Goal: Task Accomplishment & Management: Manage account settings

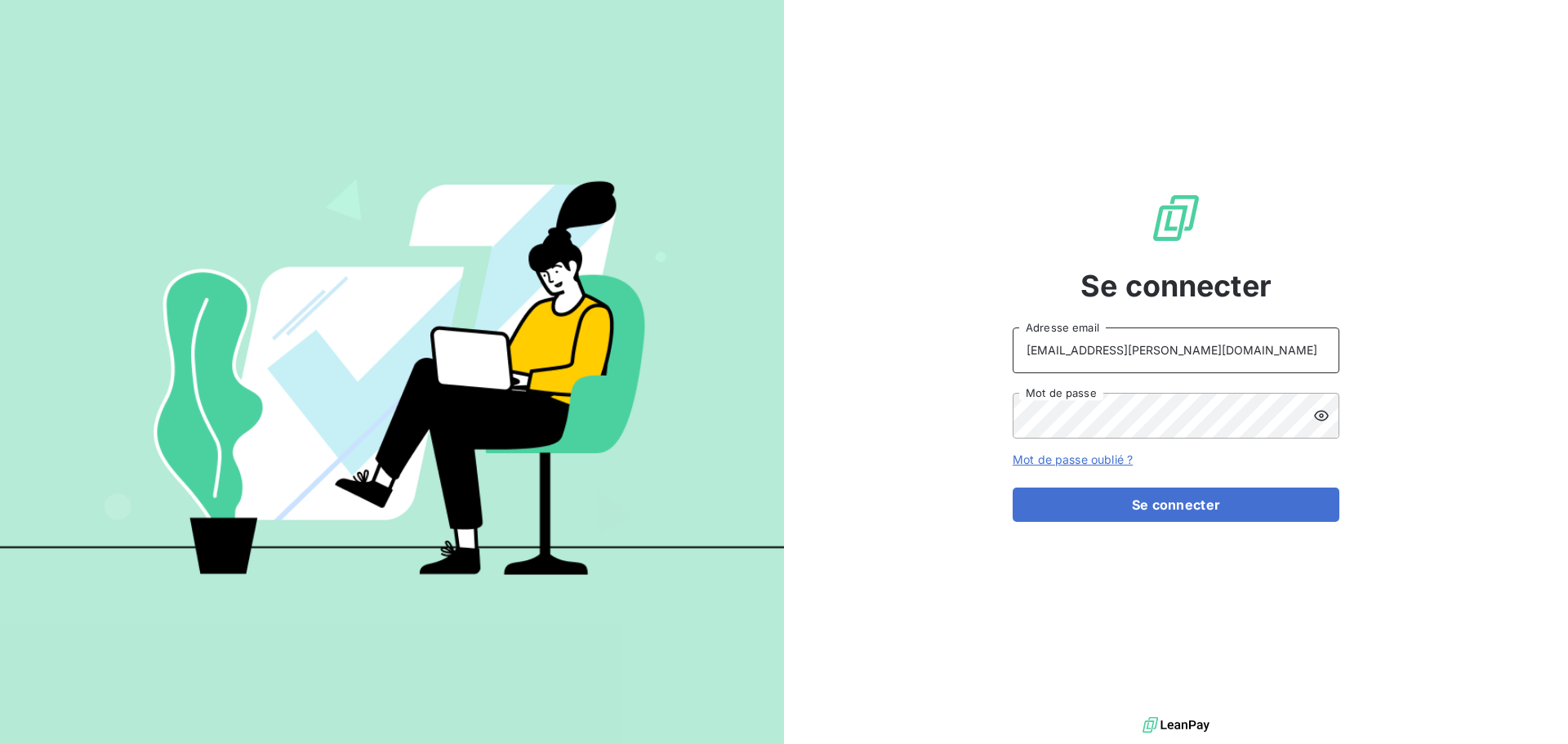
drag, startPoint x: 1151, startPoint y: 347, endPoint x: 1163, endPoint y: 367, distance: 23.3
click at [1151, 347] on input "recouvrement@serpe.fr" at bounding box center [1175, 350] width 326 height 46
type input "[EMAIL_ADDRESS][DOMAIN_NAME]"
click at [1154, 502] on button "Se connecter" at bounding box center [1175, 505] width 326 height 34
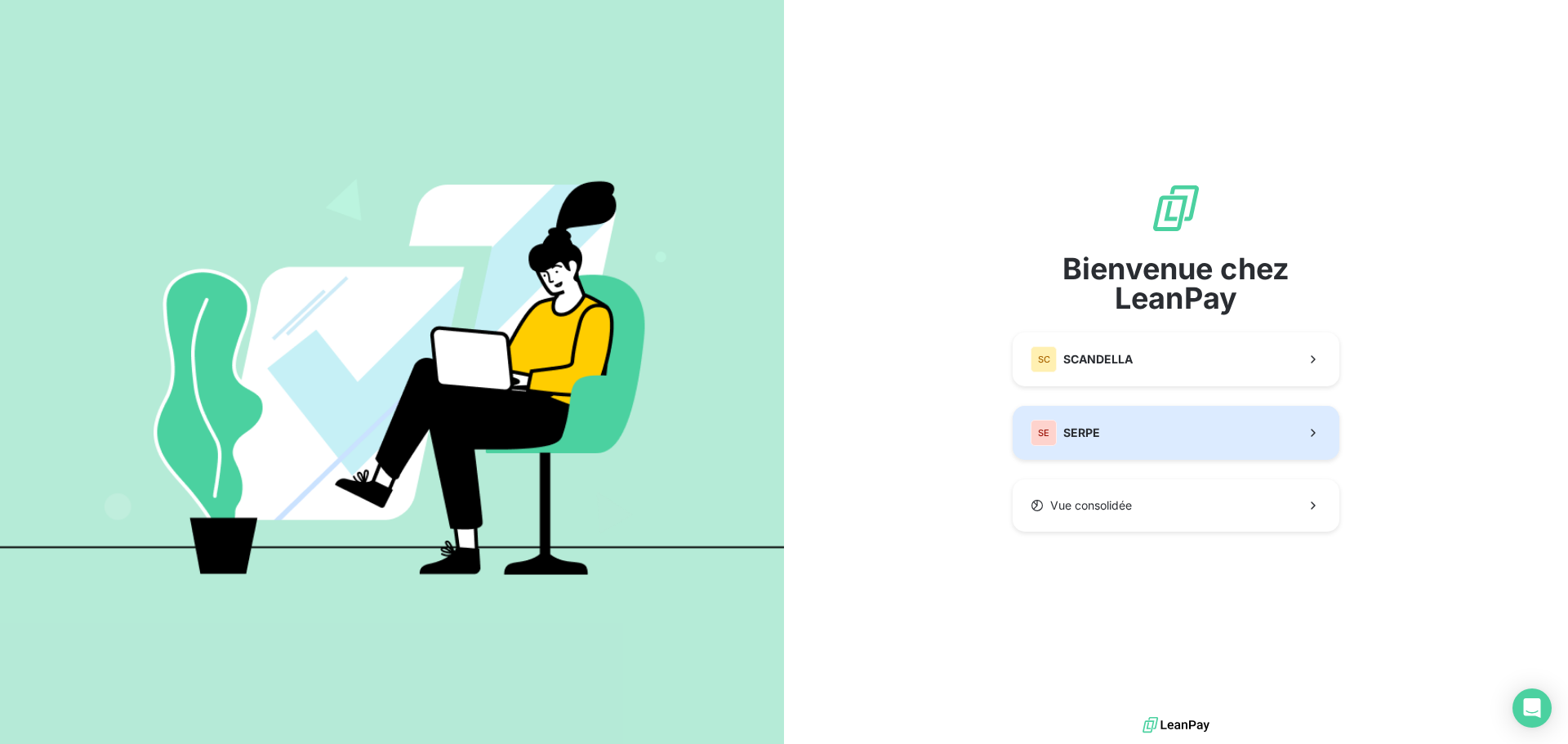
click at [1154, 441] on button "SE SERPE" at bounding box center [1175, 432] width 326 height 54
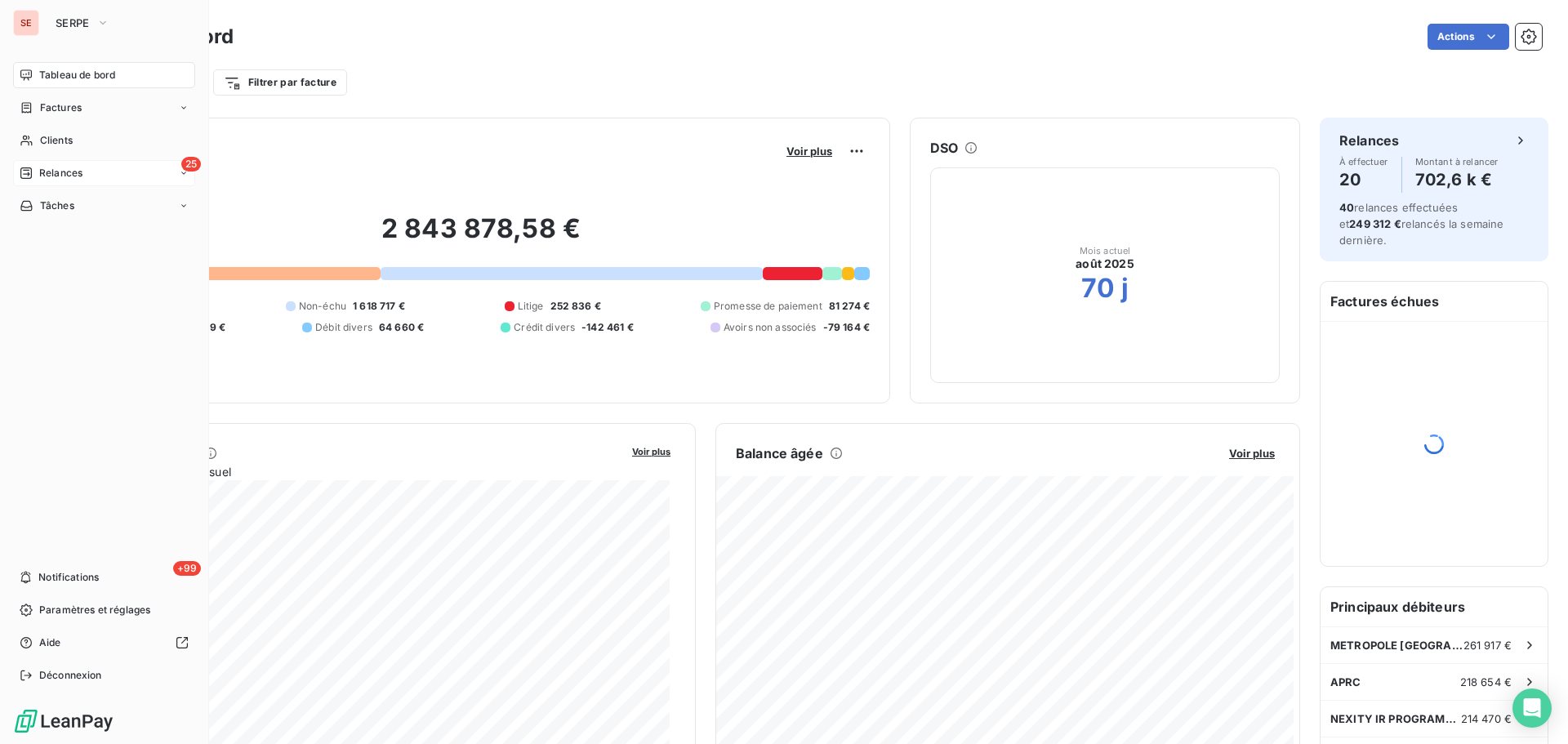
click at [111, 165] on div "25 Relances" at bounding box center [104, 173] width 182 height 26
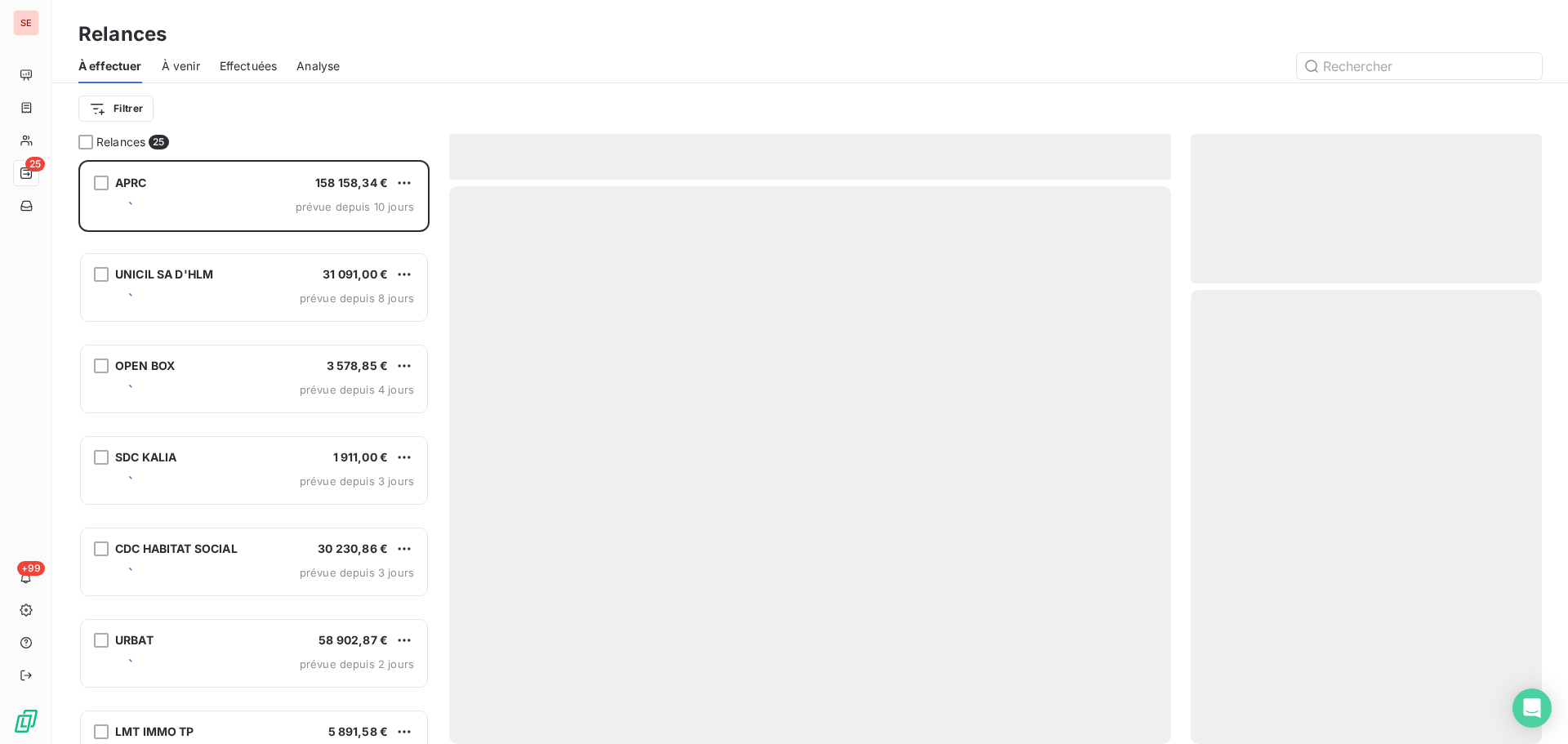
scroll to position [571, 339]
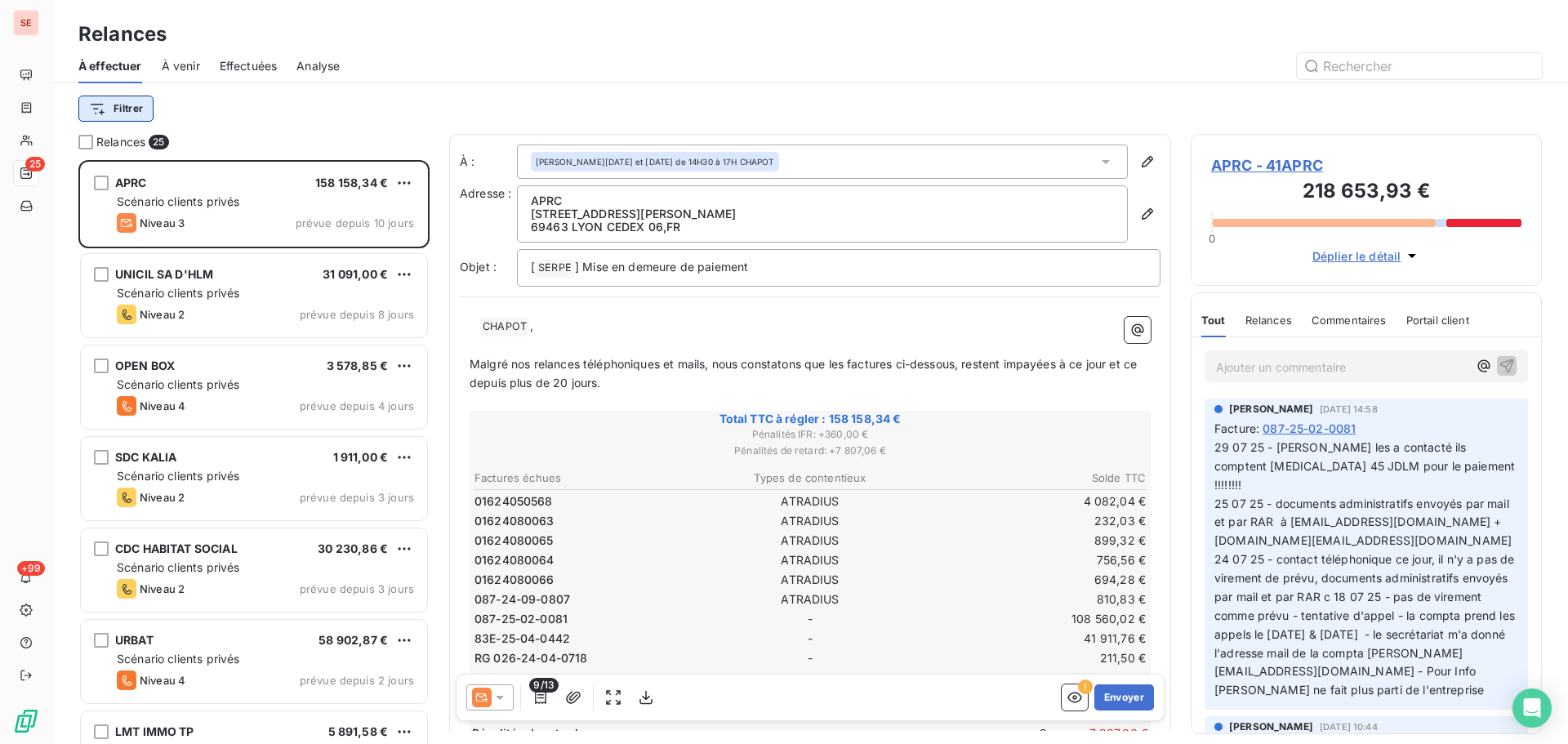
click at [137, 100] on html "SE 25 +99 Relances À effectuer À venir Effectuées Analyse Filtrer Relances 25 A…" at bounding box center [784, 372] width 1568 height 744
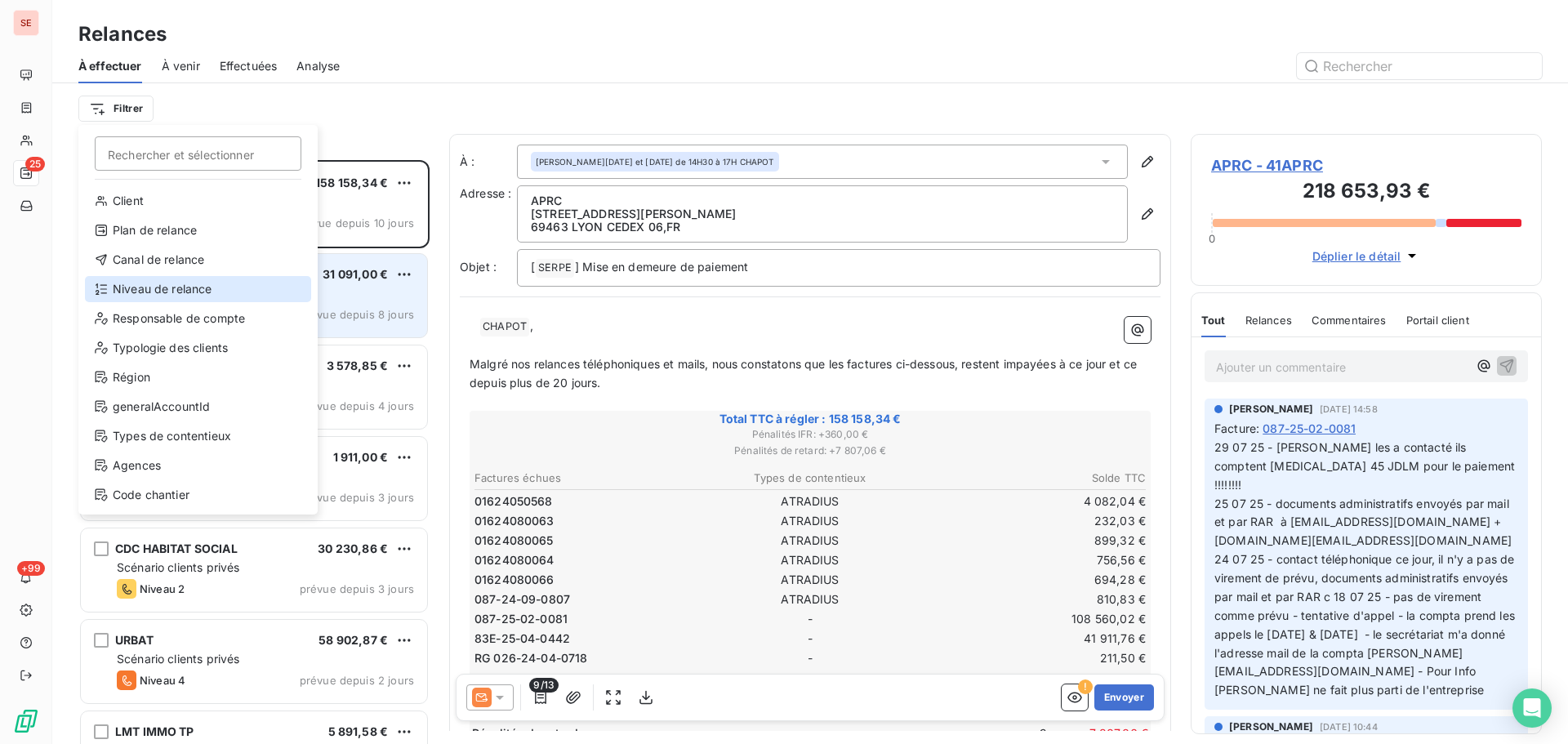
drag, startPoint x: 155, startPoint y: 287, endPoint x: 188, endPoint y: 275, distance: 35.1
click at [157, 287] on div "Niveau de relance" at bounding box center [198, 289] width 226 height 26
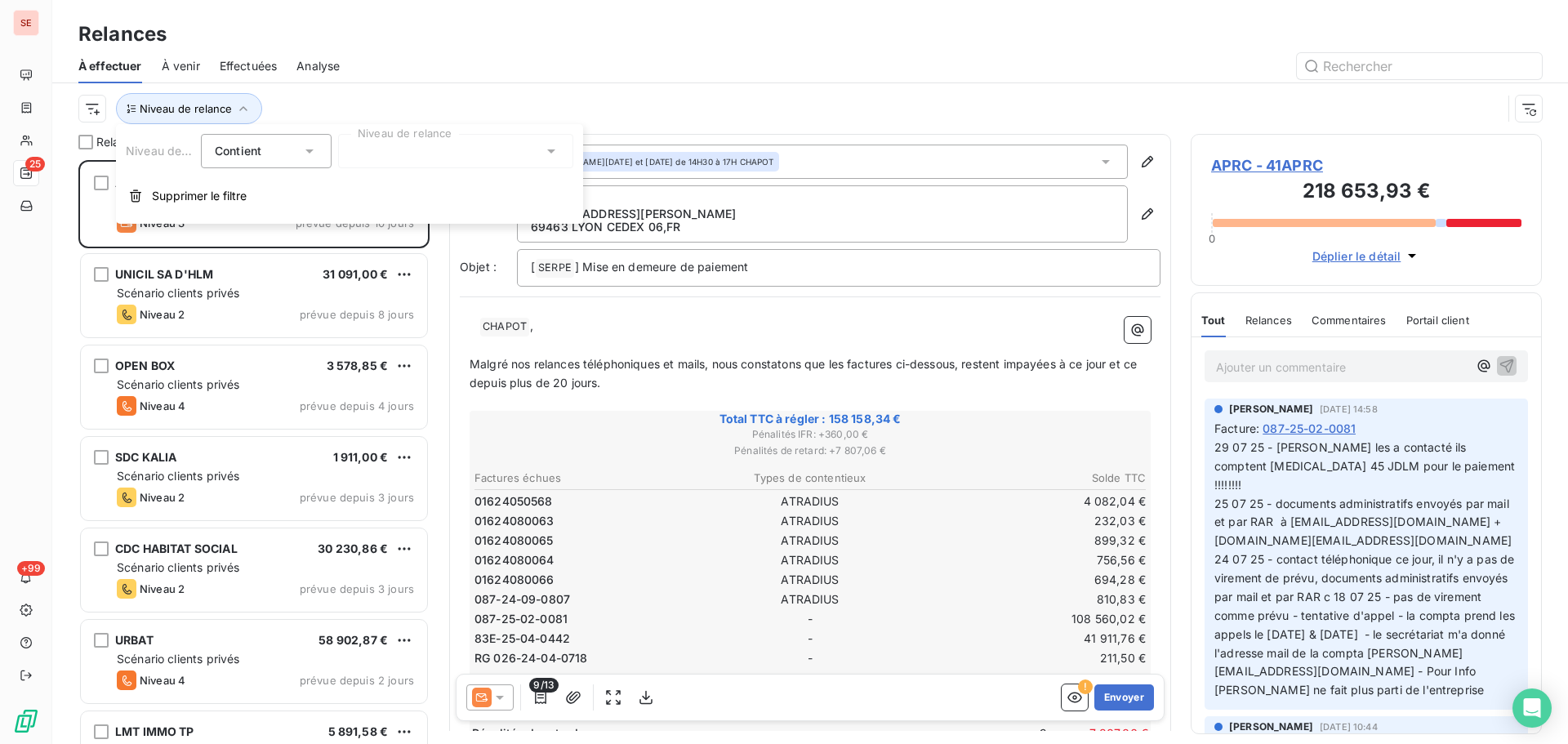
click at [424, 156] on div at bounding box center [456, 151] width 235 height 34
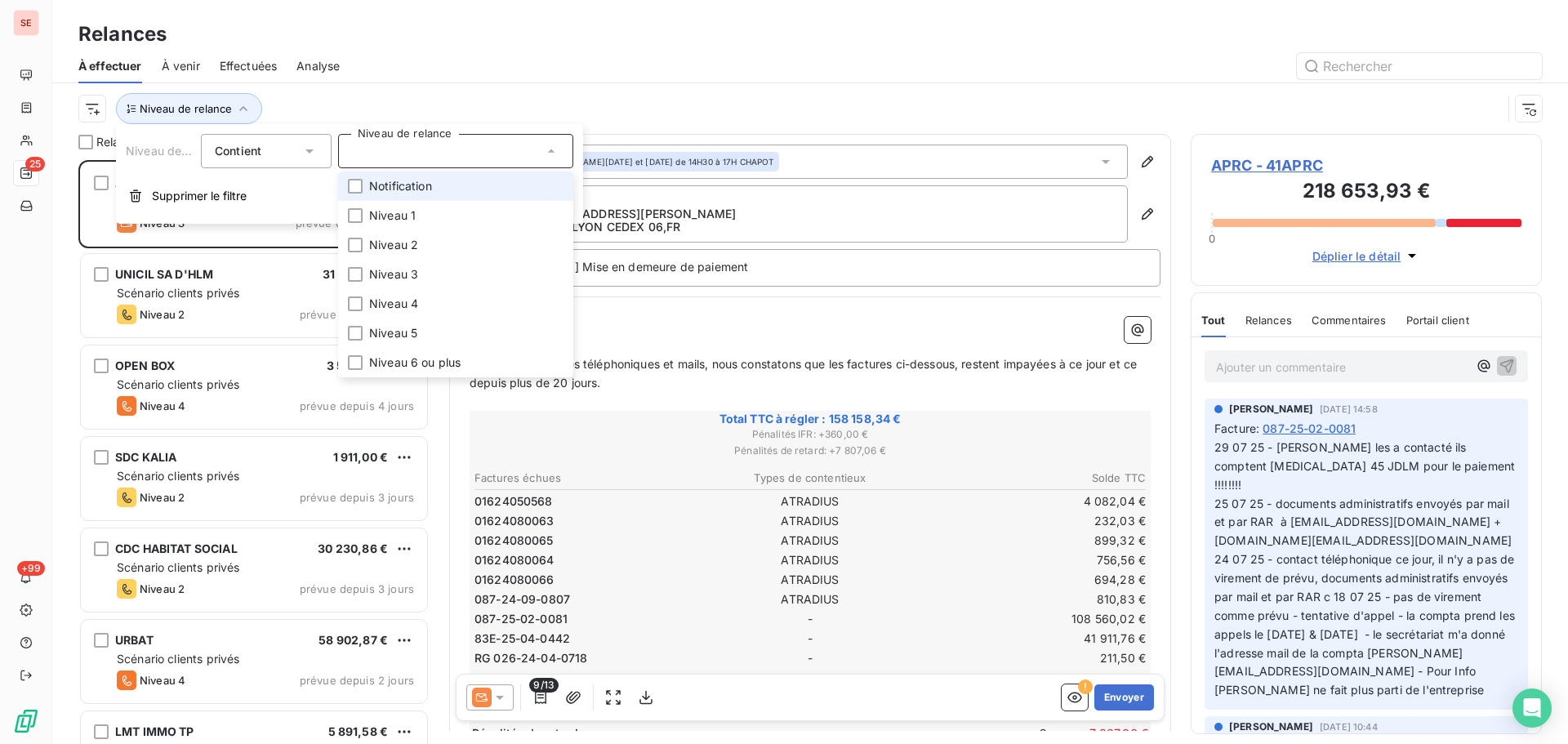
click at [425, 191] on span "Notification" at bounding box center [401, 186] width 63 height 17
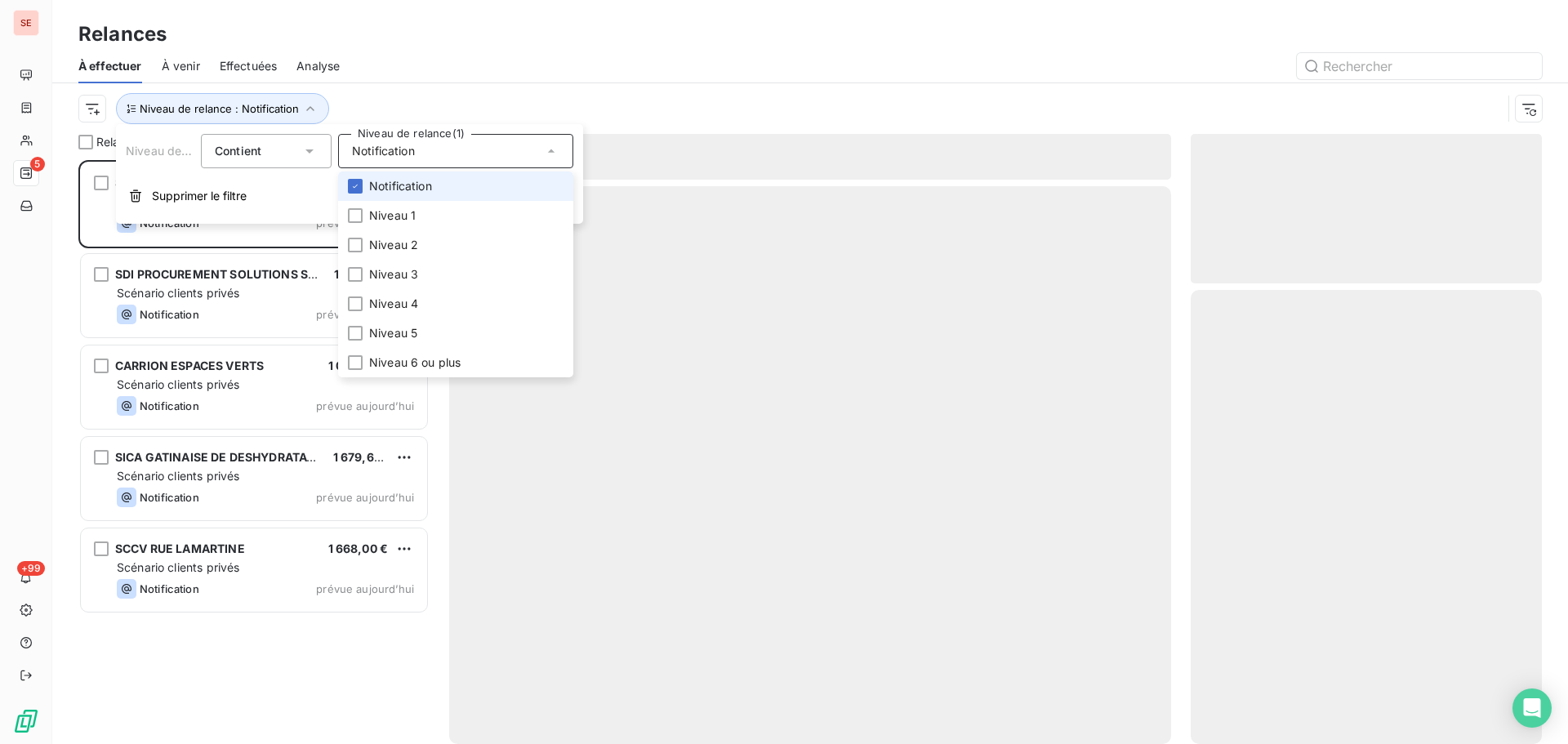
scroll to position [13, 13]
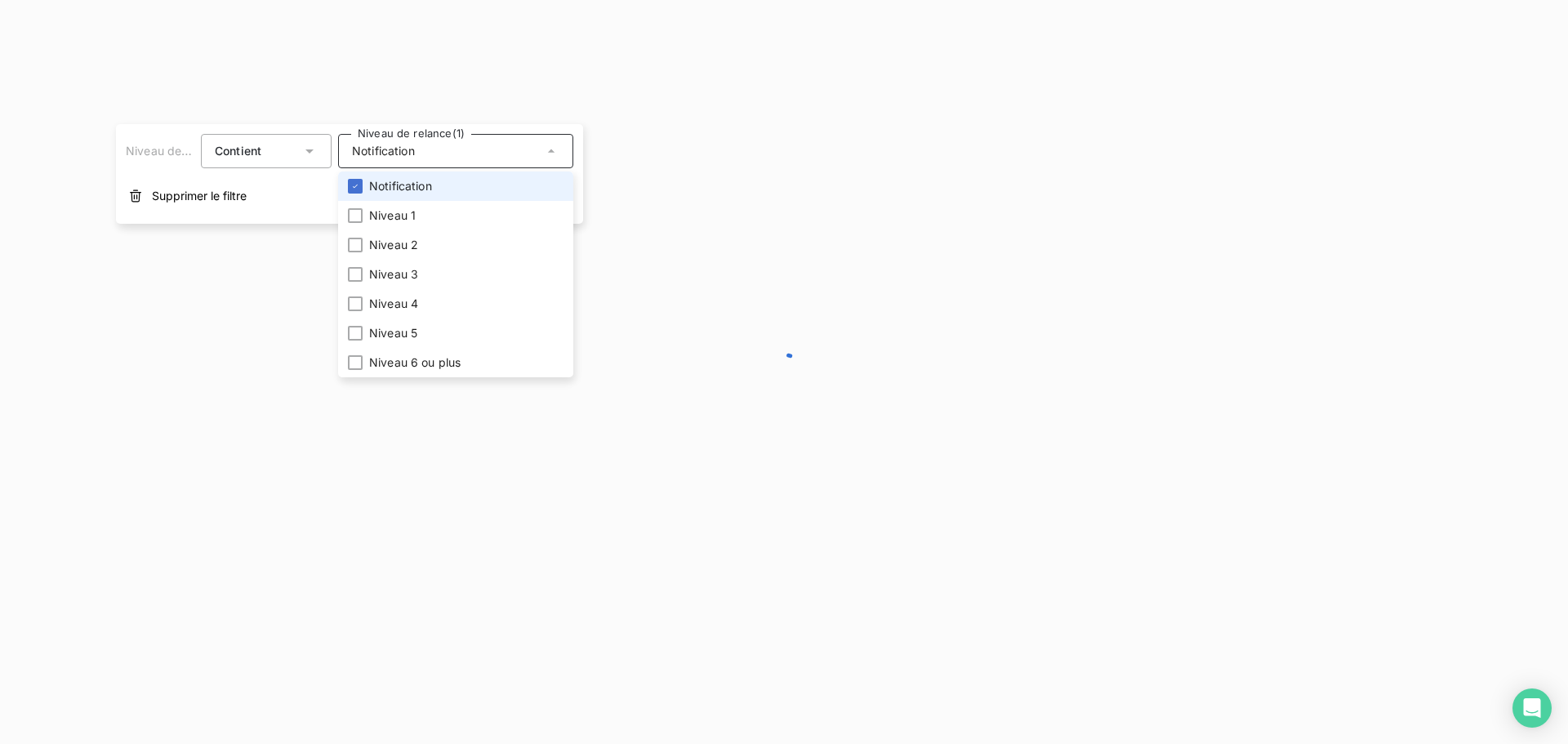
click at [501, 62] on div at bounding box center [784, 372] width 1568 height 744
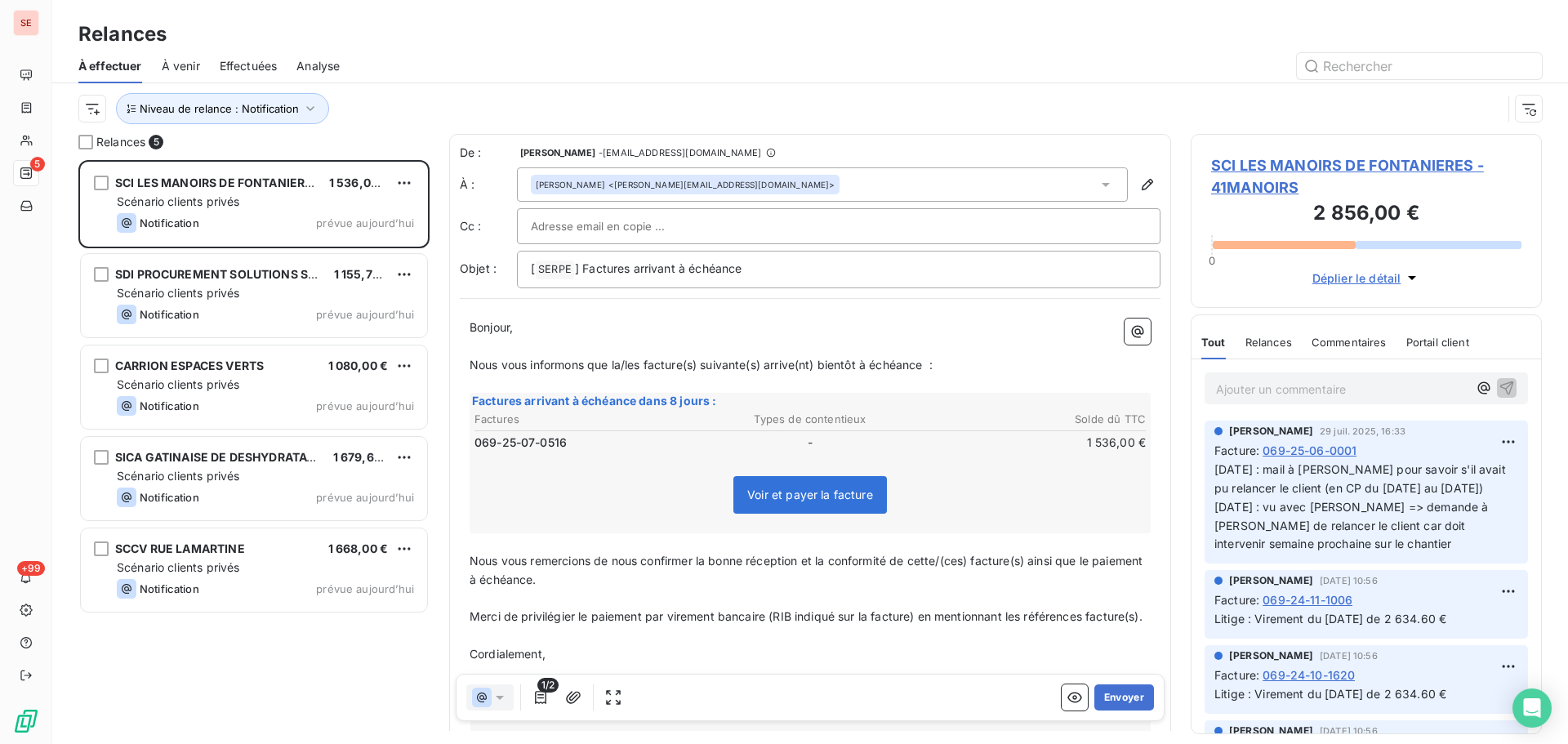
scroll to position [571, 339]
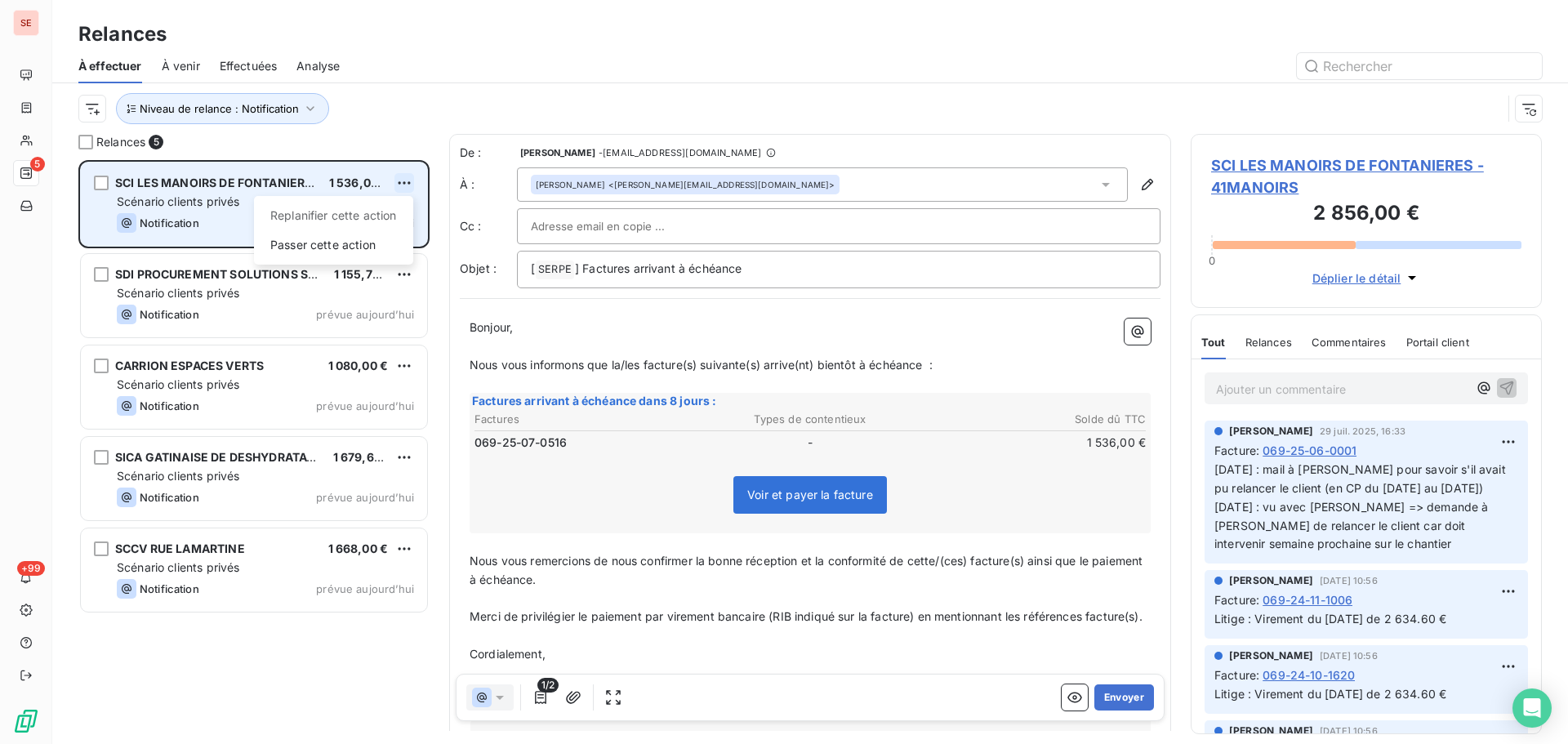
click at [405, 181] on html "SE 5 +99 Relances À effectuer À venir Effectuées Analyse Niveau de relance : No…" at bounding box center [784, 372] width 1568 height 744
click at [333, 248] on div "Passer cette action" at bounding box center [333, 245] width 146 height 26
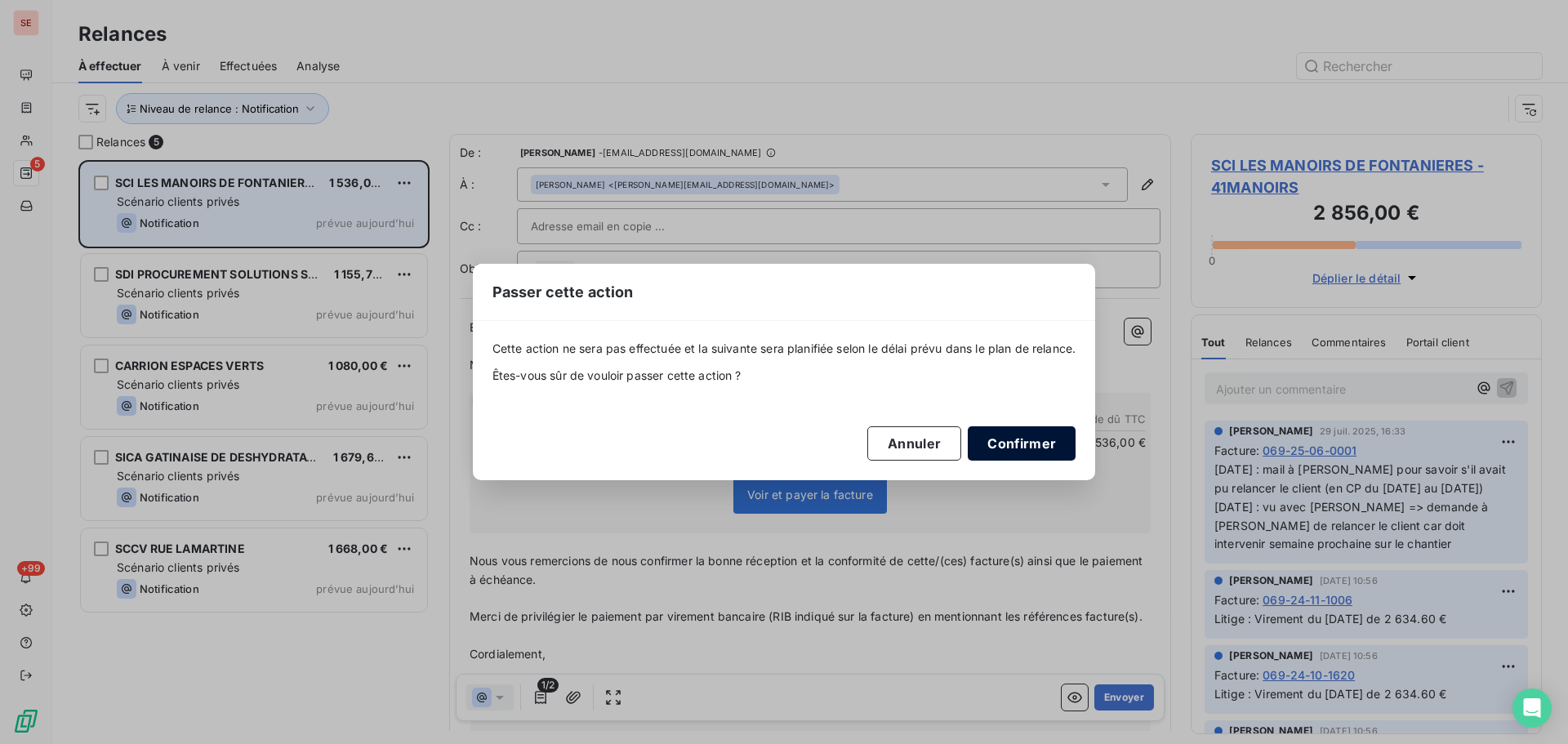
click at [1031, 437] on button "Confirmer" at bounding box center [1022, 443] width 108 height 34
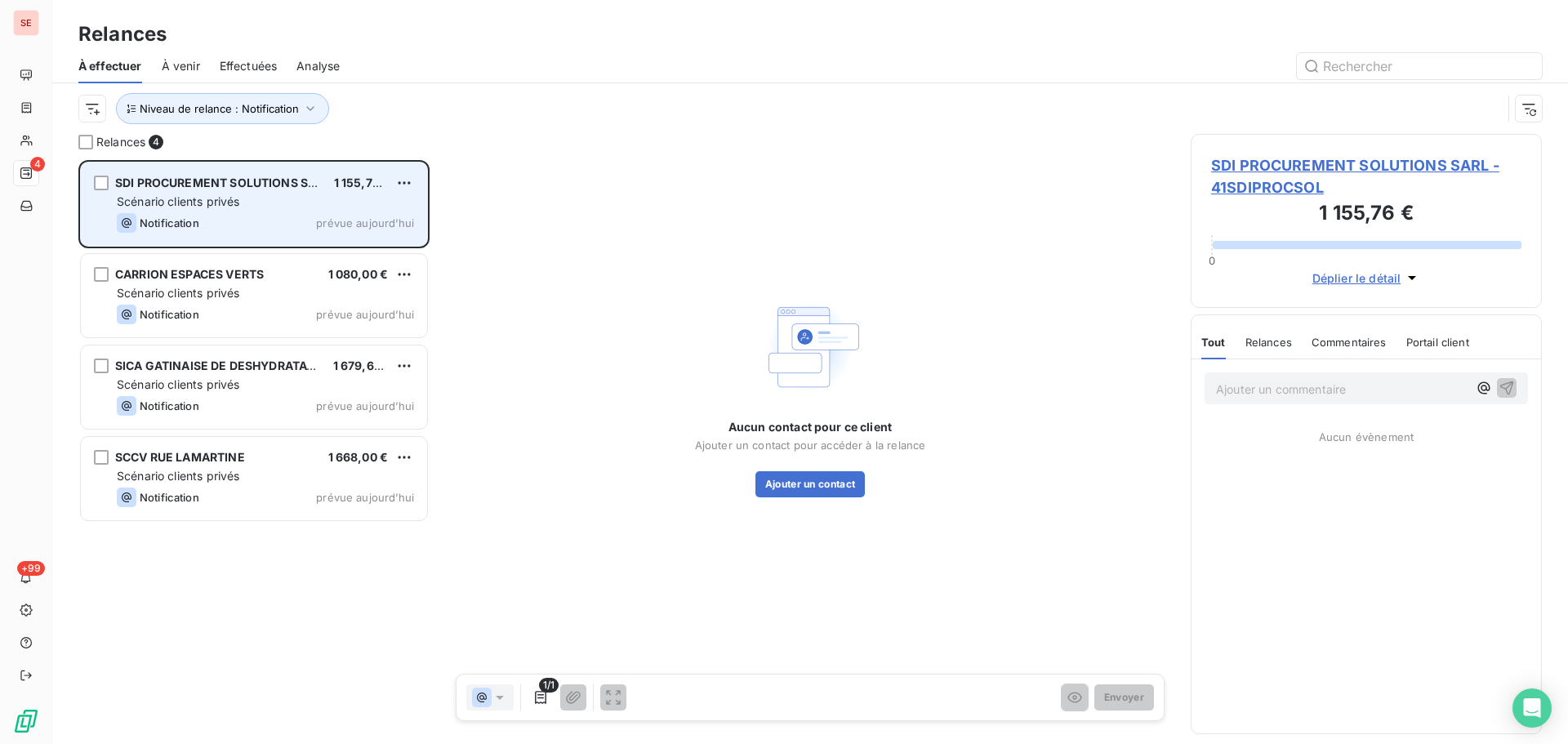
click at [1255, 164] on span "SDI PROCUREMENT SOLUTIONS SARL - 41SDIPROCSOL" at bounding box center [1366, 176] width 311 height 44
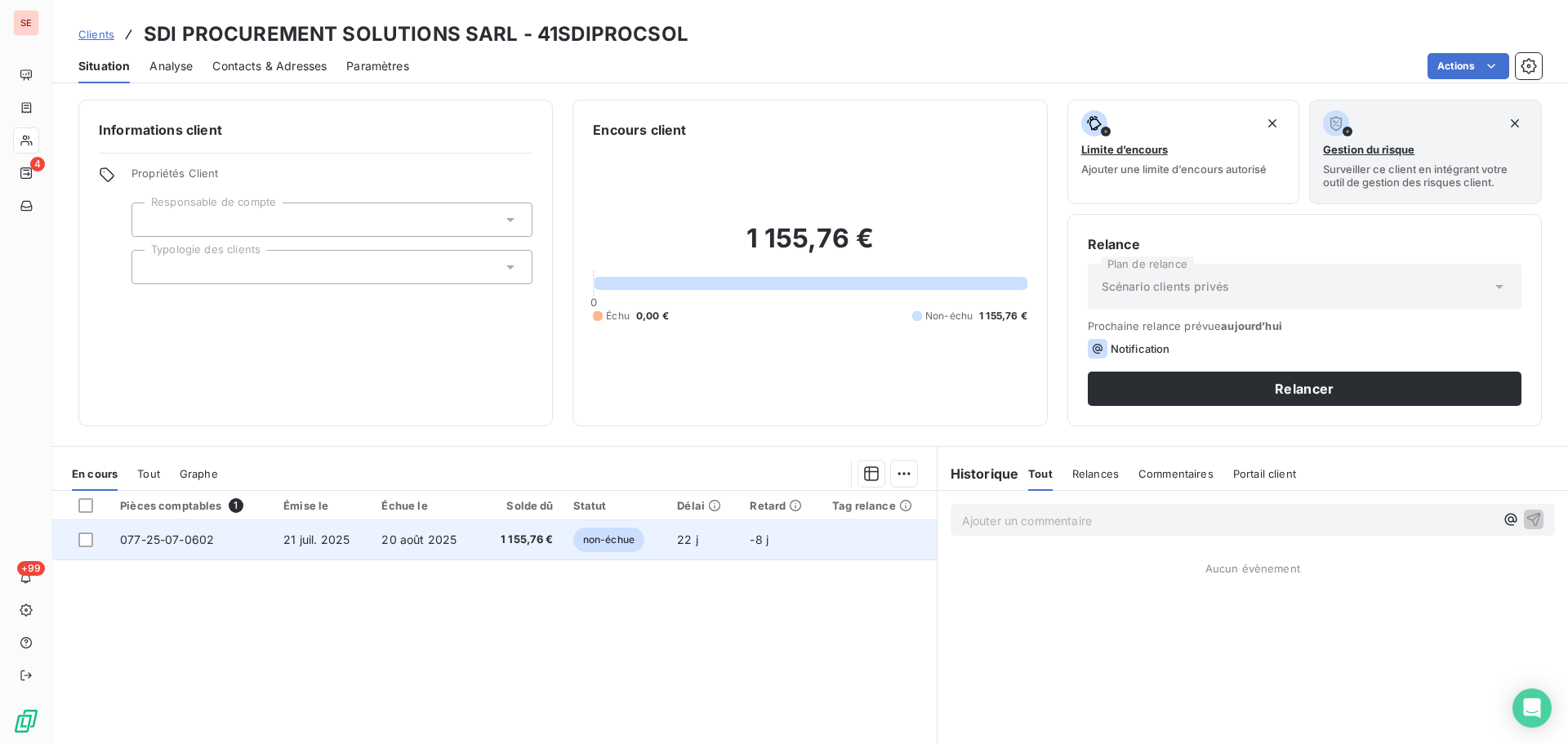
click at [439, 542] on span "20 août 2025" at bounding box center [418, 539] width 75 height 14
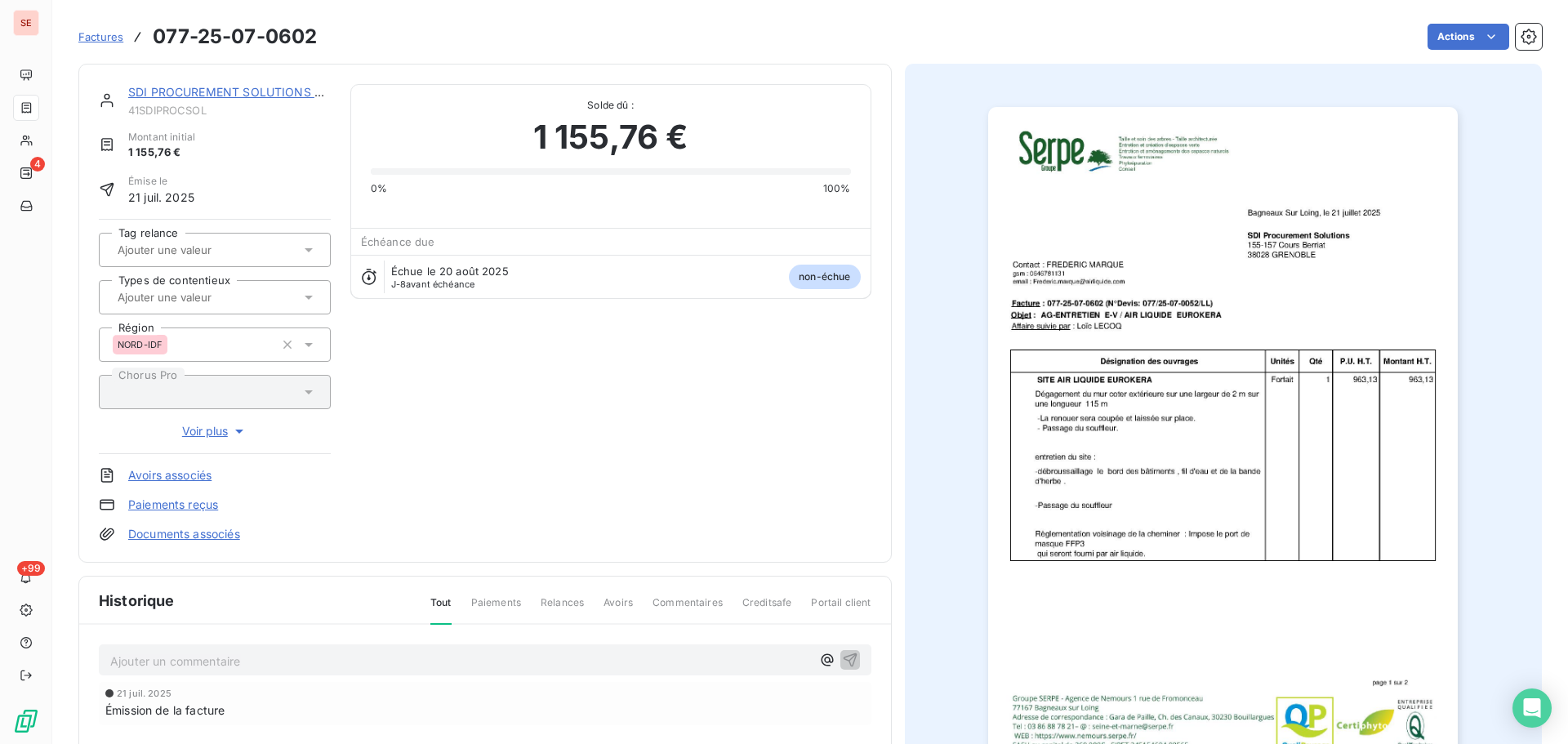
click at [189, 534] on link "Documents associés" at bounding box center [184, 534] width 112 height 17
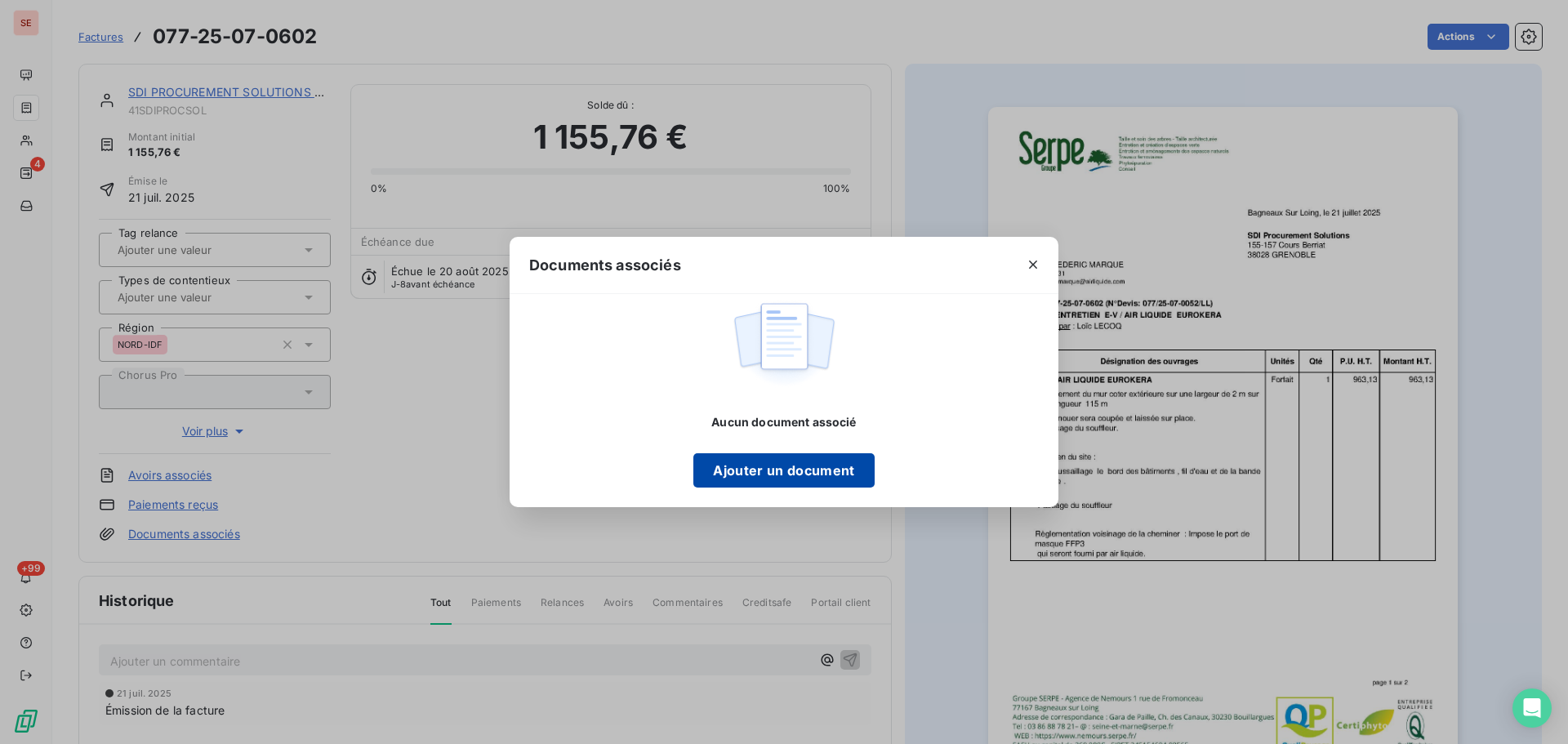
click at [747, 467] on button "Ajouter un document" at bounding box center [784, 471] width 180 height 34
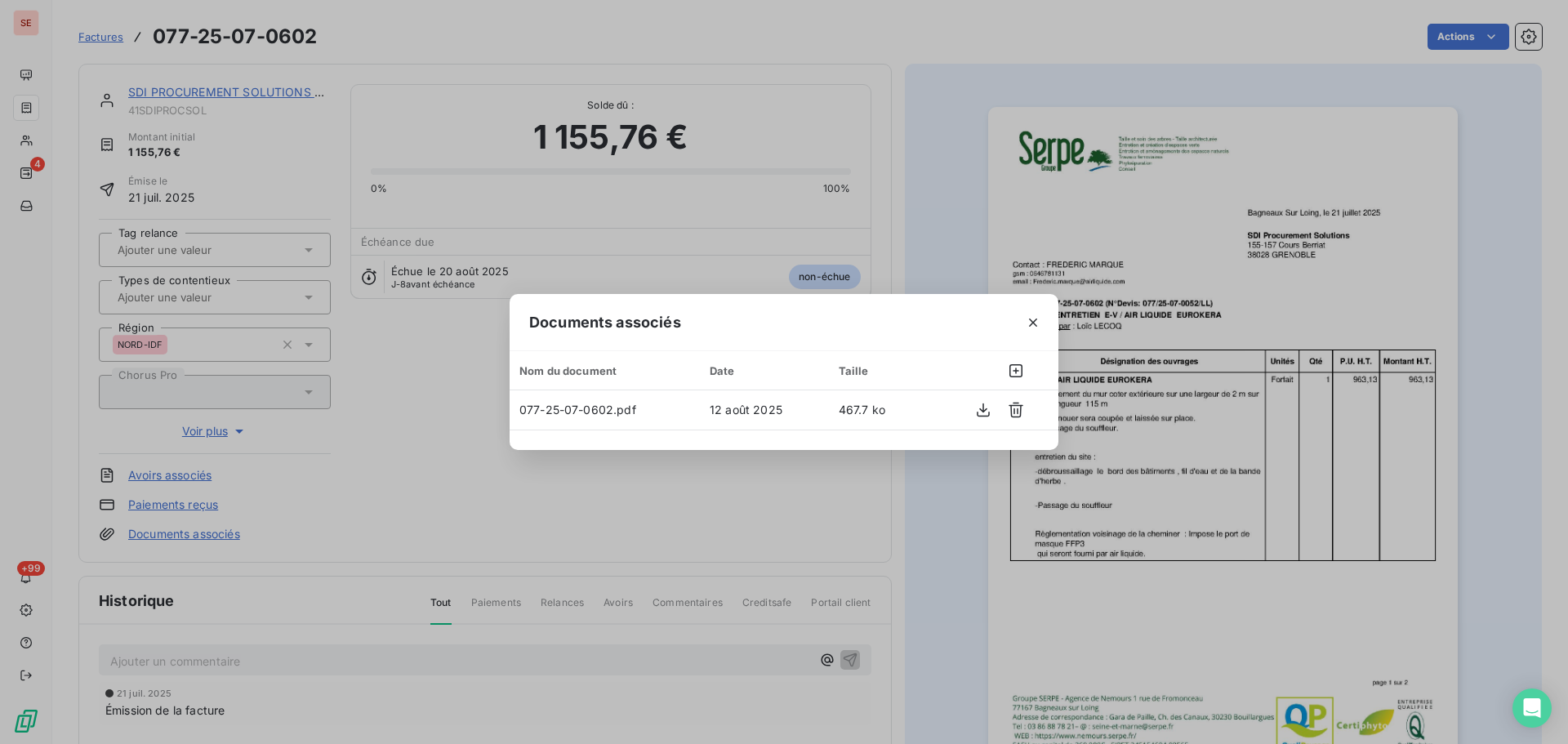
click at [1176, 357] on div "Documents associés Nom du document Date Taille 077-25-07-0602.pdf 12 août 2025 …" at bounding box center [784, 372] width 1568 height 744
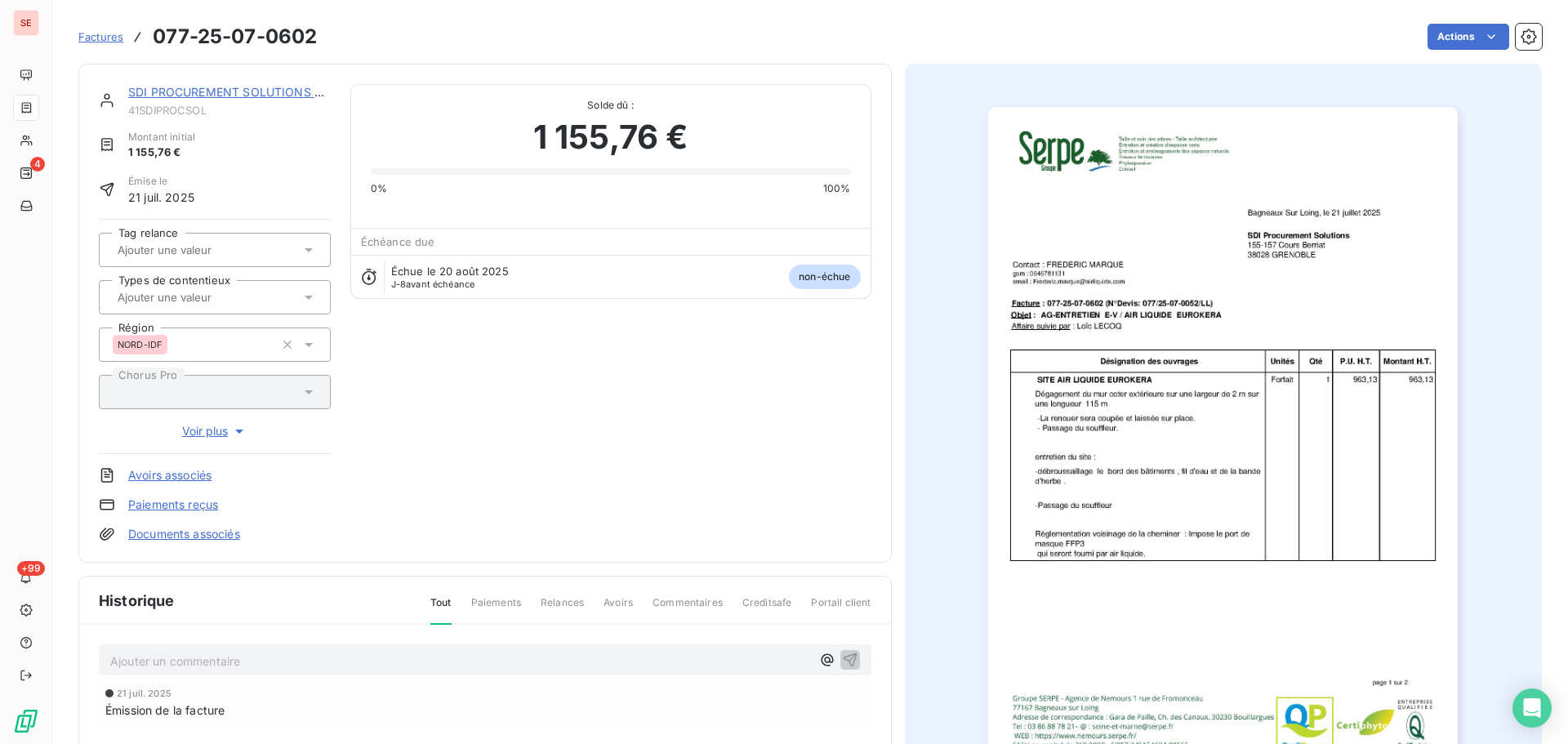
click at [233, 85] on link "SDI PROCUREMENT SOLUTIONS SARL" at bounding box center [236, 92] width 217 height 14
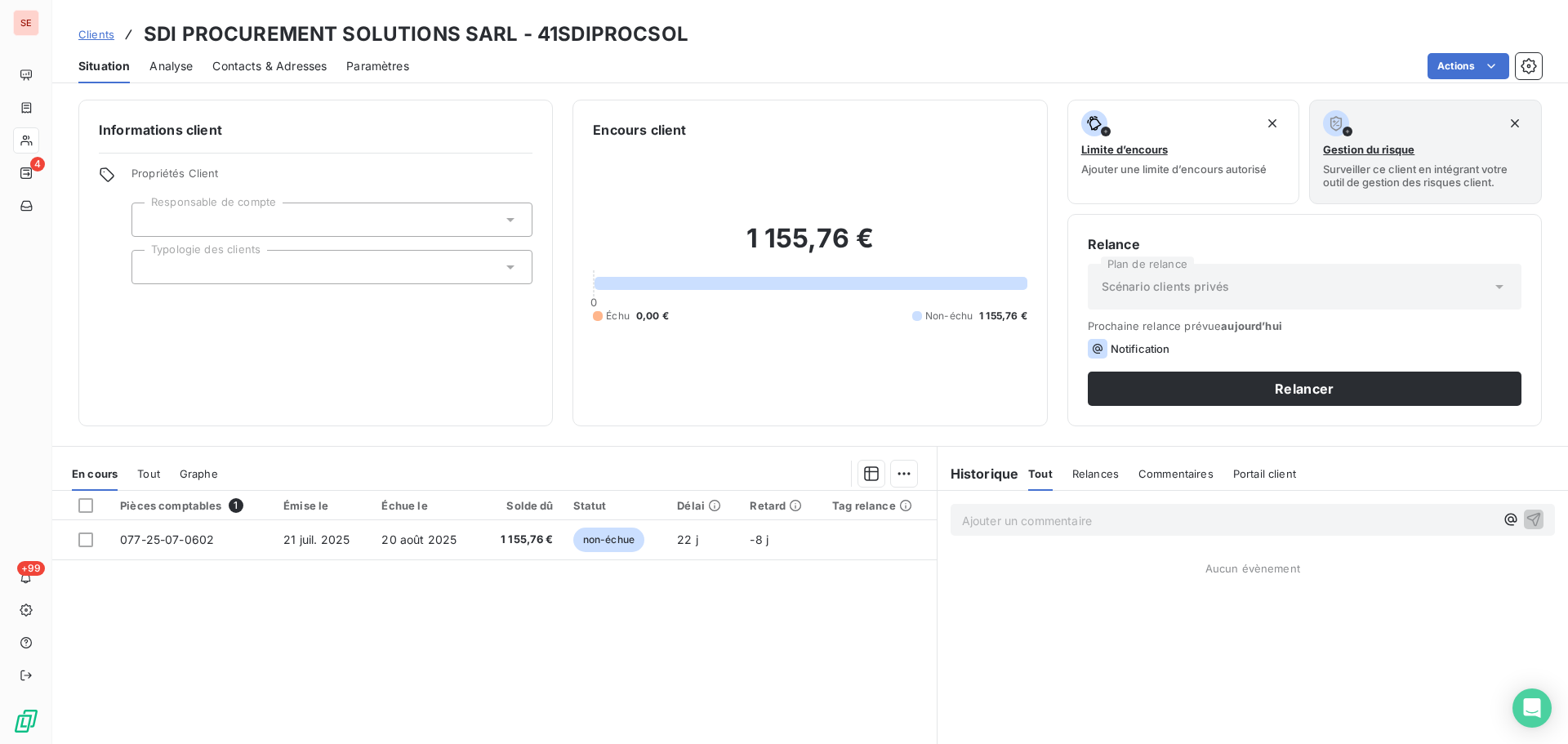
click at [263, 68] on span "Contacts & Adresses" at bounding box center [270, 66] width 115 height 17
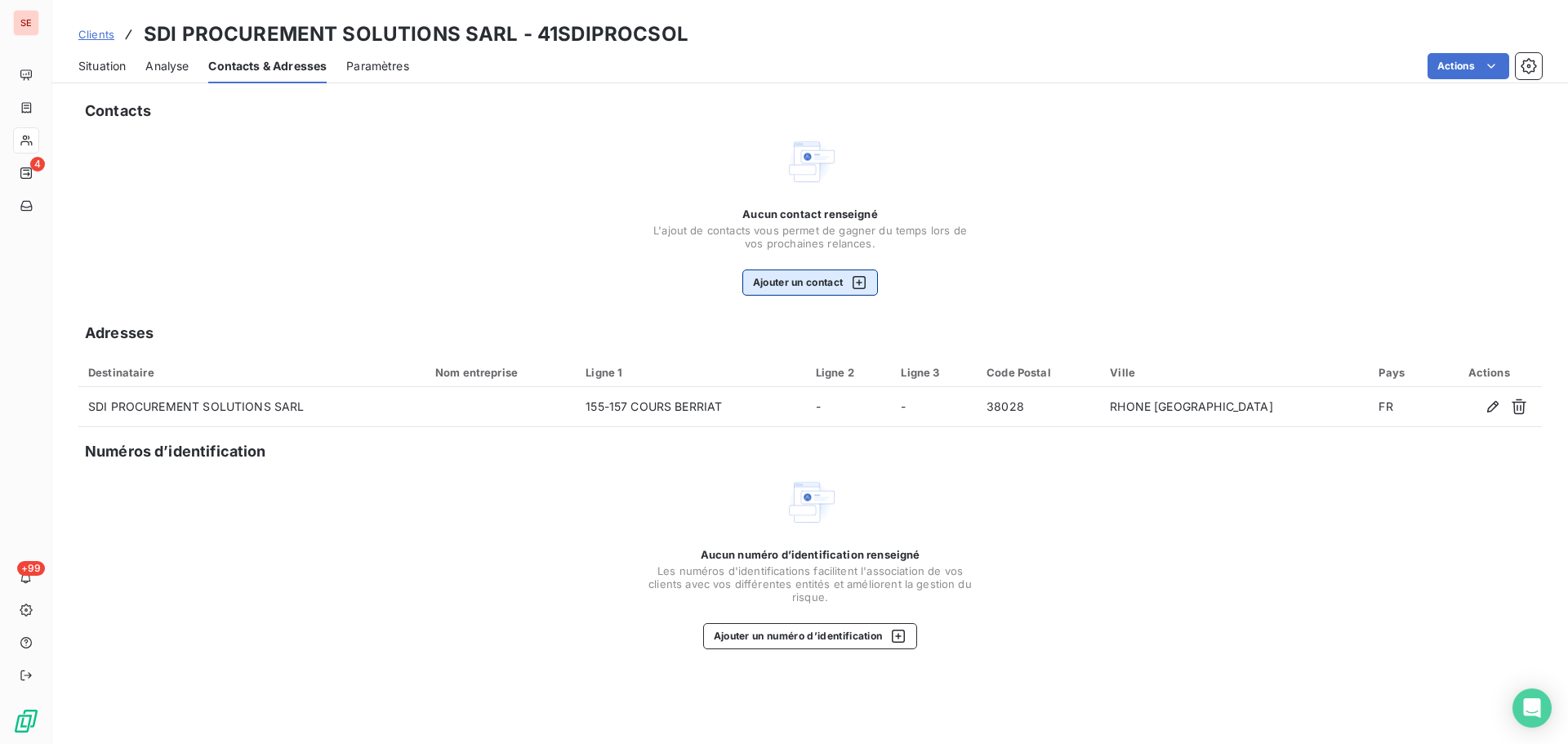
click at [817, 282] on button "Ajouter un contact" at bounding box center [810, 282] width 136 height 26
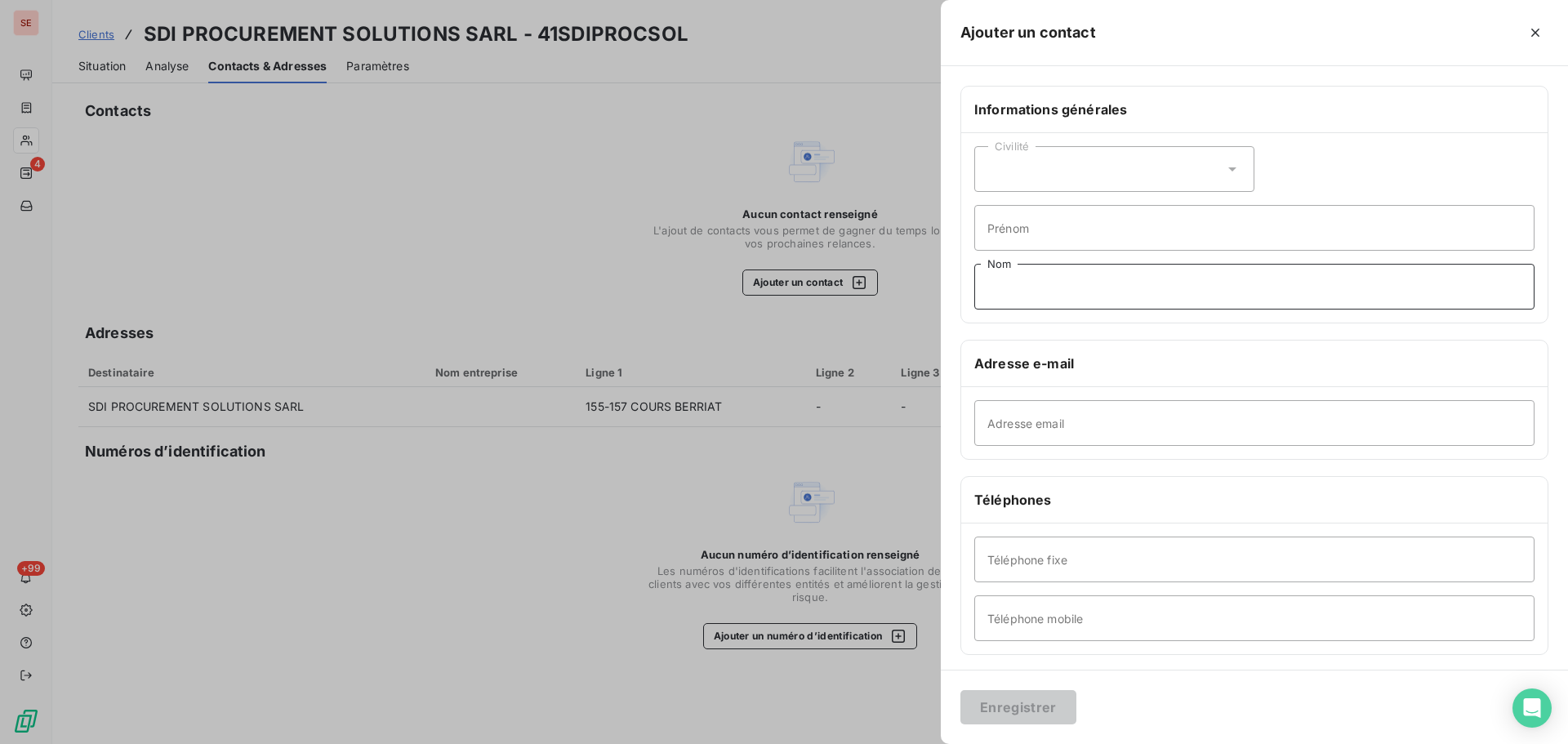
click at [1188, 275] on input "Nom" at bounding box center [1254, 286] width 561 height 46
click at [979, 437] on input "Adresse email" at bounding box center [1254, 422] width 561 height 46
type input "[EMAIL_ADDRESS][DOMAIN_NAME]"
click at [1037, 699] on button "Enregistrer" at bounding box center [1018, 707] width 116 height 34
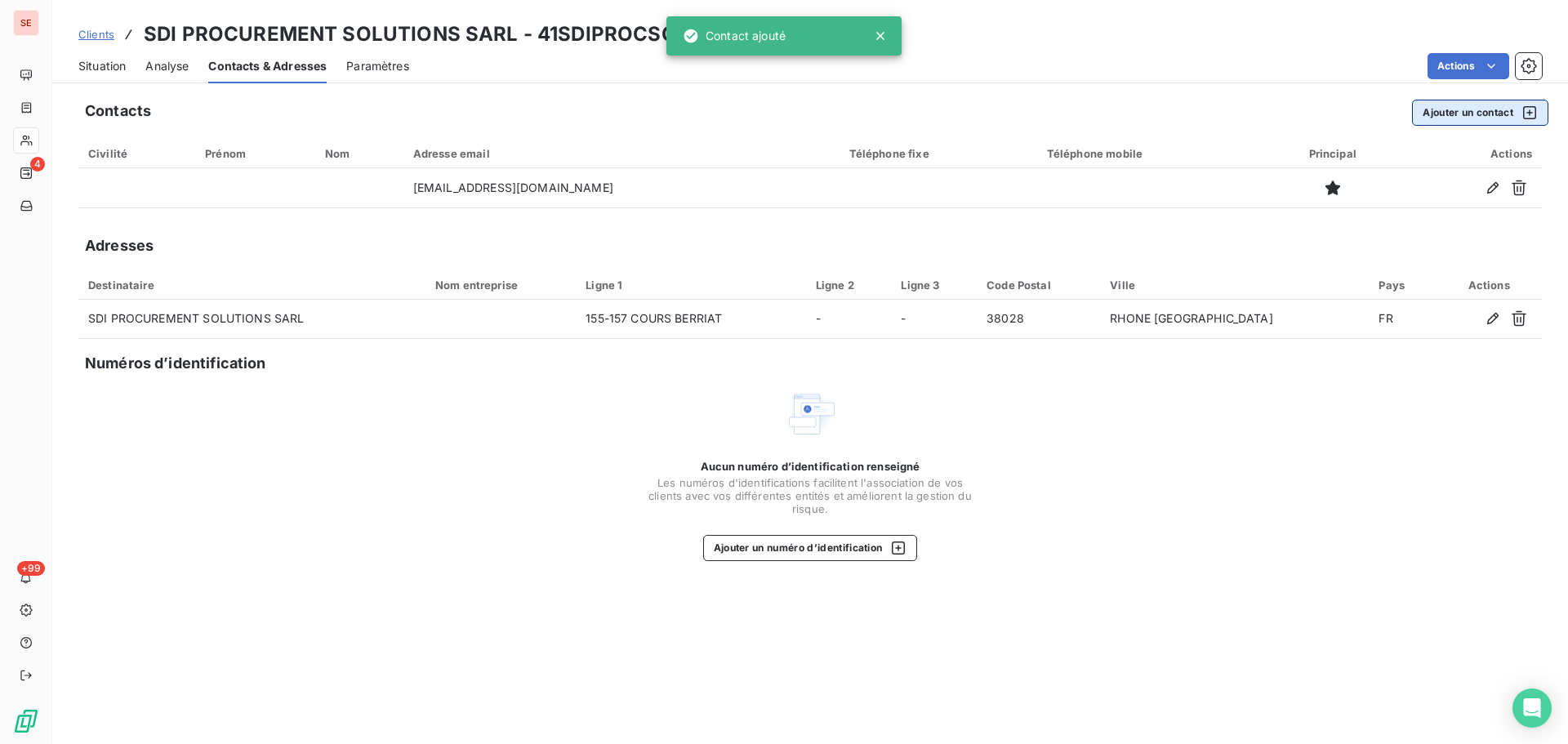
click at [1440, 121] on button "Ajouter un contact" at bounding box center [1480, 113] width 136 height 26
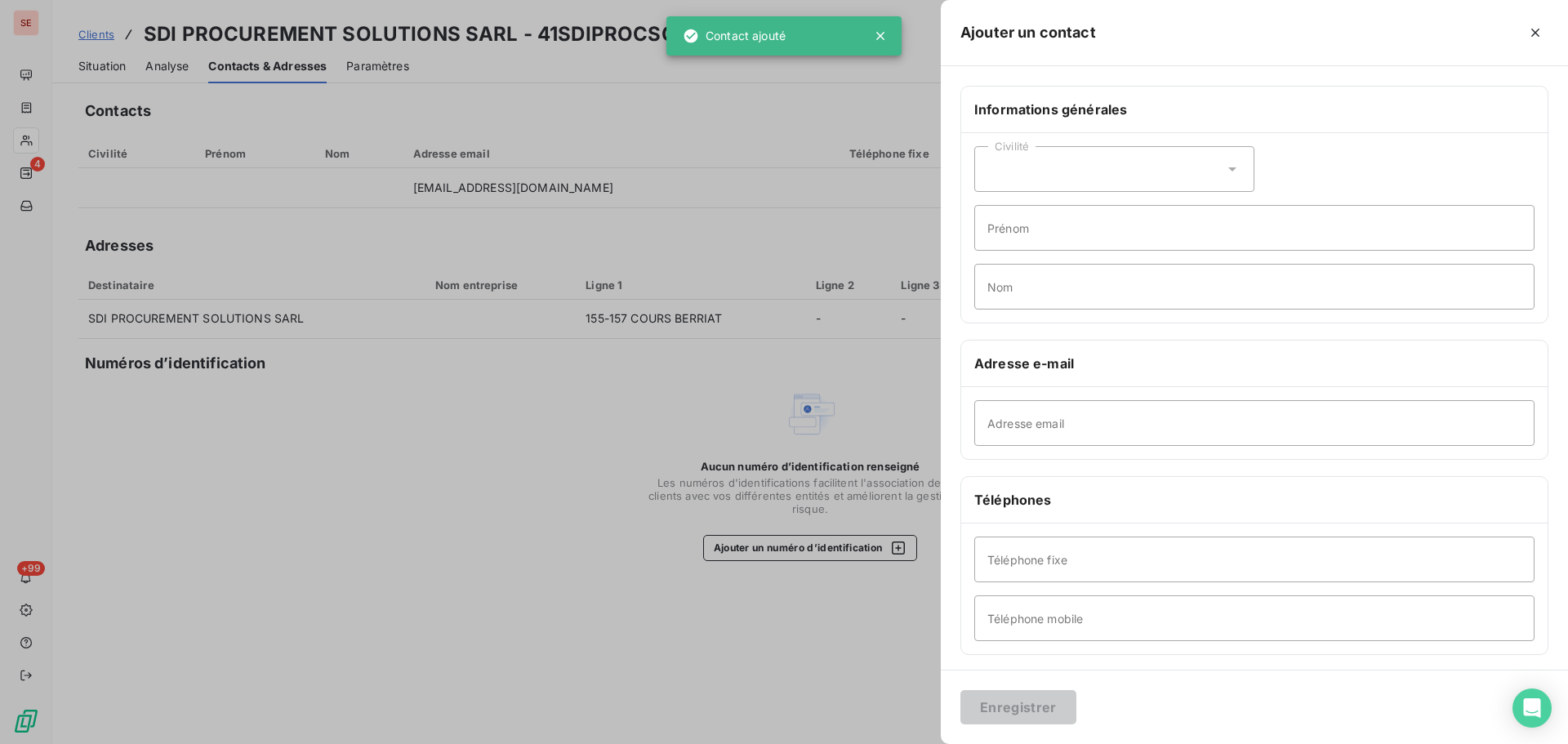
click at [1136, 197] on div "Civilité Prénom Nom" at bounding box center [1254, 227] width 586 height 189
click at [1145, 217] on input "Prénom" at bounding box center [1254, 227] width 561 height 46
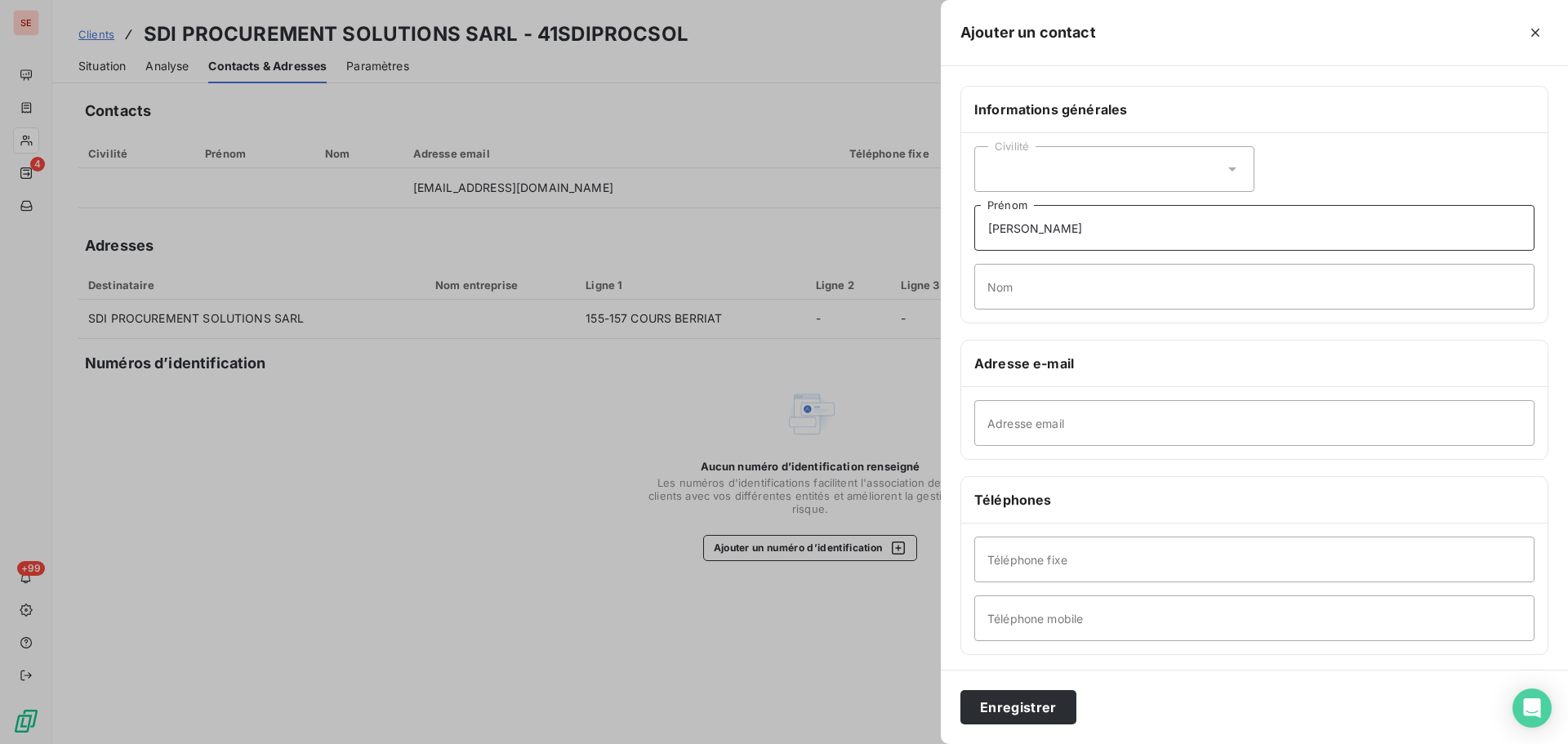
type input "Frédéric"
type input "MARQUE"
type input "F"
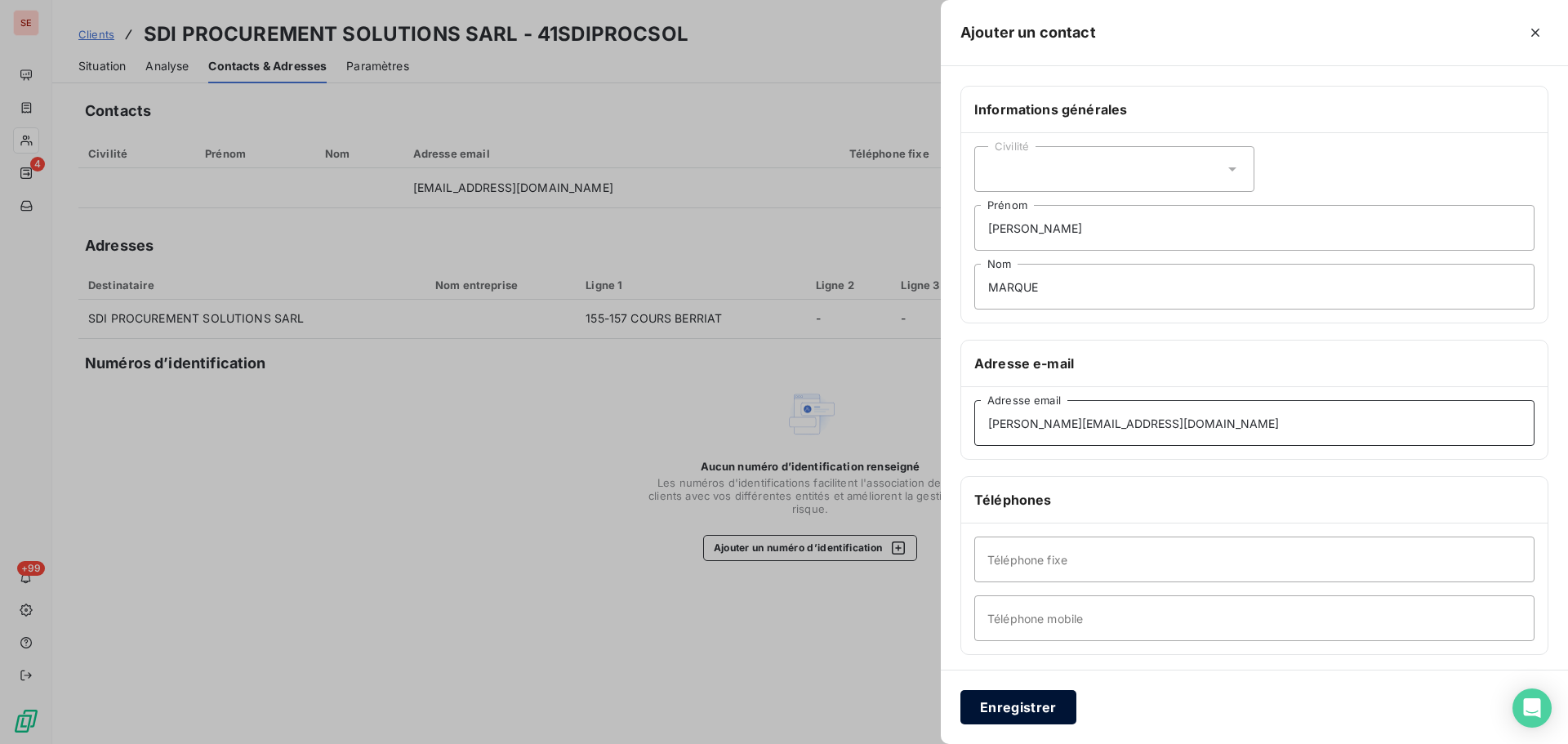
type input "frederic.marque@airliquide.com"
click at [1042, 719] on button "Enregistrer" at bounding box center [1018, 707] width 116 height 34
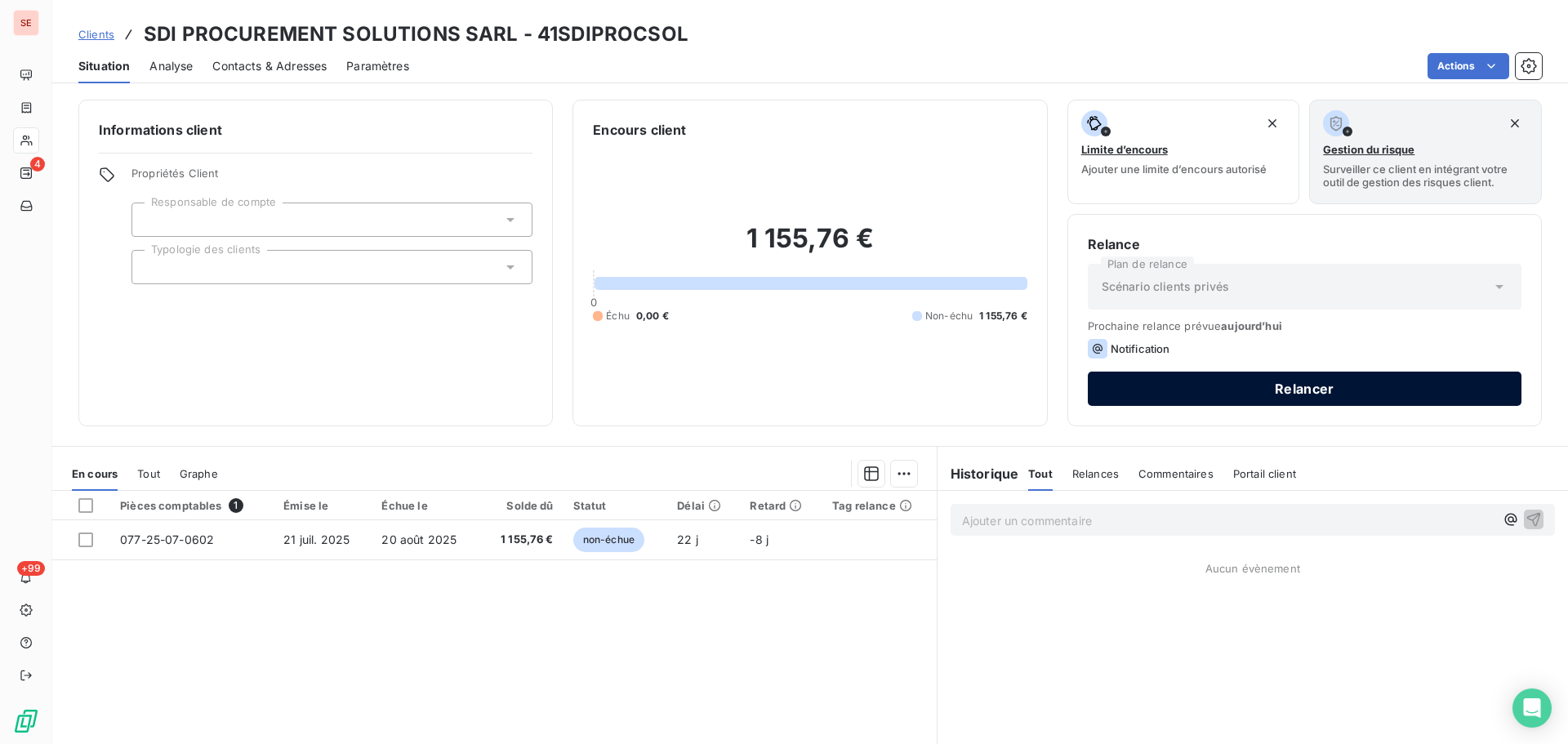
click at [1322, 390] on button "Relancer" at bounding box center [1304, 388] width 434 height 34
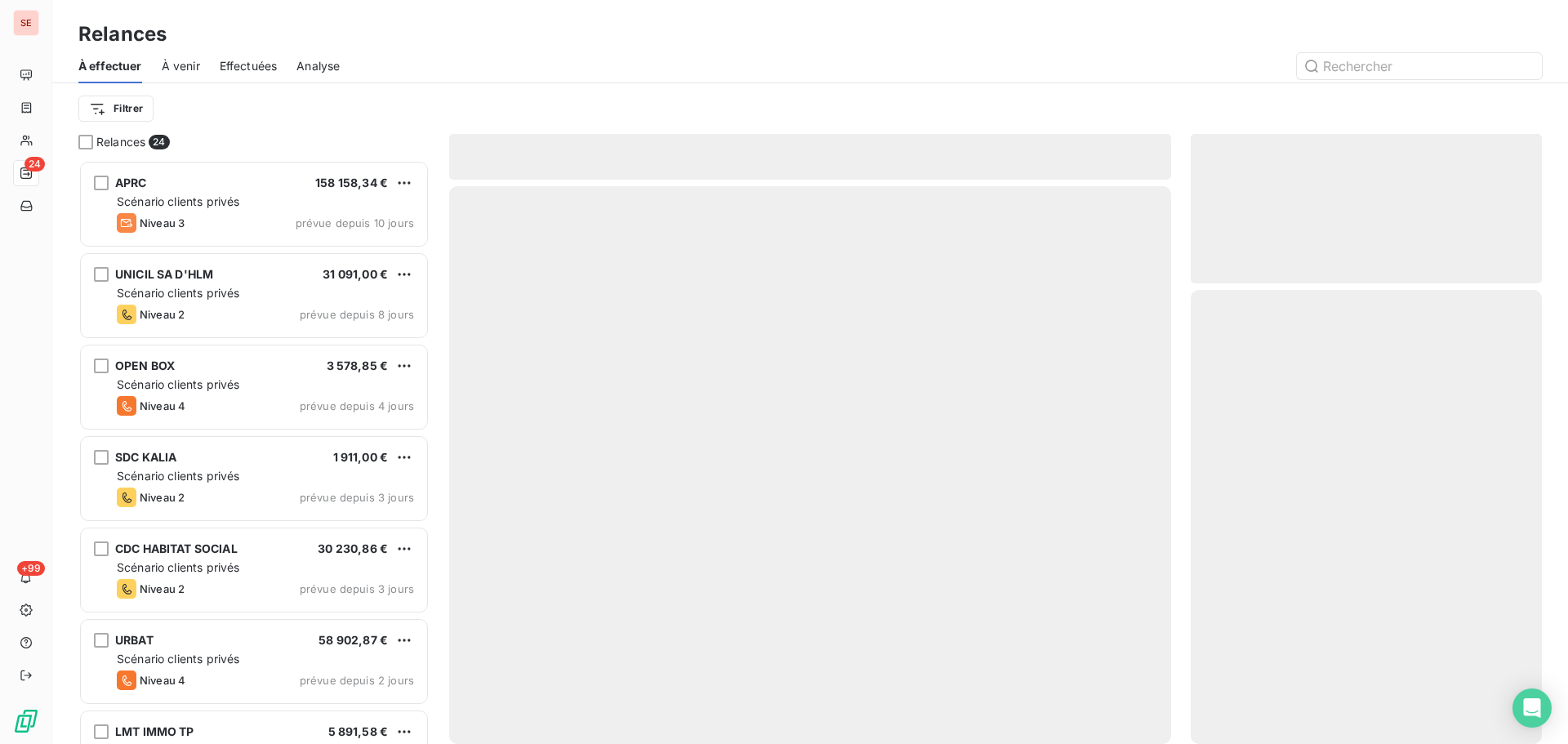
scroll to position [571, 339]
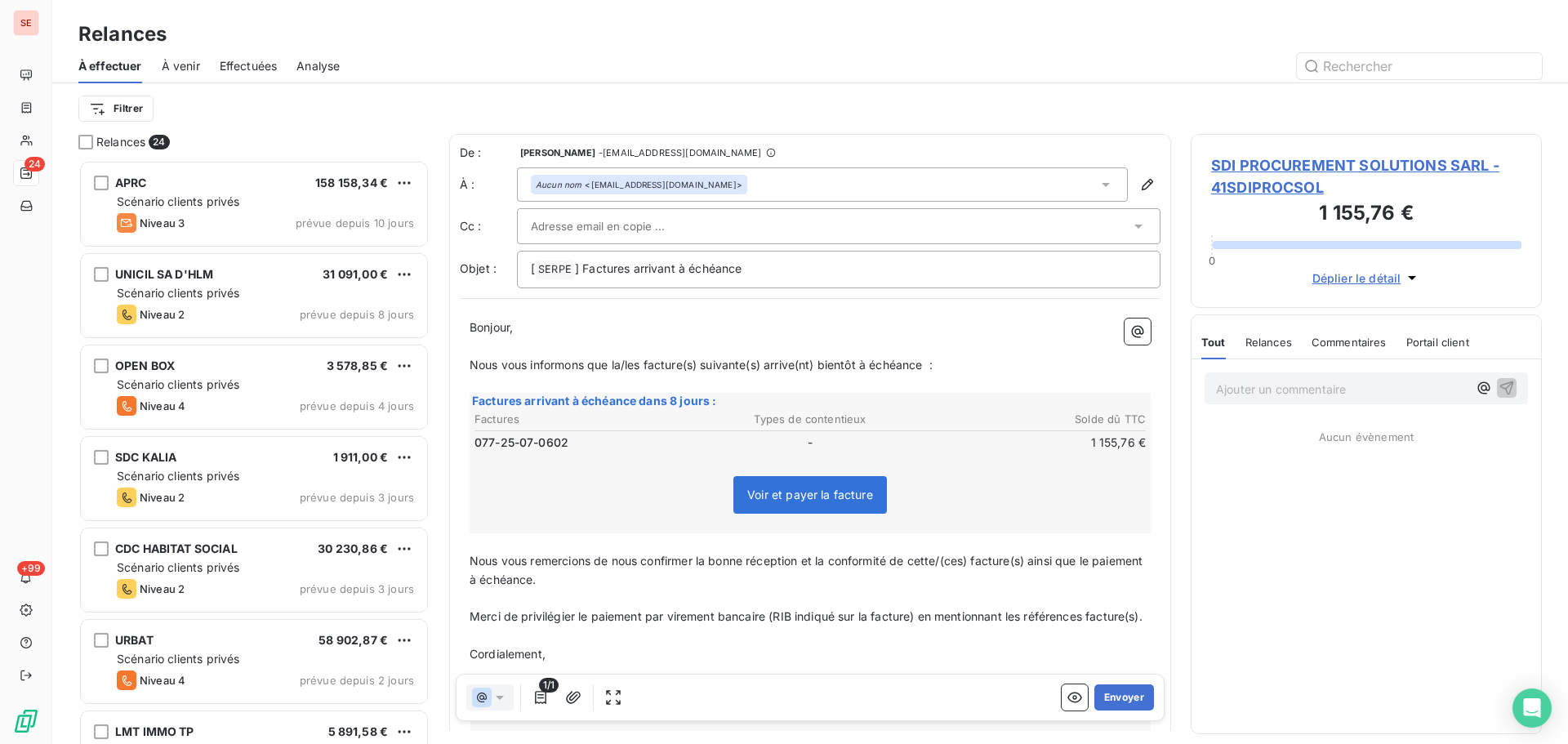
click at [733, 228] on div at bounding box center [831, 225] width 600 height 25
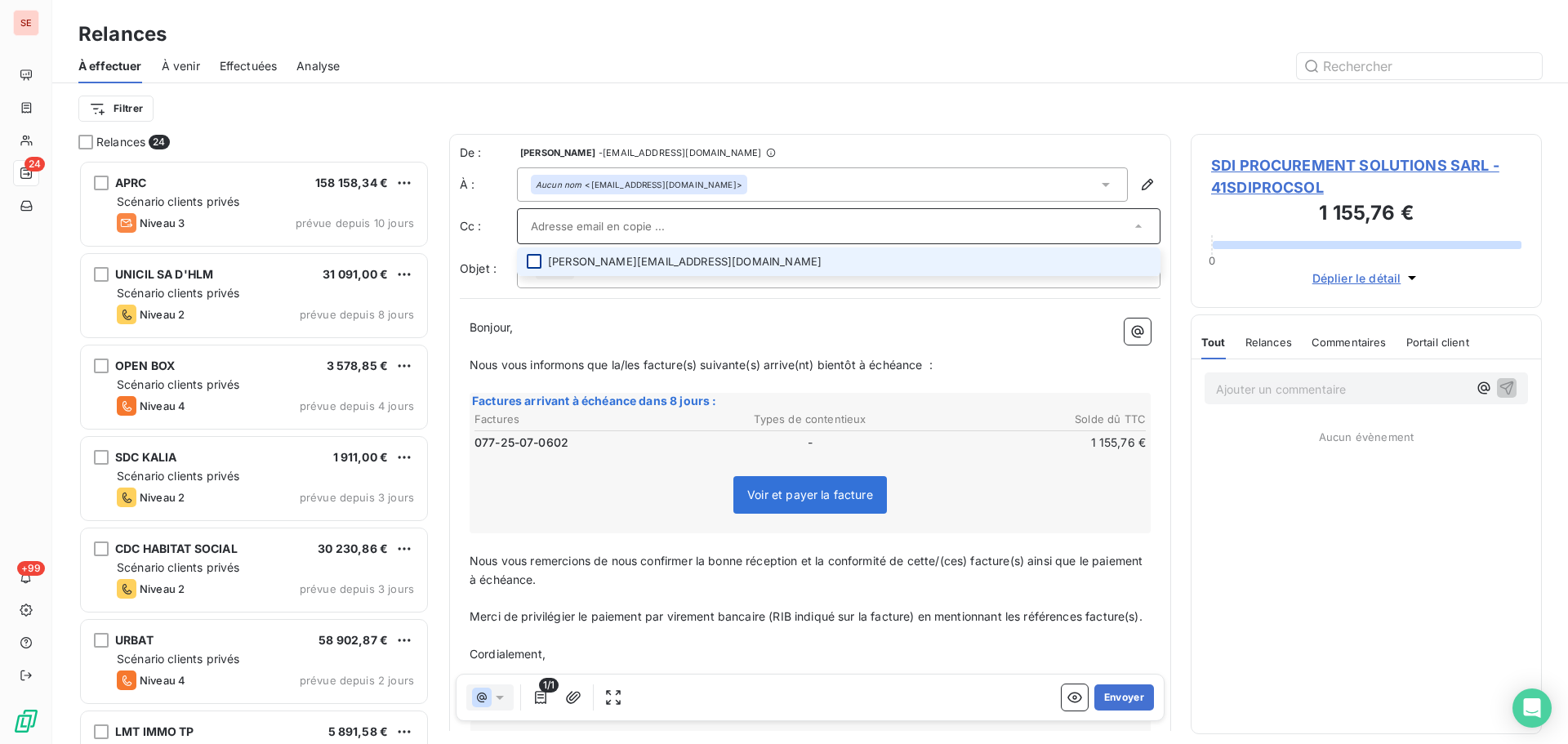
click at [532, 260] on div at bounding box center [534, 261] width 15 height 15
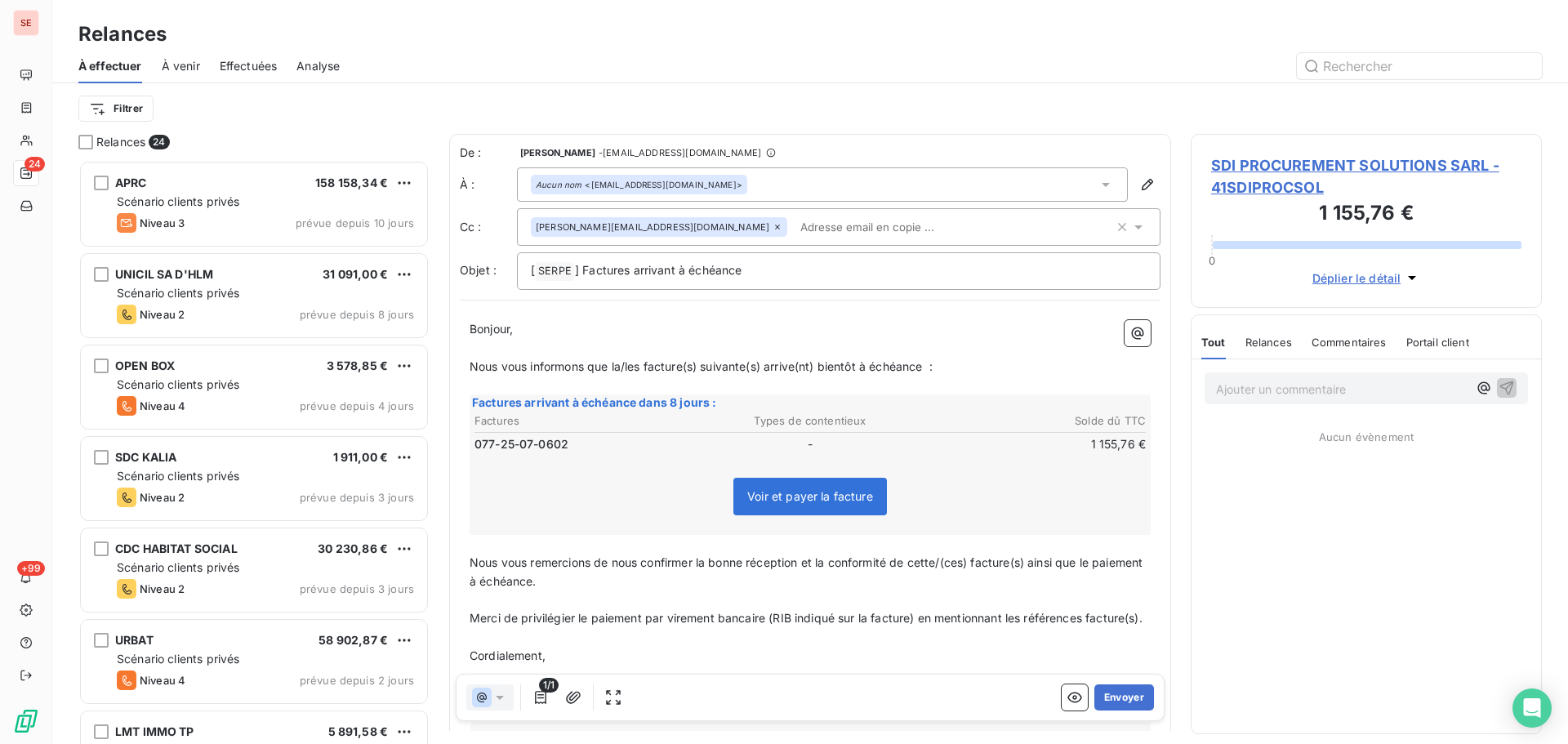
click at [739, 116] on div "Filtrer" at bounding box center [810, 109] width 1464 height 31
click at [625, 269] on span "] Factures arrivant à échéance" at bounding box center [659, 270] width 168 height 14
click at [763, 271] on p "[ SERPE ﻿ ] Facture arrivant à échéance" at bounding box center [839, 272] width 615 height 20
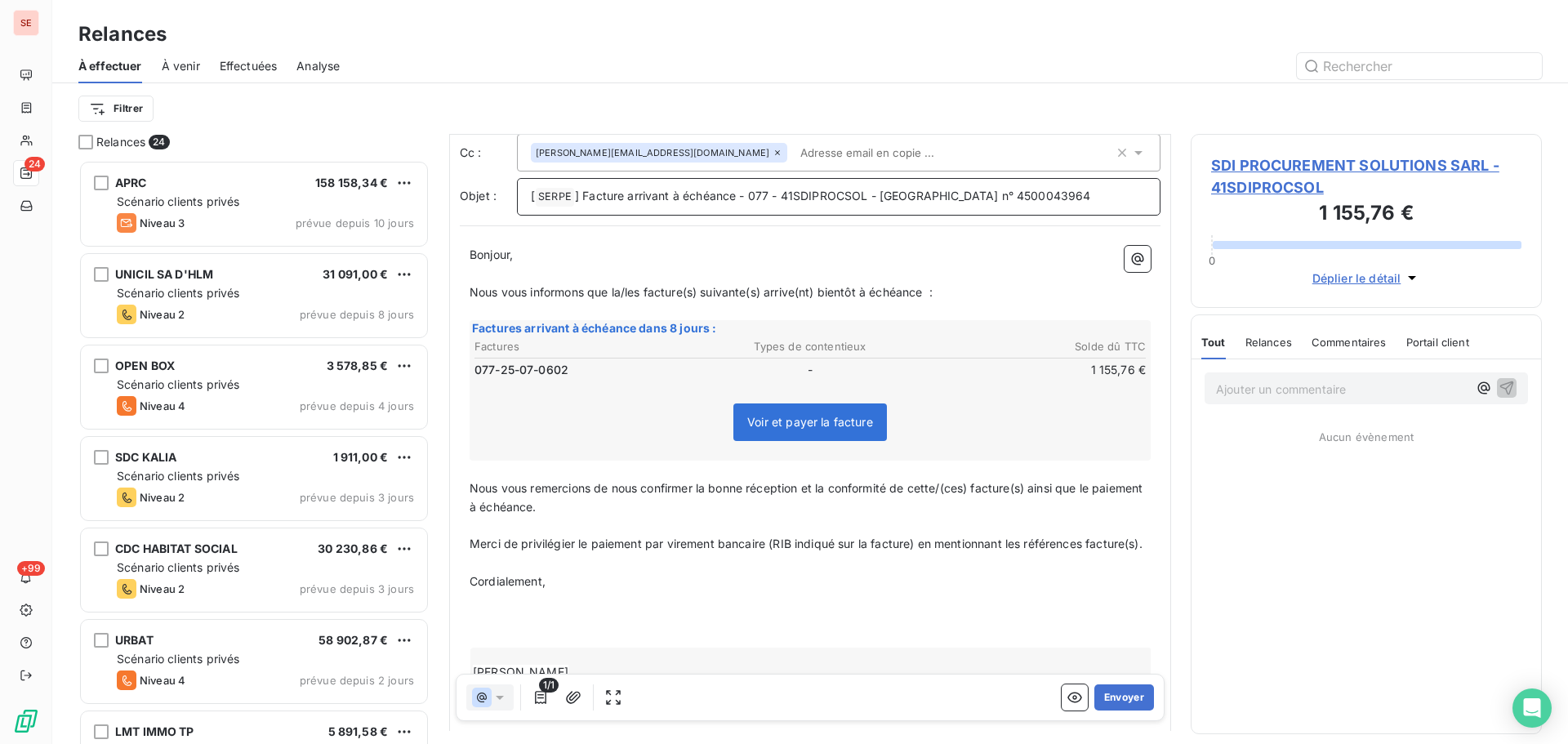
scroll to position [84, 0]
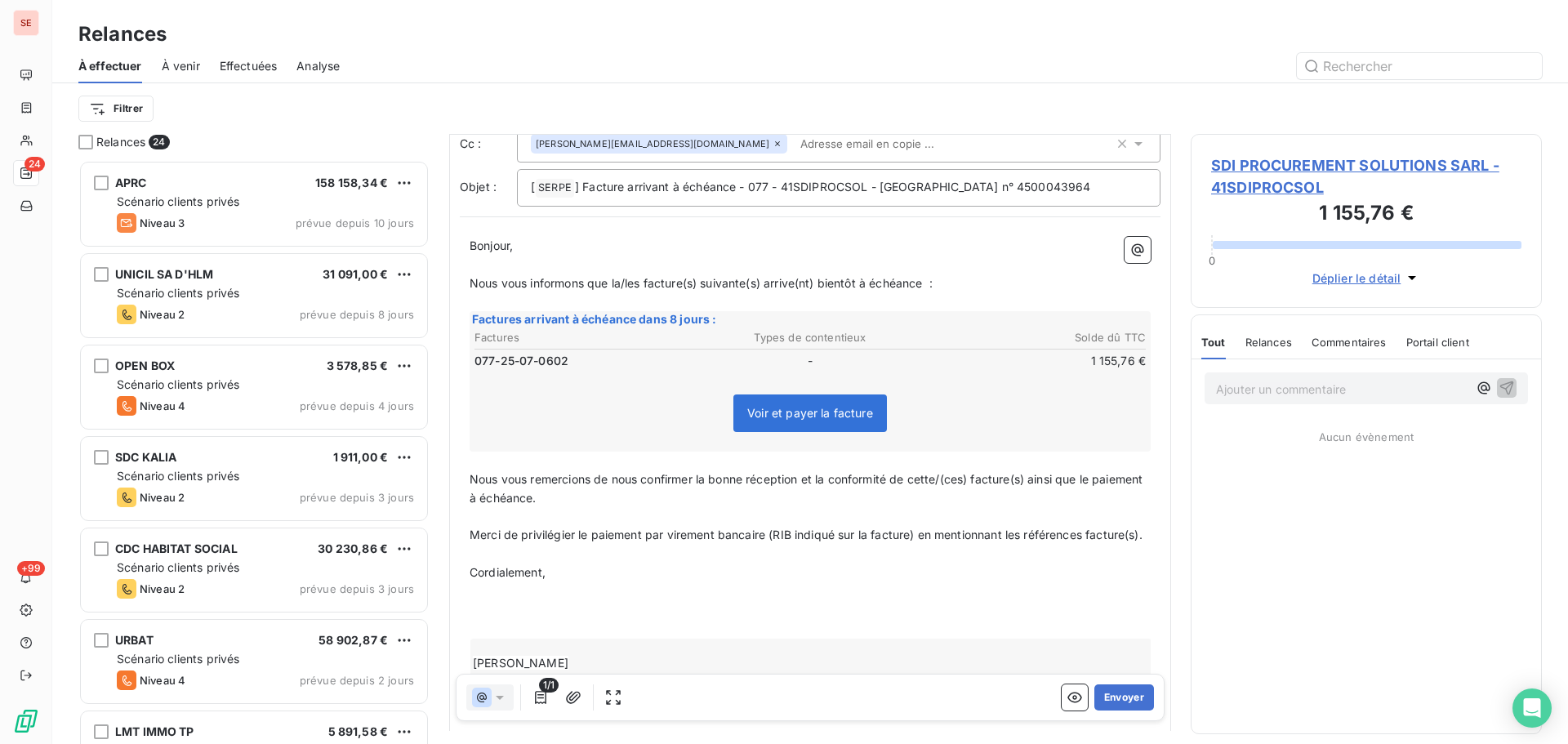
click at [510, 620] on p "﻿" at bounding box center [809, 610] width 681 height 19
click at [537, 699] on icon "button" at bounding box center [540, 697] width 17 height 17
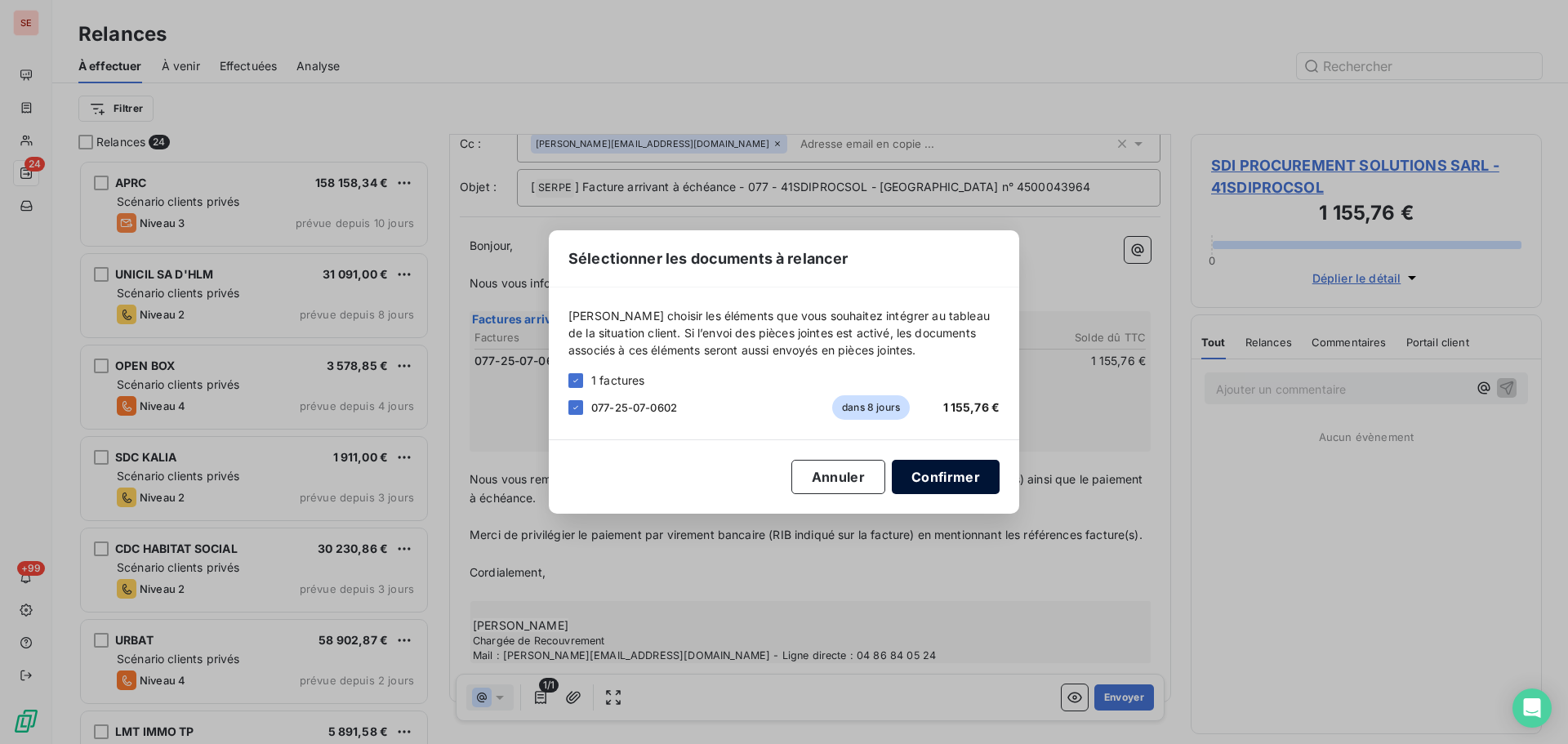
click at [976, 482] on button "Confirmer" at bounding box center [946, 476] width 108 height 34
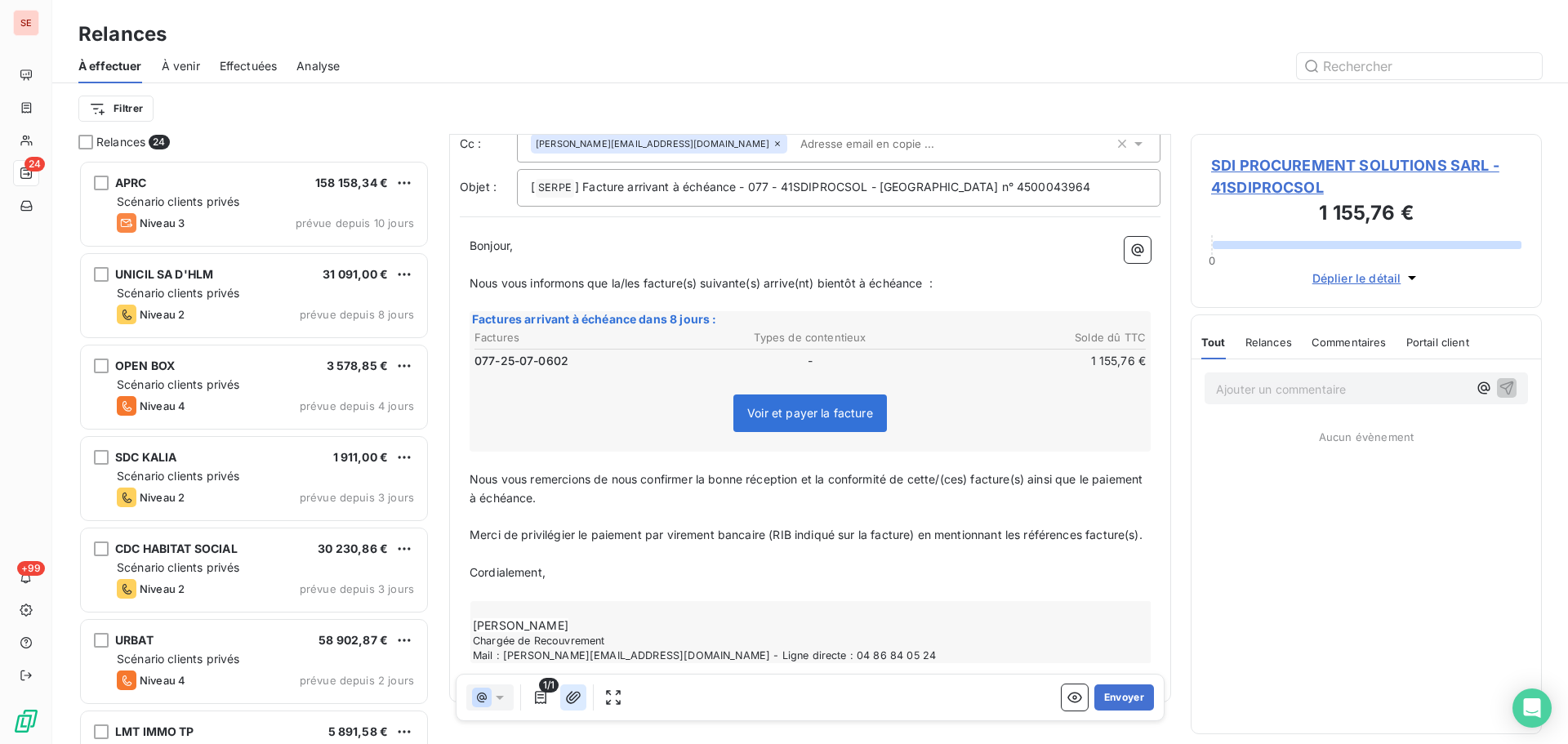
click at [571, 690] on icon "button" at bounding box center [573, 697] width 17 height 17
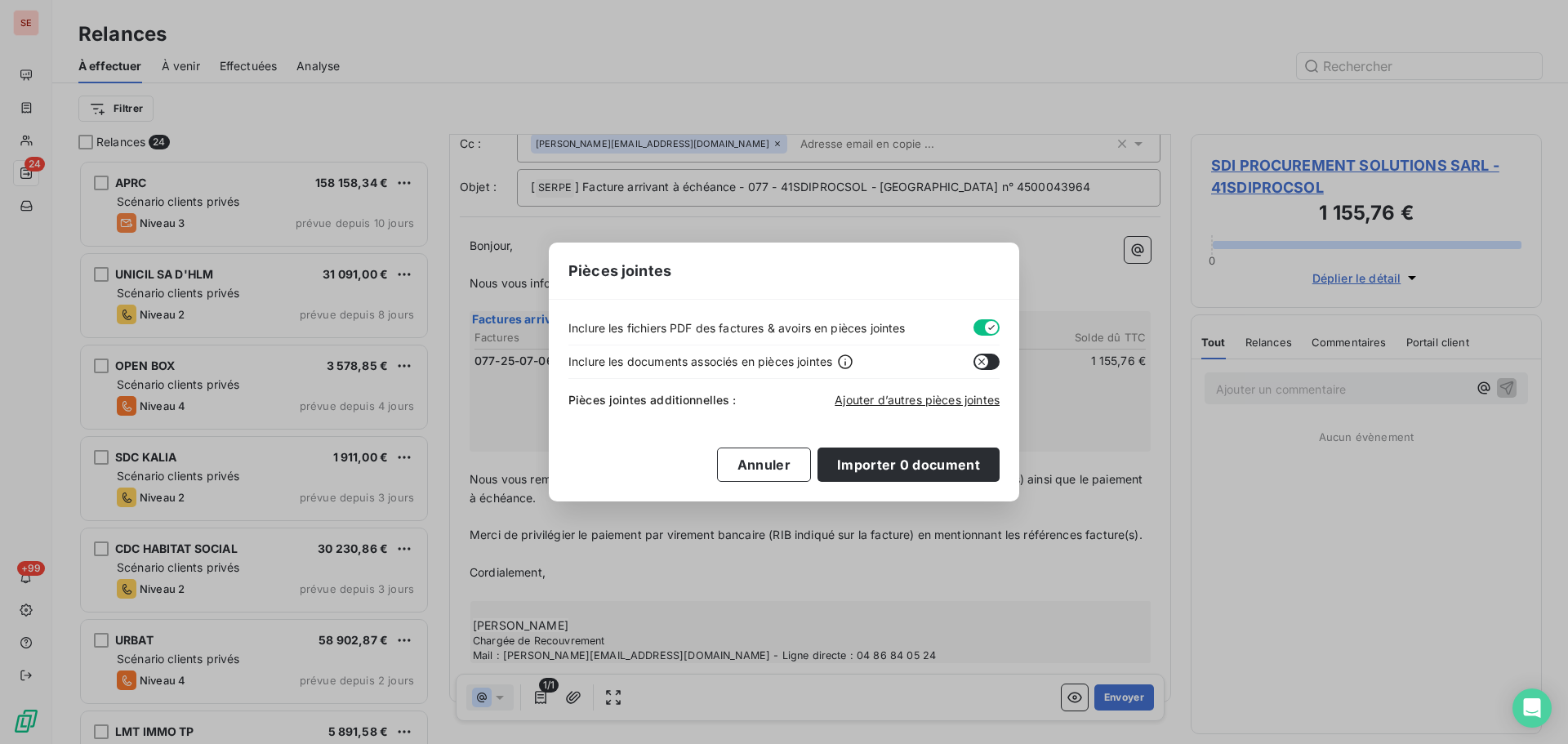
click at [977, 327] on button "button" at bounding box center [986, 327] width 26 height 17
click at [932, 399] on span "Ajouter d’autres pièces jointes" at bounding box center [917, 400] width 165 height 14
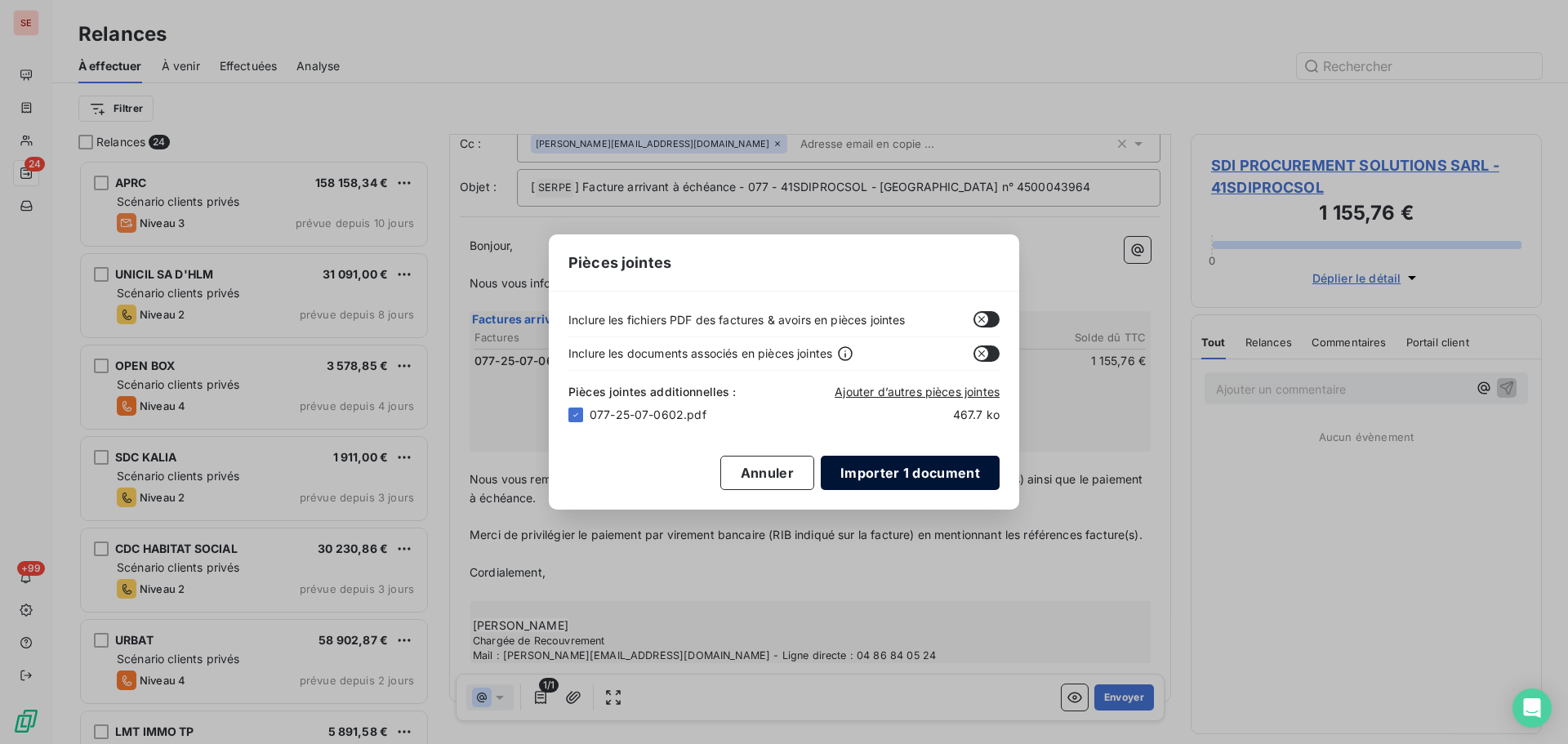
click at [937, 475] on button "Importer 1 document" at bounding box center [910, 472] width 179 height 34
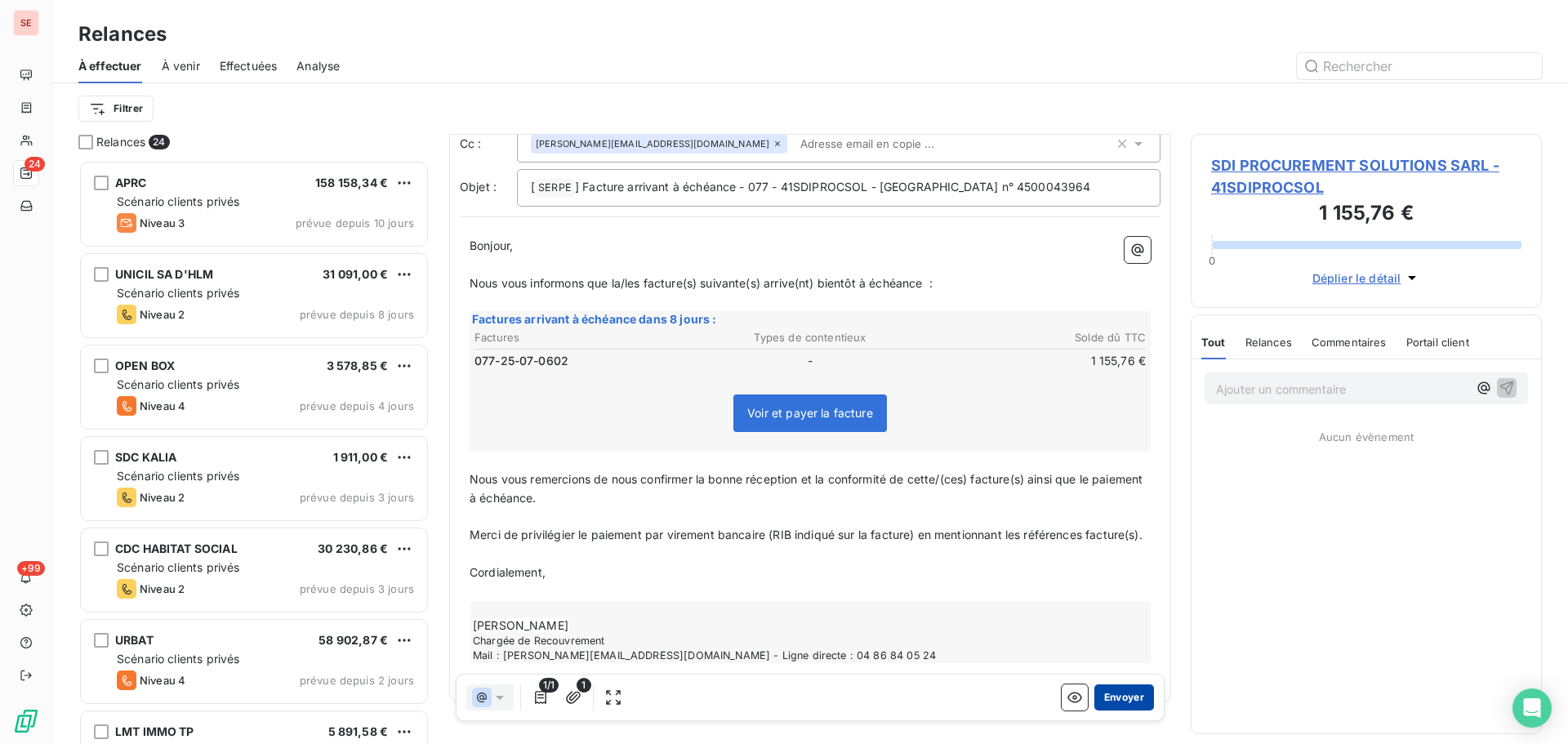
click at [1116, 704] on button "Envoyer" at bounding box center [1124, 697] width 60 height 26
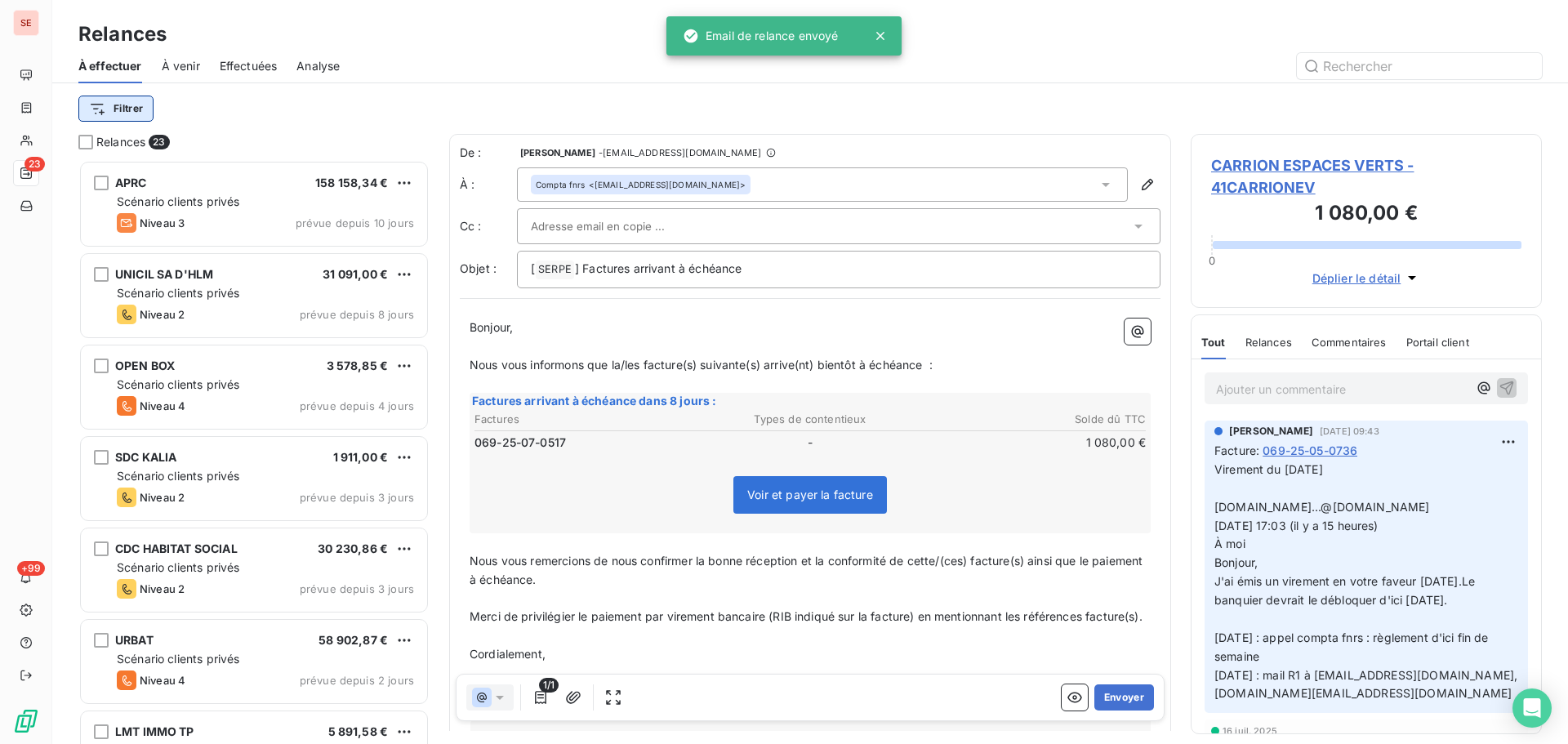
click at [146, 110] on html "SE 23 +99 Relances À effectuer À venir Effectuées Analyse Filtrer Relances 23 A…" at bounding box center [784, 372] width 1568 height 744
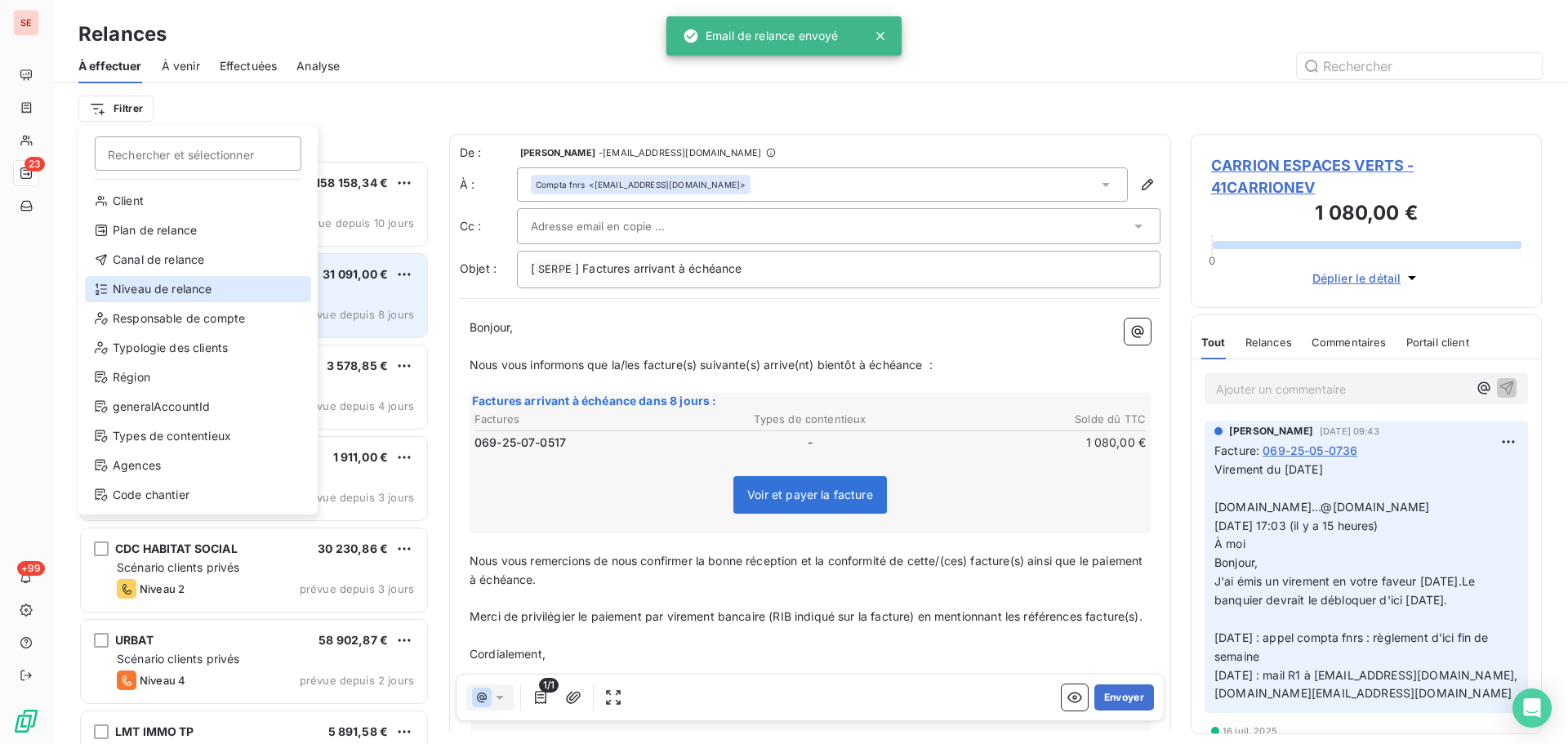
drag, startPoint x: 183, startPoint y: 290, endPoint x: 209, endPoint y: 277, distance: 29.1
click at [183, 288] on div "Niveau de relance" at bounding box center [198, 289] width 226 height 26
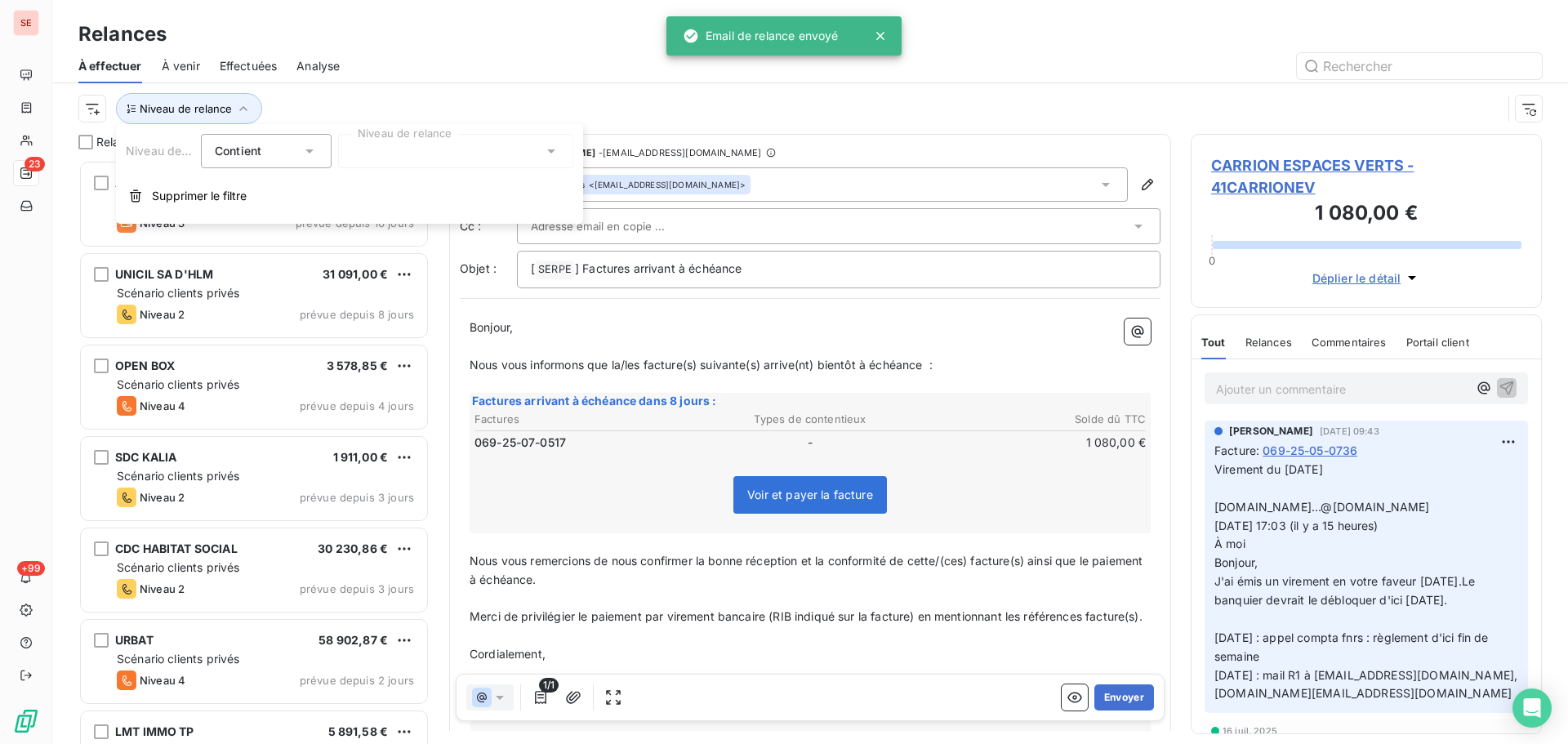
click at [390, 154] on div at bounding box center [456, 151] width 235 height 34
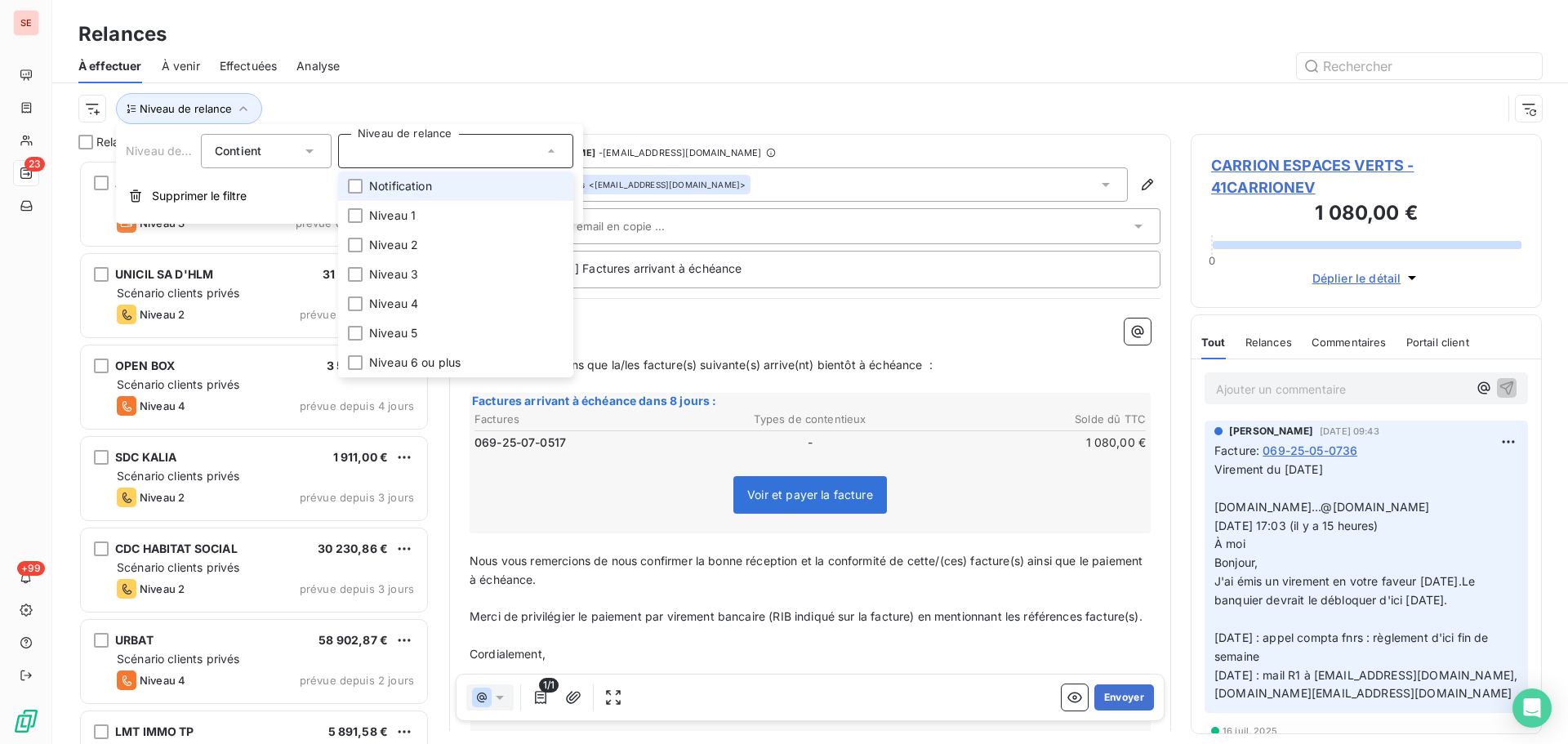
click at [393, 184] on span "Notification" at bounding box center [401, 186] width 63 height 17
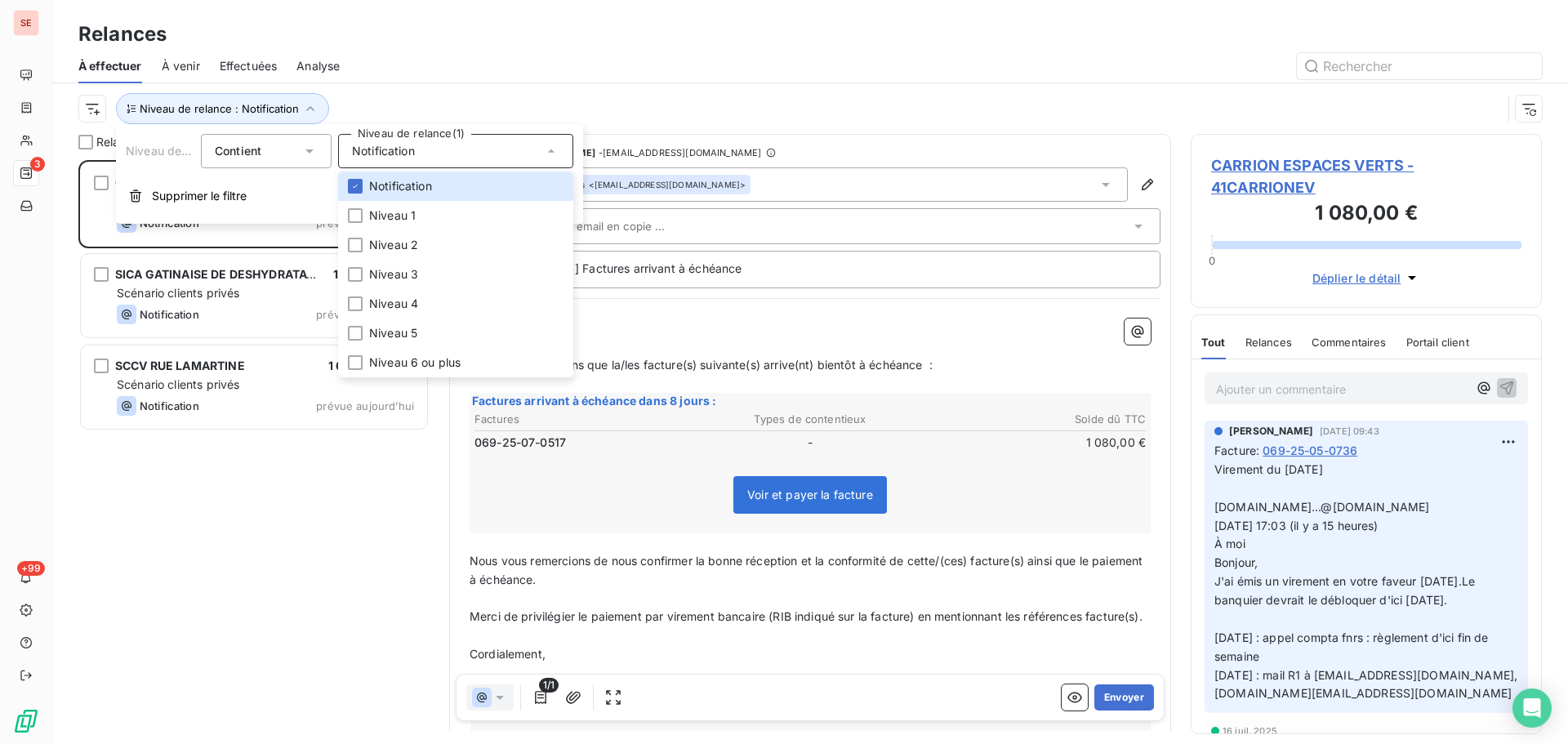
click at [466, 86] on div "Niveau de relance : Notification" at bounding box center [810, 109] width 1464 height 51
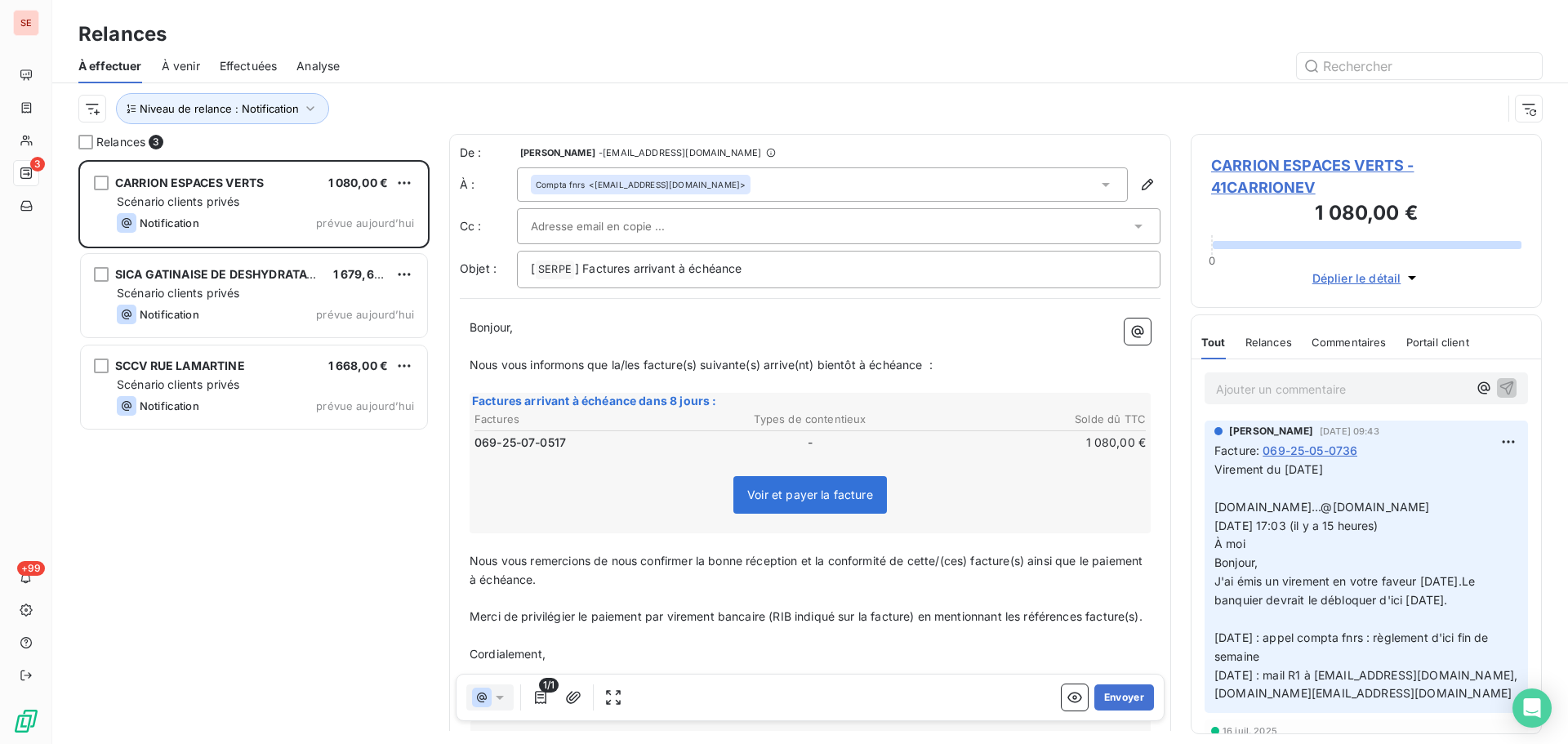
click at [1308, 450] on span "069-25-05-0736" at bounding box center [1309, 451] width 95 height 18
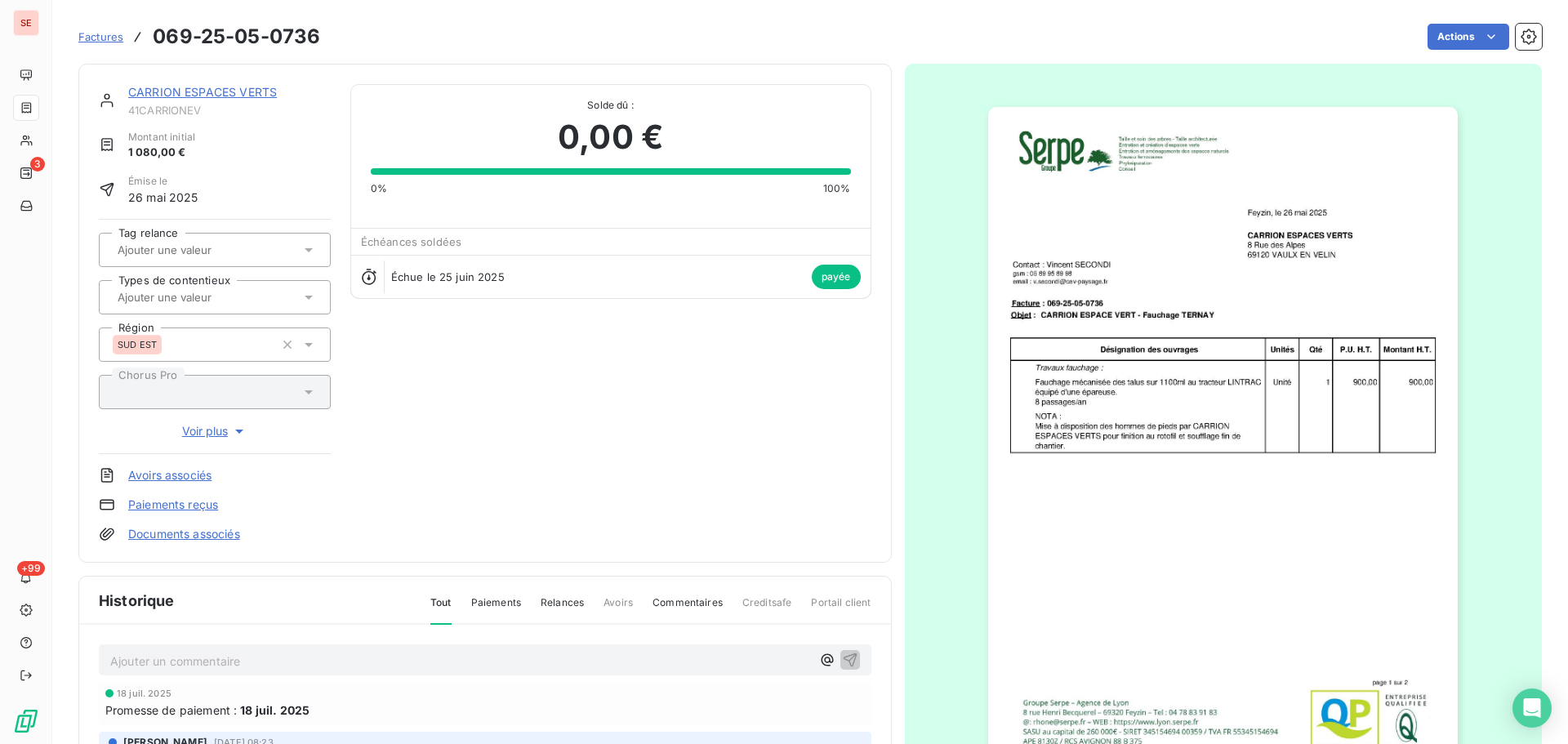
click at [214, 92] on link "CARRION ESPACES VERTS" at bounding box center [203, 92] width 149 height 14
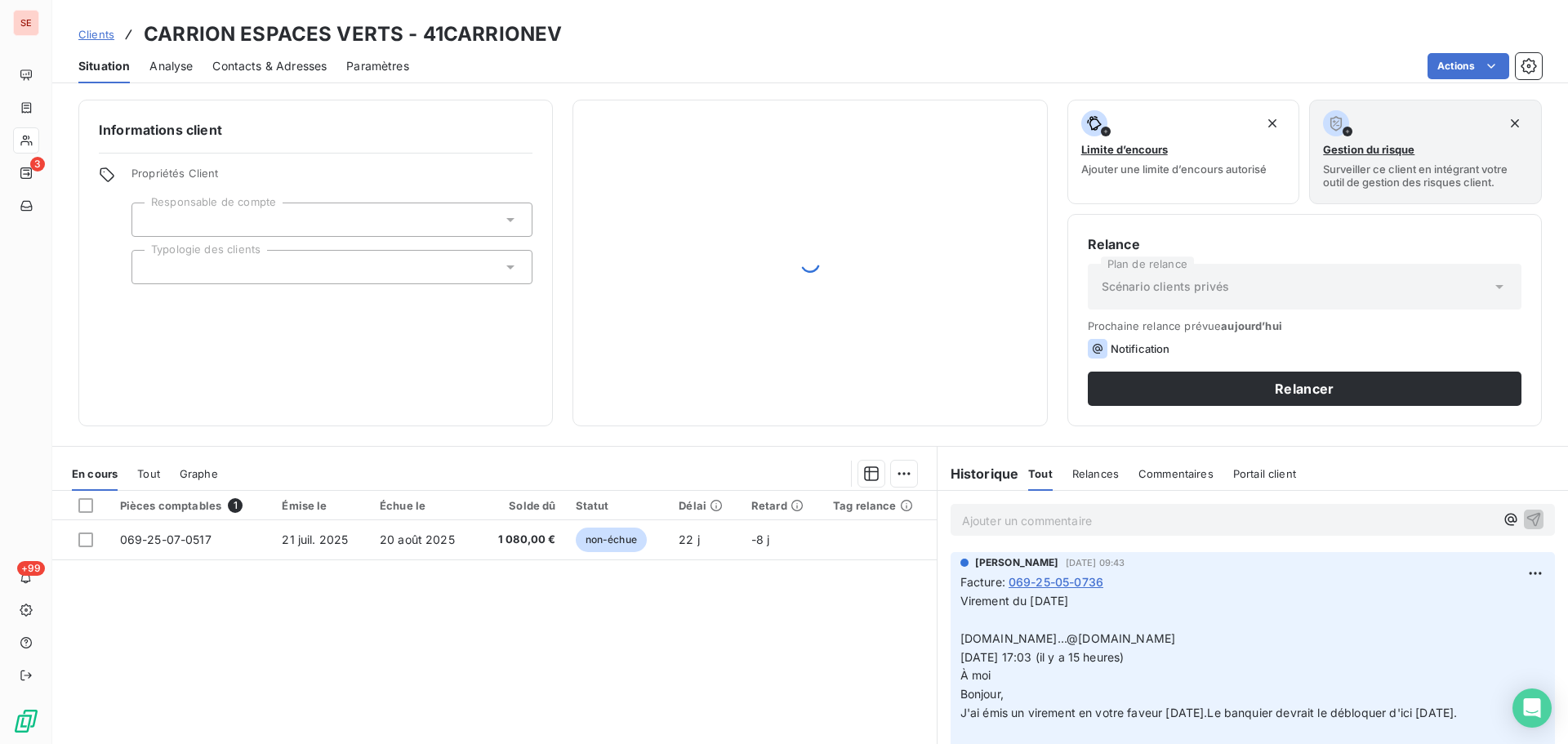
click at [269, 59] on span "Contacts & Adresses" at bounding box center [270, 66] width 115 height 17
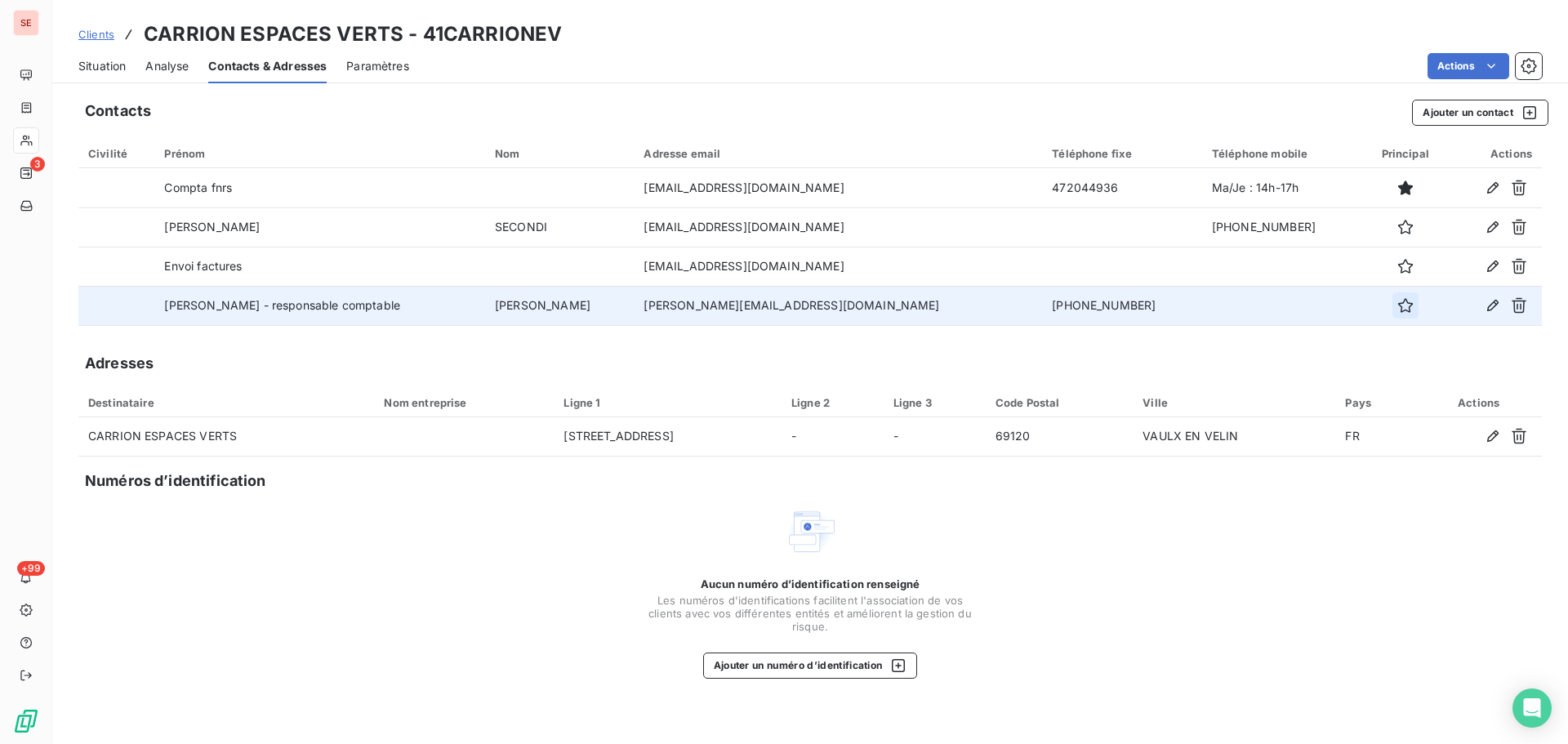
click at [1398, 302] on icon "button" at bounding box center [1405, 305] width 15 height 15
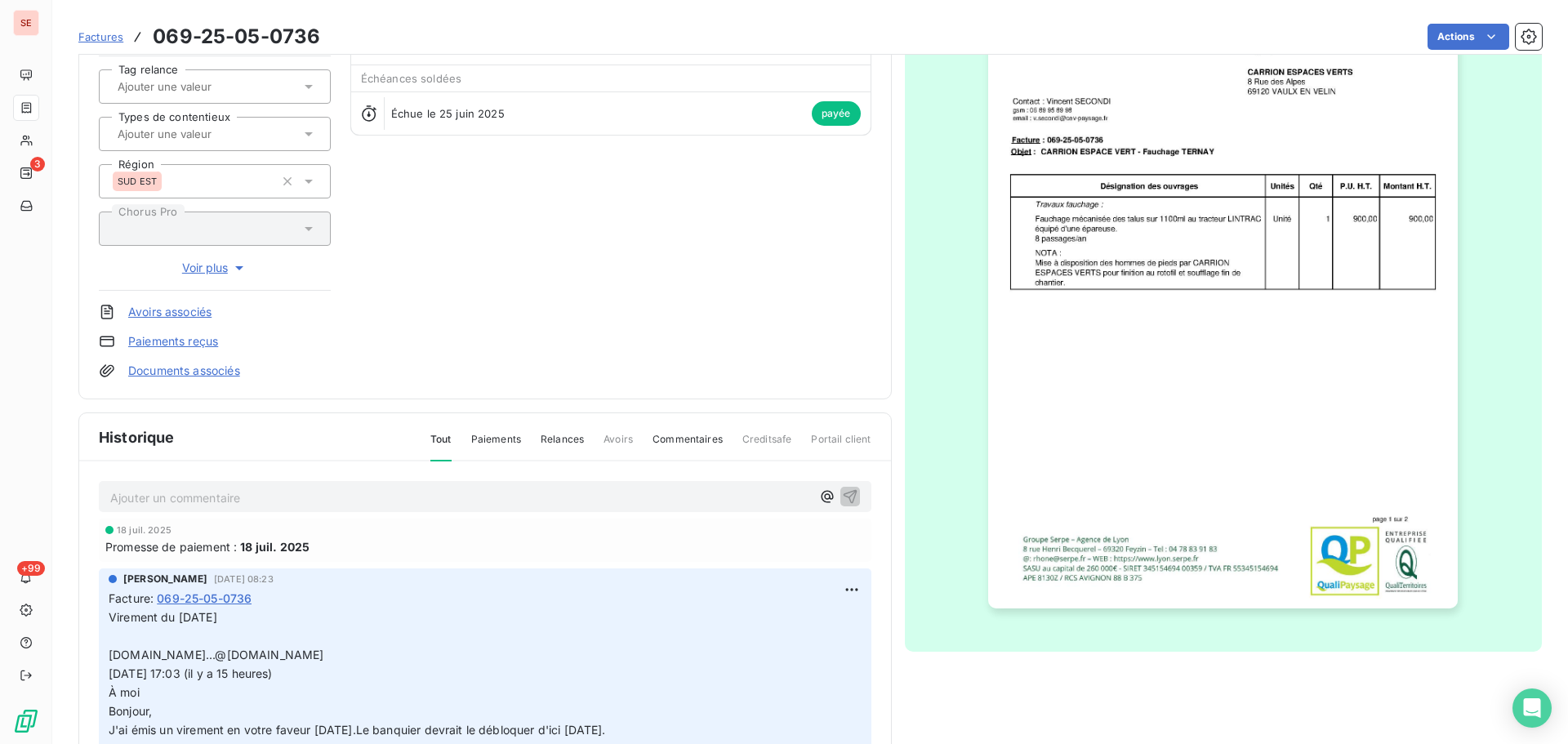
scroll to position [166, 0]
click at [1218, 429] on img "button" at bounding box center [1222, 274] width 469 height 665
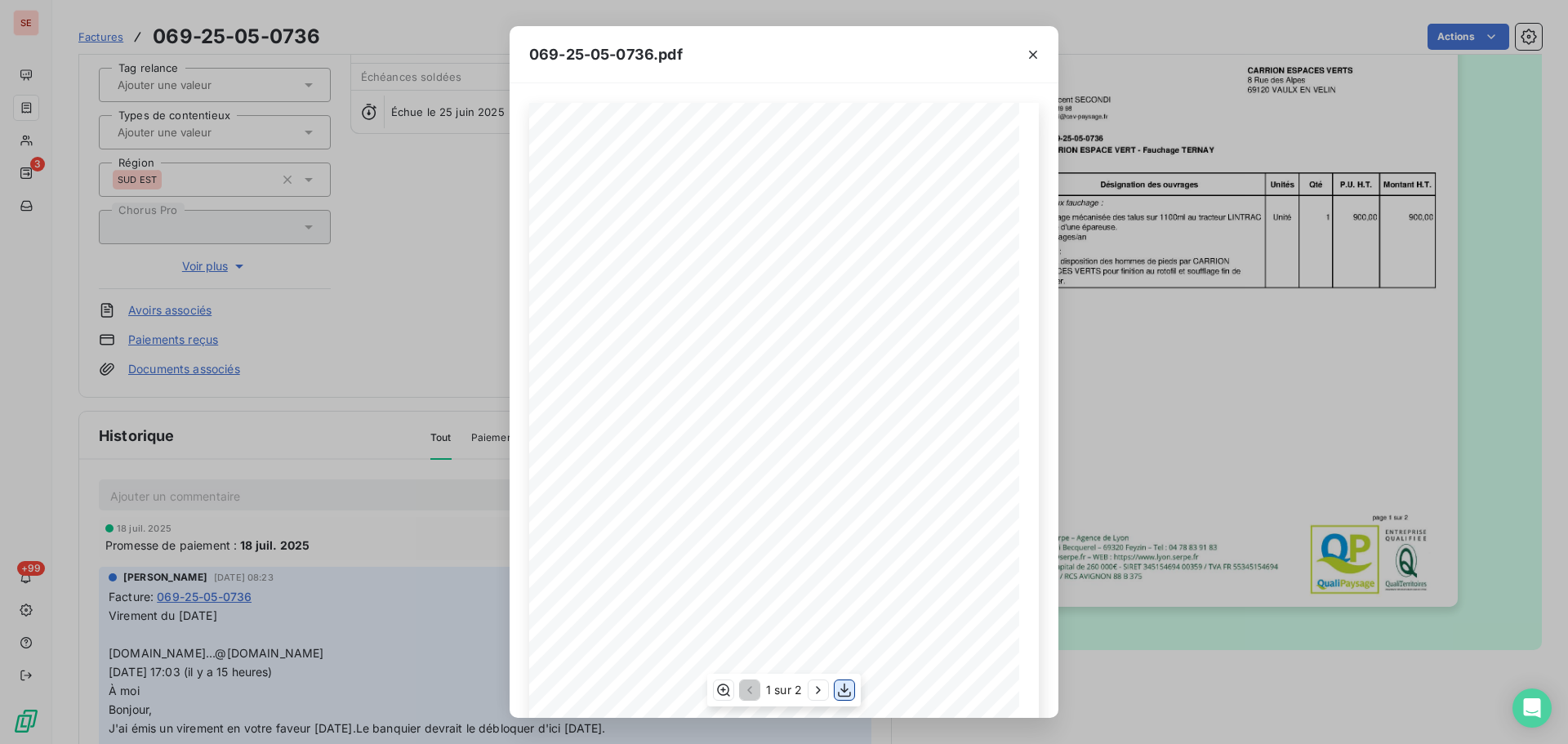
click at [840, 689] on icon "button" at bounding box center [844, 690] width 17 height 17
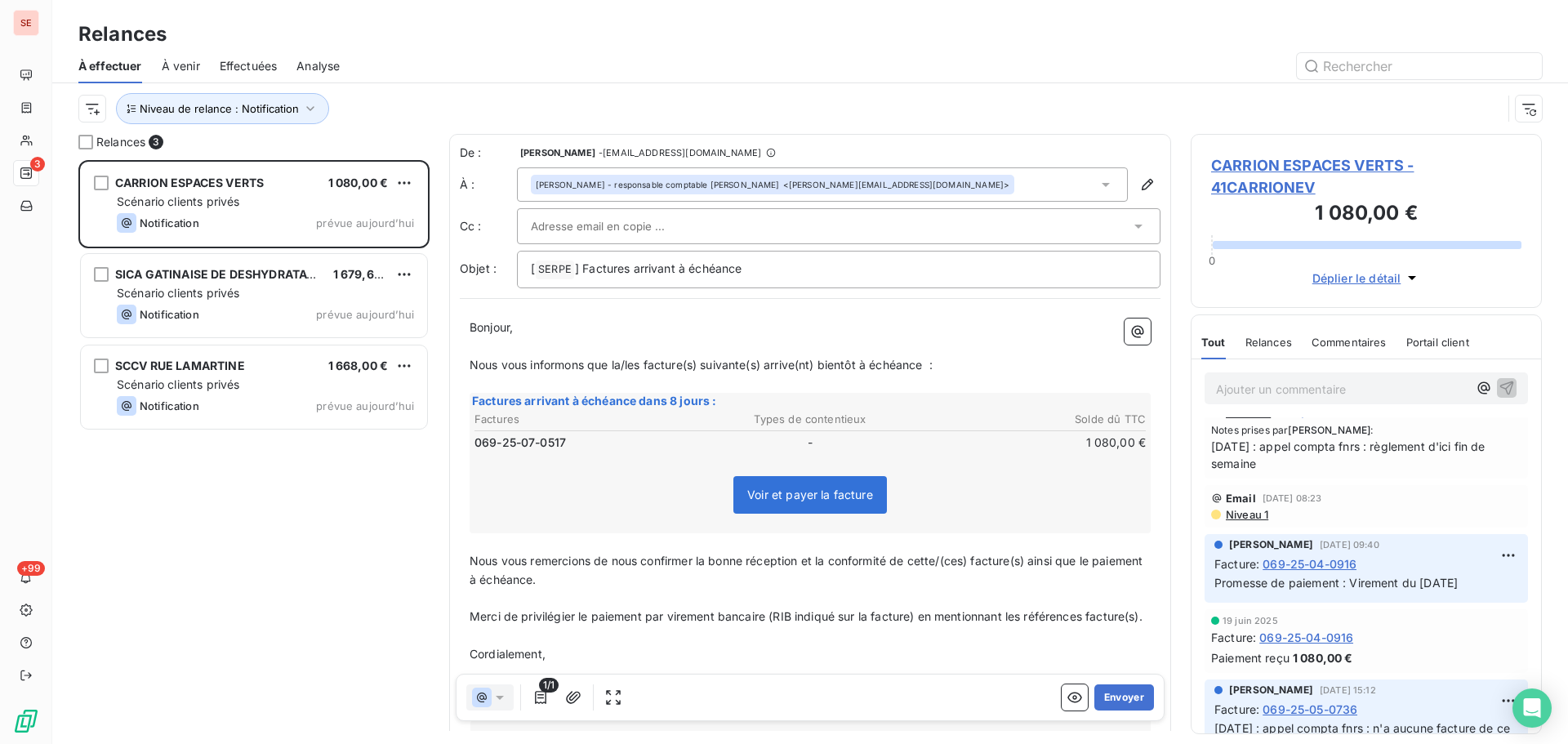
scroll to position [409, 0]
click at [1250, 512] on span "Niveau 1" at bounding box center [1246, 514] width 44 height 13
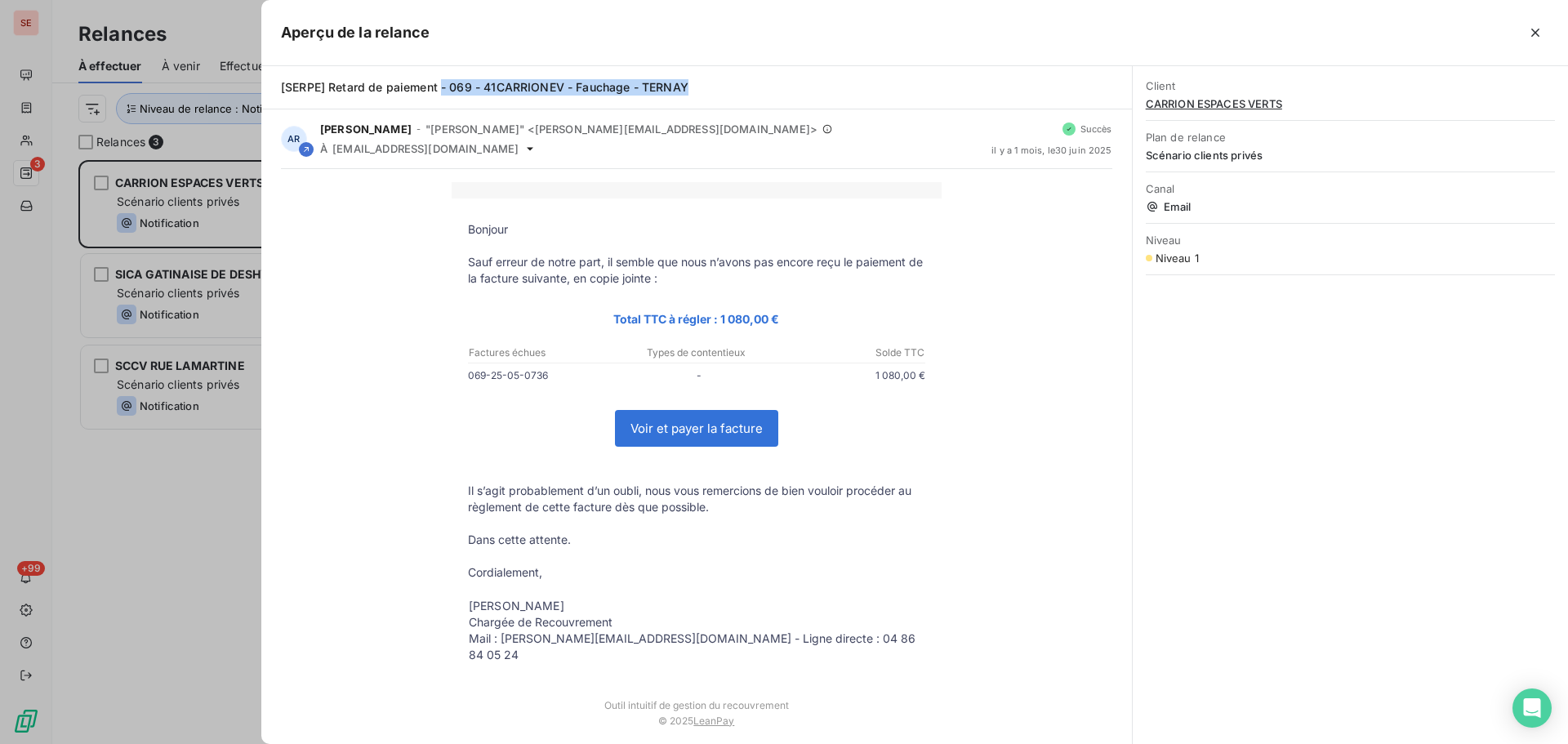
drag, startPoint x: 441, startPoint y: 84, endPoint x: 698, endPoint y: 81, distance: 257.0
click at [698, 81] on div "[SERPE] Retard de paiement - 069 - 41CARRIONEV - Fauchage - TERNAY" at bounding box center [697, 87] width 831 height 17
copy span "- 069 - 41CARRIONEV - Fauchage - TERNAY"
click at [148, 503] on div at bounding box center [784, 372] width 1568 height 744
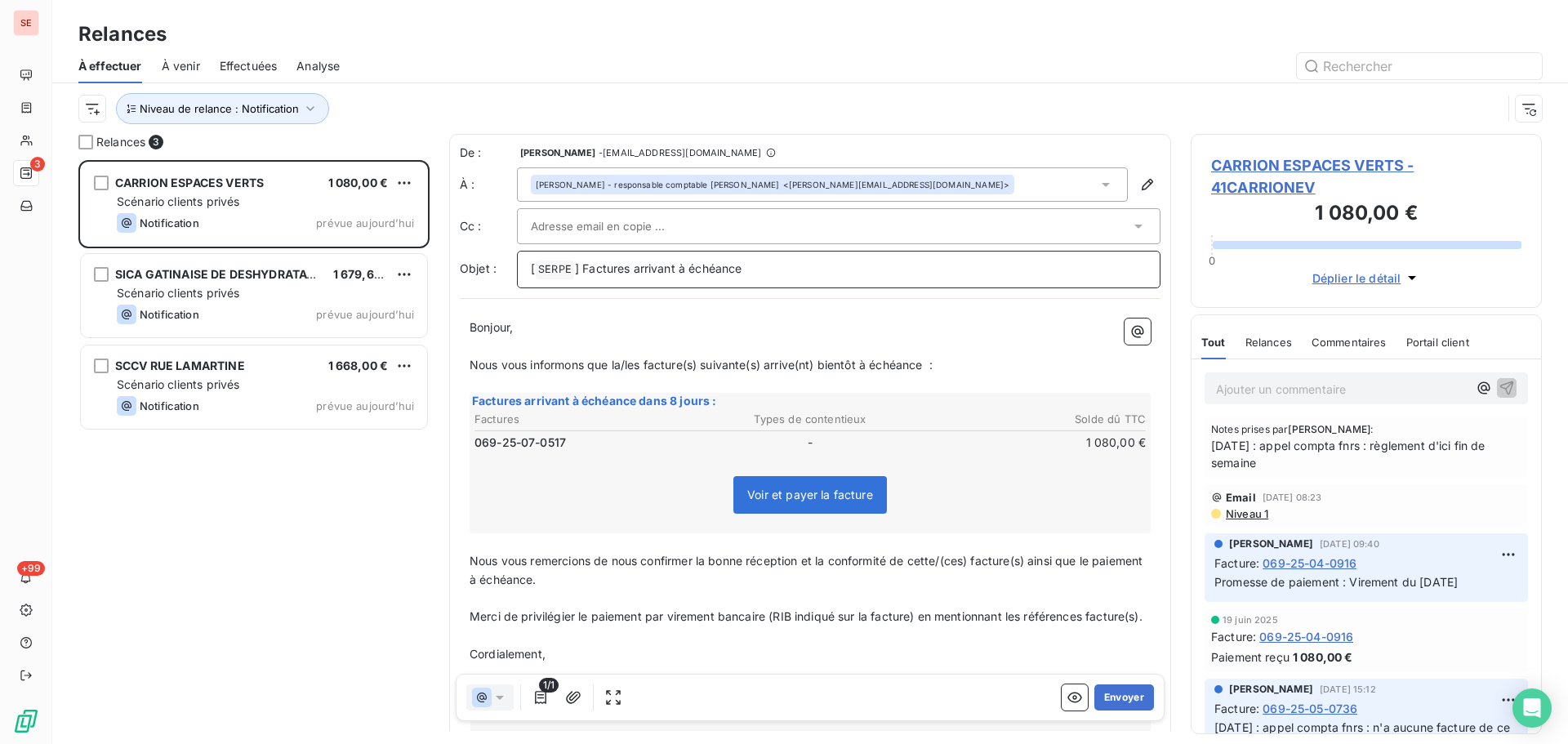
click at [809, 277] on p "[ SERPE ﻿ ] Factures arrivant à échéance" at bounding box center [839, 270] width 615 height 20
click at [704, 234] on div at bounding box center [831, 225] width 600 height 25
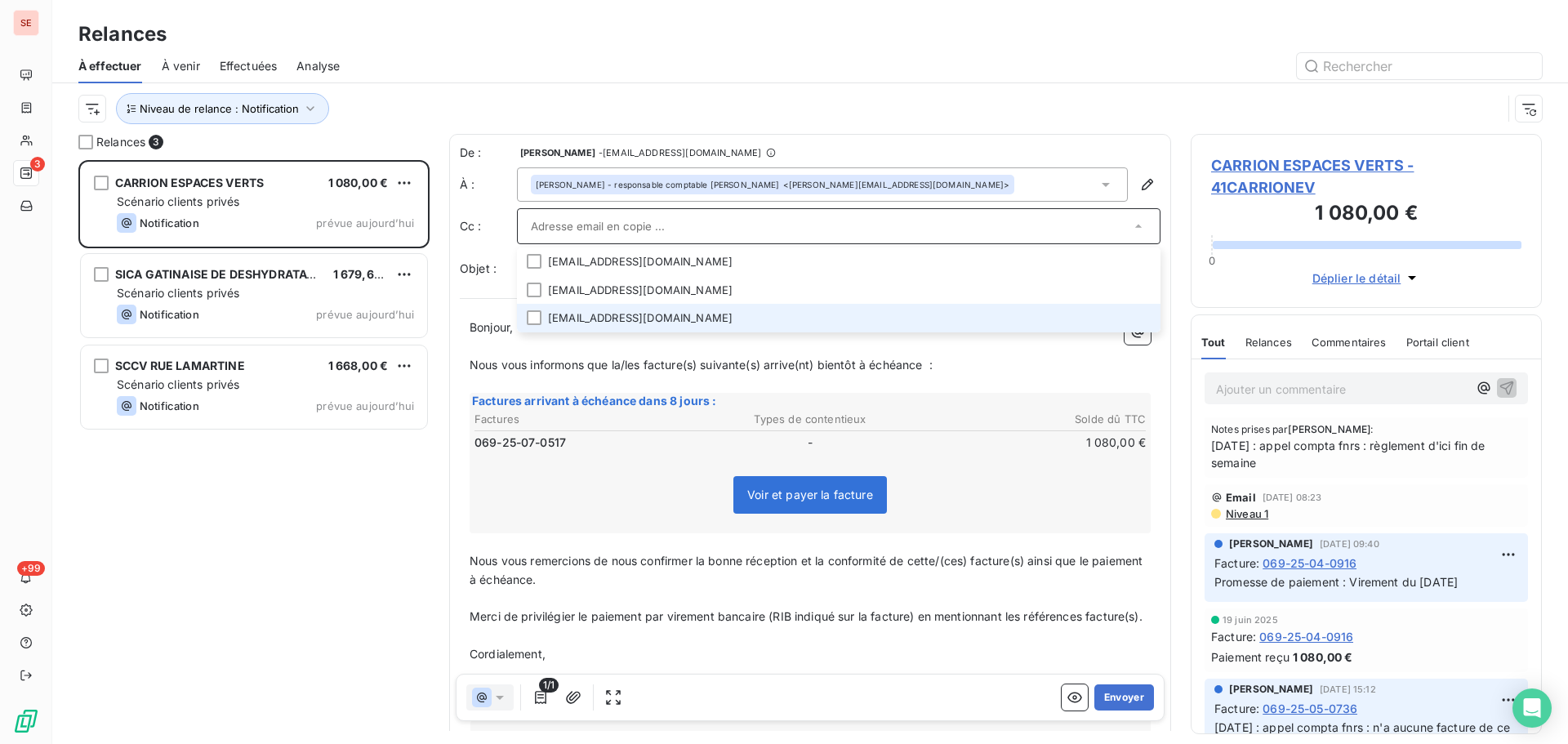
click at [665, 320] on li "compta.fact@cev-paysage.fr" at bounding box center [839, 318] width 644 height 28
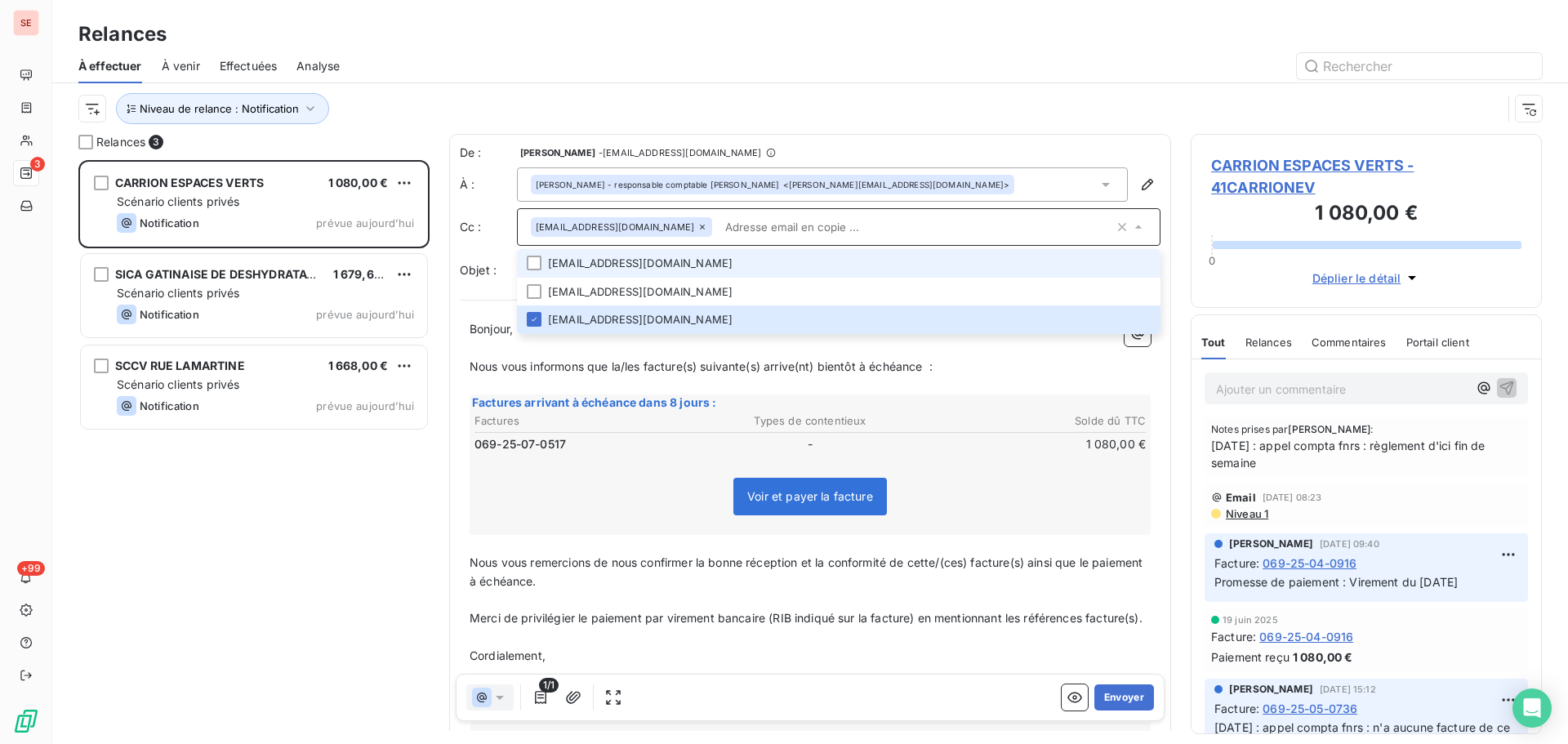
click at [656, 268] on li "contact@cev-paysage.fr" at bounding box center [839, 263] width 644 height 28
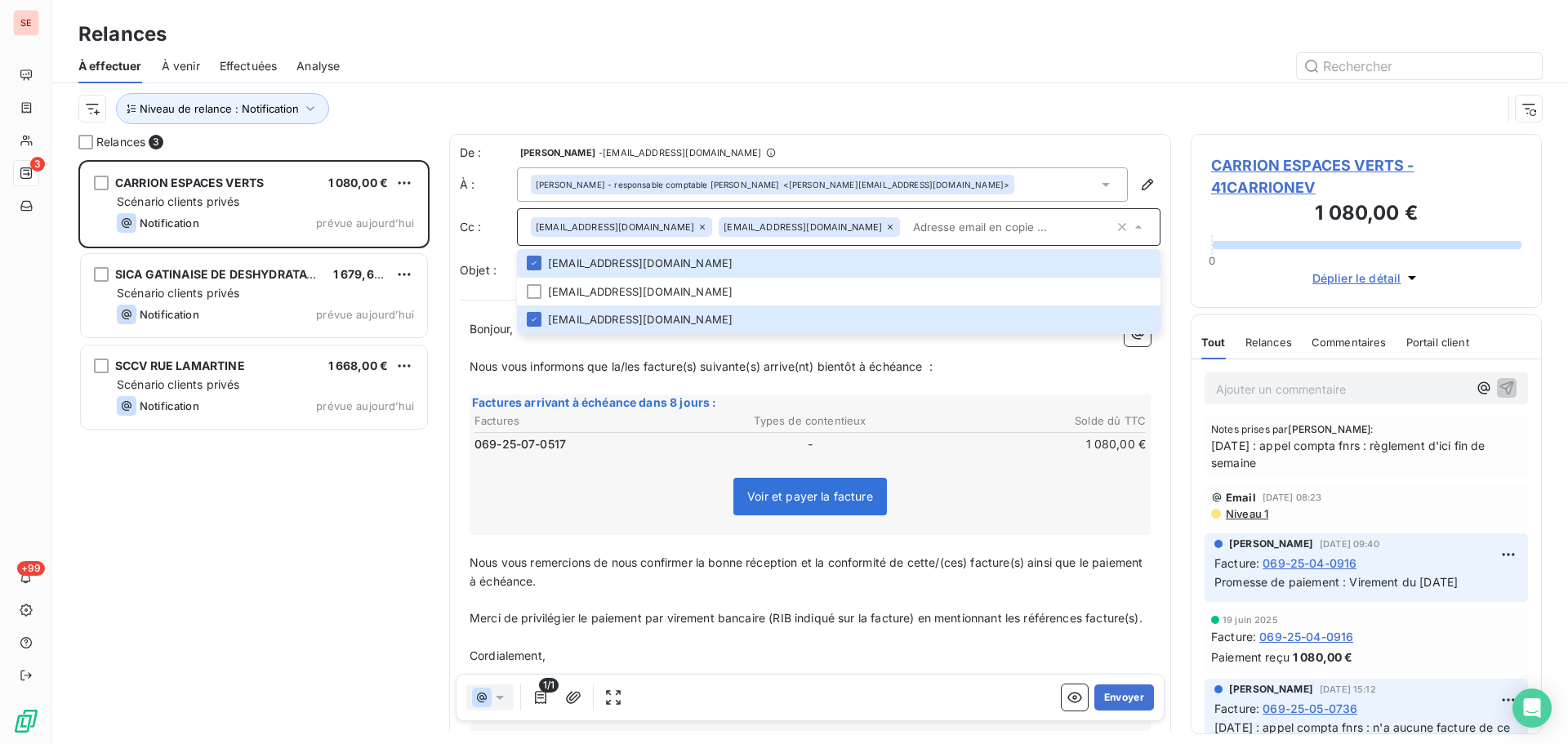
click at [895, 83] on div "Niveau de relance : Notification" at bounding box center [810, 109] width 1464 height 51
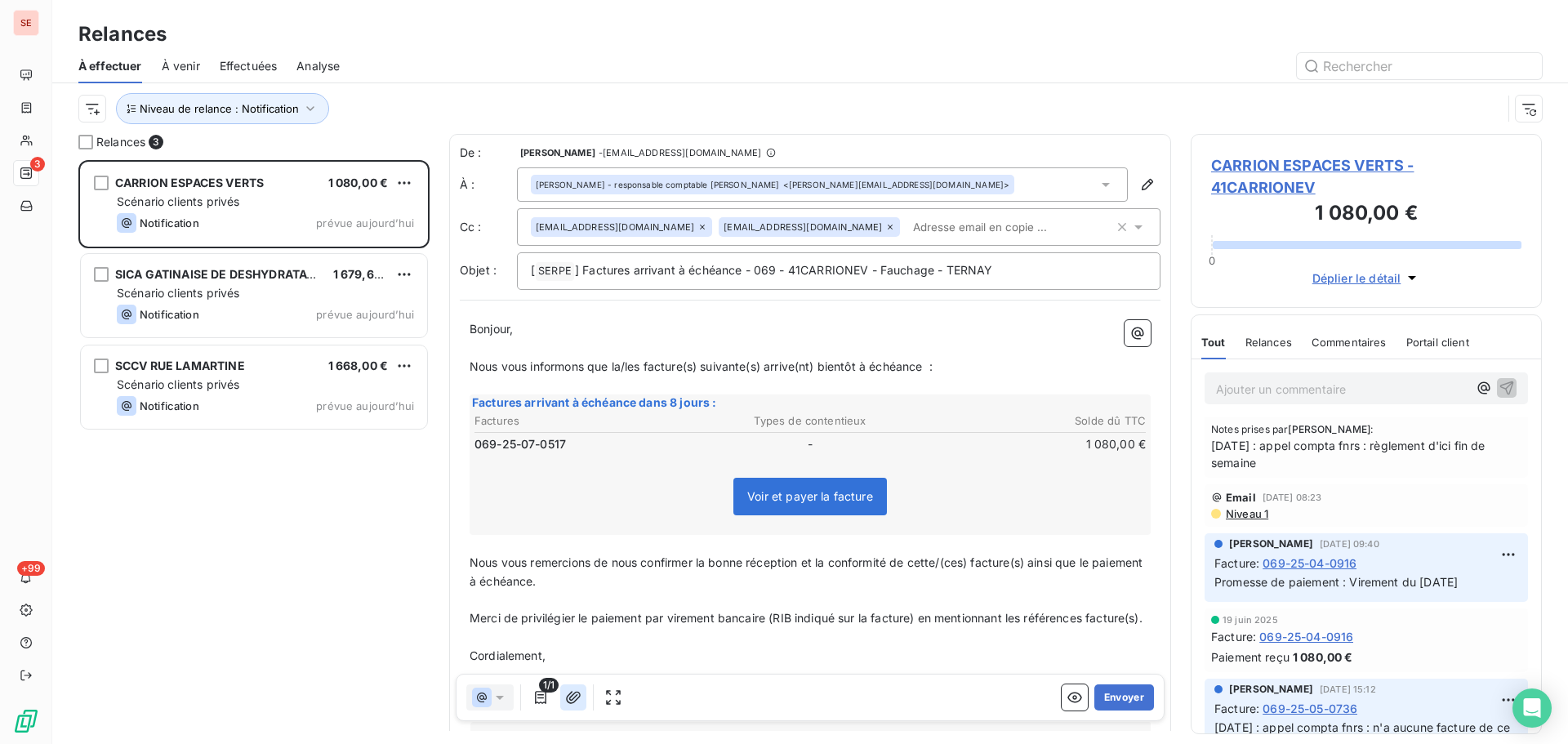
click at [569, 703] on icon "button" at bounding box center [573, 697] width 15 height 13
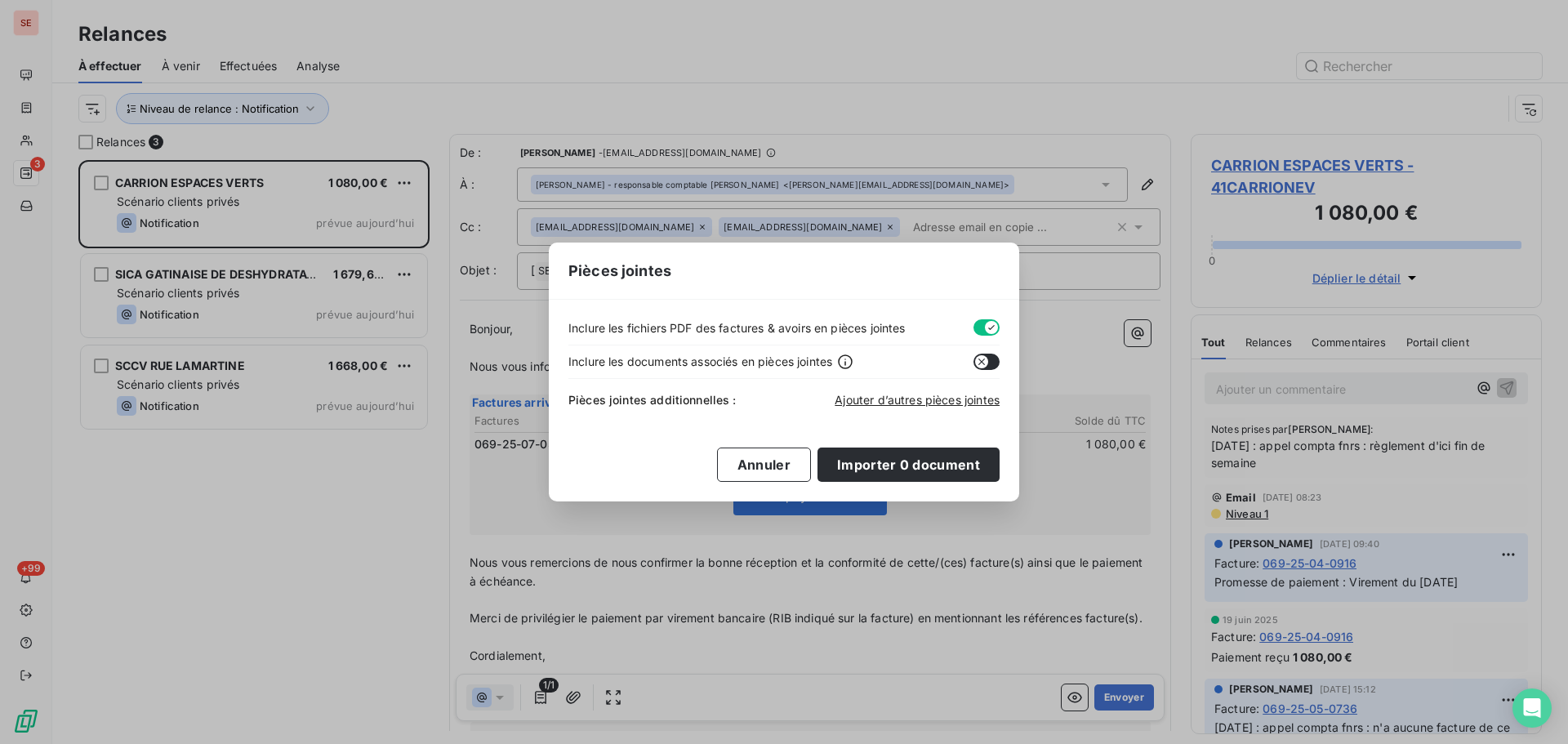
click at [977, 324] on button "button" at bounding box center [986, 327] width 26 height 17
click at [890, 393] on span "Ajouter d’autres pièces jointes" at bounding box center [917, 400] width 165 height 14
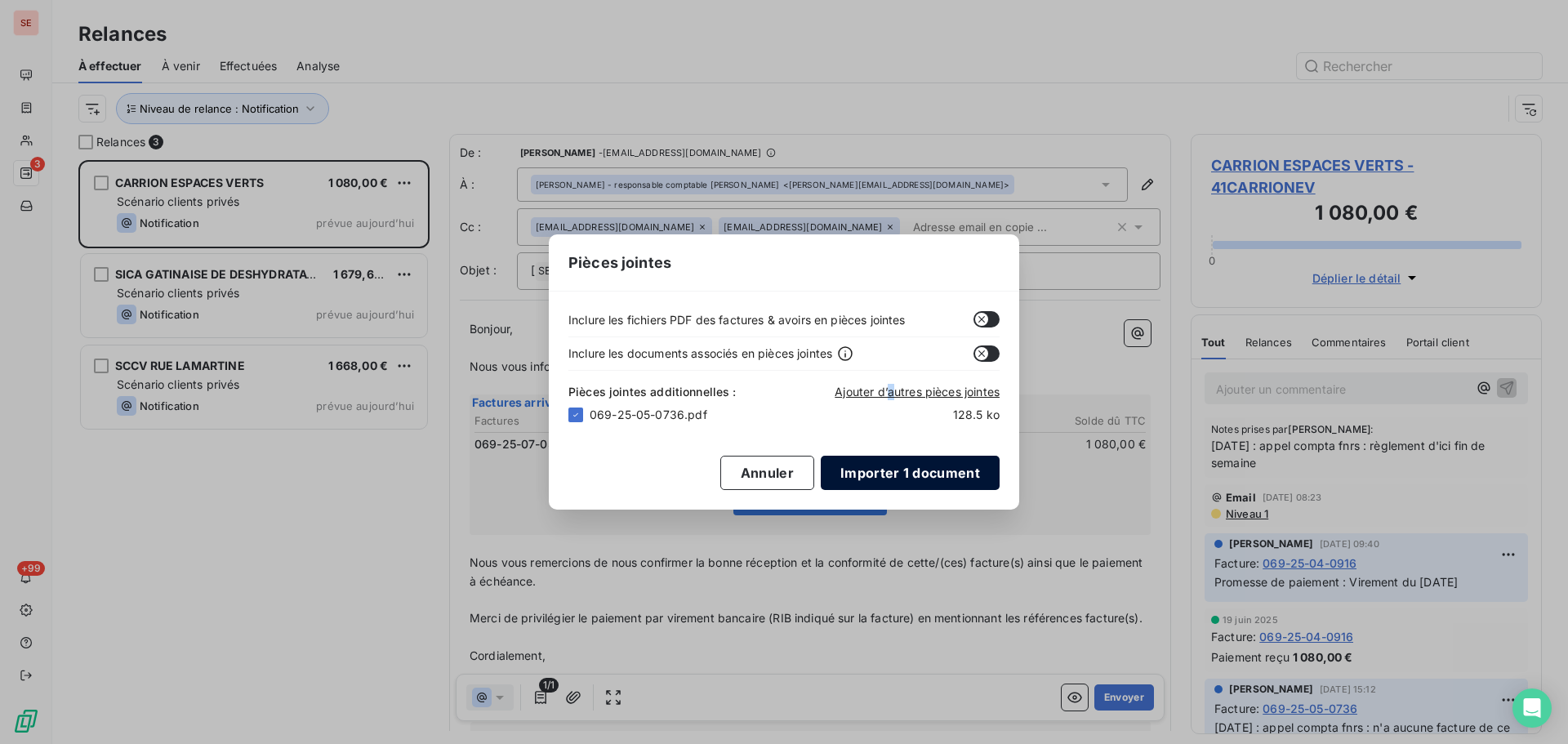
click at [926, 473] on button "Importer 1 document" at bounding box center [910, 472] width 179 height 34
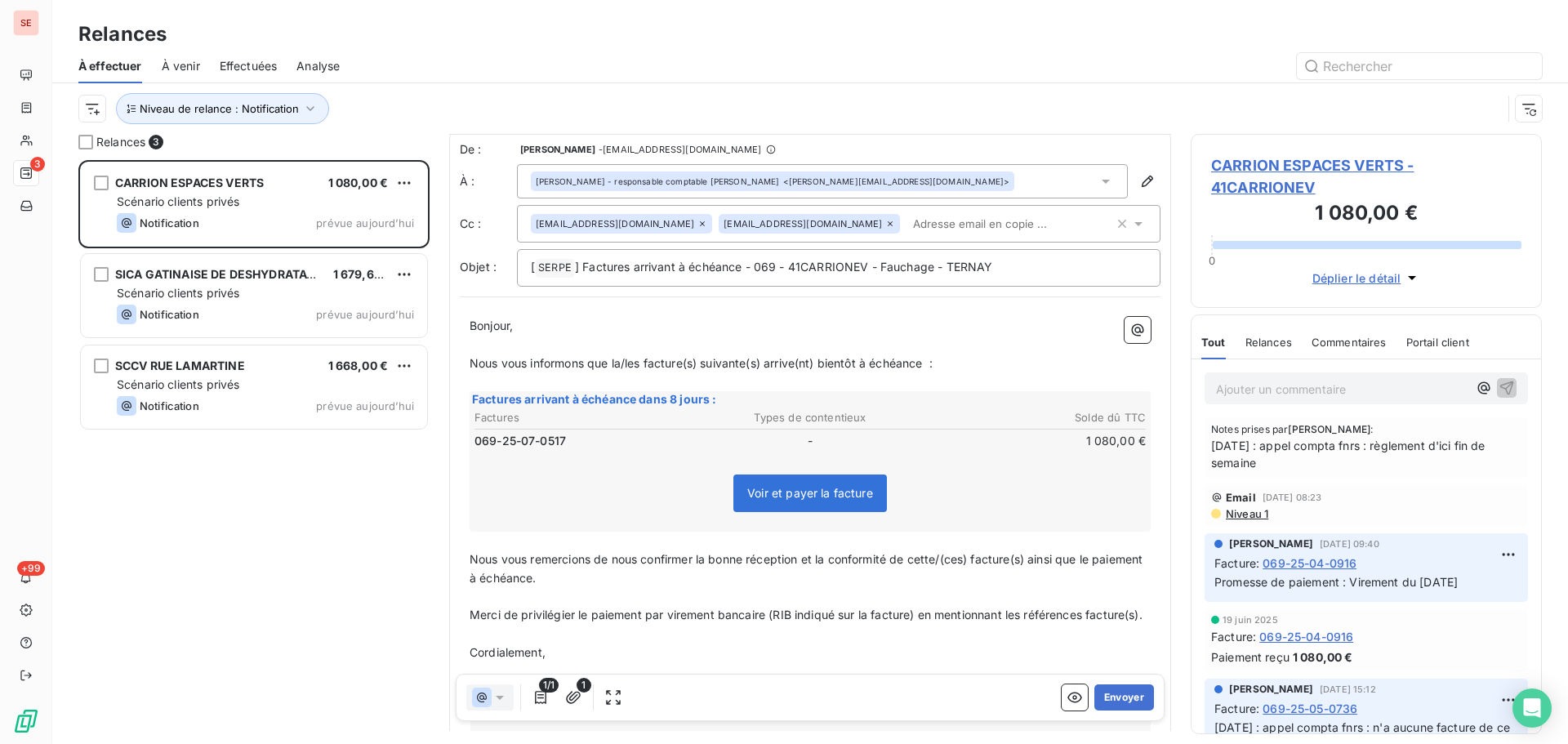
scroll to position [0, 0]
click at [626, 273] on span "] Factures arrivant à échéance - 069 - 41CARRIONEV - Fauchage - TERNAY" at bounding box center [784, 270] width 418 height 14
click at [630, 274] on span "] Factures arrivant à échéance - 069 - 41CARRIONEV - Fauchage - TERNAY" at bounding box center [784, 270] width 418 height 14
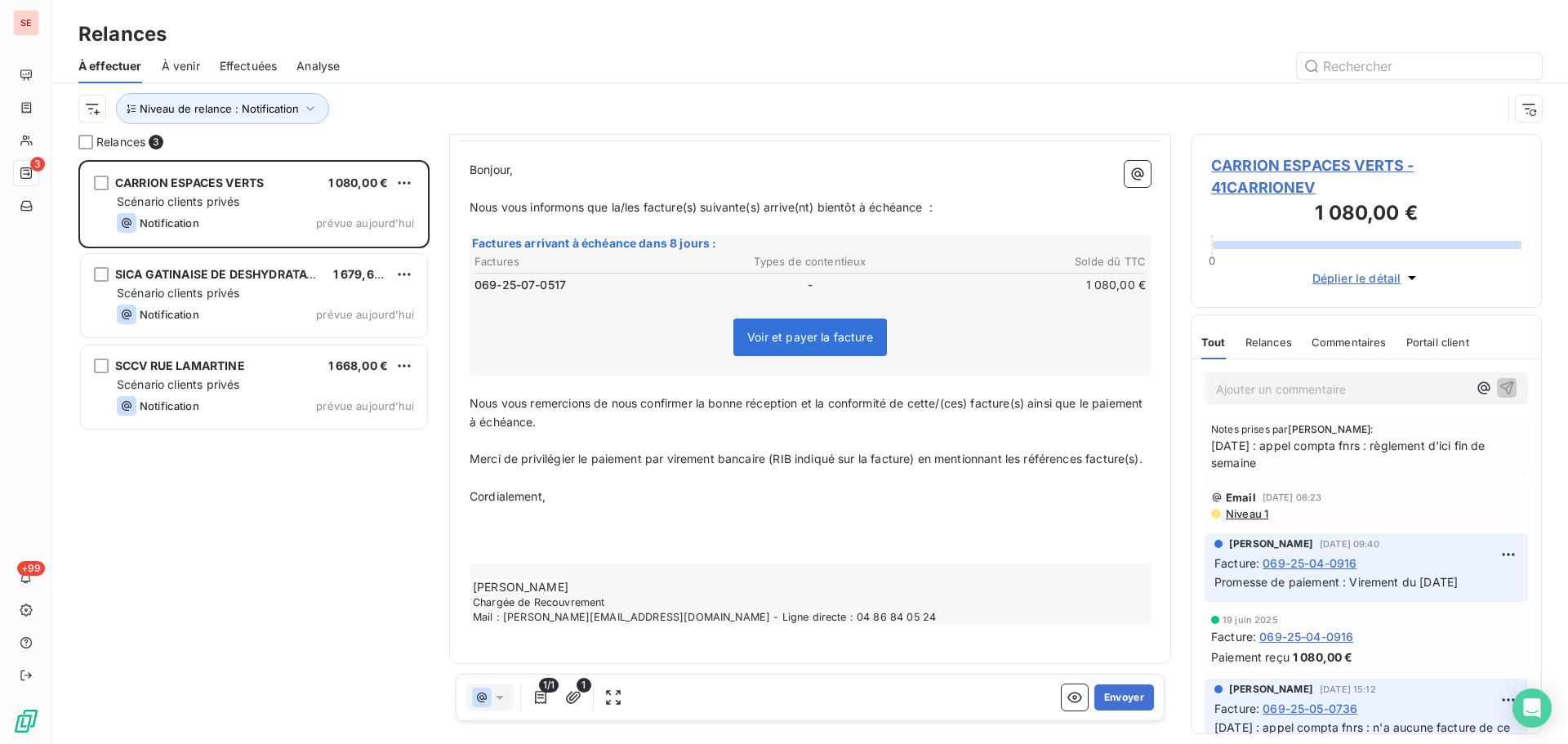
scroll to position [179, 0]
click at [596, 542] on p "﻿" at bounding box center [809, 534] width 681 height 19
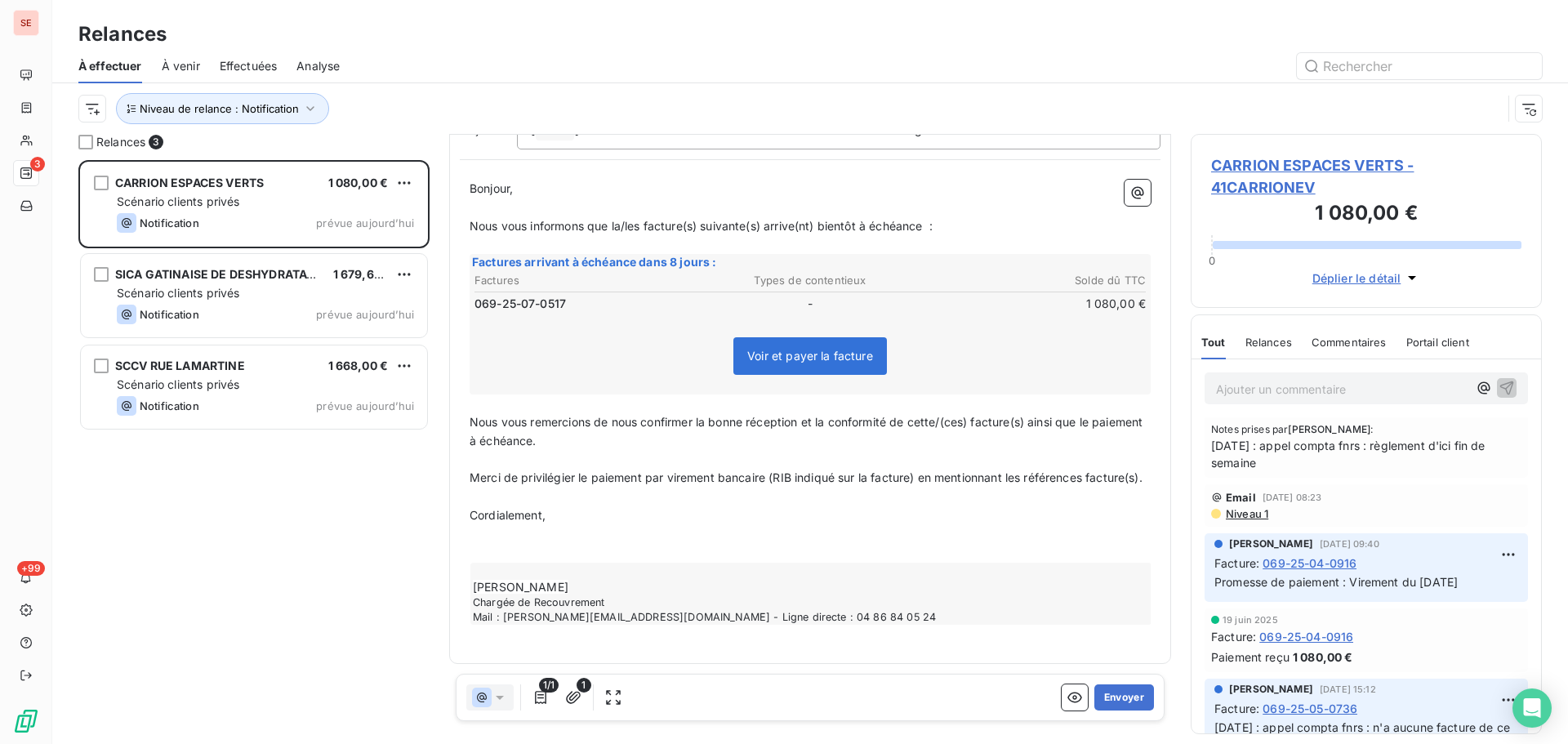
scroll to position [141, 0]
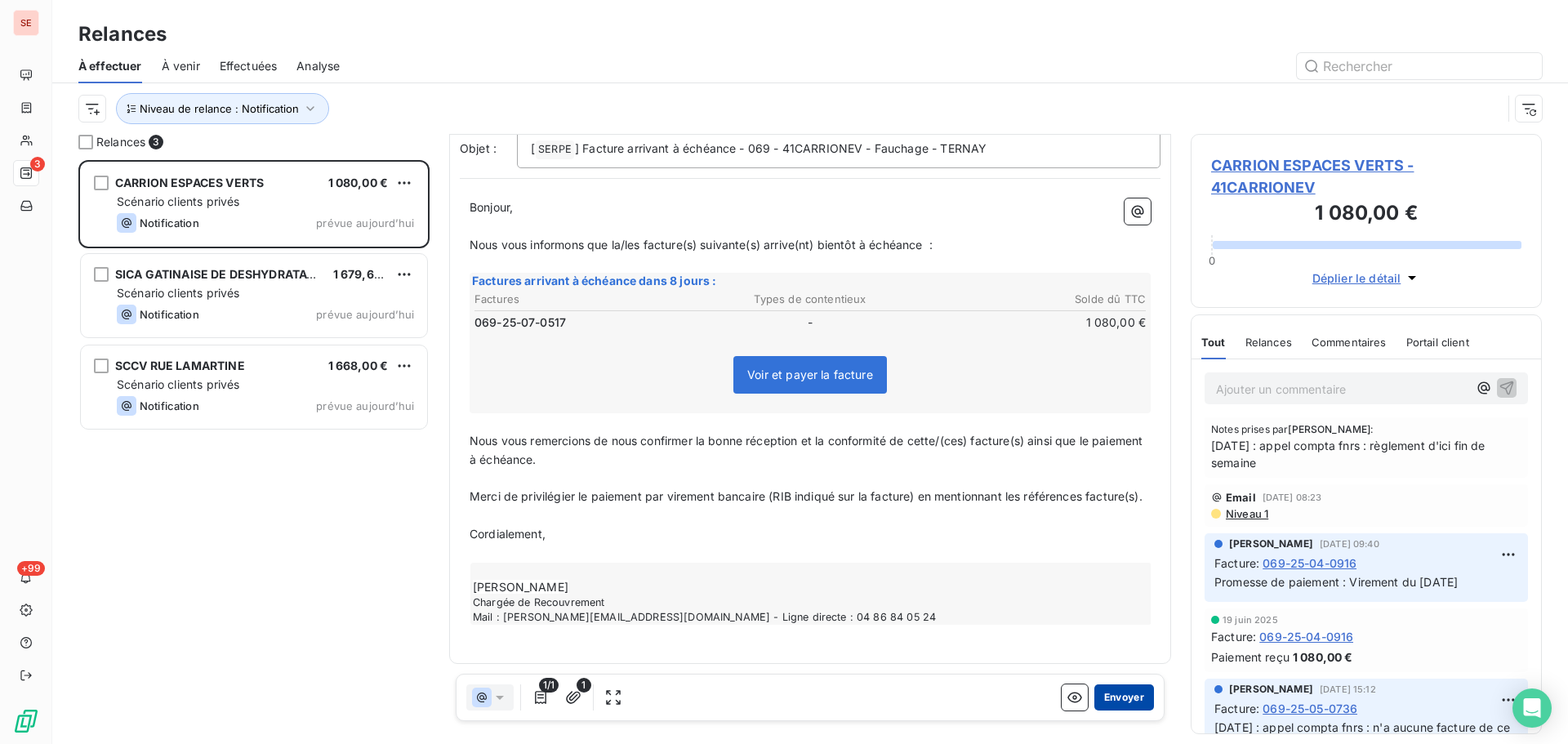
click at [1125, 697] on button "Envoyer" at bounding box center [1124, 697] width 60 height 26
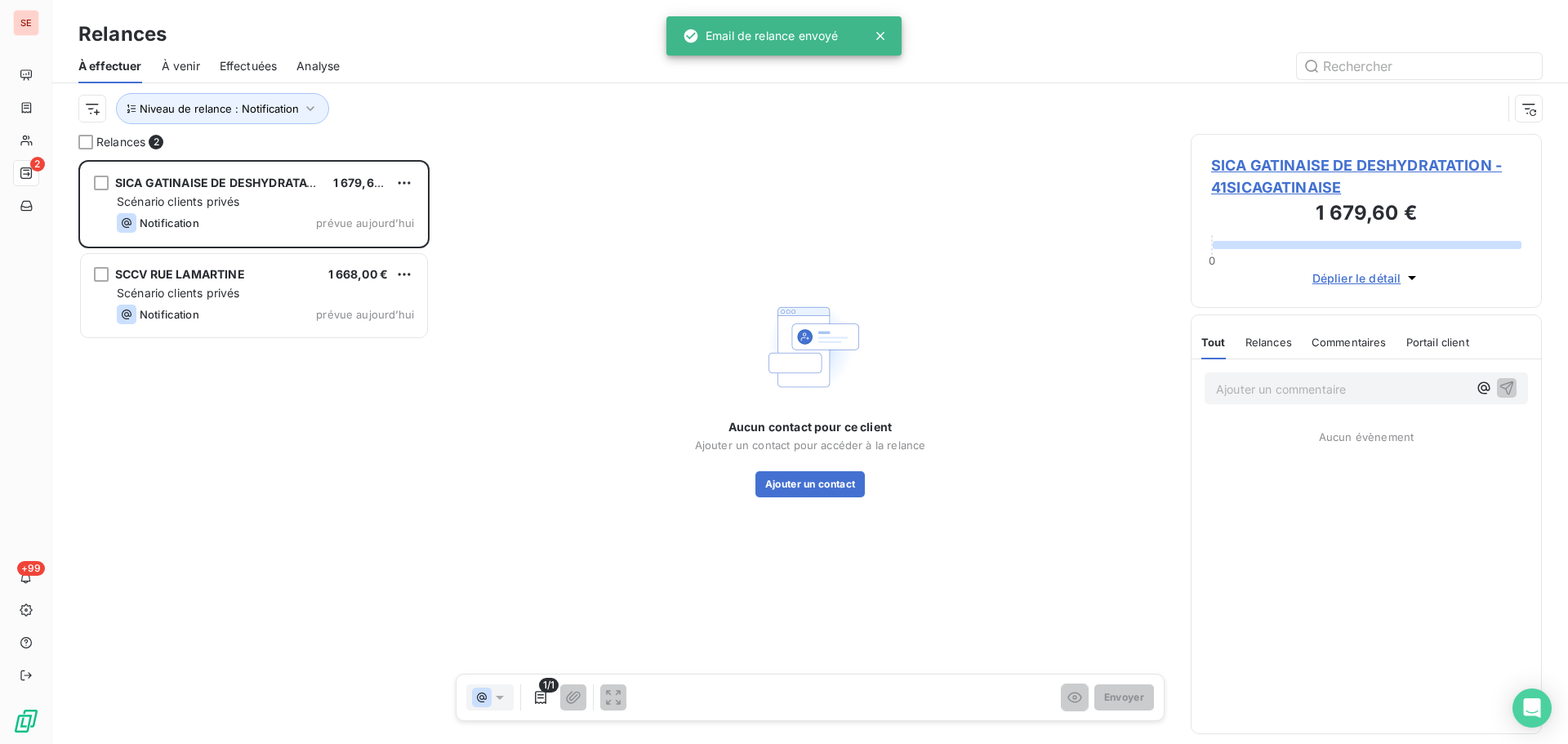
click at [1322, 164] on span "SICA GATINAISE DE DESHYDRATATION - 41SICAGATINAISE" at bounding box center [1366, 176] width 311 height 44
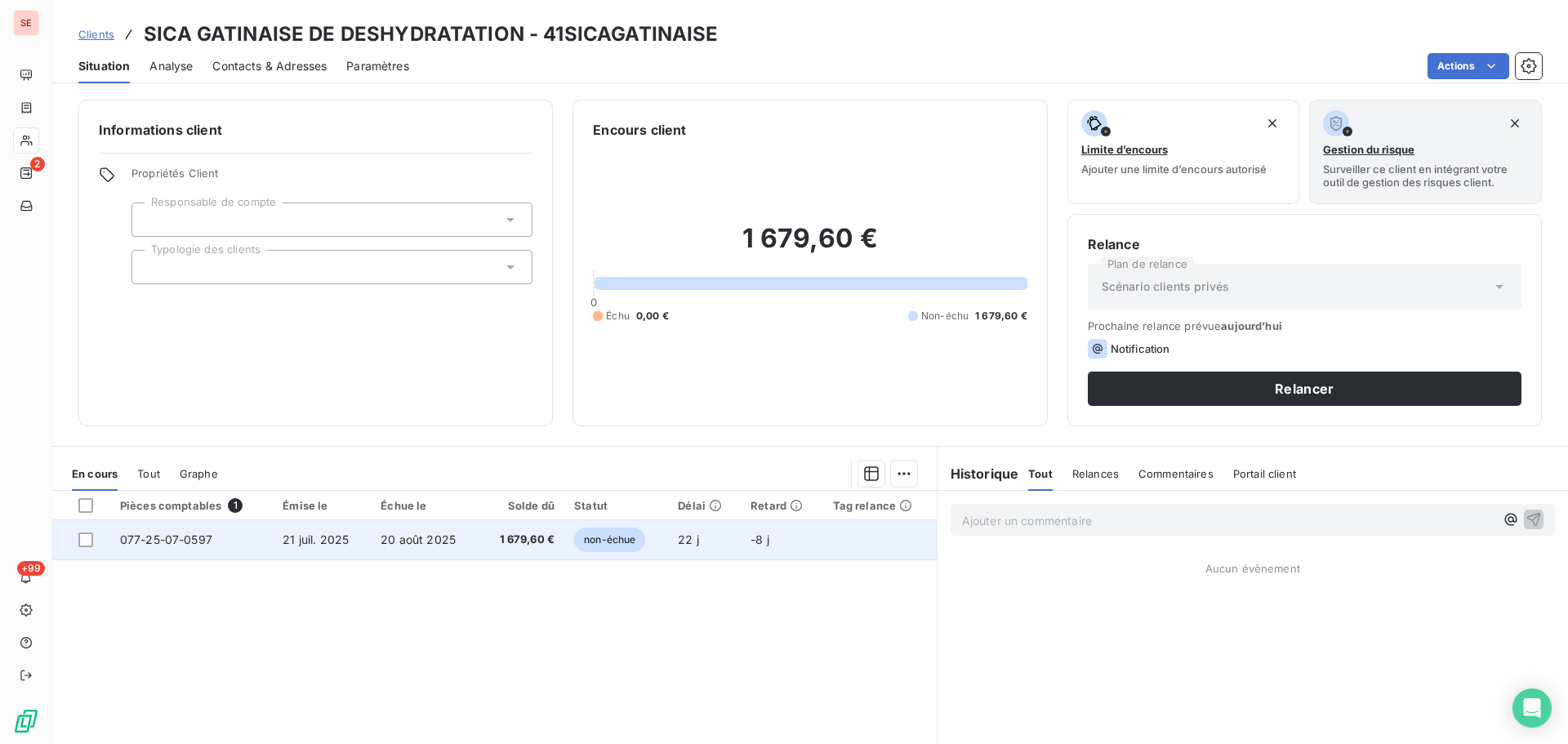
click at [417, 544] on span "20 août 2025" at bounding box center [417, 539] width 75 height 14
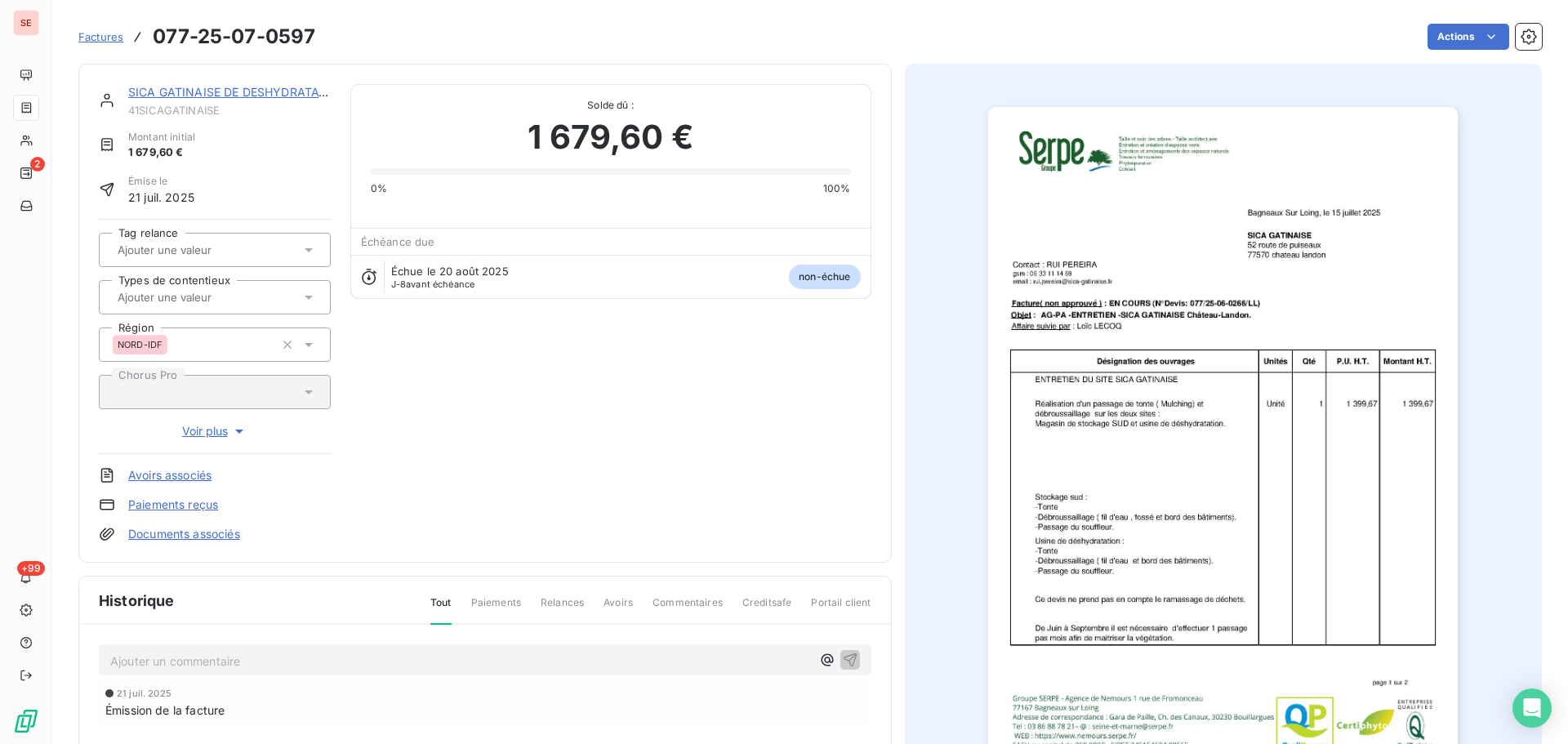
click at [220, 535] on link "Documents associés" at bounding box center [184, 534] width 112 height 17
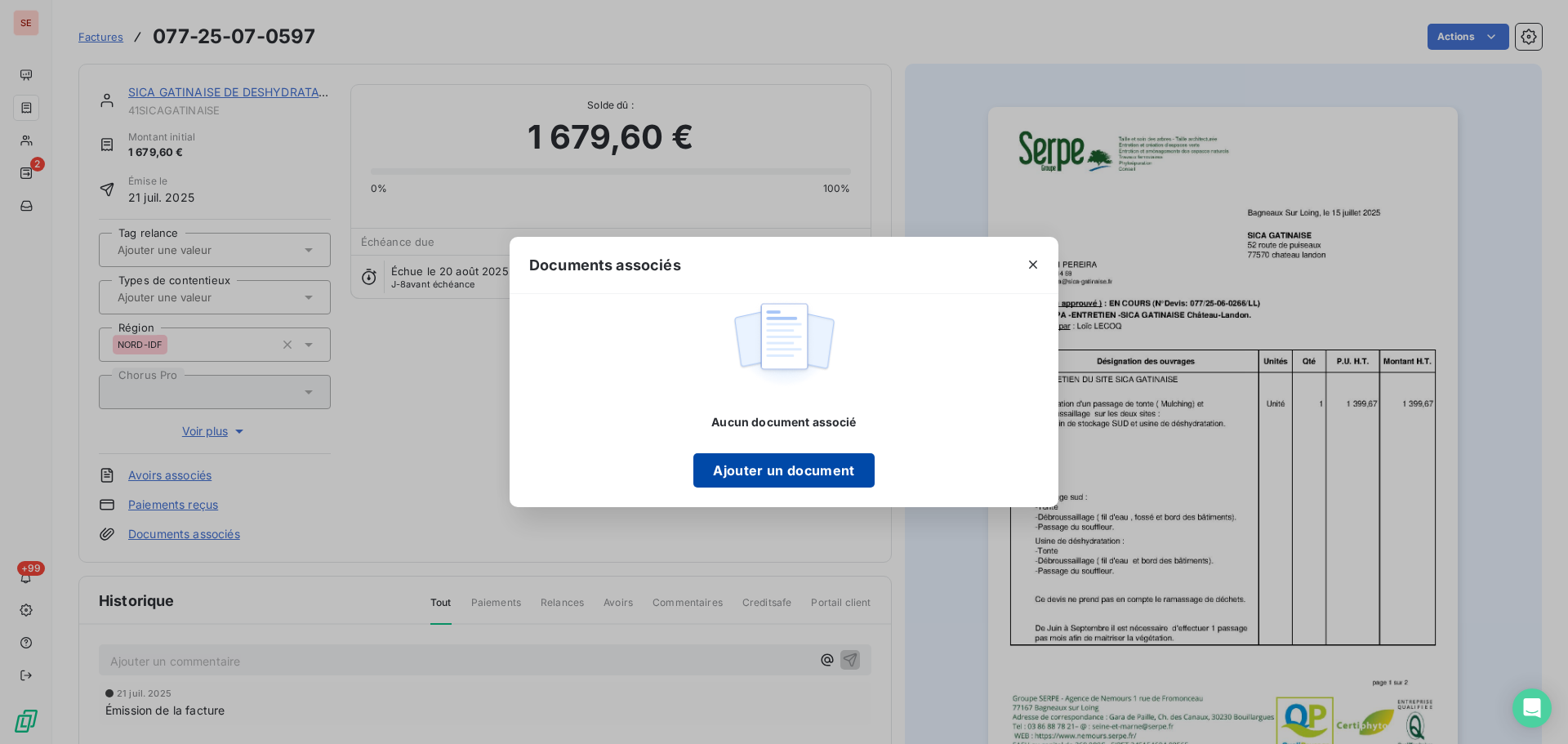
click at [726, 471] on button "Ajouter un document" at bounding box center [784, 471] width 180 height 34
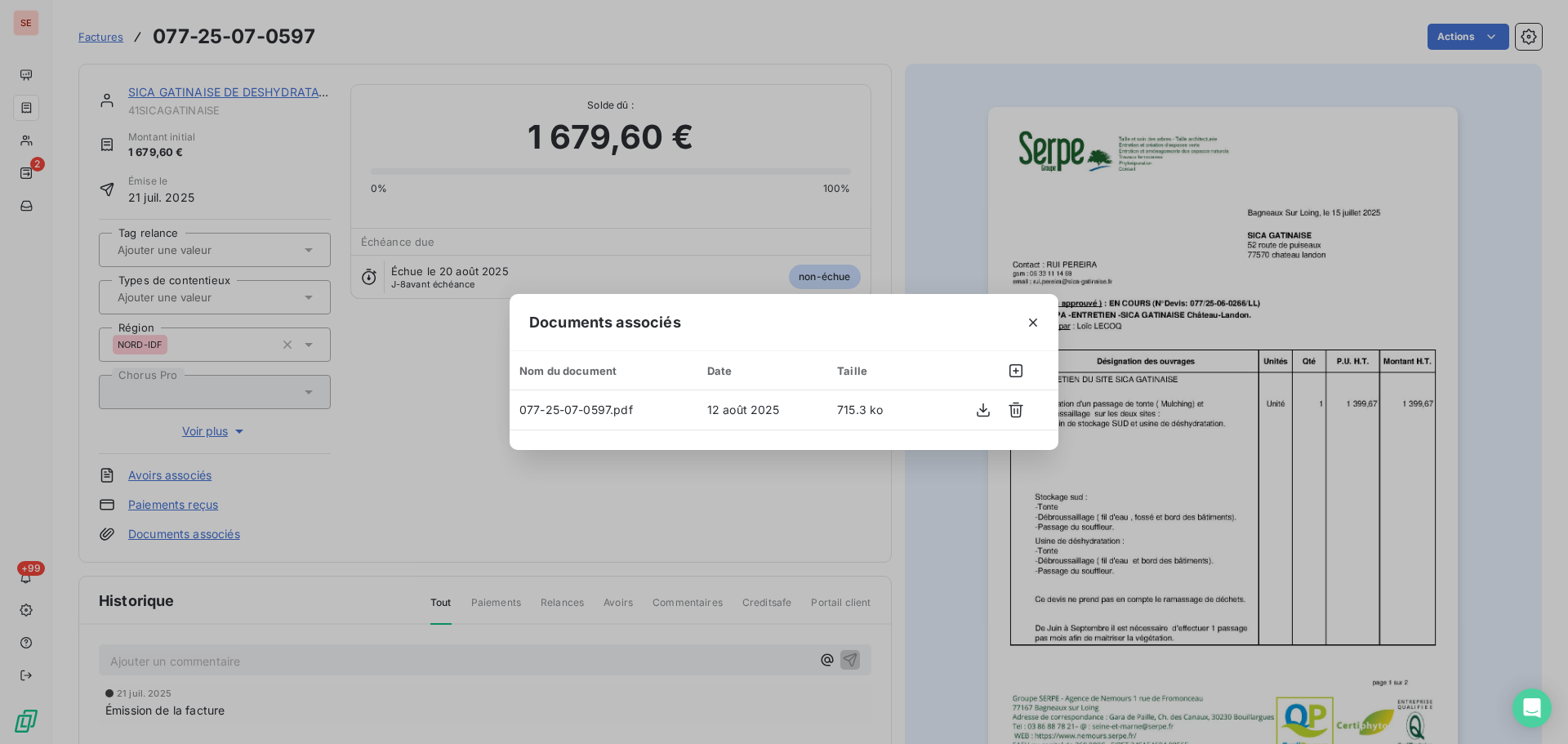
click at [1034, 323] on icon "button" at bounding box center [1033, 322] width 8 height 8
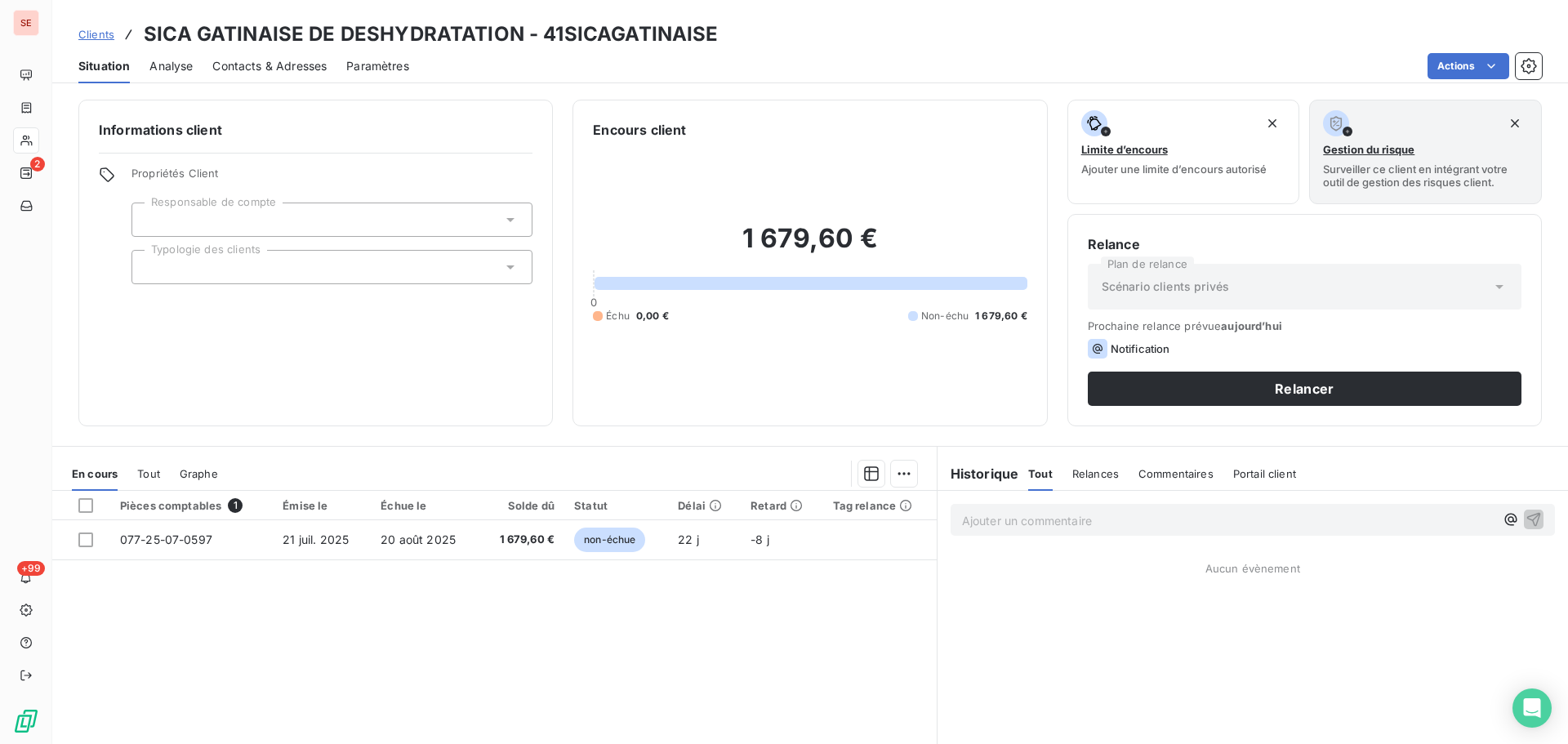
click at [318, 63] on span "Contacts & Adresses" at bounding box center [270, 66] width 115 height 17
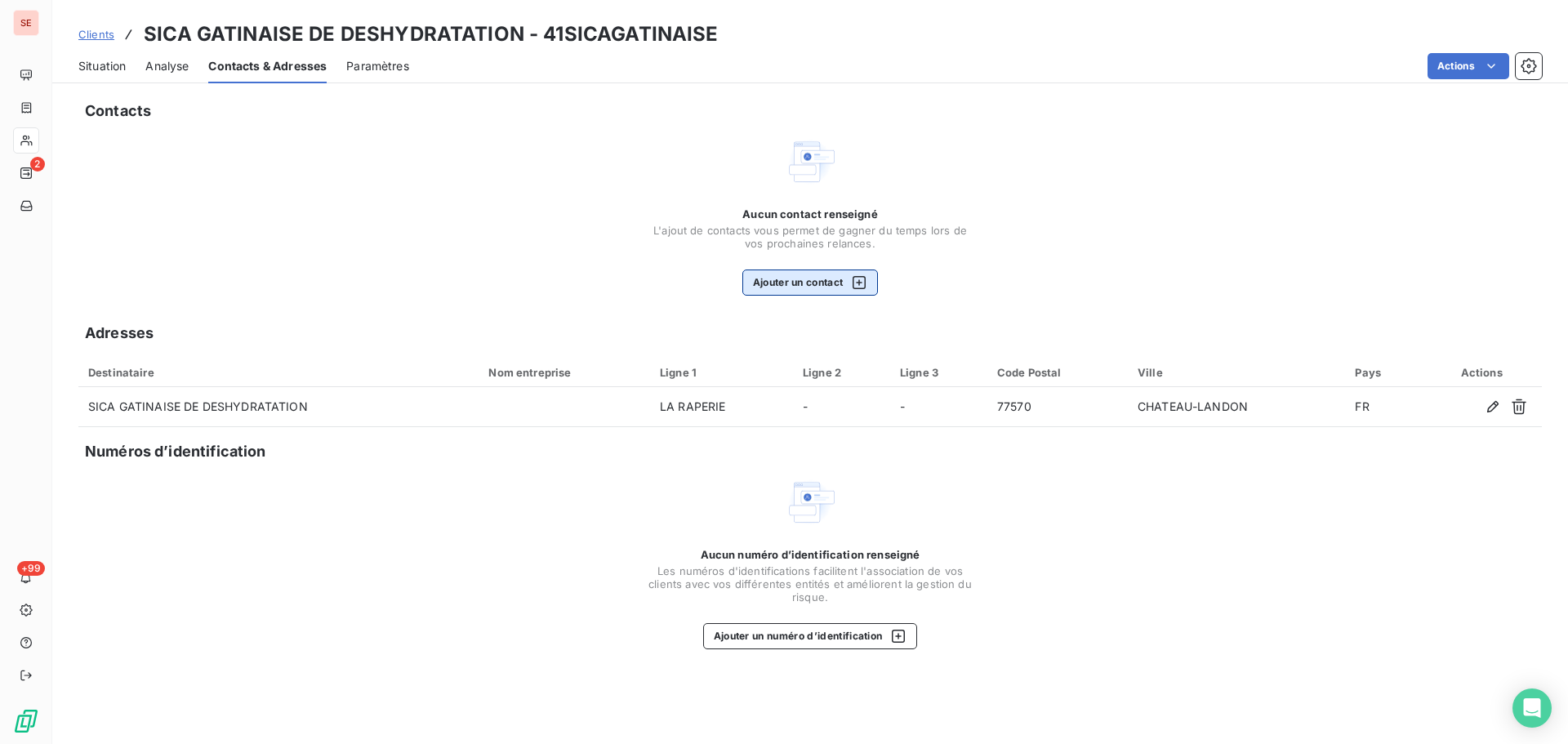
click at [819, 282] on button "Ajouter un contact" at bounding box center [810, 282] width 136 height 26
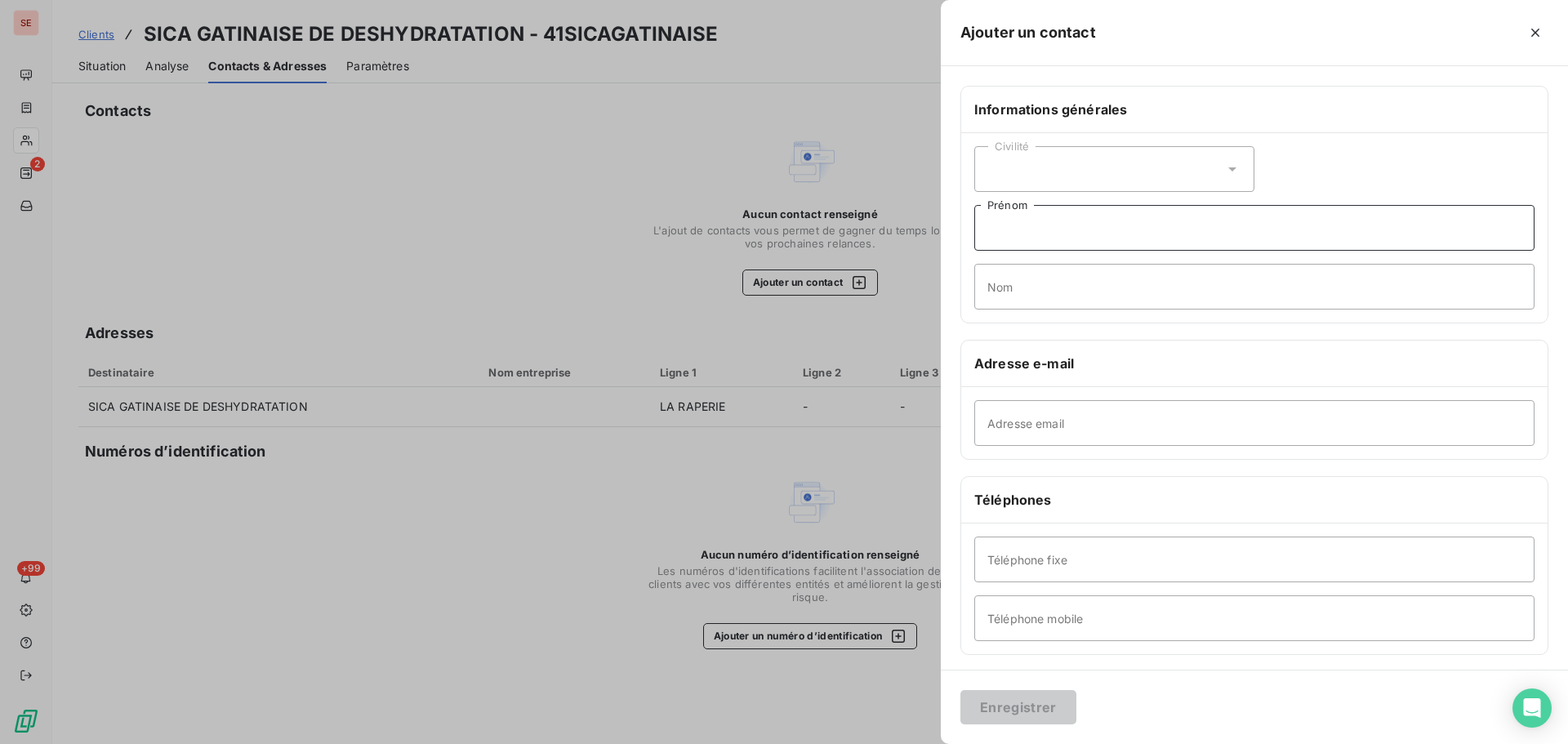
click at [1042, 227] on input "Prénom" at bounding box center [1254, 227] width 561 height 46
type input "Rui"
type input "PEREIRA"
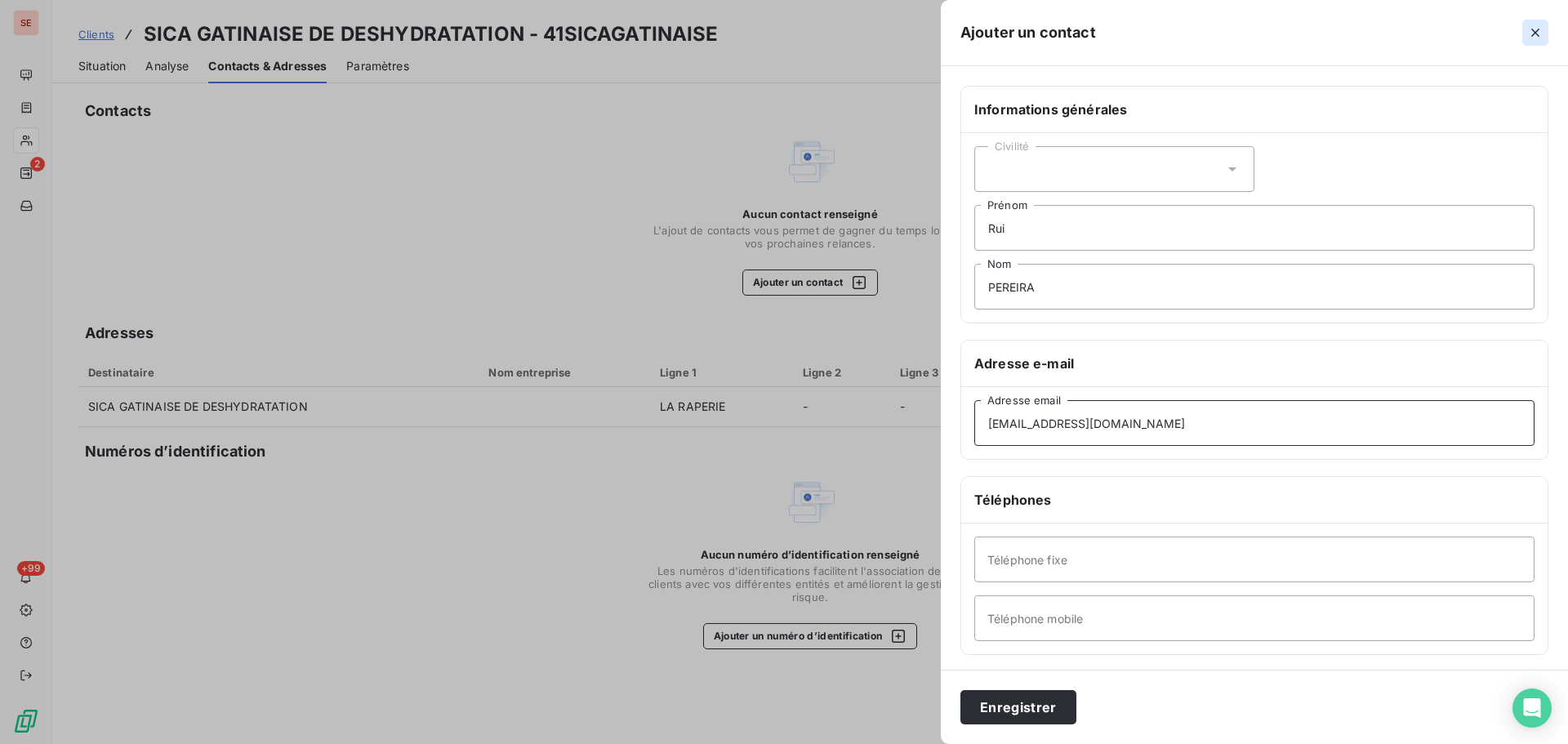
type input "rui.pereira@sica.gatinaise.fr"
click at [1083, 576] on input "Téléphone fixe" at bounding box center [1254, 560] width 561 height 46
click at [1037, 555] on input "01." at bounding box center [1254, 560] width 561 height 46
type input "01.64.29.31.91"
click at [1028, 718] on button "Enregistrer" at bounding box center [1018, 707] width 116 height 34
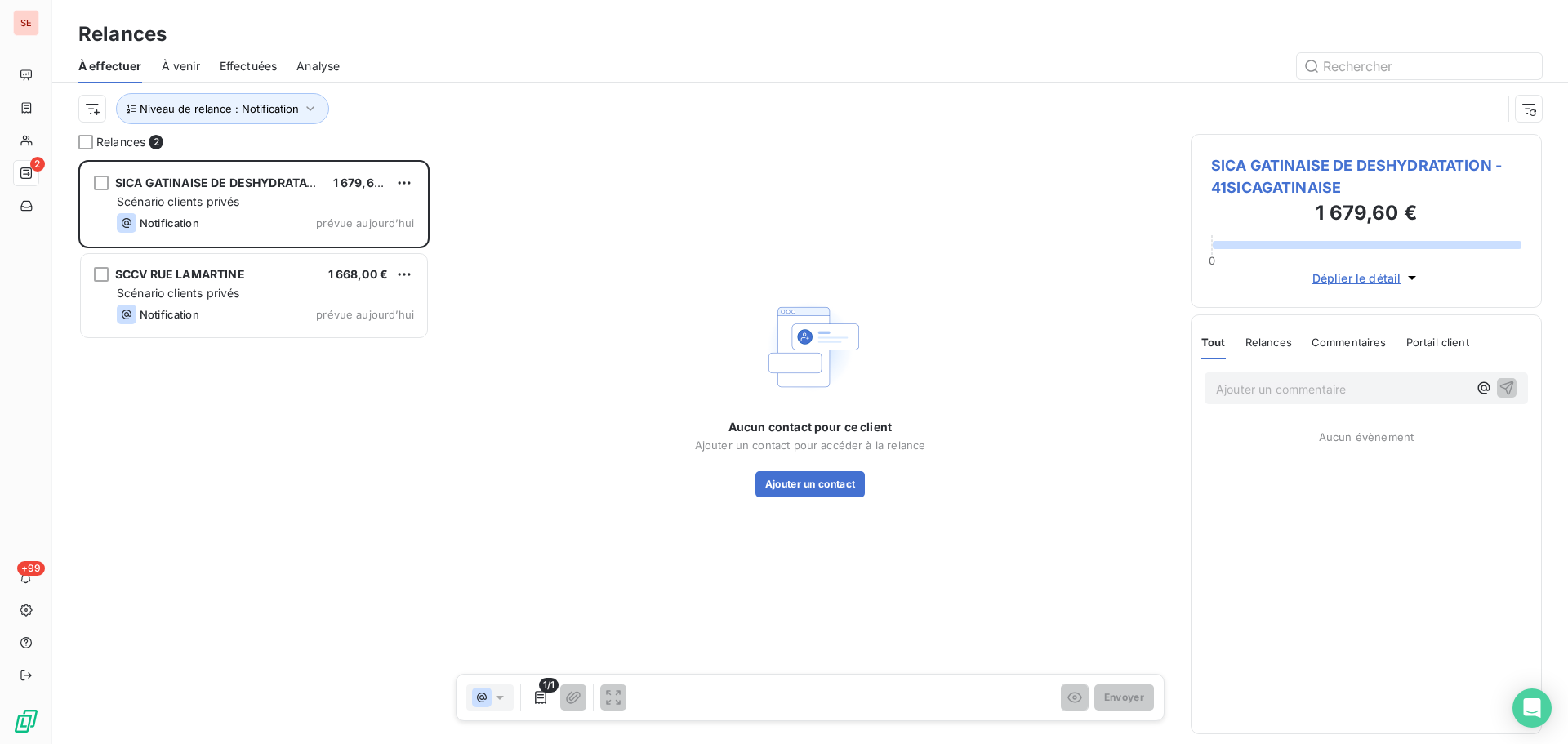
scroll to position [571, 339]
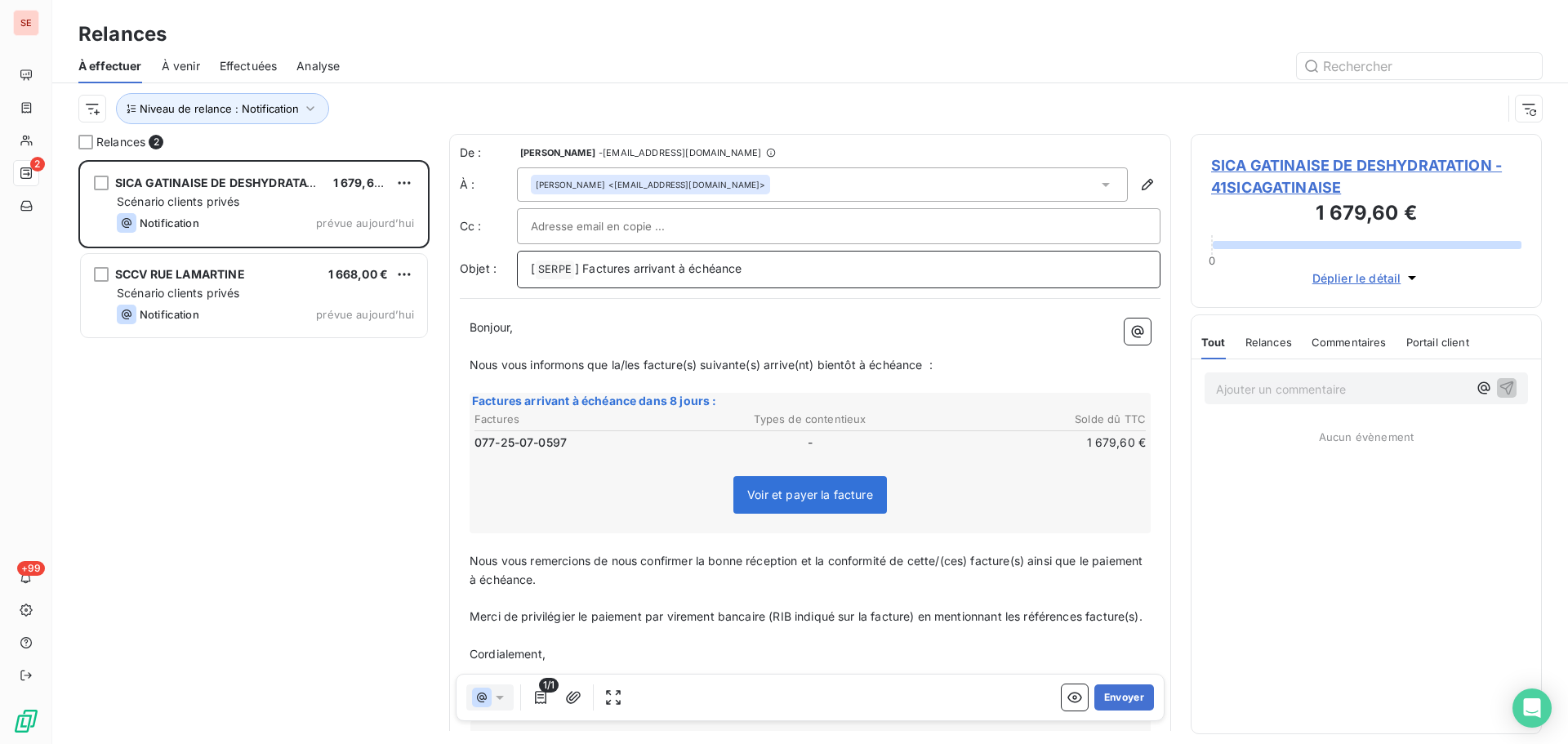
click at [818, 276] on p "[ SERPE ﻿ ] Factures arrivant à échéance" at bounding box center [839, 270] width 615 height 20
click at [627, 271] on span "] Factures arrivant à échéance - 077 - 41SICAGATINAISE - Entretien - Château-La…" at bounding box center [827, 269] width 504 height 14
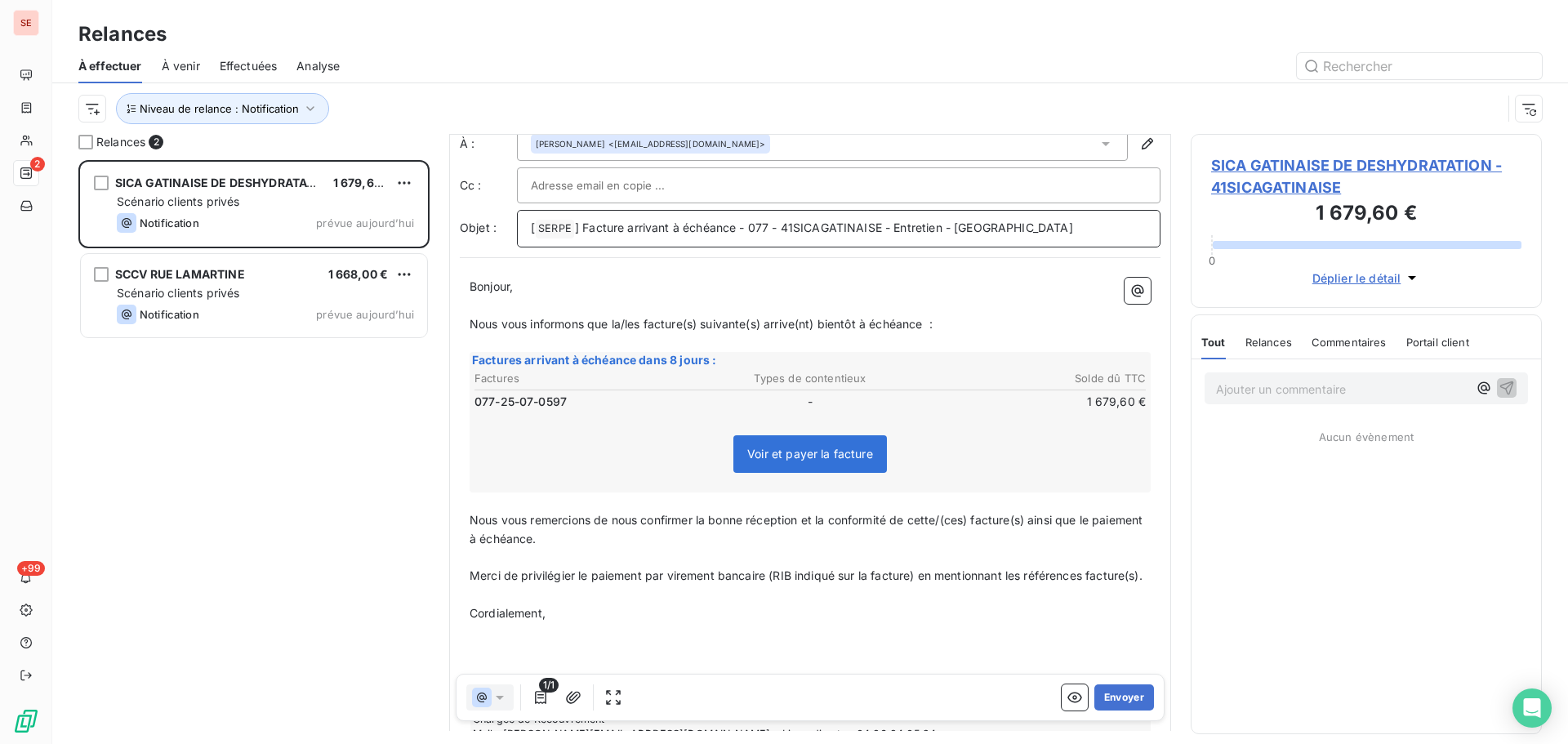
scroll to position [82, 0]
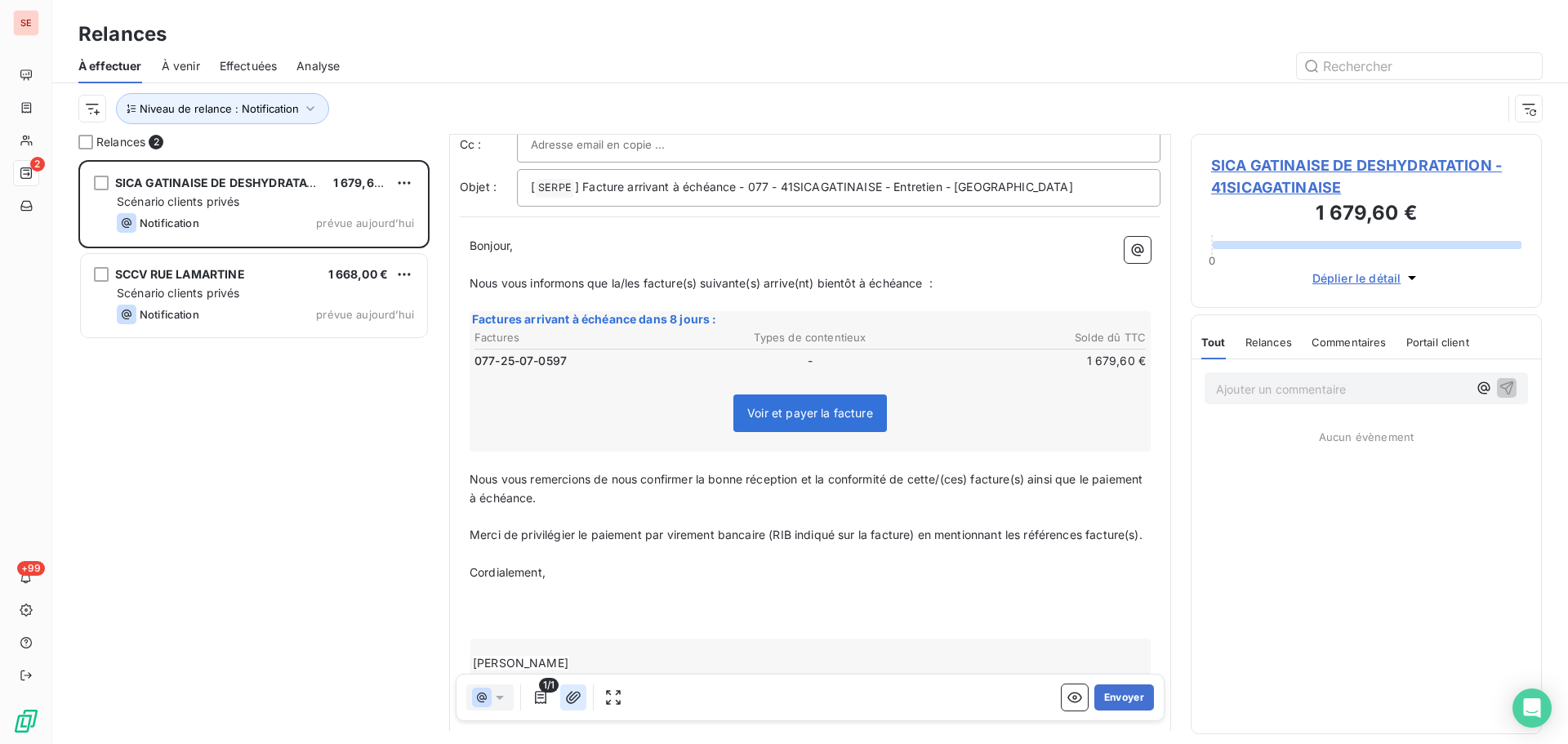
click at [570, 696] on icon "button" at bounding box center [573, 697] width 17 height 17
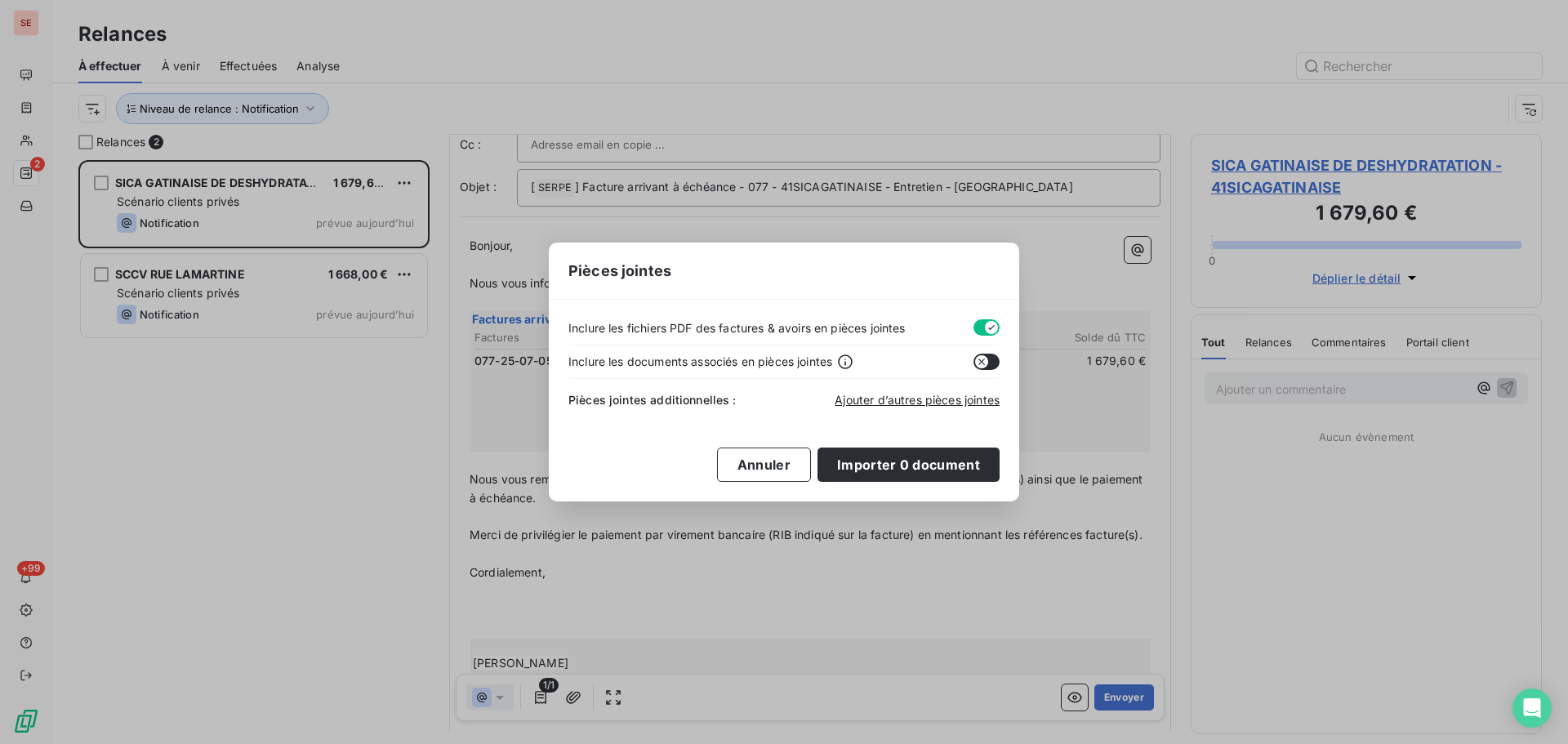
click at [983, 324] on button "button" at bounding box center [986, 327] width 26 height 17
click at [929, 405] on span "Ajouter d’autres pièces jointes" at bounding box center [917, 400] width 165 height 14
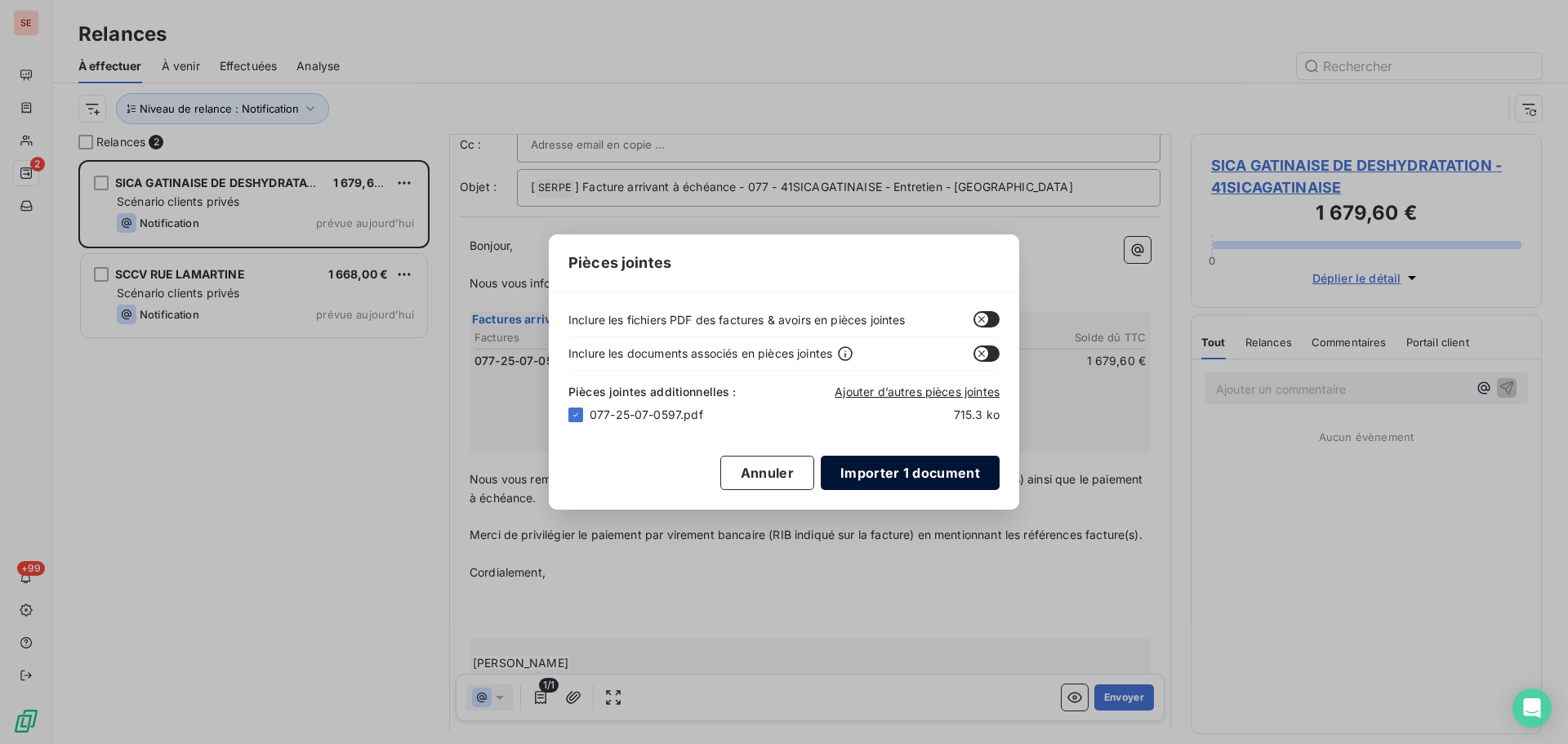
click at [876, 476] on button "Importer 1 document" at bounding box center [910, 472] width 179 height 34
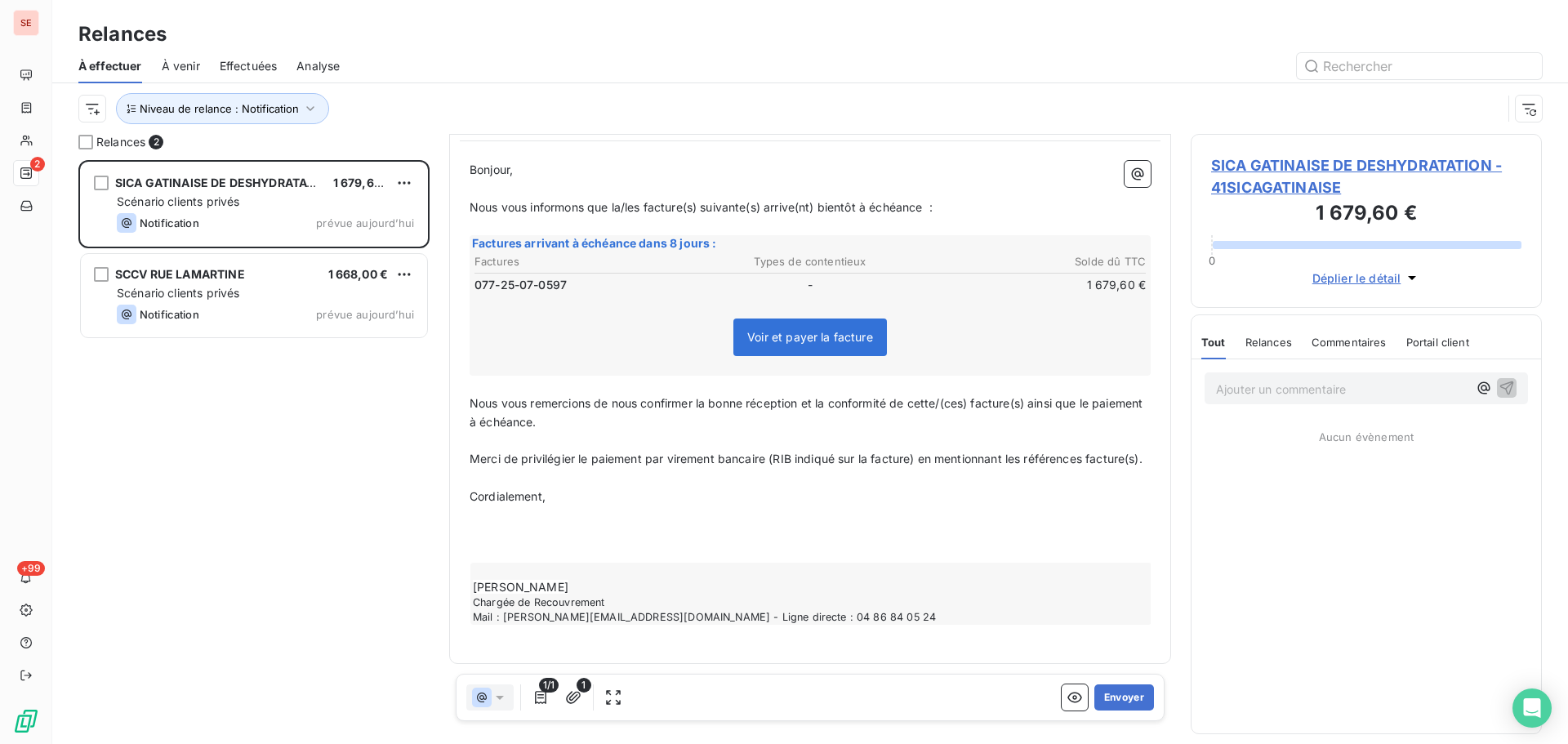
scroll to position [177, 0]
click at [591, 552] on p "﻿" at bounding box center [809, 553] width 681 height 19
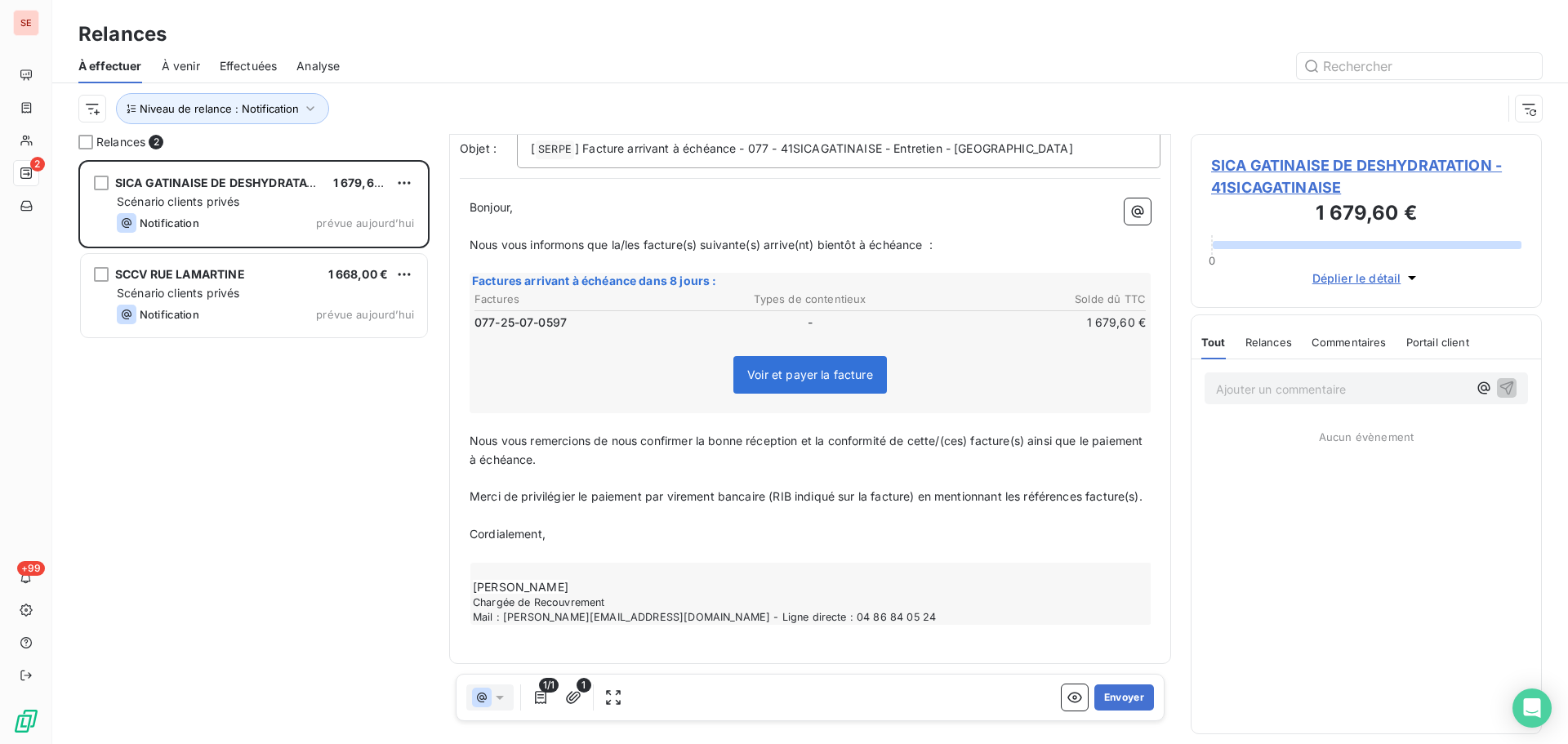
scroll to position [140, 0]
click at [1129, 694] on button "Envoyer" at bounding box center [1124, 697] width 60 height 26
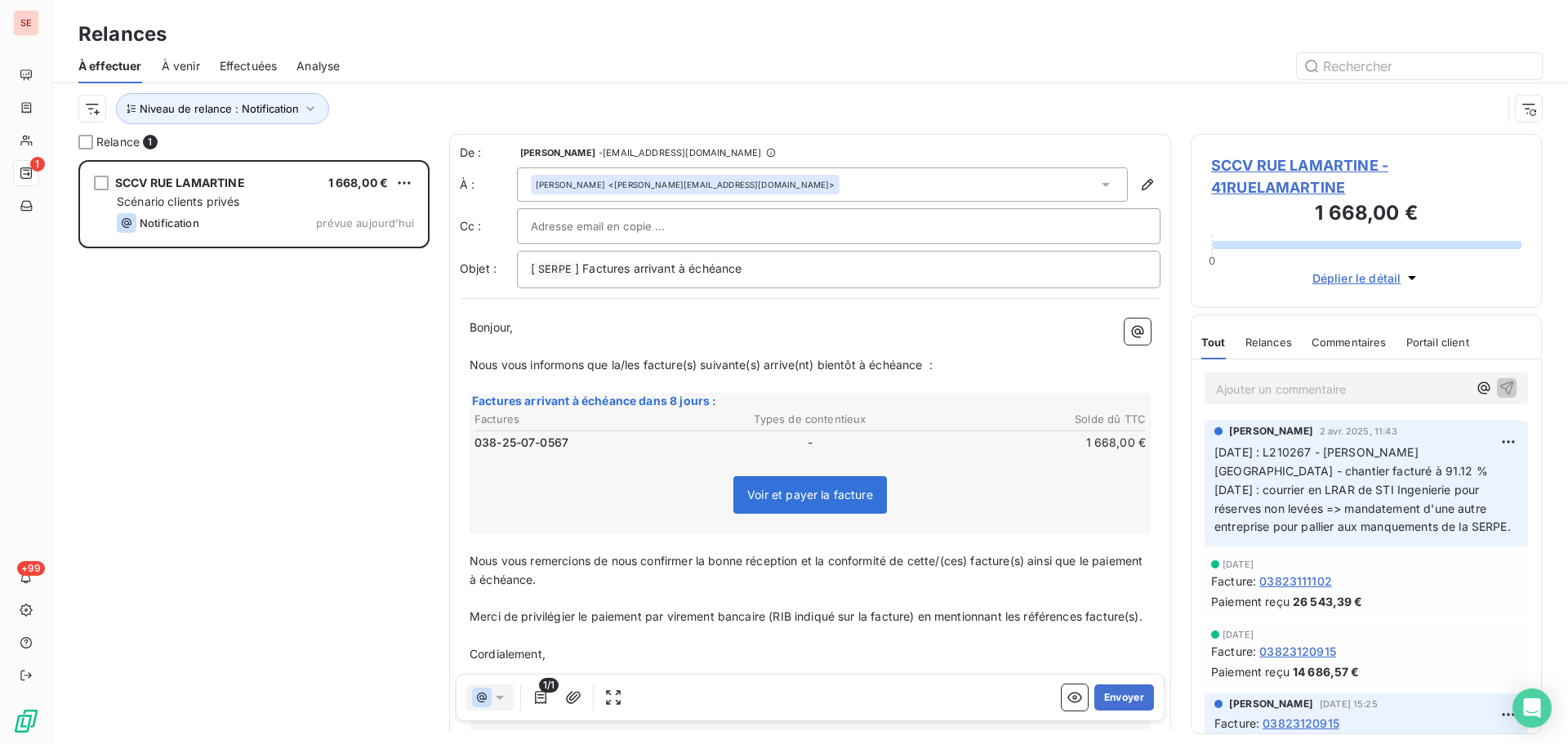
click at [1272, 163] on span "SCCV RUE LAMARTINE - 41RUELAMARTINE" at bounding box center [1366, 176] width 311 height 44
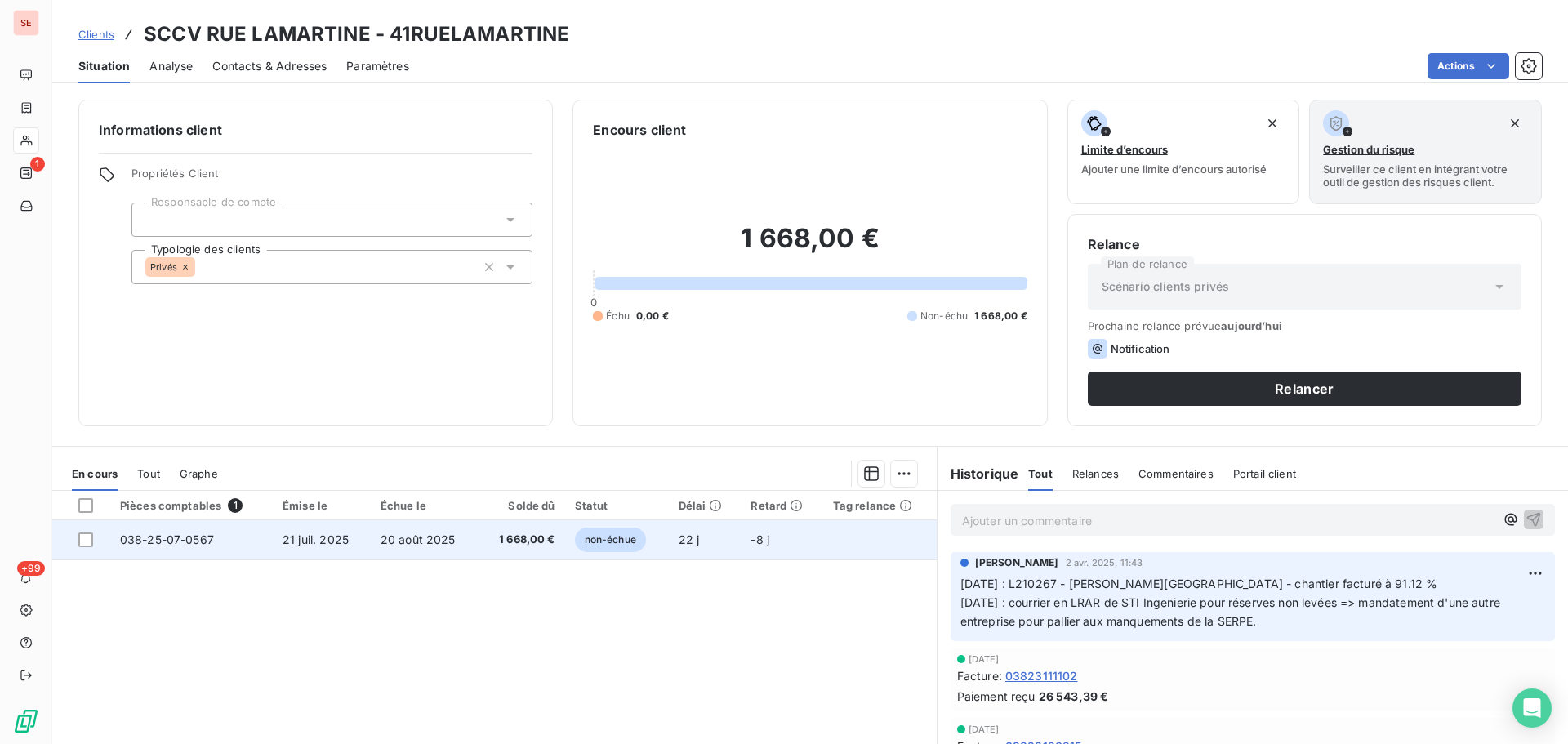
click at [457, 544] on td "20 août 2025" at bounding box center [424, 540] width 108 height 39
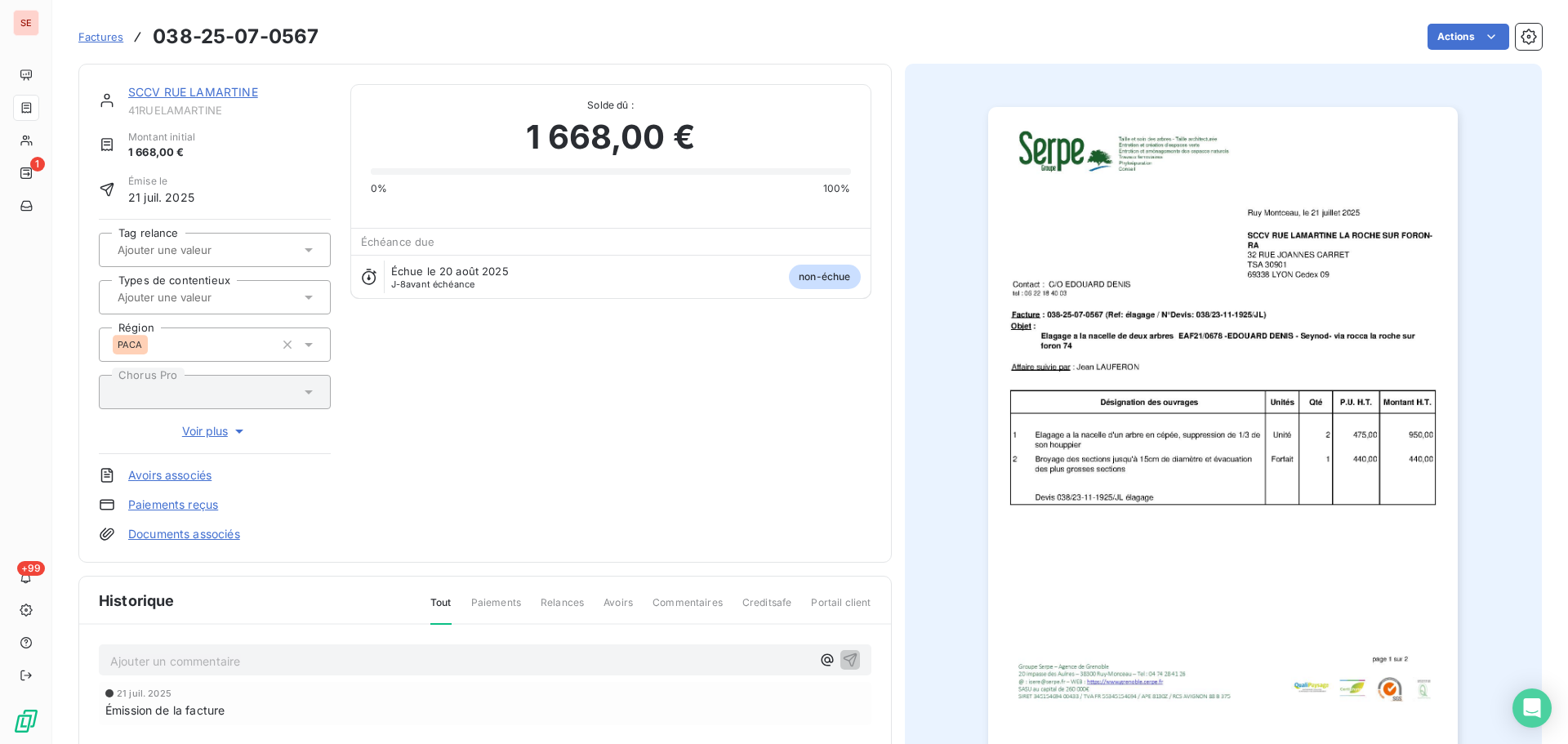
click at [227, 542] on link "Documents associés" at bounding box center [184, 534] width 112 height 17
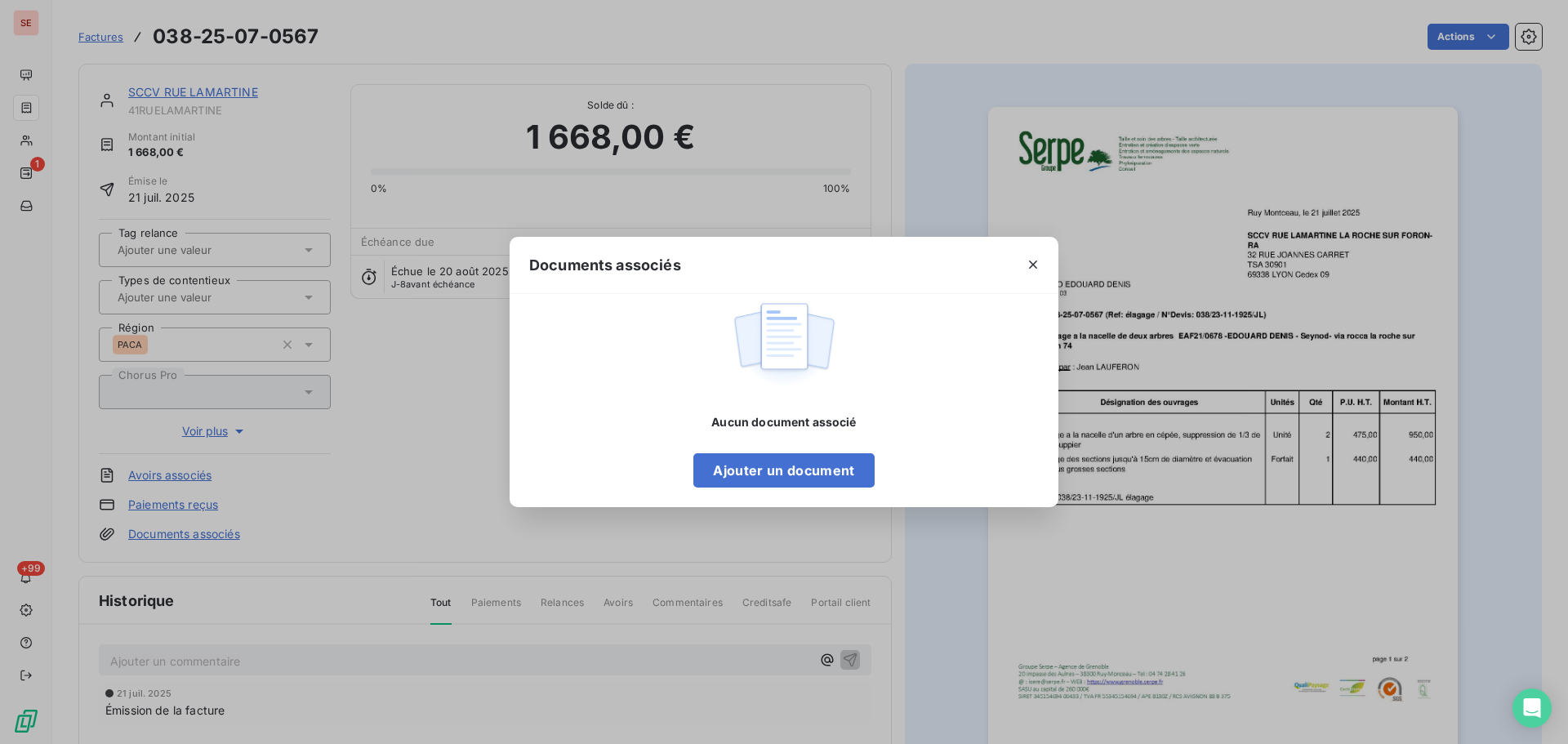
click at [1039, 263] on icon "button" at bounding box center [1033, 265] width 17 height 17
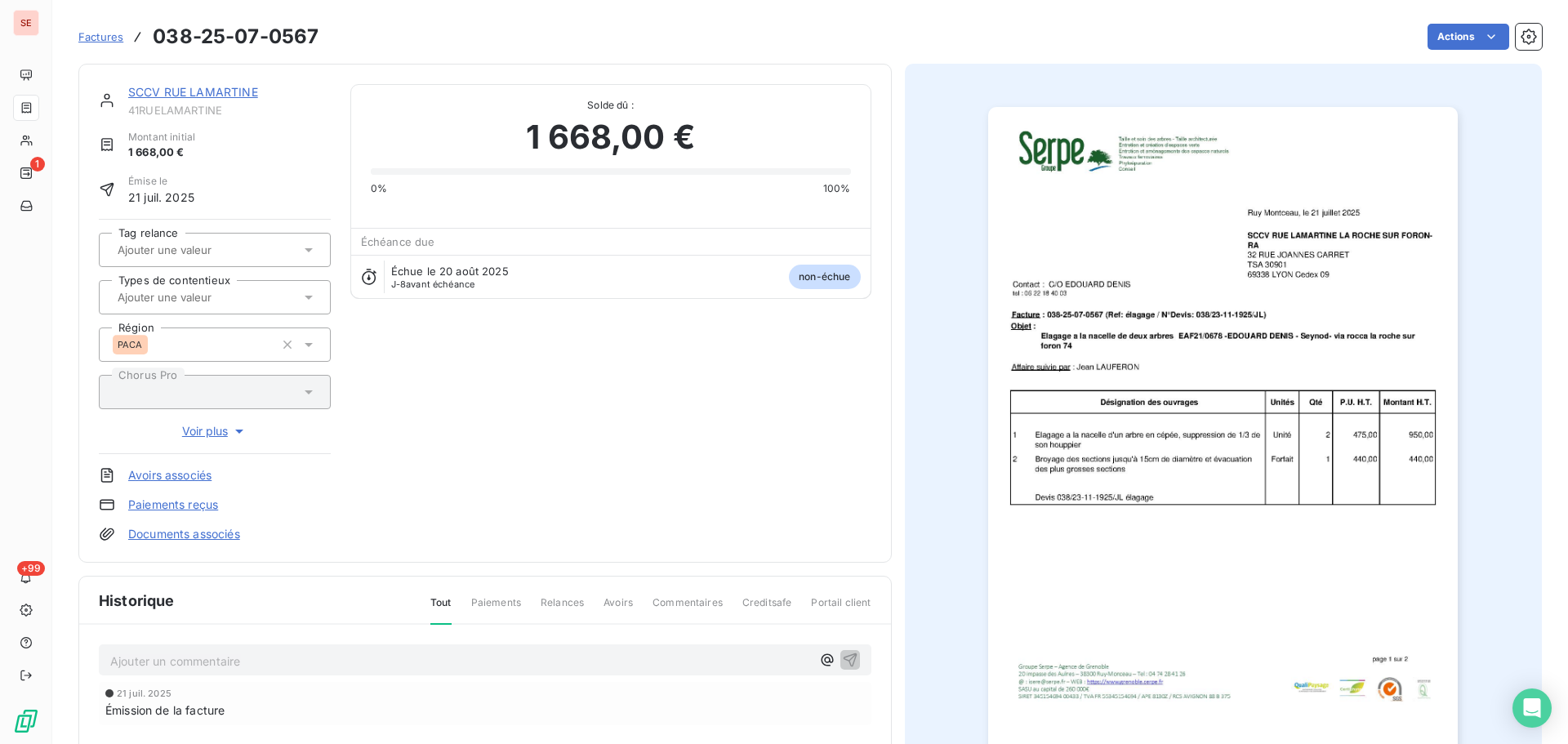
click at [220, 532] on link "Documents associés" at bounding box center [184, 534] width 112 height 17
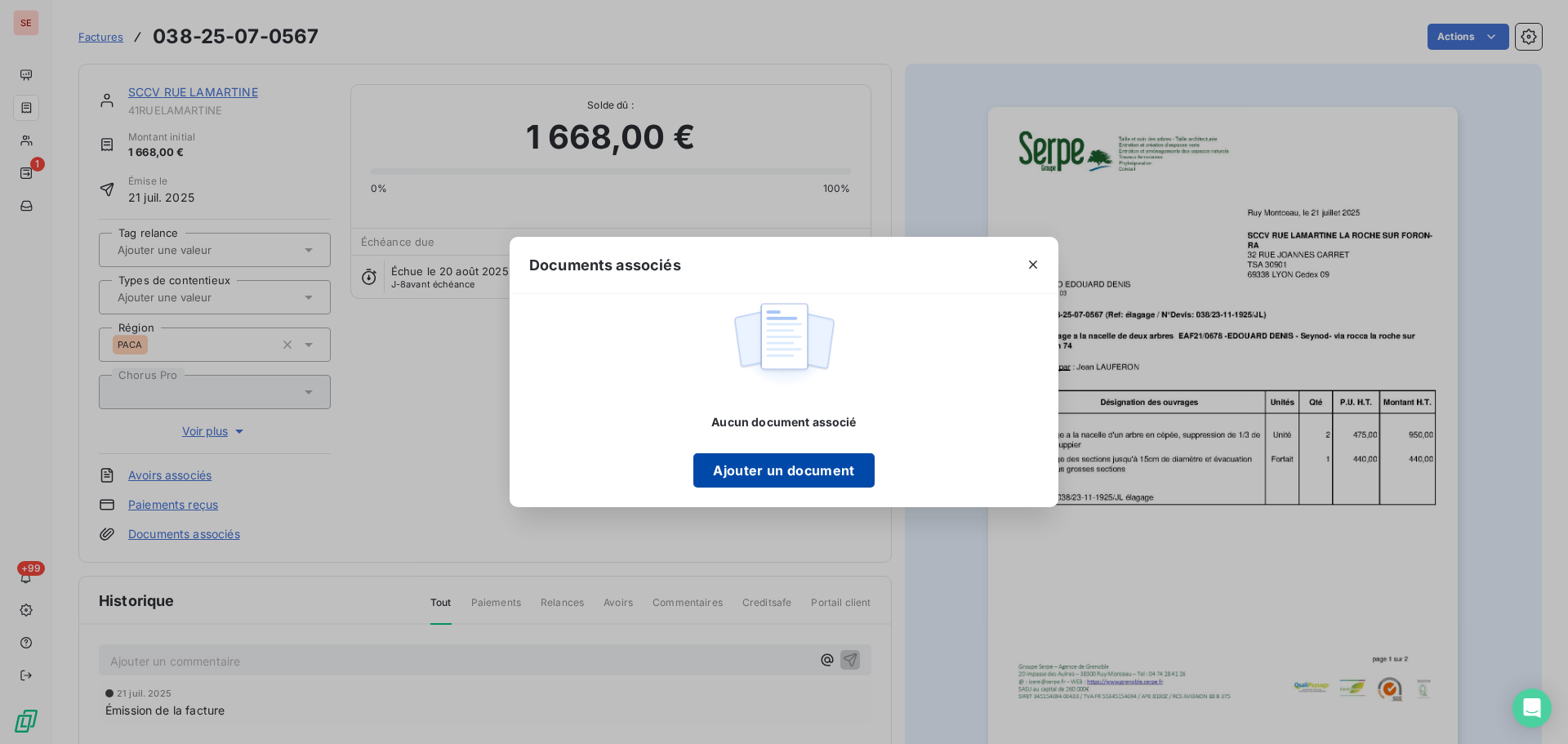
click at [833, 469] on button "Ajouter un document" at bounding box center [784, 471] width 180 height 34
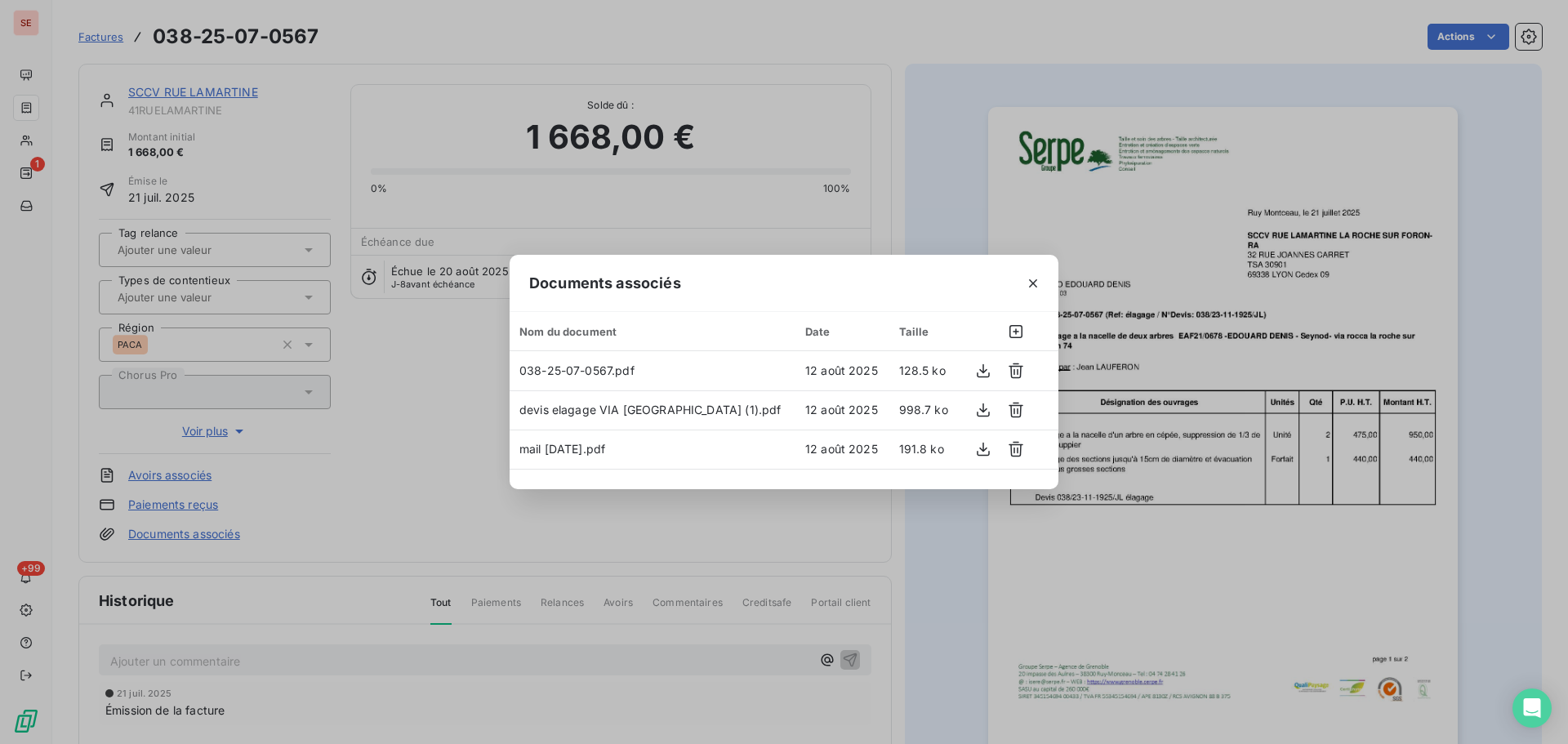
click at [351, 455] on div "Documents associés Nom du document Date Taille 038-25-07-0567.pdf 12 août 2025 …" at bounding box center [784, 372] width 1568 height 744
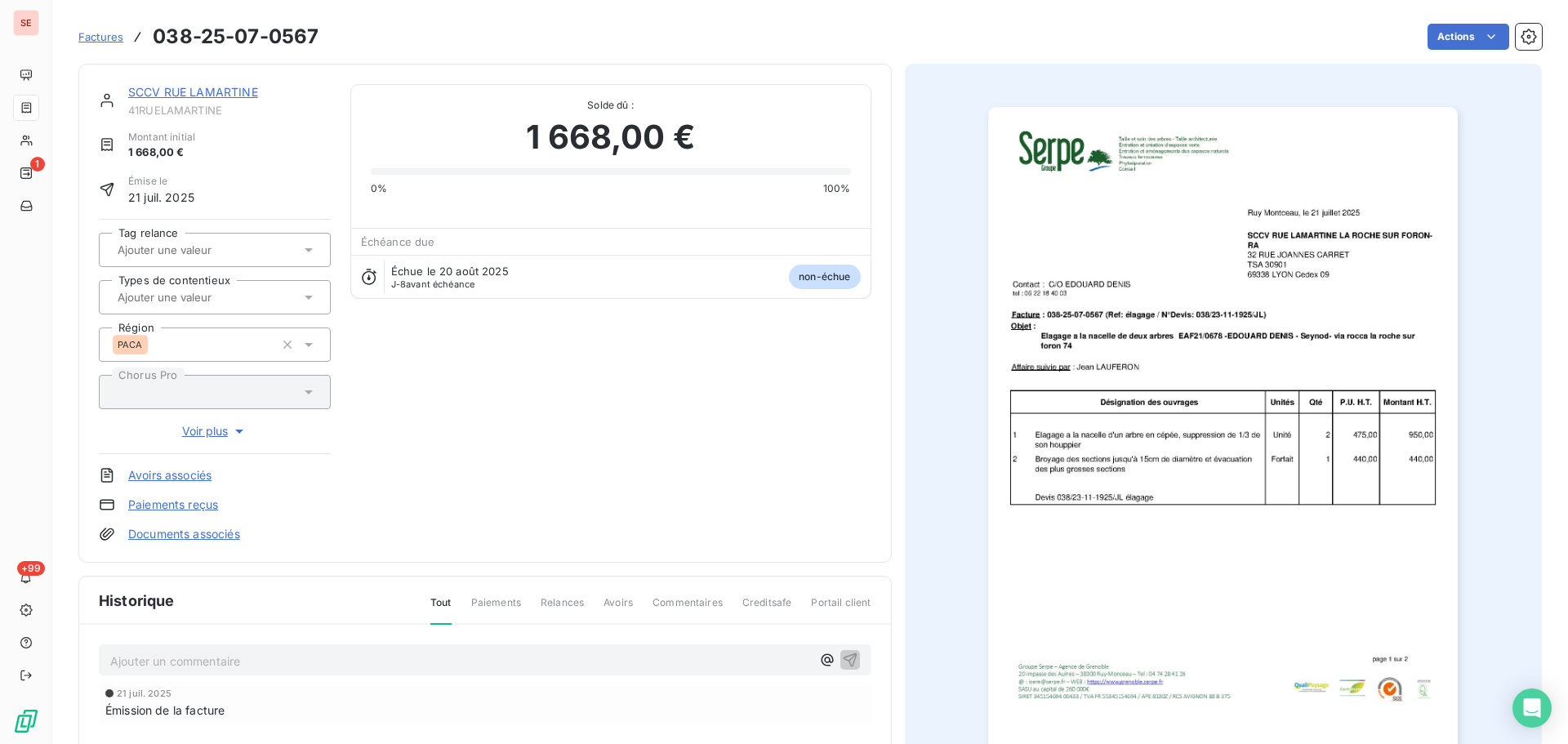
click at [153, 88] on link "SCCV RUE LAMARTINE" at bounding box center [193, 92] width 130 height 14
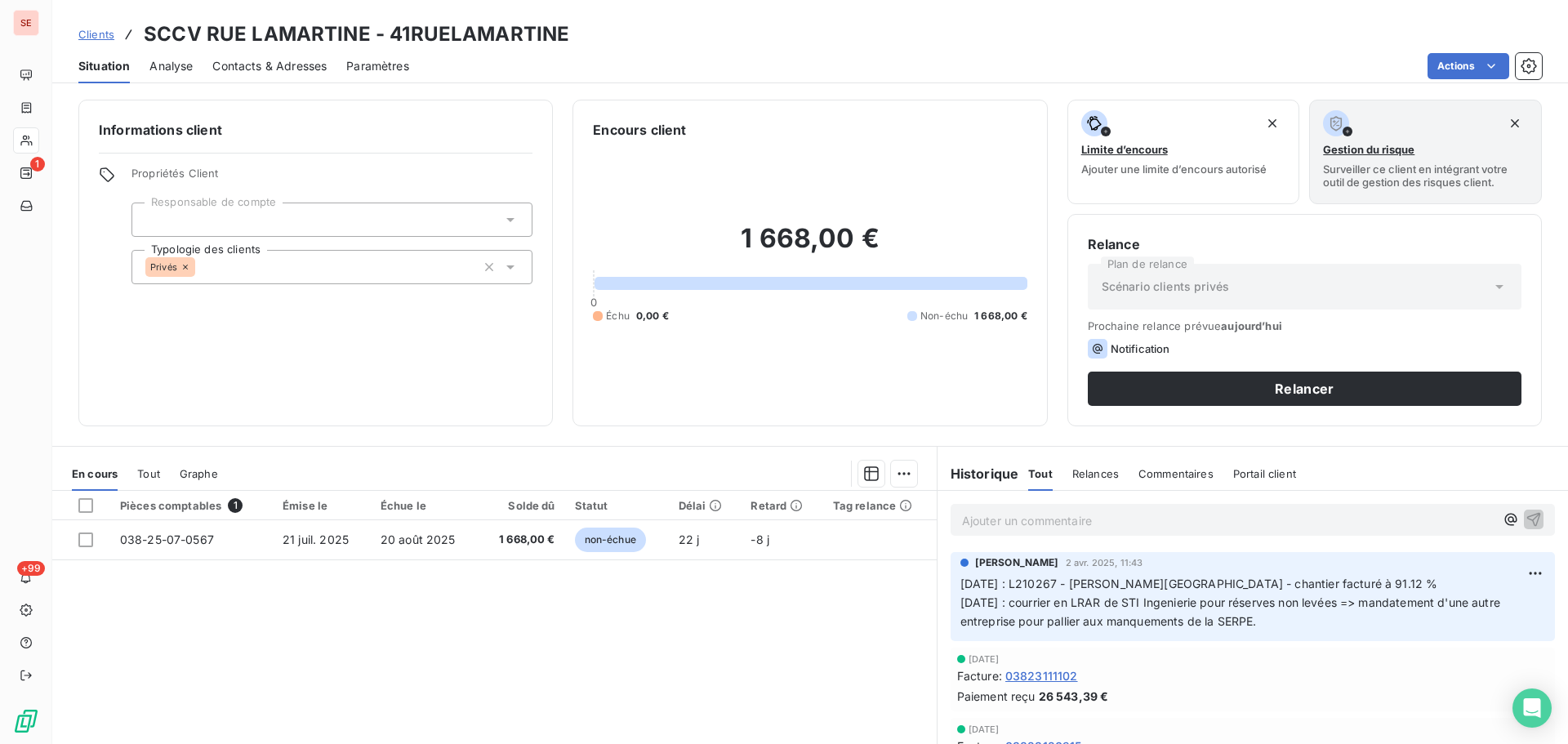
click at [255, 63] on span "Contacts & Adresses" at bounding box center [270, 66] width 115 height 17
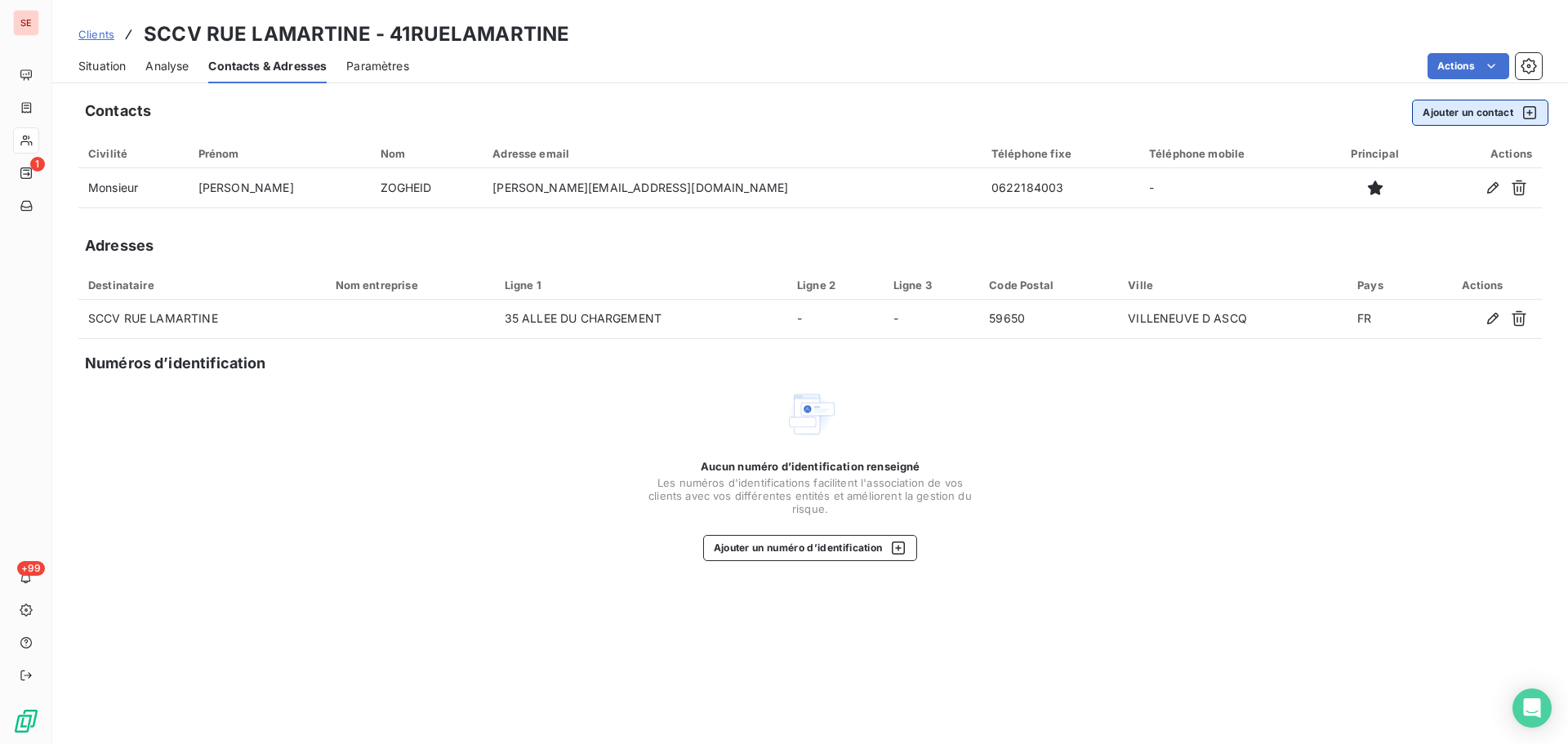
click at [1473, 114] on button "Ajouter un contact" at bounding box center [1480, 113] width 136 height 26
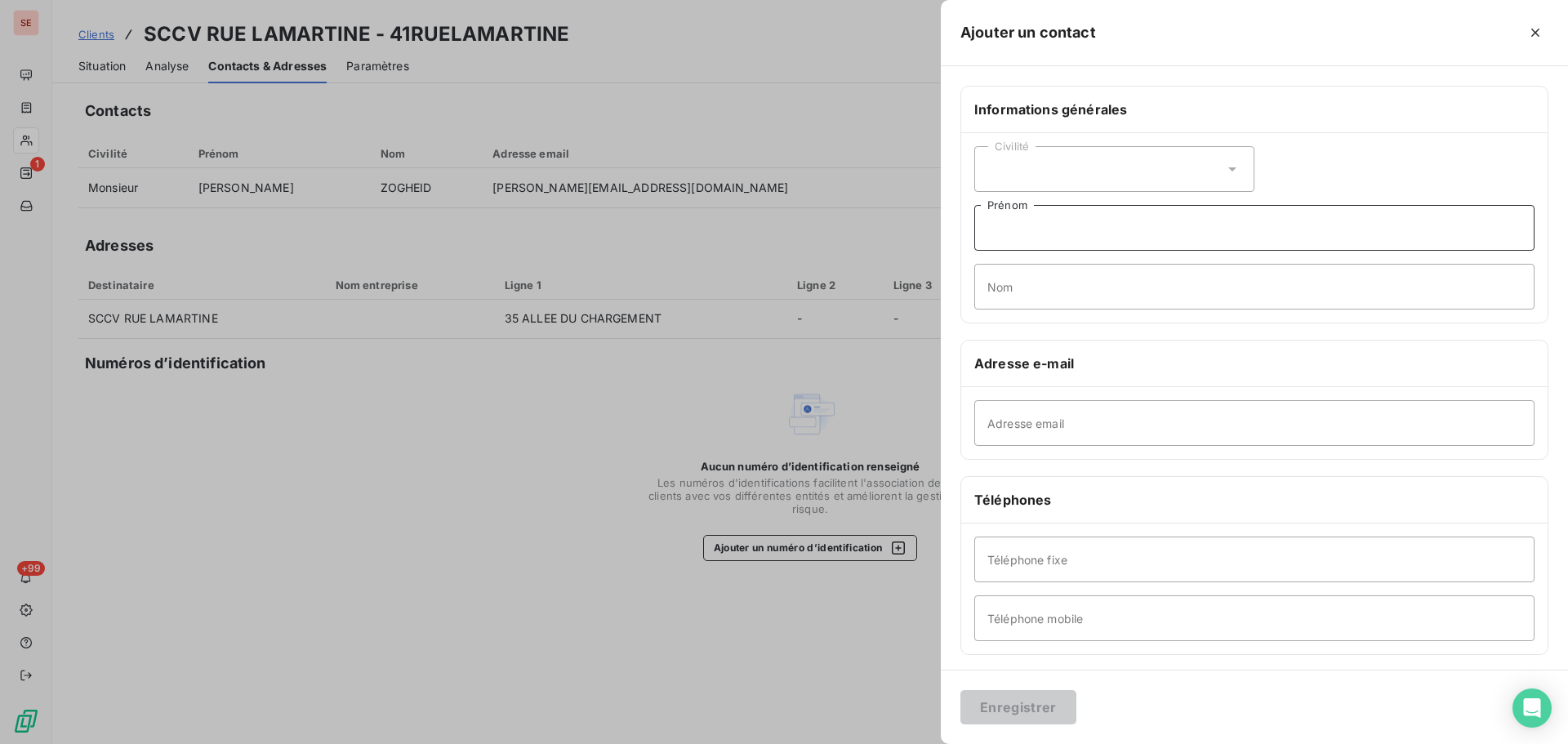
click at [1089, 246] on input "Prénom" at bounding box center [1254, 227] width 561 height 46
click at [1099, 248] on input "Prénom" at bounding box center [1254, 227] width 561 height 46
type input "Jeffrey"
type input "GORLIEZ"
type input "j.gorliez@edouarddenis.fr"
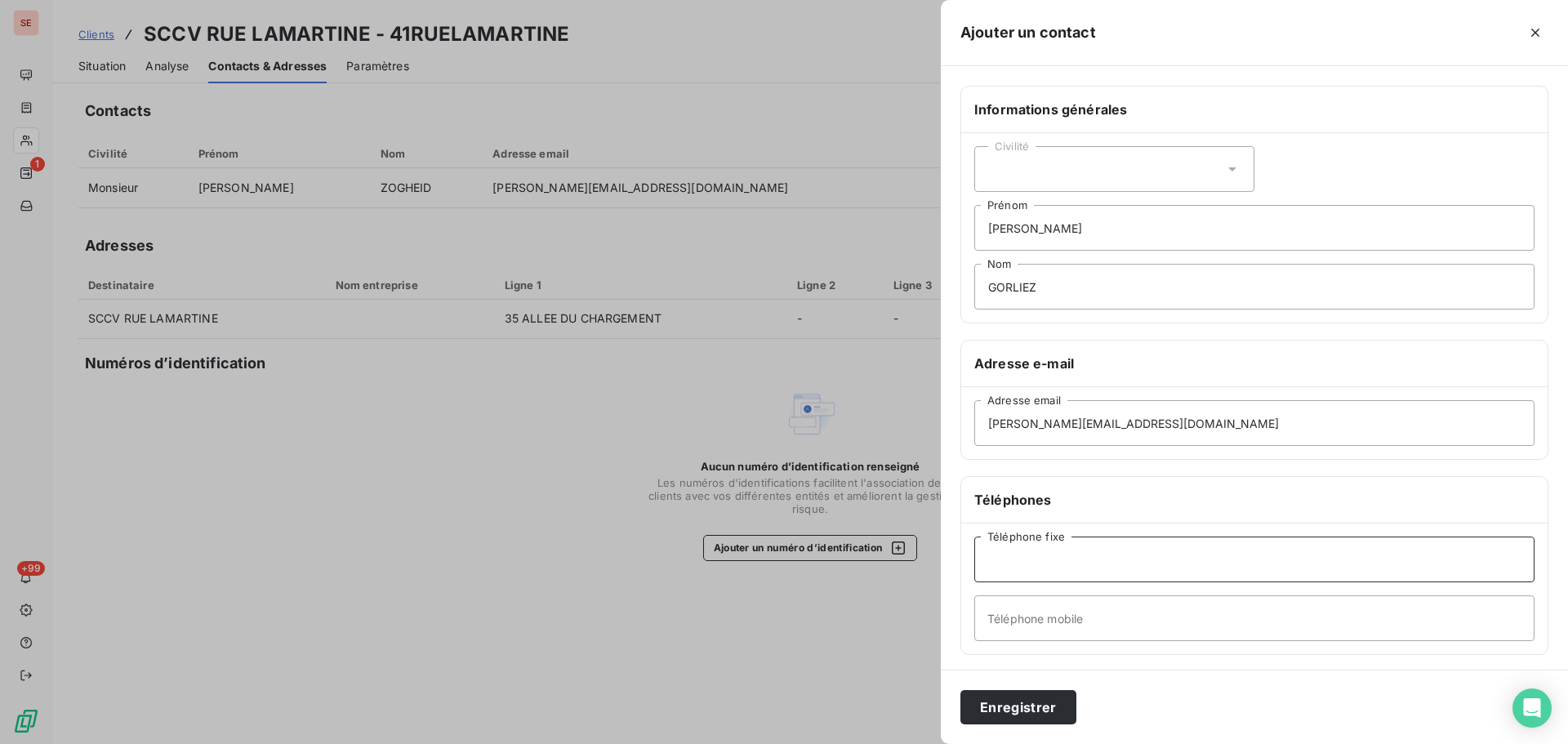
click at [1086, 567] on input "Téléphone fixe" at bounding box center [1254, 560] width 561 height 46
click at [1081, 630] on input "Téléphone mobile" at bounding box center [1254, 619] width 561 height 46
type input "06.48.09.44.01"
click at [1010, 719] on button "Enregistrer" at bounding box center [1018, 707] width 116 height 34
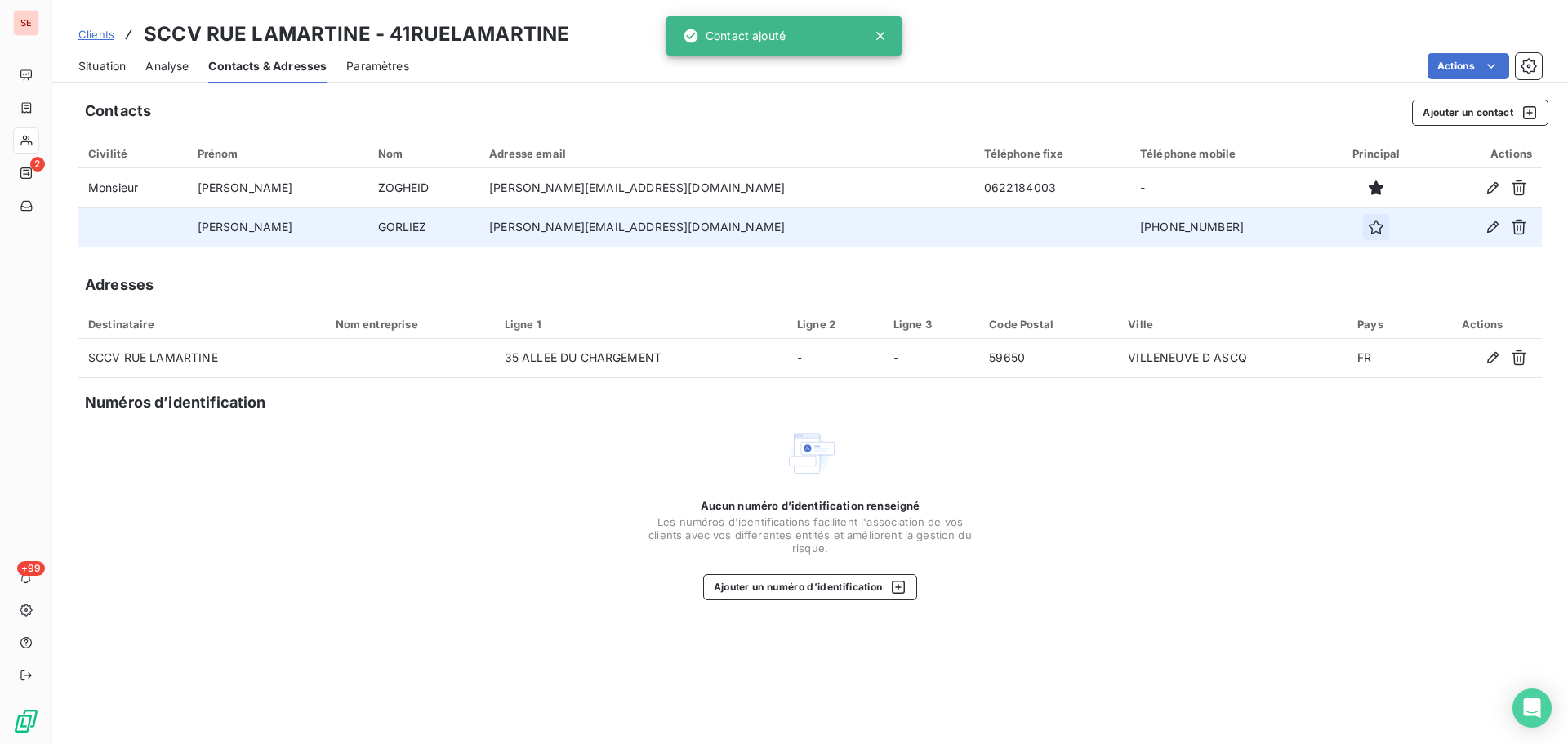
click at [1368, 221] on icon "button" at bounding box center [1376, 226] width 17 height 17
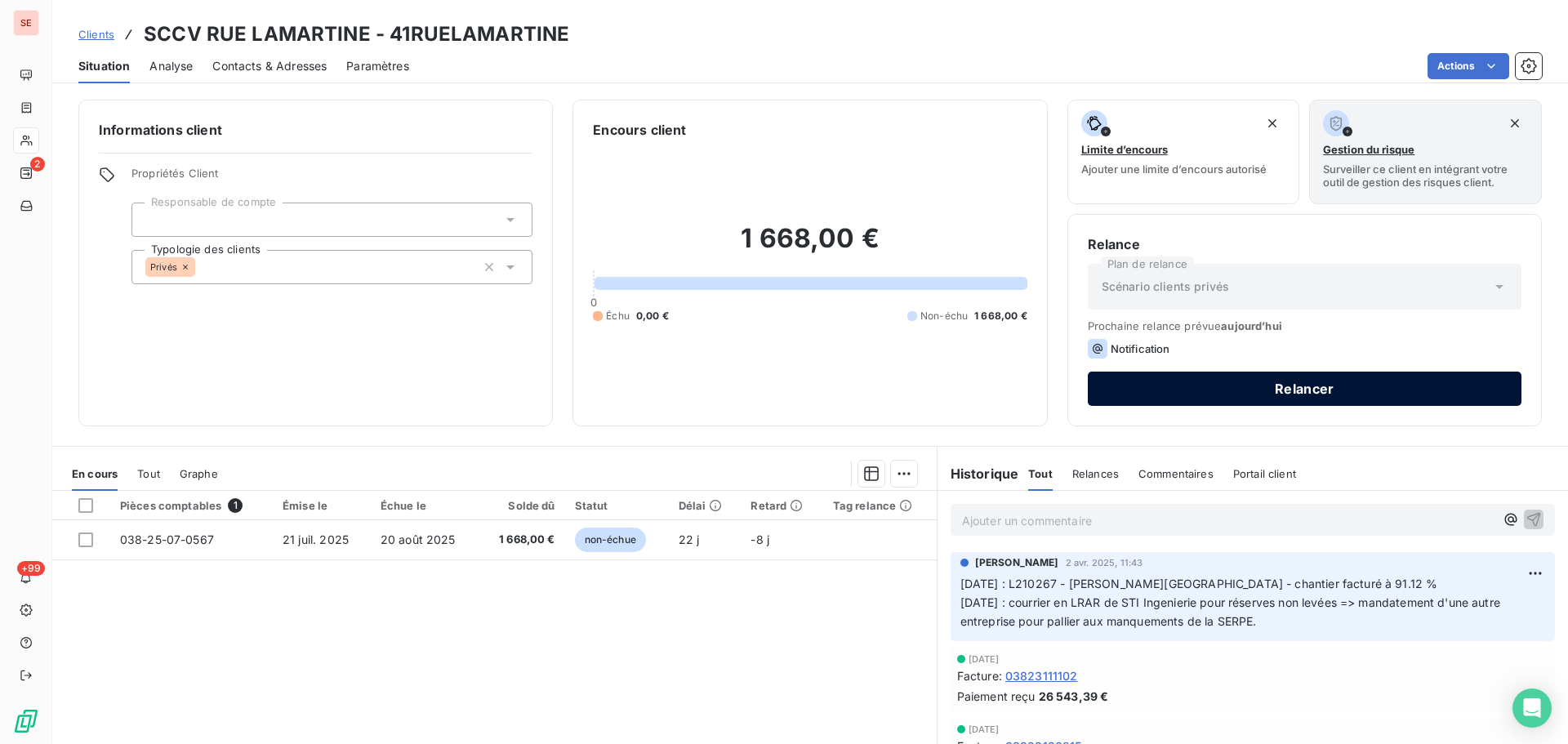
click at [1282, 384] on button "Relancer" at bounding box center [1304, 388] width 434 height 34
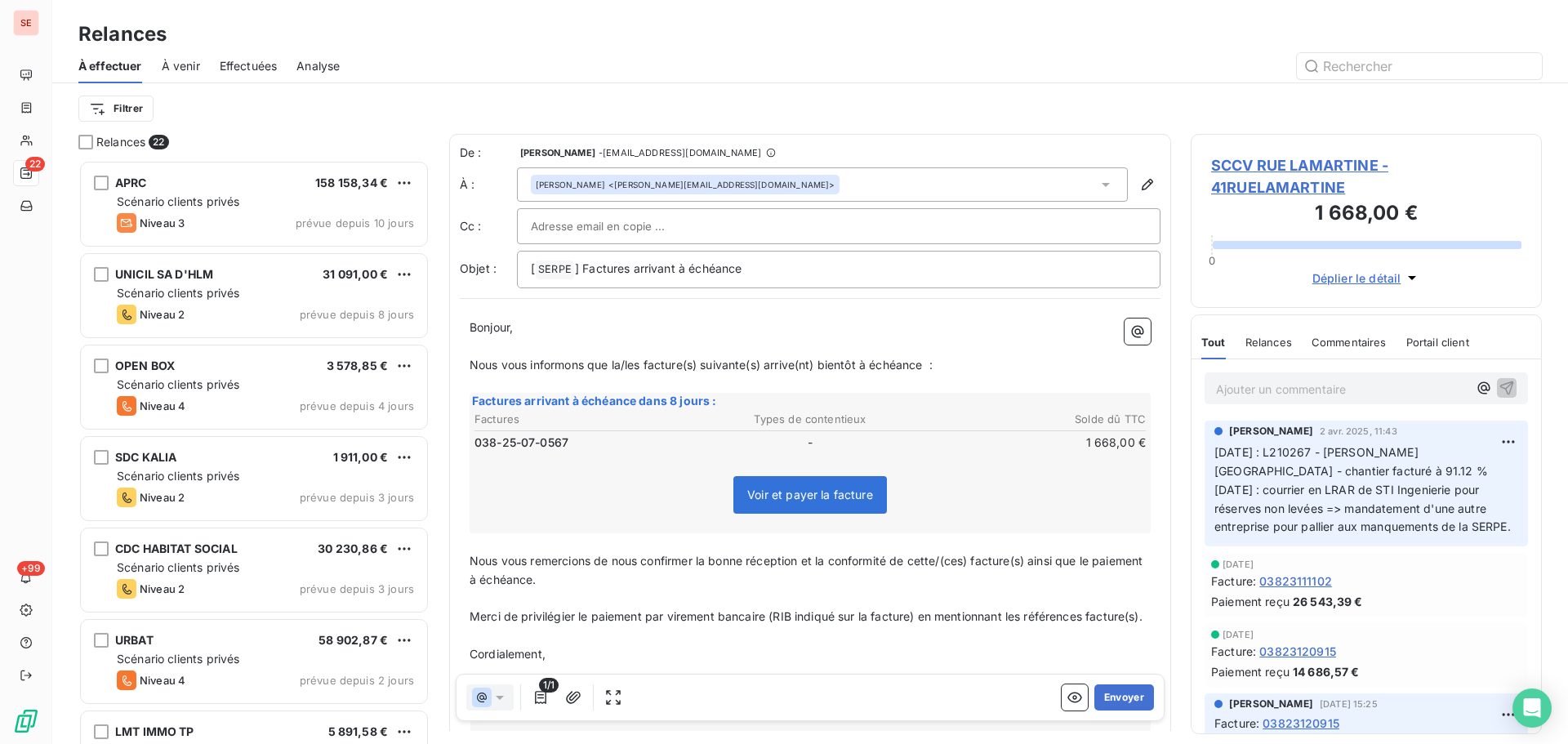
scroll to position [571, 339]
drag, startPoint x: 621, startPoint y: 268, endPoint x: 630, endPoint y: 268, distance: 9.0
click at [630, 268] on span "] Factures arrivant à échéance" at bounding box center [659, 269] width 168 height 14
click at [758, 278] on p "[ SERPE ﻿ ] Facture arrivant à échéance" at bounding box center [839, 270] width 615 height 20
drag, startPoint x: 989, startPoint y: 260, endPoint x: 1002, endPoint y: 262, distance: 13.2
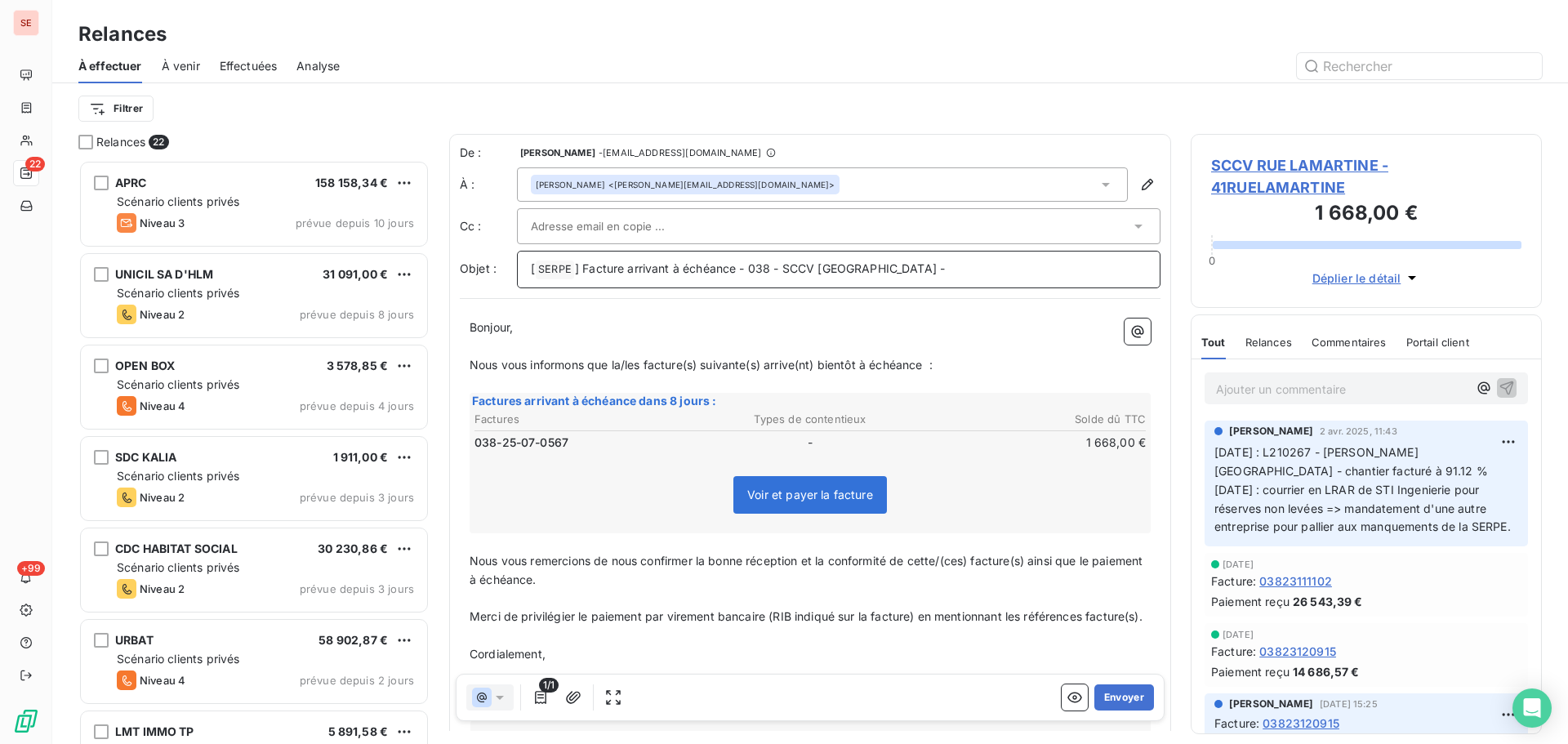
click at [989, 260] on p "[ SERPE ﻿ ] Facture arrivant à échéance - 038 - SCCV RUE LAMARTINE -" at bounding box center [839, 270] width 615 height 20
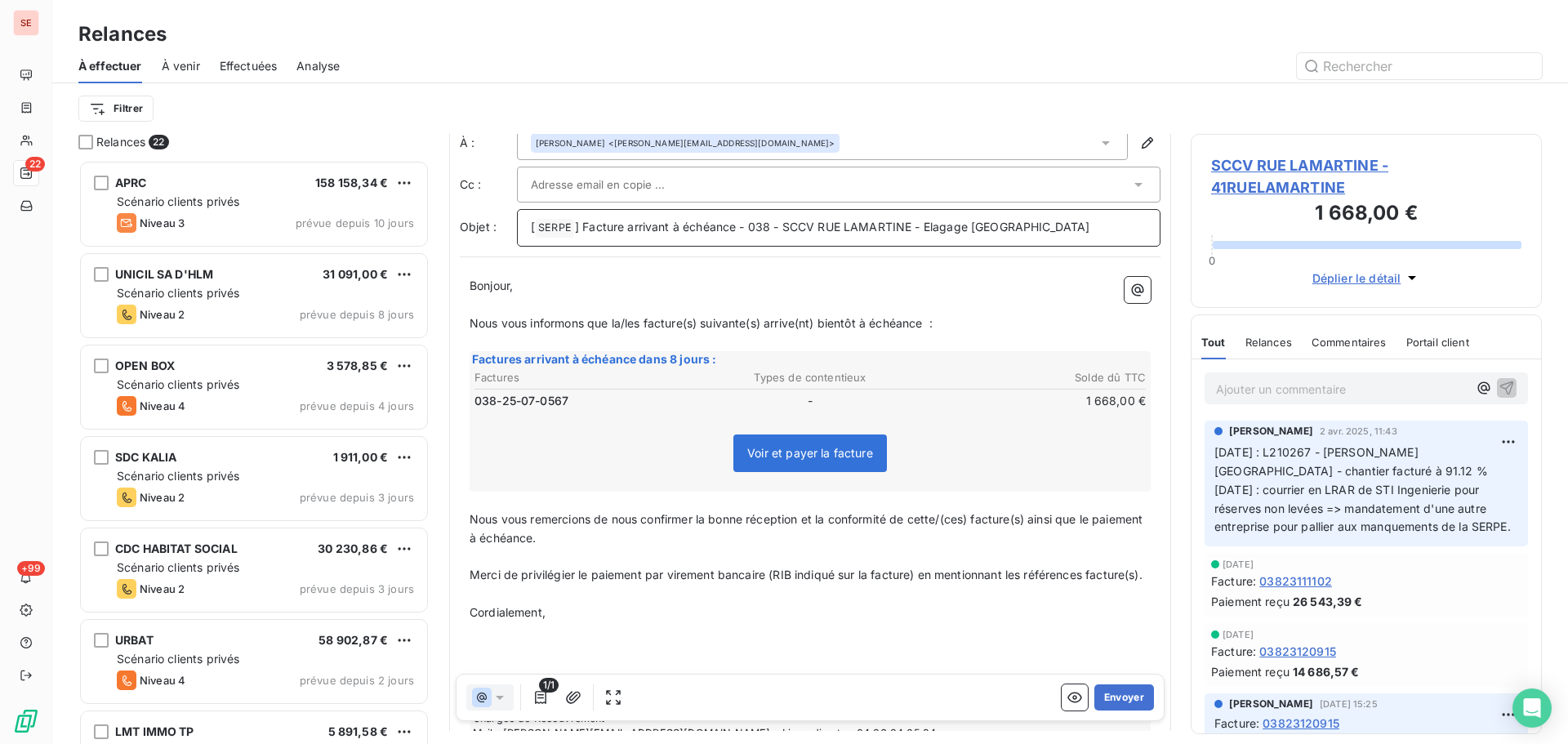
scroll to position [82, 0]
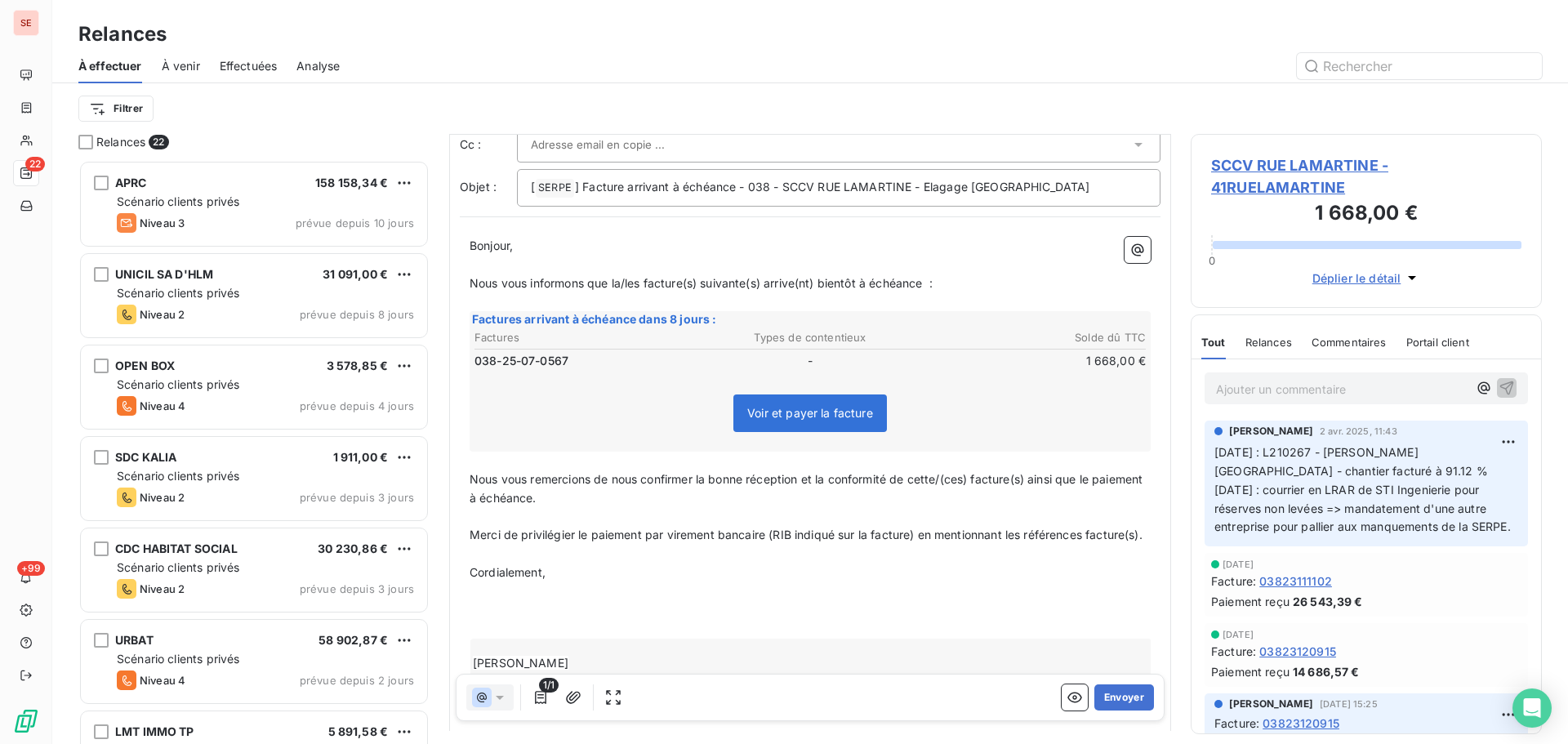
click at [704, 601] on p "﻿" at bounding box center [809, 591] width 681 height 19
click at [546, 639] on p "﻿" at bounding box center [809, 629] width 681 height 19
click at [579, 700] on icon "button" at bounding box center [573, 697] width 17 height 17
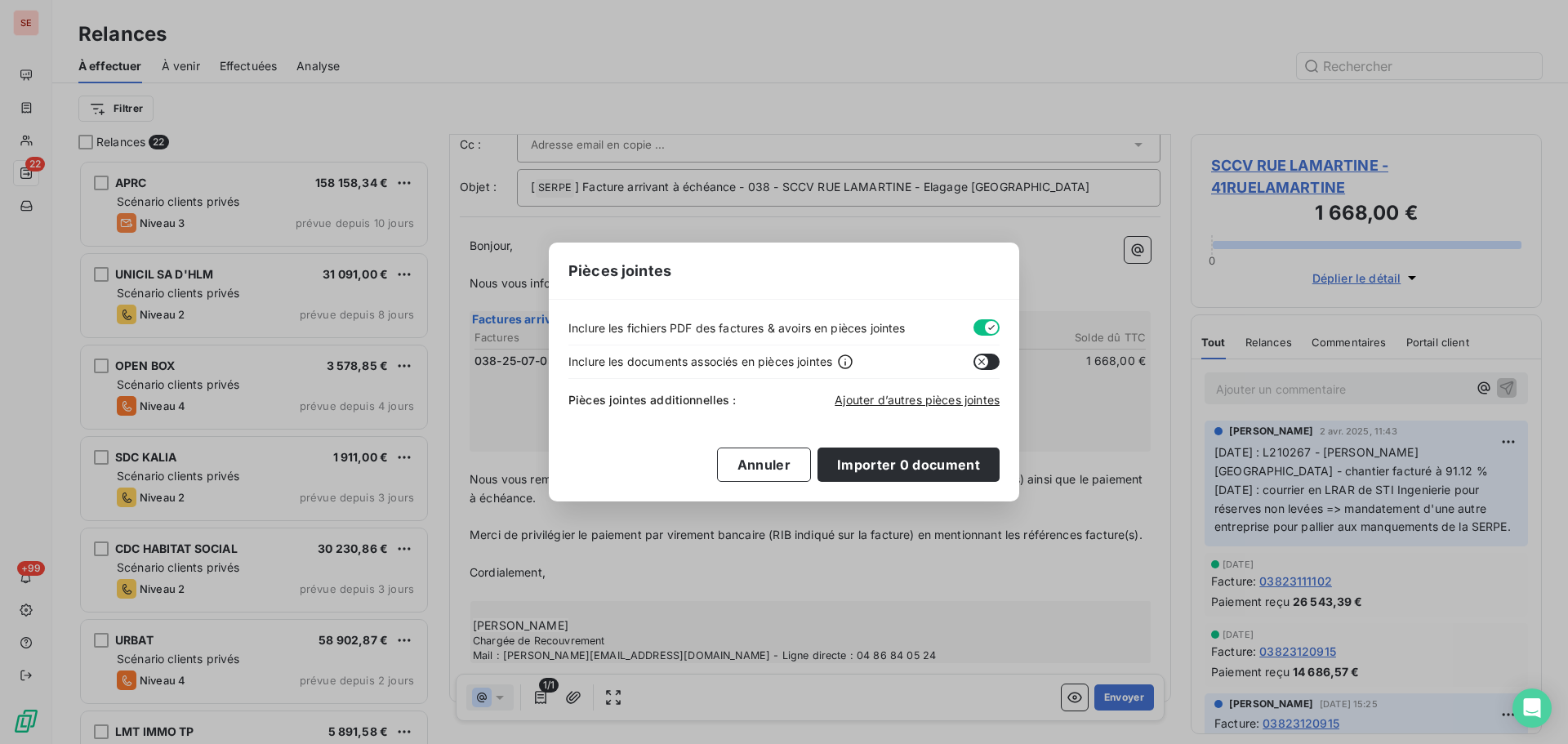
click at [980, 327] on button "button" at bounding box center [986, 327] width 26 height 17
click at [910, 398] on span "Ajouter d’autres pièces jointes" at bounding box center [917, 400] width 165 height 14
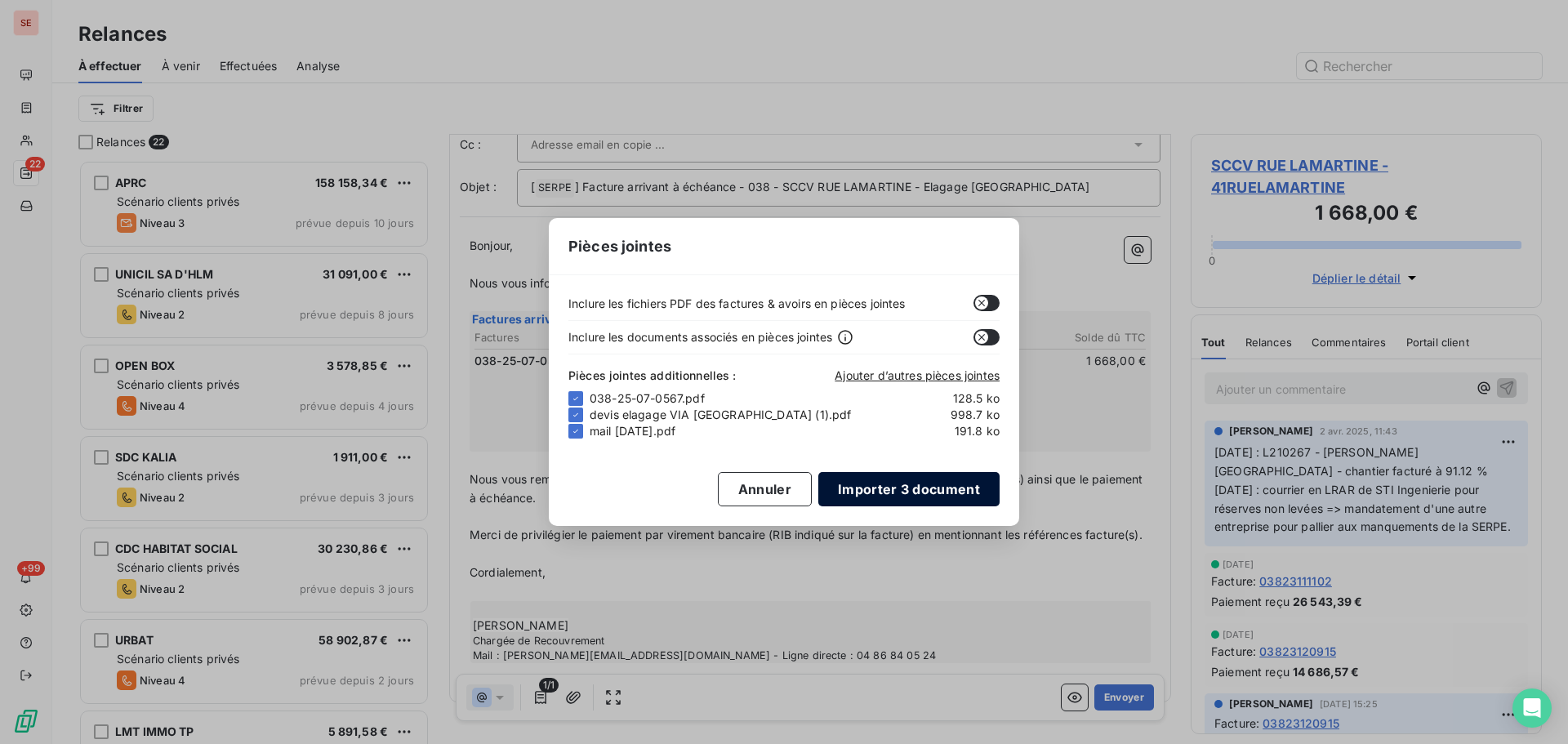
click at [948, 485] on button "Importer 3 document" at bounding box center [908, 489] width 181 height 34
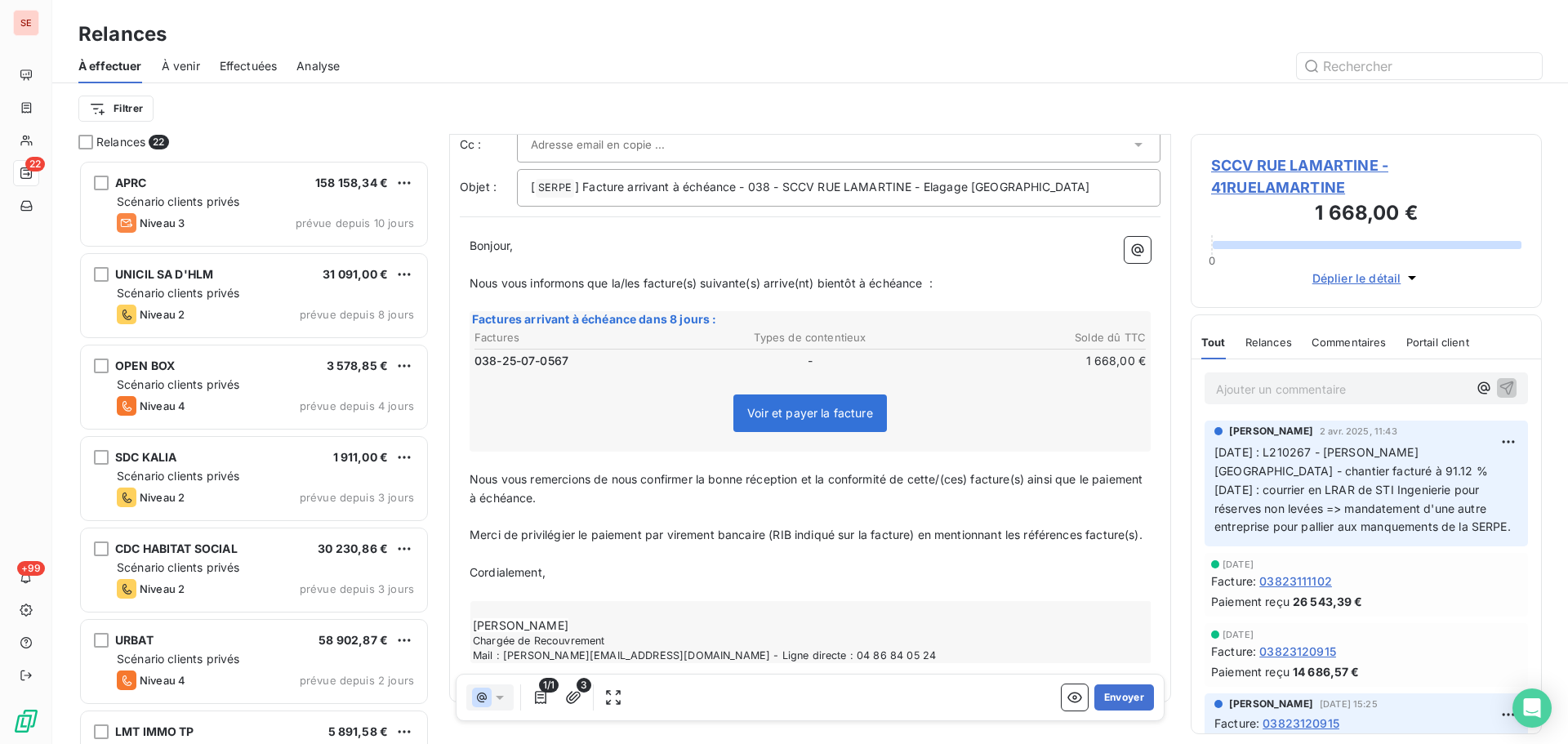
scroll to position [0, 0]
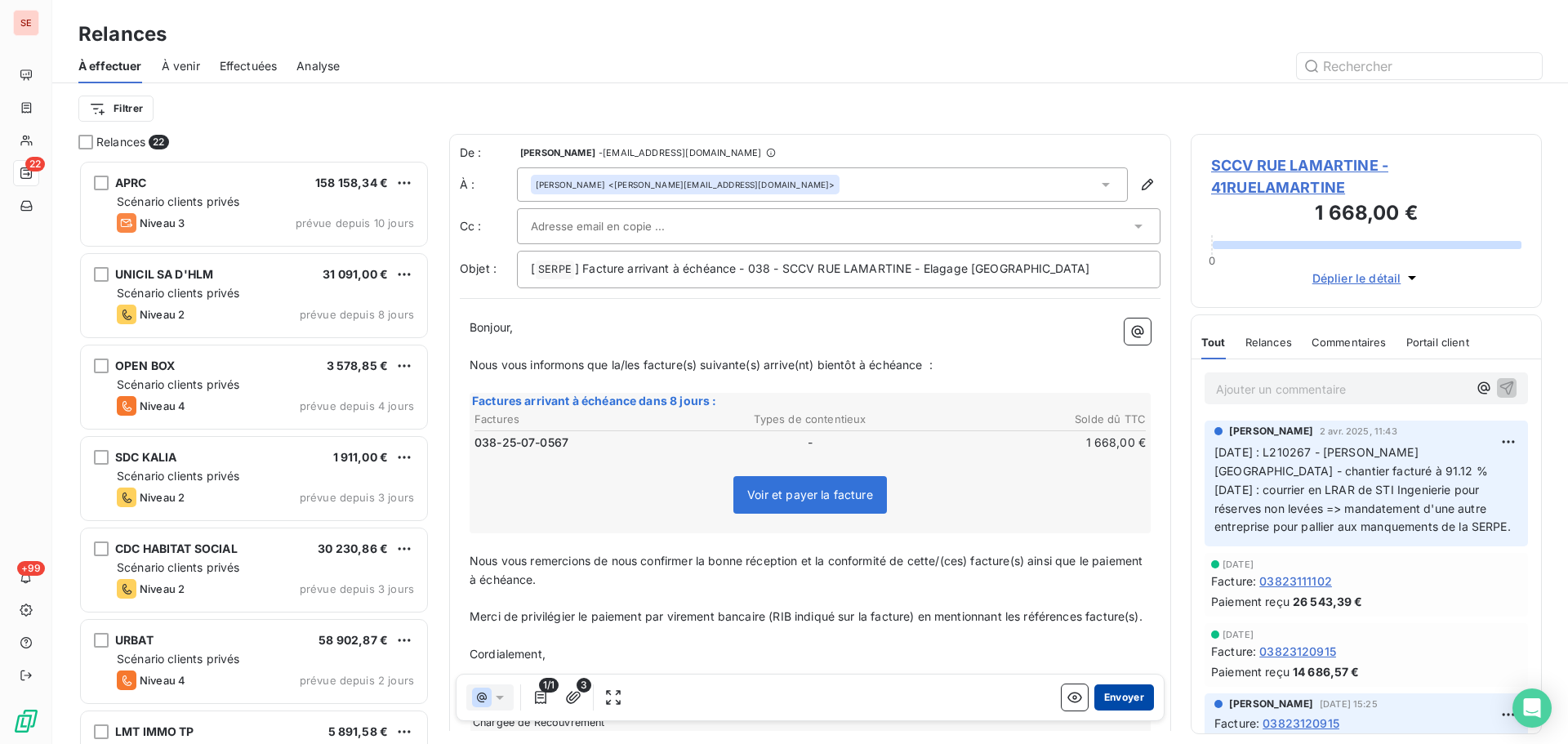
click at [1101, 702] on button "Envoyer" at bounding box center [1124, 697] width 60 height 26
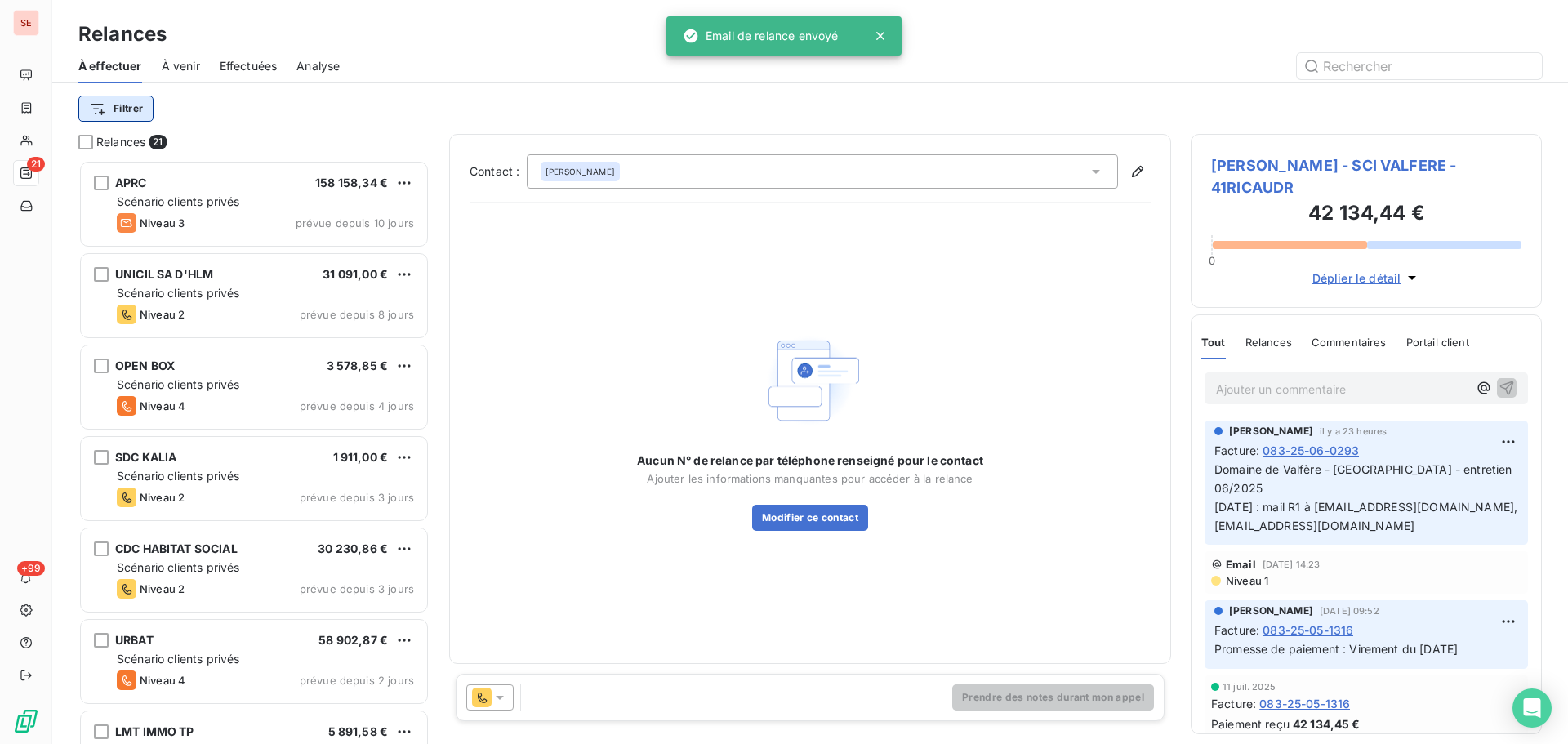
click at [137, 102] on html "SE 21 +99 Relances À effectuer À venir Effectuées Analyse Filtrer Relances 21 A…" at bounding box center [784, 372] width 1568 height 744
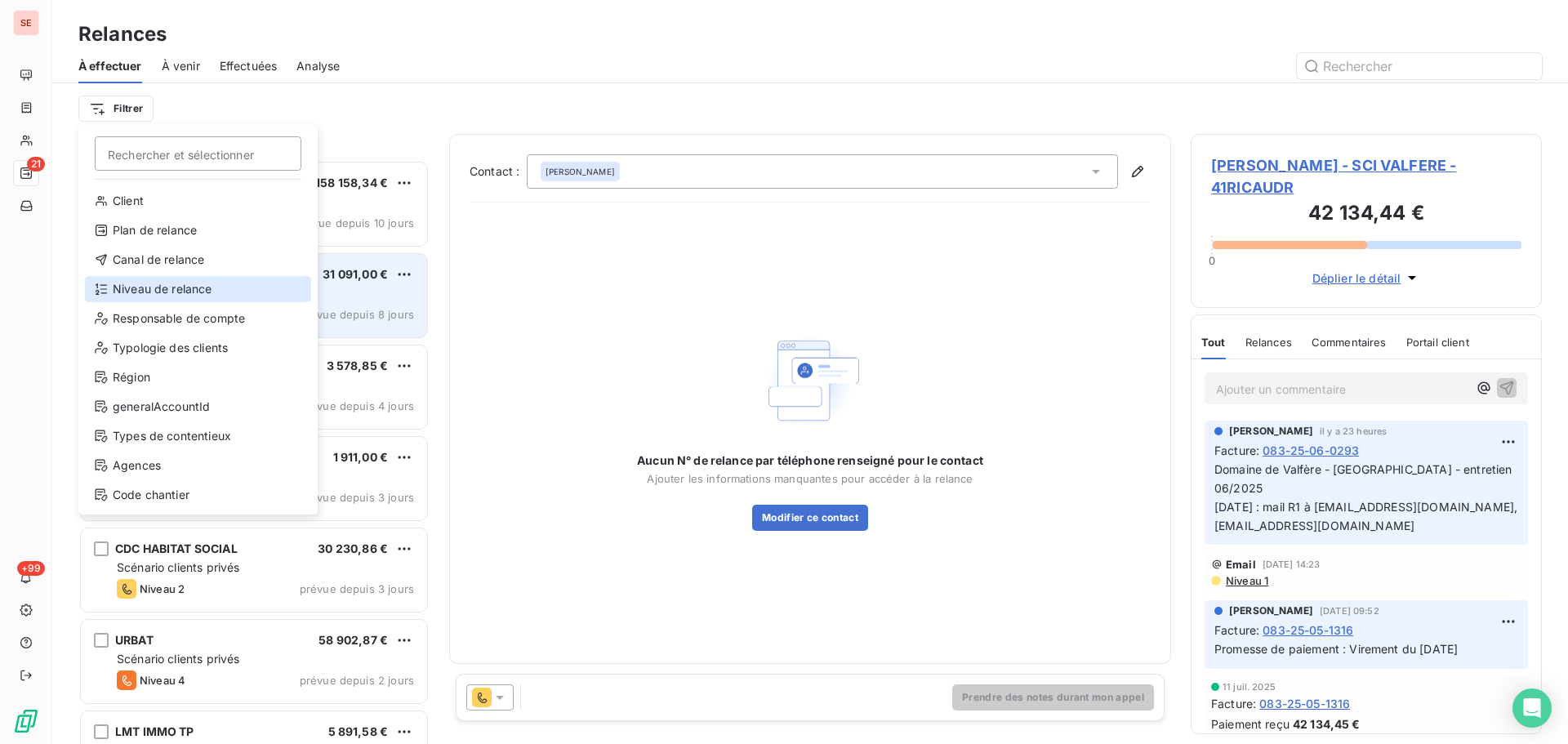
click at [165, 280] on div "Niveau de relance" at bounding box center [198, 289] width 226 height 26
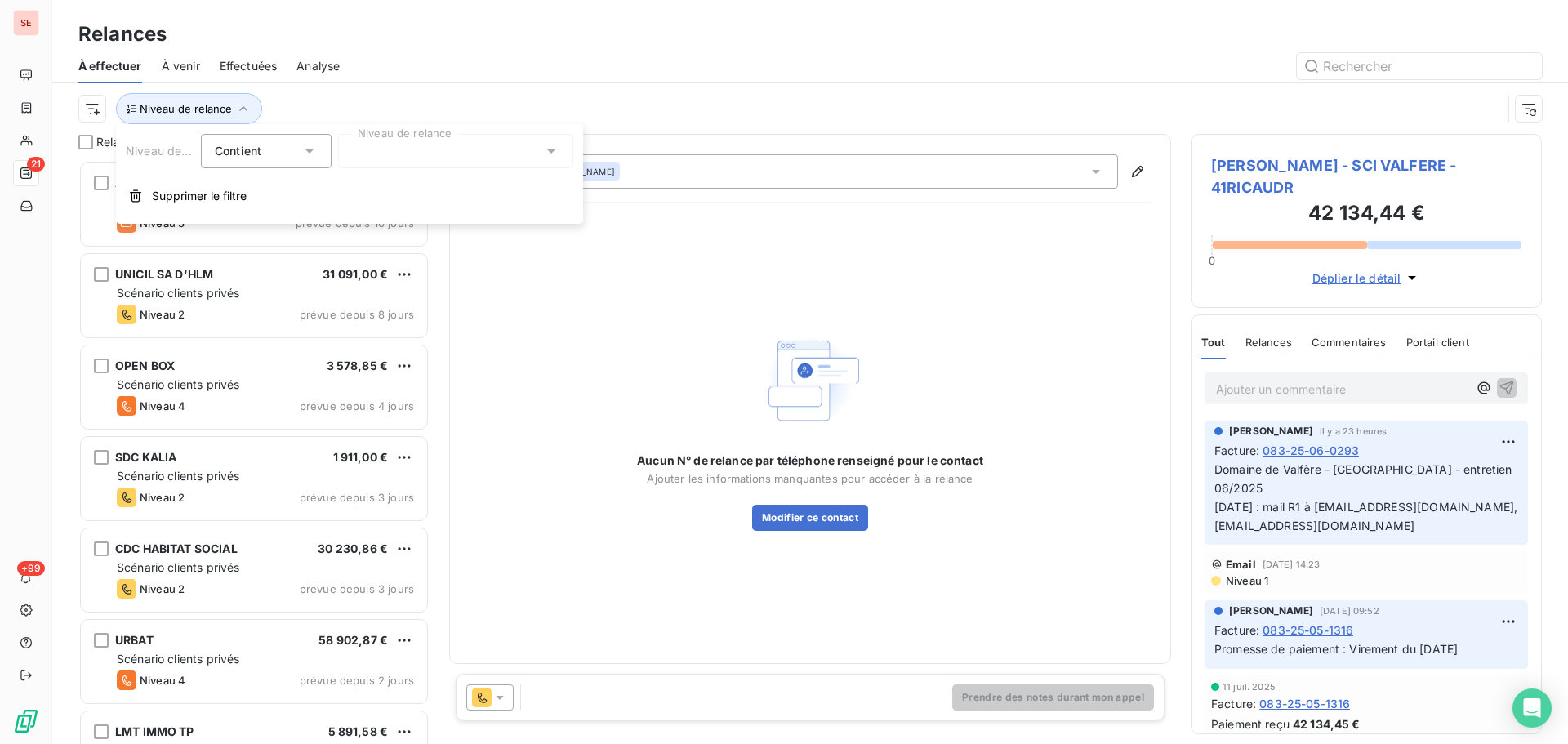
click at [412, 159] on div at bounding box center [456, 151] width 235 height 34
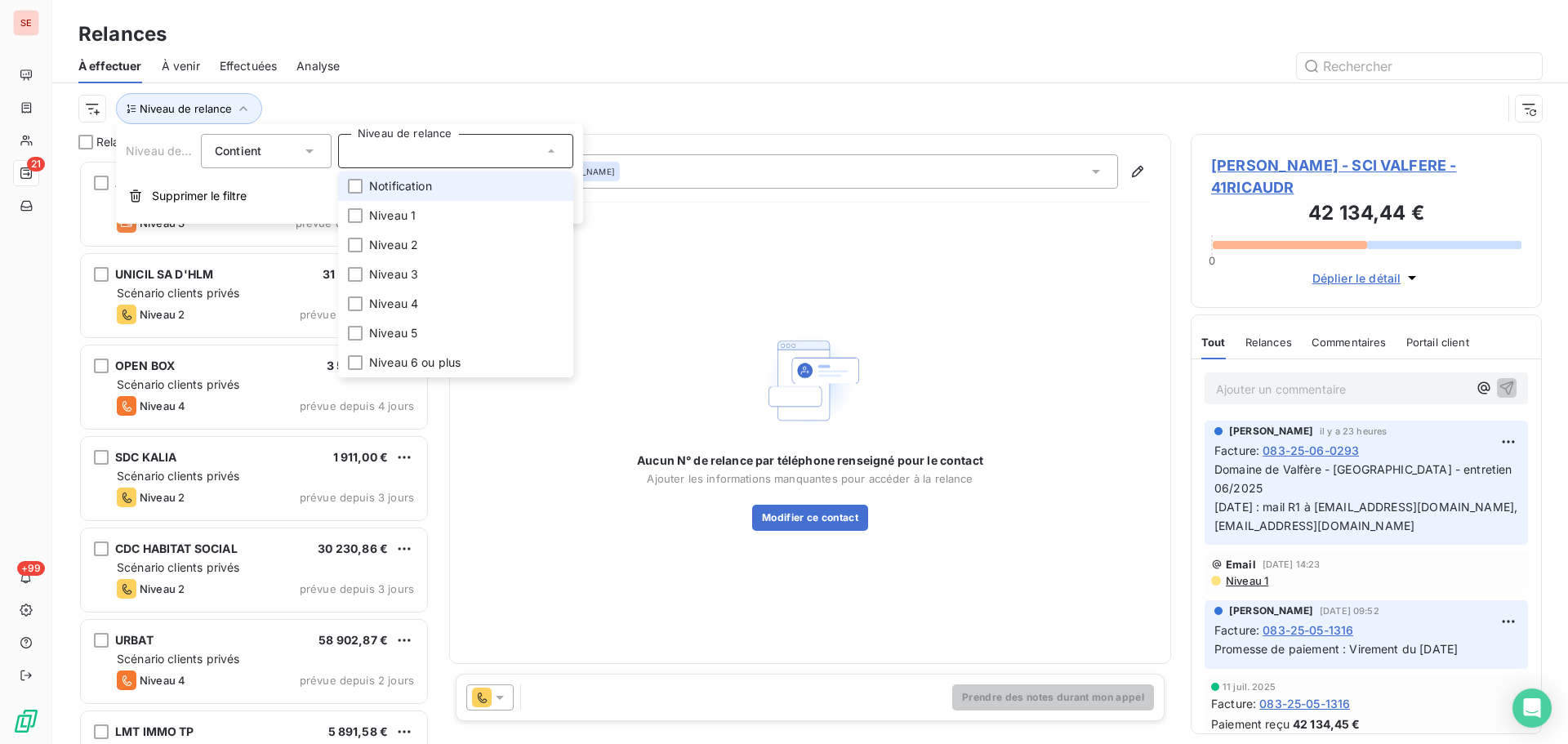
click at [419, 182] on span "Notification" at bounding box center [401, 186] width 63 height 17
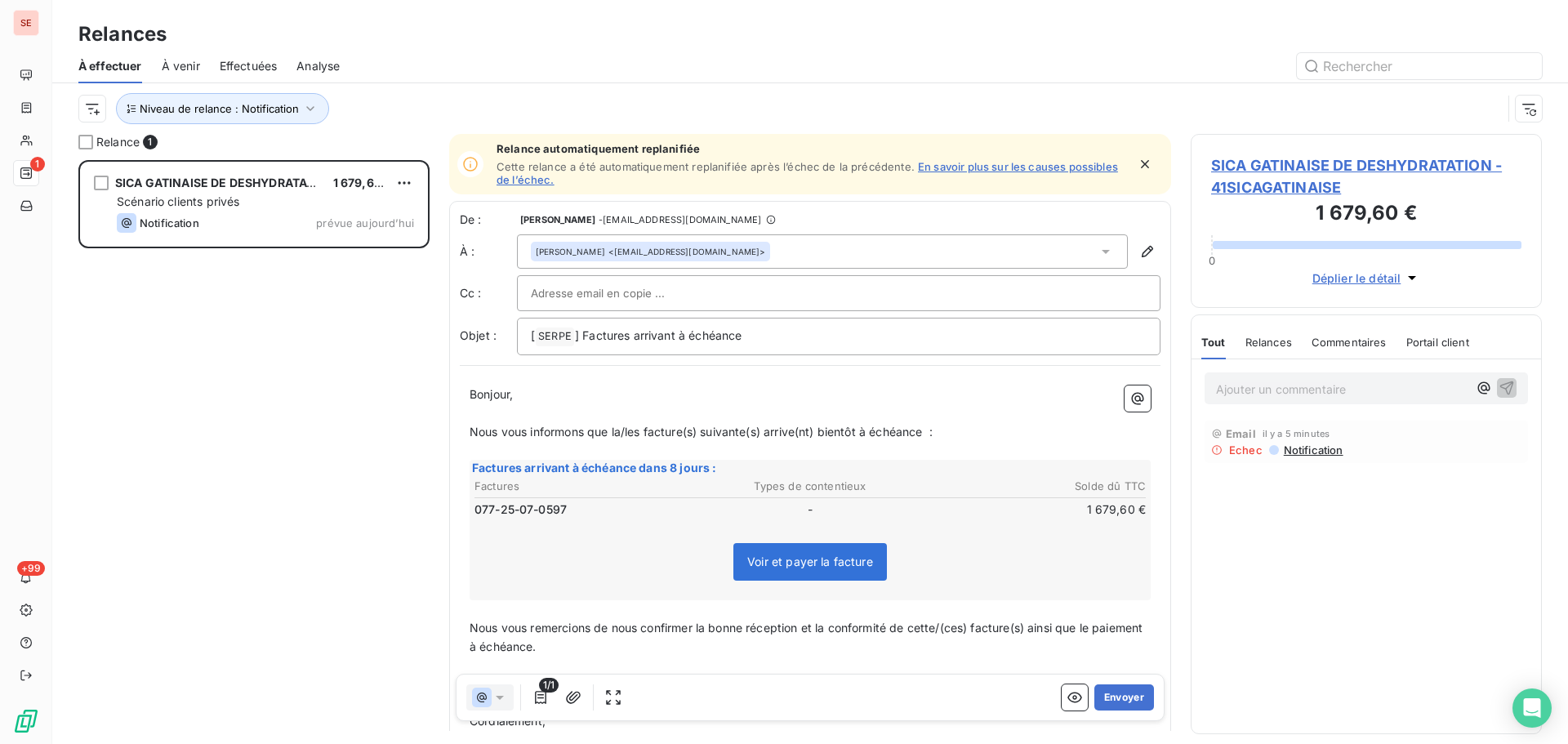
click at [254, 455] on div "SICA GATINAISE DE DESHYDRATATION 1 679,60 € Scénario clients privés Notificatio…" at bounding box center [254, 452] width 351 height 584
click at [1331, 161] on span "SICA GATINAISE DE DESHYDRATATION - 41SICAGATINAISE" at bounding box center [1366, 176] width 311 height 44
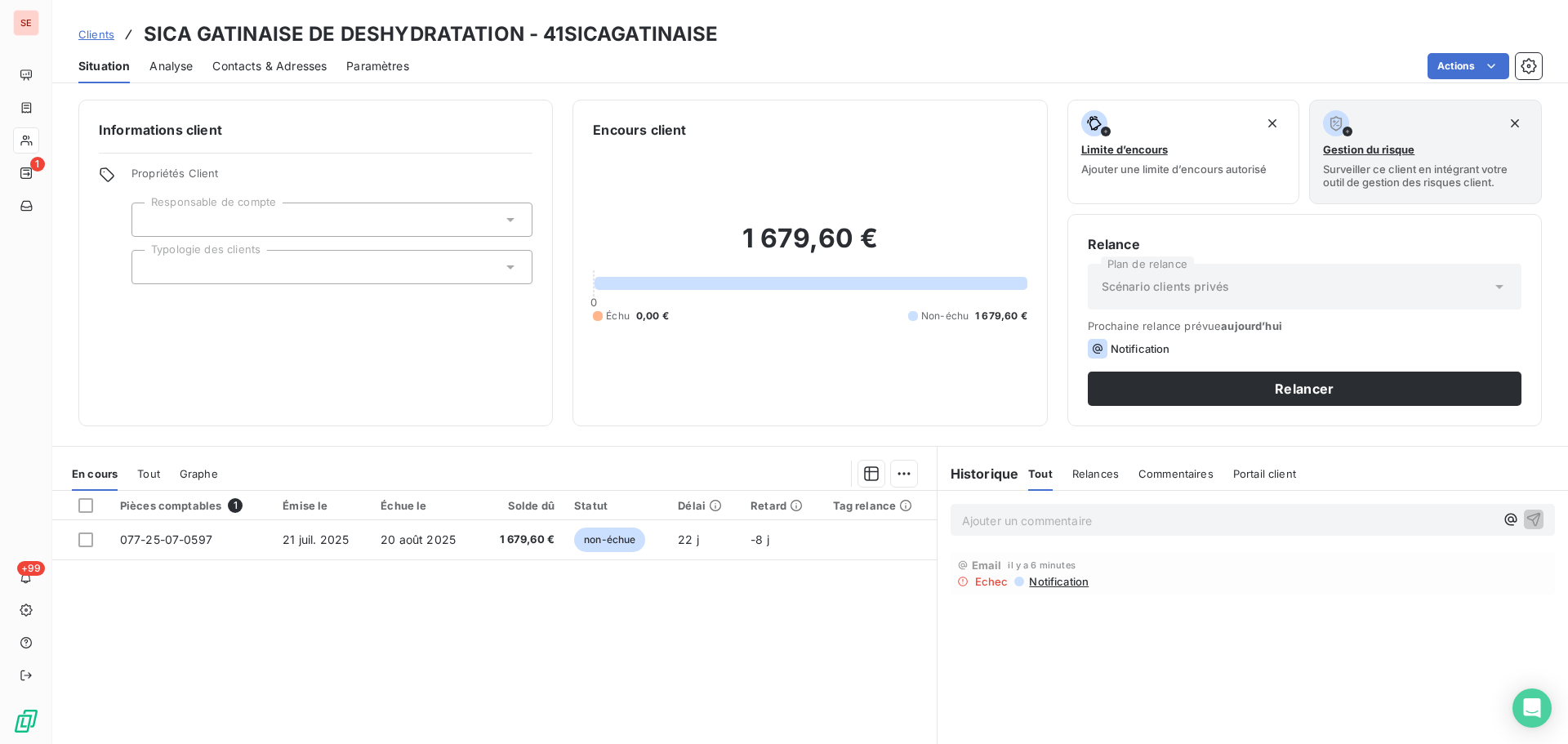
click at [1056, 584] on span "Notification" at bounding box center [1057, 581] width 62 height 13
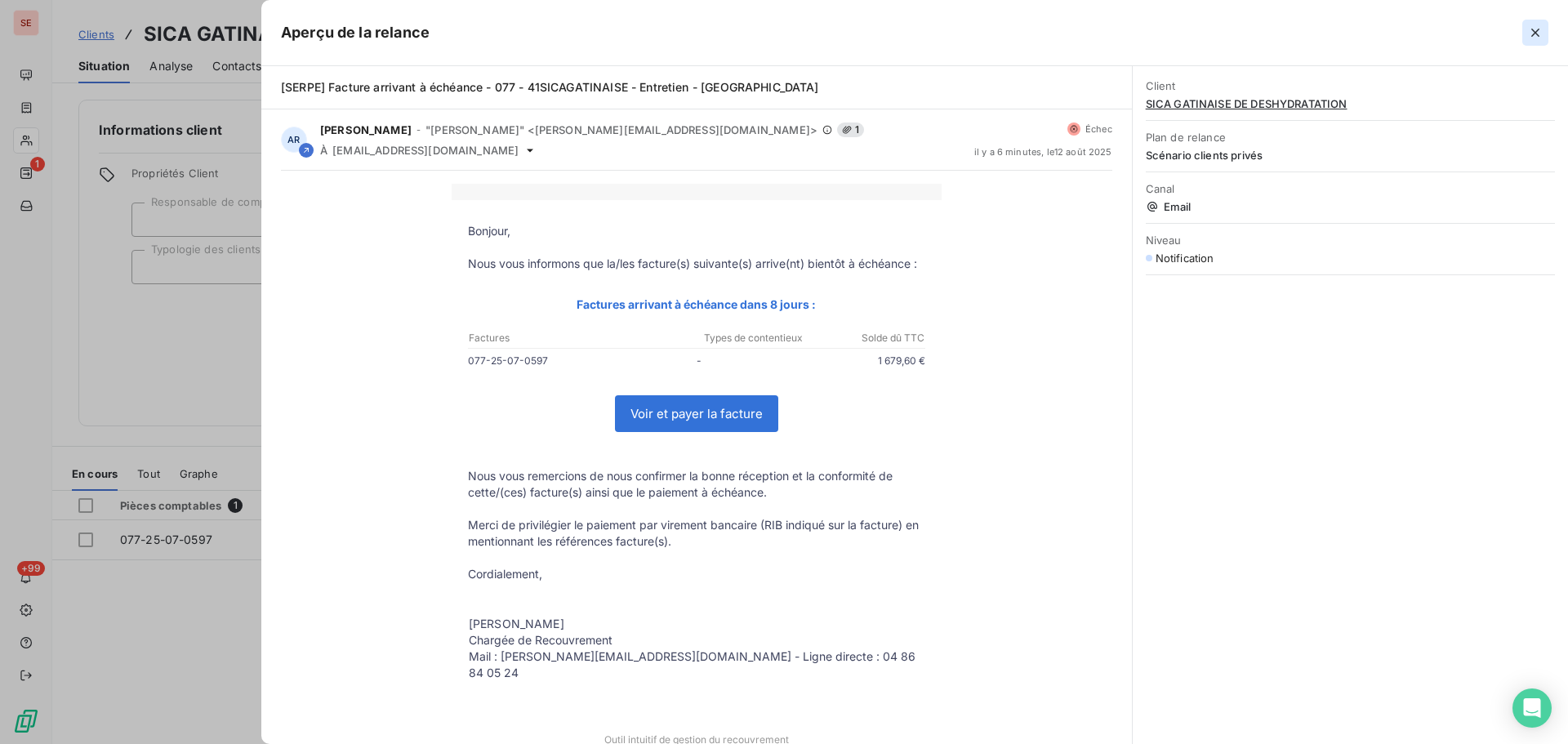
click at [1539, 26] on icon "button" at bounding box center [1536, 32] width 17 height 17
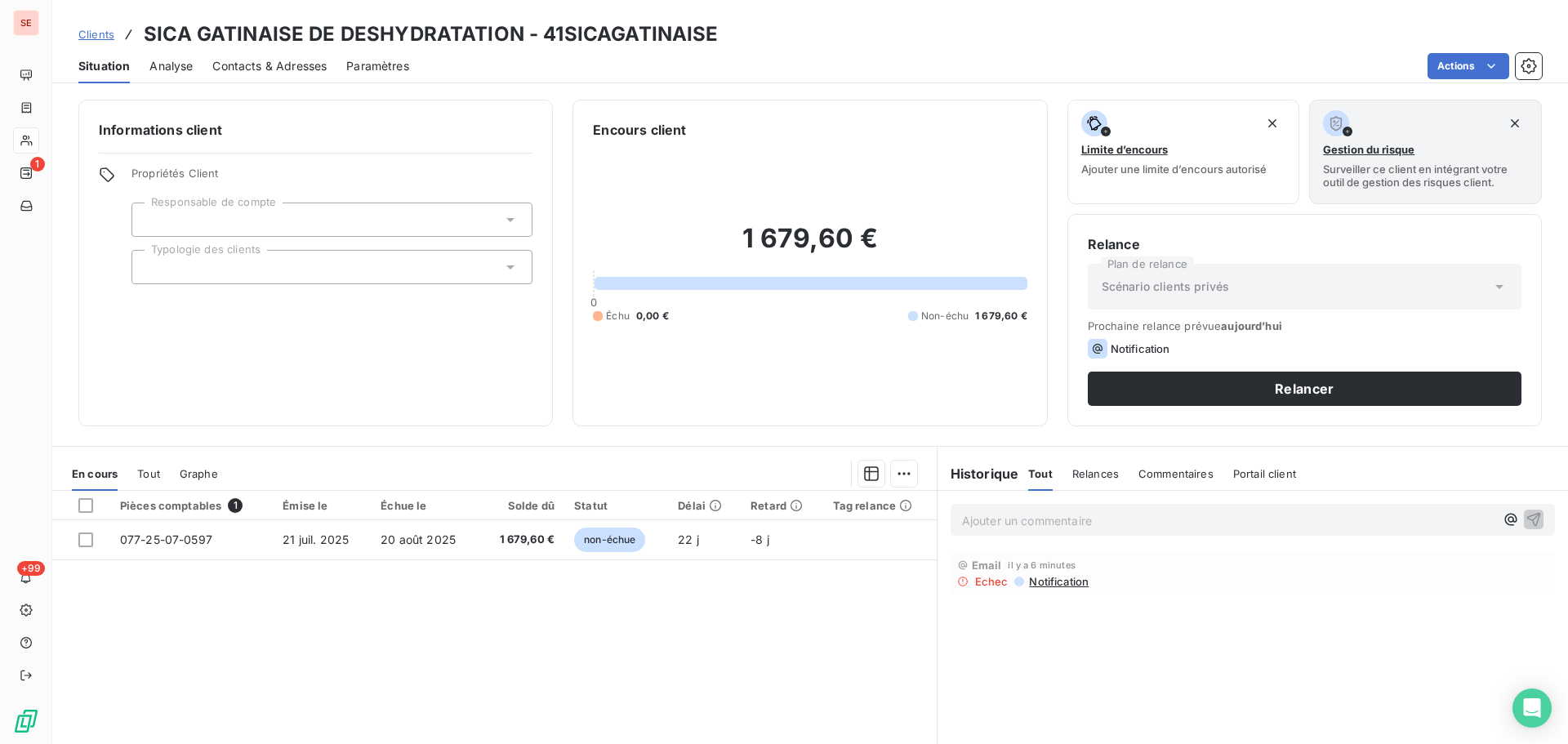
click at [293, 66] on span "Contacts & Adresses" at bounding box center [270, 66] width 115 height 17
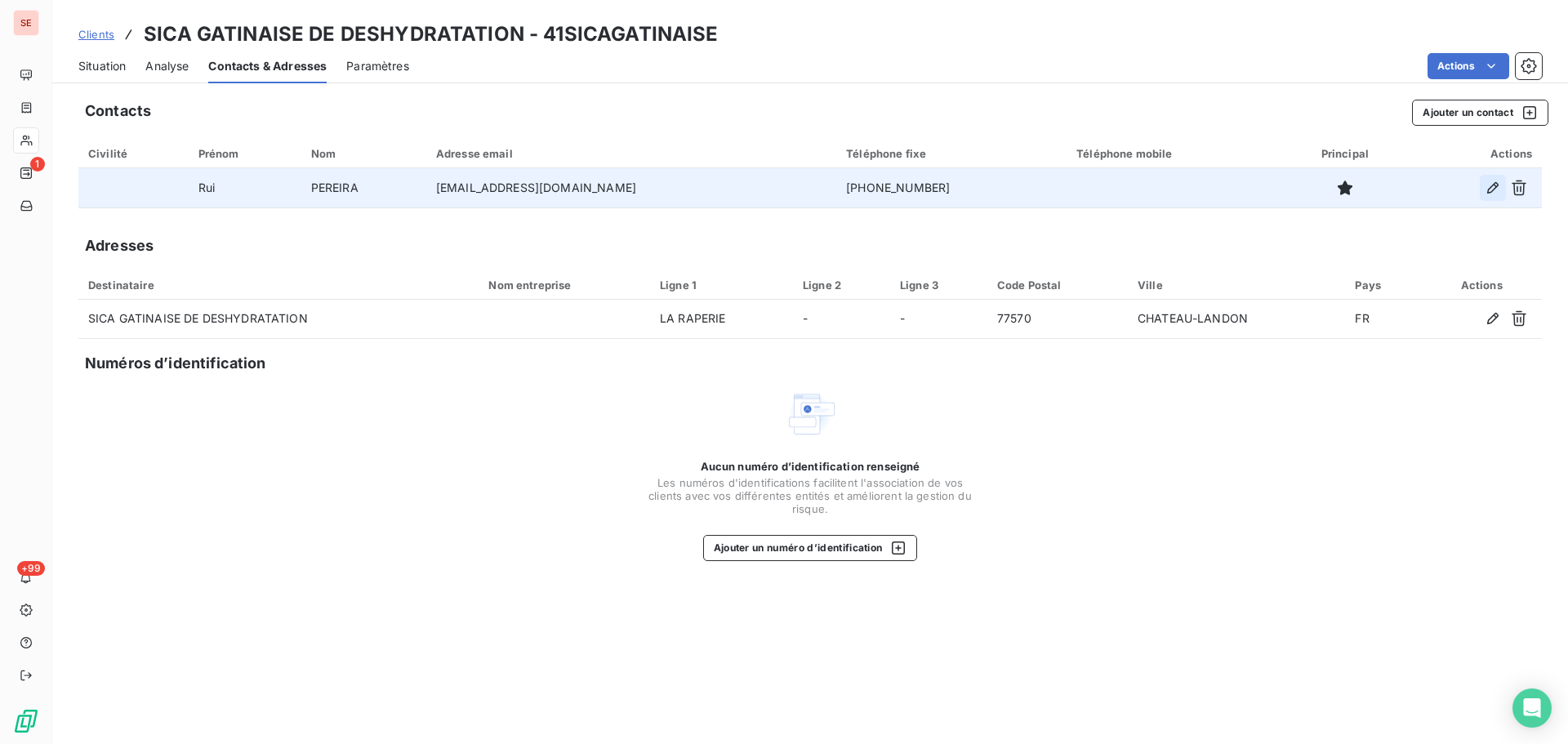
click at [1490, 189] on icon "button" at bounding box center [1494, 188] width 12 height 12
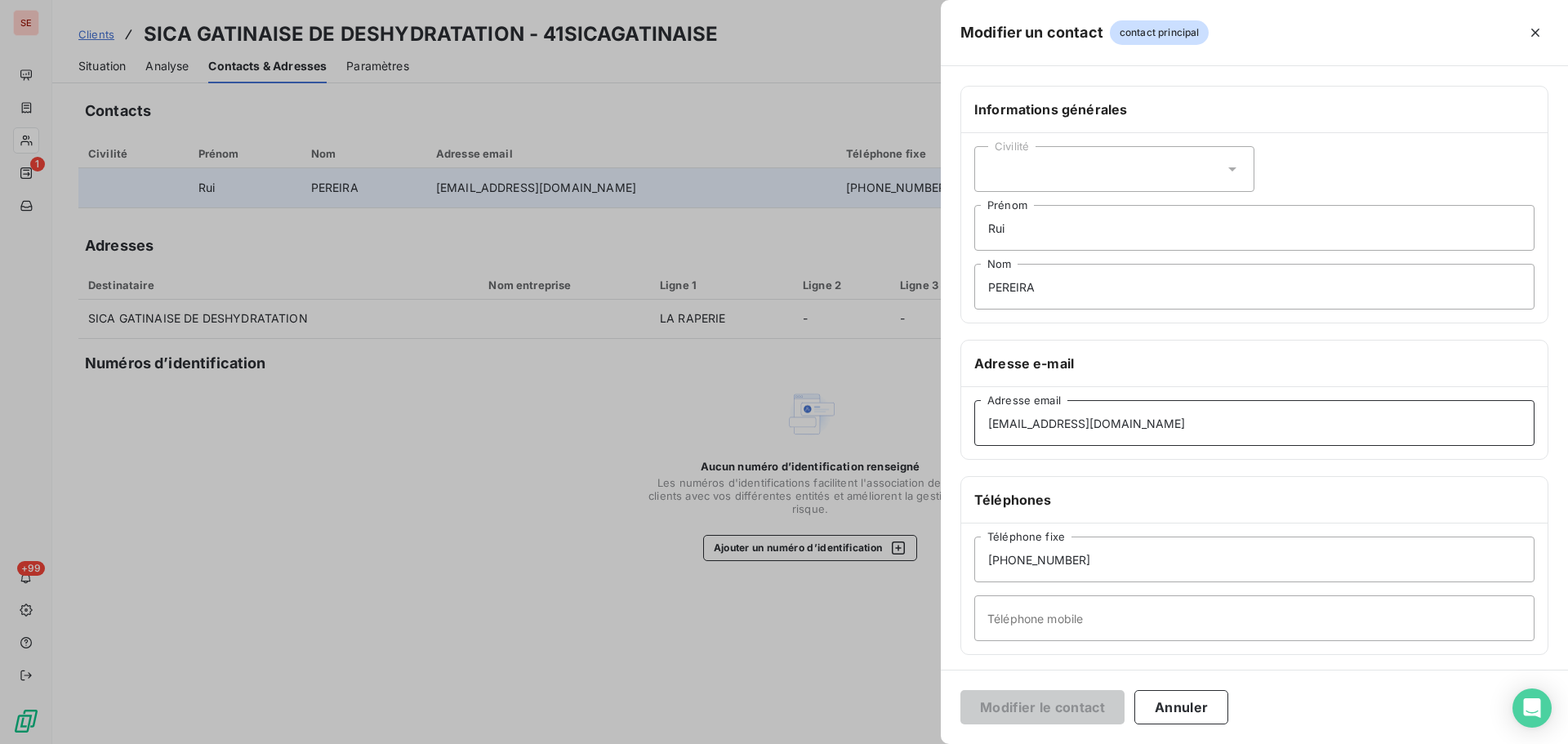
click at [1076, 421] on input "rui.pereira@sica.gatinaise.fr" at bounding box center [1254, 422] width 561 height 46
type input "rui.pereira@sica-gatinaise.fr"
click at [1059, 707] on button "Modifier le contact" at bounding box center [1043, 707] width 165 height 34
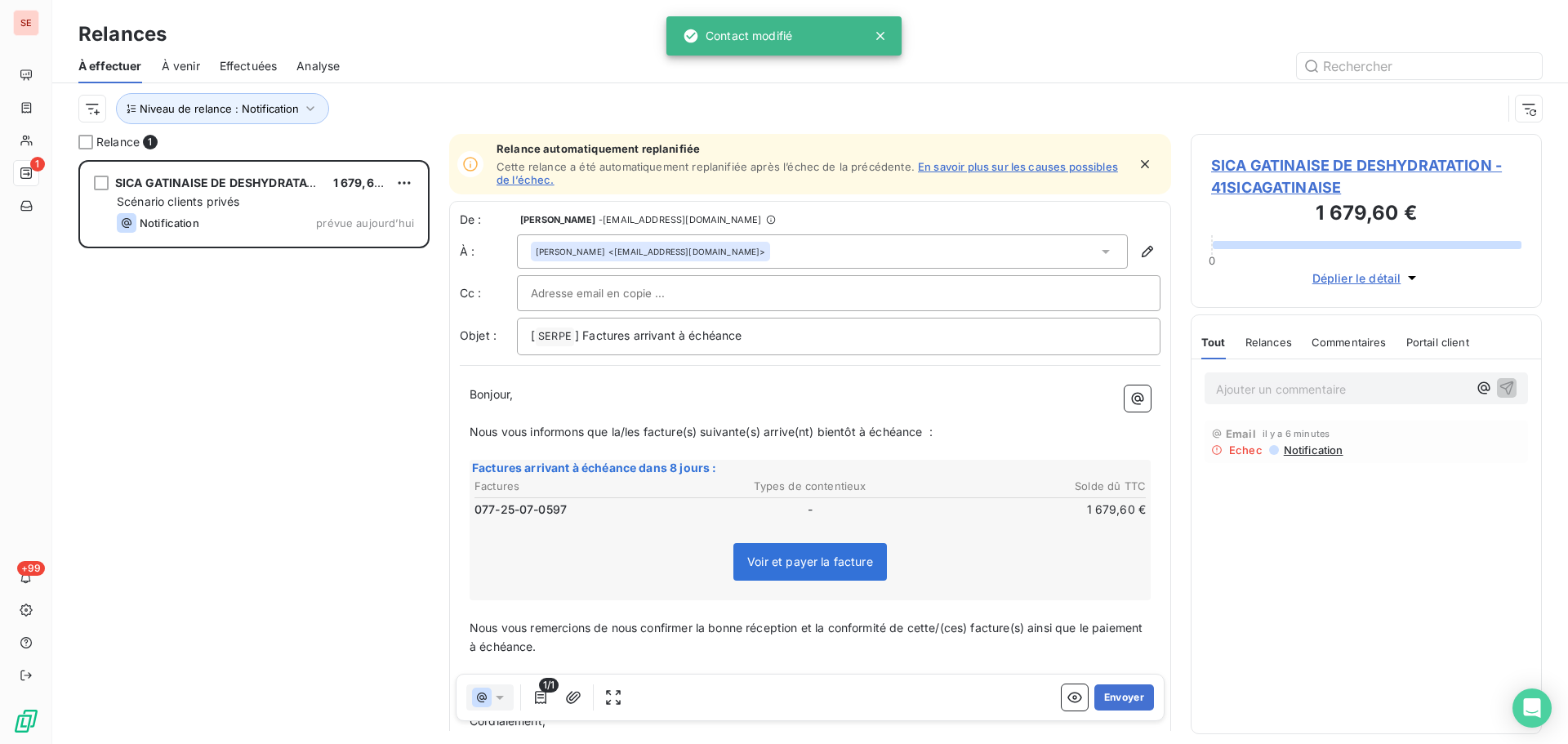
scroll to position [571, 339]
click at [1327, 455] on span "Notification" at bounding box center [1312, 450] width 62 height 13
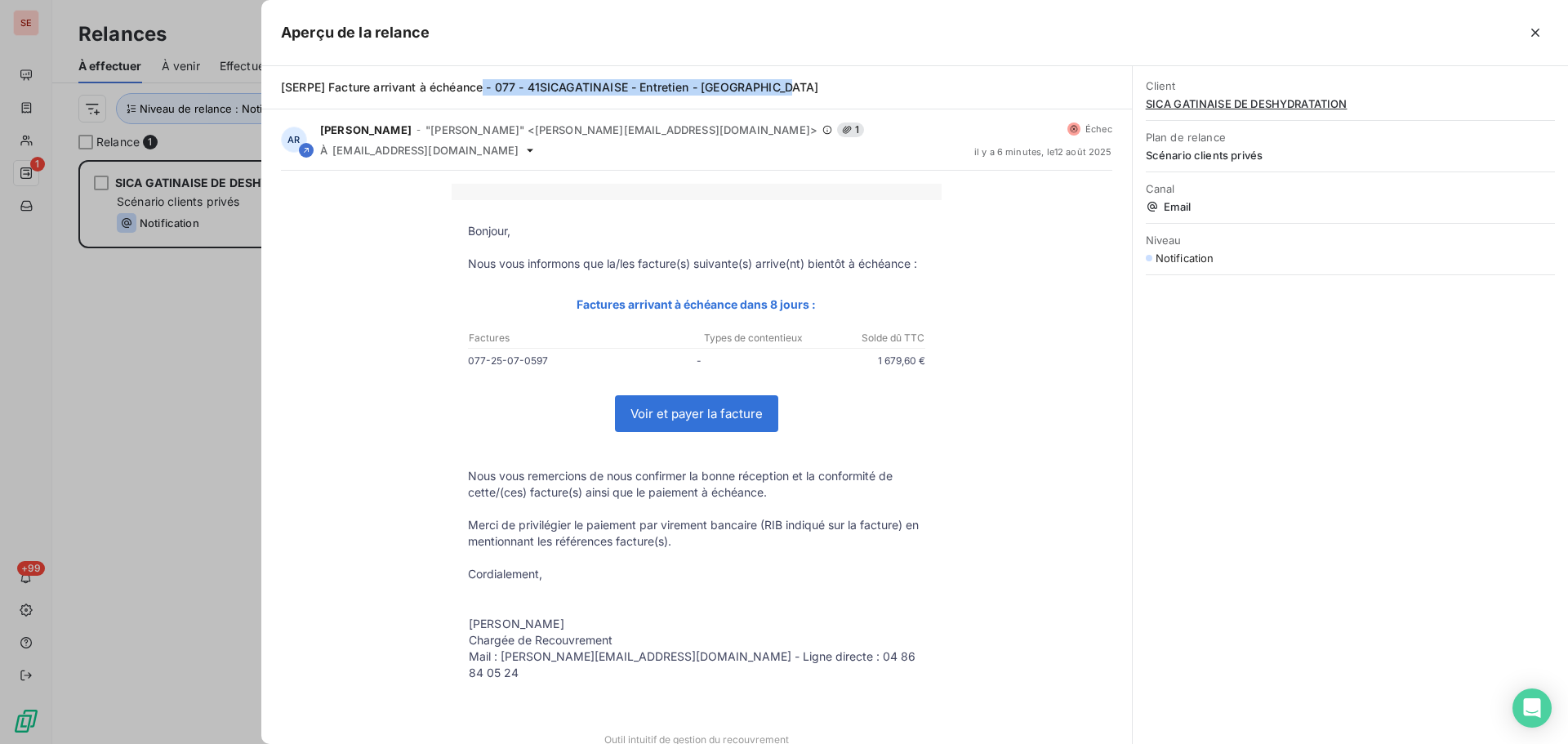
click at [790, 79] on div "[SERPE] Facture arrivant à échéance - 077 - 41SICAGATINAISE - Entretien - Châte…" at bounding box center [697, 88] width 870 height 43
drag, startPoint x: 790, startPoint y: 79, endPoint x: 964, endPoint y: 478, distance: 435.3
click at [1270, 503] on div "Client SICA GATINAISE DE DESHYDRATATION Plan de relance Scénario clients privés…" at bounding box center [1350, 406] width 435 height 678
click at [165, 397] on div at bounding box center [784, 372] width 1568 height 744
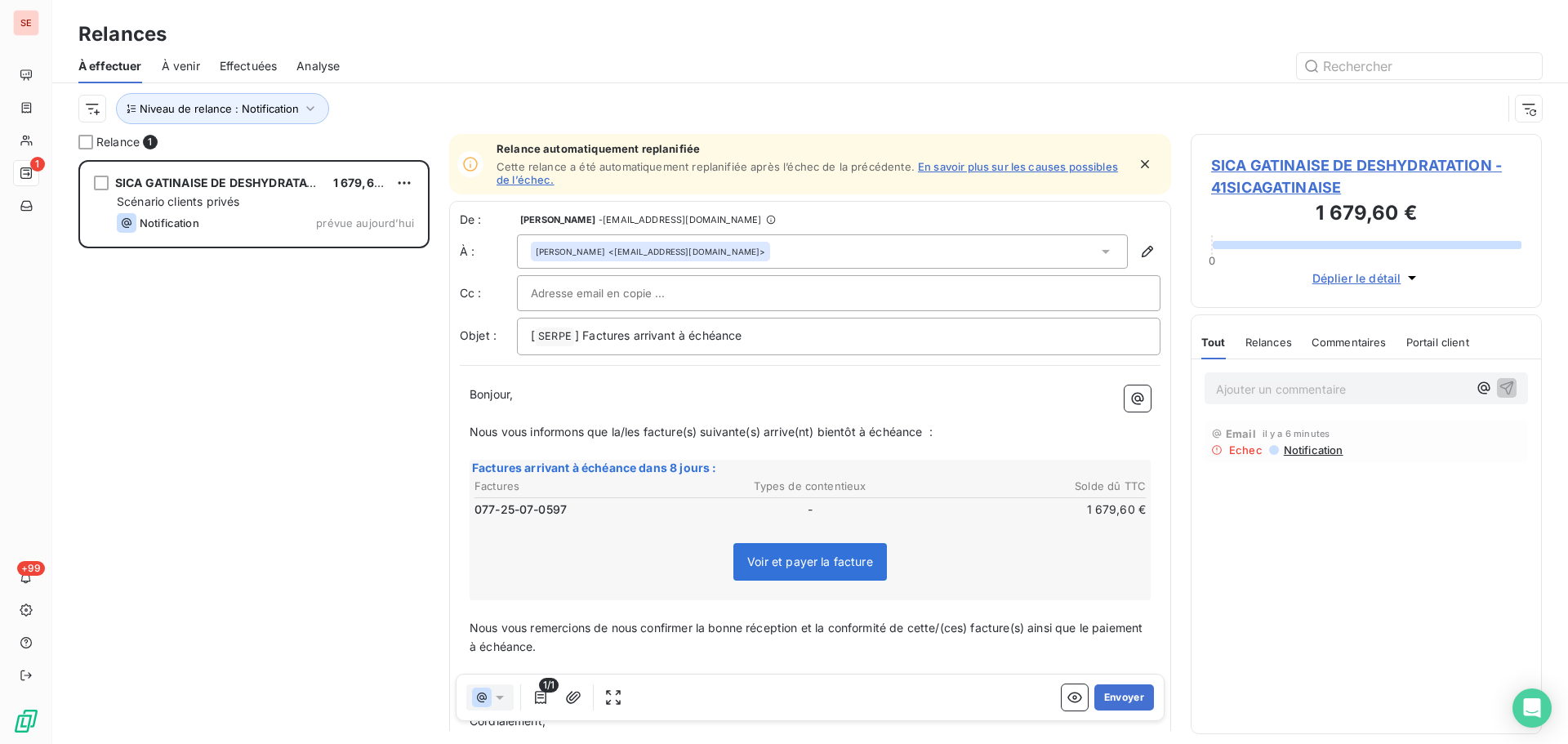
click at [800, 359] on div "De : AMELIA RAIMUNDO - raimundo@serpe.fr À : Rui PEREIRA <rui.pereira@sica-gati…" at bounding box center [809, 545] width 722 height 688
click at [802, 341] on p "[ SERPE ﻿ ] Factures arrivant à échéance" at bounding box center [839, 336] width 615 height 20
click at [743, 332] on span "] Factures arrivant à échéance- 069 - 41CARRIONEV - Fauchage - TERNAY" at bounding box center [782, 335] width 415 height 14
click at [630, 331] on span "] Factures arrivant à échéance - 069 - 41CARRIONEV - Fauchage - TERNAY" at bounding box center [784, 335] width 418 height 14
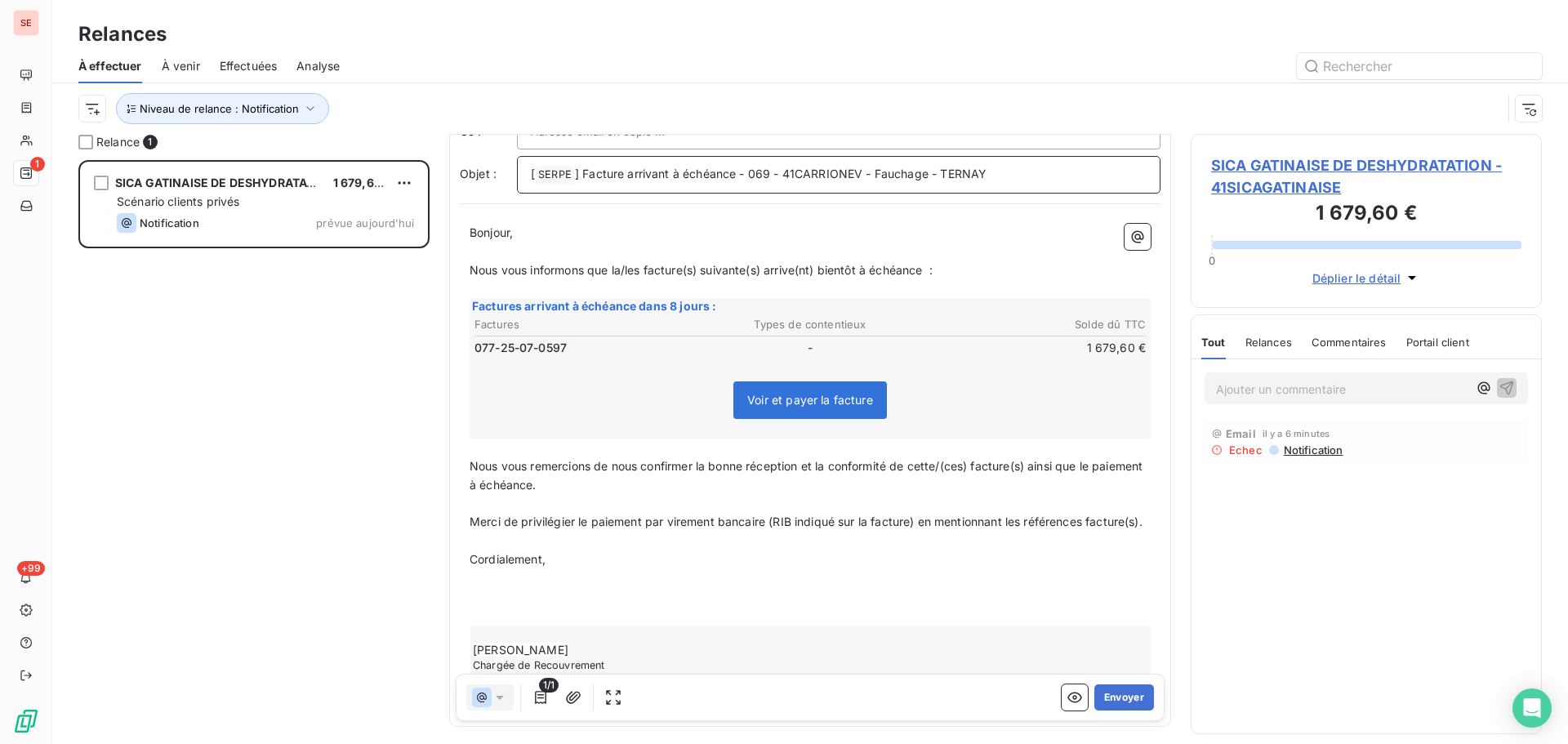
scroll to position [165, 0]
click at [553, 606] on p "﻿" at bounding box center [809, 595] width 681 height 19
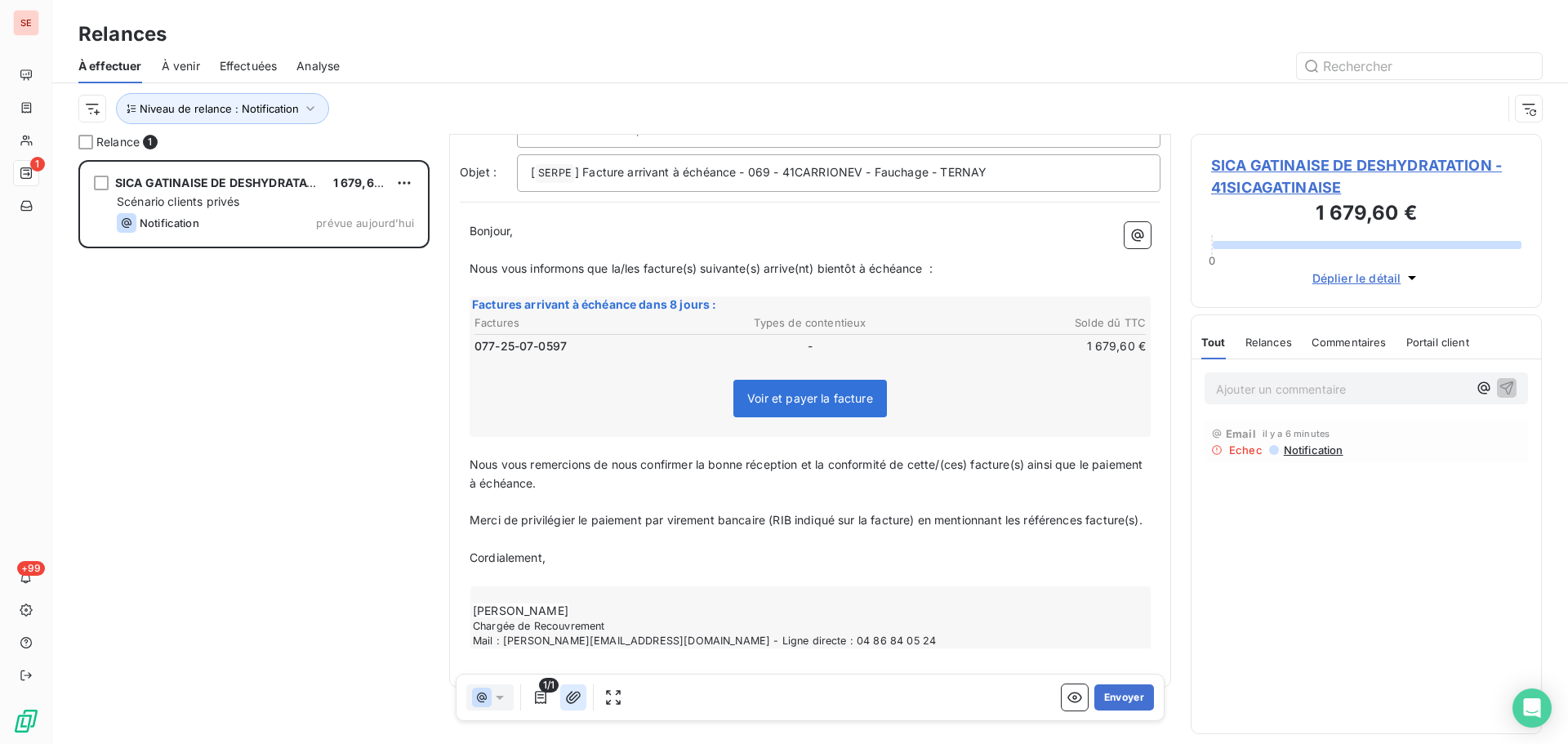
click at [573, 688] on button "button" at bounding box center [573, 697] width 26 height 26
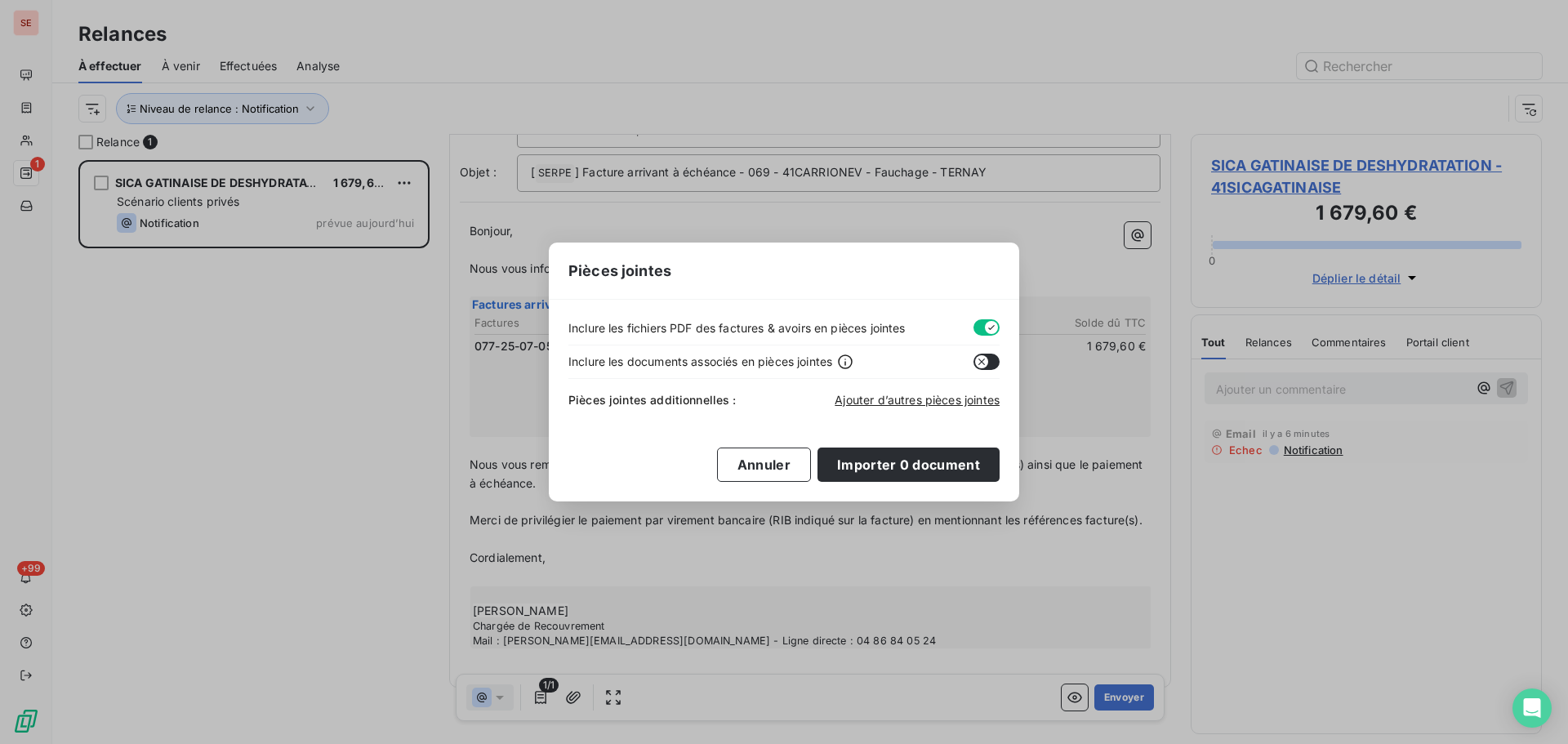
click at [982, 329] on button "button" at bounding box center [986, 327] width 26 height 17
click at [928, 397] on span "Ajouter d’autres pièces jointes" at bounding box center [917, 400] width 165 height 14
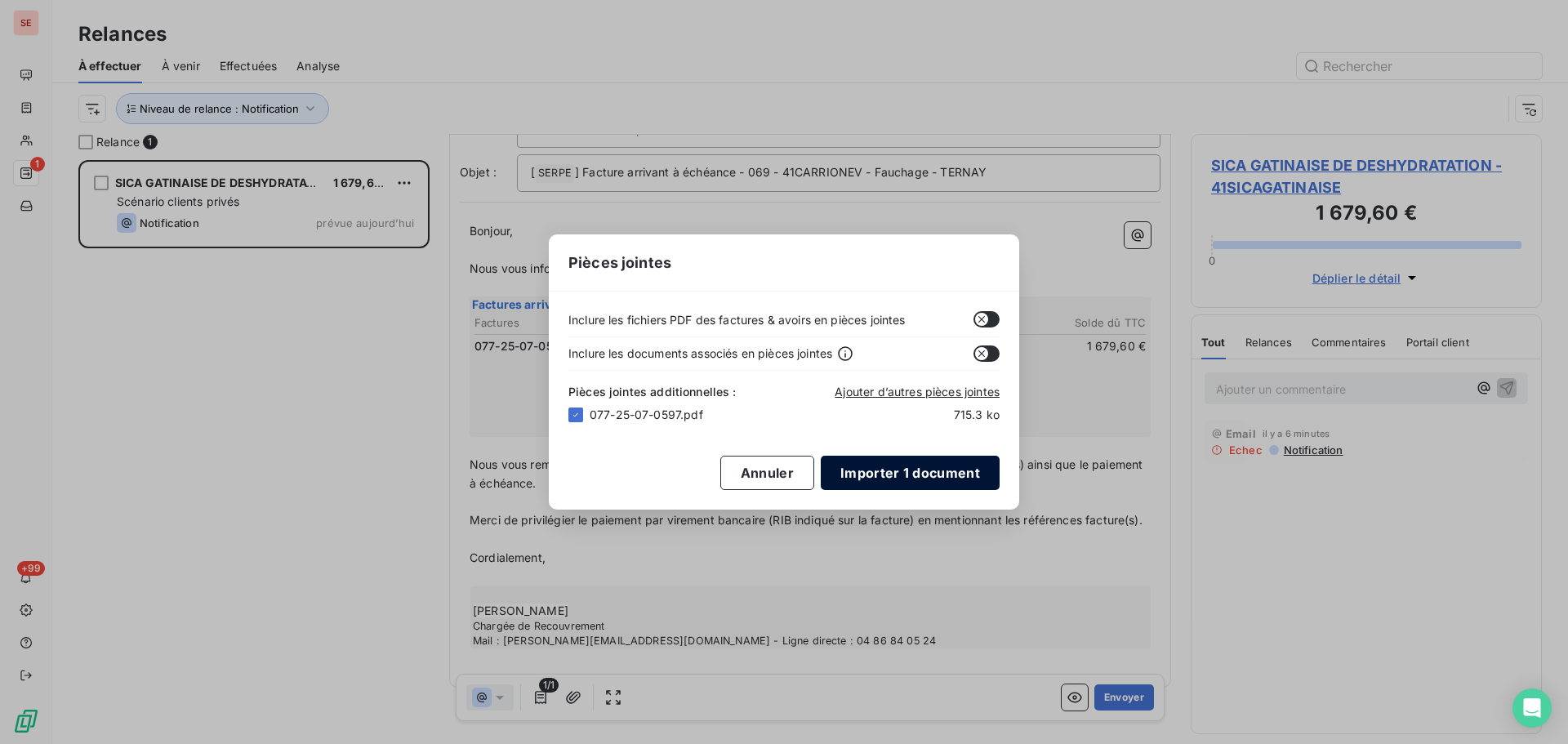
click at [884, 473] on button "Importer 1 document" at bounding box center [910, 472] width 179 height 34
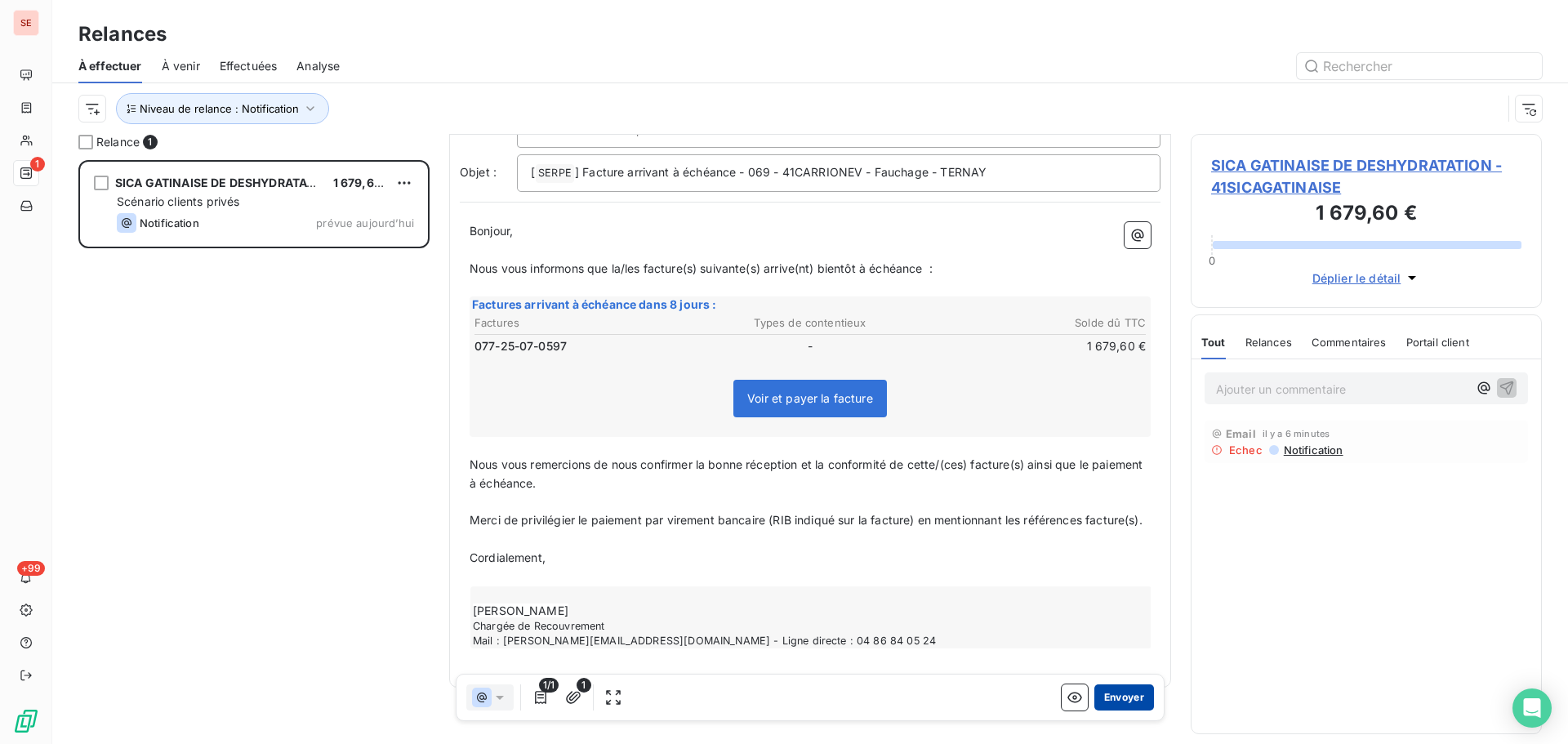
click at [1119, 699] on button "Envoyer" at bounding box center [1124, 697] width 60 height 26
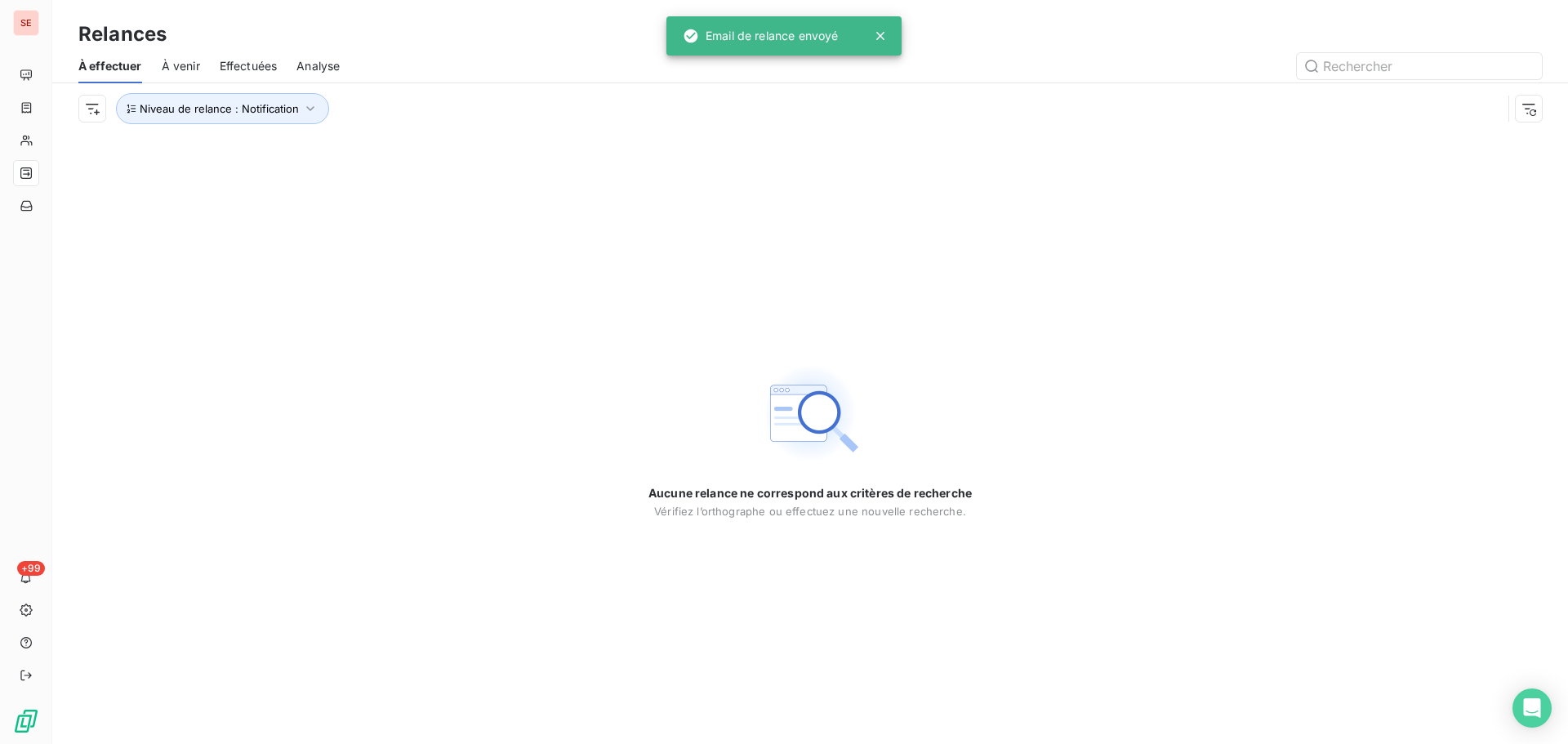
click at [260, 68] on span "Effectuées" at bounding box center [248, 66] width 58 height 17
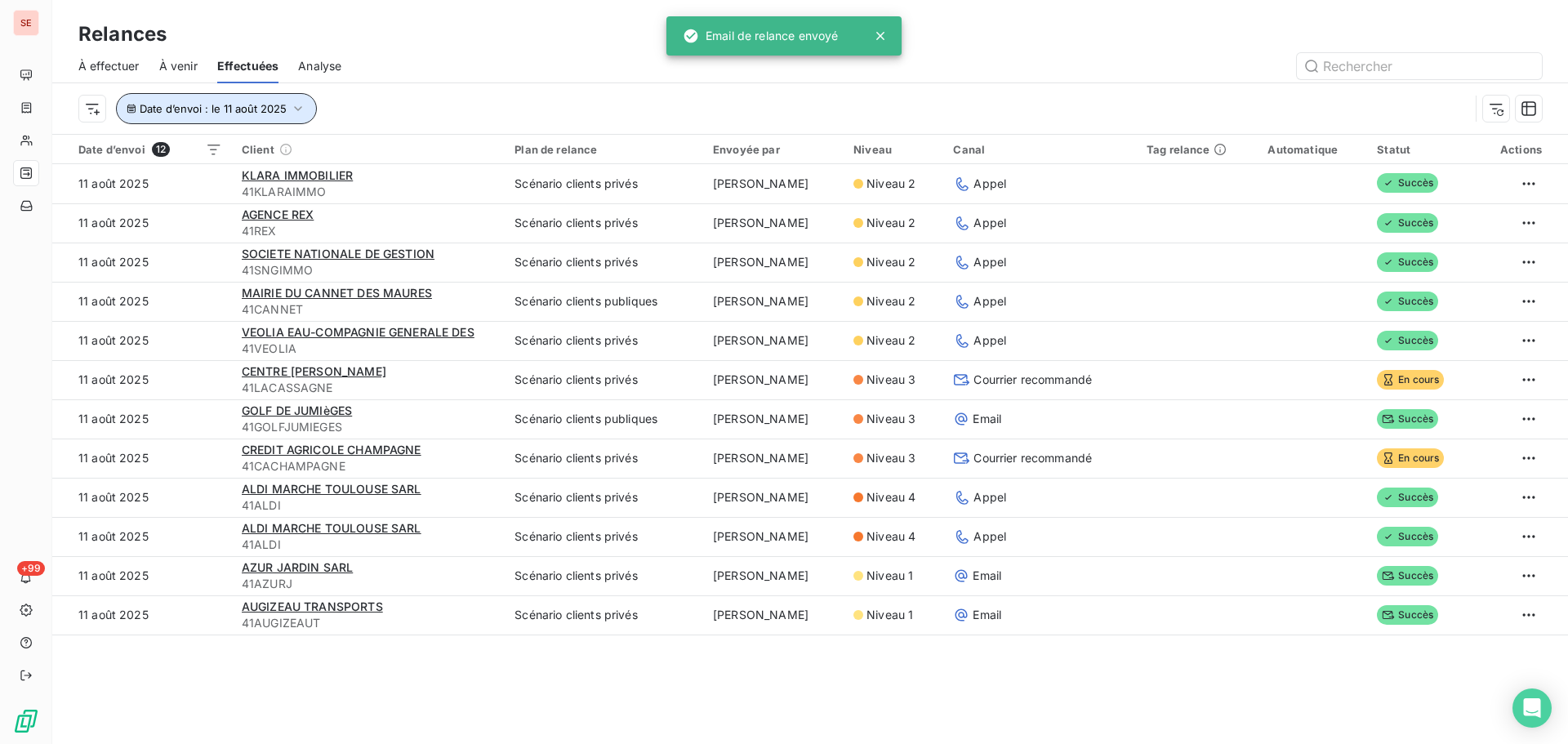
click at [221, 108] on span "Date d’envoi : le 11 août 2025" at bounding box center [214, 108] width 147 height 13
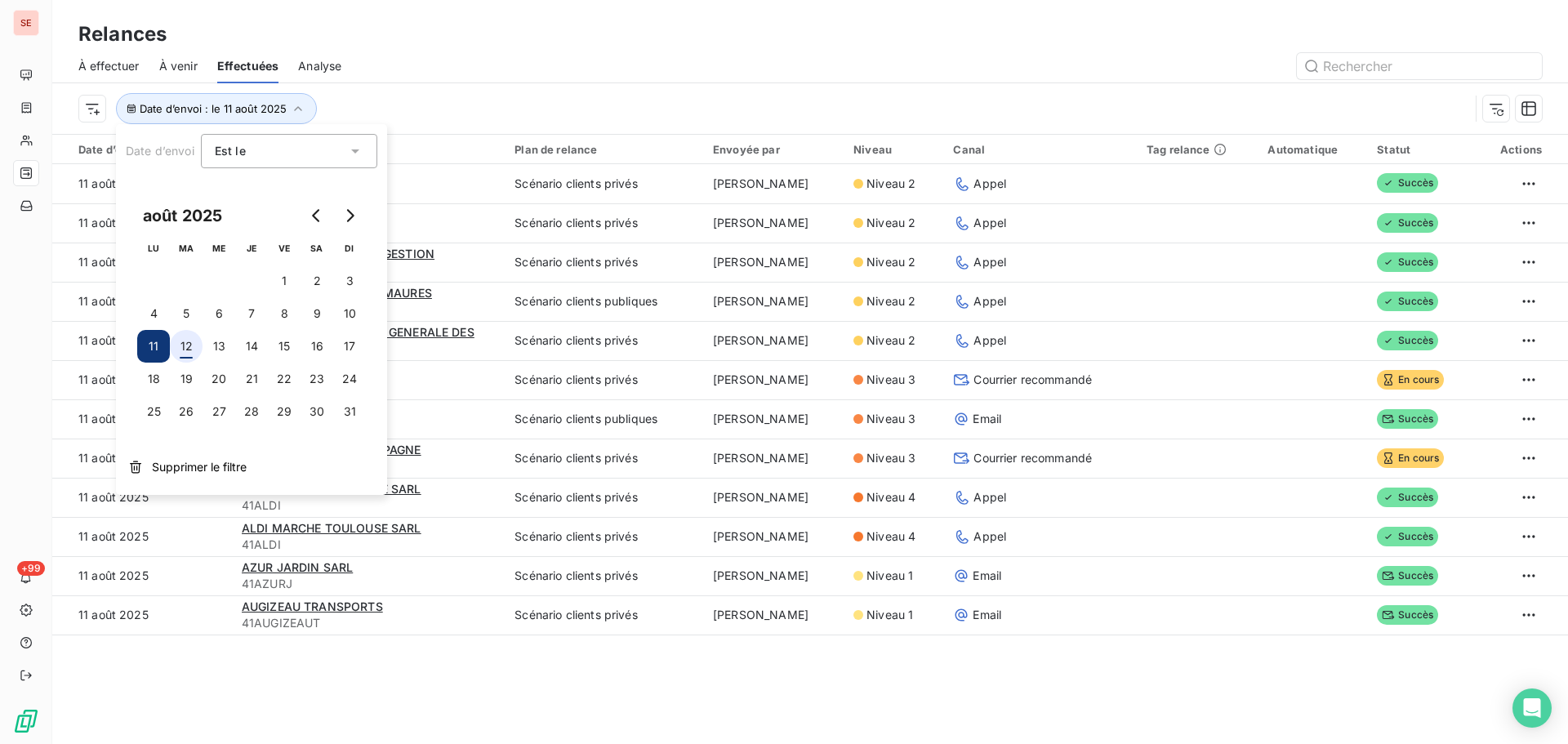
click at [181, 348] on button "12" at bounding box center [185, 346] width 32 height 32
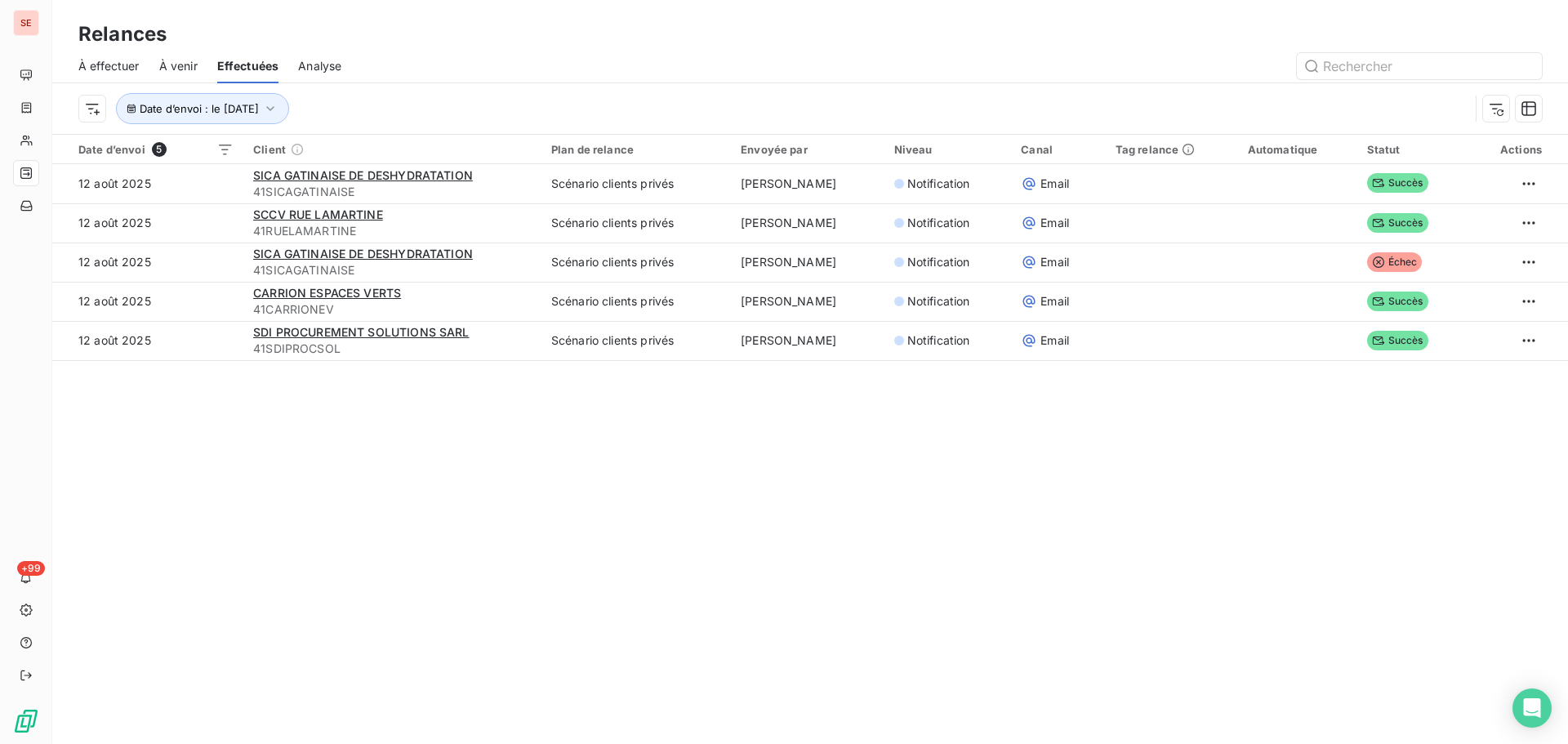
click at [480, 90] on div "Date d’envoi : le 12 août 2025" at bounding box center [810, 109] width 1464 height 51
click at [274, 109] on icon "button" at bounding box center [270, 108] width 8 height 5
click at [456, 97] on div "Date d’envoi : le 12 août 2025" at bounding box center [773, 109] width 1391 height 31
click at [123, 61] on span "À effectuer" at bounding box center [109, 66] width 62 height 17
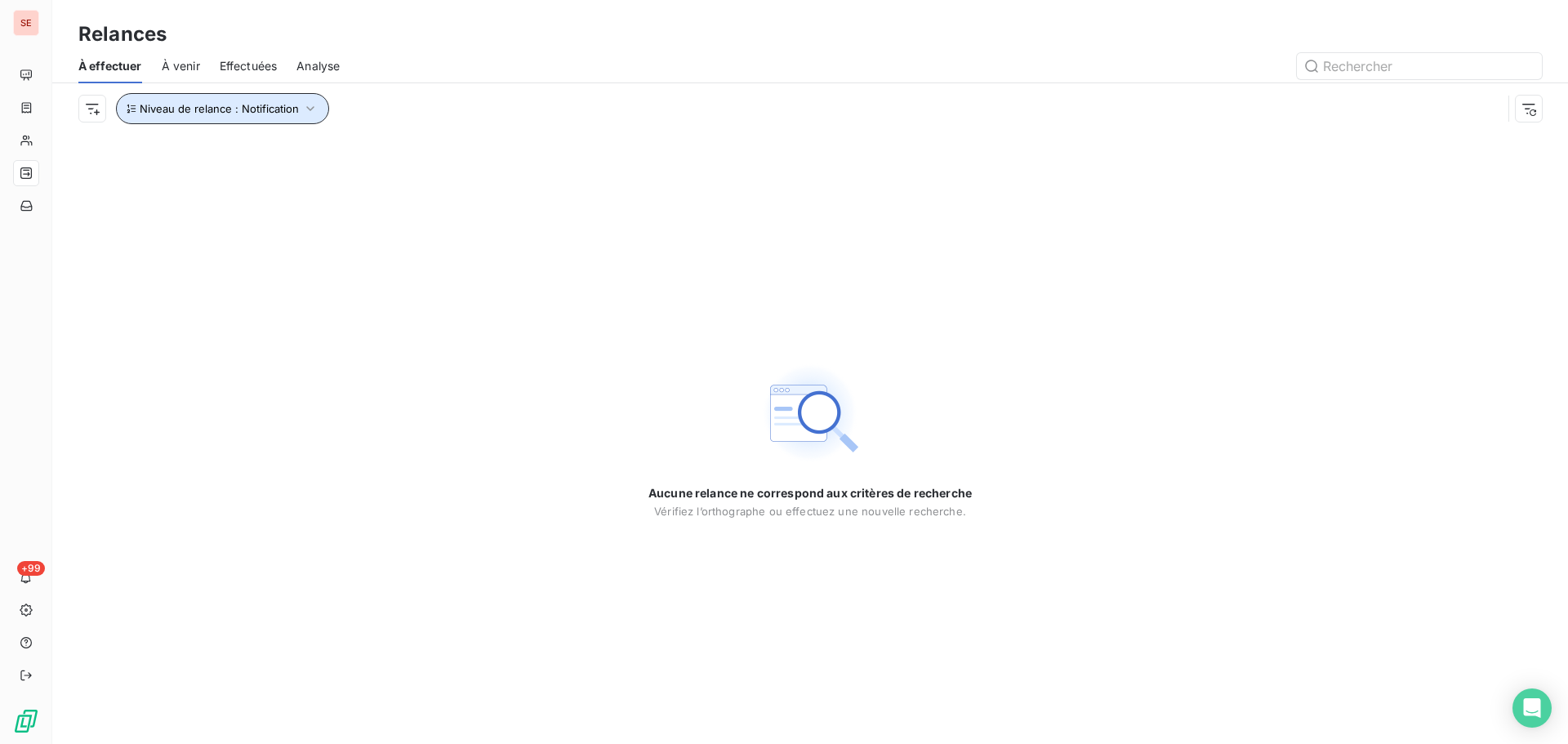
click at [307, 116] on button "Niveau de relance : Notification" at bounding box center [222, 109] width 214 height 31
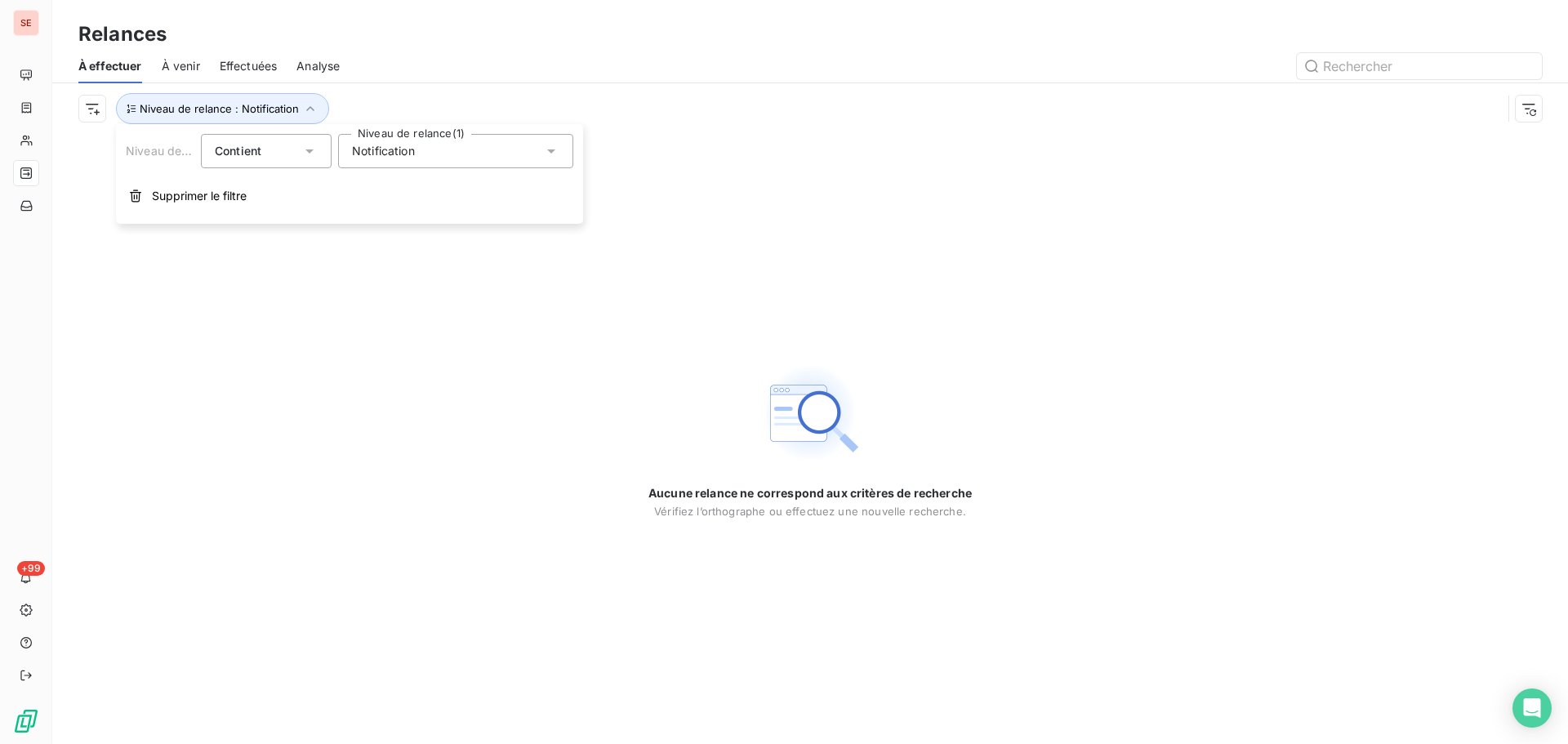
click at [370, 156] on span "Notification" at bounding box center [383, 151] width 63 height 17
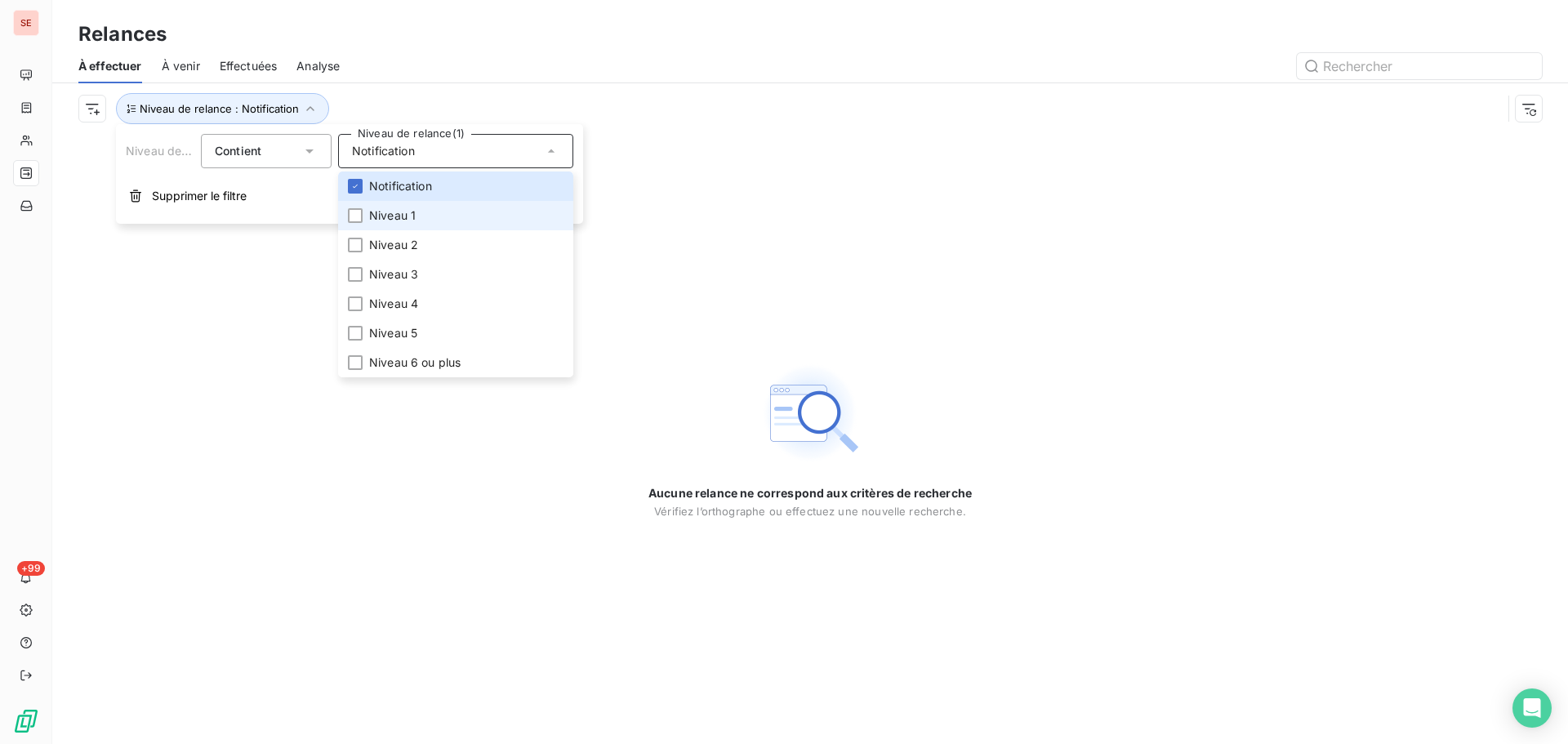
click at [400, 225] on li "Niveau 1" at bounding box center [456, 216] width 235 height 29
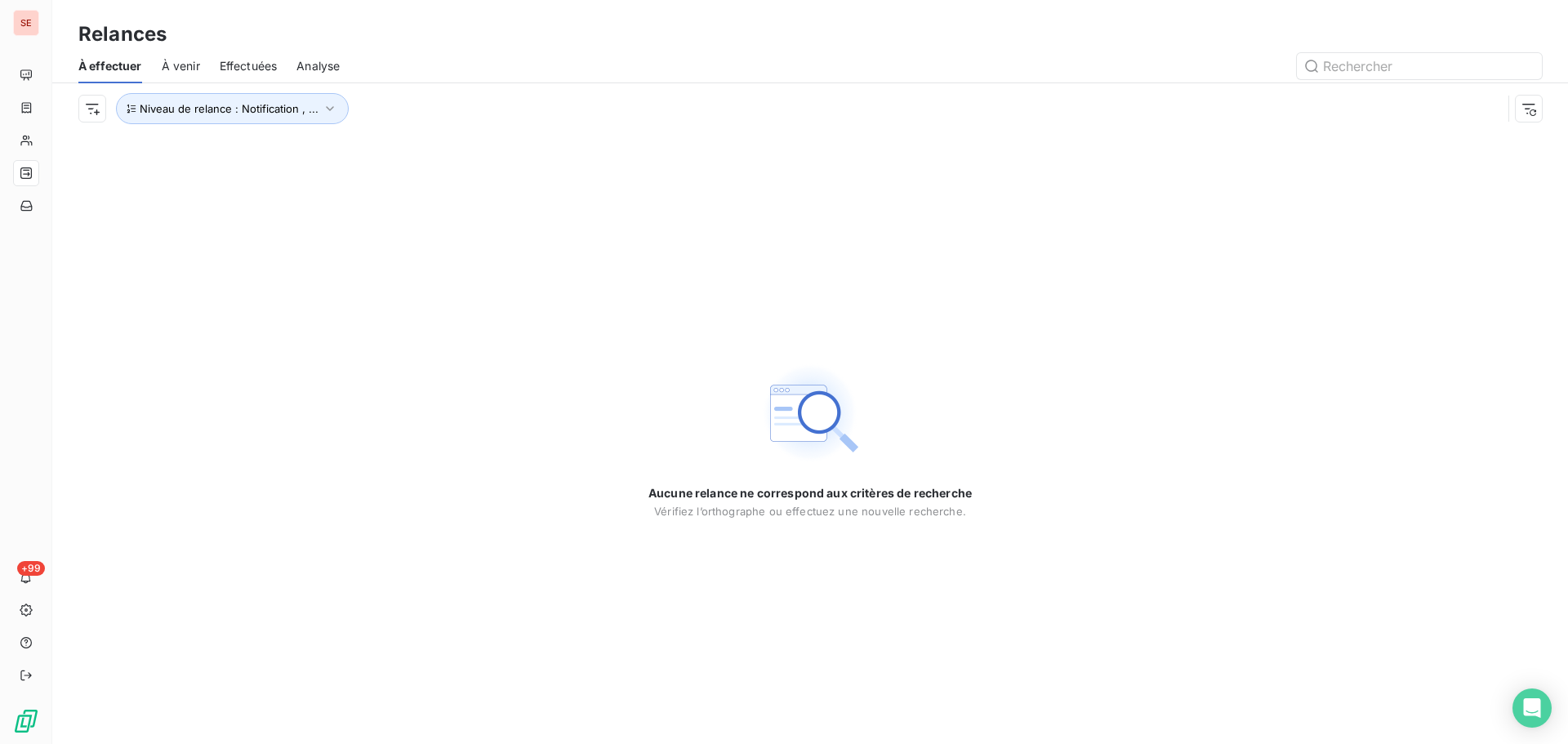
click at [619, 92] on div "Niveau de relance : Notification , ..." at bounding box center [810, 109] width 1464 height 51
click at [336, 106] on button "Niveau de relance : Notification , ..." at bounding box center [232, 109] width 233 height 31
click at [388, 147] on span "Notification" at bounding box center [383, 151] width 63 height 17
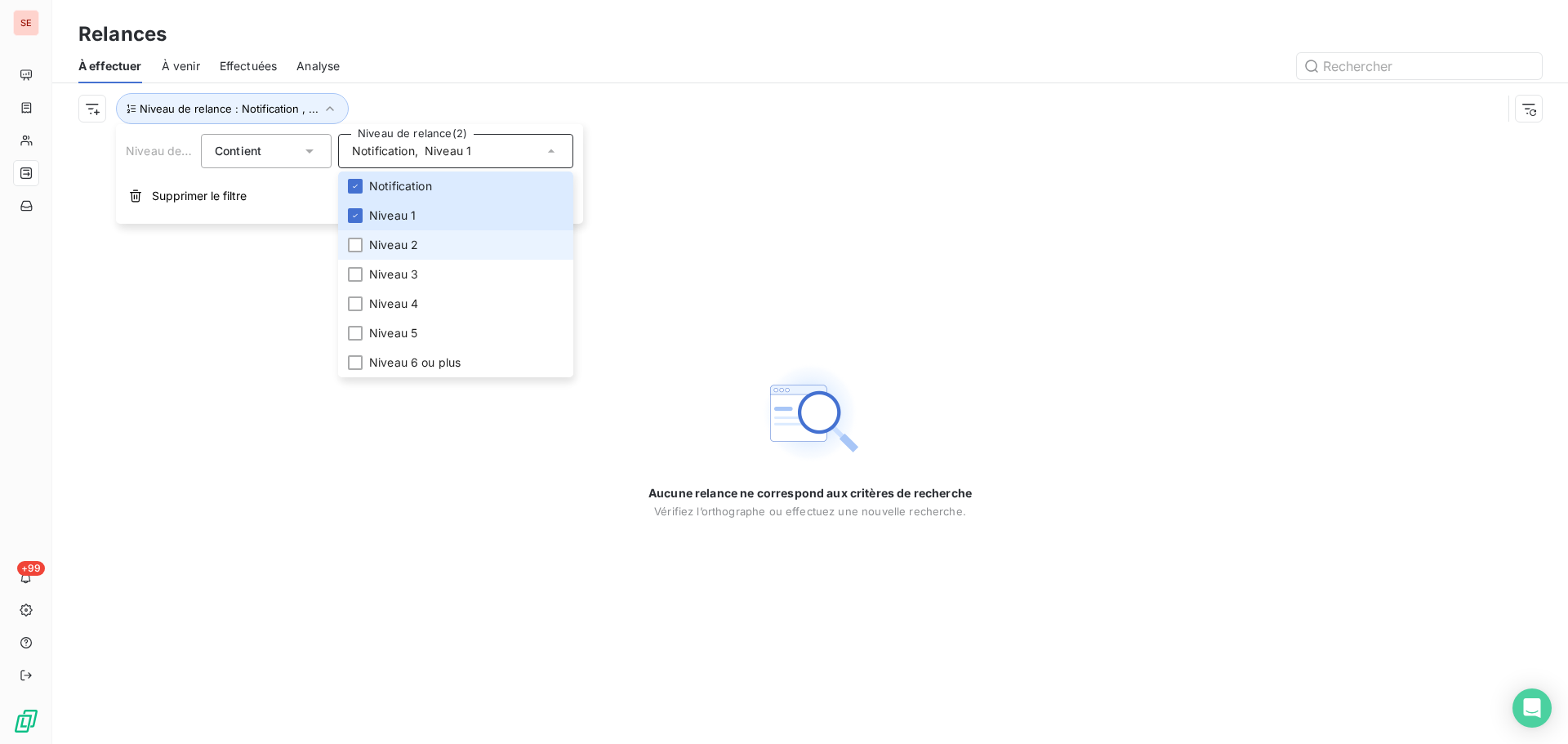
click at [383, 246] on span "Niveau 2" at bounding box center [394, 245] width 49 height 17
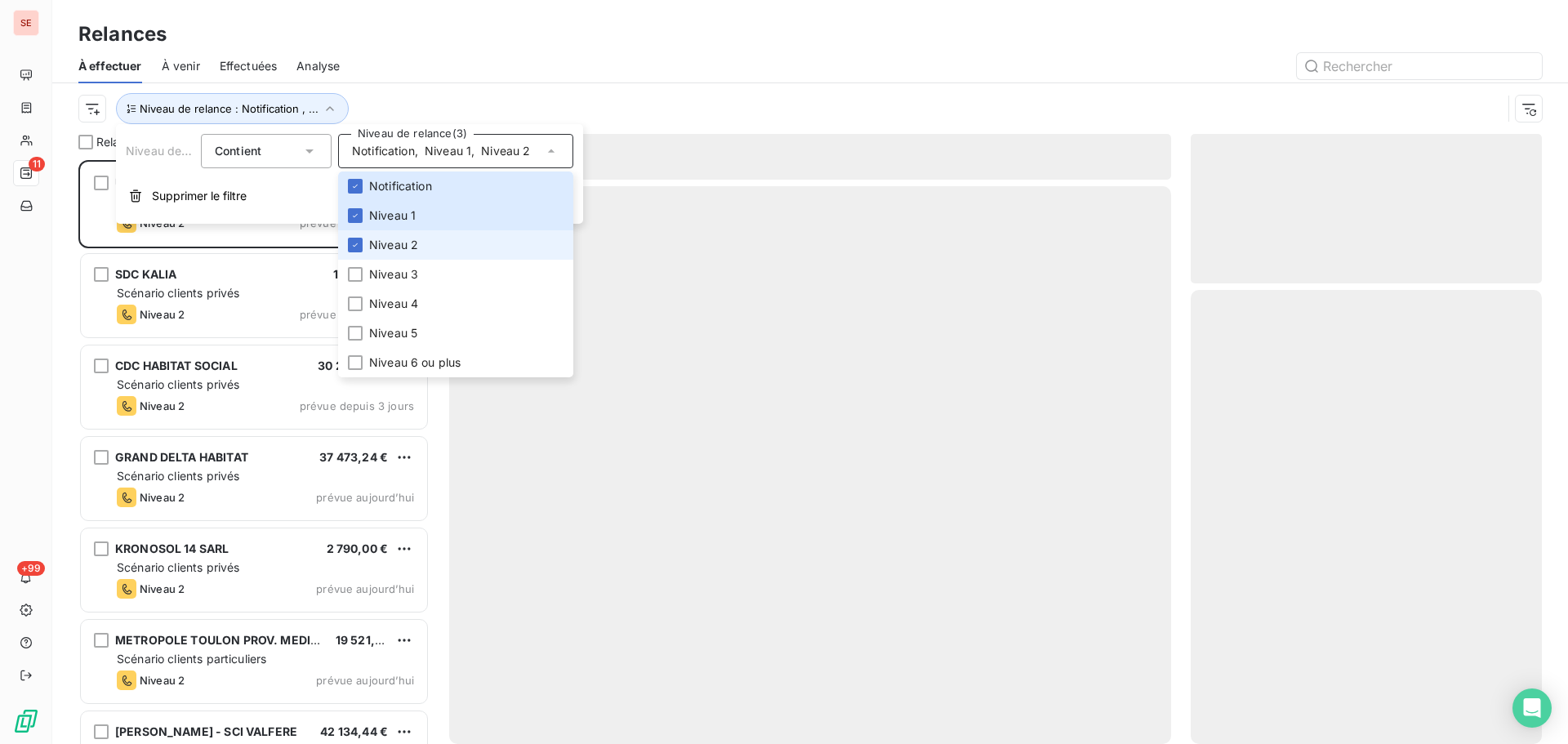
scroll to position [571, 339]
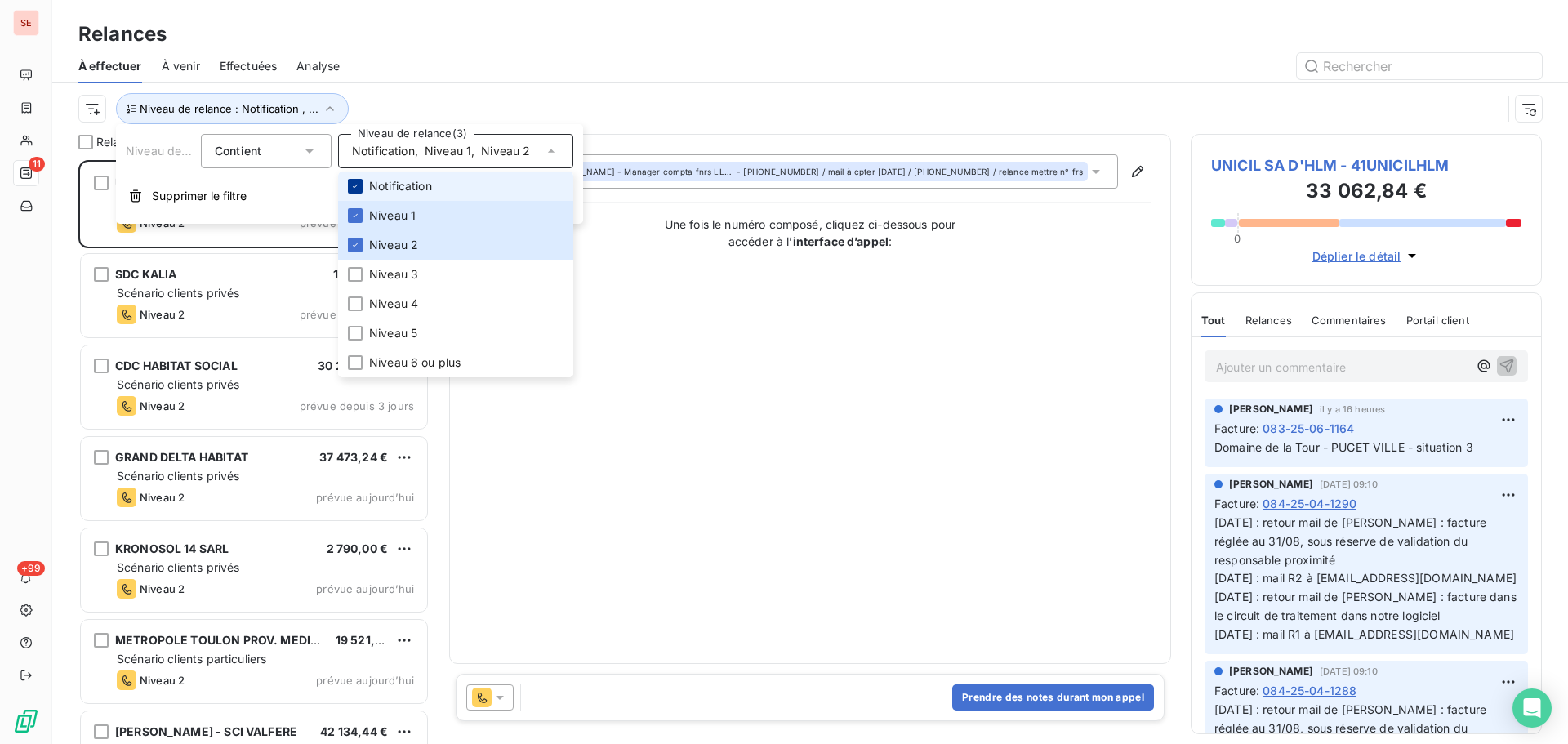
drag, startPoint x: 356, startPoint y: 180, endPoint x: 360, endPoint y: 189, distance: 9.8
click at [357, 180] on div at bounding box center [355, 186] width 15 height 15
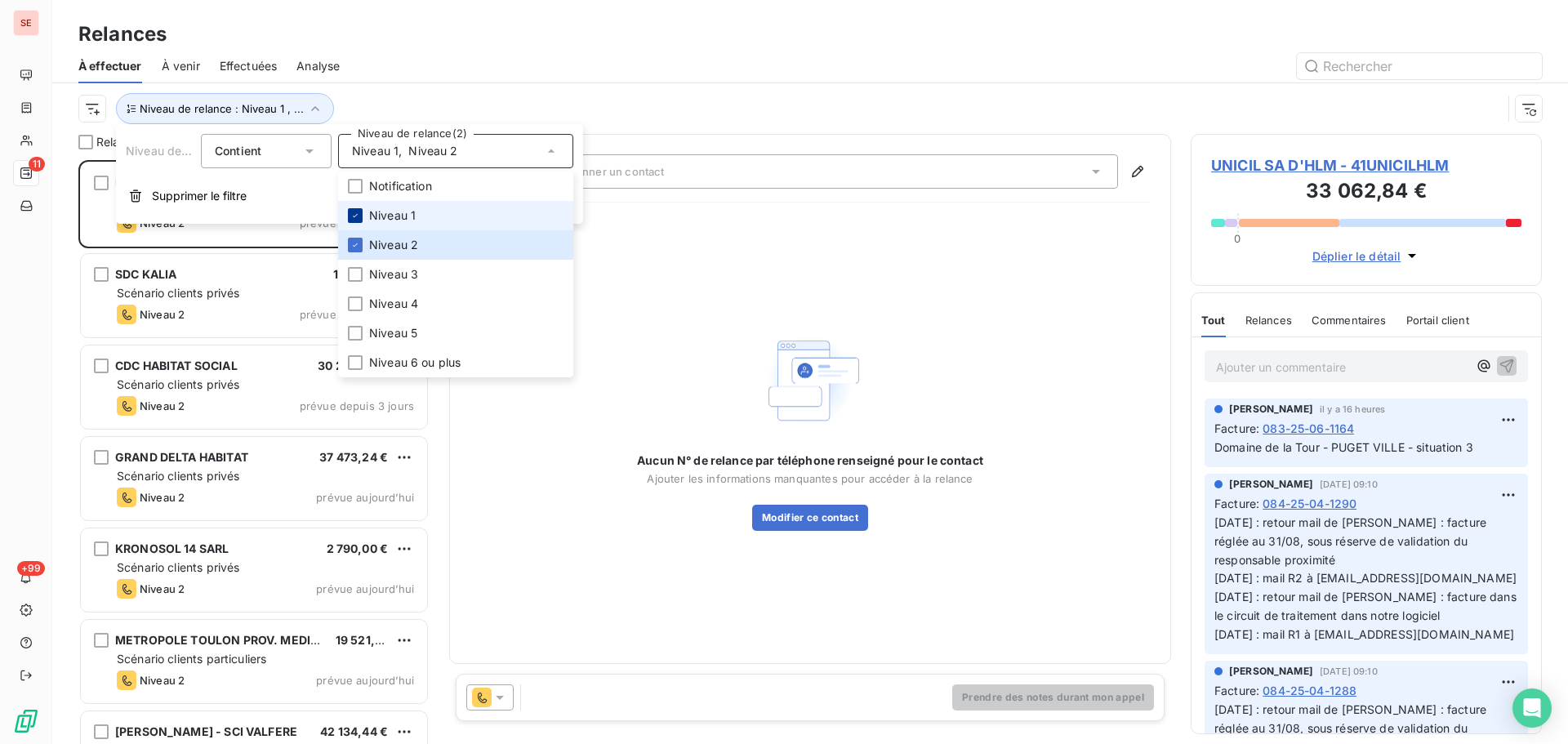
click at [360, 212] on icon at bounding box center [356, 216] width 10 height 10
click at [355, 252] on div at bounding box center [355, 245] width 15 height 15
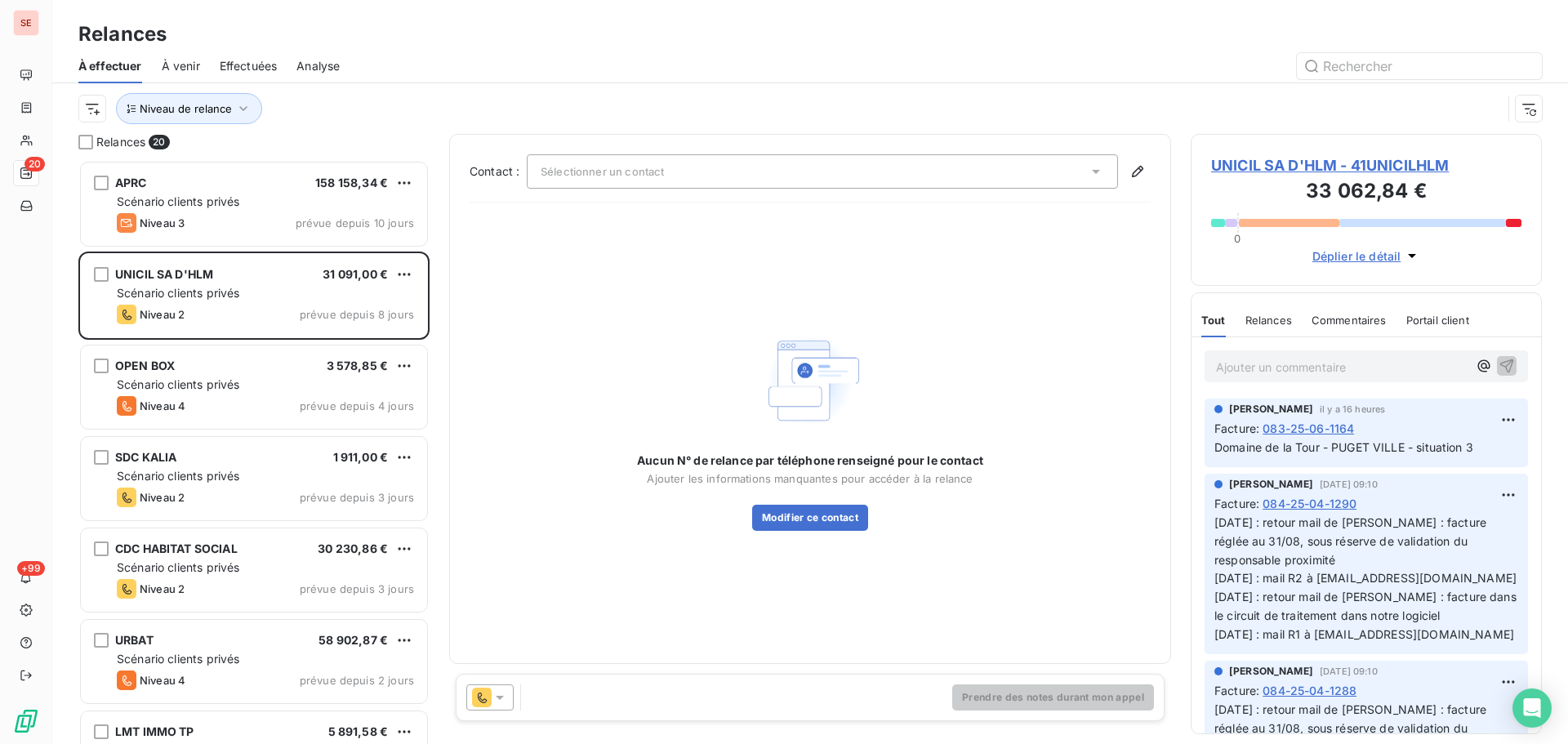
click at [464, 56] on div at bounding box center [951, 66] width 1183 height 26
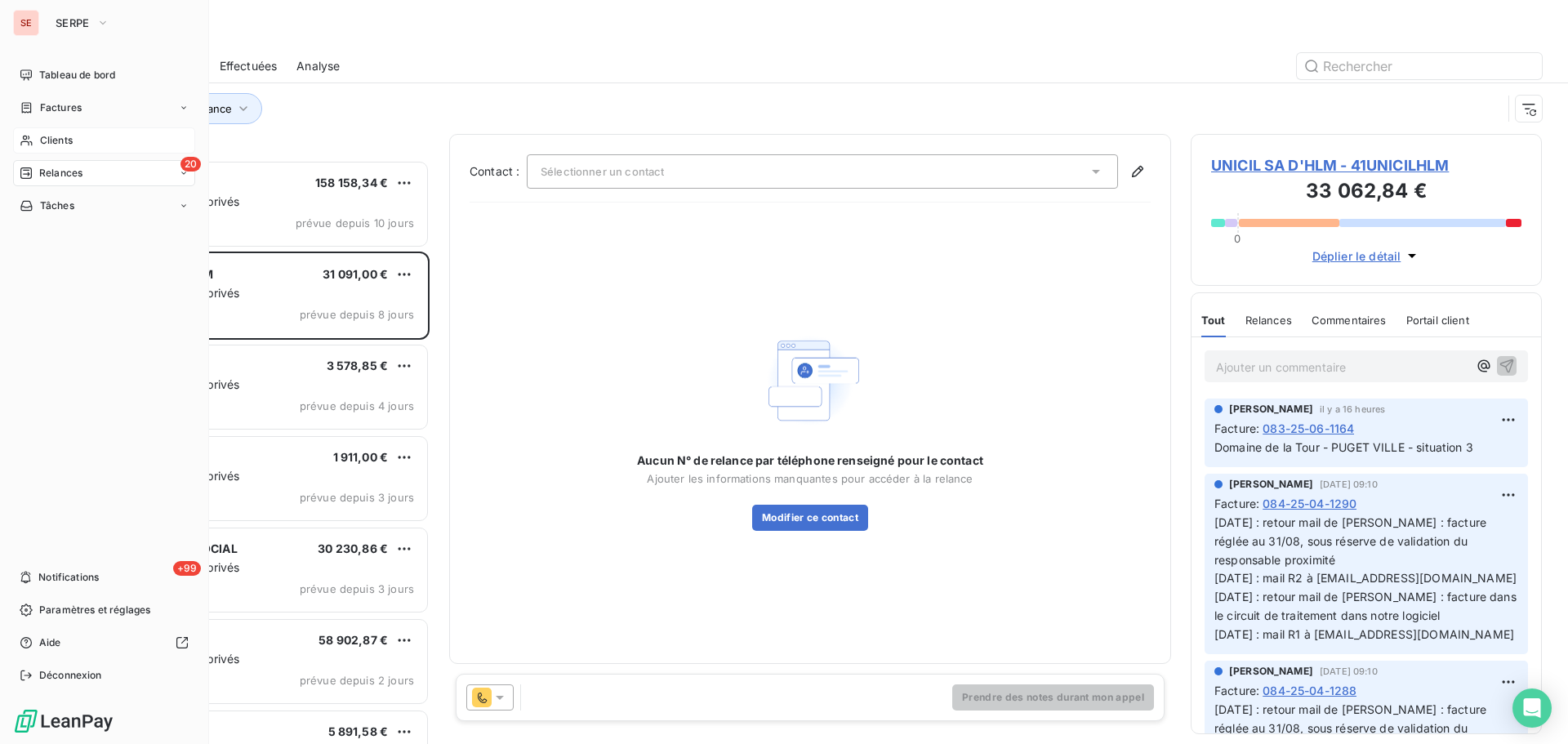
click at [77, 135] on div "Clients" at bounding box center [104, 140] width 182 height 26
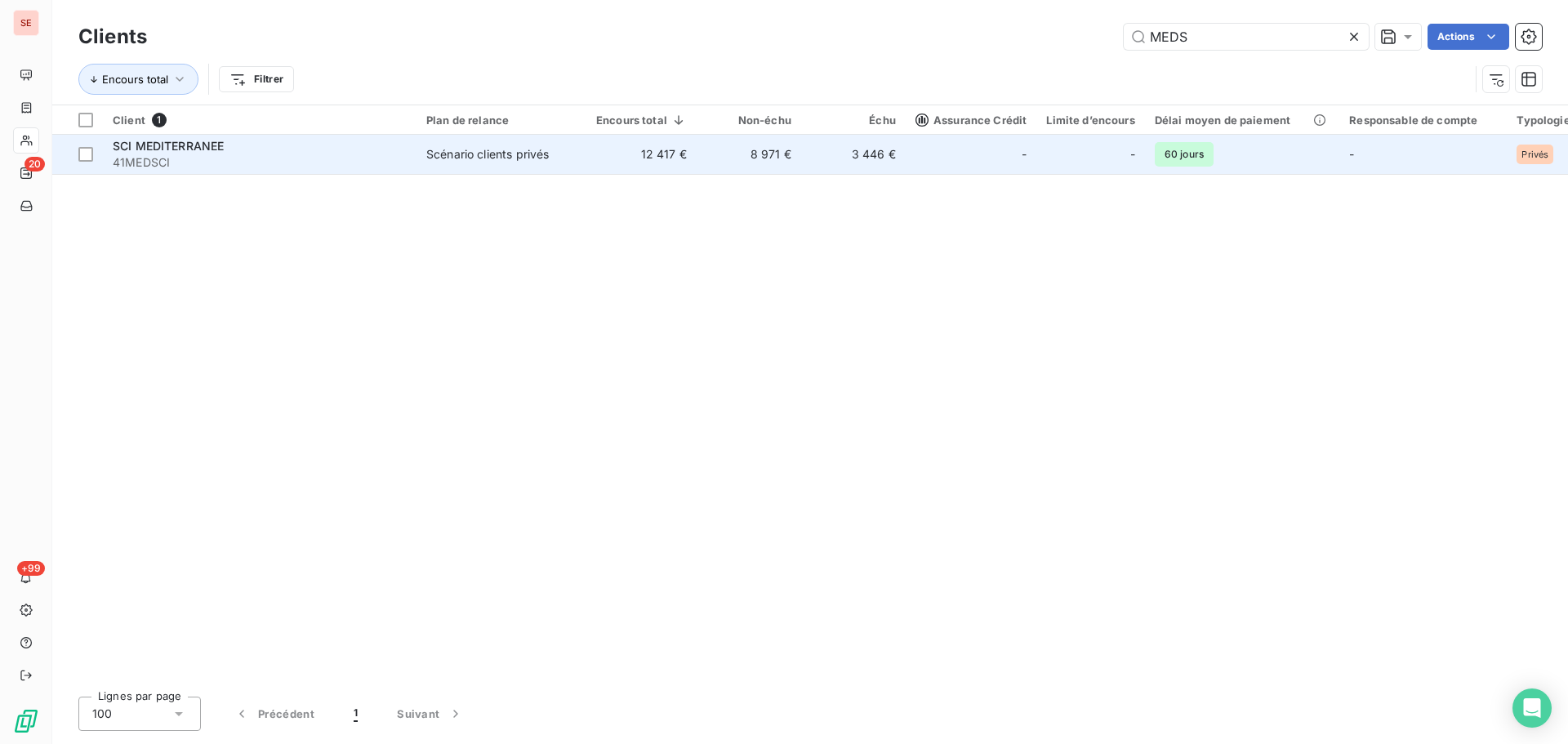
type input "MEDS"
click at [272, 162] on span "41MEDSCI" at bounding box center [260, 163] width 294 height 17
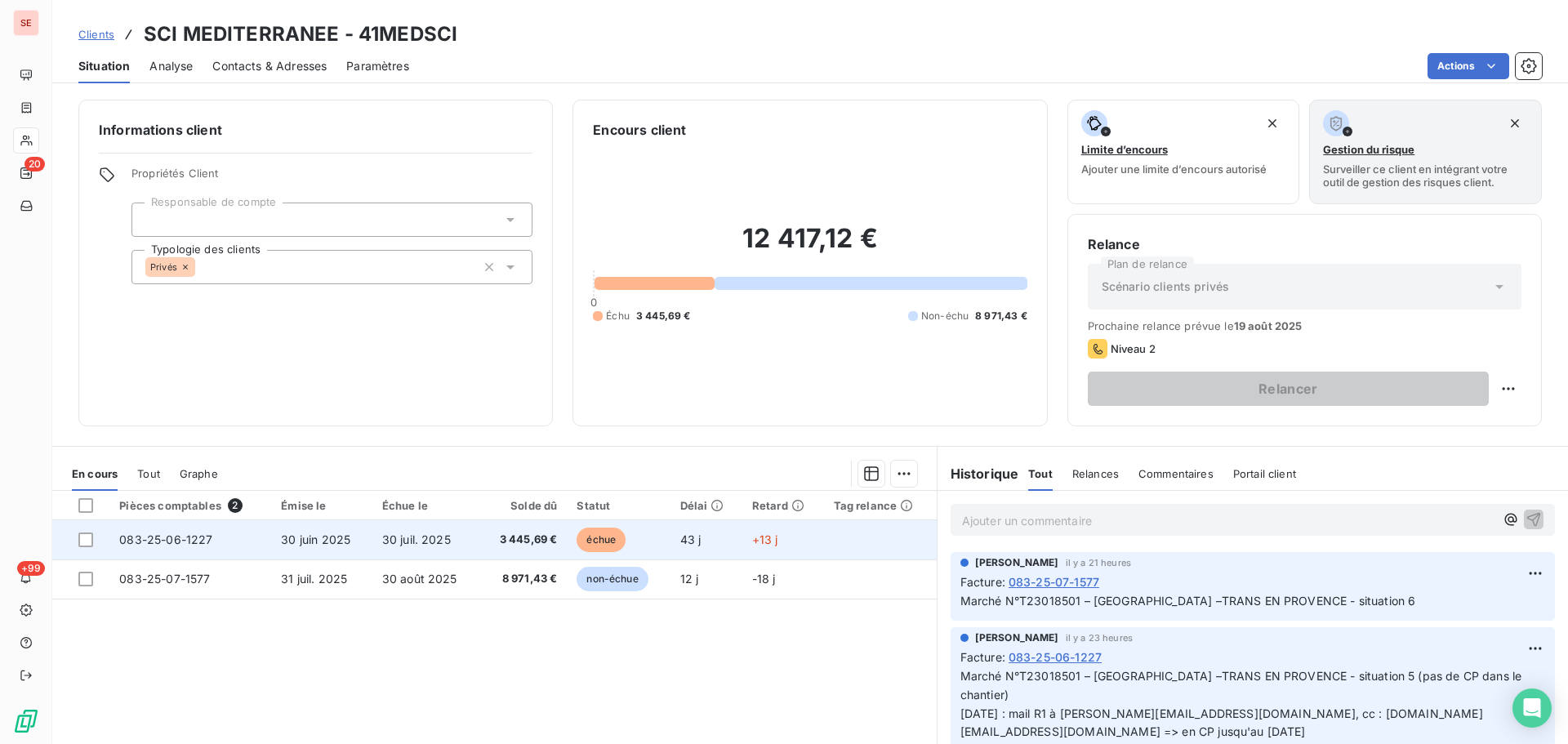
click at [507, 536] on span "3 445,69 €" at bounding box center [522, 540] width 68 height 17
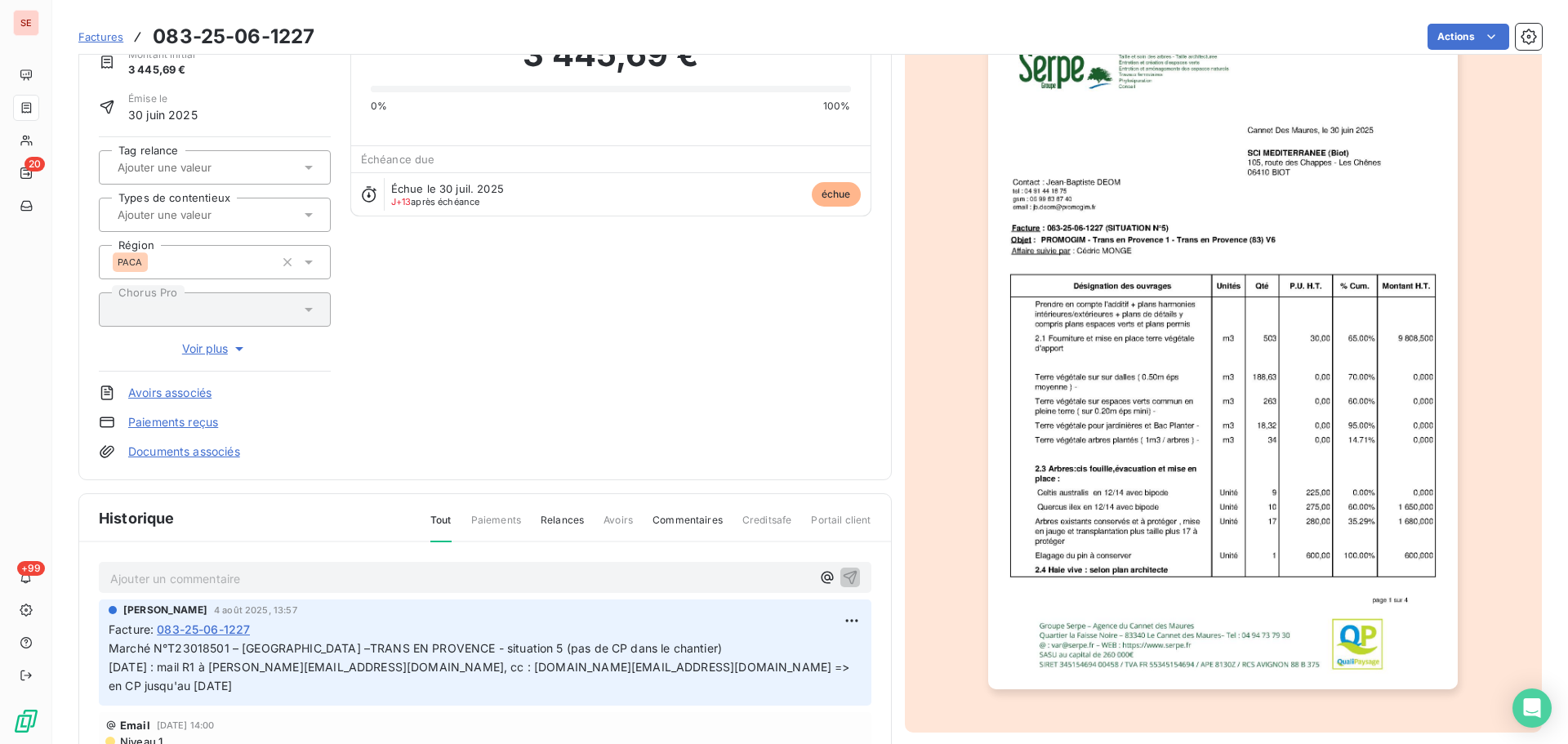
scroll to position [165, 0]
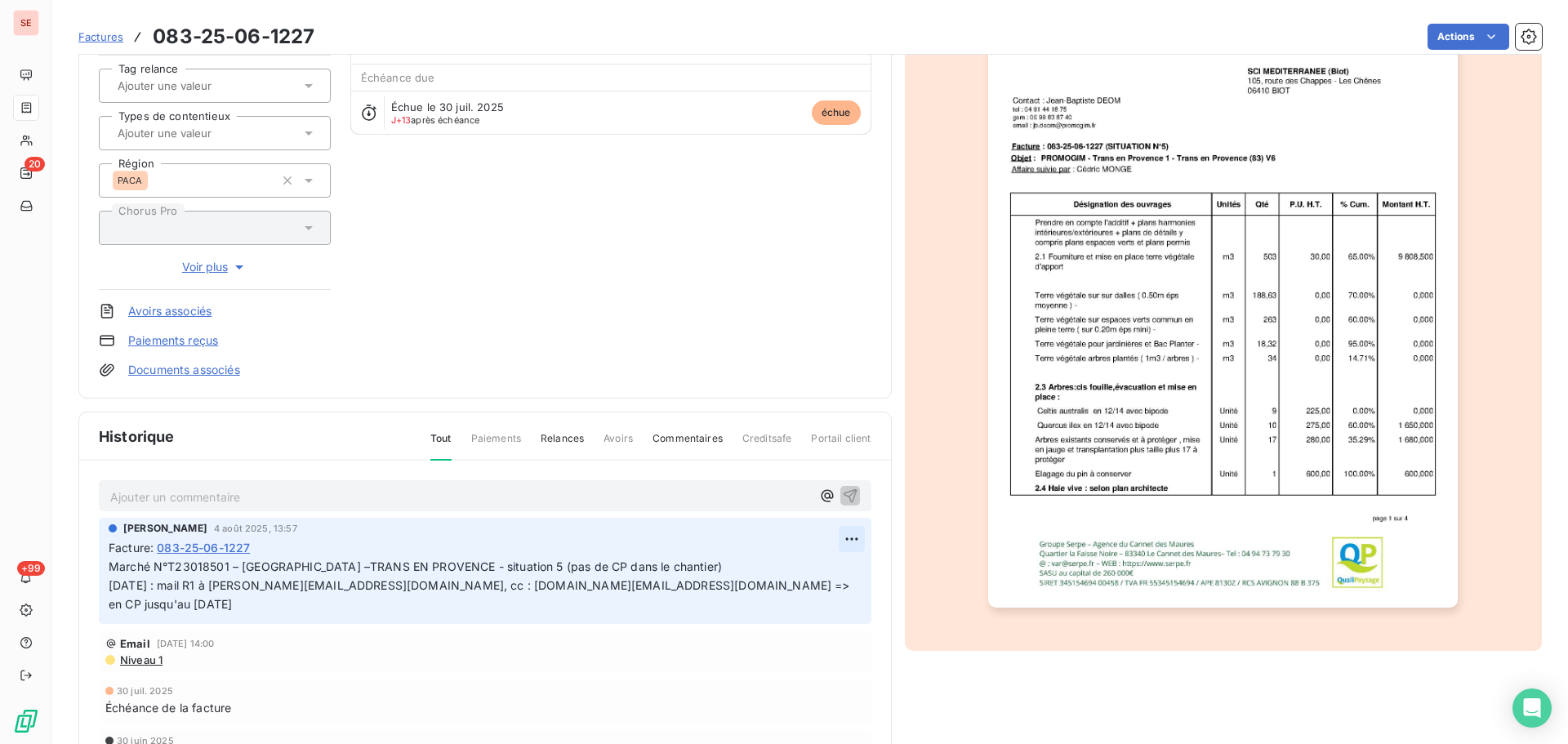
click at [844, 537] on html "SE 20 +99 Factures 083-25-06-1227 Actions SCI MEDITERRANEE 41MEDSCI Montant ini…" at bounding box center [784, 372] width 1568 height 744
click at [816, 563] on div "Editer" at bounding box center [806, 574] width 91 height 26
click at [708, 557] on div "Marché N°T23018501 – Villa Masade –TRANS EN PROVENCE - situation 5 (pas de CP d…" at bounding box center [475, 585] width 733 height 58
click at [692, 569] on p "Marché N°T23018501 – Villa Masade –TRANS EN PROVENCE - situation 5 (pas de CP d…" at bounding box center [475, 586] width 733 height 57
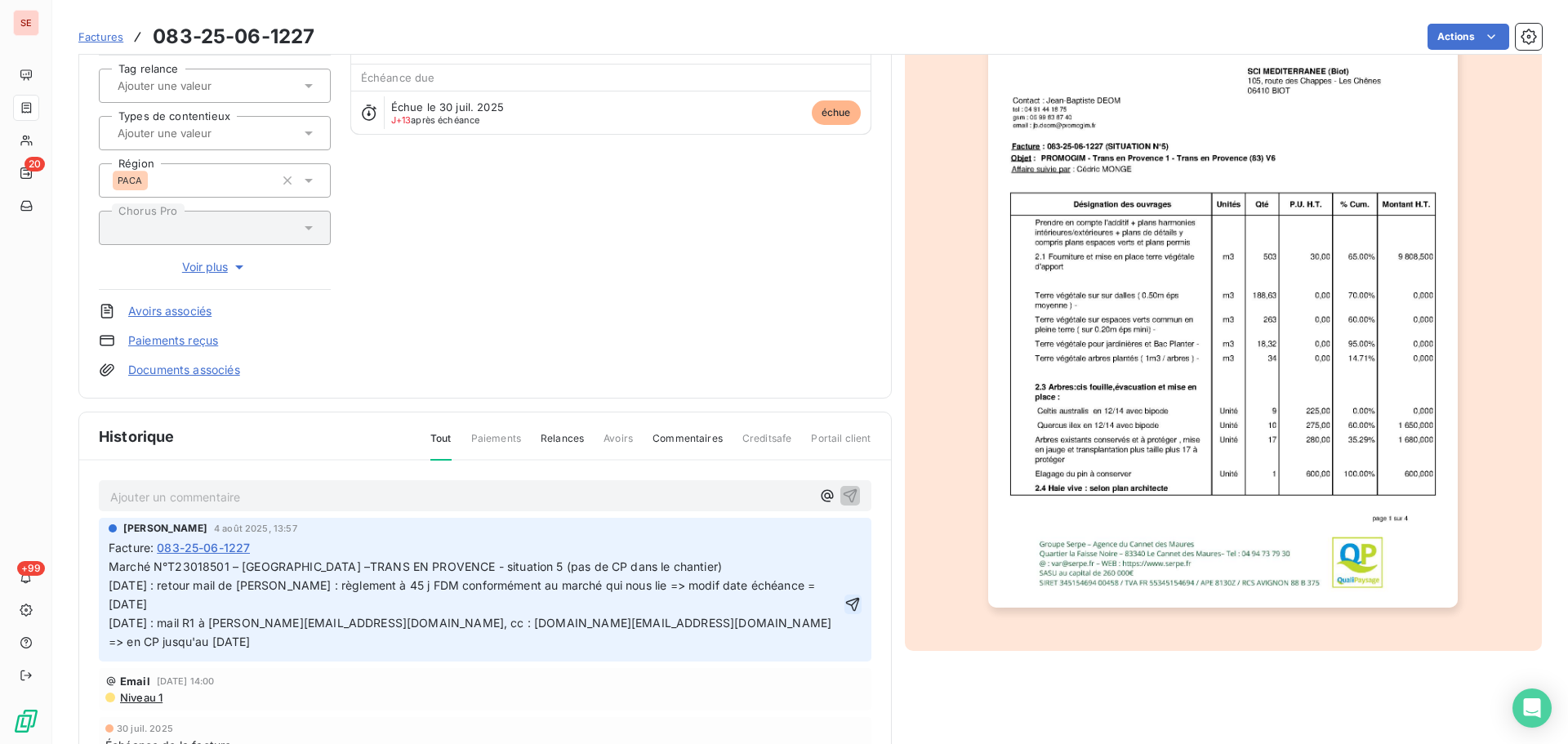
click at [845, 598] on icon "button" at bounding box center [853, 604] width 17 height 17
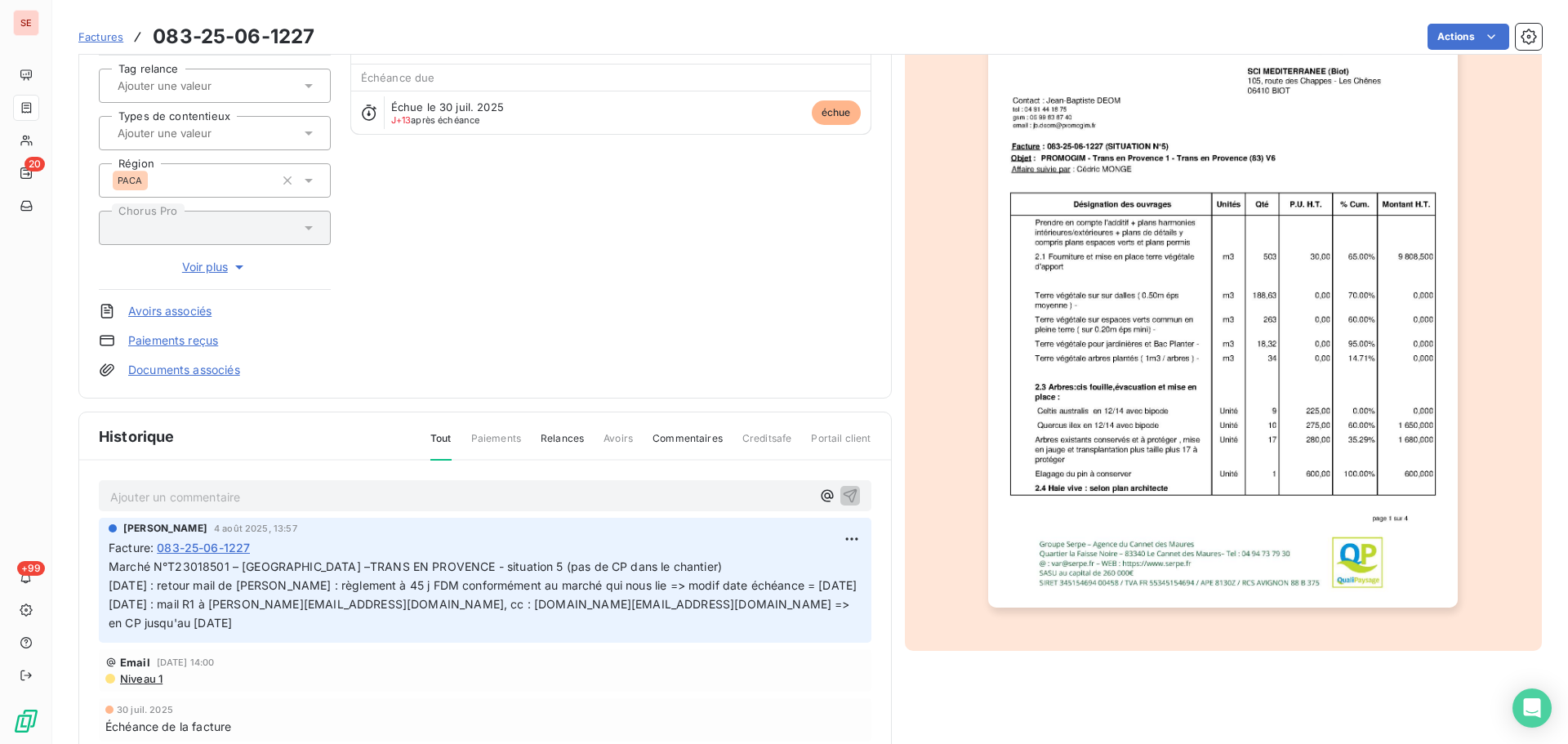
click at [1446, 42] on html "SE 20 +99 Factures 083-25-06-1227 Actions SCI MEDITERRANEE 41MEDSCI Montant ini…" at bounding box center [784, 372] width 1568 height 744
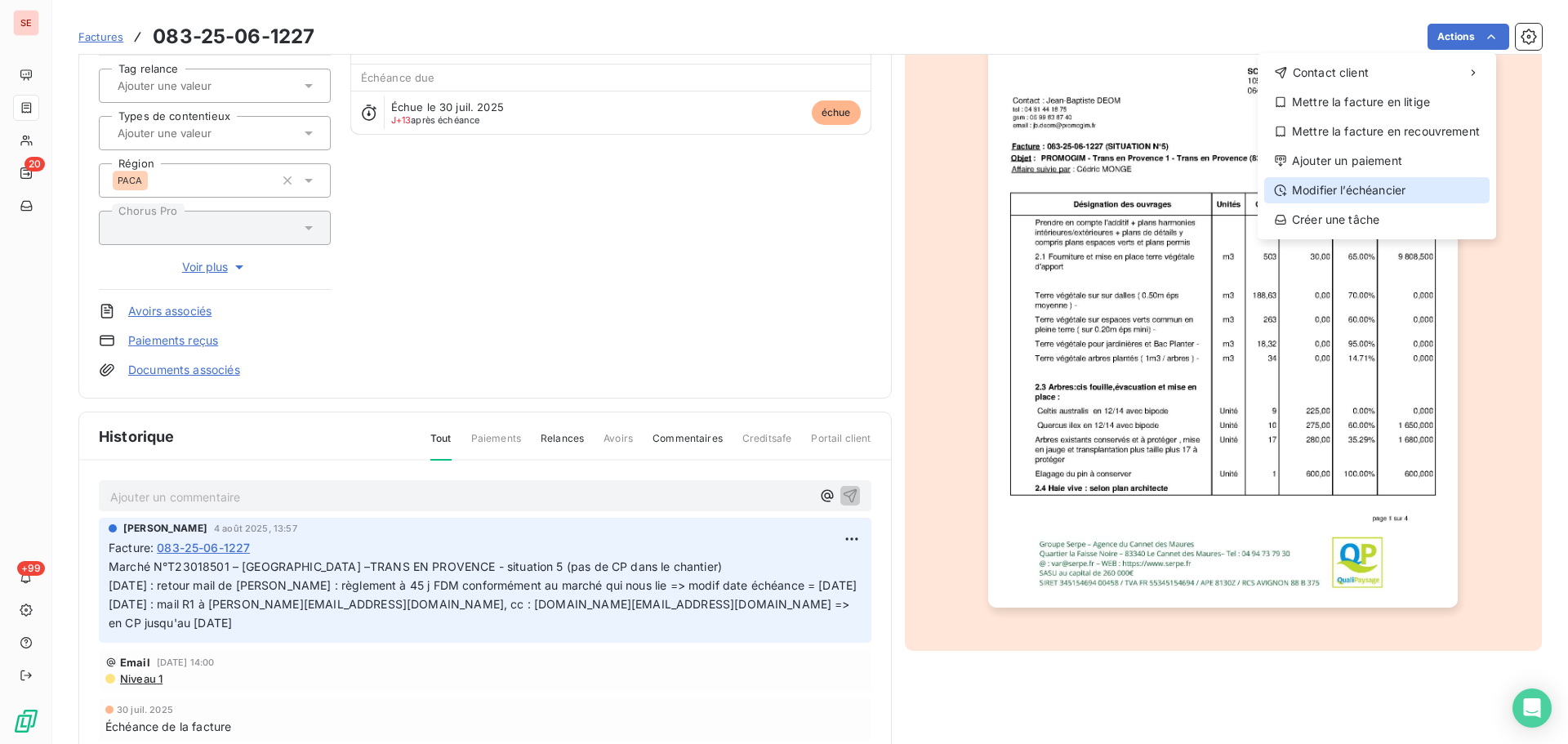
click at [1397, 188] on div "Modifier l’échéancier" at bounding box center [1377, 190] width 225 height 26
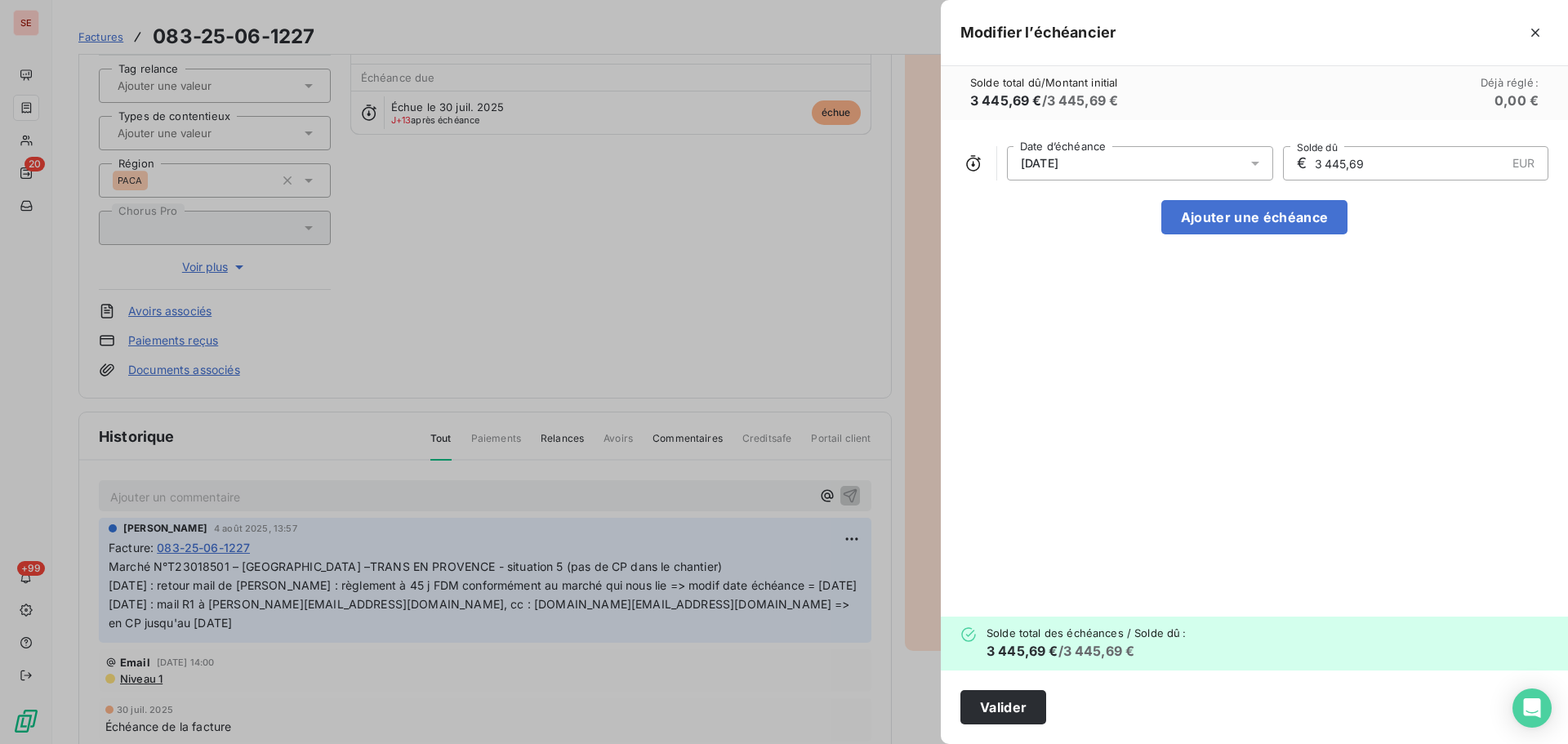
click at [1120, 162] on div "30/07/2025" at bounding box center [1141, 163] width 267 height 34
click at [489, 240] on div at bounding box center [784, 372] width 1568 height 744
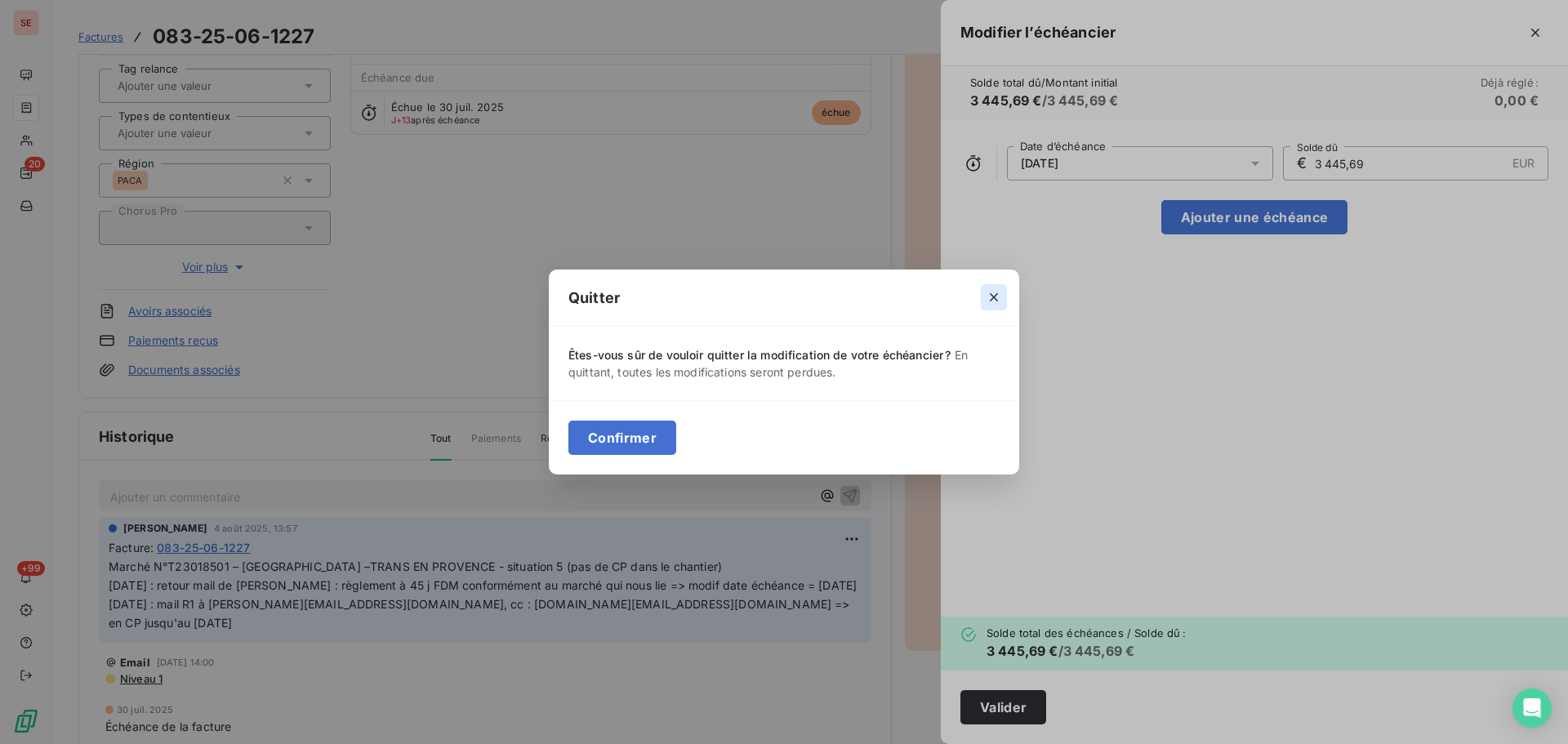
drag, startPoint x: 998, startPoint y: 293, endPoint x: 980, endPoint y: 293, distance: 18.0
click at [999, 293] on icon "button" at bounding box center [994, 297] width 17 height 17
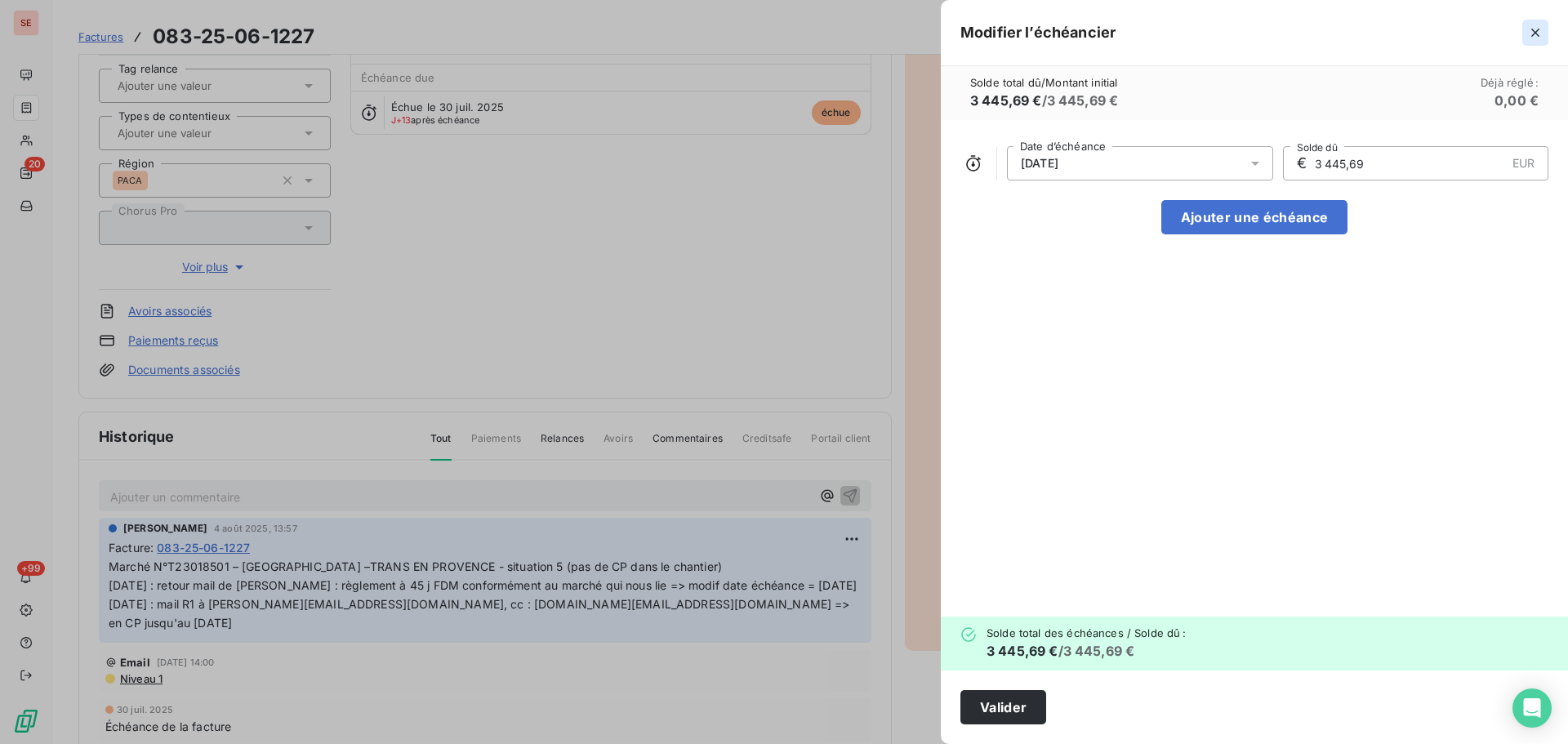
click at [1535, 33] on icon "button" at bounding box center [1536, 32] width 8 height 8
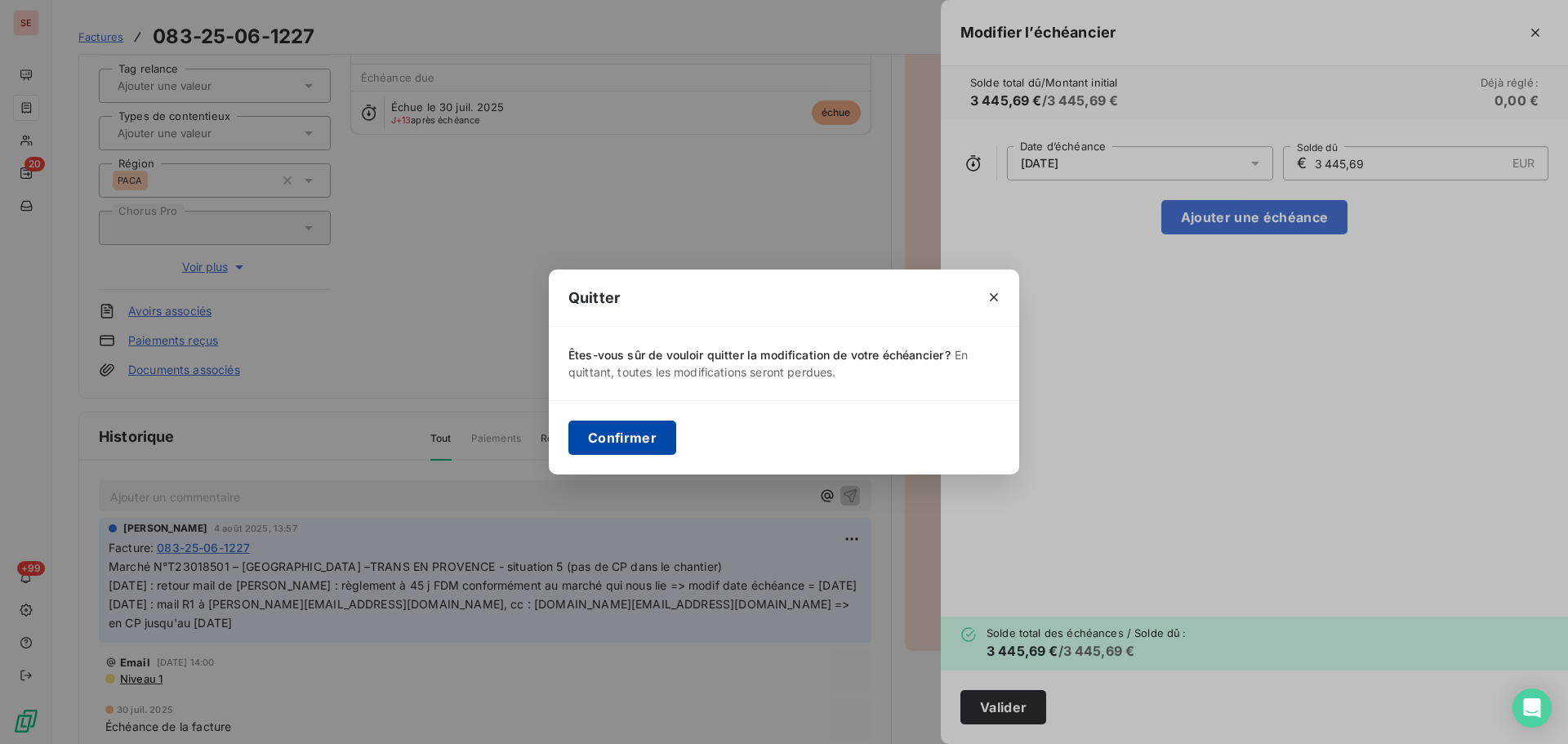
click at [608, 449] on button "Confirmer" at bounding box center [622, 437] width 108 height 34
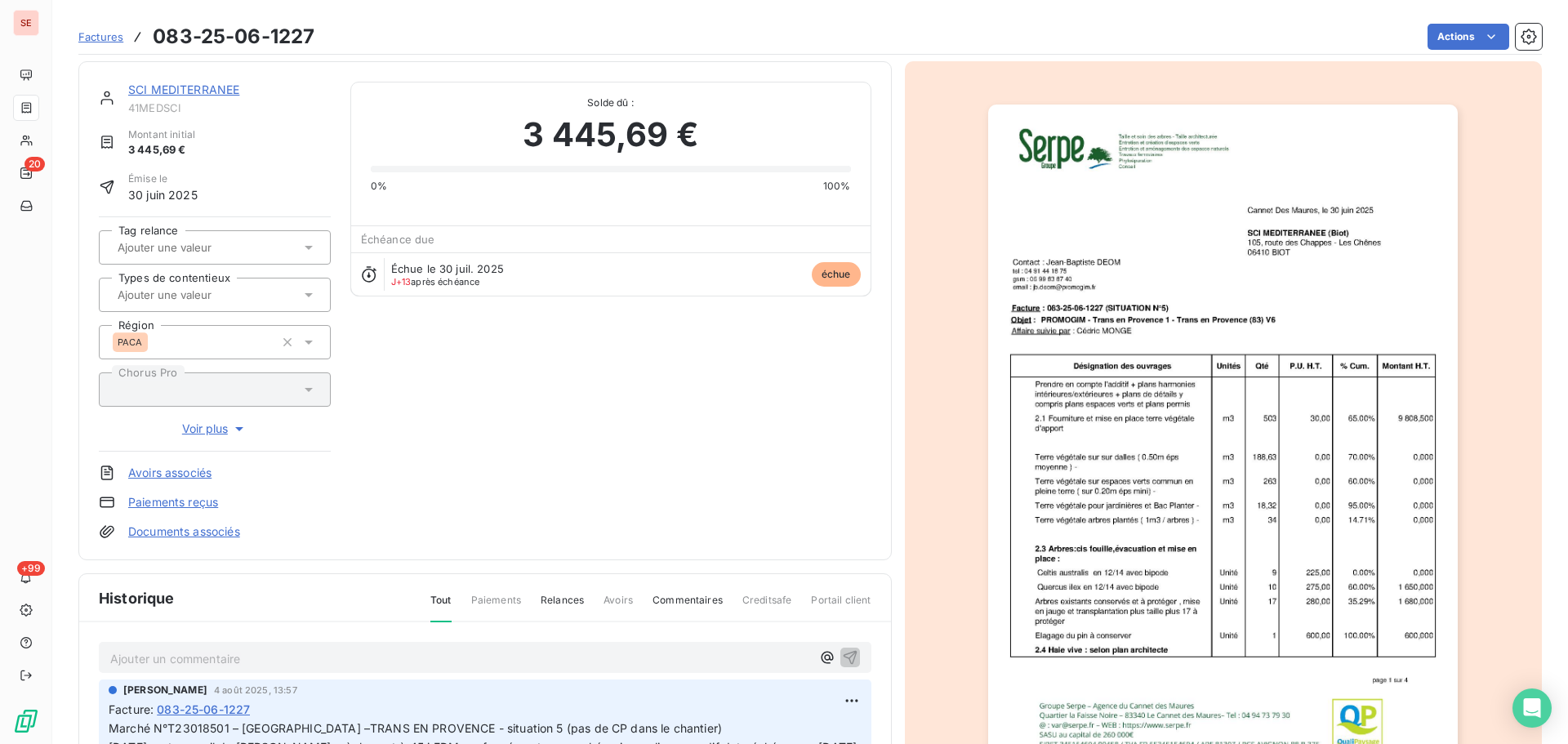
scroll to position [2, 0]
click at [1459, 32] on html "SE 20 +99 Factures 083-25-06-1227 Actions SCI MEDITERRANEE 41MEDSCI Montant ini…" at bounding box center [784, 372] width 1568 height 744
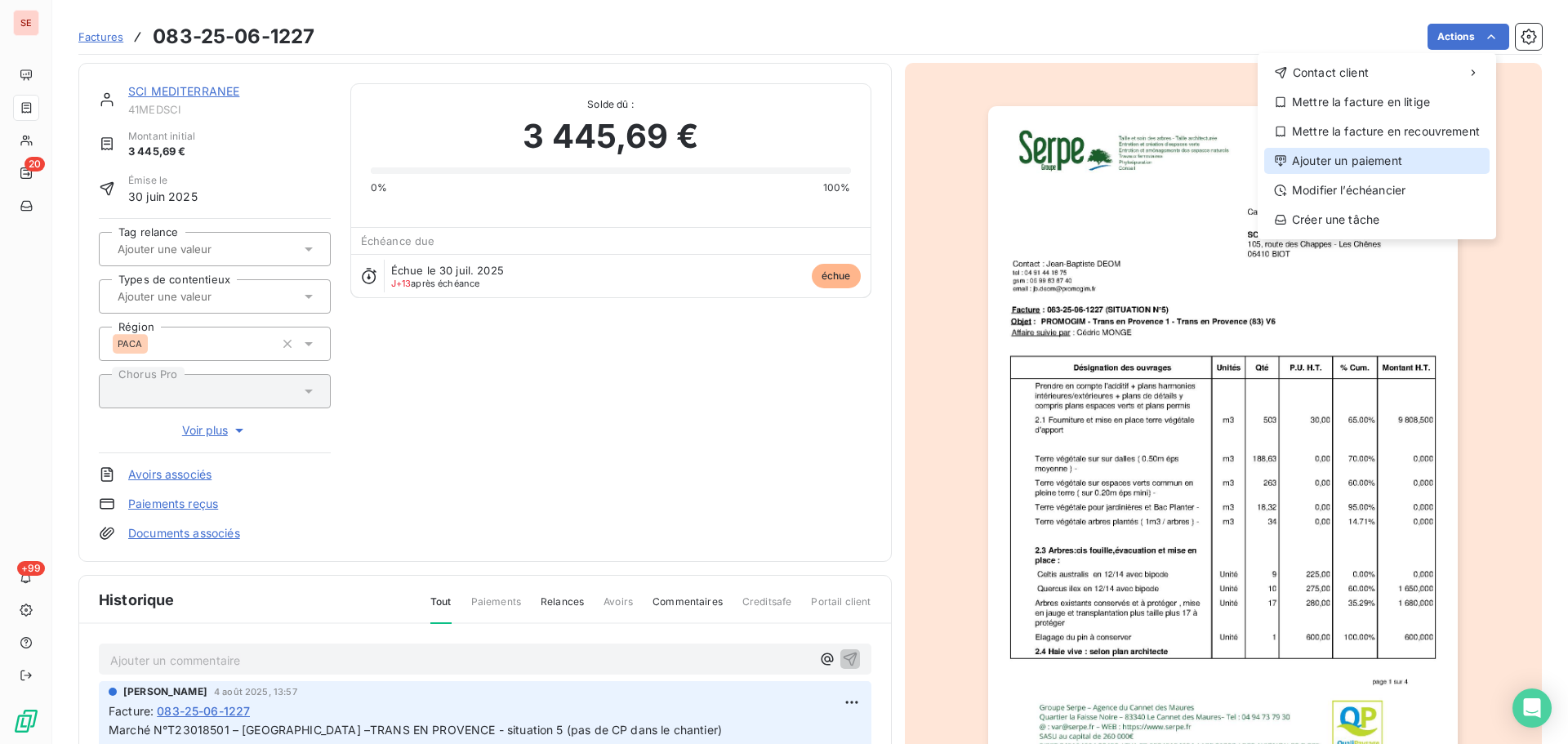
click at [1380, 160] on div "Ajouter un paiement" at bounding box center [1377, 161] width 225 height 26
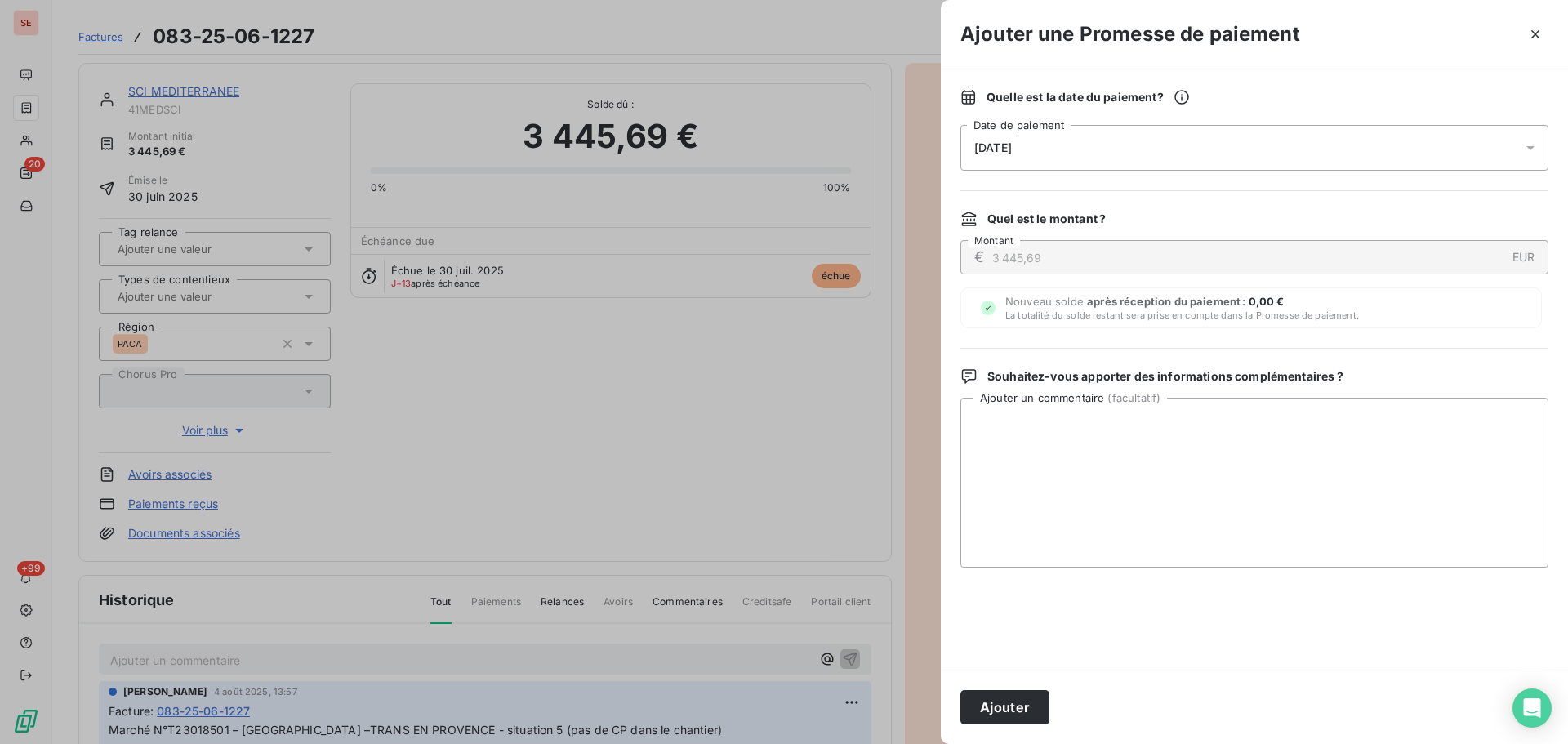
click at [1380, 743] on div "Ajouter une Promesse de paiement Quelle est la date du paiement ? 13/08/2025 Da…" at bounding box center [784, 744] width 1568 height 0
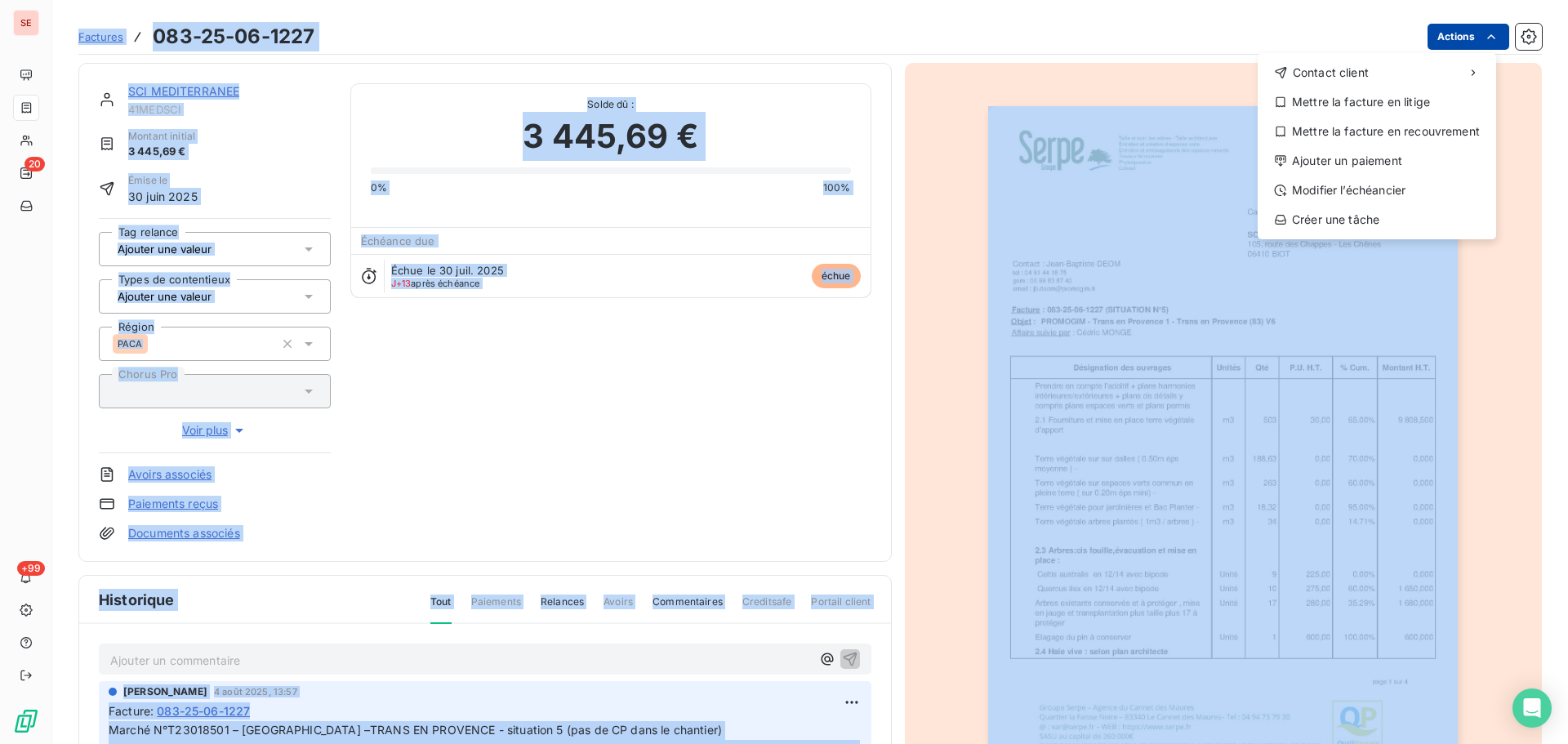
click at [1441, 42] on html "SE 20 +99 Factures 083-25-06-1227 Actions Contact client Mettre la facture en l…" at bounding box center [784, 372] width 1568 height 744
click at [1389, 184] on div "Modifier l’échéancier" at bounding box center [1377, 190] width 225 height 26
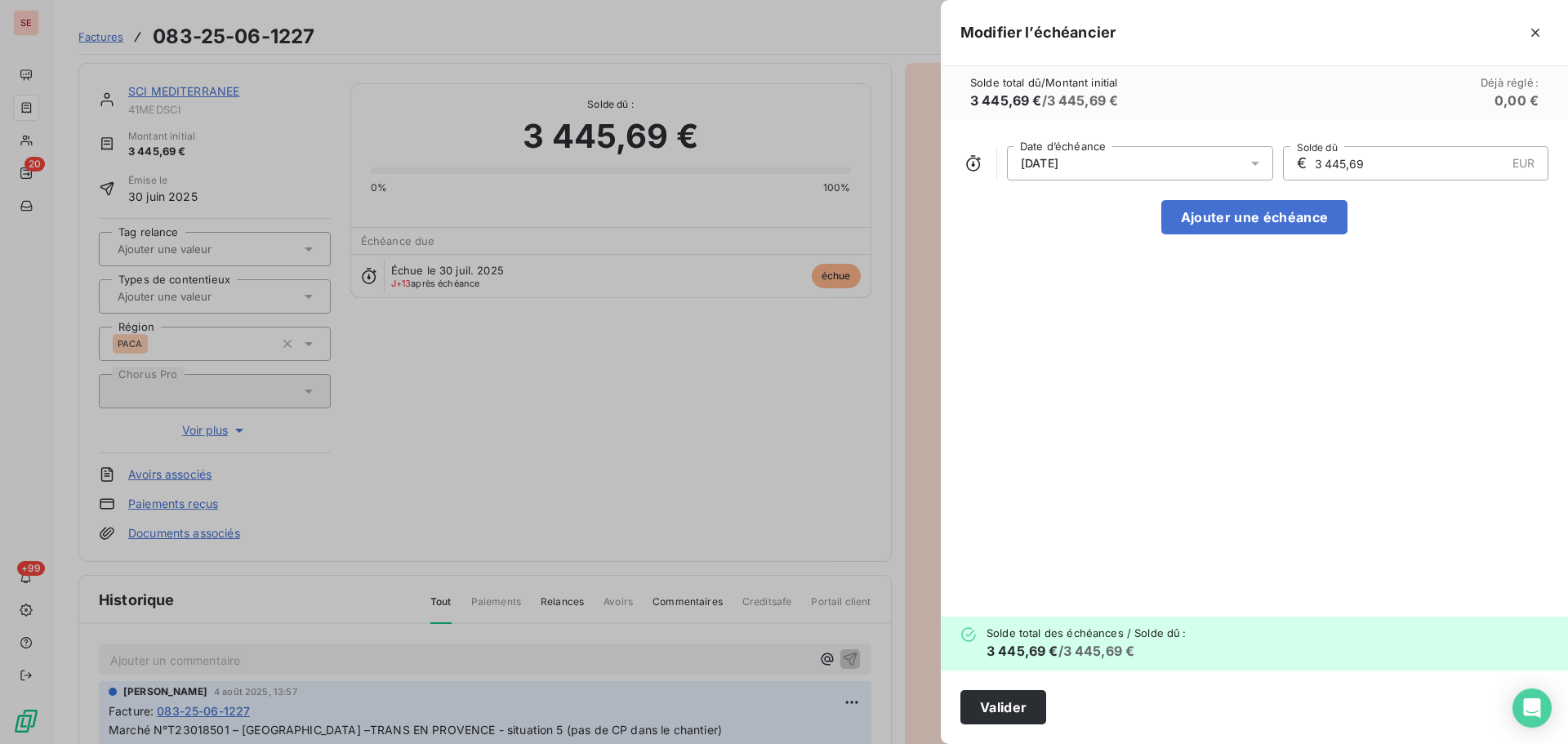
click at [1121, 168] on div "30/07/2025" at bounding box center [1141, 163] width 267 height 34
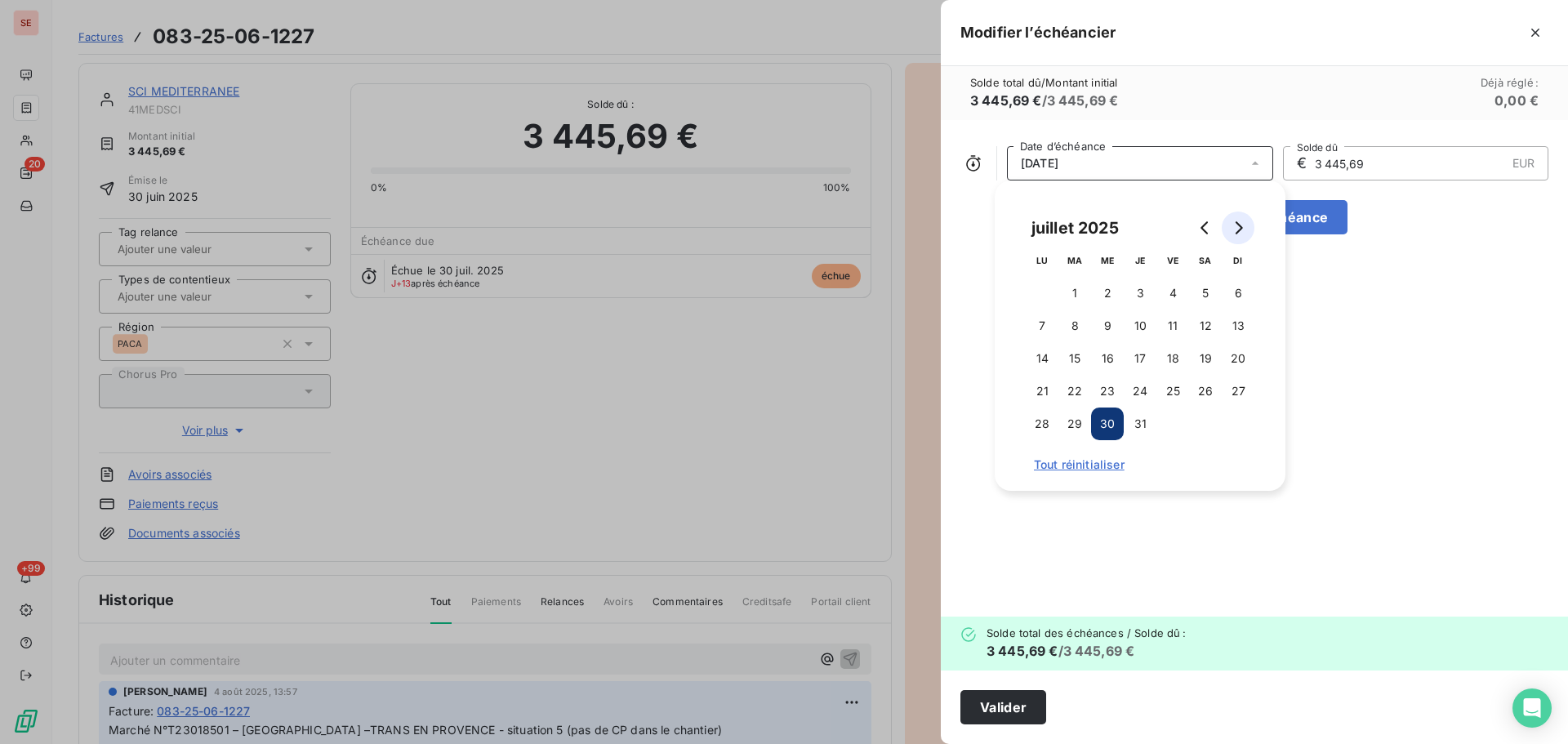
click at [1233, 221] on button "Go to next month" at bounding box center [1238, 227] width 32 height 32
click at [1199, 421] on button "30" at bounding box center [1204, 423] width 32 height 32
click at [1030, 707] on button "Valider" at bounding box center [1004, 707] width 86 height 34
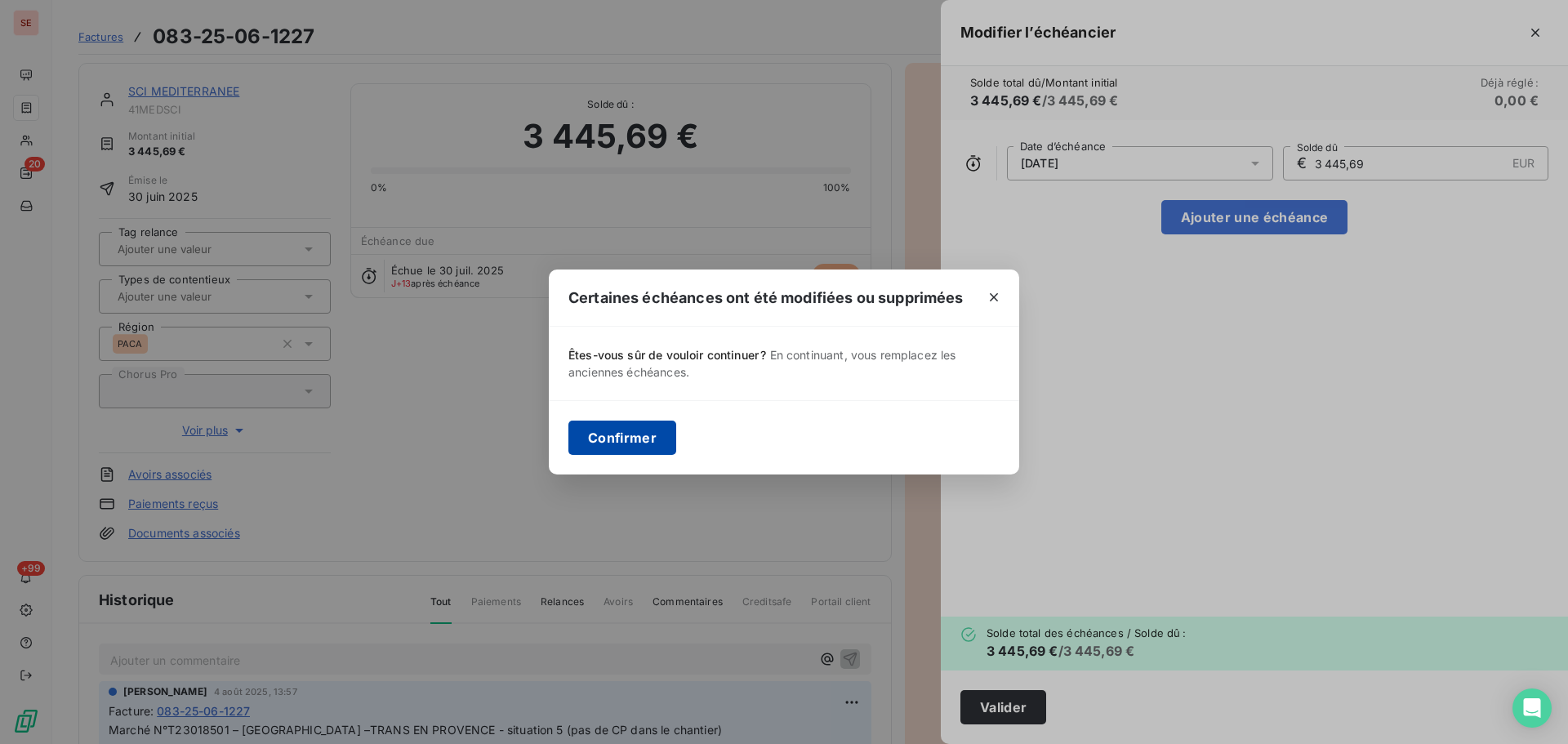
click at [639, 439] on button "Confirmer" at bounding box center [622, 437] width 108 height 34
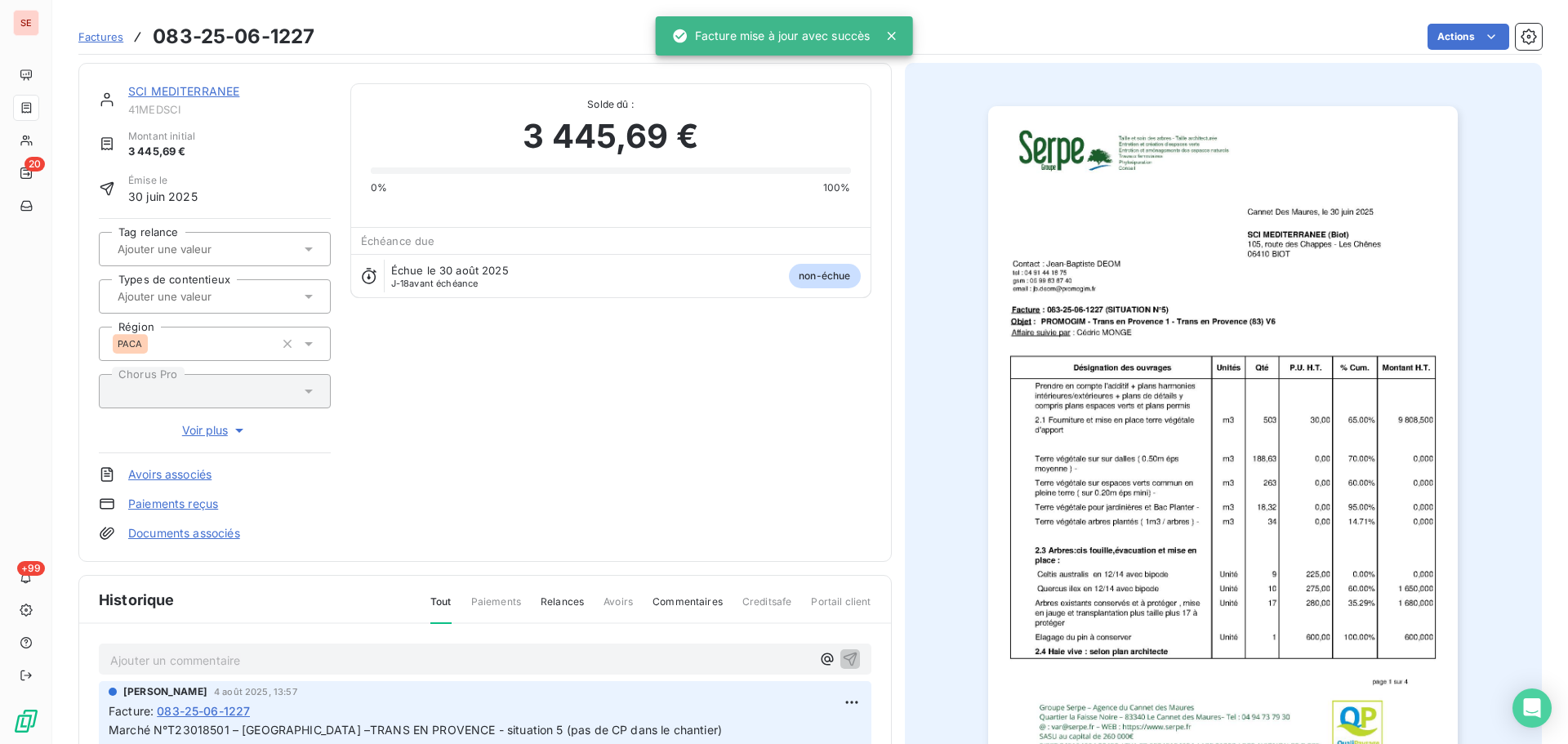
click at [197, 98] on div "SCI MEDITERRANEE" at bounding box center [229, 91] width 203 height 17
click at [208, 92] on link "SCI MEDITERRANEE" at bounding box center [183, 91] width 111 height 14
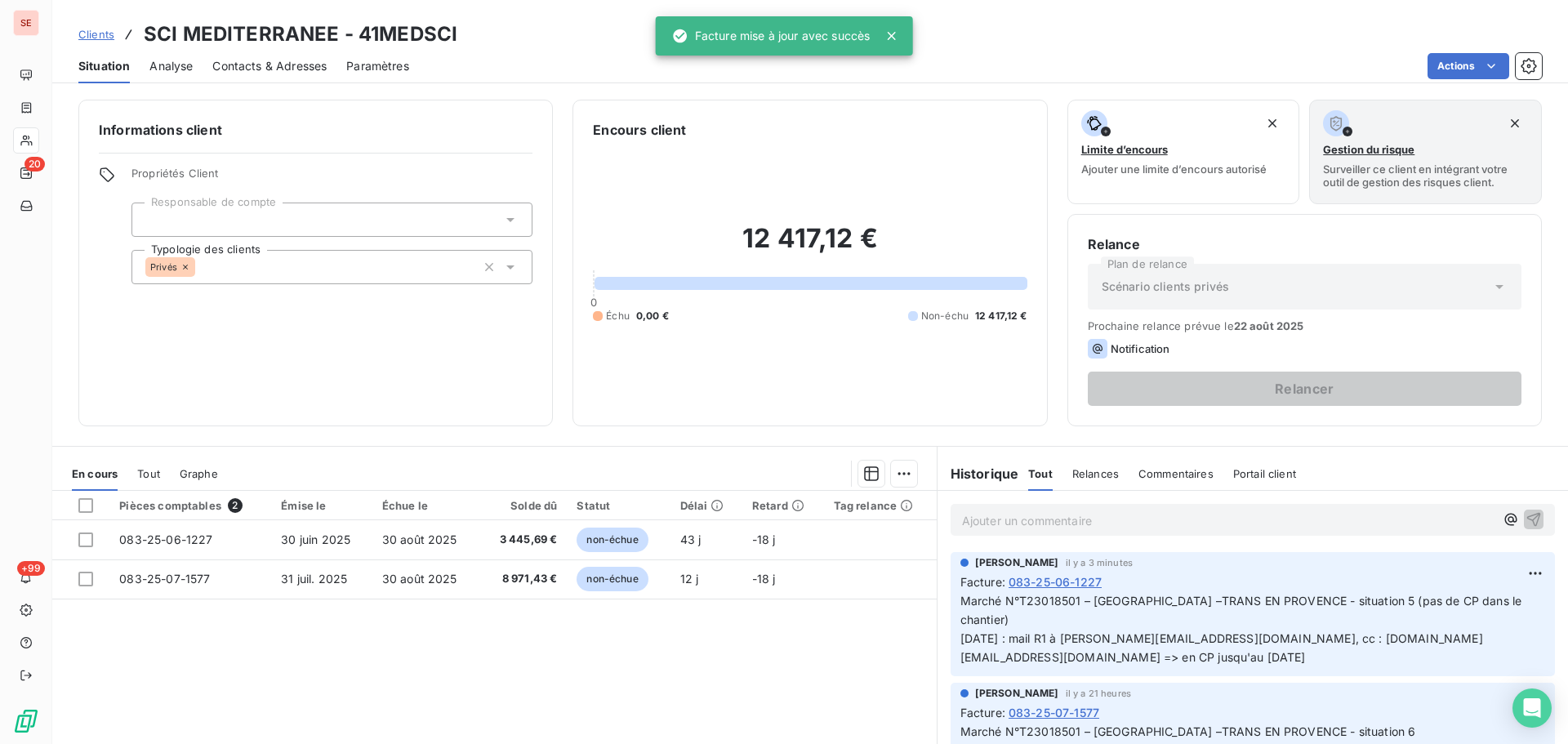
click at [263, 69] on span "Contacts & Adresses" at bounding box center [270, 66] width 115 height 17
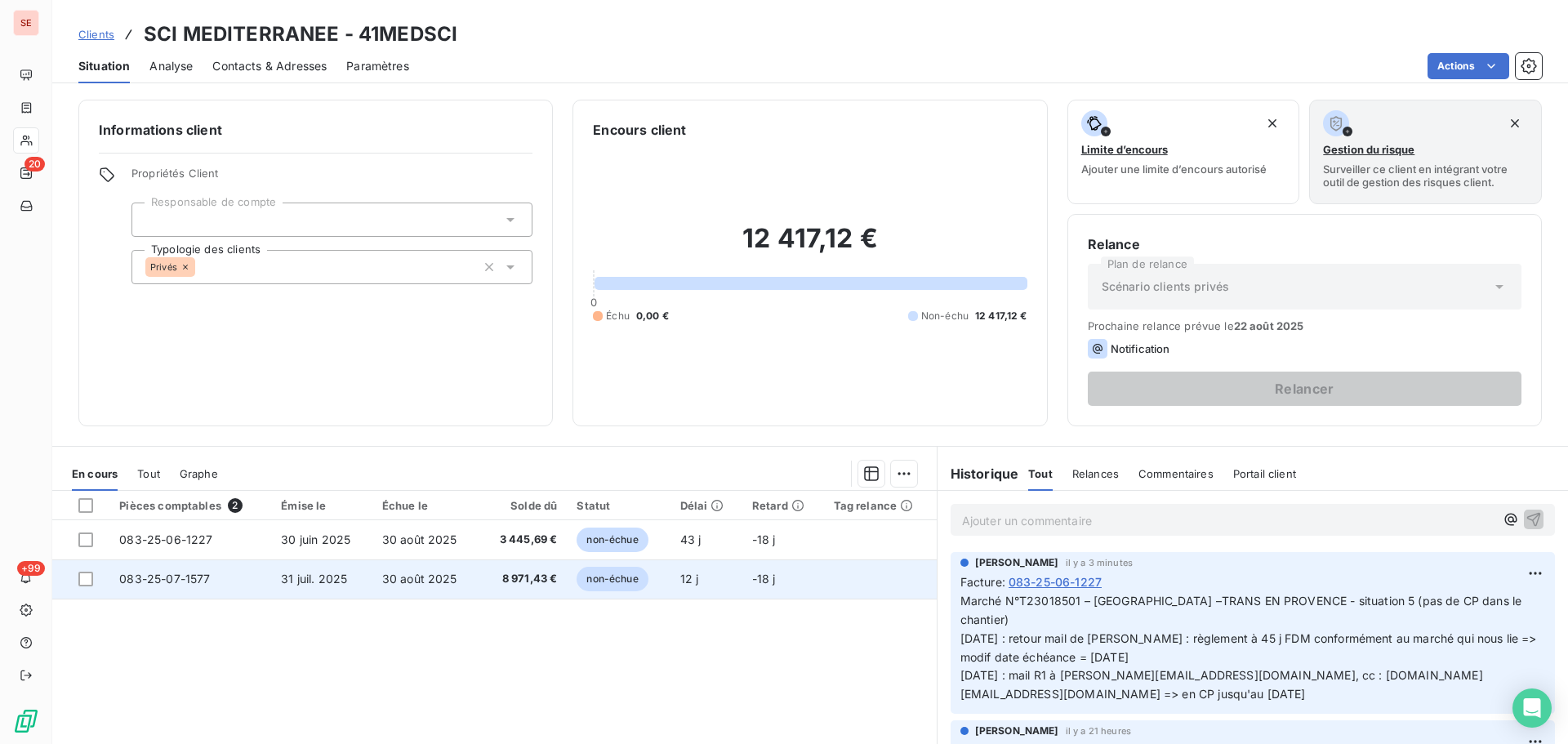
click at [424, 581] on span "30 août 2025" at bounding box center [419, 578] width 75 height 14
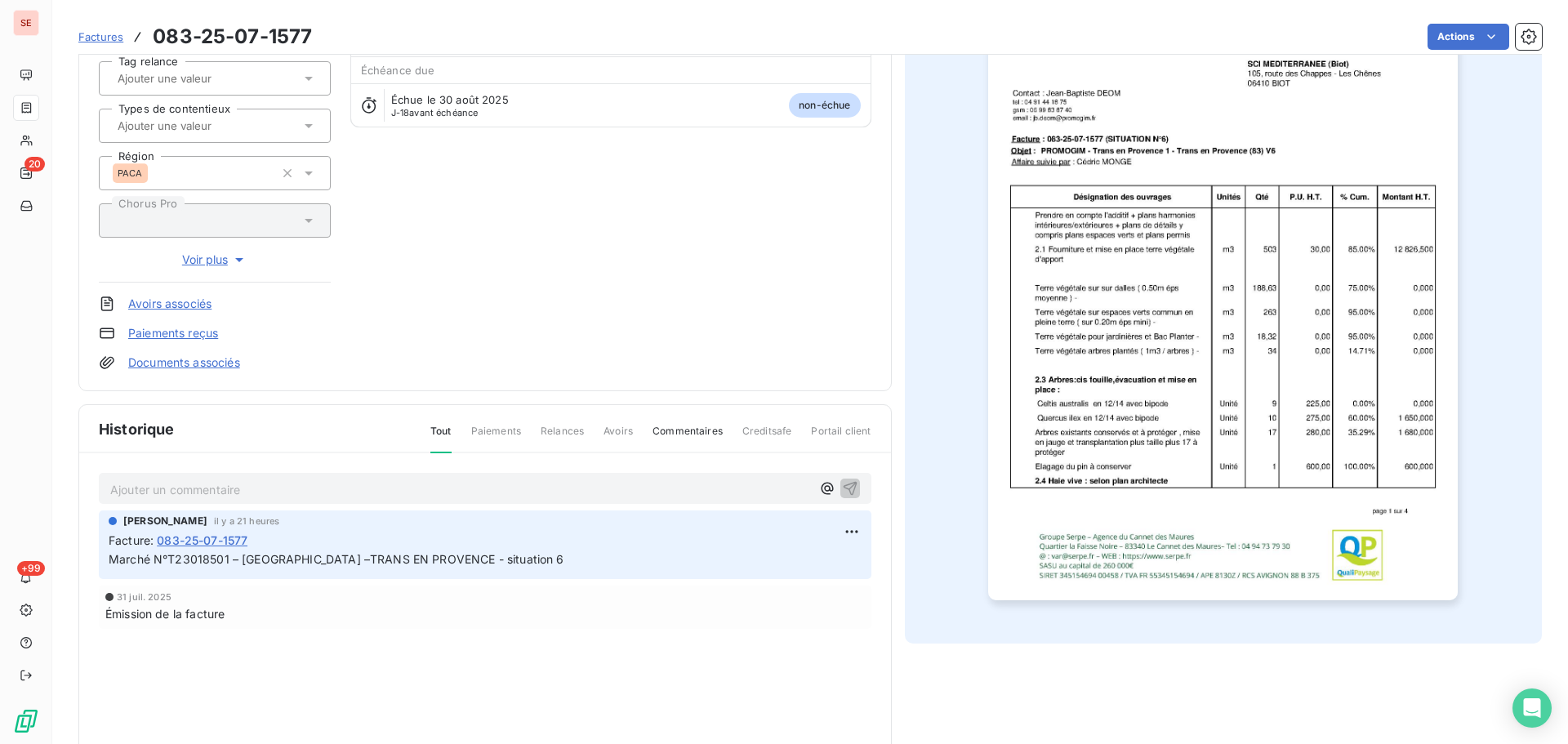
scroll to position [238, 0]
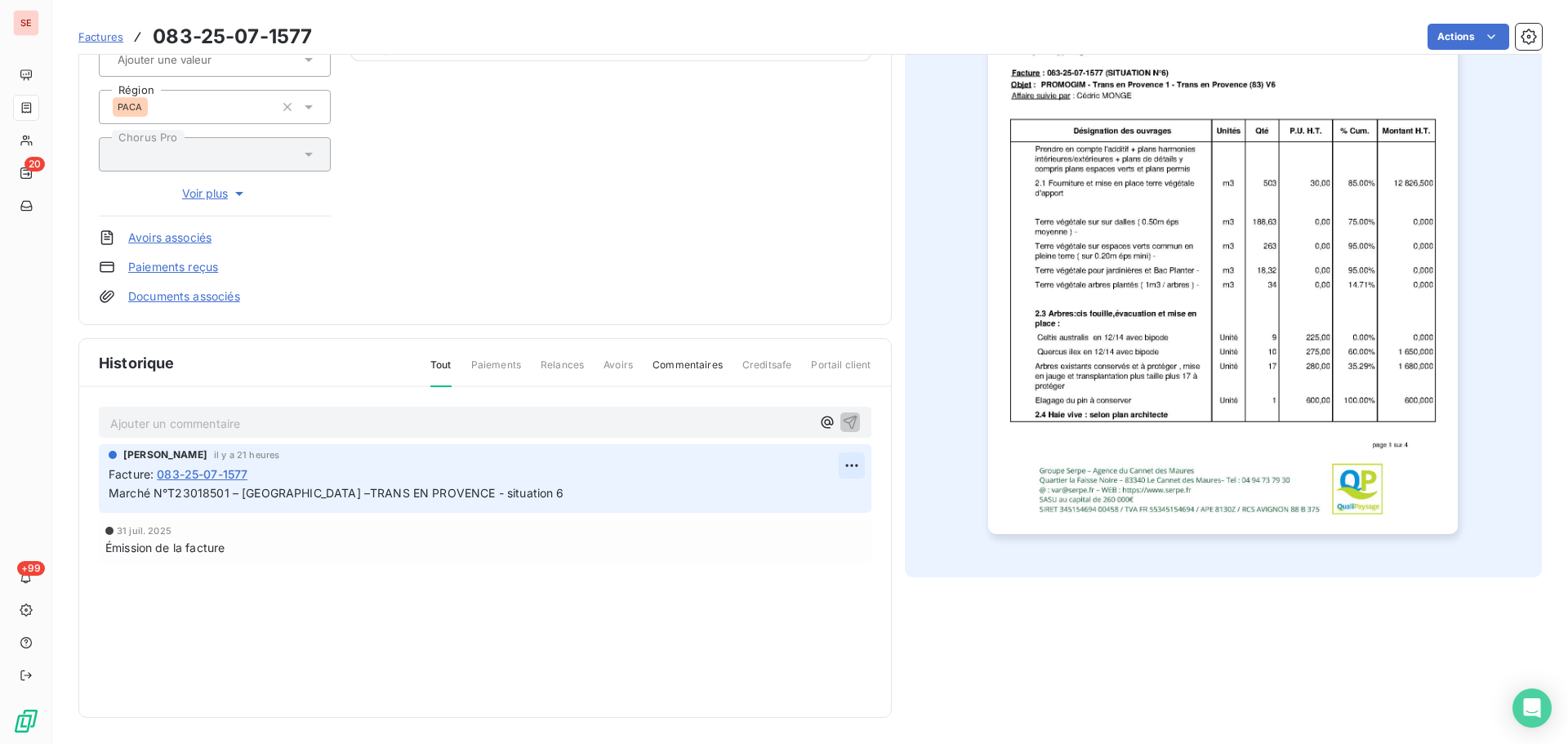
click at [844, 469] on html "SE 20 +99 Factures 083-25-07-1577 Actions SCI MEDITERRANEE 41MEDSCI Montant ini…" at bounding box center [784, 372] width 1568 height 744
drag, startPoint x: 813, startPoint y: 503, endPoint x: 706, endPoint y: 507, distance: 107.1
click at [813, 498] on div "Editer" at bounding box center [806, 501] width 91 height 26
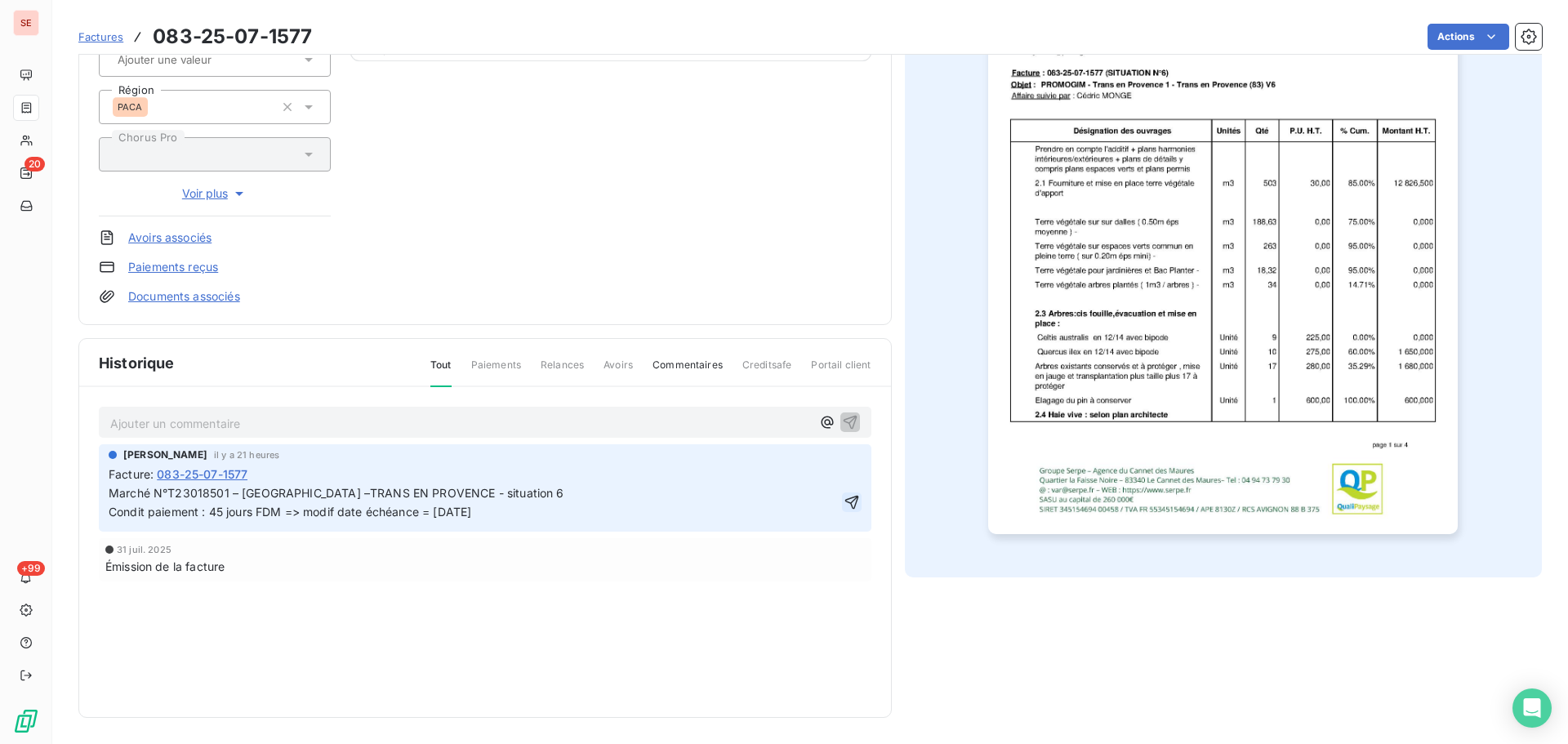
click at [846, 501] on icon "button" at bounding box center [852, 502] width 17 height 17
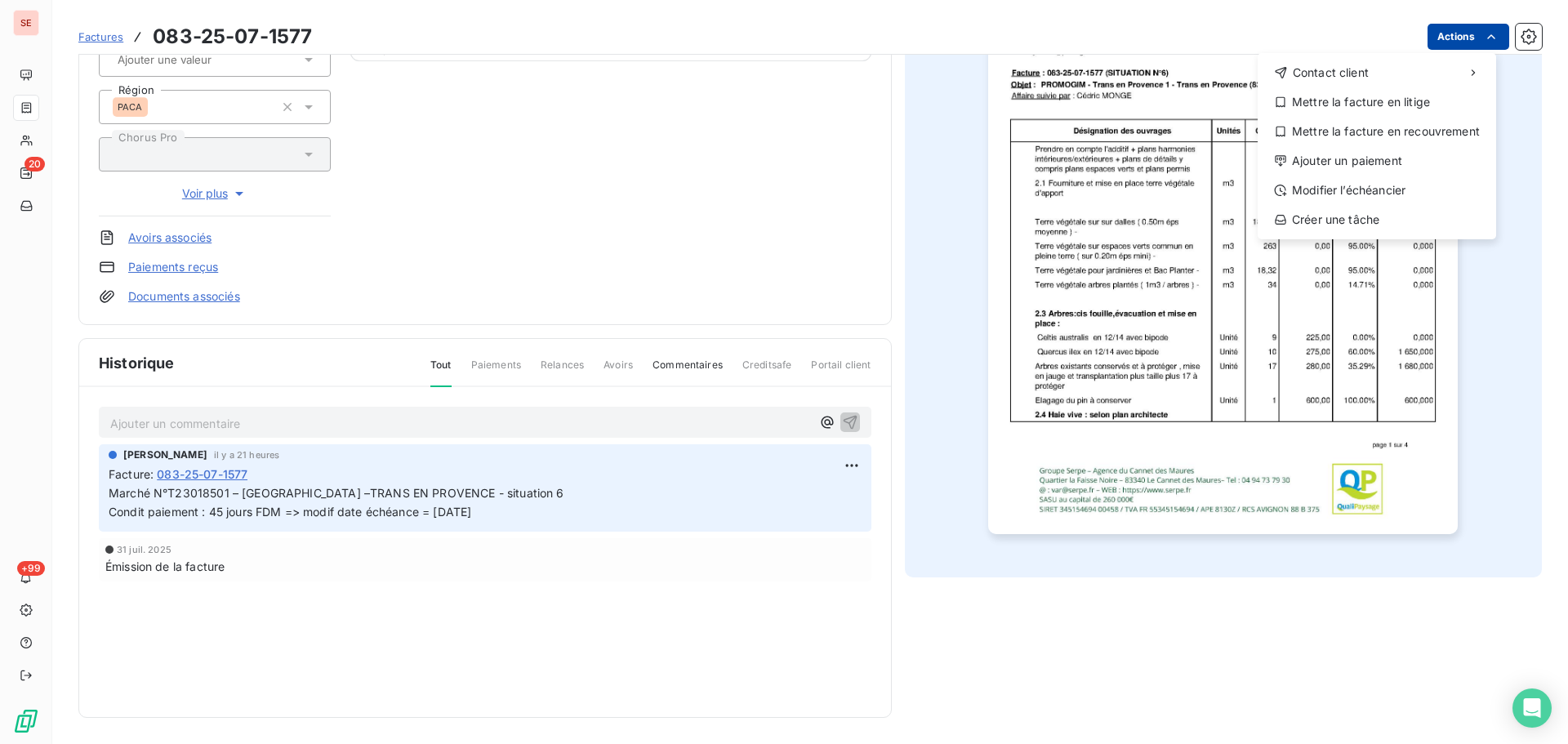
click at [1427, 41] on html "SE 20 +99 Factures 083-25-07-1577 Actions Contact client Mettre la facture en l…" at bounding box center [784, 372] width 1568 height 744
click at [1404, 184] on div "Modifier l’échéancier" at bounding box center [1377, 190] width 225 height 26
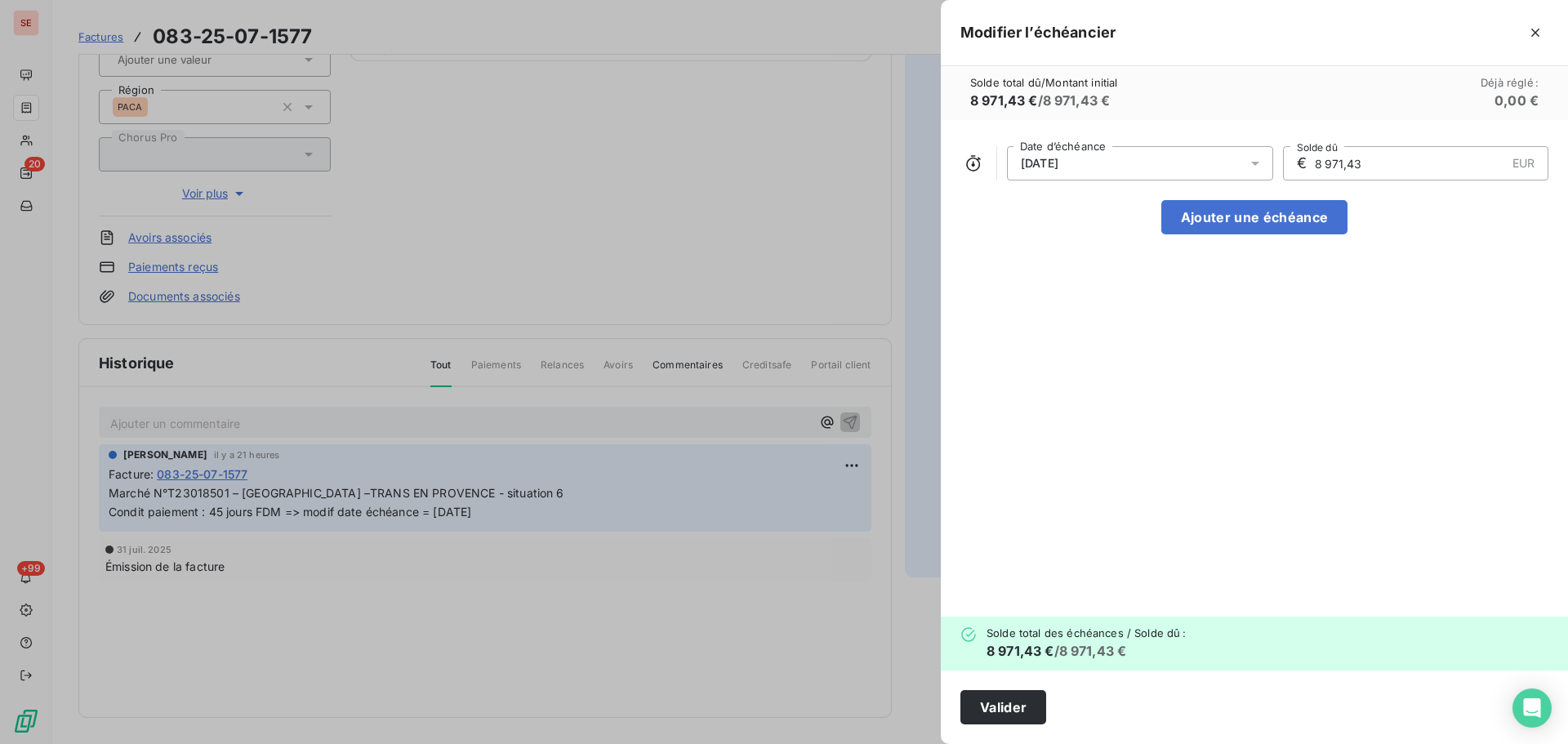
click at [1084, 178] on div "30/08/2025" at bounding box center [1141, 163] width 267 height 34
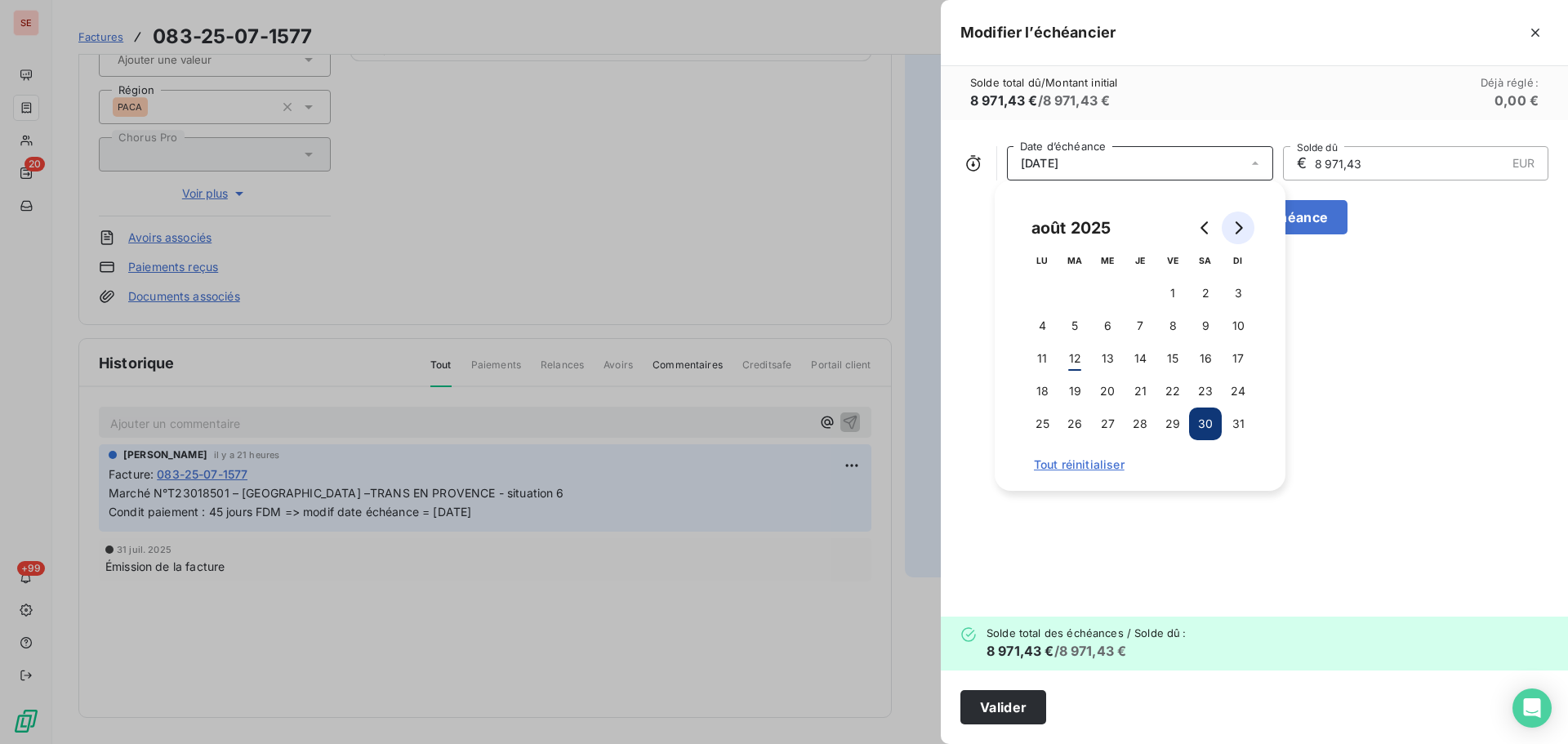
click at [1243, 227] on icon "Go to next month" at bounding box center [1240, 227] width 8 height 13
drag, startPoint x: 1085, startPoint y: 422, endPoint x: 1082, endPoint y: 434, distance: 12.4
click at [1084, 422] on button "30" at bounding box center [1074, 423] width 32 height 32
click at [1017, 707] on button "Valider" at bounding box center [1004, 707] width 86 height 34
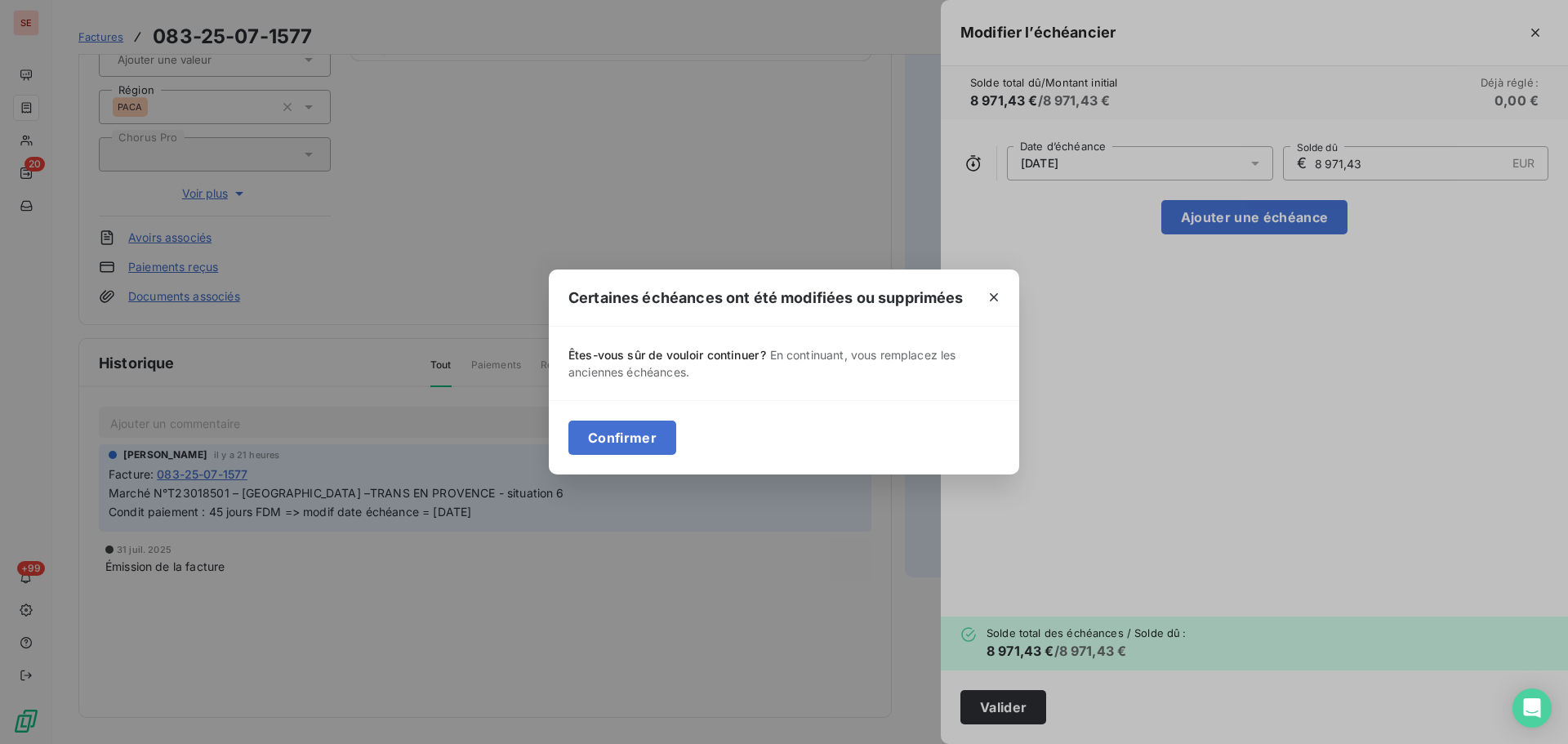
drag, startPoint x: 618, startPoint y: 438, endPoint x: 934, endPoint y: 446, distance: 316.1
click at [620, 438] on button "Confirmer" at bounding box center [622, 437] width 108 height 34
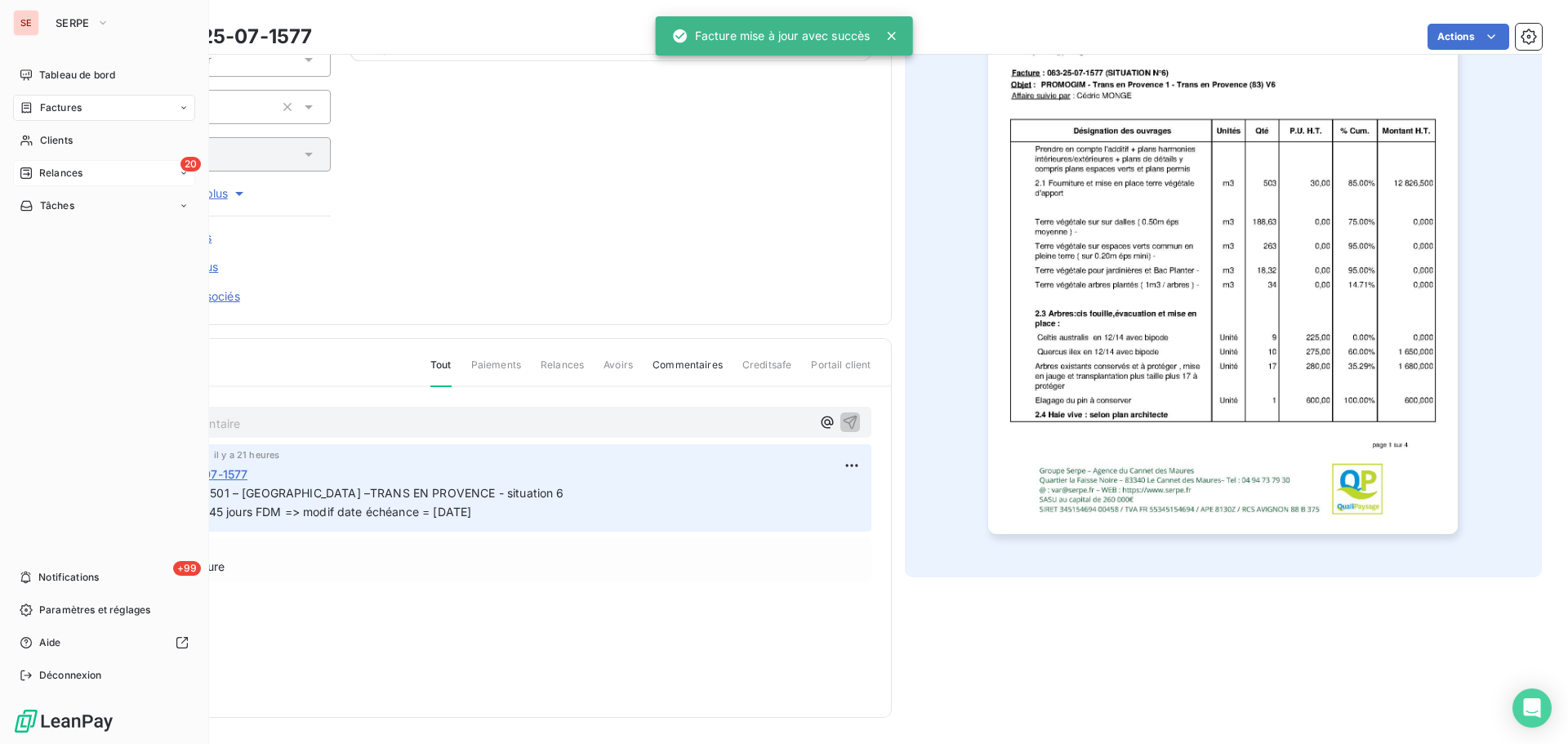
click at [66, 173] on span "Relances" at bounding box center [61, 173] width 43 height 15
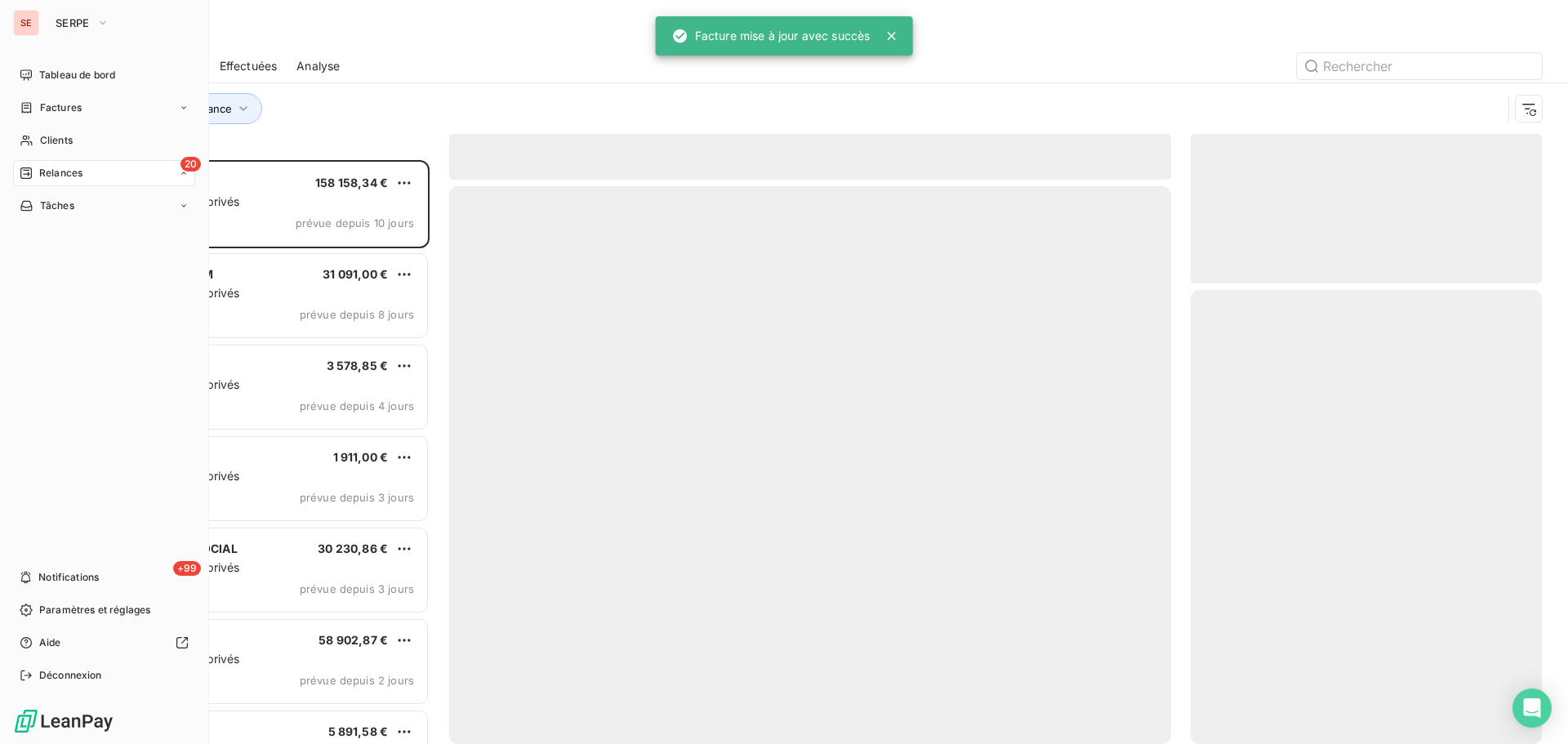
scroll to position [571, 339]
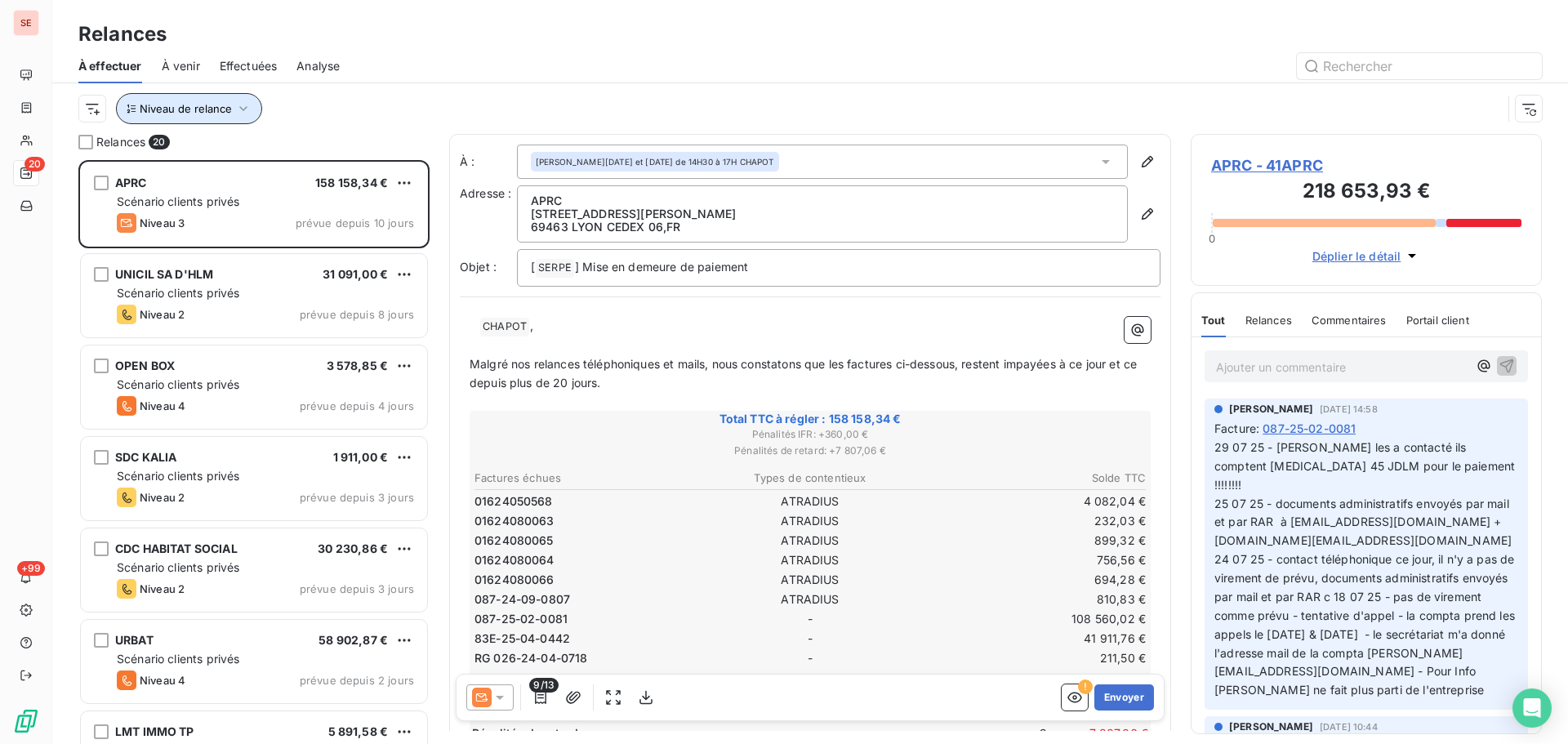
click at [242, 109] on icon "button" at bounding box center [243, 109] width 17 height 17
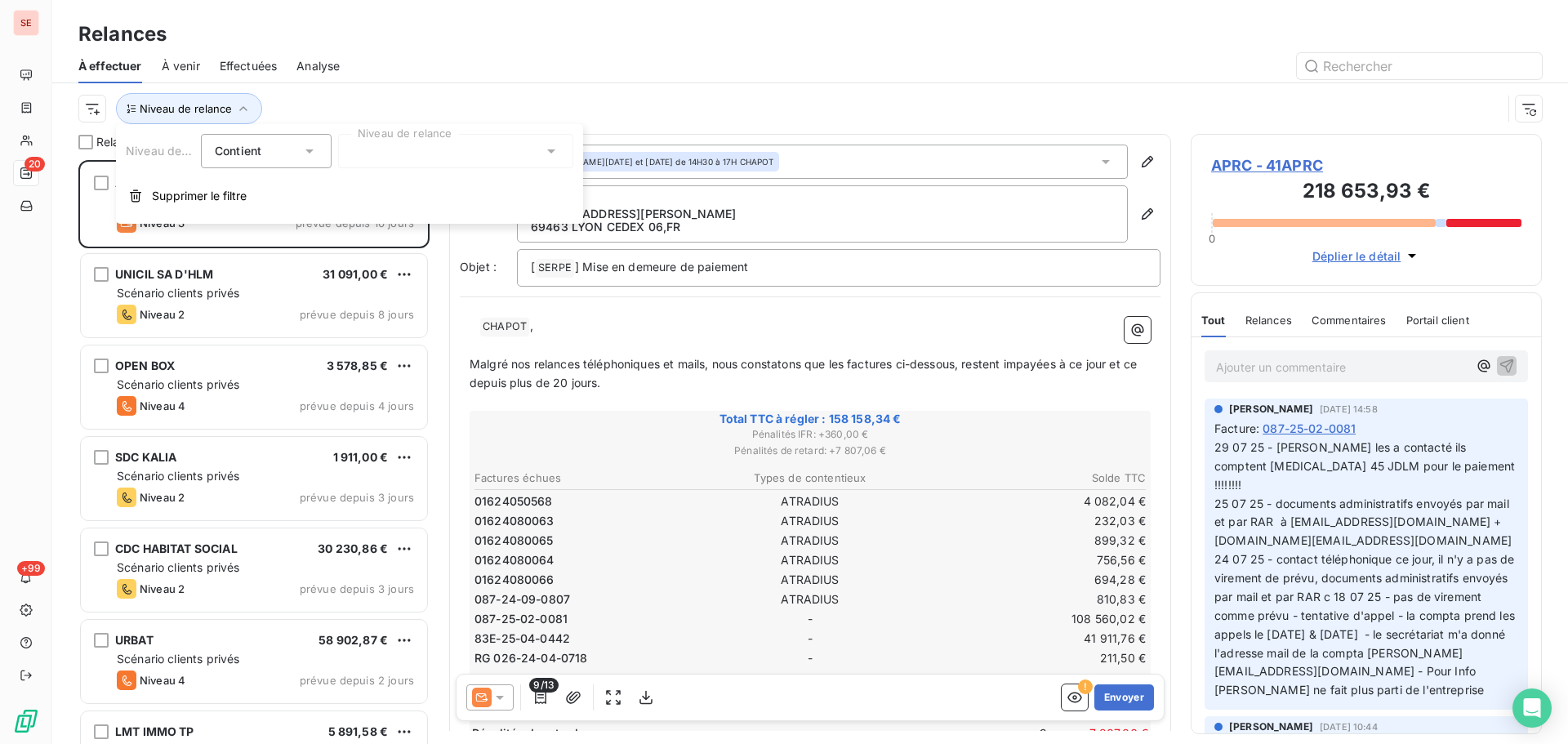
drag, startPoint x: 359, startPoint y: 144, endPoint x: 367, endPoint y: 168, distance: 25.3
click at [361, 145] on div at bounding box center [456, 151] width 235 height 34
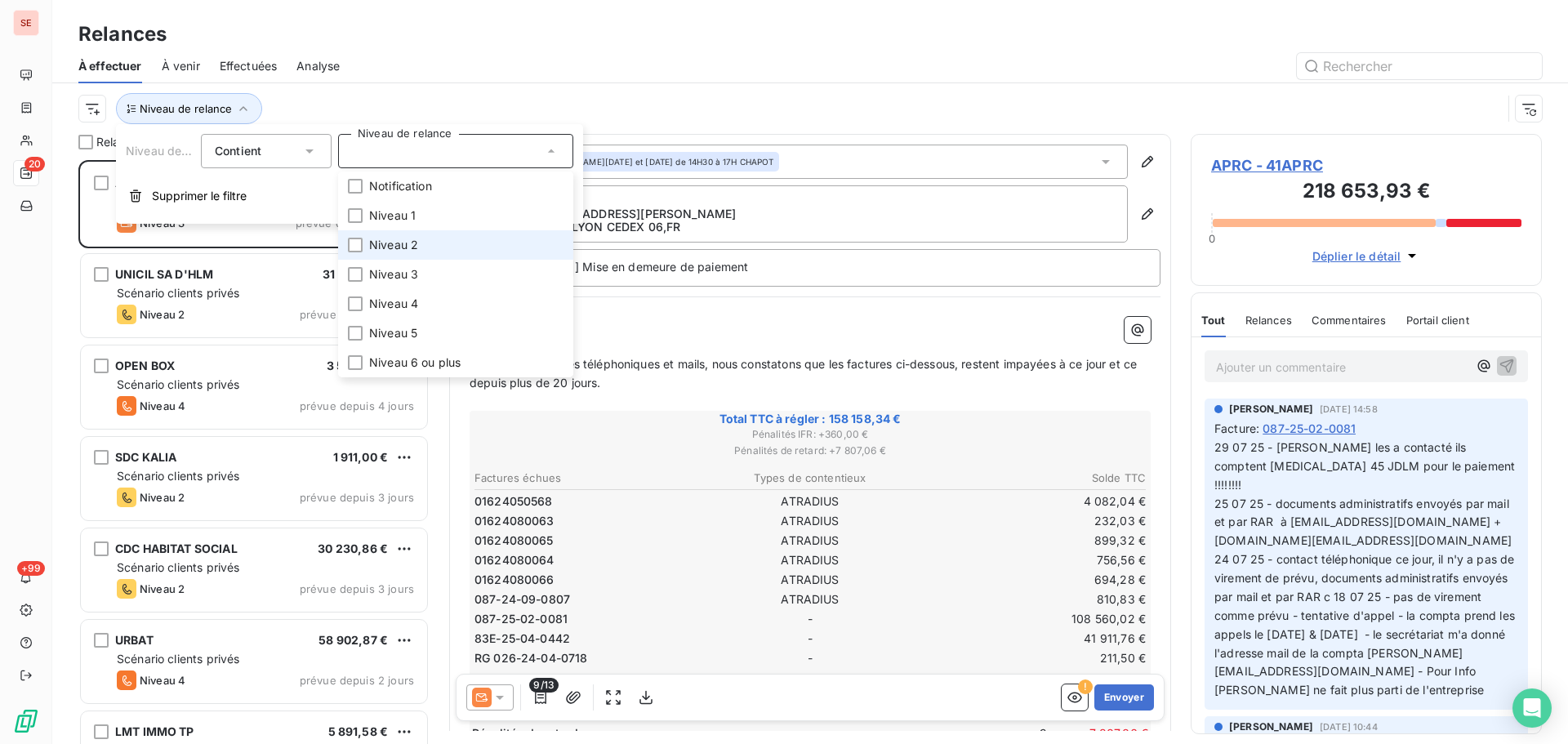
click at [399, 251] on span "Niveau 2" at bounding box center [394, 245] width 49 height 17
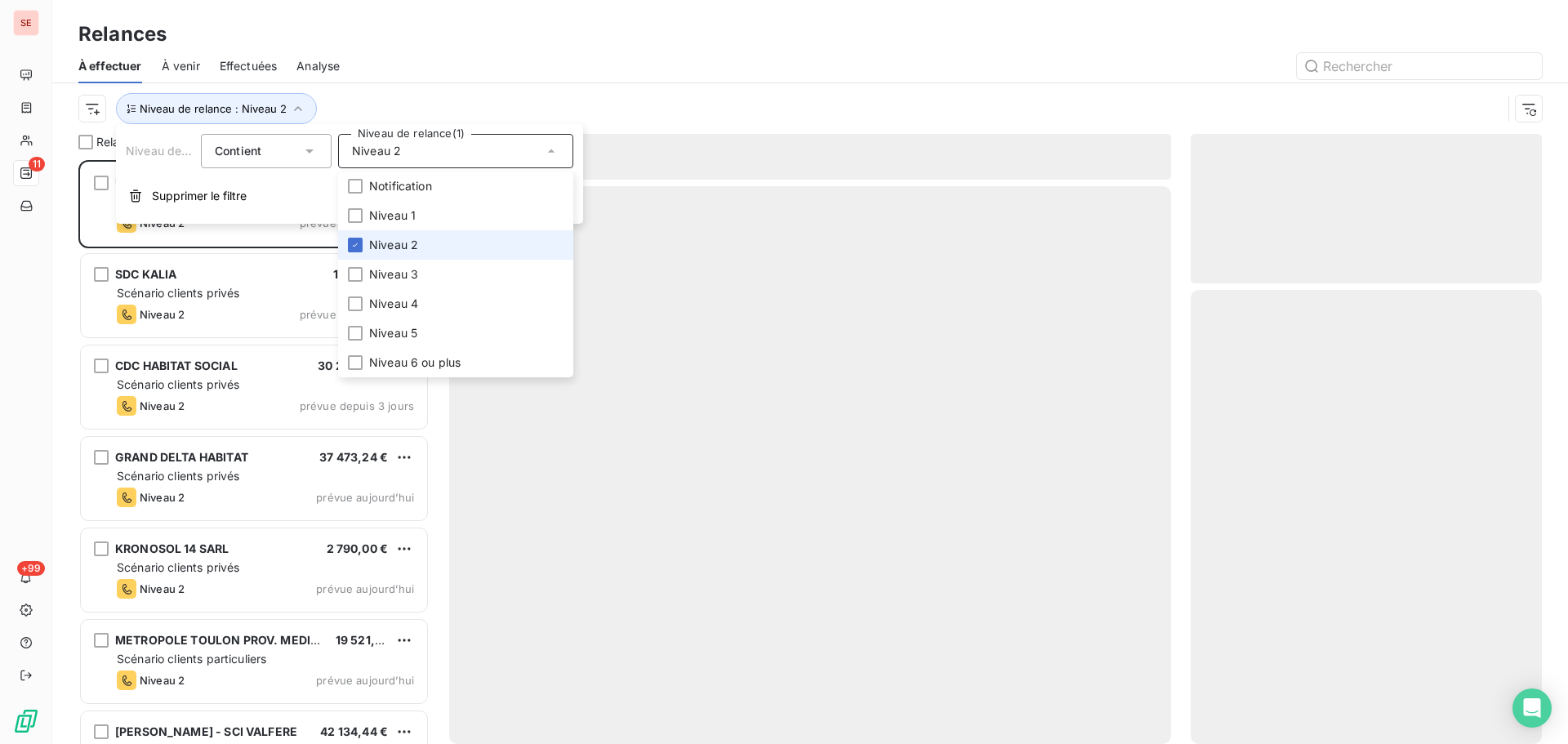
scroll to position [571, 339]
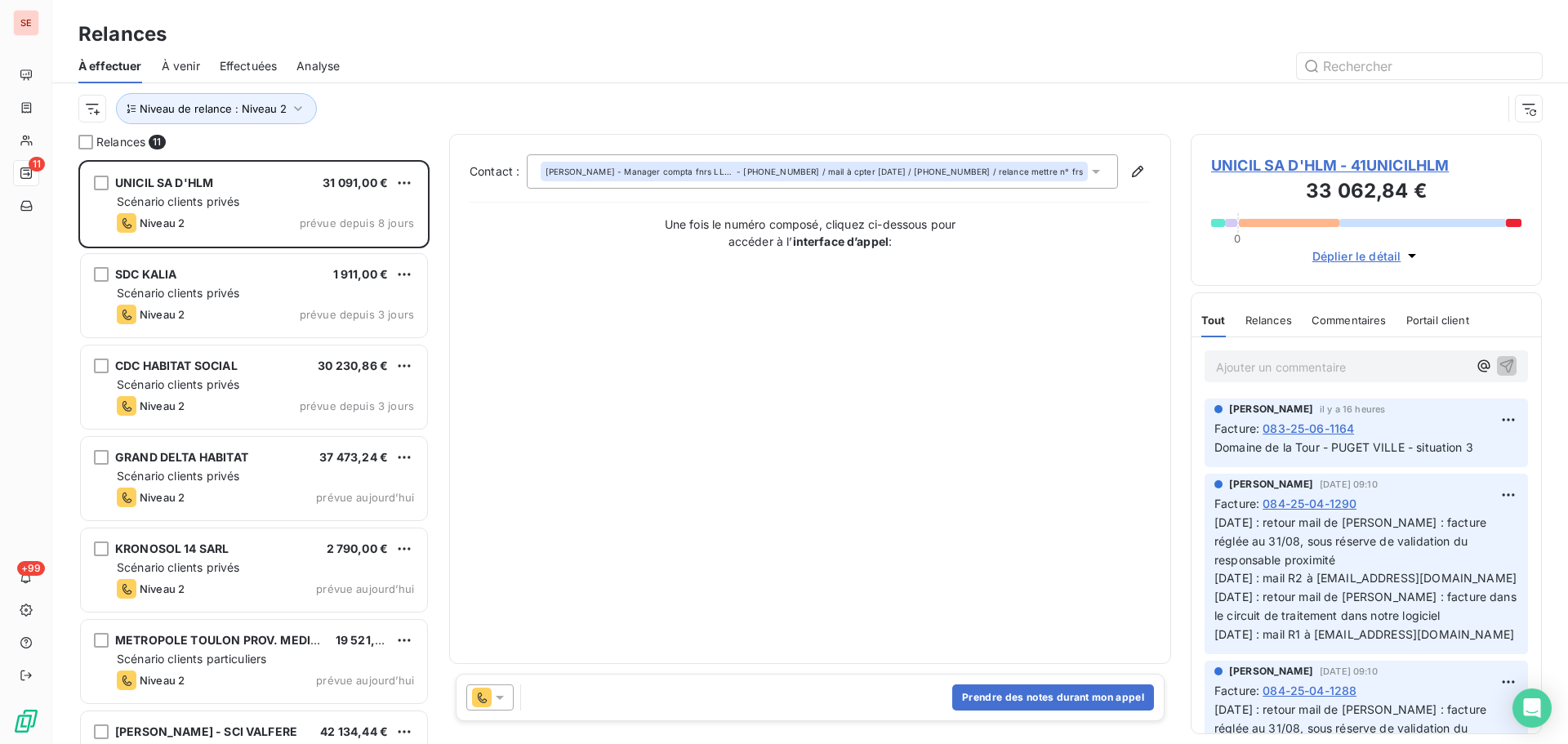
click at [420, 67] on div at bounding box center [951, 66] width 1183 height 26
click at [256, 61] on span "Effectuées" at bounding box center [248, 66] width 58 height 17
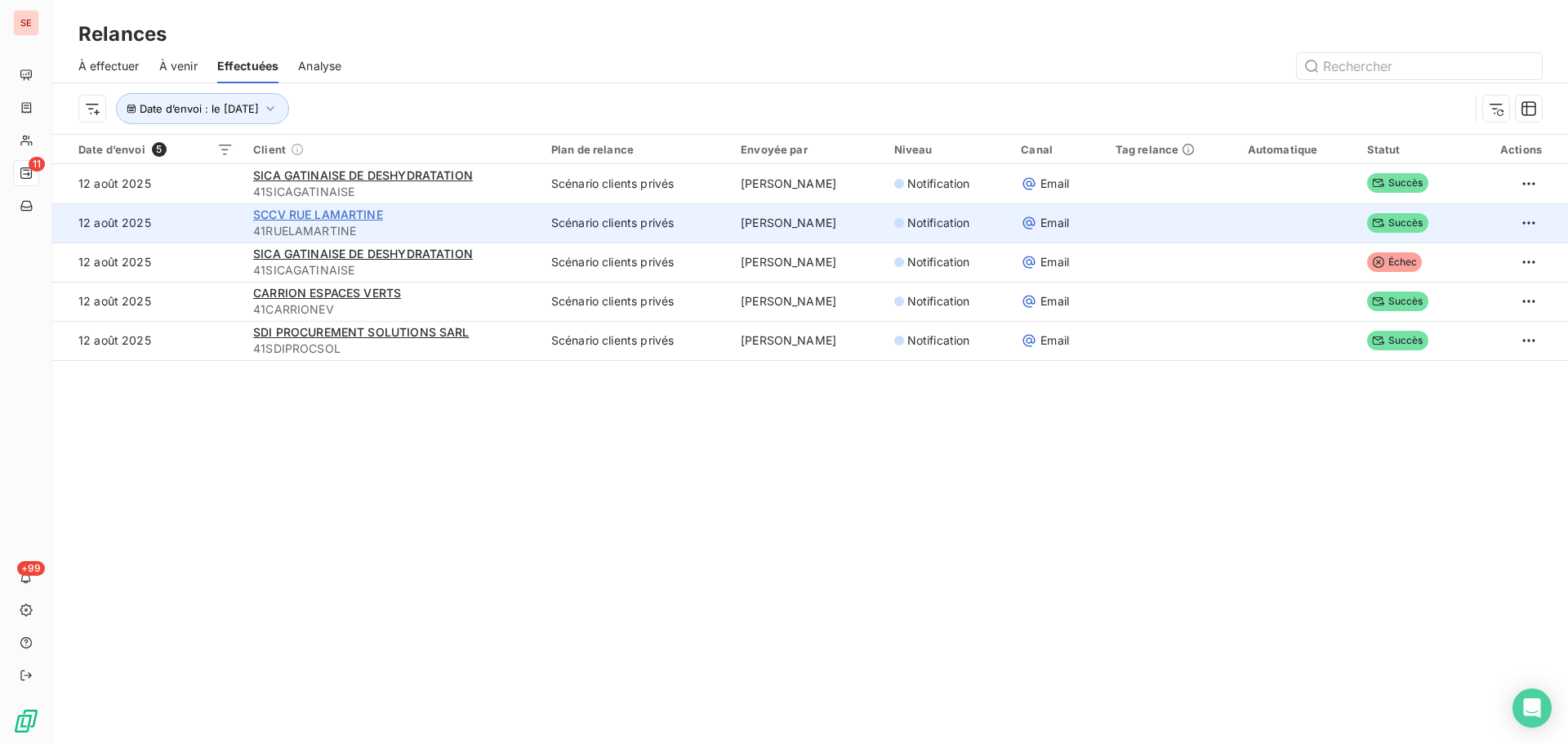
click at [288, 216] on span "SCCV RUE LAMARTINE" at bounding box center [318, 215] width 130 height 14
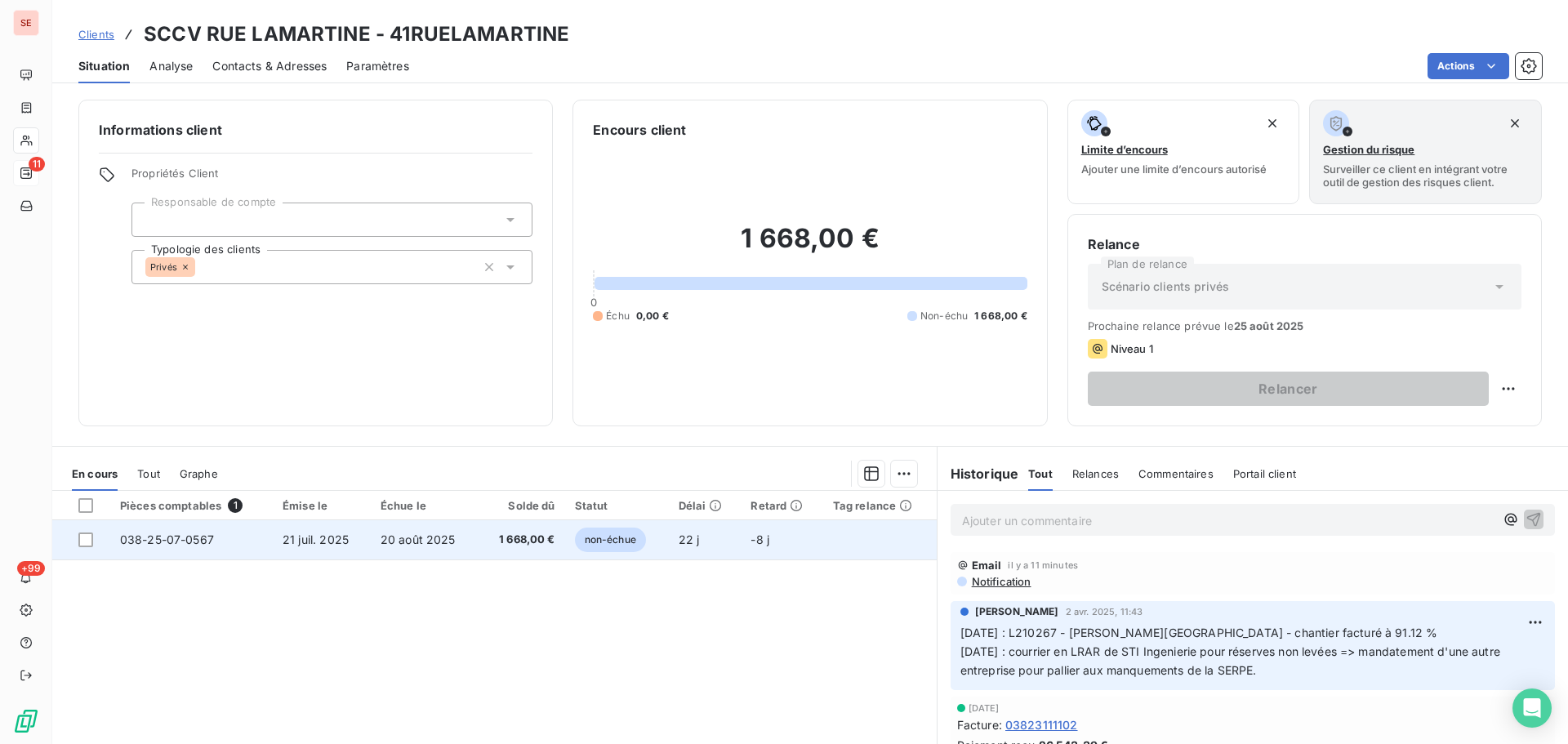
click at [523, 545] on span "1 668,00 €" at bounding box center [521, 540] width 67 height 17
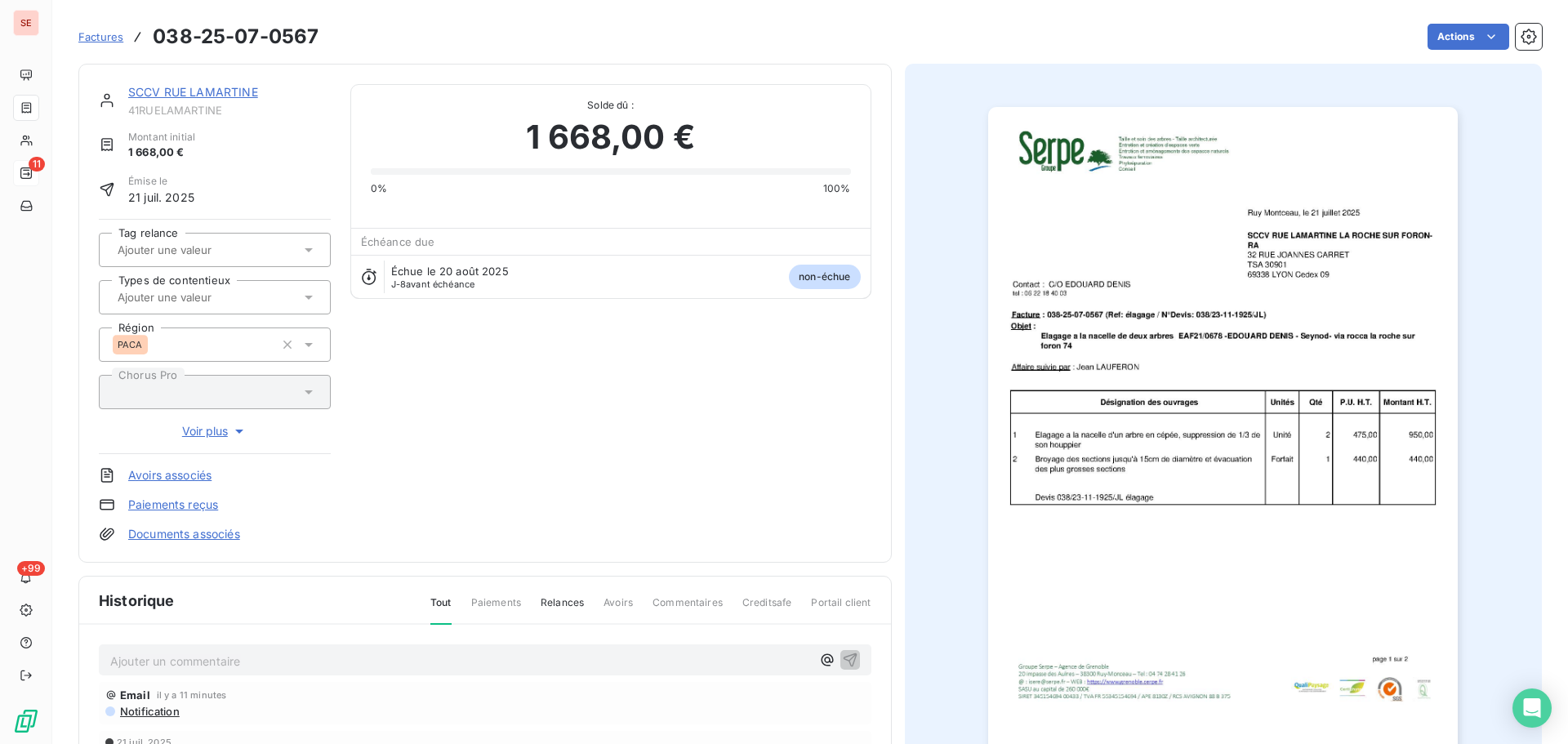
click at [151, 714] on span "Notification" at bounding box center [149, 711] width 62 height 13
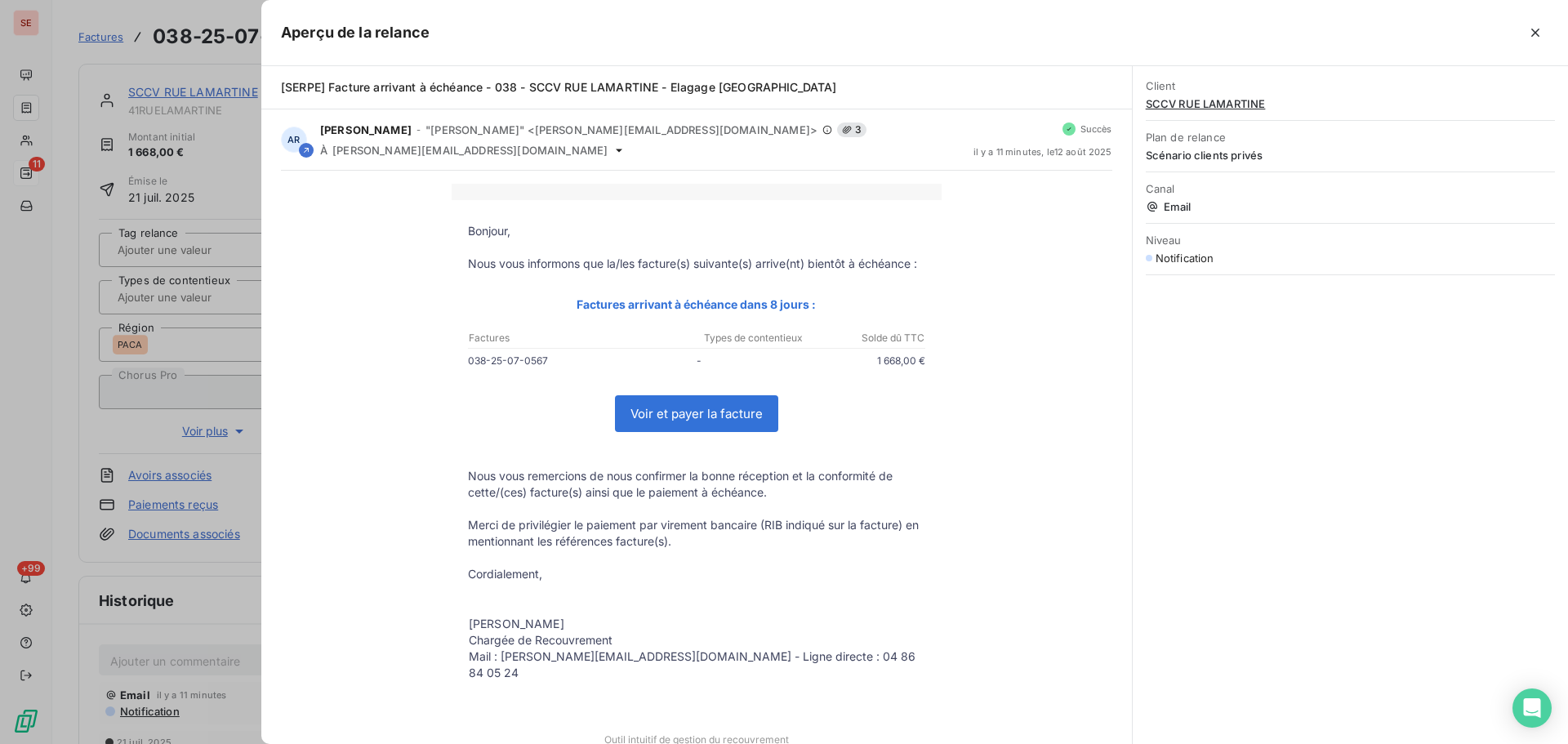
click at [189, 589] on div at bounding box center [784, 372] width 1568 height 744
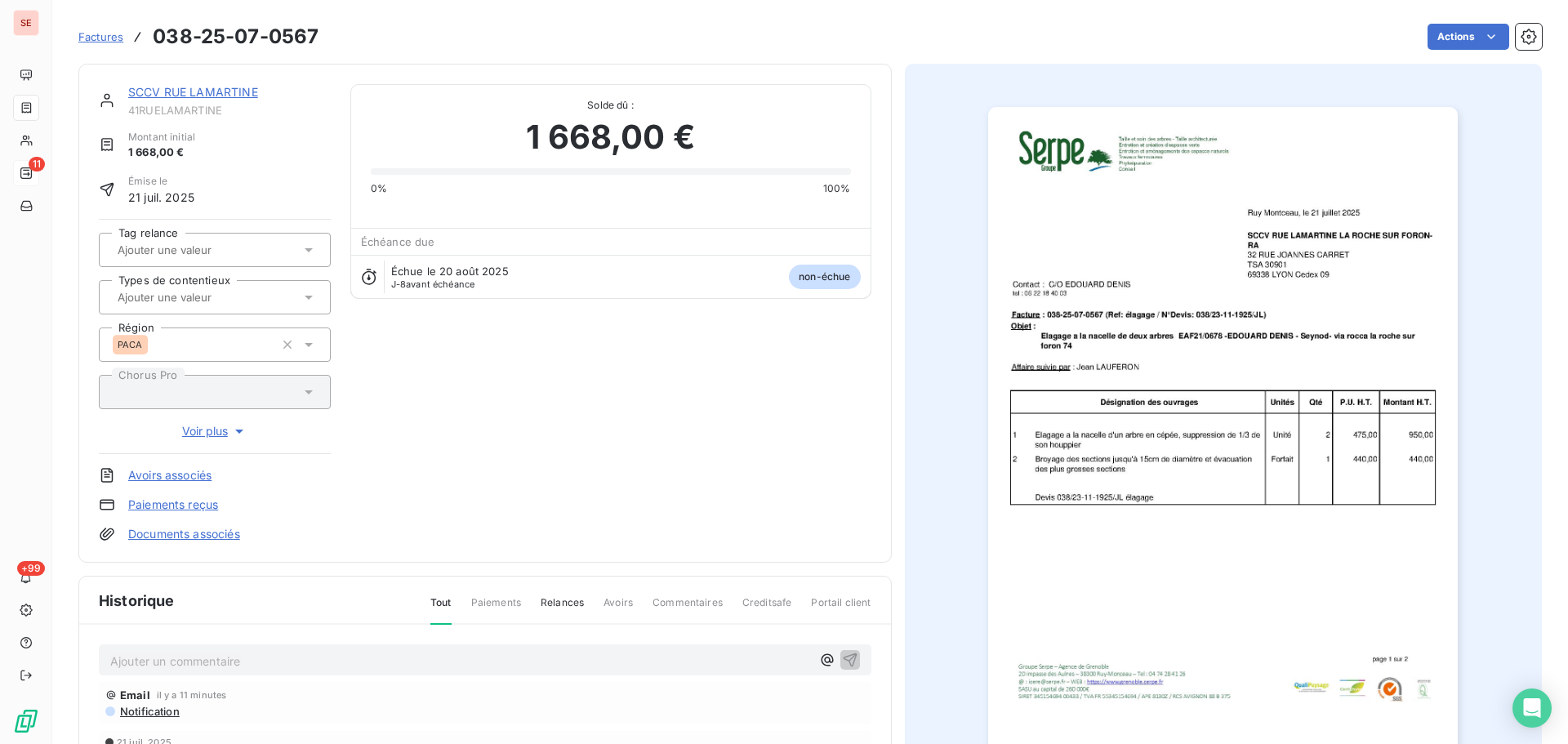
click at [313, 670] on p "Ajouter un commentaire ﻿" at bounding box center [461, 661] width 701 height 21
click at [168, 710] on span "Notification" at bounding box center [149, 710] width 62 height 13
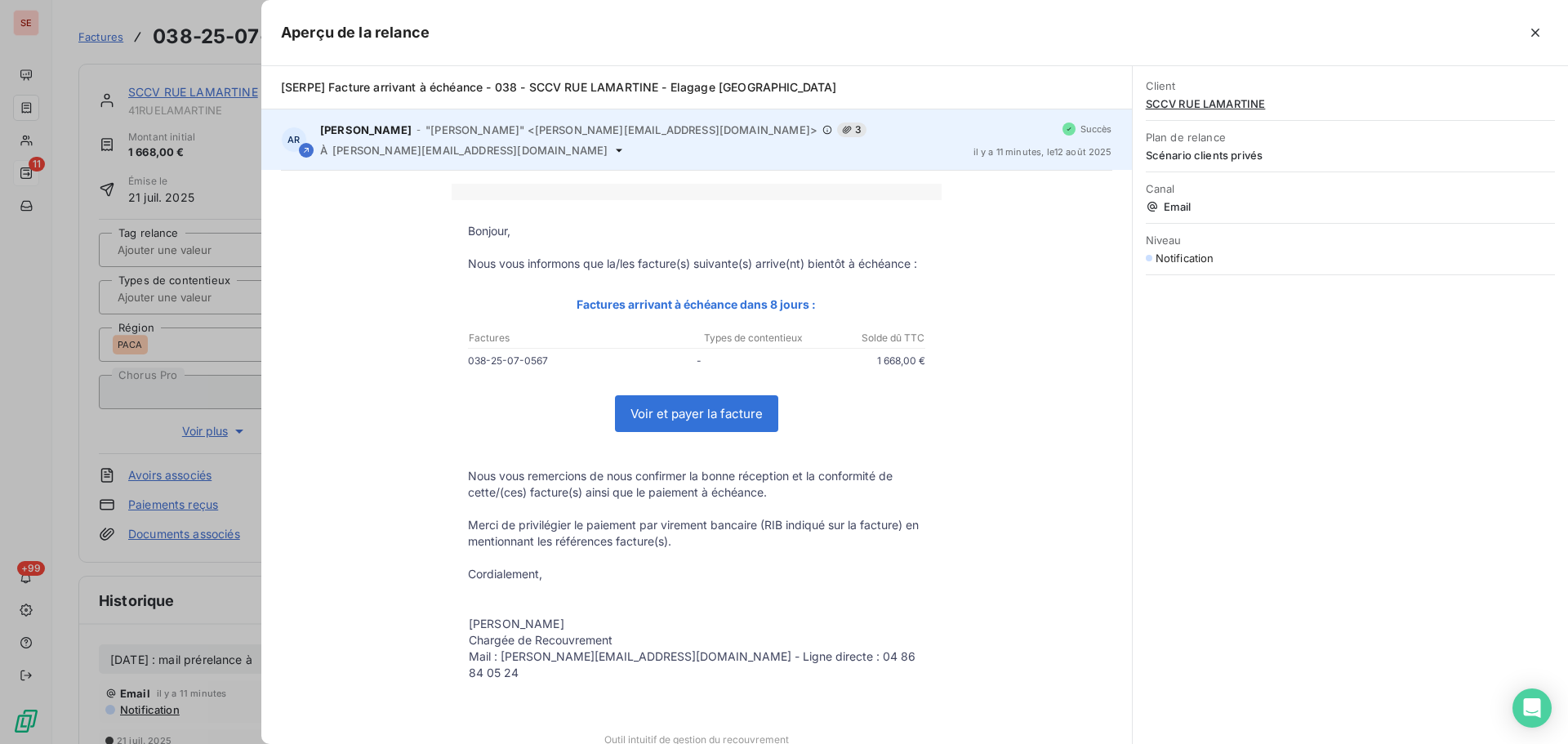
click at [405, 146] on span "j.gorliez@edouarddenis.fr" at bounding box center [469, 150] width 275 height 13
click at [406, 146] on span "j.gorliez@edouarddenis.fr" at bounding box center [469, 150] width 275 height 13
click at [407, 146] on span "j.gorliez@edouarddenis.fr" at bounding box center [469, 150] width 275 height 13
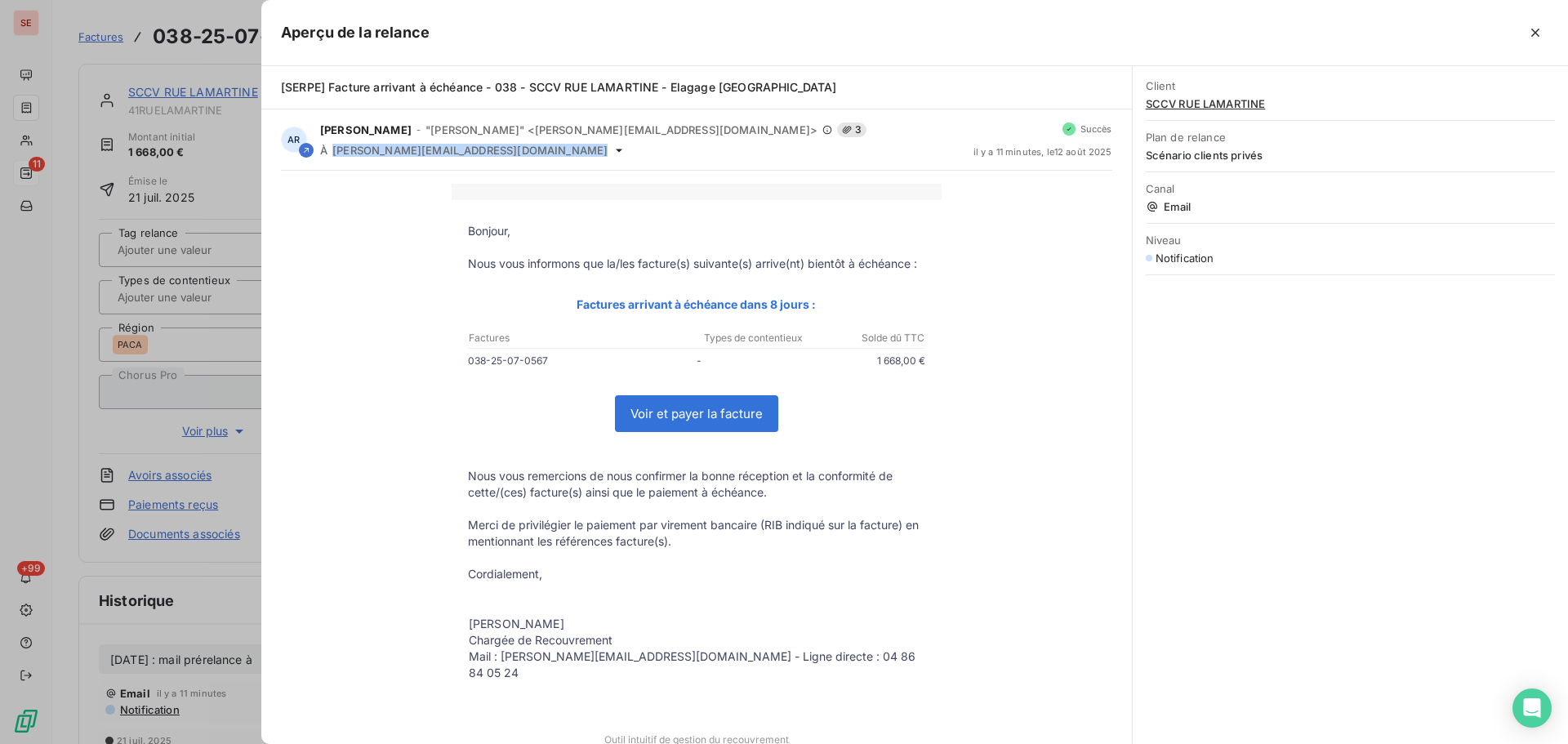
copy div "j.gorliez@edouarddenis.fr"
click at [197, 599] on div at bounding box center [784, 372] width 1568 height 744
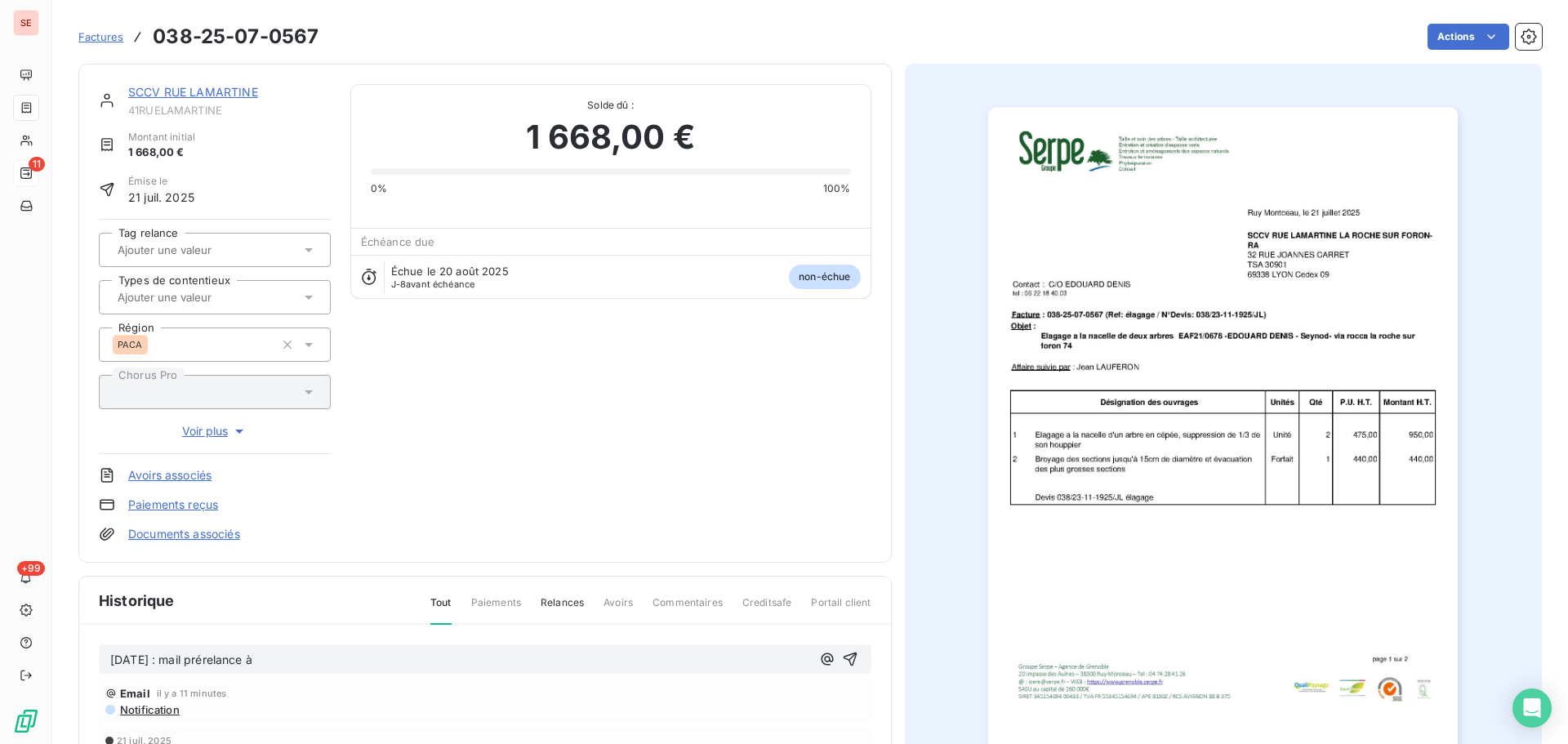
click at [301, 659] on p "12/08/25 : mail prérelance à" at bounding box center [461, 660] width 701 height 19
click at [150, 733] on span "Notification" at bounding box center [149, 728] width 62 height 13
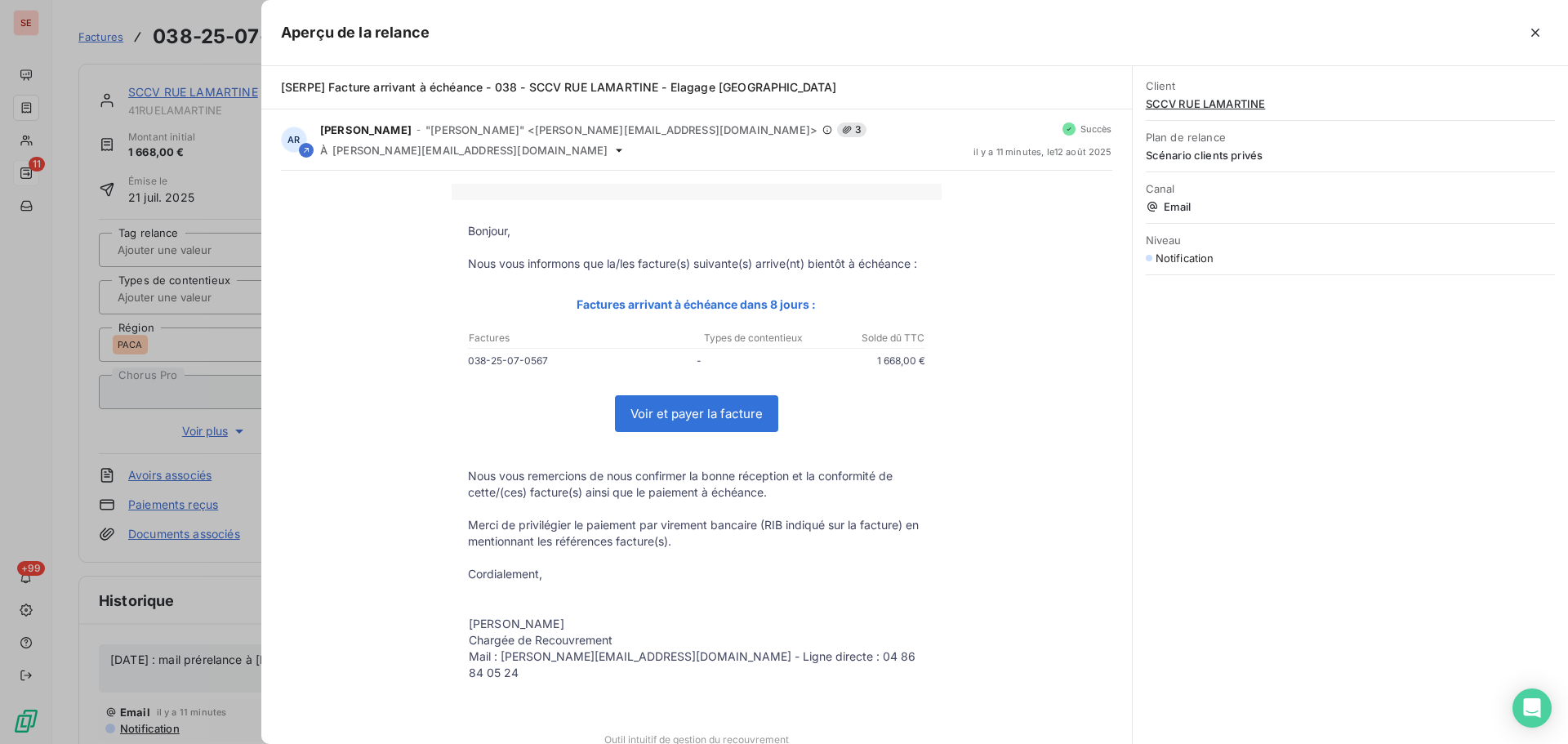
drag, startPoint x: 566, startPoint y: 83, endPoint x: 998, endPoint y: 84, distance: 432.0
click at [998, 84] on div "[SERPE] Facture arrivant à échéance - 038 - SCCV RUE LAMARTINE - Elagage Via Ro…" at bounding box center [697, 87] width 831 height 17
copy span "SCCV RUE LAMARTINE - Elagage Via Rocca - LA ROCHE SUR FORON"
drag, startPoint x: 136, startPoint y: 647, endPoint x: 130, endPoint y: 654, distance: 9.2
click at [135, 647] on div at bounding box center [784, 372] width 1568 height 744
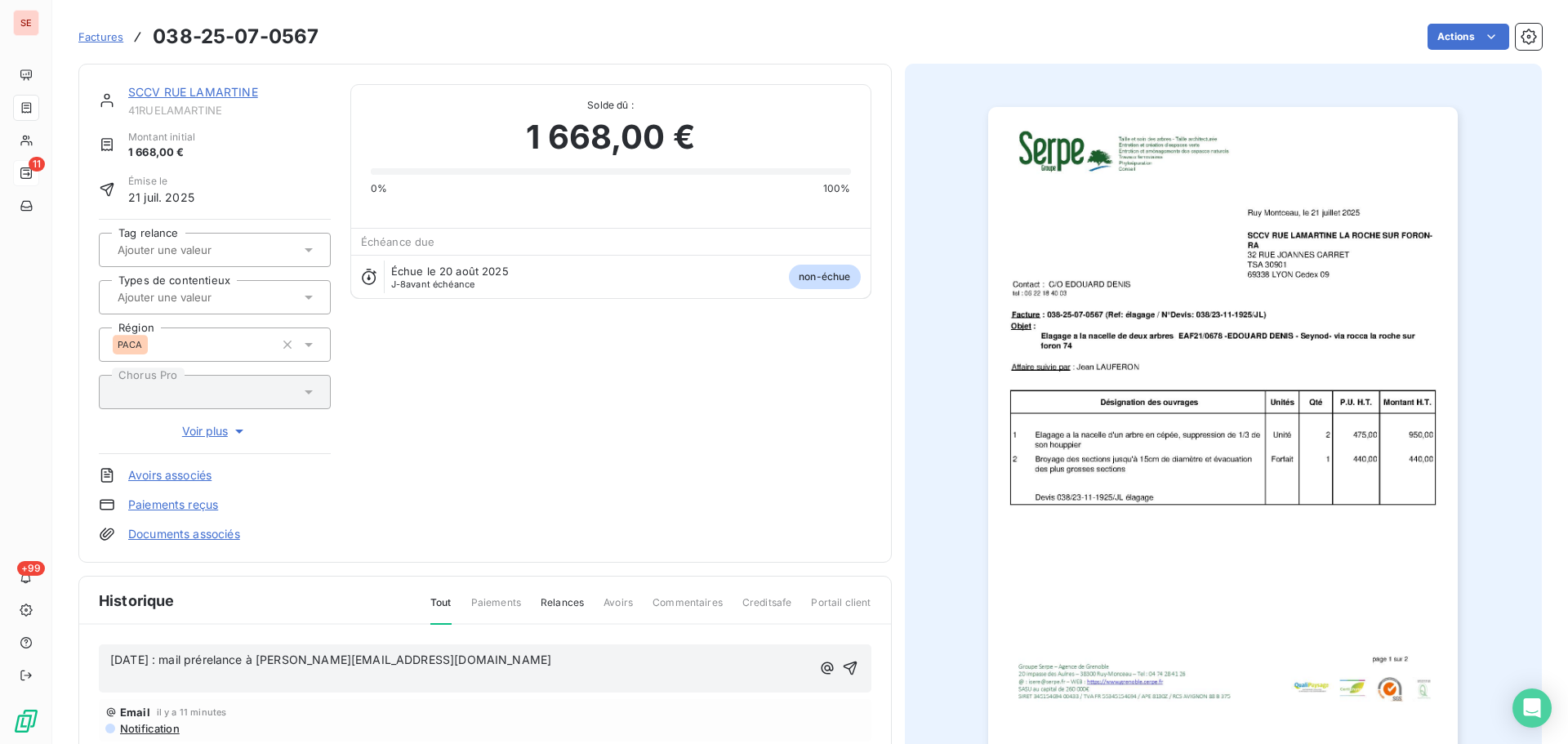
click at [112, 656] on span "12/08/25 : mail prérelance à j.gorliez@edouarddenis.fr" at bounding box center [331, 660] width 441 height 14
click at [117, 650] on div "12/08/25 : mail prérelance à j.gorliez@edouarddenis.fr ﻿" at bounding box center [461, 670] width 701 height 39
click at [136, 670] on p "12/08/25 : mail prérelance à j.gorliez@edouarddenis.fr" at bounding box center [461, 660] width 701 height 19
click at [128, 659] on p "12/08/25 : mail prérelance à j.gorliez@edouarddenis.fr" at bounding box center [461, 660] width 701 height 19
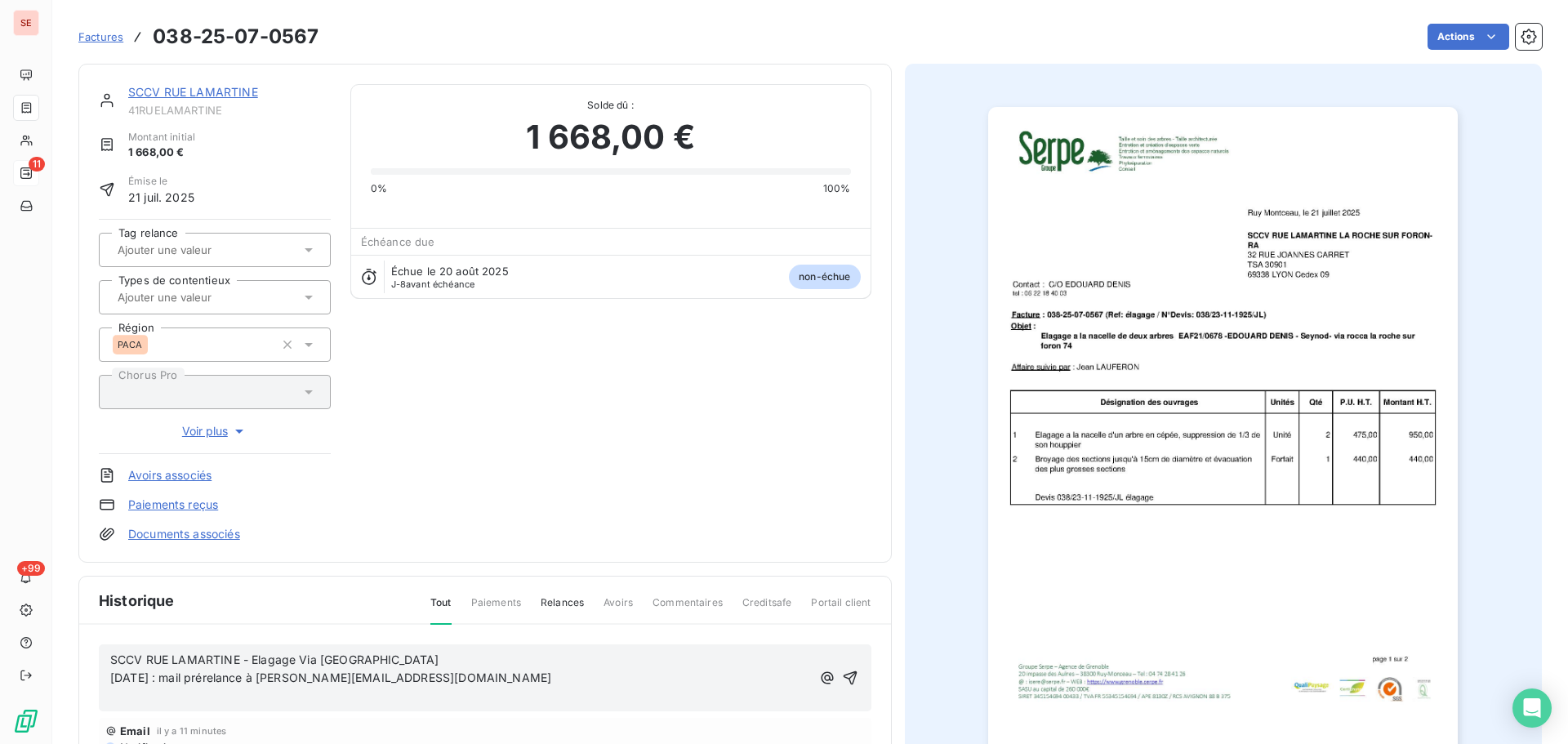
click at [438, 677] on p "SCCV RUE LAMARTINE - Elagage Via Rocca - LA ROCHE SUR FORON 12/08/25 : mail pré…" at bounding box center [461, 670] width 701 height 37
click at [317, 705] on p "﻿" at bounding box center [461, 697] width 701 height 19
click at [843, 668] on icon "button" at bounding box center [850, 669] width 14 height 14
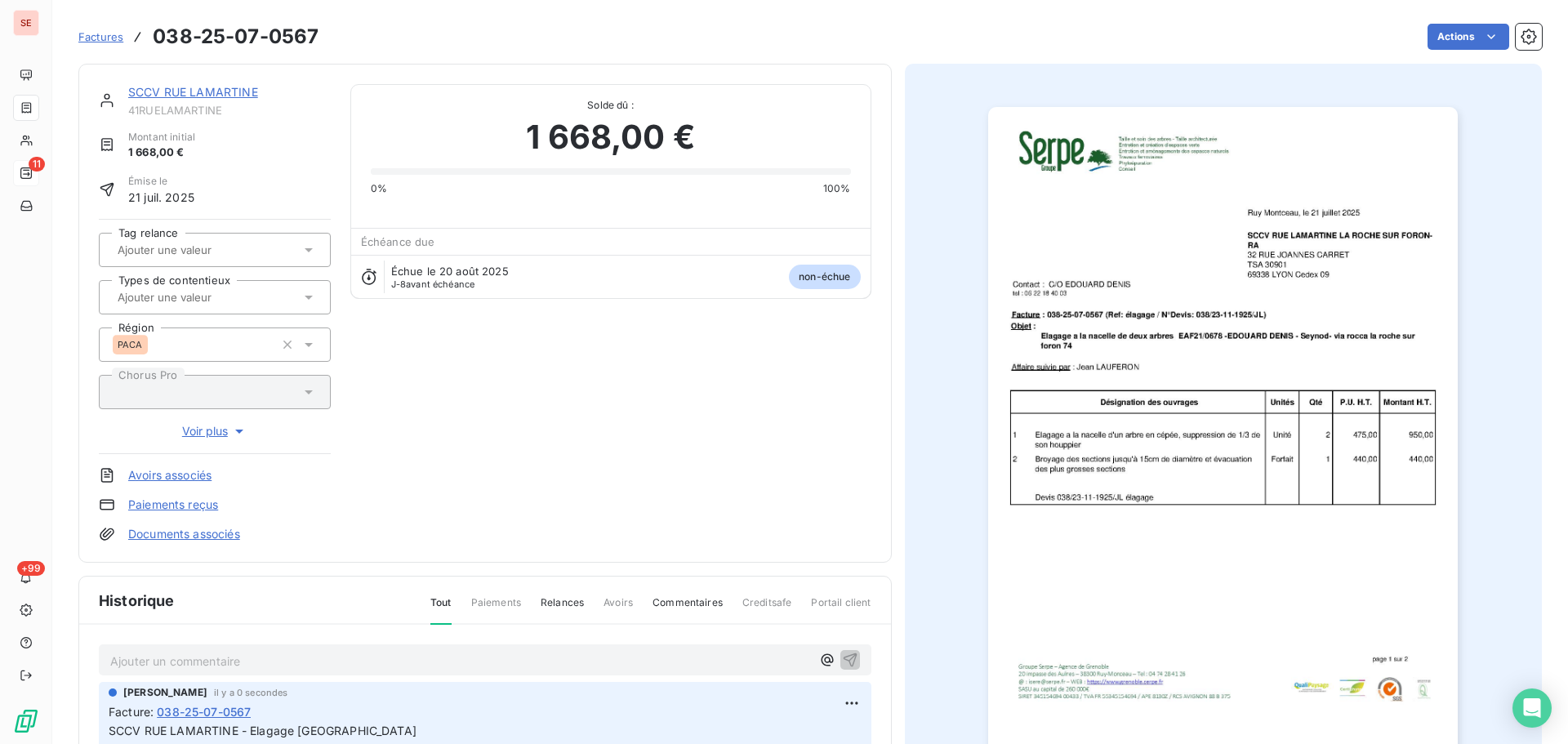
click at [307, 91] on div "SCCV RUE LAMARTINE" at bounding box center [229, 92] width 203 height 17
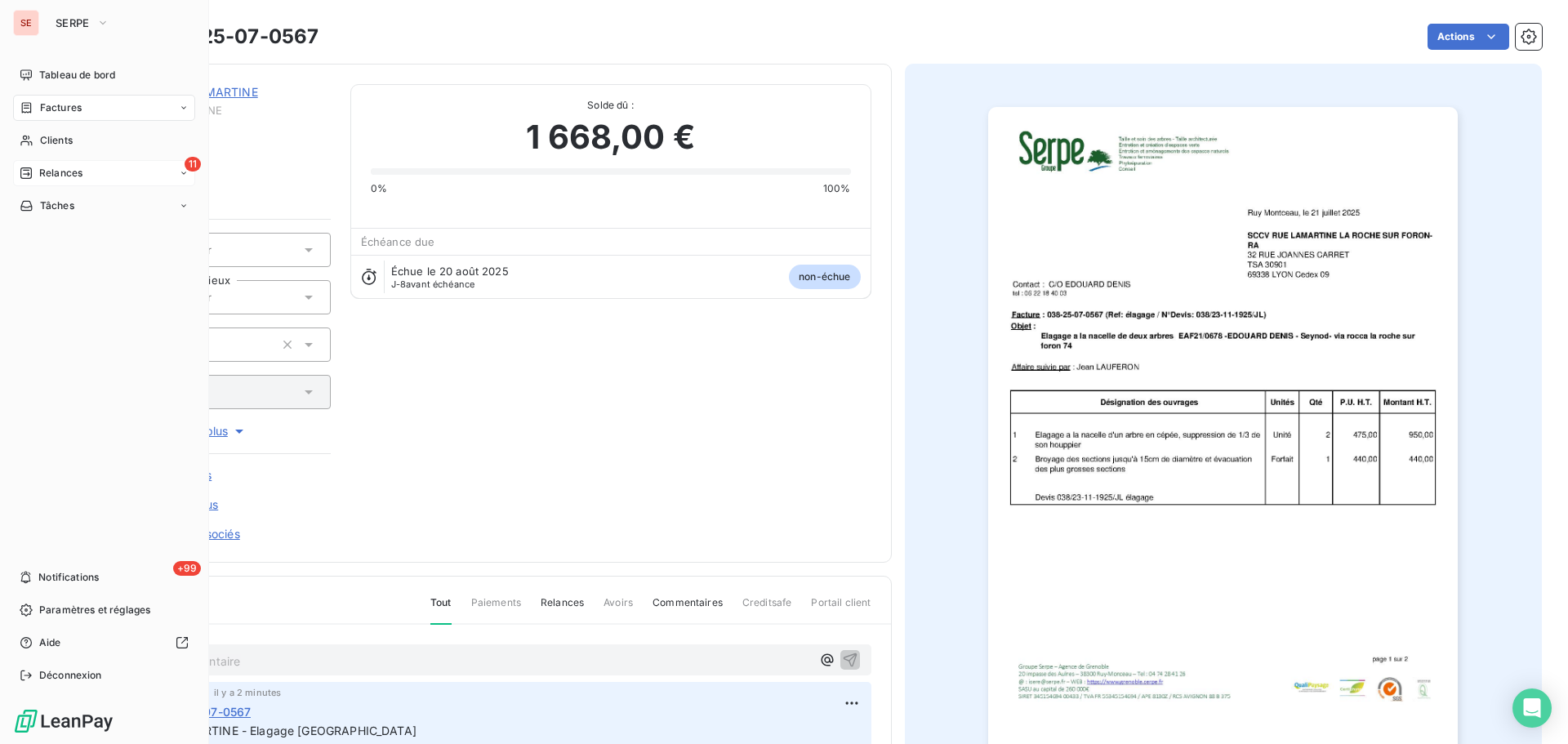
click at [57, 170] on span "Relances" at bounding box center [61, 173] width 43 height 15
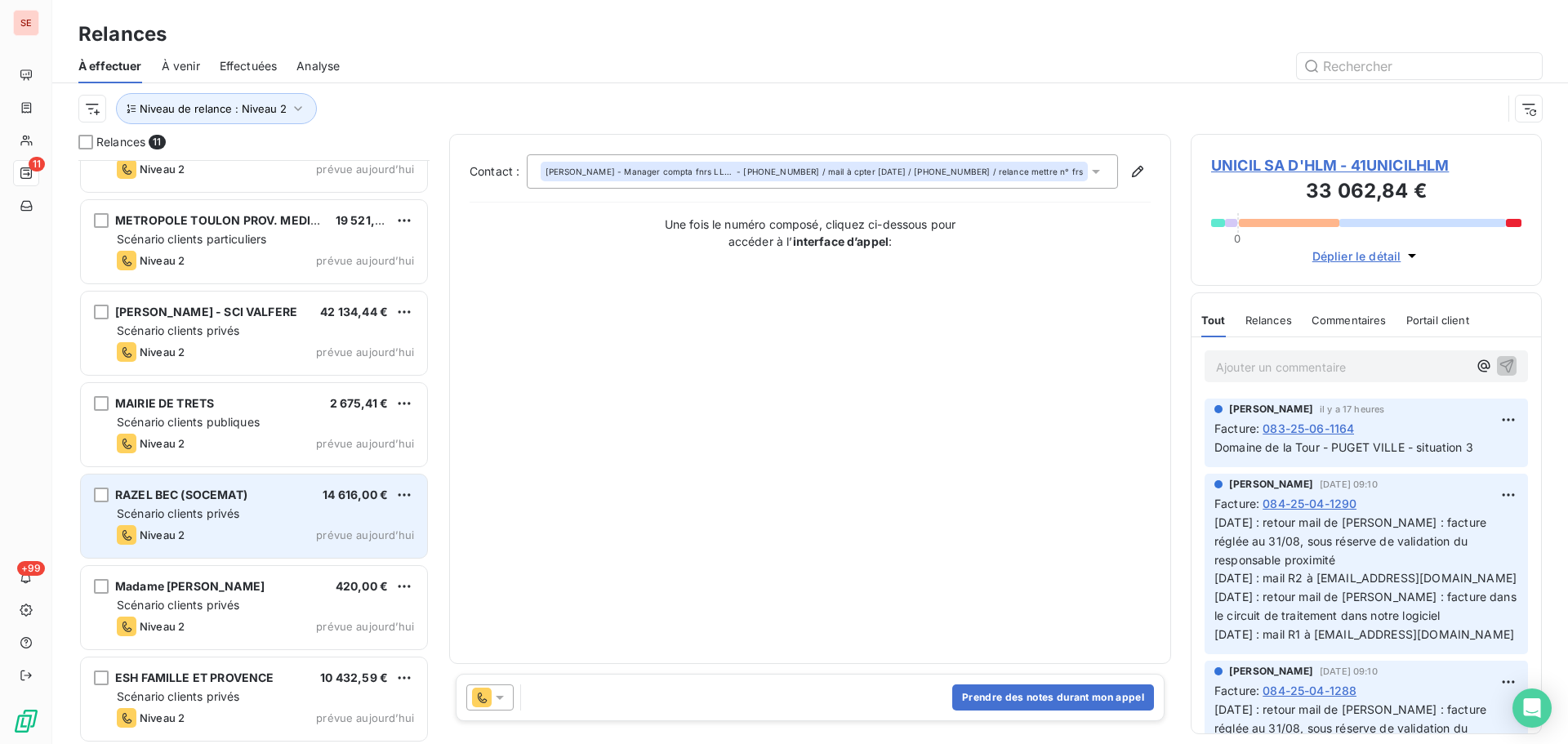
scroll to position [423, 0]
click at [206, 512] on span "Scénario clients privés" at bounding box center [177, 511] width 122 height 14
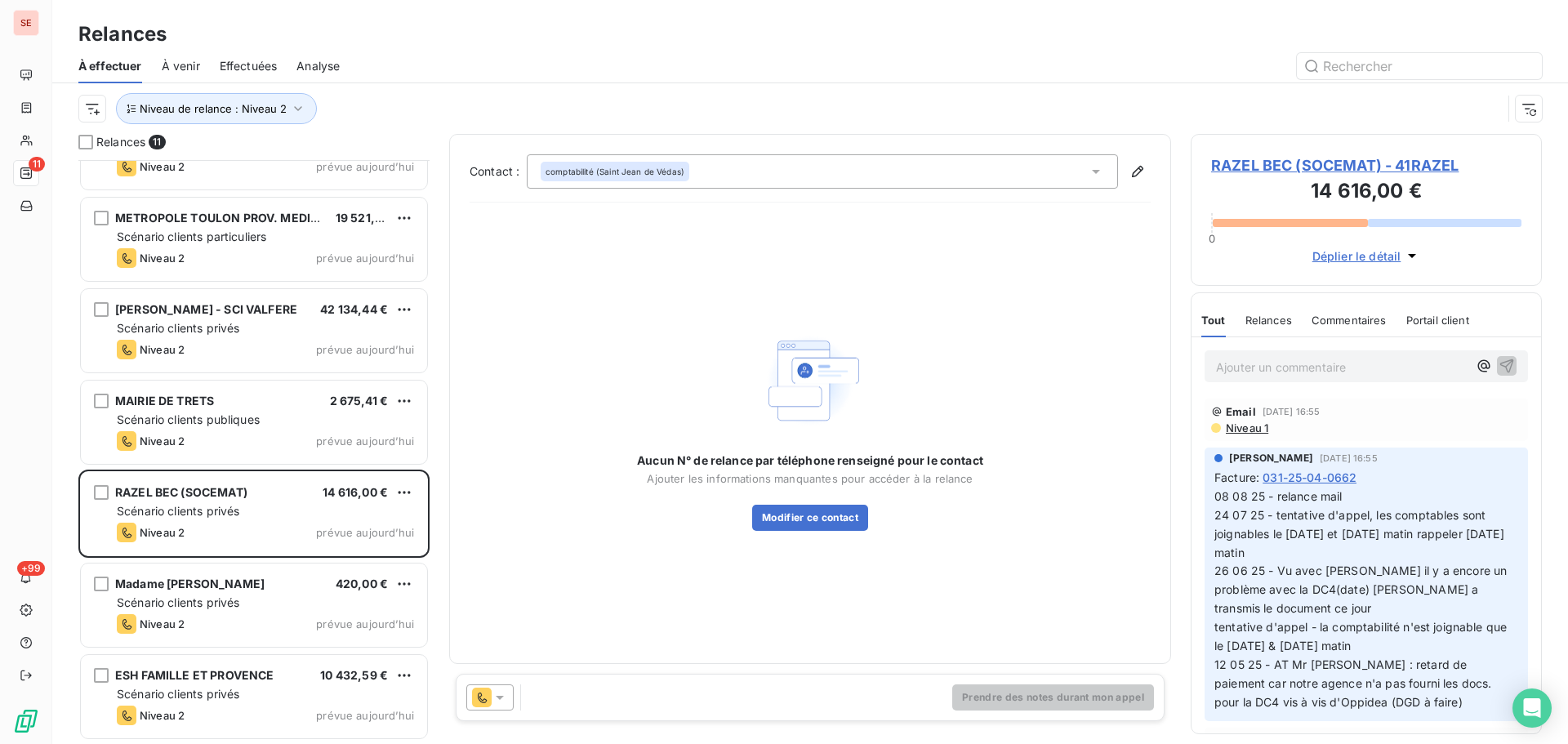
click at [1256, 165] on span "RAZEL BEC (SOCEMAT) - 41RAZEL" at bounding box center [1366, 166] width 311 height 23
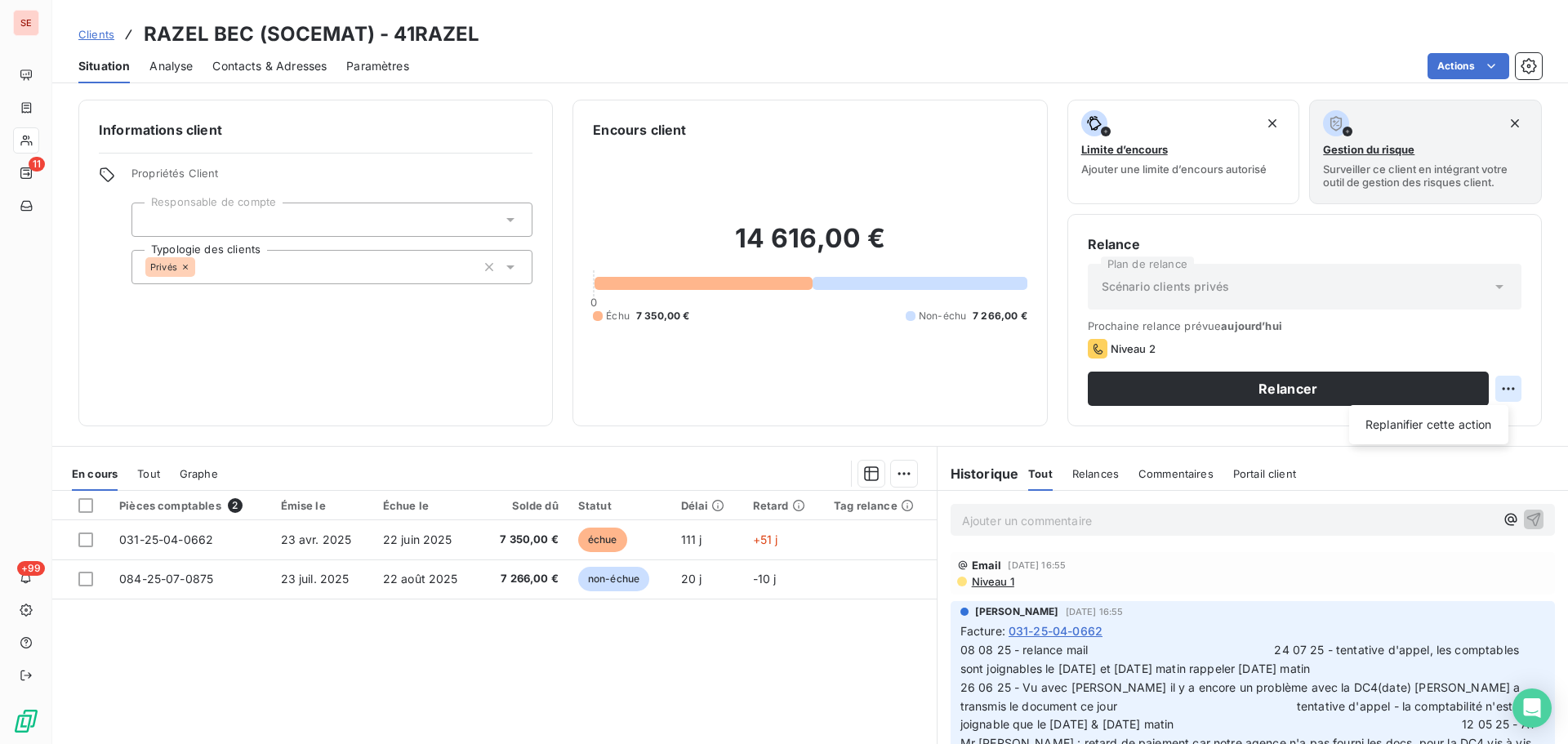
click at [1504, 387] on html "SE 11 +99 Clients RAZEL BEC (SOCEMAT) - 41RAZEL Situation Analyse Contacts & Ad…" at bounding box center [784, 372] width 1568 height 744
click at [1489, 422] on div "Replanifier cette action" at bounding box center [1428, 424] width 146 height 26
select select "7"
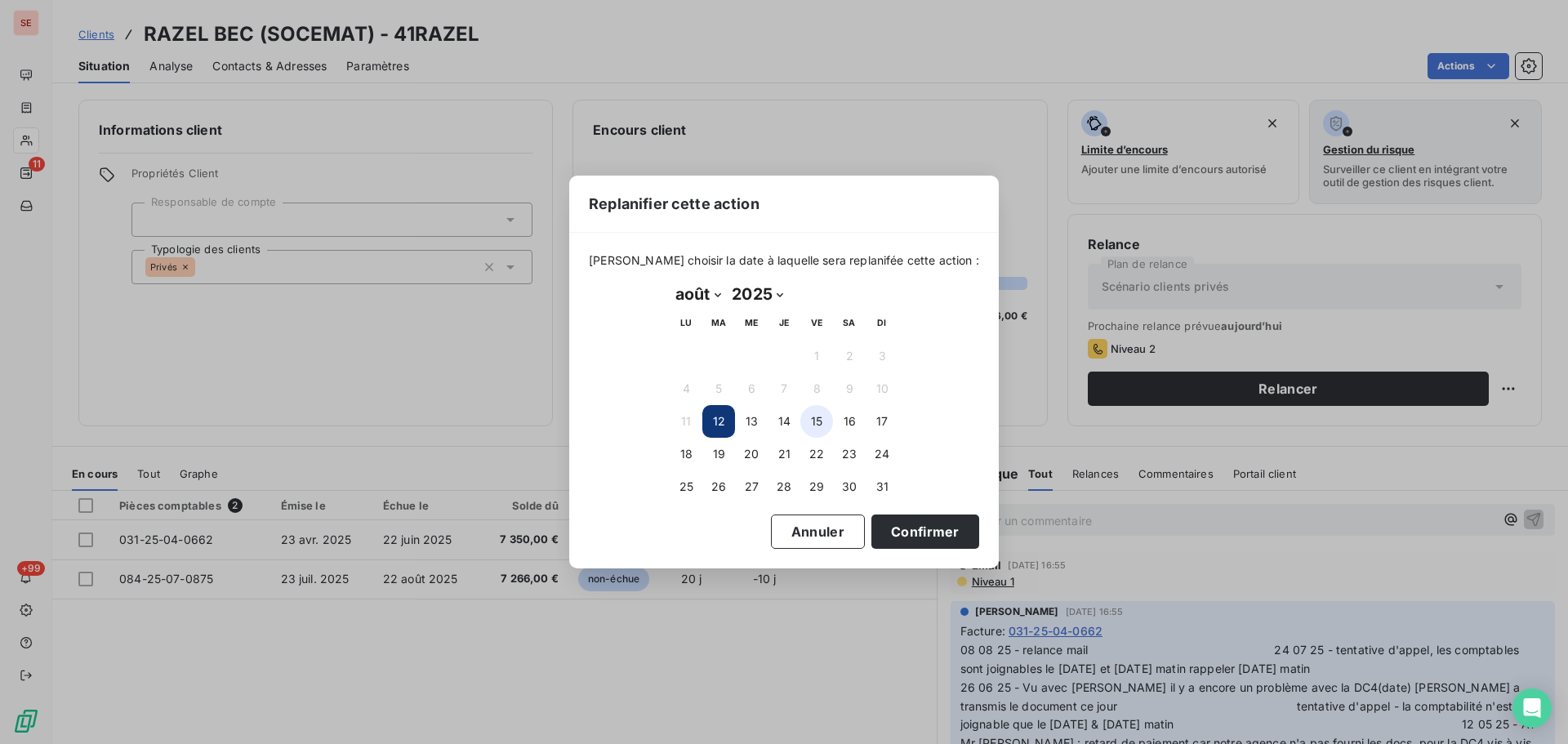
click at [818, 423] on button "15" at bounding box center [816, 421] width 32 height 32
click at [919, 529] on button "Confirmer" at bounding box center [925, 531] width 108 height 34
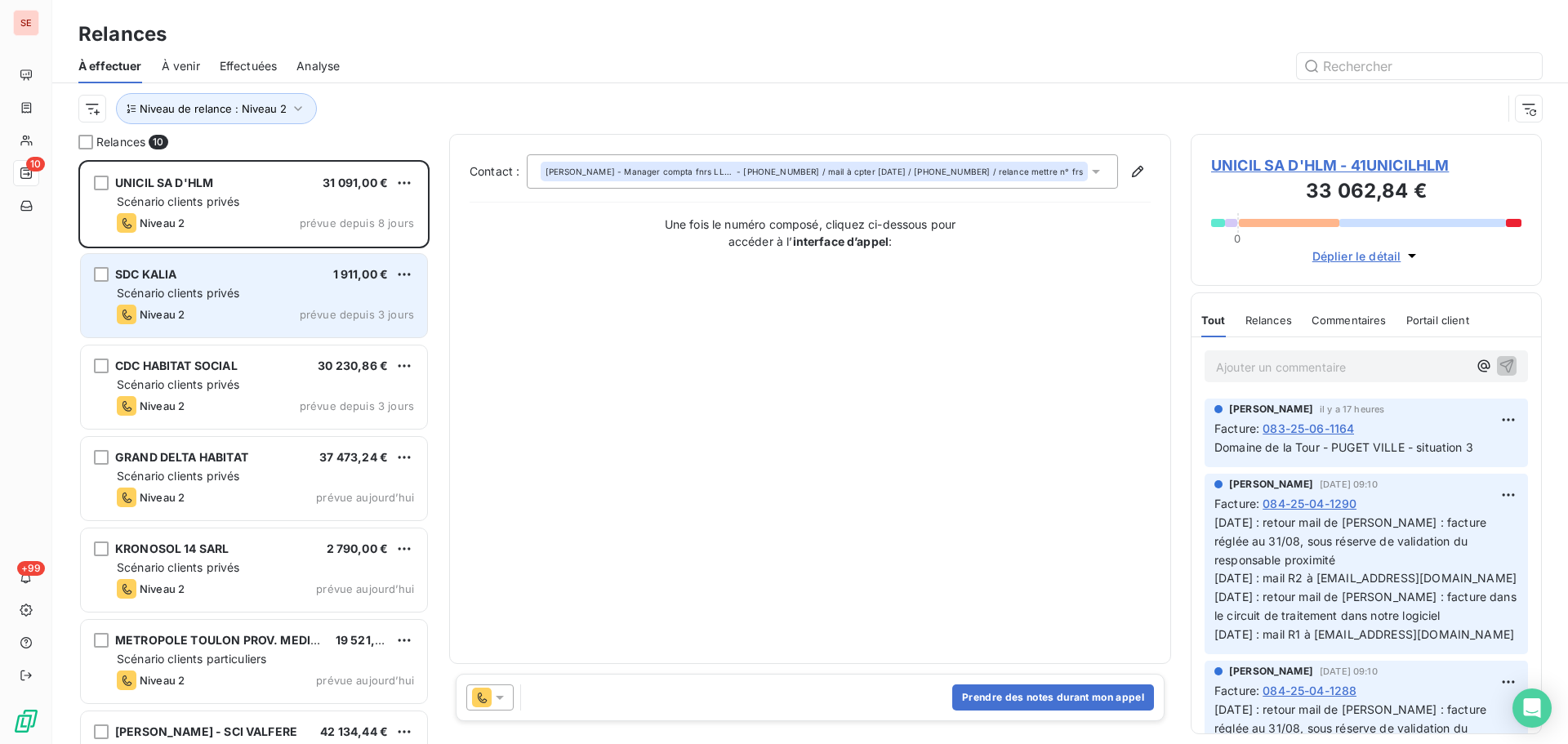
click at [250, 294] on div "Scénario clients privés" at bounding box center [265, 293] width 297 height 17
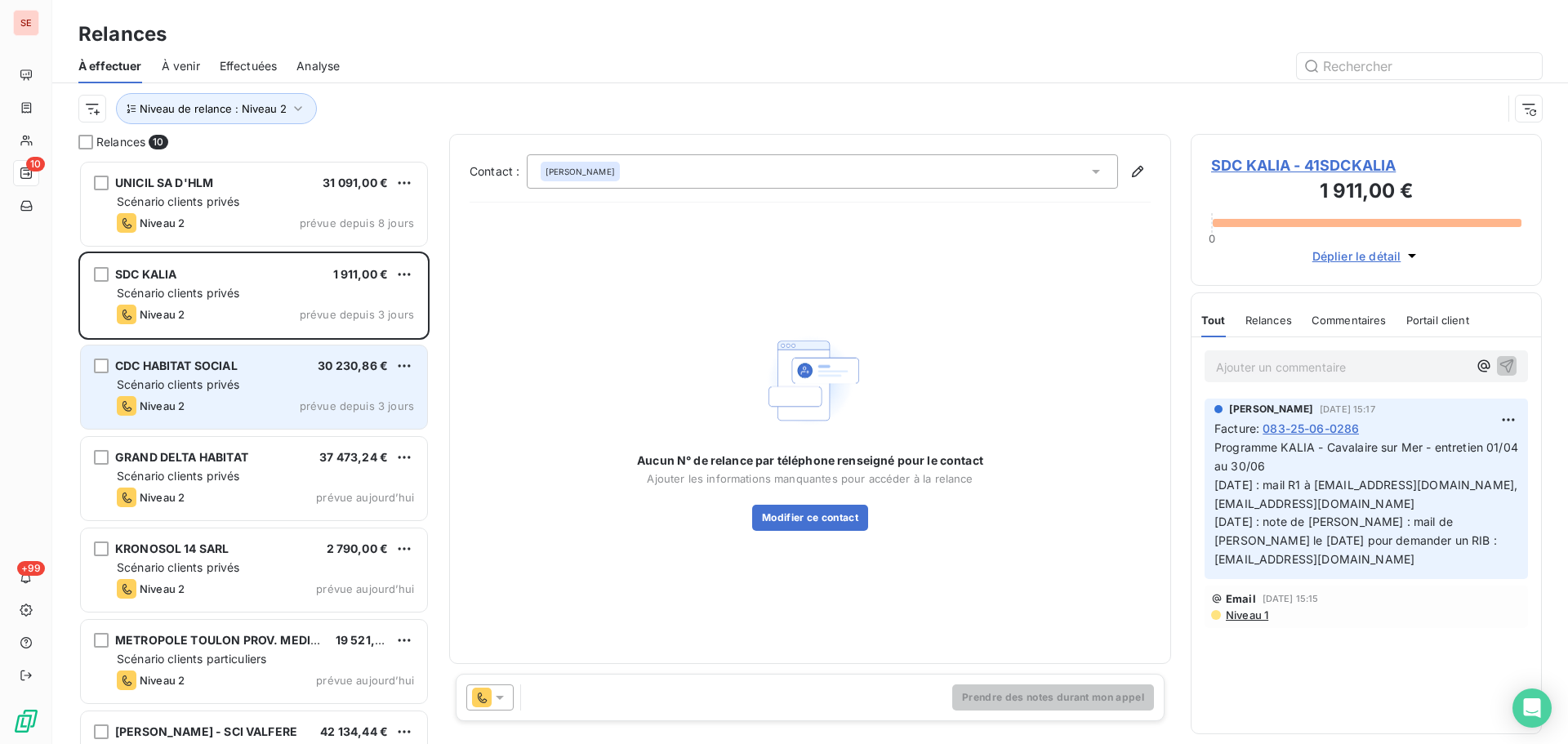
click at [253, 376] on div "Scénario clients privés" at bounding box center [265, 384] width 297 height 17
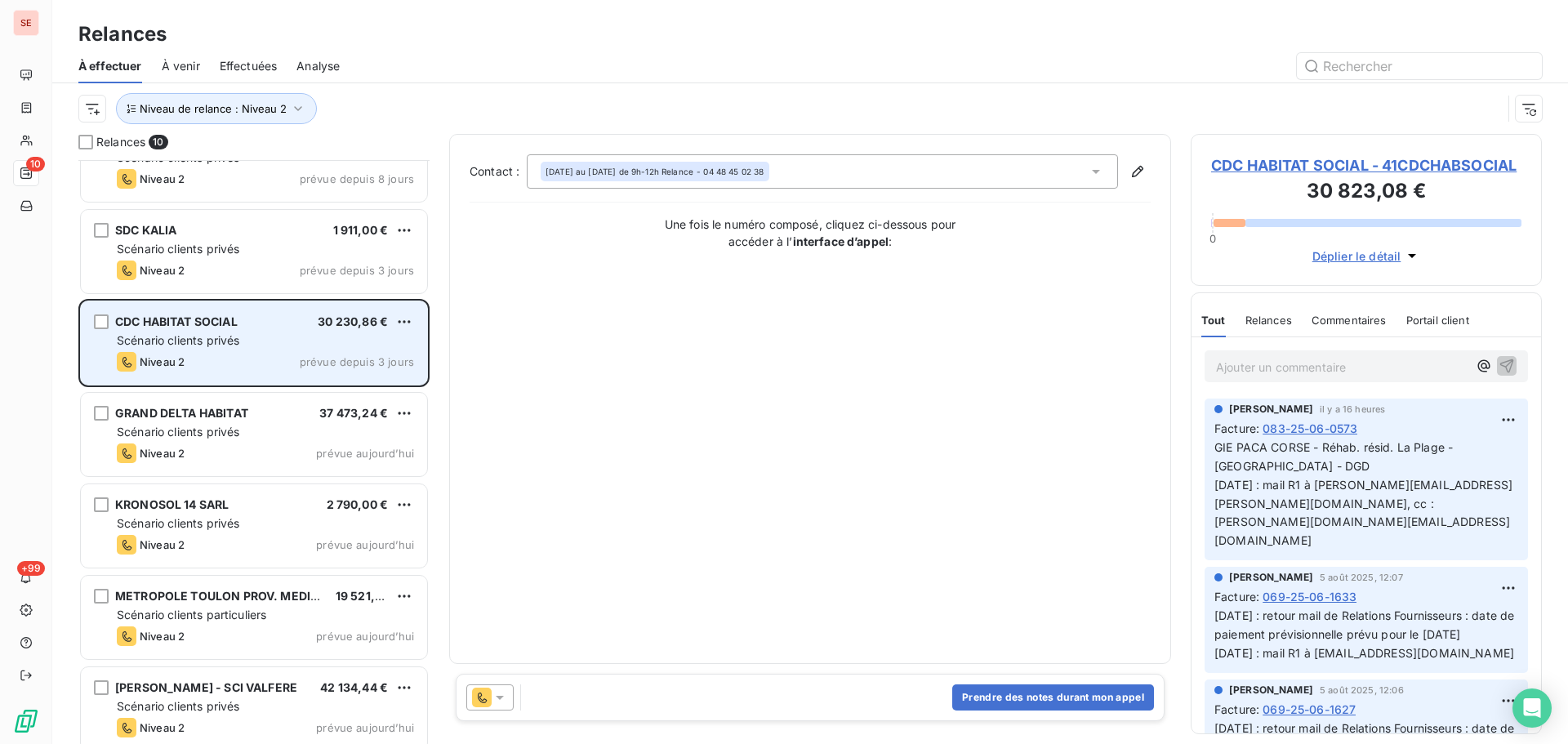
scroll to position [82, 0]
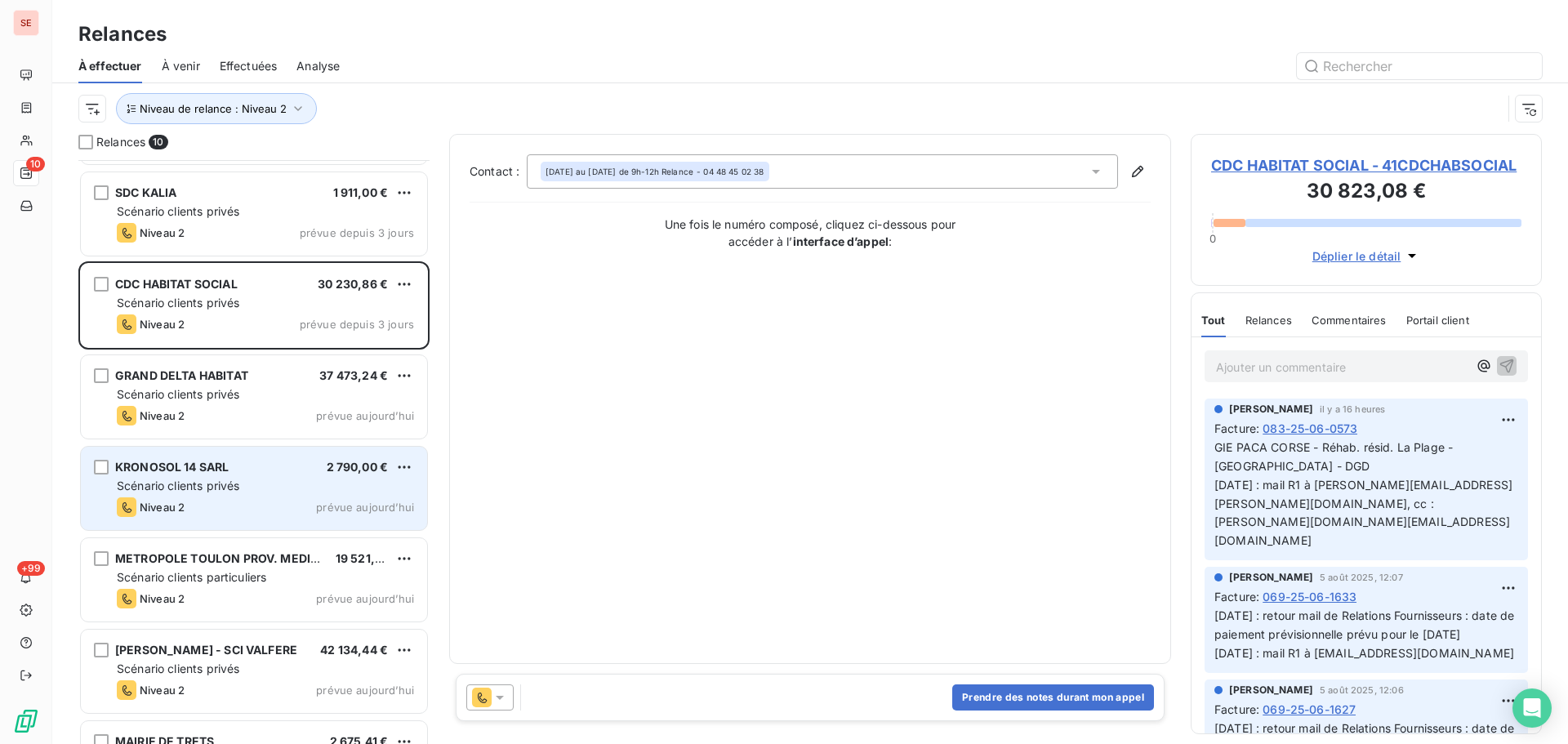
click at [243, 478] on div "Scénario clients privés" at bounding box center [265, 486] width 297 height 17
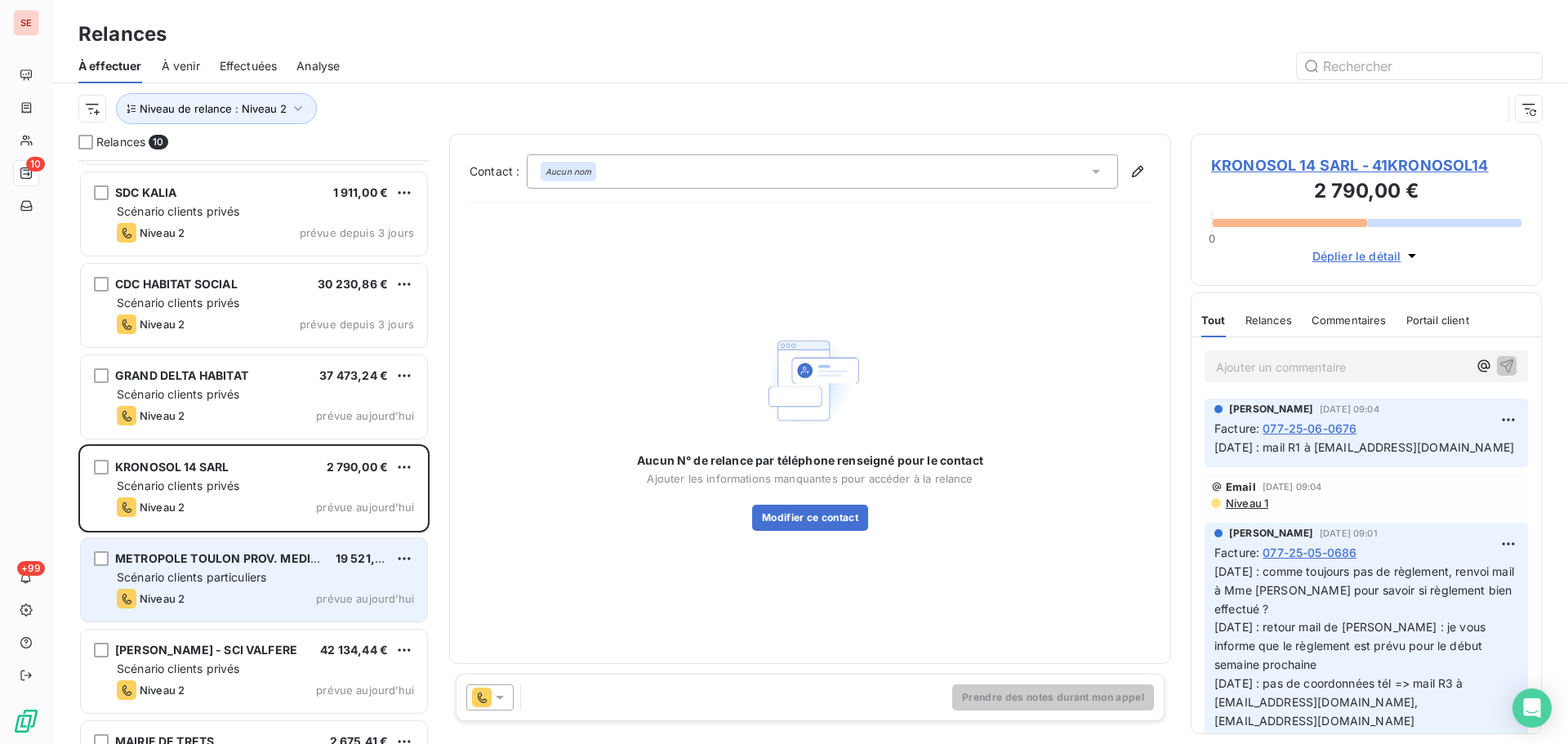
click at [226, 598] on div "Niveau 2 prévue aujourd’hui" at bounding box center [265, 599] width 297 height 20
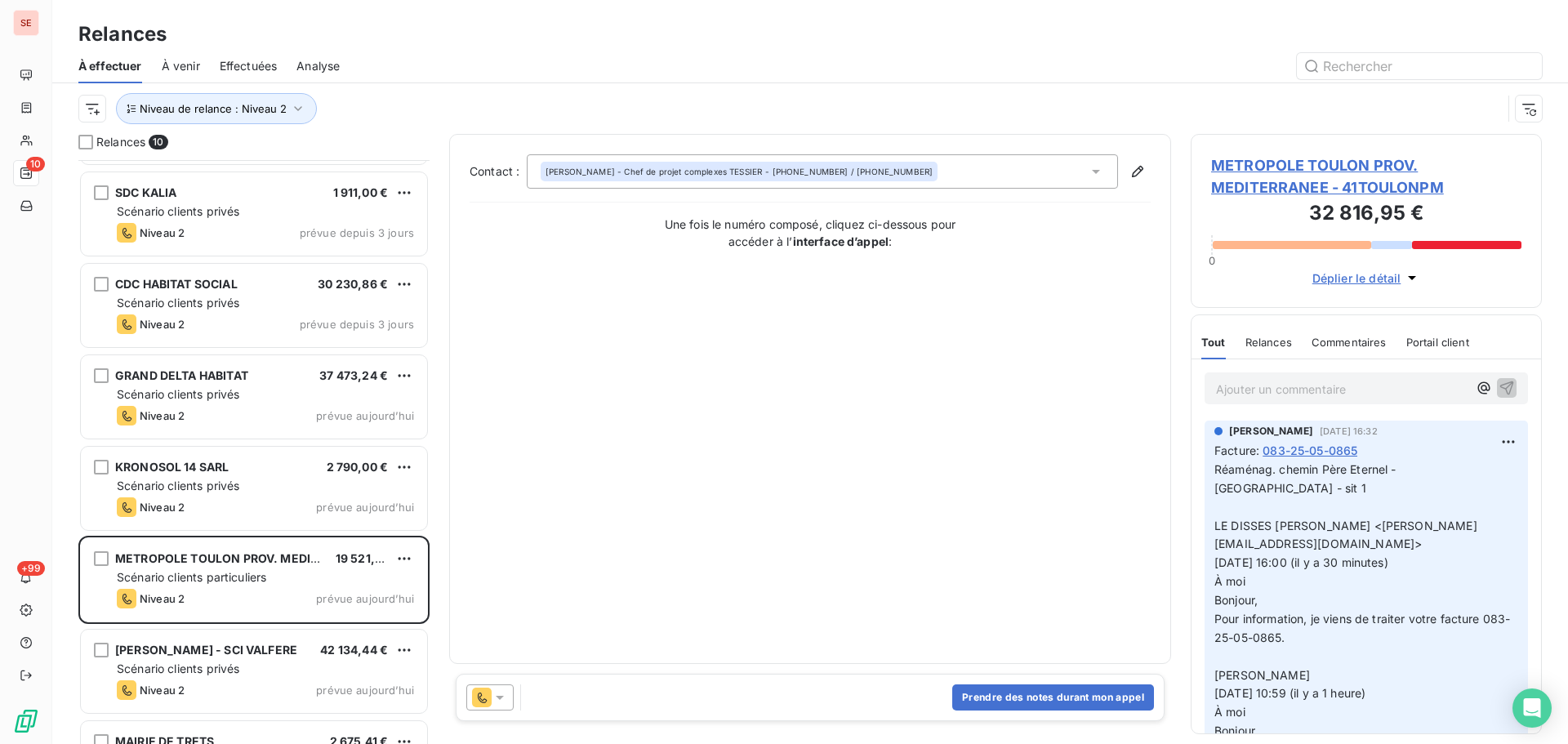
click at [1351, 165] on span "METROPOLE TOULON PROV. MEDITERRANEE - 41TOULONPM" at bounding box center [1366, 176] width 311 height 44
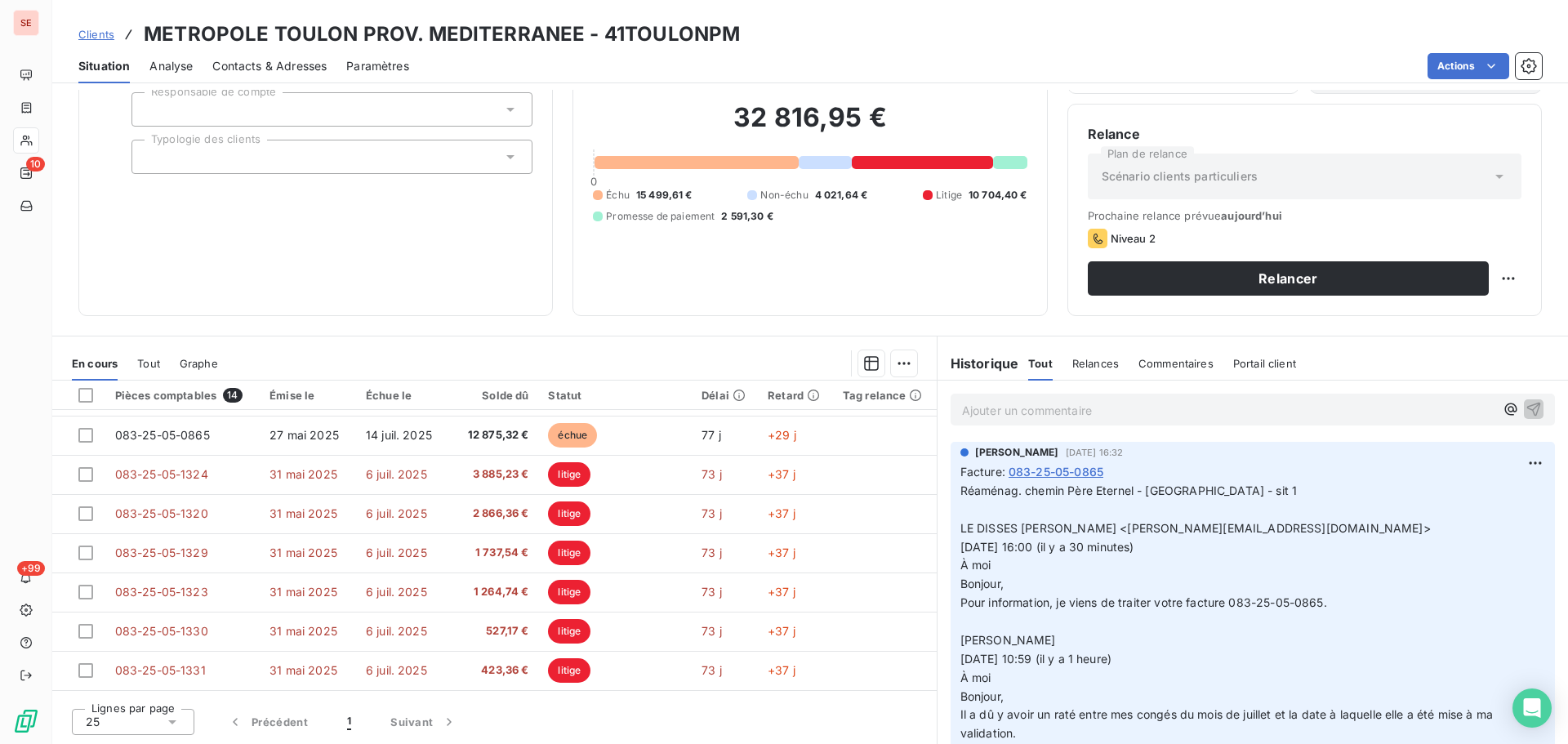
scroll to position [81, 0]
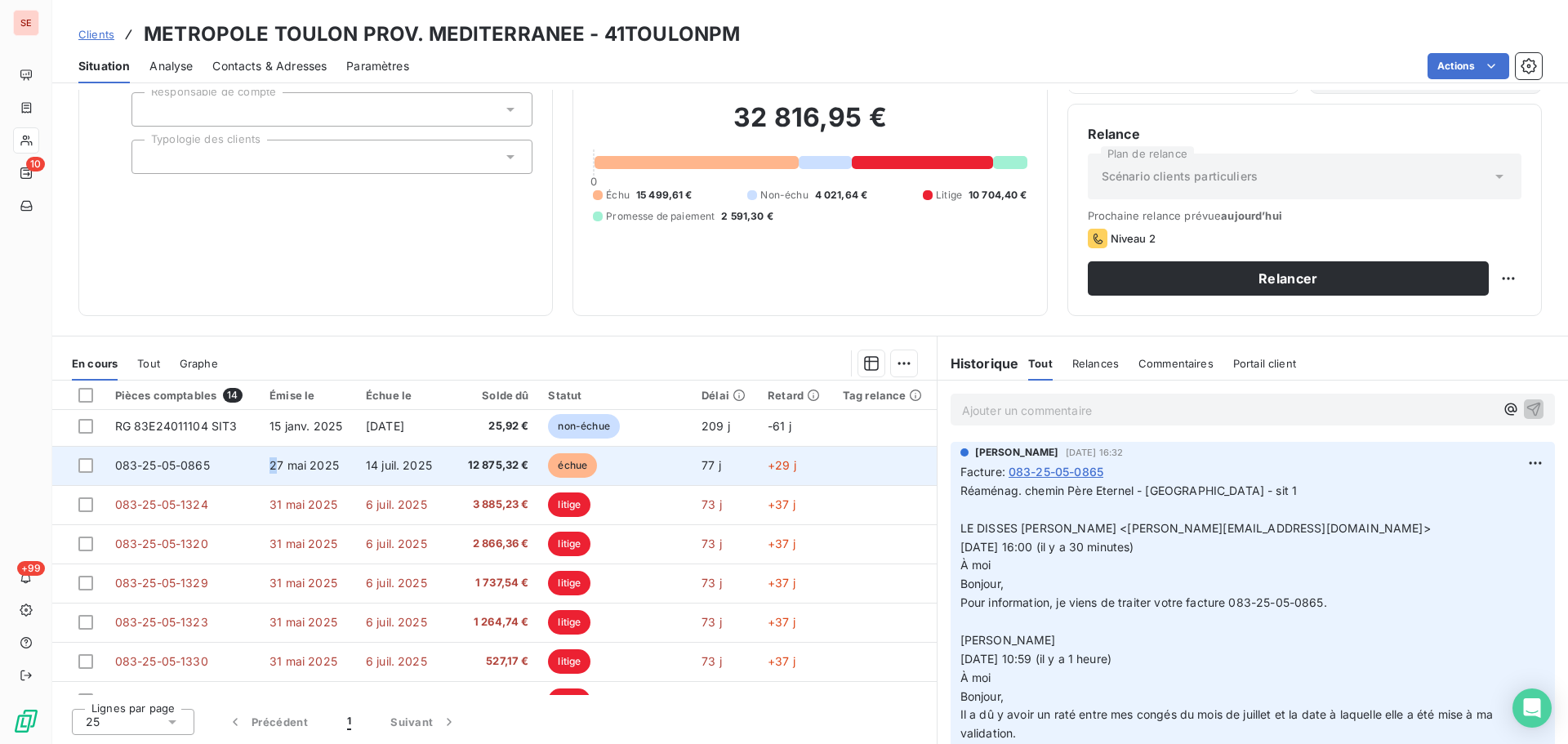
click at [270, 461] on span "27 mai 2025" at bounding box center [304, 466] width 70 height 14
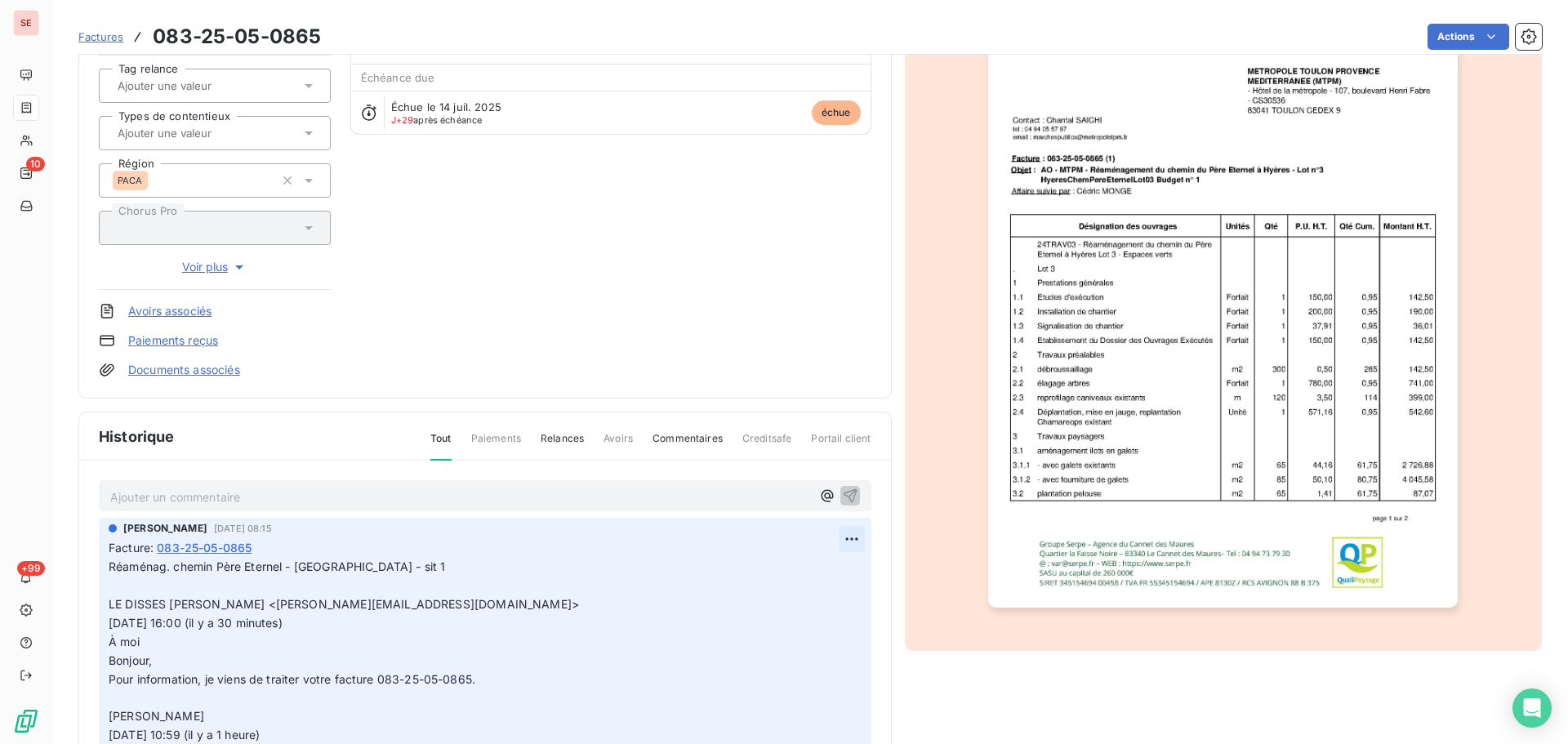
click at [829, 546] on html "SE 10 +99 Factures 083-25-05-0865 Actions METROPOLE TOULON PROV. MEDITERRANEE 4…" at bounding box center [784, 372] width 1568 height 744
click at [823, 574] on div "Editer" at bounding box center [793, 574] width 91 height 26
click at [426, 566] on p "Réaménag. chemin Père Eternel - Hyères - sit 1 LE DISSES CHRISTELLE <christelle…" at bounding box center [473, 735] width 730 height 356
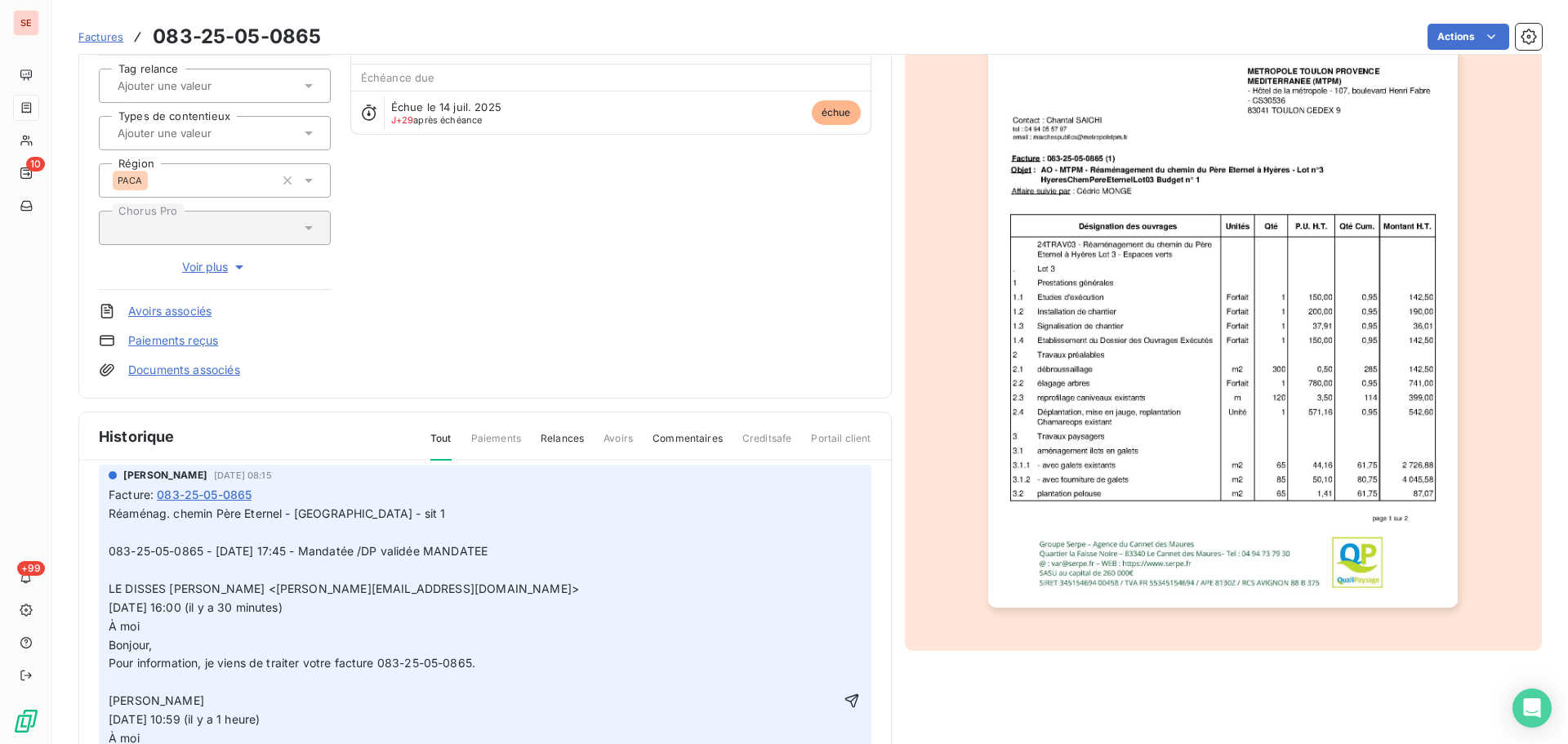
scroll to position [81, 0]
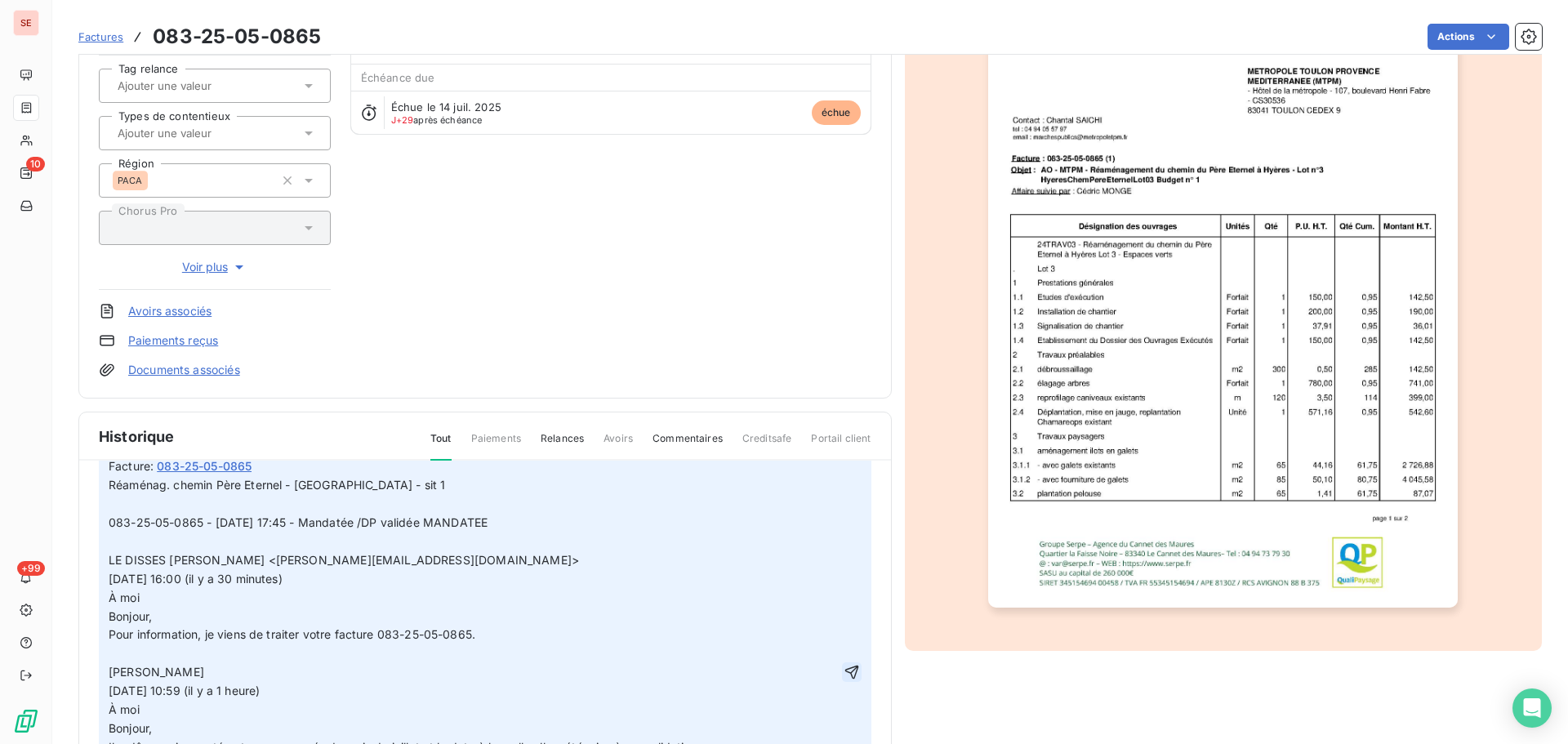
click at [844, 670] on icon "button" at bounding box center [852, 672] width 17 height 17
click at [1439, 42] on html "SE 10 +99 Factures 083-25-05-0865 Actions METROPOLE TOULON PROV. MEDITERRANEE 4…" at bounding box center [784, 372] width 1568 height 744
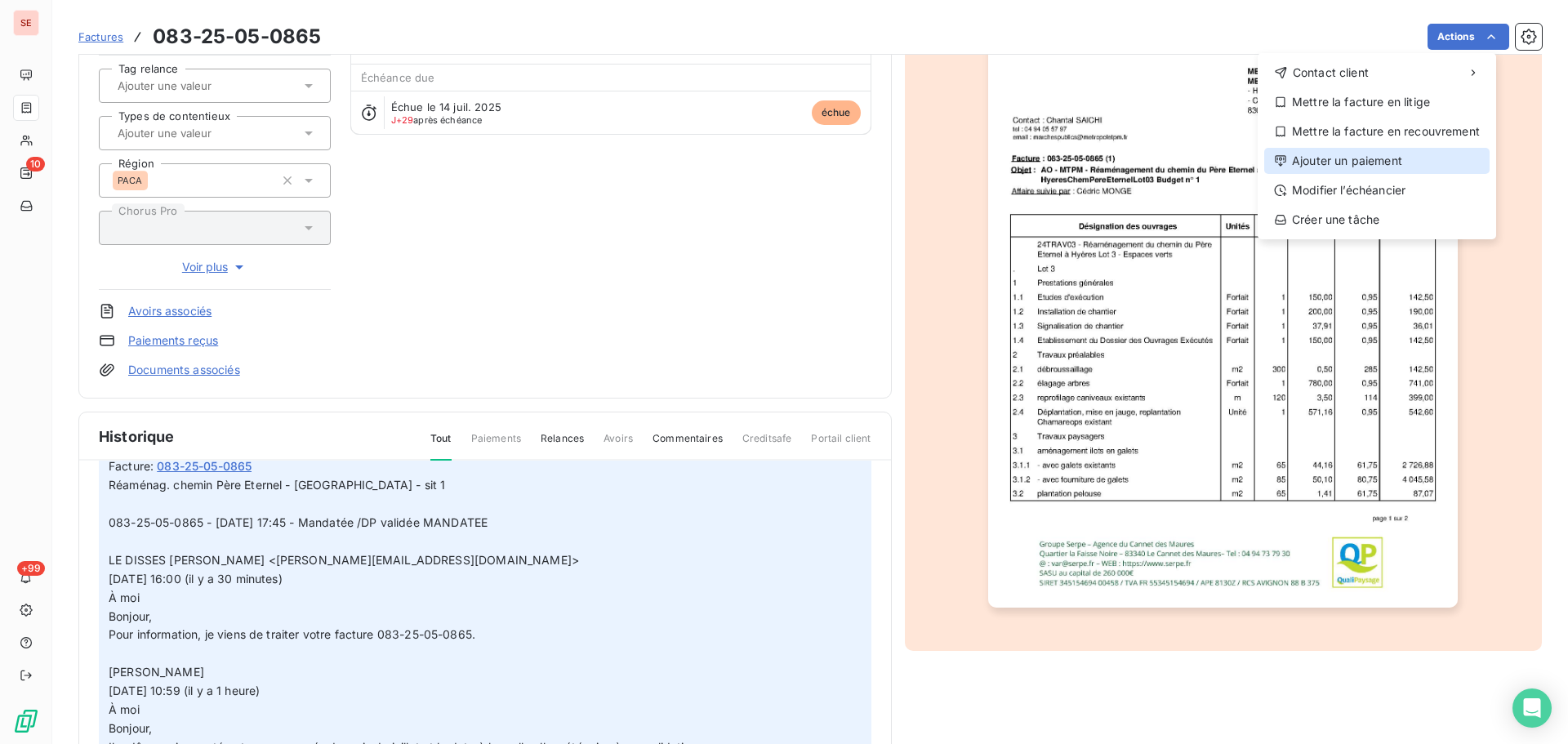
click at [1389, 157] on div "Ajouter un paiement" at bounding box center [1377, 161] width 225 height 26
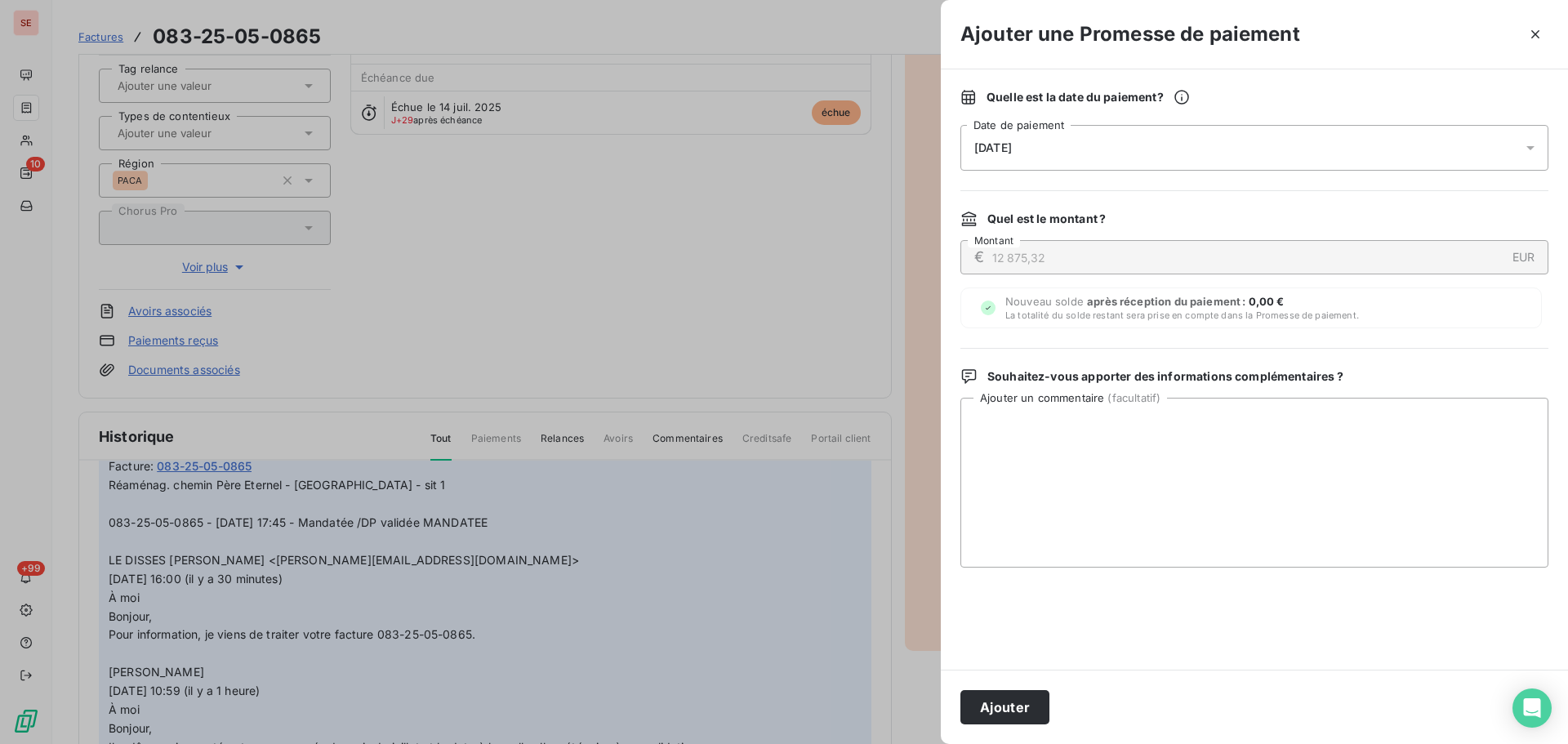
click at [1013, 155] on div "[DATE]" at bounding box center [1254, 148] width 588 height 46
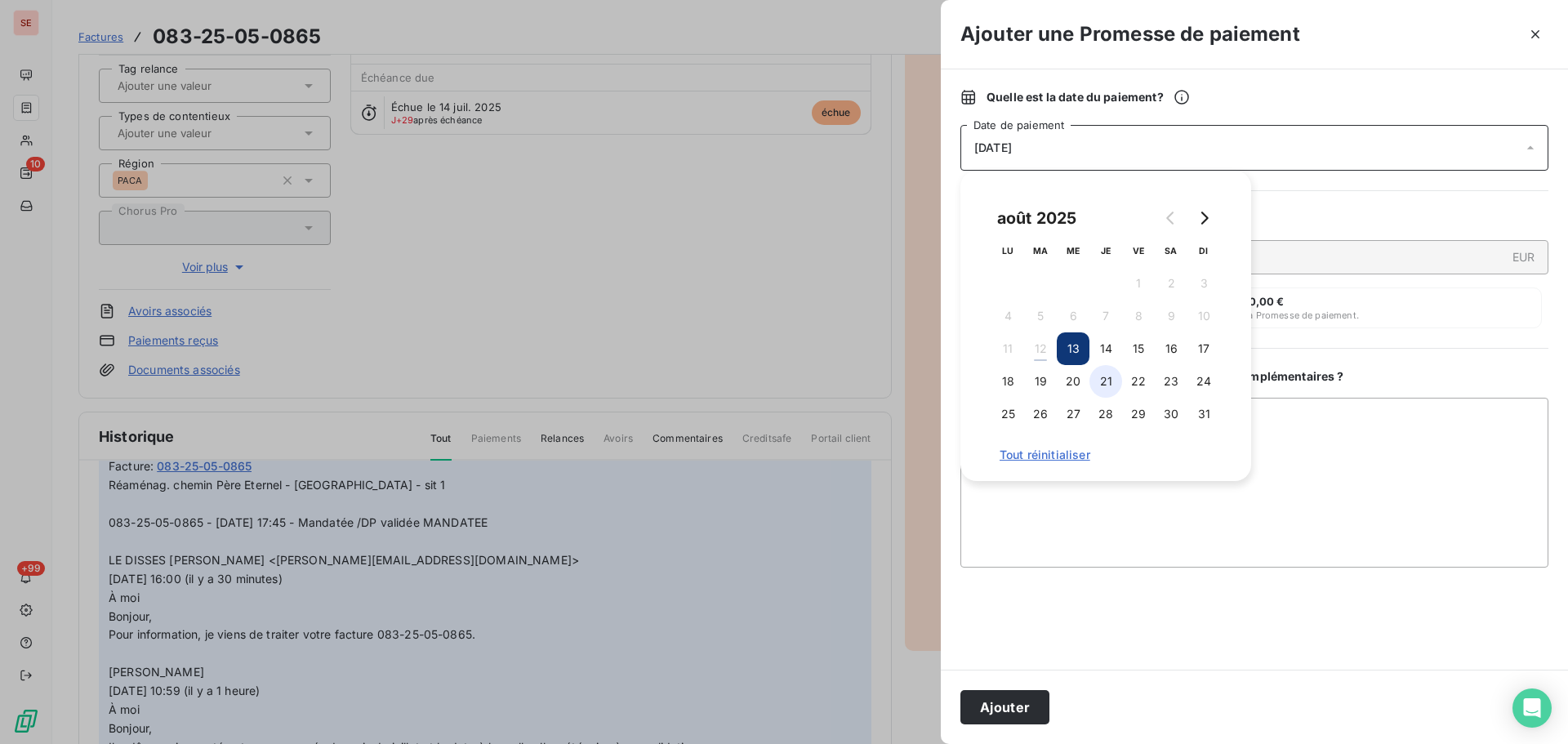
click at [1106, 385] on button "21" at bounding box center [1105, 381] width 32 height 32
click at [1139, 385] on button "22" at bounding box center [1138, 381] width 32 height 32
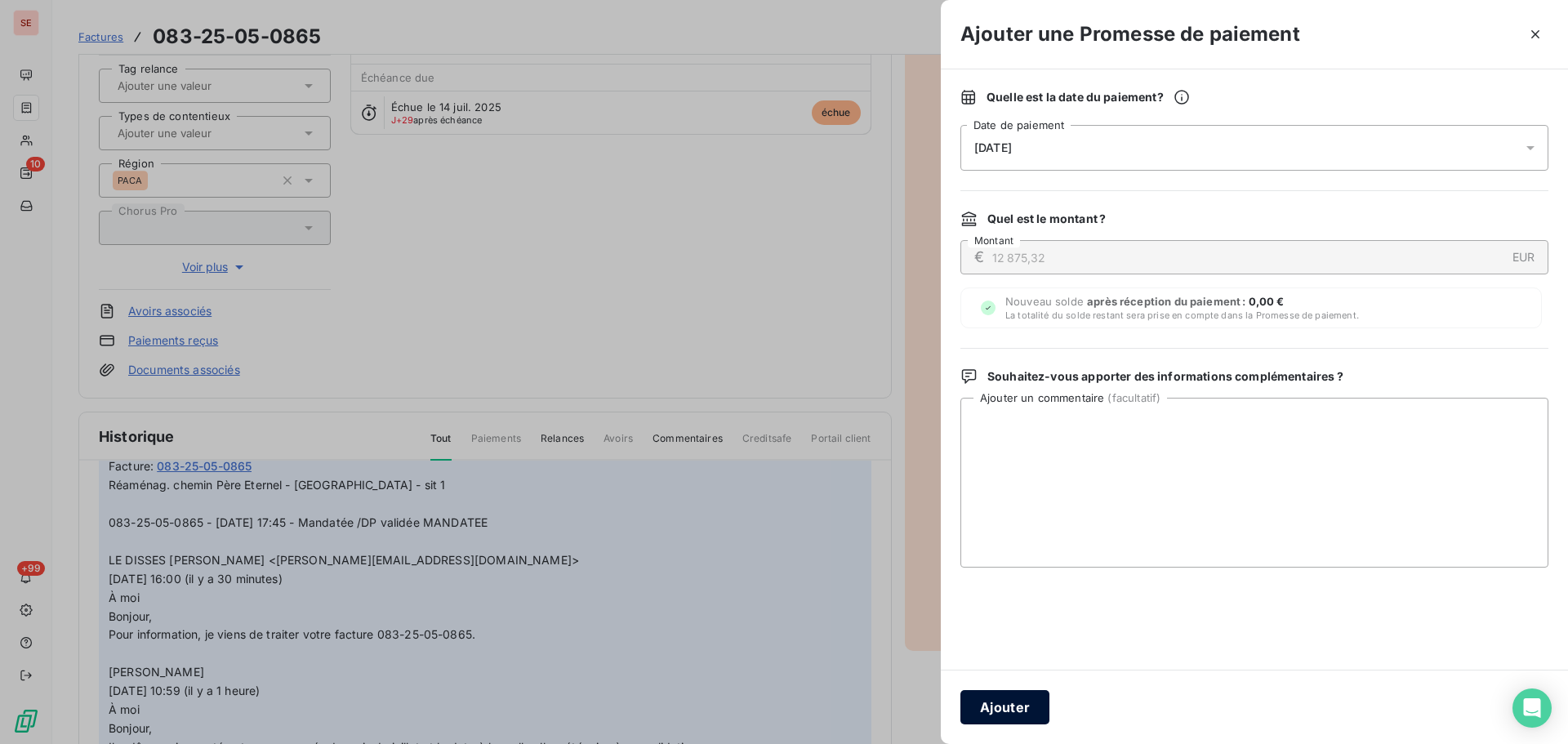
click at [1008, 706] on button "Ajouter" at bounding box center [1004, 707] width 89 height 34
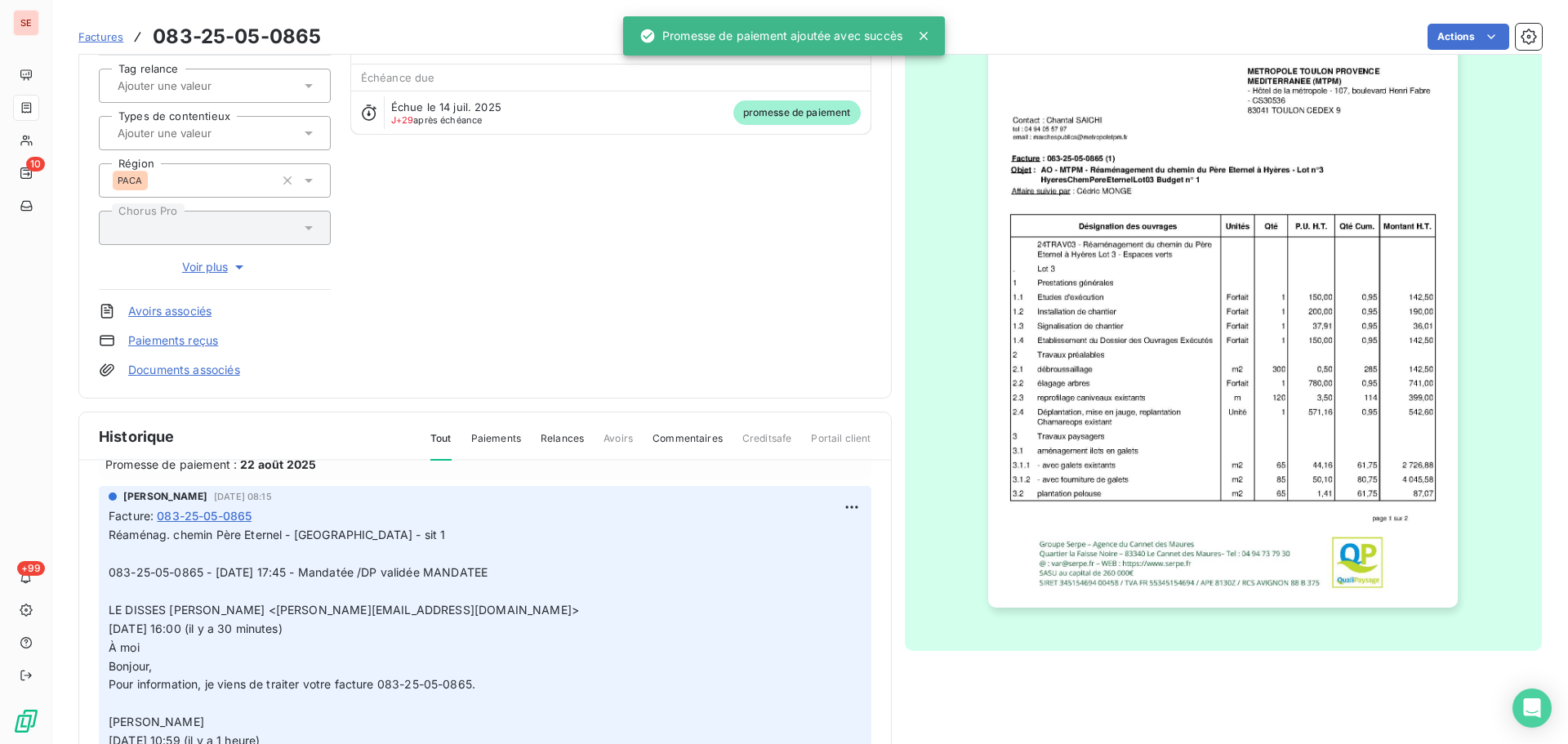
scroll to position [131, 0]
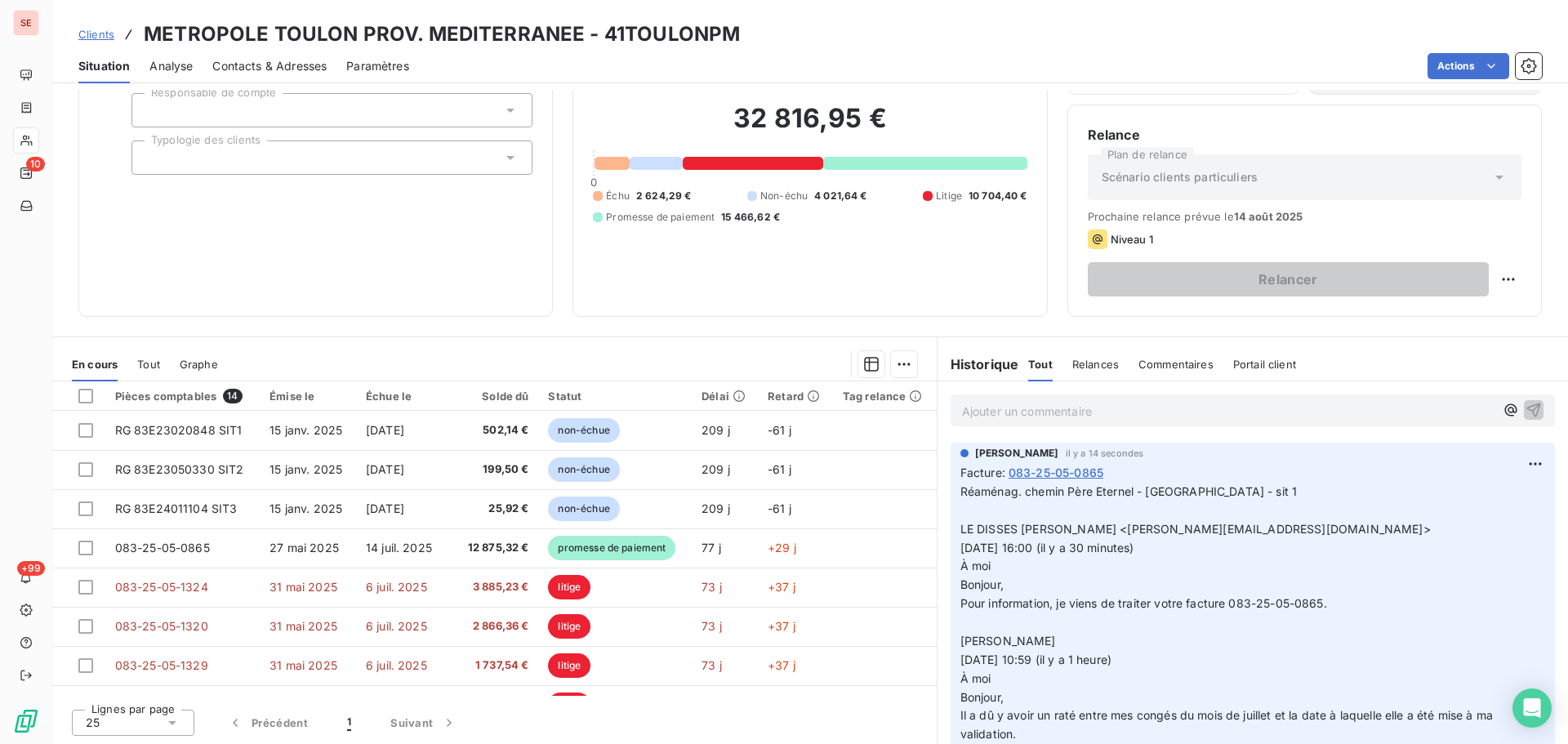
scroll to position [111, 0]
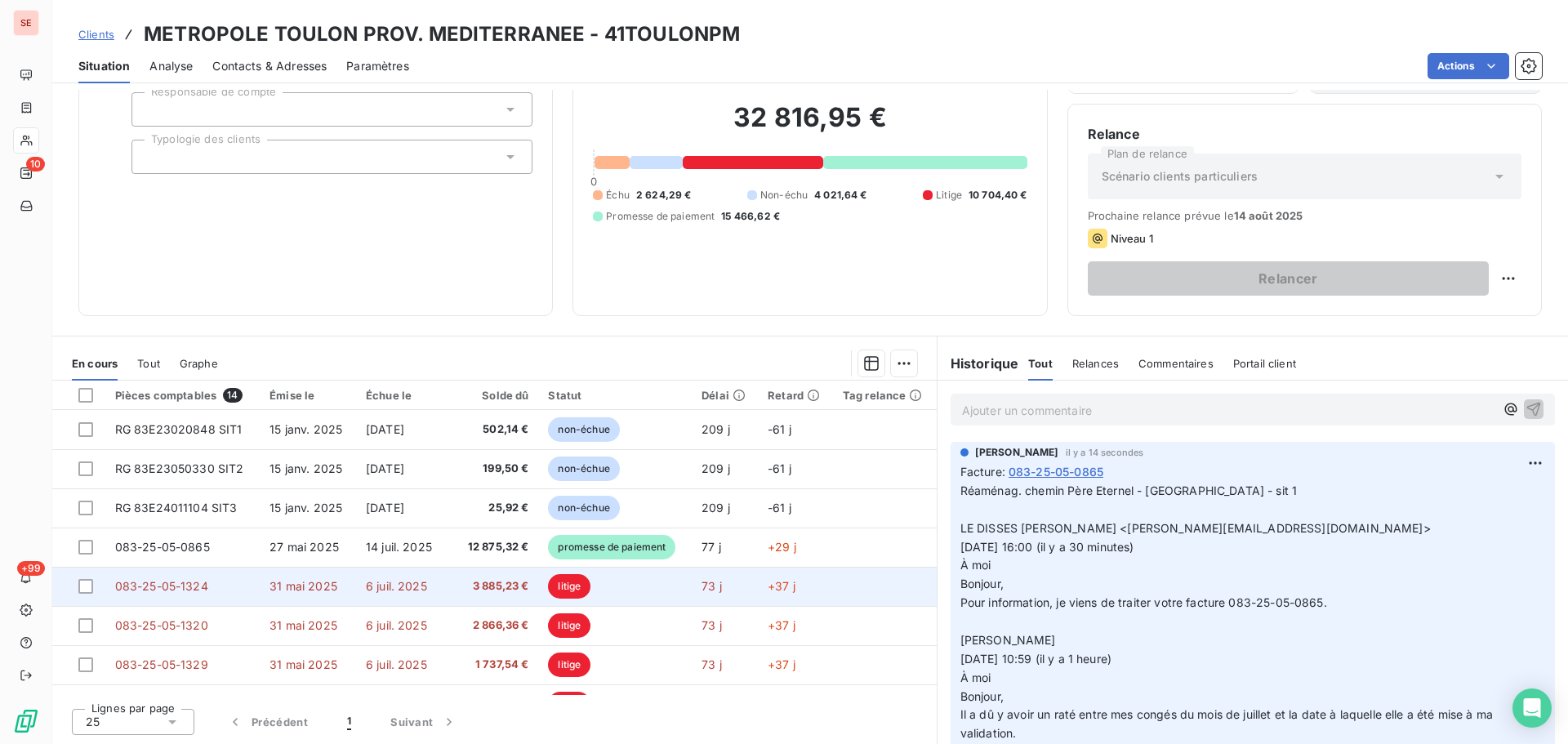
click at [475, 595] on td "3 885,23 €" at bounding box center [497, 586] width 84 height 39
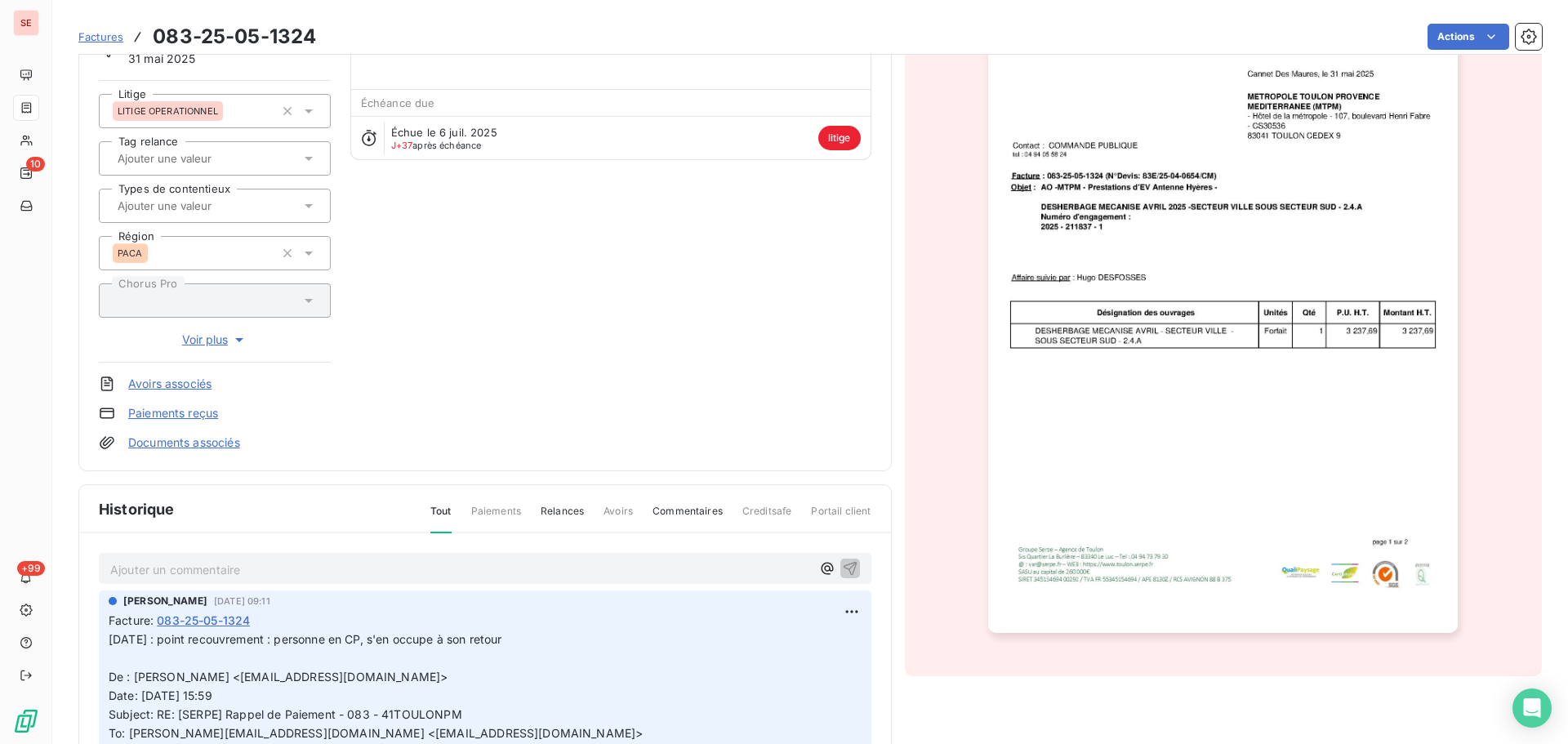
scroll to position [166, 0]
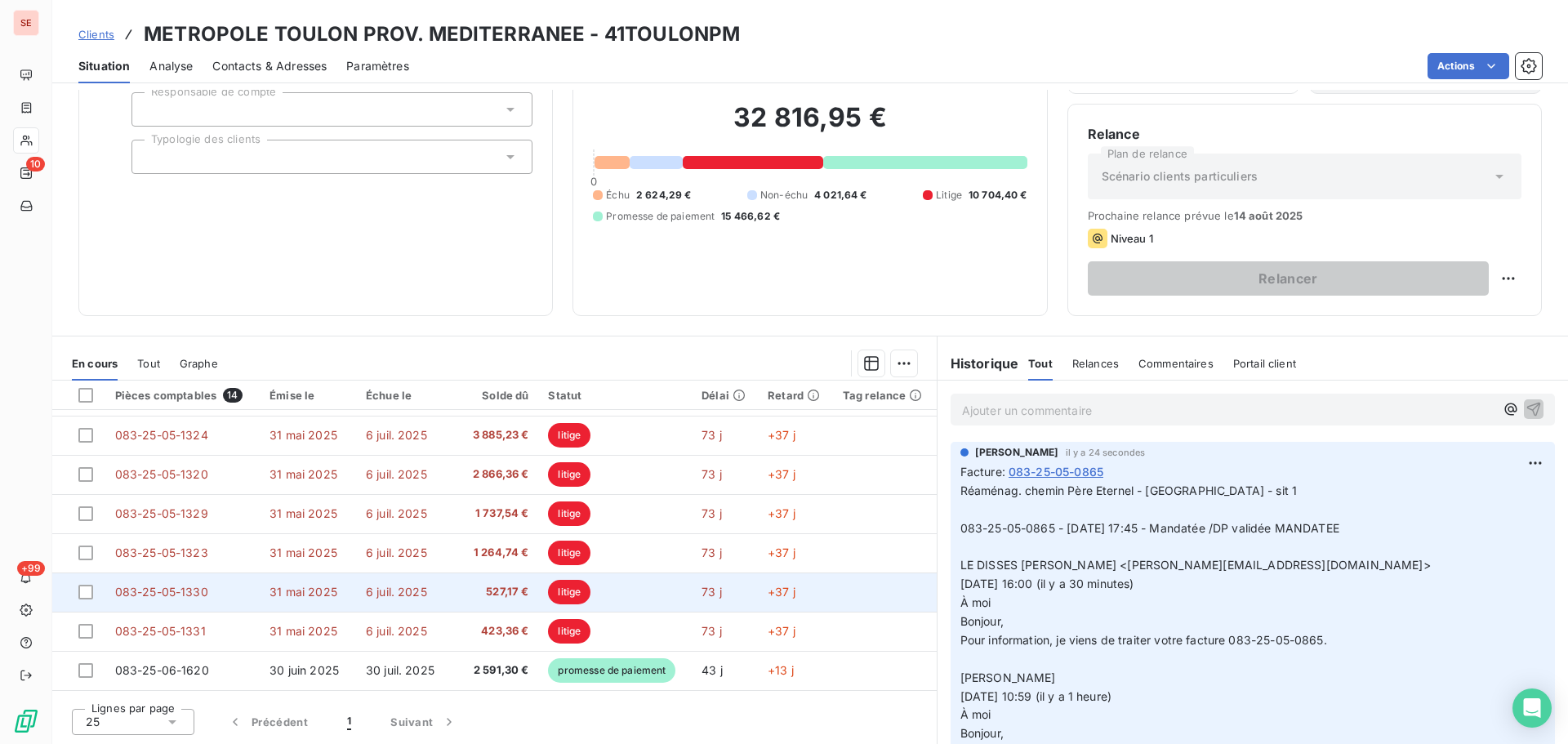
scroll to position [245, 0]
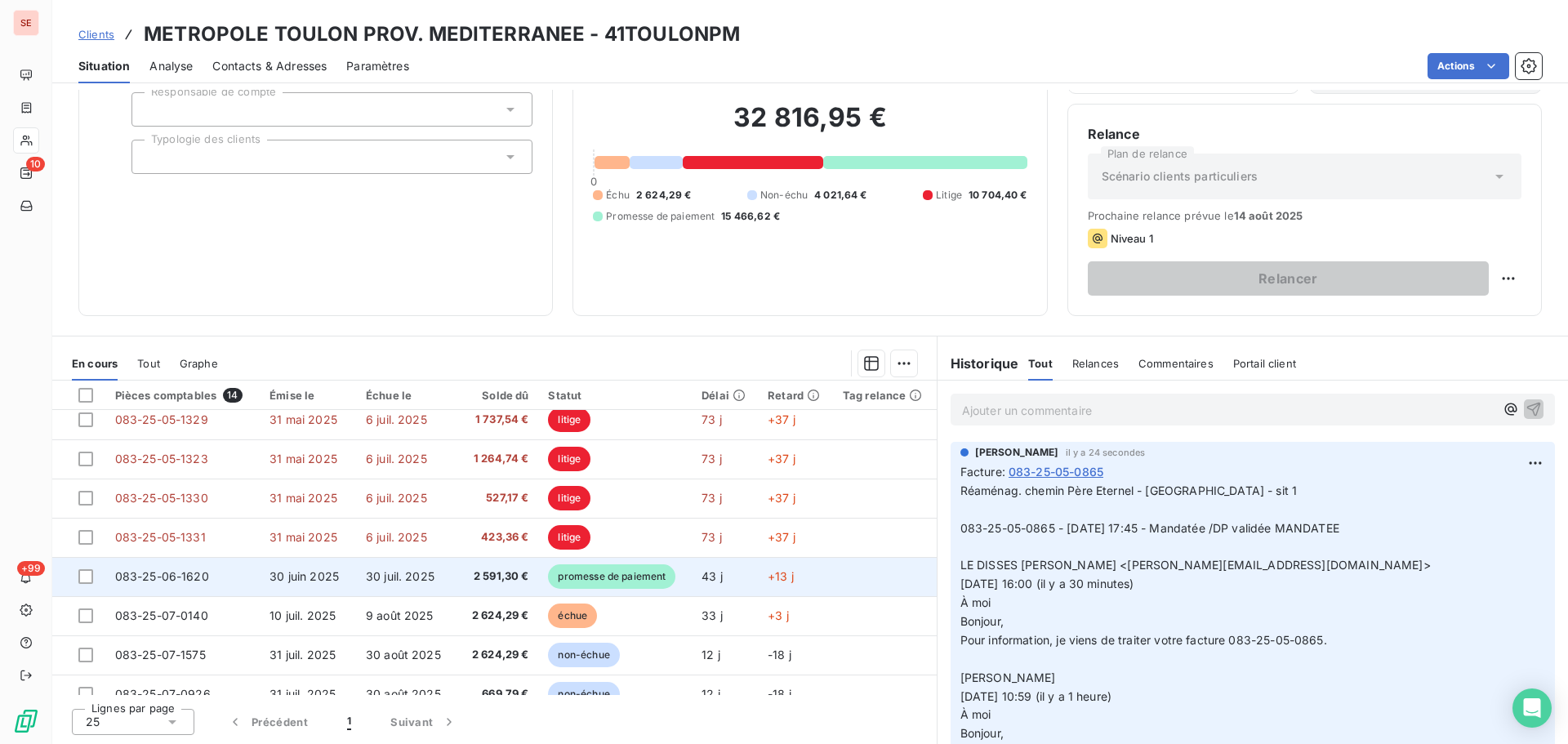
click at [394, 589] on td "30 juil. 2025" at bounding box center [405, 576] width 99 height 39
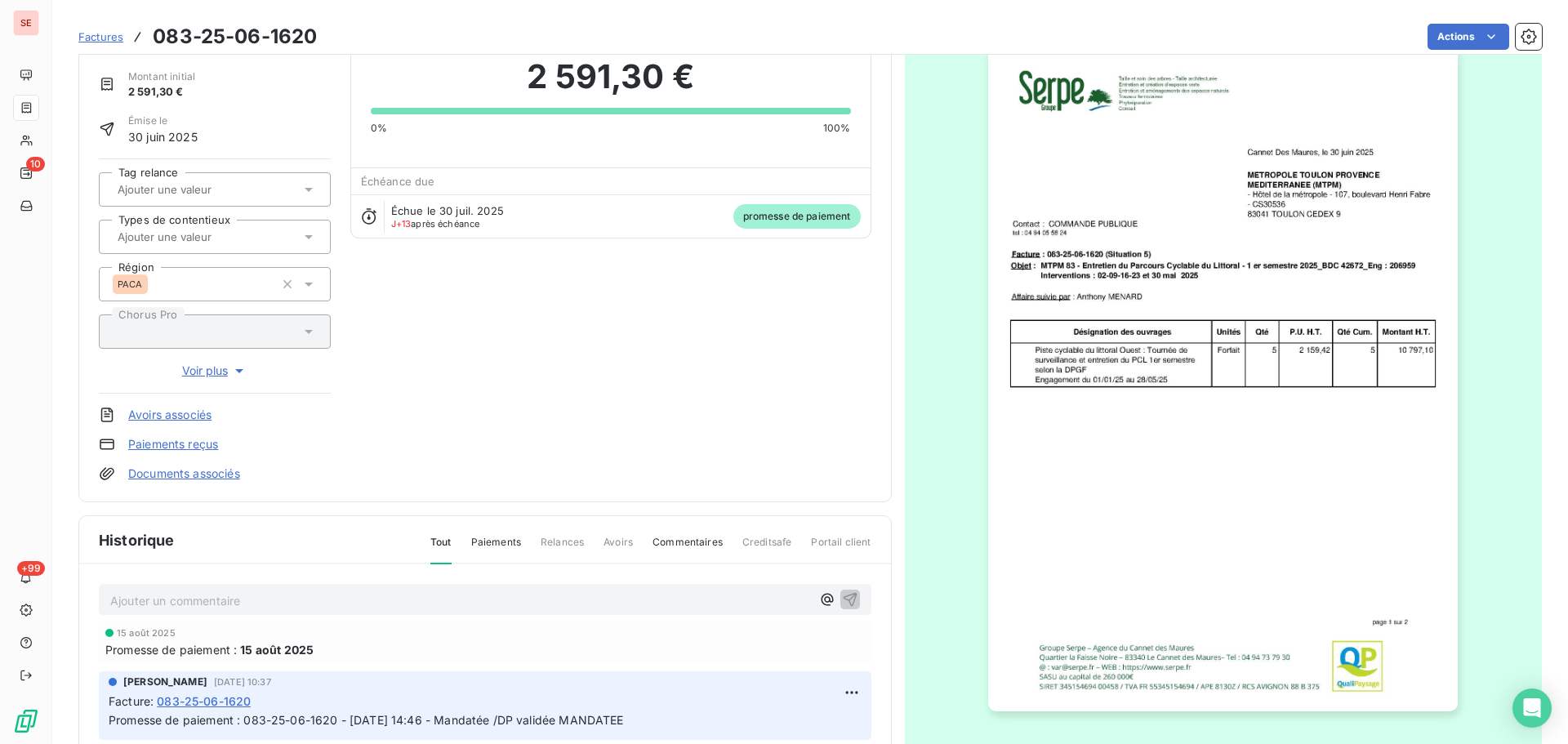
scroll to position [165, 0]
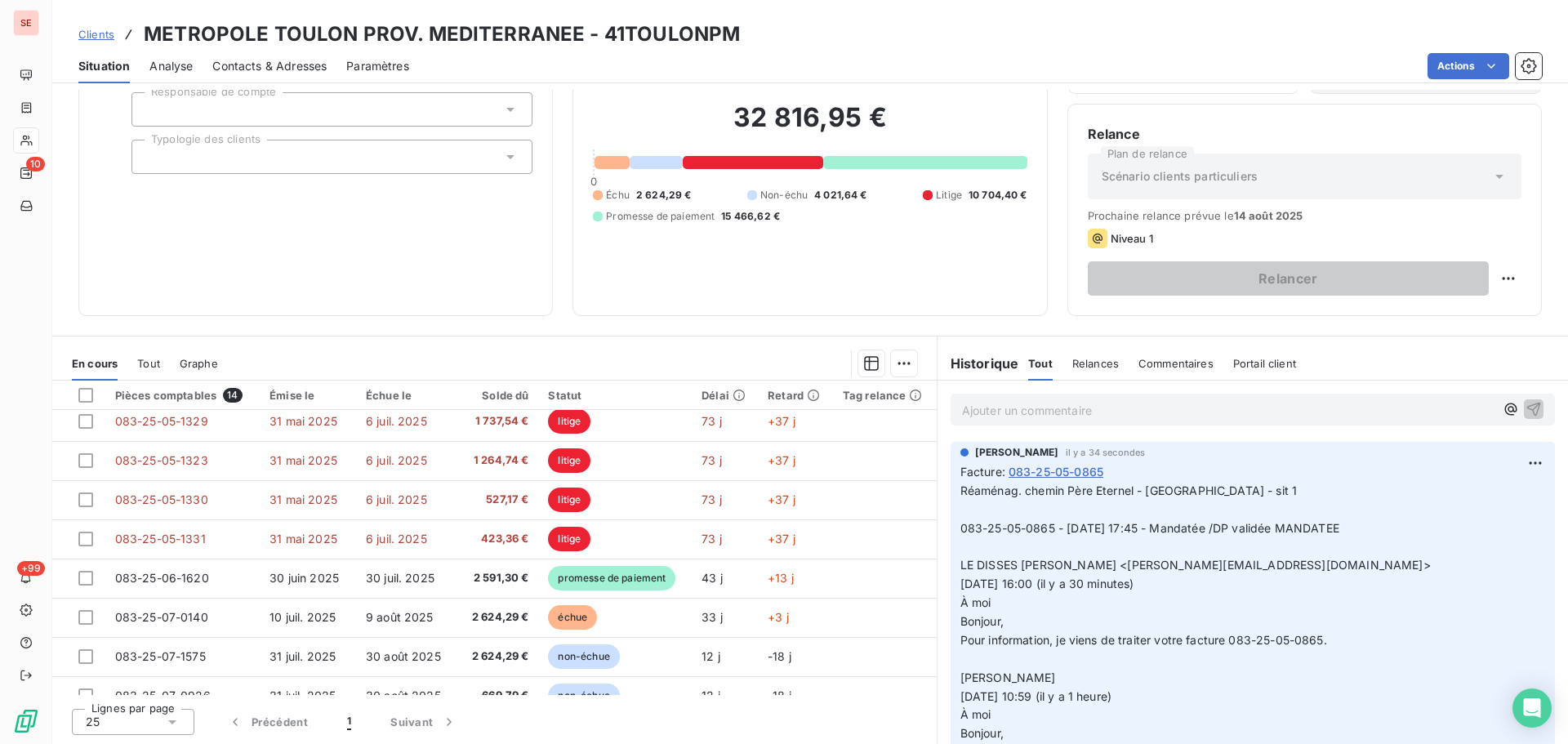
scroll to position [245, 0]
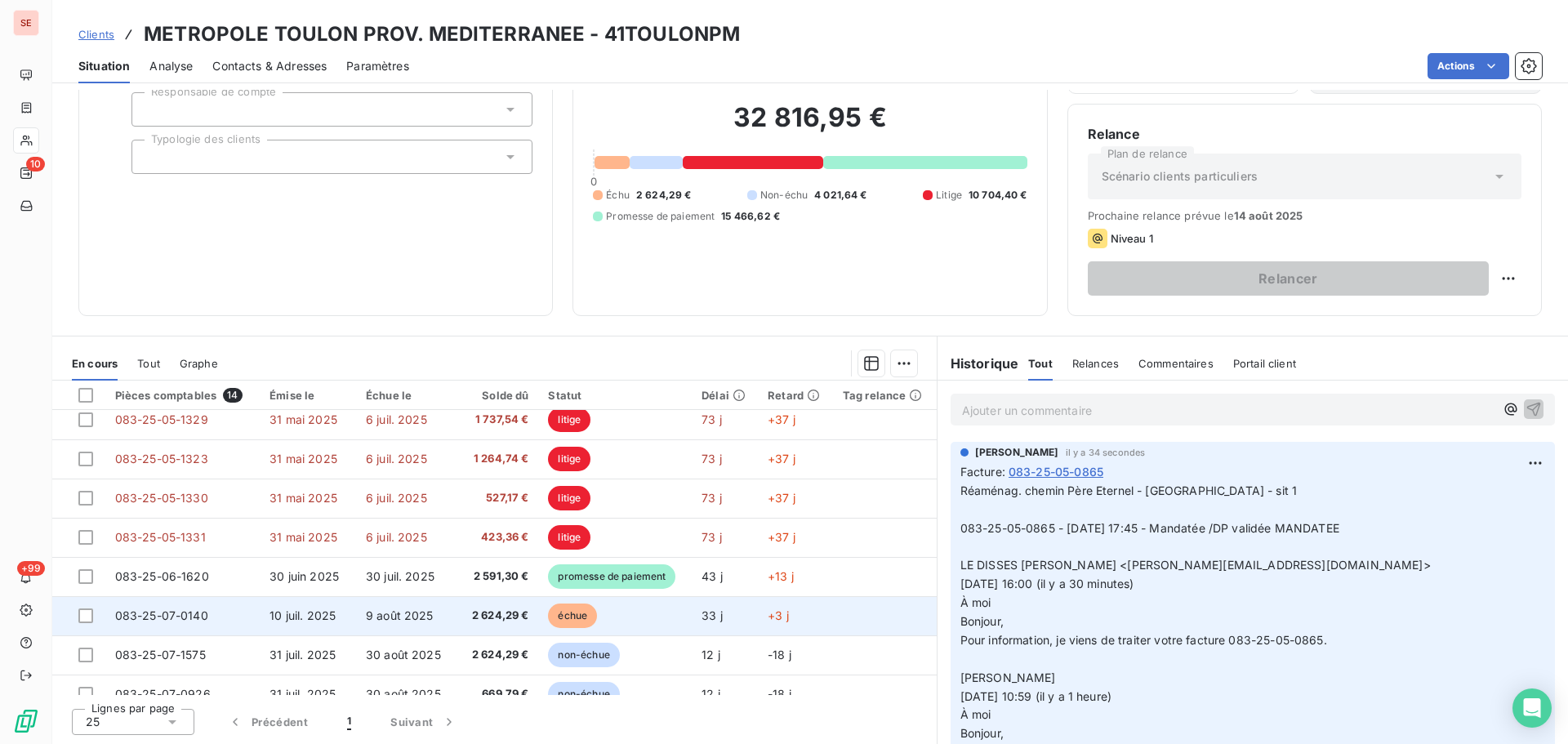
click at [472, 617] on span "2 624,29 €" at bounding box center [497, 616] width 65 height 17
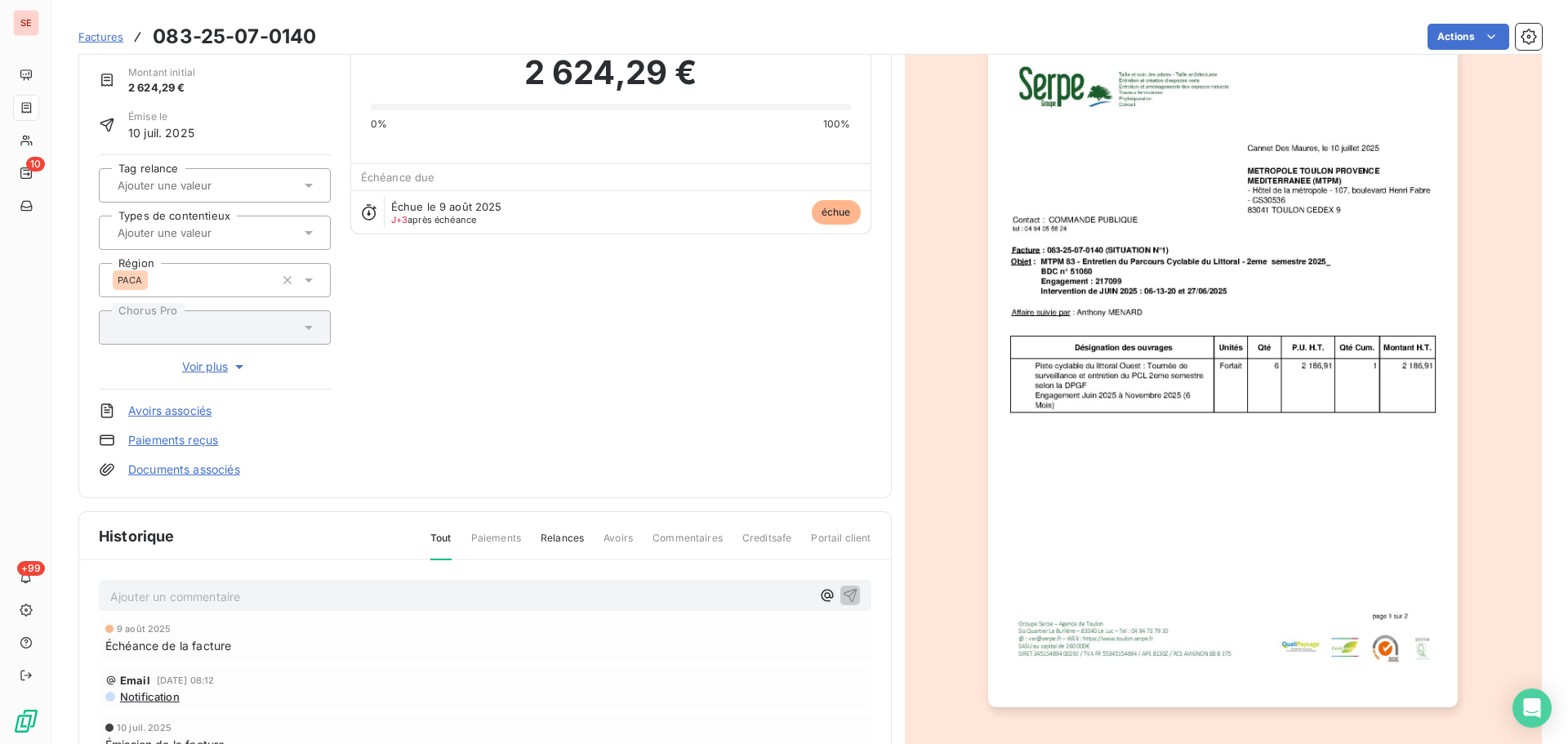
scroll to position [165, 0]
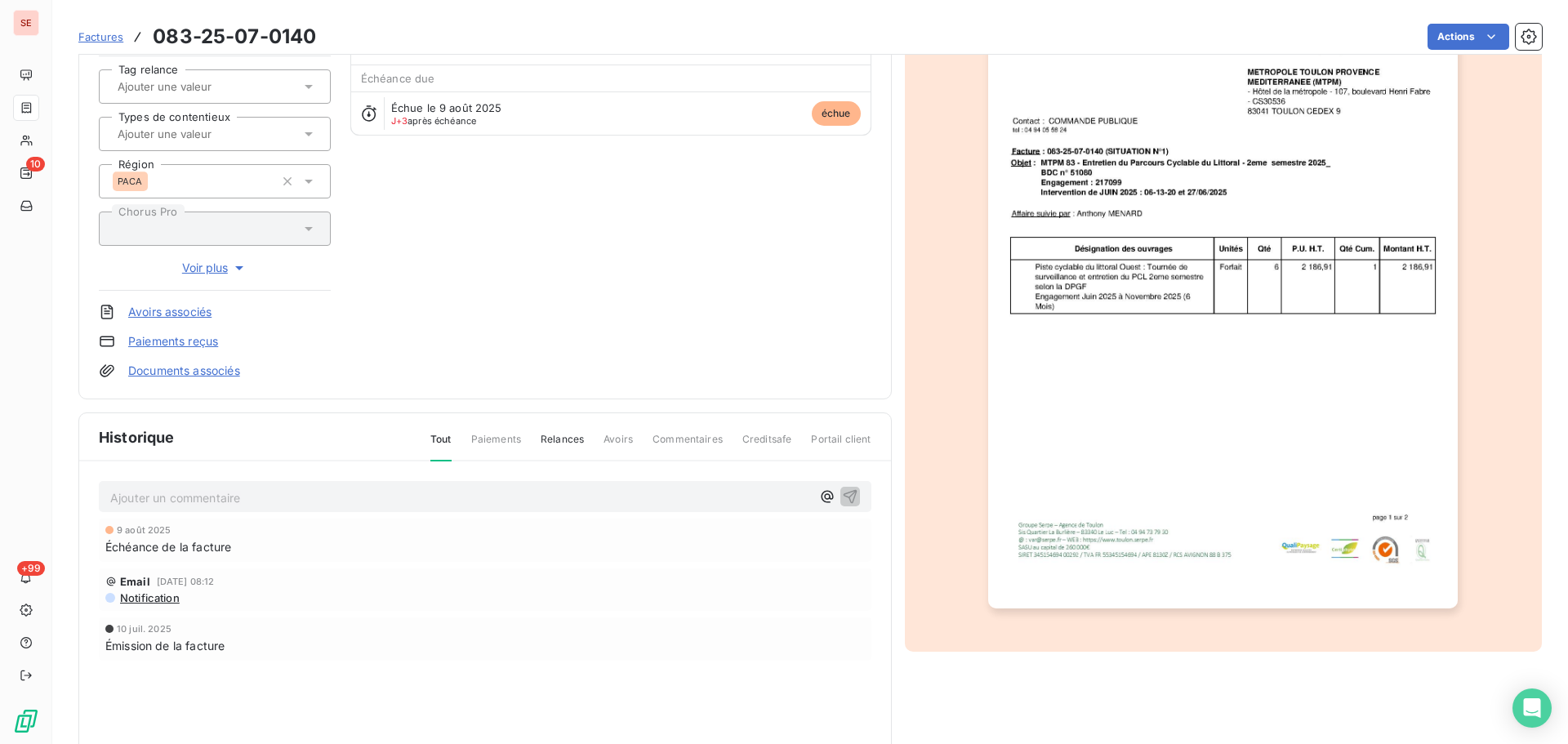
click at [347, 491] on p "Ajouter un commentaire ﻿" at bounding box center [461, 498] width 701 height 21
click at [846, 497] on icon "button" at bounding box center [850, 496] width 17 height 17
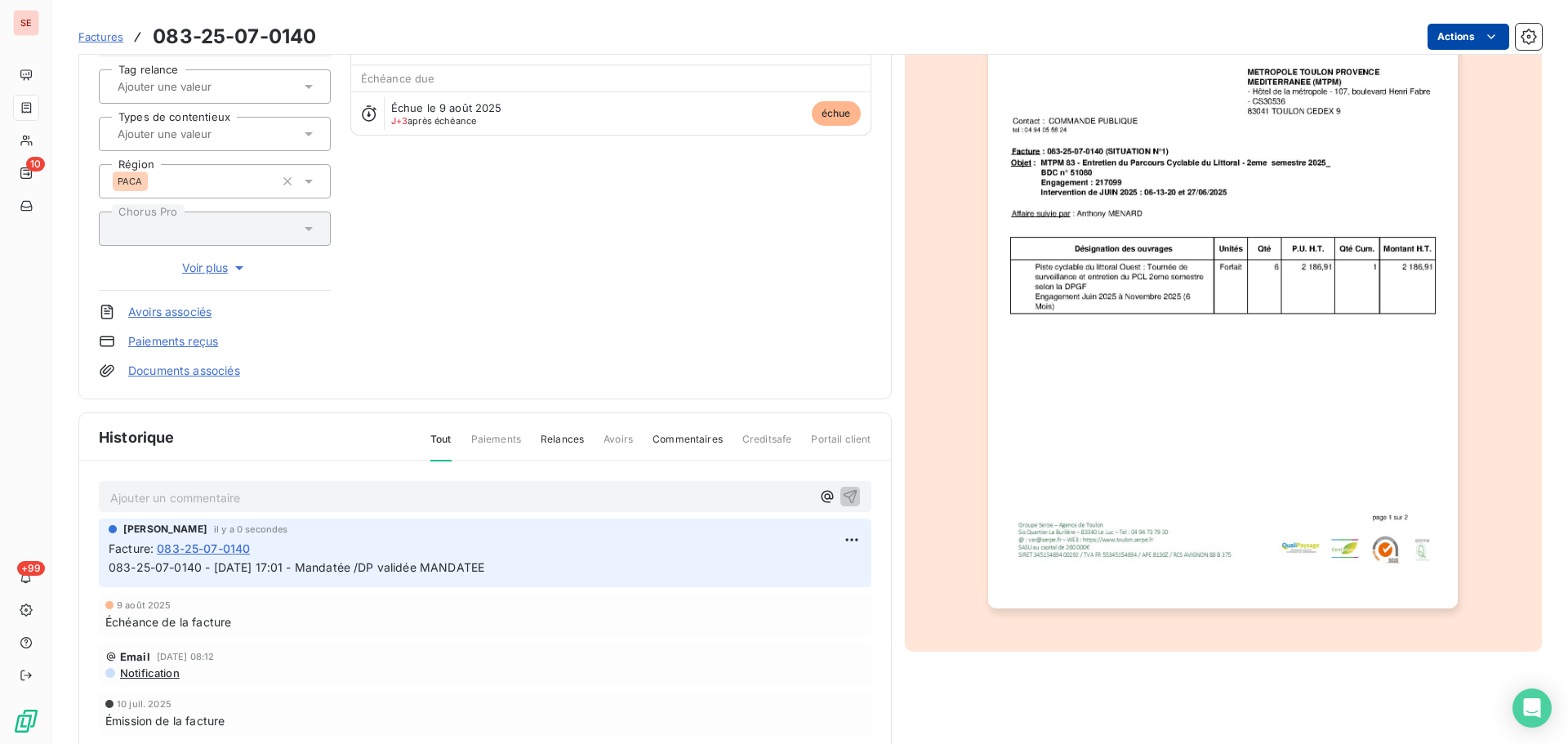
click at [1440, 41] on html "SE 10 +99 Factures 083-25-07-0140 Actions METROPOLE TOULON PROV. MEDITERRANEE 4…" at bounding box center [784, 372] width 1568 height 744
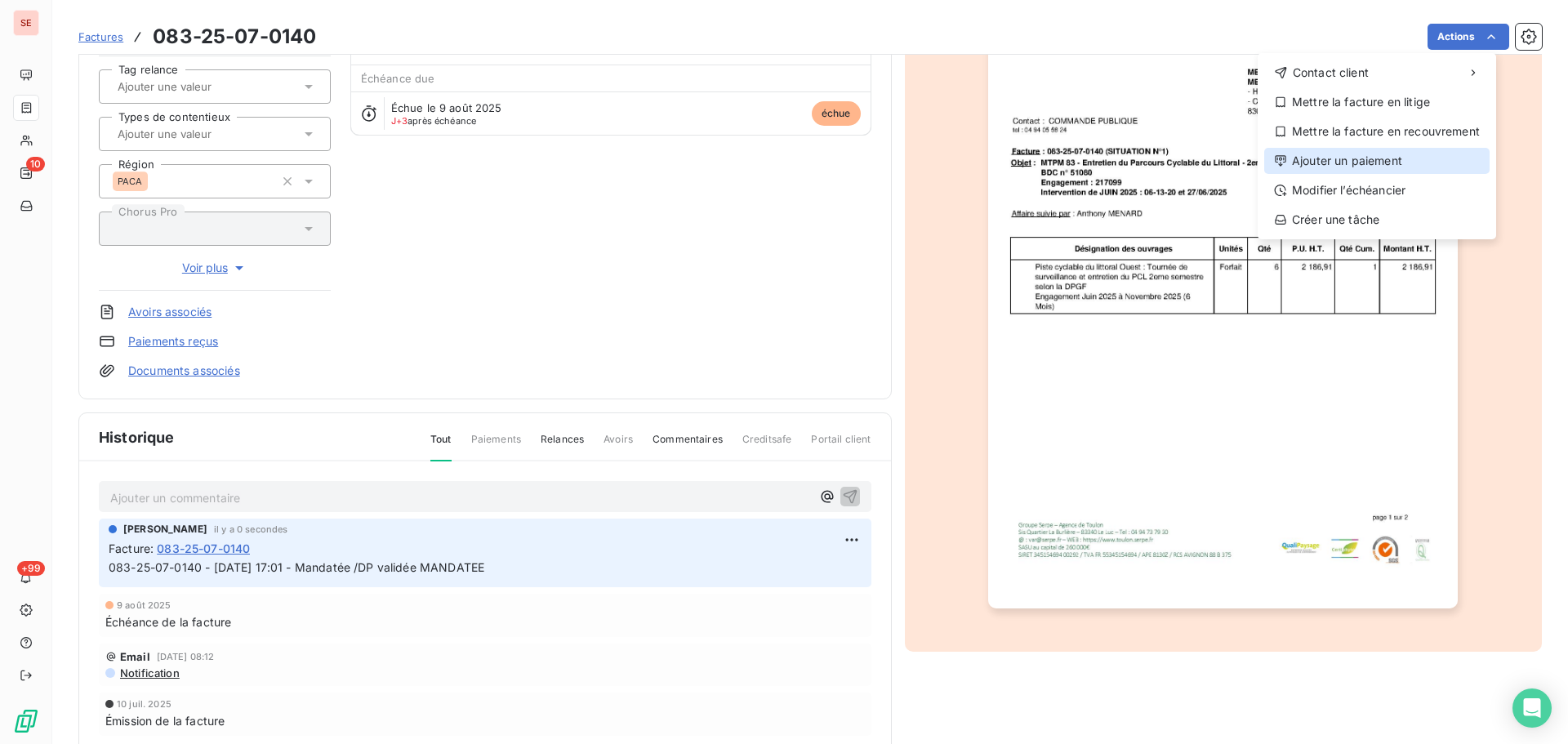
click at [1390, 156] on div "Ajouter un paiement" at bounding box center [1377, 161] width 225 height 26
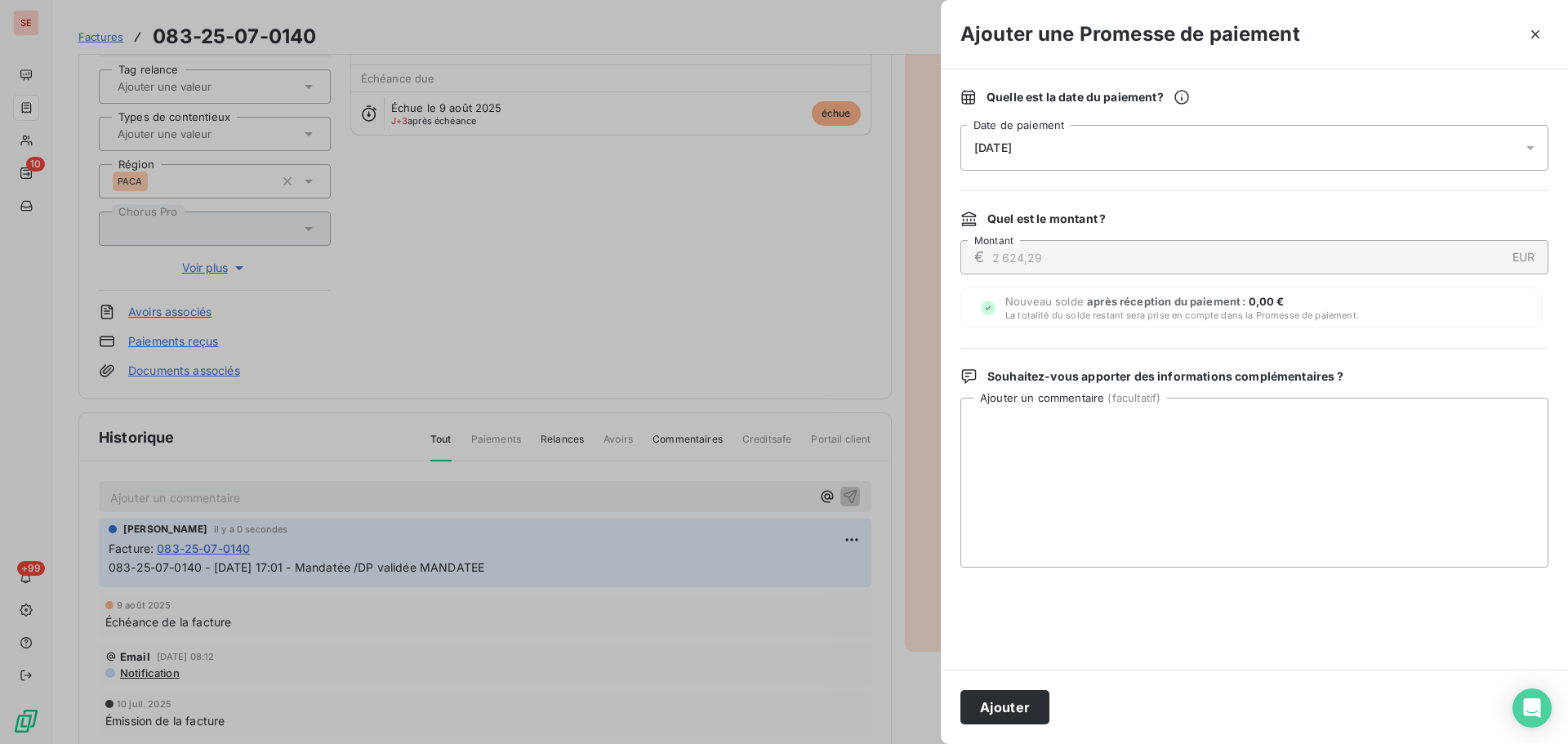
click at [1041, 149] on div "[DATE]" at bounding box center [1254, 148] width 588 height 46
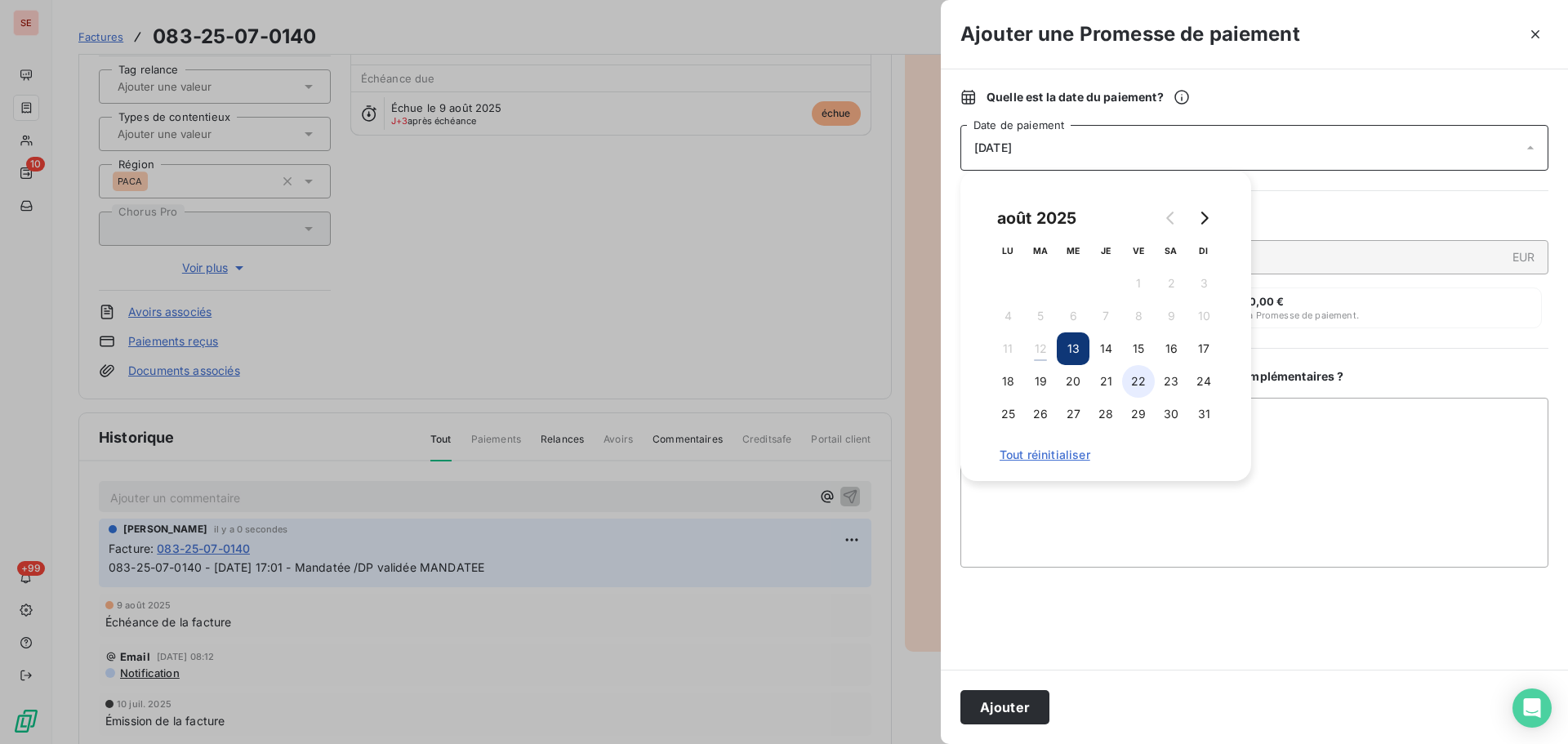
click at [1133, 380] on button "22" at bounding box center [1138, 381] width 32 height 32
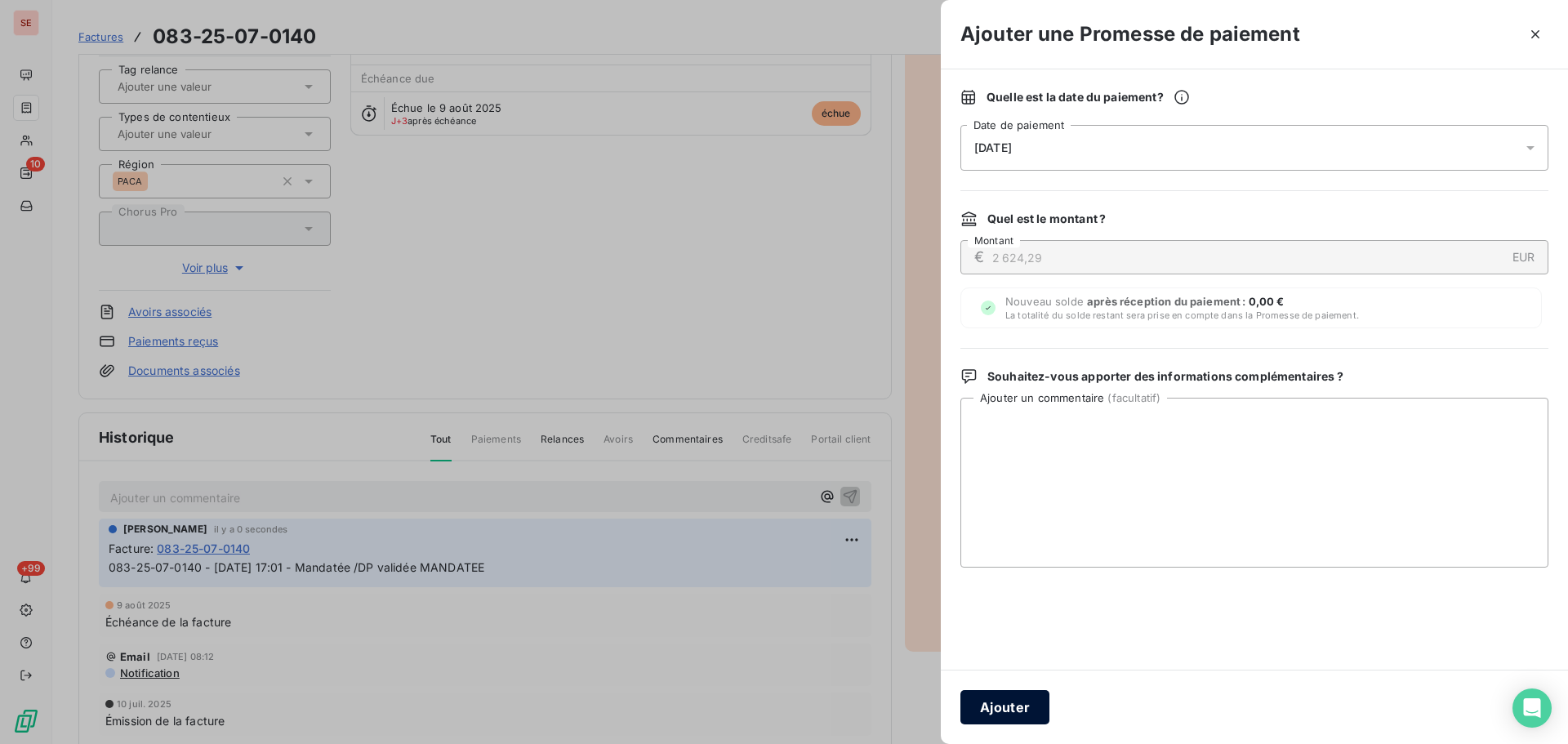
click at [1012, 712] on button "Ajouter" at bounding box center [1004, 707] width 89 height 34
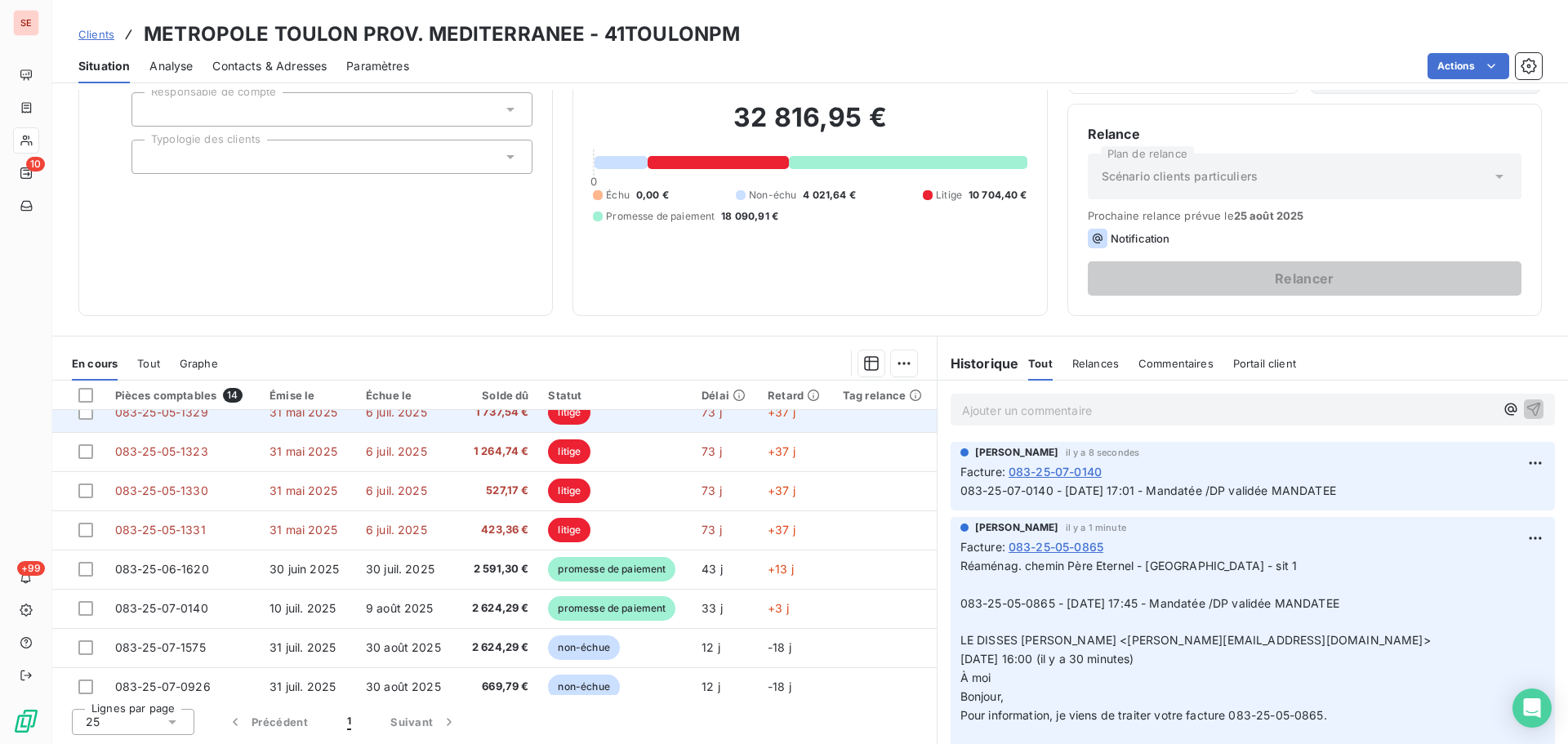
scroll to position [265, 0]
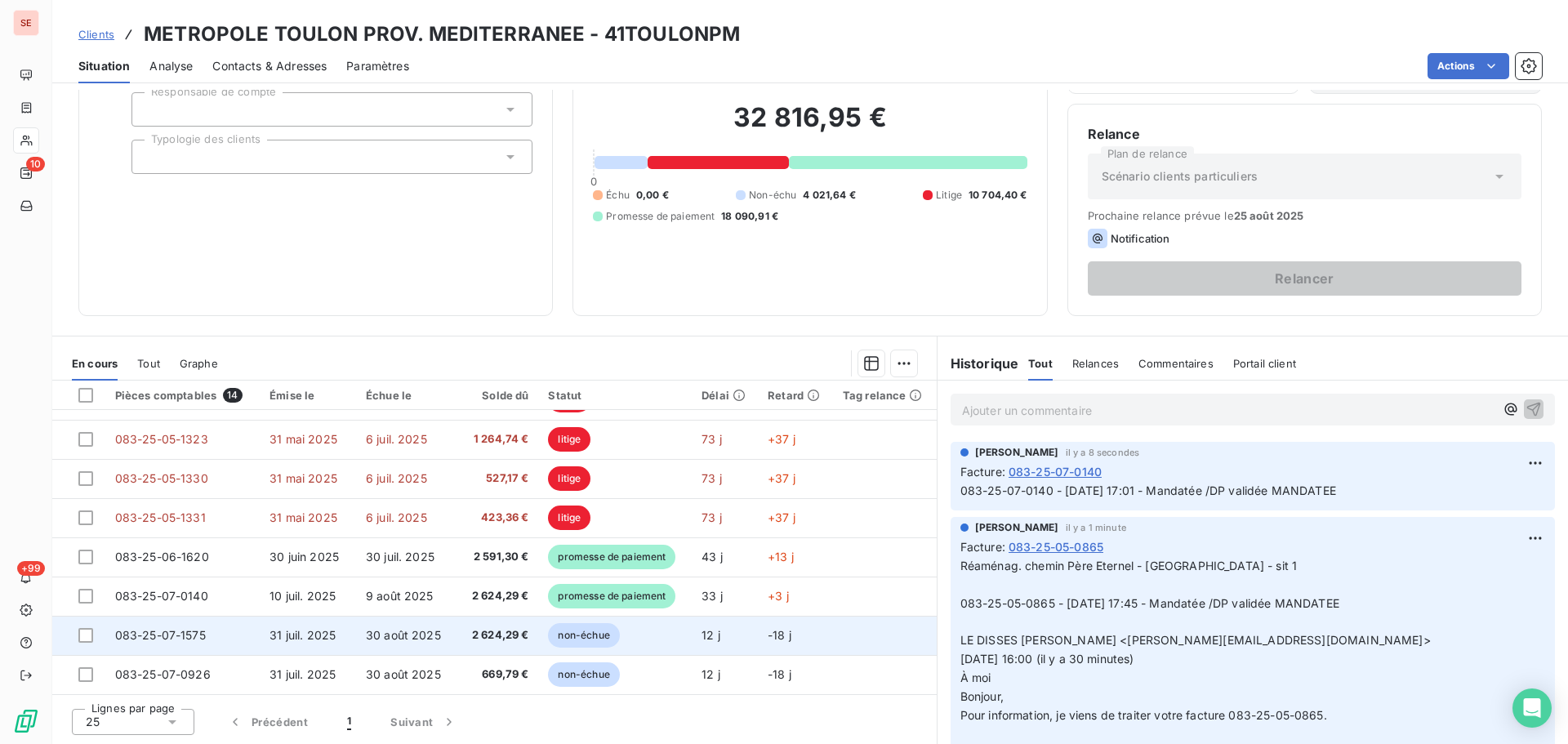
click at [341, 639] on td "31 juil. 2025" at bounding box center [308, 635] width 96 height 39
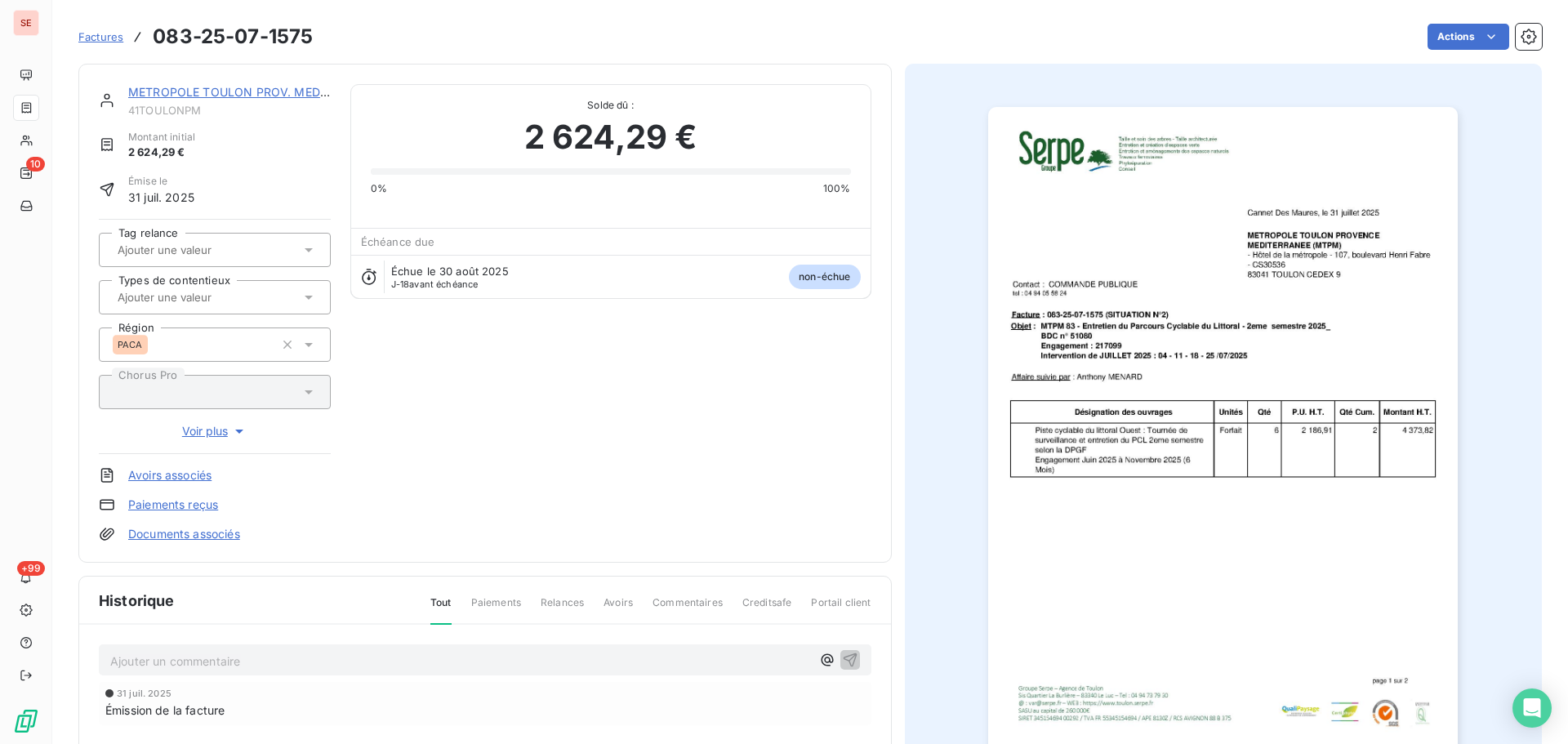
click at [571, 665] on p "Ajouter un commentaire ﻿" at bounding box center [461, 661] width 701 height 21
click at [845, 656] on icon "button" at bounding box center [850, 659] width 17 height 17
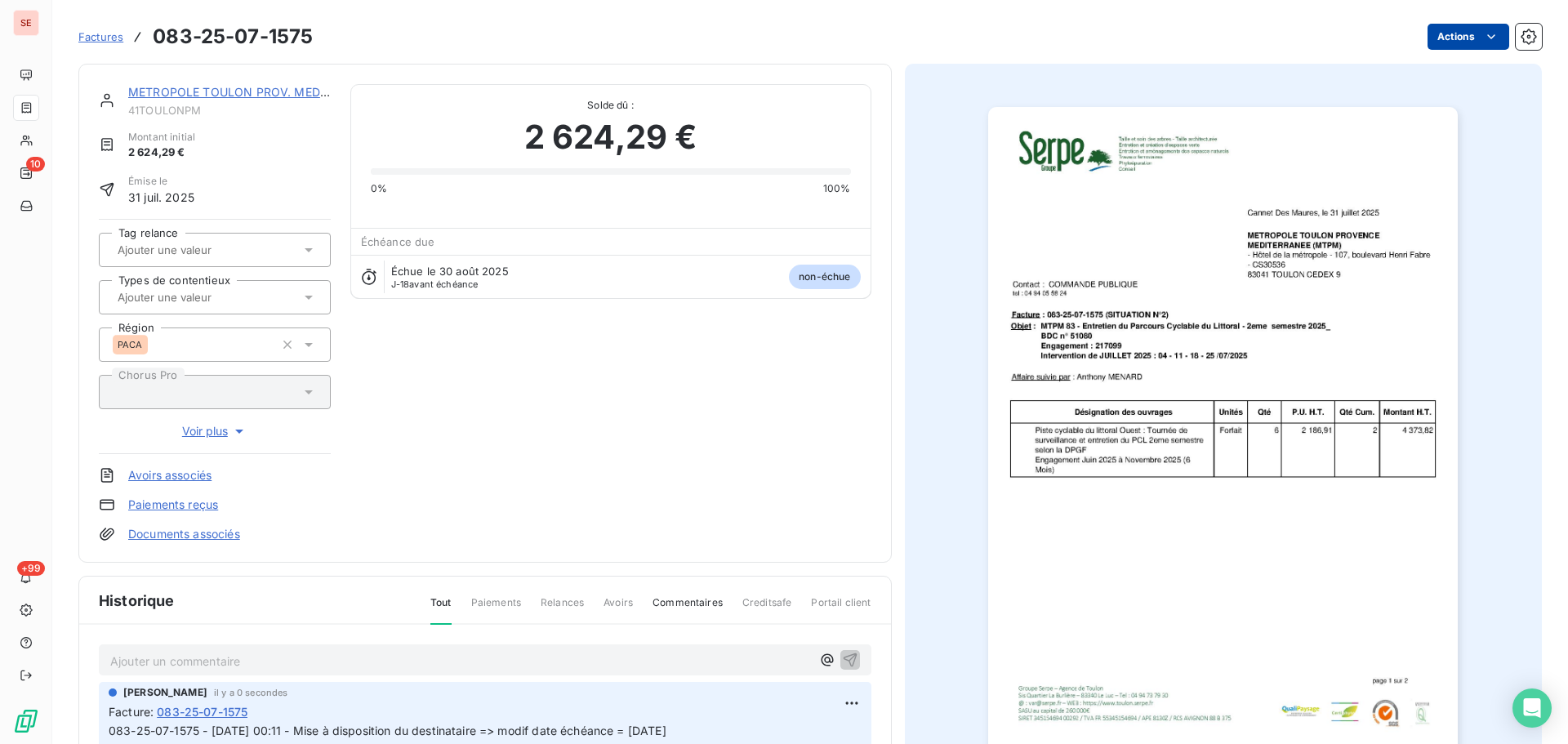
click at [1445, 32] on html "SE 10 +99 Factures 083-25-07-1575 Actions METROPOLE TOULON PROV. MEDITERRANEE 4…" at bounding box center [784, 372] width 1568 height 744
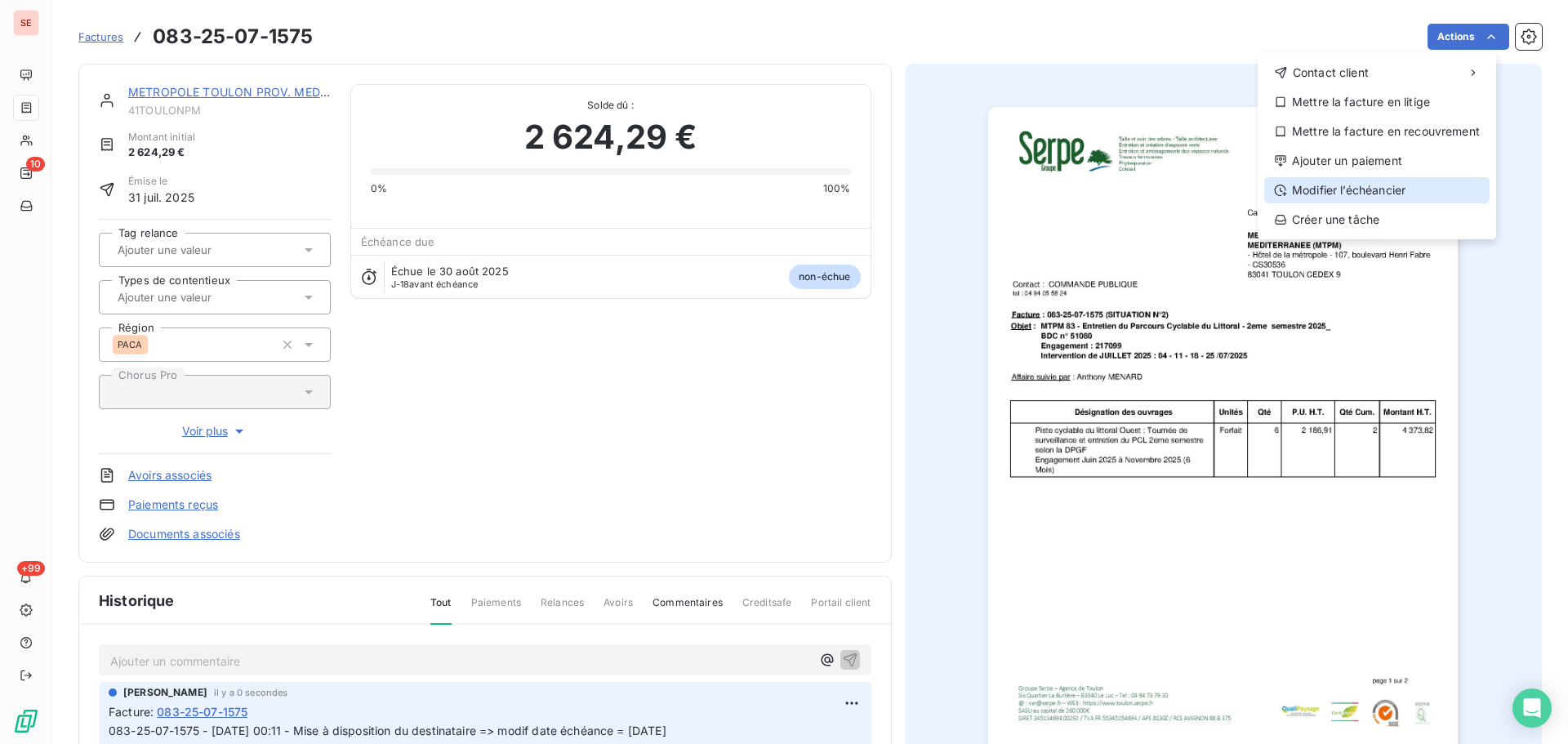
click at [1396, 184] on div "Modifier l’échéancier" at bounding box center [1377, 190] width 225 height 26
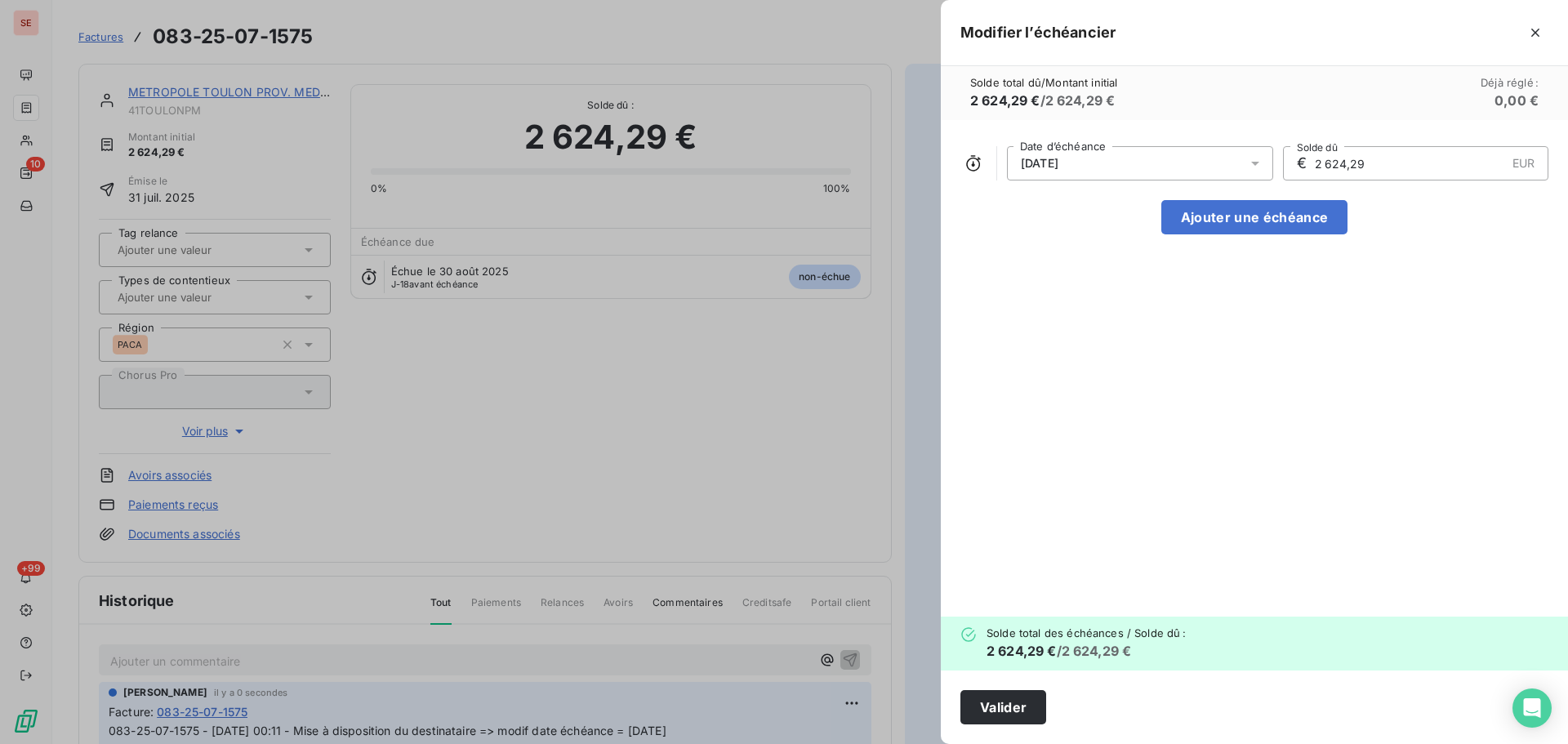
click at [1037, 160] on span "30/08/2025" at bounding box center [1040, 163] width 37 height 13
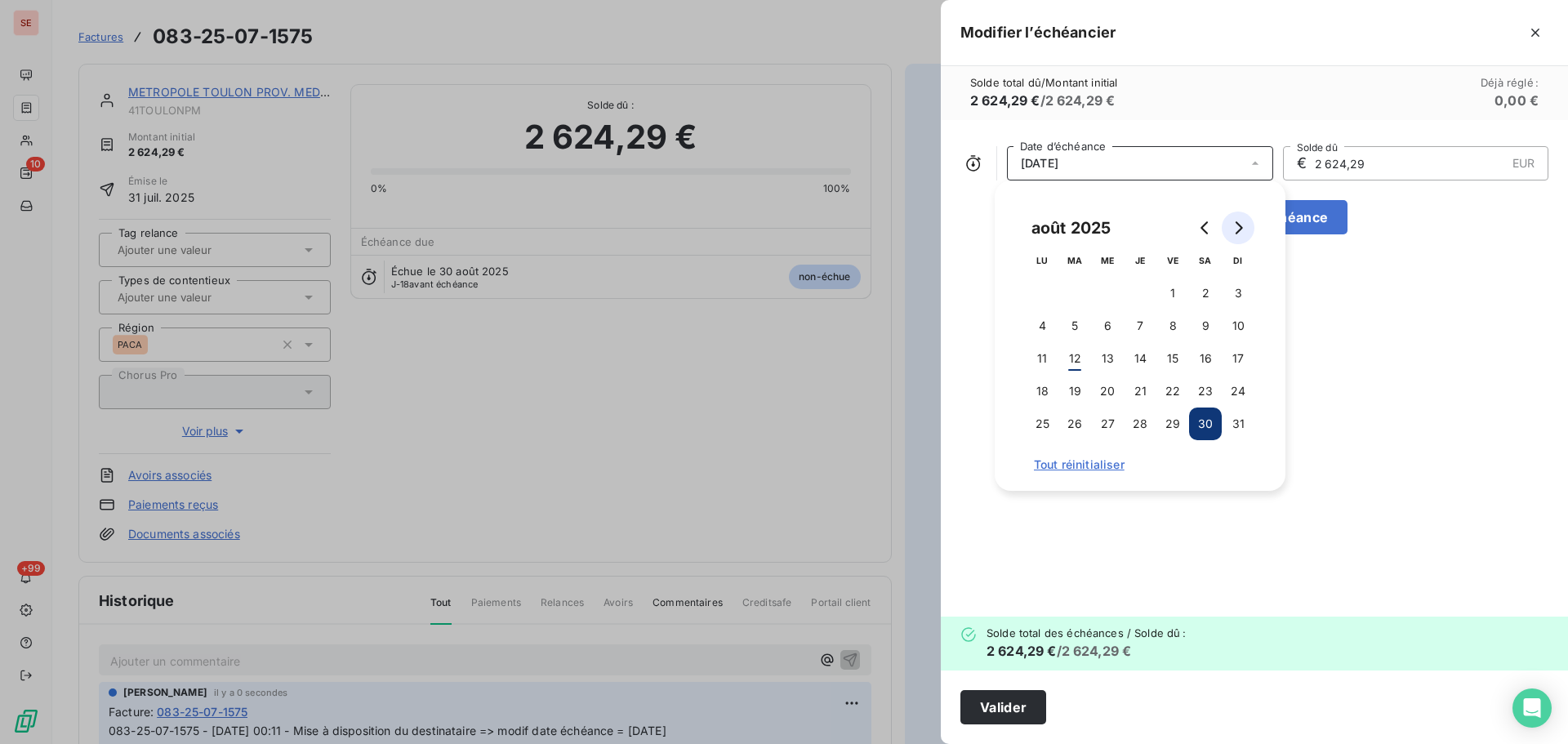
click at [1239, 223] on icon "Go to next month" at bounding box center [1238, 227] width 13 height 13
click at [1177, 293] on button "5" at bounding box center [1172, 293] width 32 height 32
click at [983, 704] on button "Valider" at bounding box center [1004, 707] width 86 height 34
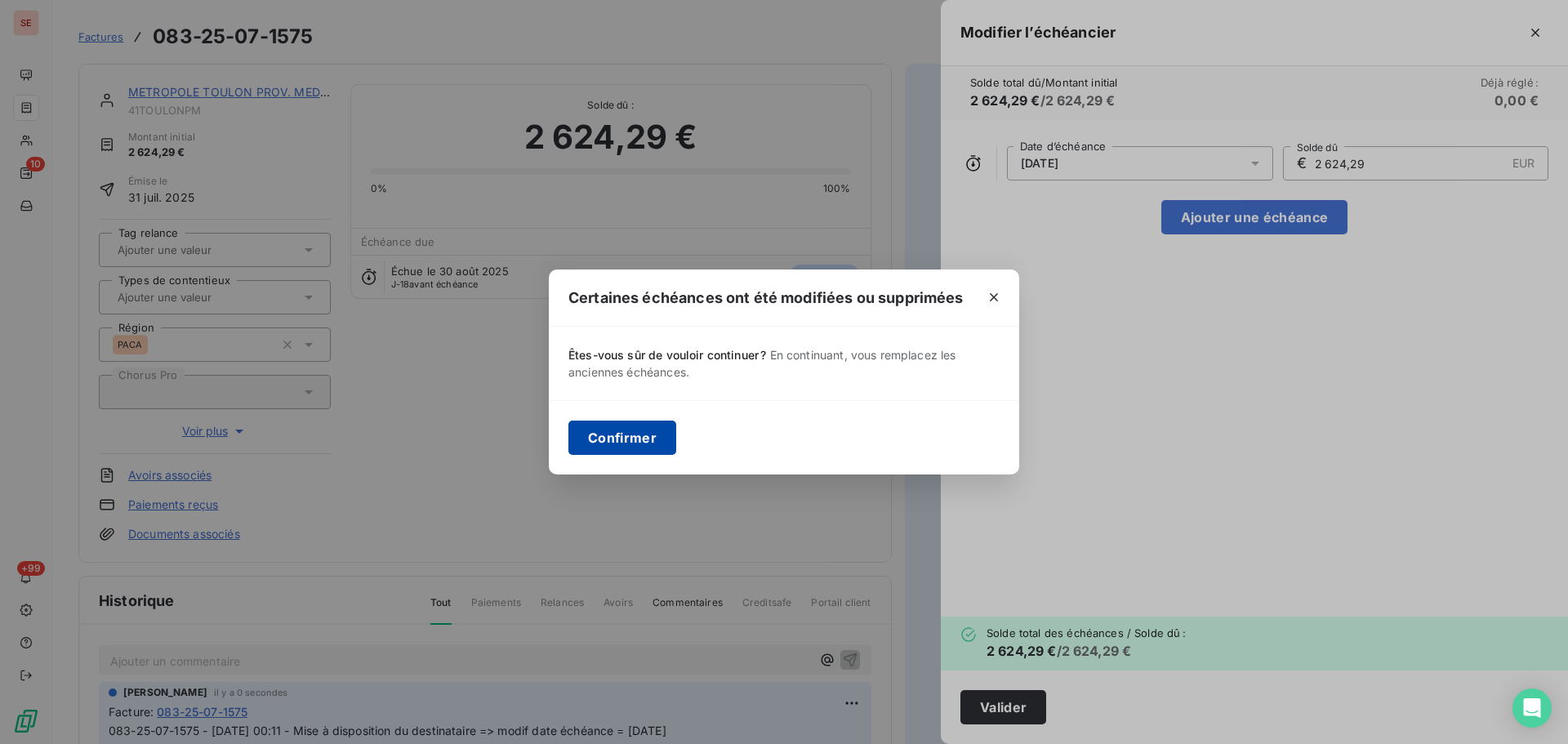
click at [642, 434] on button "Confirmer" at bounding box center [622, 437] width 108 height 34
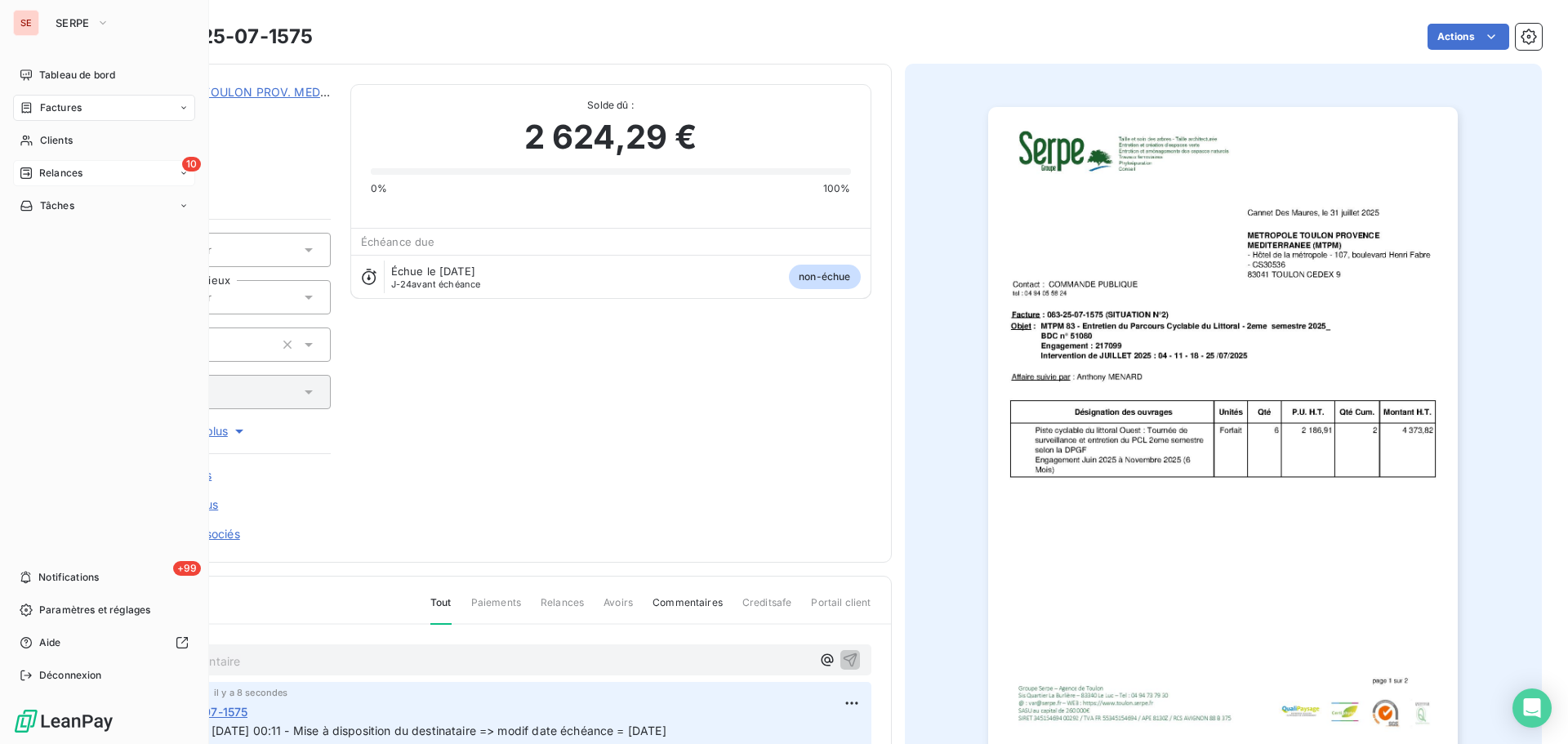
click at [65, 174] on span "Relances" at bounding box center [61, 173] width 43 height 15
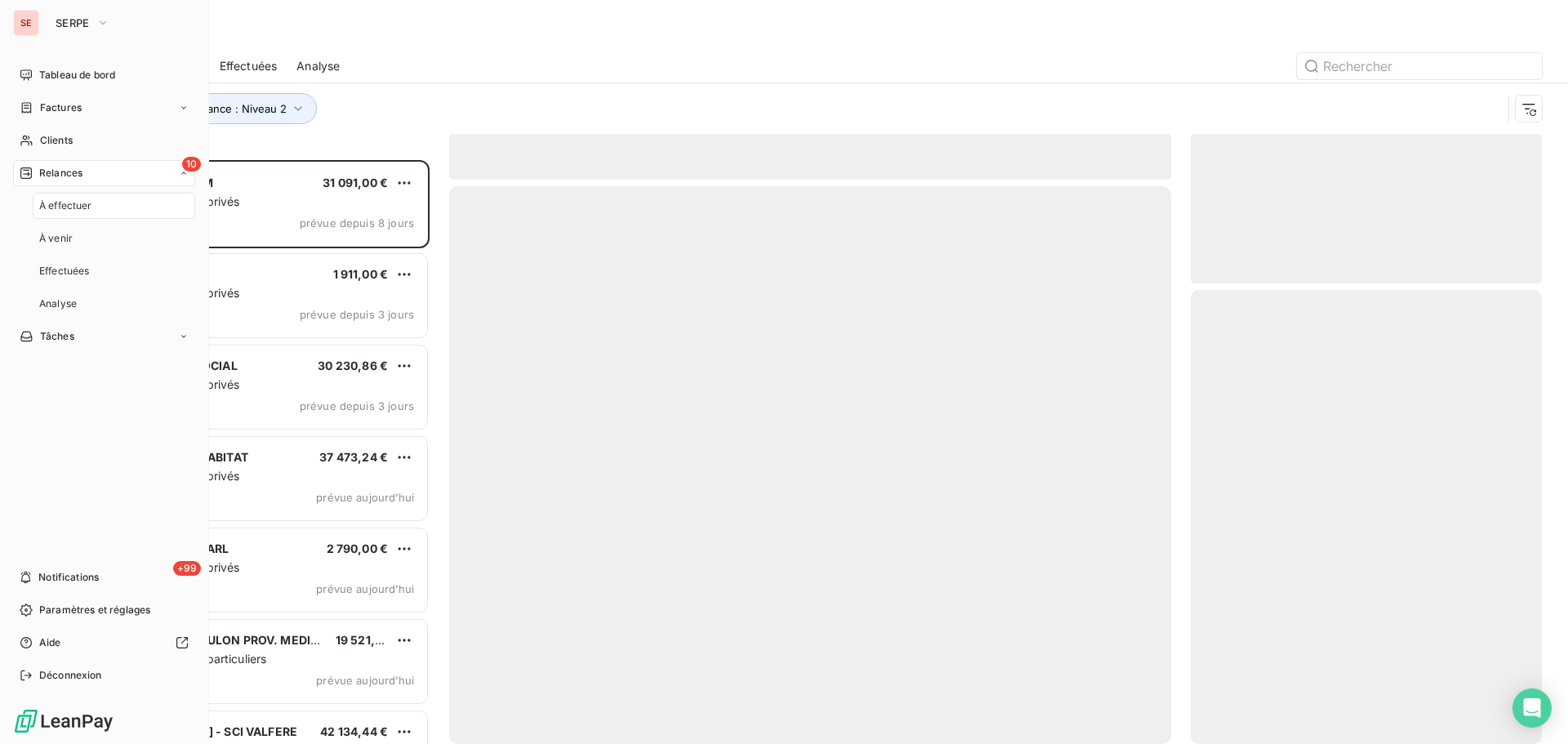
scroll to position [571, 339]
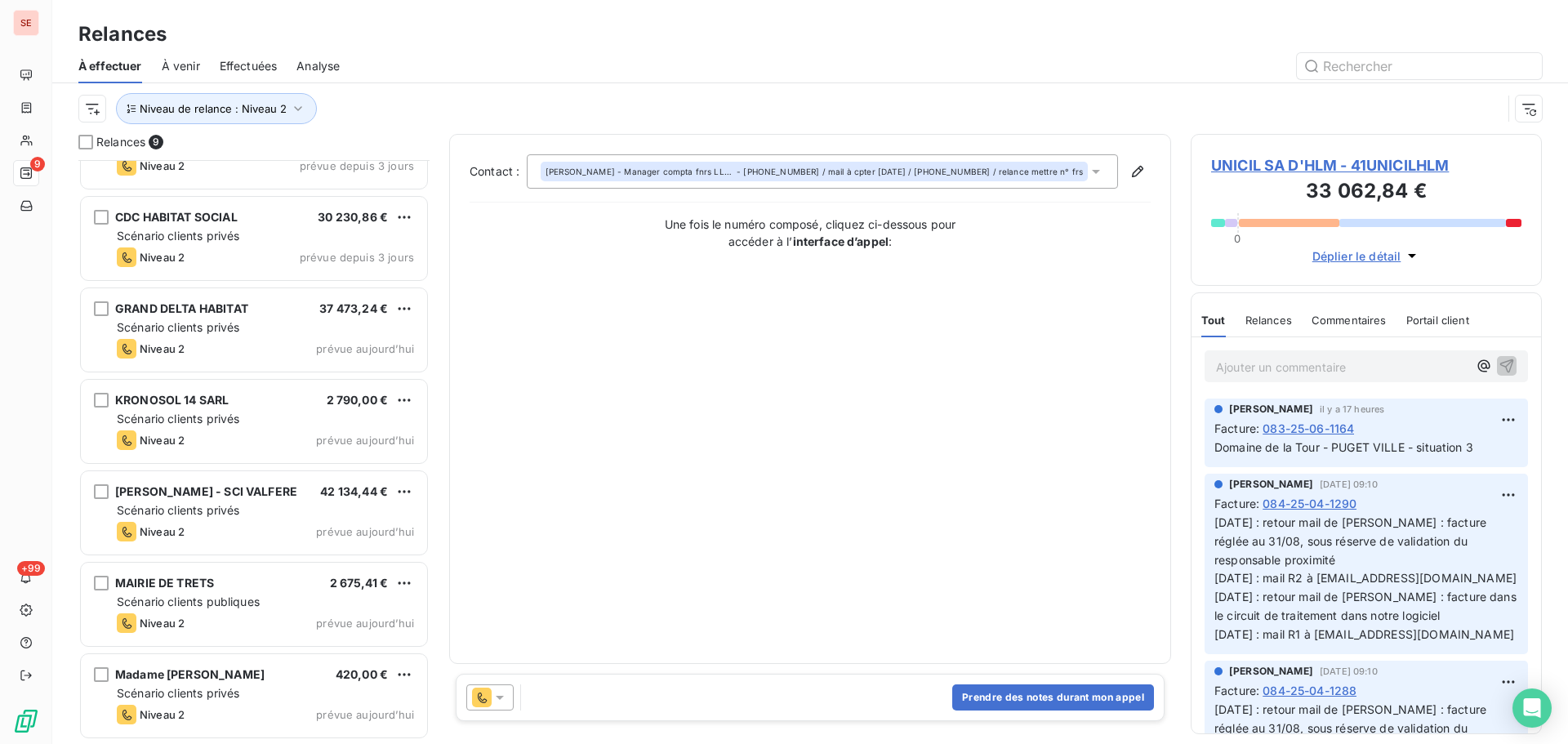
scroll to position [240, 0]
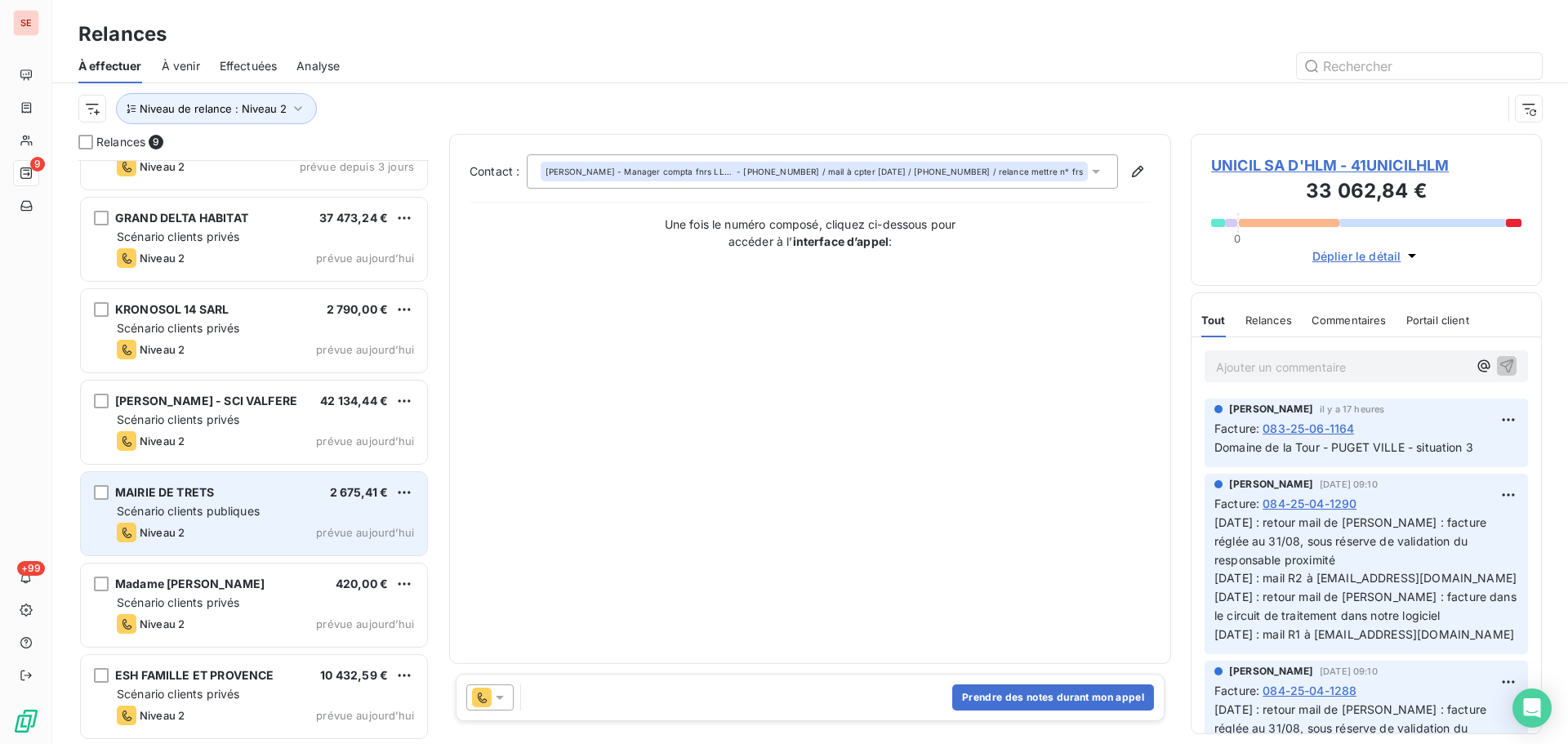
click at [227, 516] on span "Scénario clients publiques" at bounding box center [188, 511] width 143 height 14
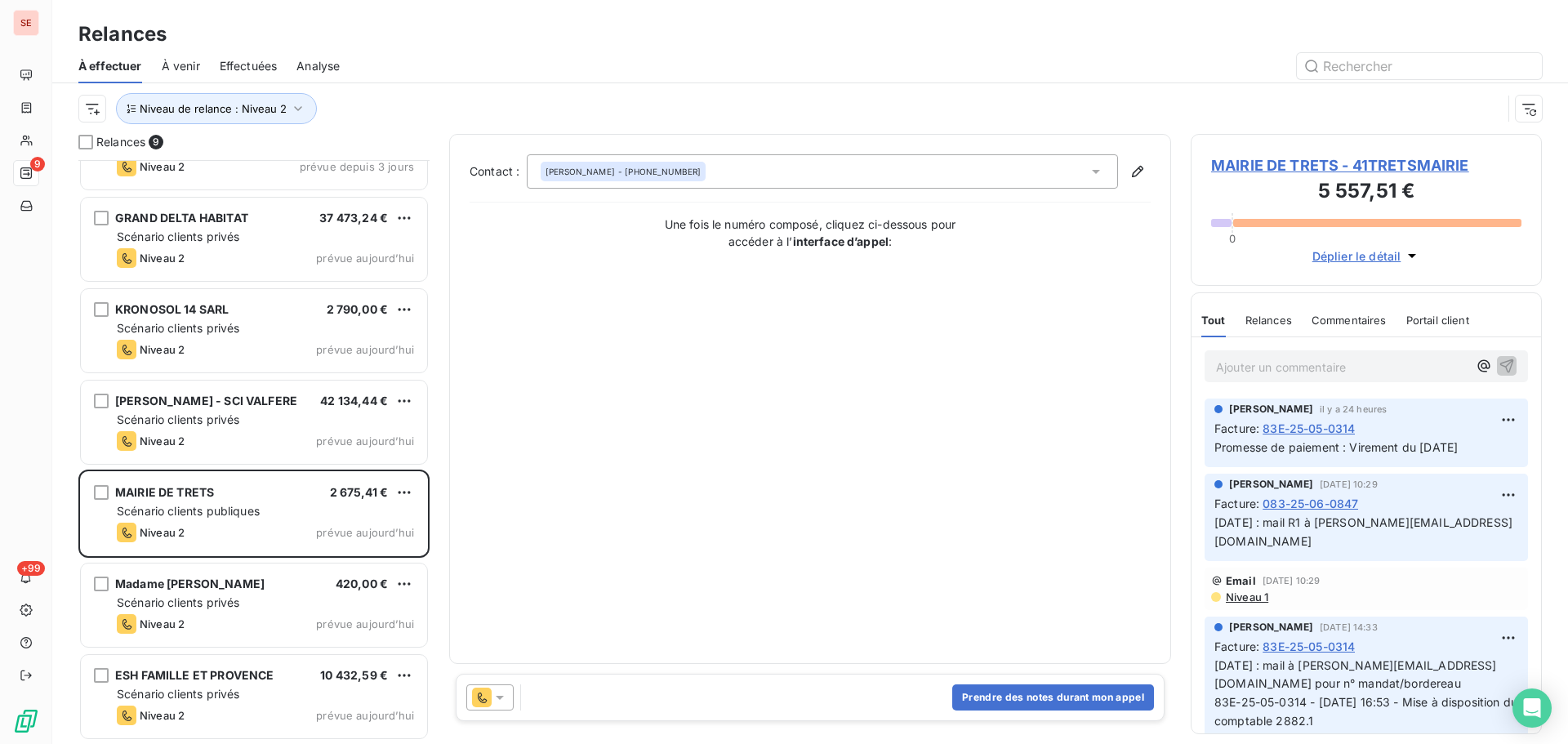
click at [1305, 161] on span "MAIRIE DE TRETS - 41TRETSMAIRIE" at bounding box center [1366, 166] width 311 height 23
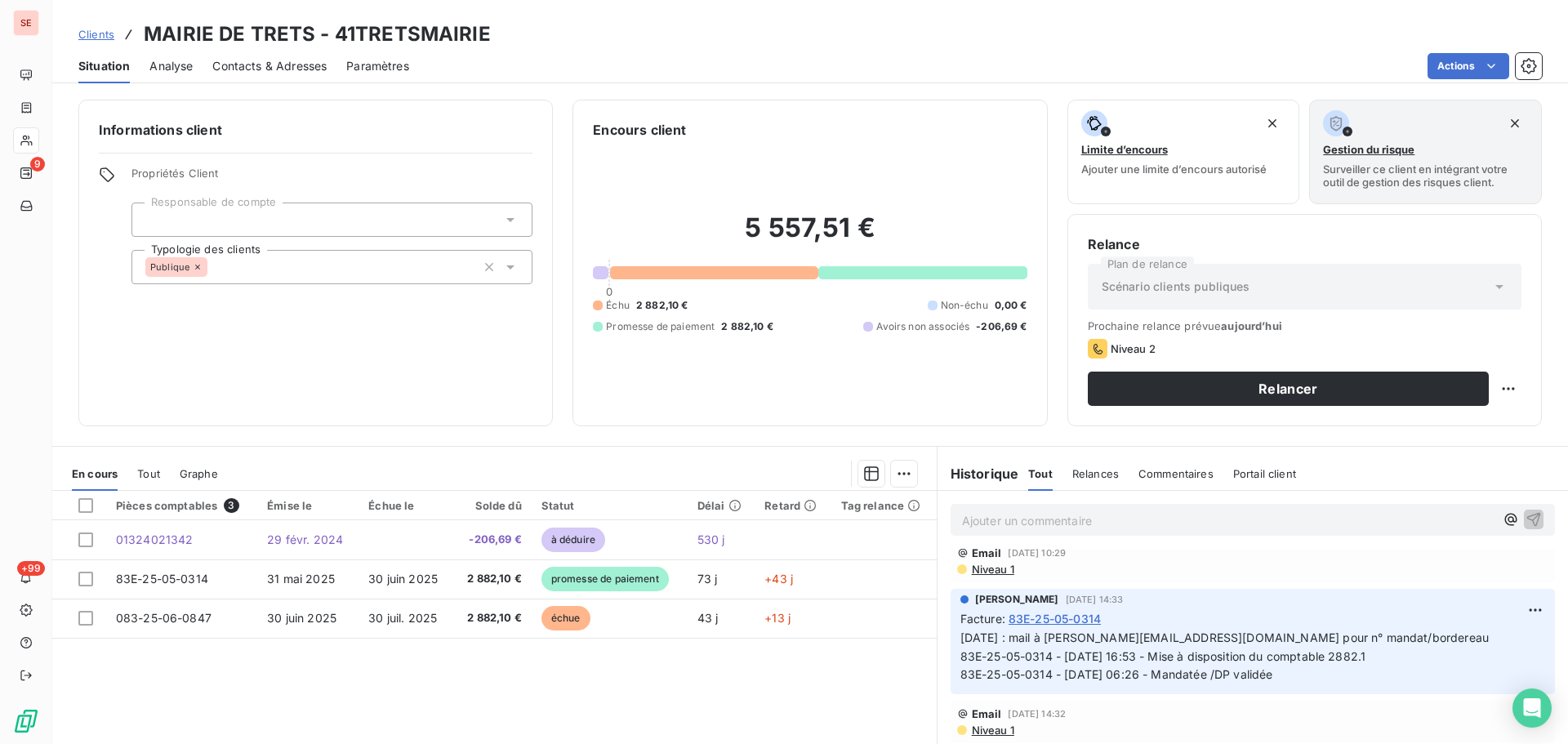
scroll to position [164, 0]
click at [995, 571] on span "Niveau 1" at bounding box center [992, 568] width 44 height 13
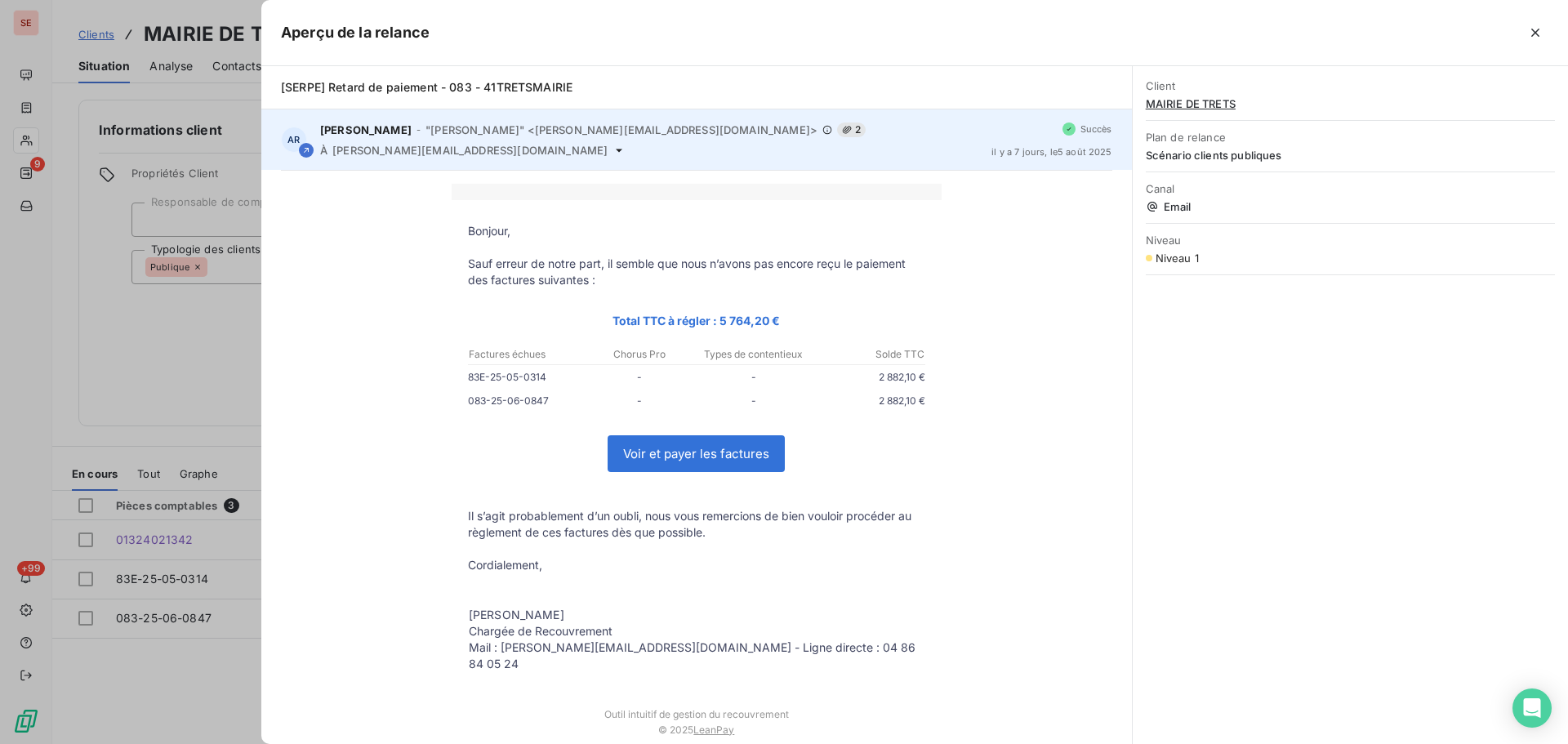
click at [440, 152] on div "À c.bruzzone@trets.fr" at bounding box center [650, 150] width 659 height 13
click at [448, 143] on div "AMELIA RAIMUNDO - "AMELIA RAIMUNDO" <raimundo@serpe.fr> 2 À c.bruzzone@trets.fr" at bounding box center [650, 139] width 659 height 34
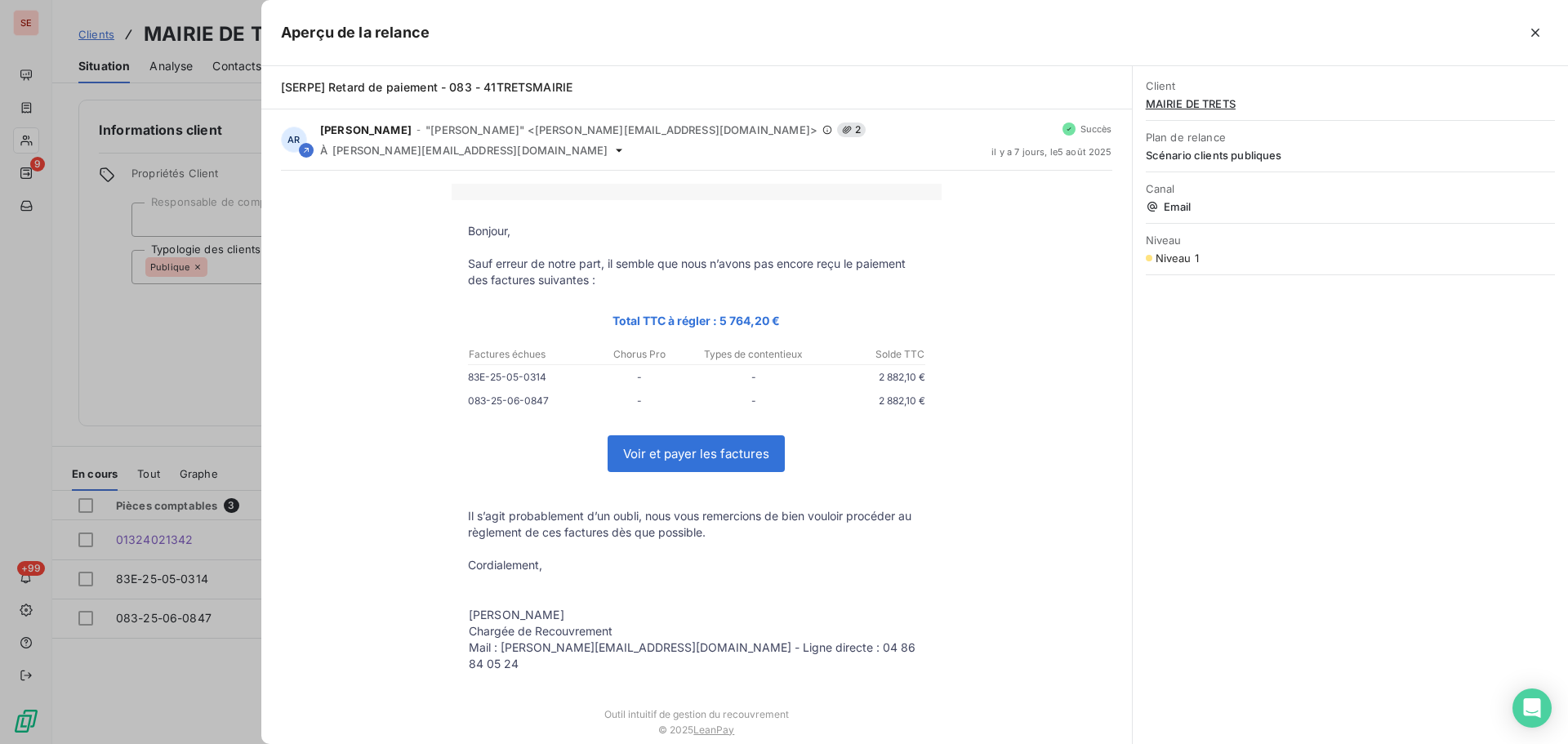
click at [133, 366] on div at bounding box center [784, 372] width 1568 height 744
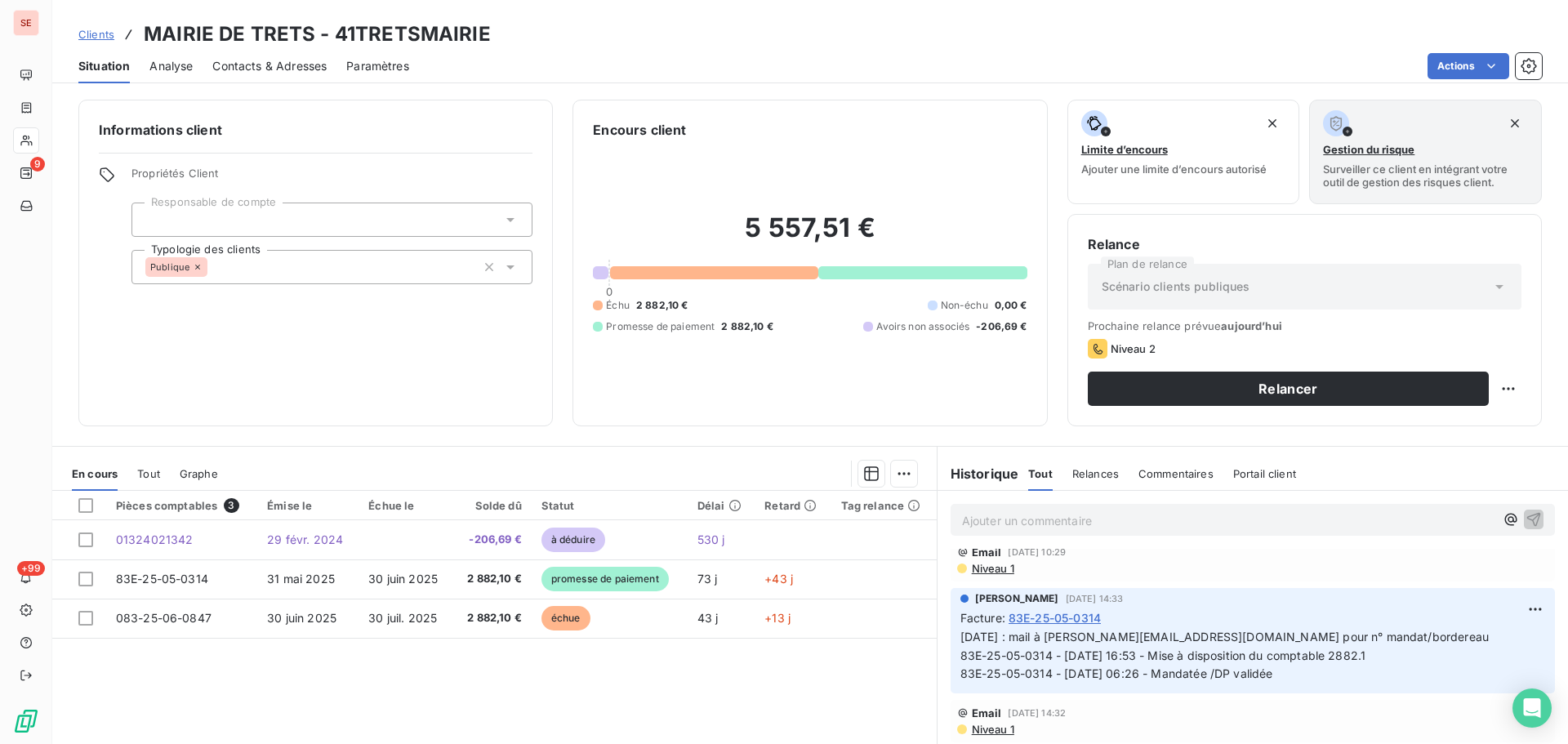
click at [253, 74] on span "Contacts & Adresses" at bounding box center [270, 66] width 115 height 17
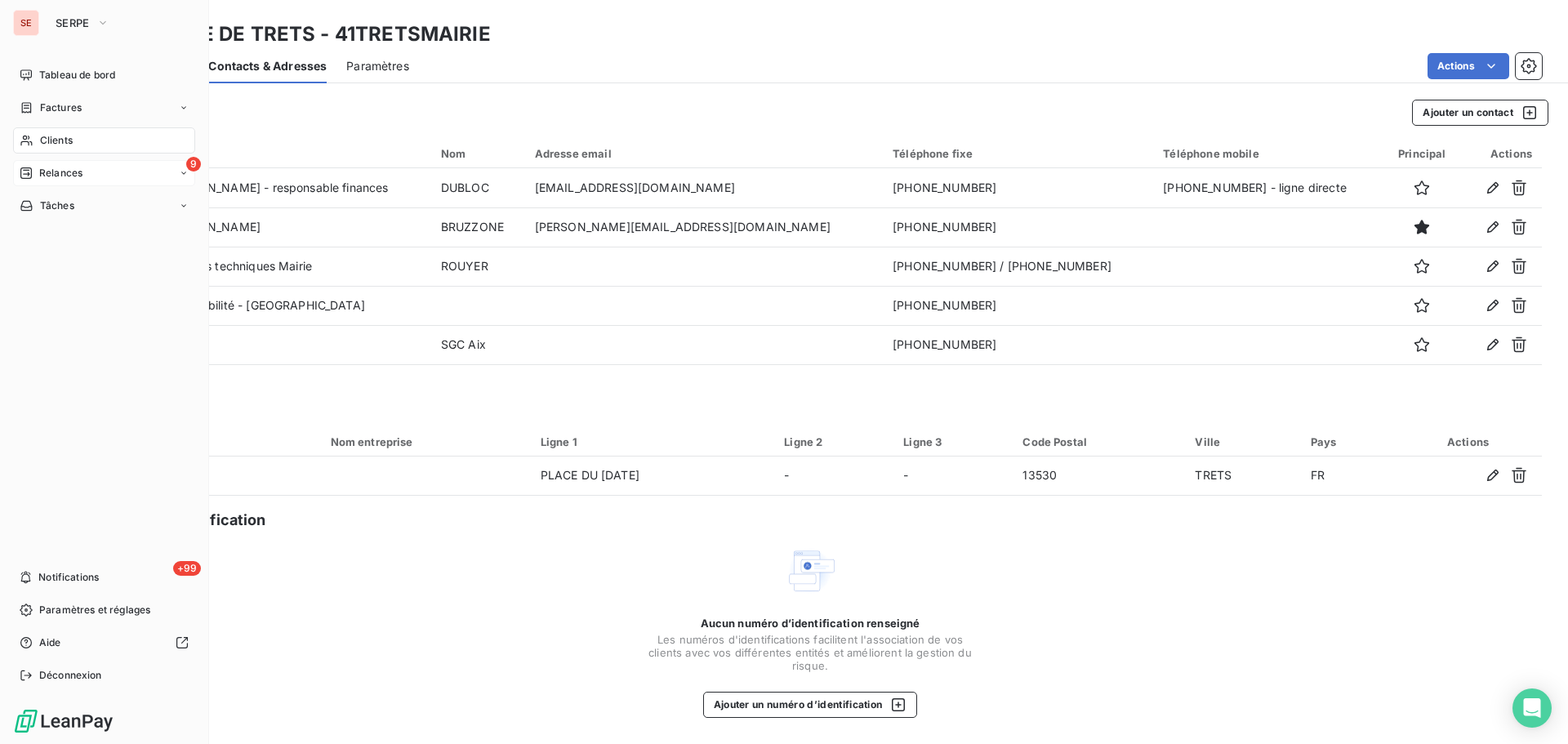
click at [102, 167] on div "9 Relances" at bounding box center [104, 173] width 182 height 26
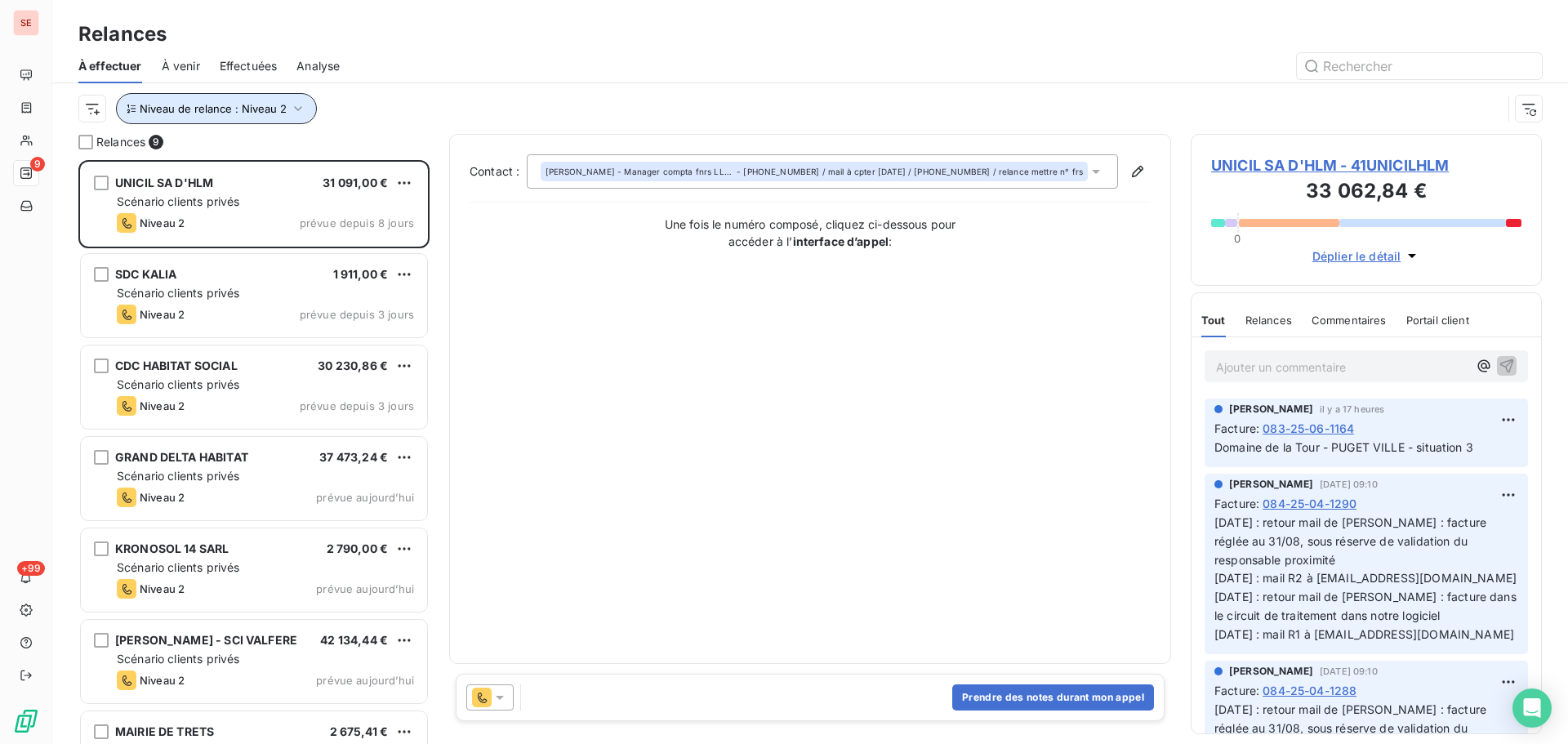
click at [301, 106] on icon "button" at bounding box center [298, 109] width 17 height 17
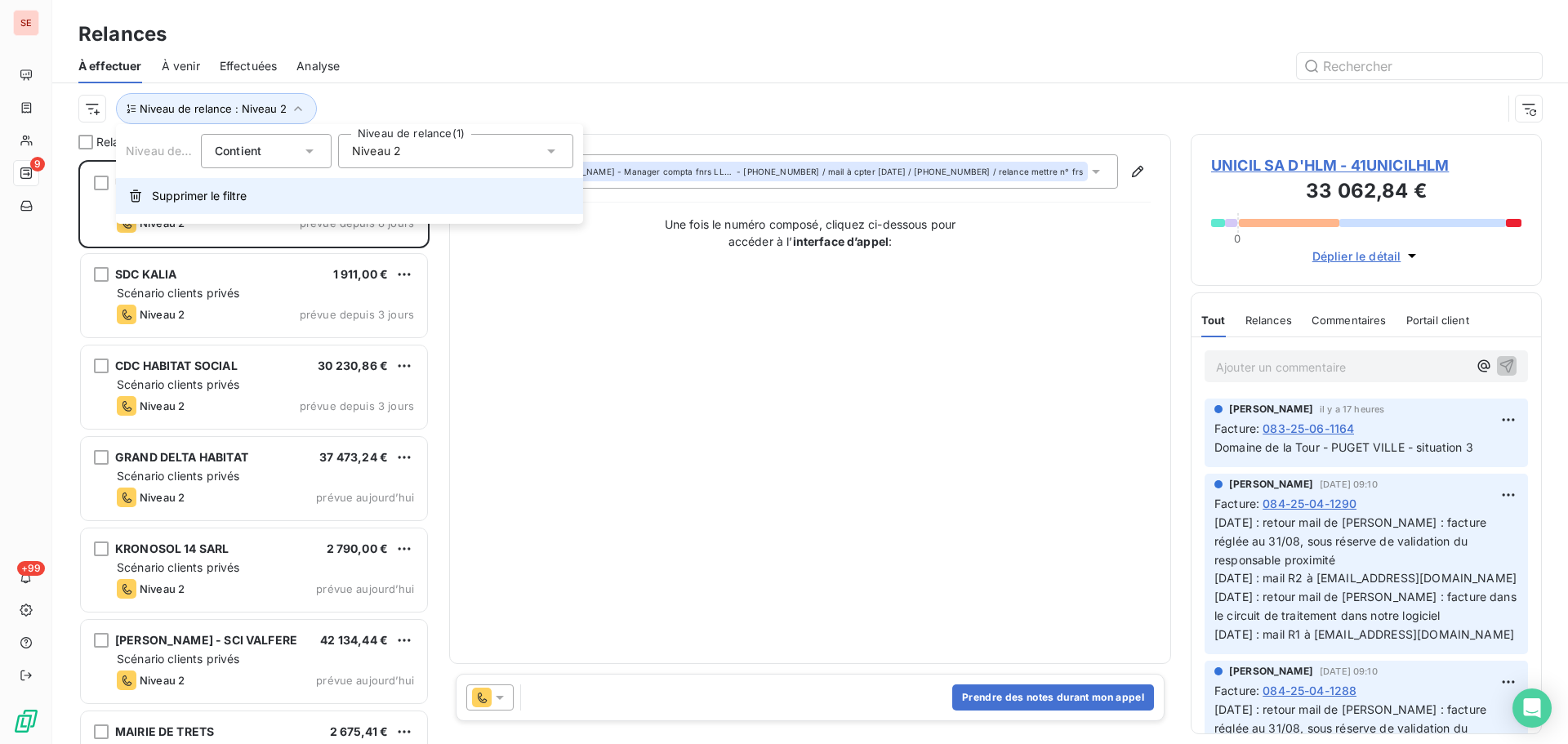
click at [219, 194] on span "Supprimer le filtre" at bounding box center [199, 196] width 95 height 17
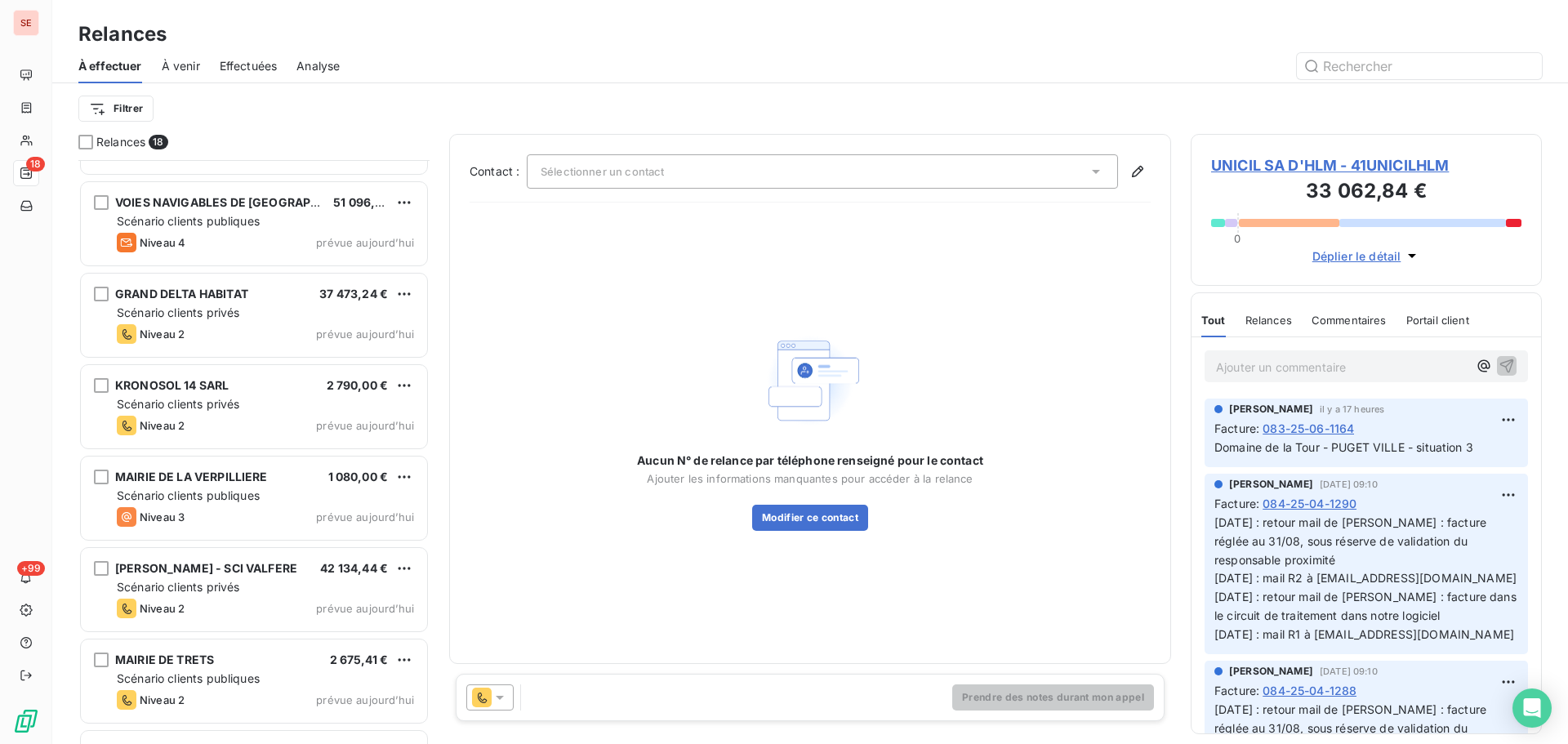
scroll to position [900, 0]
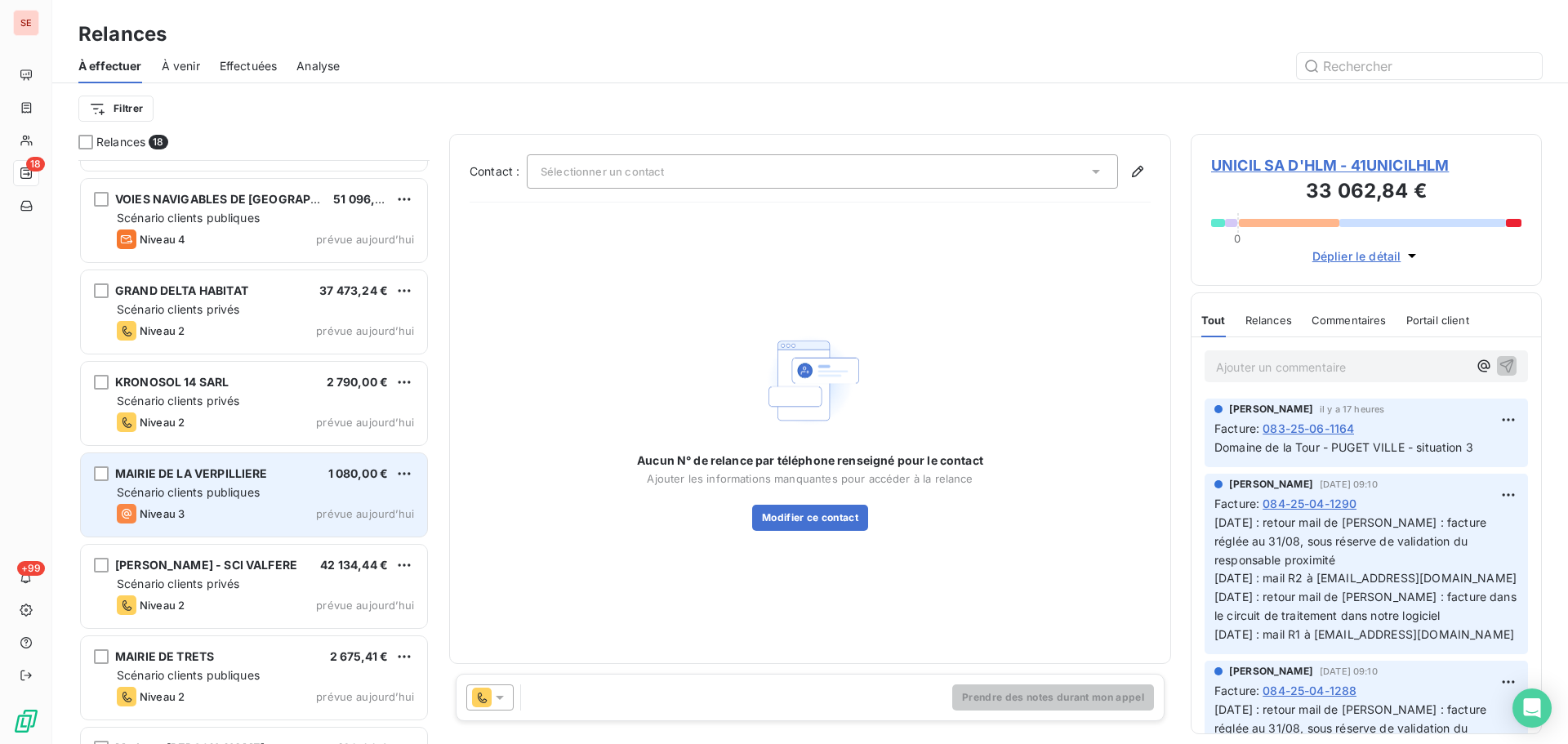
click at [192, 483] on div "MAIRIE DE LA VERPILLIERE 1 080,00 € Scénario clients publiques Niveau 3 prévue …" at bounding box center [254, 495] width 346 height 83
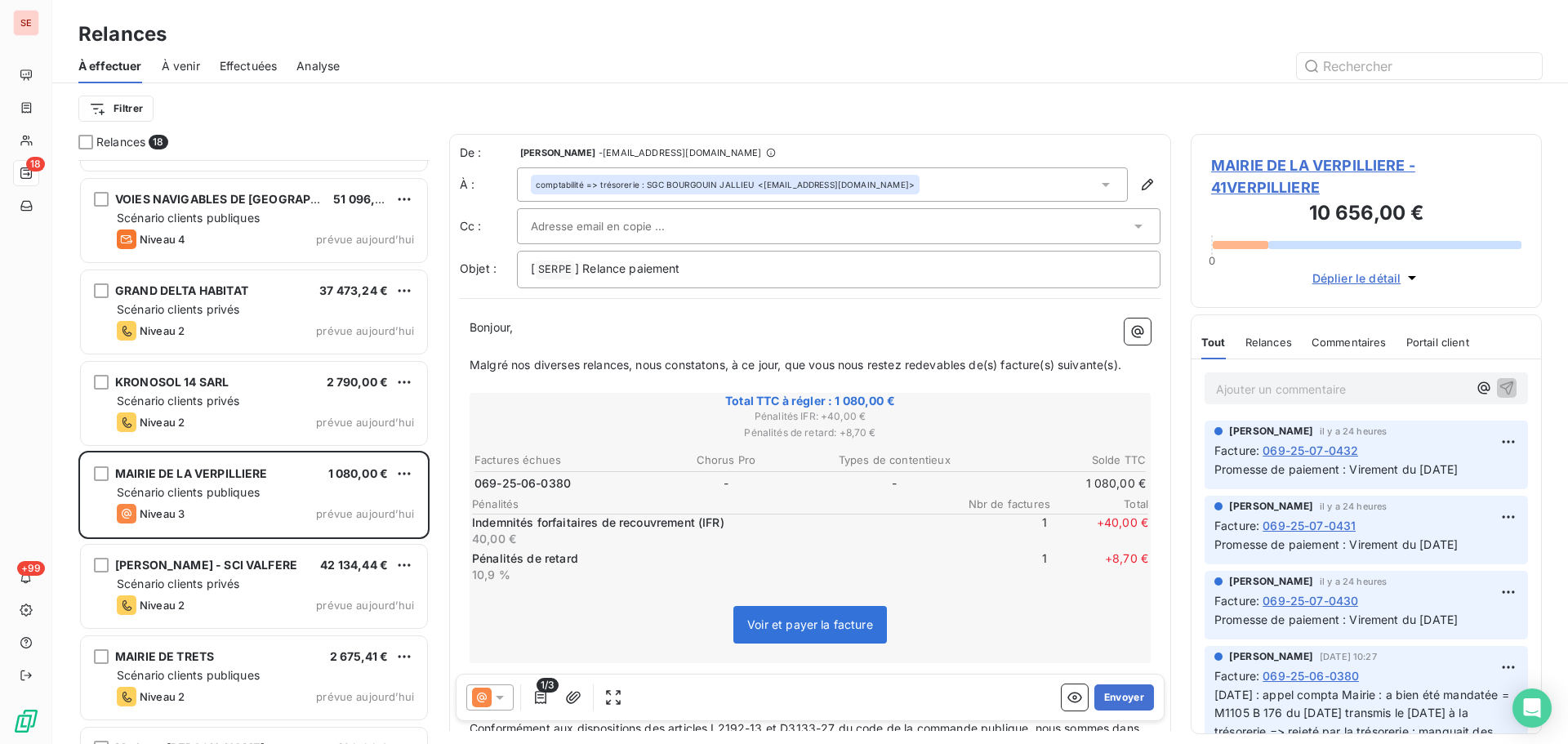
click at [1321, 163] on span "MAIRIE DE LA VERPILLIERE - 41VERPILLIERE" at bounding box center [1366, 176] width 311 height 44
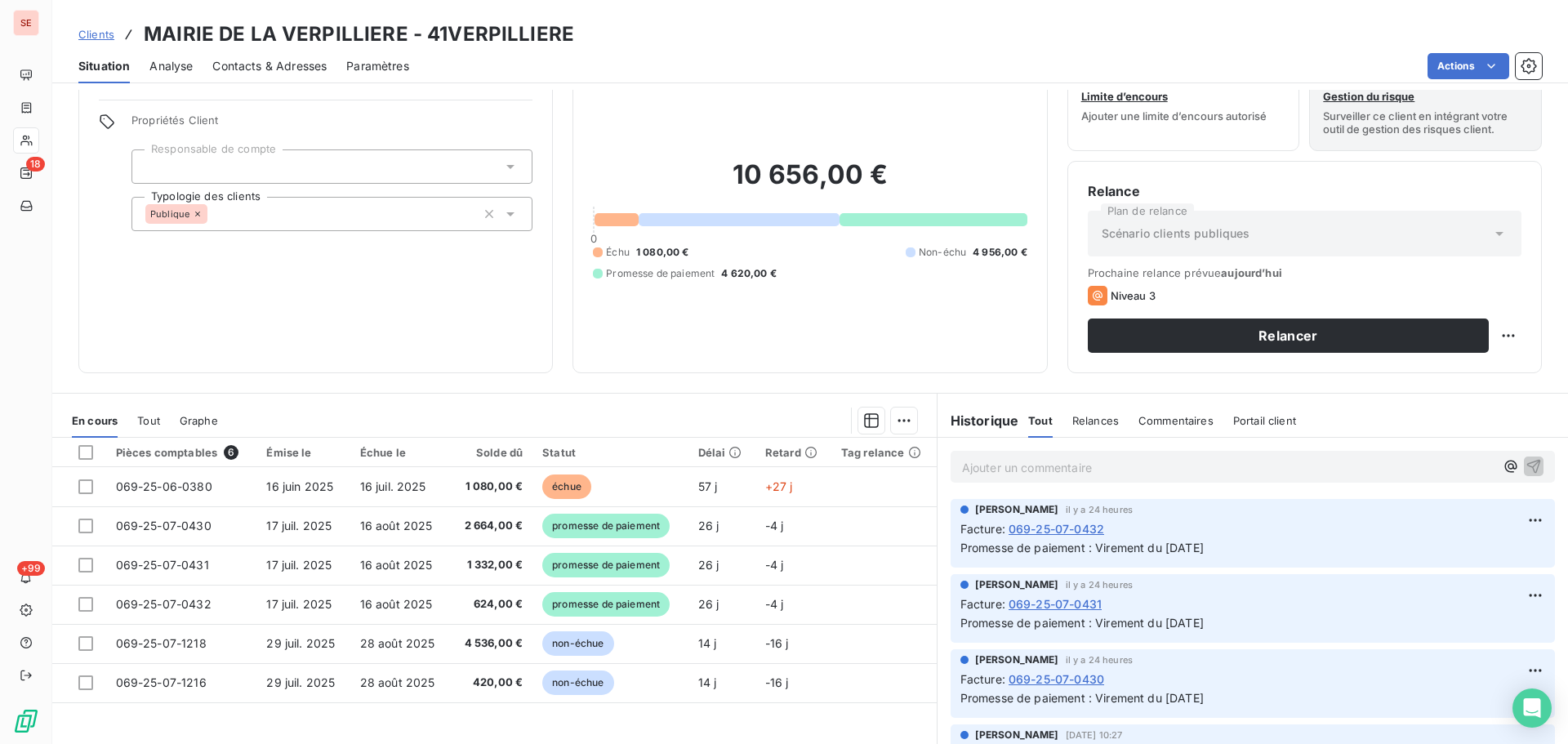
scroll to position [81, 0]
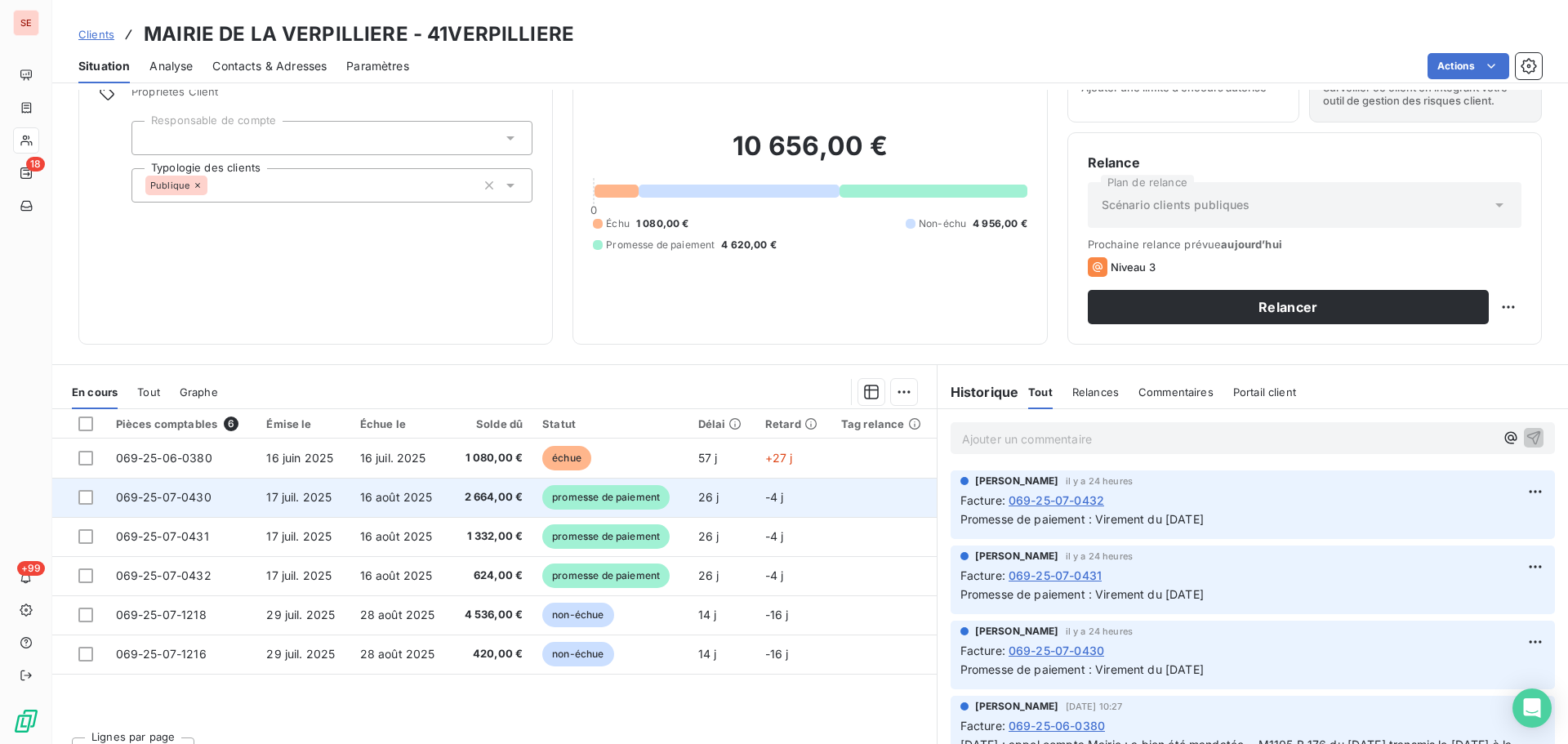
click at [331, 497] on td "17 juil. 2025" at bounding box center [303, 498] width 93 height 39
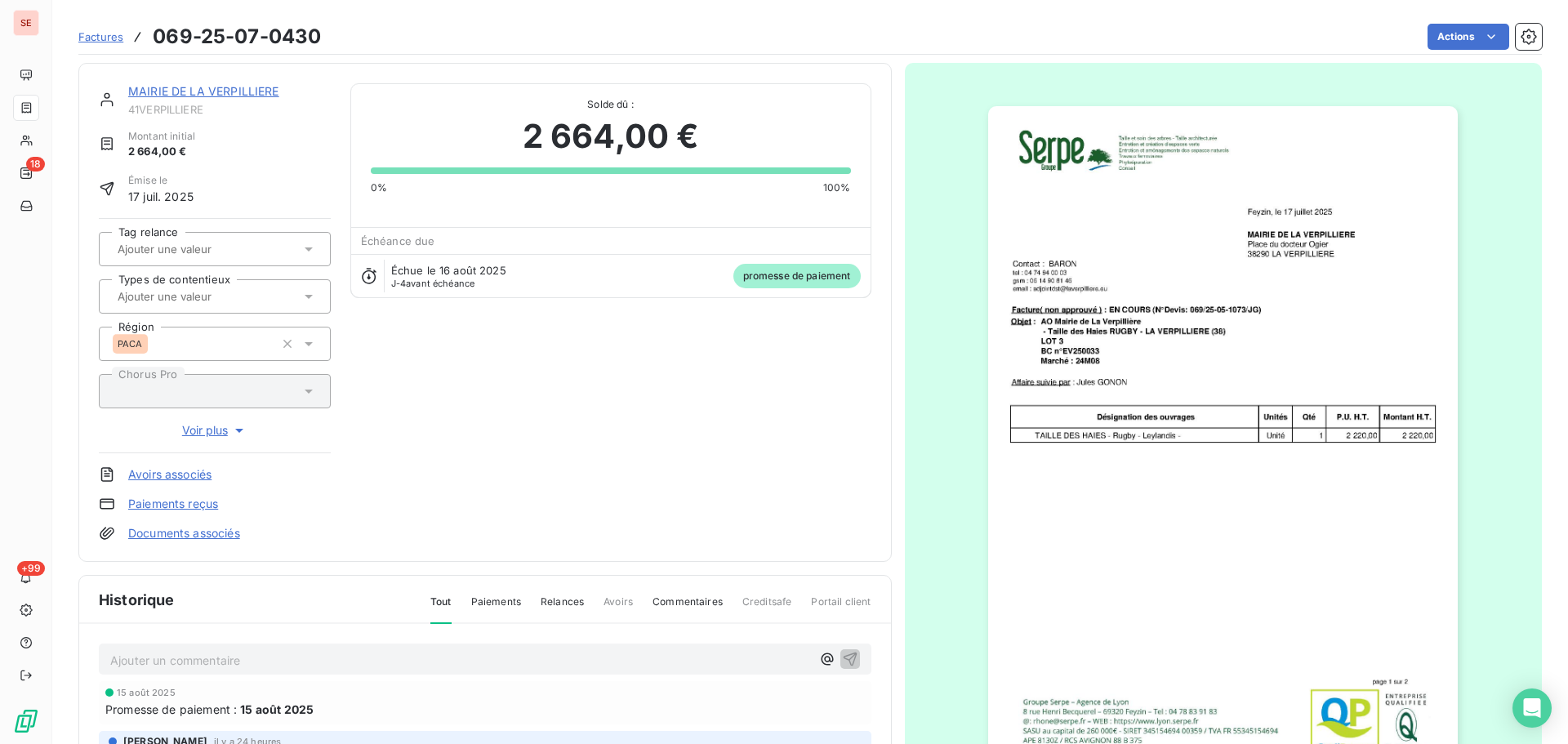
scroll to position [83, 0]
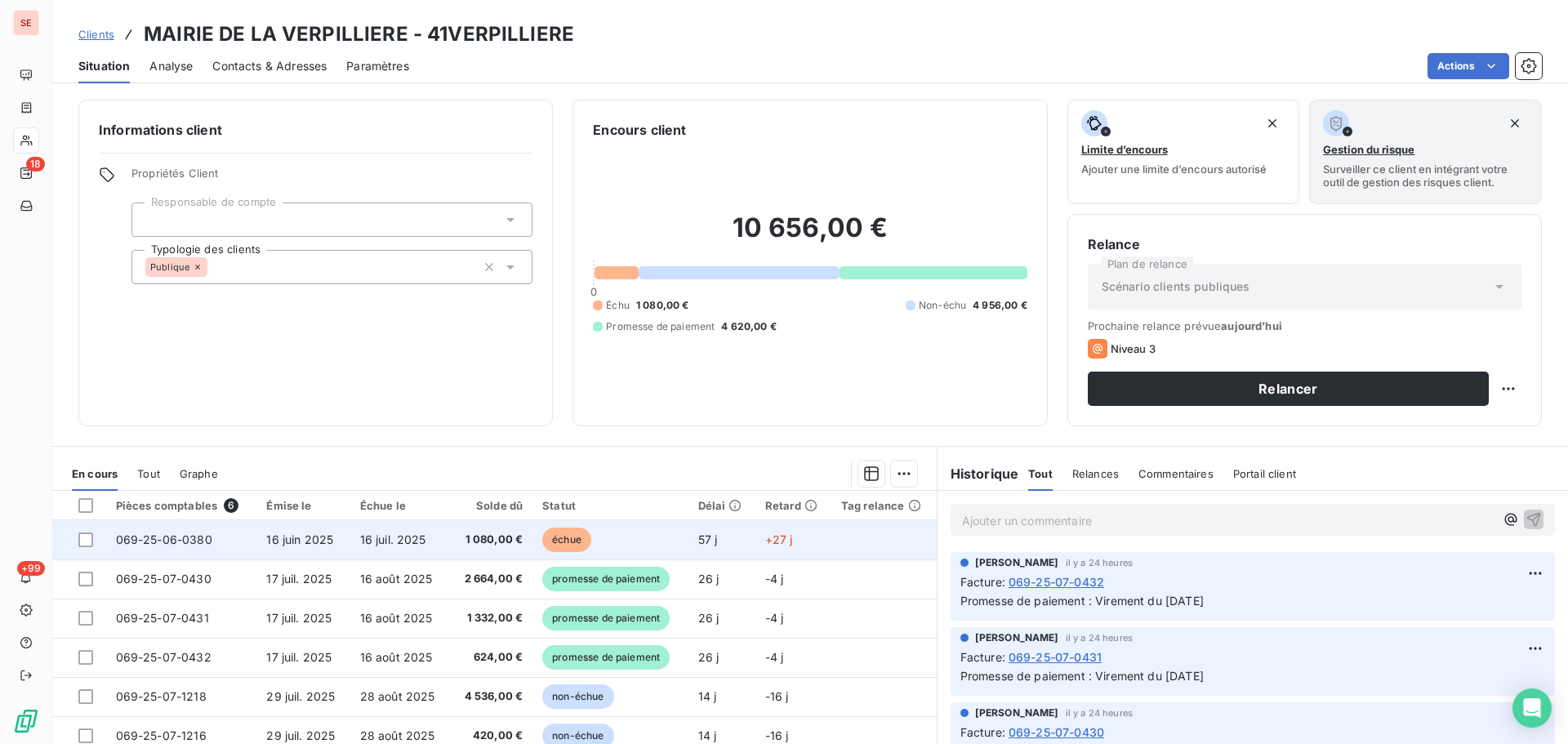
click at [477, 547] on span "1 080,00 €" at bounding box center [491, 540] width 63 height 17
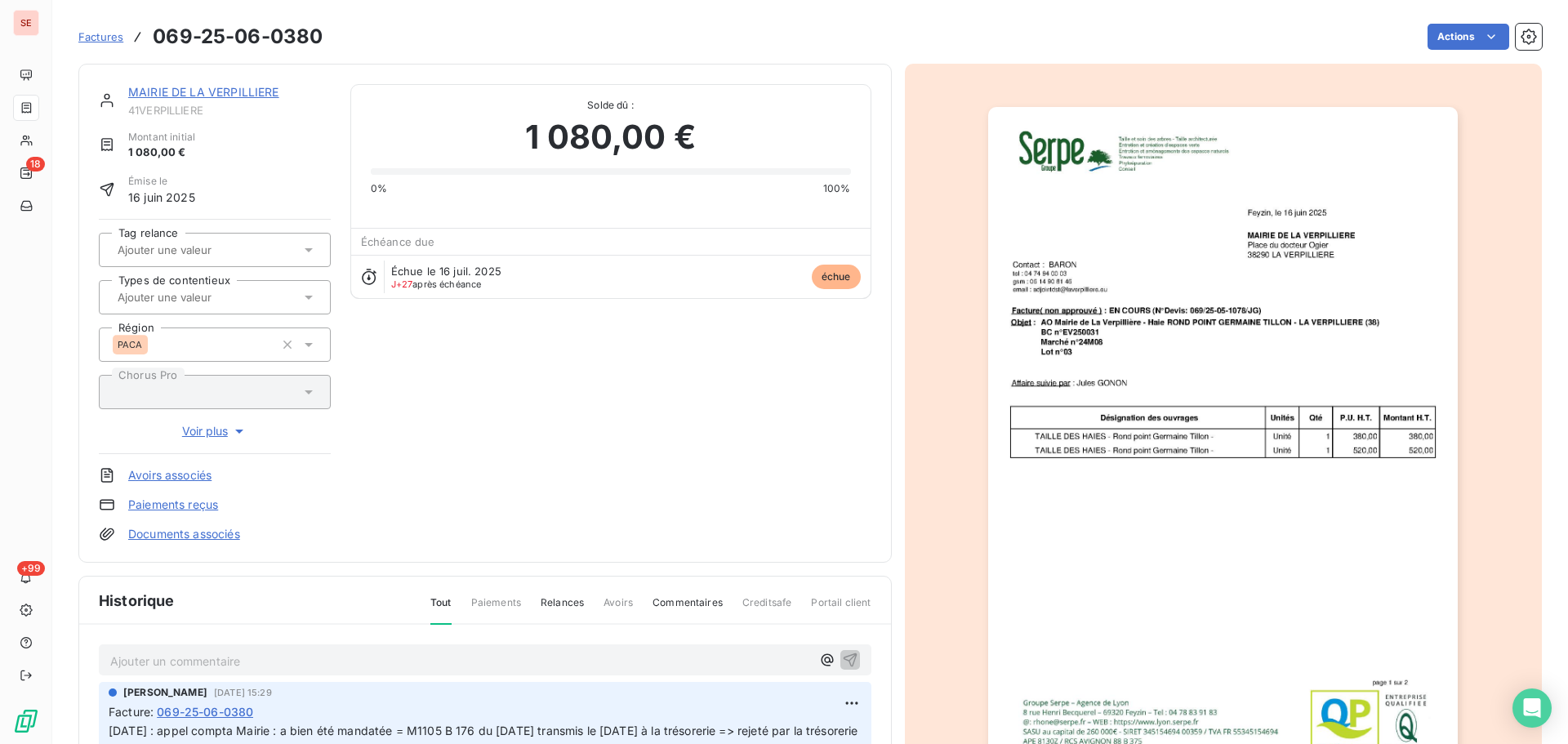
scroll to position [82, 0]
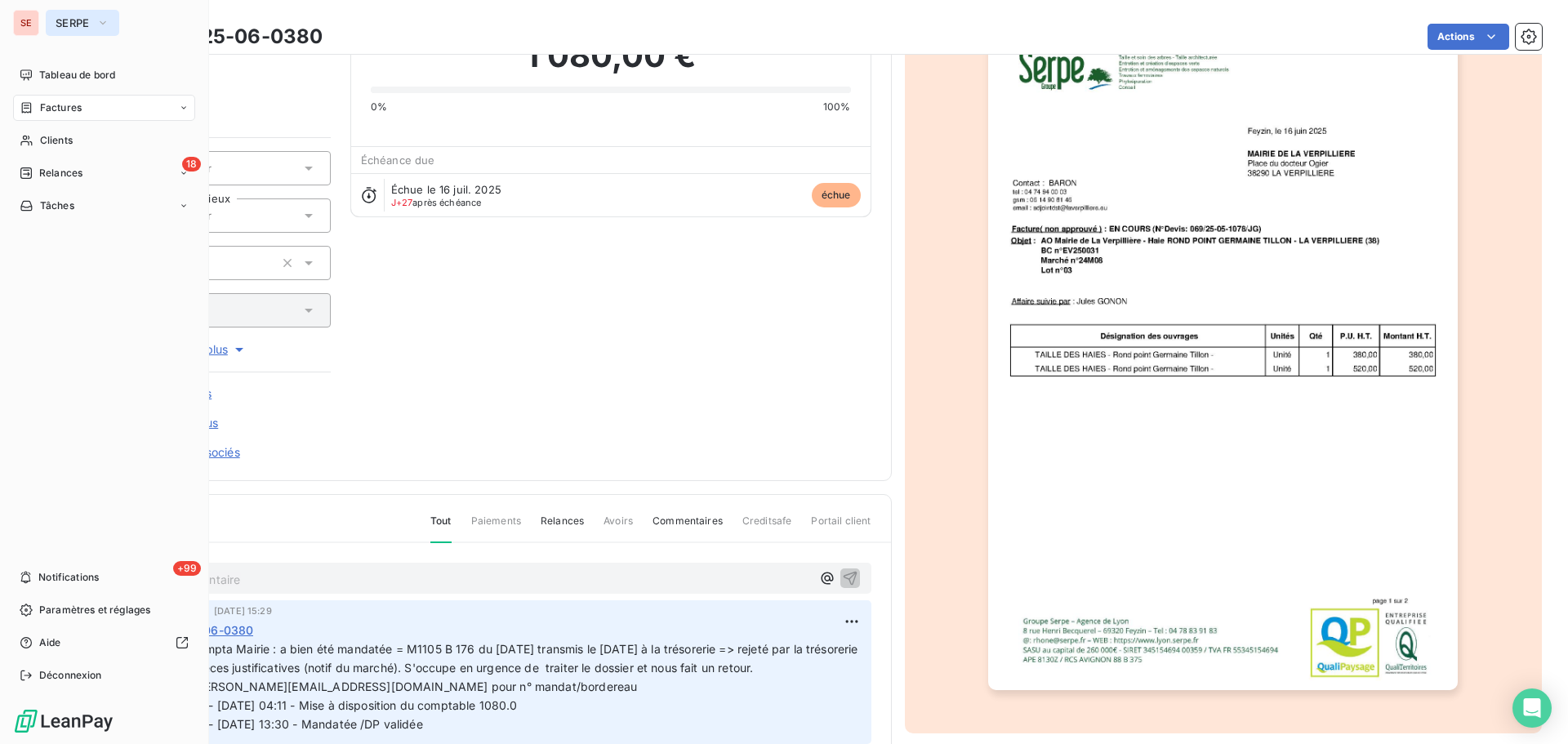
click at [81, 19] on span "SERPE" at bounding box center [73, 23] width 34 height 13
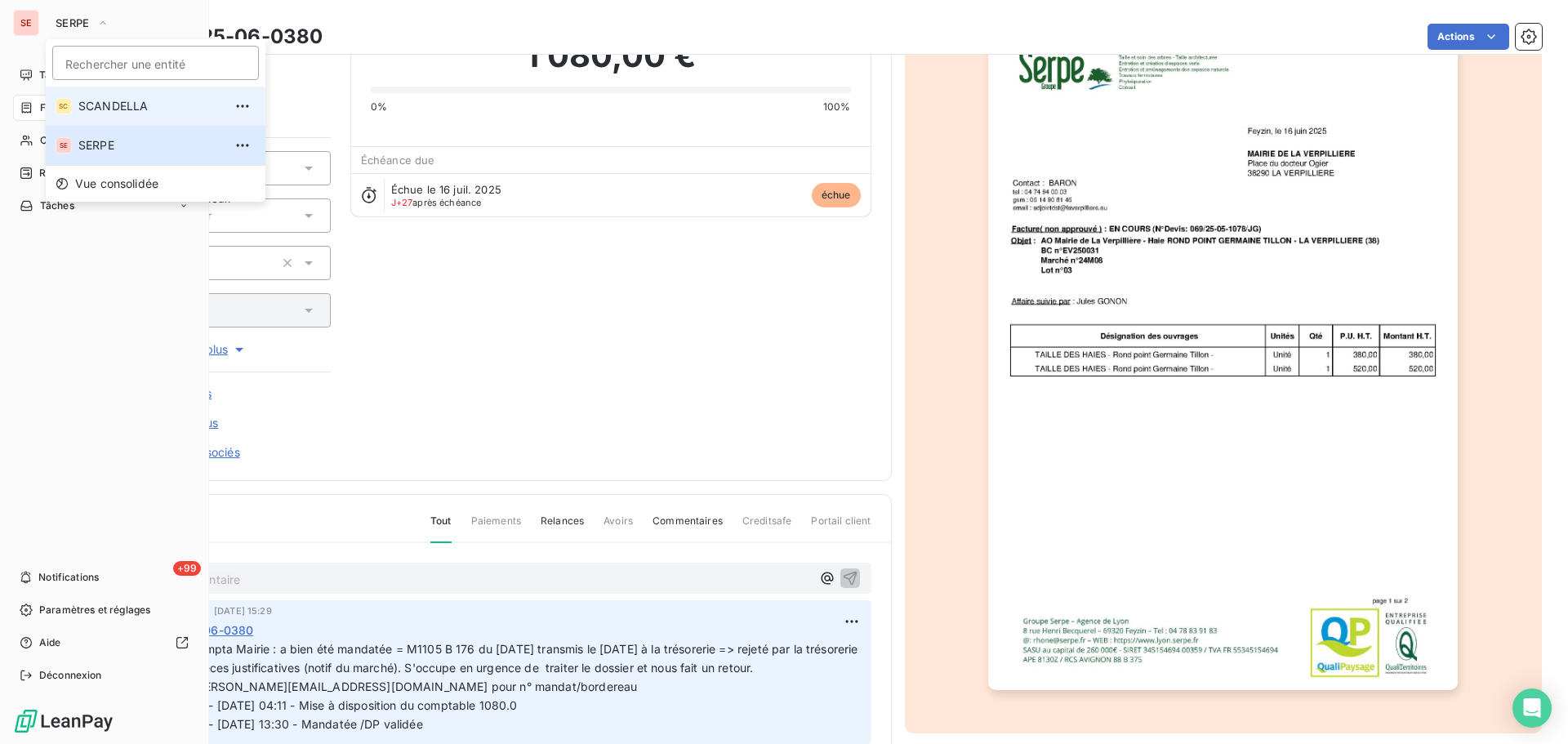
click at [101, 111] on span "SCANDELLA" at bounding box center [151, 106] width 145 height 17
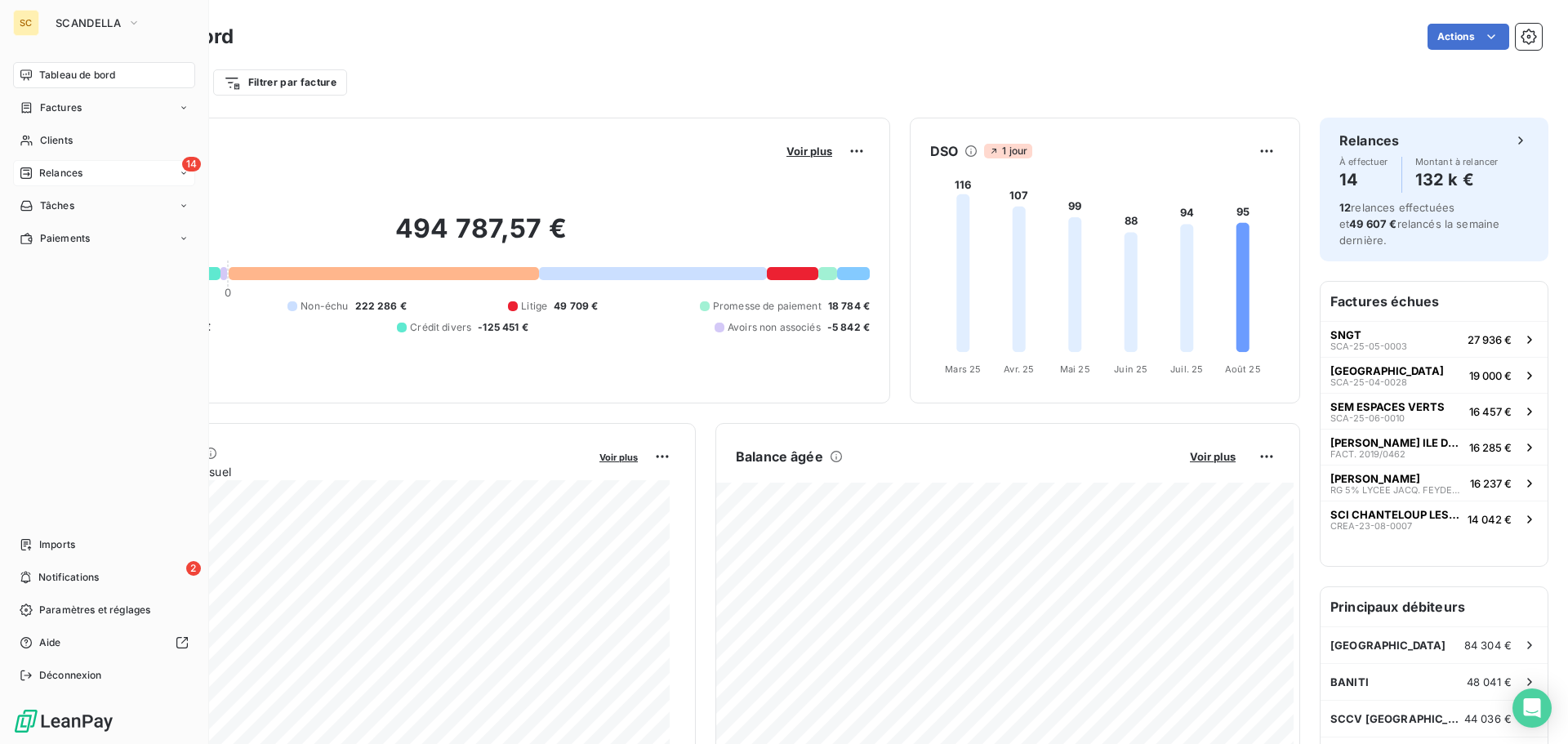
click at [78, 174] on span "Relances" at bounding box center [61, 173] width 43 height 15
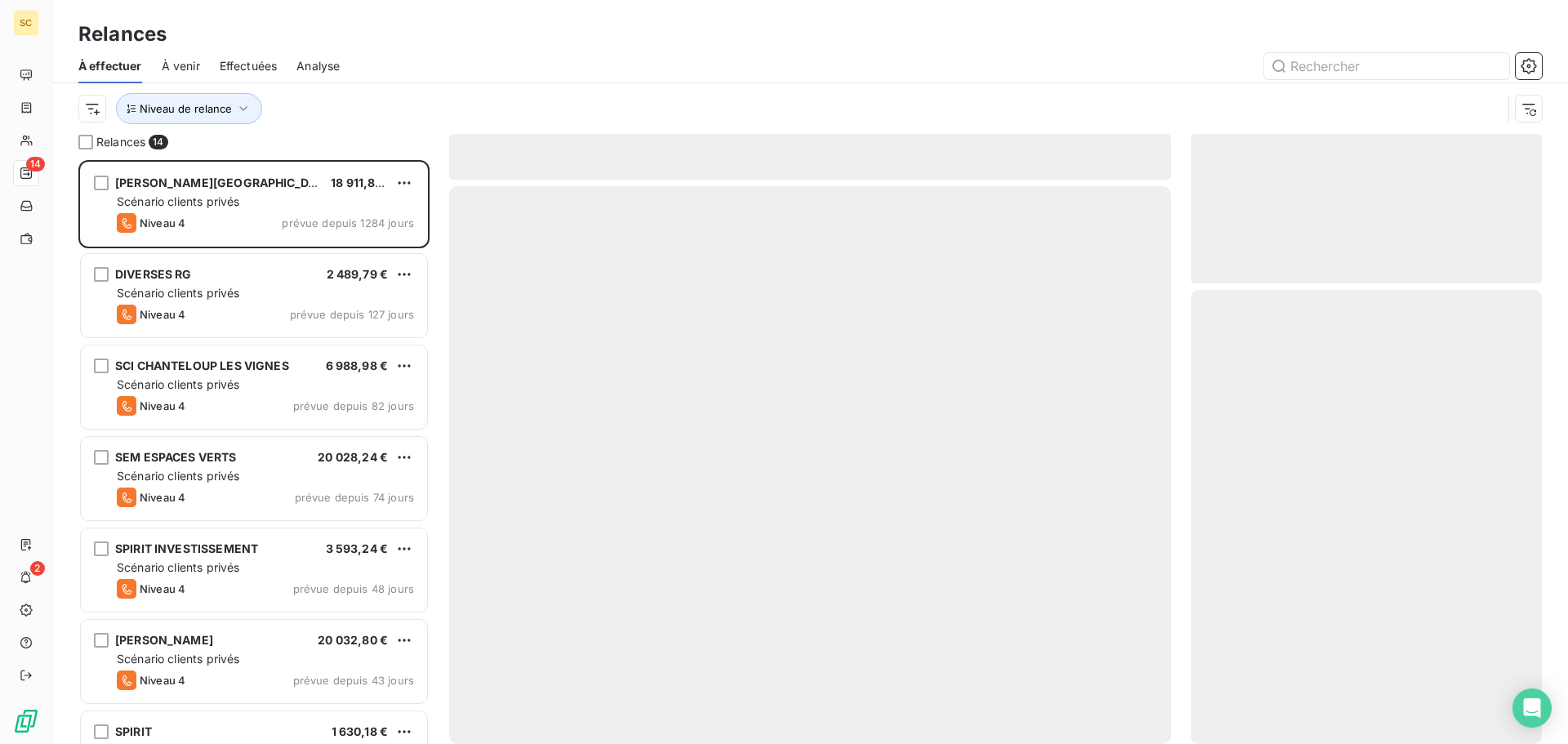
scroll to position [571, 339]
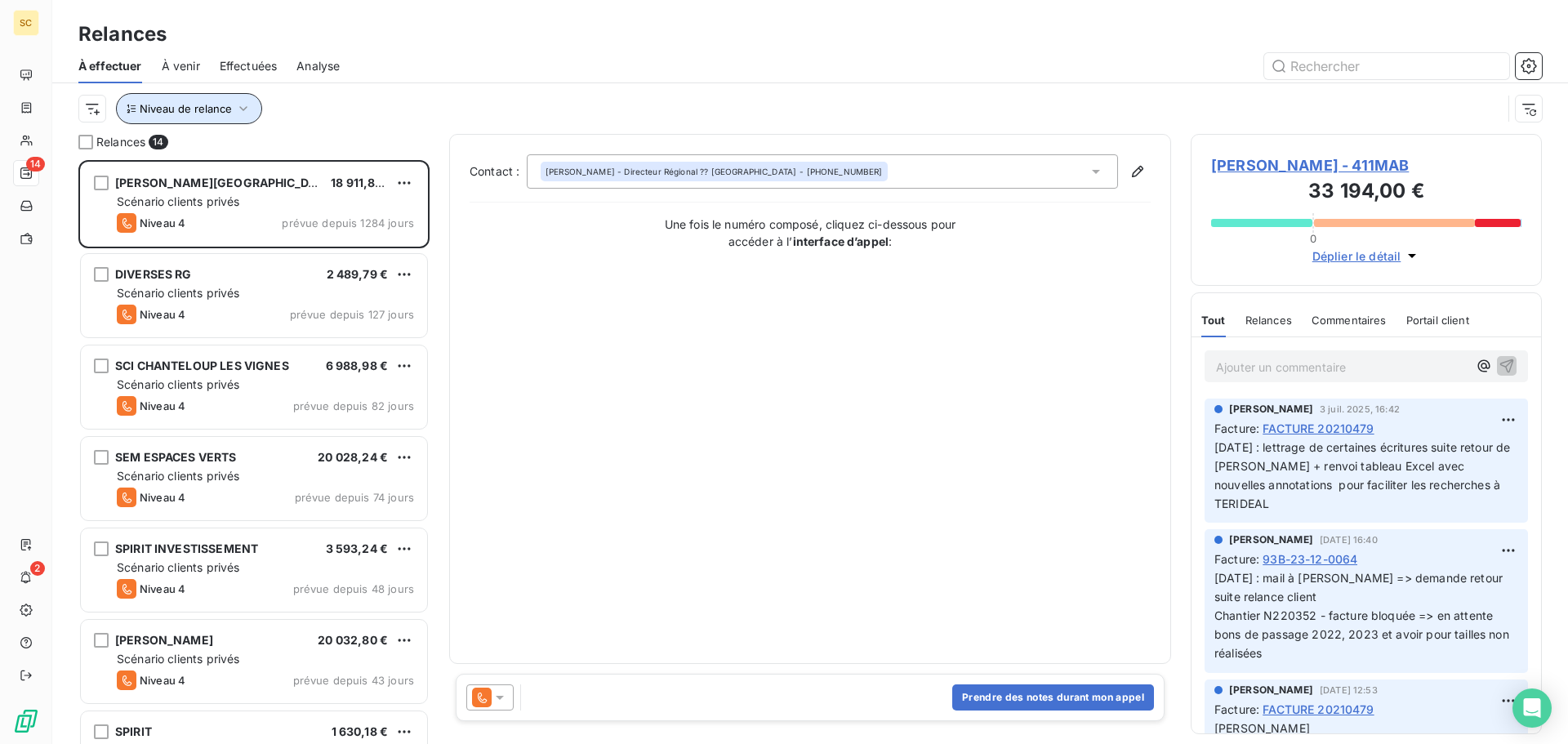
click at [202, 111] on span "Niveau de relance" at bounding box center [186, 108] width 92 height 13
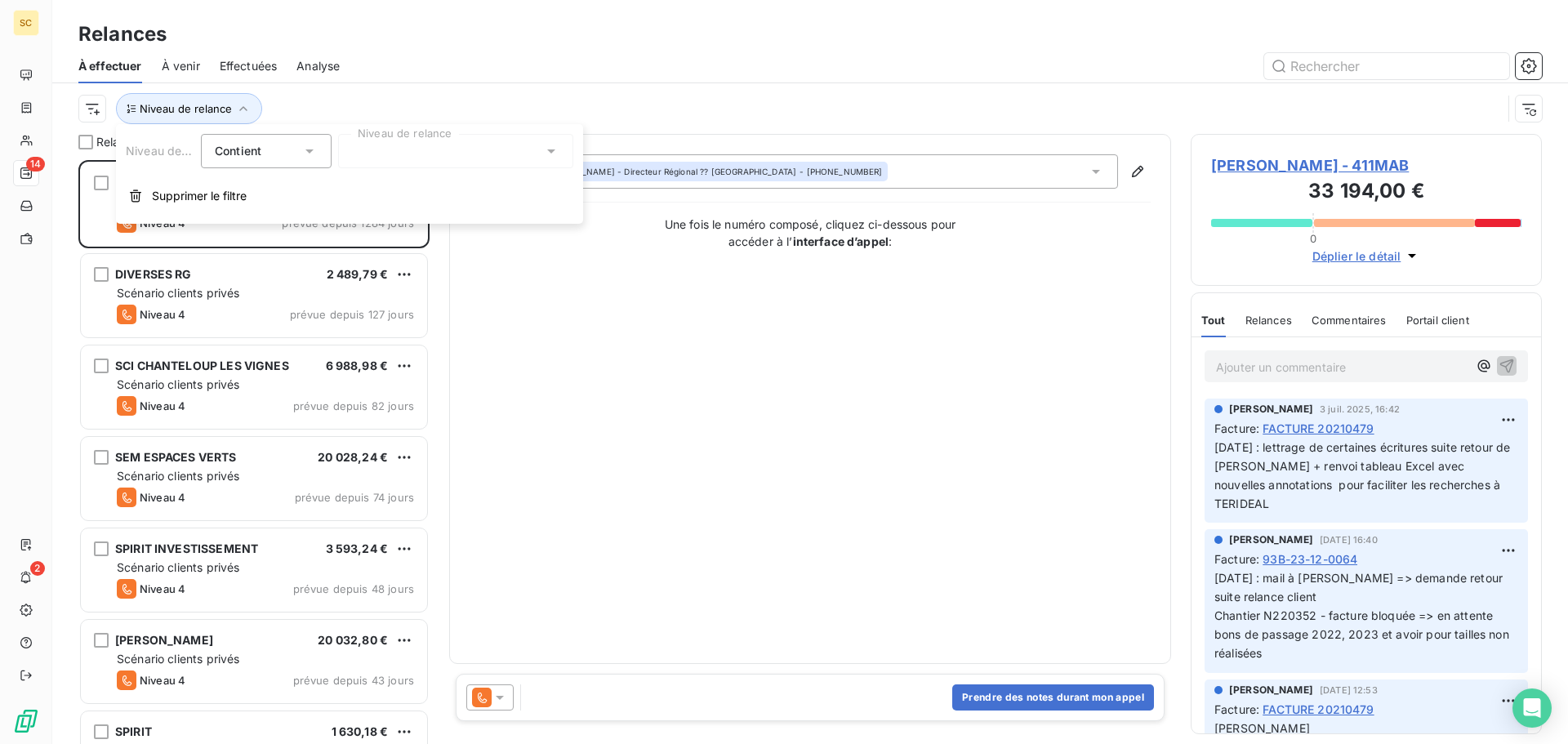
click at [361, 145] on div at bounding box center [456, 151] width 235 height 34
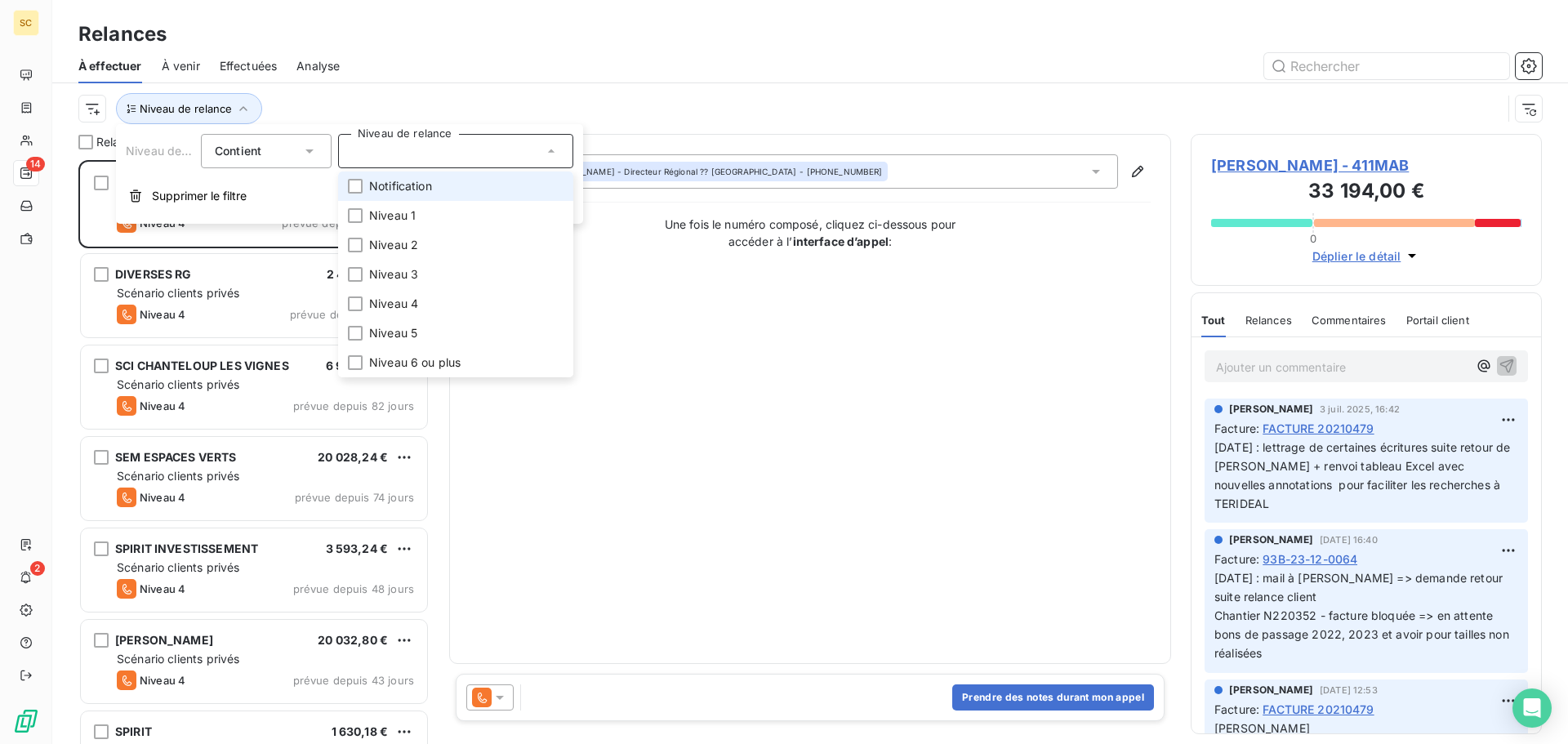
click at [388, 179] on span "Notification" at bounding box center [401, 186] width 63 height 17
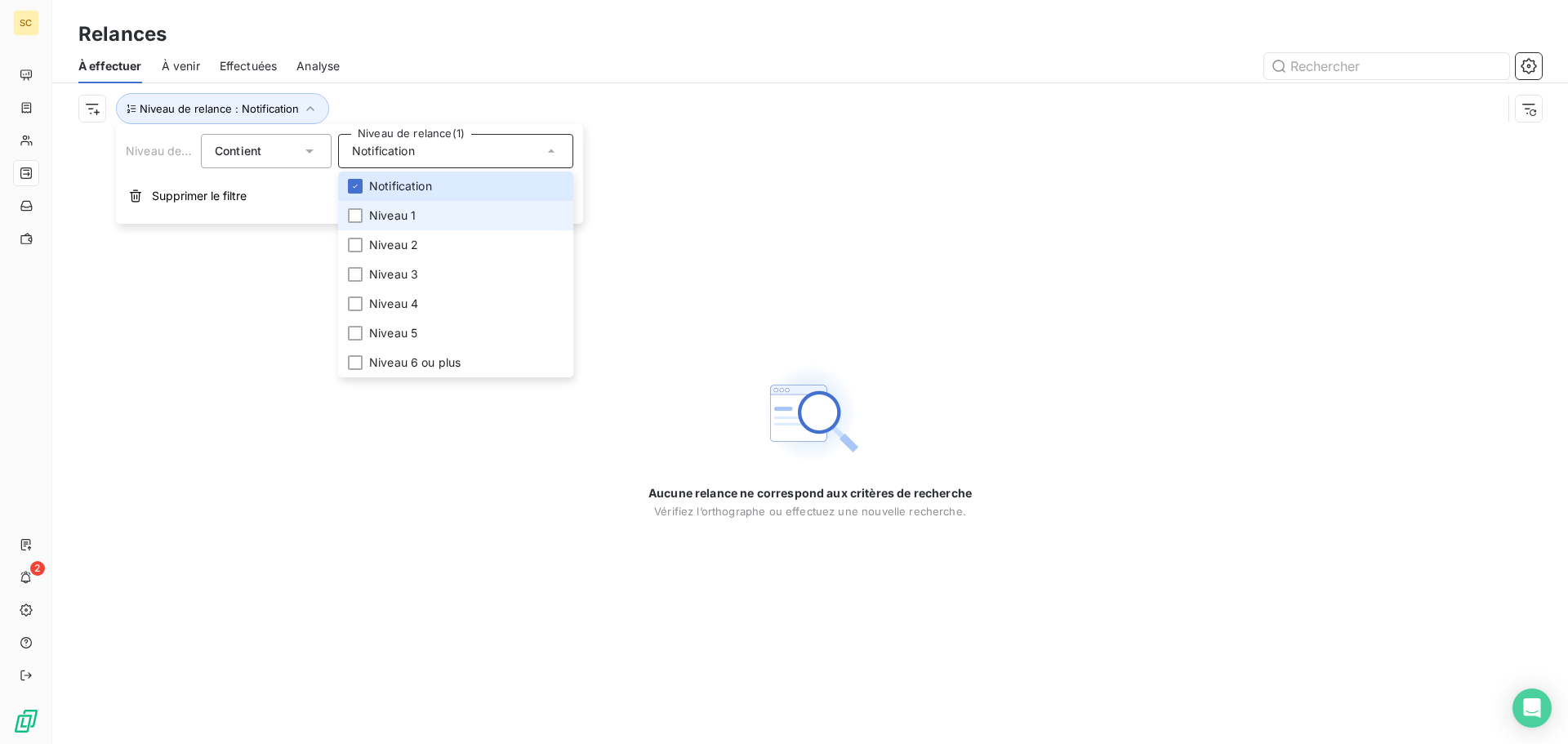
click at [369, 214] on li "Niveau 1" at bounding box center [456, 216] width 235 height 29
click at [380, 241] on span "Niveau 2" at bounding box center [394, 245] width 49 height 17
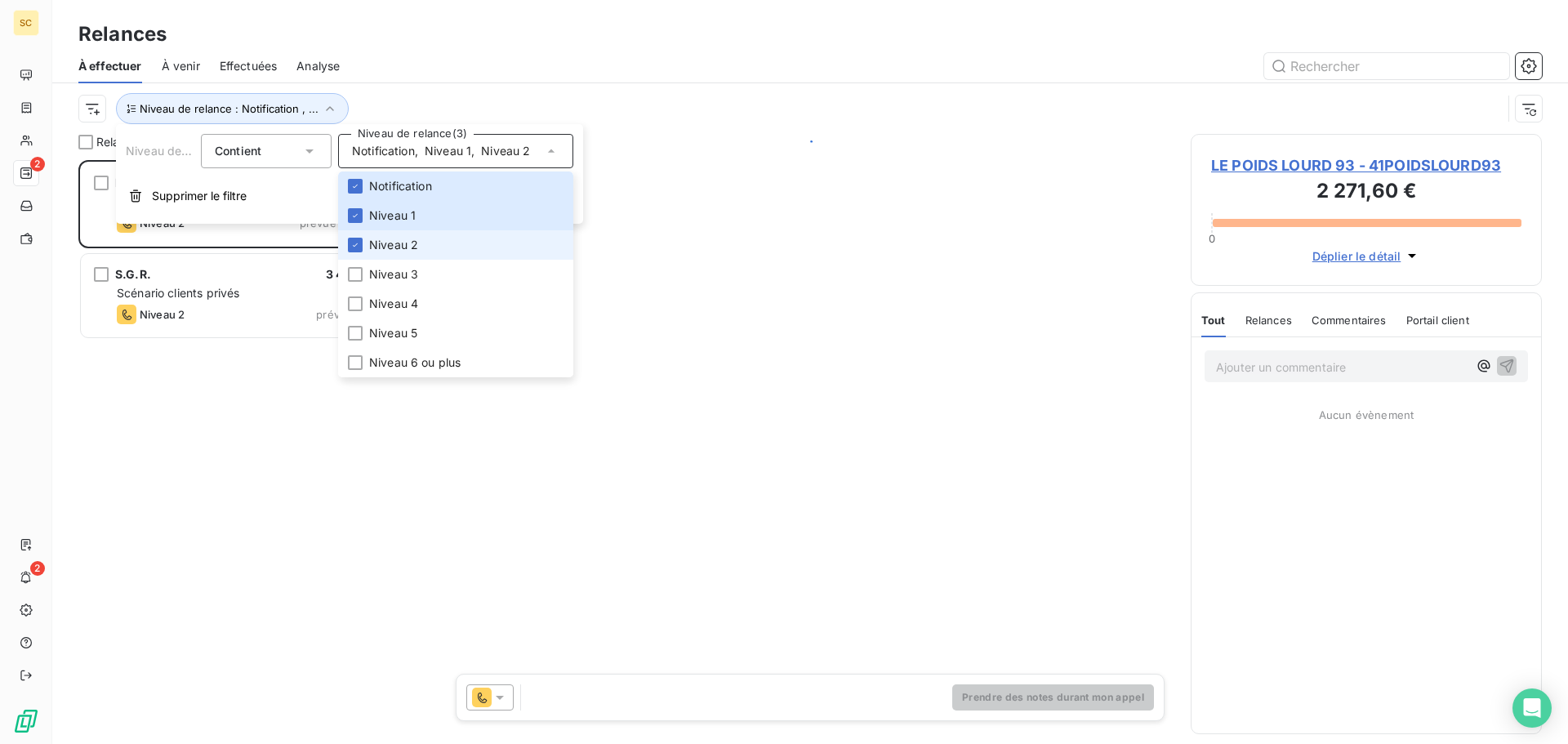
scroll to position [571, 339]
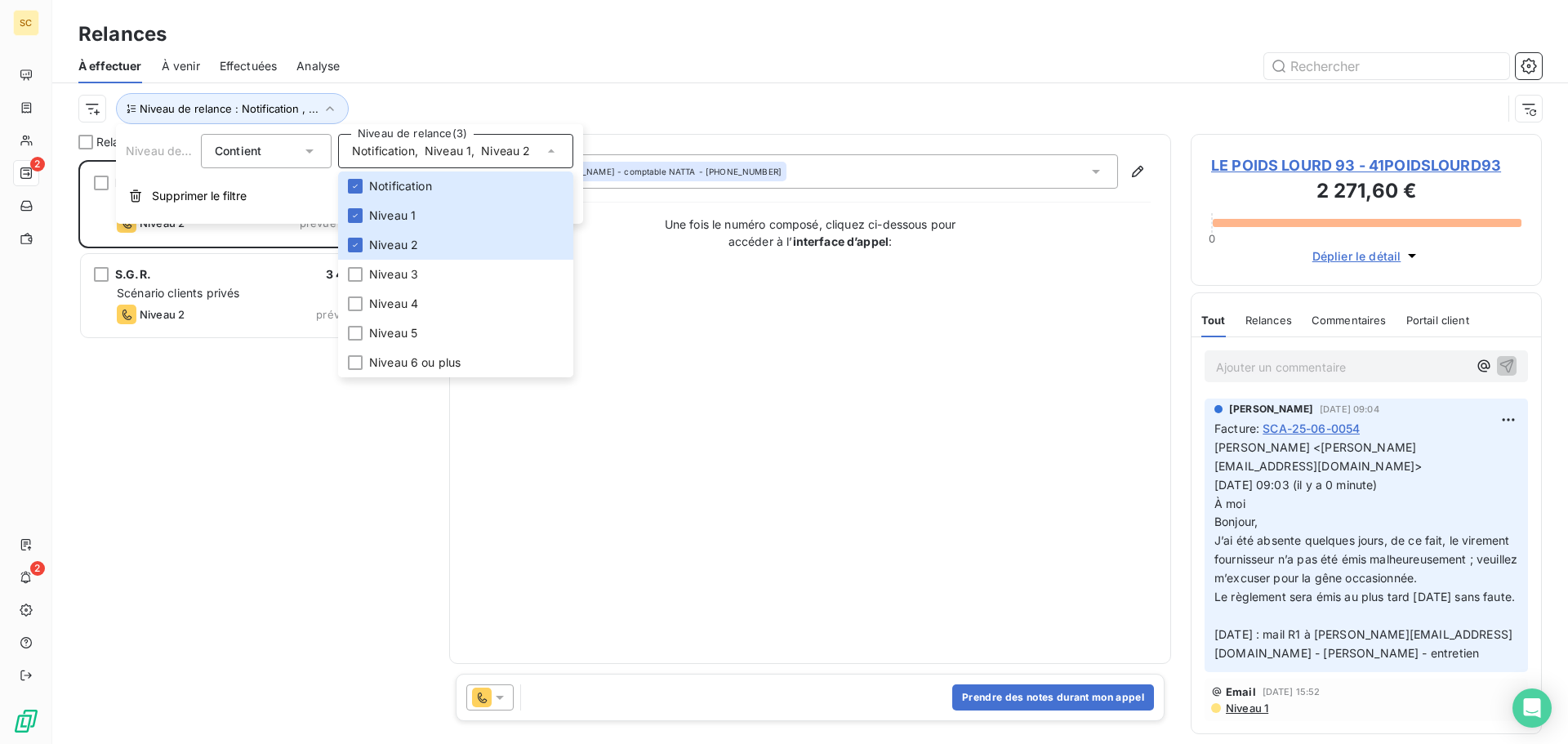
click at [562, 79] on div "À effectuer À venir Effectuées Analyse" at bounding box center [809, 66] width 1516 height 34
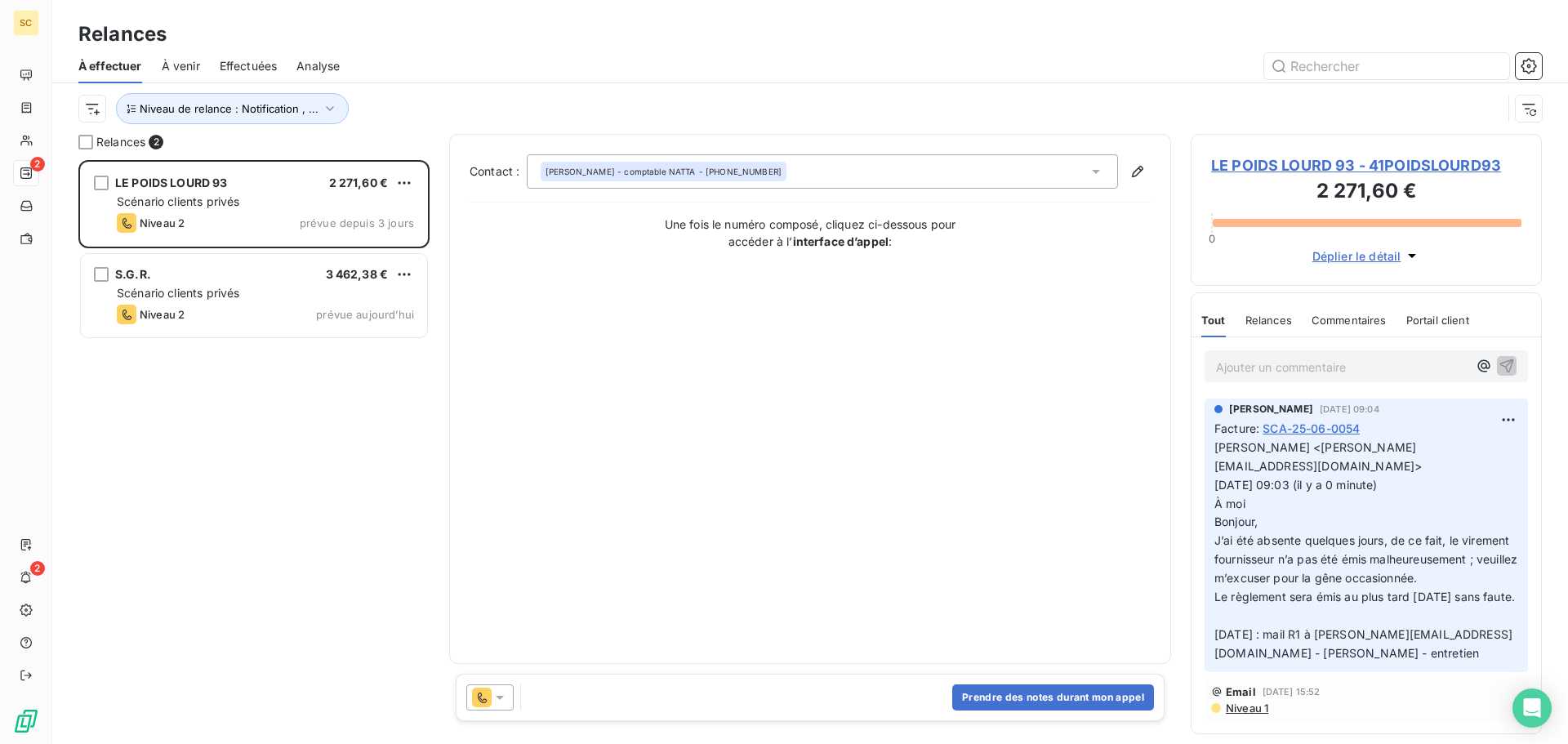
click at [1295, 160] on span "LE POIDS LOURD 93 - 41POIDSLOURD93" at bounding box center [1366, 166] width 311 height 23
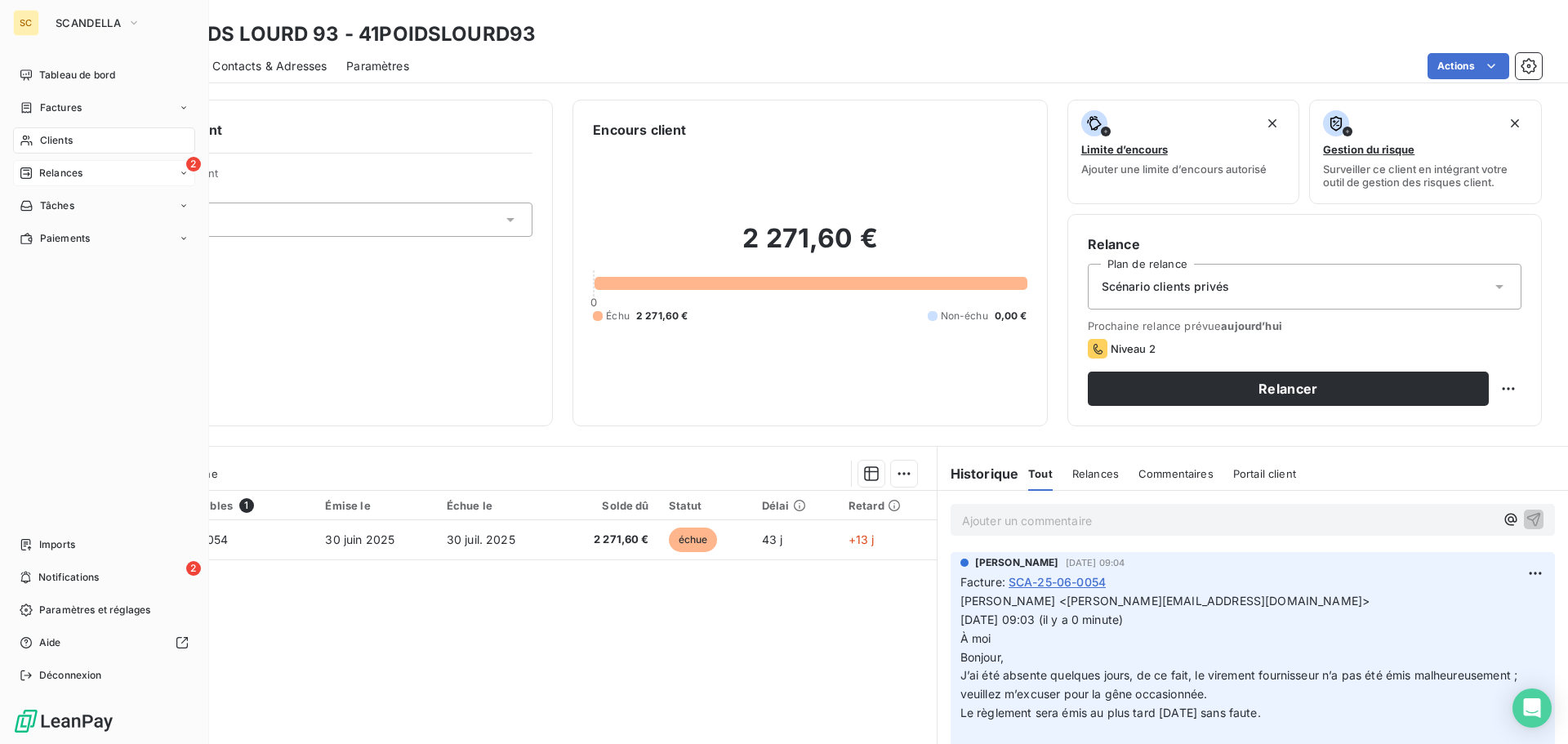
click at [82, 170] on span "Relances" at bounding box center [61, 173] width 43 height 15
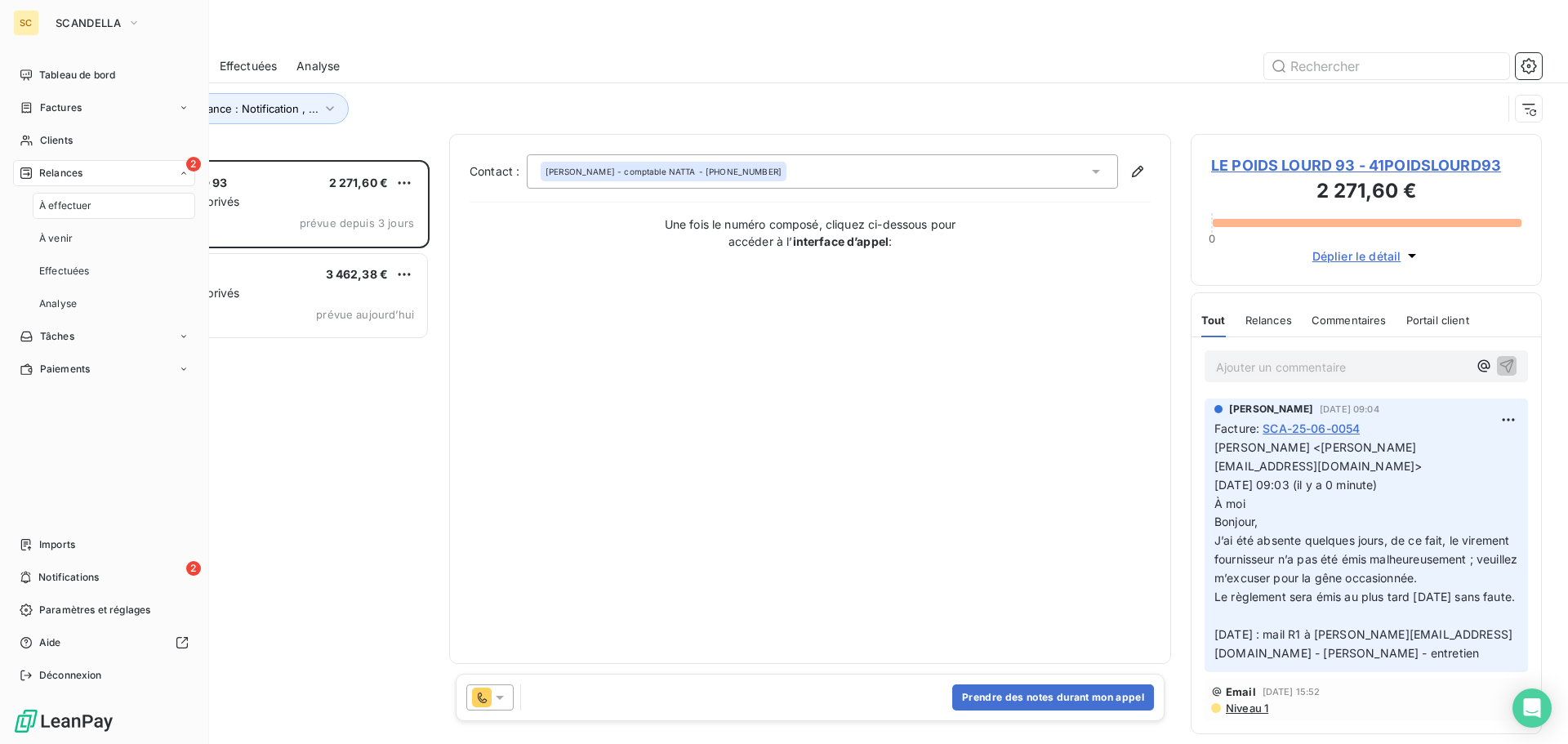
scroll to position [571, 339]
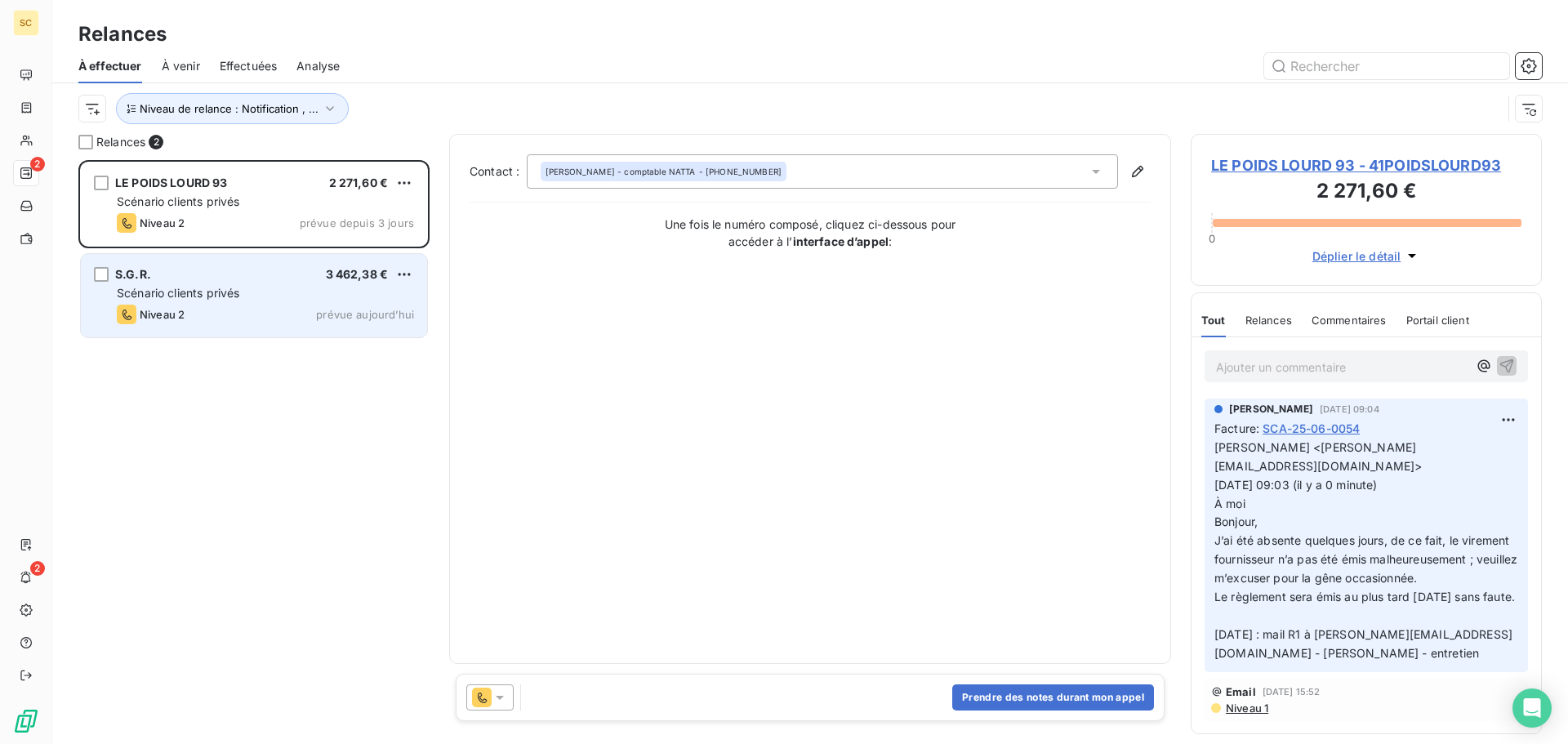
click at [292, 277] on div "S.G.R. 3 462,38 €" at bounding box center [265, 274] width 297 height 15
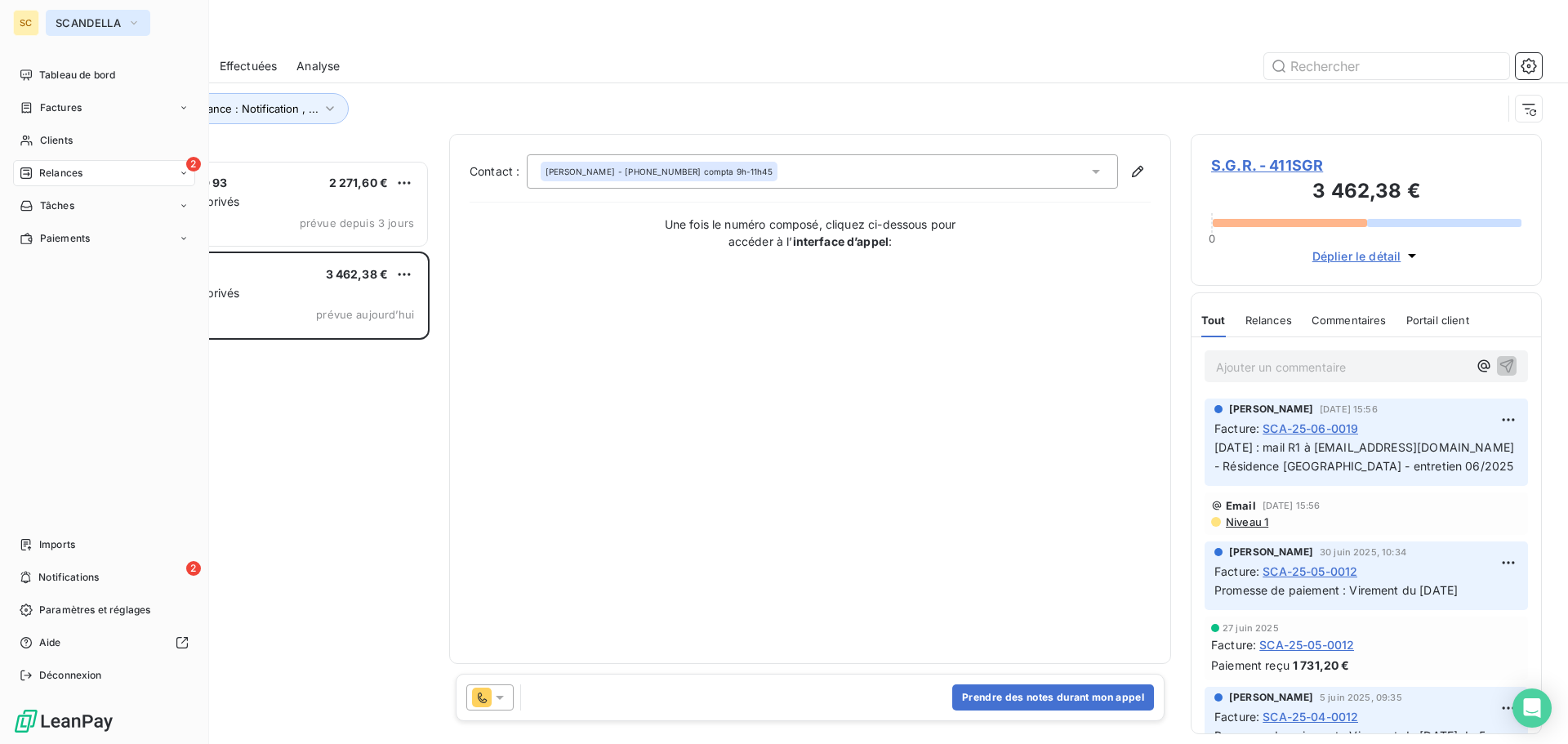
click at [128, 18] on icon "button" at bounding box center [133, 23] width 13 height 17
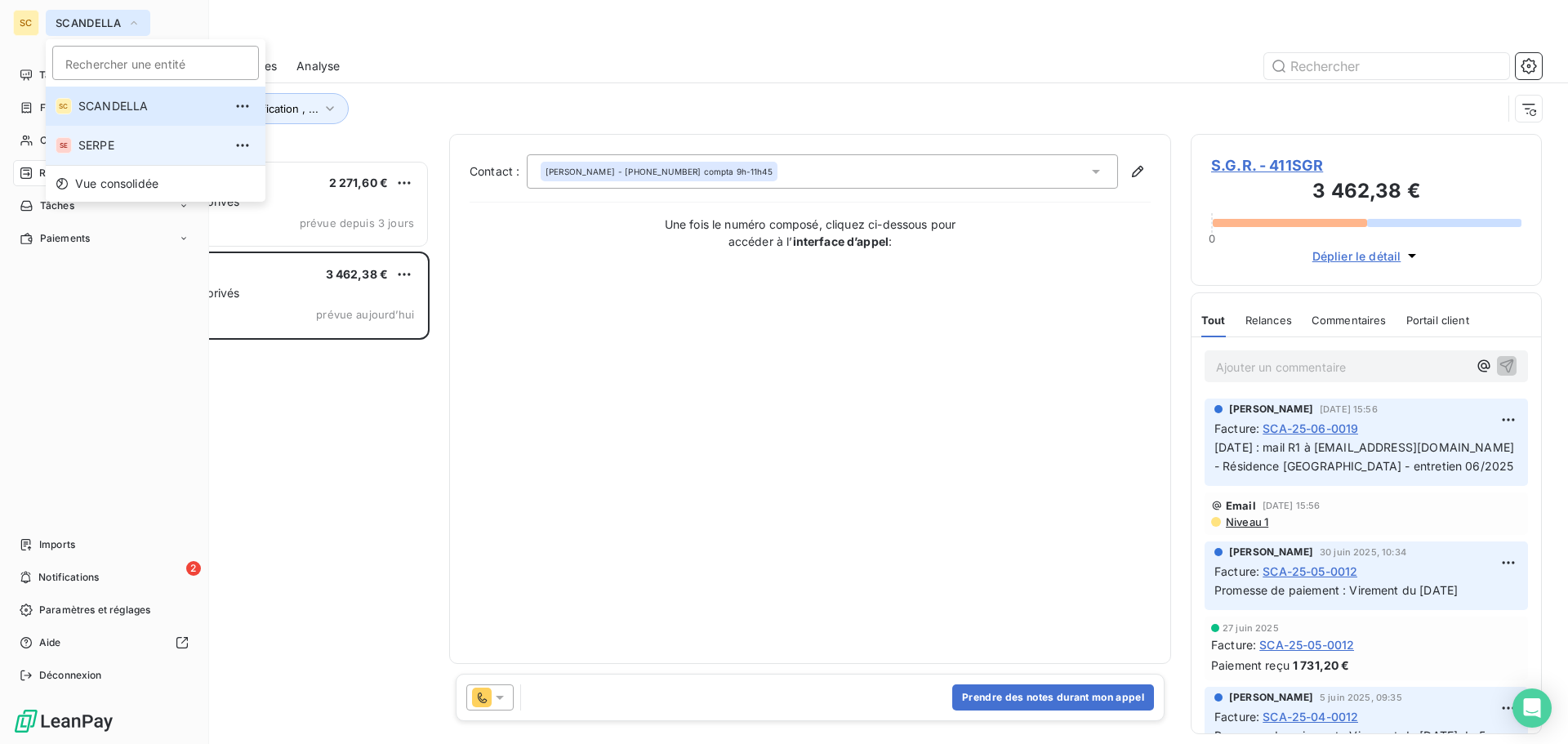
click at [120, 144] on span "SERPE" at bounding box center [151, 145] width 145 height 17
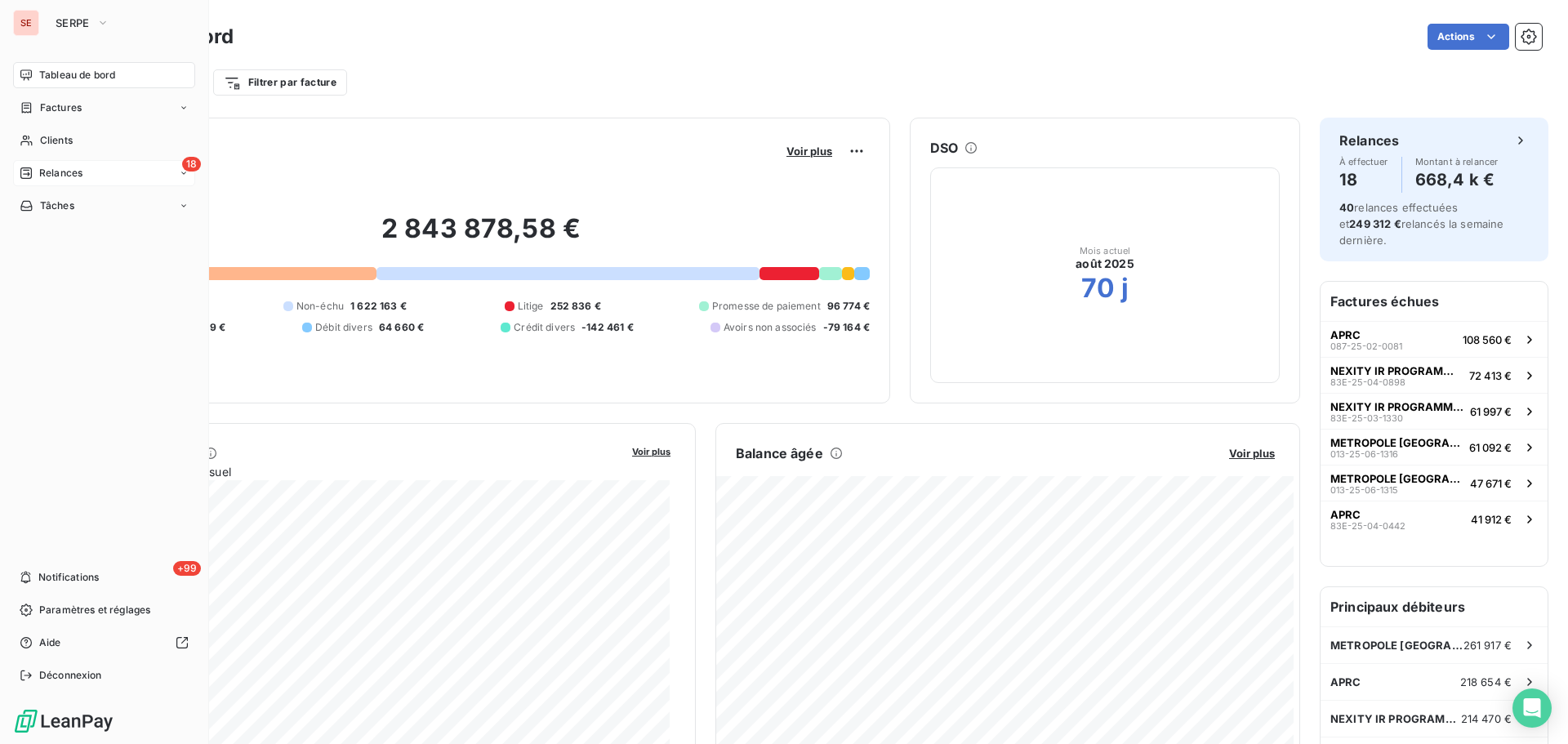
click at [53, 175] on span "Relances" at bounding box center [61, 173] width 43 height 15
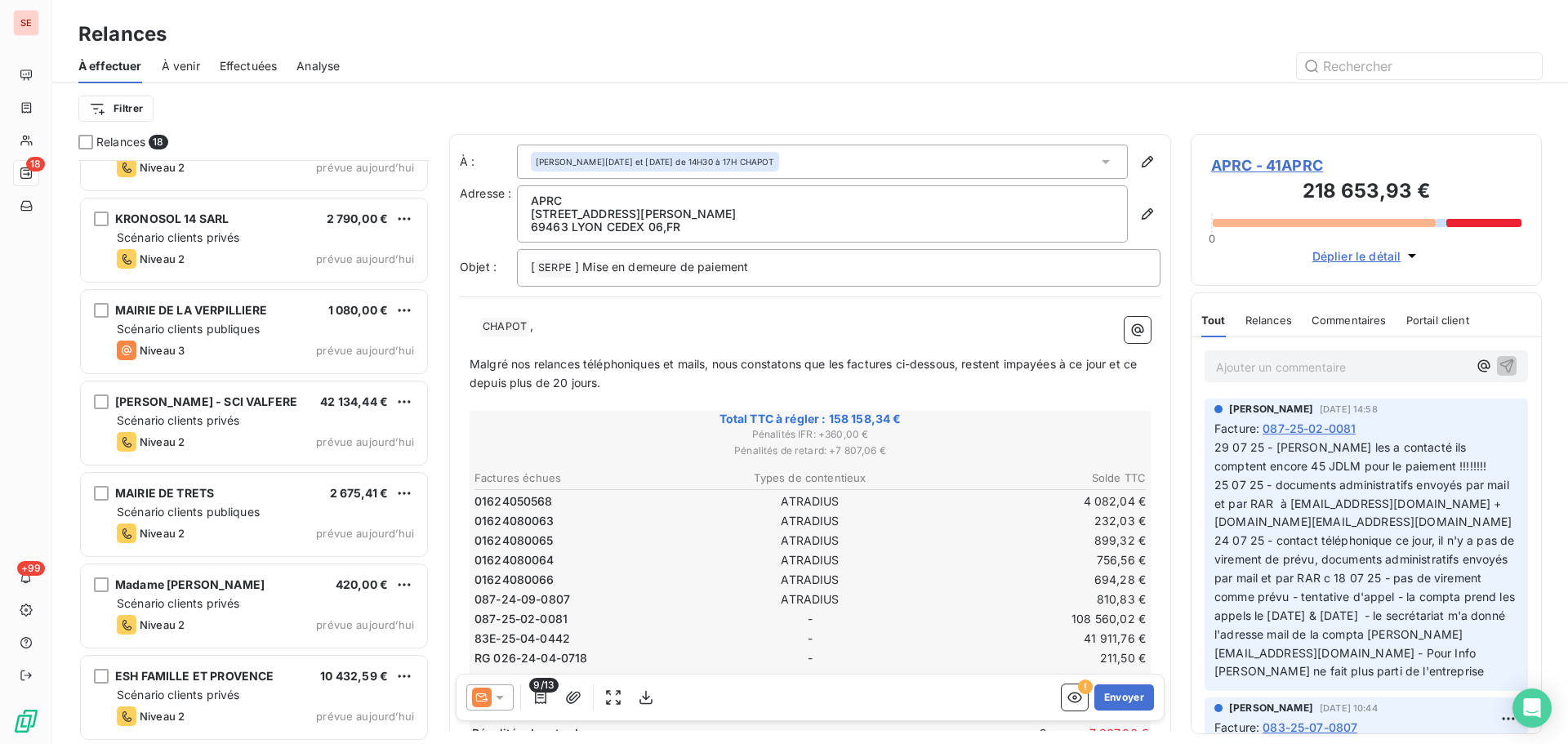
scroll to position [1064, 0]
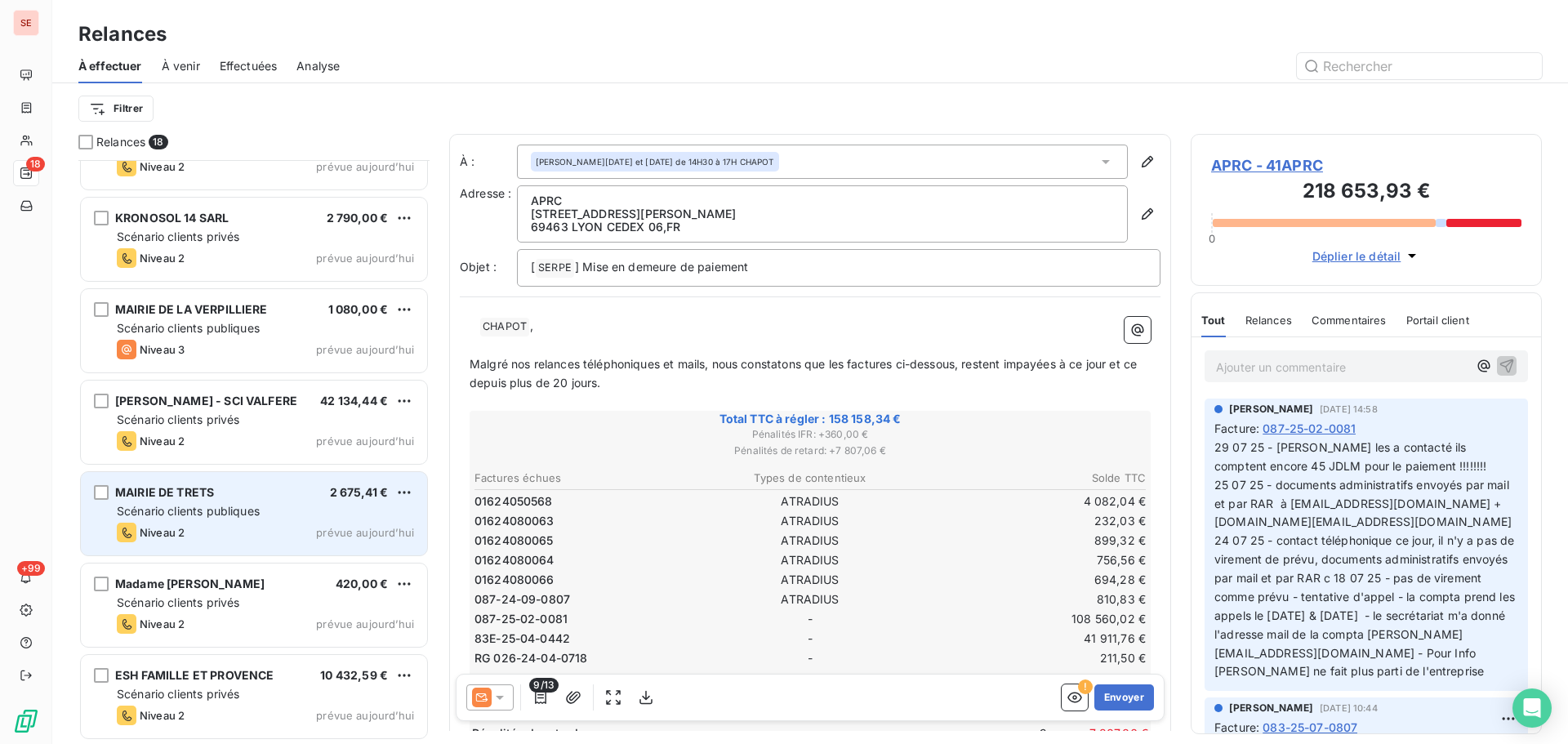
click at [228, 522] on div "MAIRIE DE TRETS 2 675,41 € Scénario clients publiques Niveau 2 prévue [DATE]" at bounding box center [254, 514] width 346 height 83
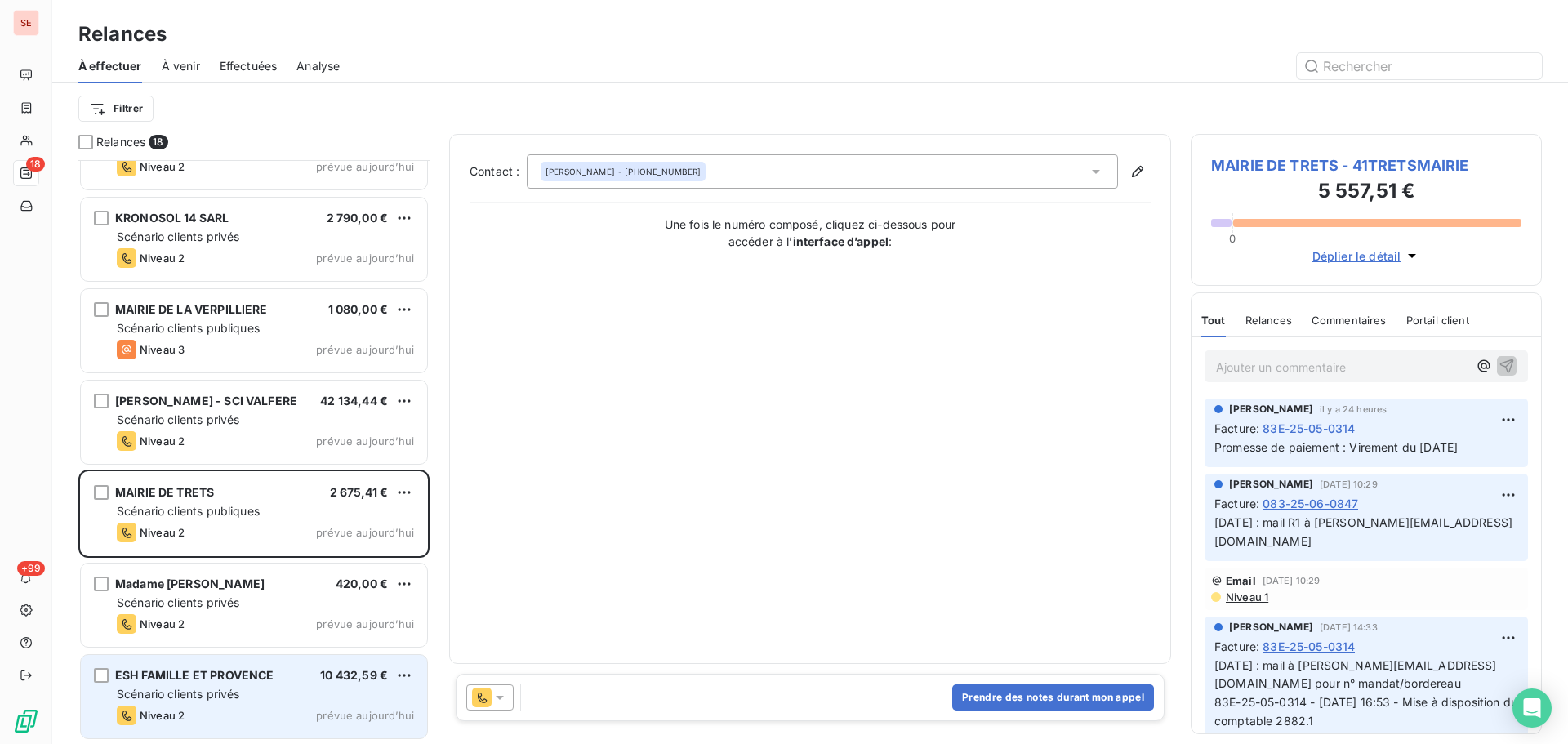
click at [193, 701] on div "Scénario clients privés" at bounding box center [265, 694] width 297 height 17
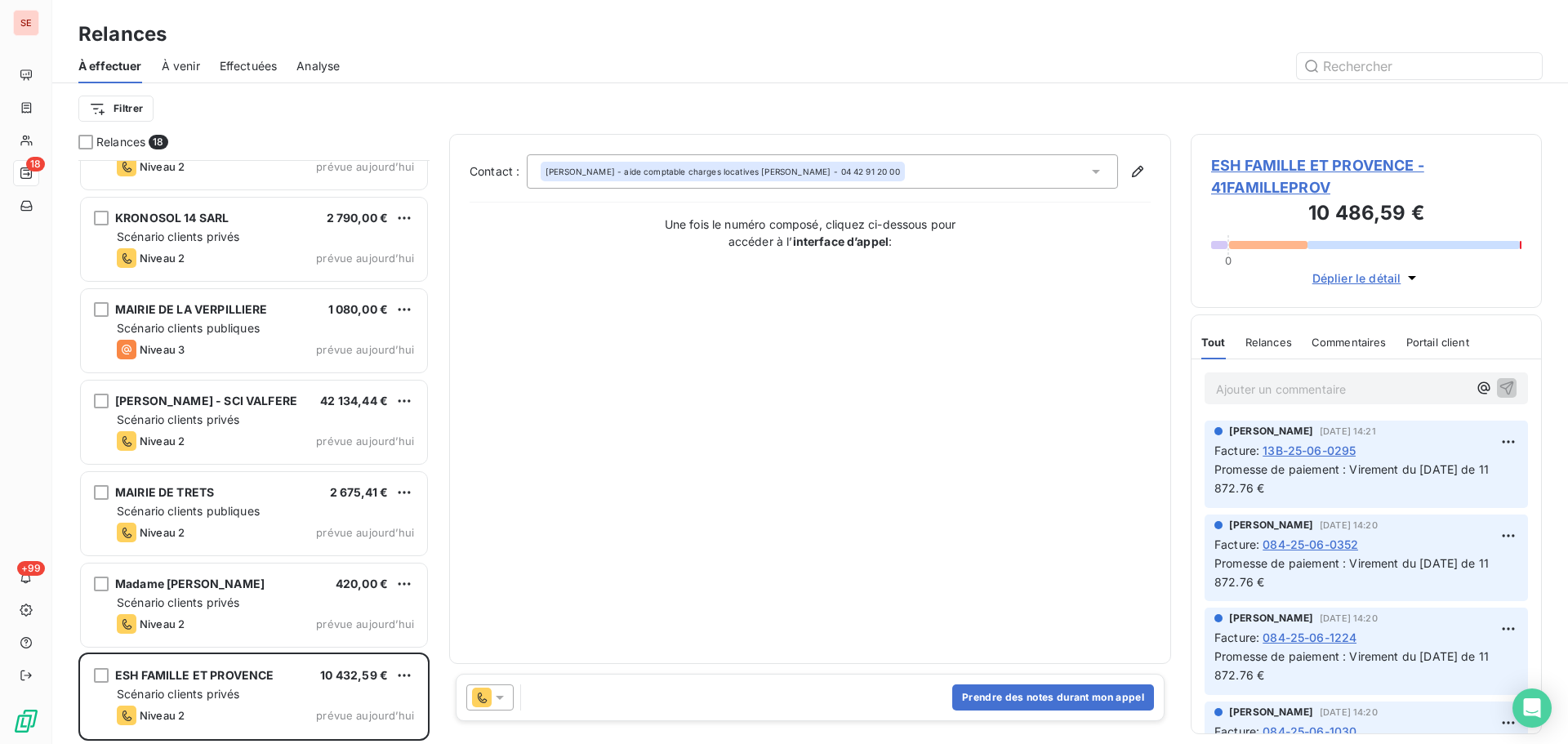
click at [1254, 165] on span "ESH FAMILLE ET PROVENCE - 41FAMILLEPROV" at bounding box center [1366, 176] width 311 height 44
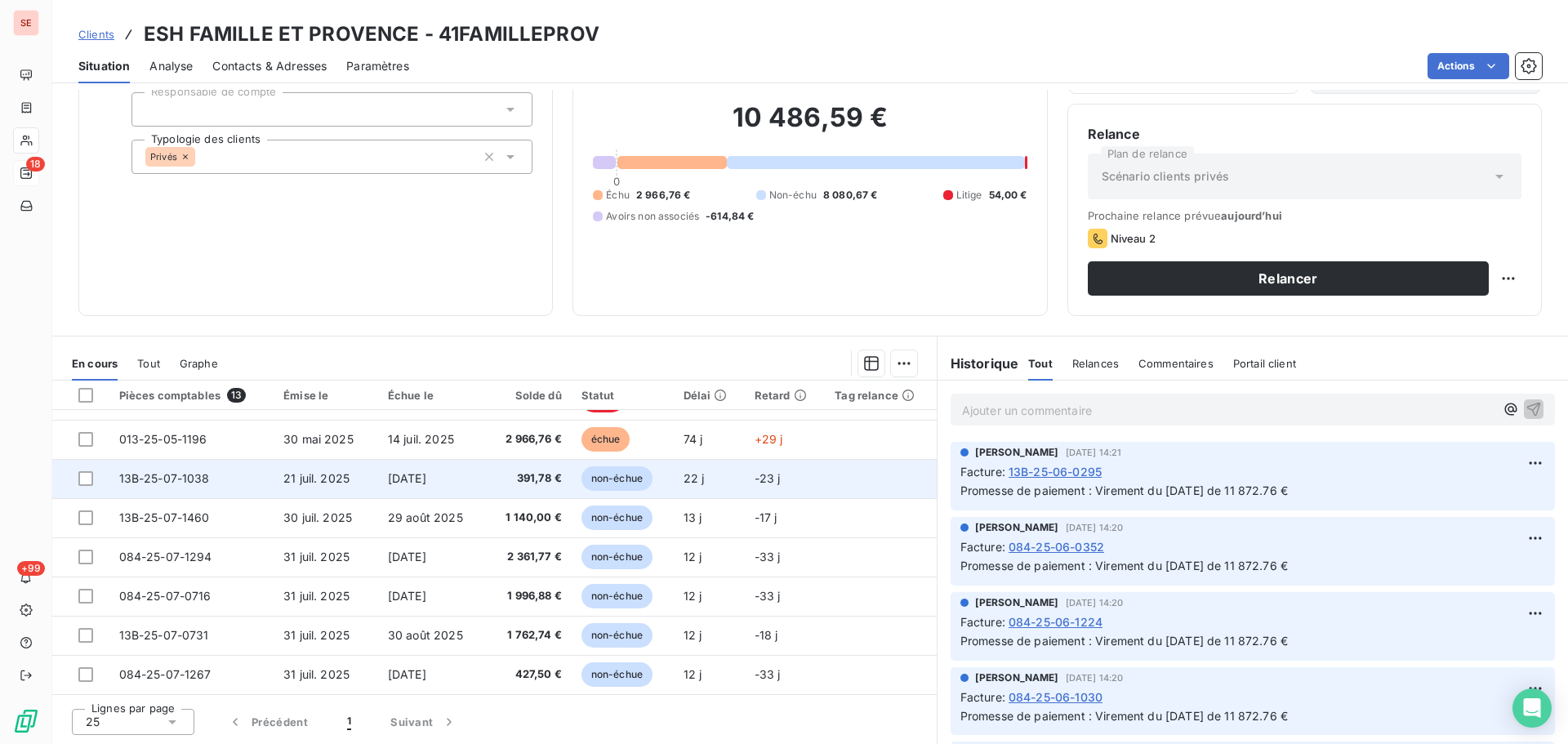
scroll to position [144, 0]
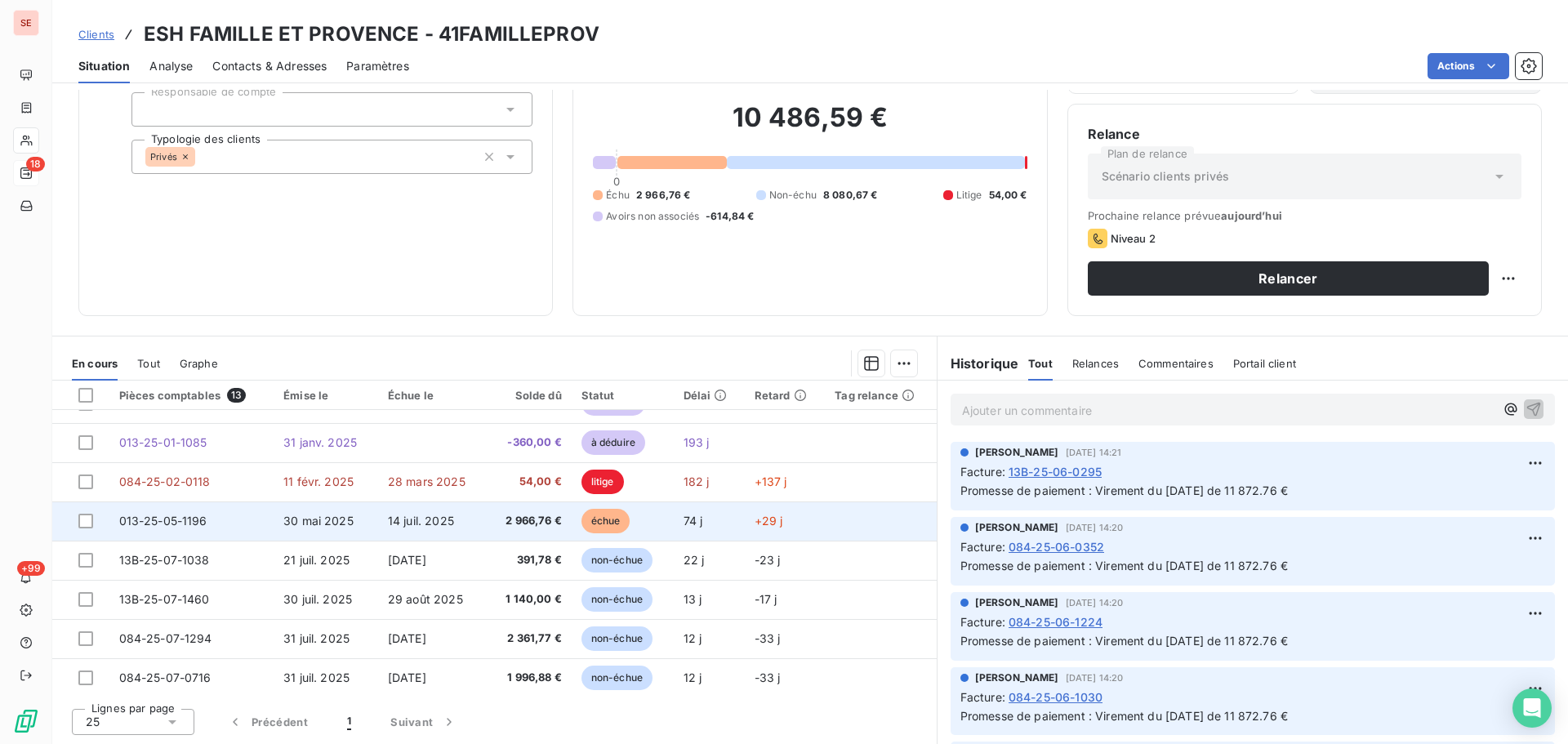
click at [313, 531] on td "30 mai 2025" at bounding box center [325, 521] width 105 height 39
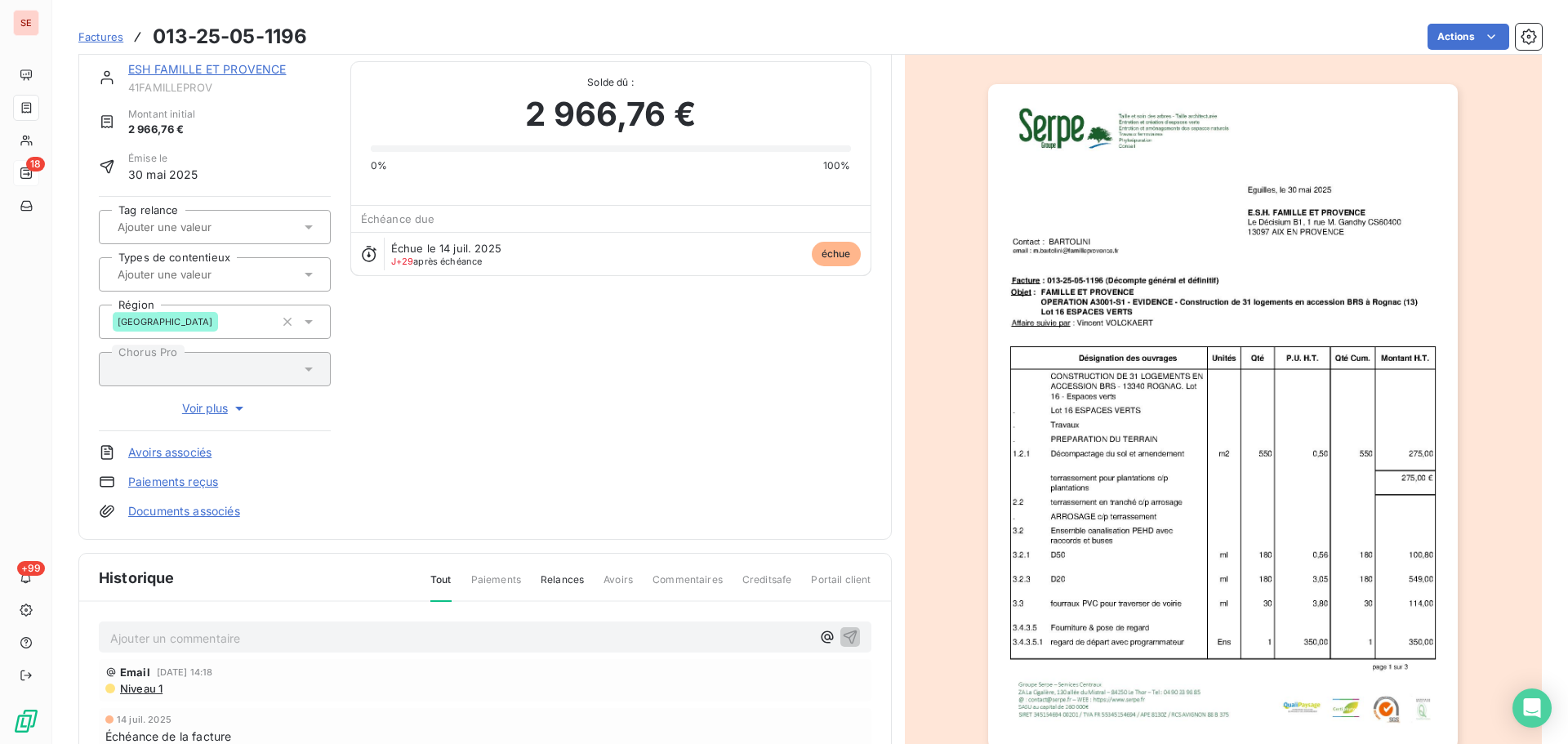
scroll to position [83, 0]
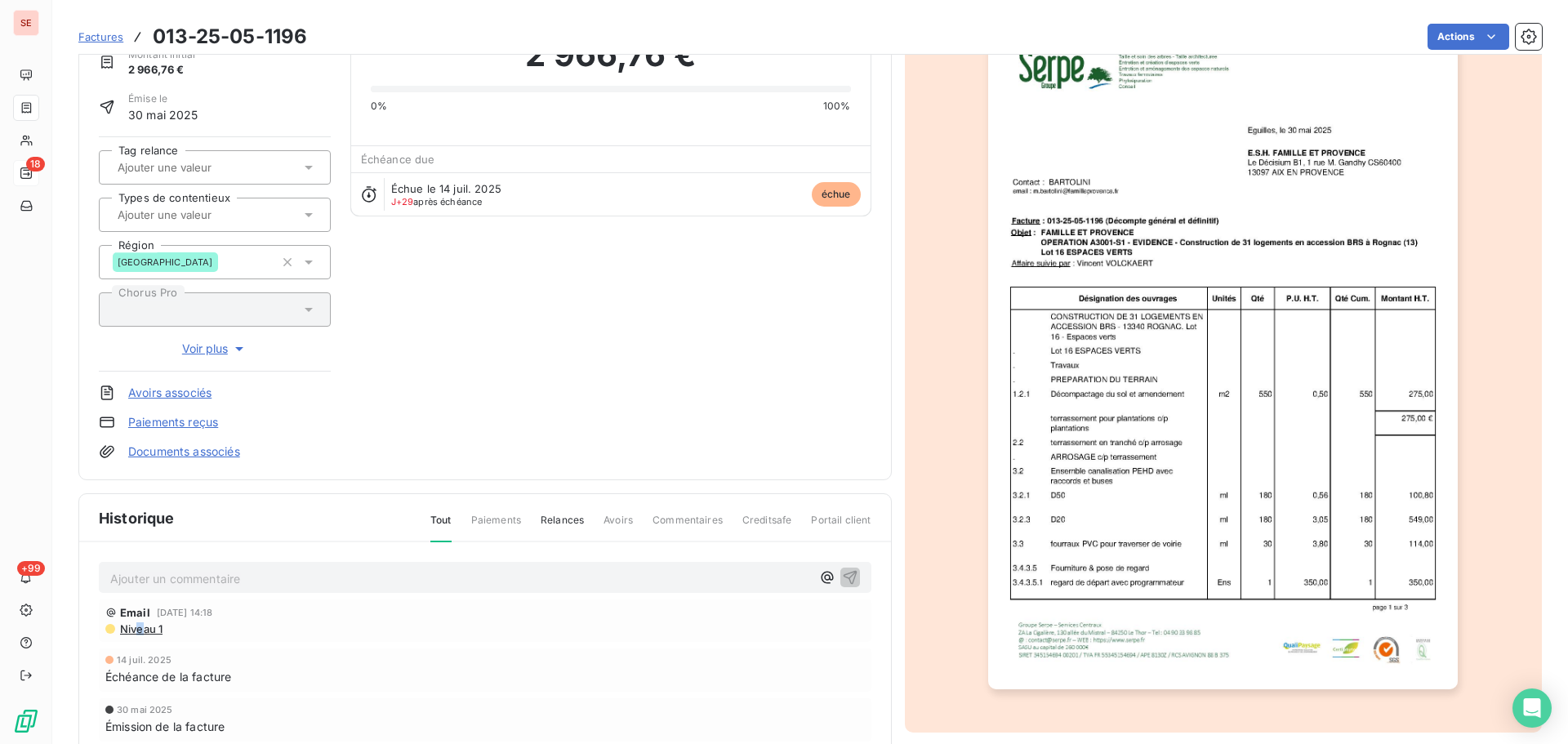
click at [140, 634] on span "Niveau 1" at bounding box center [140, 628] width 44 height 13
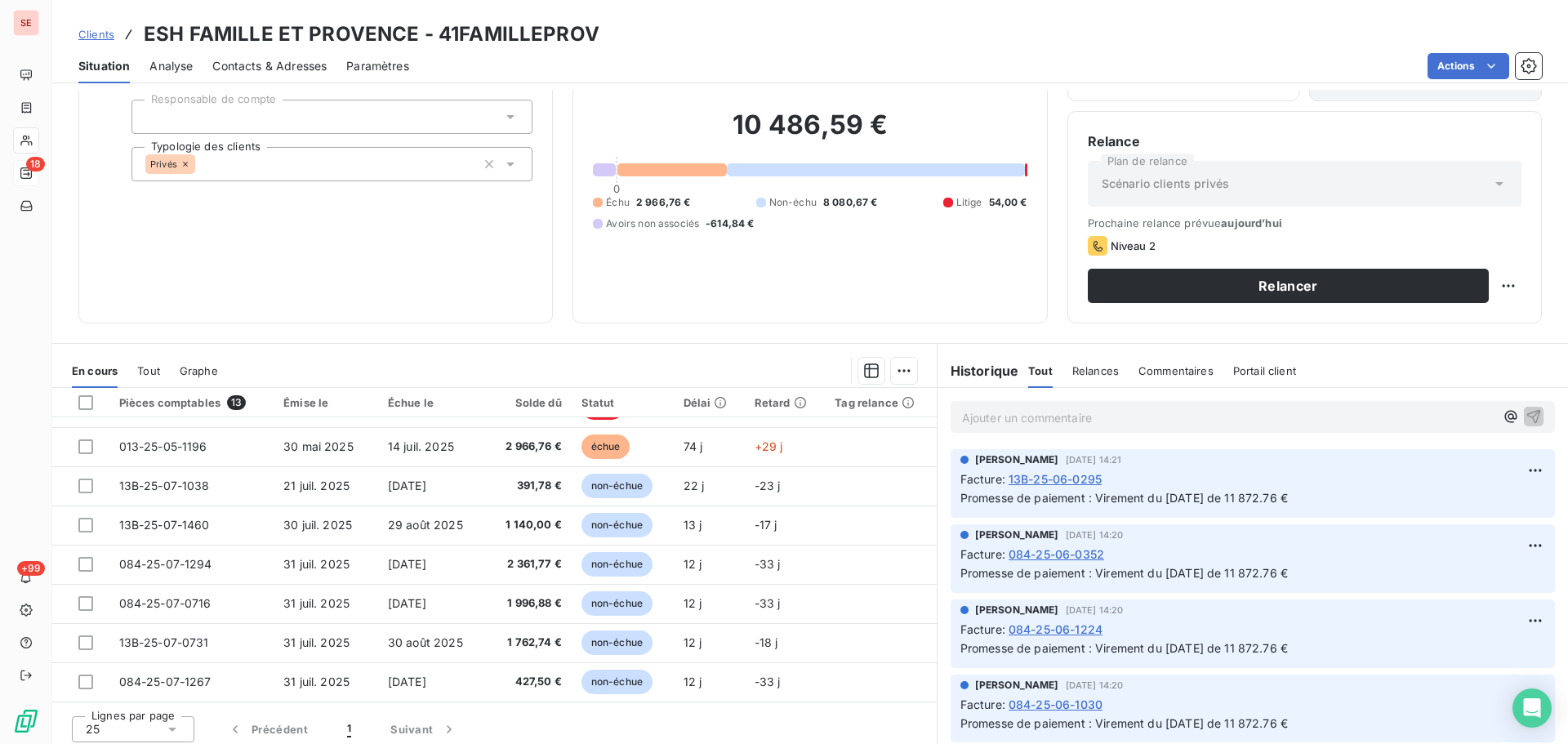
scroll to position [111, 0]
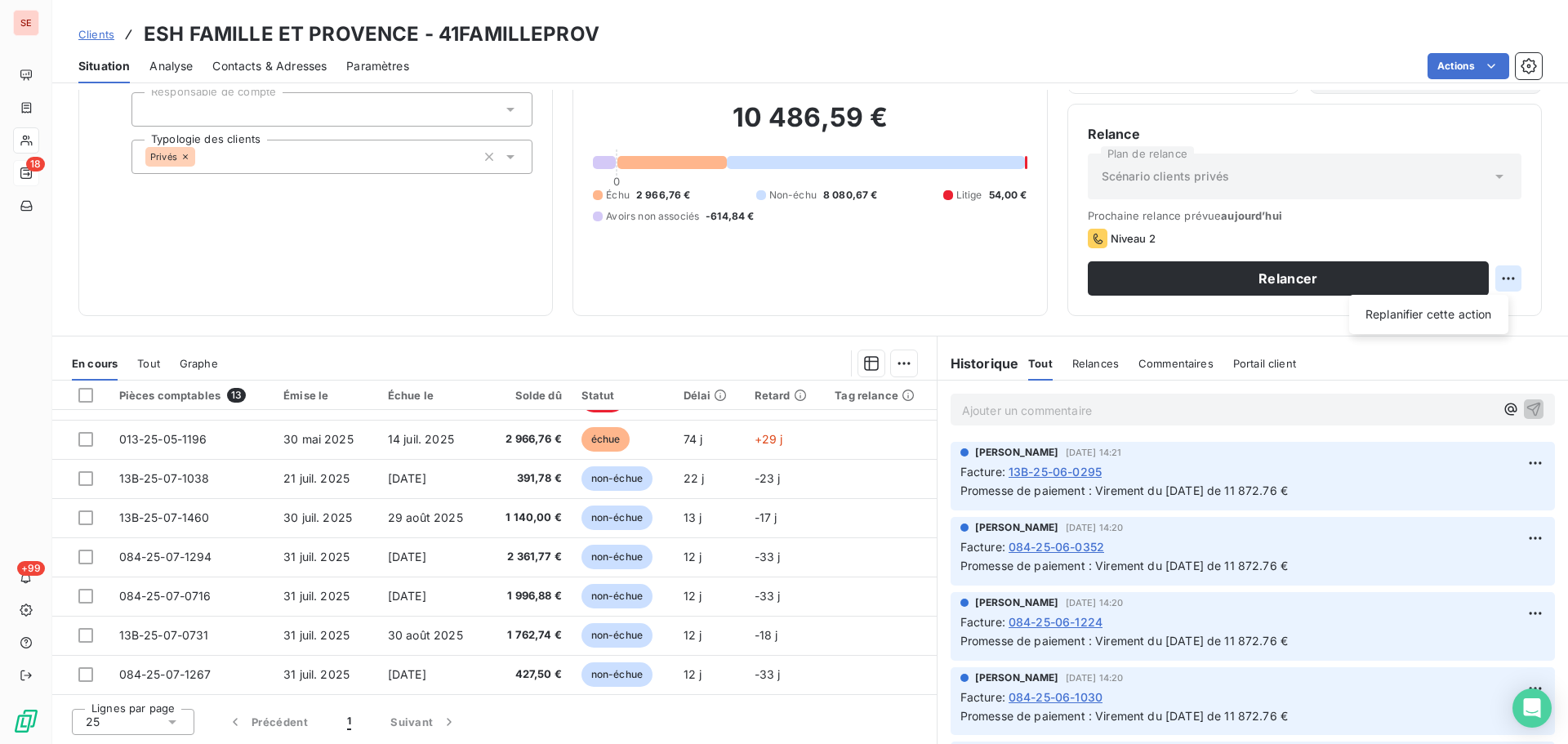
click at [1506, 277] on html "SE 18 +99 Clients ESH FAMILLE ET PROVENCE - 41FAMILLEPROV Situation Analyse Con…" at bounding box center [784, 372] width 1568 height 744
click at [1494, 322] on div "Replanifier cette action" at bounding box center [1428, 315] width 146 height 26
select select "7"
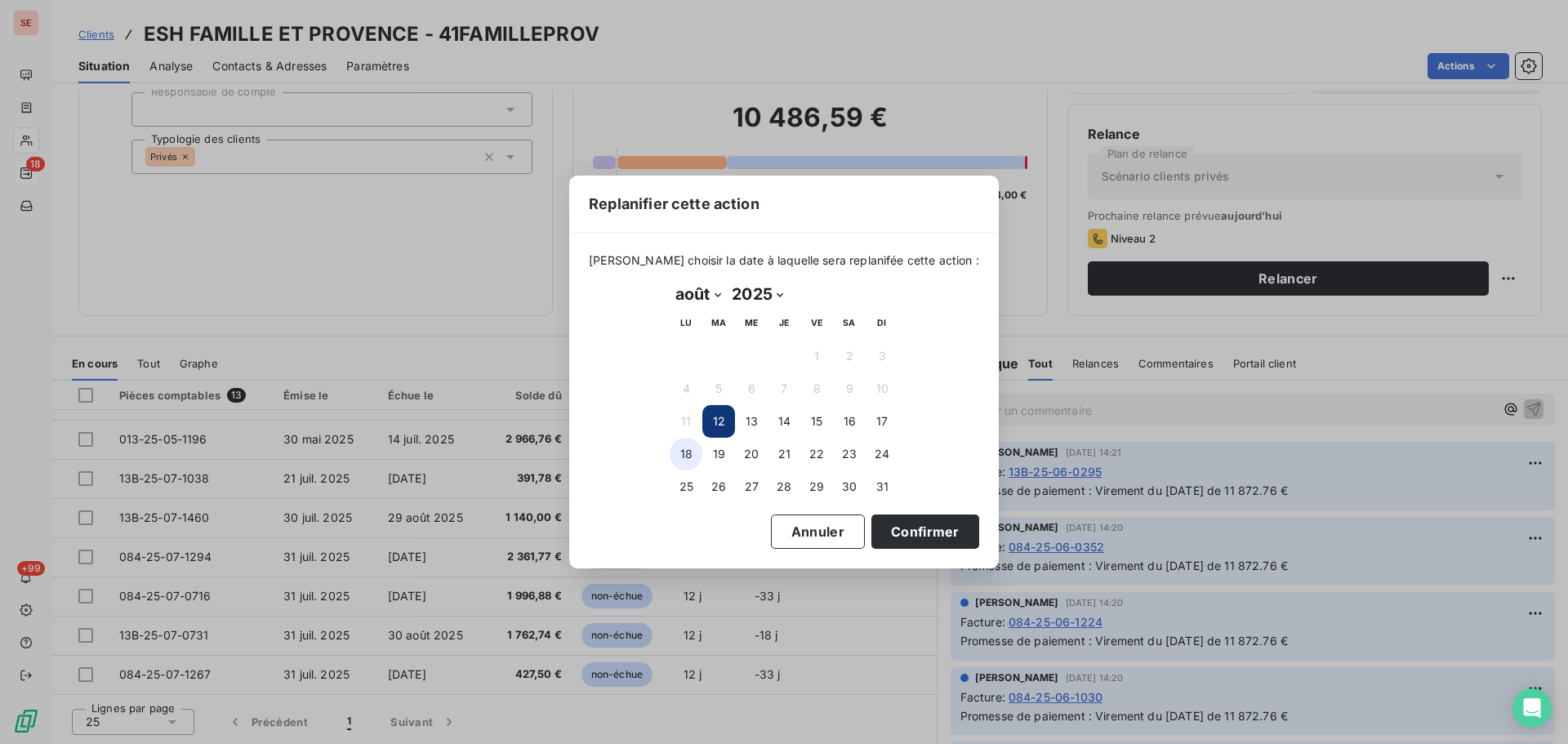
click at [687, 449] on button "18" at bounding box center [685, 454] width 32 height 32
click at [909, 526] on button "Confirmer" at bounding box center [925, 531] width 108 height 34
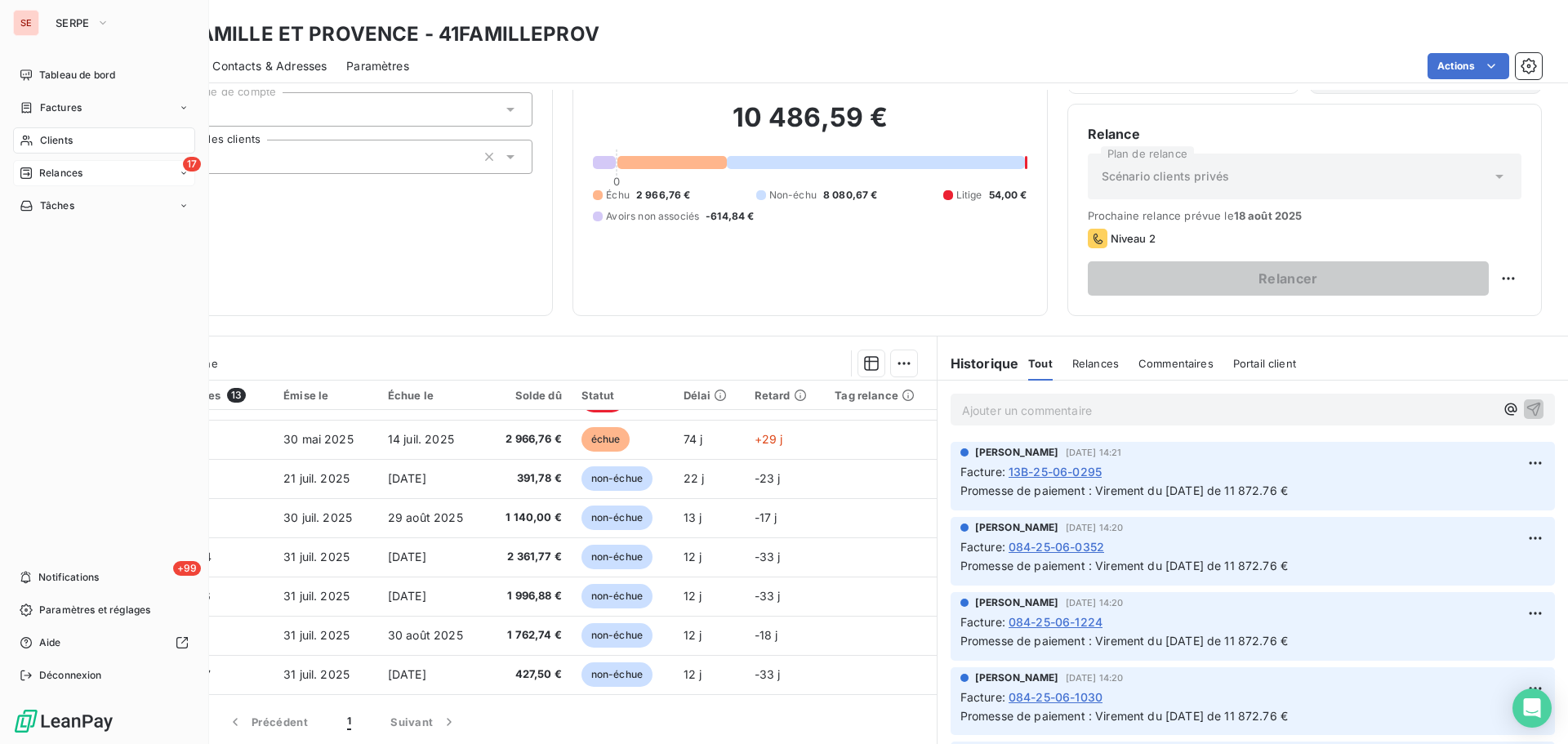
click at [58, 184] on div "17 Relances" at bounding box center [104, 173] width 182 height 26
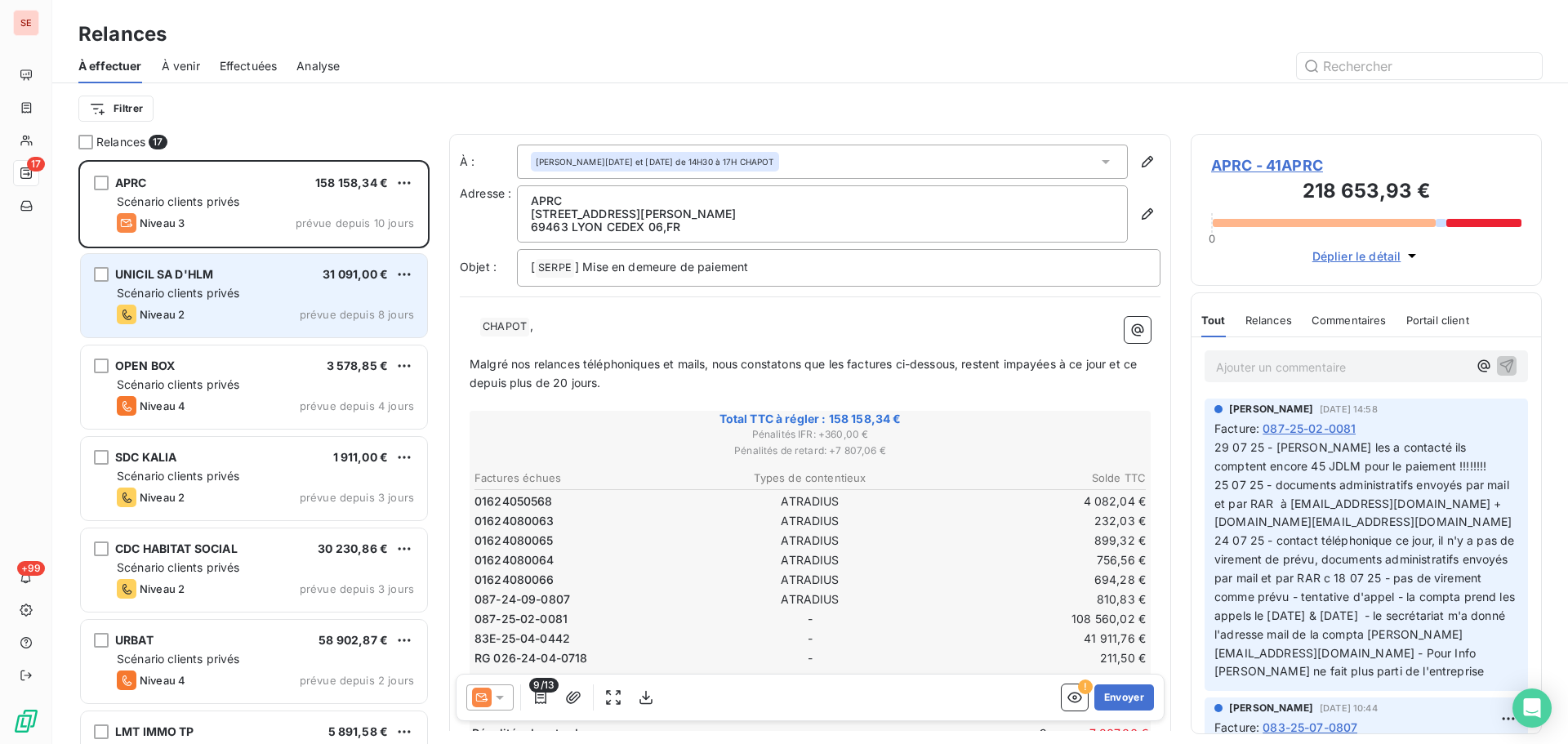
click at [228, 294] on span "Scénario clients privés" at bounding box center [177, 293] width 122 height 14
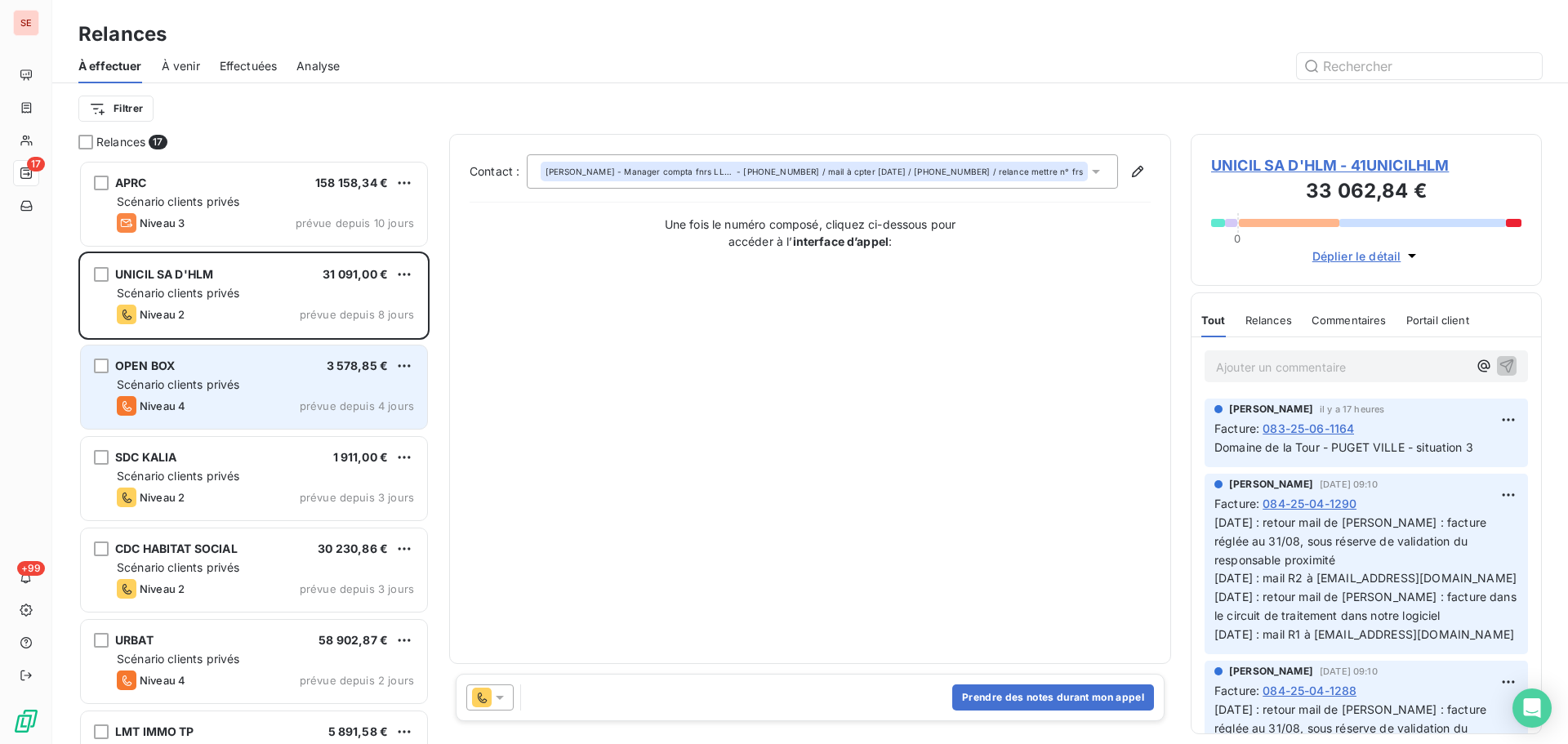
click at [224, 369] on div "OPEN BOX 3 578,85 €" at bounding box center [265, 366] width 297 height 15
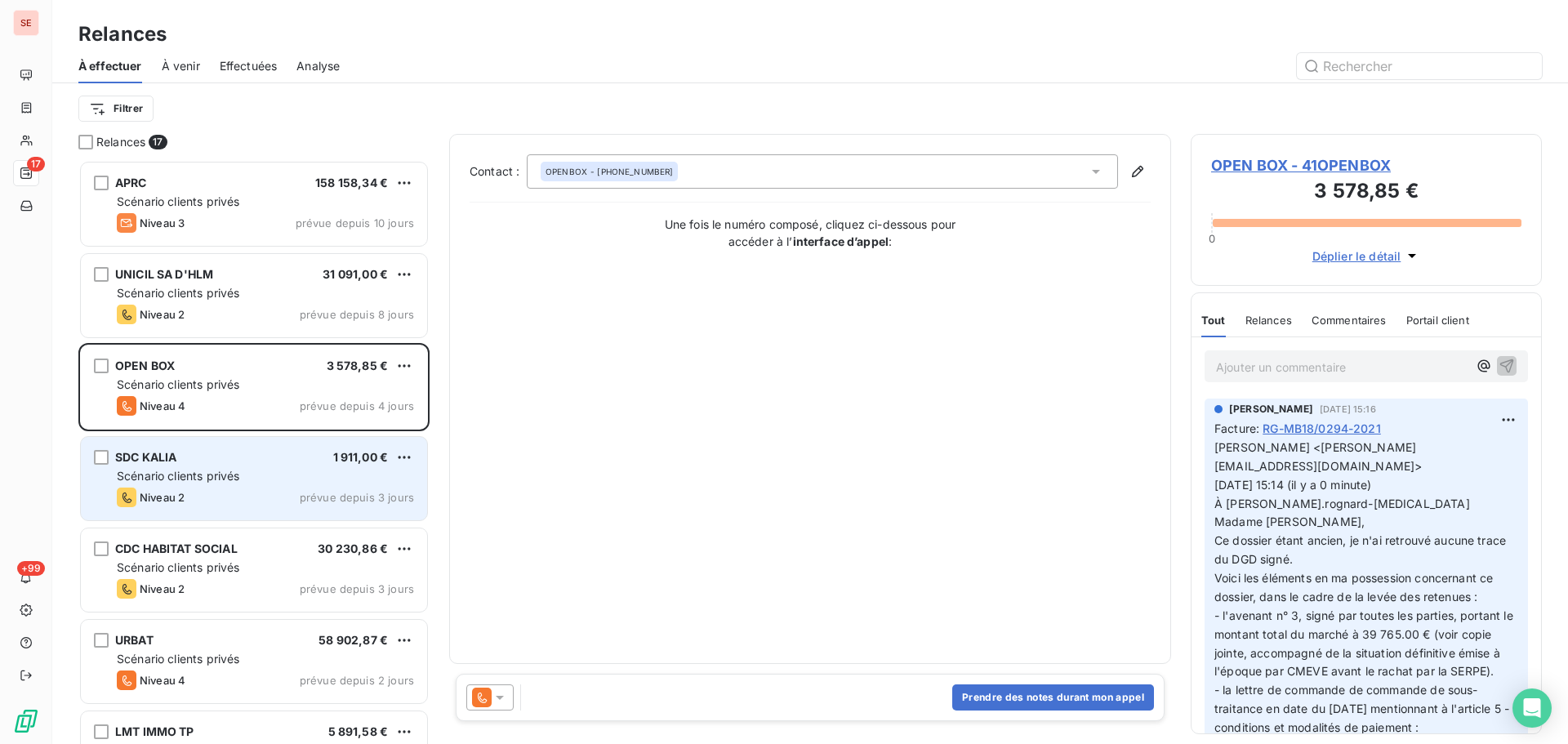
click at [228, 474] on span "Scénario clients privés" at bounding box center [177, 475] width 122 height 14
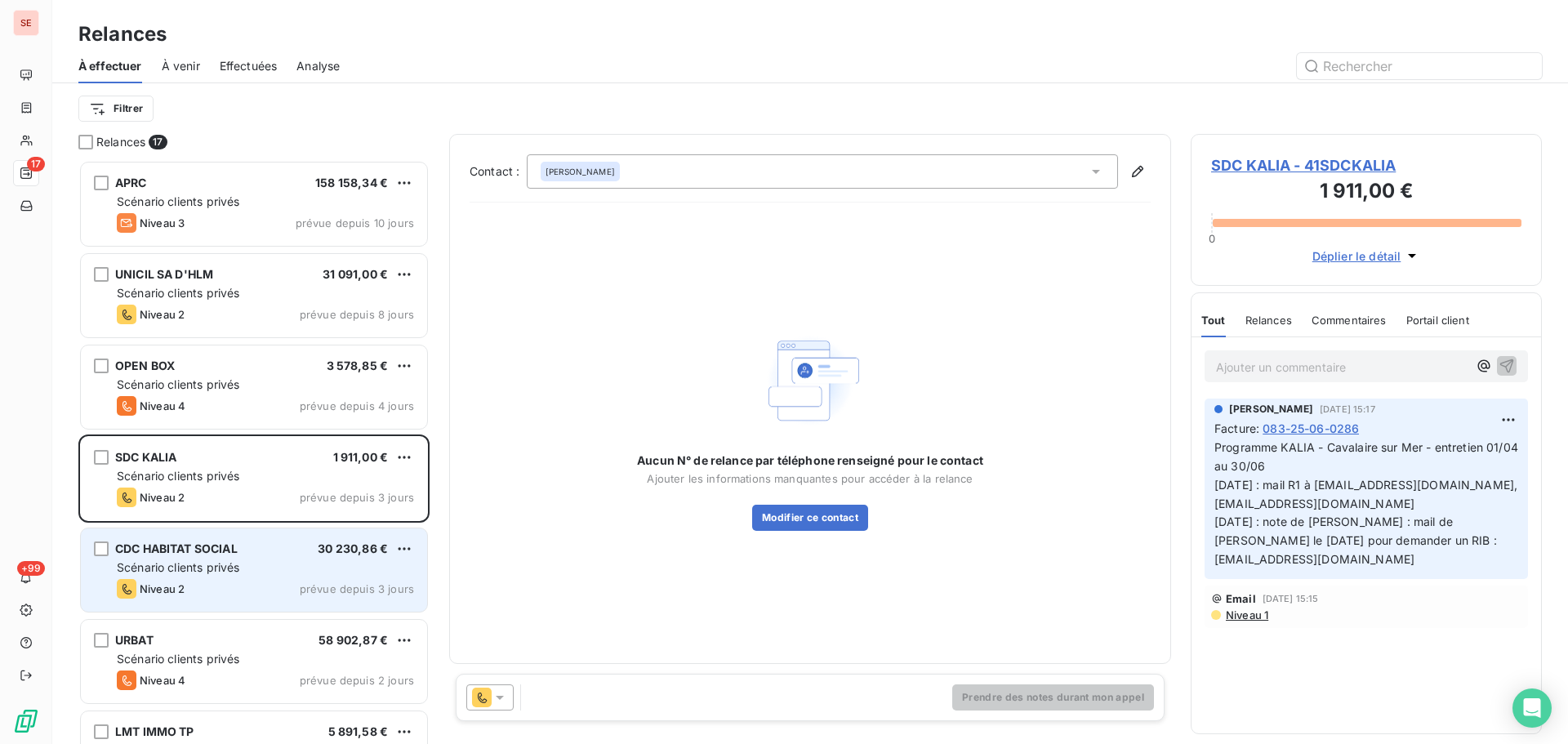
click at [177, 593] on span "Niveau 2" at bounding box center [163, 588] width 45 height 13
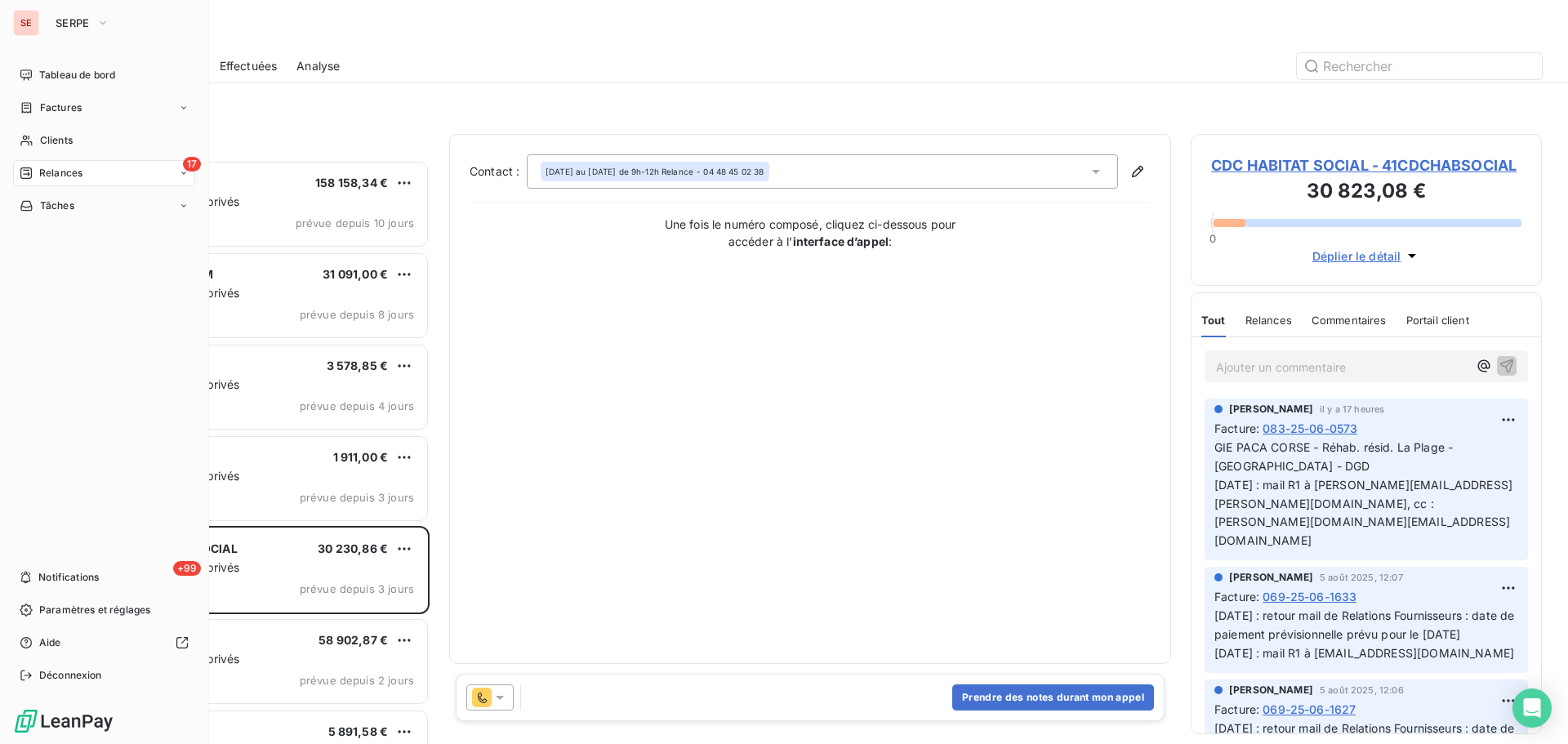
click at [63, 168] on span "Relances" at bounding box center [61, 173] width 43 height 15
click at [84, 576] on span "Notifications" at bounding box center [69, 577] width 61 height 15
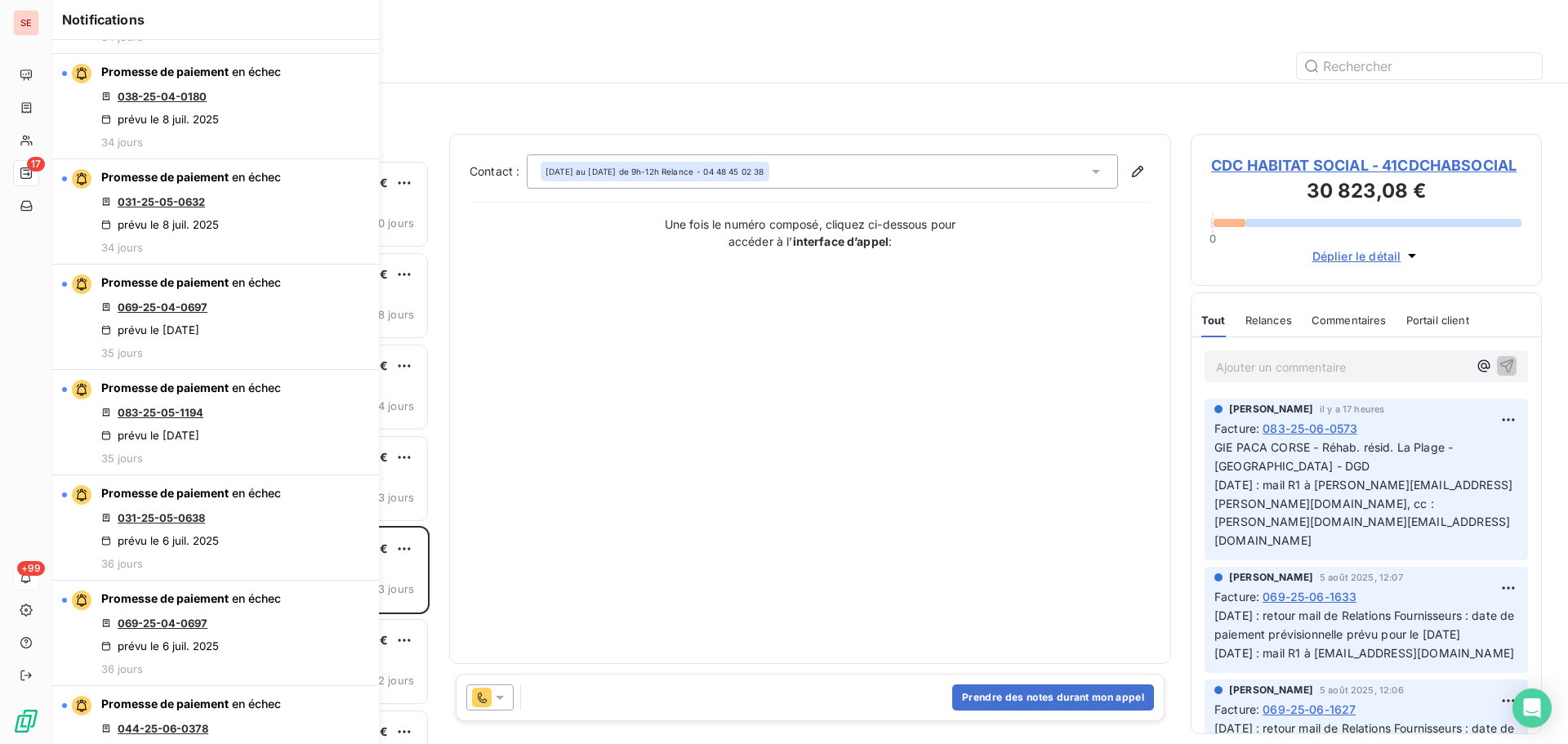
scroll to position [9978, 0]
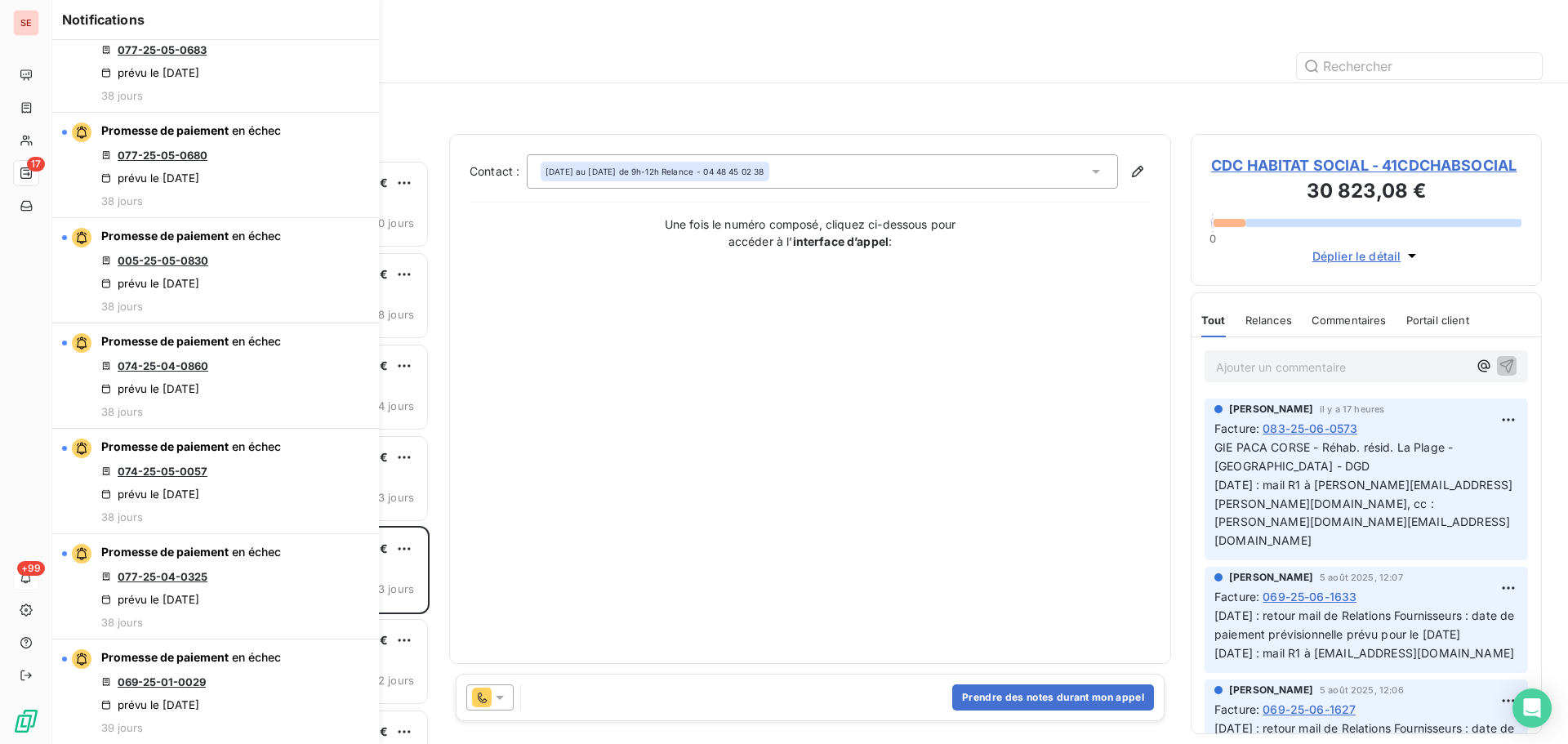
click at [667, 514] on div "Contact : Lundi au jeudi de 9h-12h Relance - 04 48 45 02 38 Une fois le numéro …" at bounding box center [809, 399] width 681 height 489
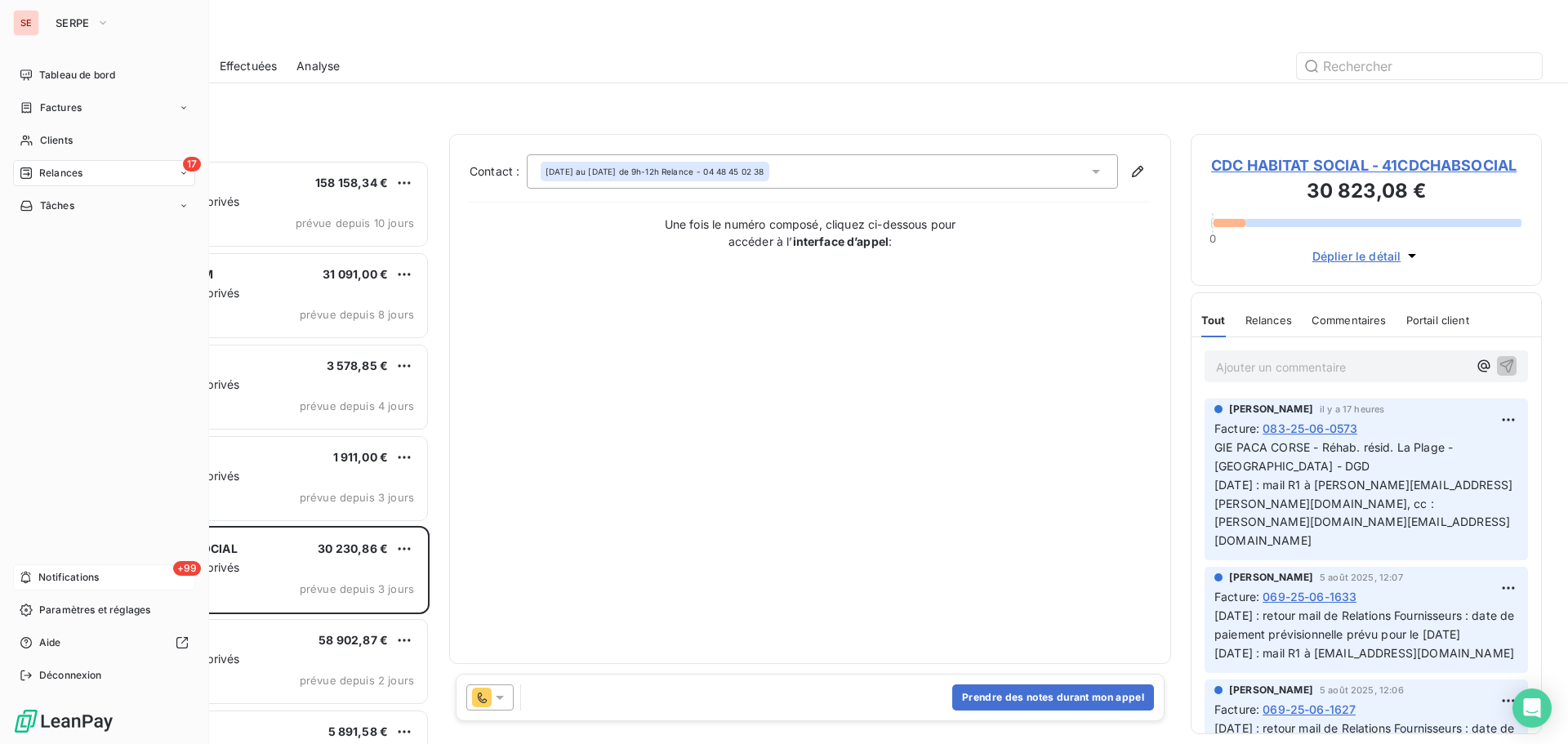
drag, startPoint x: 71, startPoint y: 572, endPoint x: 27, endPoint y: 573, distance: 44.0
click at [27, 573] on icon at bounding box center [26, 577] width 10 height 13
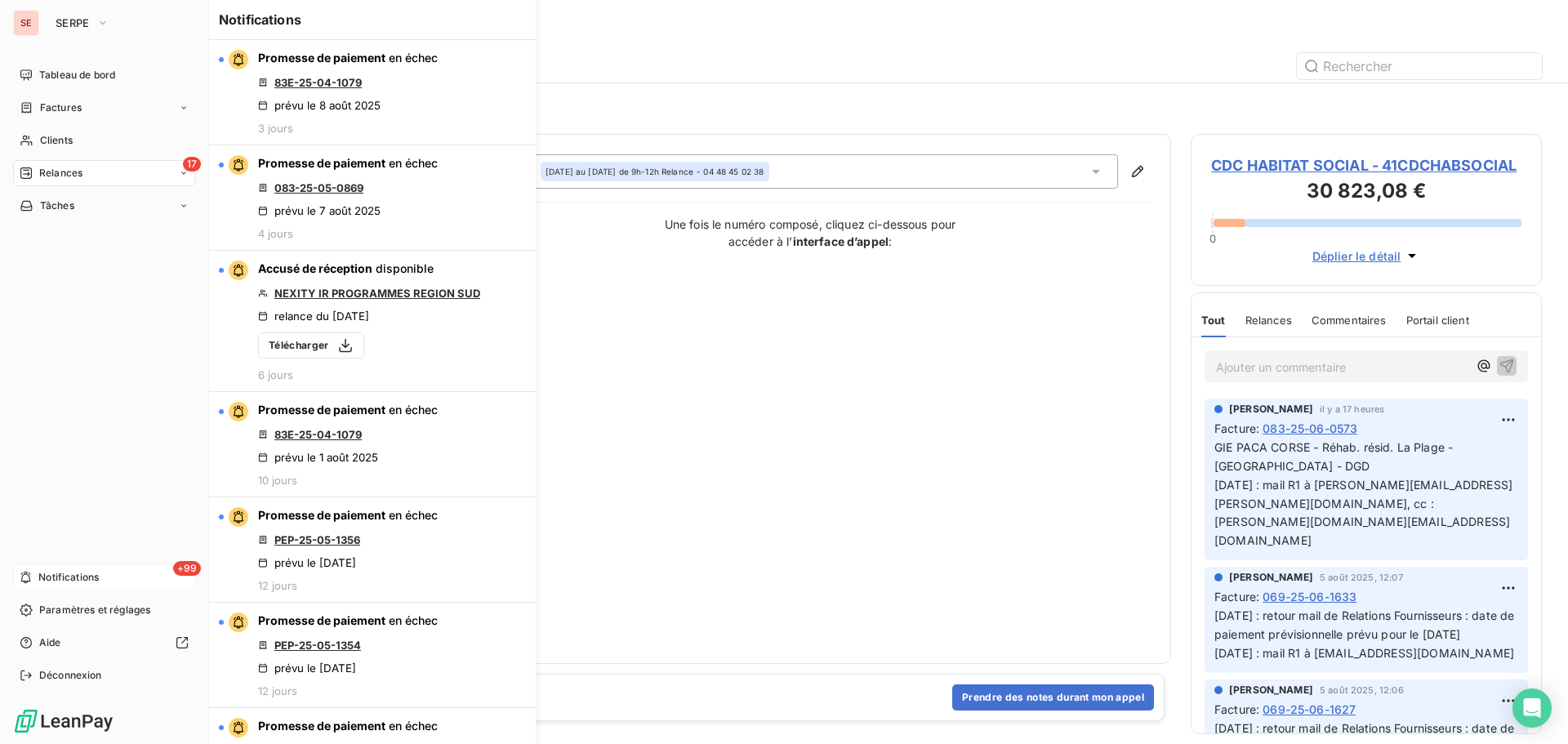
click at [26, 574] on icon at bounding box center [26, 577] width 10 height 13
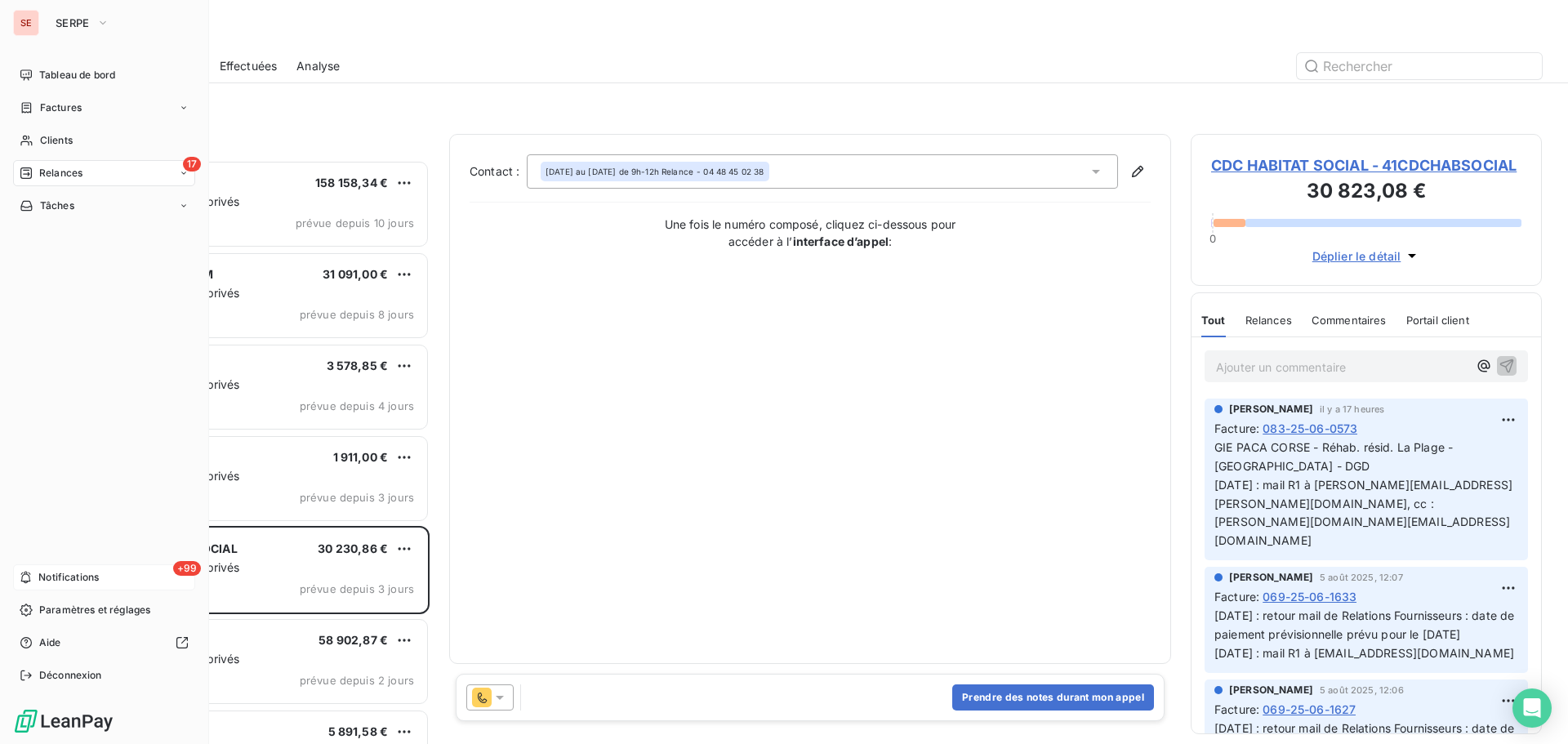
click at [26, 574] on icon at bounding box center [26, 577] width 10 height 13
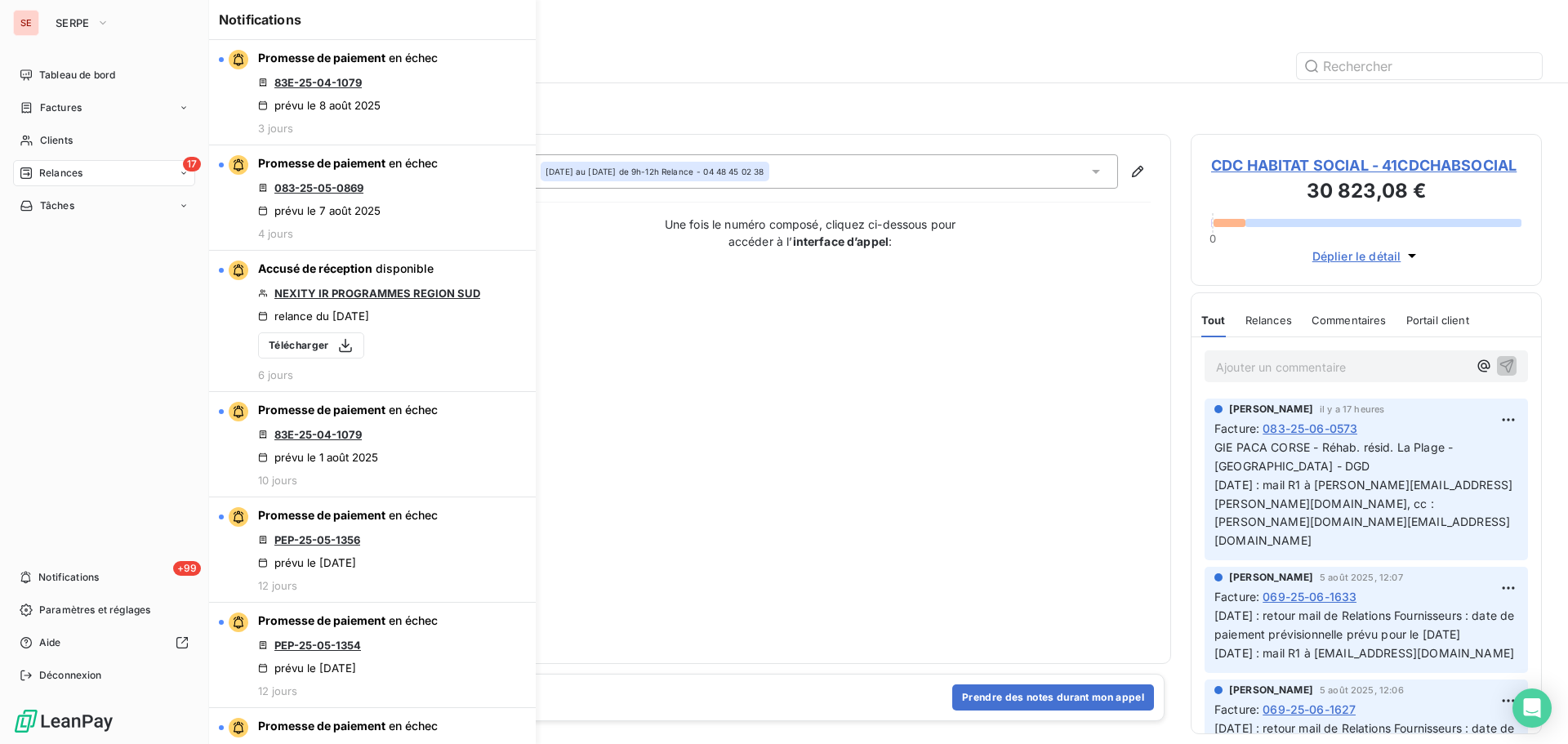
click at [95, 485] on div "Tableau de bord Factures Clients 17 Relances Tâches +99 Notifications Paramètre…" at bounding box center [104, 374] width 182 height 626
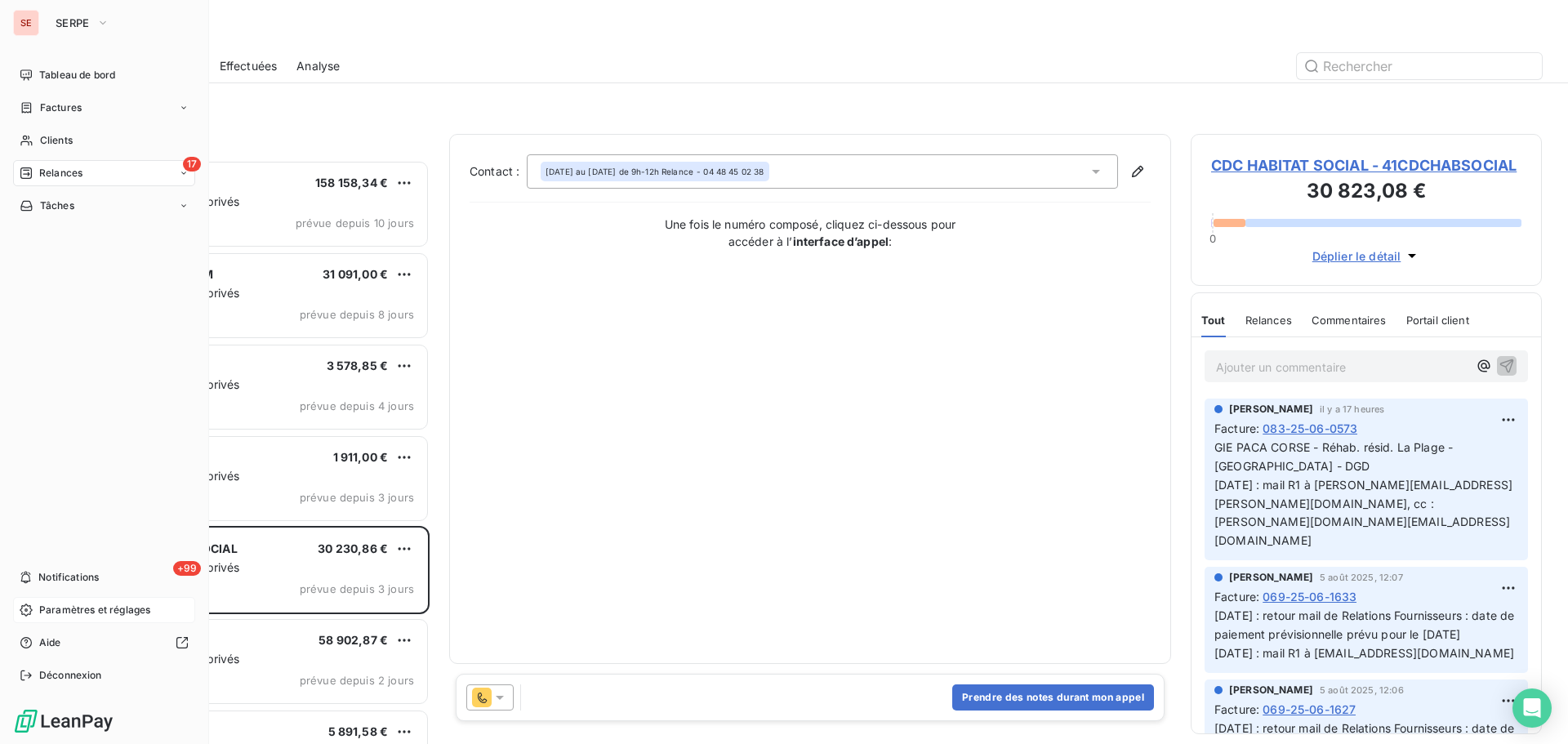
click at [48, 611] on span "Paramètres et réglages" at bounding box center [94, 610] width 111 height 15
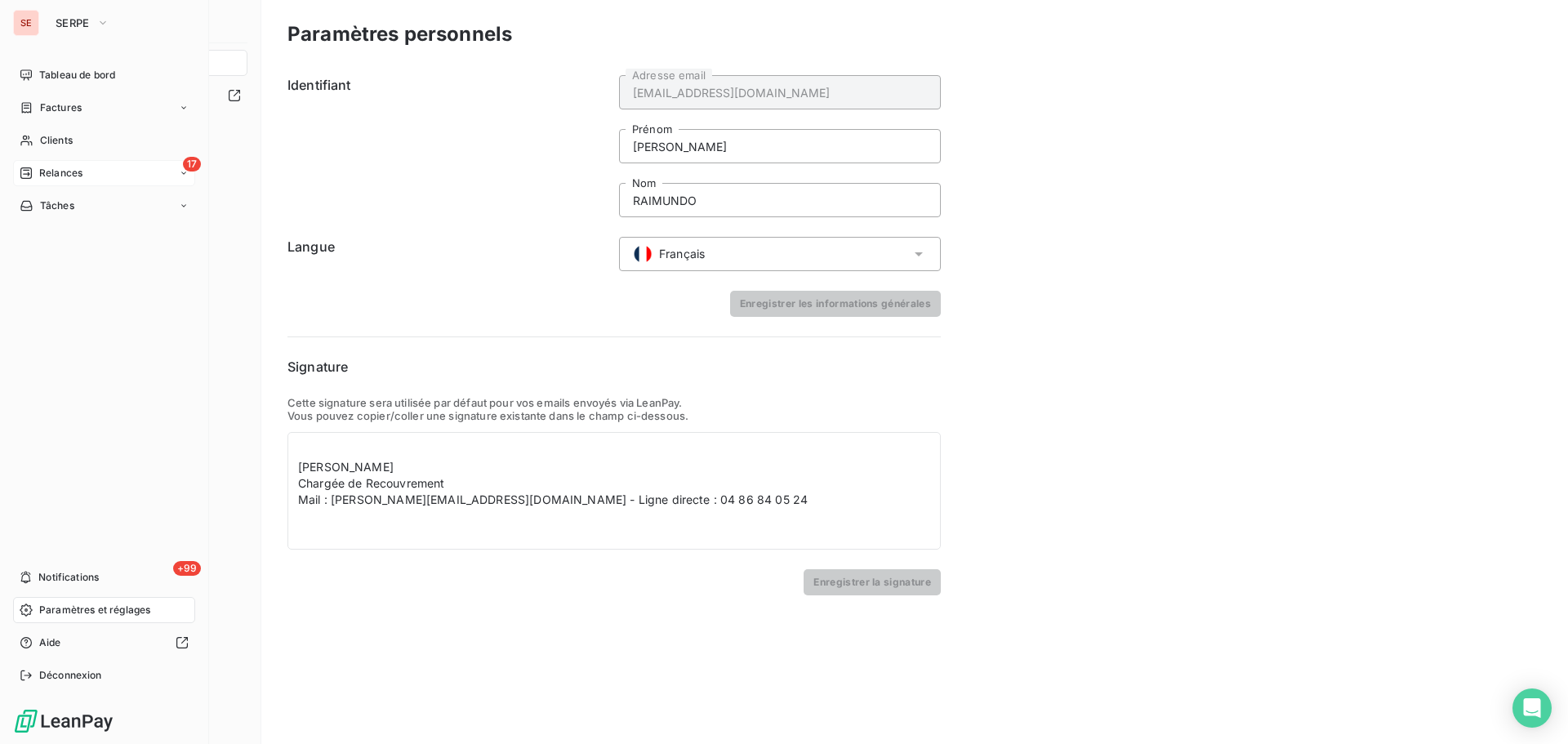
click at [55, 174] on span "Relances" at bounding box center [61, 173] width 43 height 15
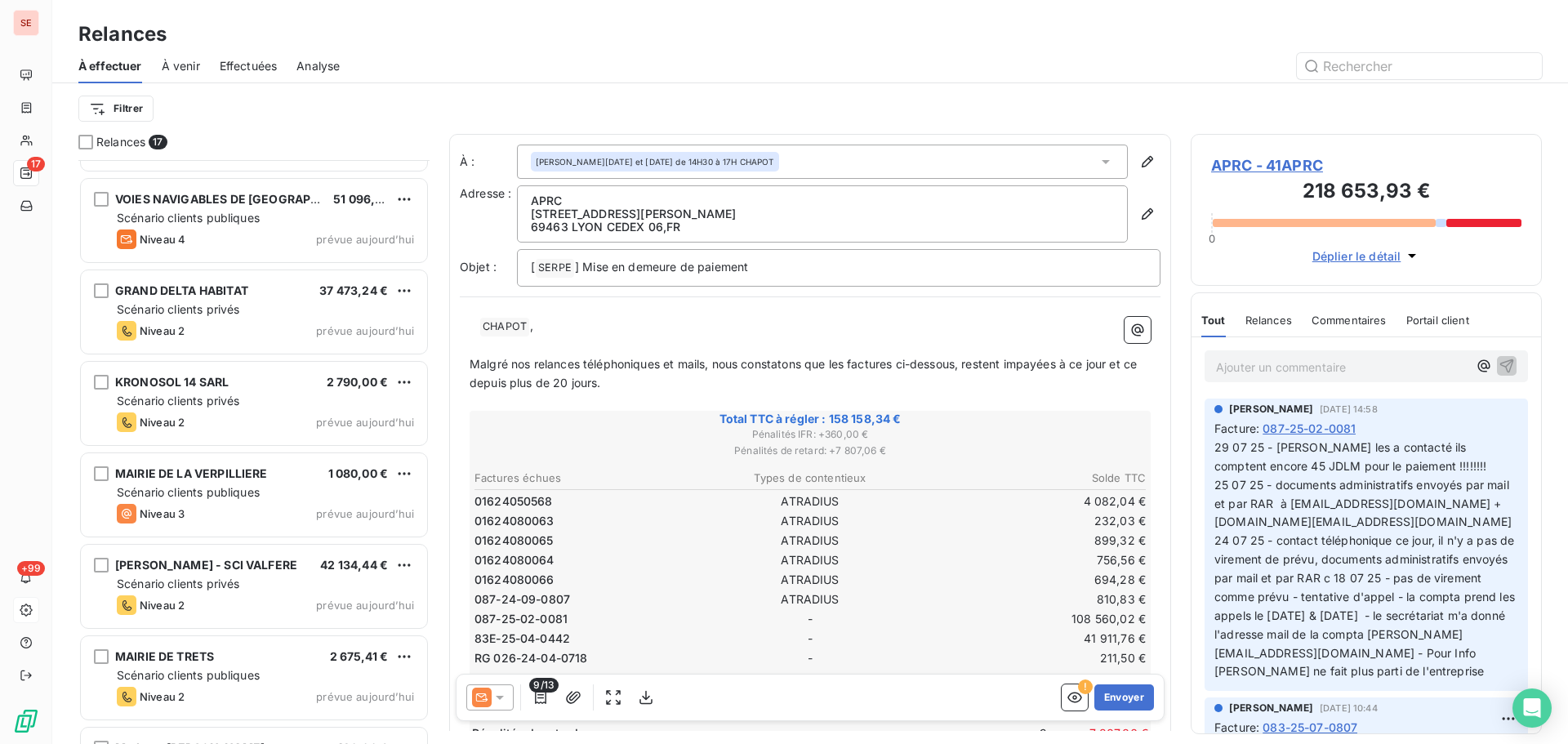
scroll to position [972, 0]
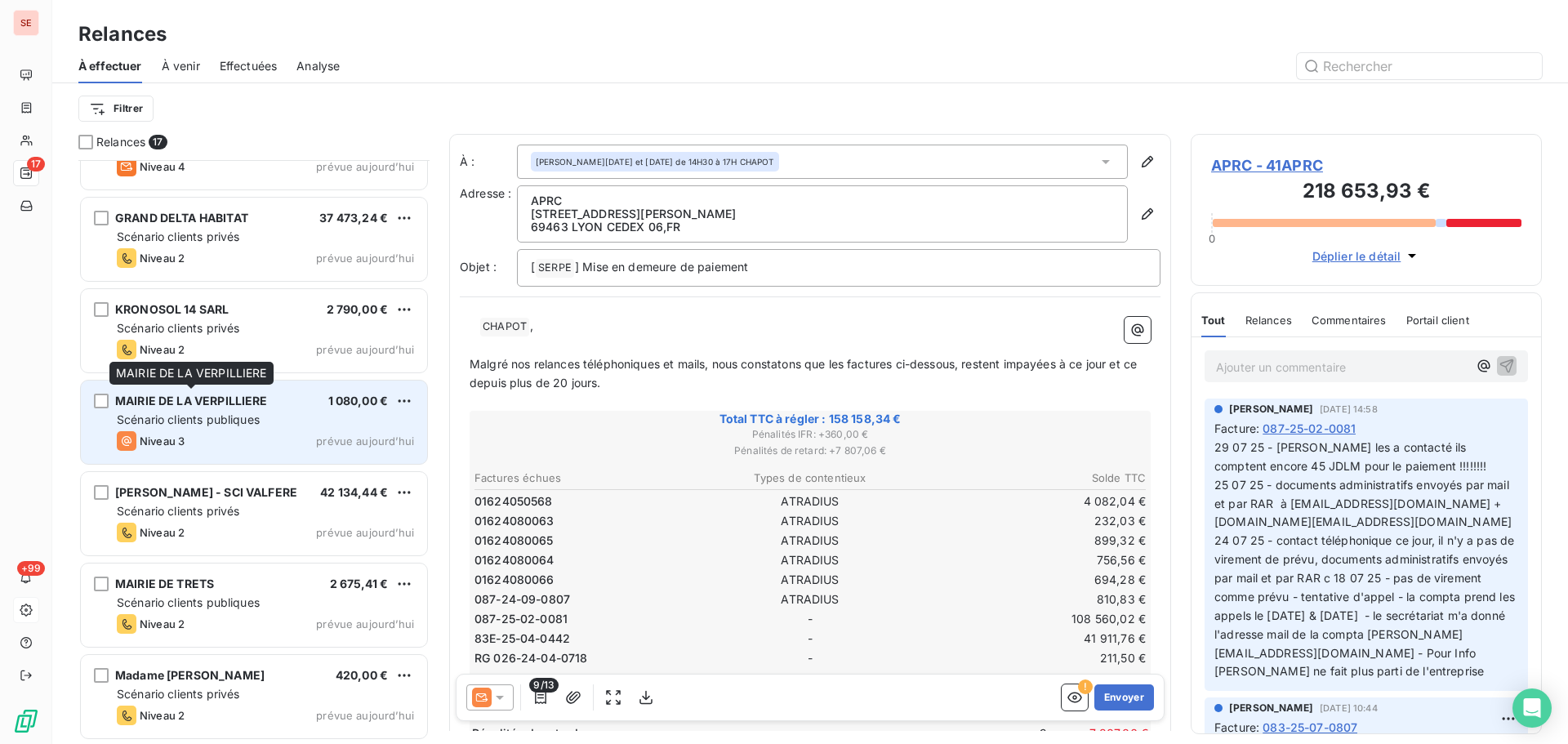
click at [225, 405] on span "MAIRIE DE LA VERPILLIERE" at bounding box center [192, 401] width 153 height 14
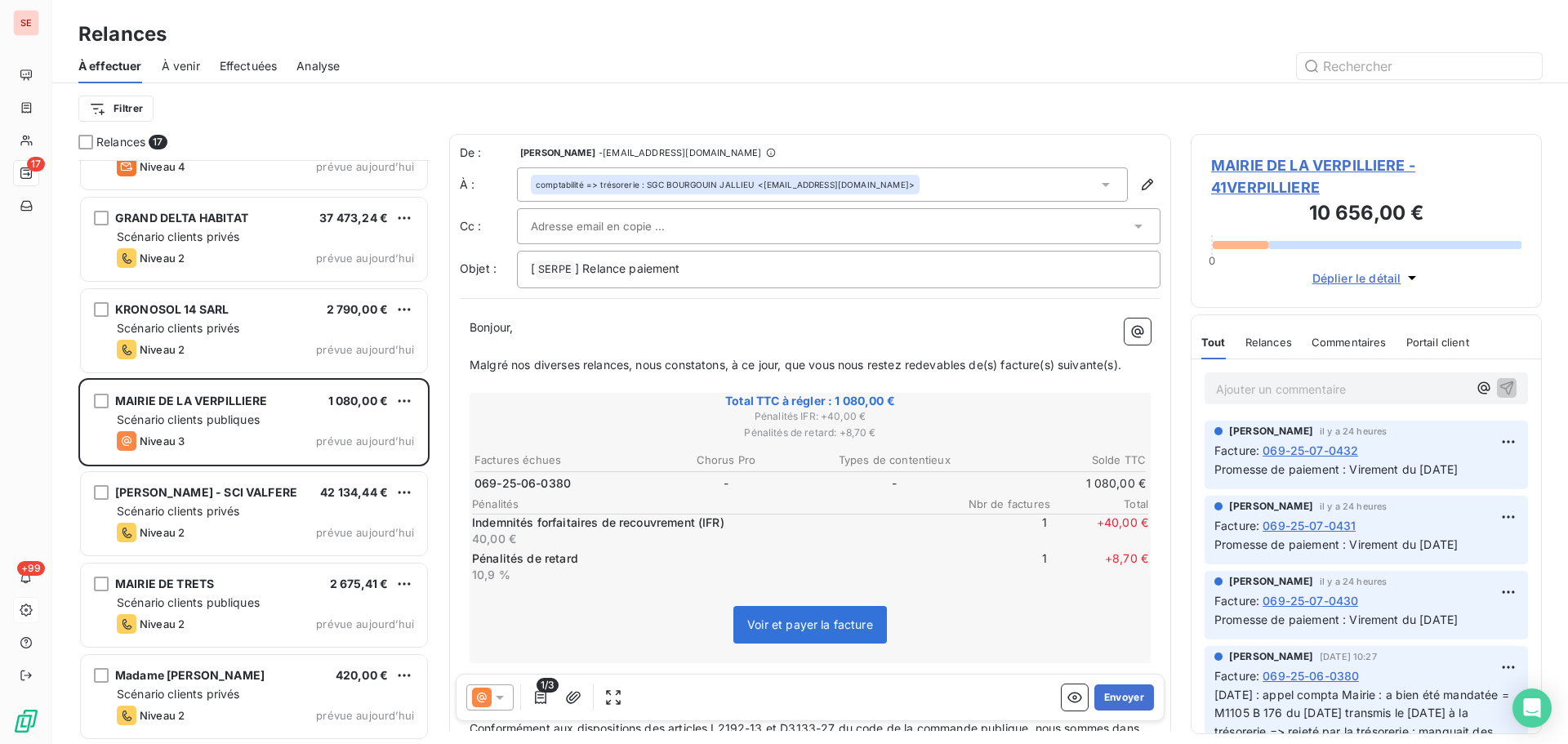
click at [1375, 173] on span "MAIRIE DE LA VERPILLIERE - 41VERPILLIERE" at bounding box center [1366, 176] width 311 height 44
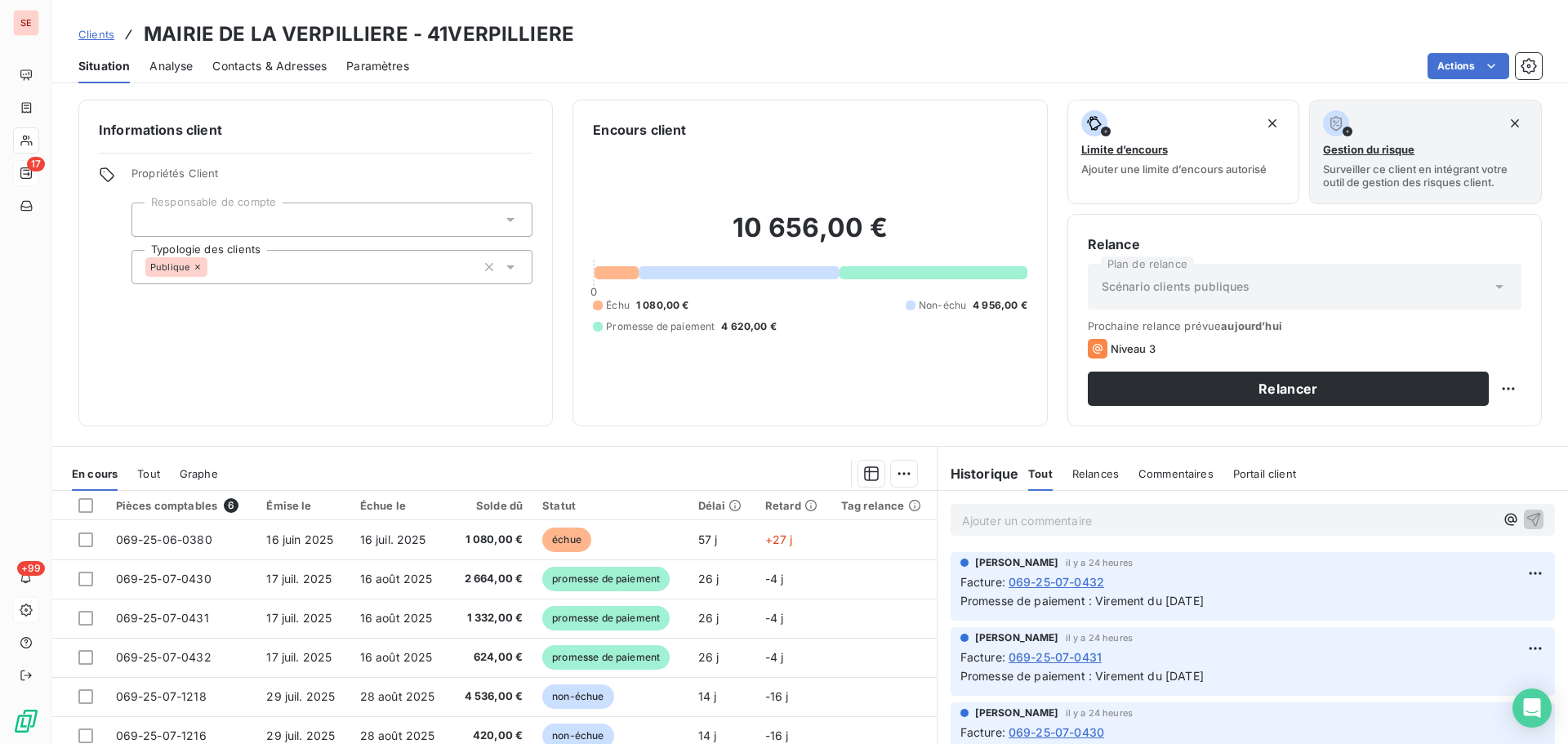
click at [288, 68] on span "Contacts & Adresses" at bounding box center [270, 66] width 115 height 17
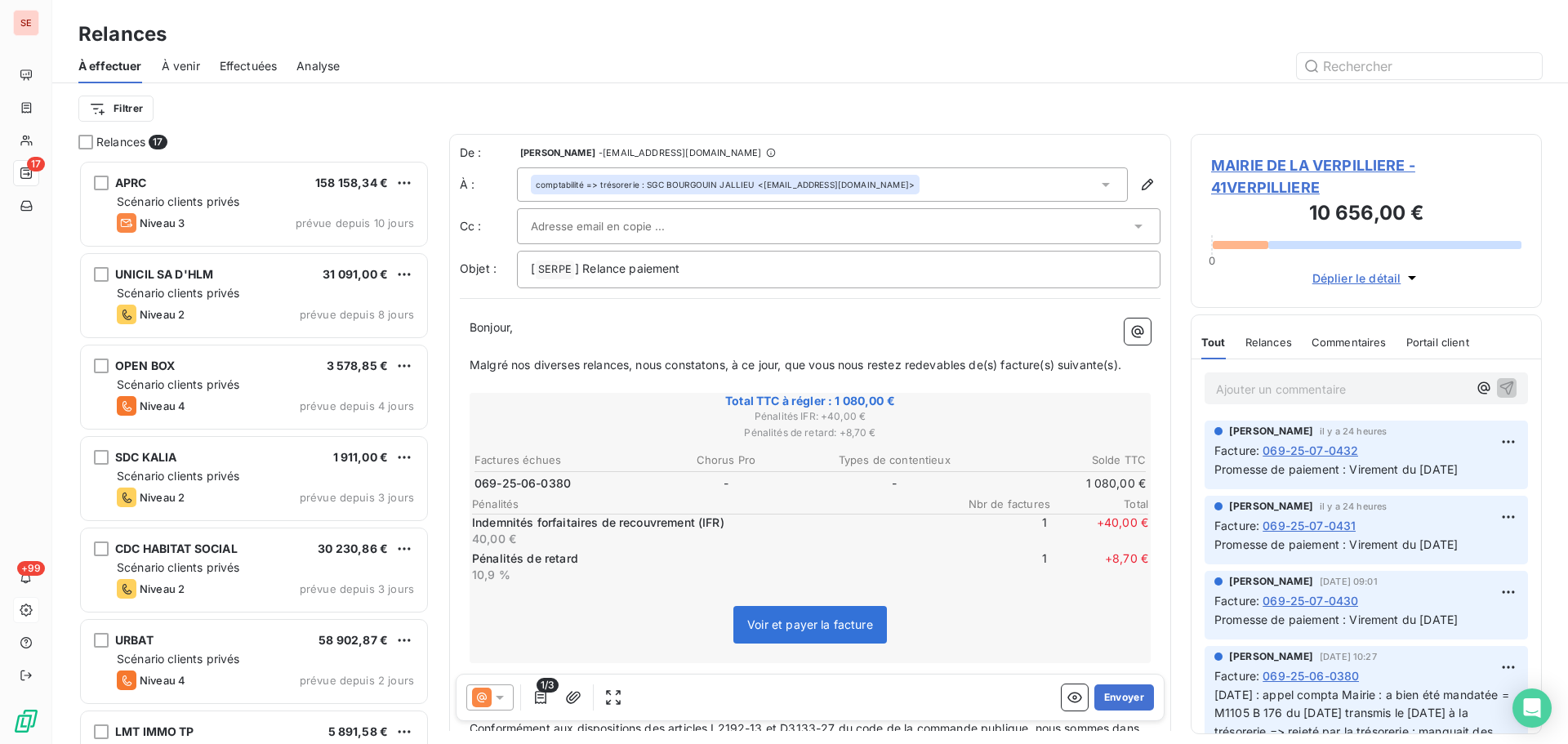
scroll to position [571, 339]
click at [1295, 161] on span "MAIRIE DE LA VERPILLIERE - 41VERPILLIERE" at bounding box center [1366, 176] width 311 height 44
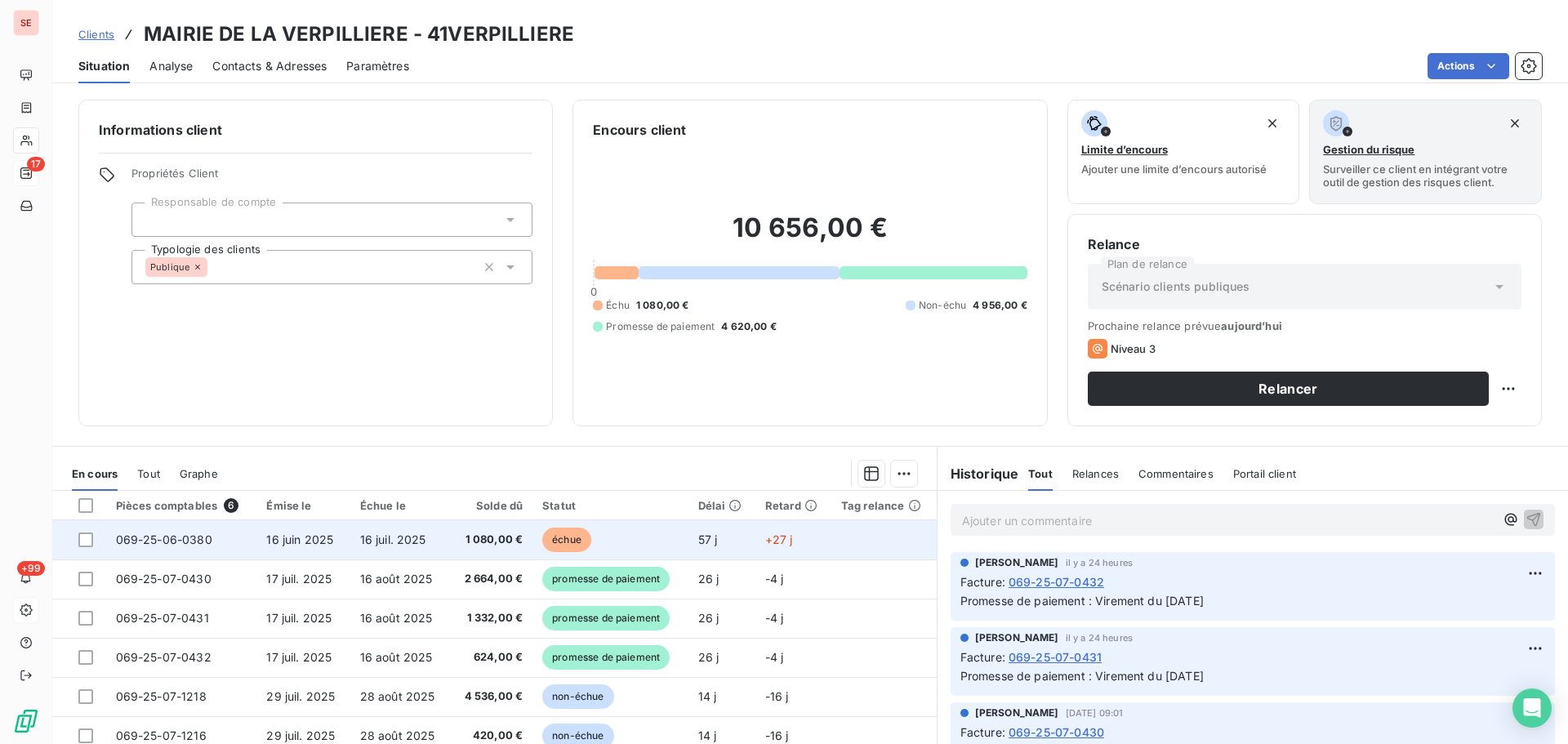
click at [460, 547] on span "1 080,00 €" at bounding box center [491, 540] width 63 height 17
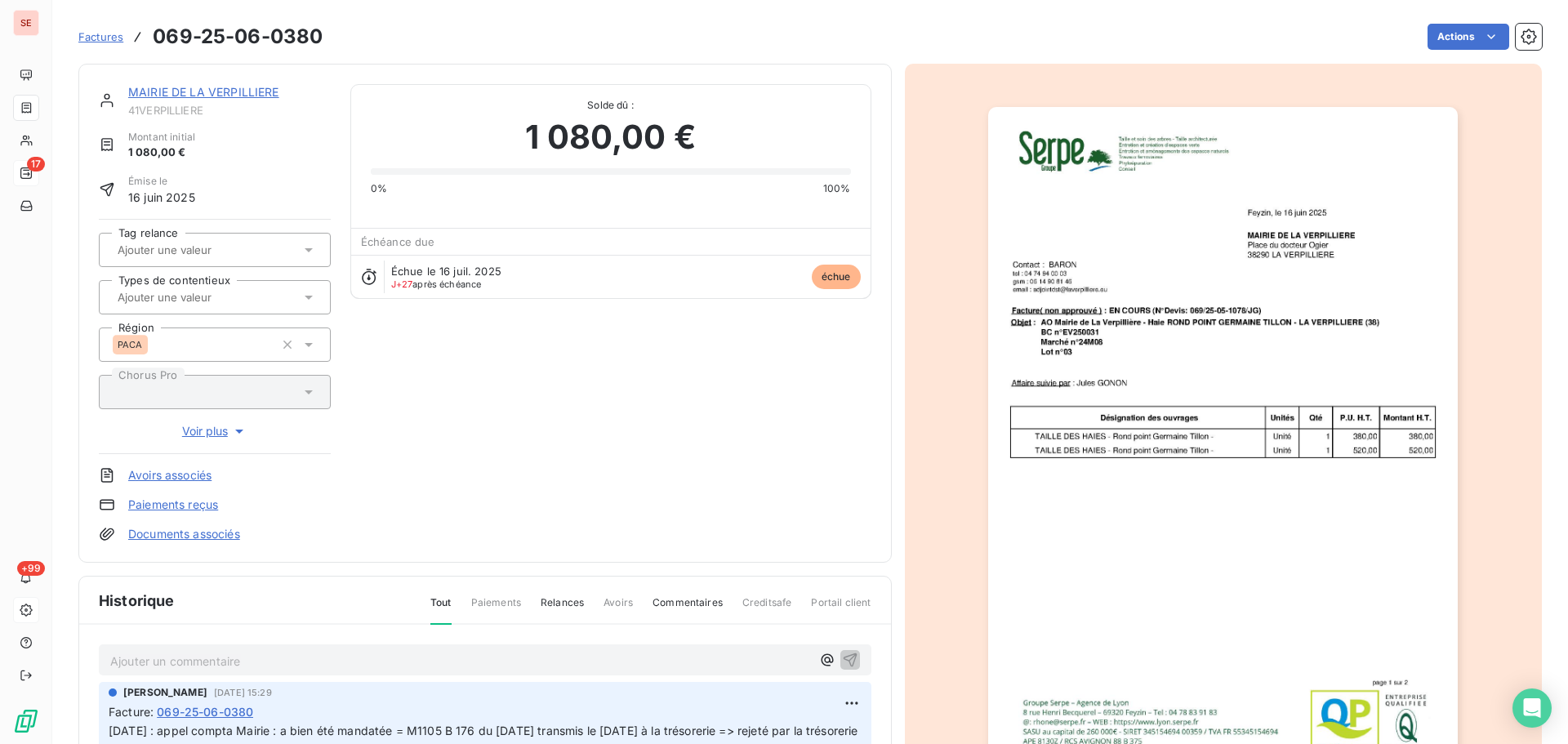
click at [235, 92] on link "MAIRIE DE LA VERPILLIERE" at bounding box center [204, 92] width 151 height 14
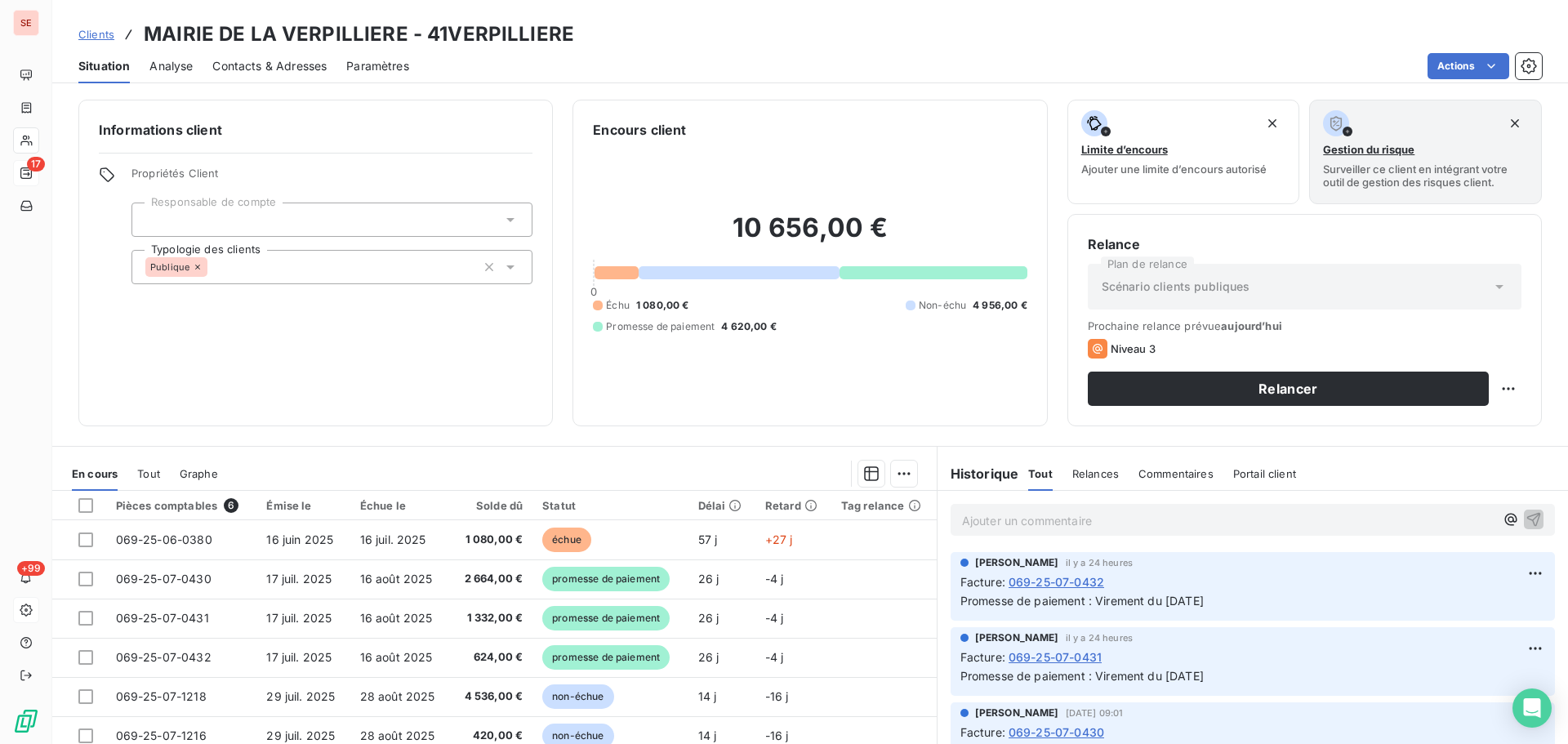
click at [238, 68] on span "Contacts & Adresses" at bounding box center [270, 66] width 115 height 17
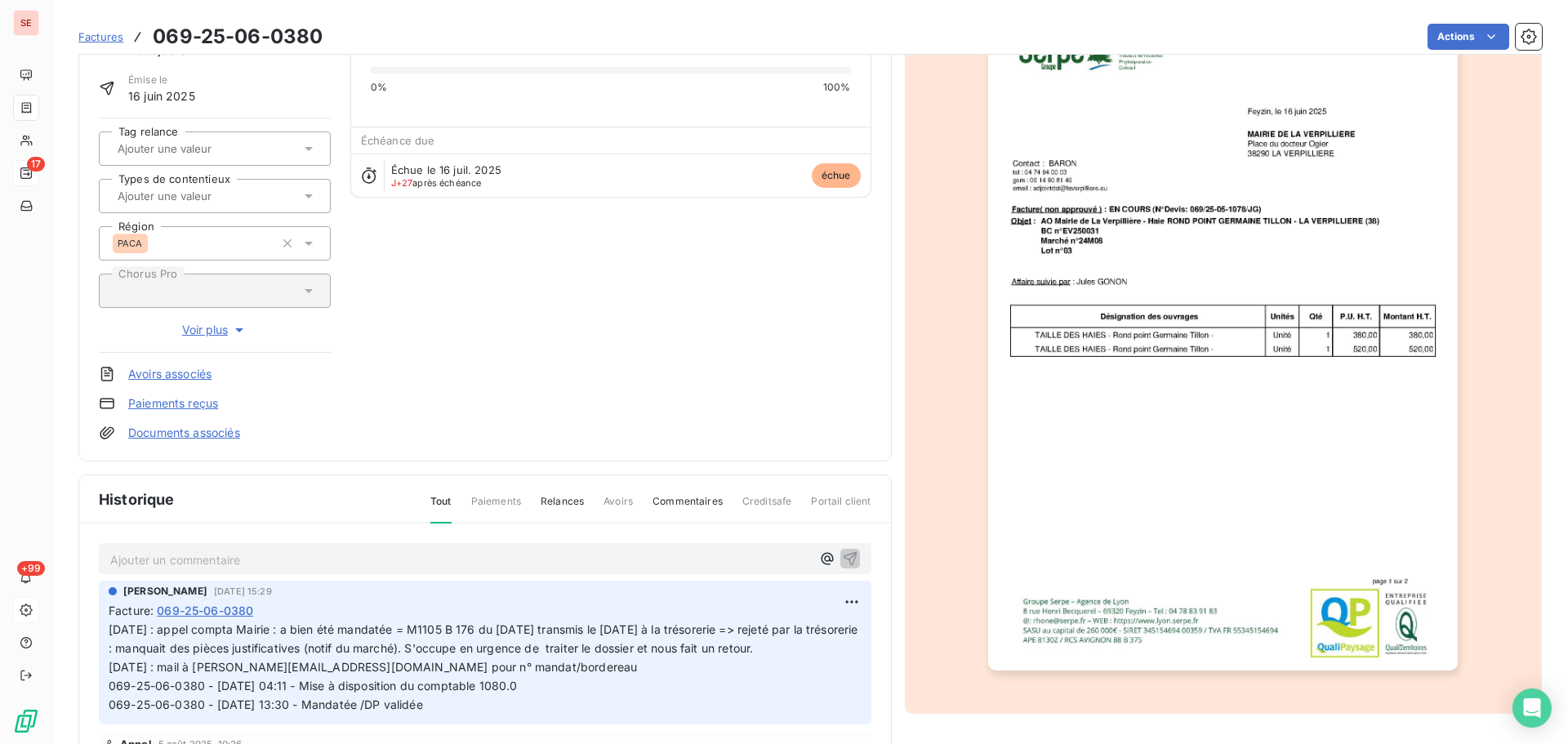
scroll to position [165, 0]
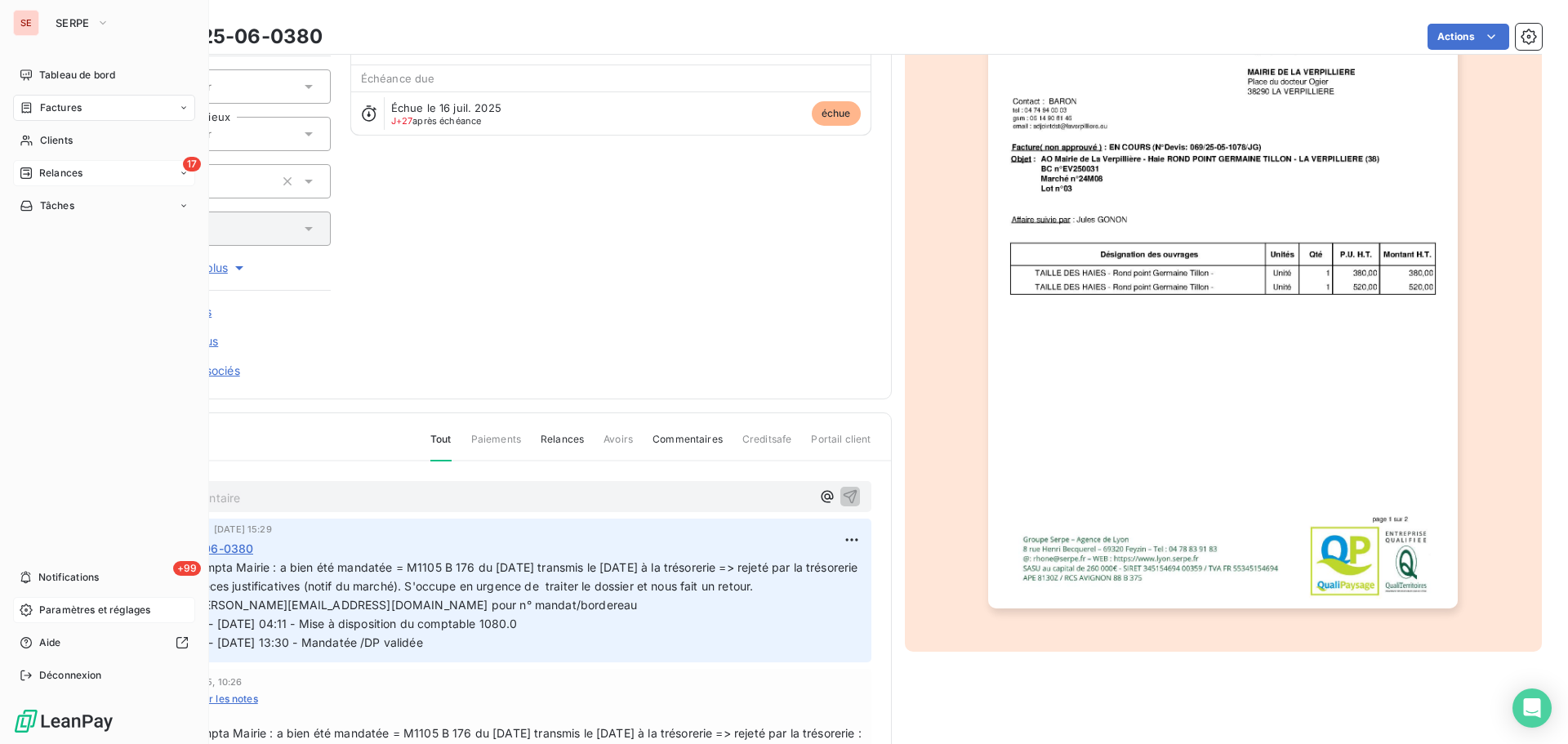
click at [53, 170] on span "Relances" at bounding box center [61, 173] width 43 height 15
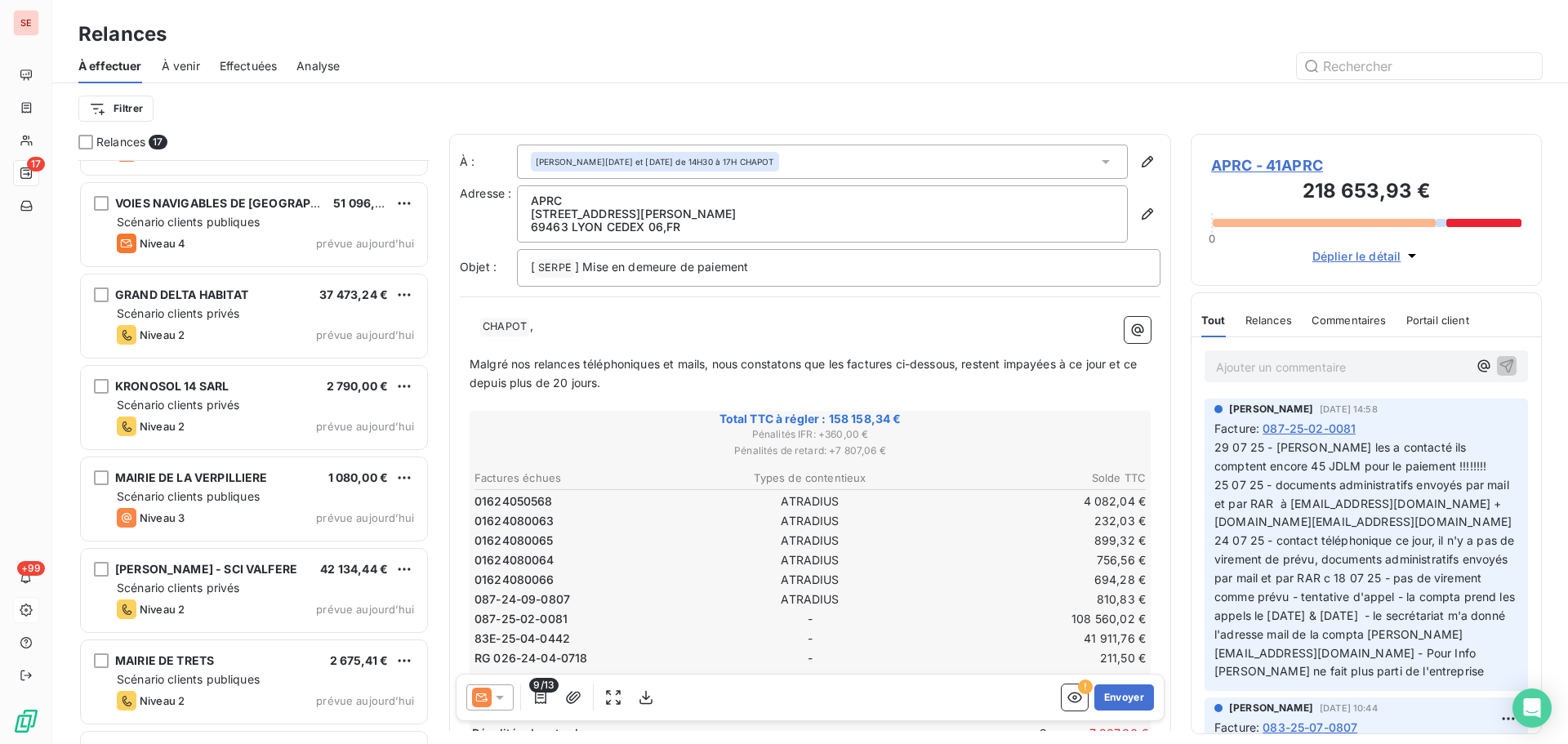
scroll to position [972, 0]
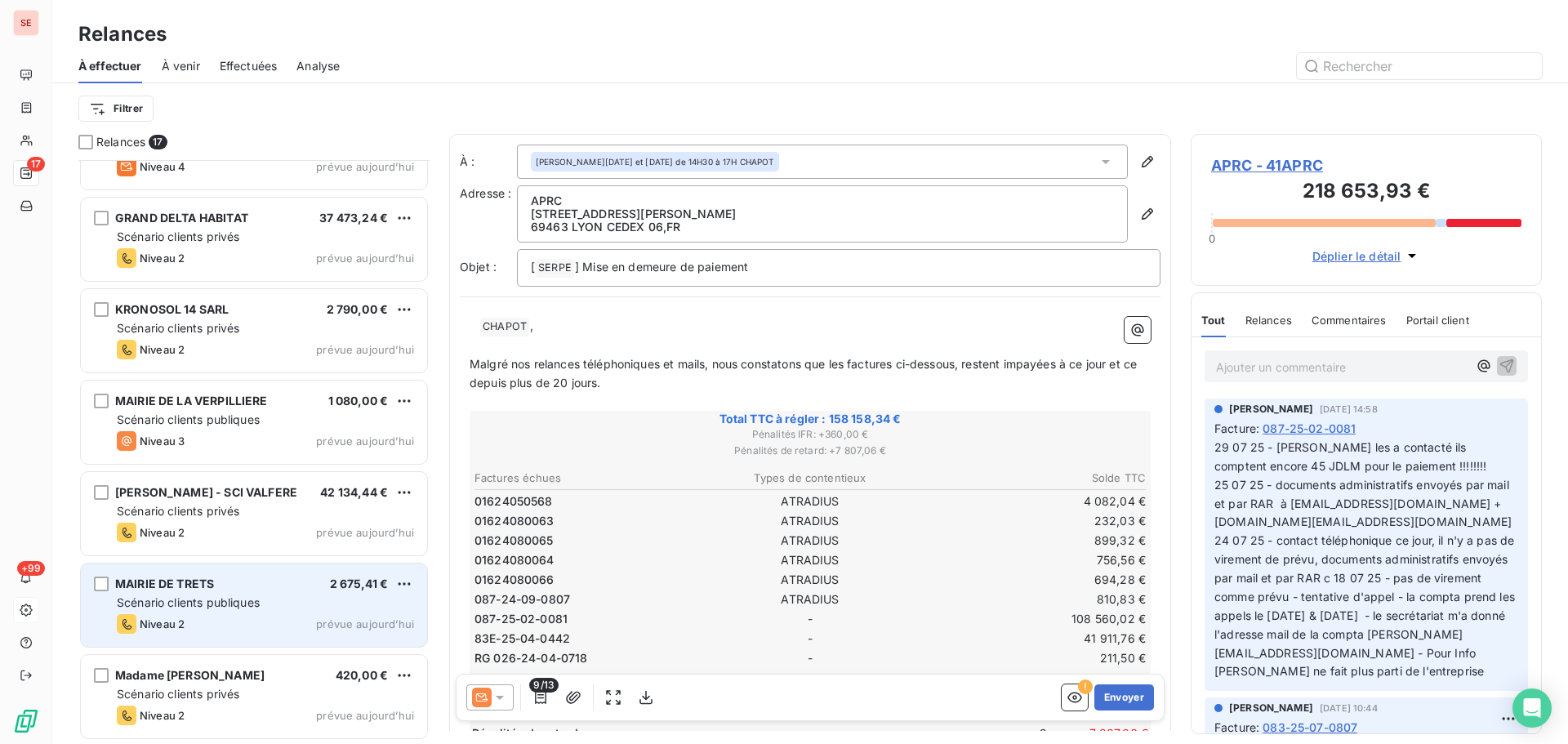
click at [202, 583] on span "MAIRIE DE TRETS" at bounding box center [165, 583] width 99 height 14
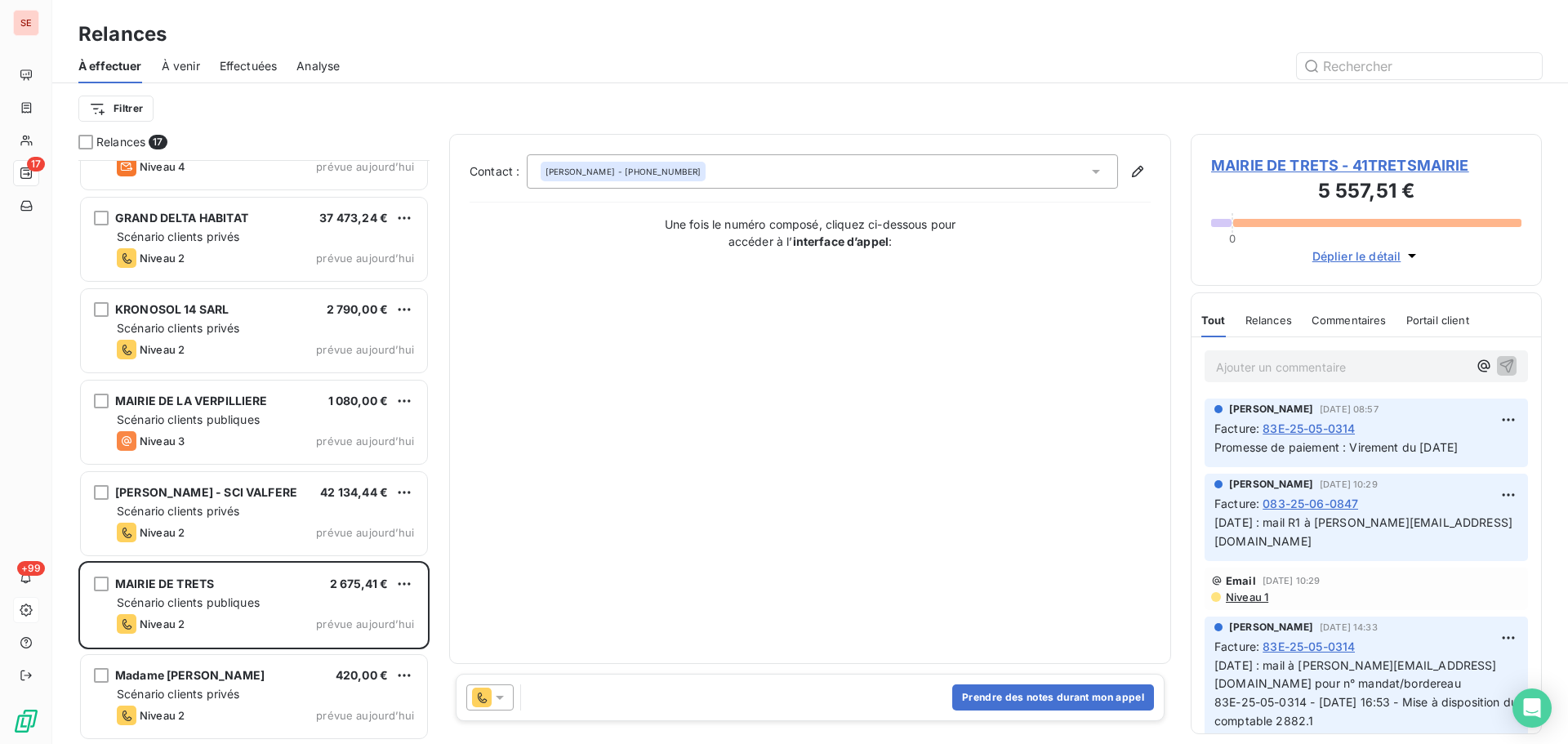
click at [1243, 591] on span "Niveau 1" at bounding box center [1246, 597] width 44 height 13
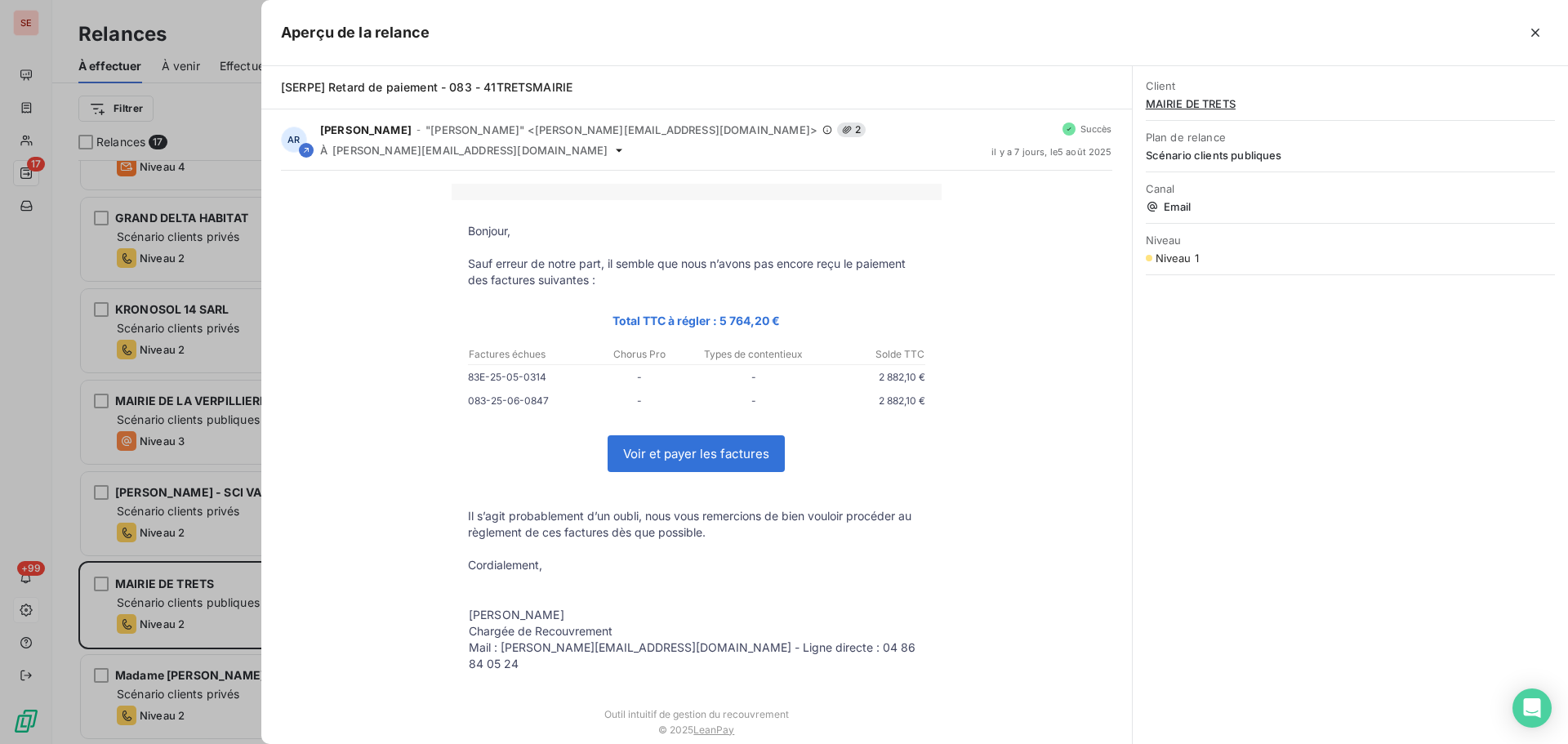
click at [1054, 41] on div at bounding box center [989, 32] width 1119 height 26
click at [1538, 32] on icon "button" at bounding box center [1536, 32] width 17 height 17
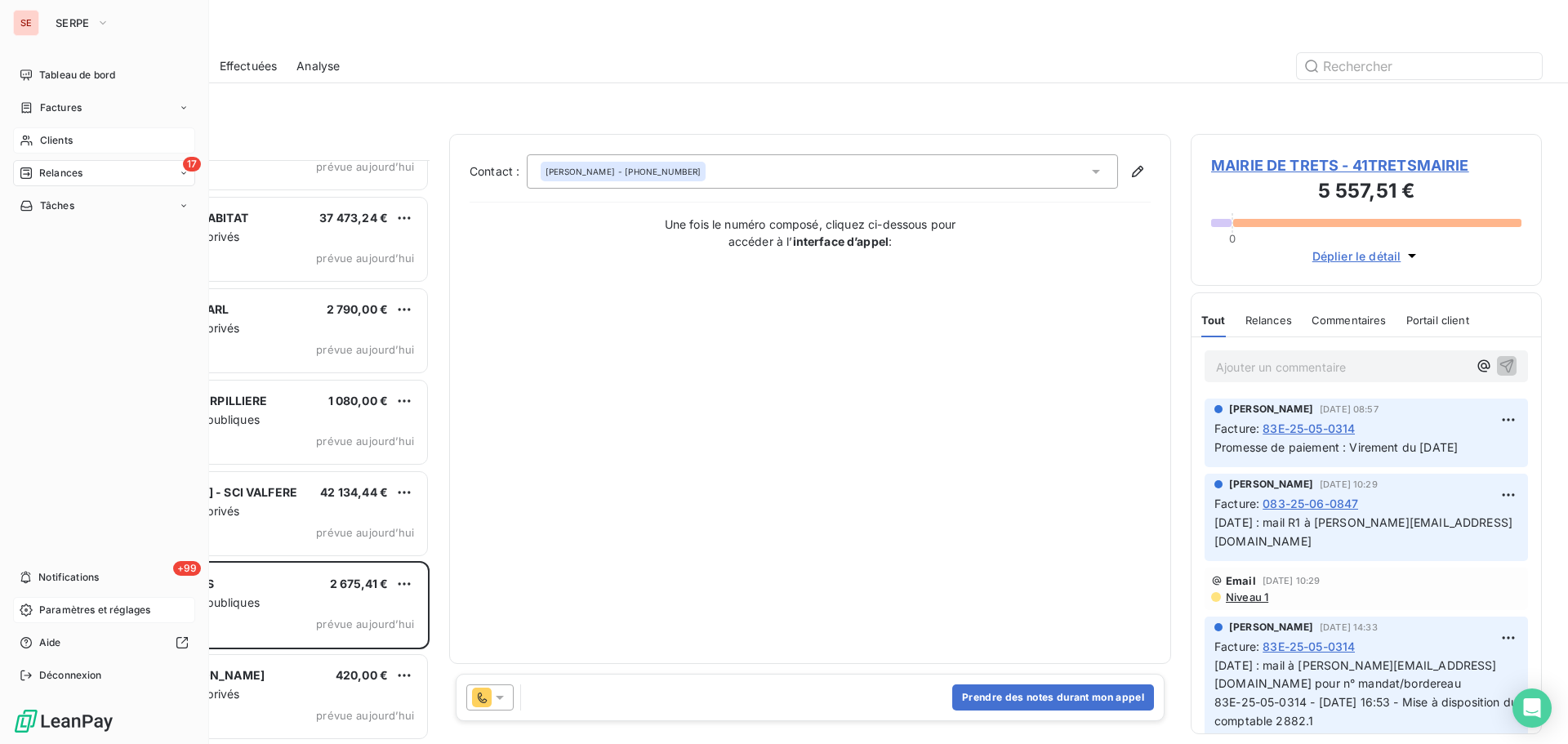
click at [77, 134] on div "Clients" at bounding box center [104, 140] width 182 height 26
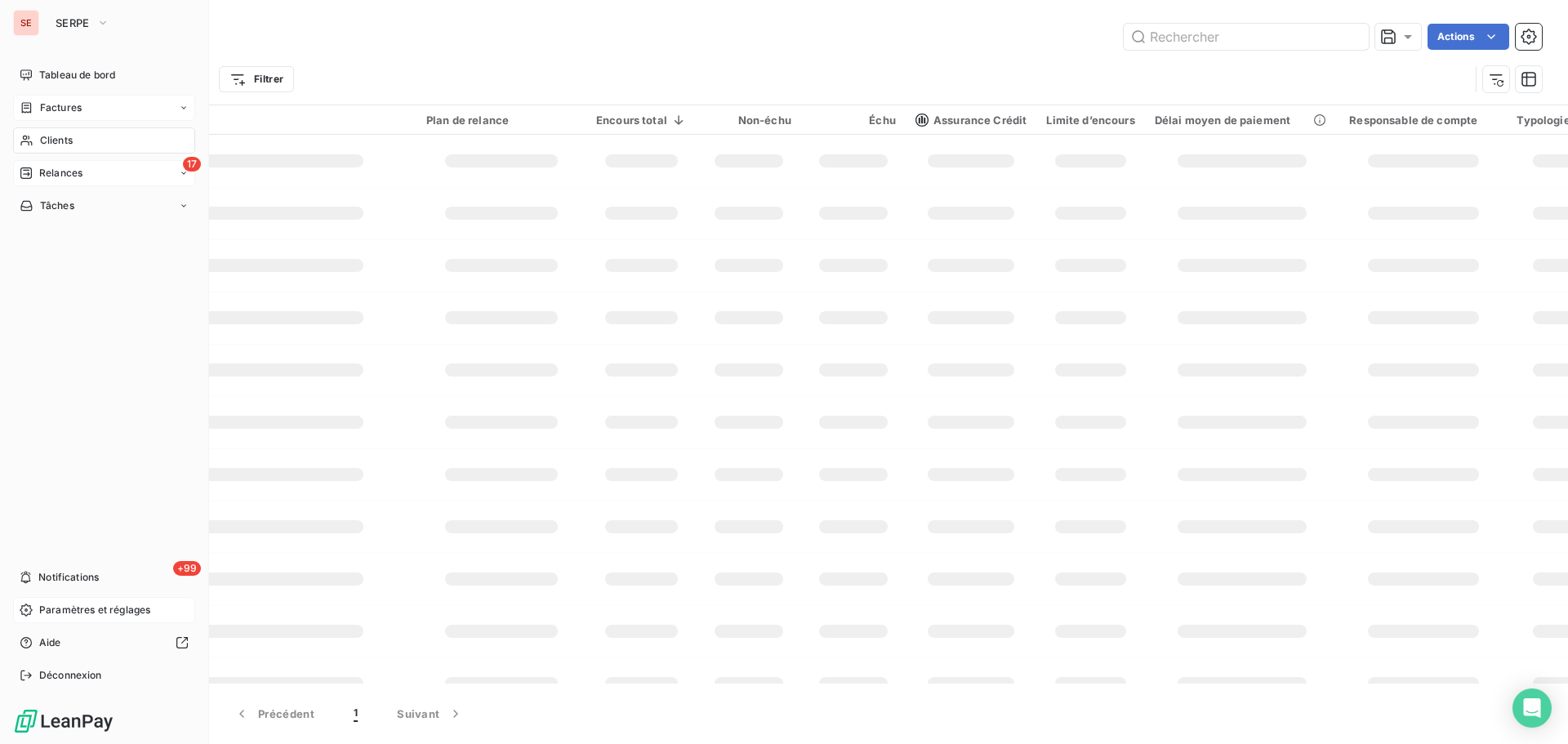
click at [72, 105] on span "Factures" at bounding box center [61, 108] width 42 height 15
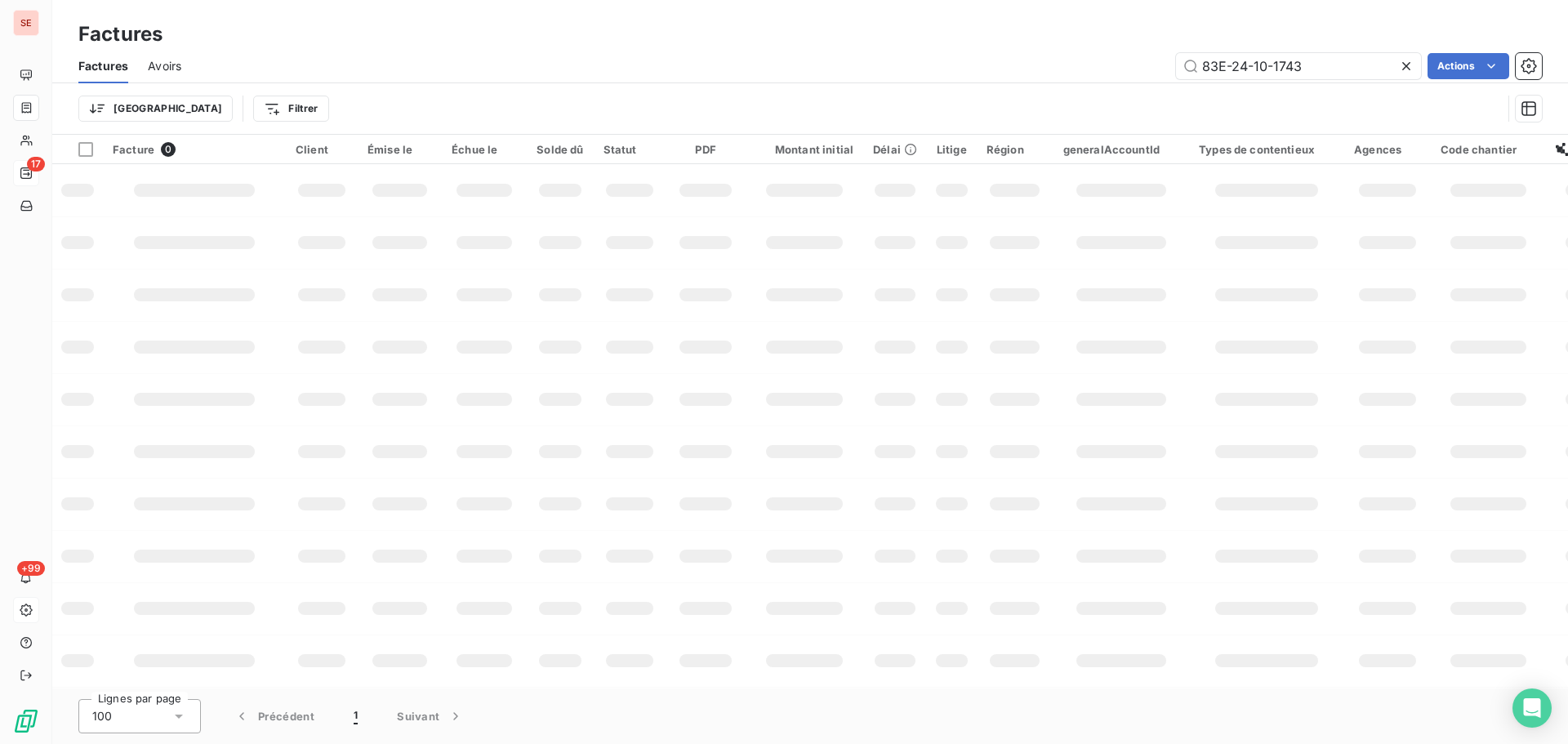
drag, startPoint x: 1343, startPoint y: 69, endPoint x: 1042, endPoint y: 58, distance: 301.2
click at [1042, 58] on div "83E-24-10-1743 Actions" at bounding box center [871, 66] width 1341 height 26
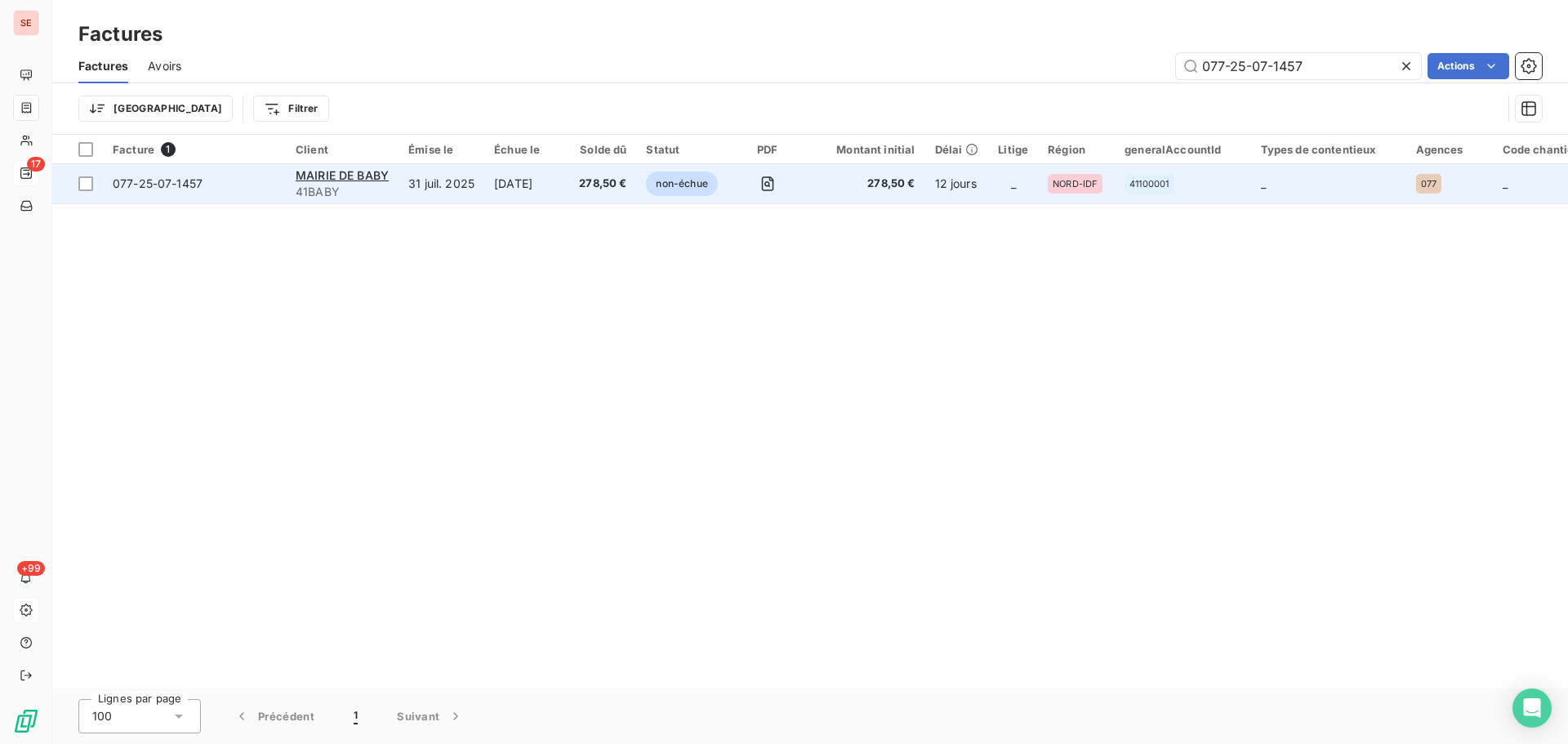
type input "077-25-07-1457"
click at [175, 187] on span "077-25-07-1457" at bounding box center [158, 183] width 90 height 14
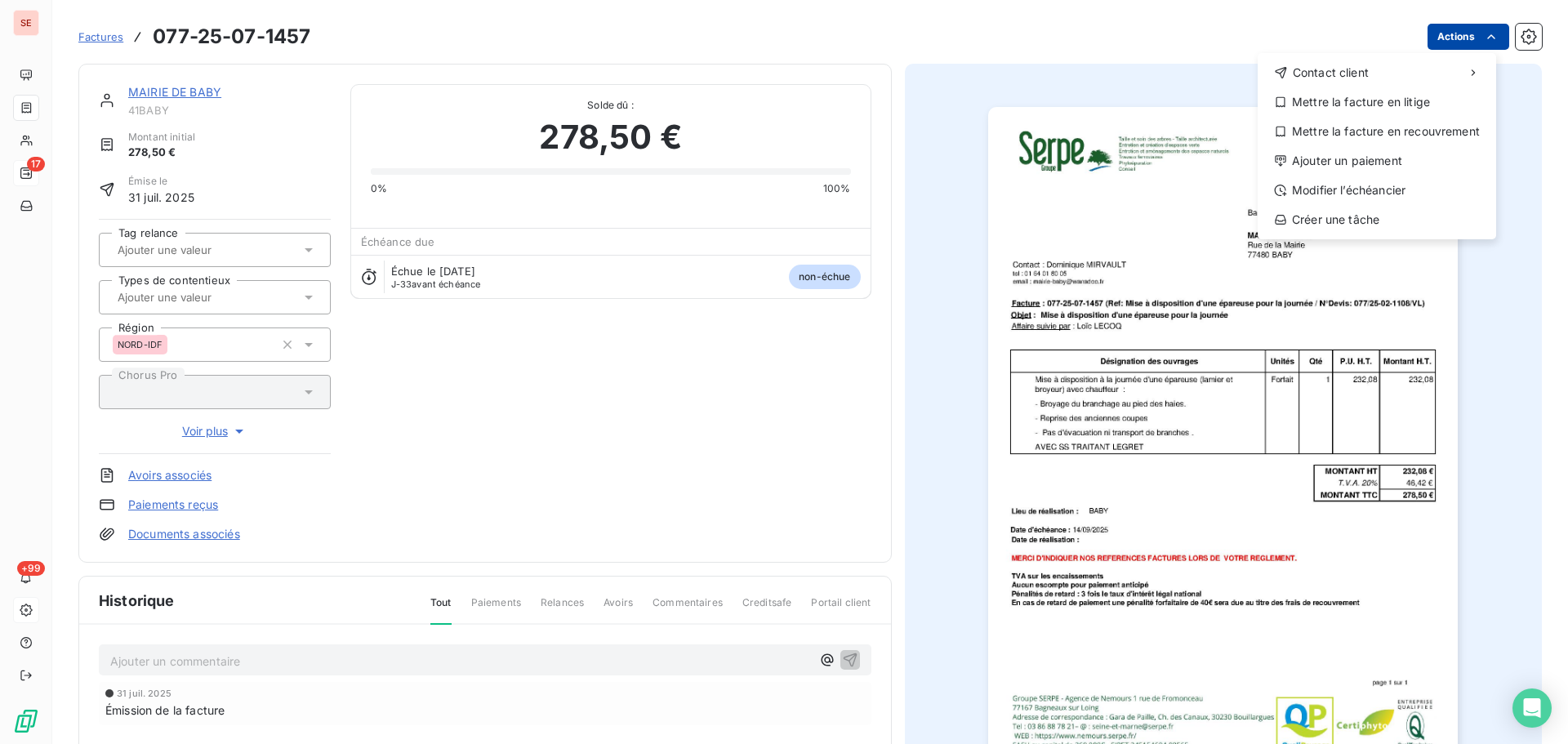
click at [1454, 39] on html "SE 17 +99 Factures 077-25-07-1457 Actions Contact client Mettre la facture en l…" at bounding box center [784, 372] width 1568 height 744
click at [1400, 160] on div "Ajouter un paiement" at bounding box center [1377, 161] width 225 height 26
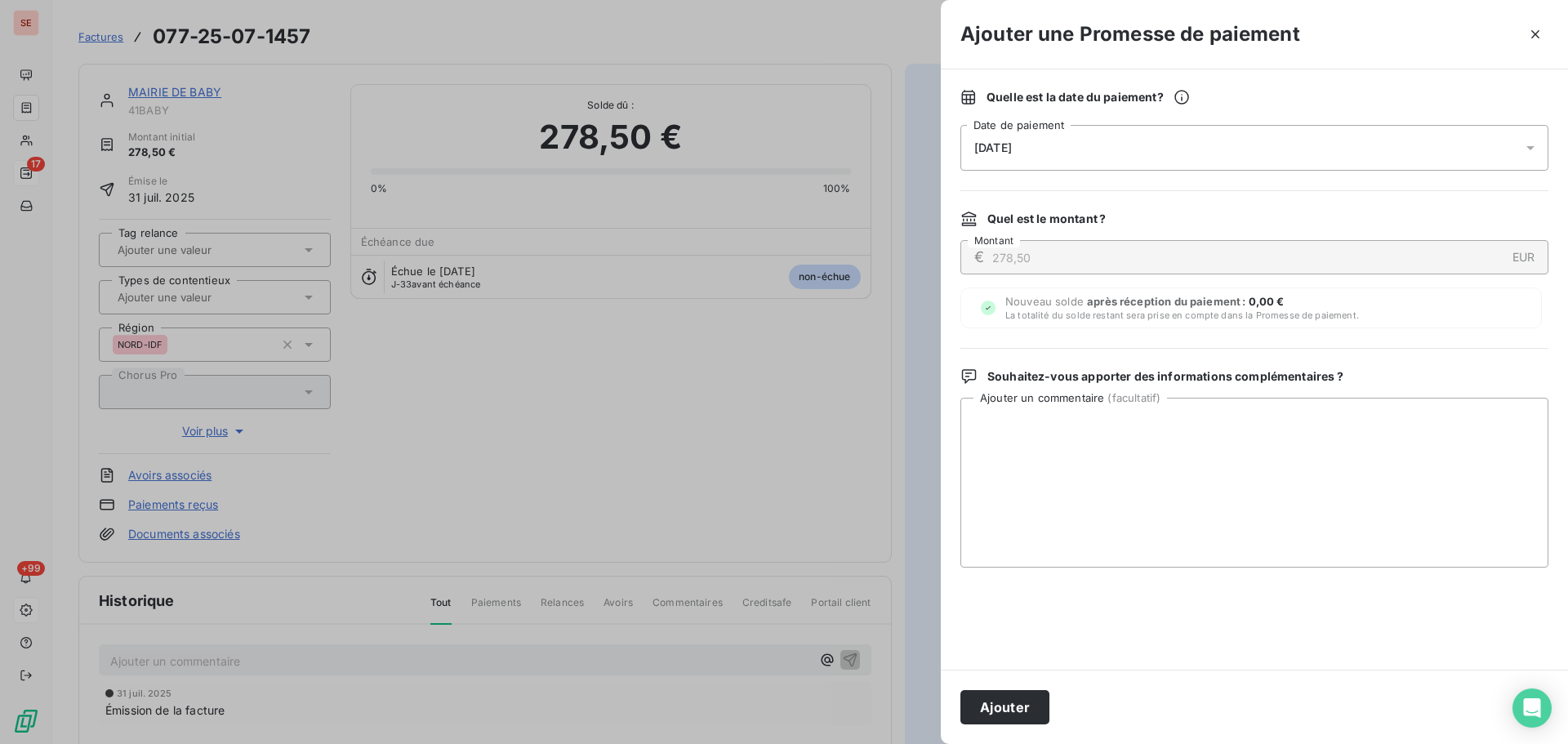
click at [984, 150] on span "[DATE]" at bounding box center [993, 147] width 37 height 13
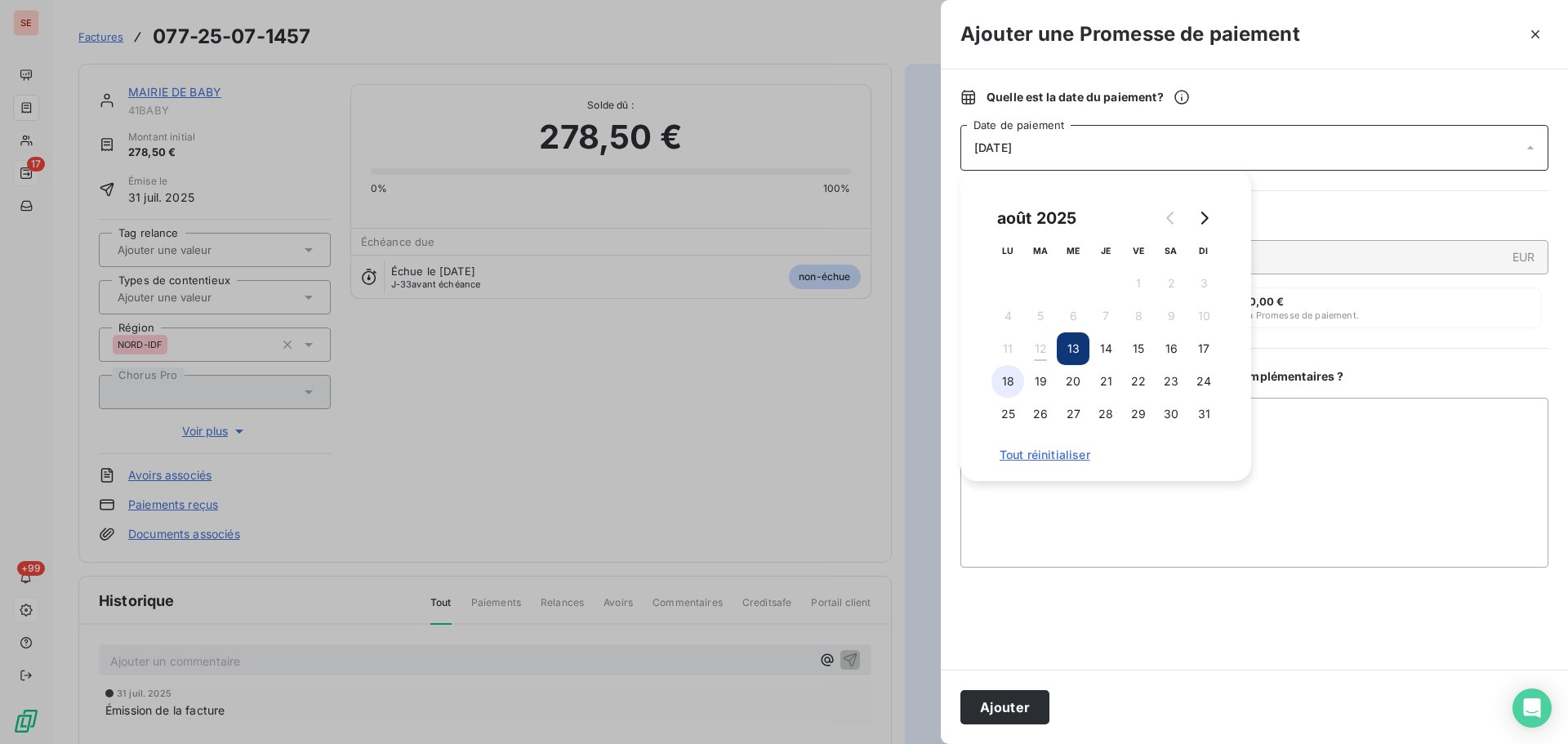
click at [1012, 383] on button "18" at bounding box center [1007, 381] width 32 height 32
click at [1288, 436] on textarea "Ajouter un commentaire ( facultatif )" at bounding box center [1254, 482] width 588 height 170
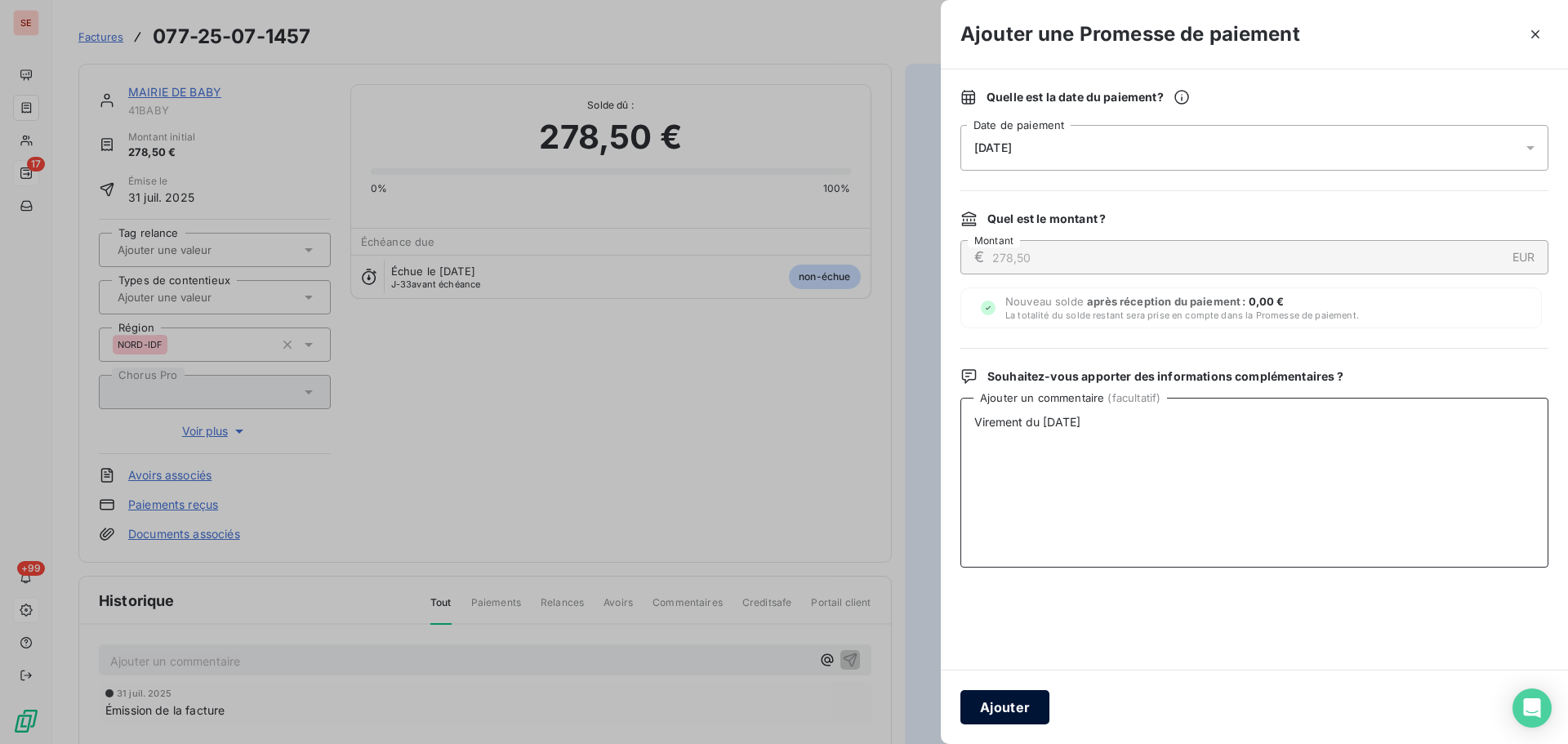
type textarea "Virement du 12/08/25"
click at [1008, 704] on button "Ajouter" at bounding box center [1004, 707] width 89 height 34
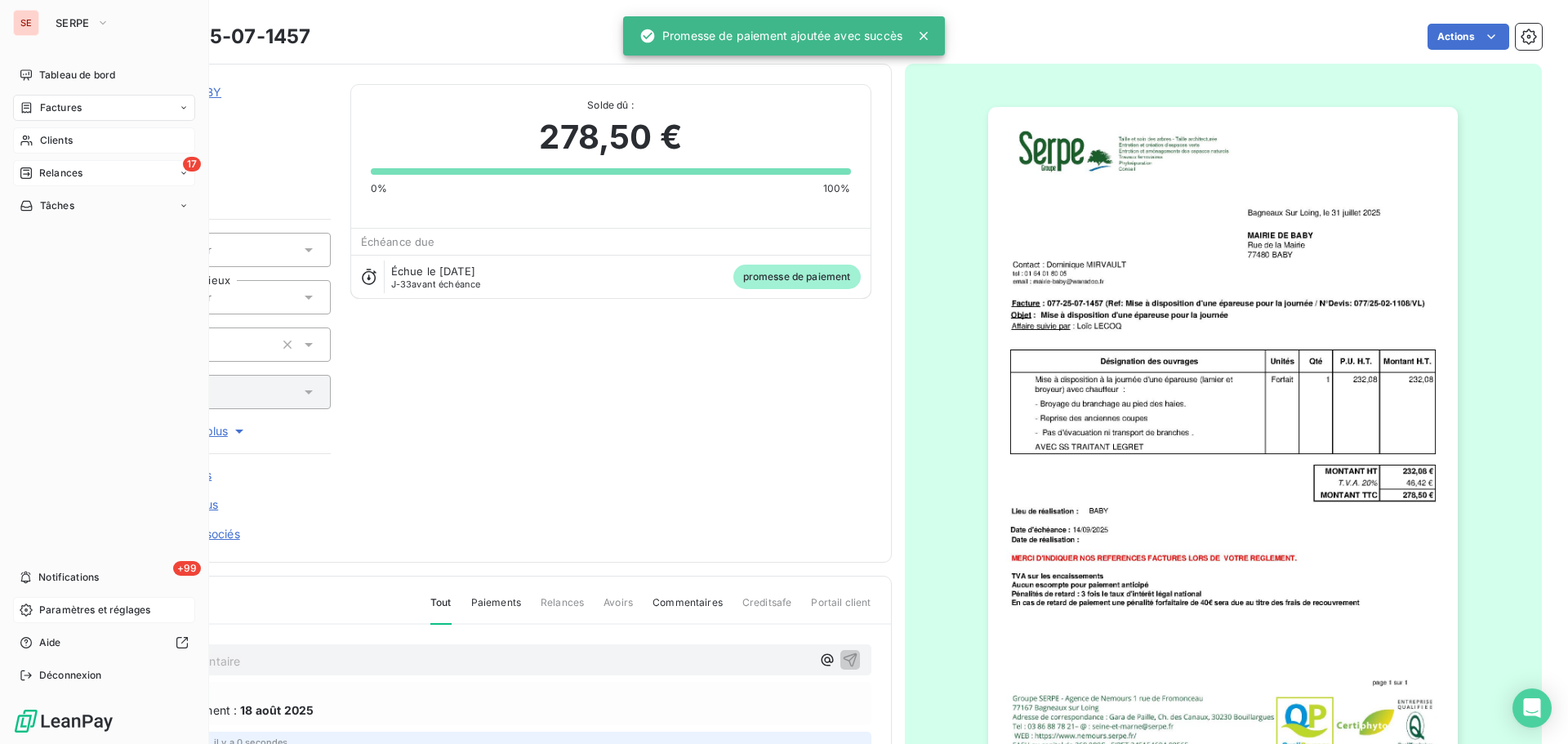
drag, startPoint x: 86, startPoint y: 143, endPoint x: 139, endPoint y: 136, distance: 53.5
click at [86, 143] on div "Clients" at bounding box center [104, 140] width 182 height 26
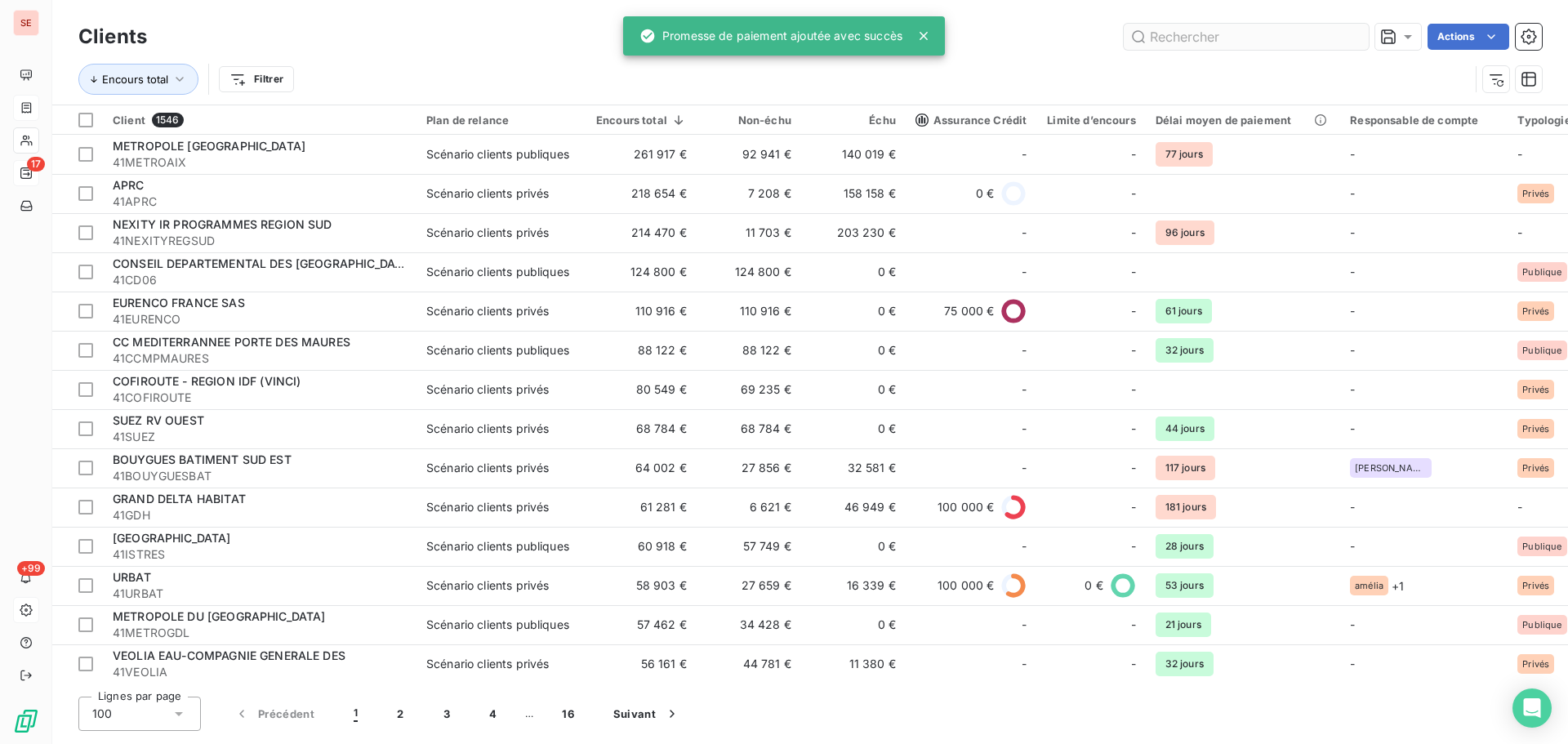
click at [1249, 37] on input "text" at bounding box center [1247, 36] width 245 height 26
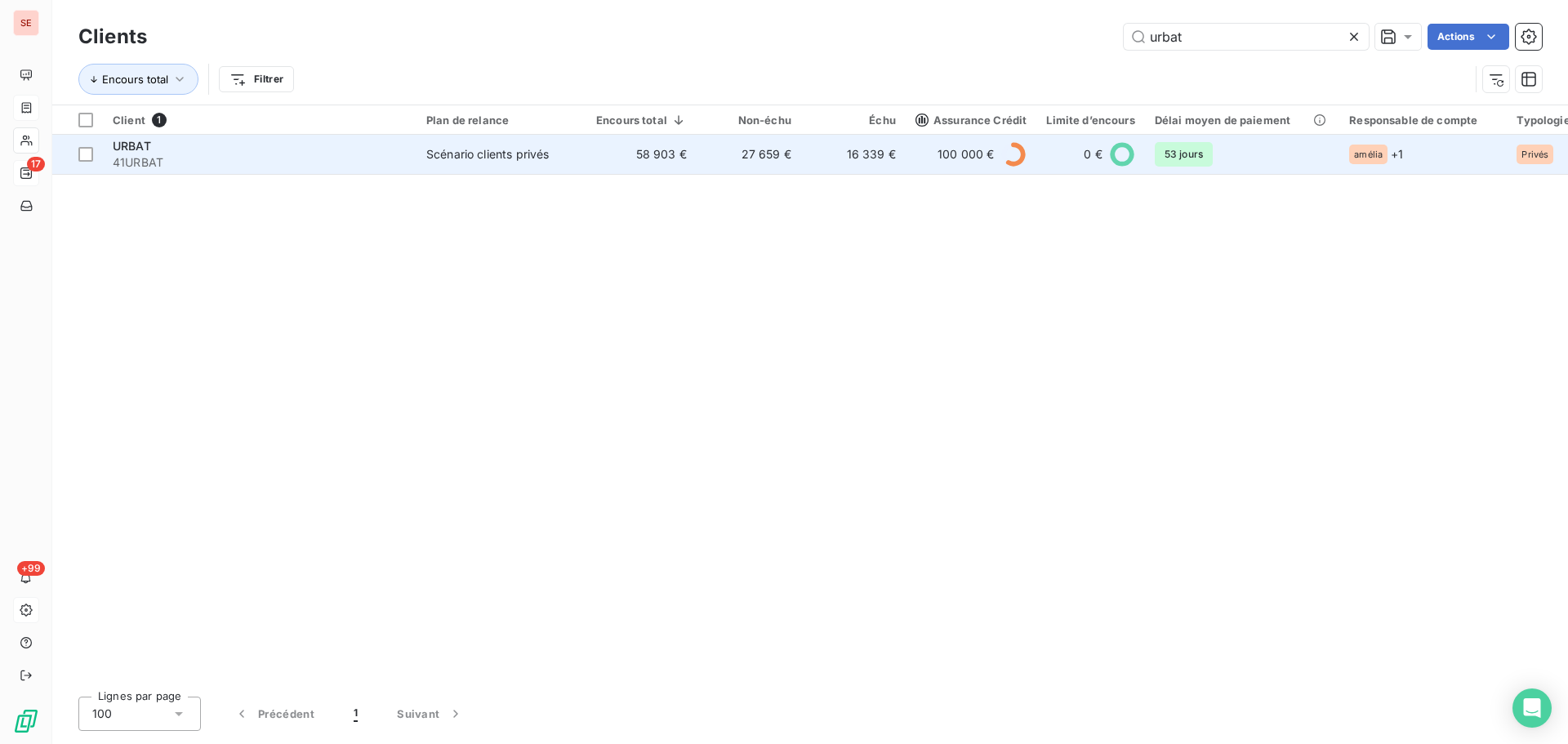
type input "urbat"
click at [183, 148] on div "URBAT" at bounding box center [260, 146] width 294 height 17
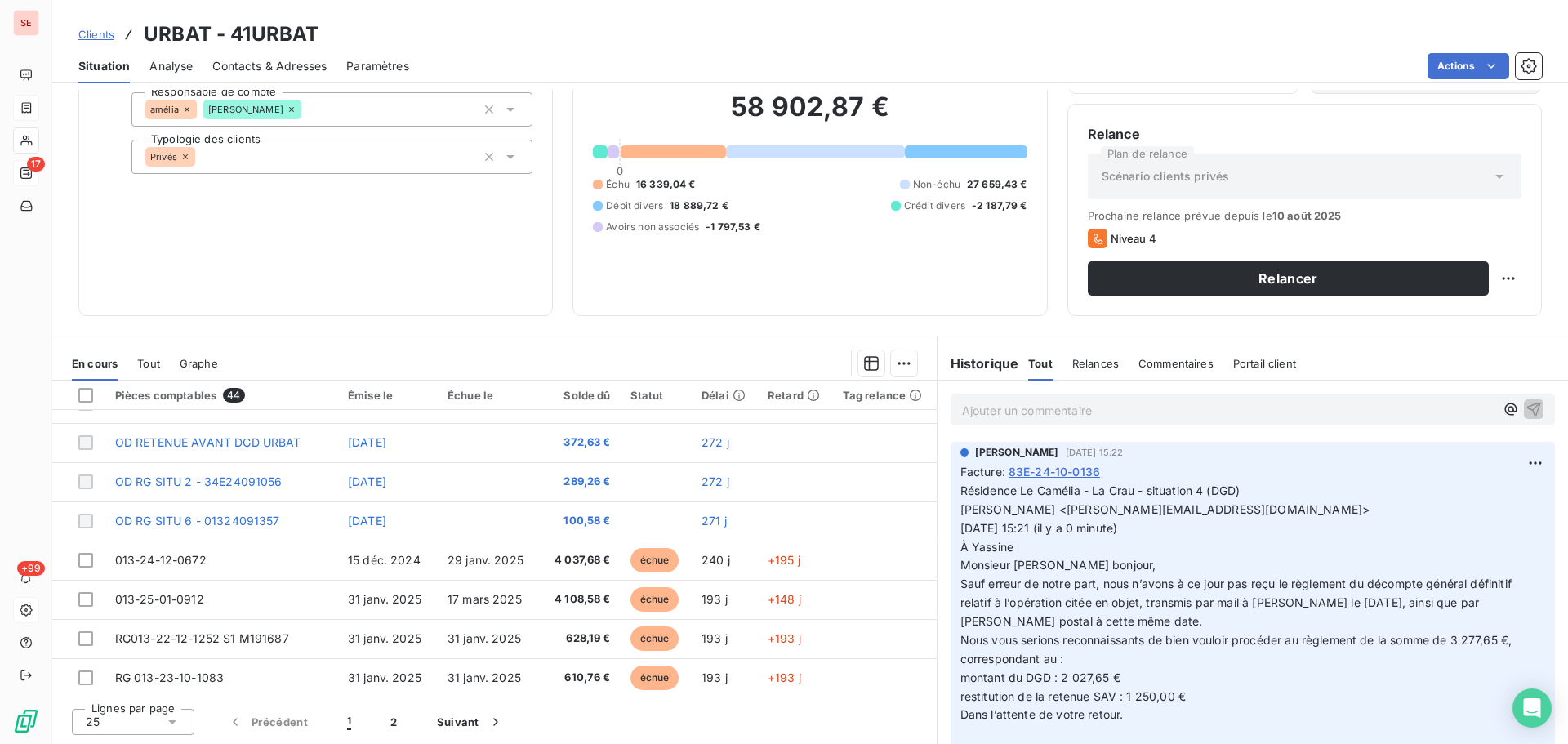
scroll to position [696, 0]
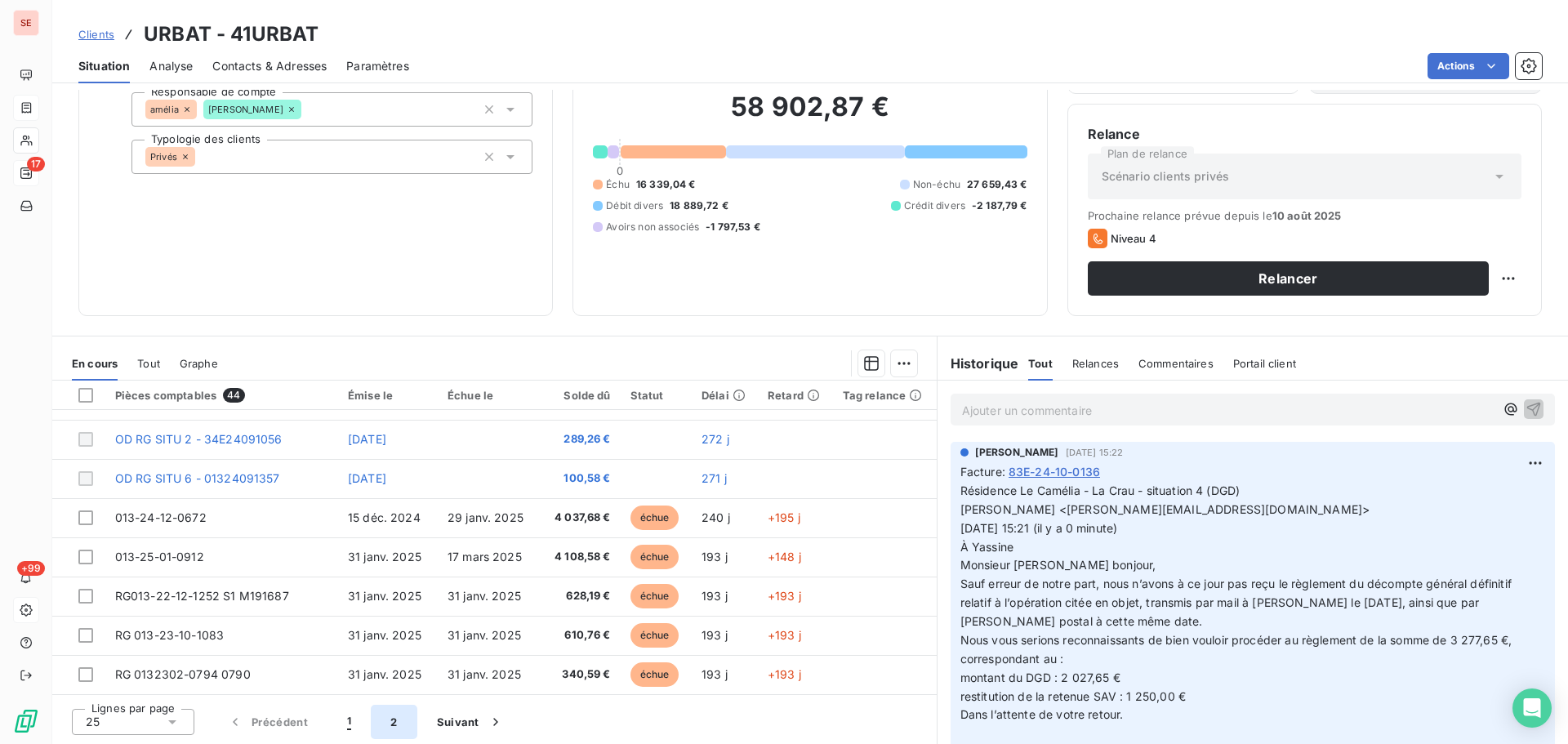
click at [396, 733] on button "2" at bounding box center [393, 721] width 46 height 34
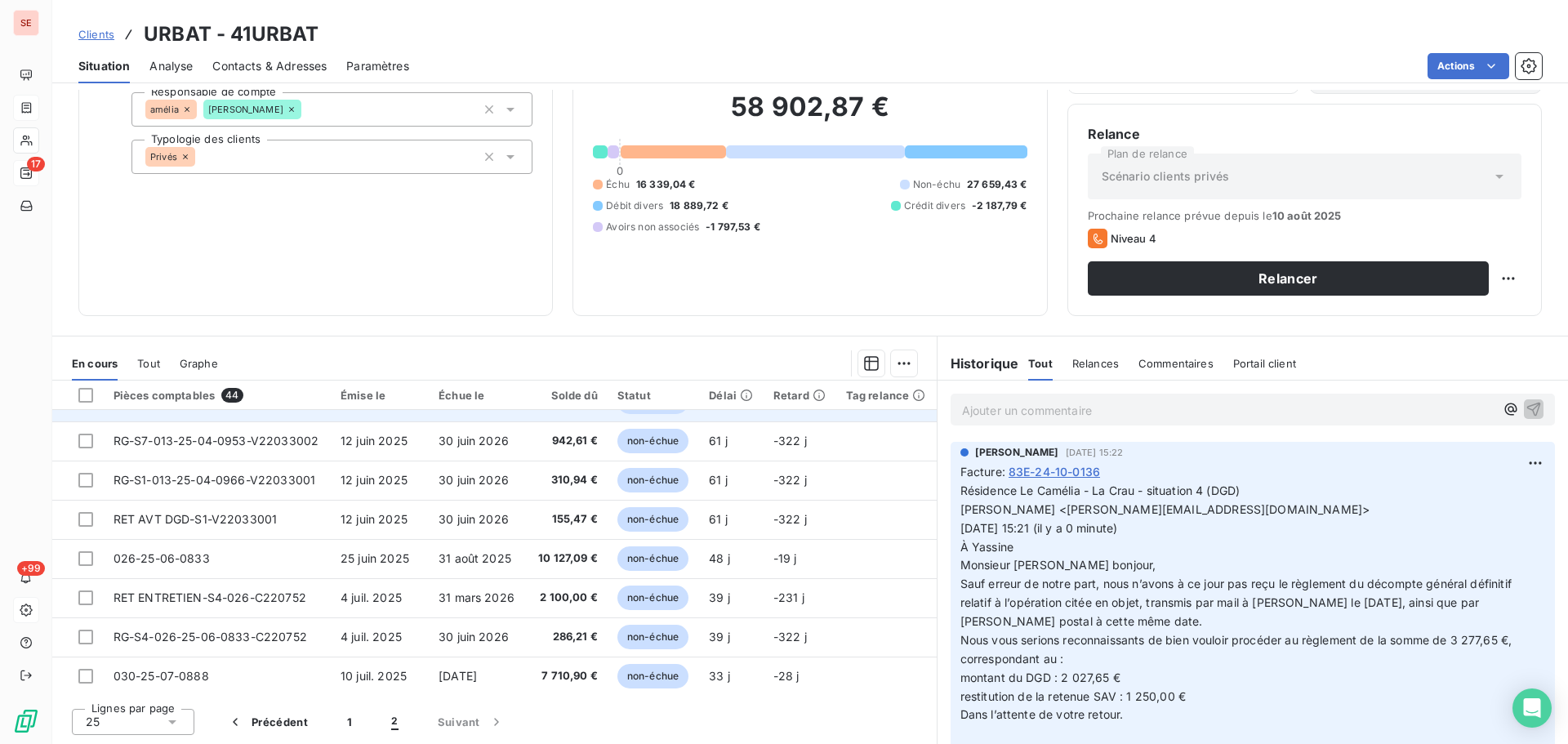
scroll to position [461, 0]
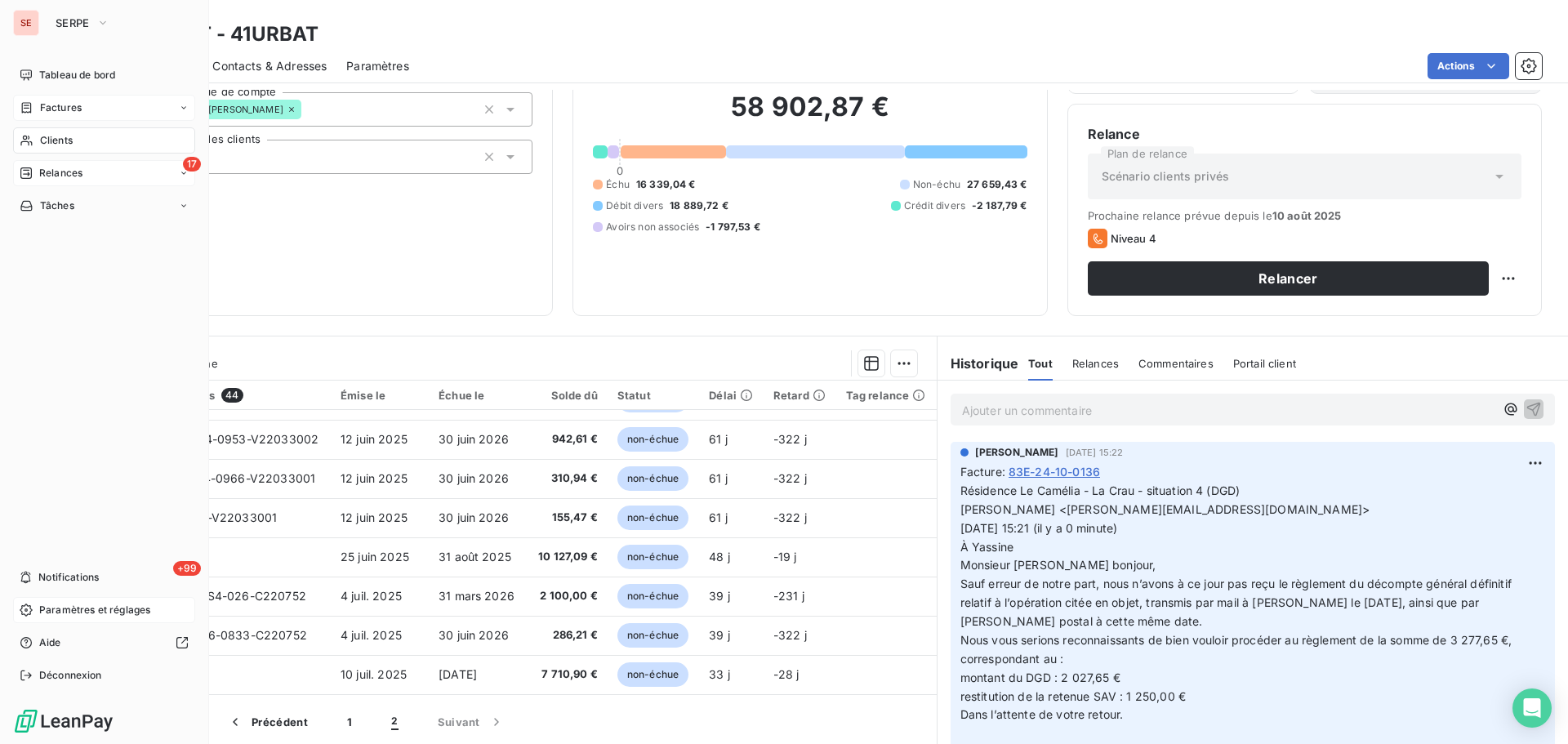
click at [75, 106] on span "Factures" at bounding box center [61, 108] width 42 height 15
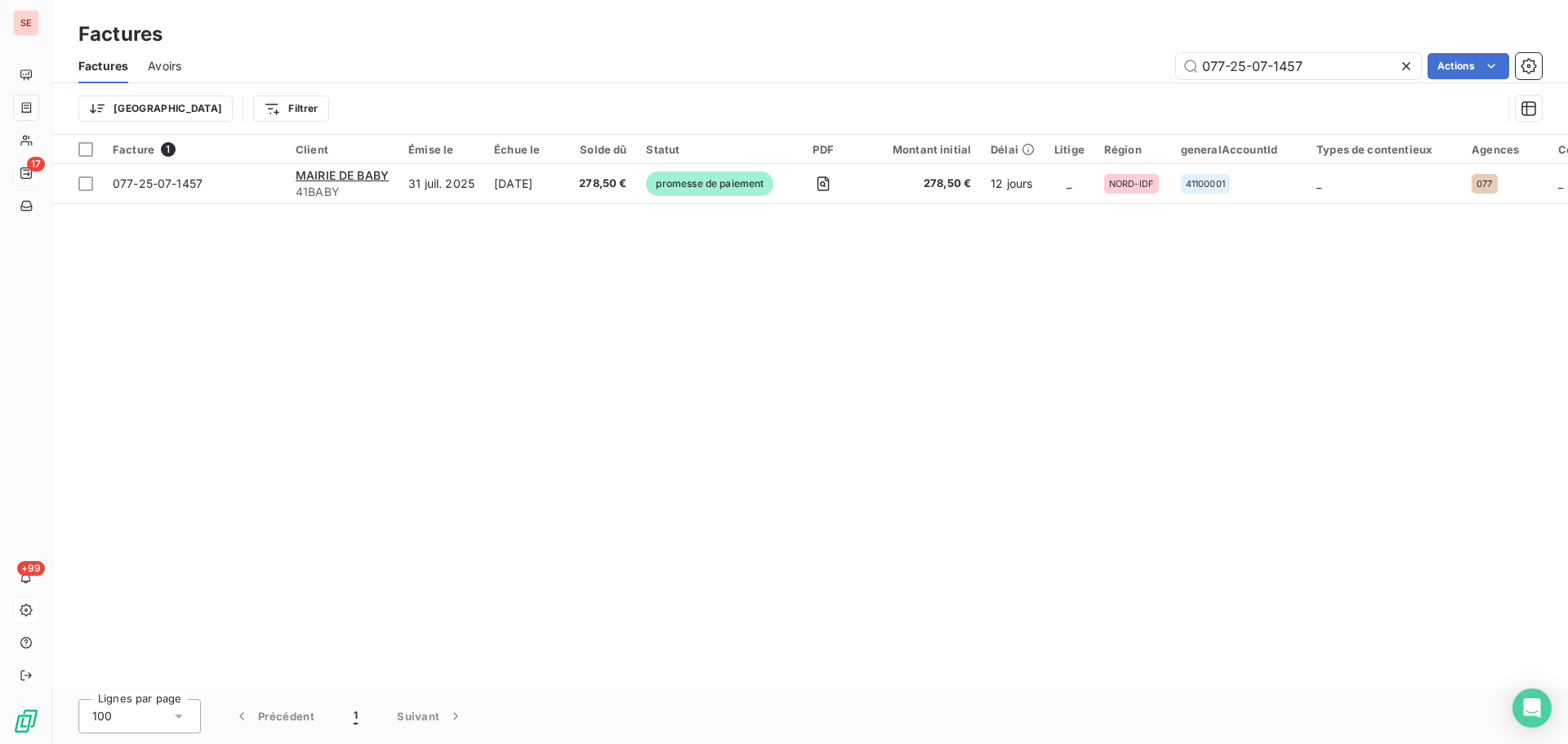
drag, startPoint x: 1344, startPoint y: 65, endPoint x: 1104, endPoint y: 75, distance: 240.2
click at [1106, 75] on div "077-25-07-1457 Actions" at bounding box center [871, 66] width 1341 height 26
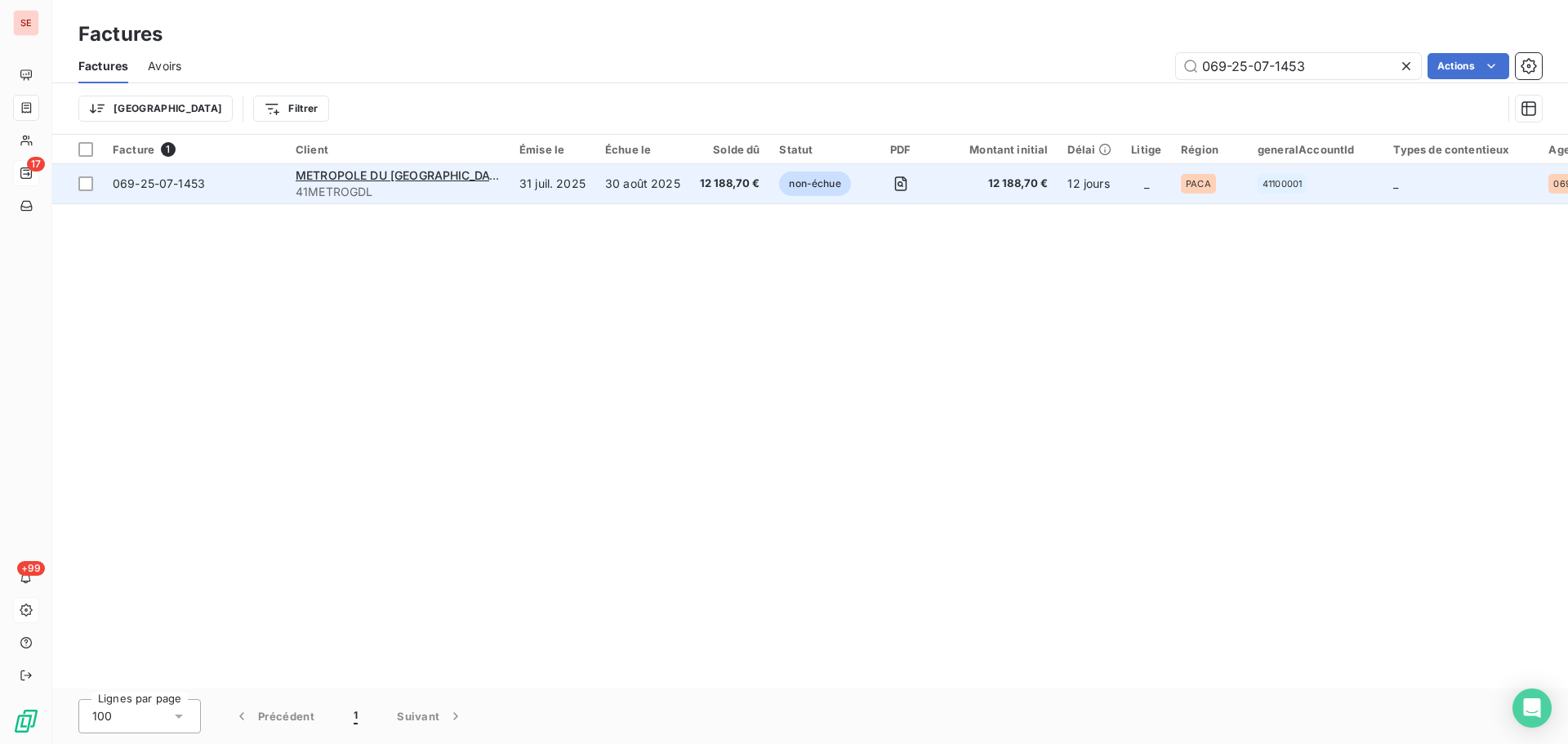
type input "069-25-07-1453"
click at [145, 187] on span "069-25-07-1453" at bounding box center [159, 183] width 92 height 14
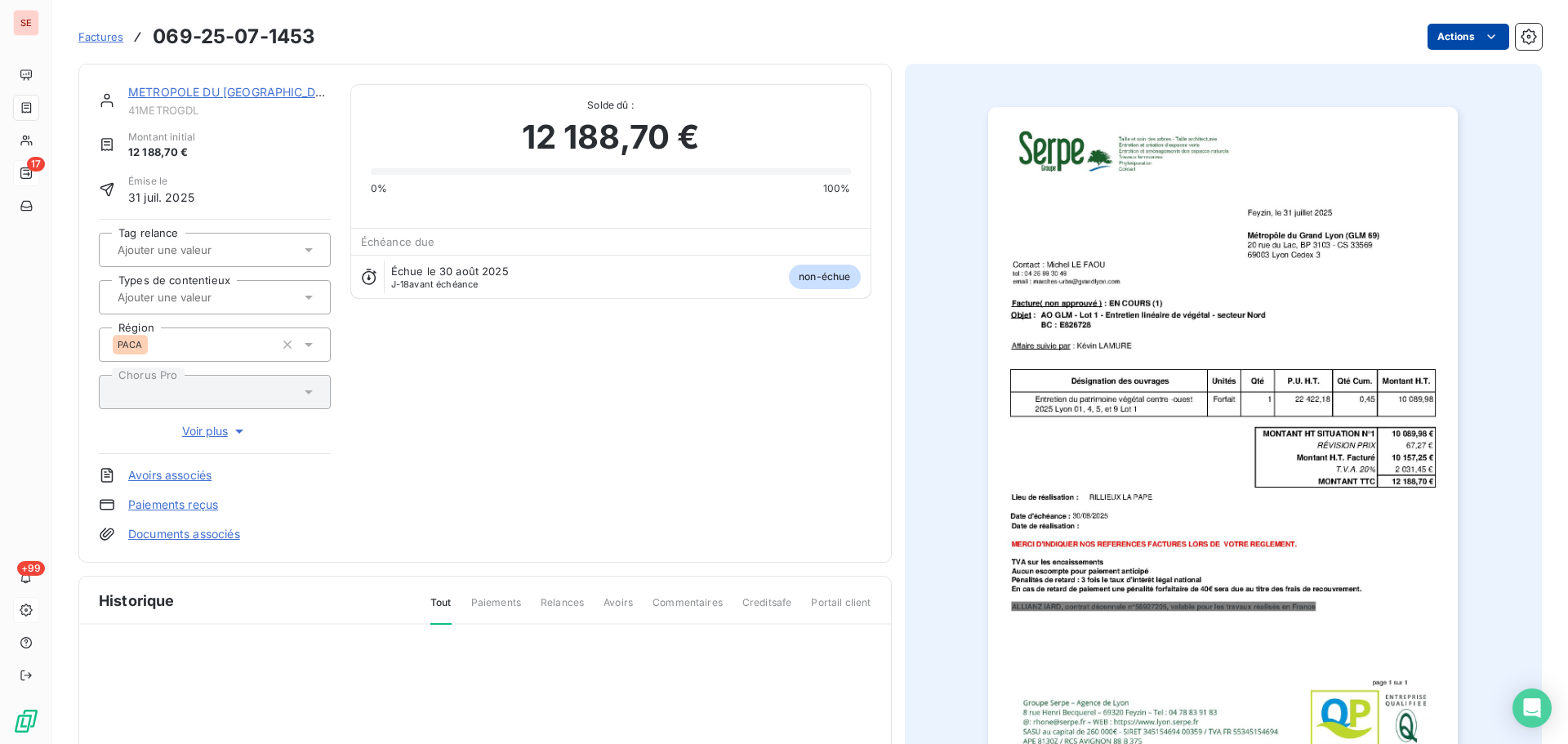
click at [1445, 39] on html "SE 17 +99 Factures 069-25-07-1453 Actions METROPOLE DU GRAND LYON 41METROGDL Mo…" at bounding box center [784, 372] width 1568 height 744
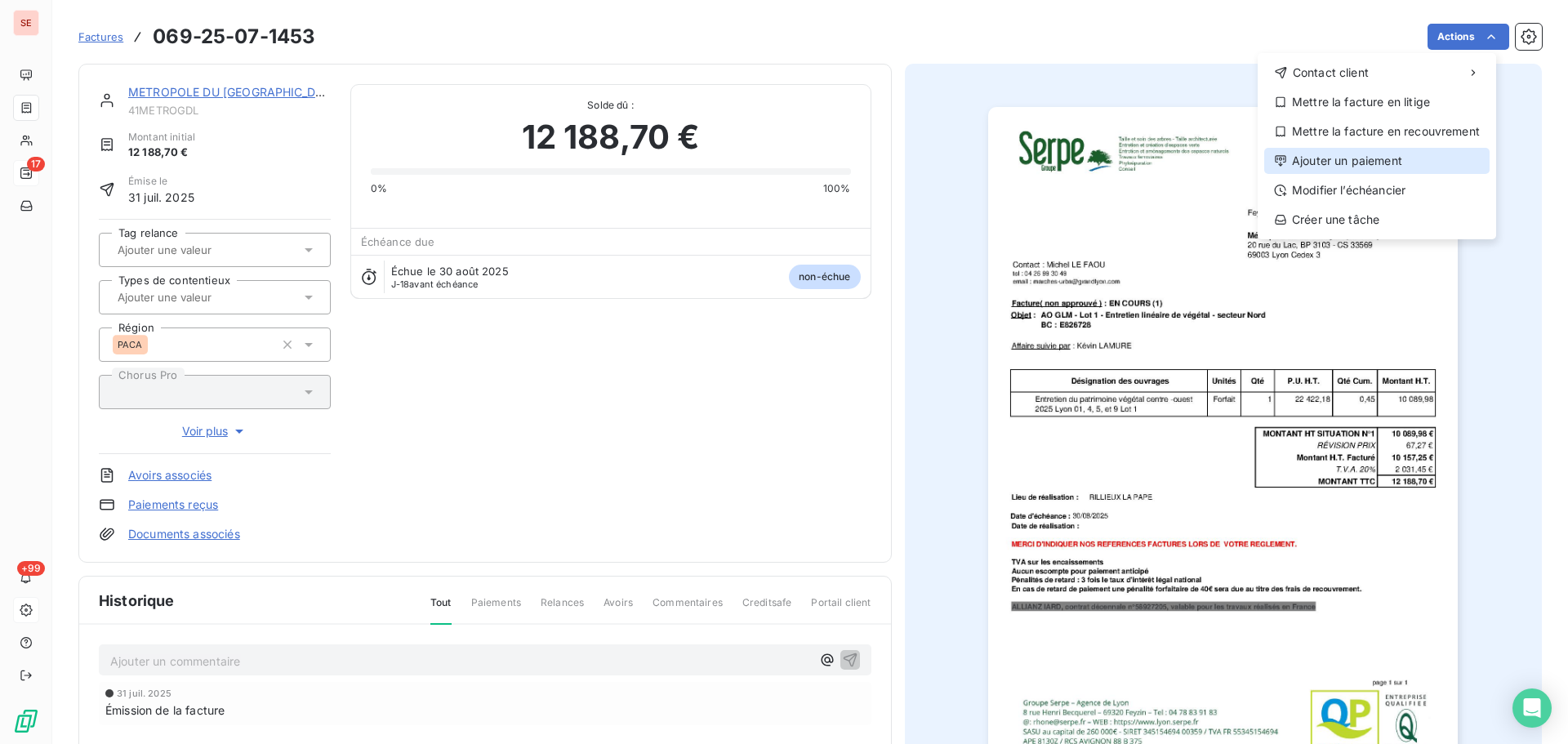
click at [1391, 164] on div "Ajouter un paiement" at bounding box center [1377, 161] width 225 height 26
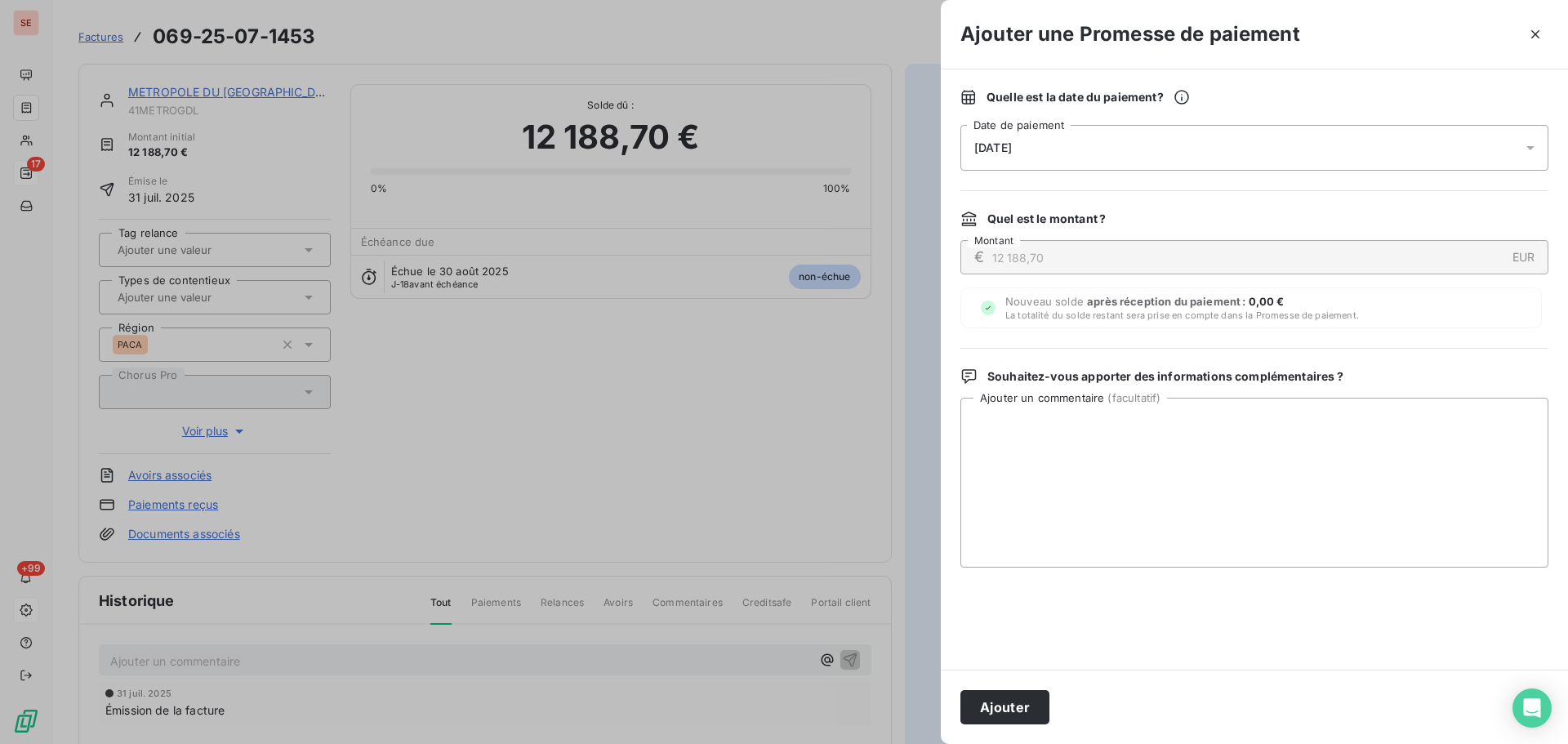
click at [1012, 145] on span "[DATE]" at bounding box center [993, 147] width 37 height 13
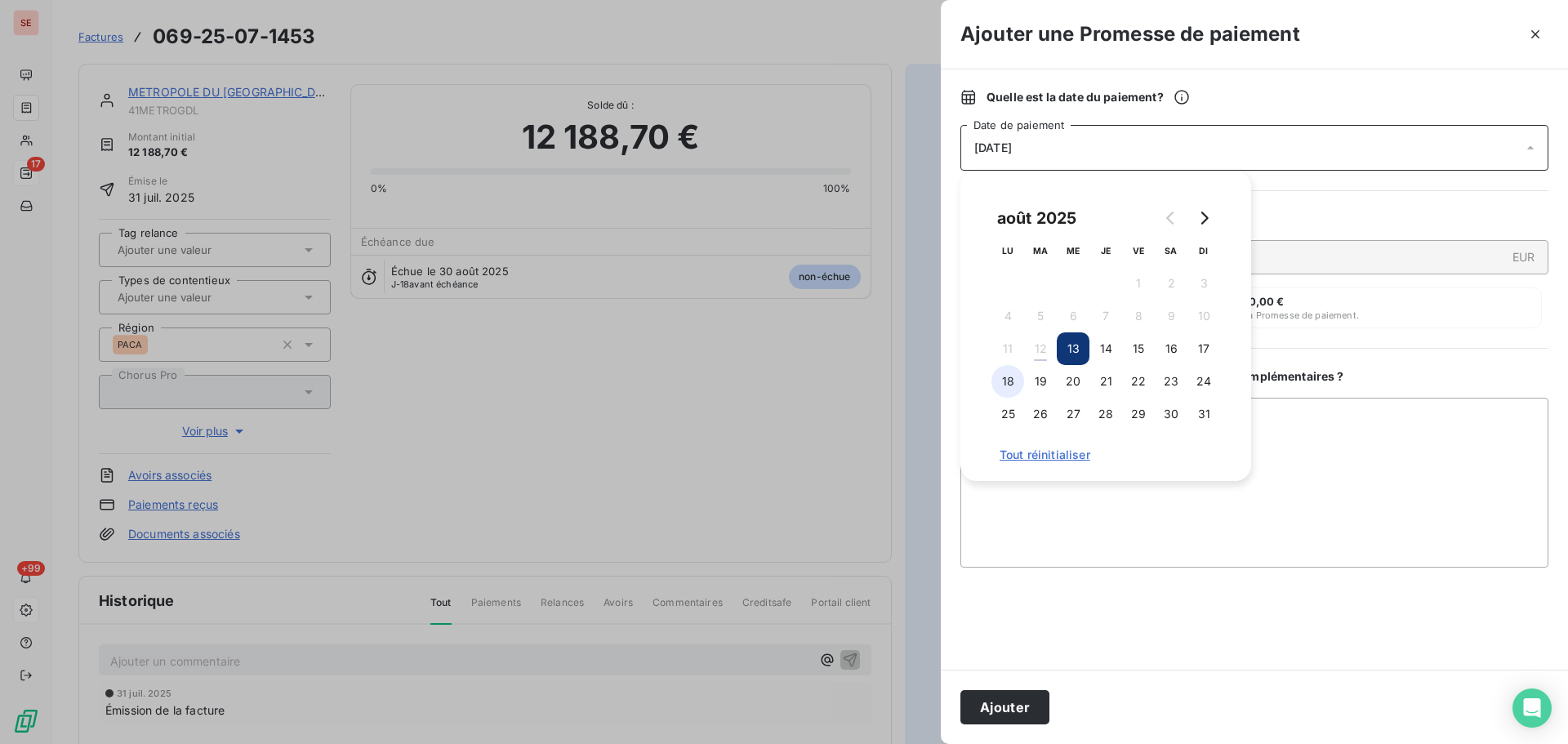
click at [1011, 382] on button "18" at bounding box center [1007, 381] width 32 height 32
click at [1331, 418] on textarea "Ajouter un commentaire ( facultatif )" at bounding box center [1254, 482] width 588 height 170
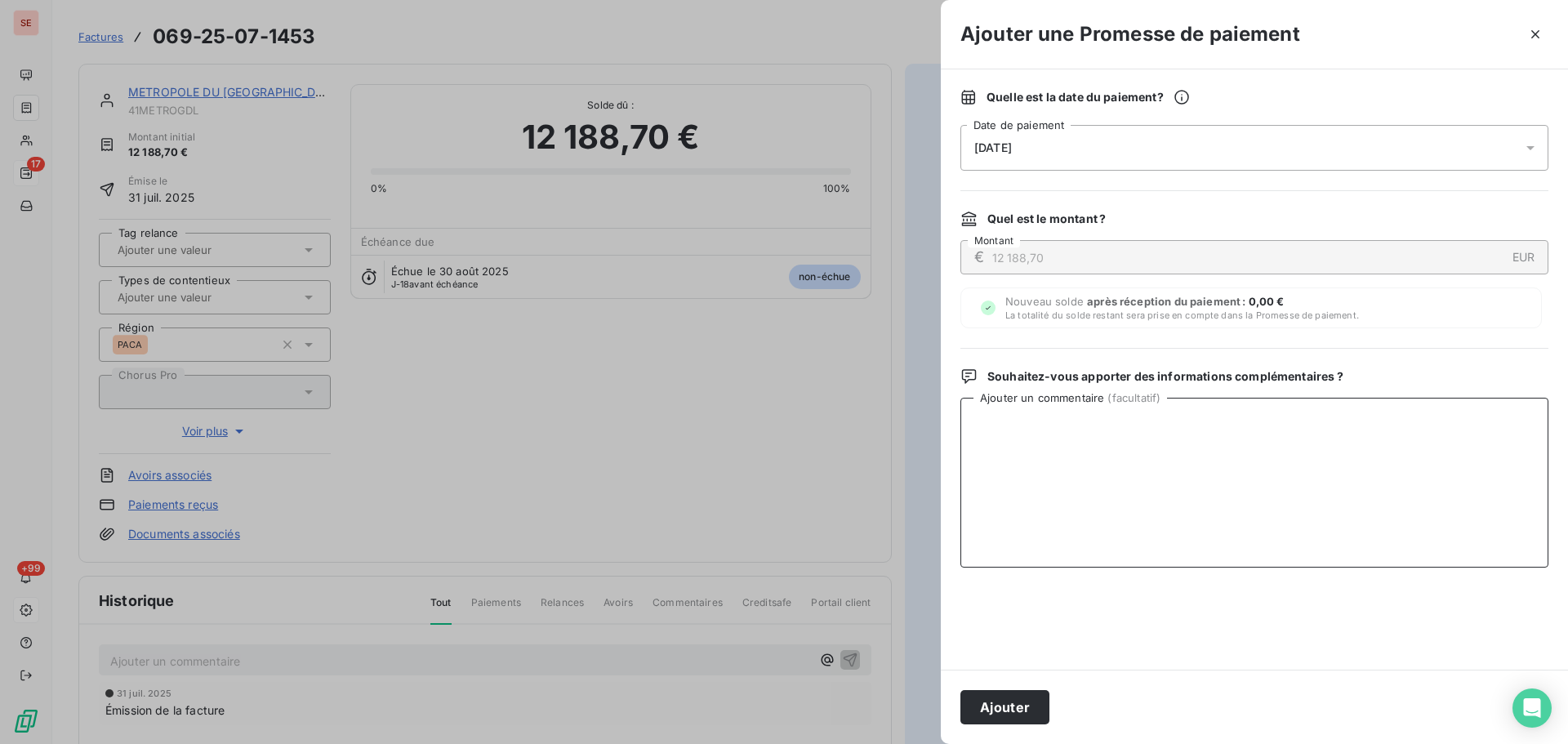
paste textarea "083-25-07-1575 - 05/08/2025 00:11 - Mise à disposition du destinataire"
click at [1200, 415] on textarea "083-25-07-1575 - 05/08/2025 00:11 - Mise à disposition du destinataire" at bounding box center [1254, 482] width 588 height 170
click at [1202, 415] on textarea "083-25-07-1575 - 05/08/2025 00:11 - Mise à disposition du destinataire" at bounding box center [1254, 482] width 588 height 170
type textarea "Virement du 12/08/25"
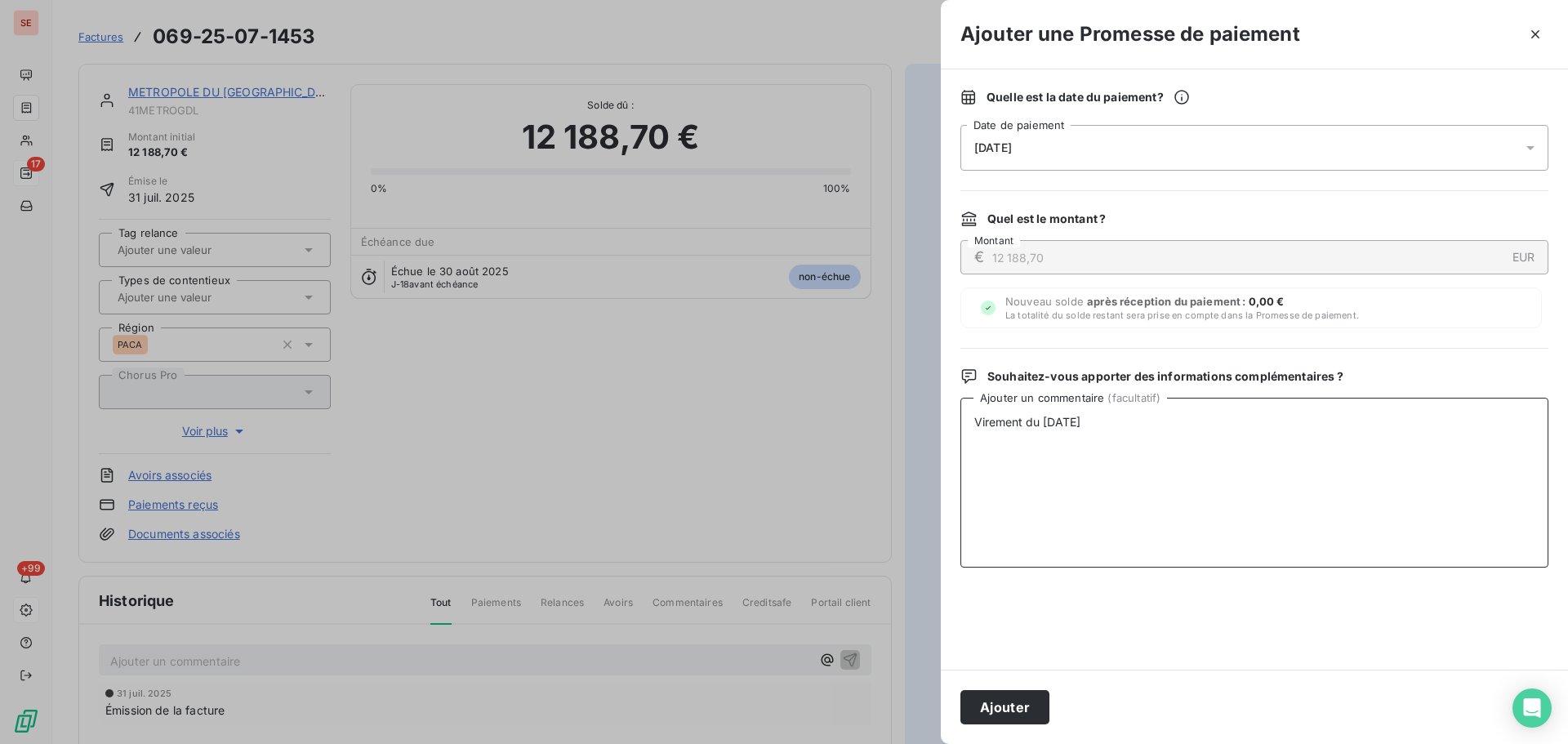
click at [1071, 431] on textarea "Virement du 12/08/25" at bounding box center [1254, 482] width 588 height 170
click at [1071, 430] on textarea "Virement du 12/08/25" at bounding box center [1254, 482] width 588 height 170
click at [1017, 719] on button "Ajouter" at bounding box center [1004, 707] width 89 height 34
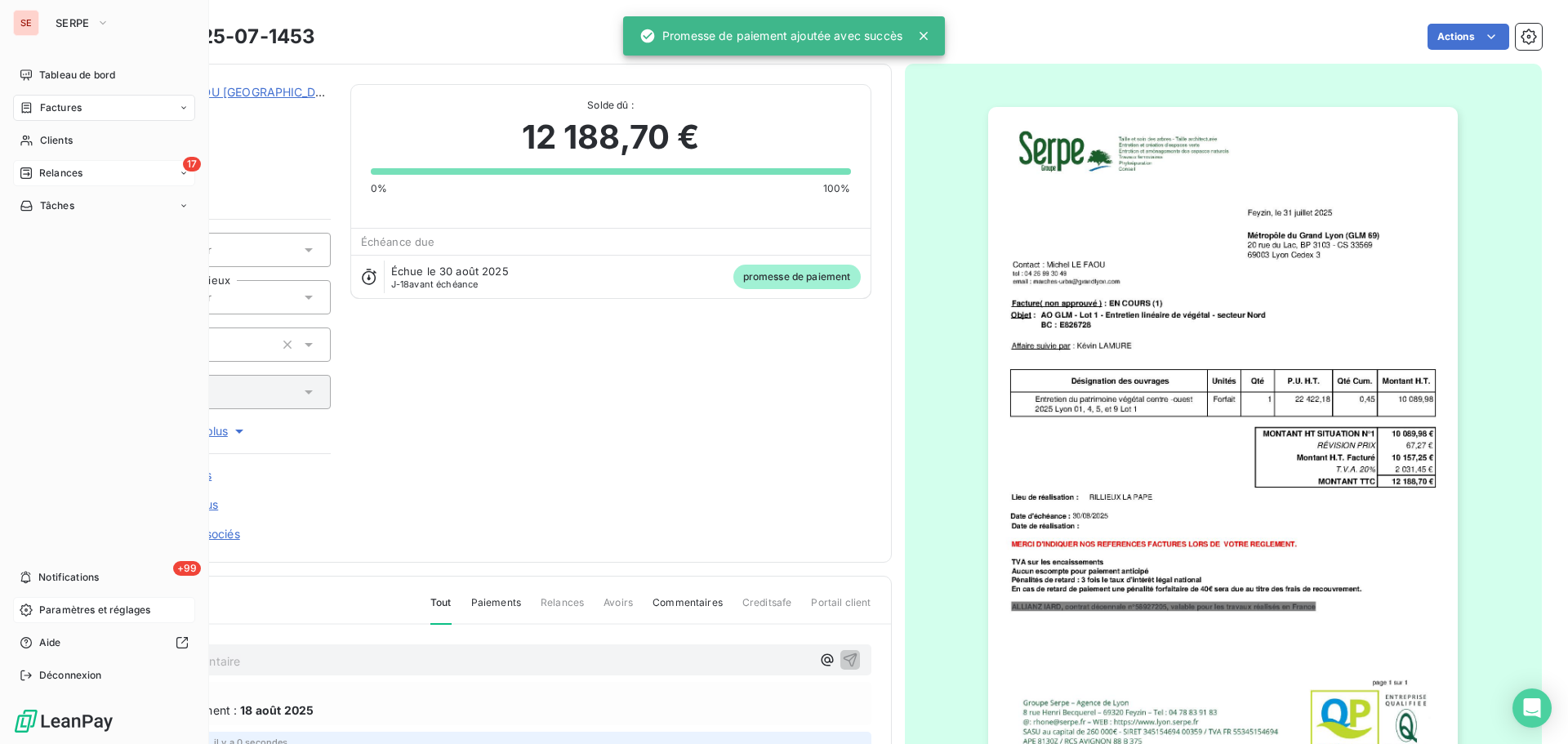
click at [67, 107] on span "Factures" at bounding box center [61, 108] width 42 height 15
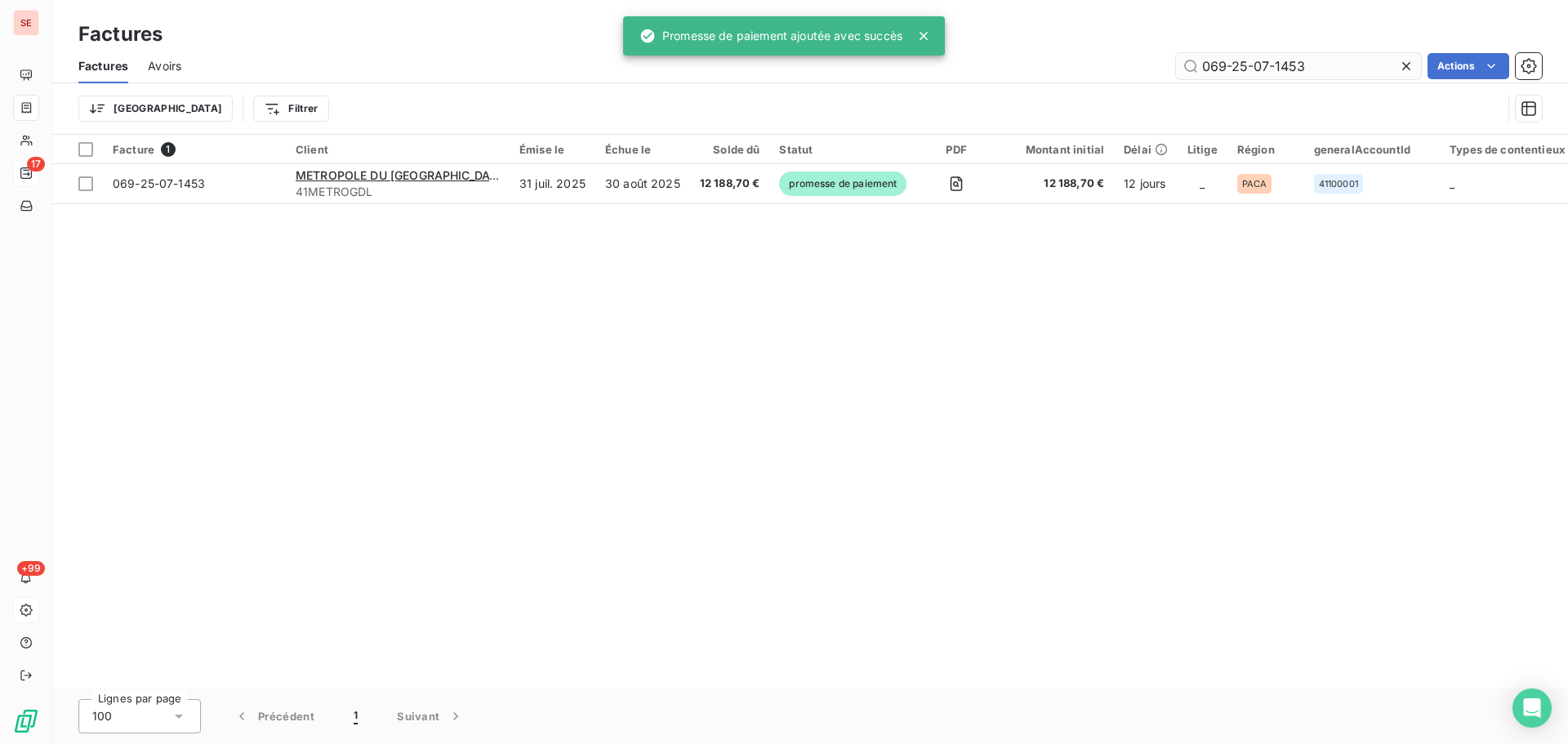
drag, startPoint x: 1226, startPoint y: 60, endPoint x: 1178, endPoint y: 60, distance: 48.0
click at [1205, 60] on input "069-25-07-1453" at bounding box center [1298, 66] width 245 height 26
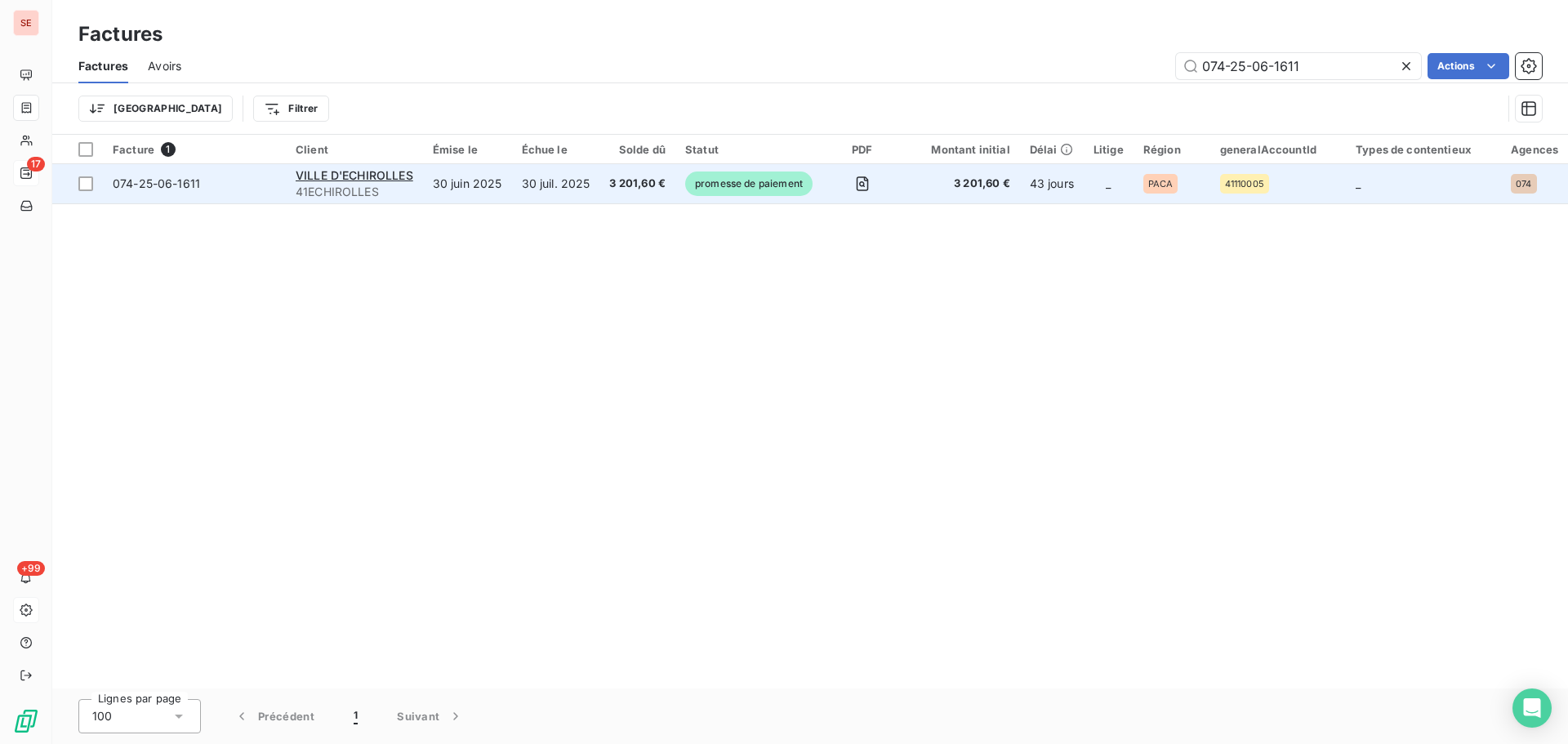
type input "074-25-06-1611"
click at [347, 189] on span "41ECHIROLLES" at bounding box center [355, 192] width 118 height 17
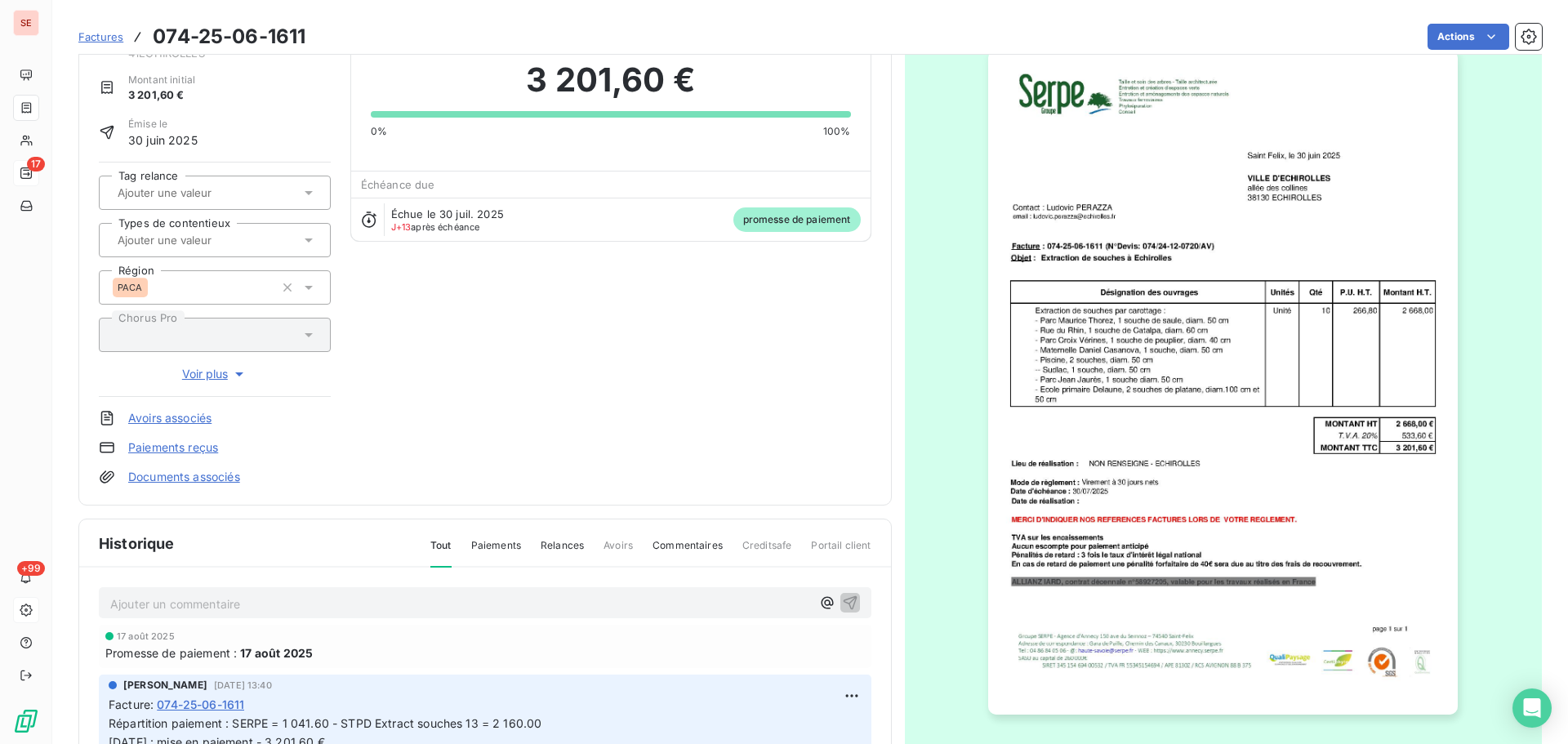
scroll to position [83, 0]
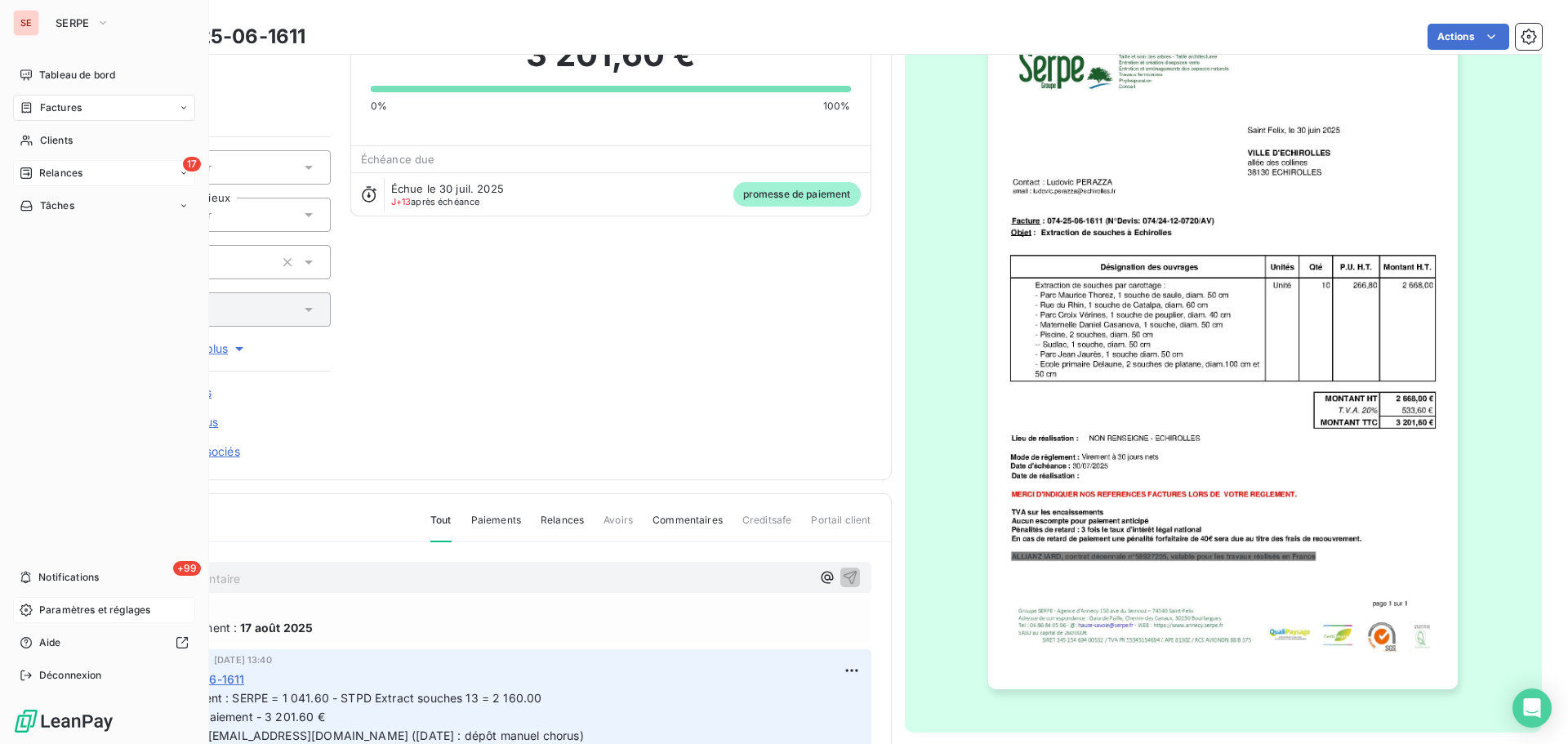
drag, startPoint x: 63, startPoint y: 113, endPoint x: 169, endPoint y: 108, distance: 106.1
click at [63, 113] on span "Factures" at bounding box center [61, 108] width 42 height 15
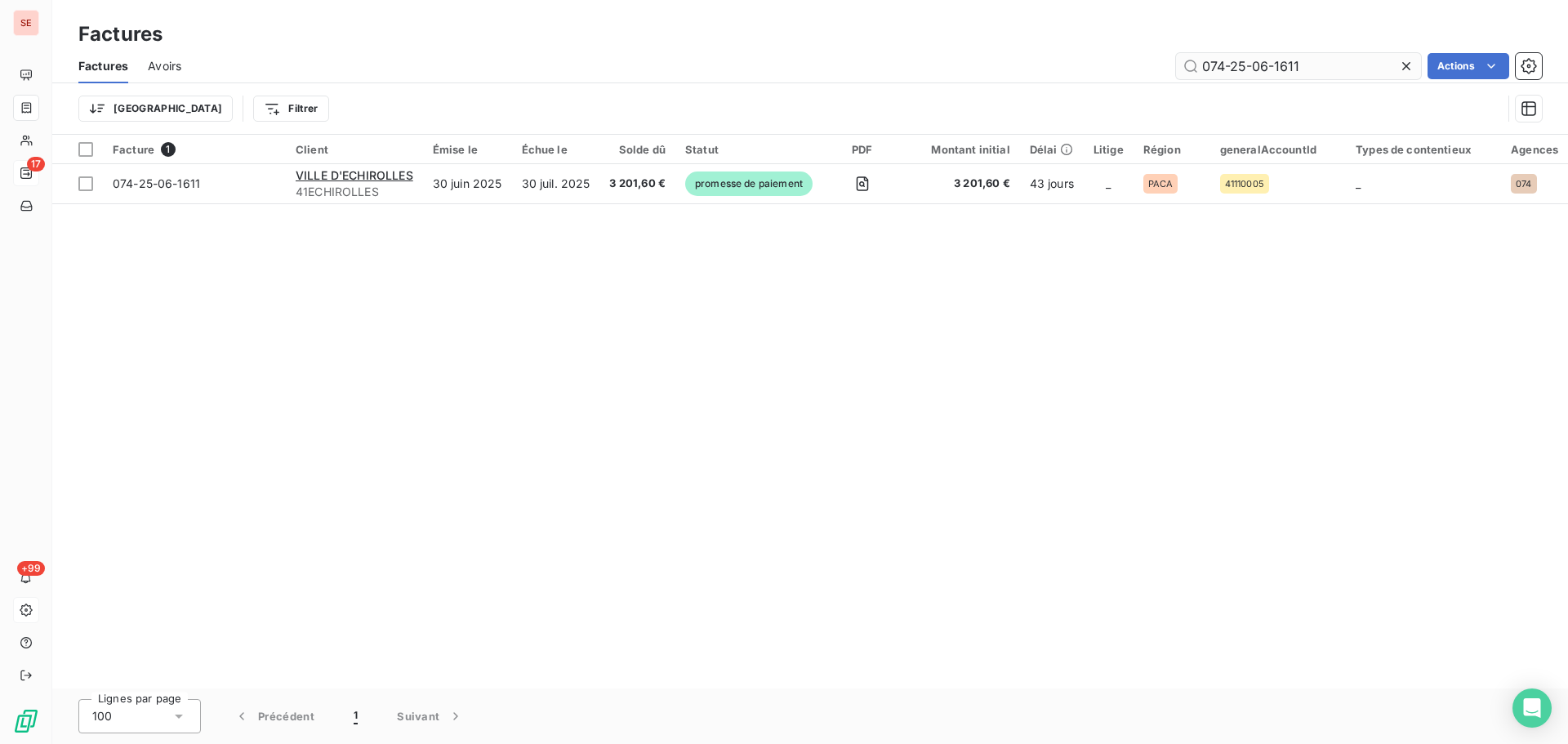
drag, startPoint x: 1274, startPoint y: 71, endPoint x: 1336, endPoint y: 67, distance: 62.1
click at [1336, 67] on input "074-25-06-1611" at bounding box center [1298, 66] width 245 height 26
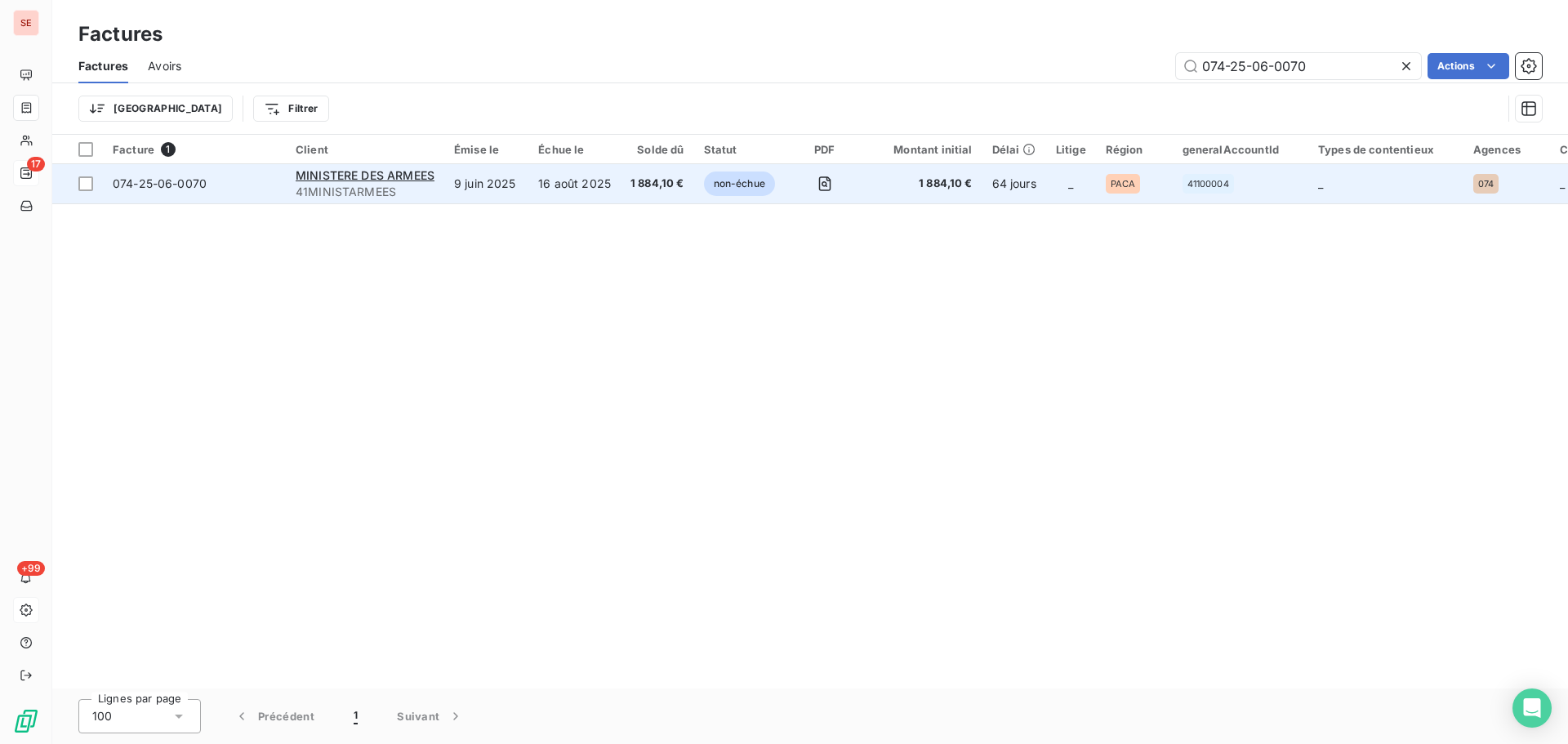
type input "074-25-06-0070"
click at [131, 184] on span "074-25-06-0070" at bounding box center [160, 183] width 94 height 14
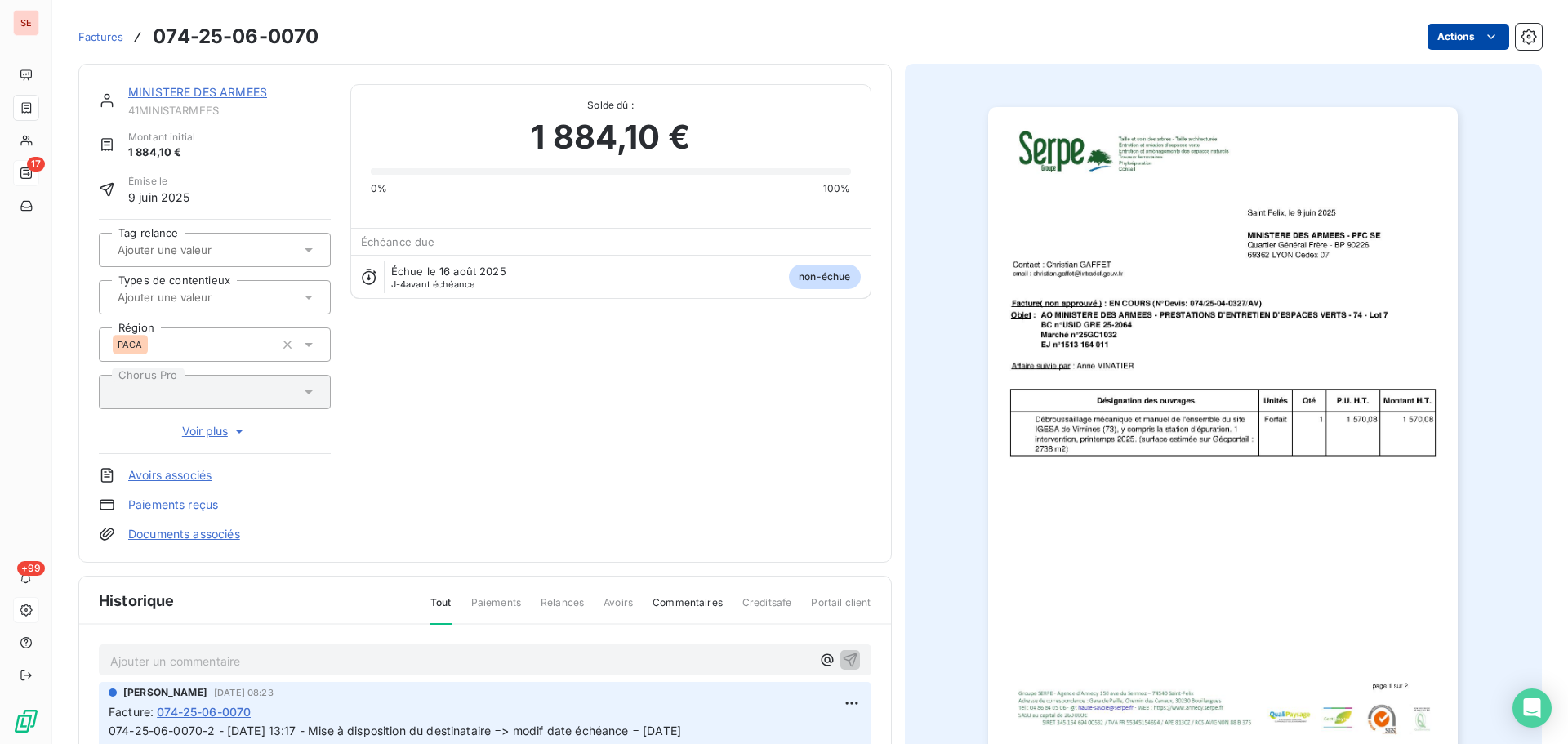
click at [1430, 39] on html "SE 17 +99 Factures 074-25-06-0070 Actions MINISTERE DES ARMEES 41MINISTARMEES M…" at bounding box center [784, 372] width 1568 height 744
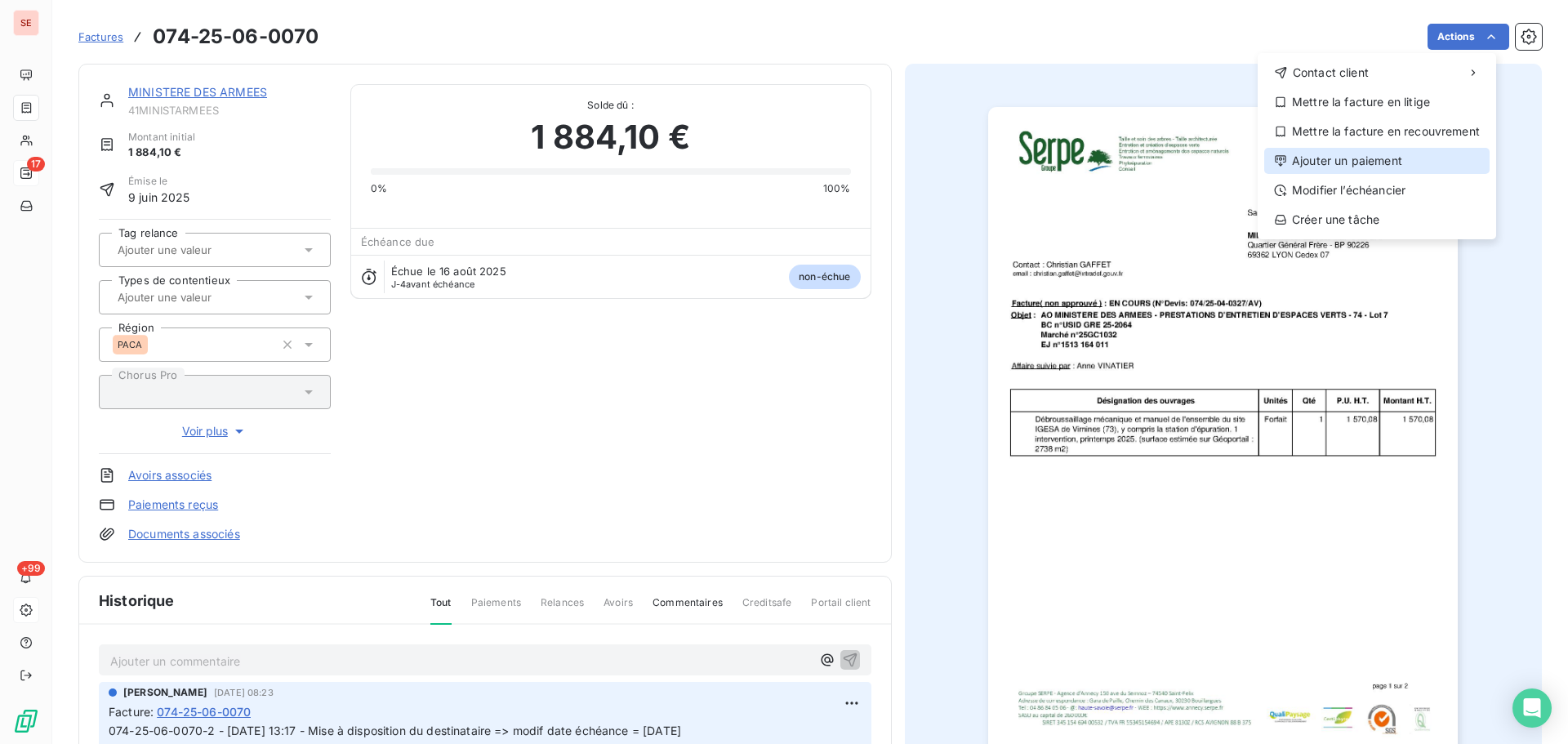
click at [1375, 155] on div "Ajouter un paiement" at bounding box center [1377, 161] width 225 height 26
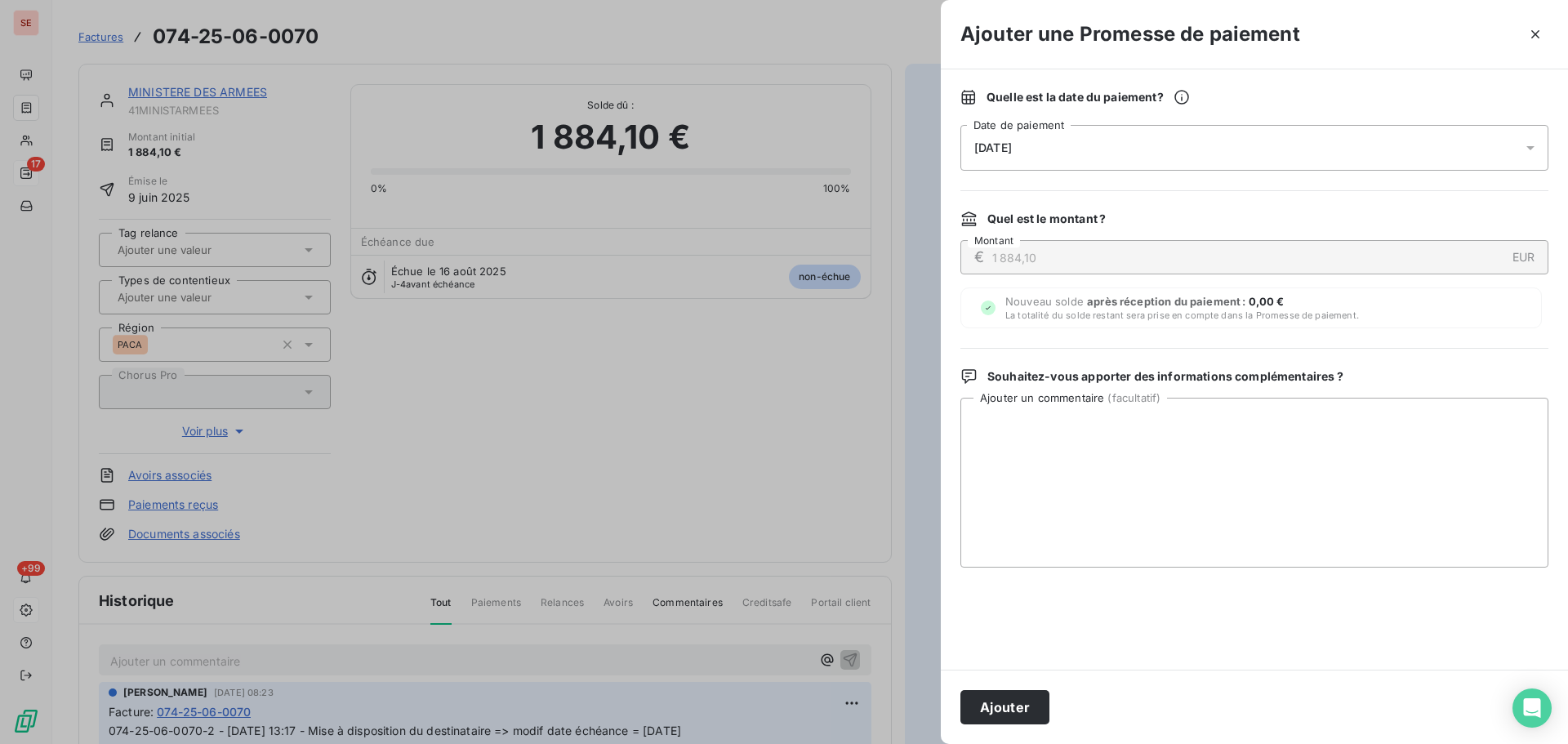
click at [1012, 150] on span "[DATE]" at bounding box center [993, 147] width 37 height 13
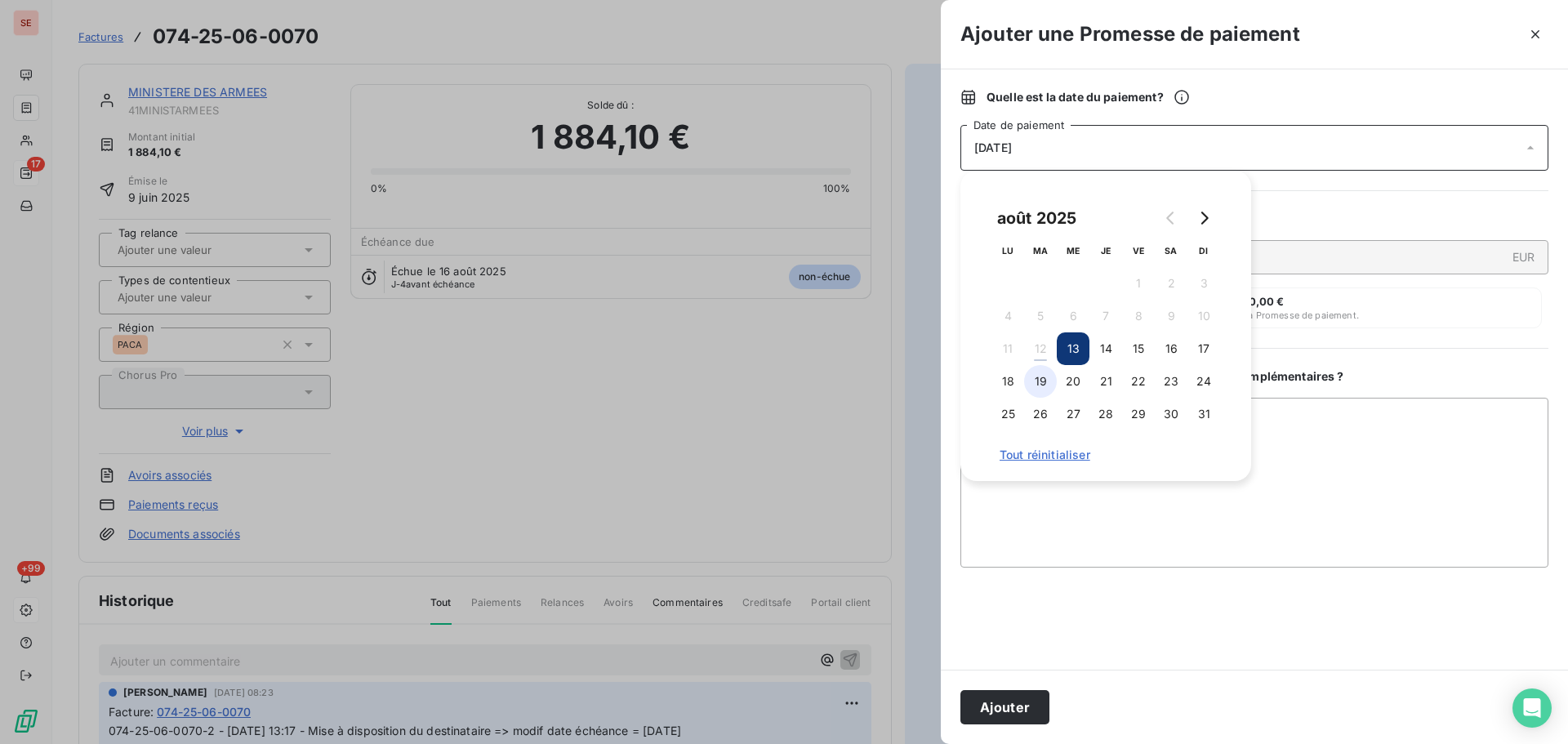
drag, startPoint x: 1013, startPoint y: 375, endPoint x: 1029, endPoint y: 380, distance: 16.8
click at [1012, 375] on button "18" at bounding box center [1007, 381] width 32 height 32
click at [1328, 420] on textarea "Ajouter un commentaire ( facultatif )" at bounding box center [1254, 482] width 588 height 170
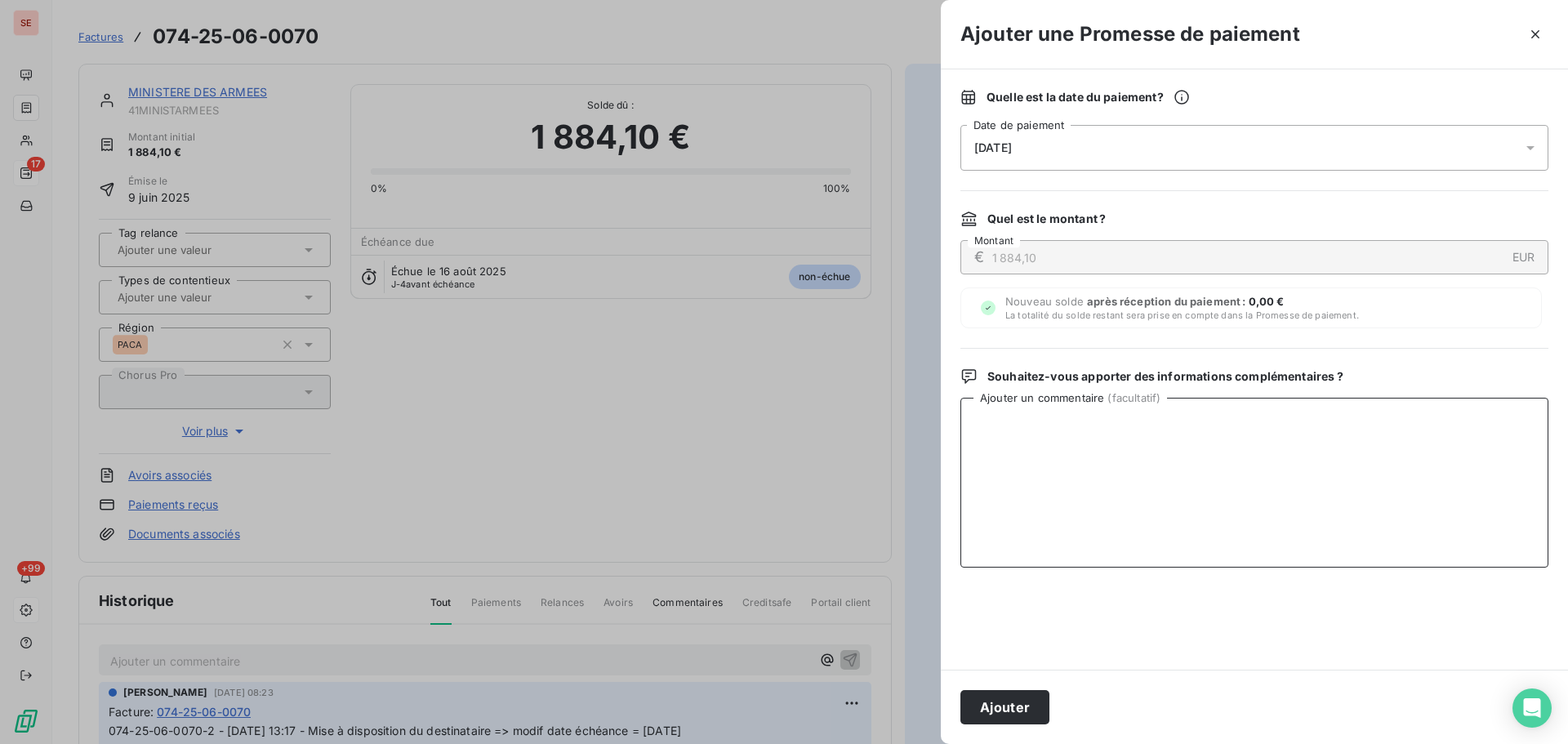
paste textarea "Virement du 12/08/25"
type textarea "Virement du 12/08/25"
click at [991, 709] on button "Ajouter" at bounding box center [1004, 707] width 89 height 34
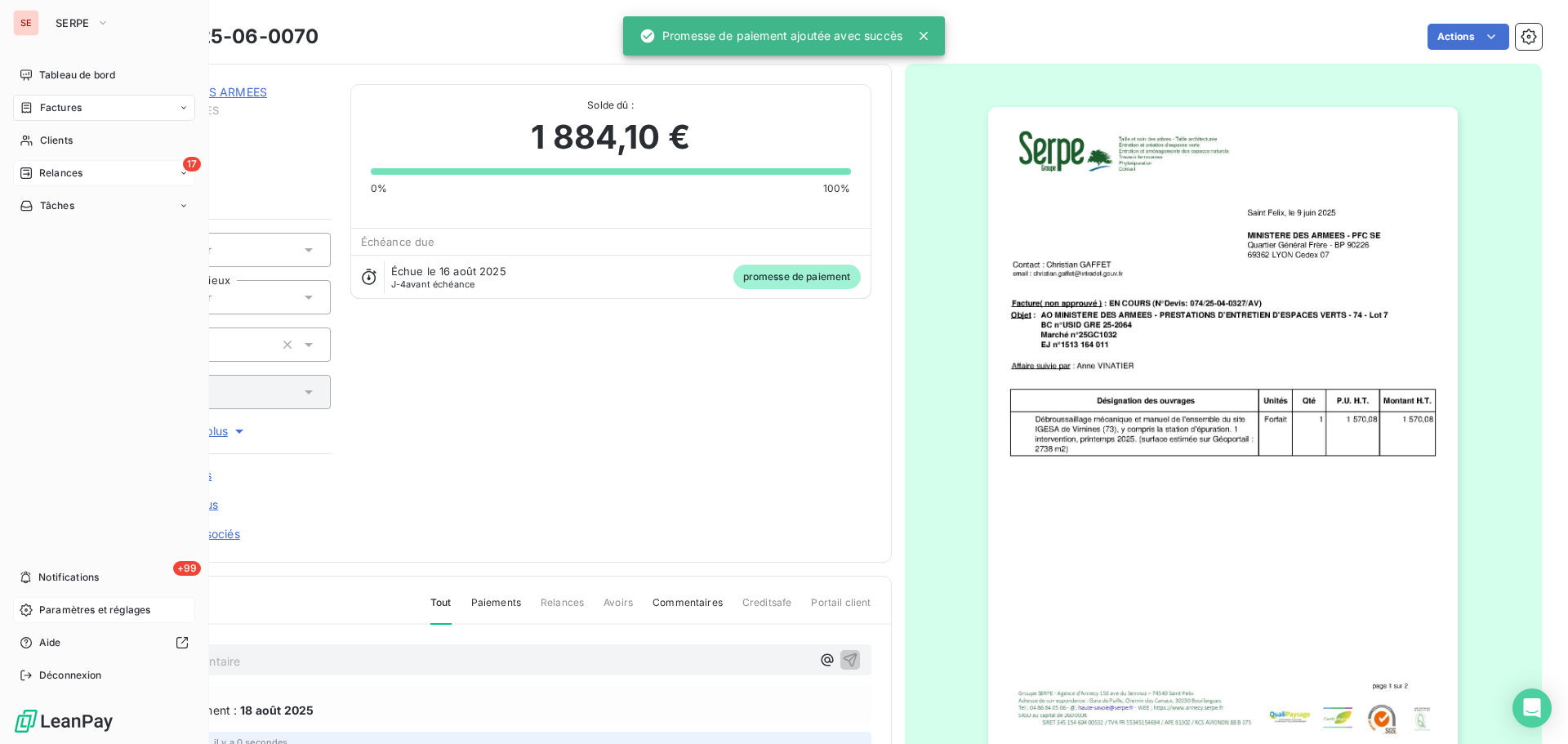
click at [74, 108] on span "Factures" at bounding box center [61, 108] width 42 height 15
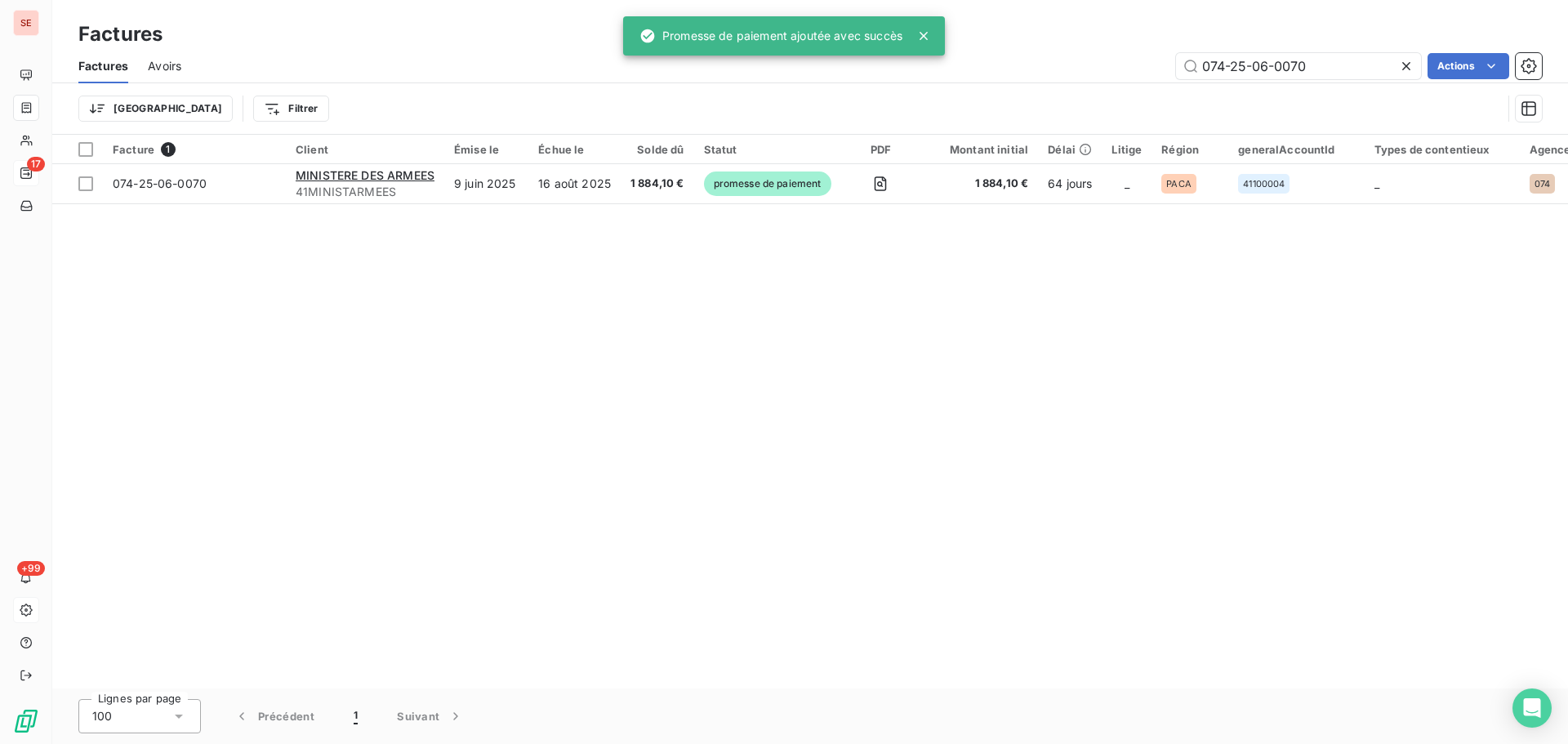
drag, startPoint x: 1365, startPoint y: 73, endPoint x: 1016, endPoint y: 87, distance: 349.3
click at [1016, 87] on div "Factures Avoirs 074-25-06-0070 Actions Trier Filtrer" at bounding box center [809, 91] width 1516 height 85
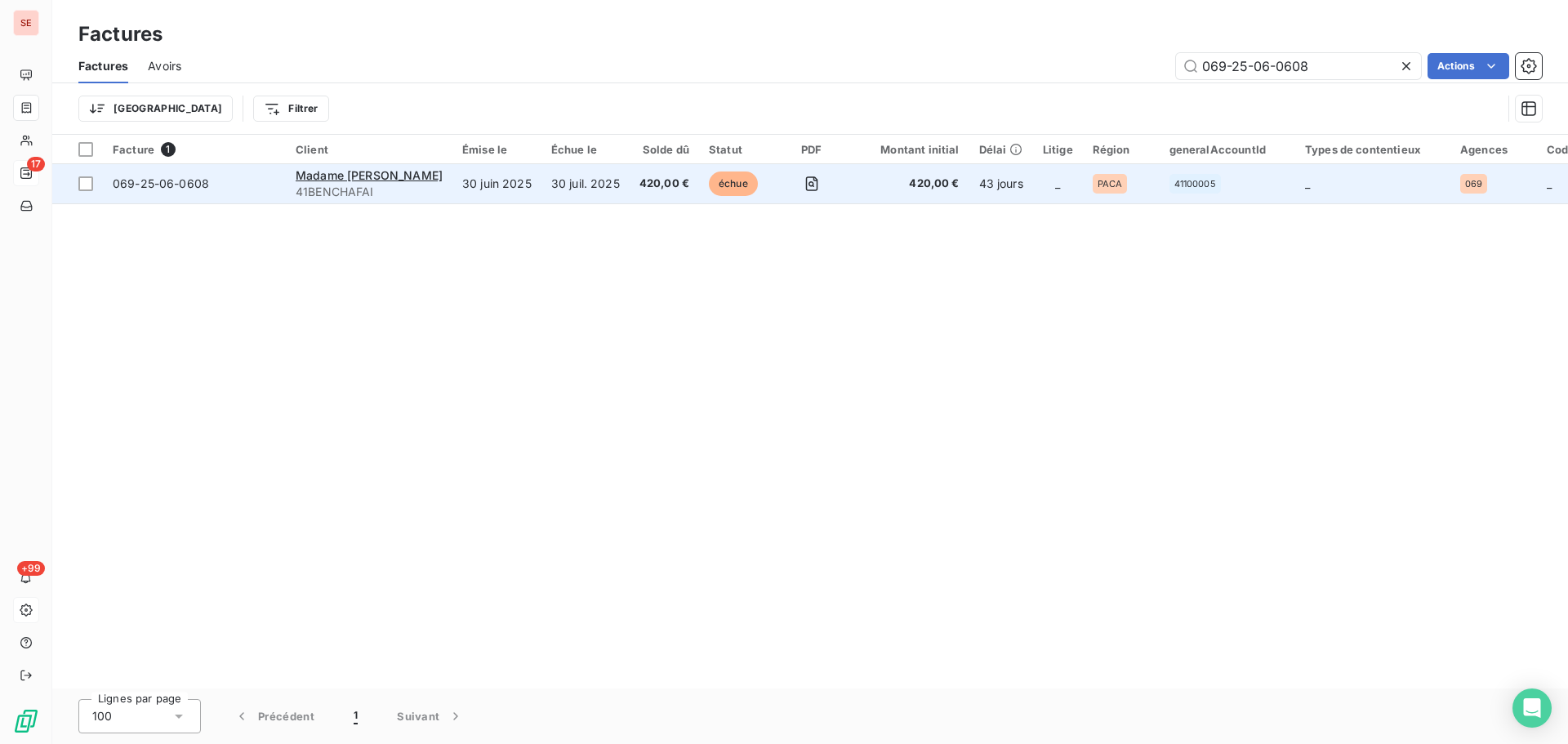
type input "069-25-06-0608"
click at [156, 185] on span "069-25-06-0608" at bounding box center [161, 183] width 96 height 14
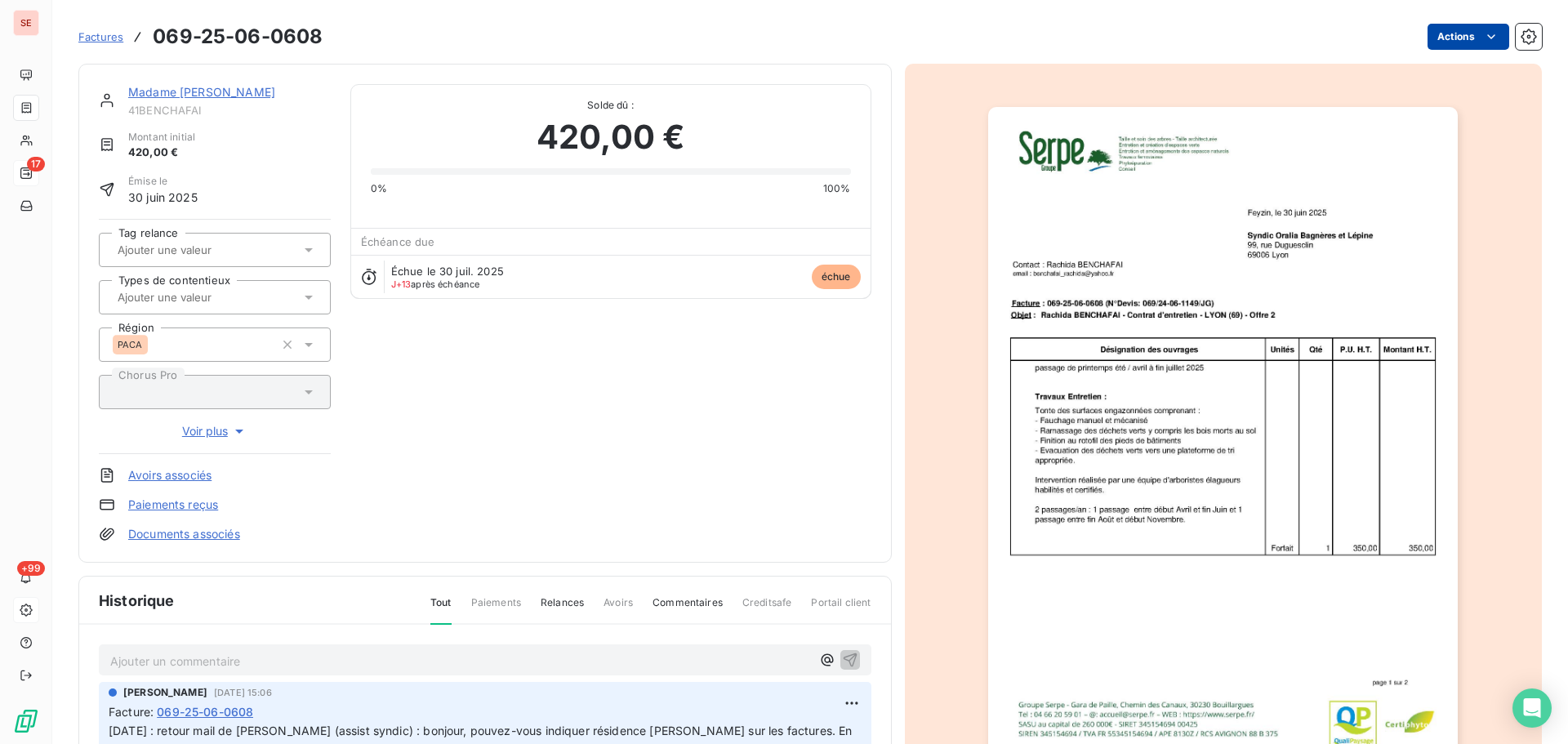
click at [1440, 40] on html "SE 17 +99 Factures 069-25-06-0608 Actions Madame BENCHAFAI Rachida 41BENCHAFAI …" at bounding box center [784, 372] width 1568 height 744
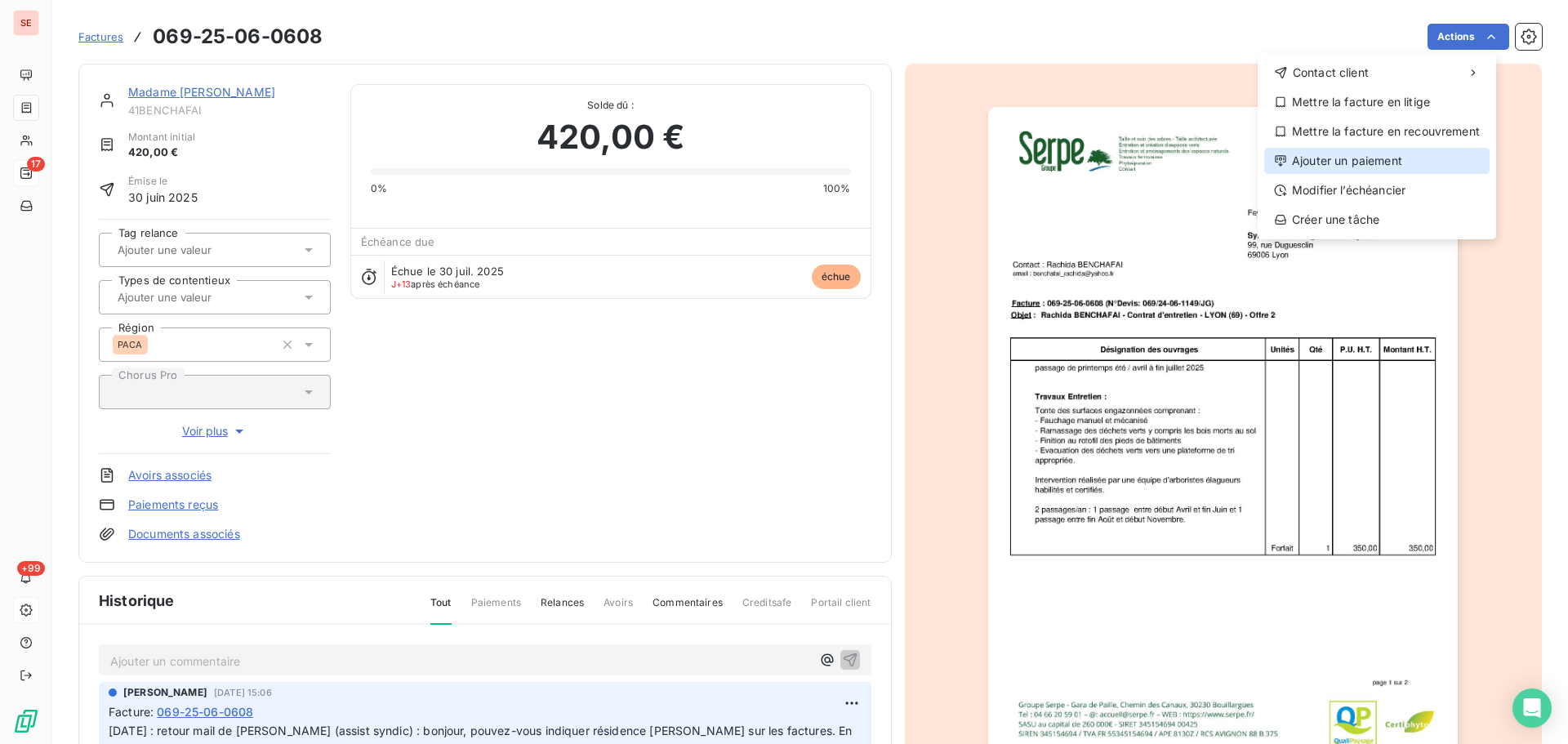
click at [1410, 166] on div "Ajouter un paiement" at bounding box center [1377, 161] width 225 height 26
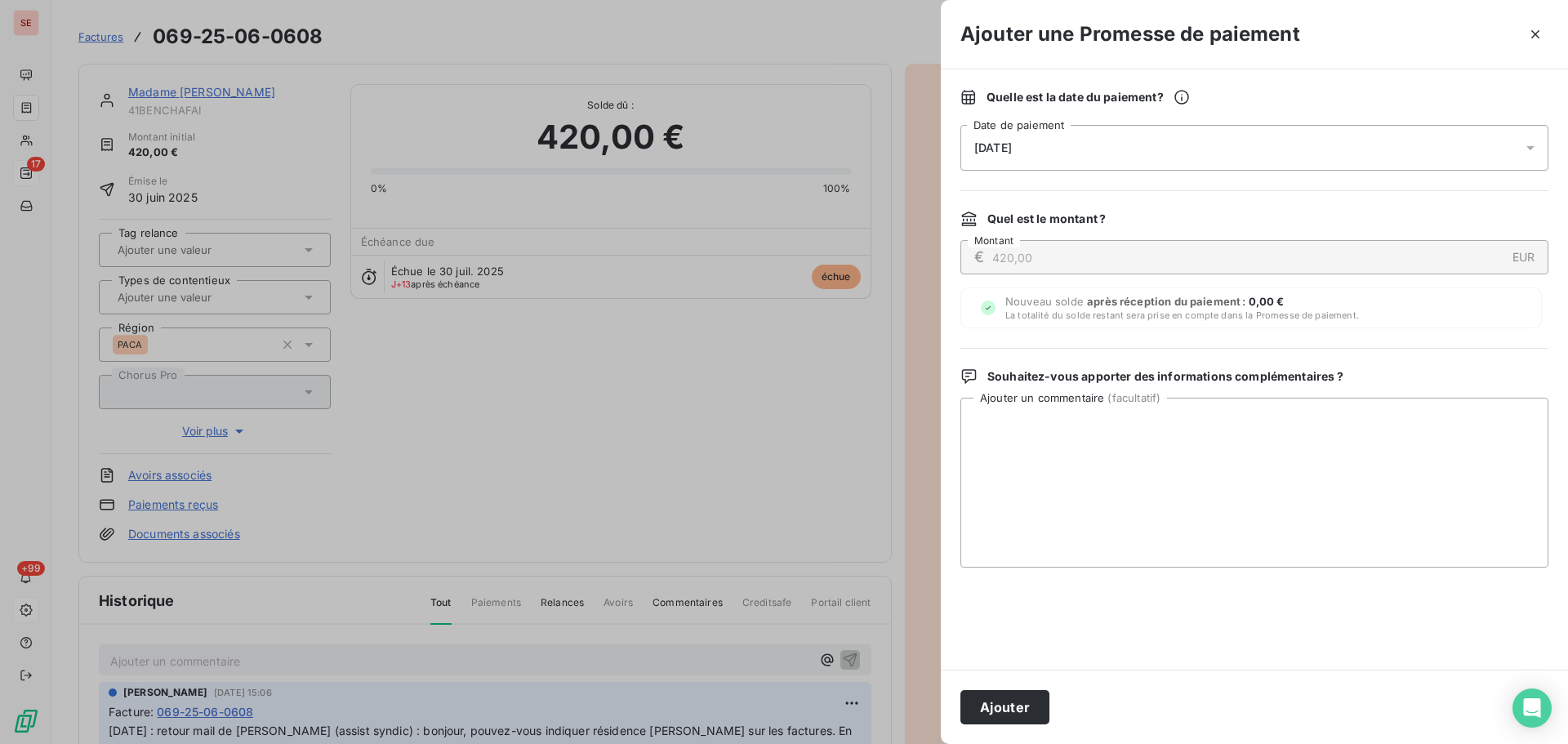
click at [1083, 140] on div "[DATE]" at bounding box center [1254, 148] width 588 height 46
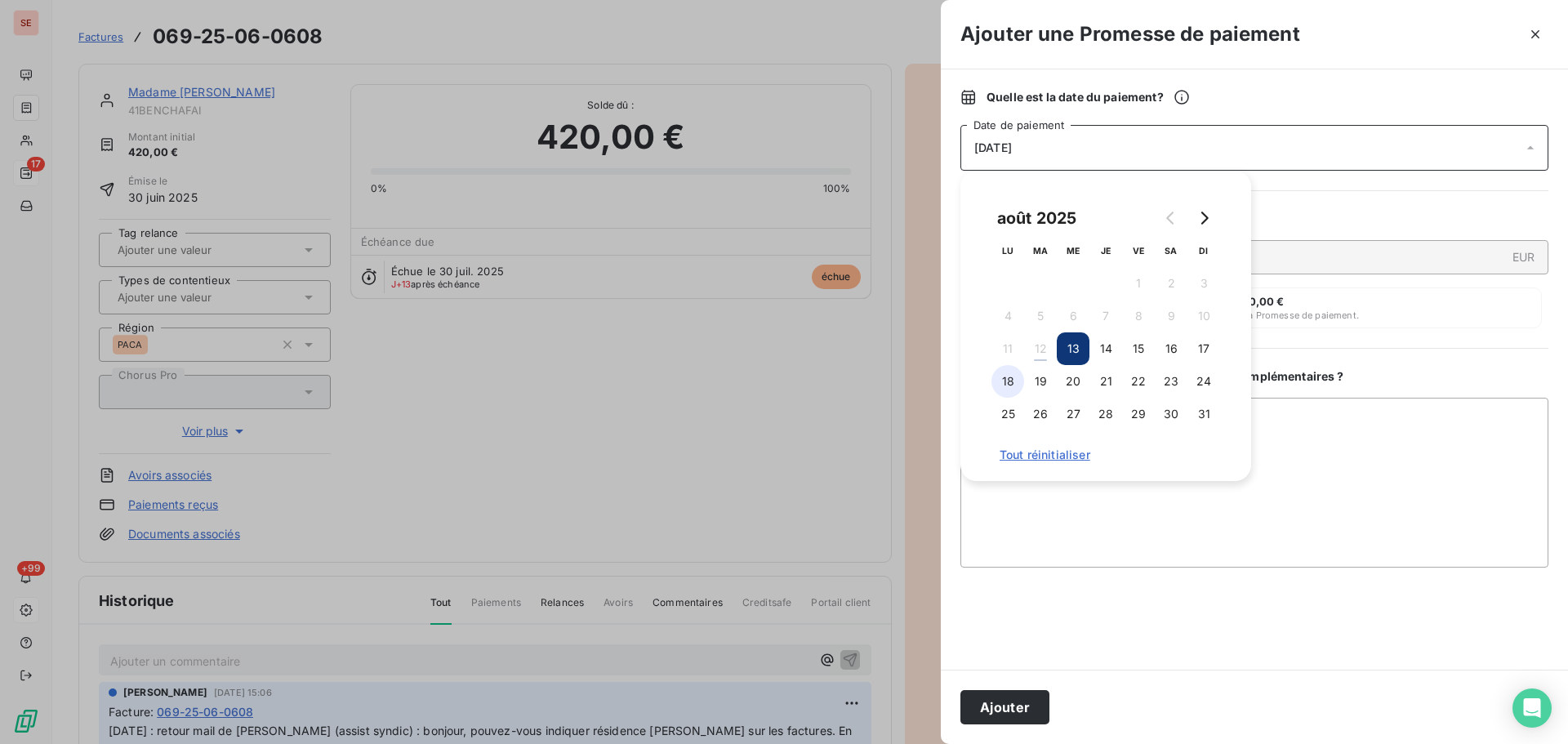
click at [1012, 382] on button "18" at bounding box center [1007, 381] width 32 height 32
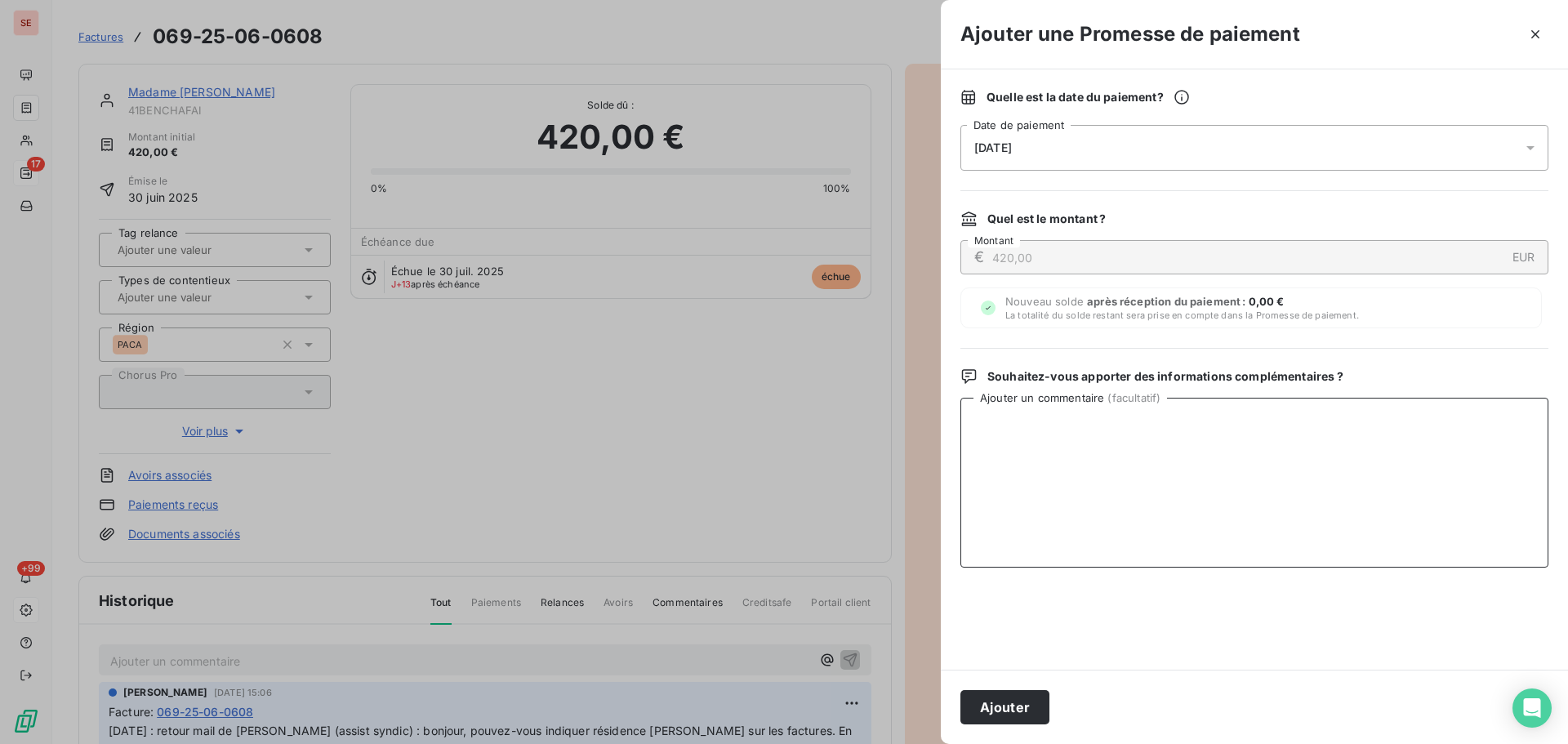
click at [1275, 429] on textarea "Ajouter un commentaire ( facultatif )" at bounding box center [1254, 482] width 588 height 170
paste textarea "Virement du 12/08/25"
type textarea "Virement du 12/08/25"
click at [1023, 709] on button "Ajouter" at bounding box center [1004, 707] width 89 height 34
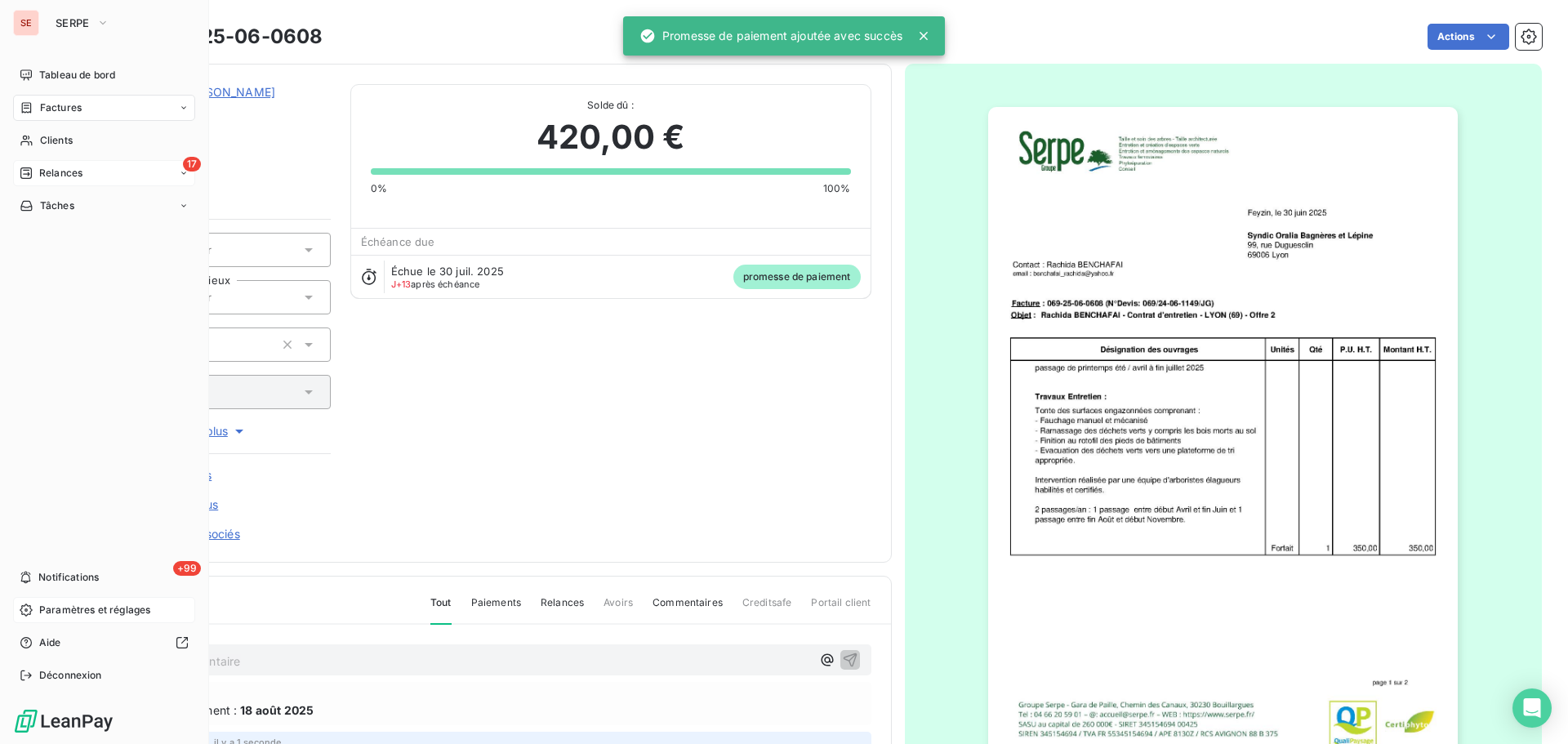
click at [72, 105] on span "Factures" at bounding box center [61, 108] width 42 height 15
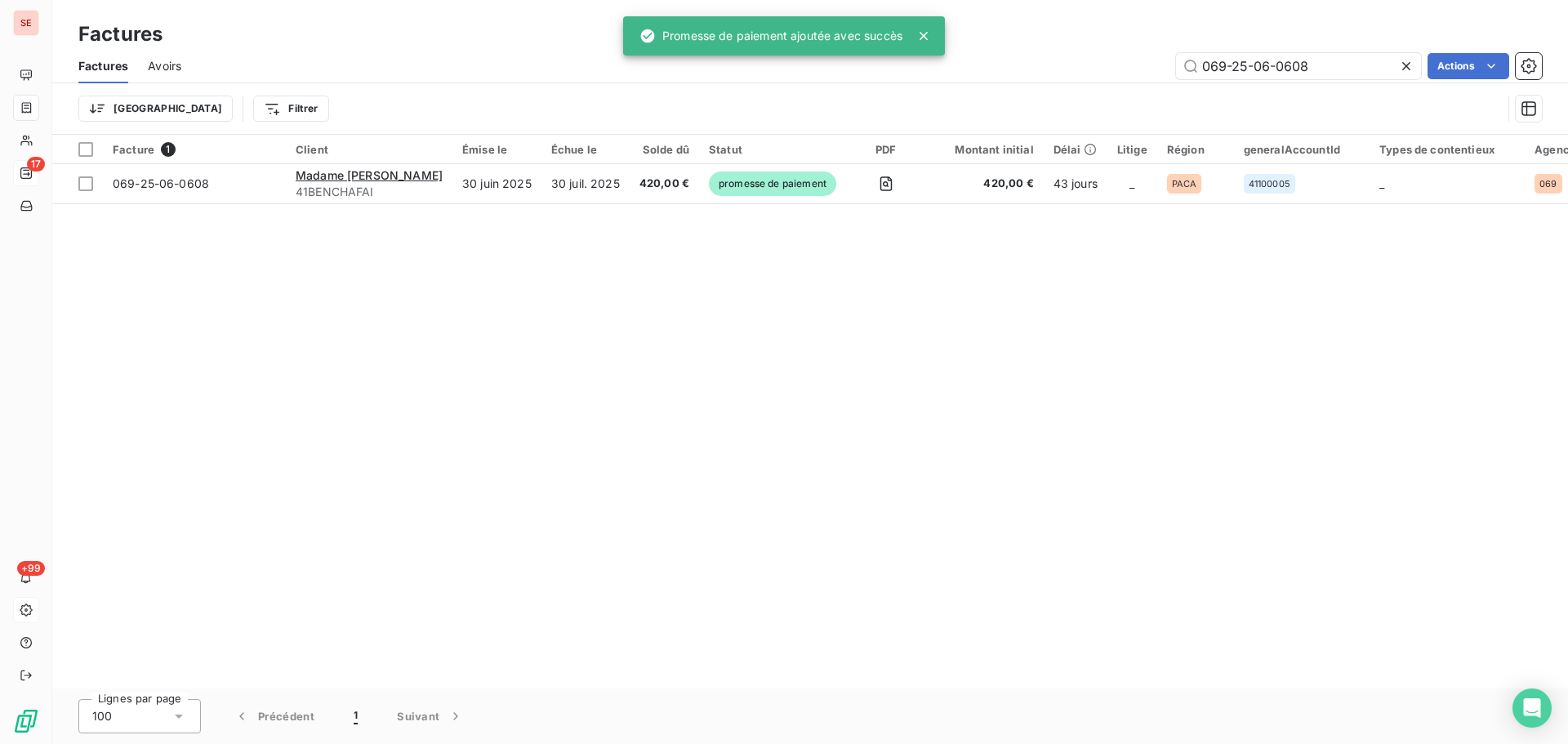
drag, startPoint x: 1557, startPoint y: 71, endPoint x: 1636, endPoint y: 69, distance: 79.0
click at [1567, 69] on html "SE 17 +99 Factures Factures Avoirs 069-25-06-0608 Actions Trier Filtrer Facture…" at bounding box center [784, 372] width 1568 height 744
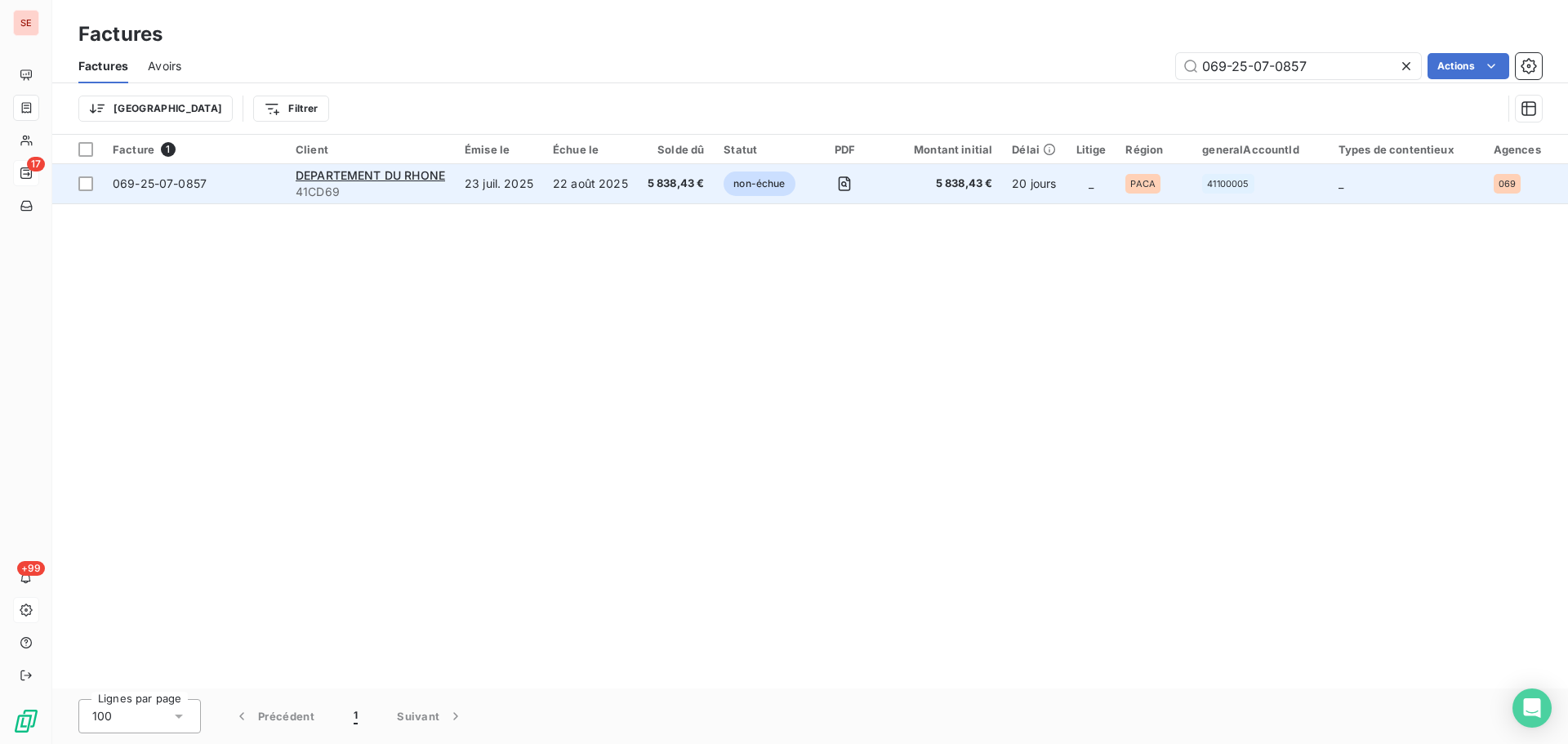
type input "069-25-07-0857"
click at [127, 191] on div "069-25-07-0857" at bounding box center [160, 183] width 94 height 17
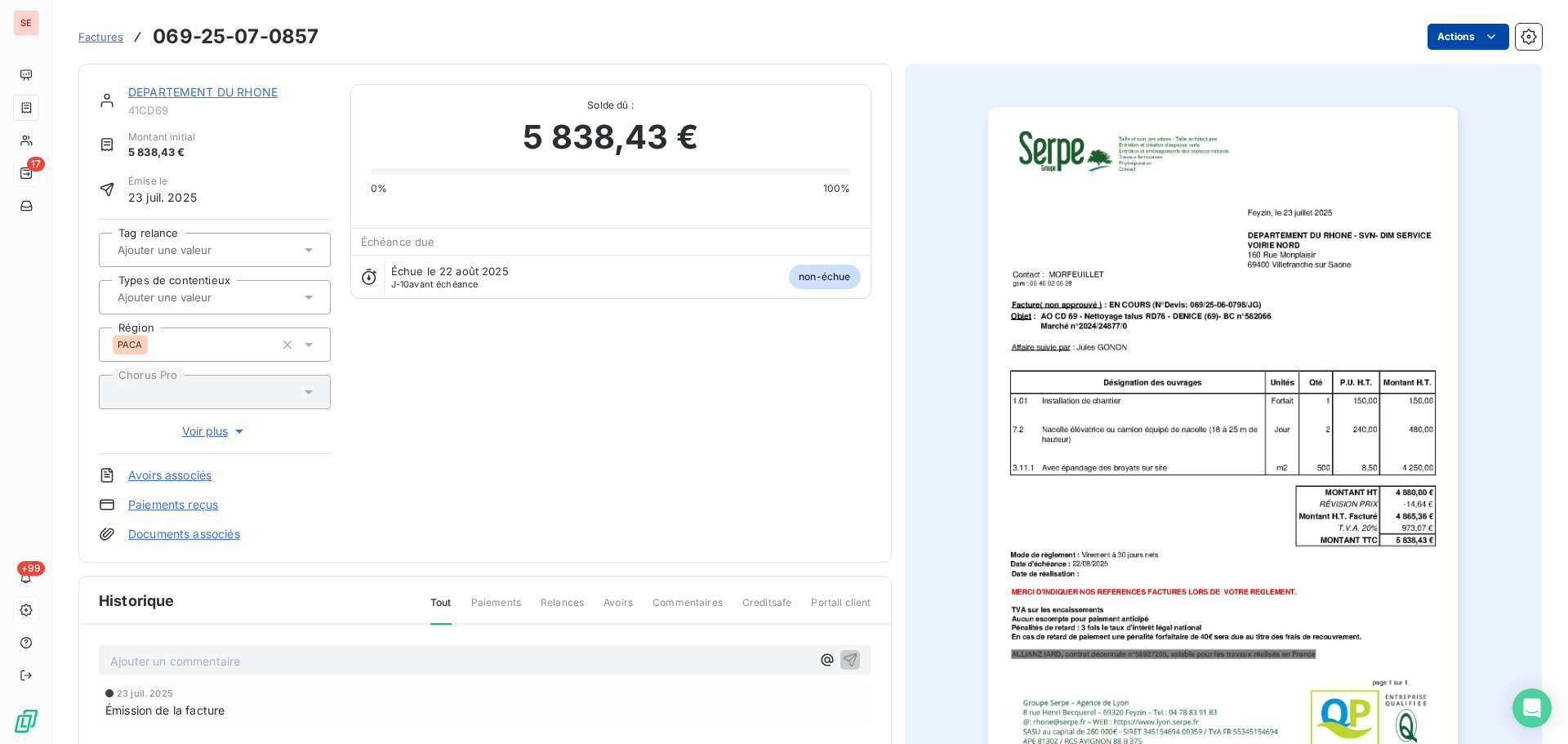
click at [1443, 34] on html "SE 17 +99 Factures 069-25-07-0857 Actions DEPARTEMENT DU RHONE 41CD69 Montant i…" at bounding box center [784, 372] width 1568 height 744
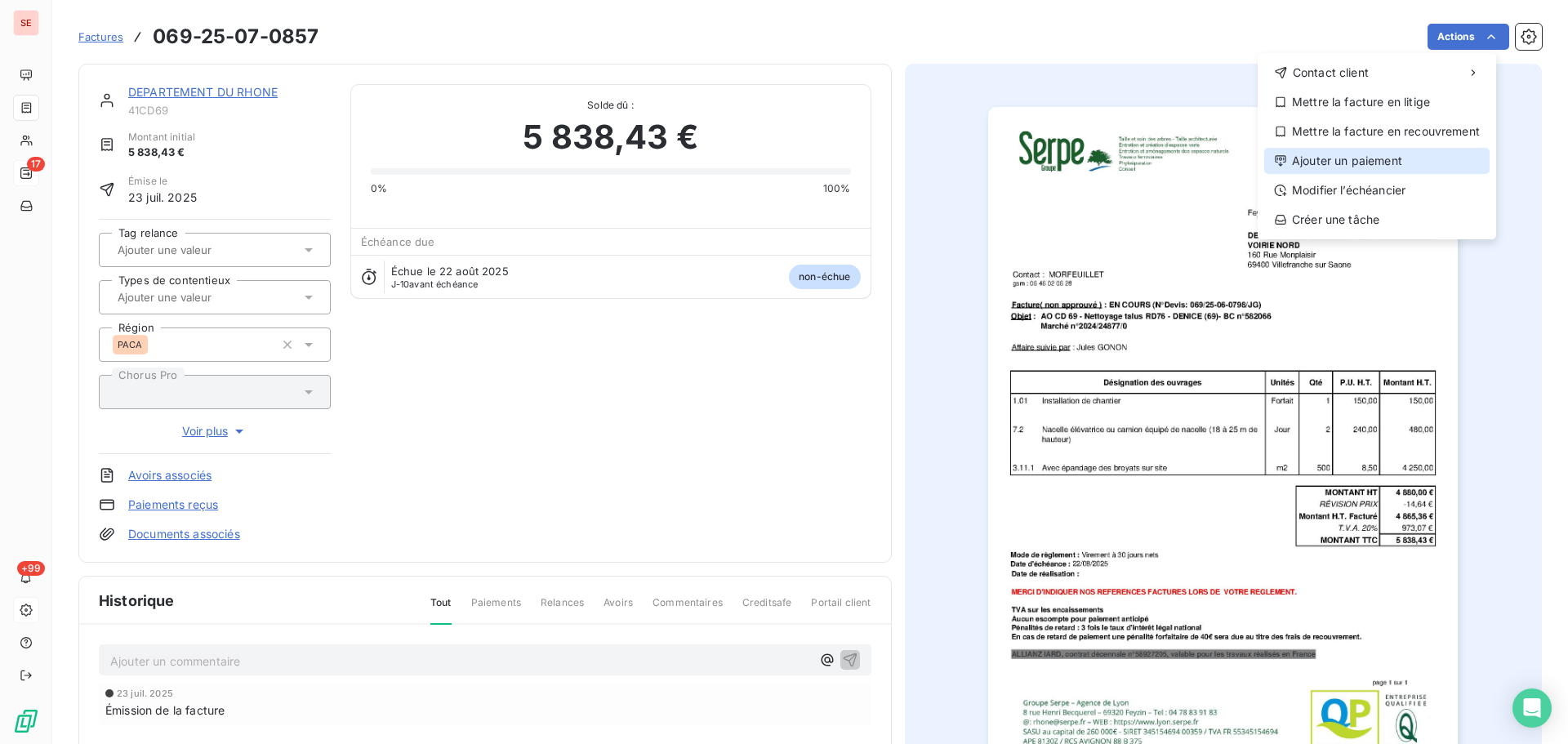
click at [1369, 161] on div "Ajouter un paiement" at bounding box center [1377, 161] width 225 height 26
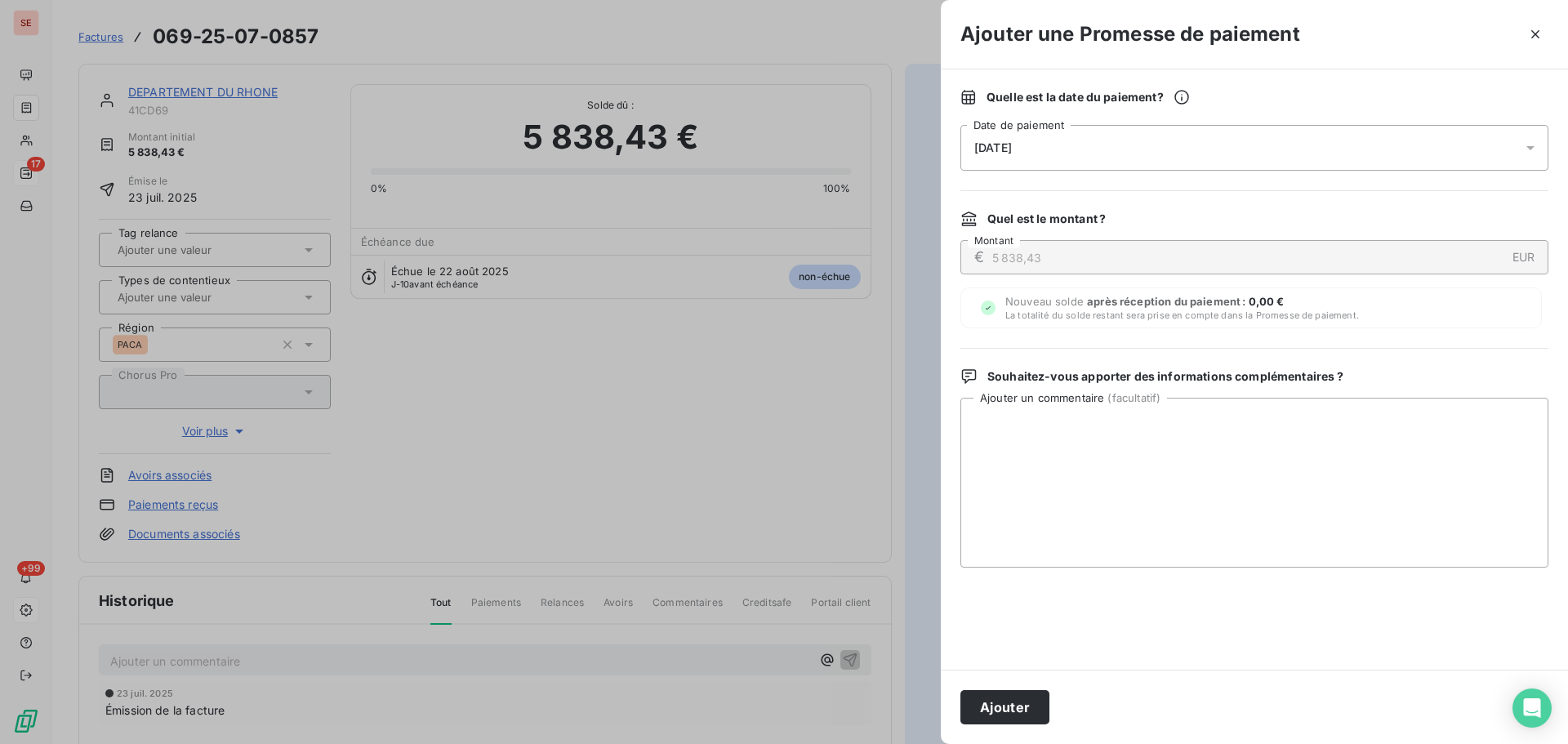
click at [1012, 144] on span "[DATE]" at bounding box center [993, 147] width 37 height 13
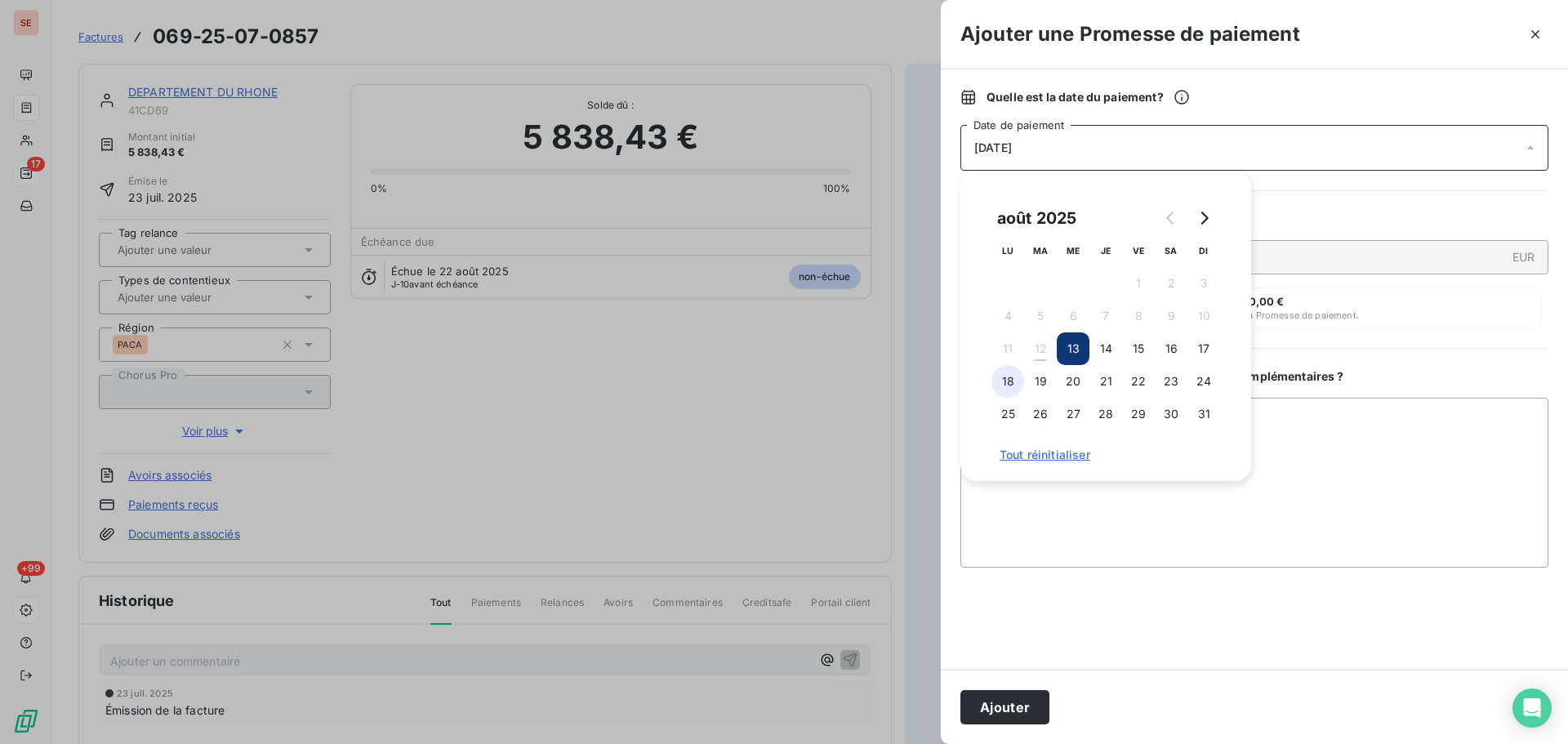
click at [1016, 380] on button "18" at bounding box center [1007, 381] width 32 height 32
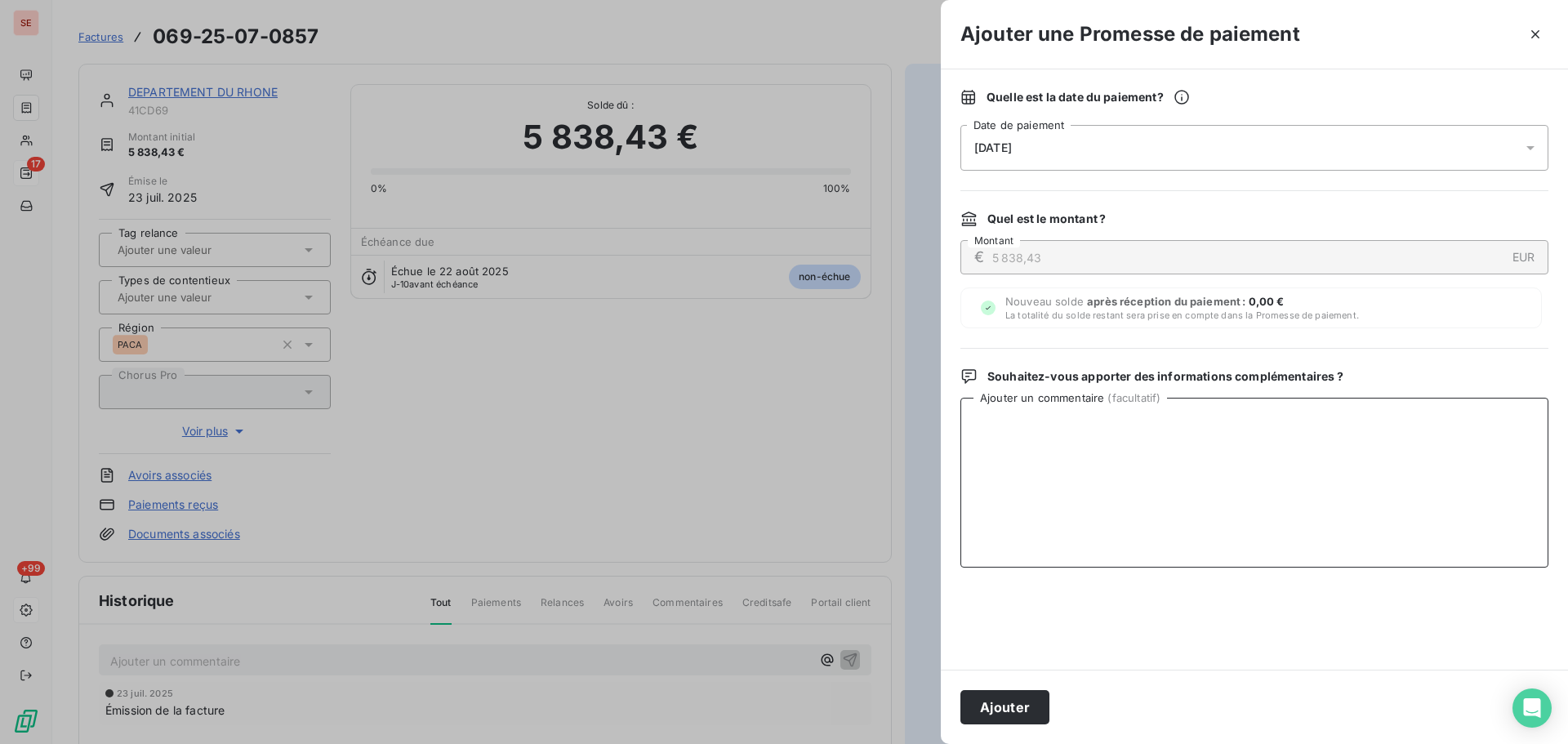
click at [1390, 451] on textarea "Ajouter un commentaire ( facultatif )" at bounding box center [1254, 482] width 588 height 170
paste textarea "Virement du 12/08/25"
type textarea "Virement du 12/08/25"
click at [1003, 710] on button "Ajouter" at bounding box center [1004, 707] width 89 height 34
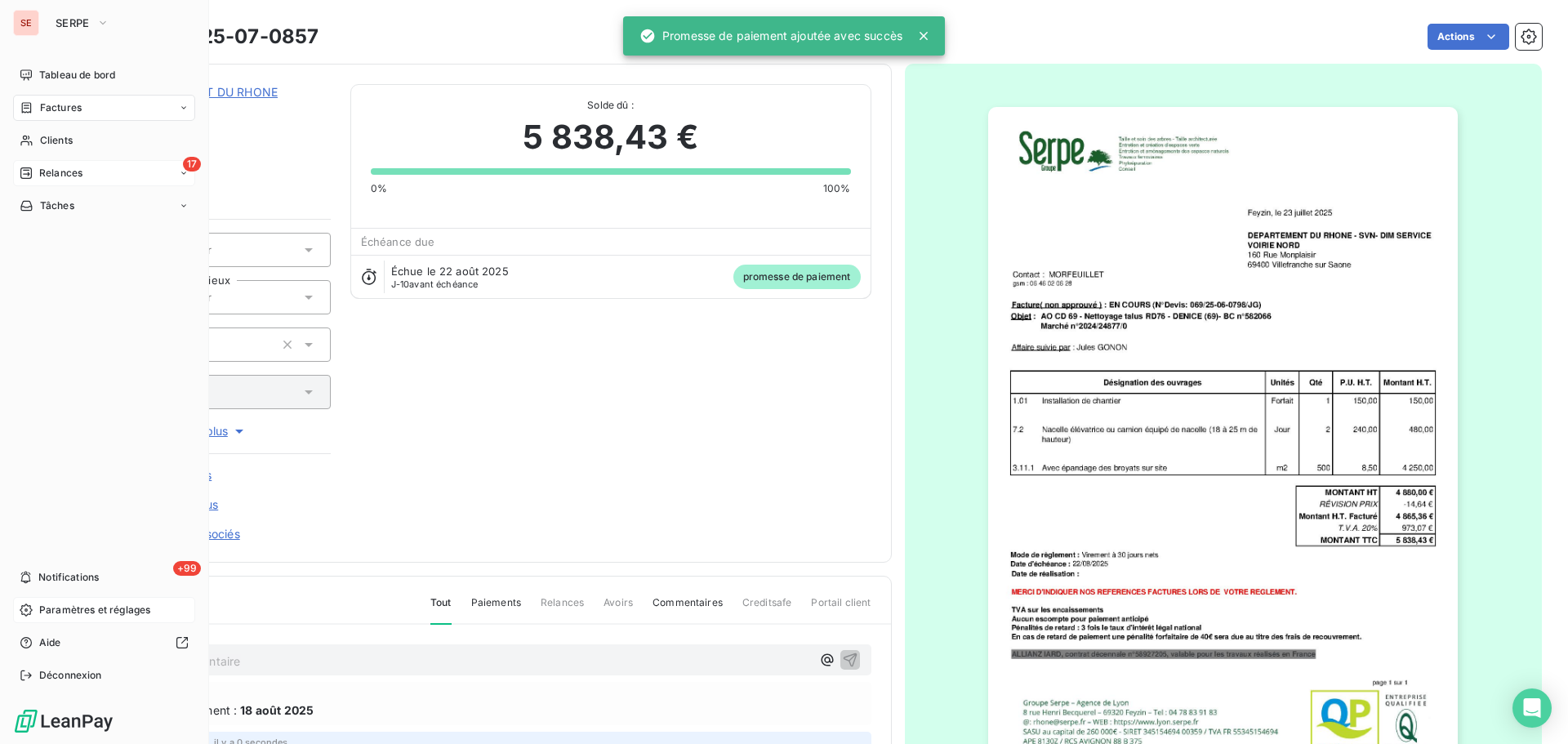
drag, startPoint x: 63, startPoint y: 101, endPoint x: 146, endPoint y: 96, distance: 83.2
click at [63, 101] on span "Factures" at bounding box center [61, 108] width 42 height 15
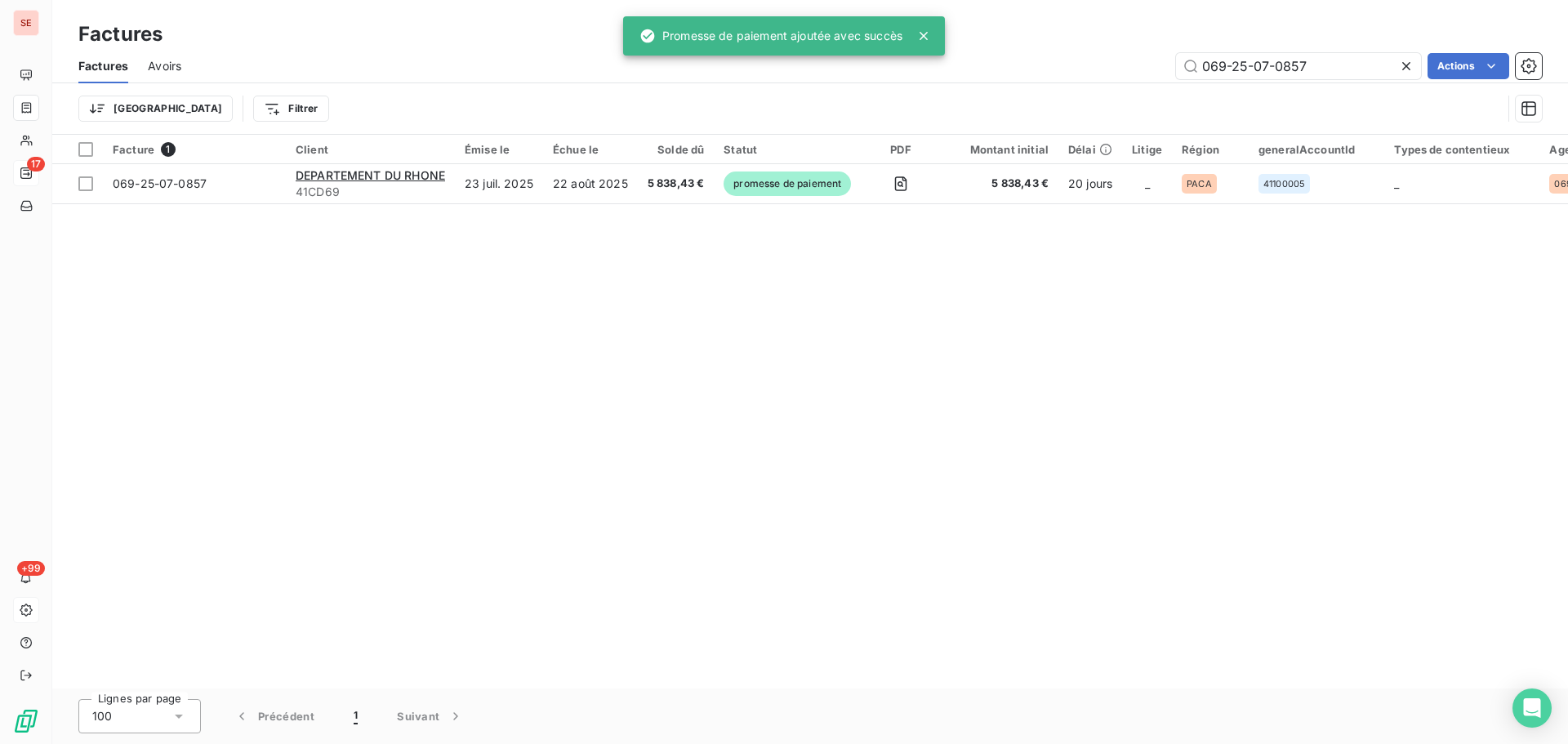
drag, startPoint x: 1311, startPoint y: 62, endPoint x: 1102, endPoint y: 45, distance: 209.7
click at [1102, 45] on div "Factures Factures Avoirs 069-25-07-0857 Actions Trier Filtrer" at bounding box center [809, 68] width 1516 height 135
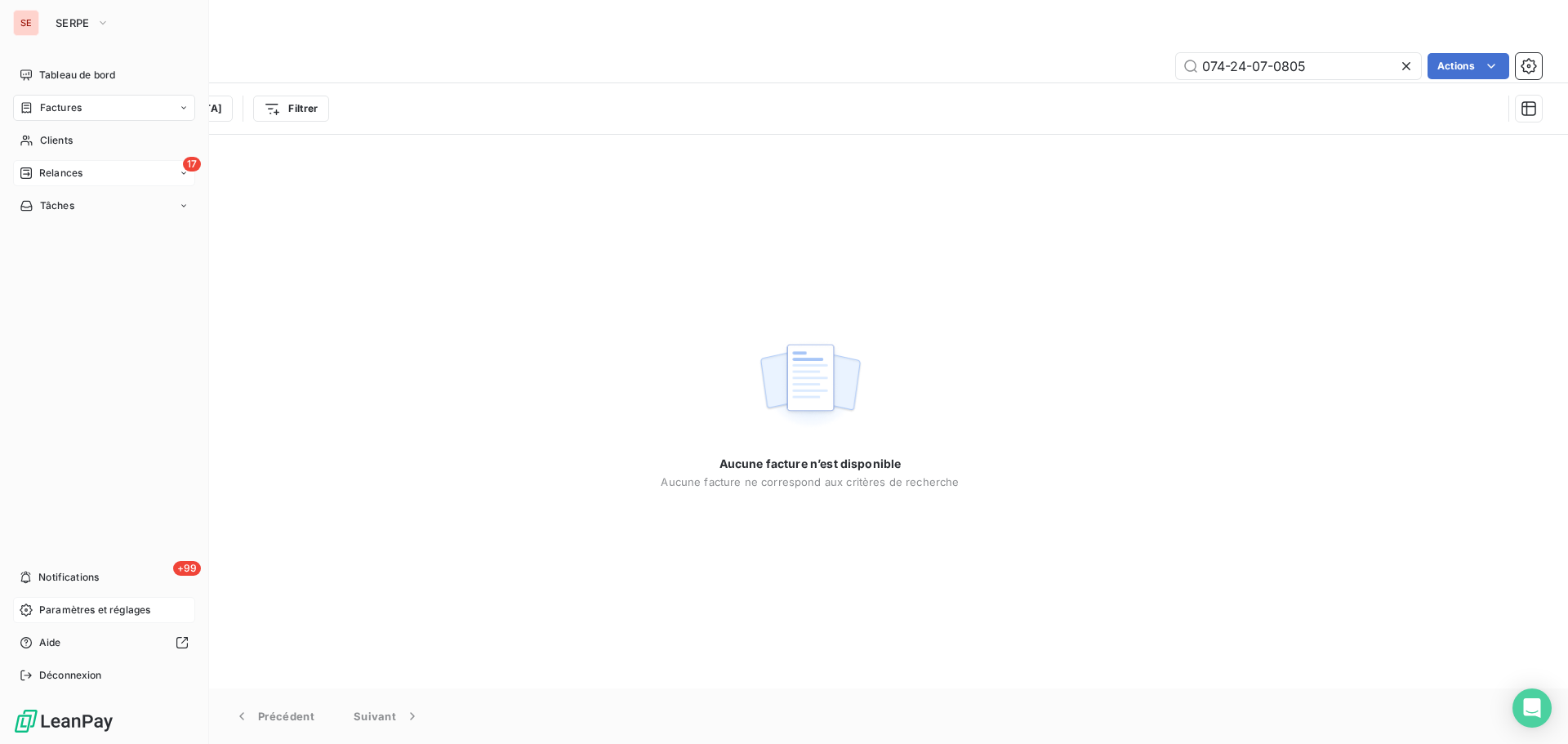
click at [47, 110] on span "Factures" at bounding box center [61, 108] width 42 height 15
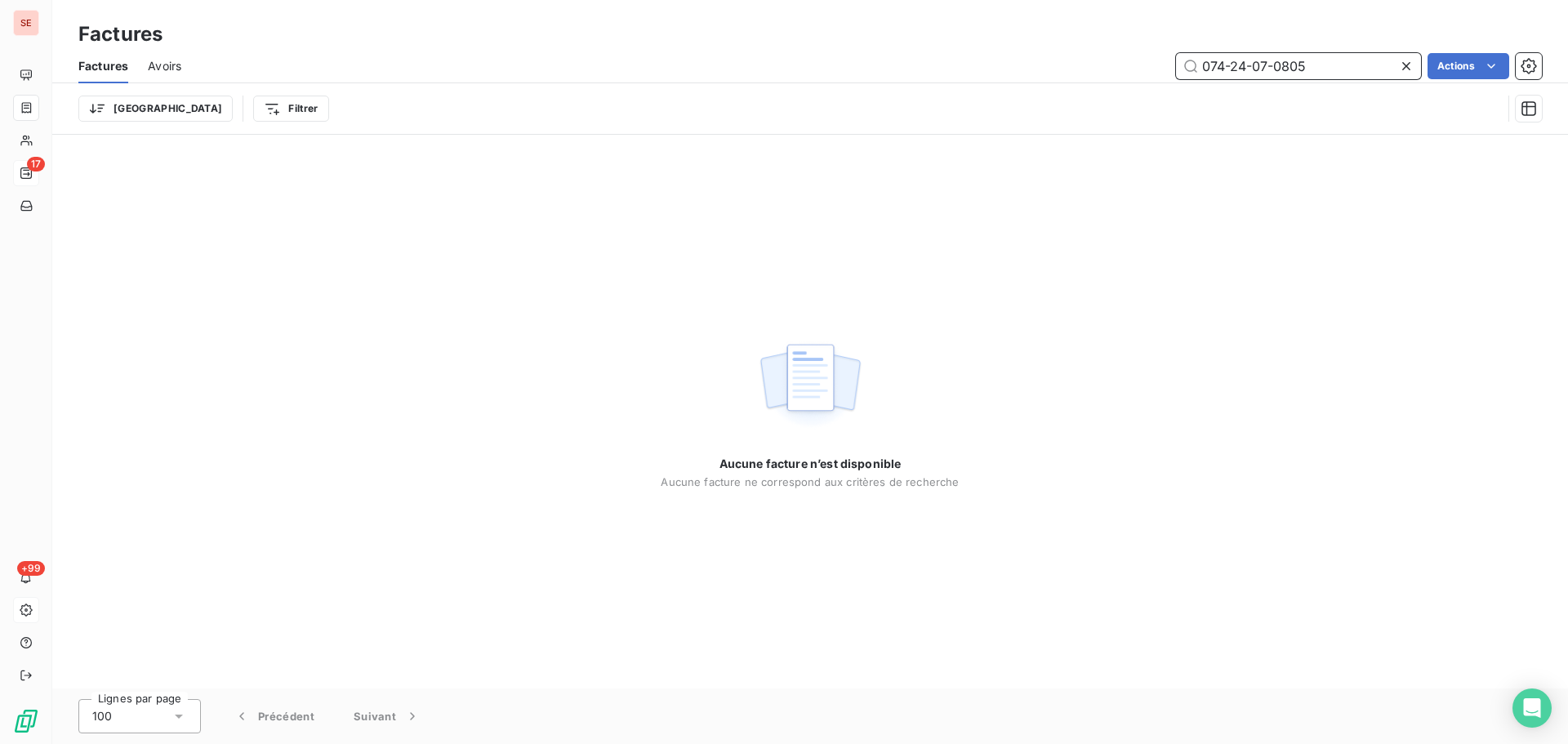
click at [1329, 68] on input "074-24-07-0805" at bounding box center [1298, 66] width 245 height 26
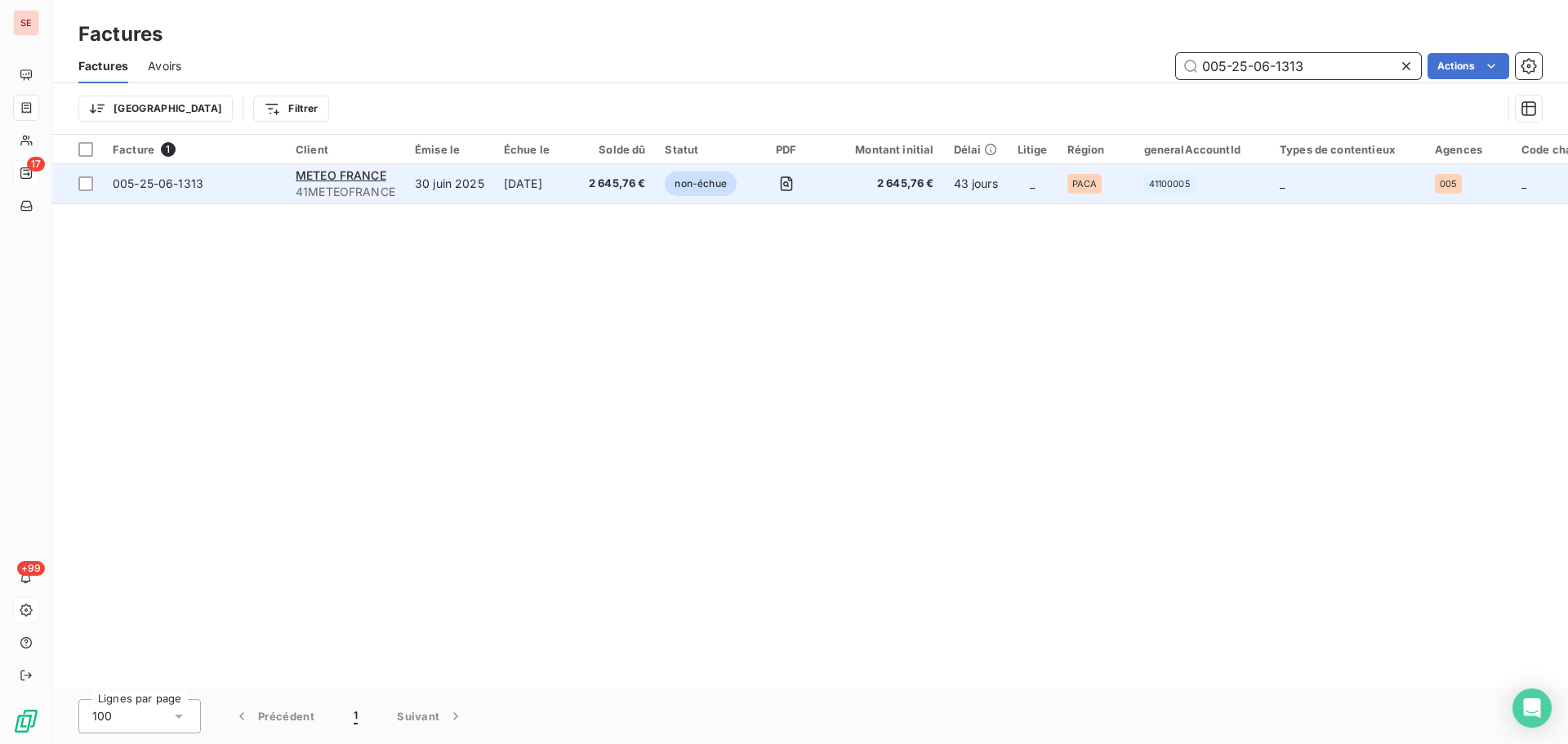
type input "005-25-06-1313"
click at [170, 183] on span "005-25-06-1313" at bounding box center [158, 183] width 91 height 14
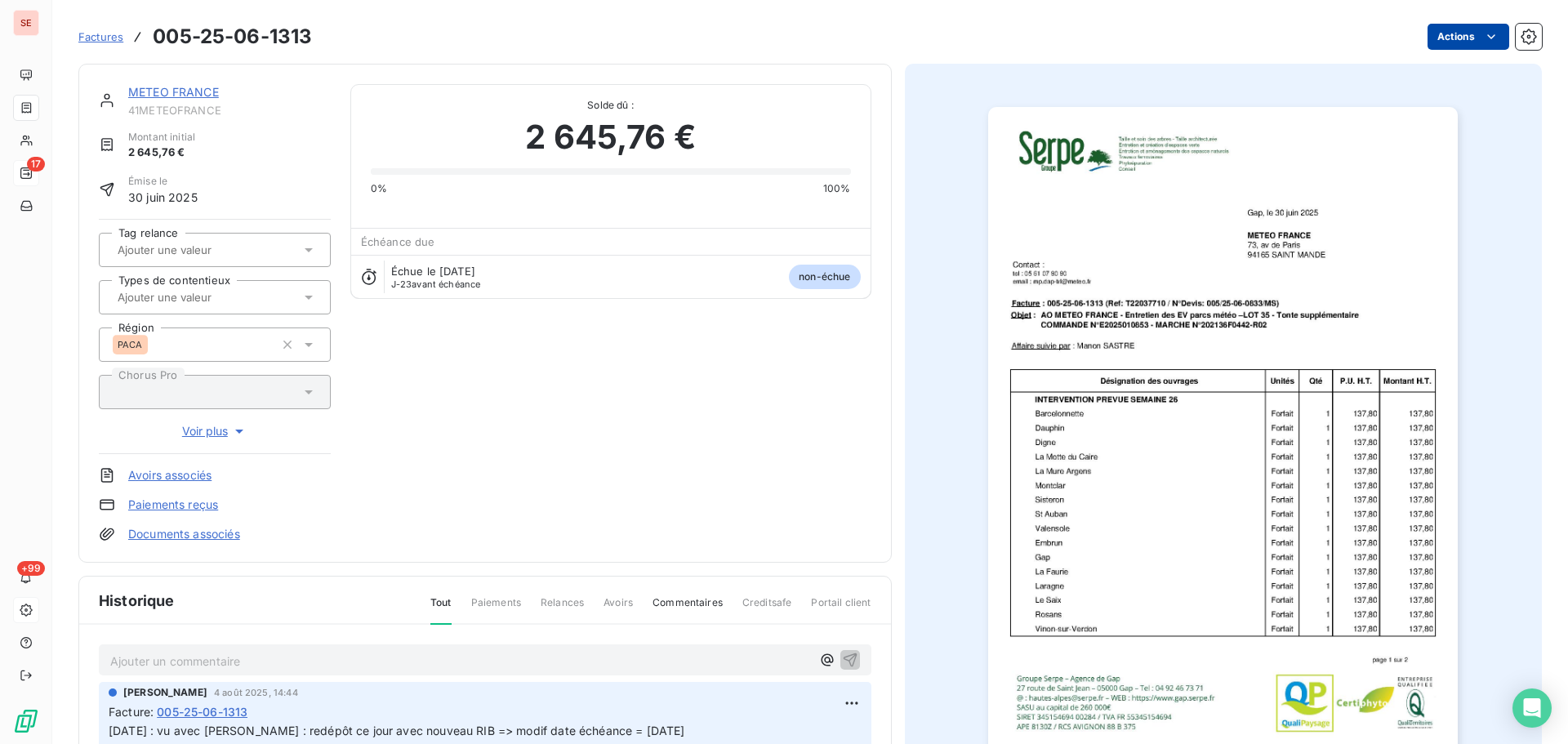
click at [1446, 43] on html "SE 17 +99 Factures 005-25-06-1313 Actions METEO FRANCE 41METEOFRANCE Montant in…" at bounding box center [784, 372] width 1568 height 744
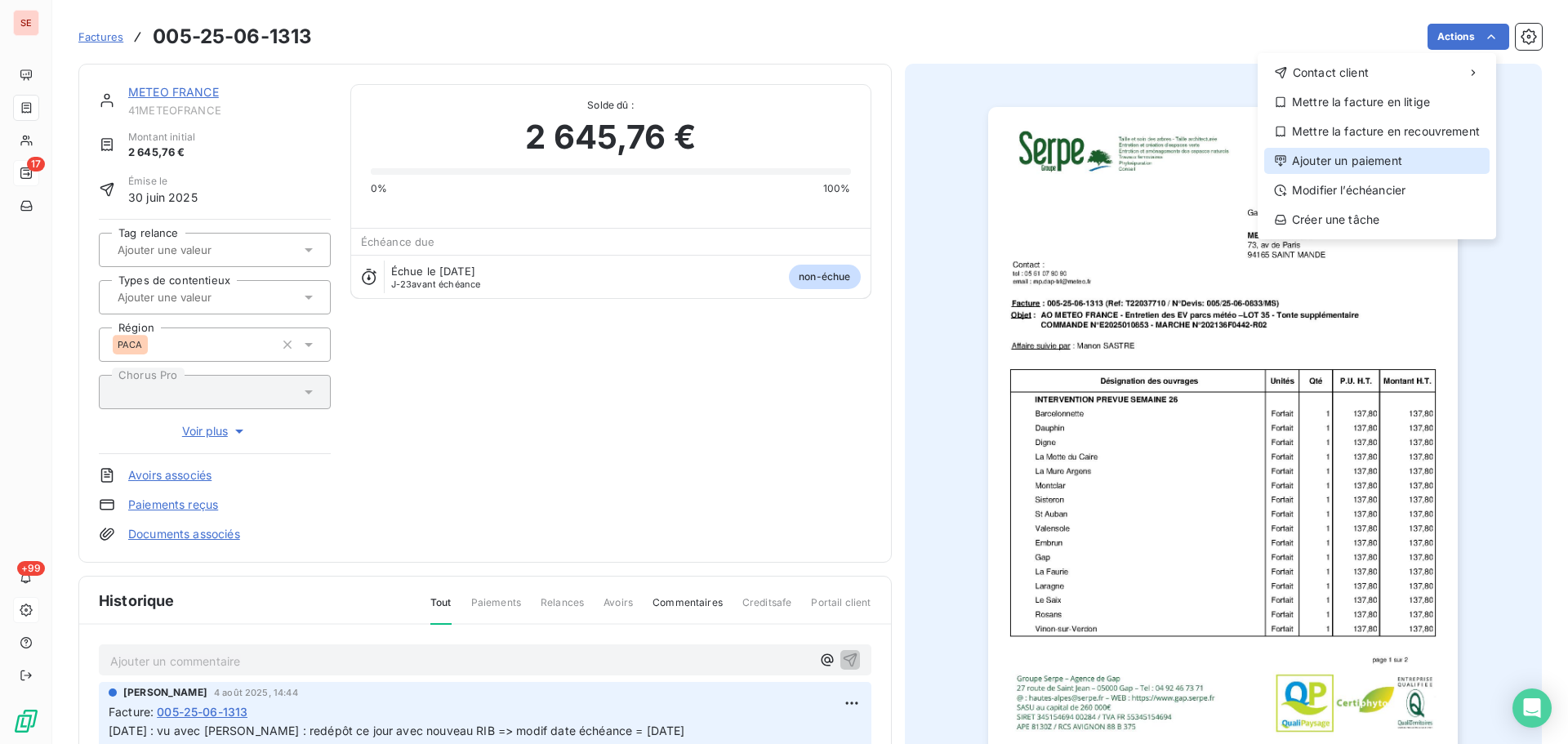
click at [1401, 158] on div "Ajouter un paiement" at bounding box center [1377, 161] width 225 height 26
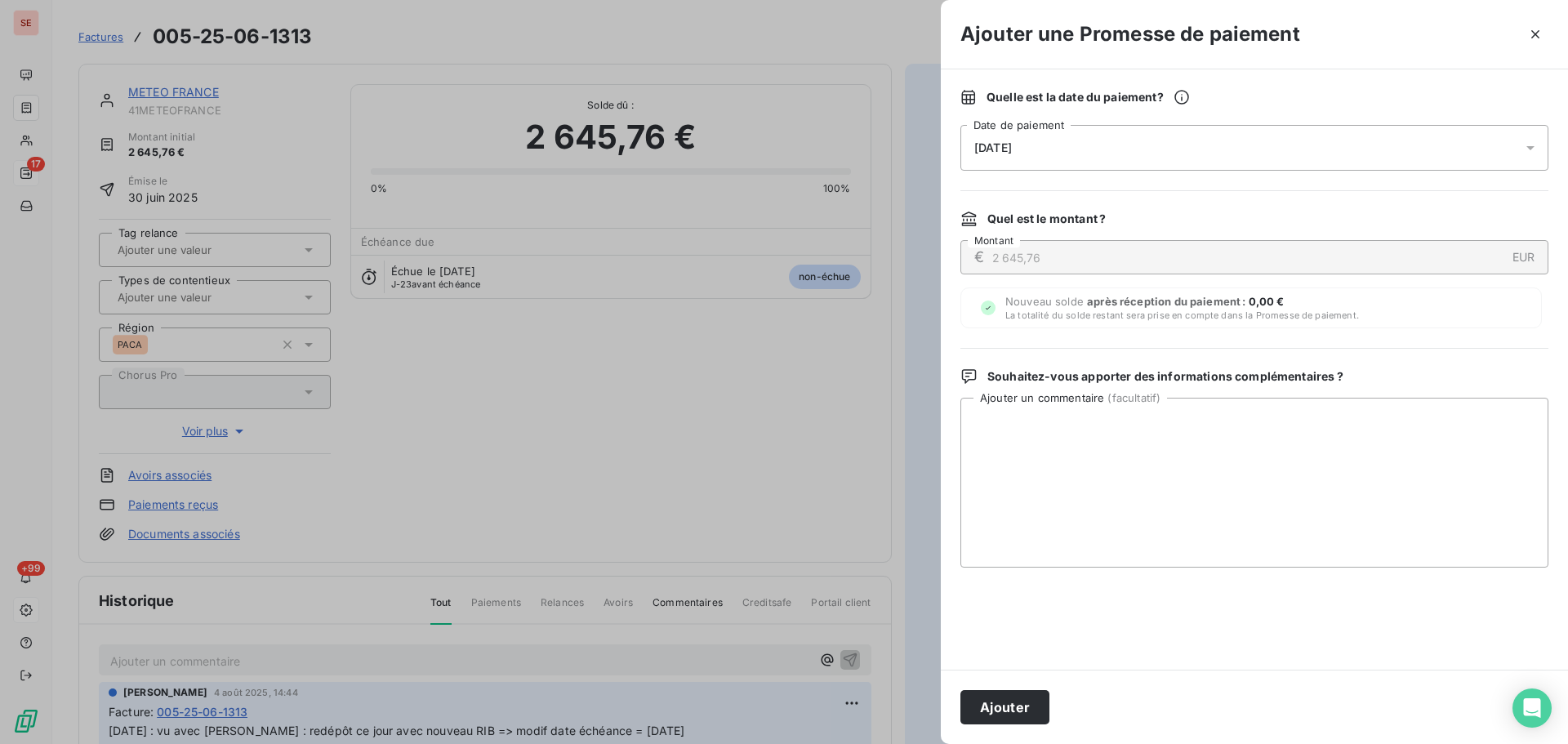
click at [1008, 150] on span "[DATE]" at bounding box center [993, 147] width 37 height 13
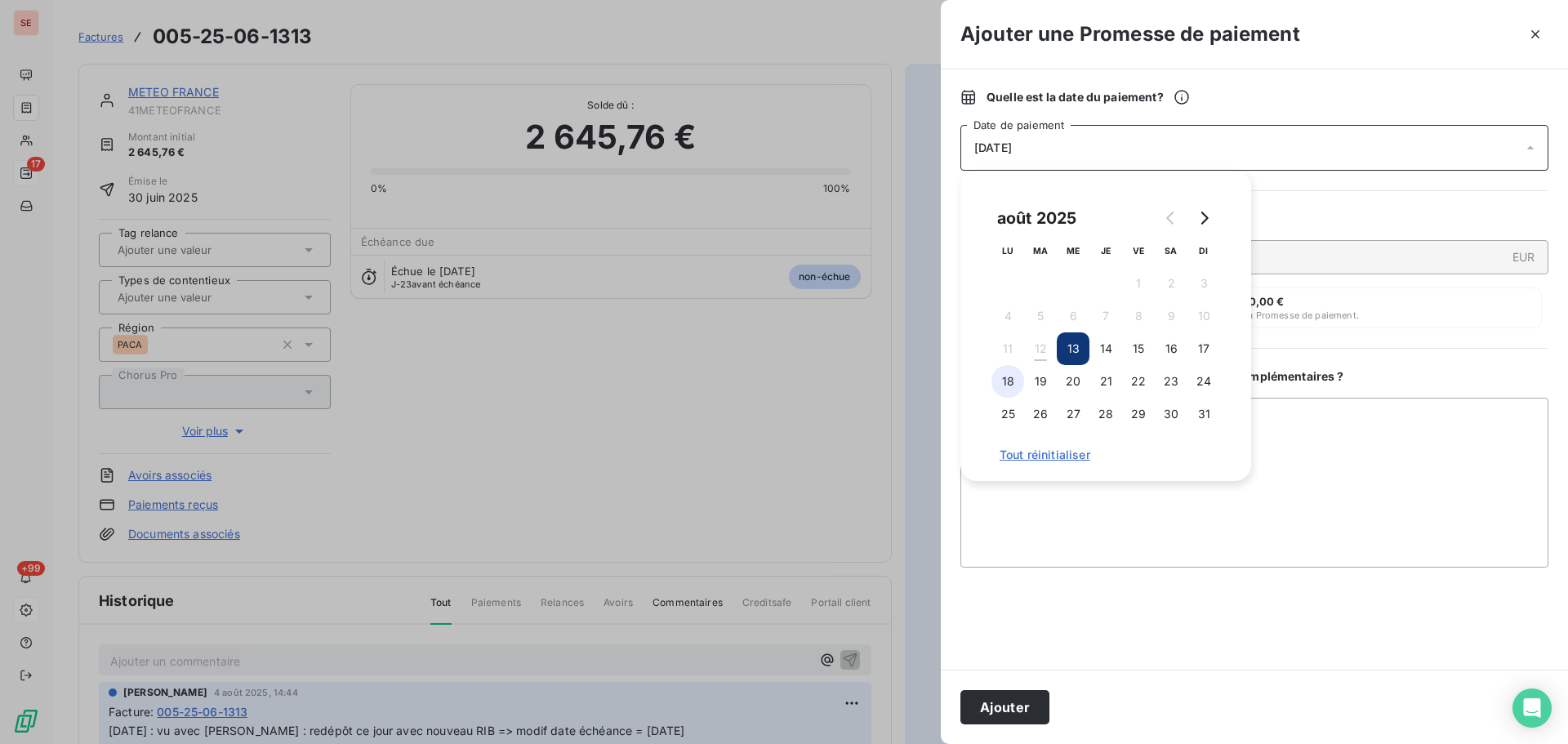
click at [1005, 380] on button "18" at bounding box center [1007, 381] width 32 height 32
click at [1373, 429] on textarea "Ajouter un commentaire ( facultatif )" at bounding box center [1254, 482] width 588 height 170
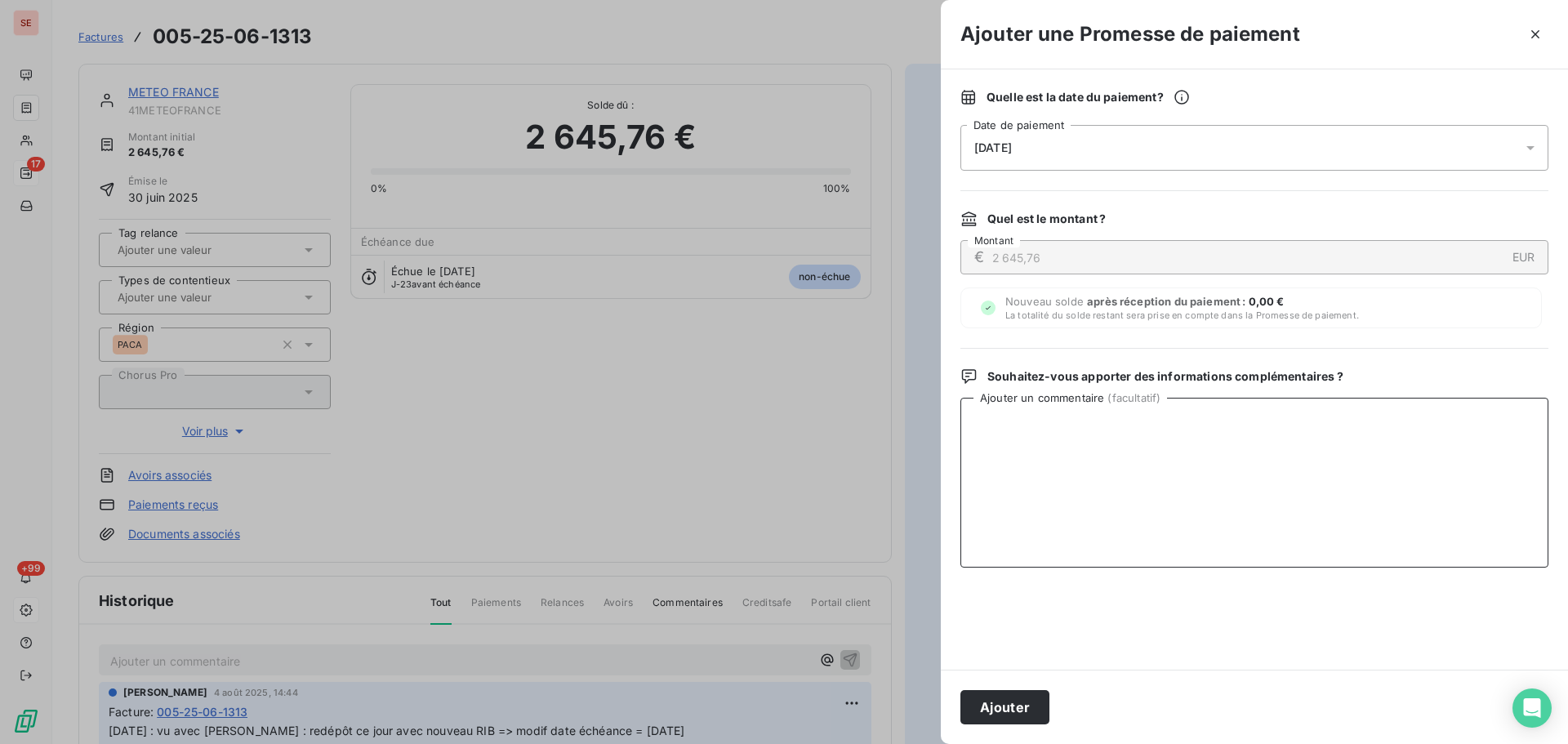
paste textarea "Virement du 12/08/25"
type textarea "Virement du 12/08/25"
click at [1007, 715] on button "Ajouter" at bounding box center [1004, 707] width 89 height 34
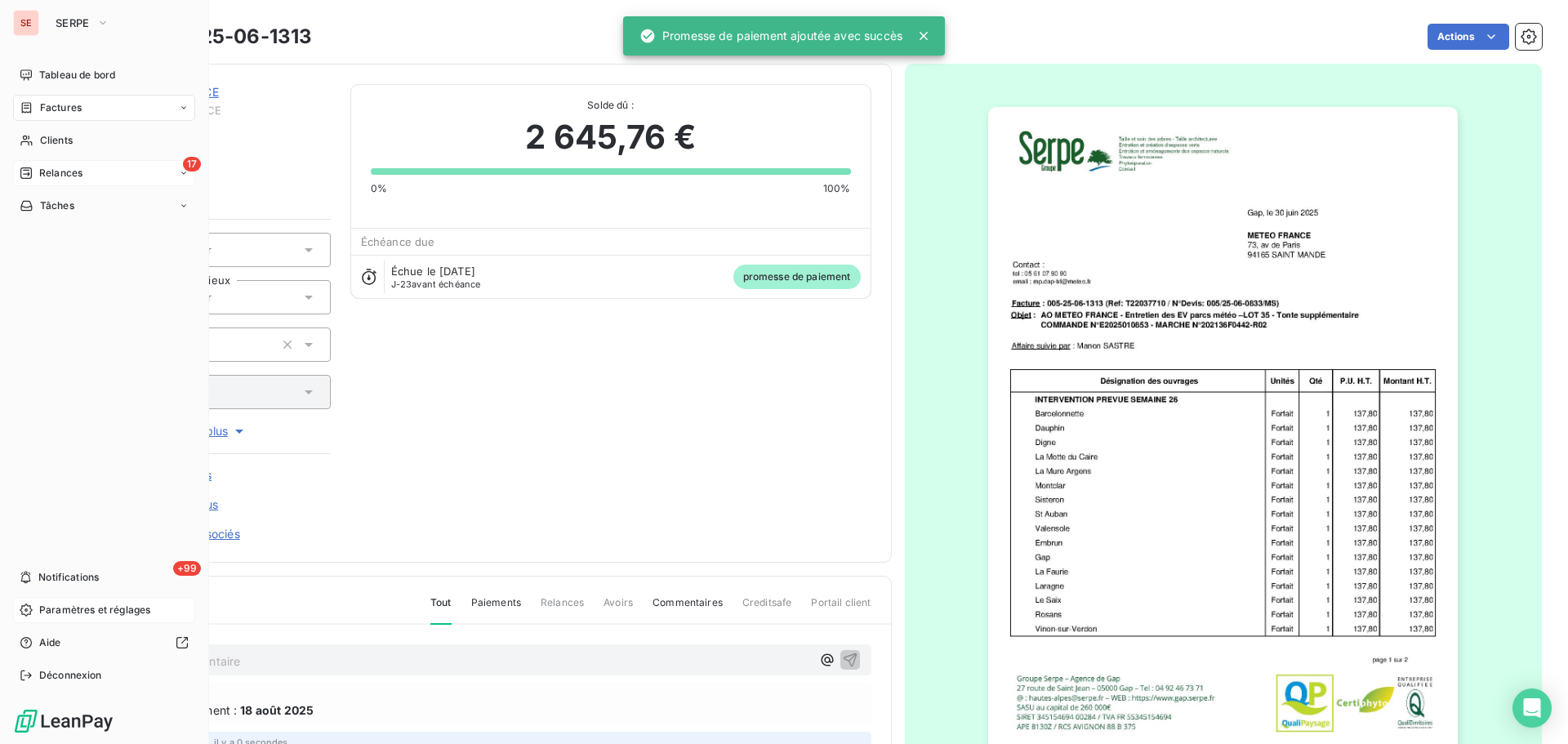
click at [47, 104] on span "Factures" at bounding box center [61, 108] width 42 height 15
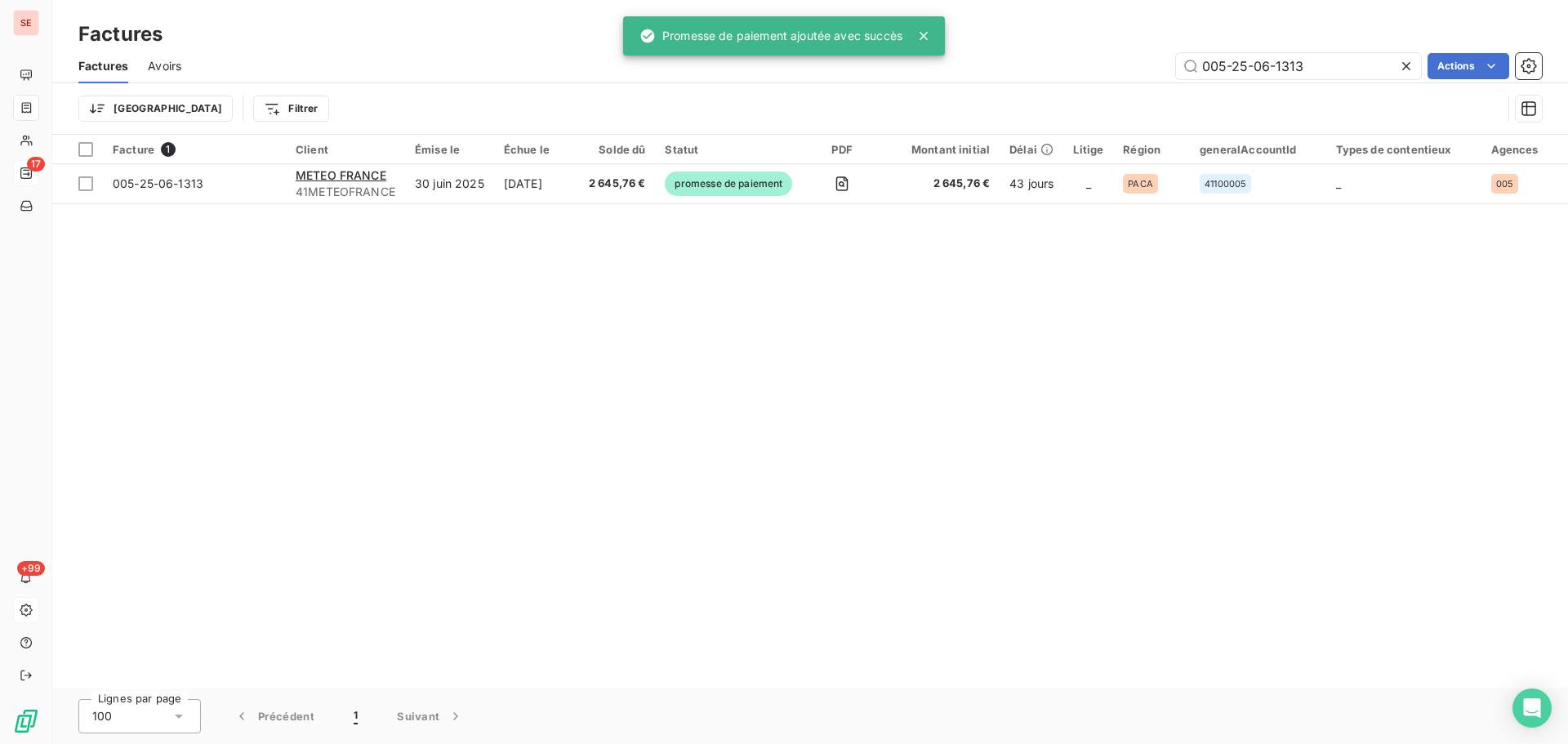
drag, startPoint x: 1240, startPoint y: 71, endPoint x: 1124, endPoint y: 62, distance: 116.3
click at [1124, 62] on div "005-25-06-1313 Actions" at bounding box center [871, 66] width 1341 height 26
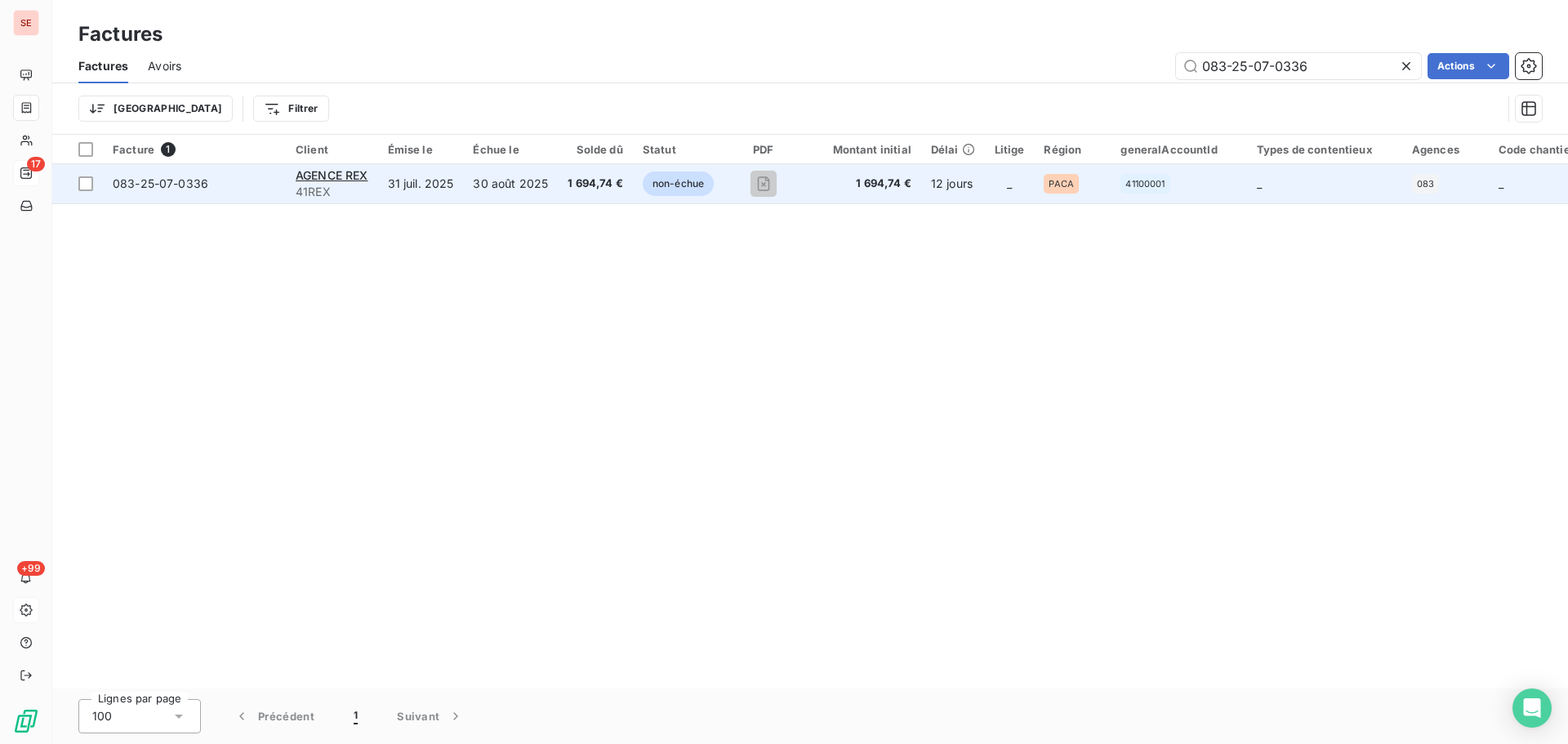
type input "083-25-07-0336"
click at [181, 187] on span "083-25-07-0336" at bounding box center [161, 183] width 96 height 14
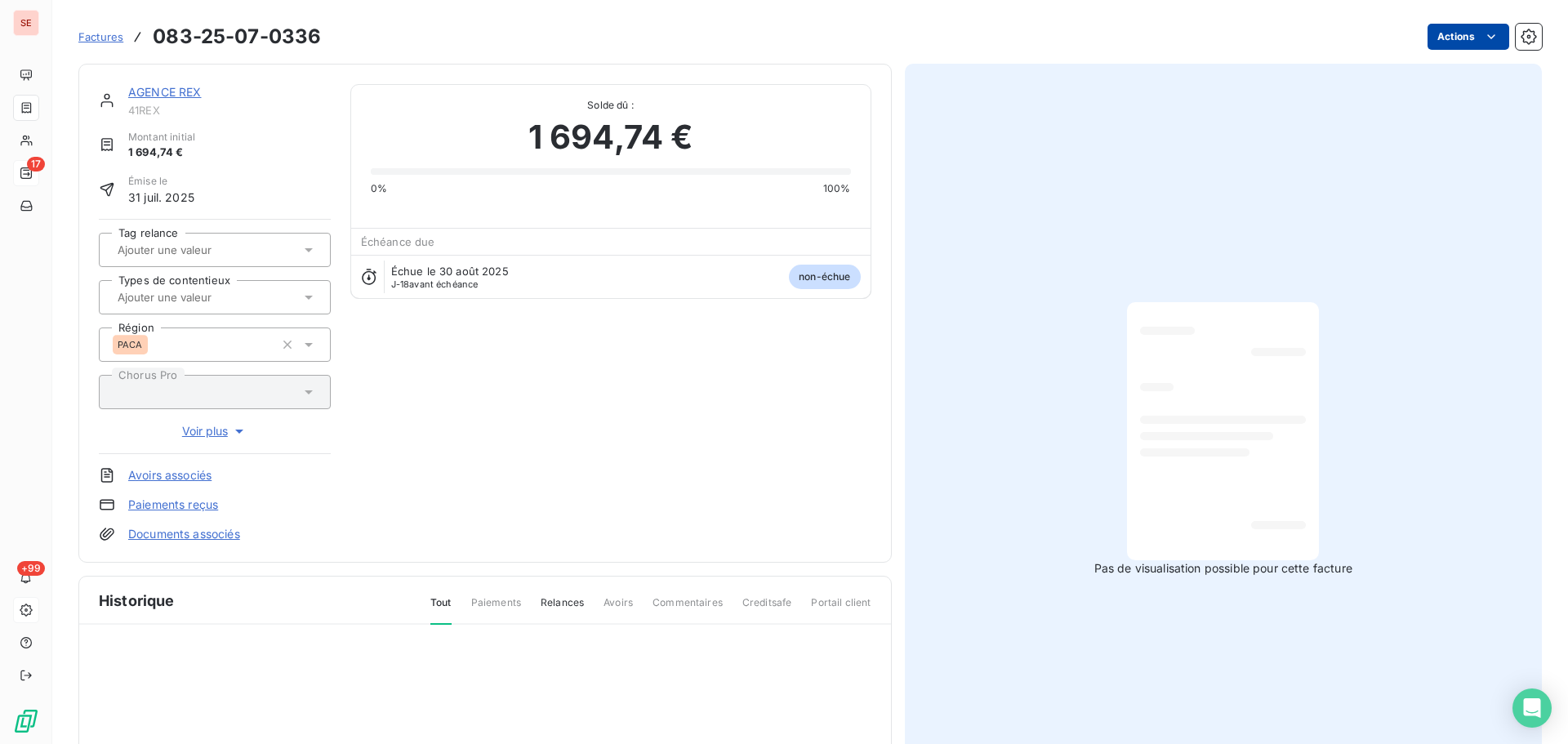
click at [1435, 43] on html "SE 17 +99 Factures 083-25-07-0336 Actions AGENCE REX 41REX Montant initial 1 69…" at bounding box center [784, 372] width 1568 height 744
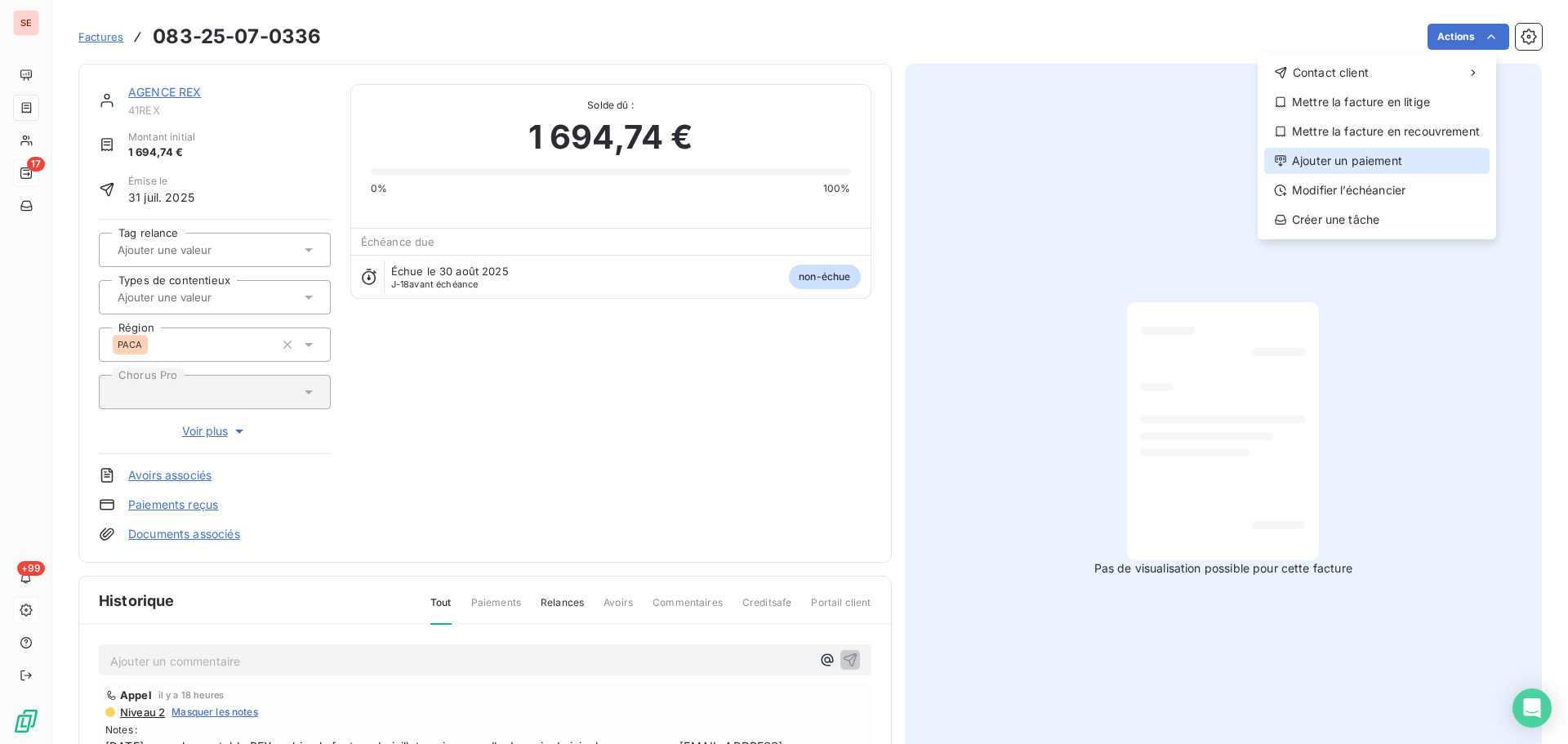
click at [1379, 165] on div "Ajouter un paiement" at bounding box center [1377, 161] width 225 height 26
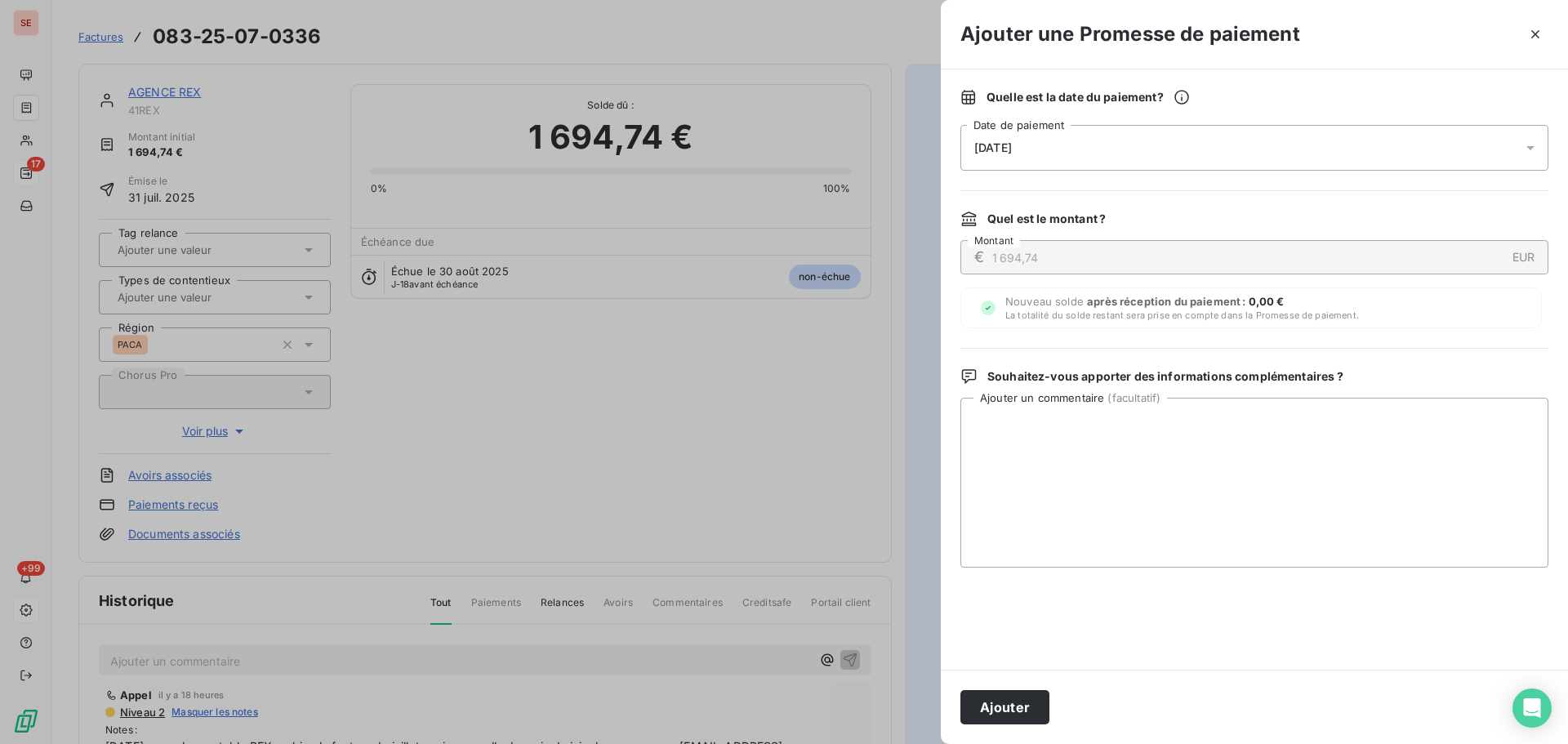
click at [996, 131] on div "[DATE]" at bounding box center [1254, 148] width 588 height 46
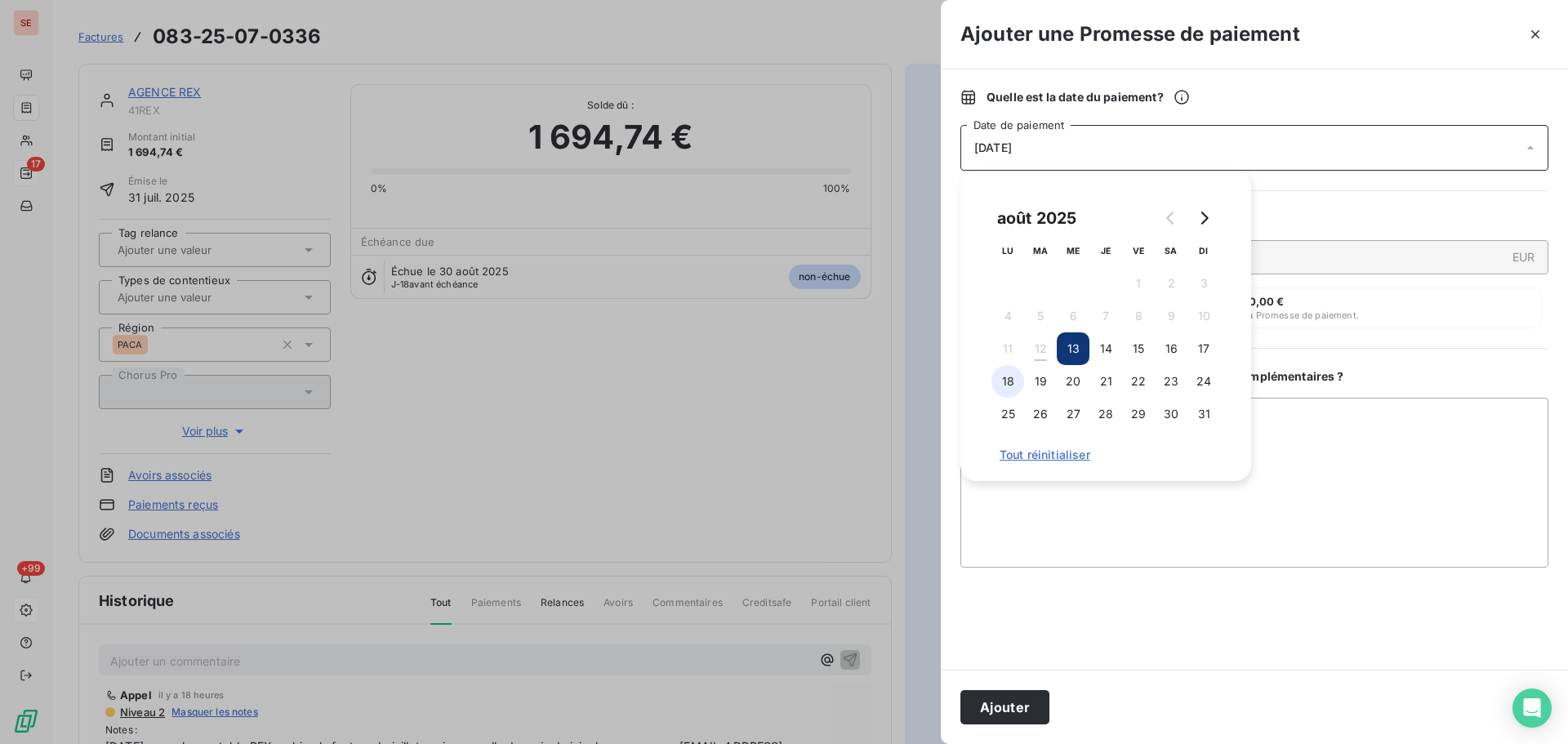
click at [1008, 379] on button "18" at bounding box center [1007, 381] width 32 height 32
click at [1312, 410] on textarea "Ajouter un commentaire ( facultatif )" at bounding box center [1254, 482] width 588 height 170
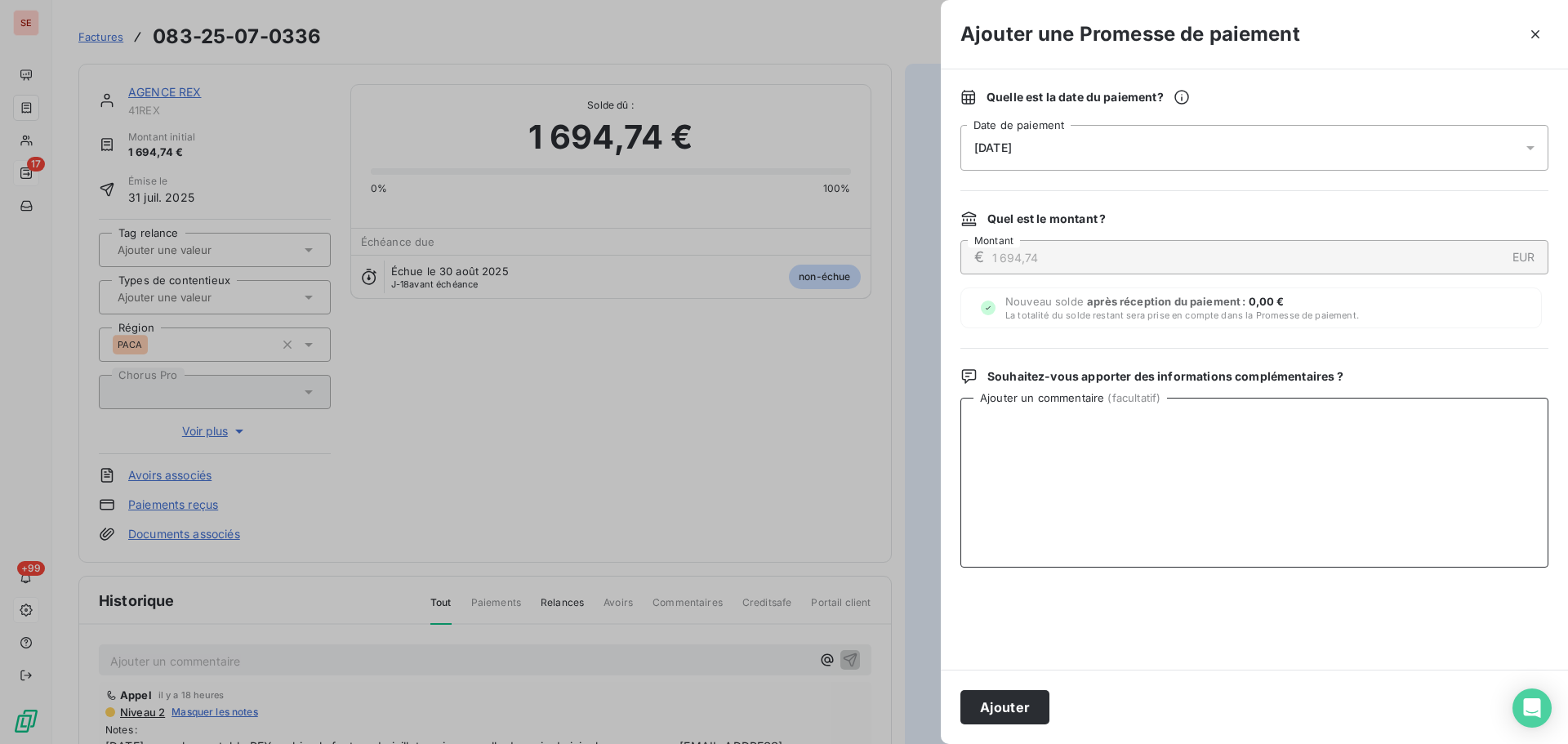
paste textarea "Virement du 12/08/25"
type textarea "Virement du 12/08/25"
click at [1009, 719] on button "Ajouter" at bounding box center [1004, 707] width 89 height 34
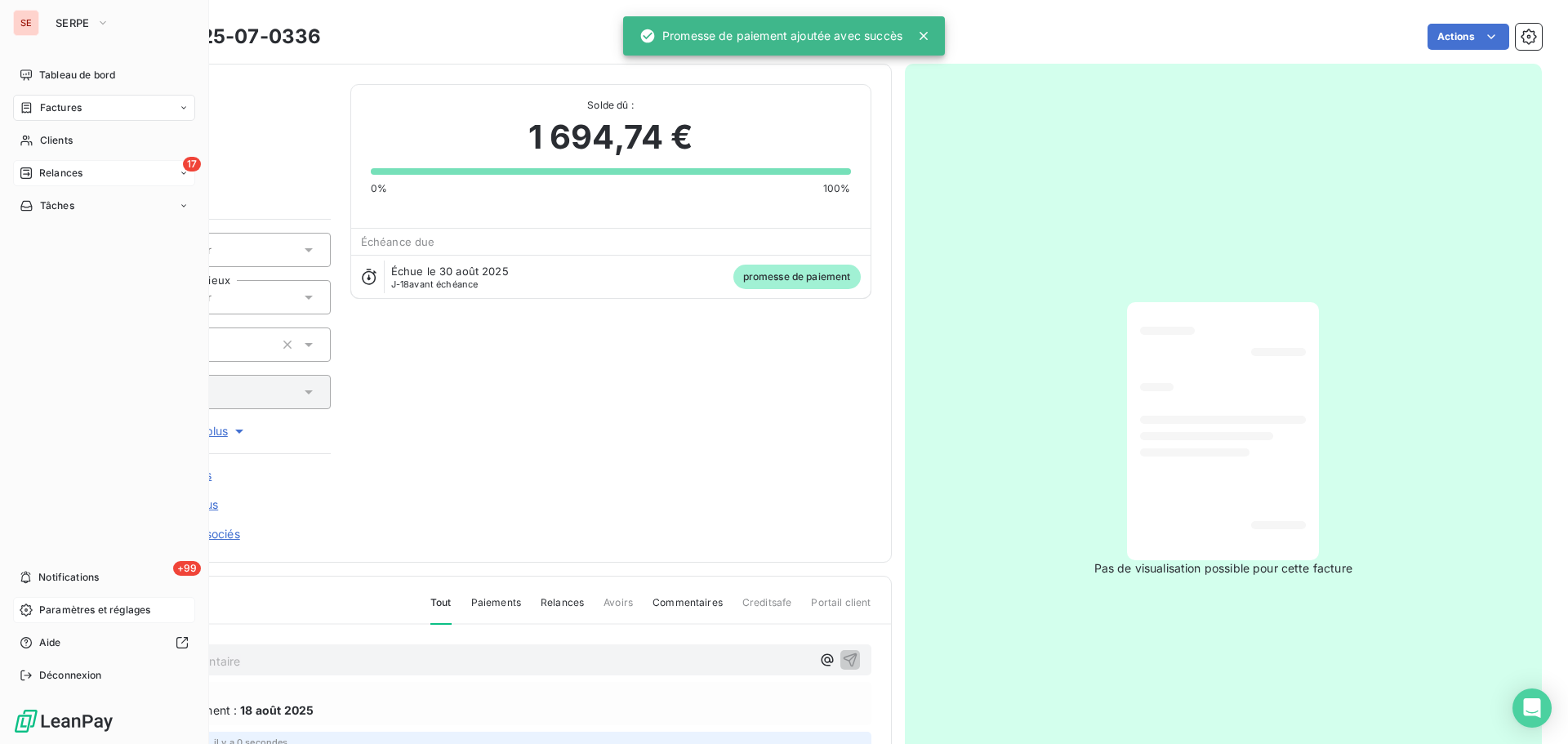
drag, startPoint x: 65, startPoint y: 107, endPoint x: 150, endPoint y: 109, distance: 85.0
click at [65, 107] on span "Factures" at bounding box center [61, 108] width 42 height 15
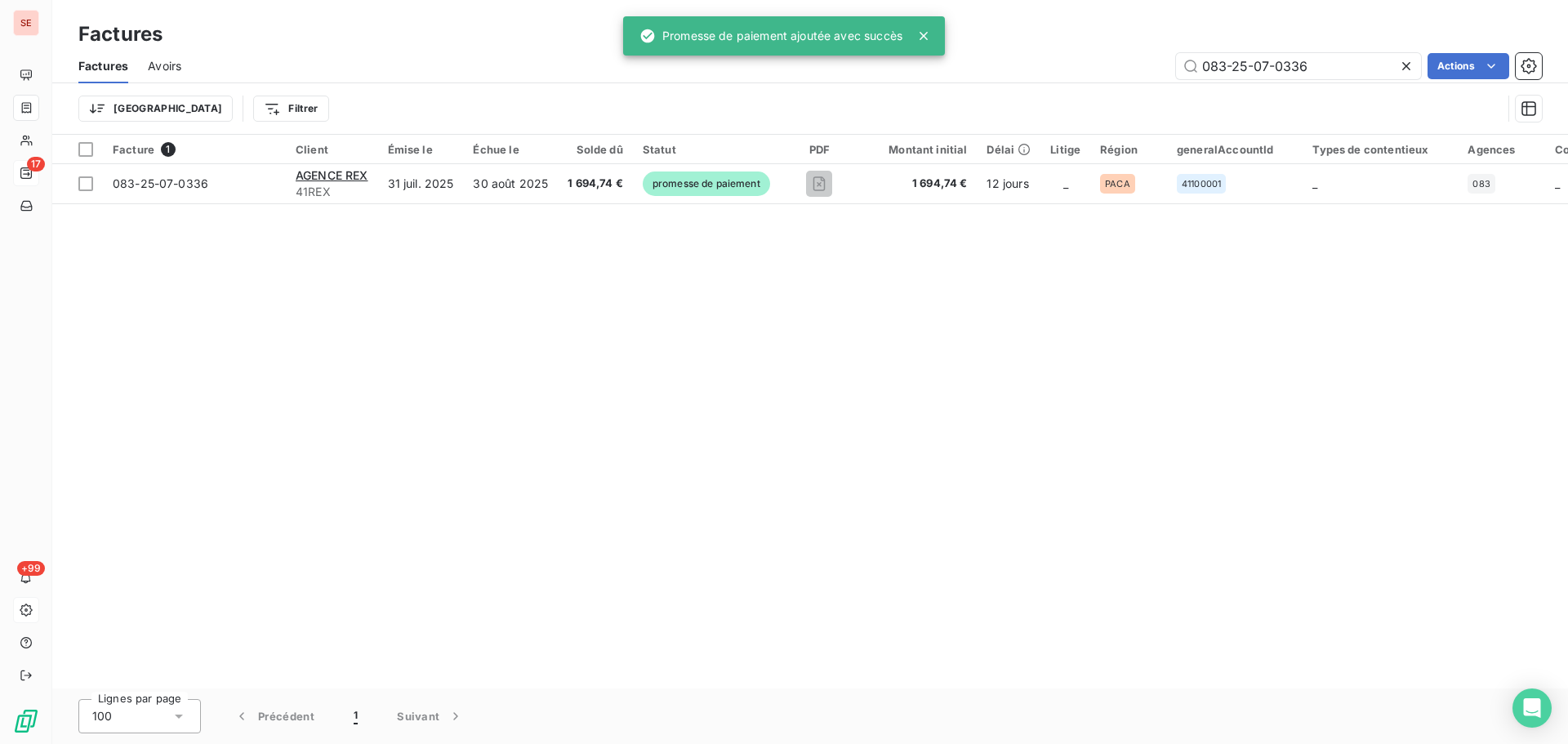
drag, startPoint x: 1307, startPoint y: 69, endPoint x: 1128, endPoint y: 58, distance: 179.3
click at [1130, 59] on div "083-25-07-0336 Actions" at bounding box center [871, 66] width 1341 height 26
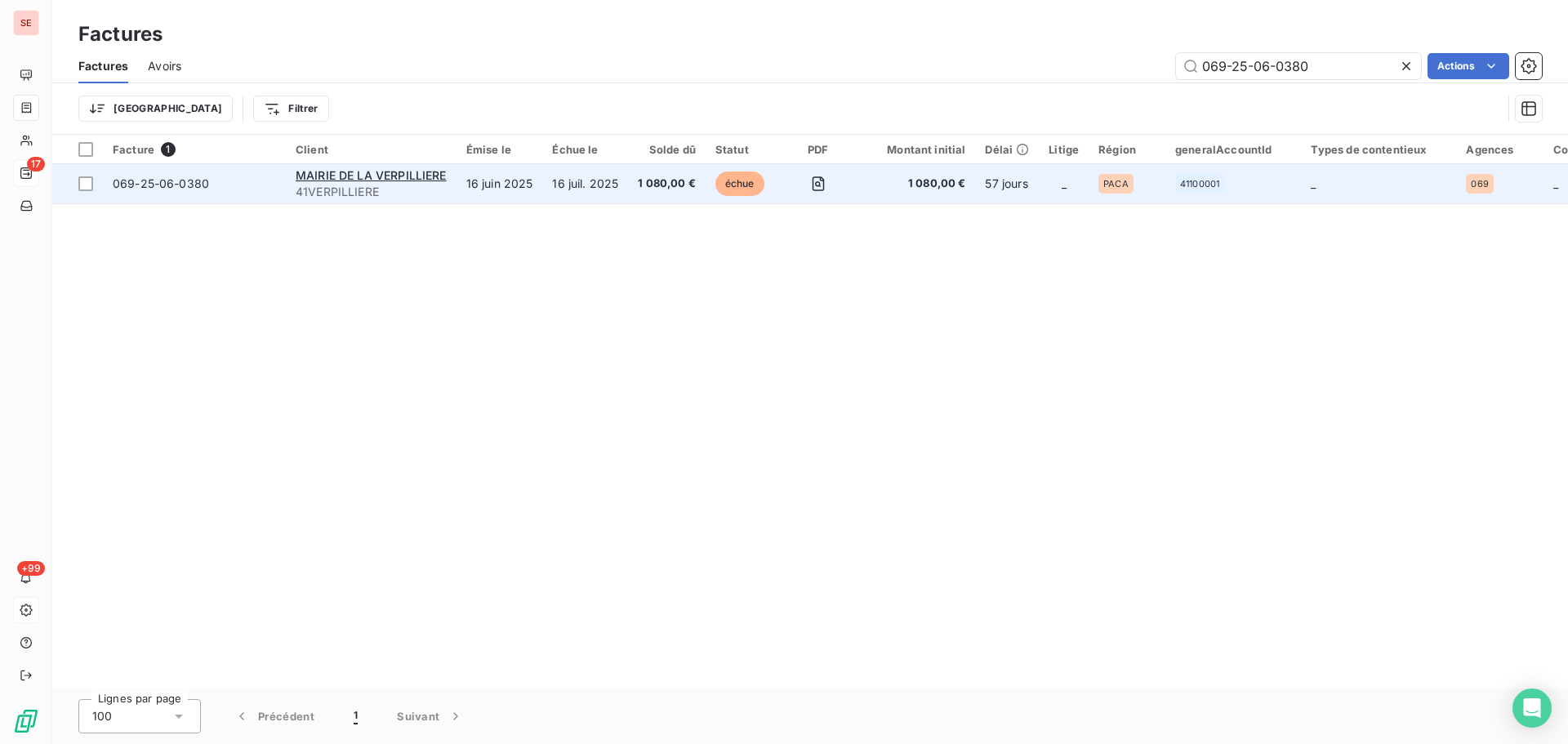
type input "069-25-06-0380"
click at [153, 180] on span "069-25-06-0380" at bounding box center [161, 183] width 96 height 14
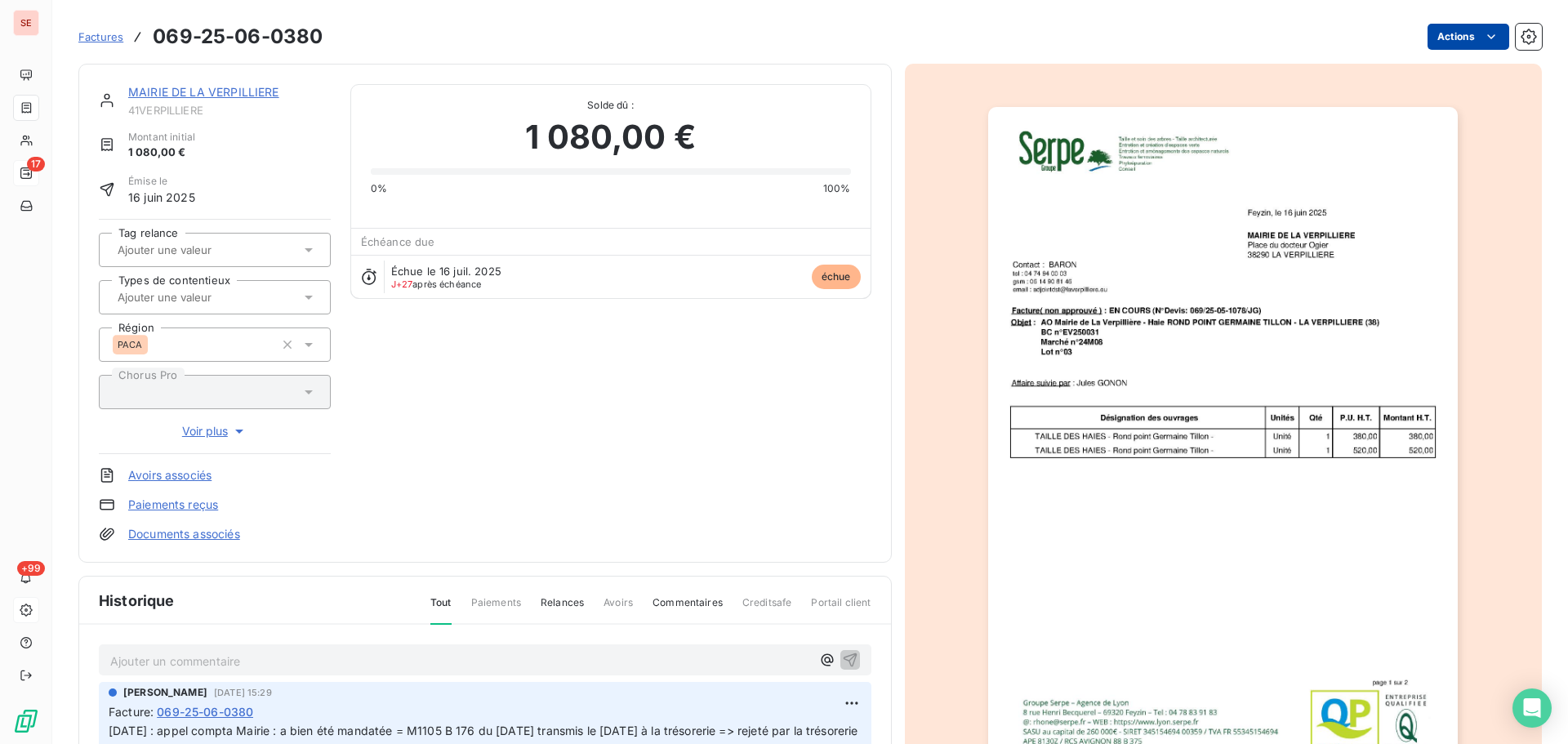
click at [1455, 31] on html "SE 17 +99 Factures 069-25-06-0380 Actions MAIRIE DE LA VERPILLIERE 41VERPILLIER…" at bounding box center [784, 372] width 1568 height 744
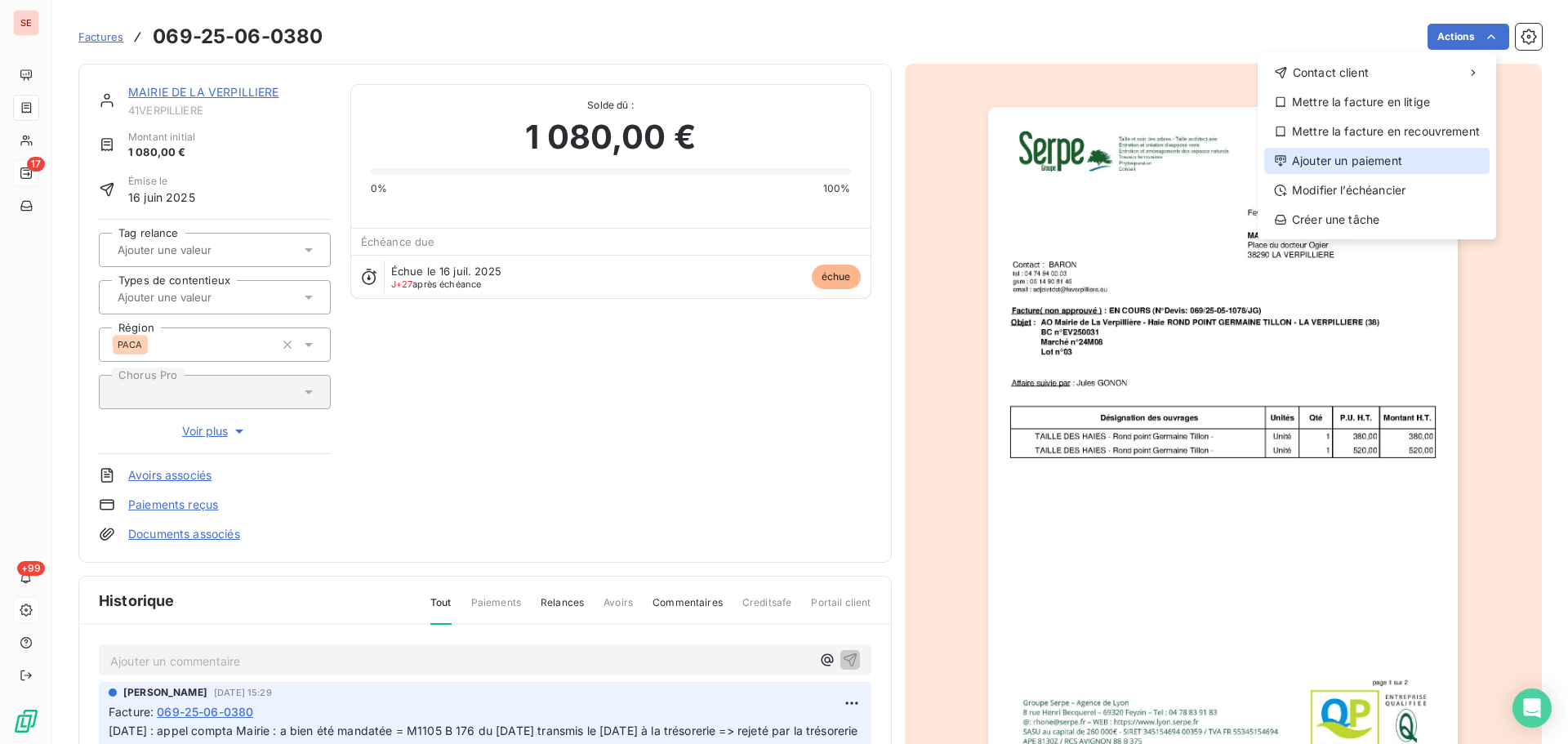
click at [1368, 156] on div "Ajouter un paiement" at bounding box center [1377, 161] width 225 height 26
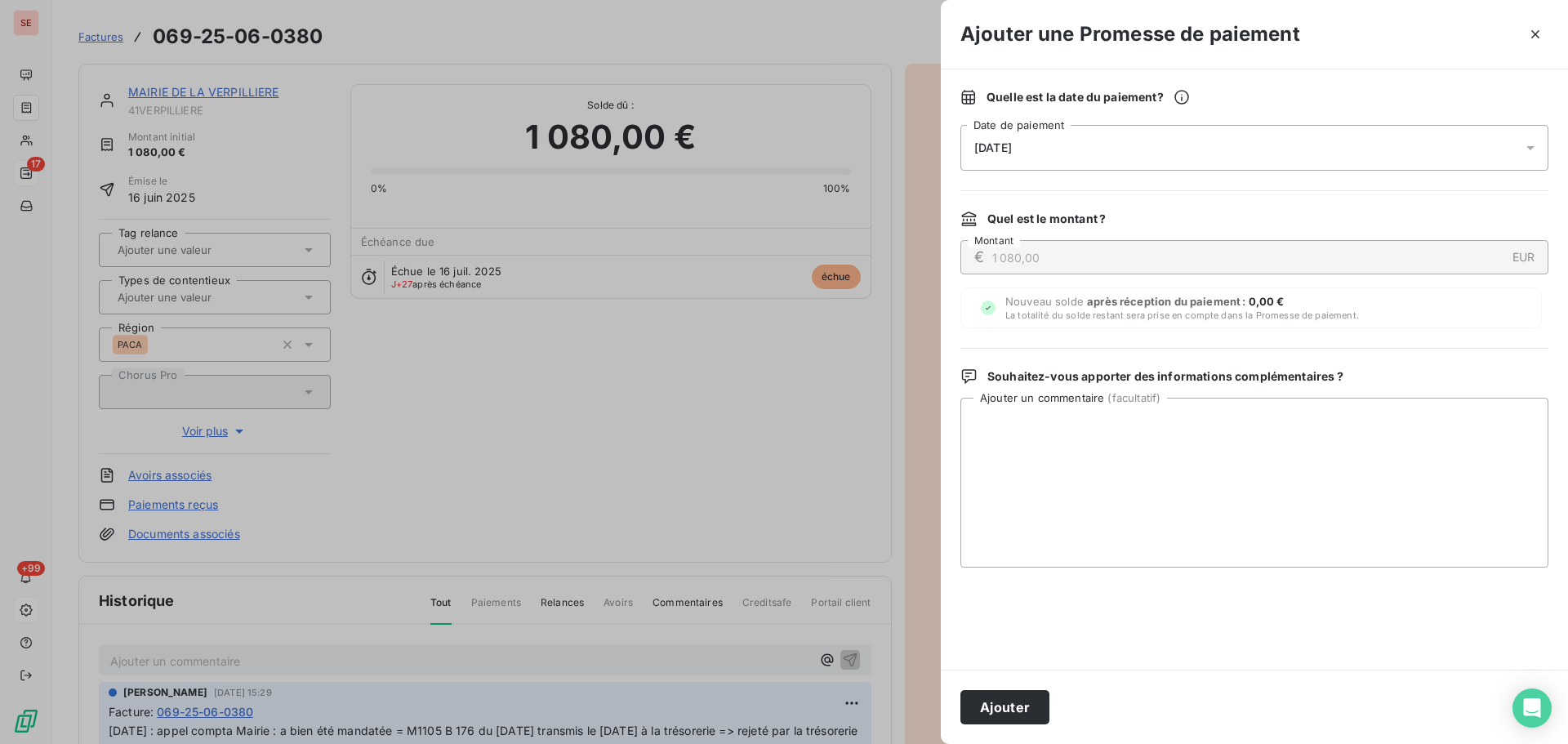
click at [1004, 142] on span "[DATE]" at bounding box center [993, 147] width 37 height 13
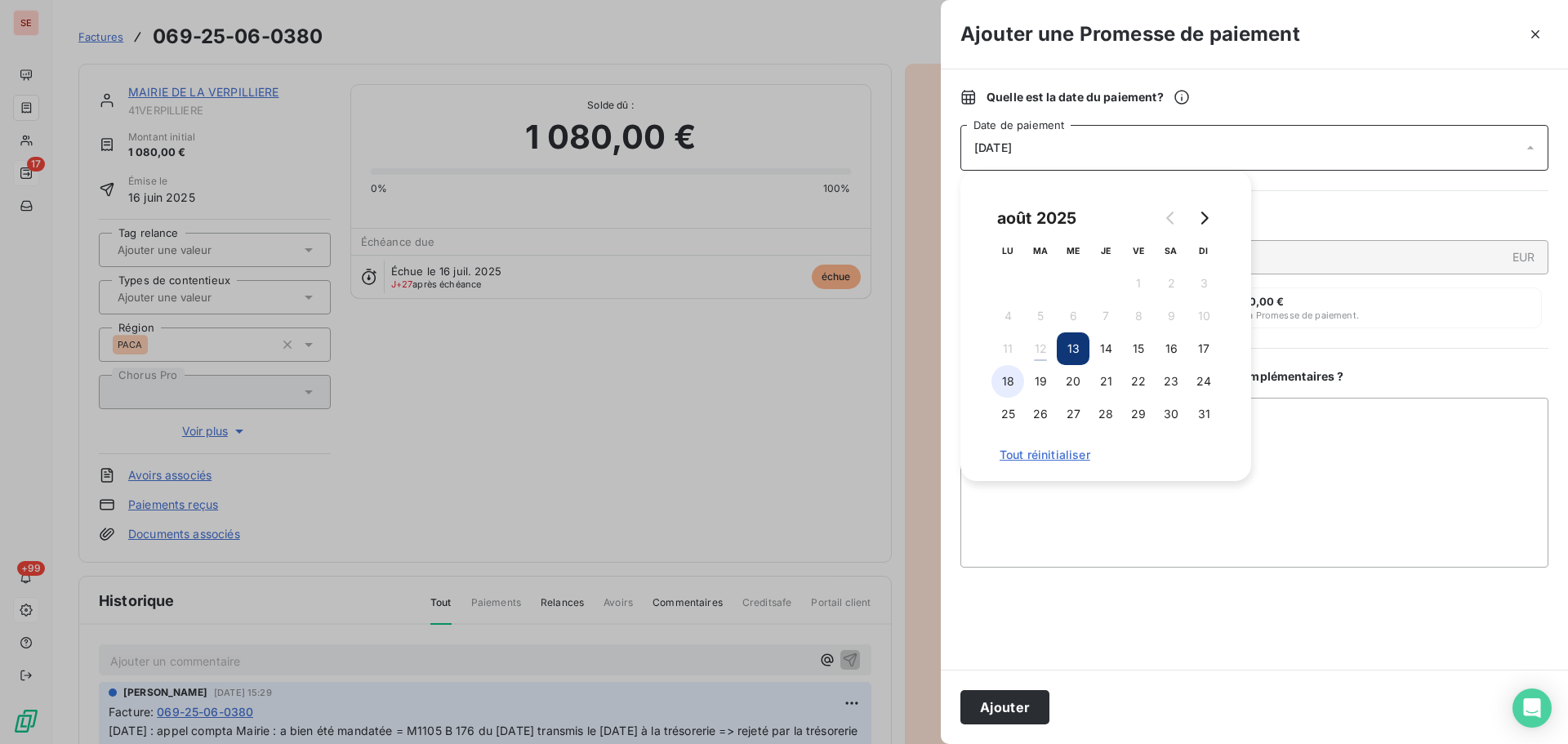
click at [1003, 380] on button "18" at bounding box center [1007, 381] width 32 height 32
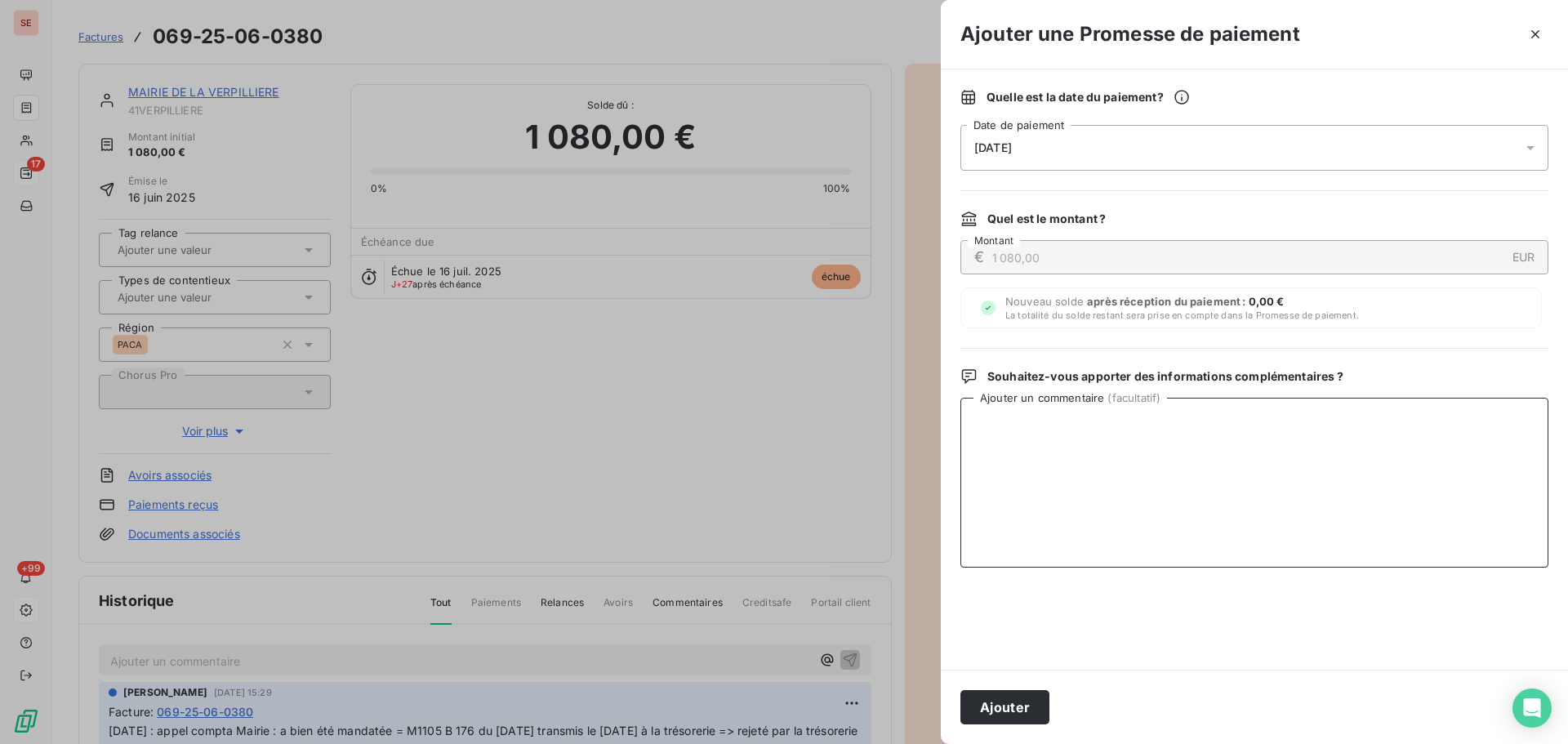
click at [1390, 463] on textarea "Ajouter un commentaire ( facultatif )" at bounding box center [1254, 482] width 588 height 170
paste textarea "Virement du 12/08/25"
type textarea "Virement du 12/08/25"
drag, startPoint x: 1027, startPoint y: 714, endPoint x: 1266, endPoint y: 684, distance: 240.9
click at [1027, 713] on button "Ajouter" at bounding box center [1004, 707] width 89 height 34
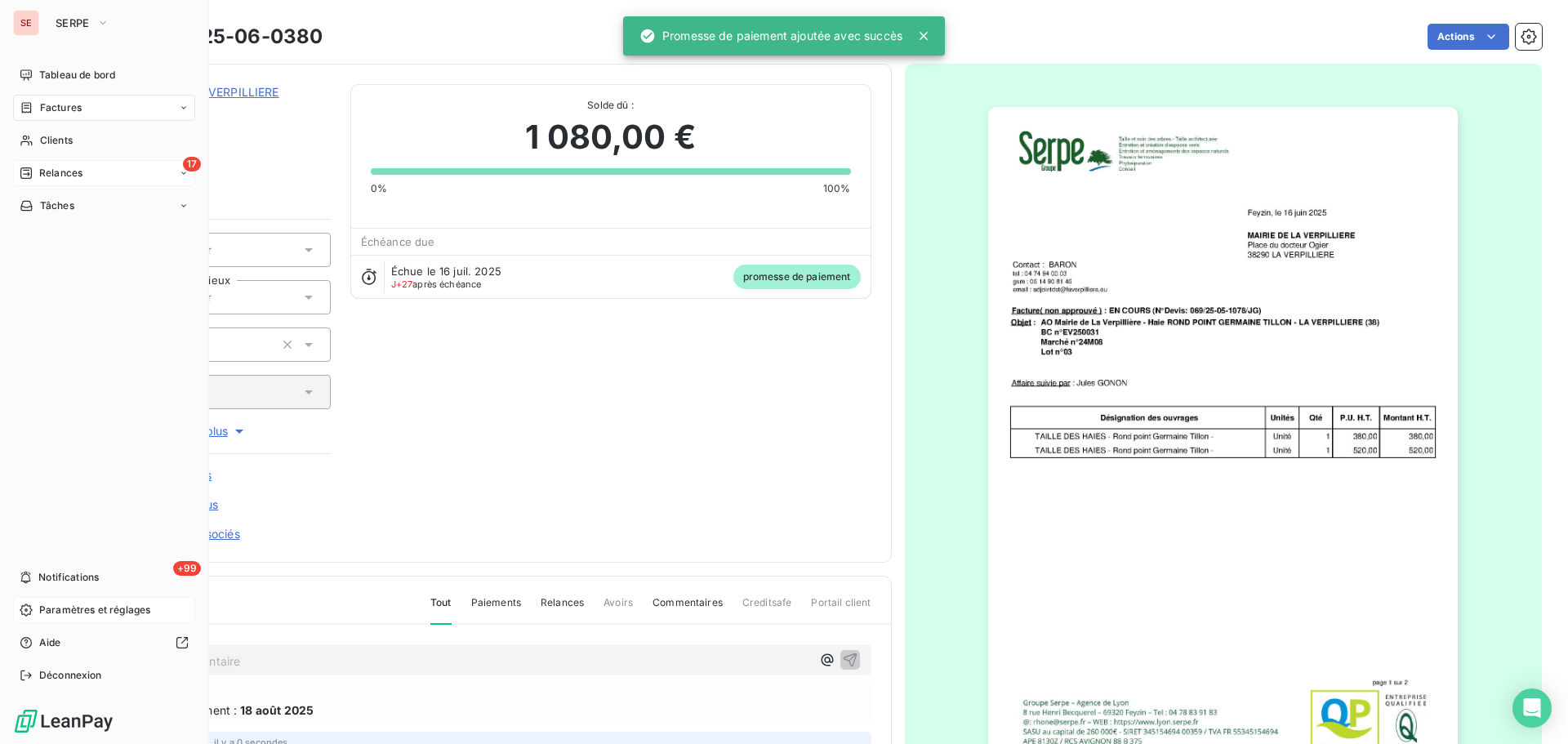
click at [69, 107] on span "Factures" at bounding box center [61, 108] width 42 height 15
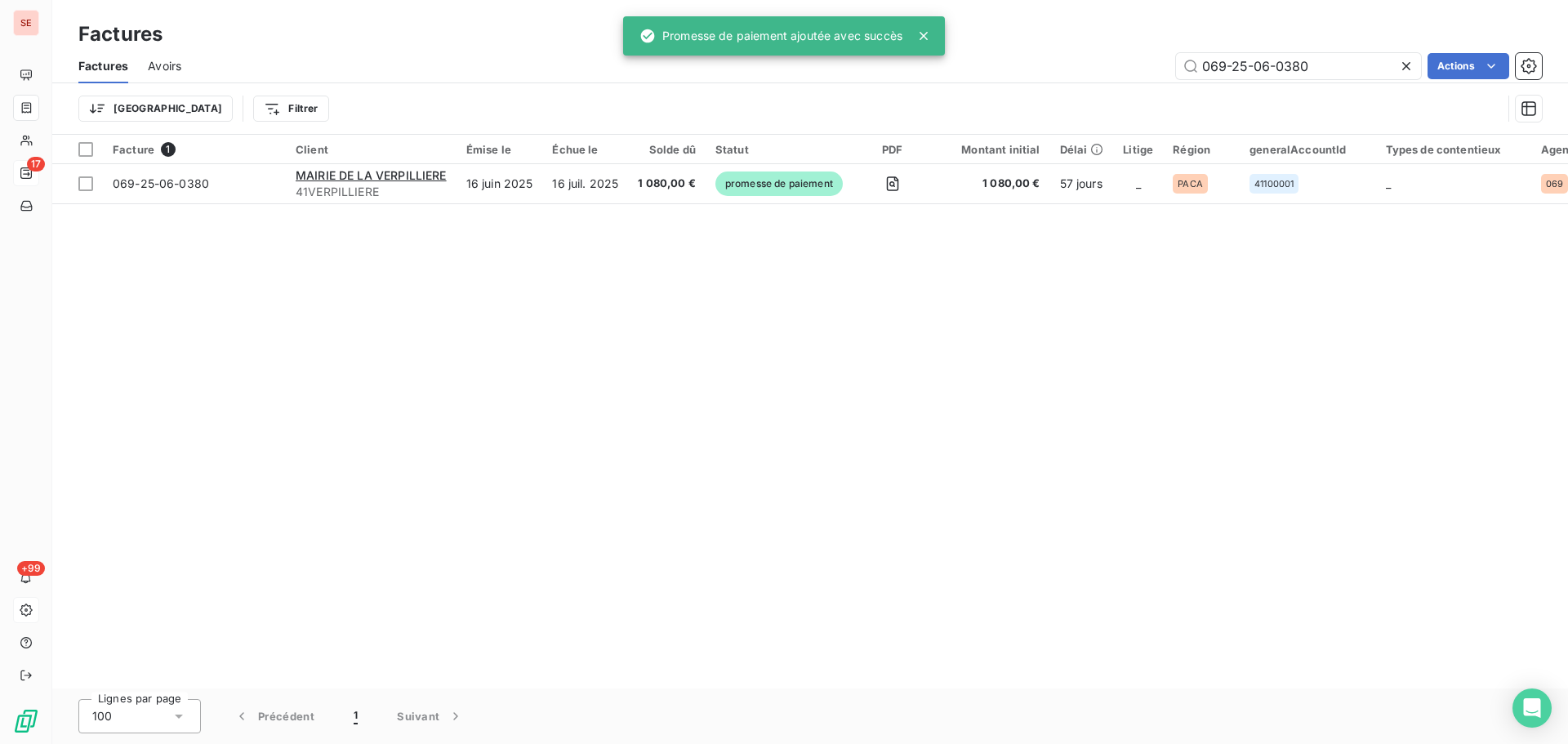
drag, startPoint x: 1226, startPoint y: 69, endPoint x: 1103, endPoint y: 64, distance: 123.1
click at [1118, 65] on div "069-25-06-0380 Actions" at bounding box center [871, 66] width 1341 height 26
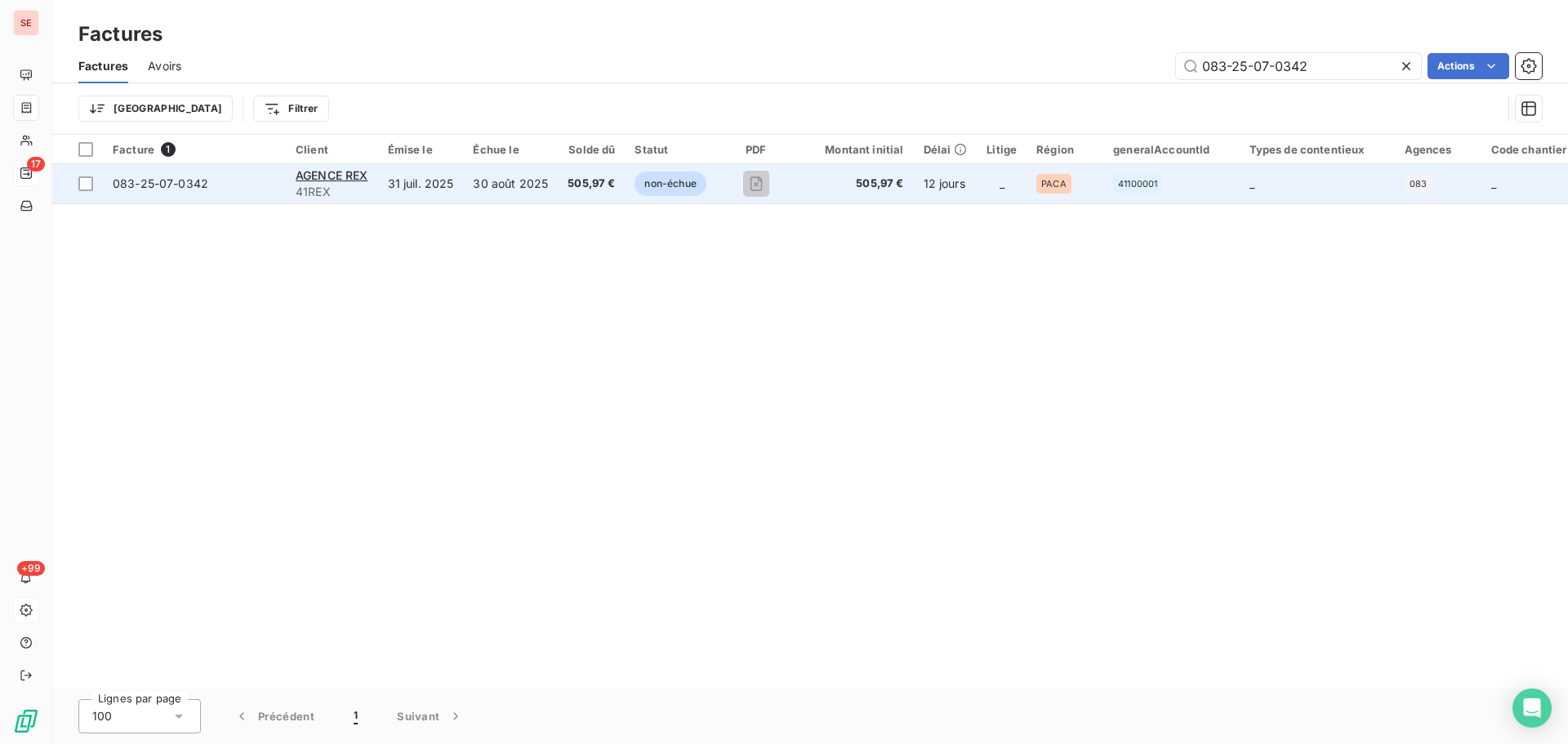
type input "083-25-07-0342"
click at [155, 182] on span "083-25-07-0342" at bounding box center [161, 183] width 96 height 14
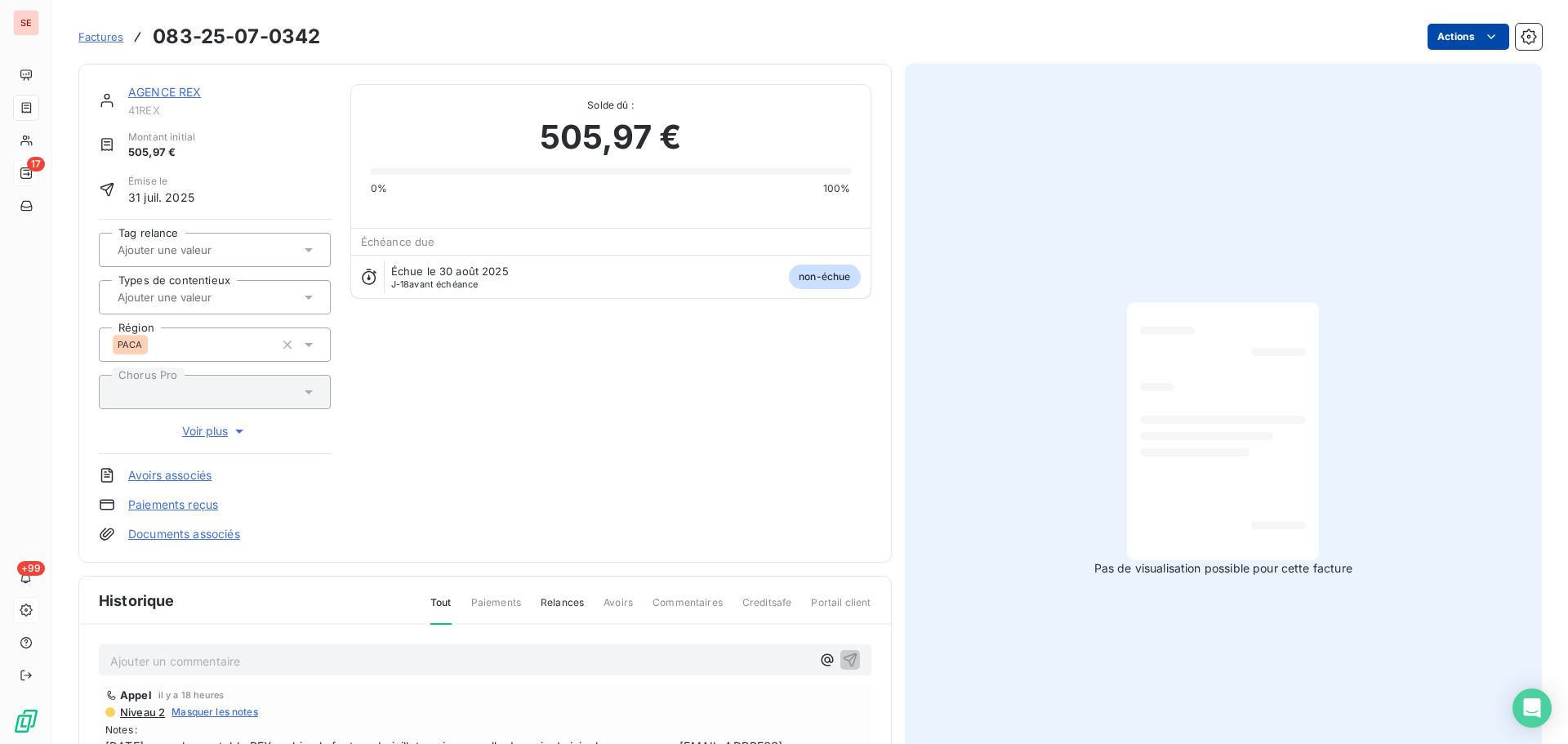
click at [1434, 38] on html "SE 17 +99 Factures 083-25-07-0342 Actions AGENCE REX 41REX Montant initial 505,…" at bounding box center [784, 372] width 1568 height 744
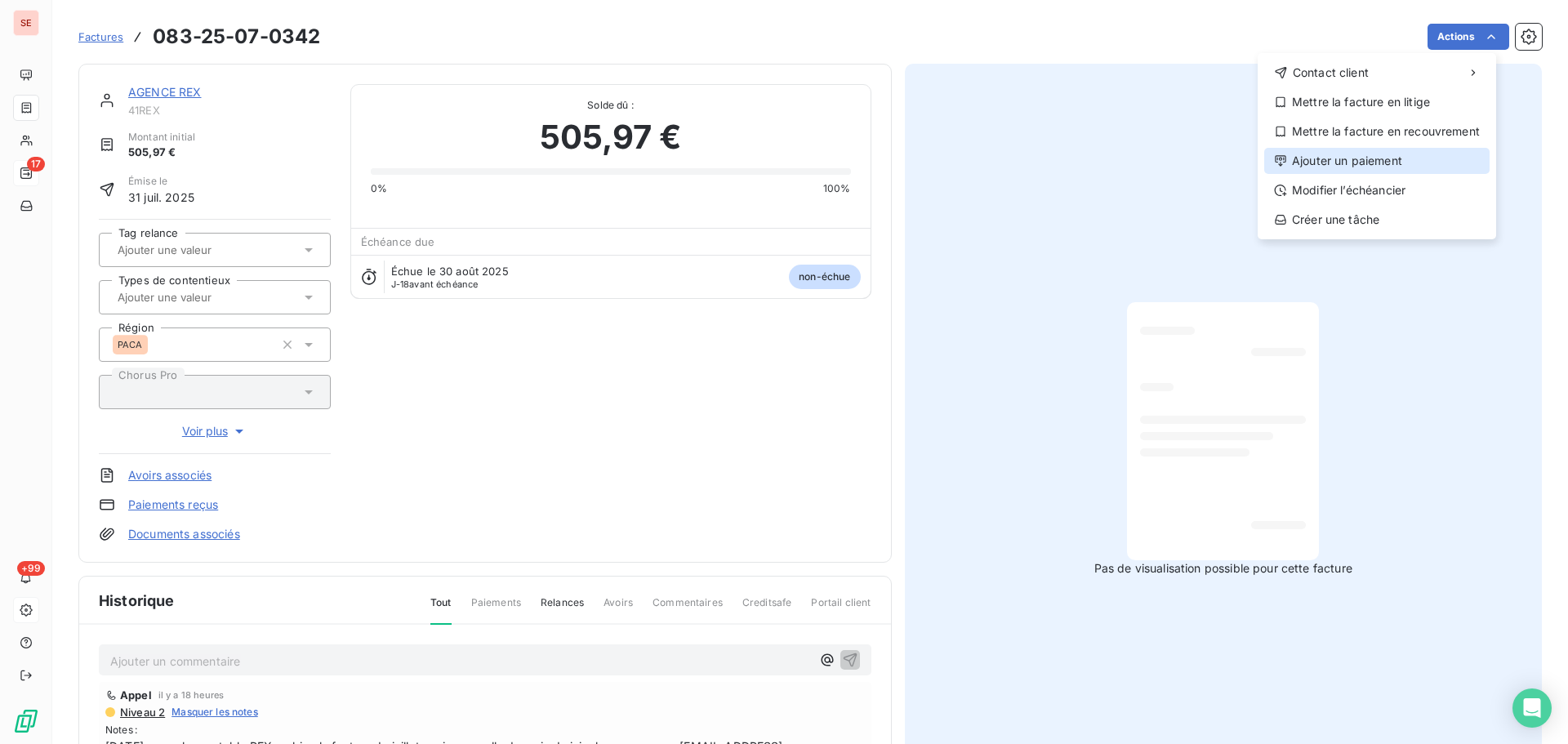
click at [1395, 155] on div "Ajouter un paiement" at bounding box center [1377, 161] width 225 height 26
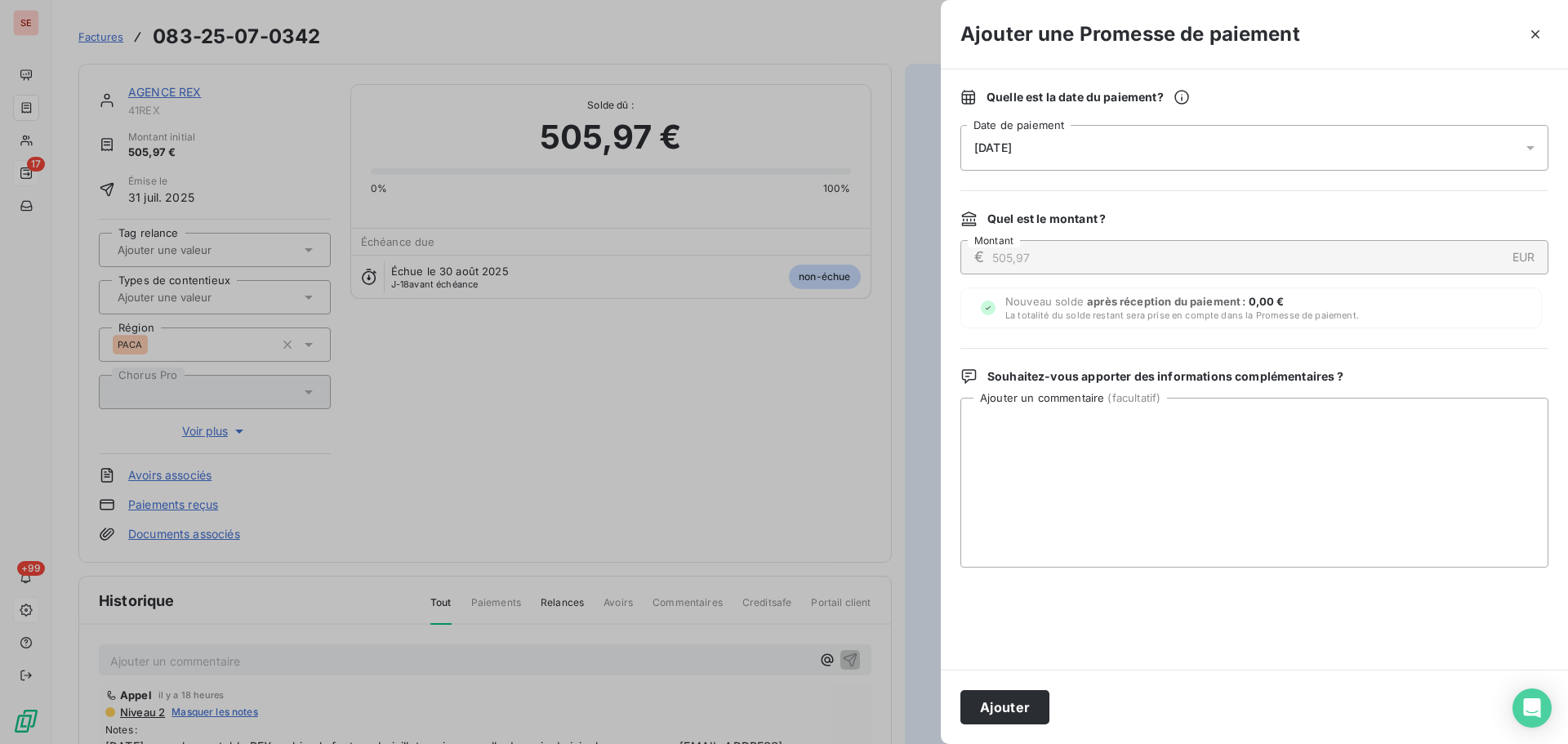
click at [1012, 151] on span "[DATE]" at bounding box center [993, 147] width 37 height 13
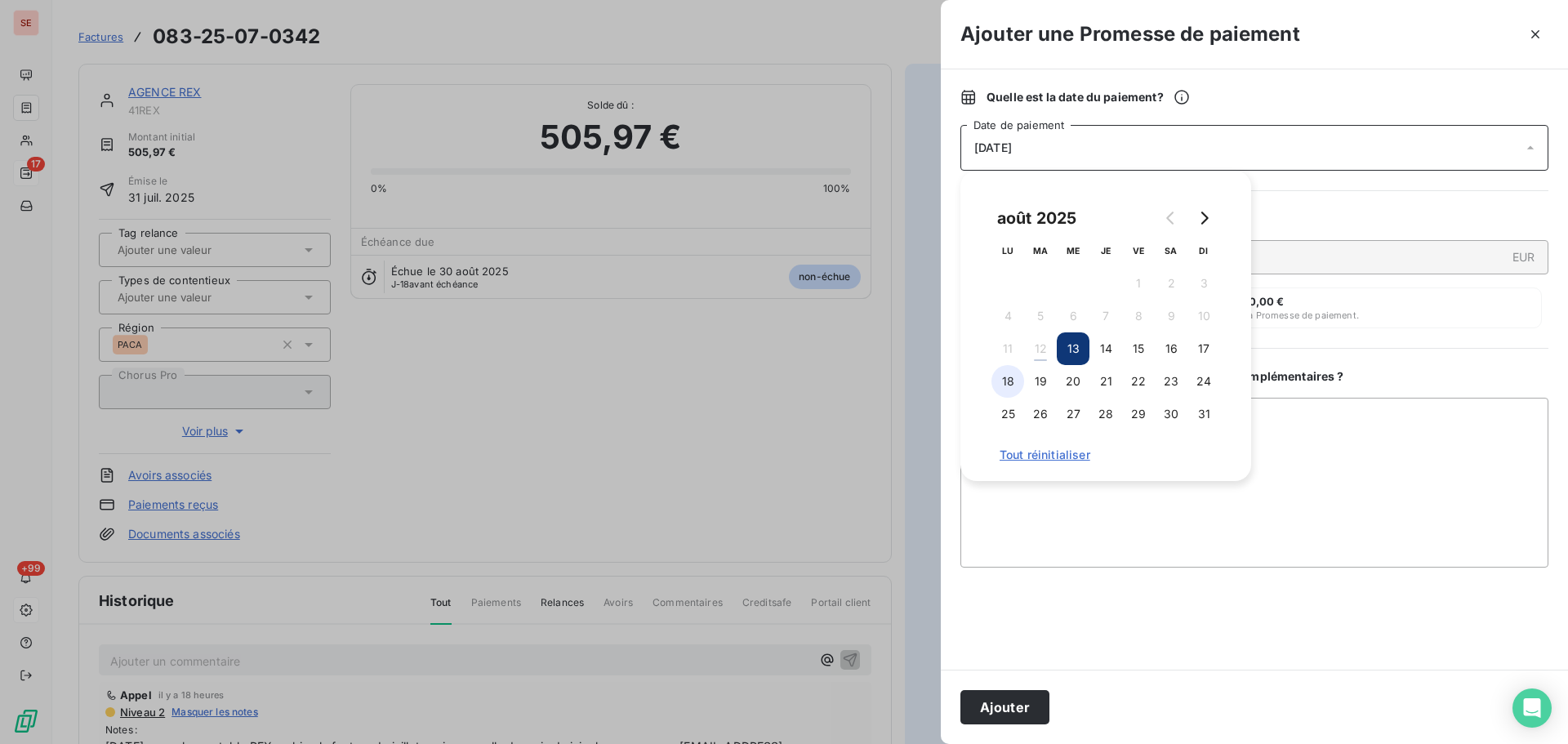
click at [1003, 383] on button "18" at bounding box center [1007, 381] width 32 height 32
click at [1323, 439] on textarea "Ajouter un commentaire ( facultatif )" at bounding box center [1254, 482] width 588 height 170
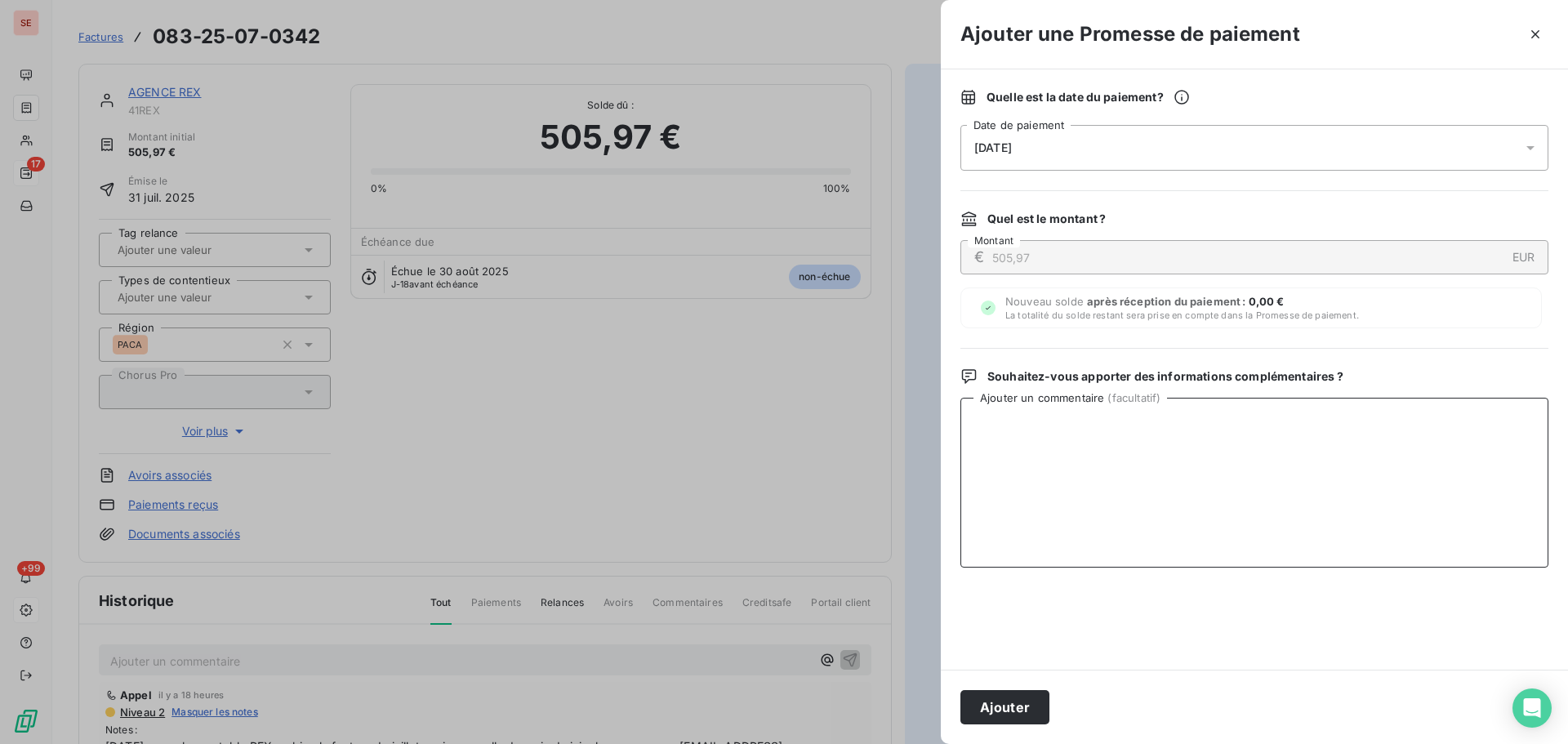
paste textarea "Virement du 12/08/25"
type textarea "Virement du 12/08/25"
click at [1017, 694] on button "Ajouter" at bounding box center [1004, 707] width 89 height 34
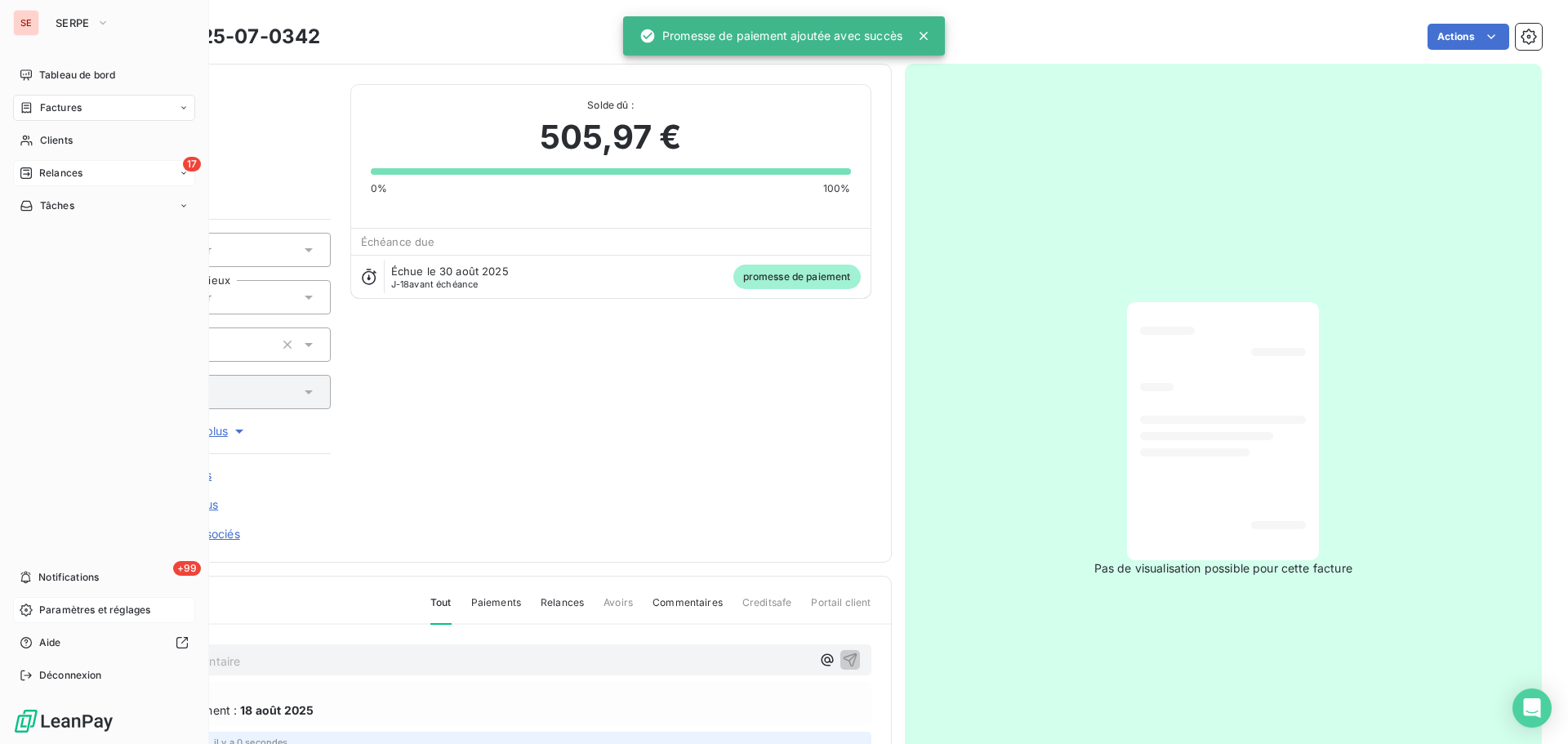
click at [71, 108] on span "Factures" at bounding box center [61, 108] width 42 height 15
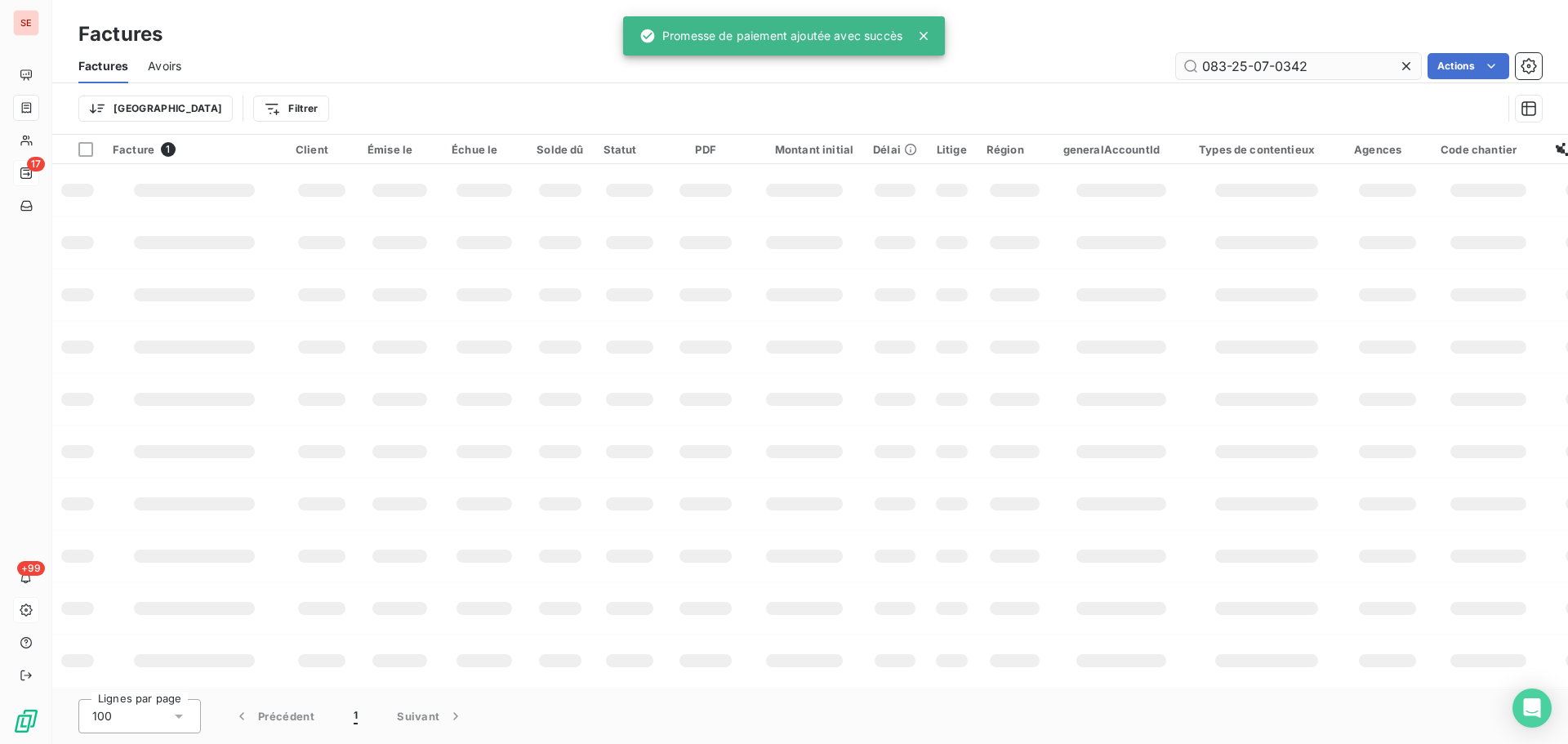
drag, startPoint x: 1282, startPoint y: 67, endPoint x: 1246, endPoint y: 63, distance: 36.2
click at [1246, 63] on input "083-25-07-0342" at bounding box center [1298, 66] width 245 height 26
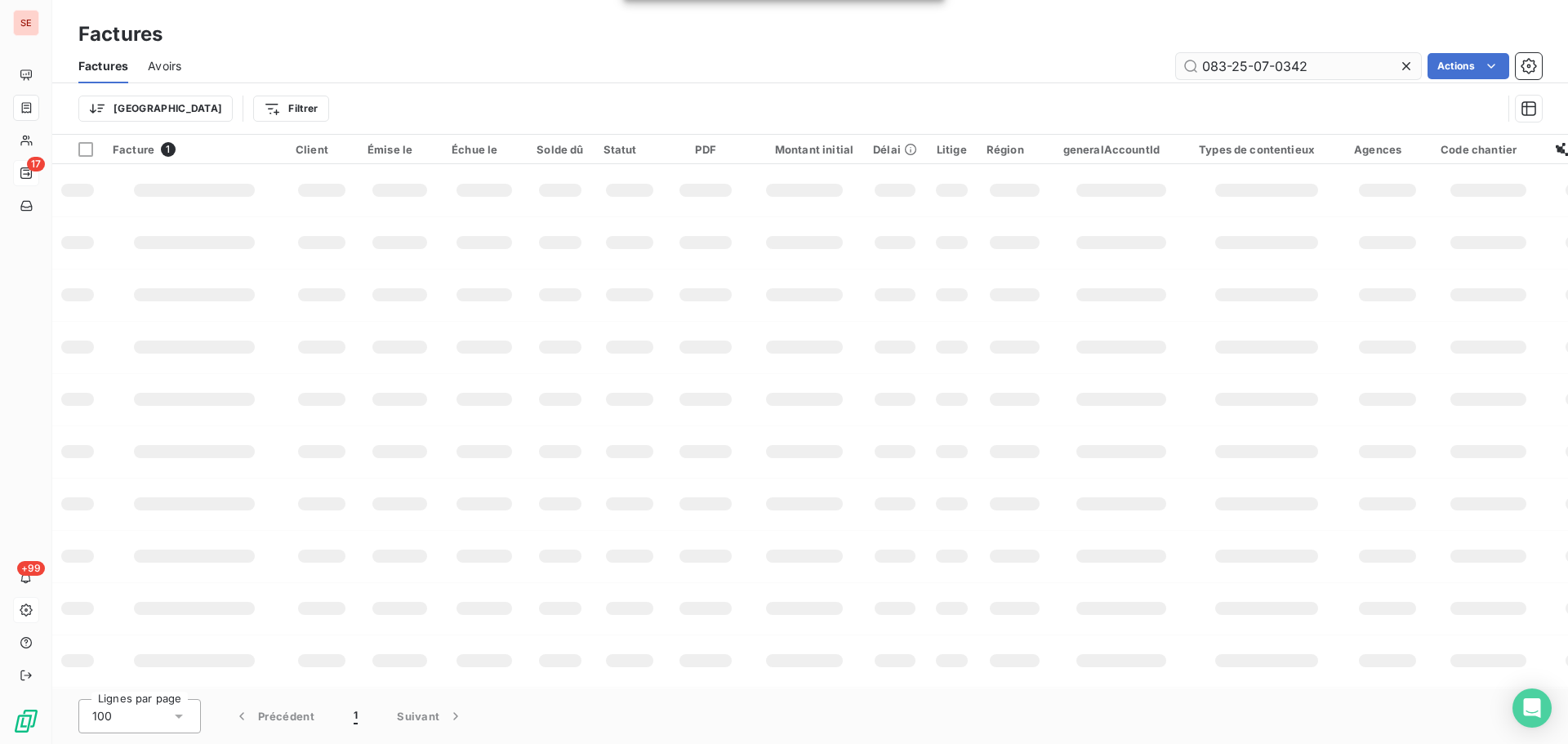
click at [1246, 63] on input "083-25-07-0342" at bounding box center [1298, 66] width 245 height 26
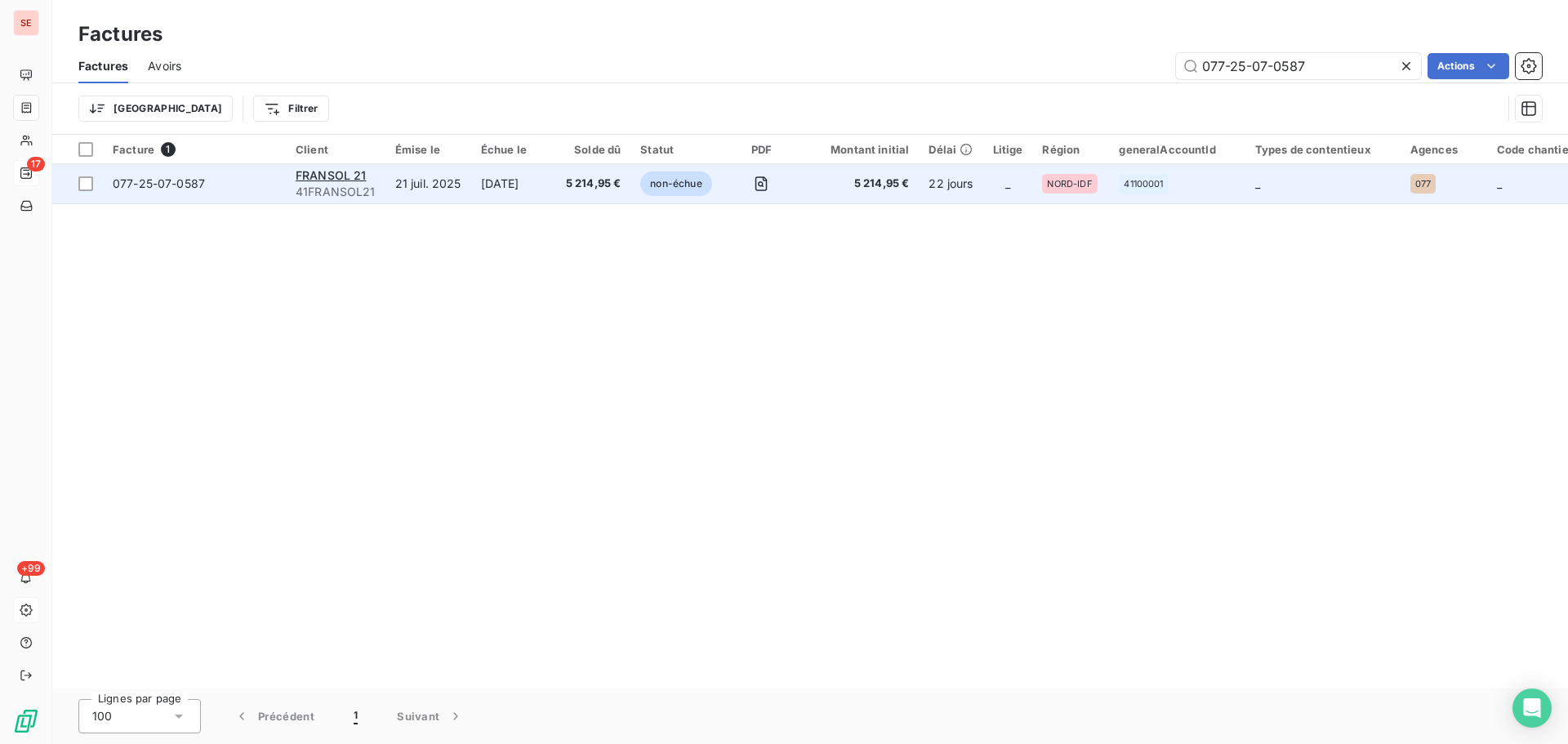
type input "077-25-07-0587"
click at [157, 182] on span "077-25-07-0587" at bounding box center [159, 183] width 92 height 14
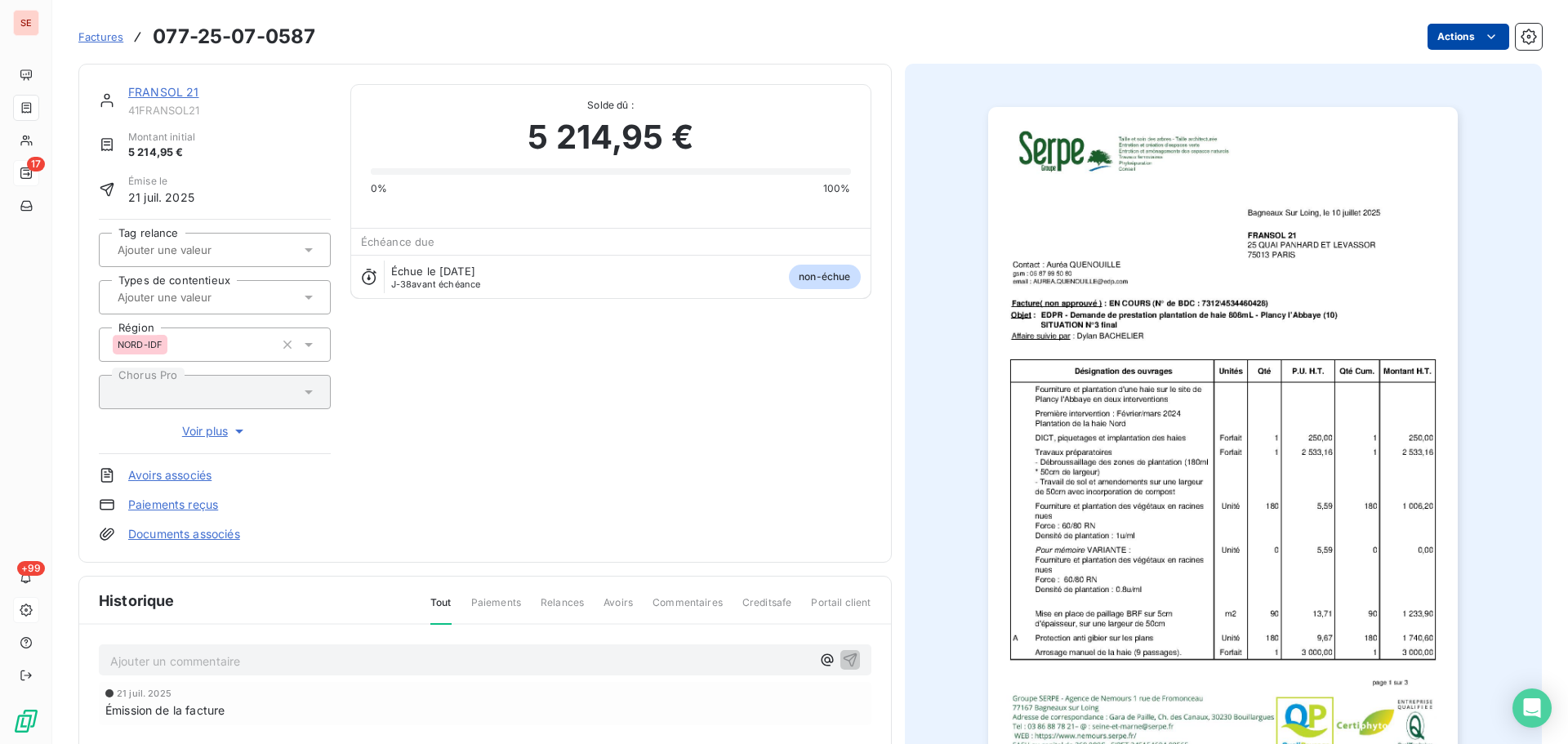
click at [1457, 39] on html "SE 17 +99 Factures 077-25-07-0587 Actions FRANSOL 21 41FRANSOL21 Montant initia…" at bounding box center [784, 372] width 1568 height 744
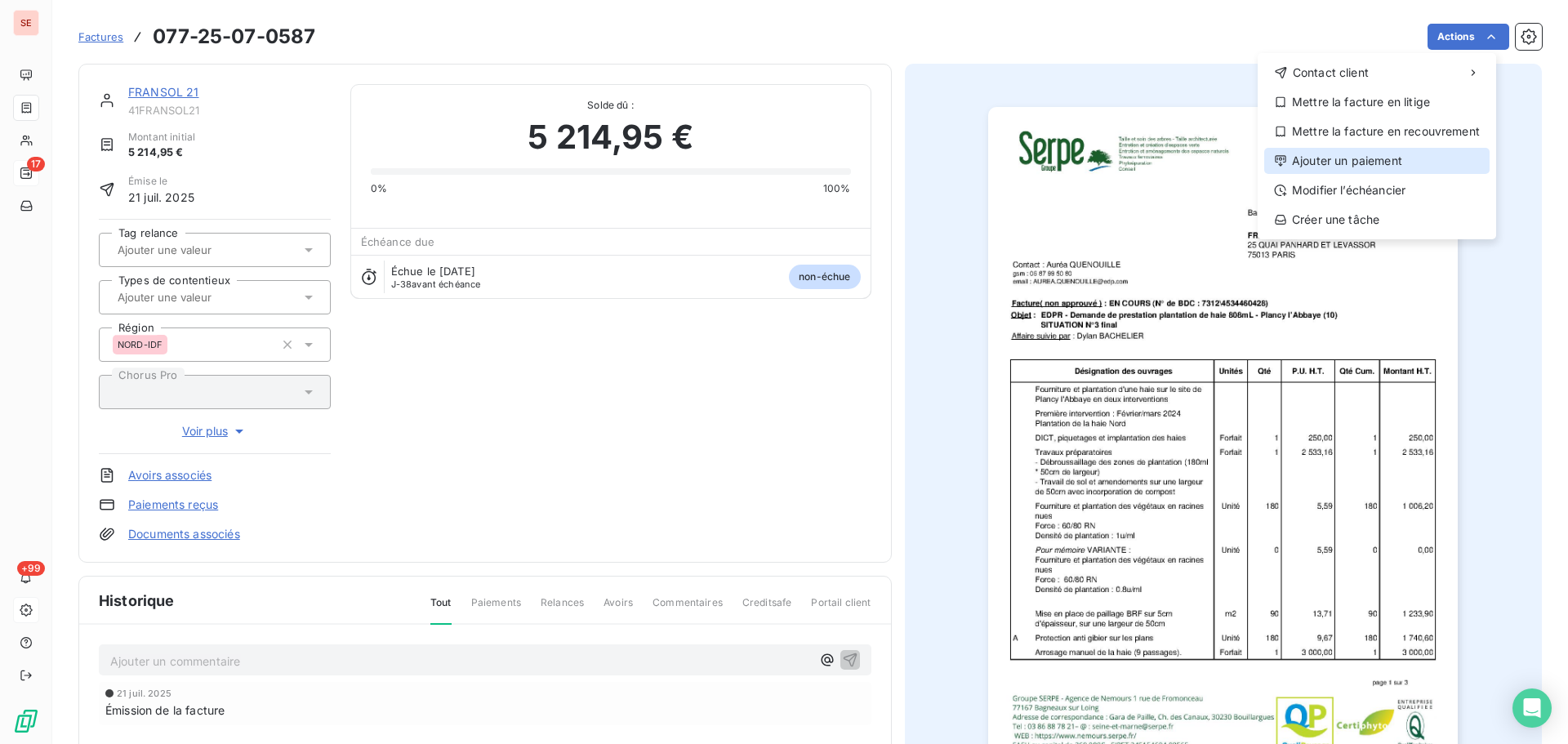
click at [1389, 159] on div "Ajouter un paiement" at bounding box center [1377, 161] width 225 height 26
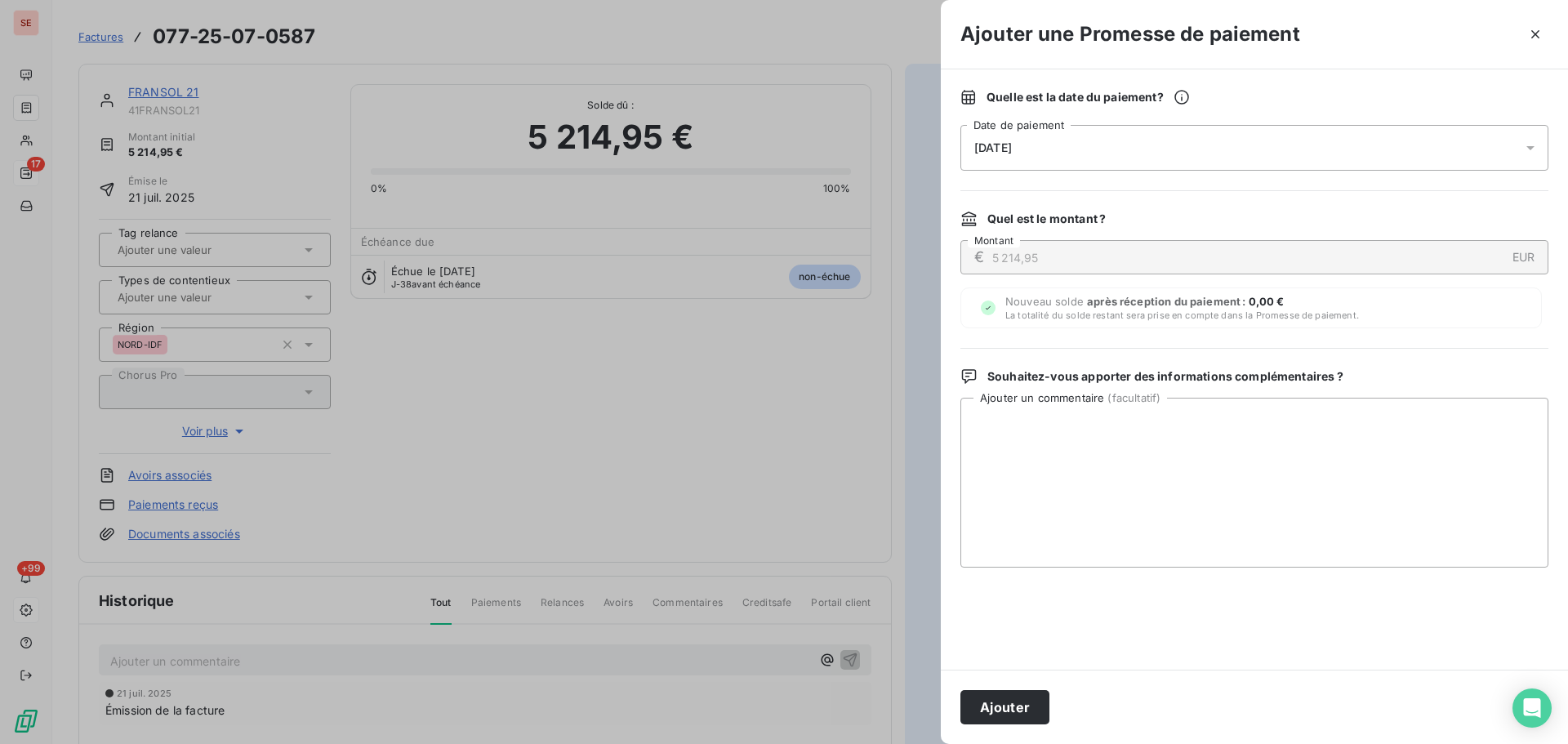
click at [1004, 150] on span "[DATE]" at bounding box center [993, 147] width 37 height 13
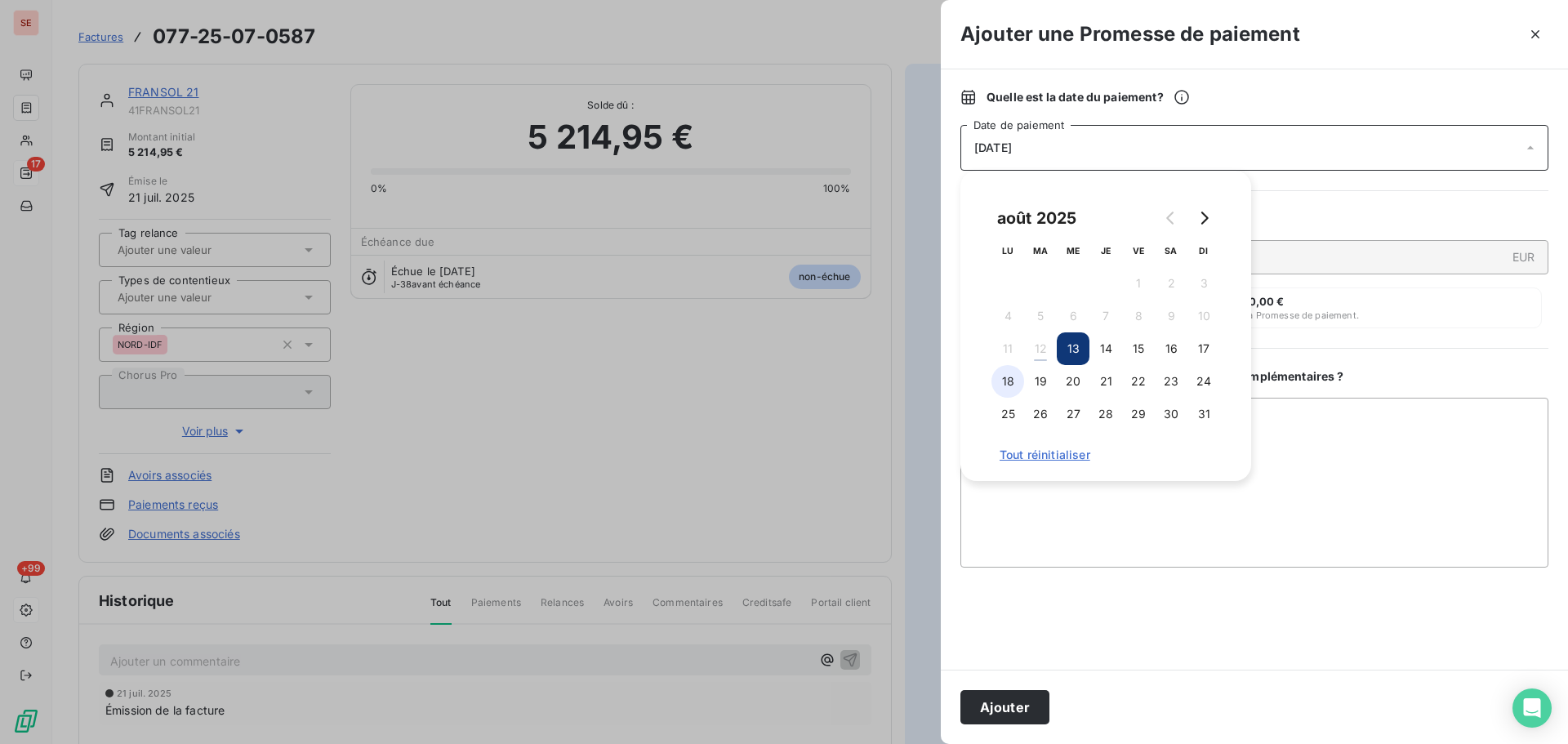
click at [1005, 377] on button "18" at bounding box center [1007, 381] width 32 height 32
click at [1420, 409] on textarea "Ajouter un commentaire ( facultatif )" at bounding box center [1254, 482] width 588 height 170
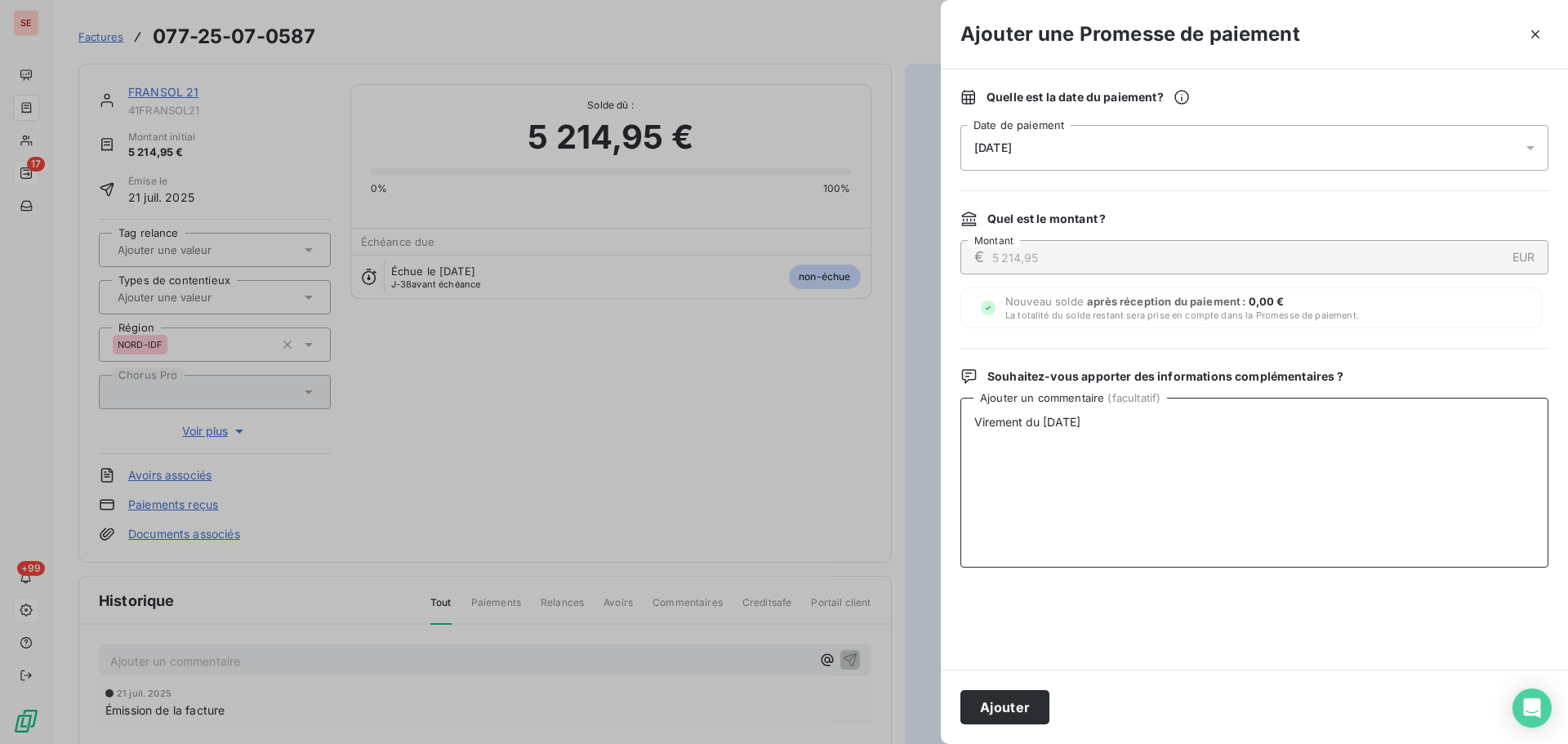
click at [1037, 427] on textarea "Virement du 11/08/25" at bounding box center [1254, 482] width 588 height 170
type textarea "Virement du 11/08/25"
click at [1025, 712] on button "Ajouter" at bounding box center [1004, 707] width 89 height 34
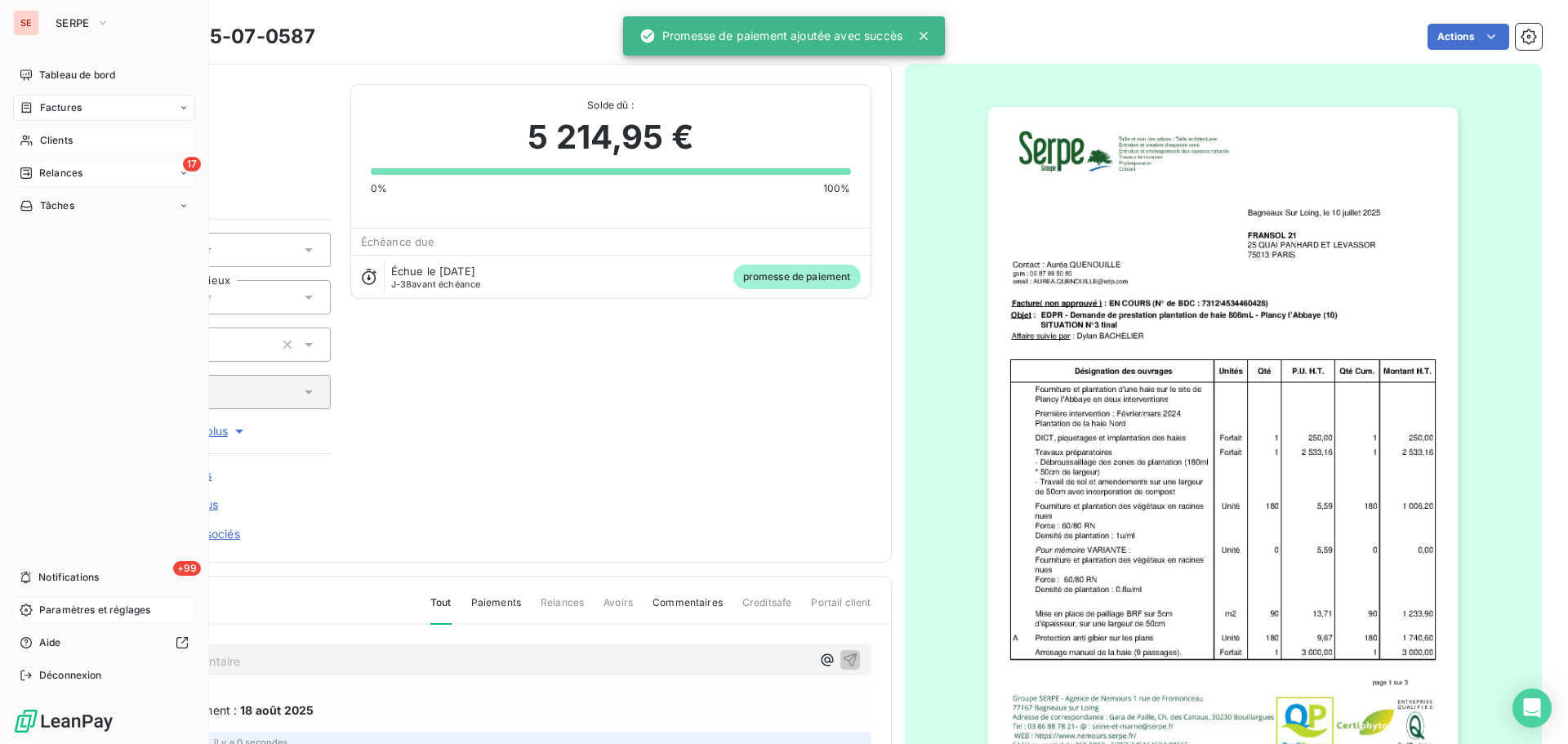
click at [69, 138] on span "Clients" at bounding box center [56, 140] width 32 height 15
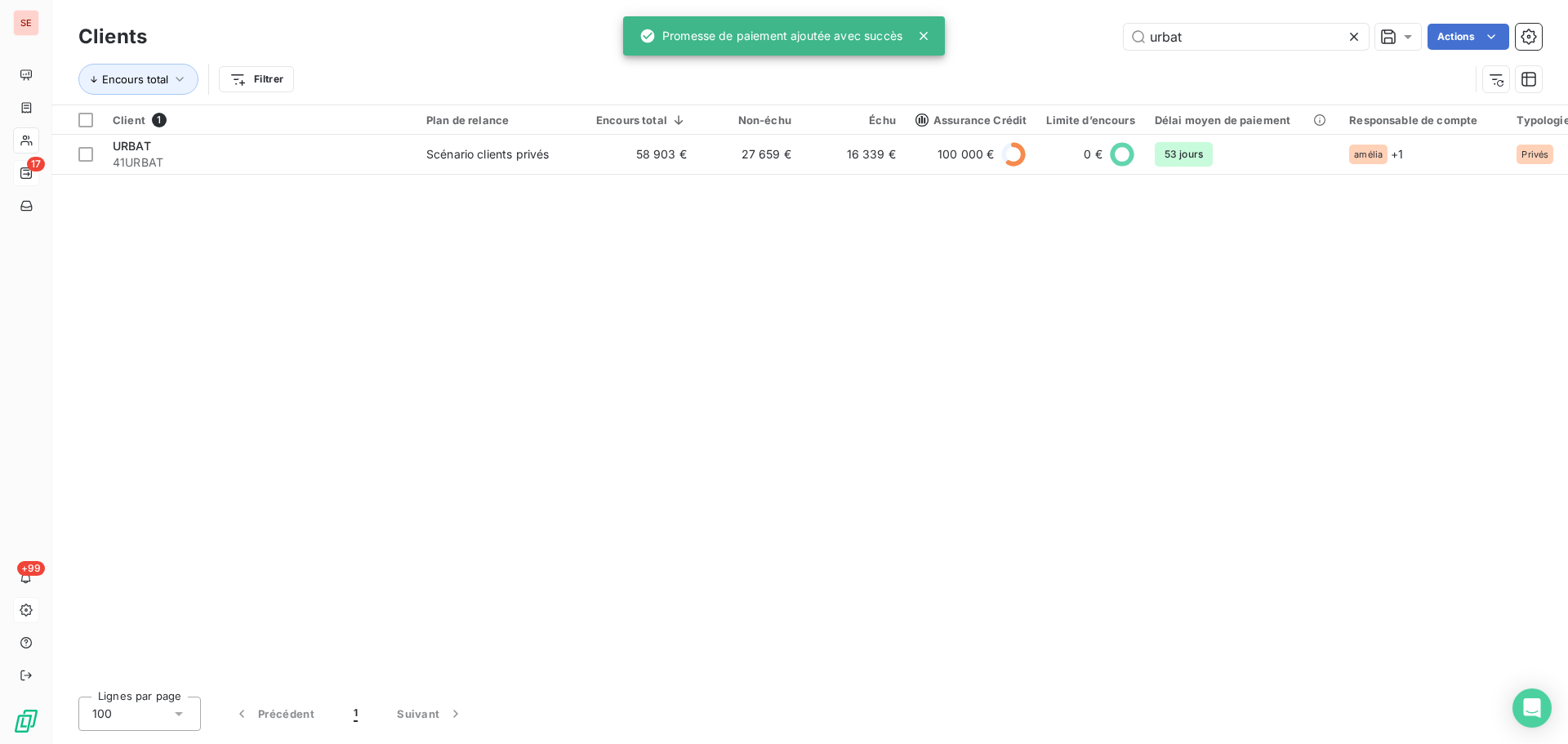
drag, startPoint x: 1188, startPoint y: 44, endPoint x: 1120, endPoint y: 38, distance: 68.3
click at [1120, 38] on div "urbat Actions" at bounding box center [854, 36] width 1375 height 26
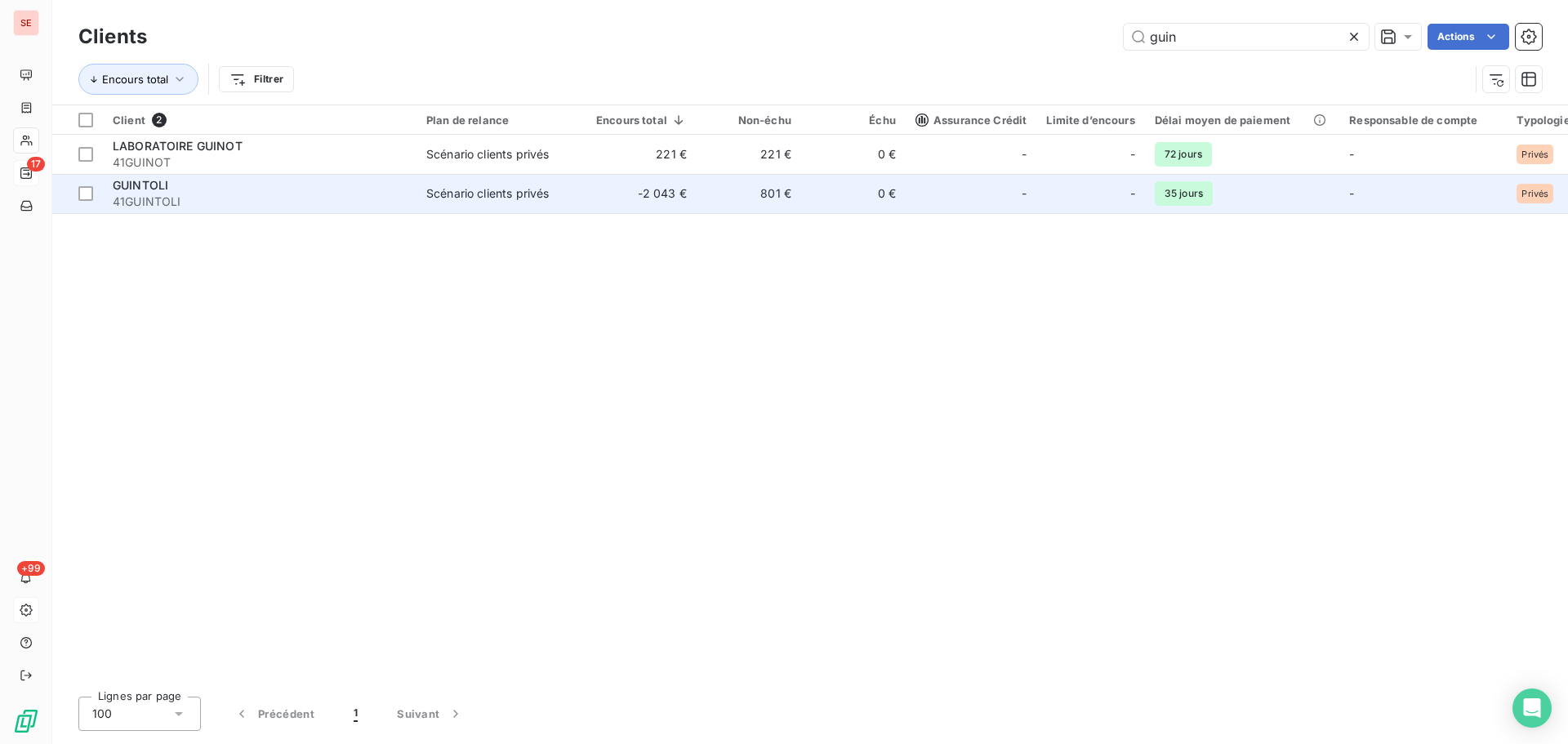
type input "guin"
click at [237, 193] on div "GUINTOLI" at bounding box center [260, 185] width 294 height 17
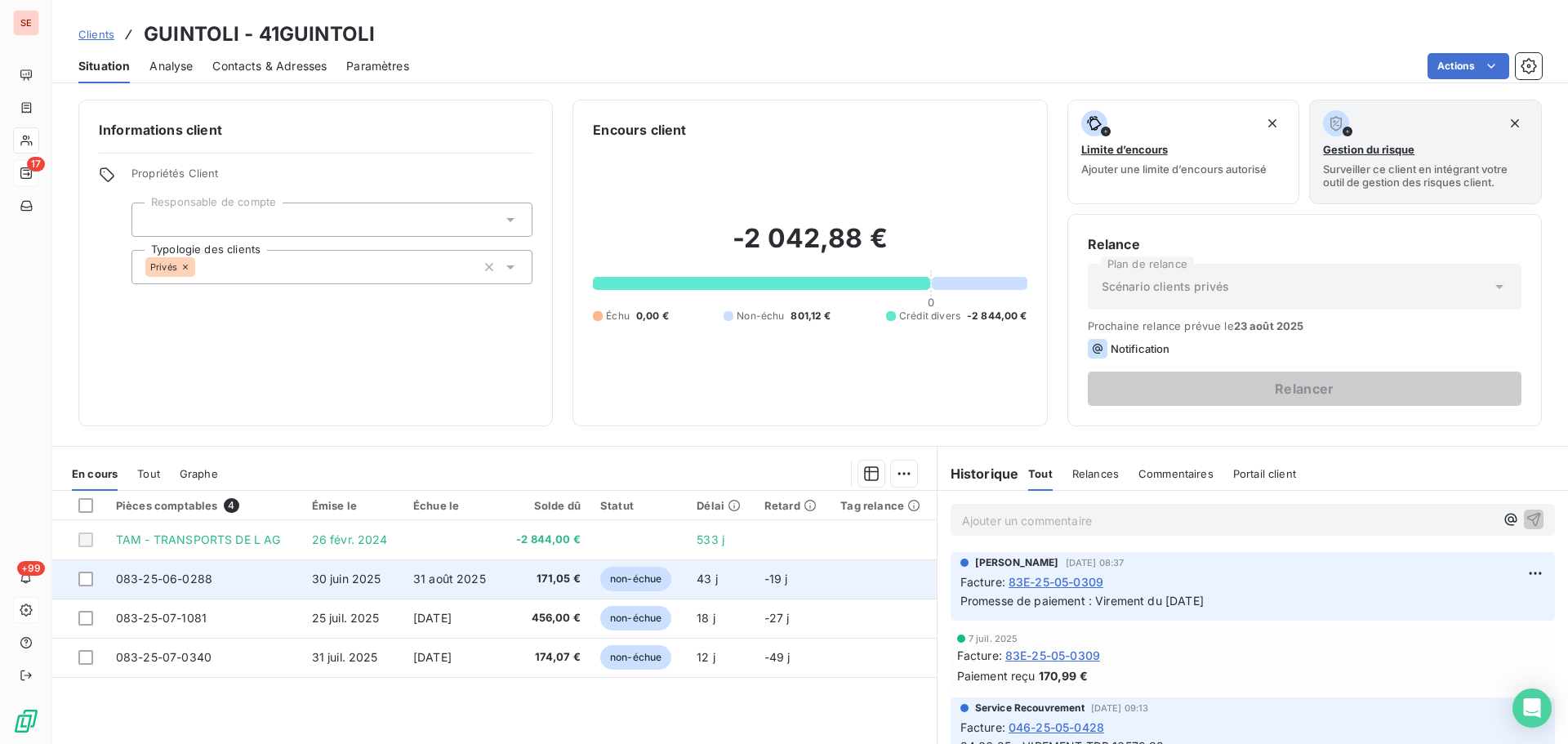
click at [454, 575] on span "31 août 2025" at bounding box center [450, 578] width 73 height 14
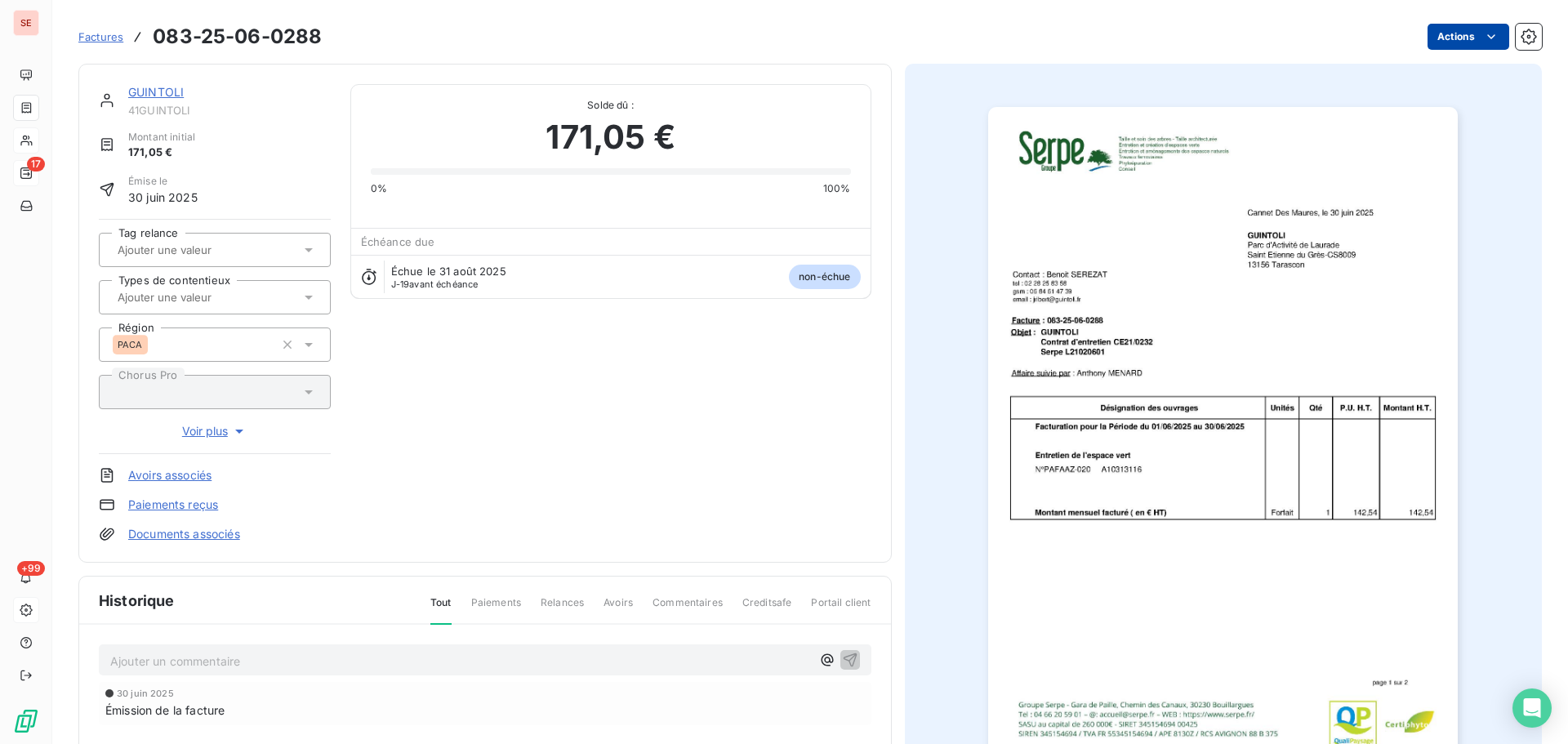
click at [1429, 40] on html "SE 17 +99 Factures 083-25-06-0288 Actions GUINTOLI 41GUINTOLI Montant initial 1…" at bounding box center [784, 372] width 1568 height 744
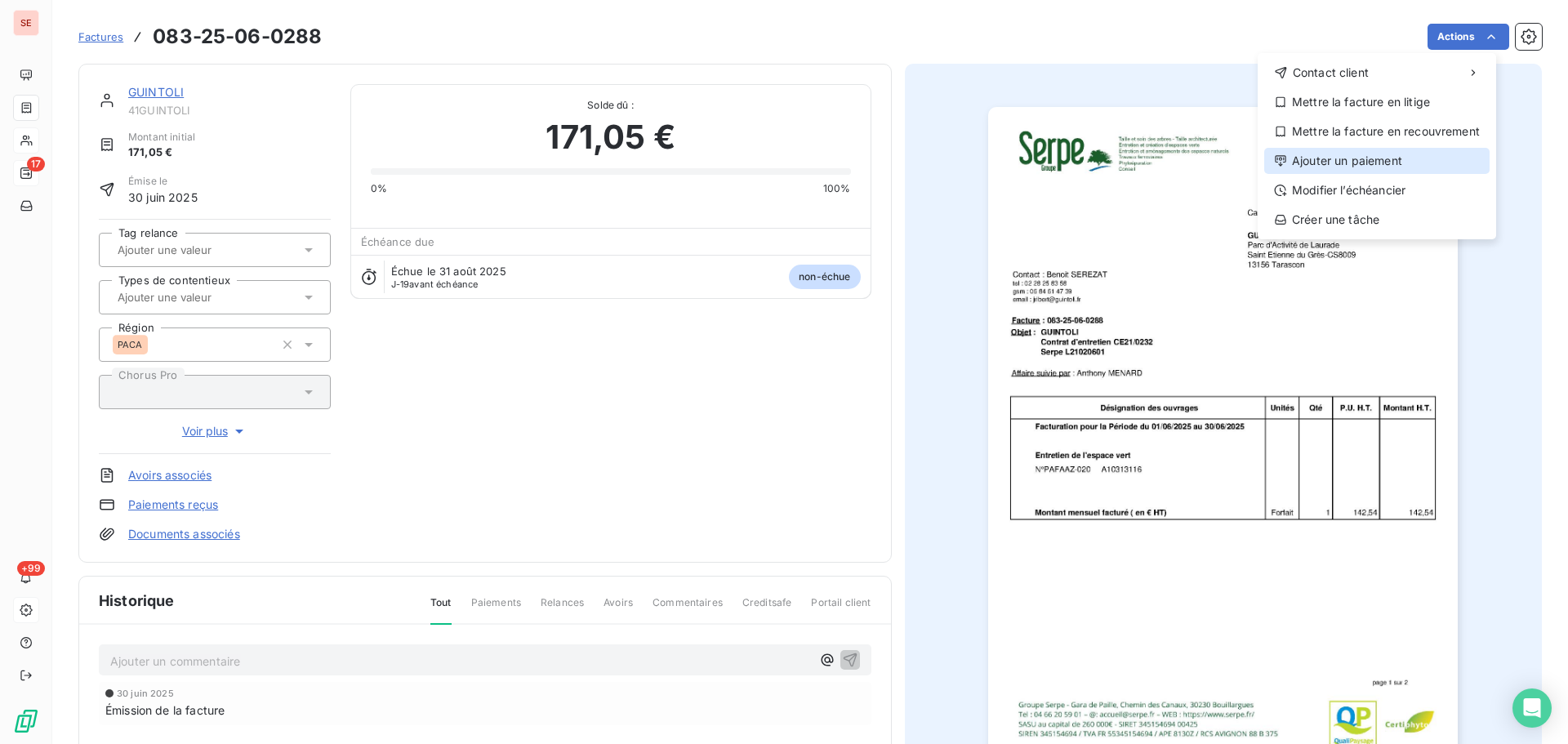
click at [1375, 164] on div "Ajouter un paiement" at bounding box center [1377, 161] width 225 height 26
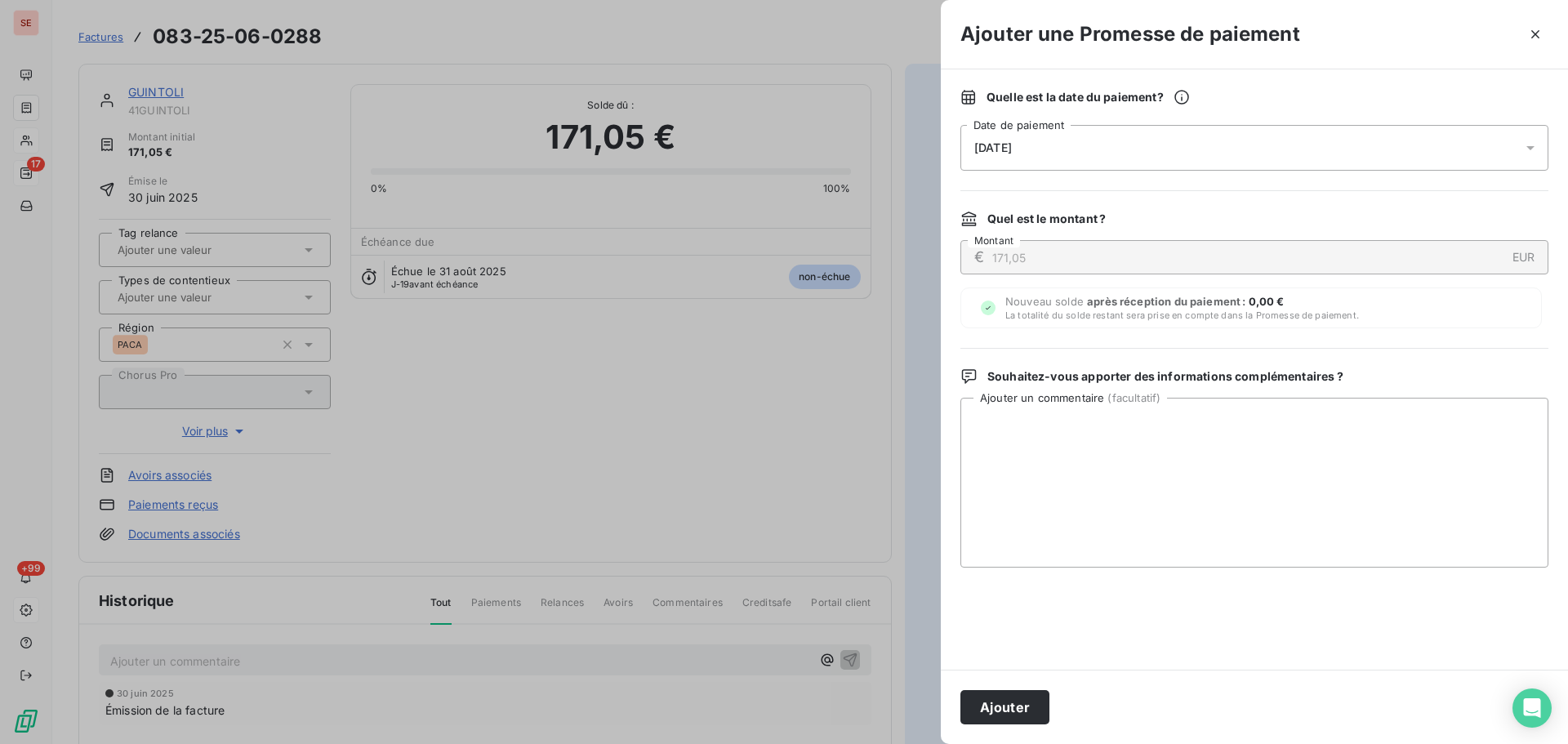
click at [1012, 152] on span "[DATE]" at bounding box center [993, 147] width 37 height 13
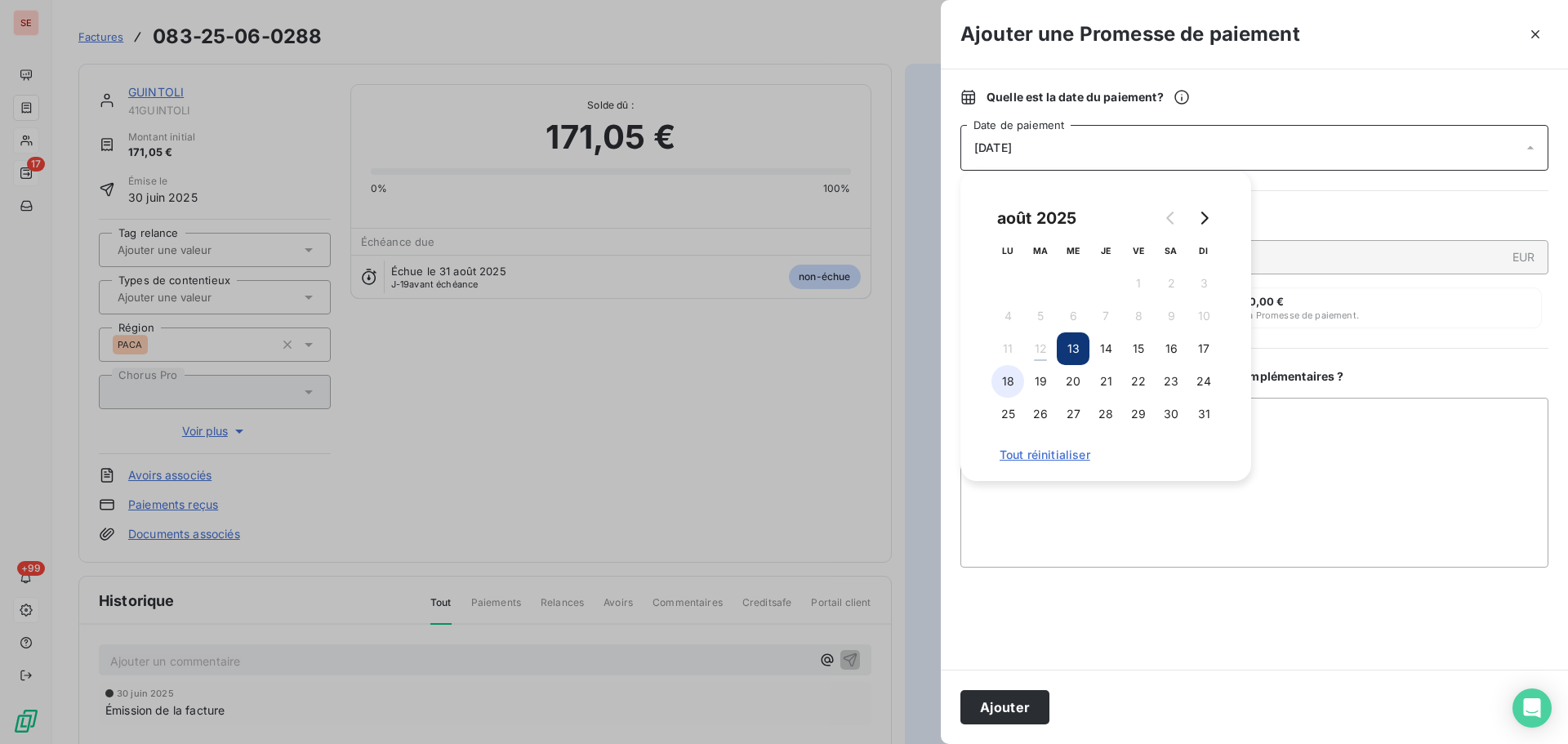
click at [1009, 380] on button "18" at bounding box center [1007, 381] width 32 height 32
click at [1228, 448] on div "août 2025 LU MA ME JE VE SA DI 1 2 3 4 5 6 7 8 9 10 11 12 13 14 15 16 17 18 19 …" at bounding box center [1105, 325] width 252 height 272
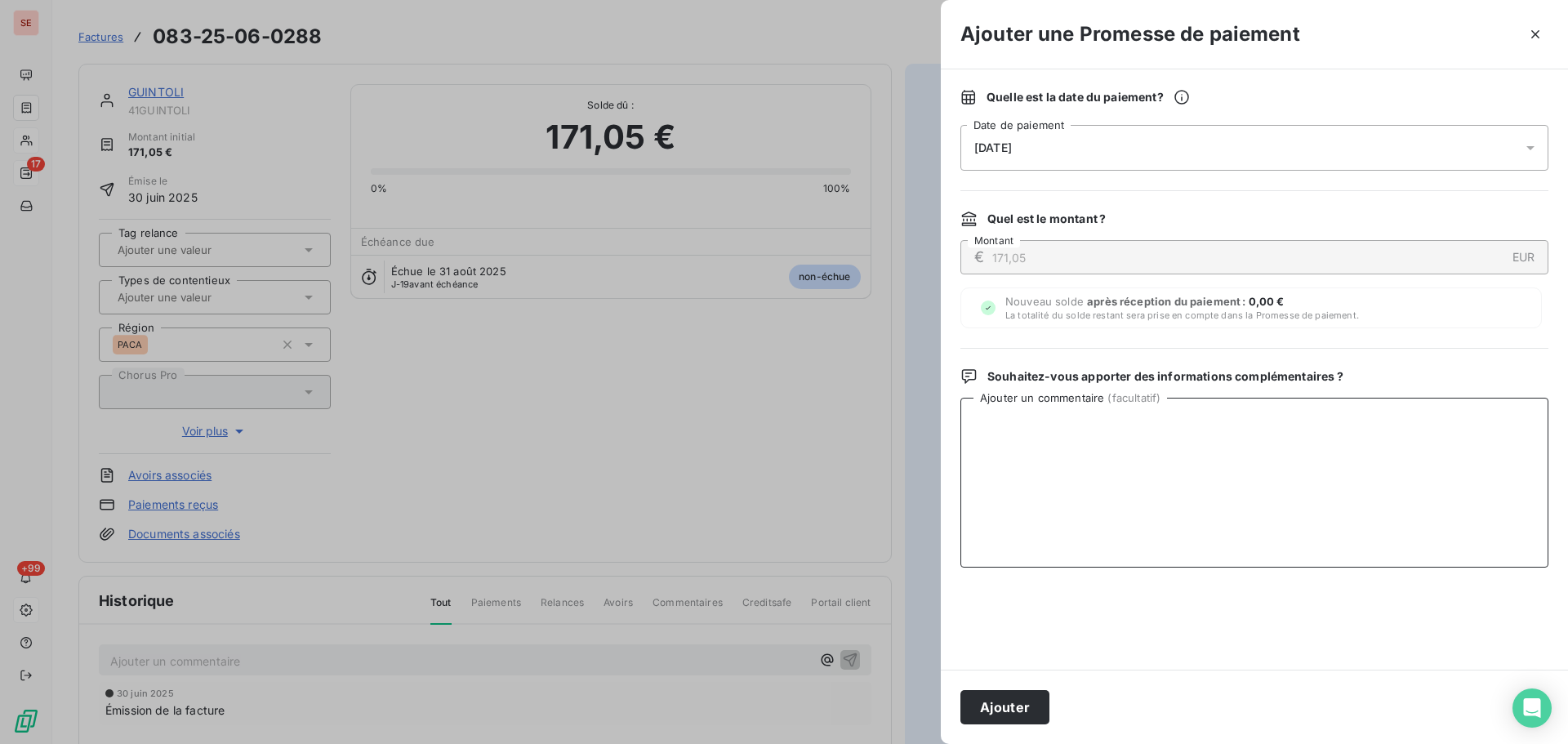
click at [1341, 459] on textarea "Ajouter un commentaire ( facultatif )" at bounding box center [1254, 482] width 588 height 170
paste textarea "Virement du 11/08/25"
type textarea "Virement du 11/08/25"
click at [1027, 696] on button "Ajouter" at bounding box center [1004, 707] width 89 height 34
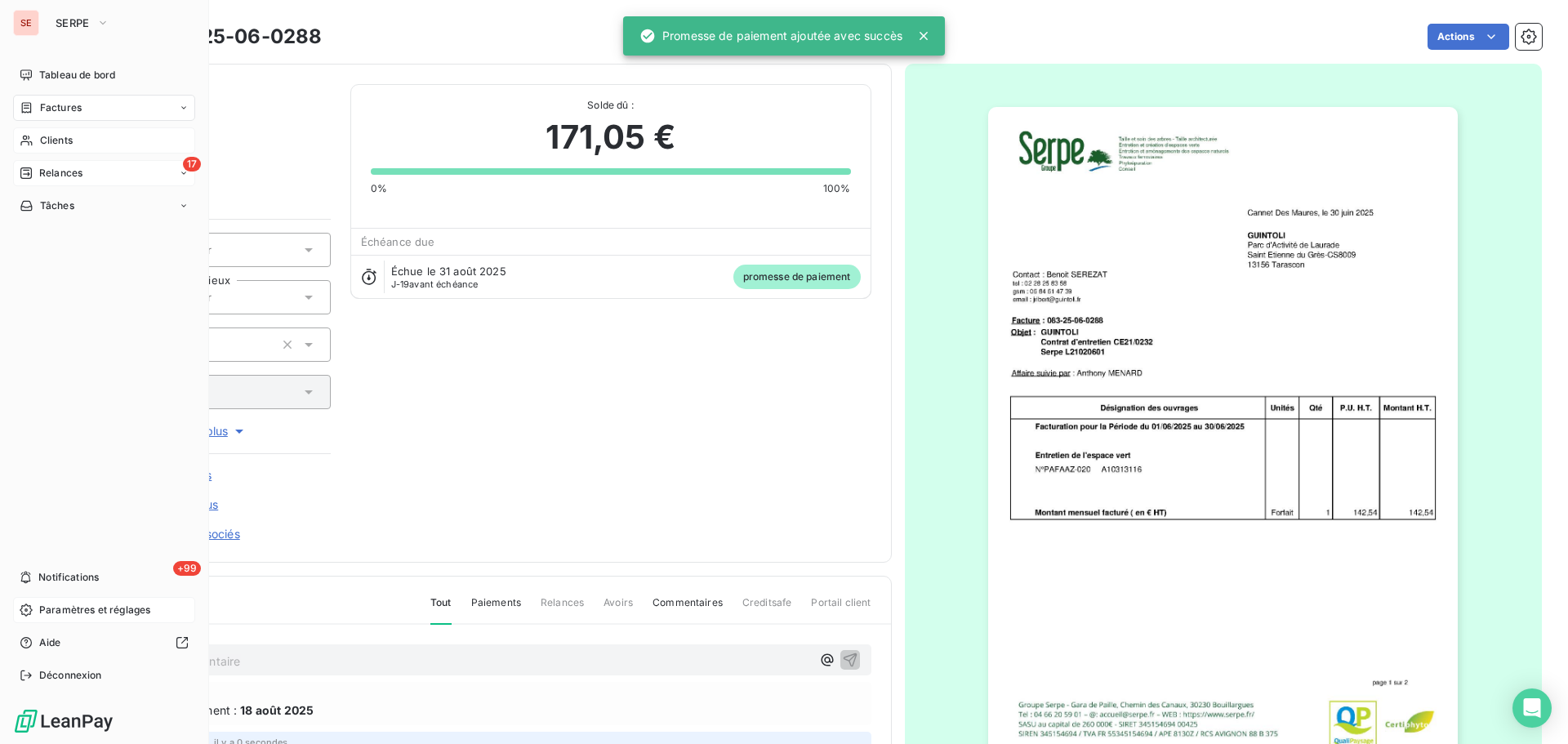
click at [91, 145] on div "Clients" at bounding box center [104, 140] width 182 height 26
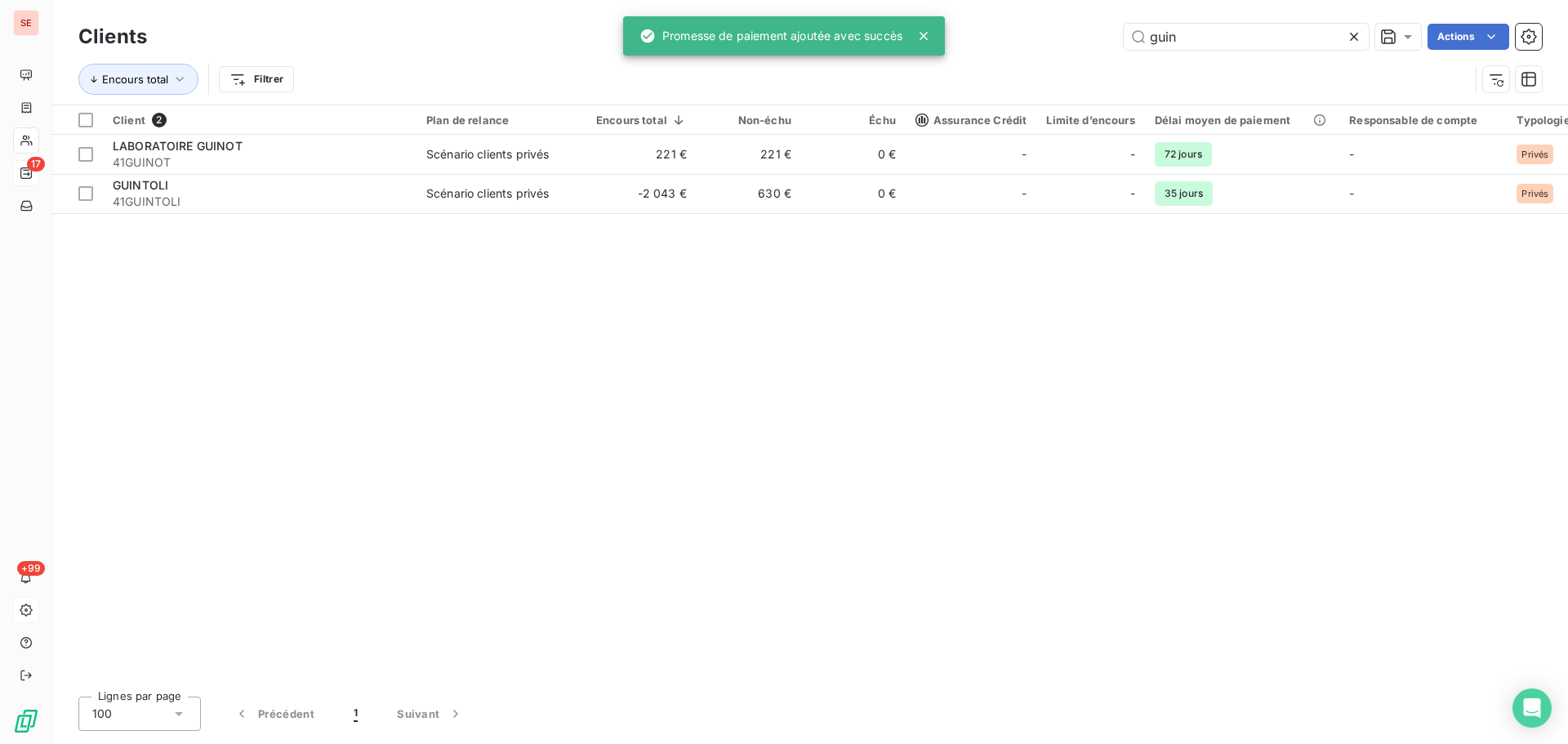
drag, startPoint x: 1086, startPoint y: 35, endPoint x: 1045, endPoint y: 29, distance: 41.4
click at [1045, 29] on div "guin Actions" at bounding box center [854, 36] width 1375 height 26
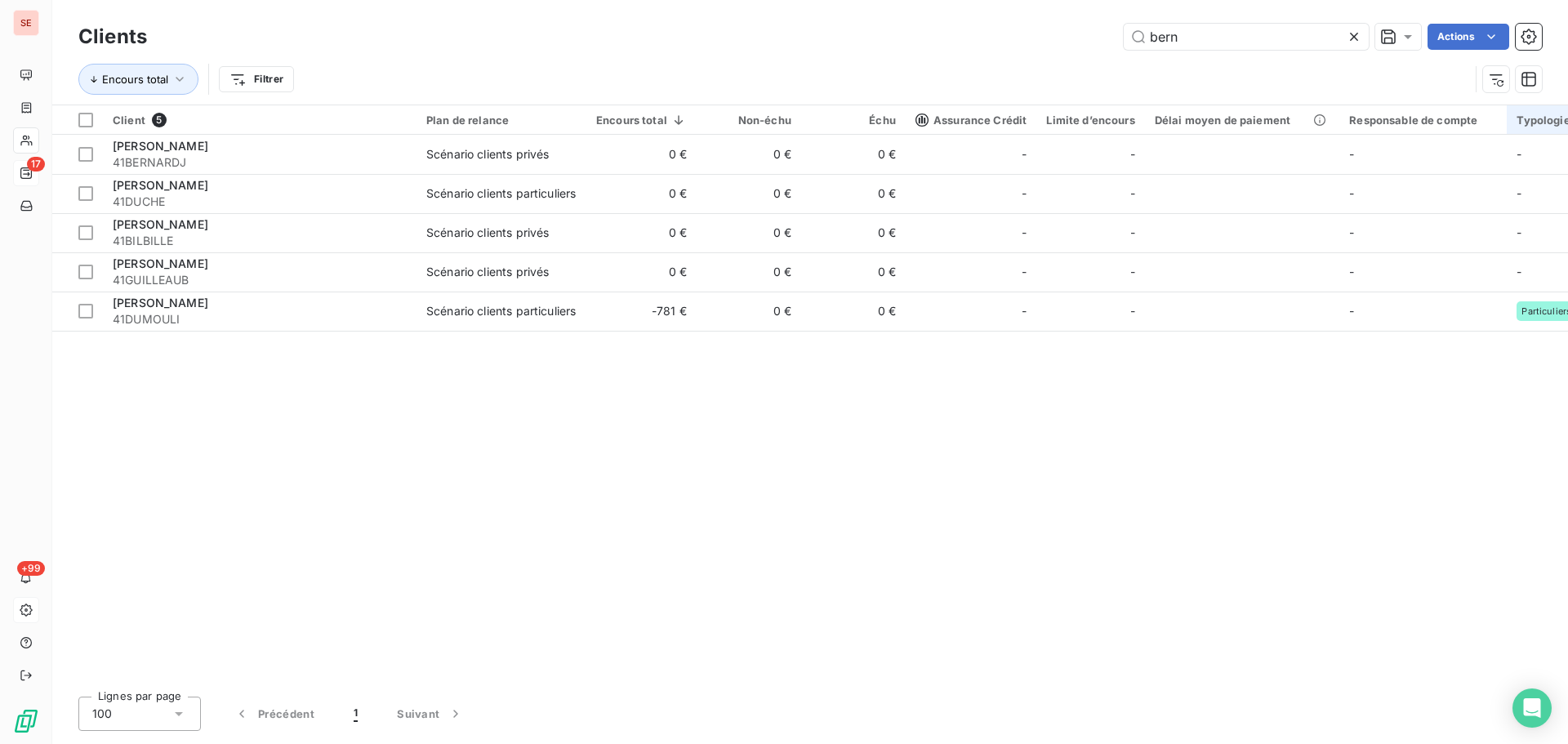
type input "bern"
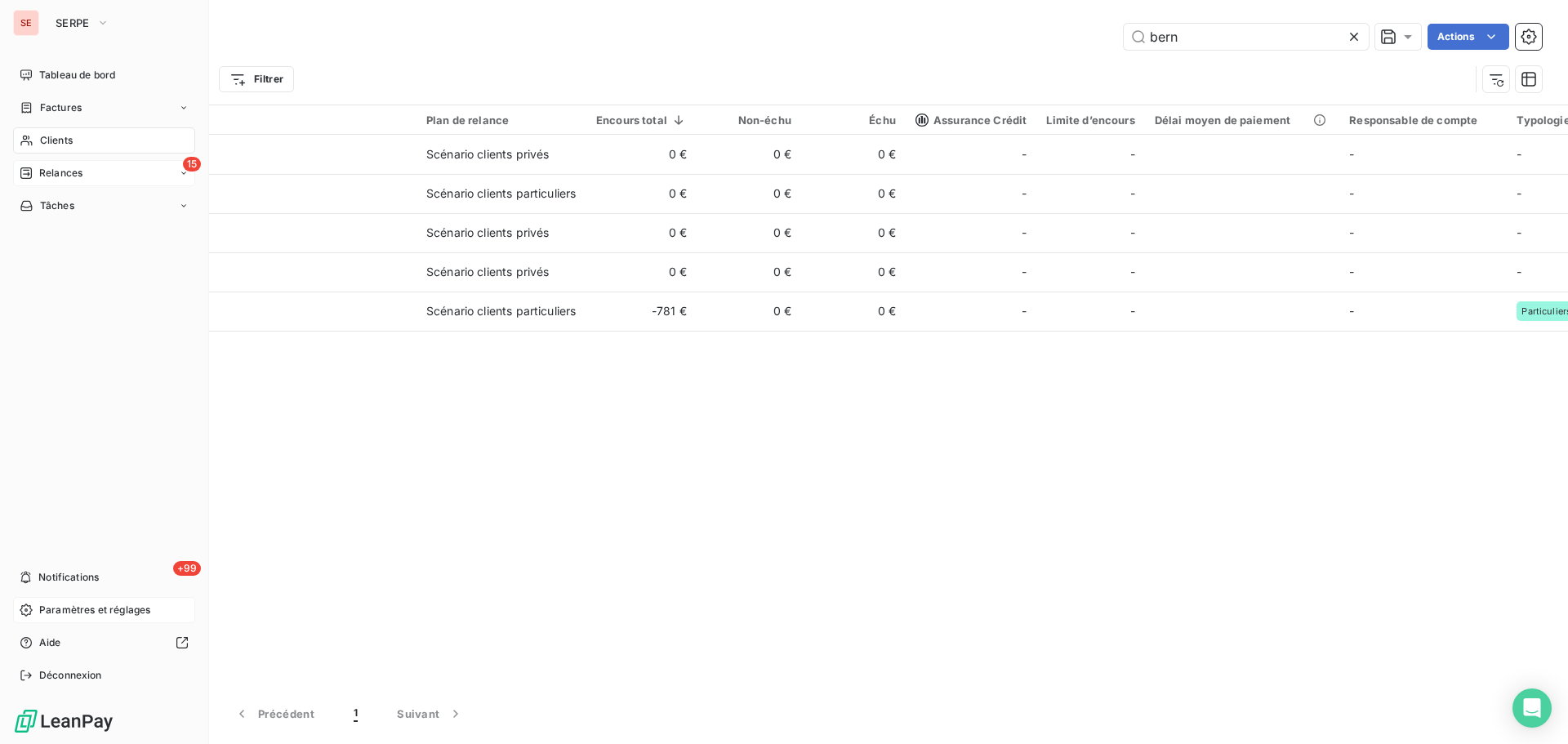
click at [76, 176] on span "Relances" at bounding box center [61, 173] width 43 height 15
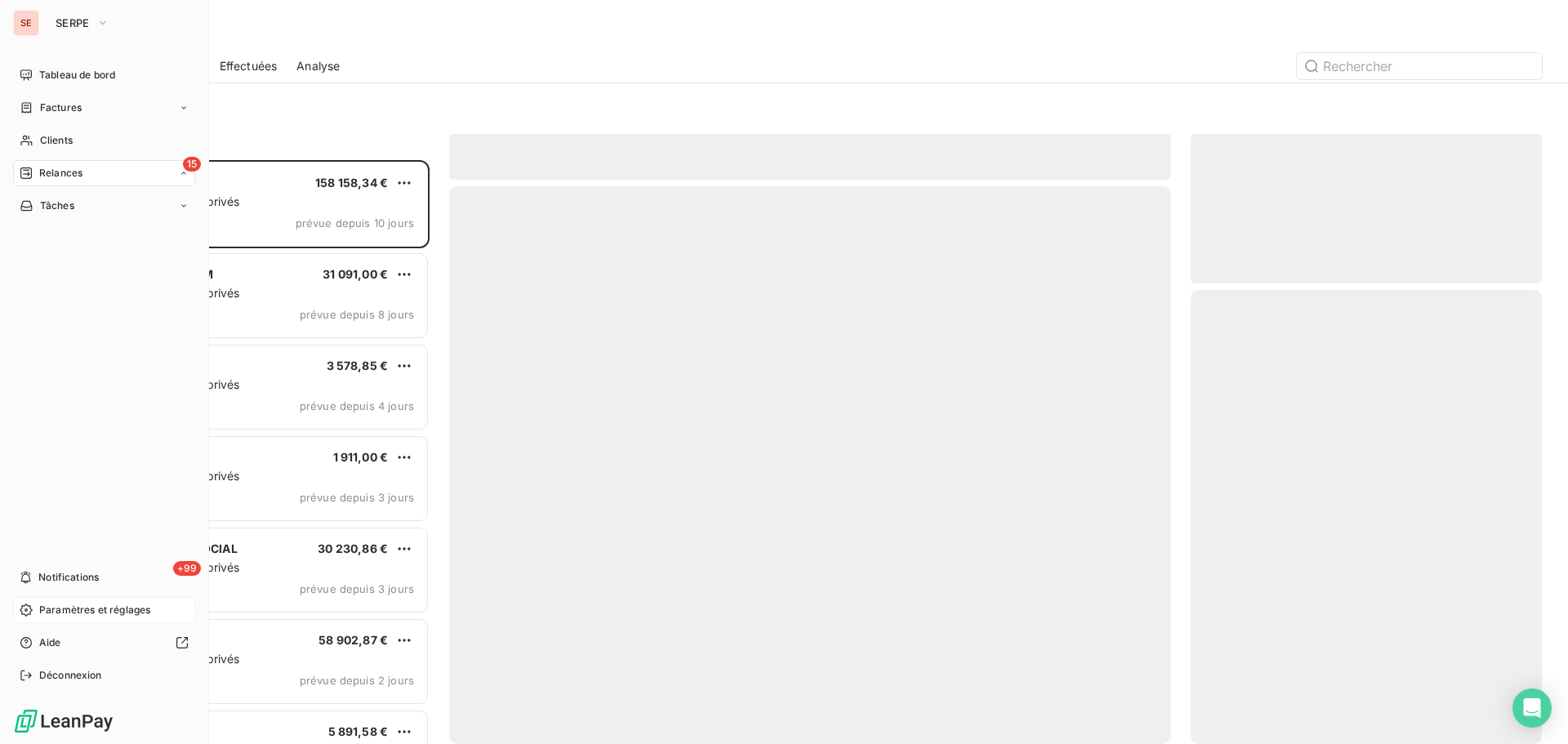
scroll to position [571, 339]
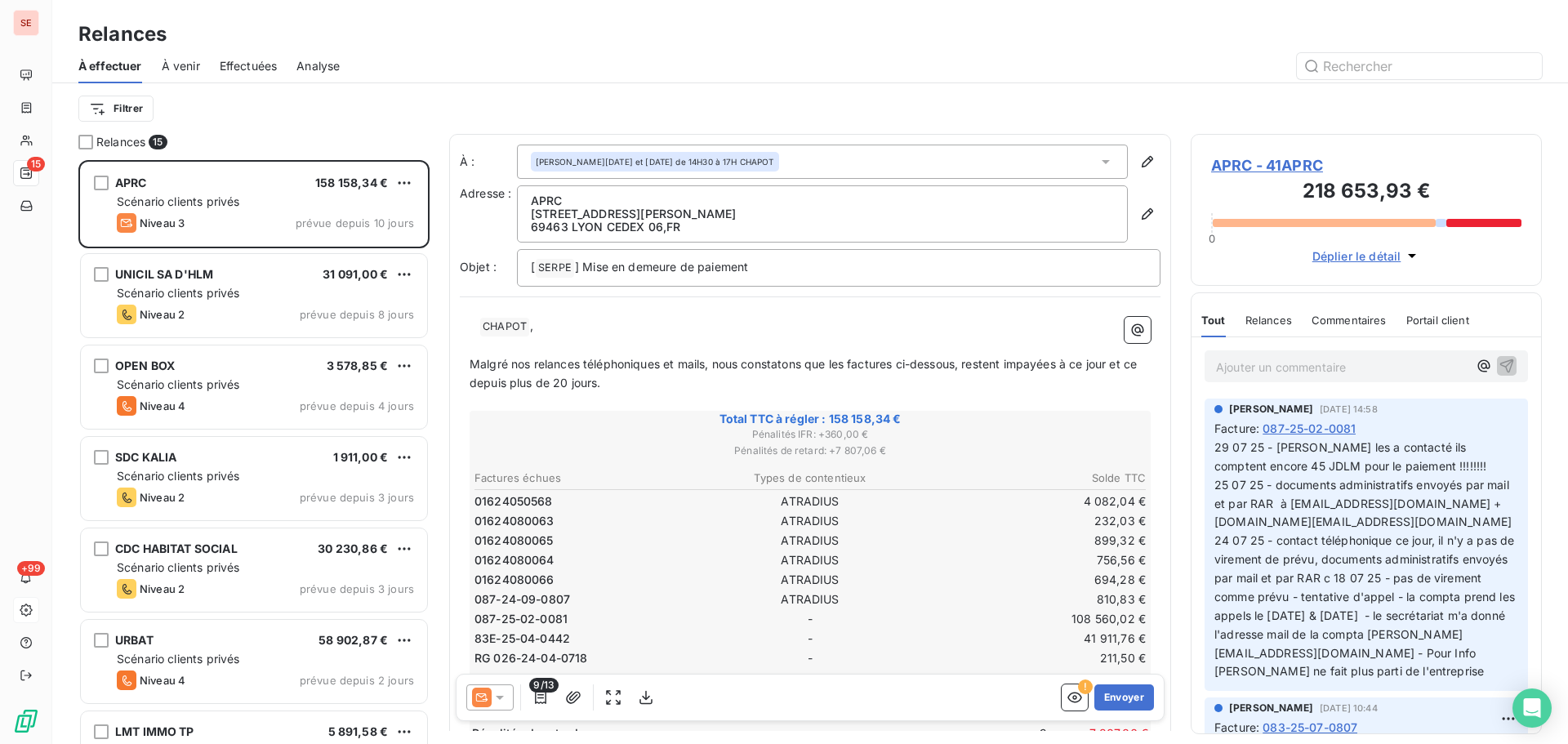
click at [258, 64] on span "Effectuées" at bounding box center [248, 66] width 58 height 17
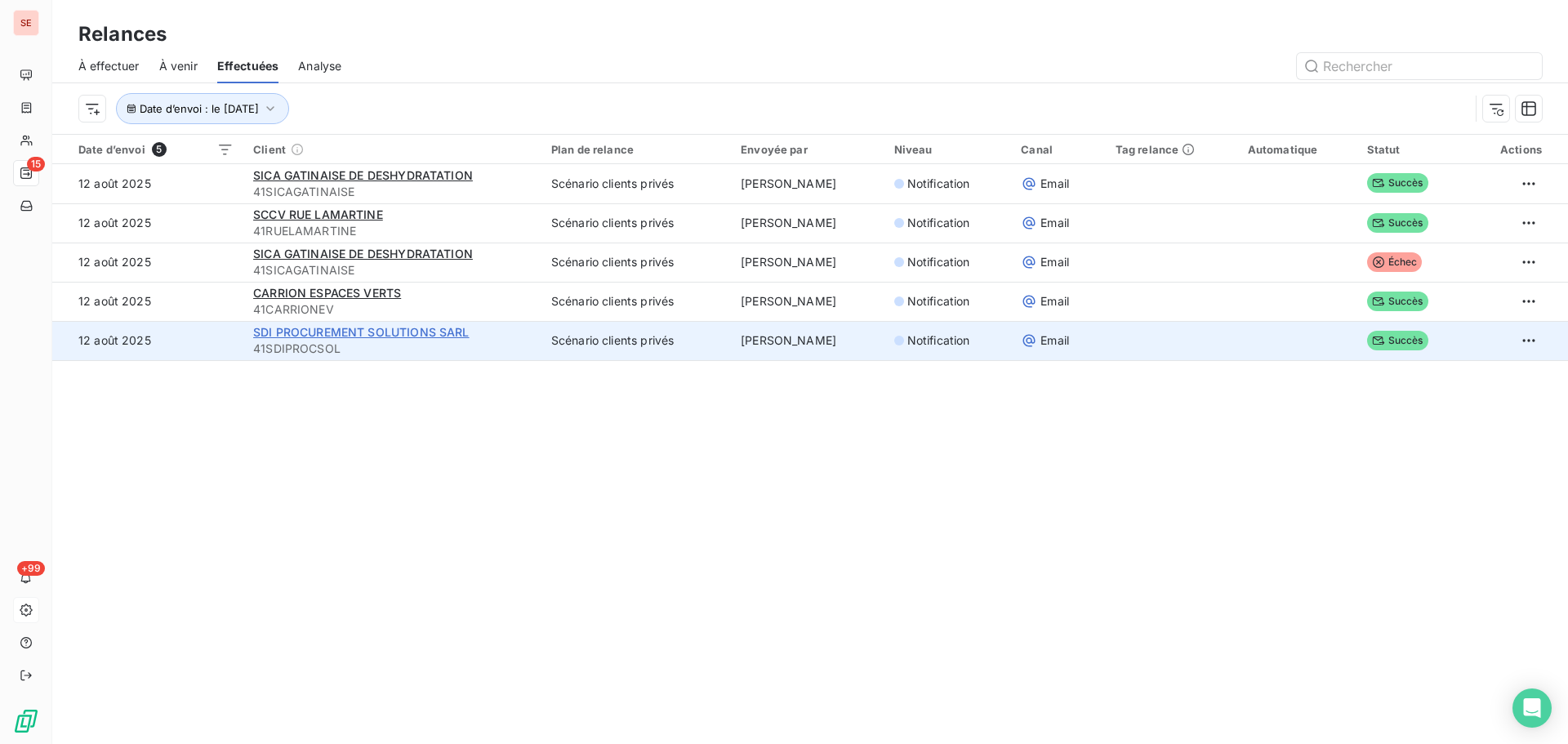
click at [370, 331] on span "SDI PROCUREMENT SOLUTIONS SARL" at bounding box center [361, 332] width 217 height 14
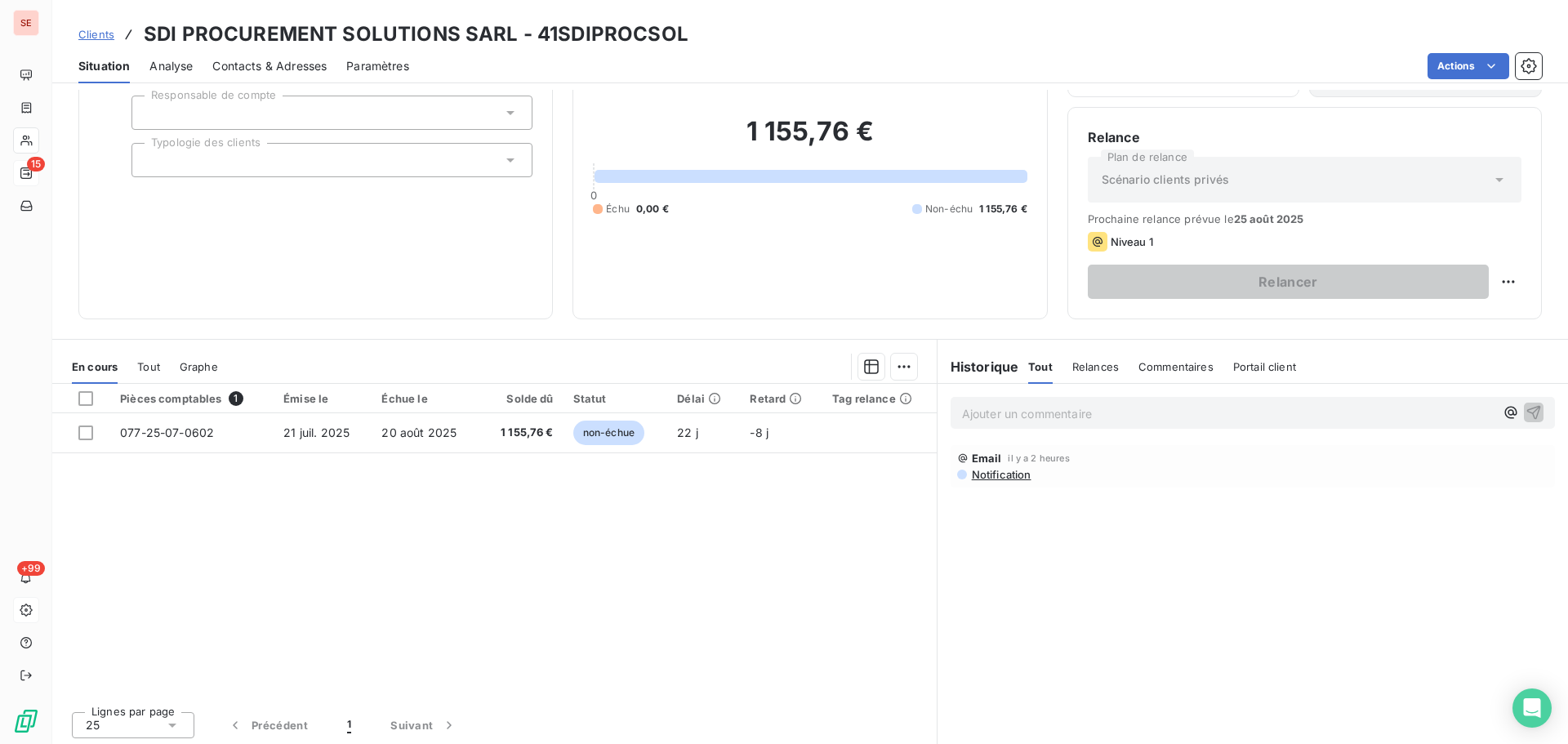
scroll to position [111, 0]
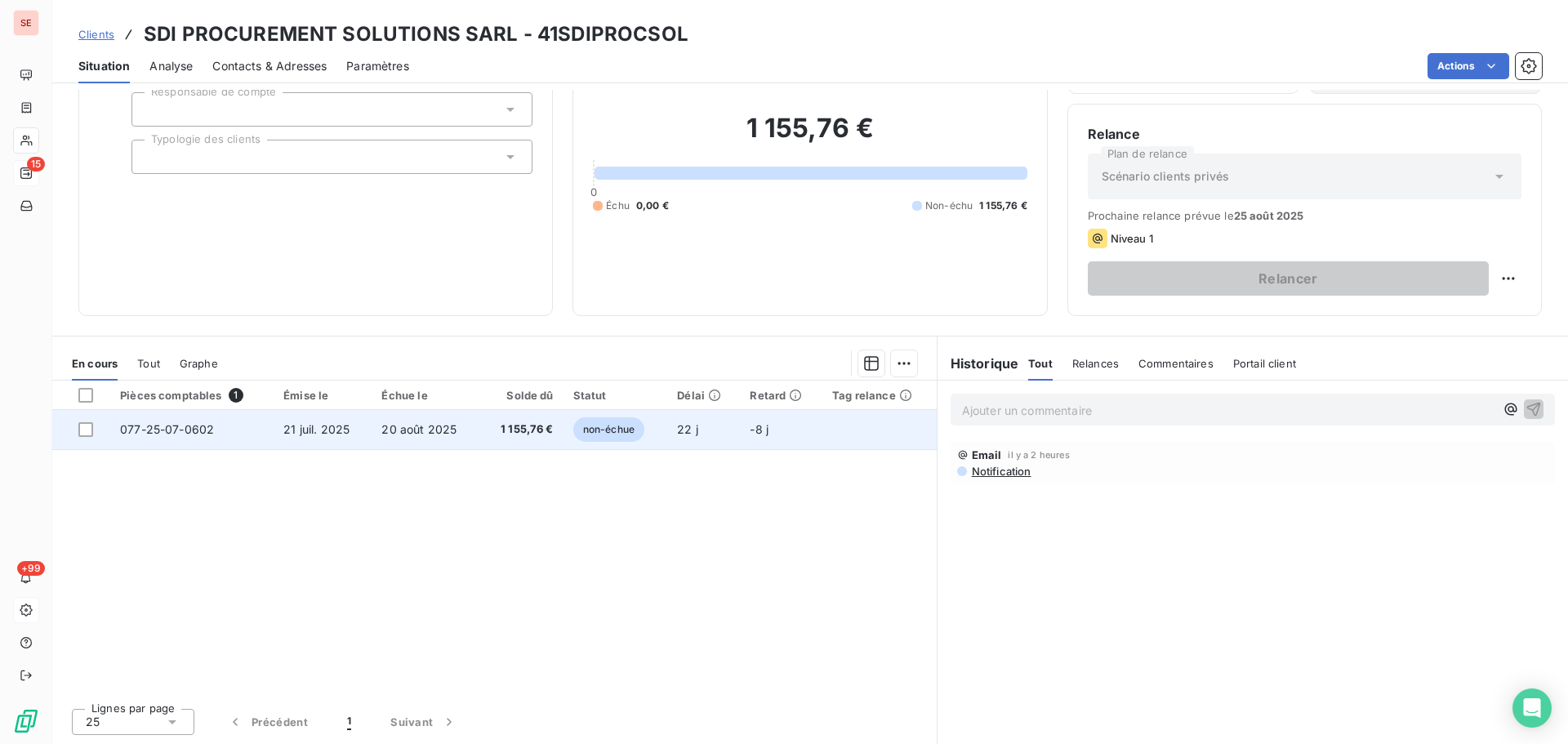
click at [402, 431] on span "20 août 2025" at bounding box center [418, 429] width 75 height 14
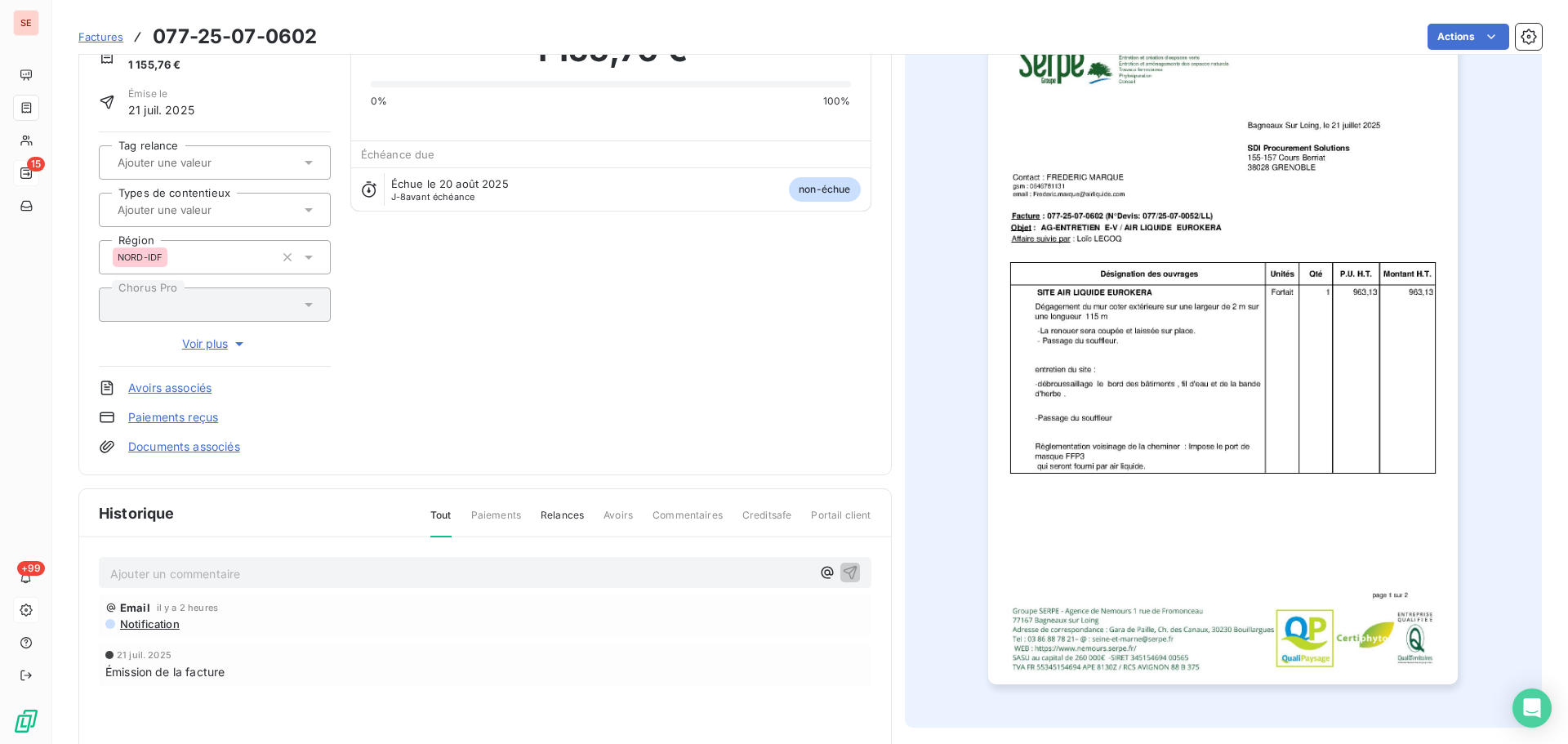
scroll to position [238, 0]
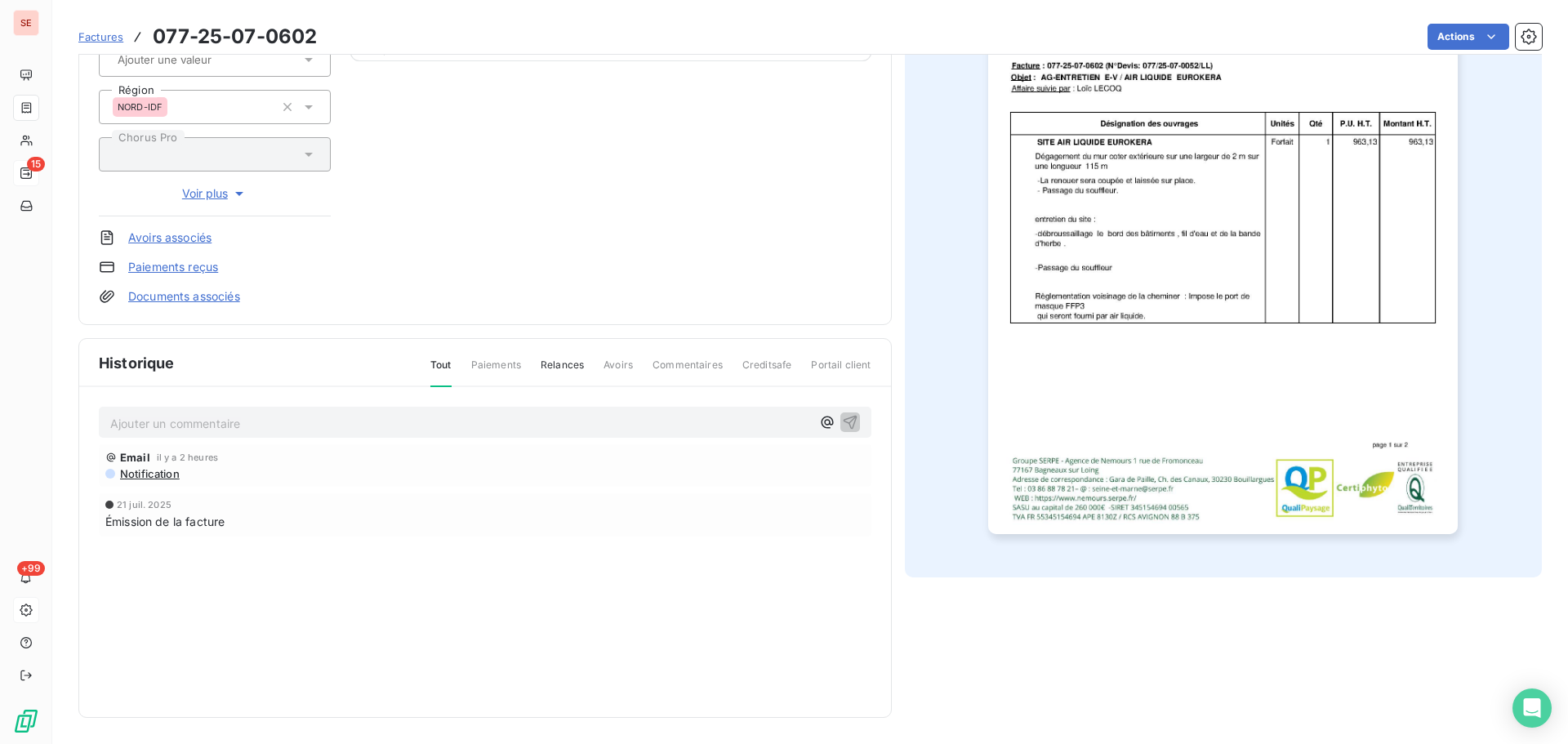
click at [171, 473] on span "Notification" at bounding box center [149, 473] width 62 height 13
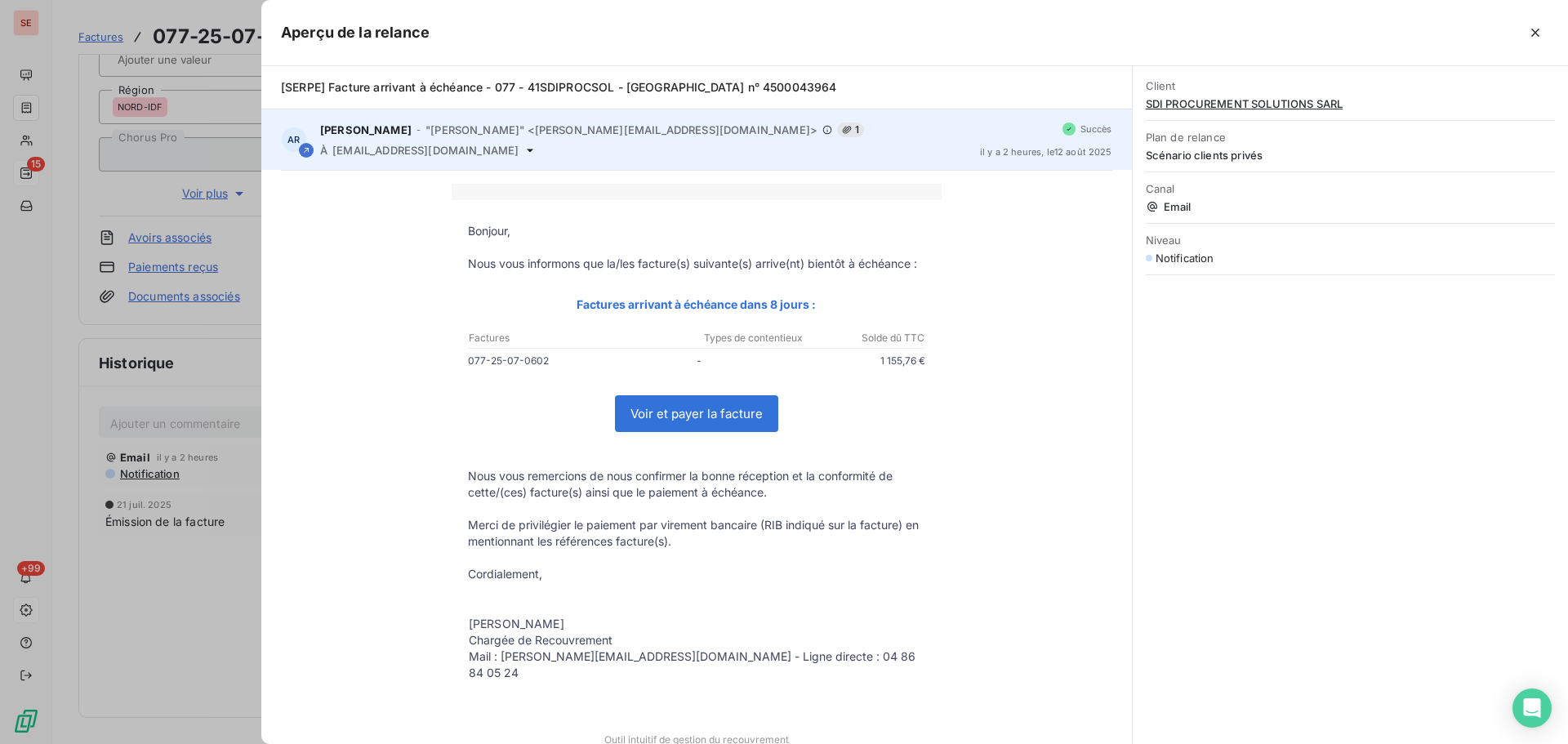
click at [523, 151] on icon at bounding box center [529, 150] width 13 height 13
click at [425, 154] on span "airliquidefr@sdintl.com" at bounding box center [425, 150] width 186 height 13
copy div "airliquidefr@sdintl.com"
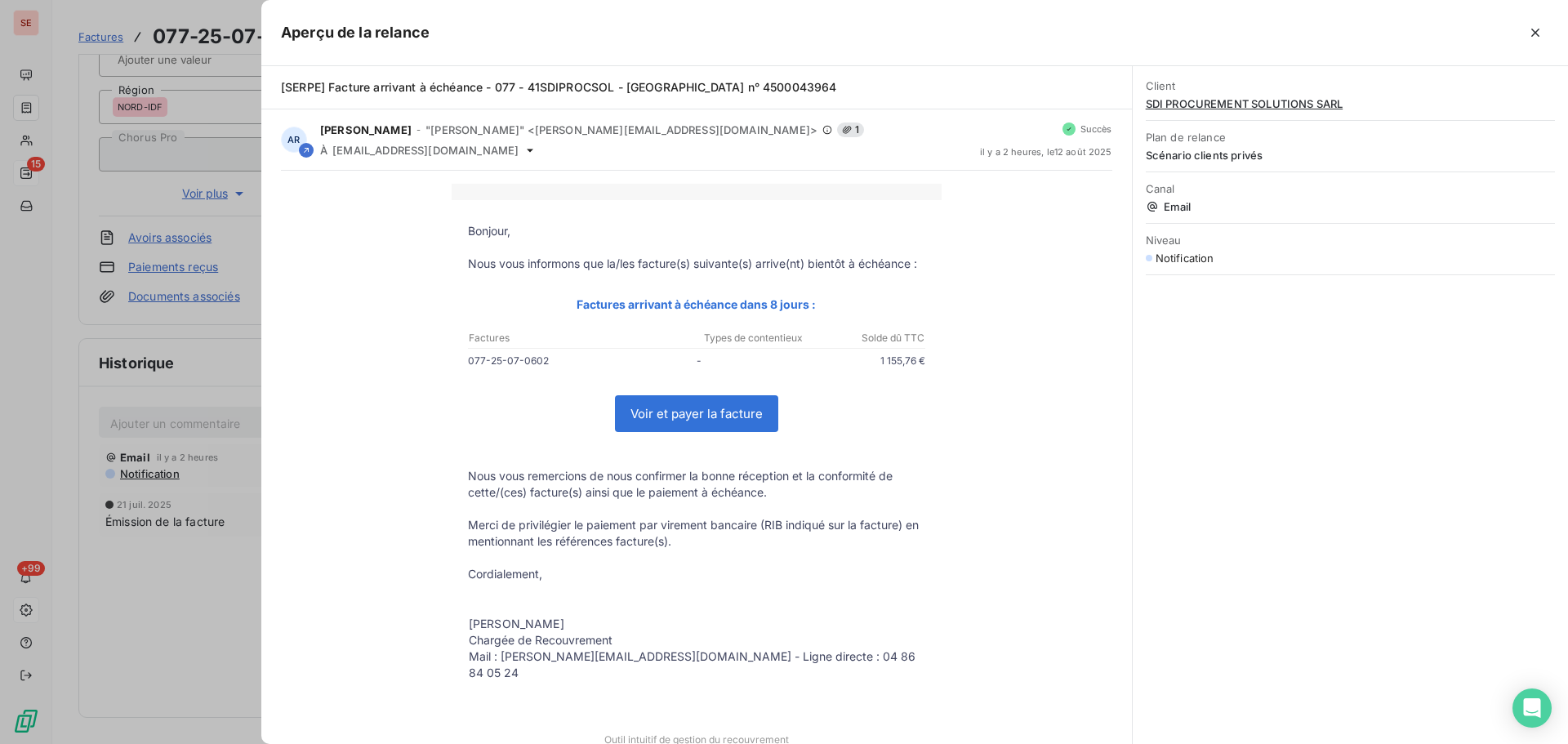
click at [168, 414] on div at bounding box center [784, 372] width 1568 height 744
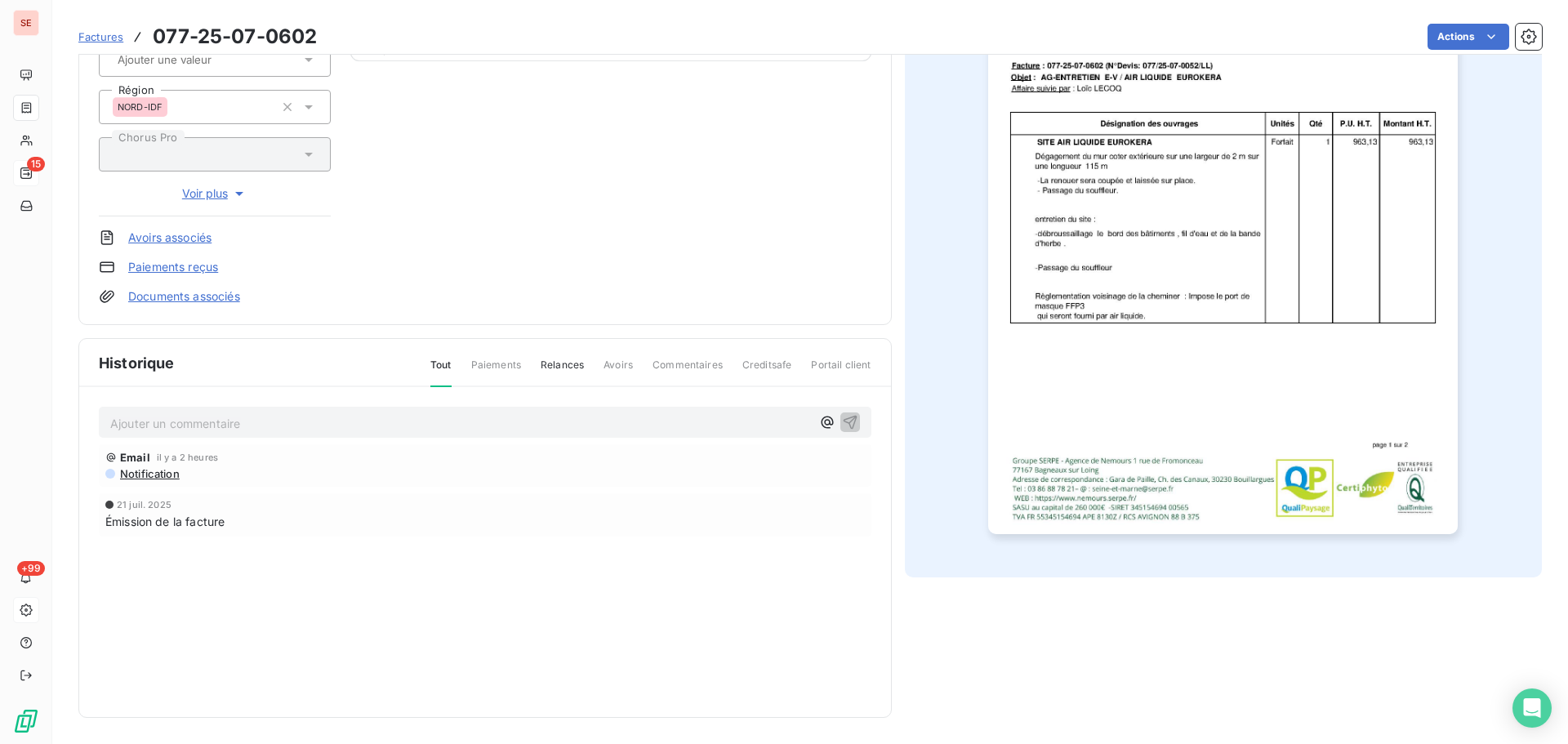
click at [170, 424] on p "Ajouter un commentaire ﻿" at bounding box center [461, 423] width 701 height 21
click at [112, 424] on span "12/08/25 : mail rappel échéance à airliquidefr@sdintl.com" at bounding box center [300, 422] width 379 height 14
click at [112, 424] on p "12/08/25 : mail rappel échéance à airliquidefr@sdintl.com" at bounding box center [461, 422] width 701 height 19
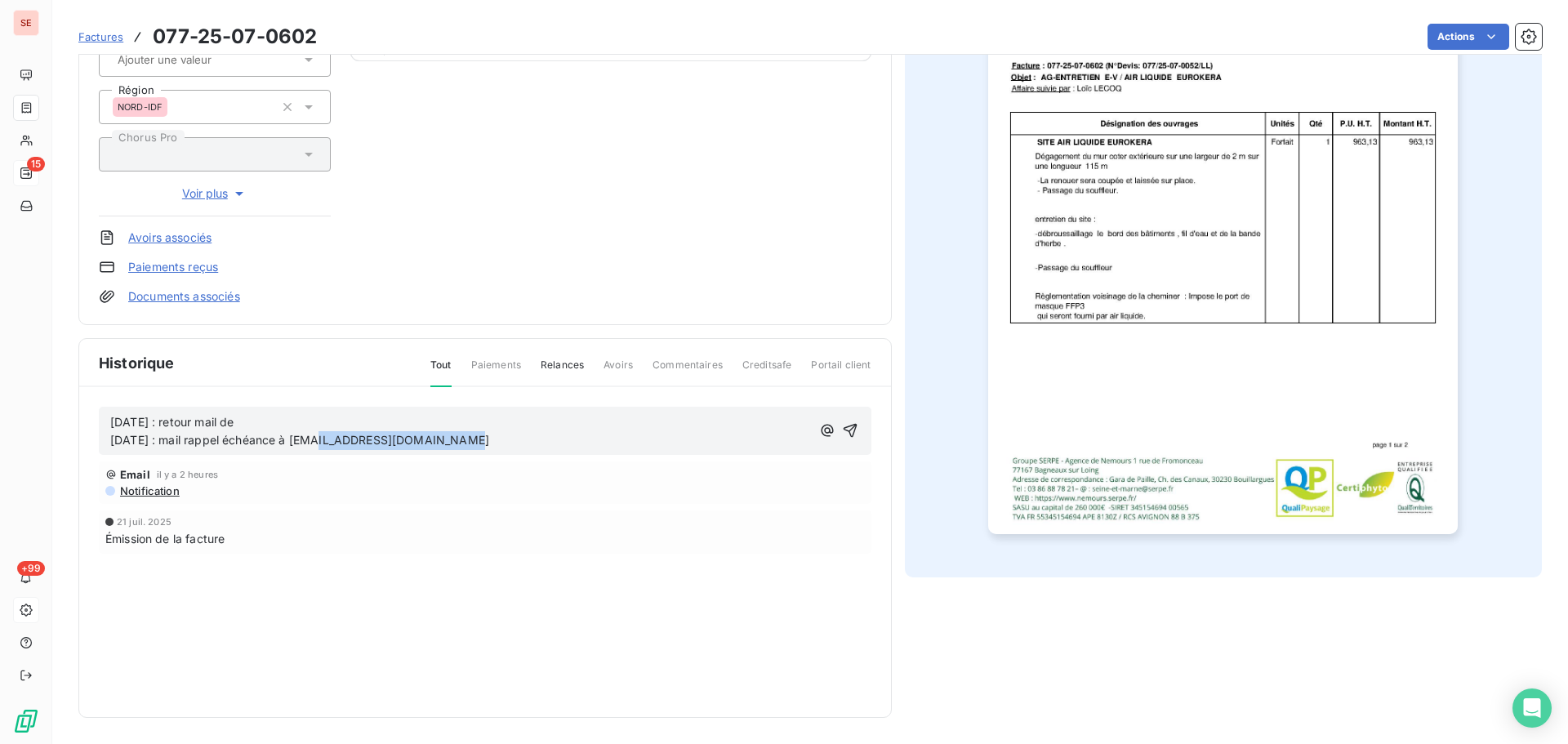
drag, startPoint x: 302, startPoint y: 439, endPoint x: 464, endPoint y: 437, distance: 162.0
click at [464, 437] on p "12/08/25 : retour mail de 12/08/25 : mail rappel échéance à airliquidefr@sdintl…" at bounding box center [461, 432] width 701 height 37
copy span "airliquidefr@sdintl.com"
click at [275, 424] on p "12/08/25 : retour mail de 12/08/25 : mail rappel échéance à airliquidefr@sdintl…" at bounding box center [461, 432] width 701 height 37
click at [392, 424] on p "12/08/25 : retour mail de airliquidefr@sdintl.com : 12/08/25 : mail rappel éché…" at bounding box center [461, 432] width 701 height 37
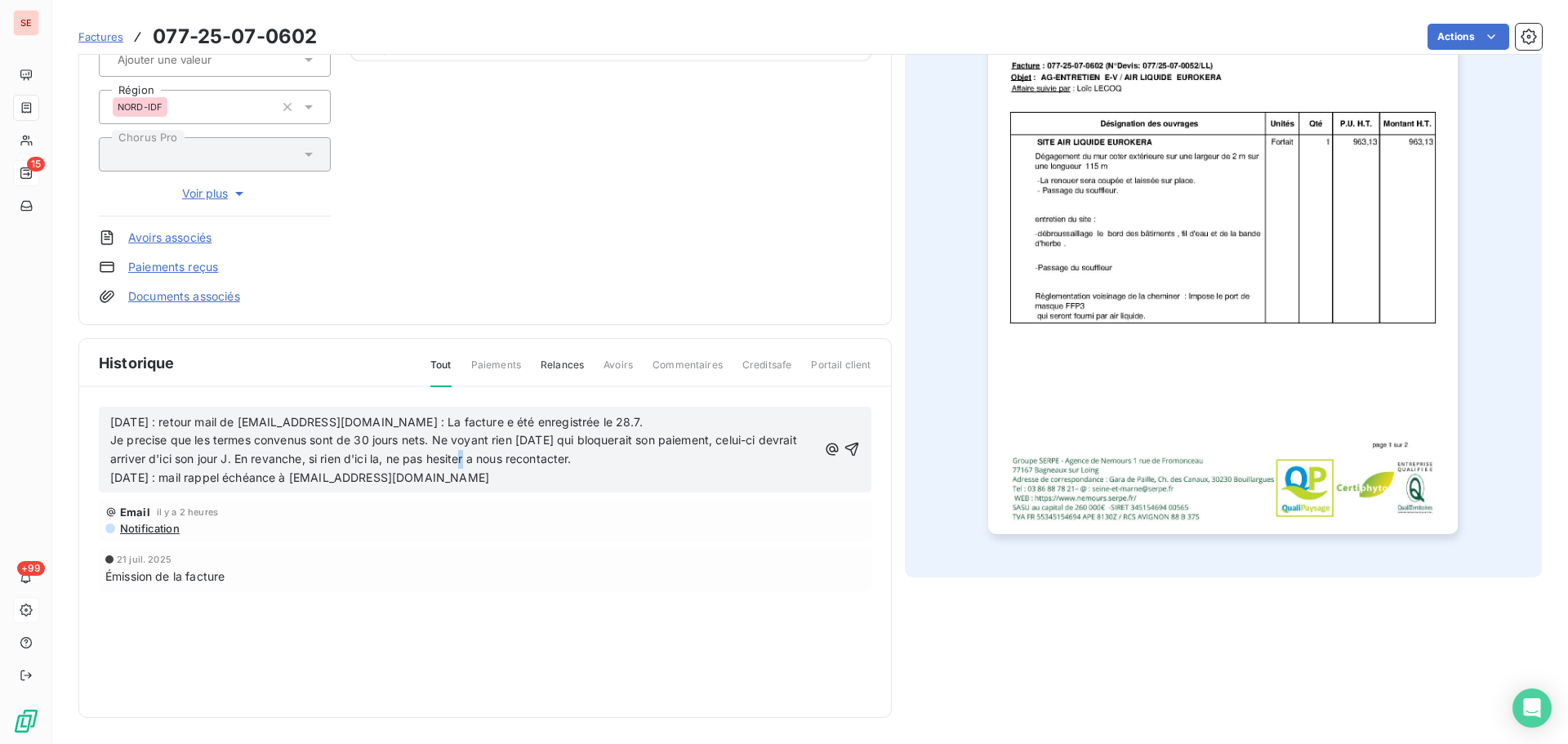
click at [486, 459] on span "Je precise que les termes convenus sont de 30 jours nets. Ne voyant rien aujour…" at bounding box center [456, 459] width 690 height 52
click at [844, 444] on icon "button" at bounding box center [852, 449] width 17 height 17
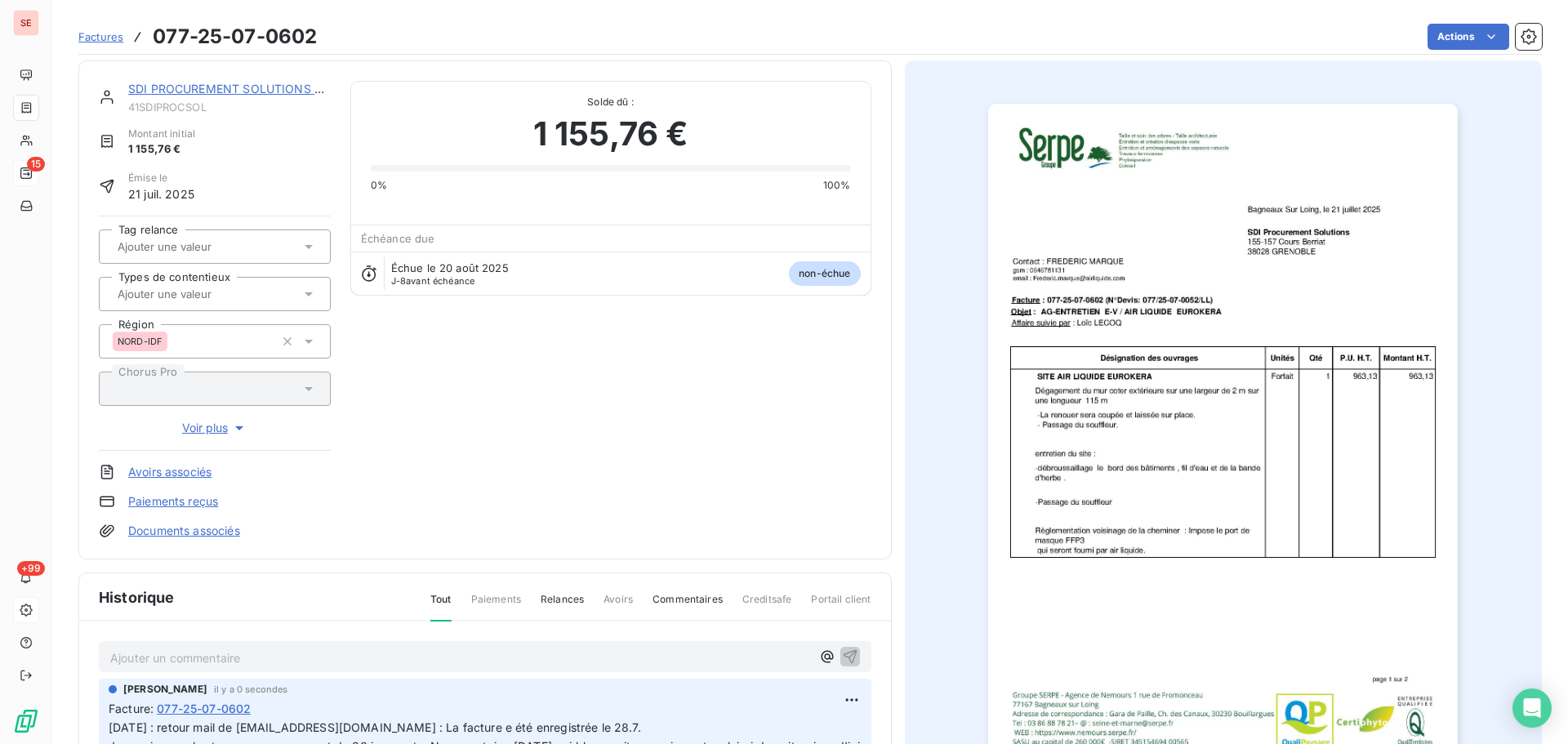
scroll to position [0, 0]
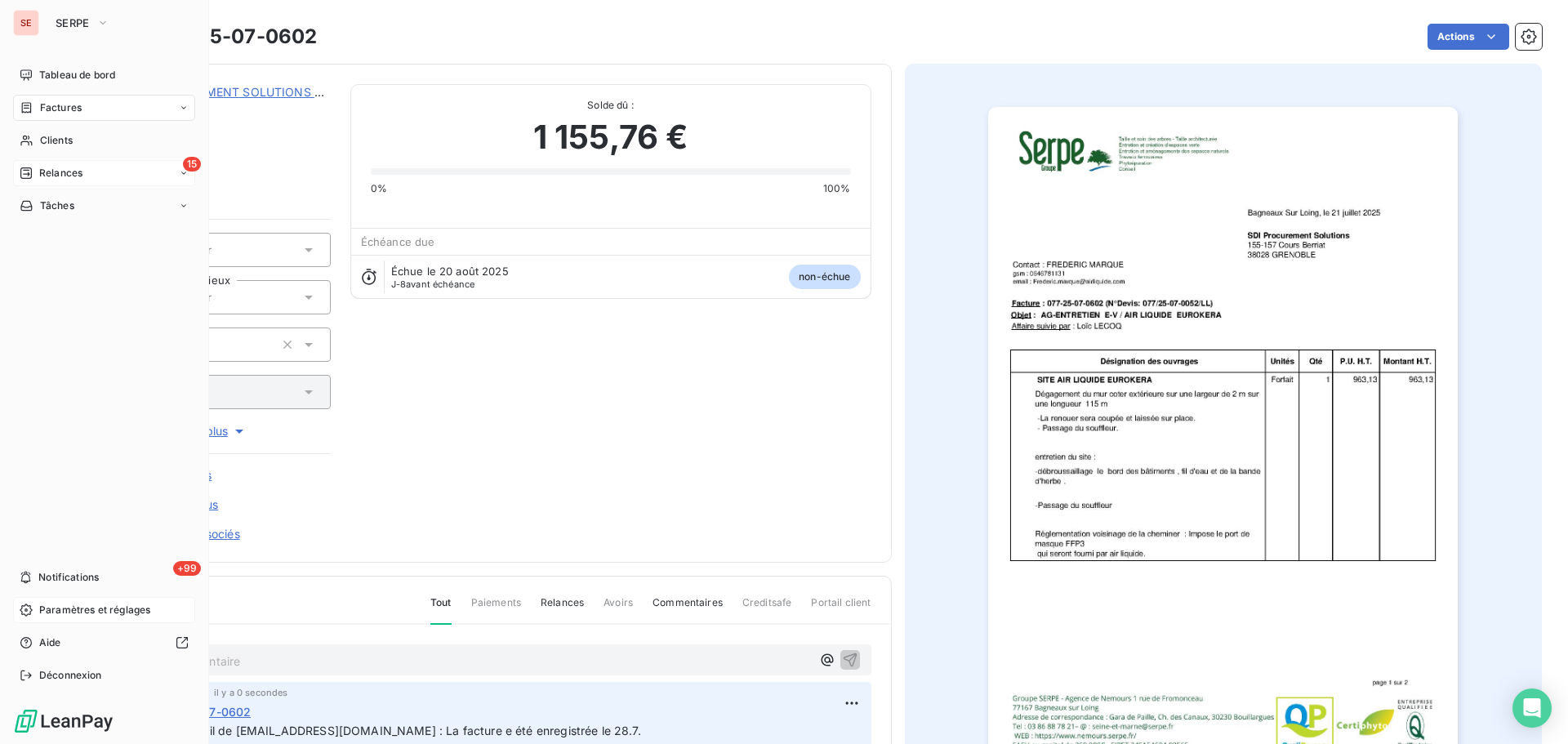
click at [67, 174] on span "Relances" at bounding box center [61, 173] width 43 height 15
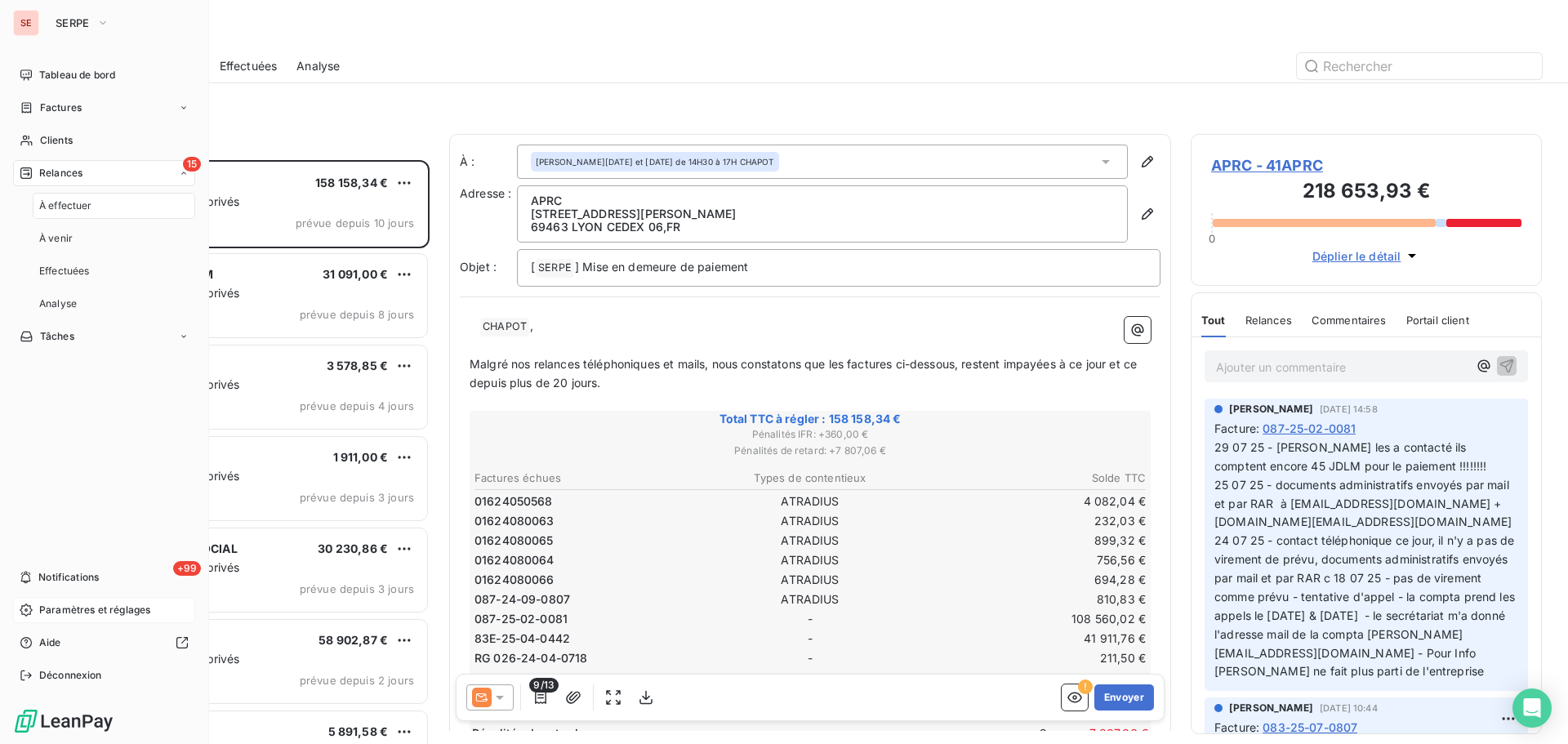
scroll to position [571, 339]
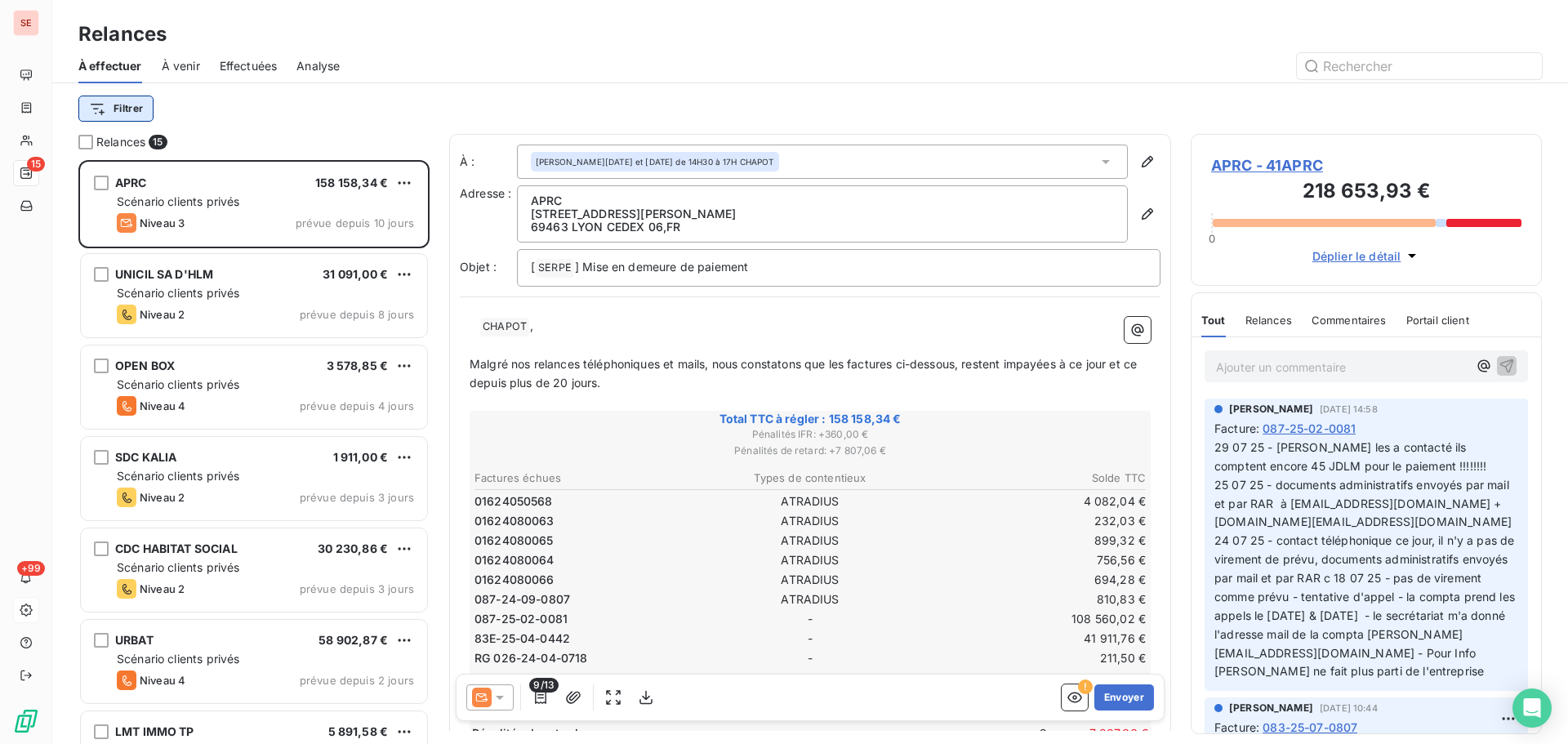
click at [131, 106] on html "SE 15 +99 Relances À effectuer À venir Effectuées Analyse Filtrer Relances 15 A…" at bounding box center [784, 372] width 1568 height 744
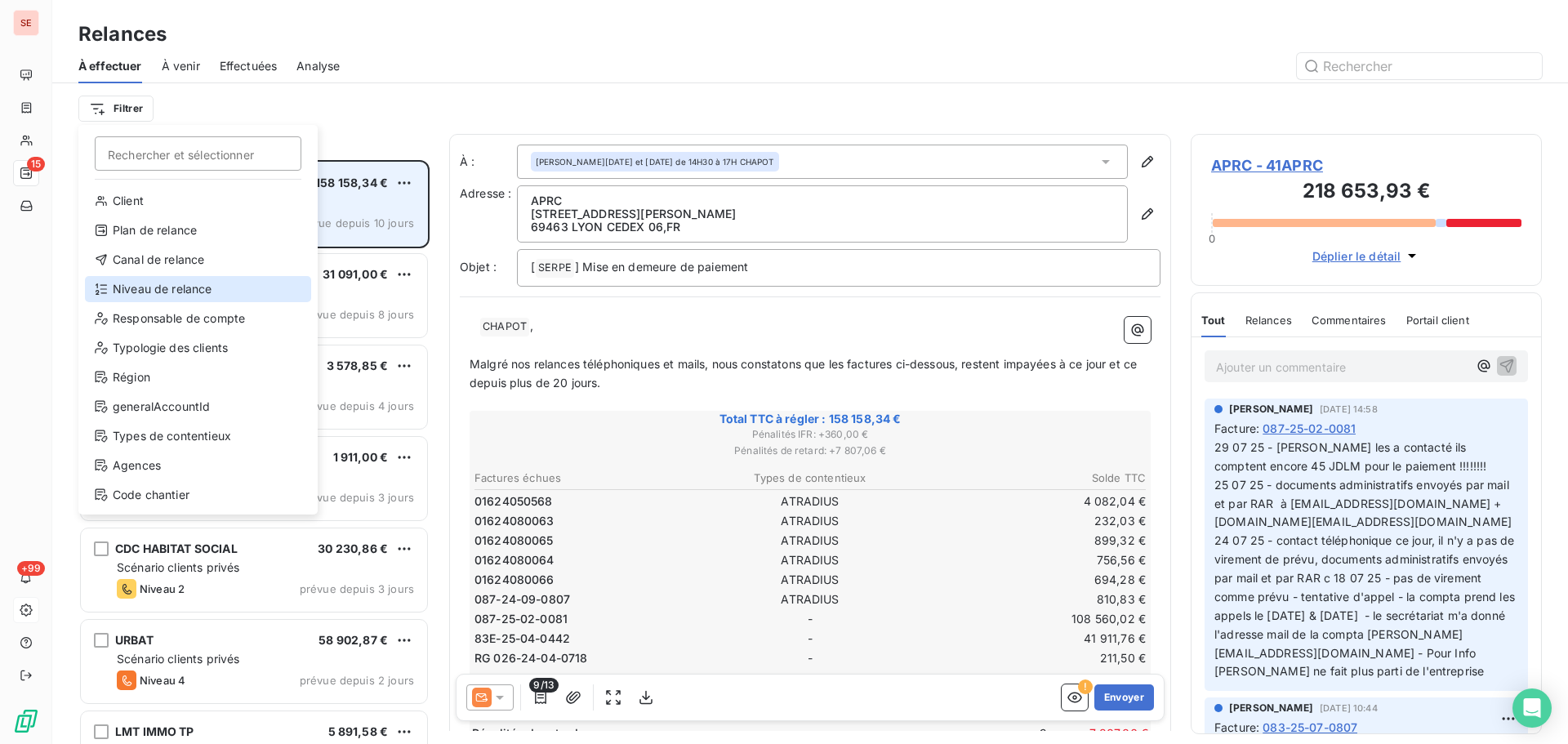
drag, startPoint x: 148, startPoint y: 289, endPoint x: 211, endPoint y: 232, distance: 85.0
click at [149, 288] on div "Niveau de relance" at bounding box center [198, 289] width 226 height 26
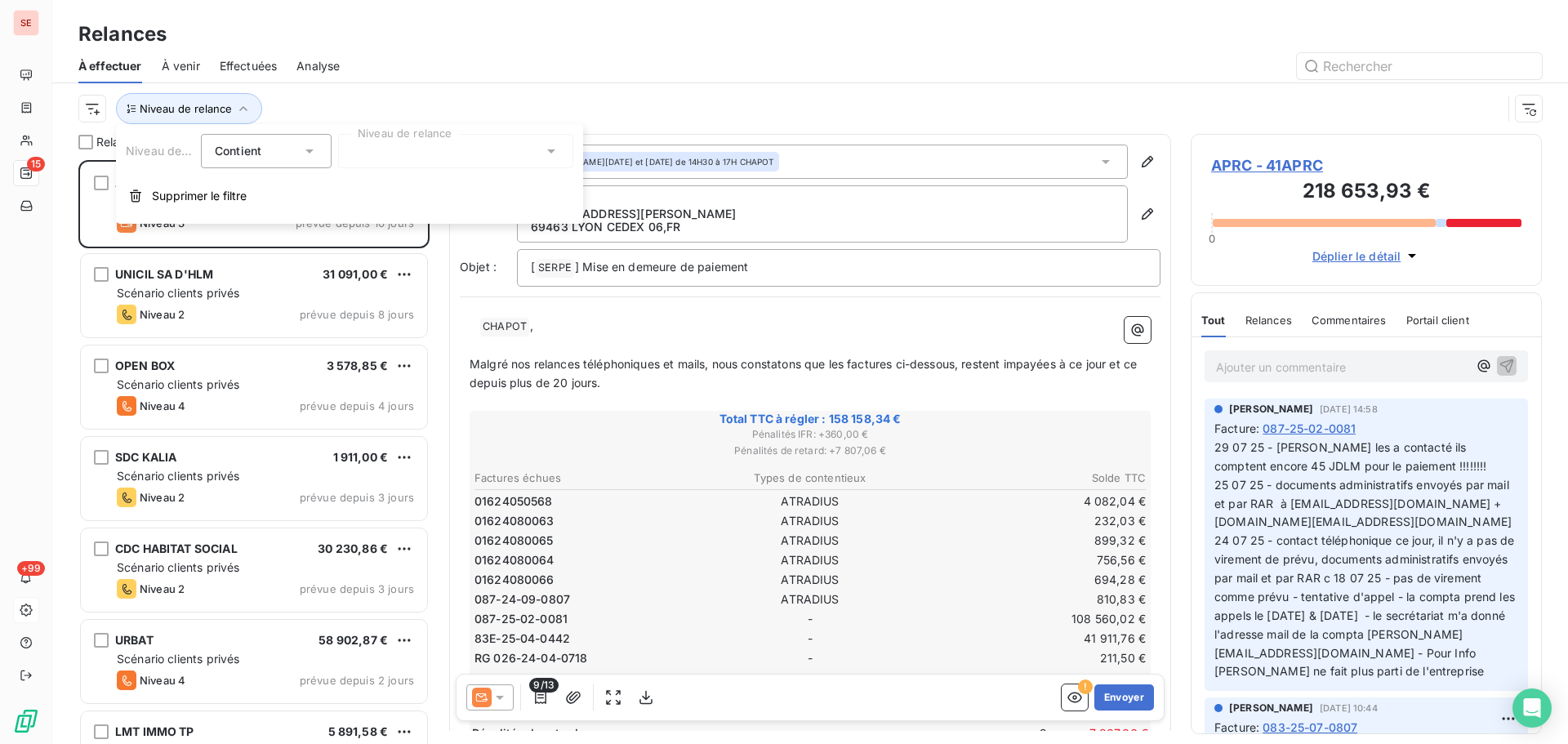
click at [379, 165] on div at bounding box center [456, 151] width 235 height 34
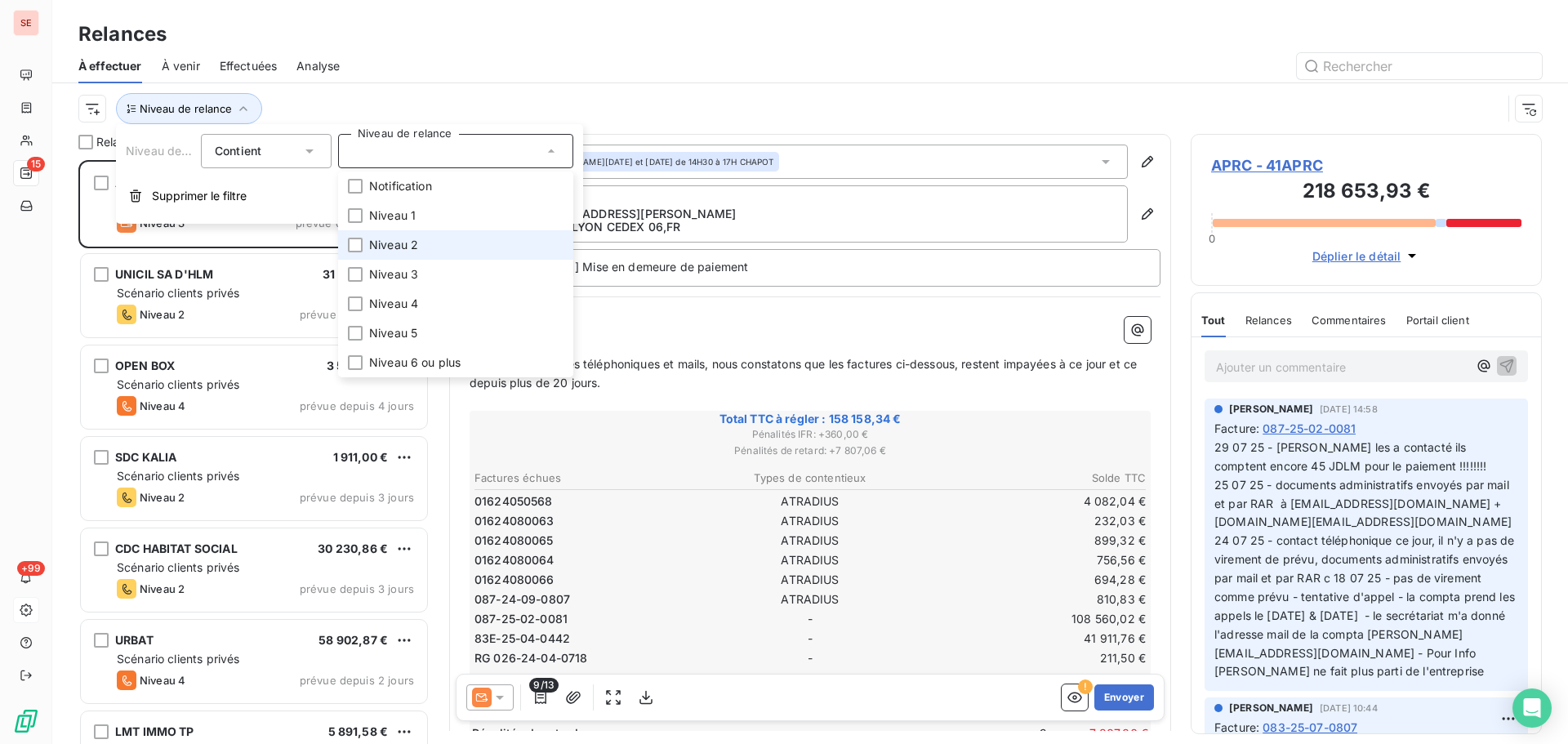
click at [389, 246] on span "Niveau 2" at bounding box center [394, 245] width 49 height 17
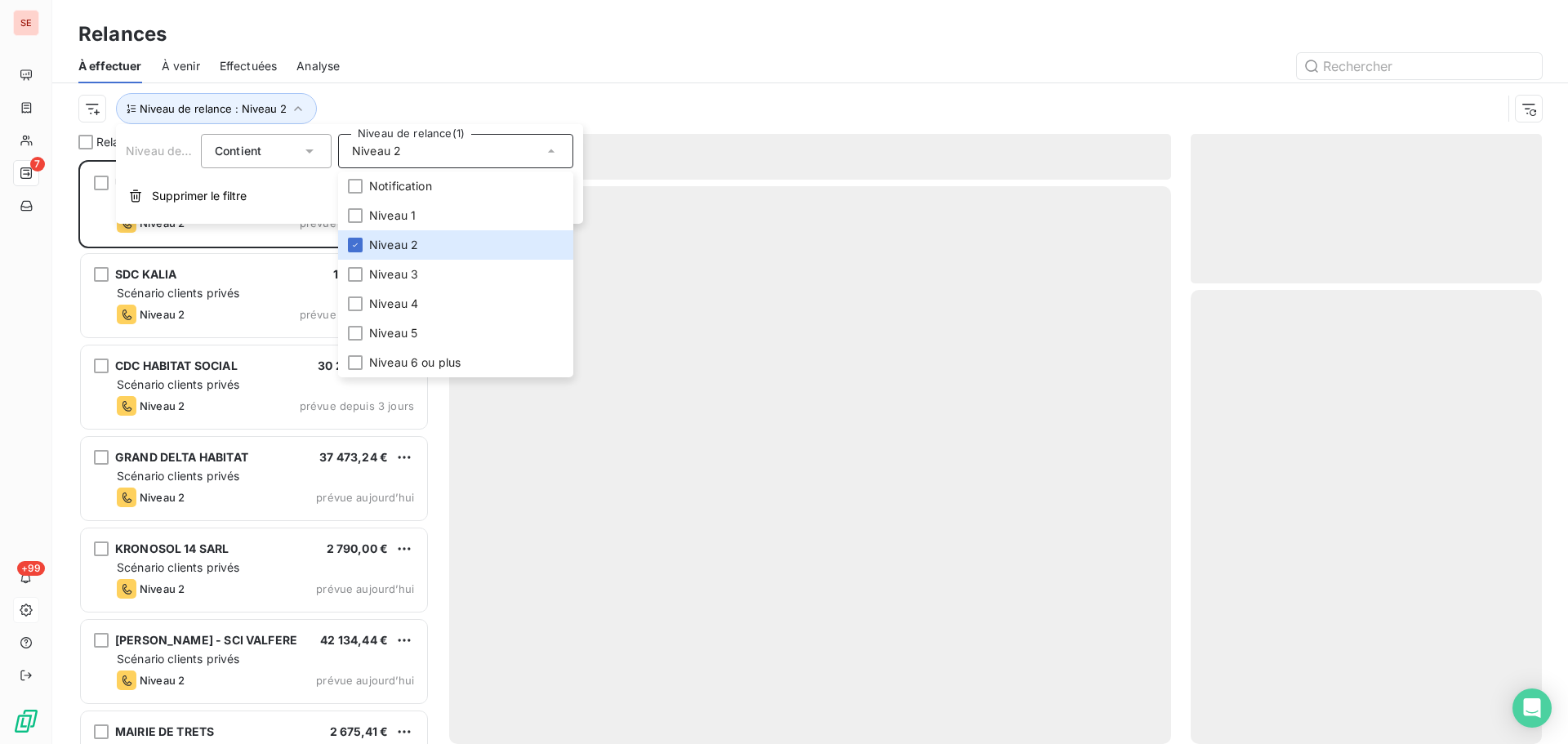
scroll to position [571, 339]
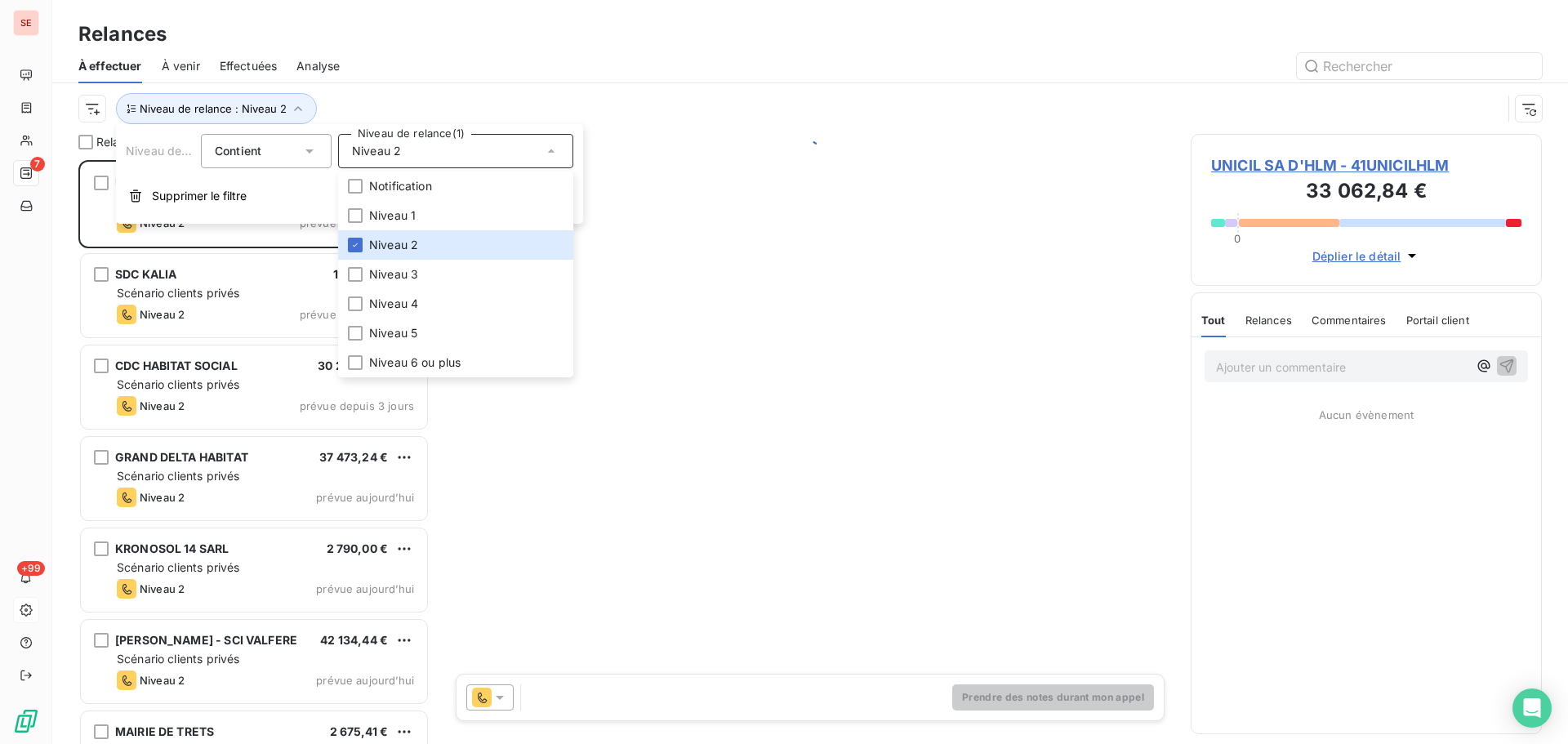
click at [470, 82] on div "À effectuer À venir Effectuées Analyse" at bounding box center [809, 66] width 1516 height 34
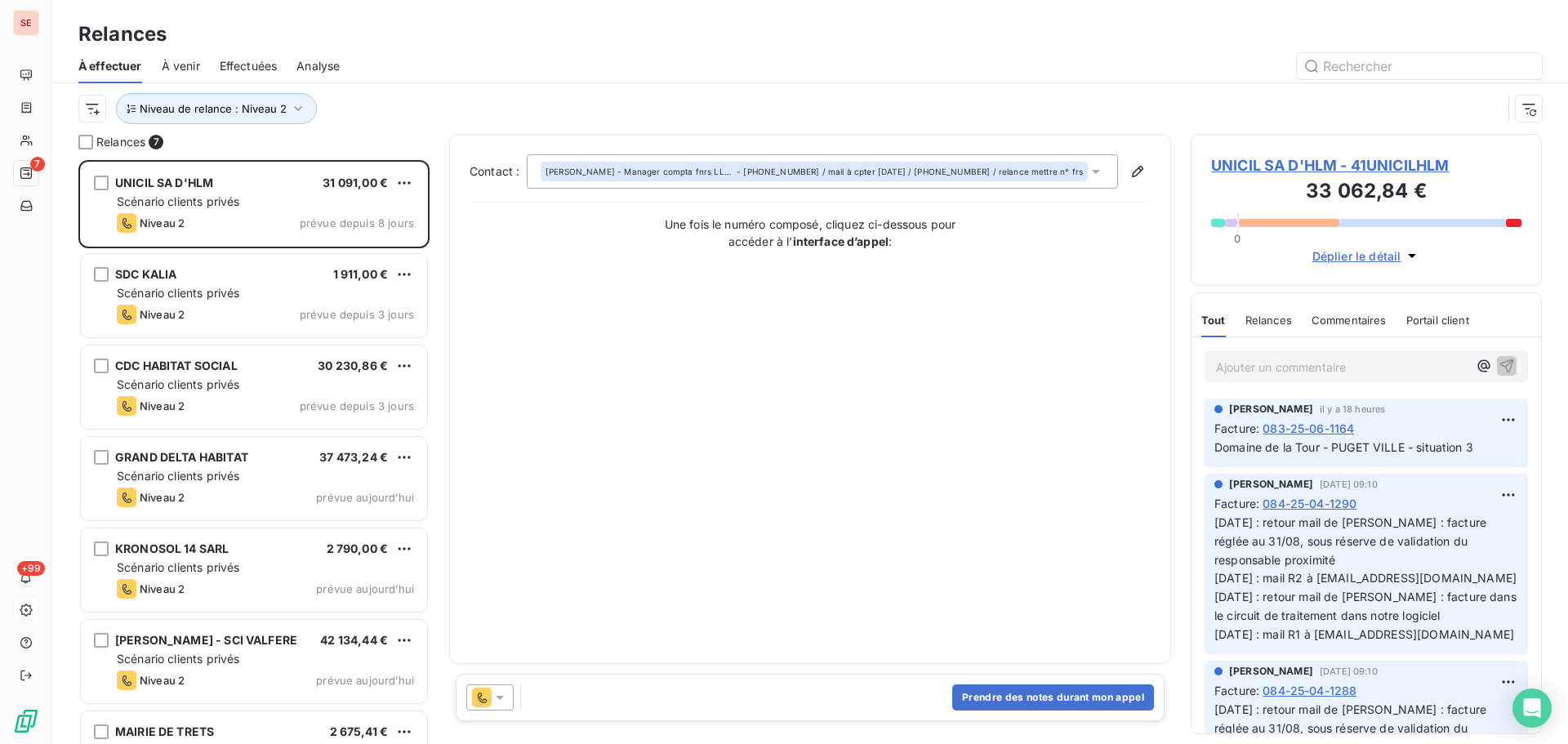
click at [1342, 166] on span "UNICIL SA D'HLM - 41UNICILHLM" at bounding box center [1366, 166] width 311 height 23
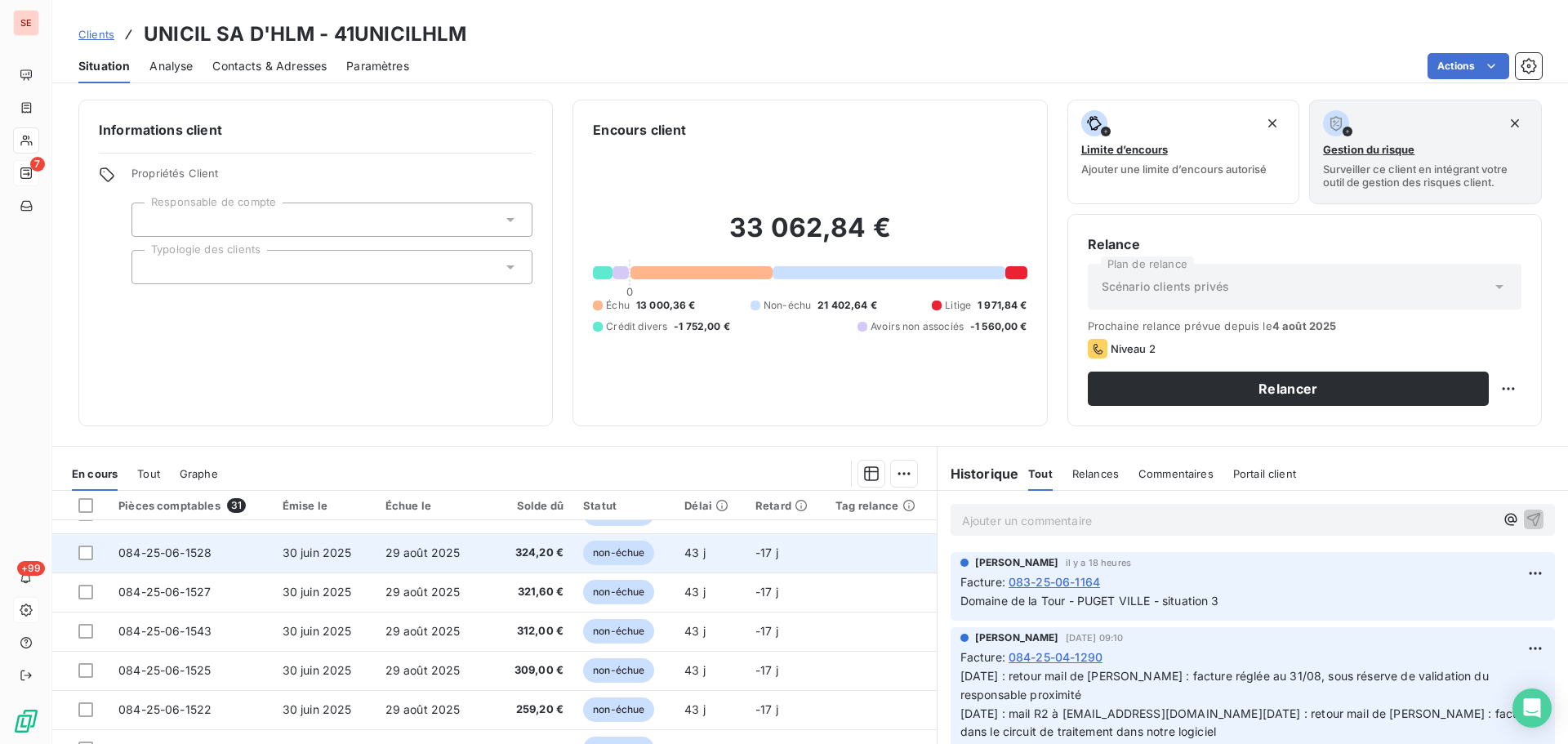
scroll to position [654, 0]
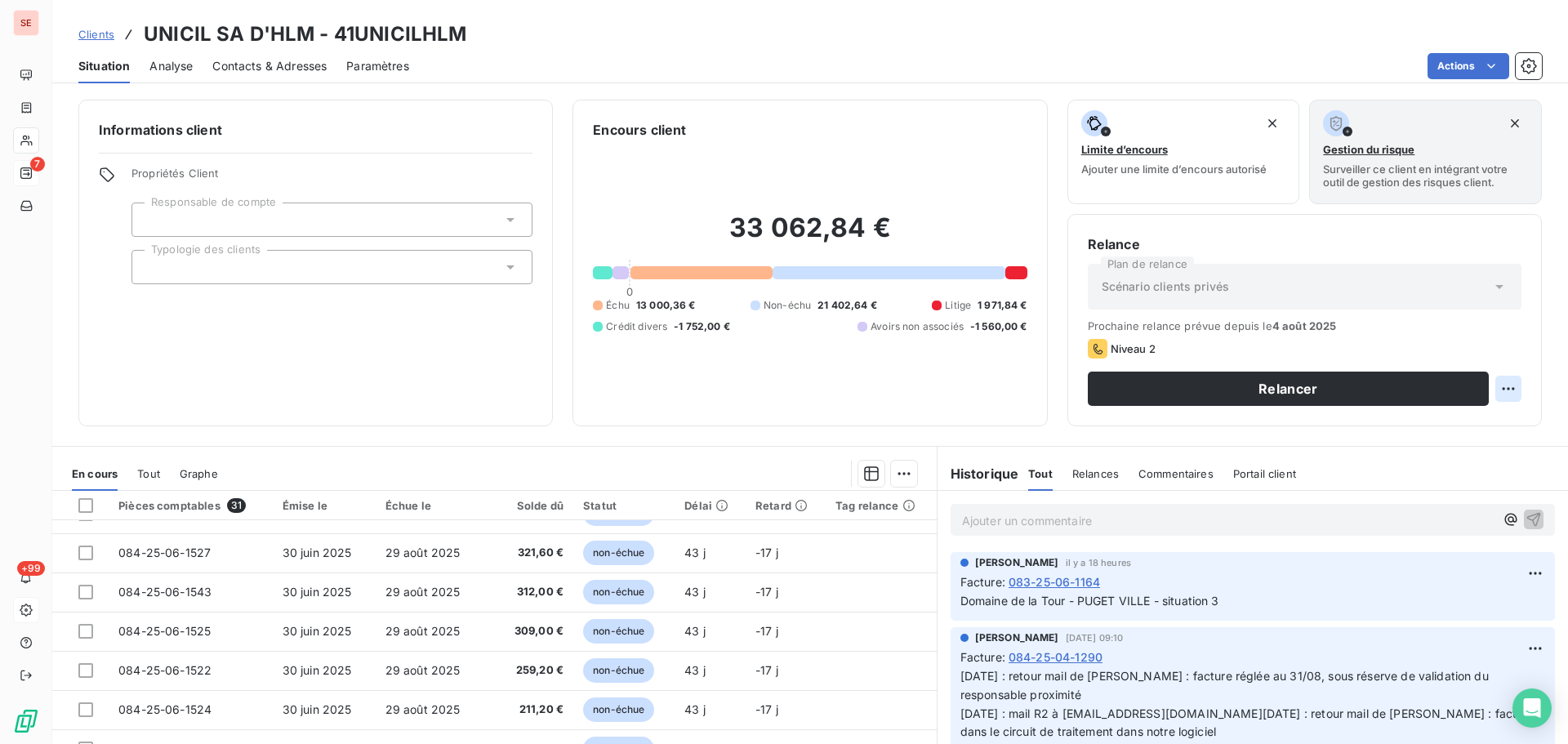
click at [1499, 390] on html "SE 7 +99 Clients UNICIL SA D'HLM - 41UNICILHLM Situation Analyse Contacts & Adr…" at bounding box center [784, 372] width 1568 height 744
click at [1484, 433] on div "Replanifier cette action" at bounding box center [1428, 424] width 146 height 26
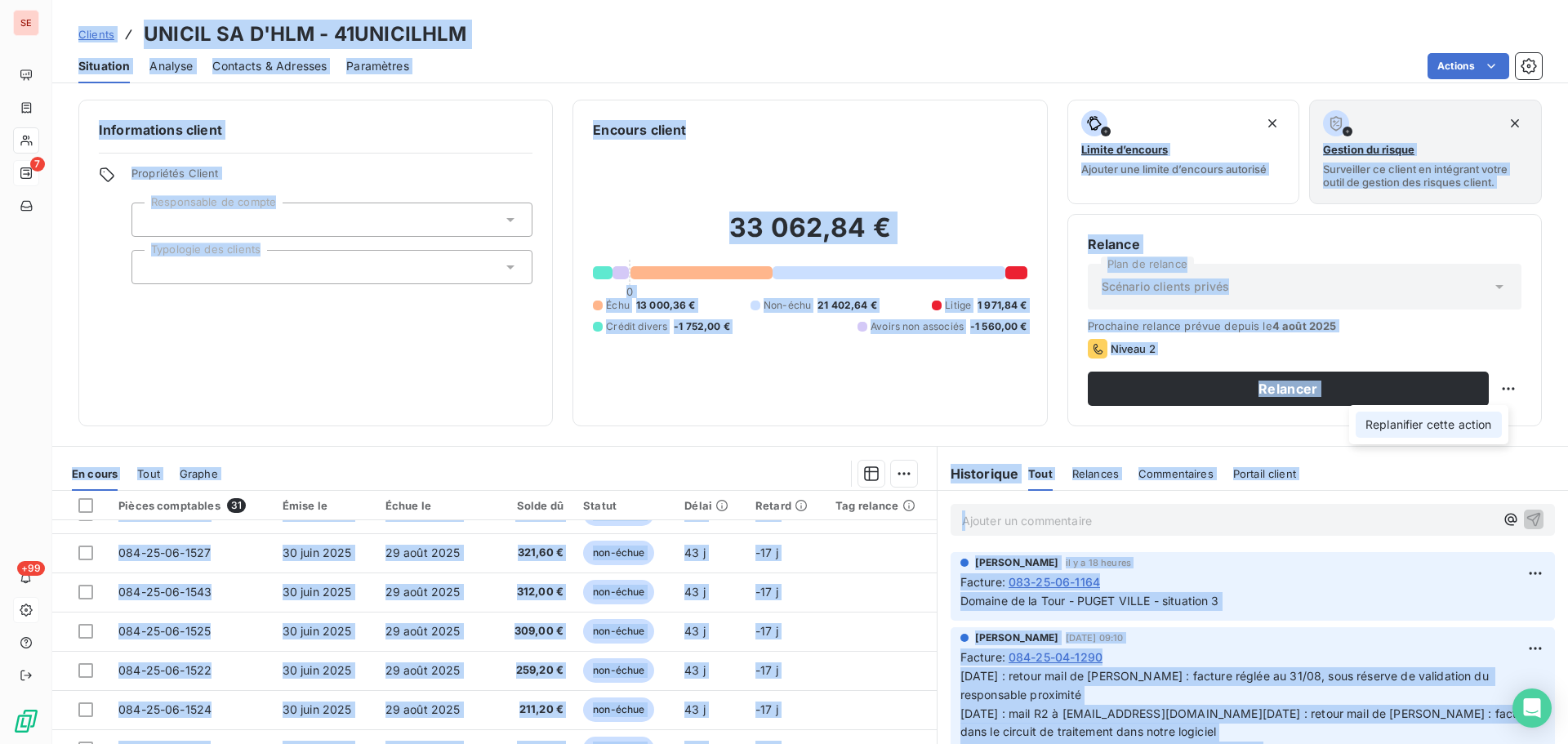
select select "7"
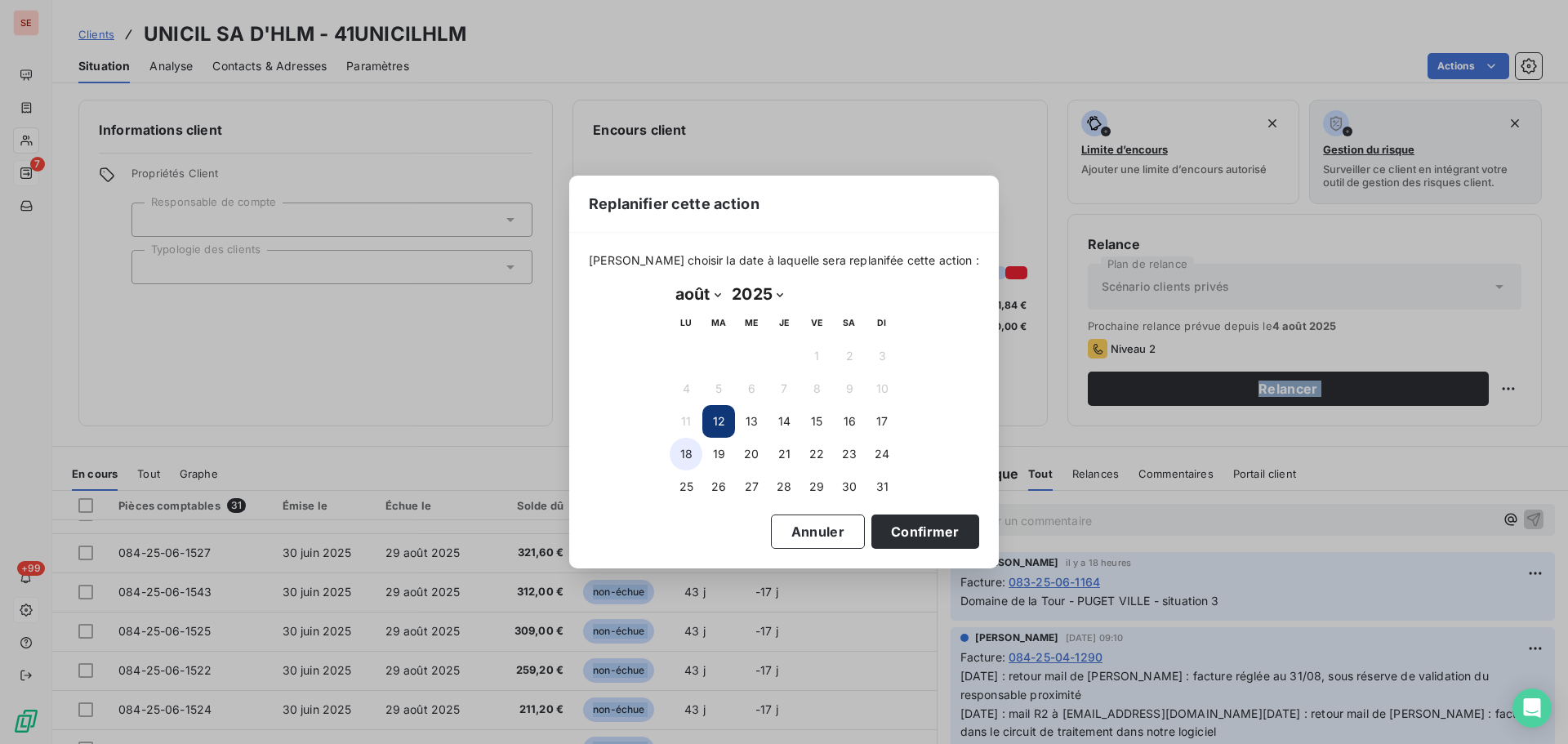
click at [689, 461] on button "18" at bounding box center [685, 454] width 32 height 32
click at [871, 532] on button "Confirmer" at bounding box center [925, 531] width 108 height 34
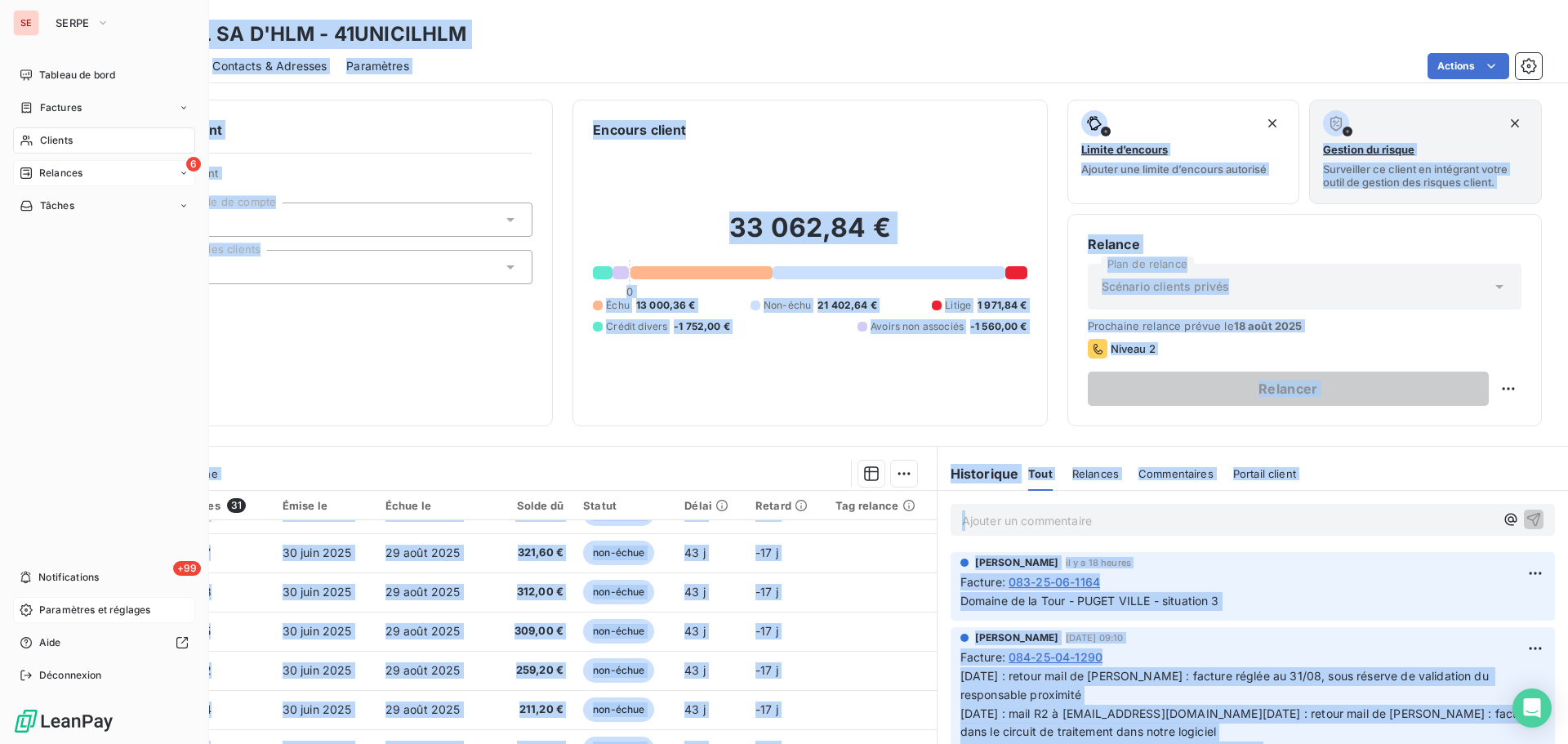
click at [62, 170] on span "Relances" at bounding box center [61, 173] width 43 height 15
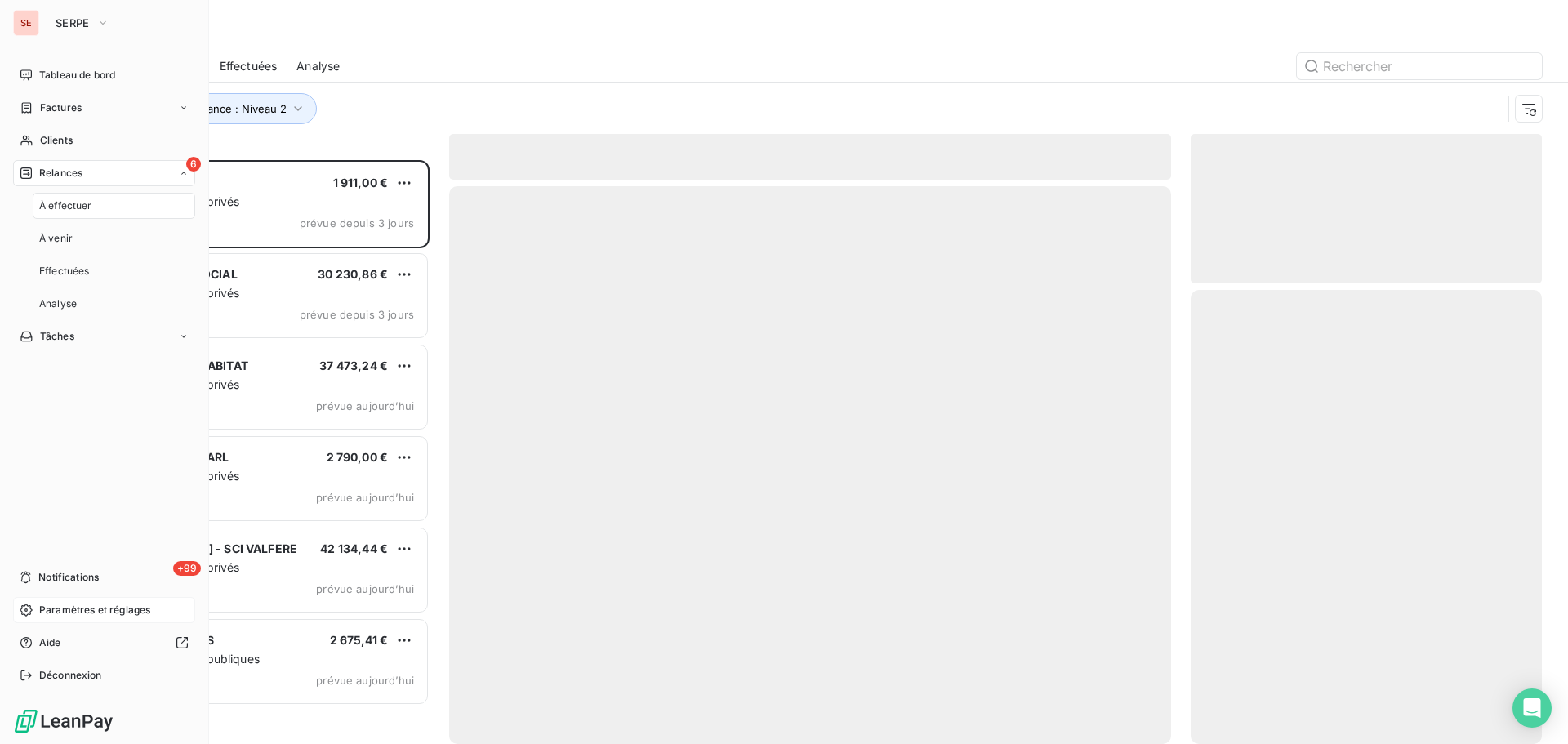
scroll to position [571, 339]
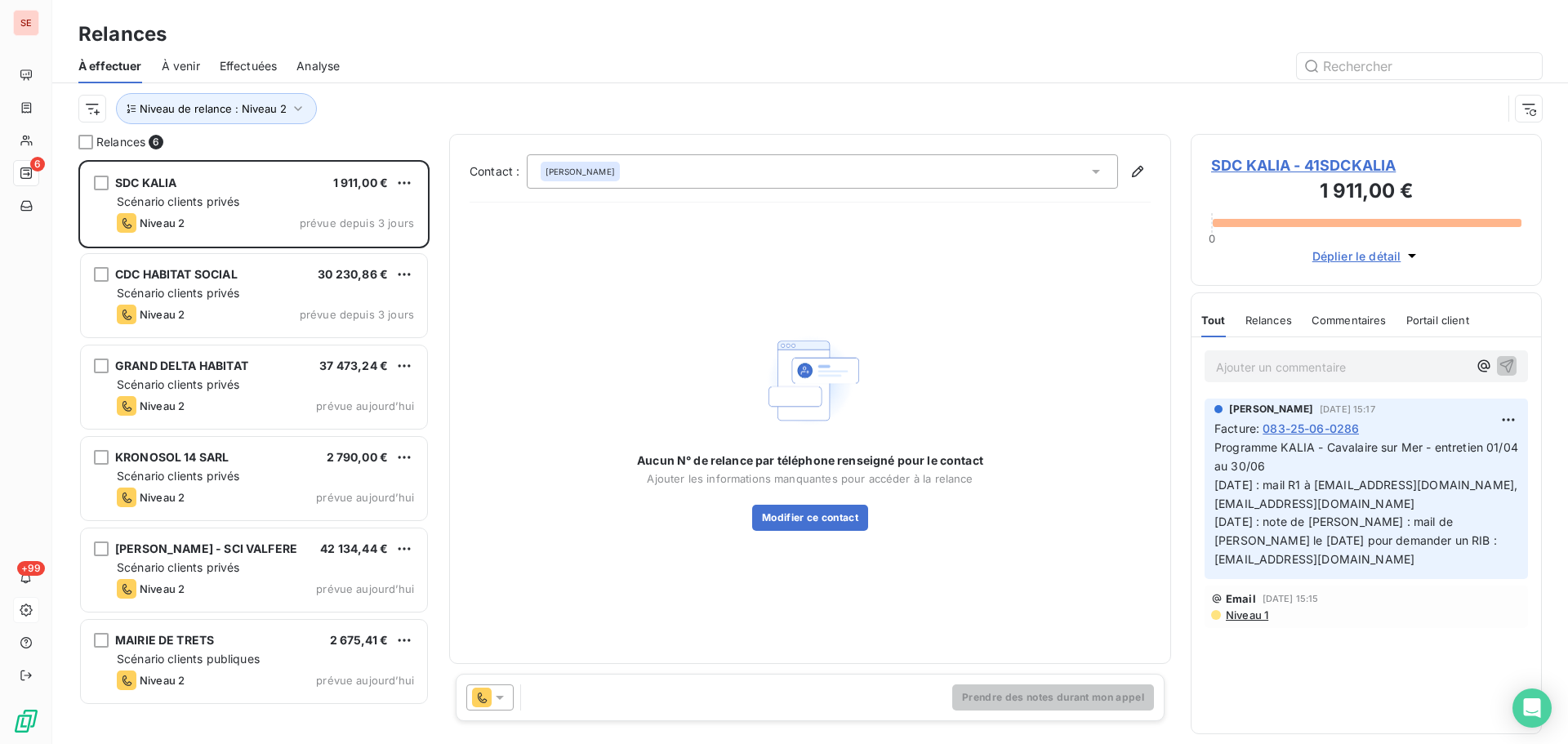
click at [1303, 162] on span "SDC KALIA - 41SDCKALIA" at bounding box center [1366, 166] width 311 height 23
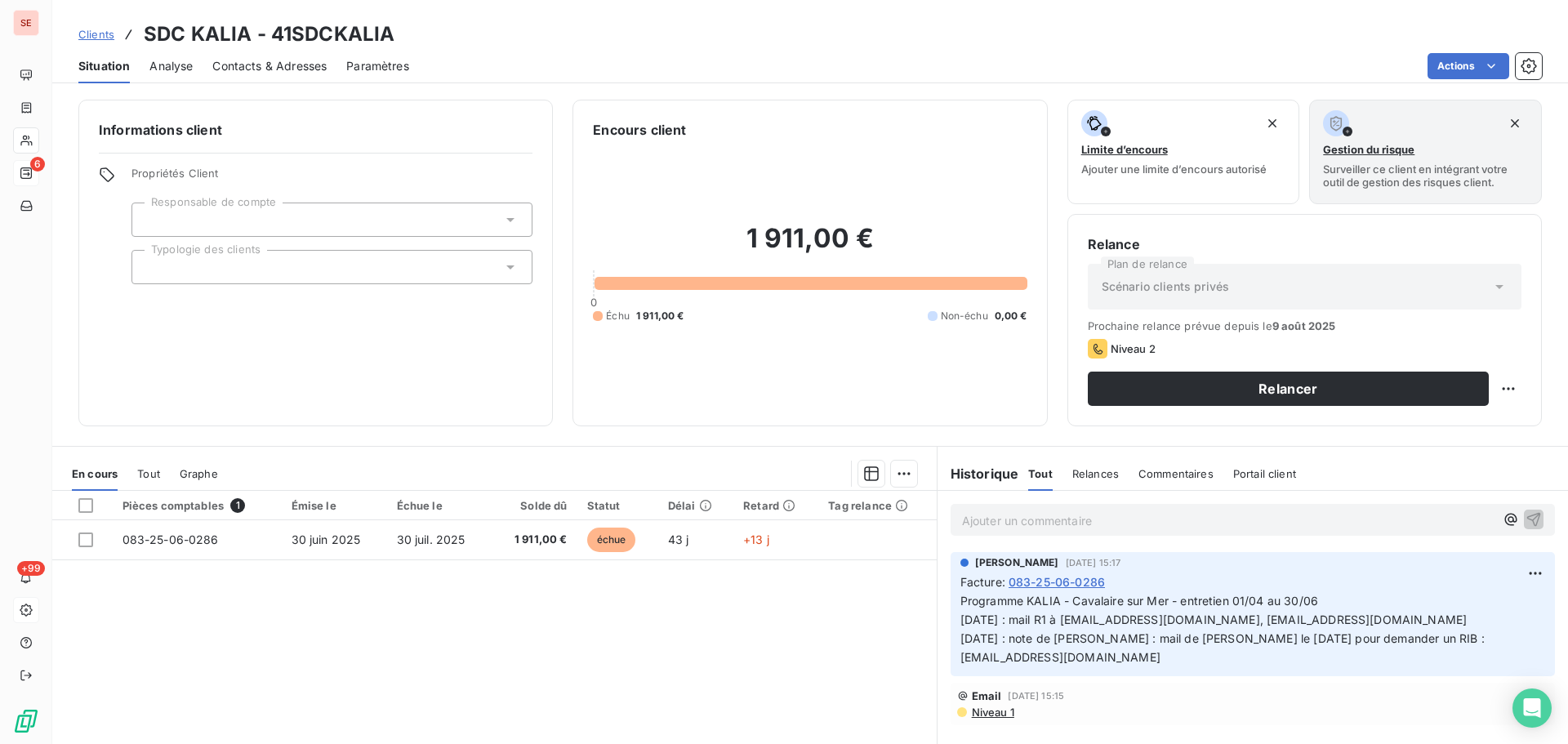
click at [298, 72] on span "Contacts & Adresses" at bounding box center [270, 66] width 115 height 17
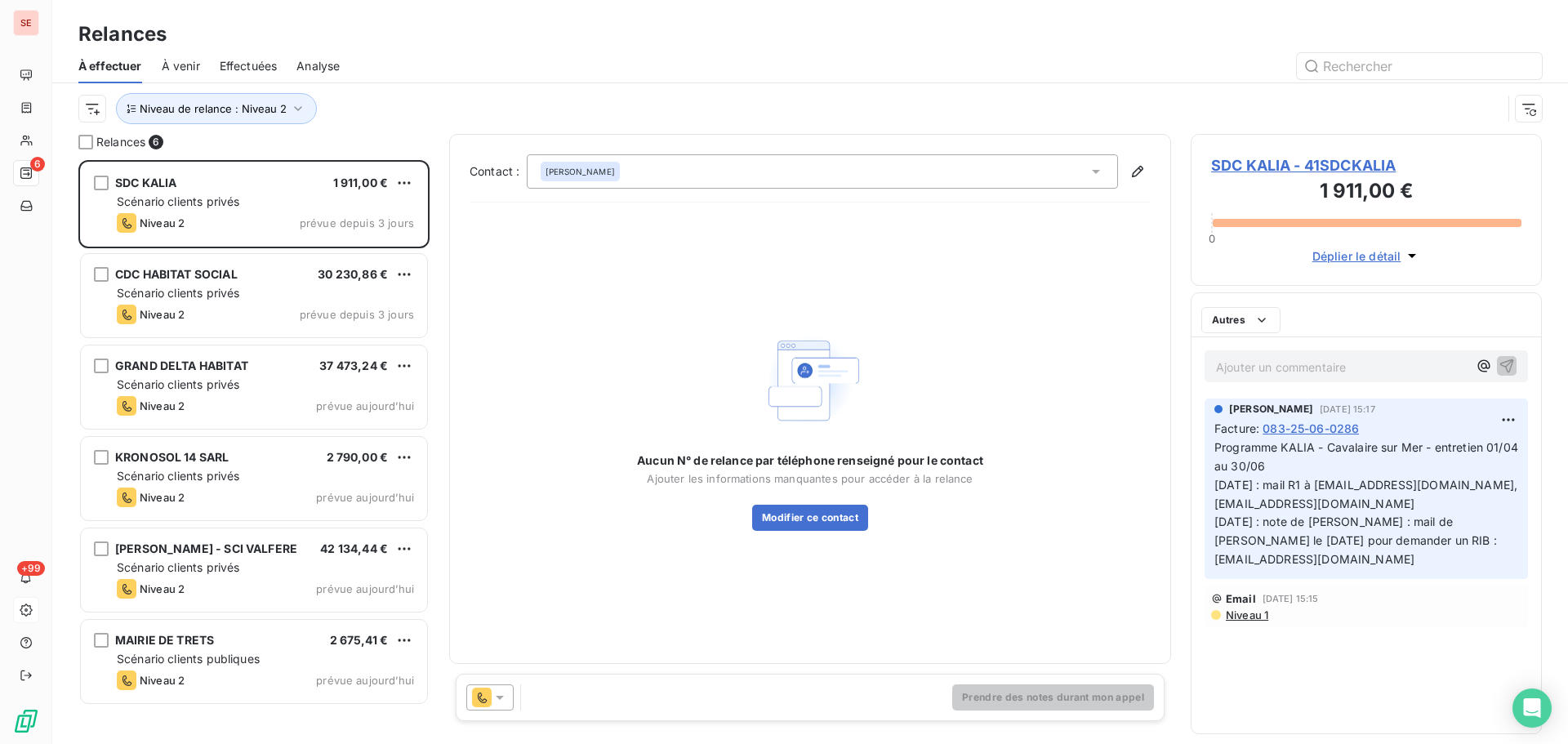
scroll to position [571, 339]
click at [710, 176] on div "SANCHEZ" at bounding box center [822, 172] width 591 height 34
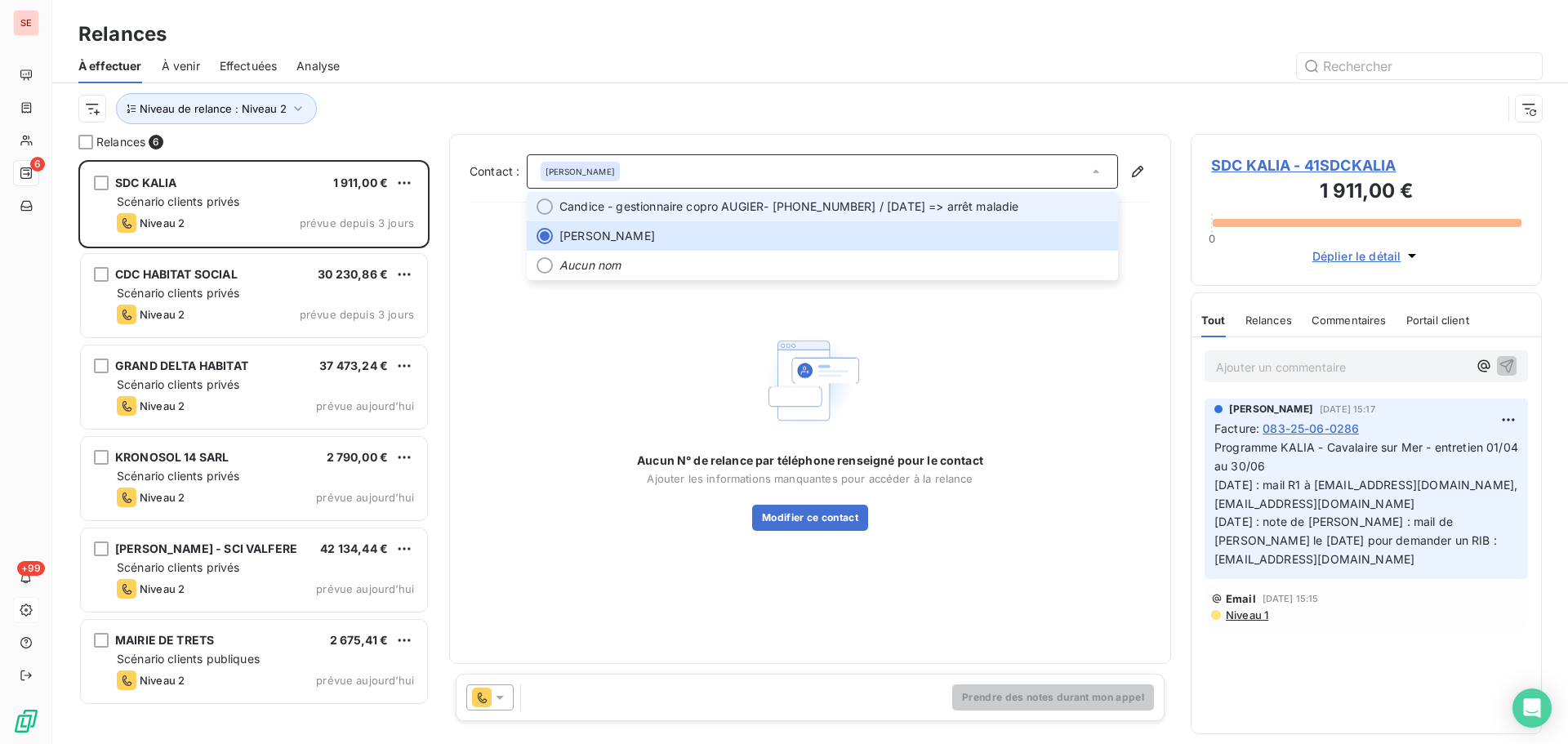
click at [763, 207] on span "Candice - gestionnaire copro AUGIER" at bounding box center [662, 207] width 204 height 17
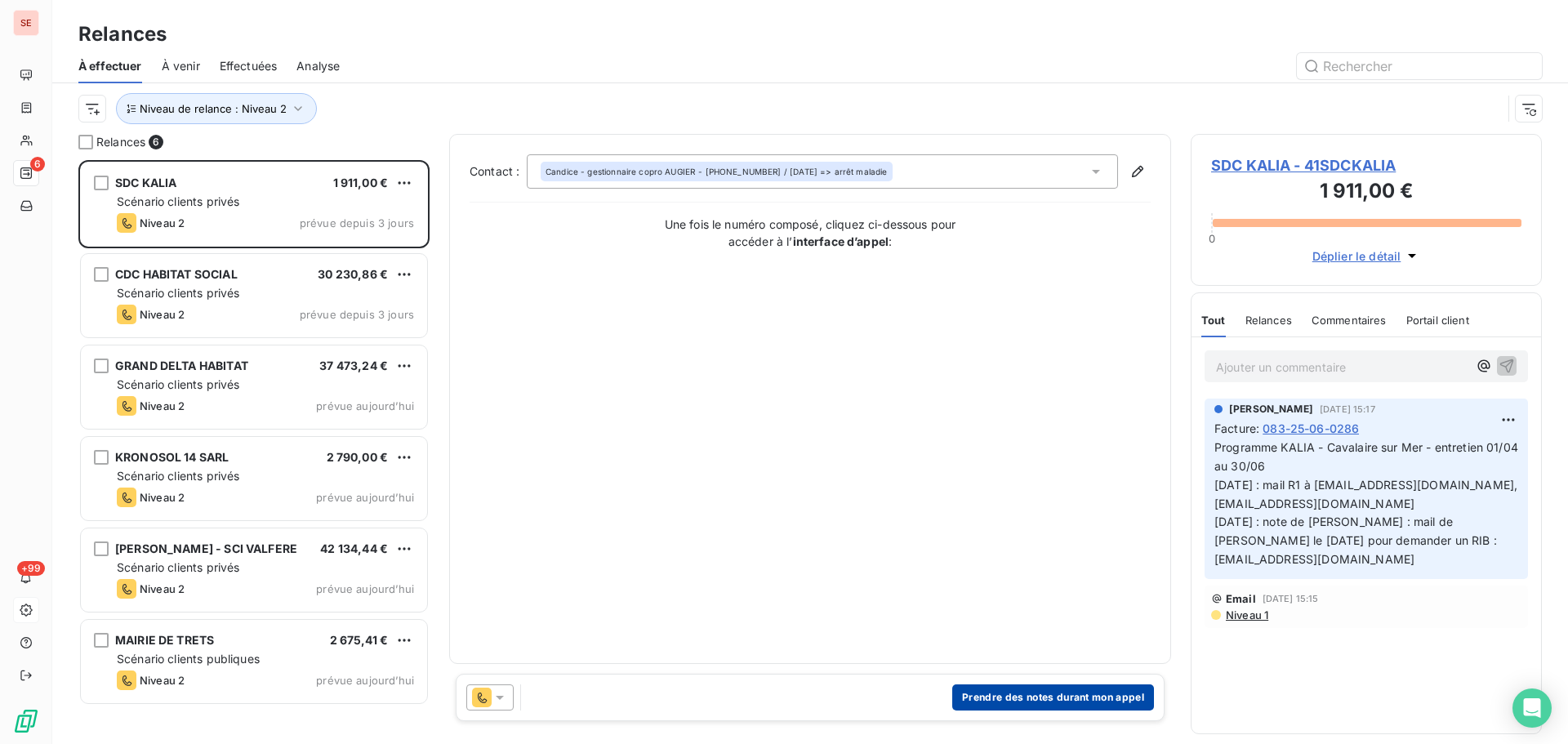
click at [1024, 705] on button "Prendre des notes durant mon appel" at bounding box center [1054, 697] width 202 height 26
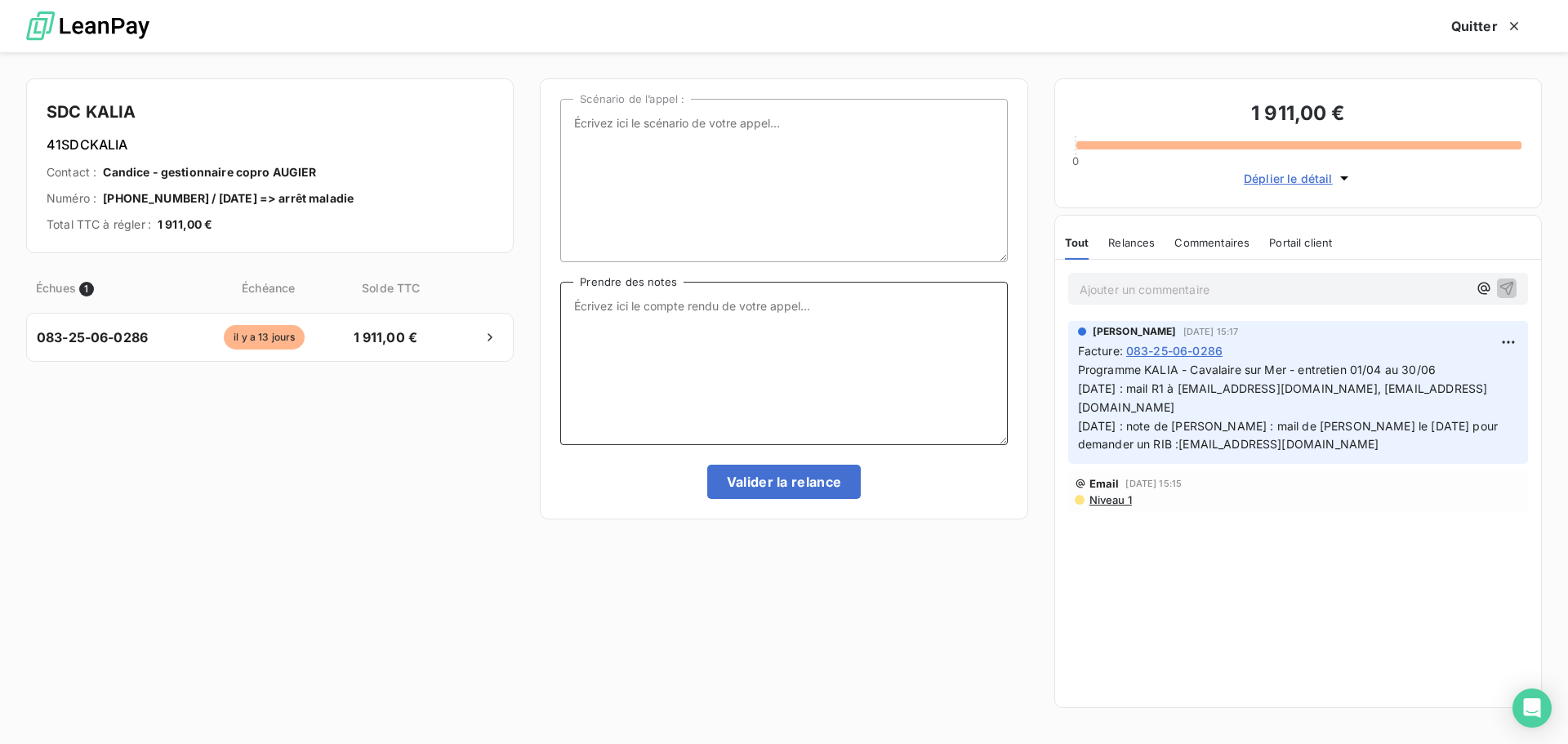
click at [819, 303] on textarea "Prendre des notes" at bounding box center [784, 364] width 447 height 164
type textarea "[DATE] : appel Citya [PERSON_NAME] : répondeur => mail R2"
click at [792, 480] on button "Valider la relance" at bounding box center [785, 481] width 155 height 34
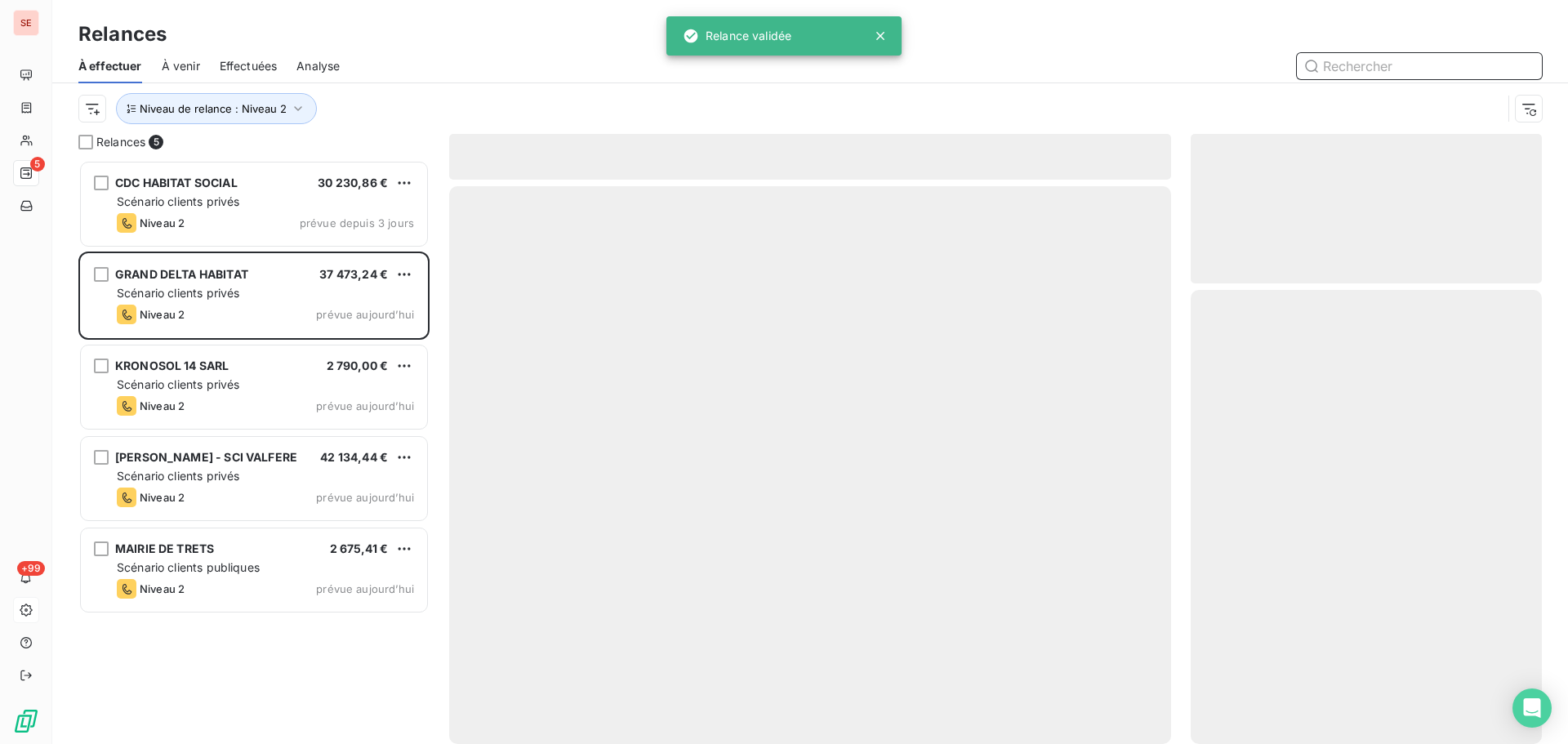
click at [272, 72] on span "Effectuées" at bounding box center [248, 66] width 58 height 17
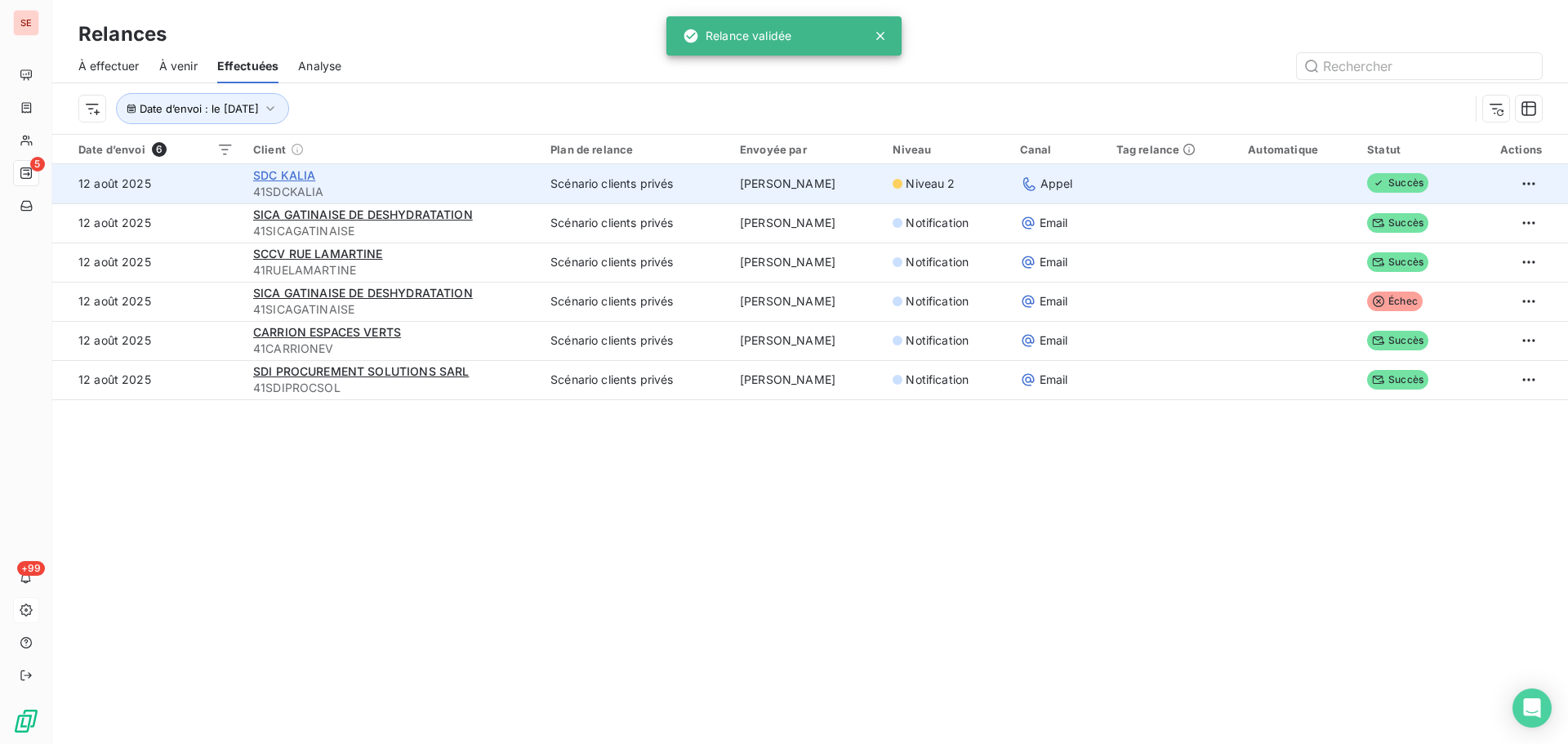
click at [293, 174] on span "SDC KALIA" at bounding box center [283, 175] width 62 height 14
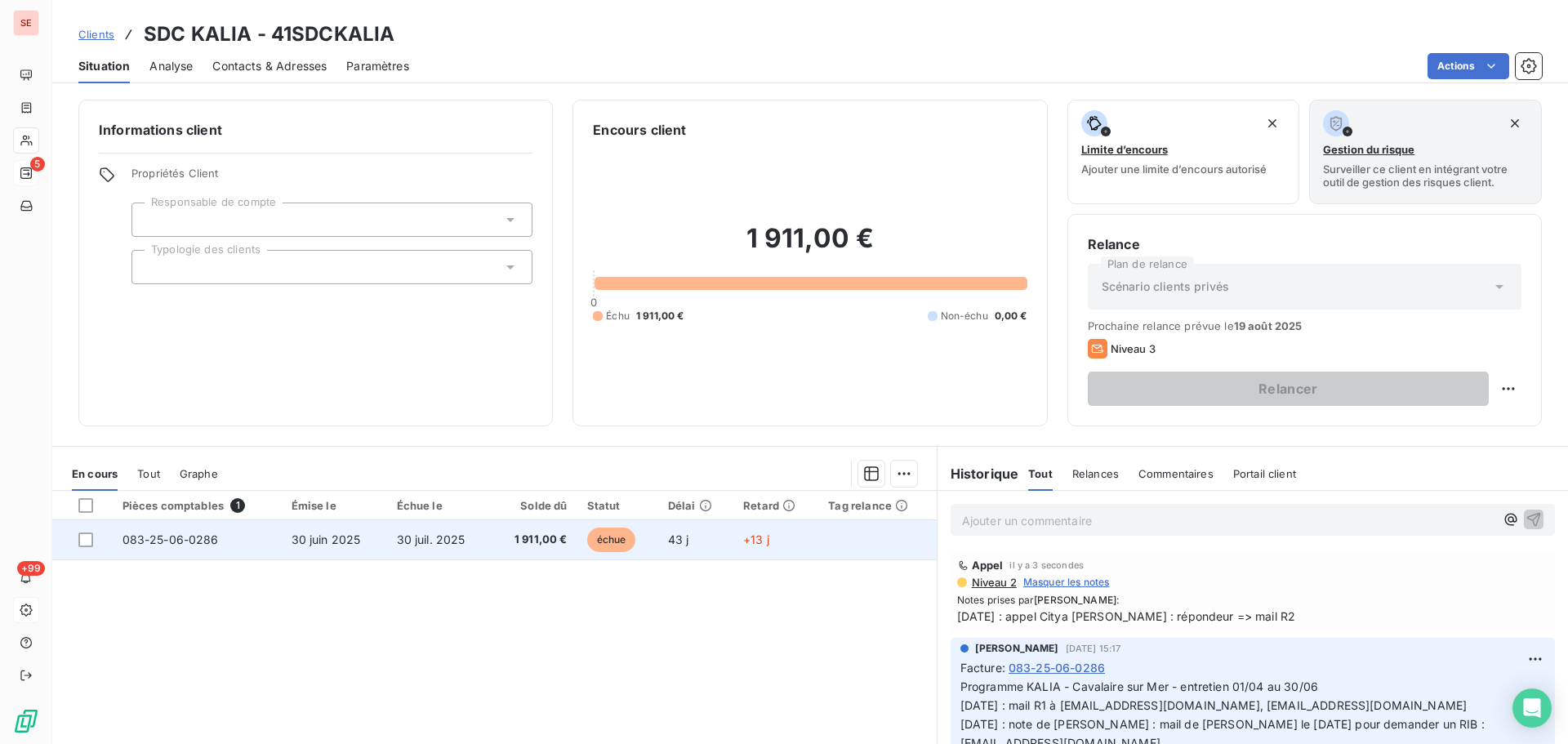
click at [246, 550] on td "083-25-06-0286" at bounding box center [197, 540] width 170 height 39
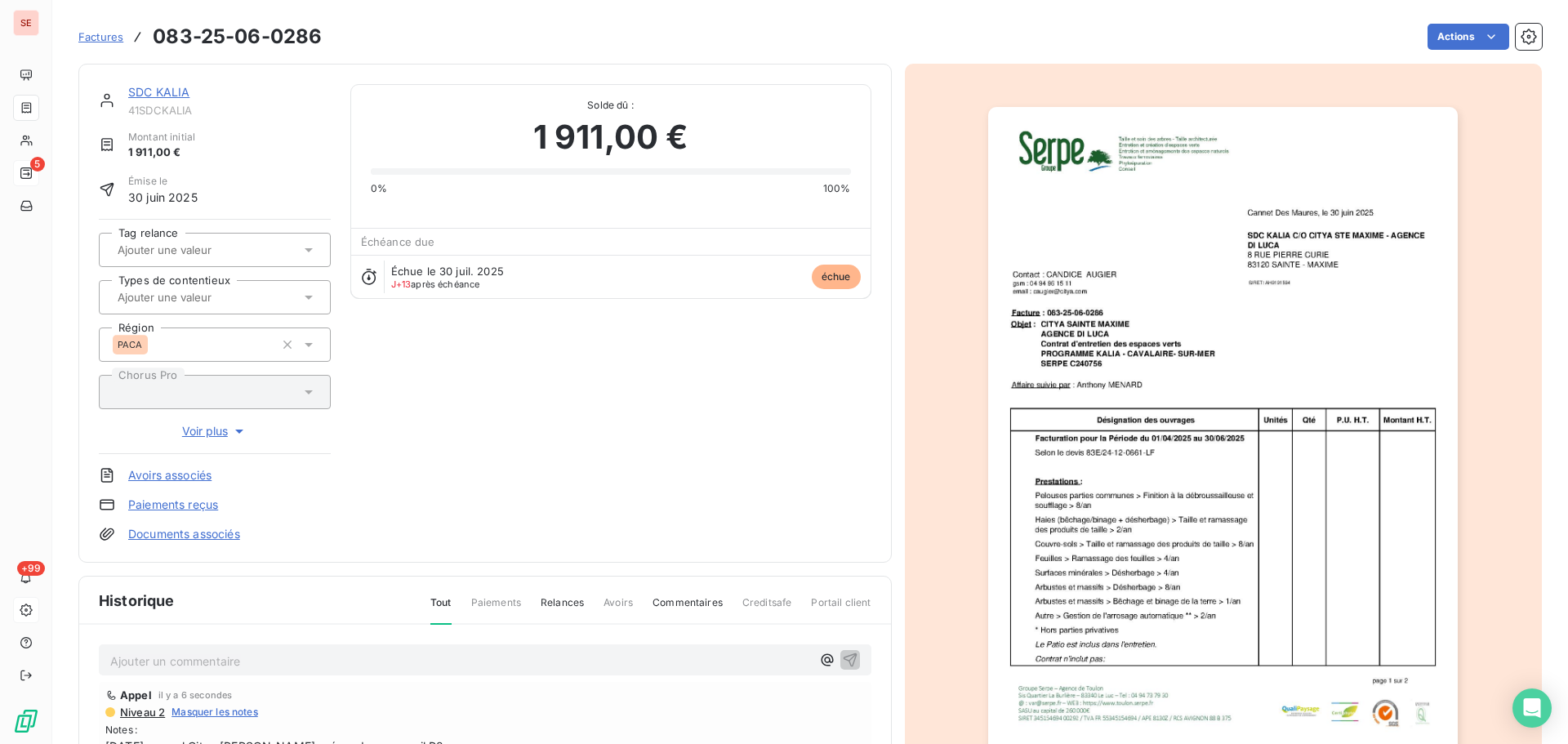
click at [218, 532] on link "Documents associés" at bounding box center [184, 534] width 112 height 17
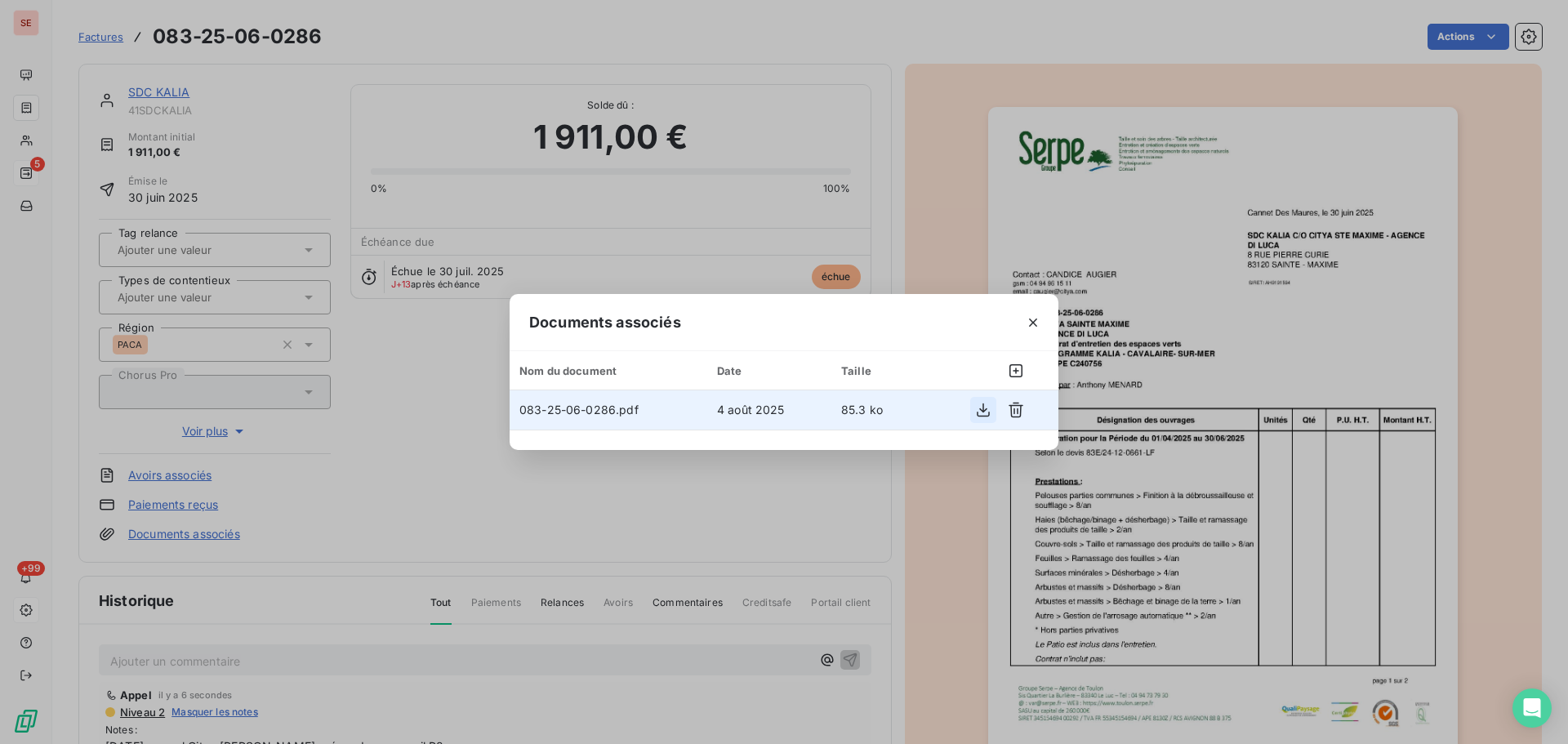
click at [977, 413] on icon "button" at bounding box center [983, 410] width 17 height 17
drag, startPoint x: 712, startPoint y: 155, endPoint x: 682, endPoint y: 139, distance: 34.0
click at [713, 155] on div "Documents associés Nom du document Date Taille 083-25-06-0286.pdf 4 août 2025 8…" at bounding box center [784, 372] width 1568 height 744
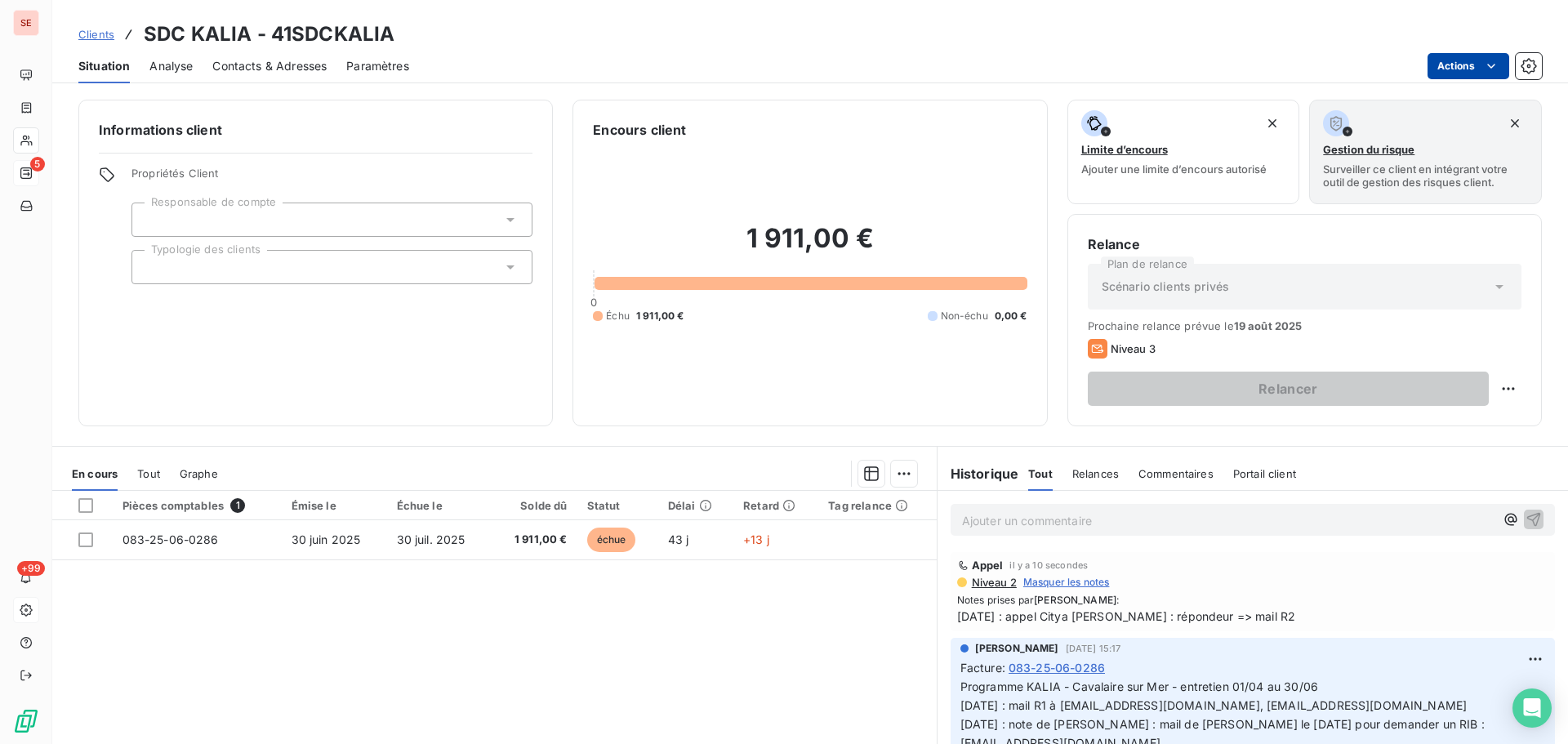
click at [1471, 58] on html "SE 5 +99 Clients SDC KALIA - 41SDCKALIA Situation Analyse Contacts & Adresses P…" at bounding box center [784, 372] width 1568 height 744
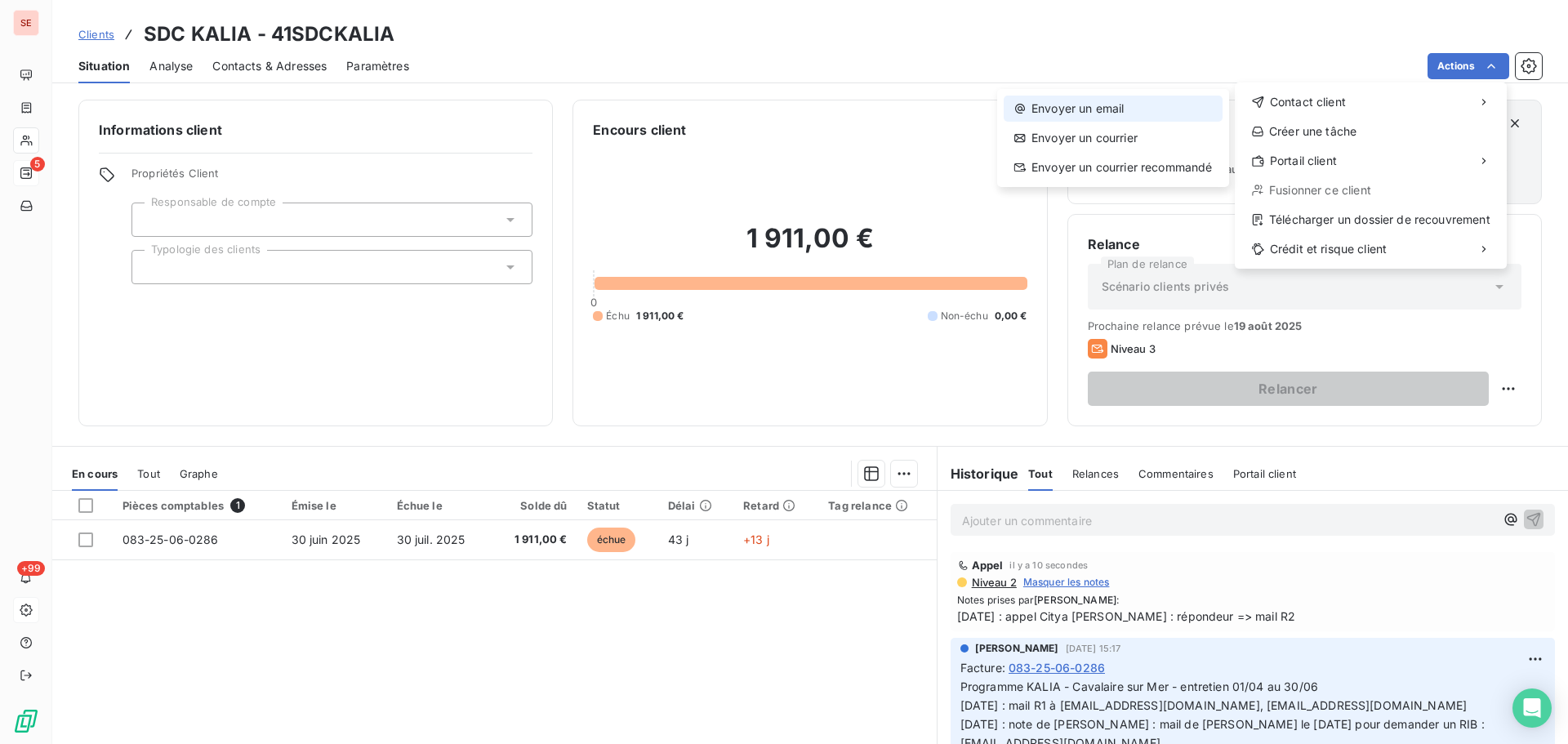
click at [1077, 105] on div "Envoyer un email" at bounding box center [1112, 109] width 219 height 26
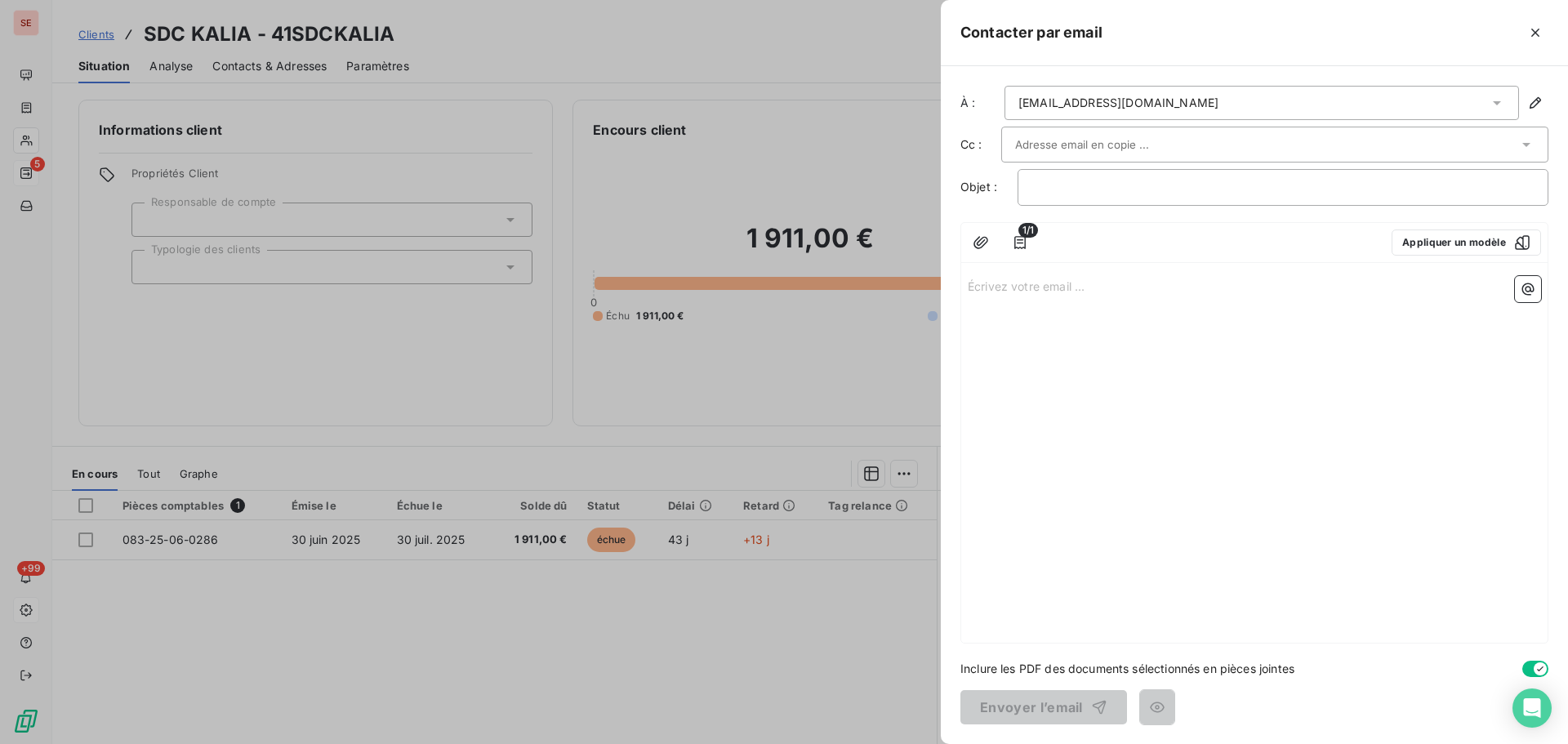
click at [1161, 101] on div "csanchez@citya.com" at bounding box center [1261, 103] width 514 height 34
click at [1225, 49] on div "Contacter par email" at bounding box center [1254, 33] width 627 height 67
click at [1095, 140] on input "text" at bounding box center [1102, 144] width 175 height 25
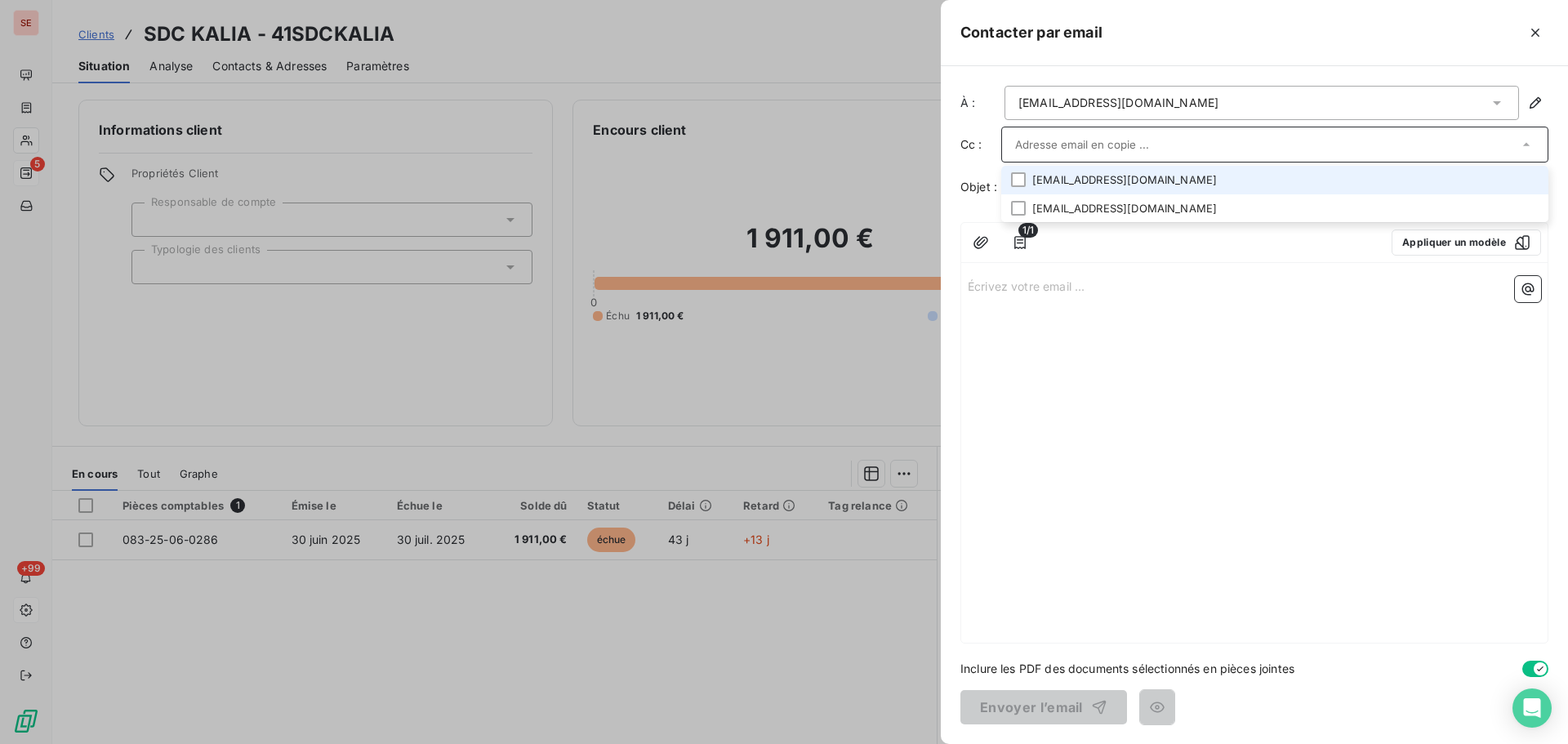
click at [1081, 178] on li "caugier@citya.com" at bounding box center [1275, 179] width 547 height 28
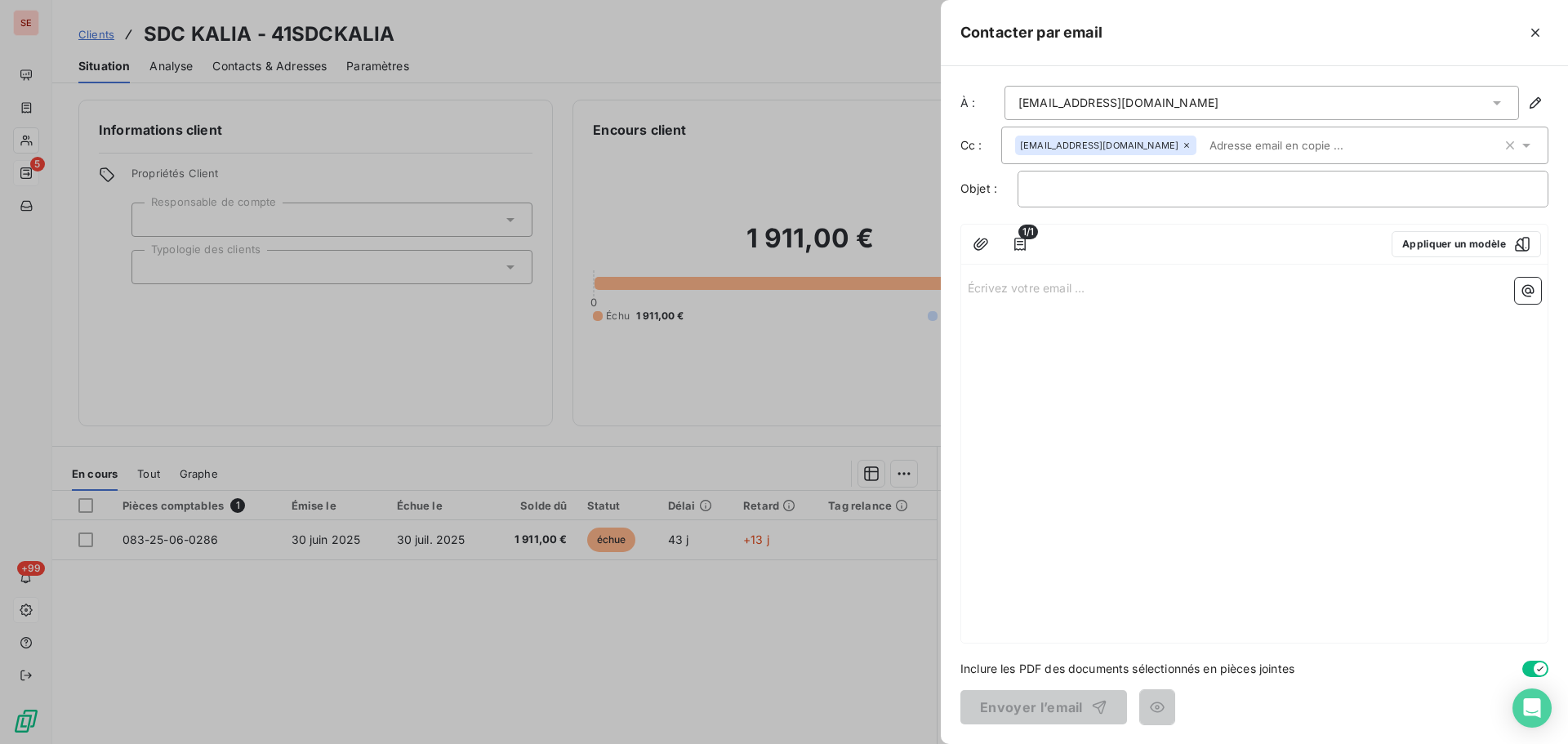
drag, startPoint x: 1199, startPoint y: 40, endPoint x: 1211, endPoint y: 42, distance: 12.2
click at [1199, 39] on div at bounding box center [1325, 32] width 446 height 26
click at [1447, 249] on button "Appliquer un modèle" at bounding box center [1466, 244] width 150 height 26
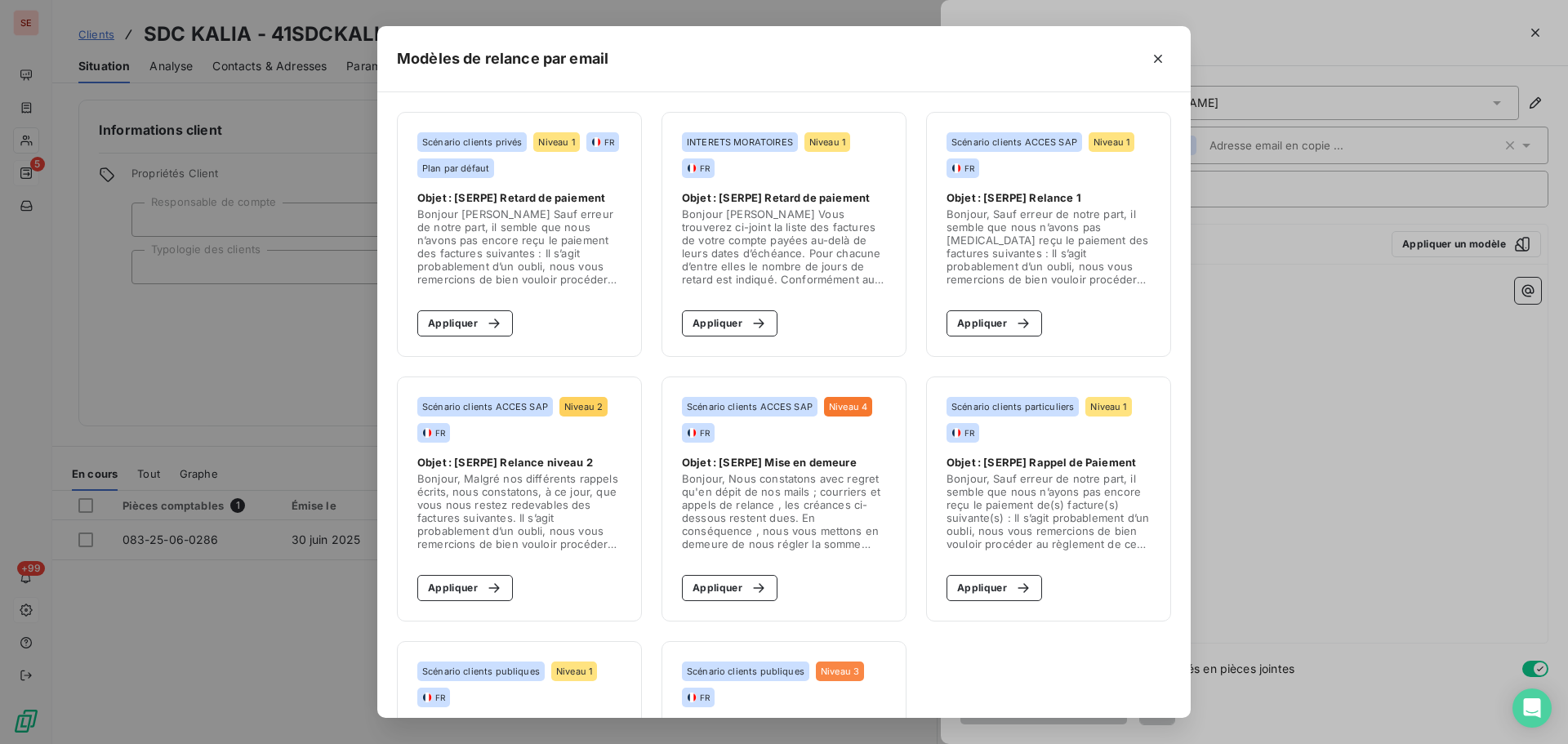
drag, startPoint x: 454, startPoint y: 580, endPoint x: 547, endPoint y: 542, distance: 100.5
click at [456, 580] on button "Appliquer" at bounding box center [466, 588] width 96 height 26
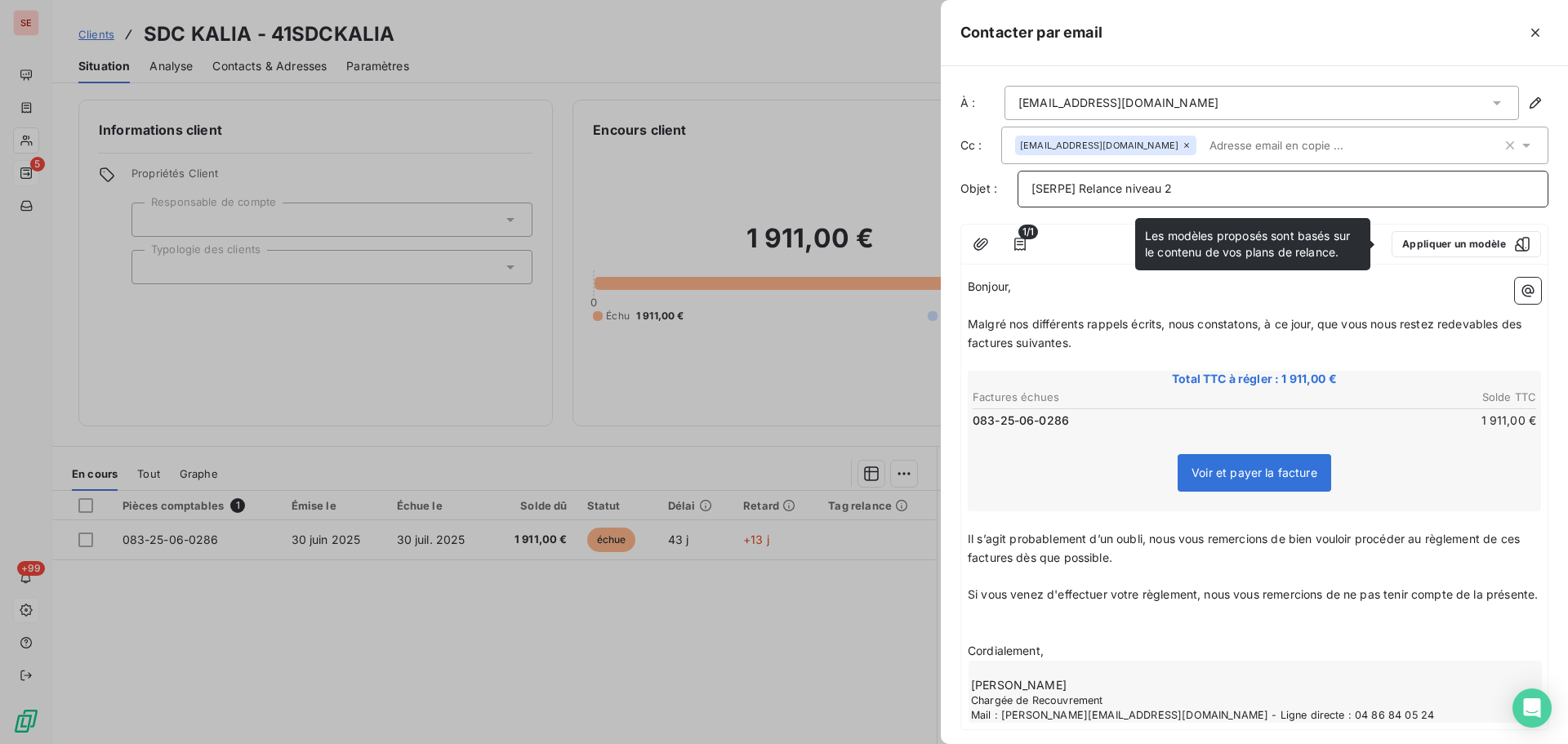
drag, startPoint x: 1236, startPoint y: 192, endPoint x: 1242, endPoint y: 185, distance: 9.2
click at [1237, 192] on p "[SERPE] Relance niveau 2" at bounding box center [1283, 188] width 503 height 19
click at [586, 633] on div at bounding box center [784, 372] width 1568 height 744
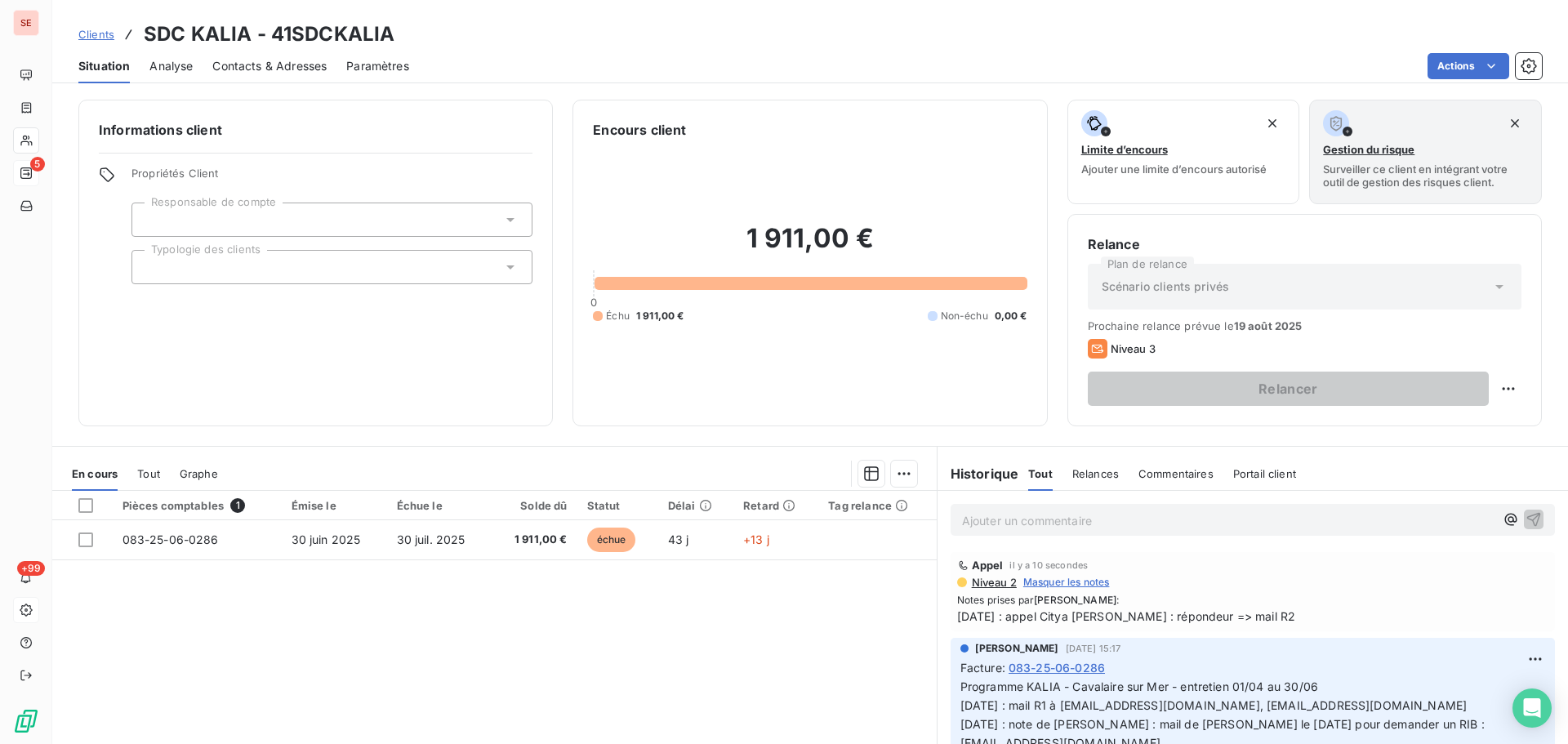
scroll to position [111, 0]
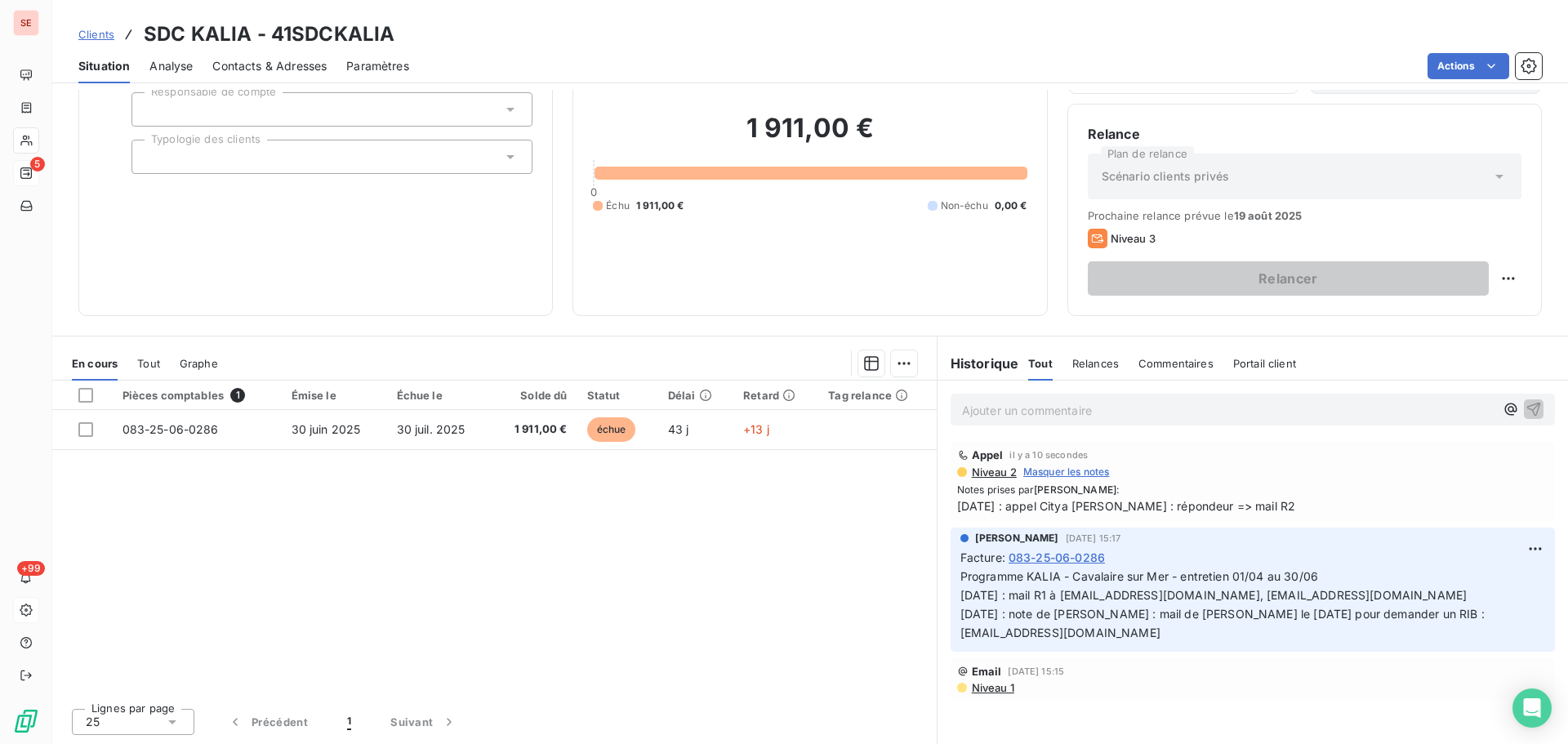
click at [991, 693] on span "Niveau 1" at bounding box center [992, 687] width 44 height 13
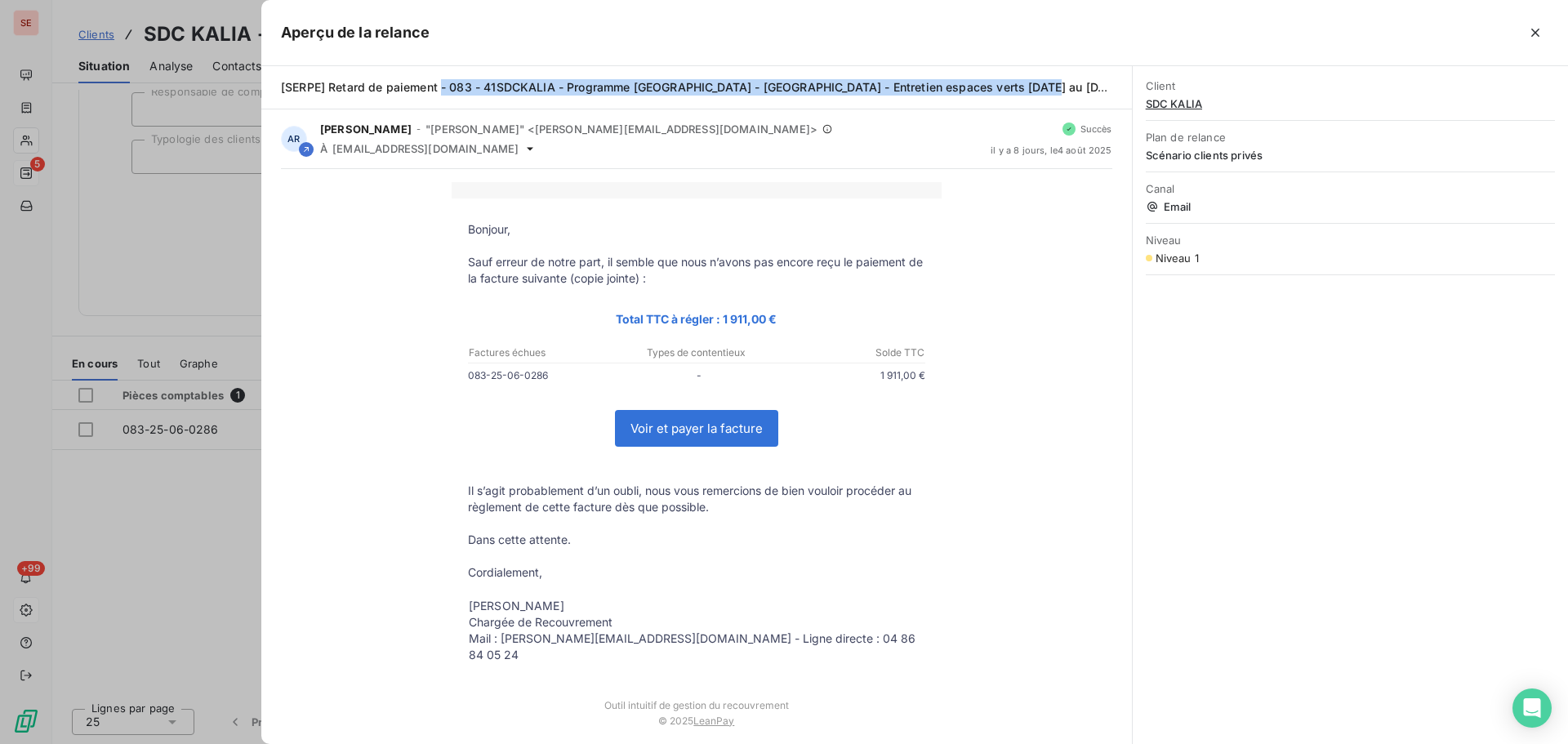
drag, startPoint x: 441, startPoint y: 86, endPoint x: 1053, endPoint y: 87, distance: 612.0
click at [1053, 87] on div "[SERPE] Retard de paiement - 083 - 41SDCKALIA - Programme KALIA - Cavalaire sur…" at bounding box center [697, 87] width 831 height 17
copy span "- 083 - 41SDCKALIA - Programme KALIA - Cavalaire sur Mer - Entretien espaces ve…"
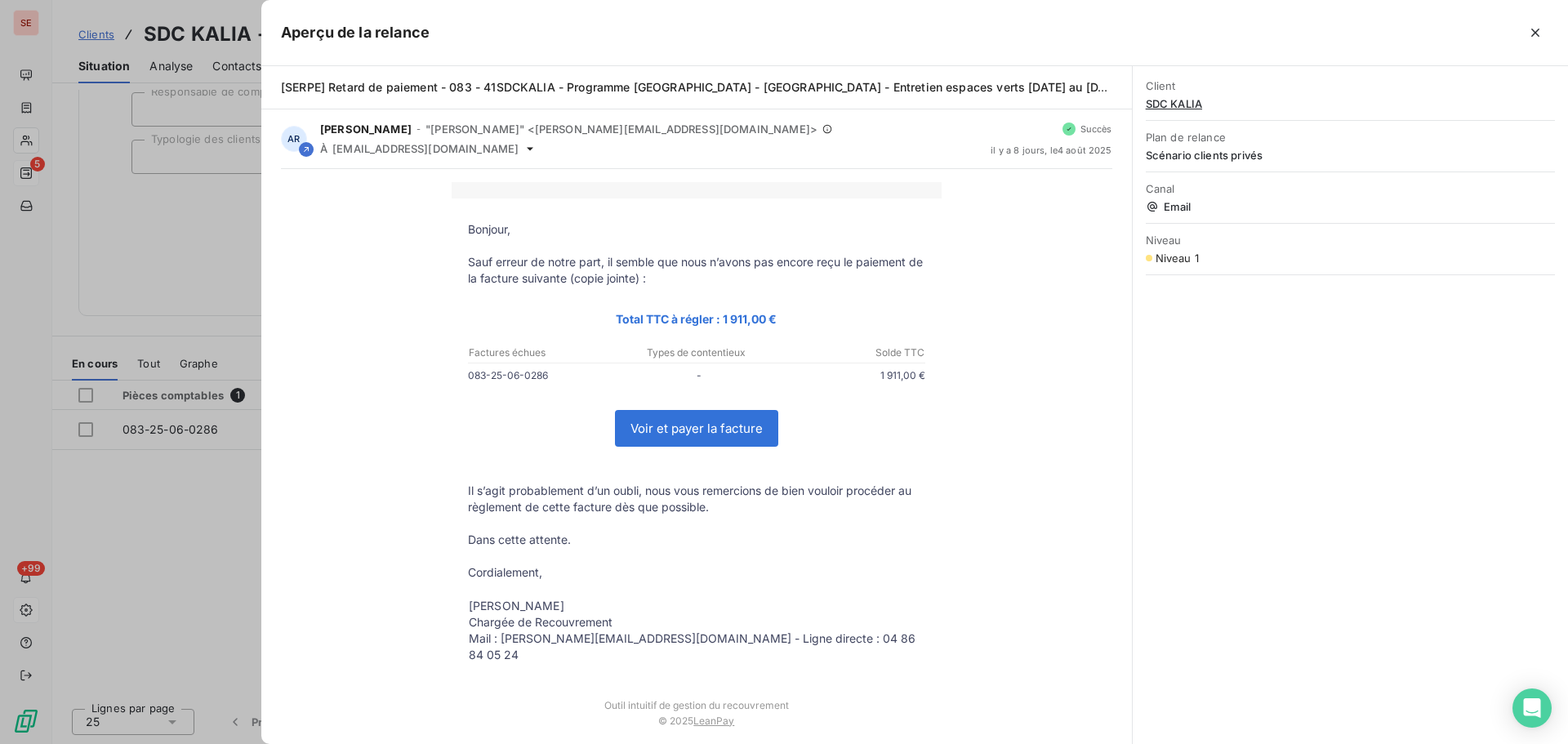
click at [133, 268] on div at bounding box center [784, 372] width 1568 height 744
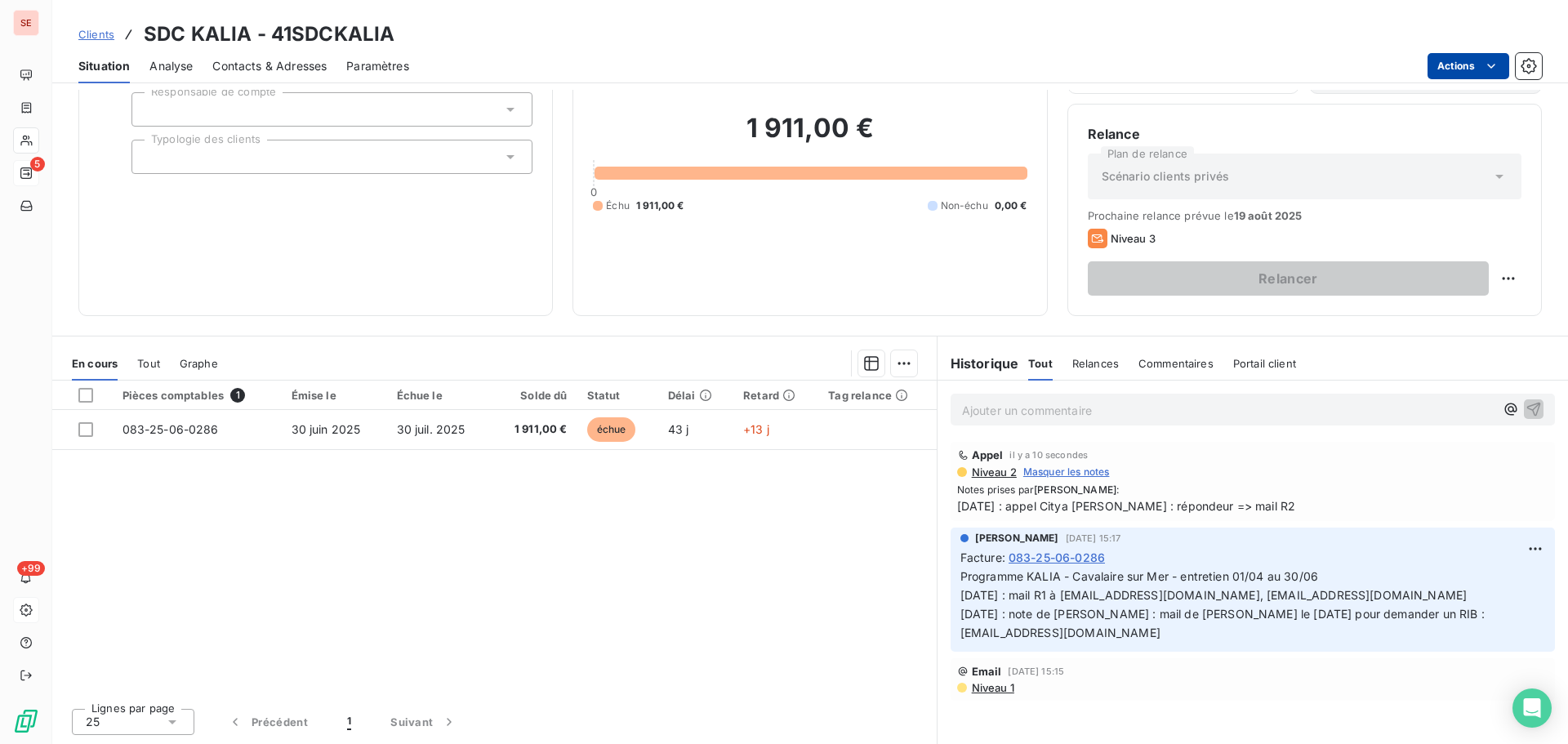
click at [1445, 67] on html "SE 5 +99 Clients SDC KALIA - 41SDCKALIA Situation Analyse Contacts & Adresses P…" at bounding box center [784, 372] width 1568 height 744
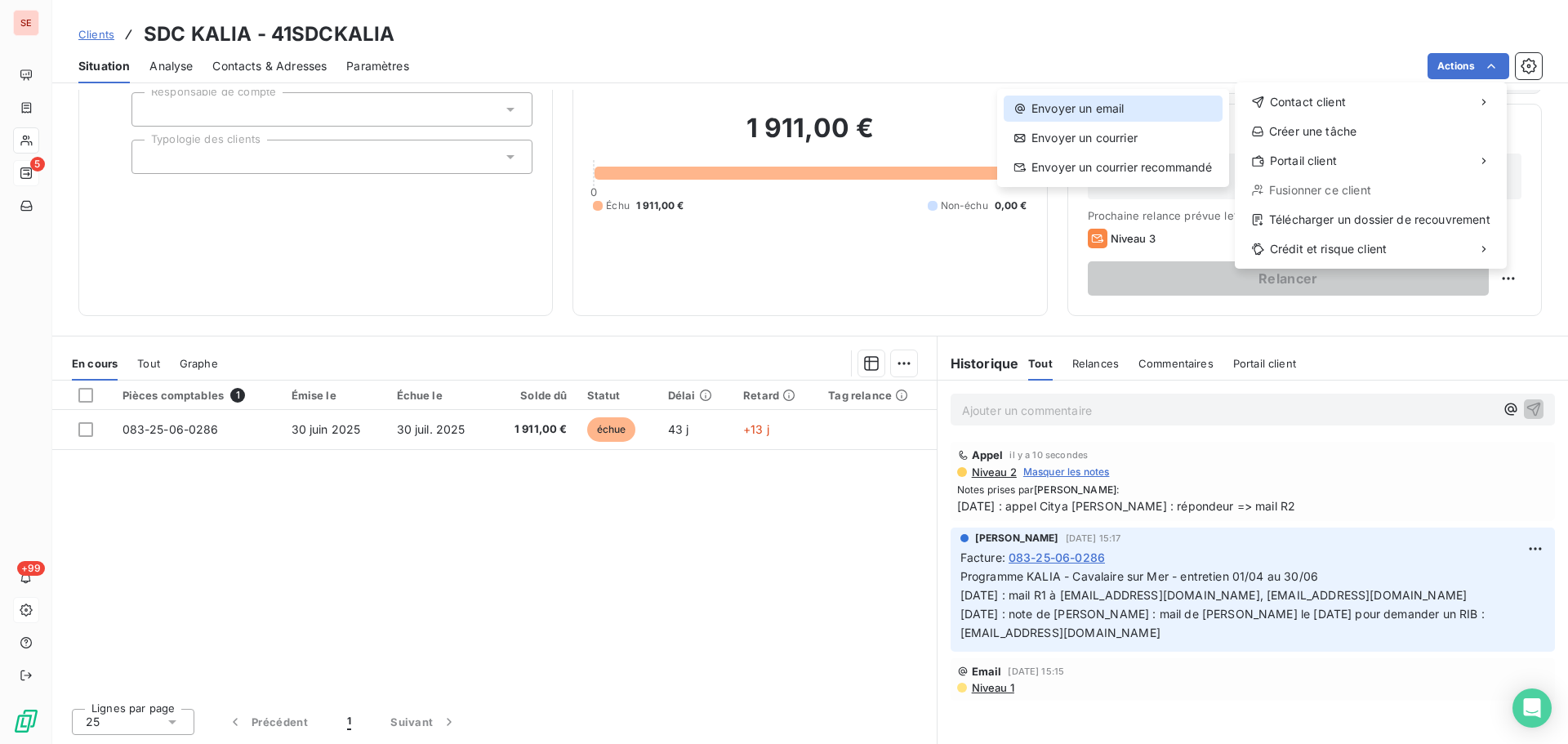
click at [1140, 108] on div "Envoyer un email" at bounding box center [1112, 109] width 219 height 26
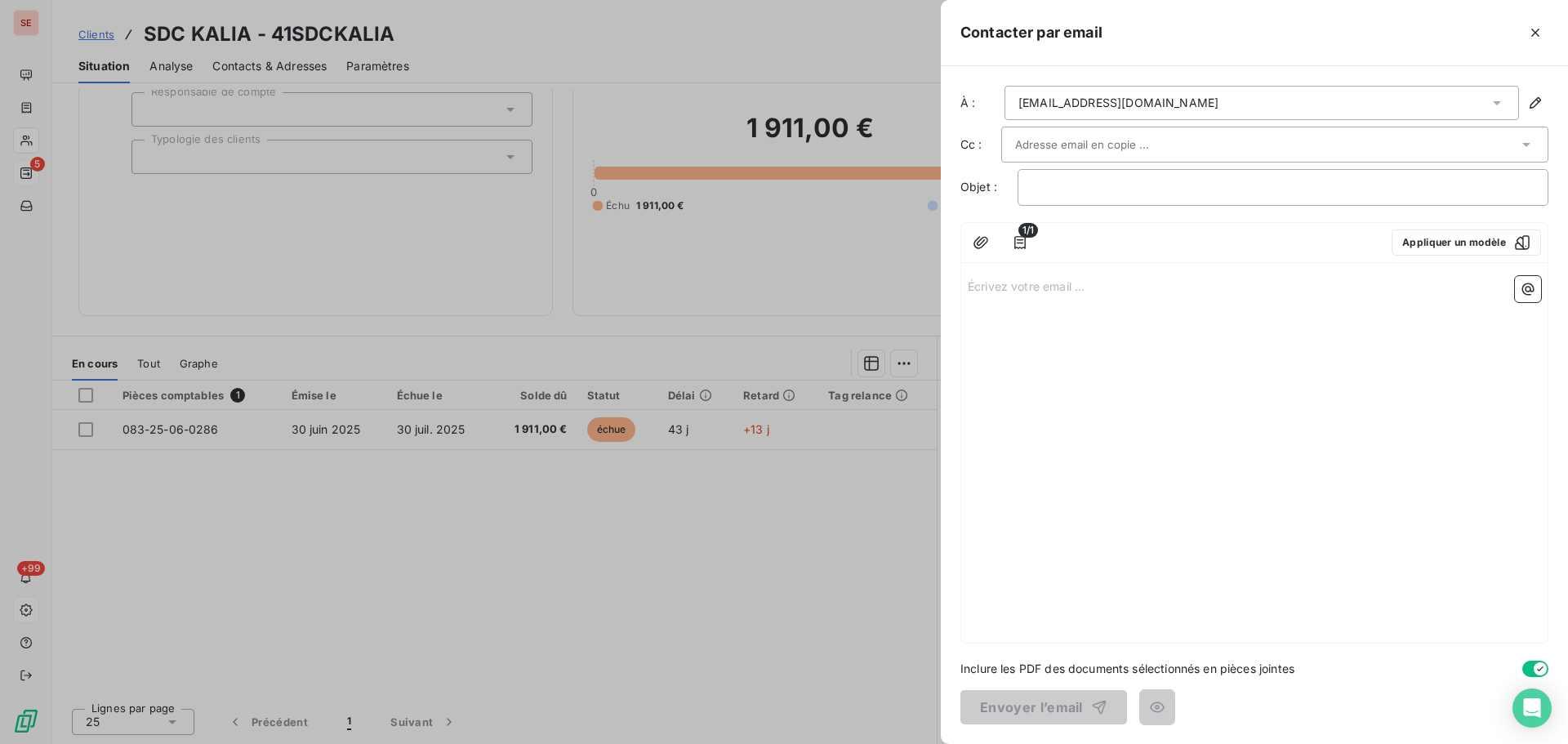
click at [1137, 142] on input "text" at bounding box center [1102, 144] width 175 height 25
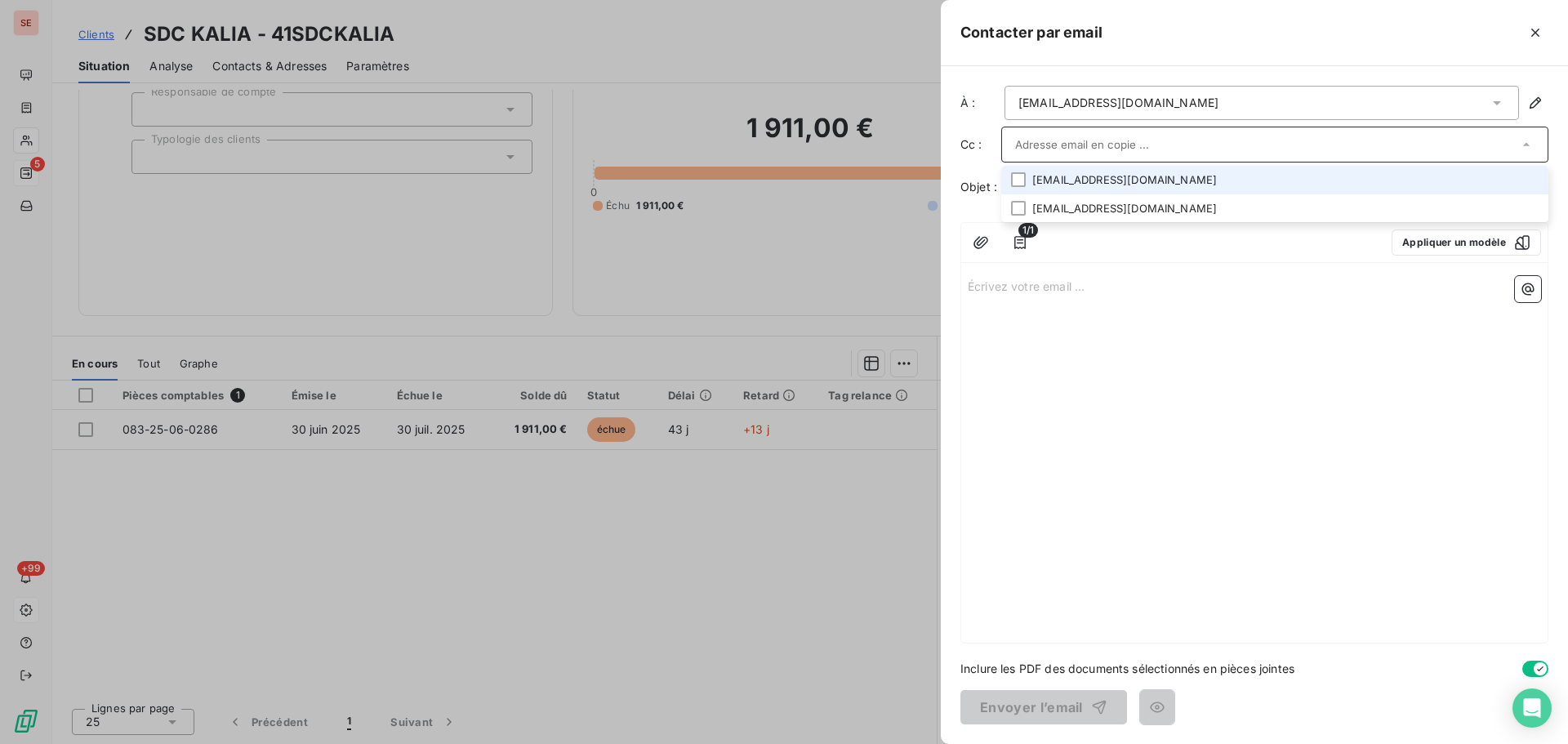
click at [1089, 181] on li "caugier@citya.com" at bounding box center [1275, 179] width 547 height 28
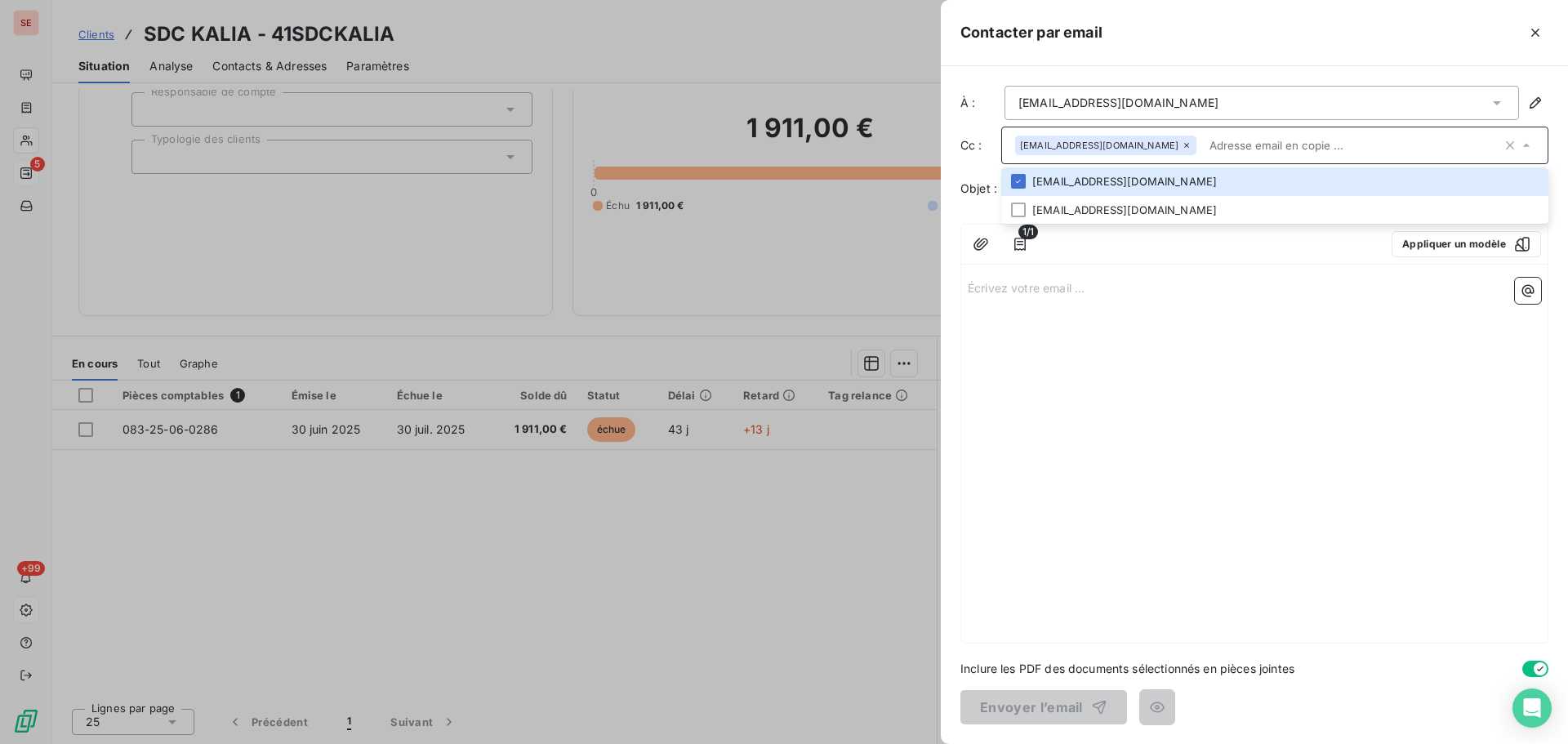
click at [1403, 27] on div at bounding box center [1325, 32] width 446 height 26
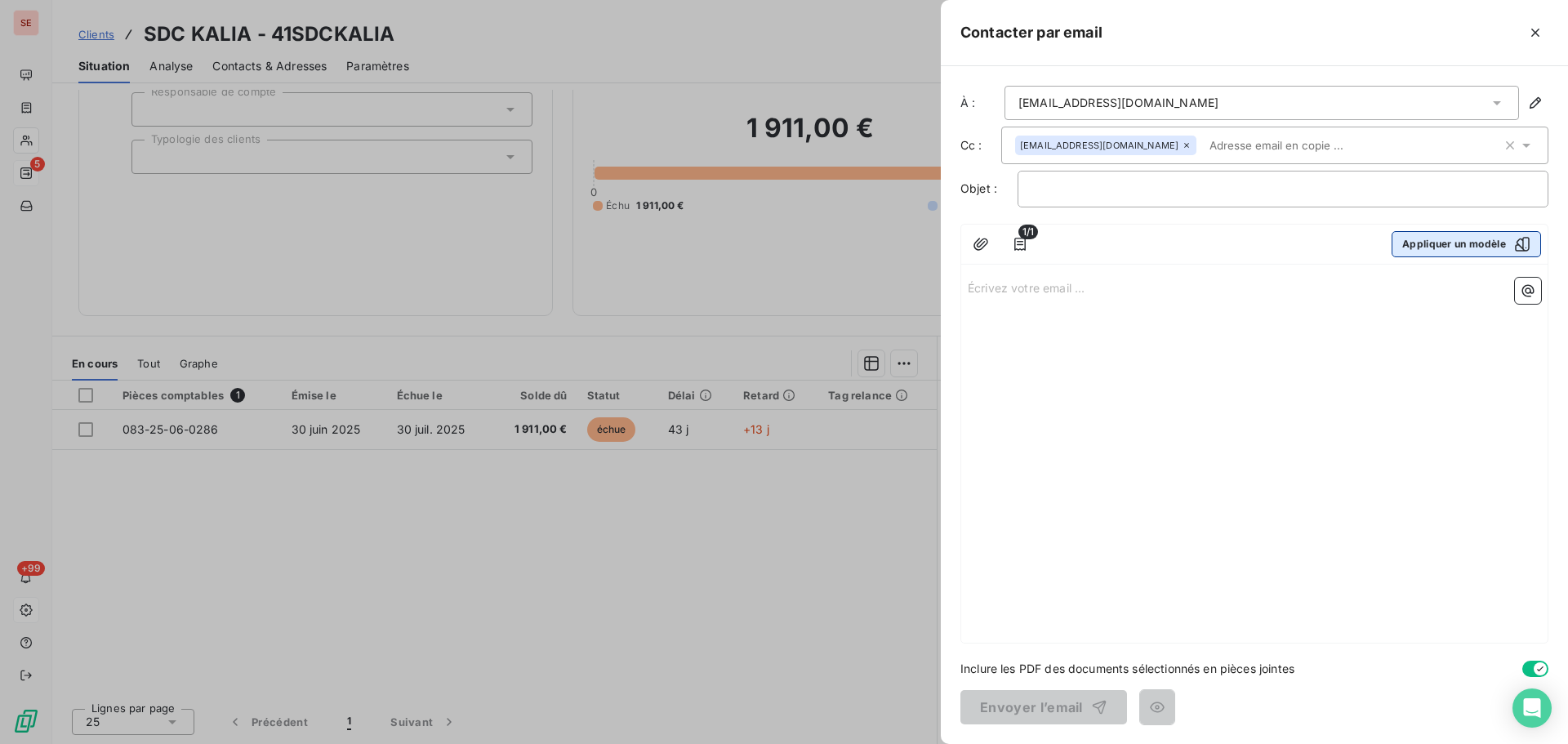
click at [1445, 247] on button "Appliquer un modèle" at bounding box center [1466, 244] width 150 height 26
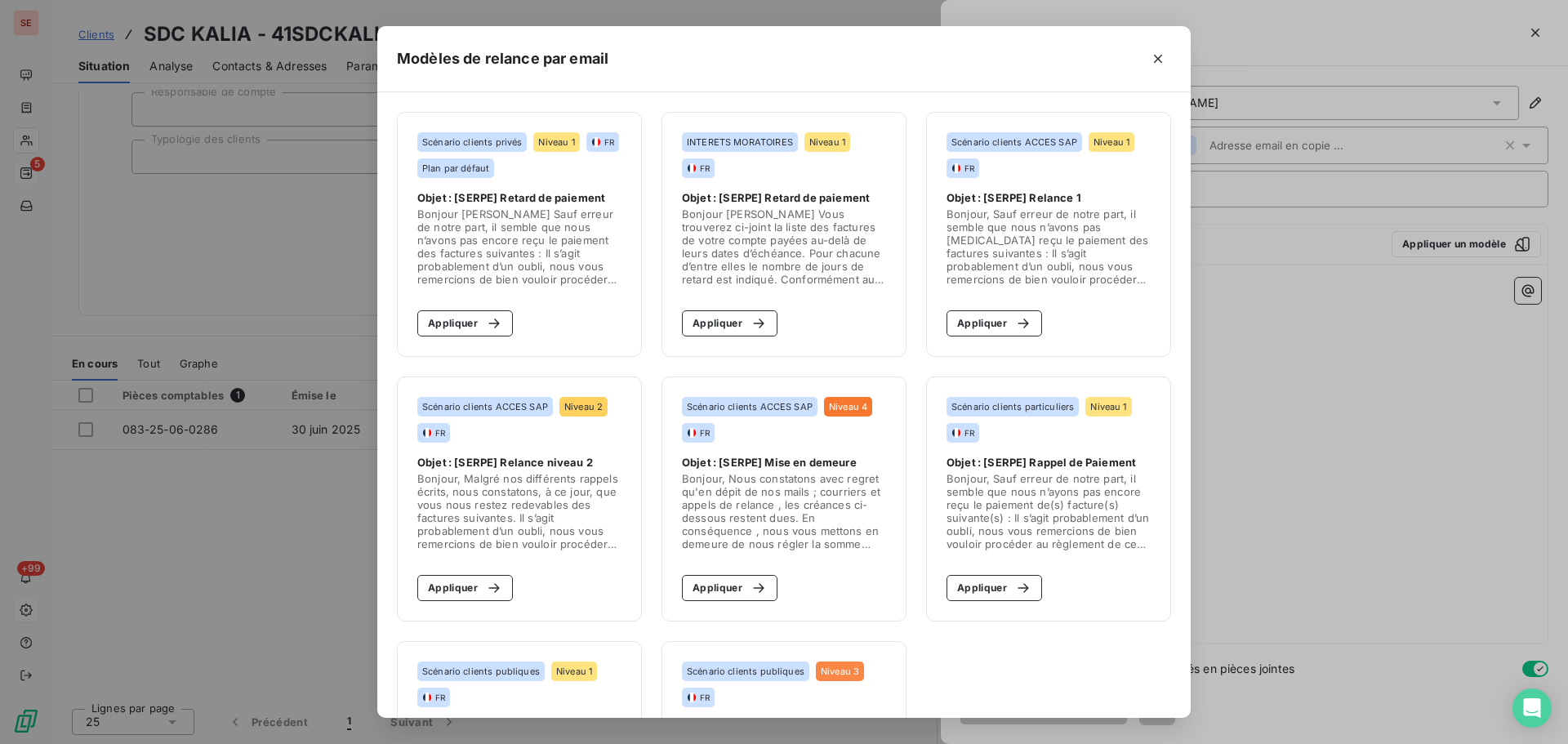
drag, startPoint x: 454, startPoint y: 592, endPoint x: 914, endPoint y: 492, distance: 470.7
click at [455, 592] on button "Appliquer" at bounding box center [466, 588] width 96 height 26
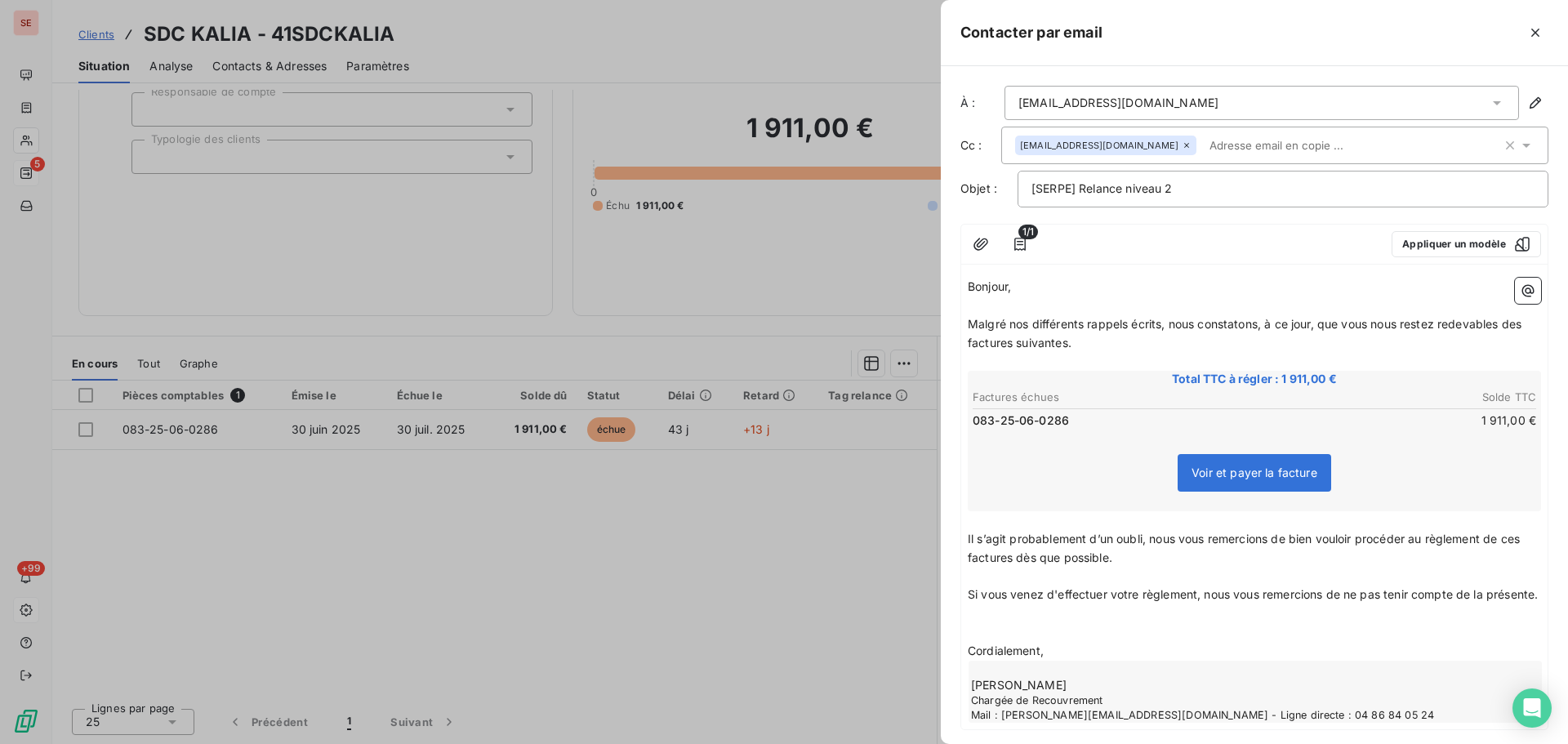
click at [1047, 279] on p "Bonjour," at bounding box center [1254, 286] width 573 height 19
click at [1214, 194] on p "[SERPE] Relance niveau 2" at bounding box center [1283, 188] width 503 height 19
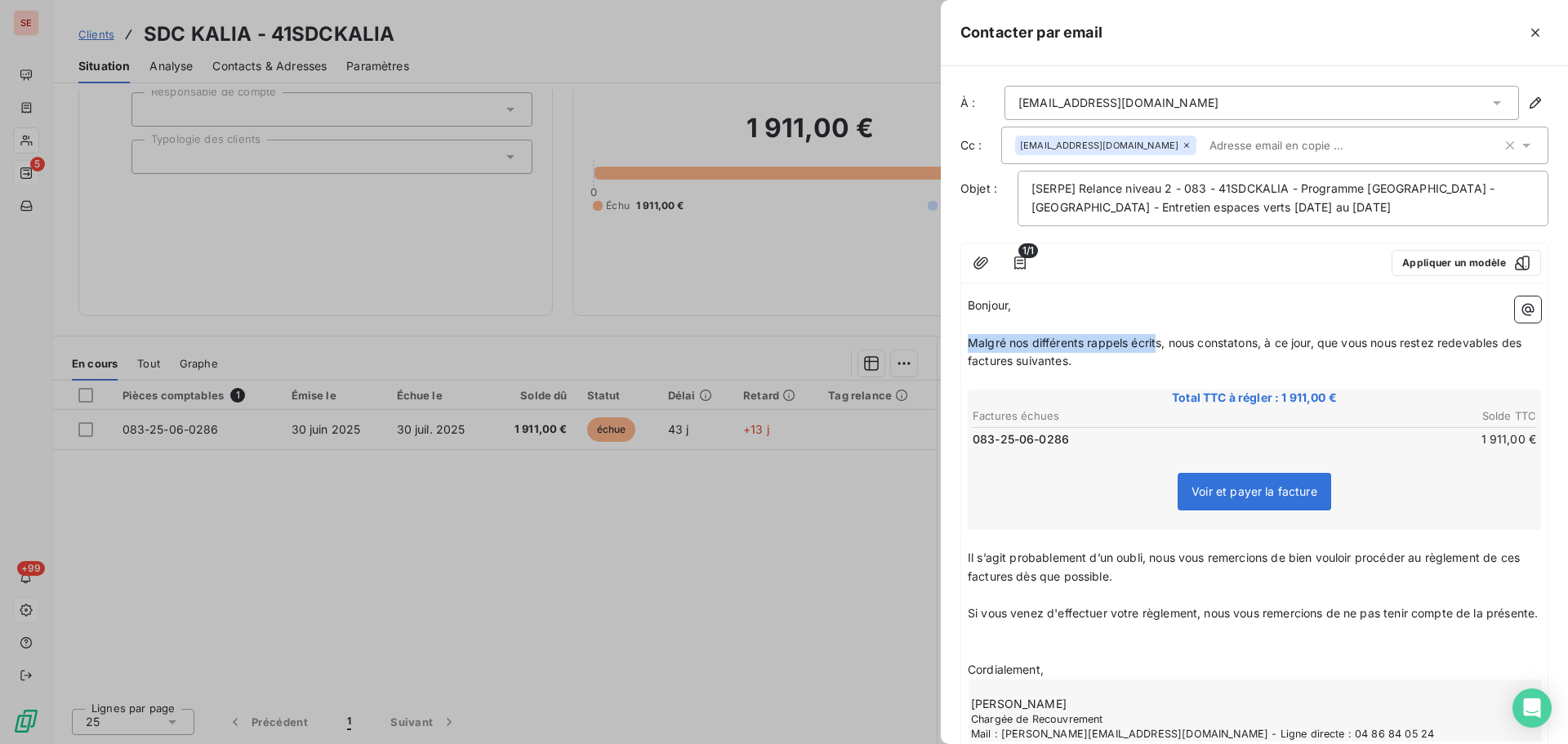
drag, startPoint x: 968, startPoint y: 341, endPoint x: 1159, endPoint y: 341, distance: 191.0
click at [1159, 341] on span "Malgré nos différents rappels écrits, nous constatons, à ce jour, que vous nous…" at bounding box center [1247, 352] width 557 height 32
click at [1084, 370] on p "Malgré nos différents rappels écrits, nous constatons, à ce jour, que vous nous…" at bounding box center [1254, 353] width 573 height 37
drag, startPoint x: 1086, startPoint y: 370, endPoint x: 958, endPoint y: 346, distance: 130.2
click at [958, 346] on div "À : csanchez@citya.com Cc : caugier@citya.com Objet : [SERPE] Relance niveau 2 …" at bounding box center [1254, 406] width 627 height 678
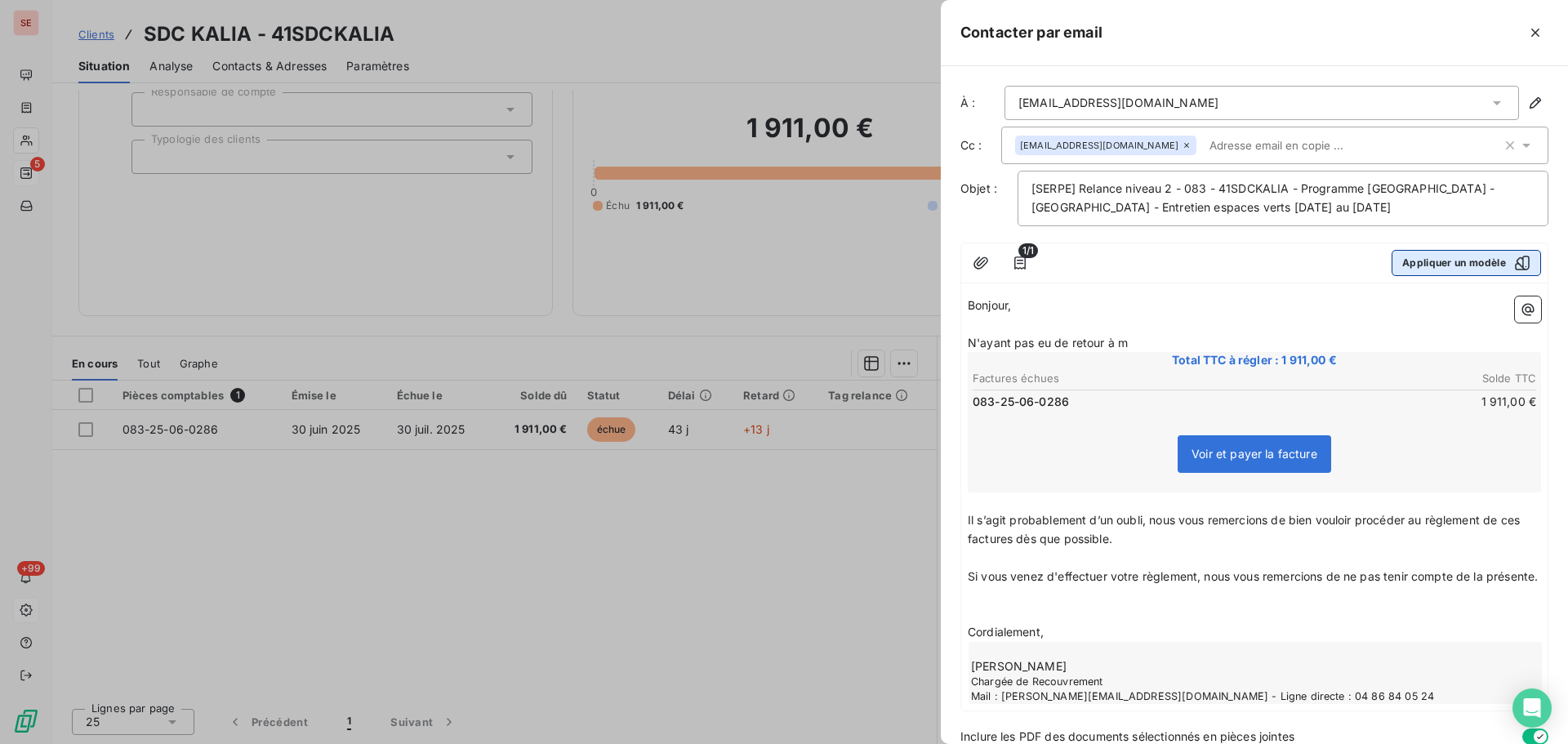
click at [1454, 267] on button "Appliquer un modèle" at bounding box center [1466, 263] width 150 height 26
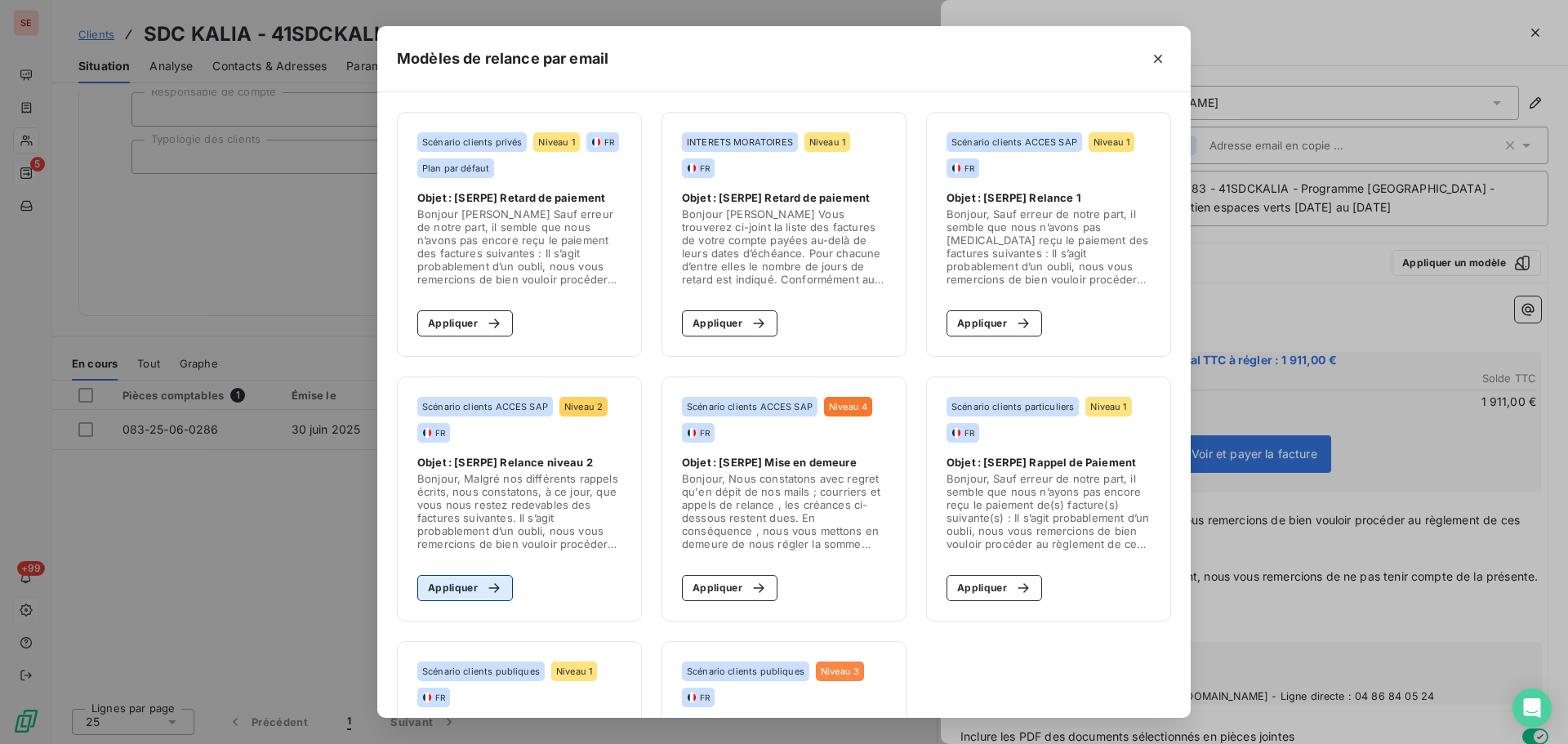
click at [450, 586] on button "Appliquer" at bounding box center [466, 588] width 96 height 26
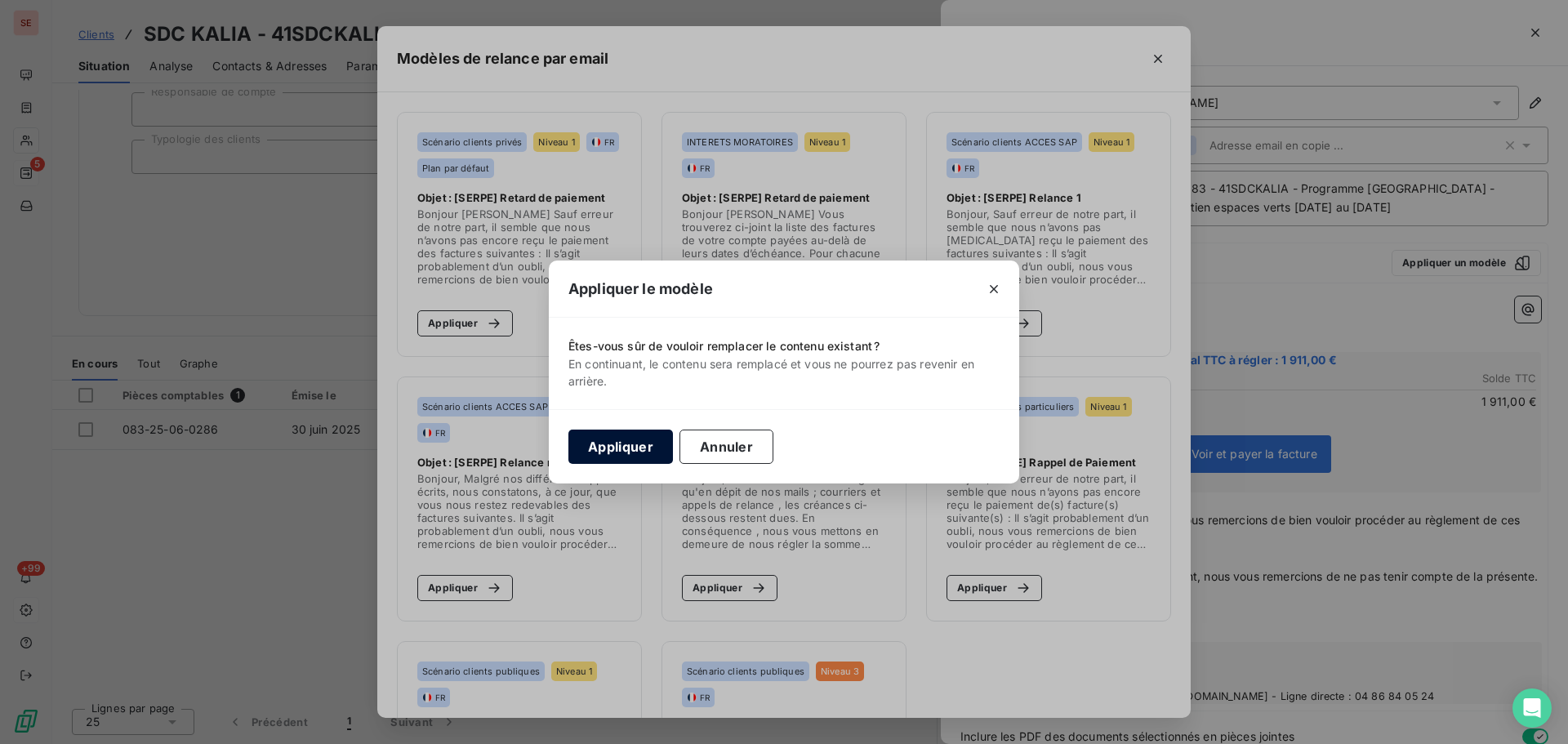
click at [593, 450] on button "Appliquer" at bounding box center [620, 446] width 105 height 34
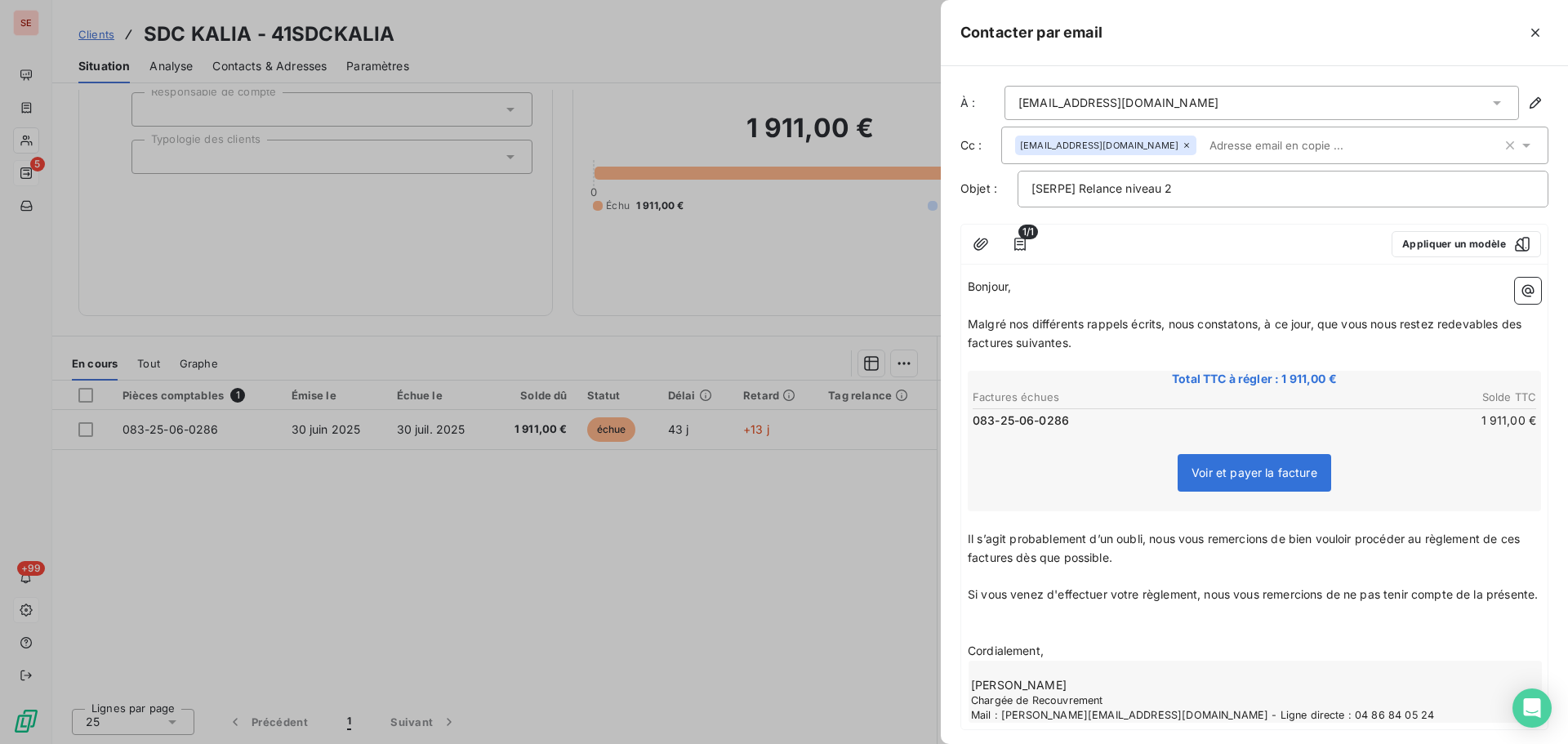
click at [1278, 200] on div "[SERPE] Relance niveau 2" at bounding box center [1283, 189] width 531 height 37
click at [1276, 193] on p "[SERPE] Relance niveau 2" at bounding box center [1283, 188] width 503 height 19
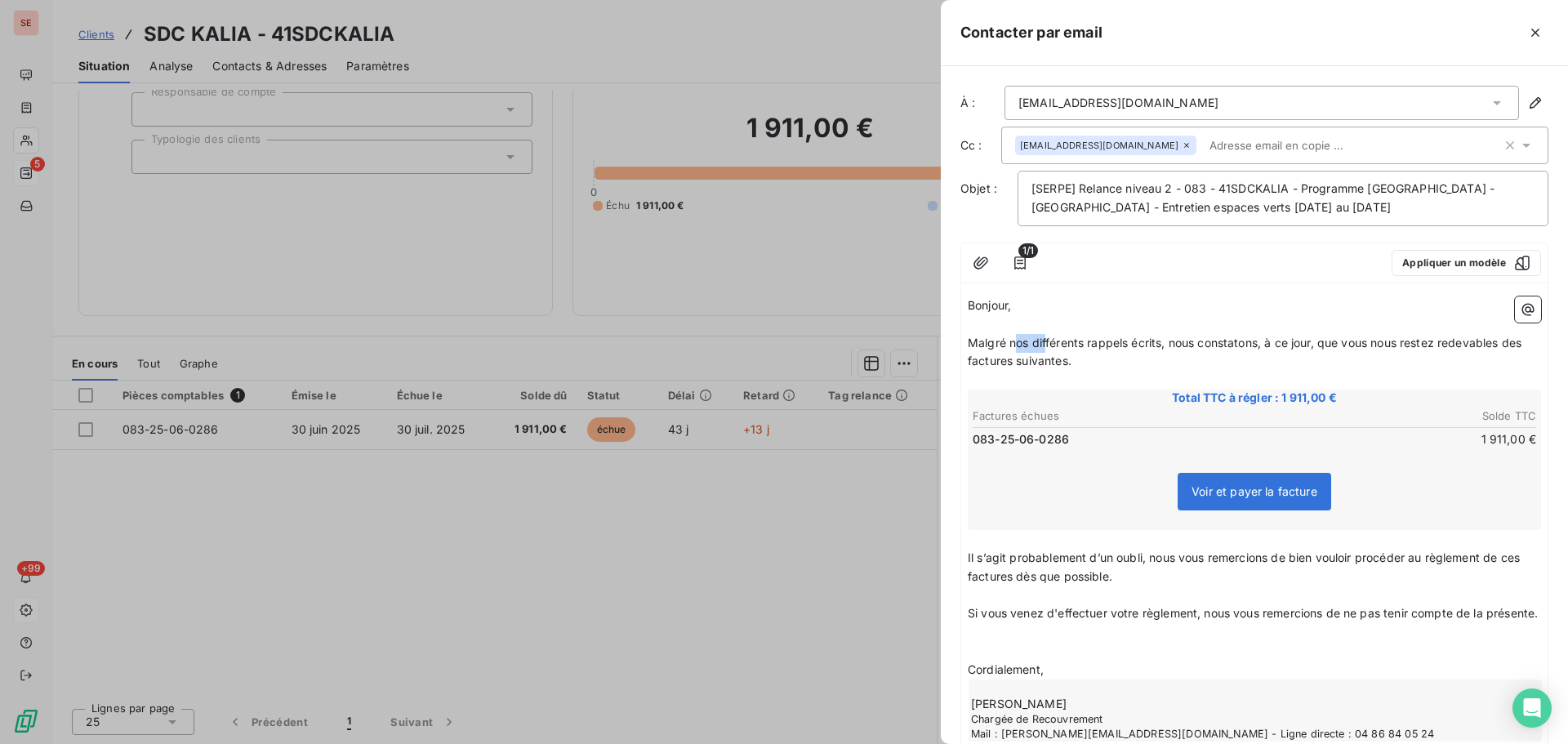
drag, startPoint x: 1014, startPoint y: 341, endPoint x: 1106, endPoint y: 338, distance: 92.0
click at [1052, 340] on span "Malgré nos différents rappels écrits, nous constatons, à ce jour, que vous nous…" at bounding box center [1247, 352] width 557 height 32
drag, startPoint x: 1106, startPoint y: 338, endPoint x: 1159, endPoint y: 340, distance: 53.0
click at [1159, 339] on span "Malgré nos différents rappels écrits, nous constatons, à ce jour, que vous nous…" at bounding box center [1247, 352] width 557 height 32
click at [1093, 346] on span "Malgré nos différents rappels écrits, nous constatons, à ce jour, que vous nous…" at bounding box center [1247, 352] width 557 height 32
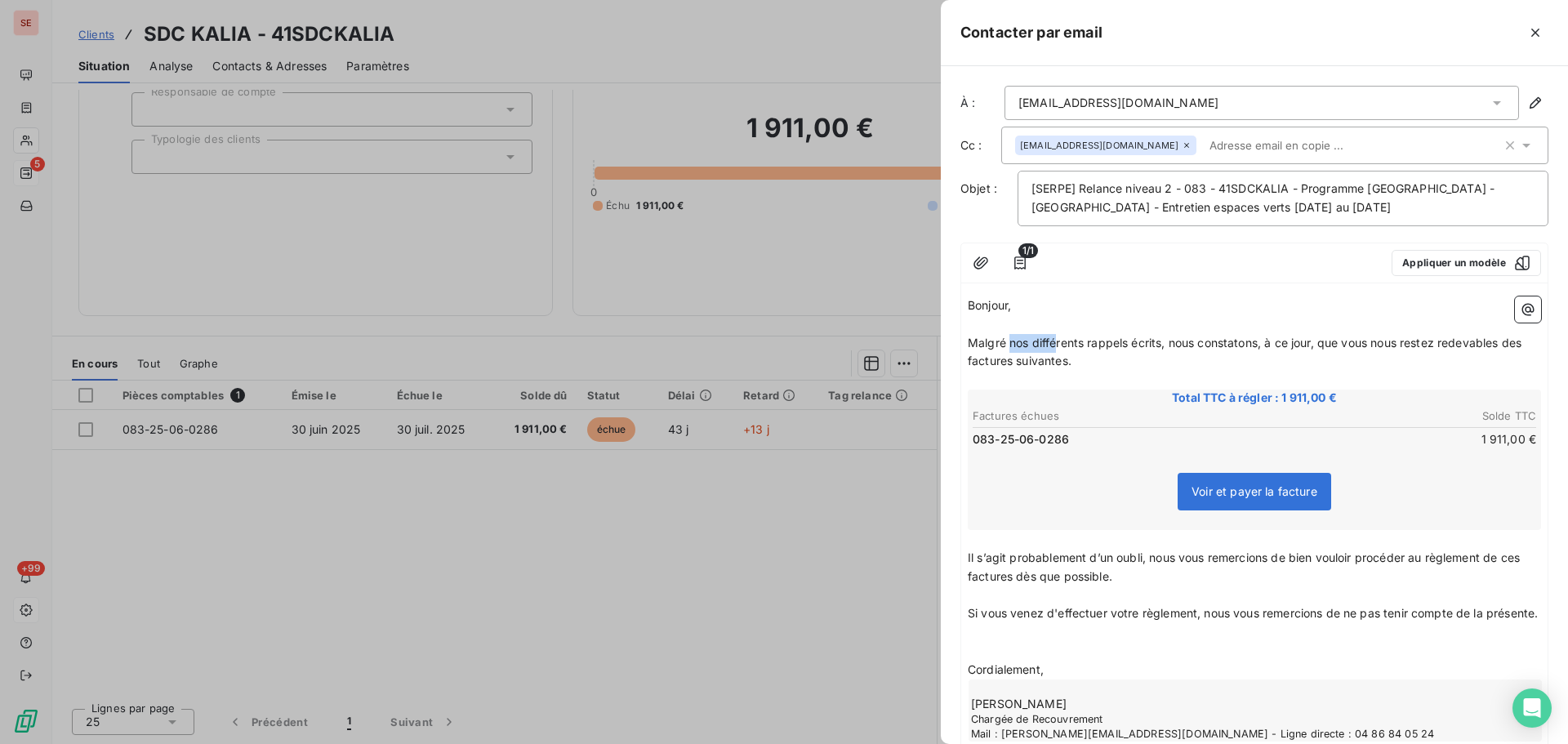
drag, startPoint x: 1012, startPoint y: 338, endPoint x: 1120, endPoint y: 336, distance: 108.0
click at [1101, 336] on span "Malgré nos différents rappels écrits, nous constatons, à ce jour, que vous nous…" at bounding box center [1247, 352] width 557 height 32
drag, startPoint x: 1141, startPoint y: 336, endPoint x: 1161, endPoint y: 336, distance: 20.0
click at [1161, 336] on span "Malgré nos différents rappels écrits, nous constatons, à ce jour, que vous nous…" at bounding box center [1247, 352] width 557 height 32
click at [1160, 339] on span "Malgré nos différents rappels écrits, nous constatons, à ce jour, que vous nous…" at bounding box center [1247, 352] width 557 height 32
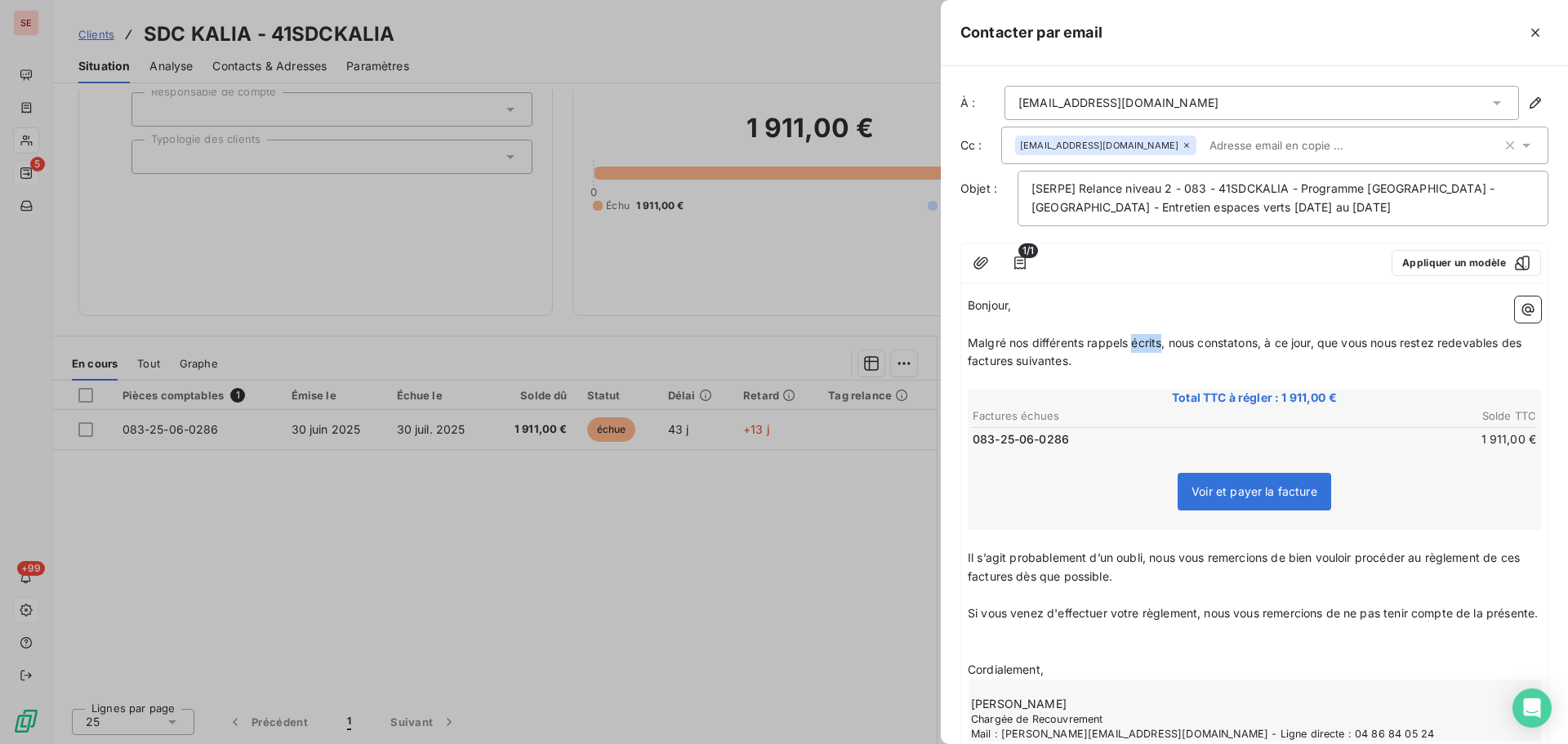
click at [1160, 339] on span "Malgré nos différents rappels écrits, nous constatons, à ce jour, que vous nous…" at bounding box center [1247, 352] width 557 height 32
drag, startPoint x: 1491, startPoint y: 343, endPoint x: 1520, endPoint y: 361, distance: 34.1
click at [1520, 361] on p "Malgré notre rappel du 04/08/25, nous constatons, à ce jour, que vous nous rest…" at bounding box center [1254, 353] width 573 height 37
click at [1521, 562] on span "Il s’agit probablement d’un oubli, nous vous remercions de bien vouloir procéde…" at bounding box center [1246, 567] width 556 height 32
click at [1523, 562] on span "Il s’agit probablement d’un oubli, nous vous remercions de bien vouloir procéde…" at bounding box center [1246, 567] width 556 height 32
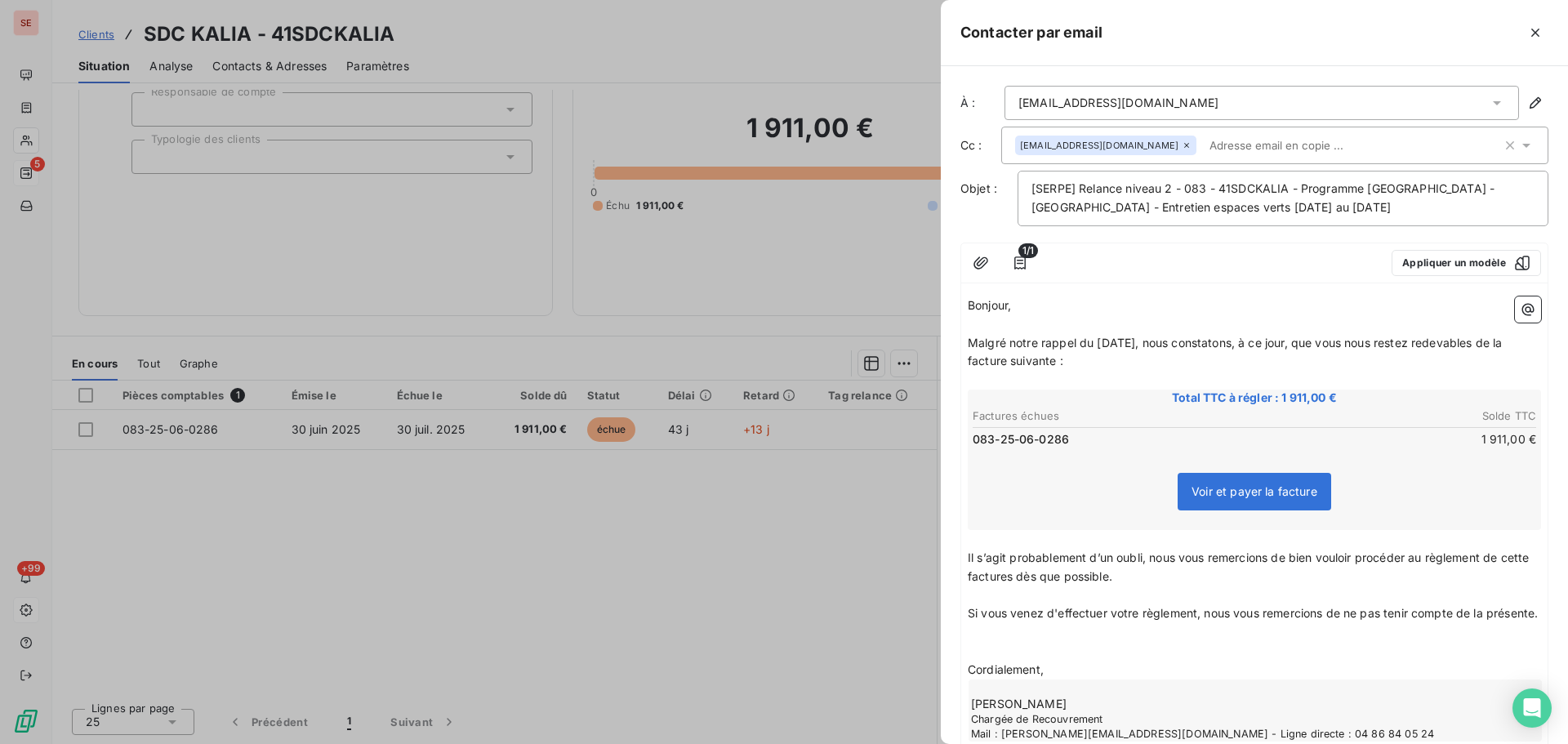
click at [1064, 578] on span "Il s’agit probablement d’un oubli, nous vous remercions de bien vouloir procéde…" at bounding box center [1250, 567] width 564 height 32
click at [1066, 578] on span "Il s’agit probablement d’un oubli, nous vous remercions de bien vouloir procéde…" at bounding box center [1250, 567] width 564 height 32
click at [998, 661] on p "﻿" at bounding box center [1254, 651] width 573 height 19
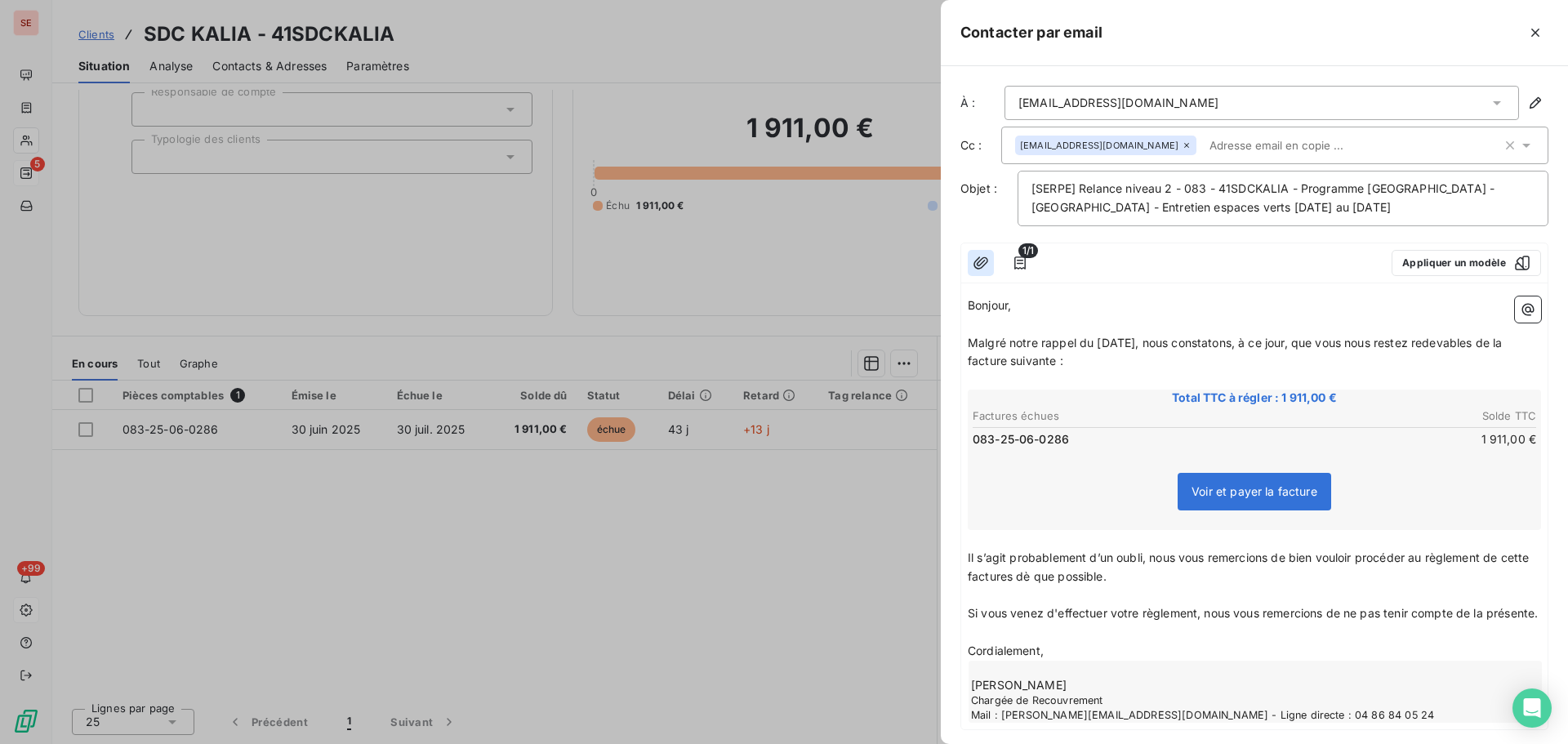
click at [974, 265] on icon "button" at bounding box center [980, 263] width 15 height 13
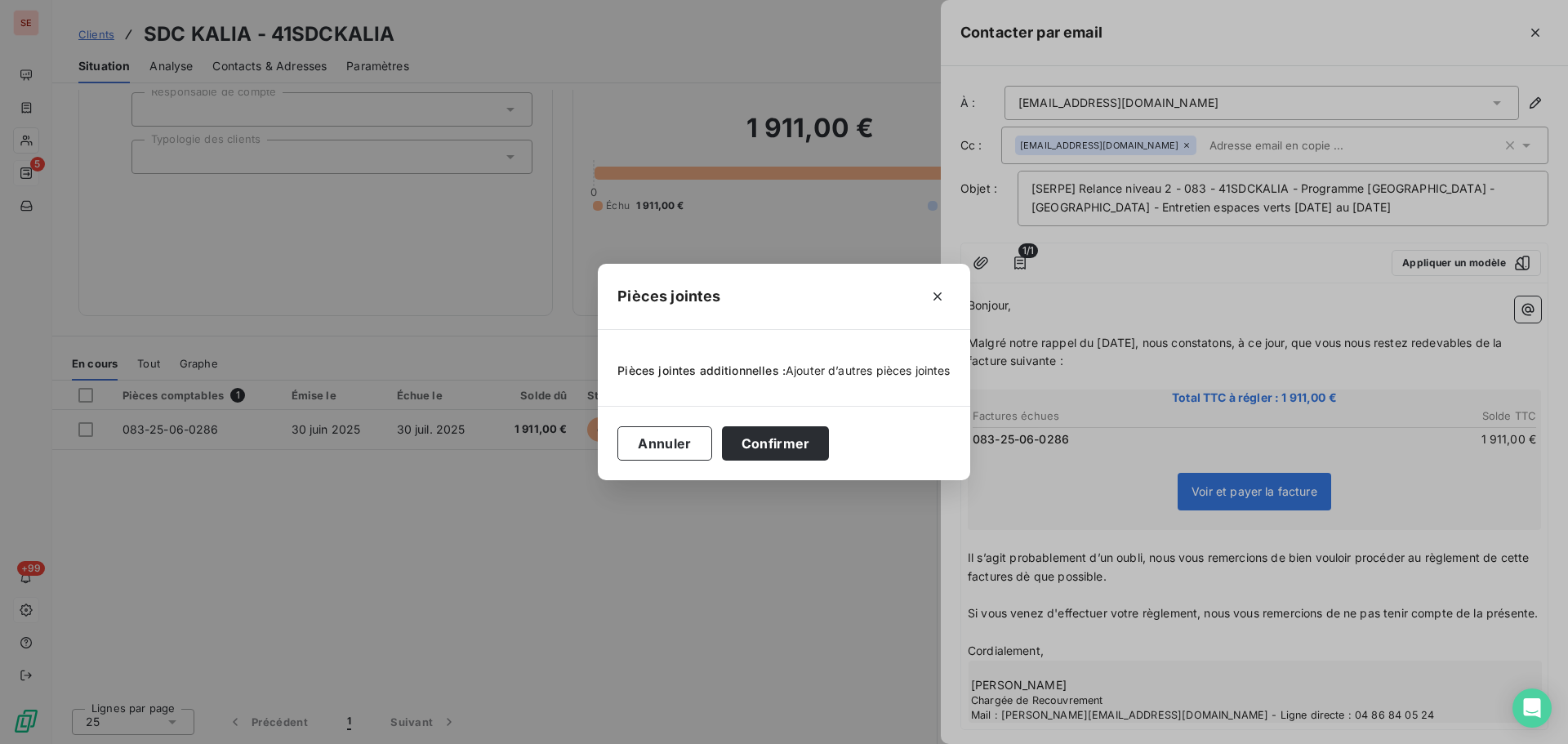
click at [825, 367] on span "Ajouter d’autres pièces jointes" at bounding box center [868, 371] width 165 height 14
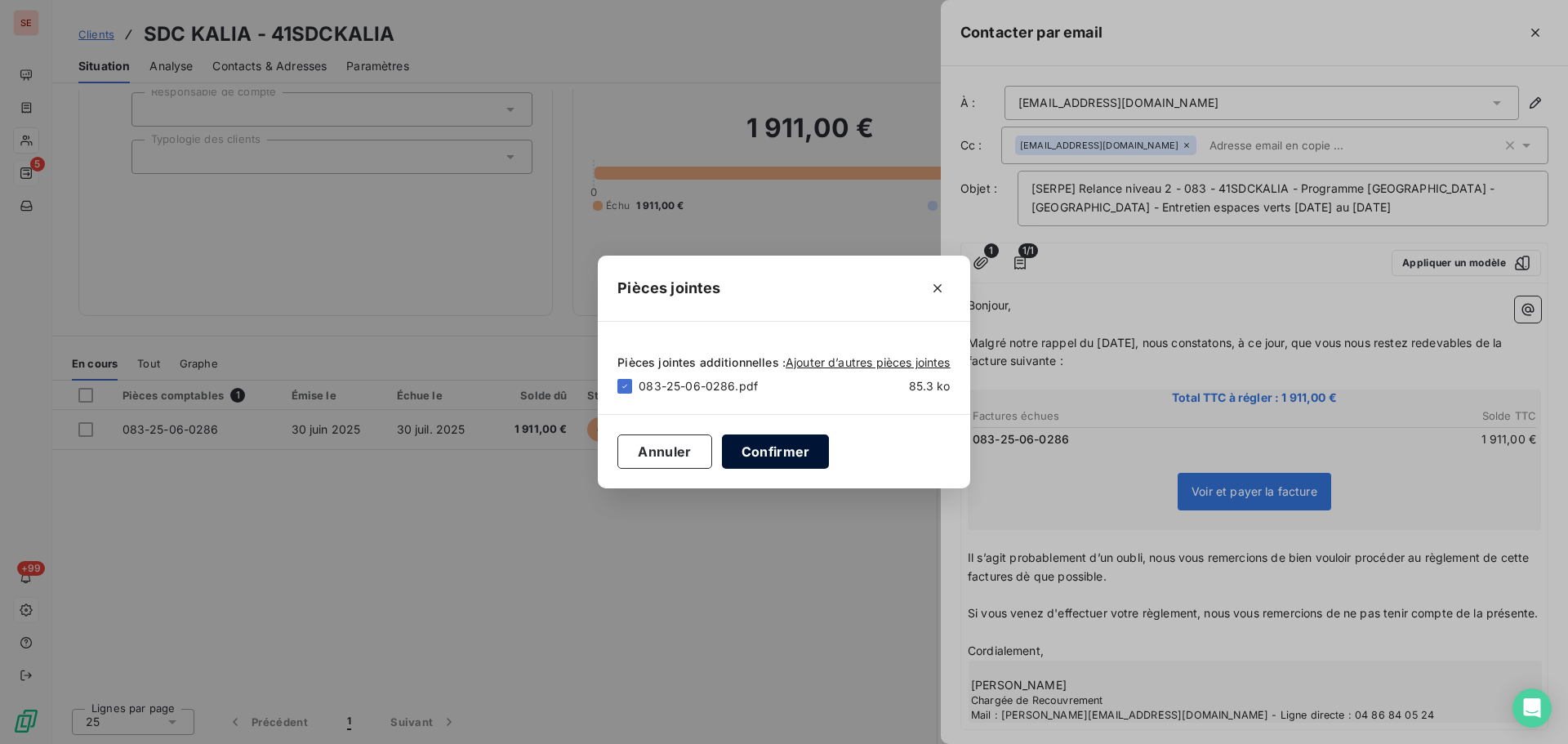
click at [801, 454] on button "Confirmer" at bounding box center [776, 451] width 108 height 34
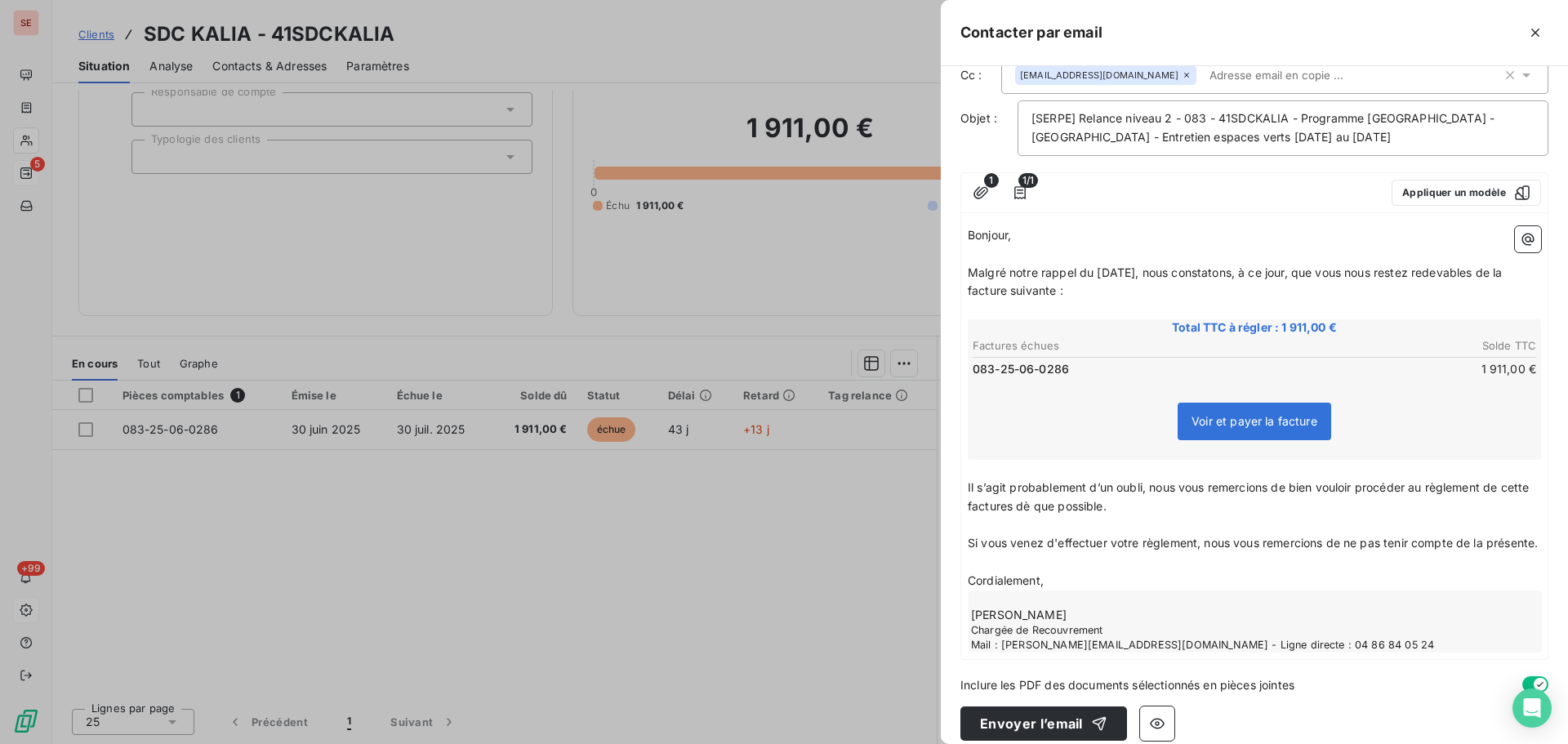
scroll to position [106, 0]
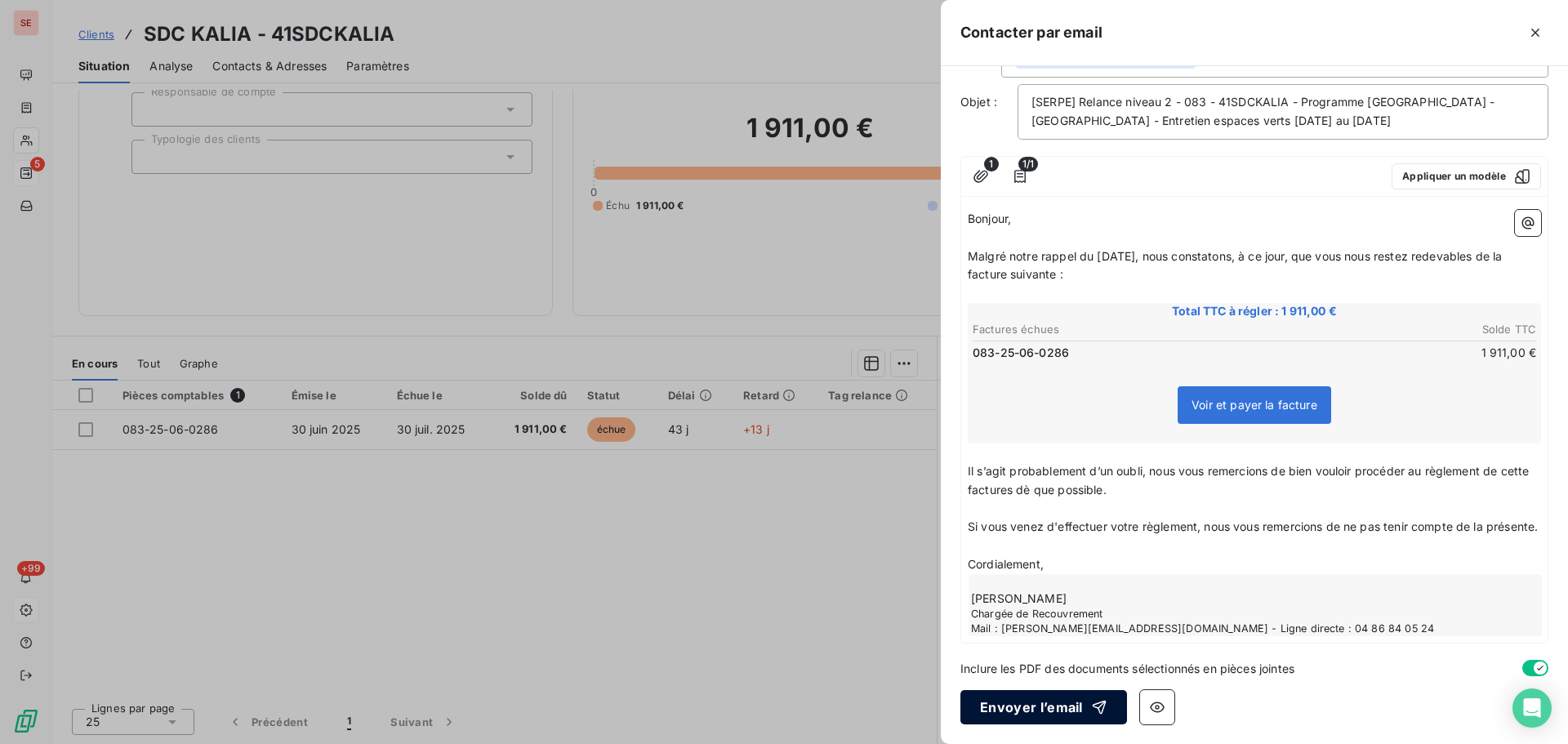
click at [1027, 716] on button "Envoyer l’email" at bounding box center [1044, 707] width 167 height 34
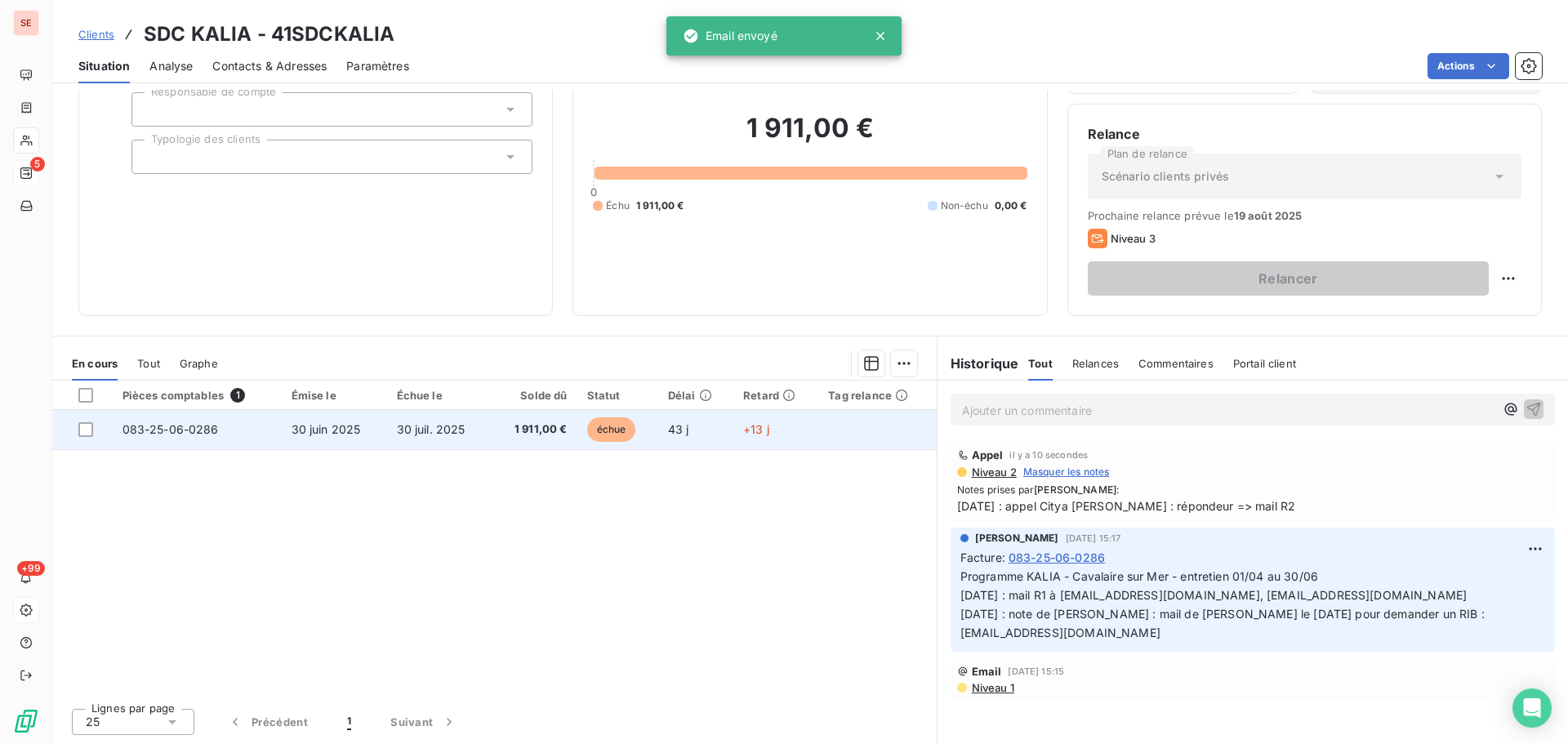
click at [183, 430] on span "083-25-06-0286" at bounding box center [171, 429] width 96 height 14
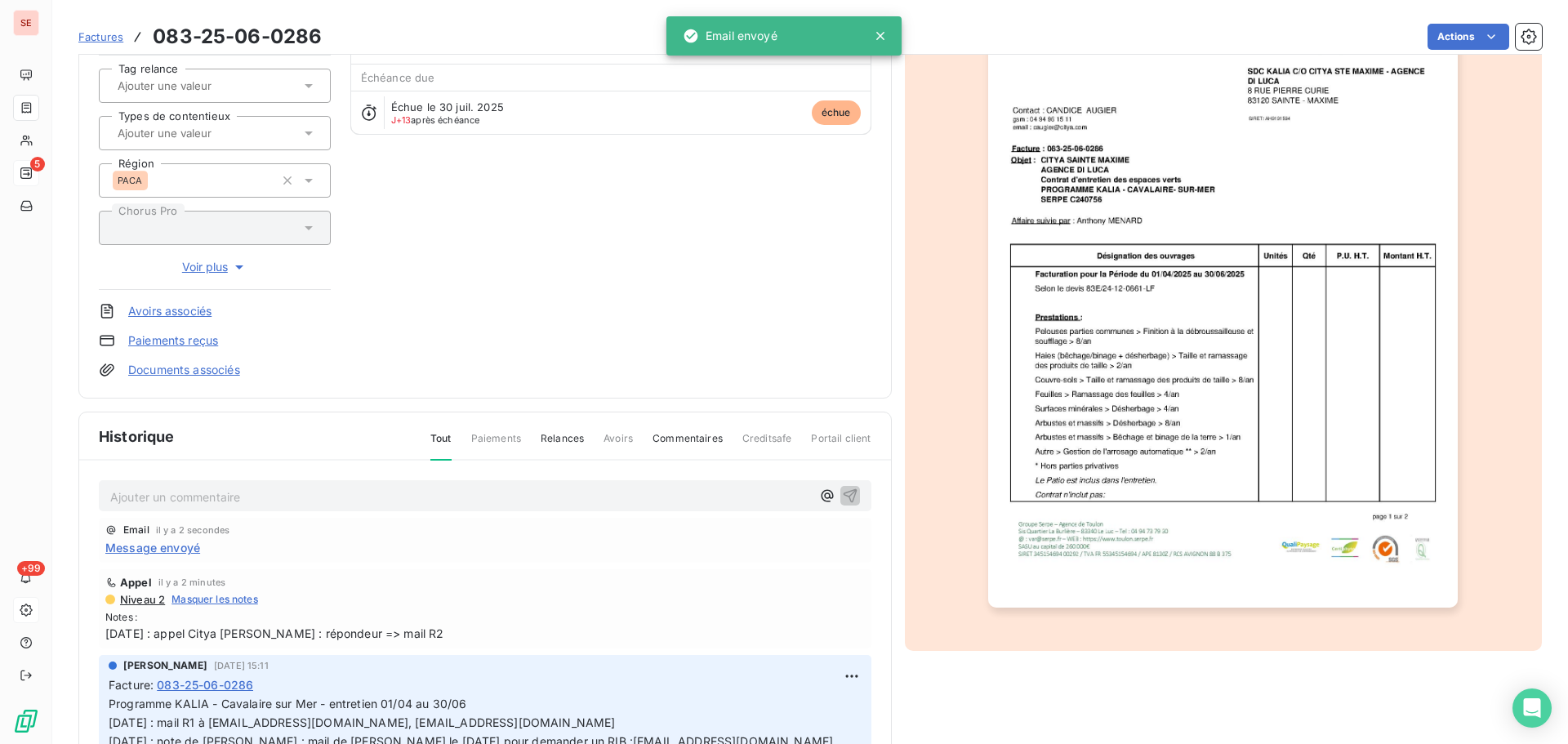
scroll to position [238, 0]
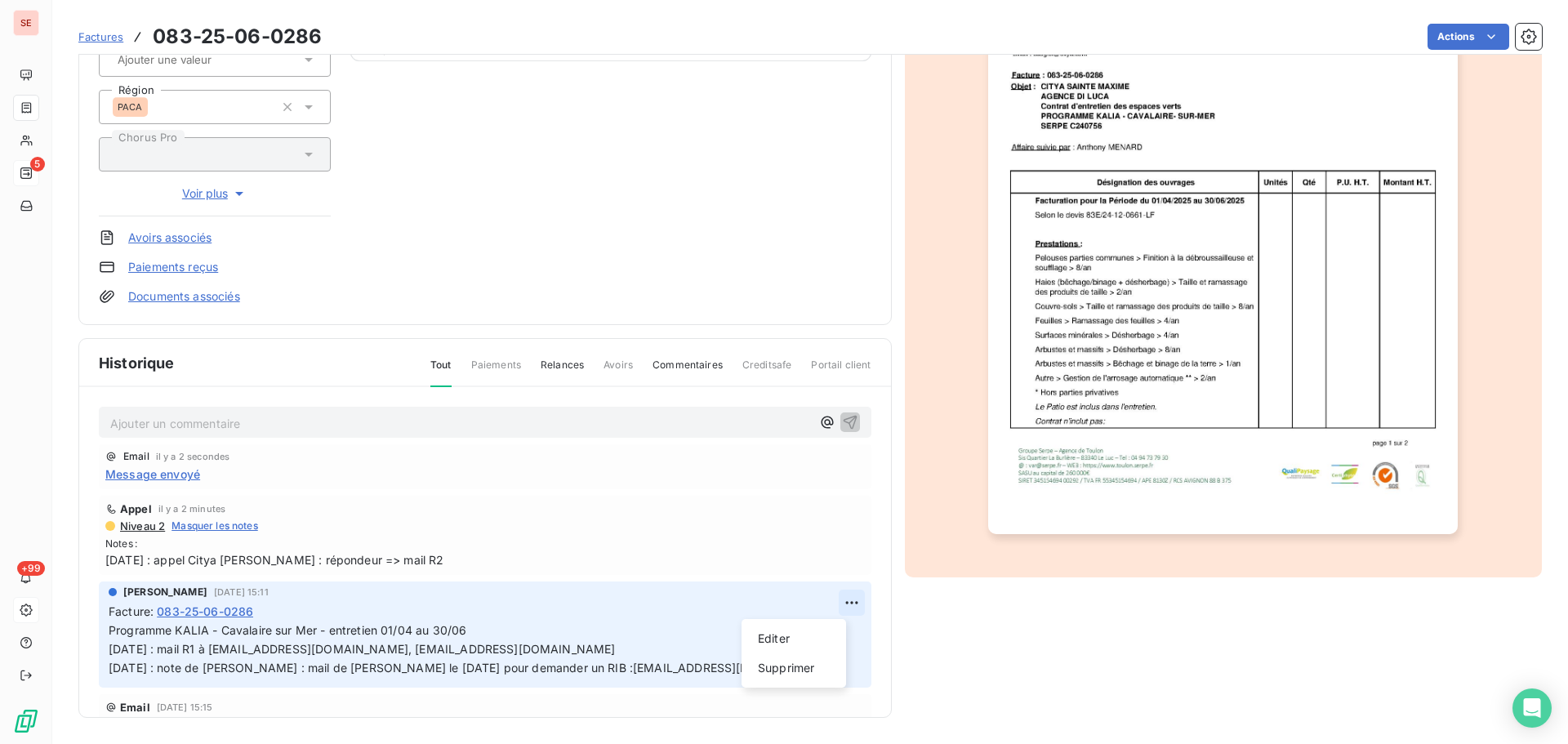
click at [836, 601] on html "SE 5 +99 Factures 083-25-06-0286 Actions SDC KALIA 41SDCKALIA Montant initial 1…" at bounding box center [784, 372] width 1568 height 744
click at [813, 628] on div "Editer" at bounding box center [793, 638] width 91 height 26
click at [349, 557] on span "12/08/25 : appel Citya Di Luca : répondeur => mail R2" at bounding box center [485, 561] width 760 height 18
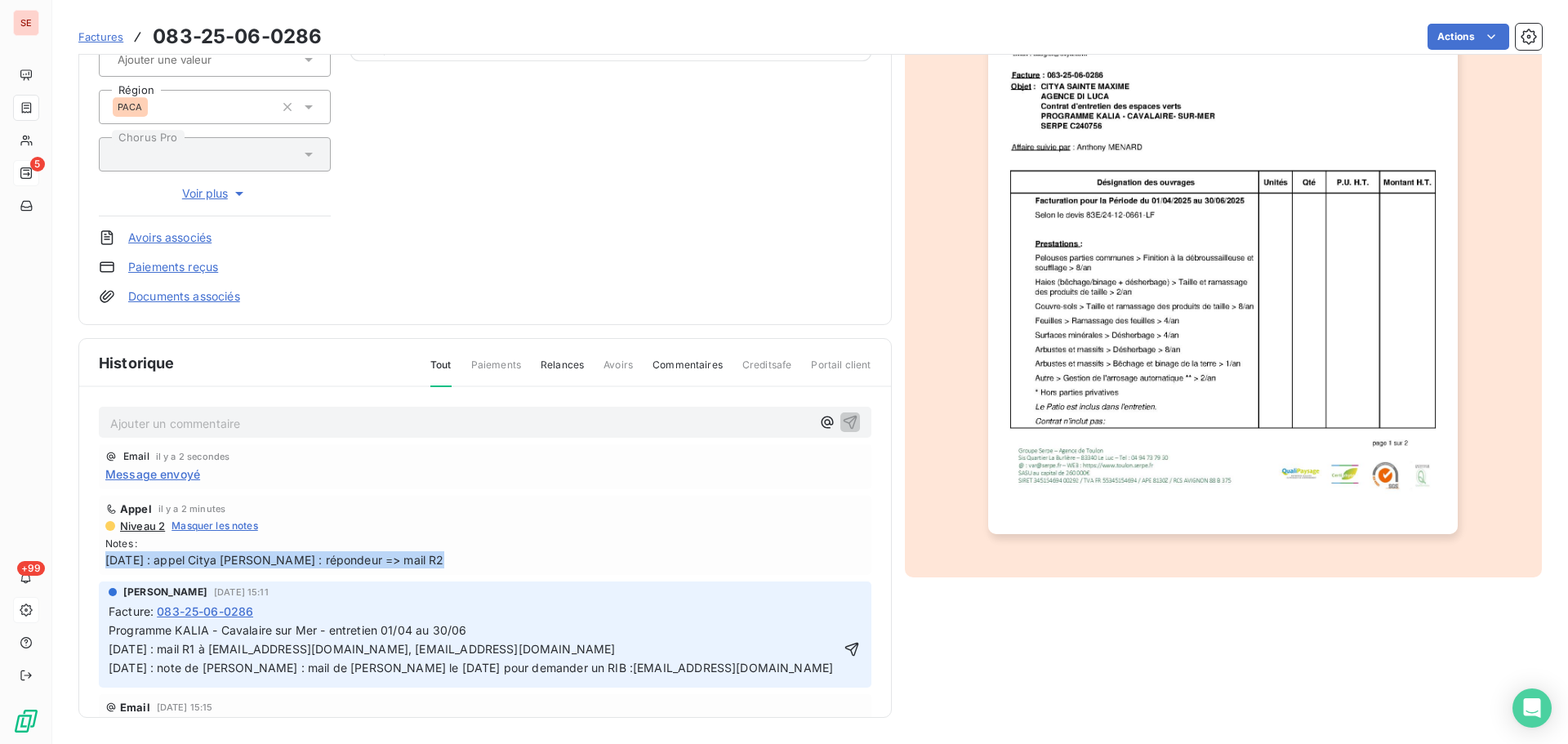
click at [351, 557] on span "12/08/25 : appel Citya Di Luca : répondeur => mail R2" at bounding box center [485, 561] width 760 height 18
copy span "12/08/25 : appel Citya Di Luca : répondeur => mail R2"
click at [497, 633] on p "Programme KALIA - Cavalaire sur Mer - entretien 01/04 au 30/06 04/08/25 : mail …" at bounding box center [473, 650] width 730 height 57
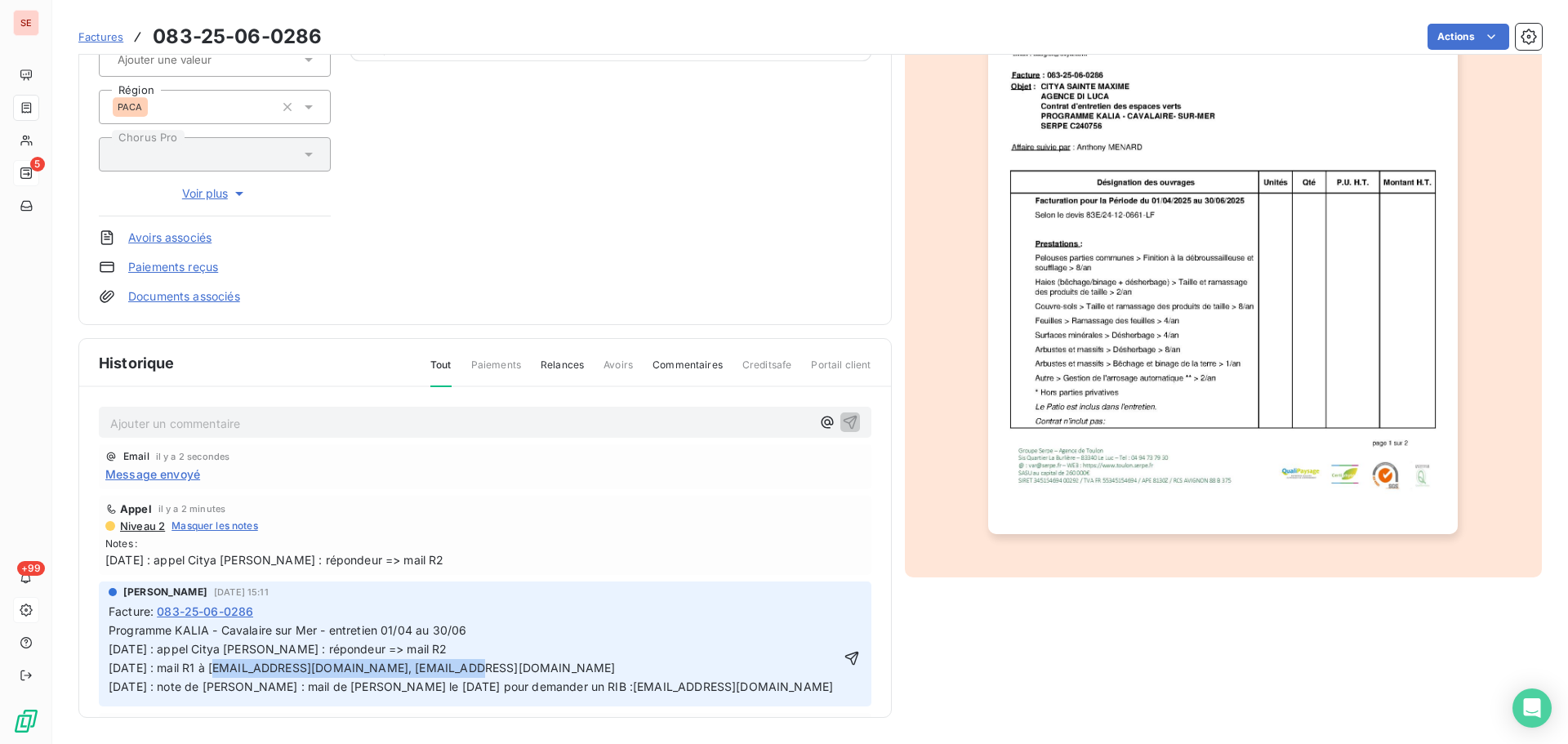
drag, startPoint x: 213, startPoint y: 686, endPoint x: 465, endPoint y: 687, distance: 252.0
click at [465, 687] on p "04/08/25 : mail R1 à csanchez@citya.com, caugier@citya.com 03/07/25 : note de C…" at bounding box center [473, 678] width 730 height 37
copy span "à csanchez@citya.com, caugier@citya.com"
click at [439, 656] on p "Programme KALIA - Cavalaire sur Mer - entretien 01/04 au 30/06 12/08/25 : appel…" at bounding box center [473, 640] width 730 height 37
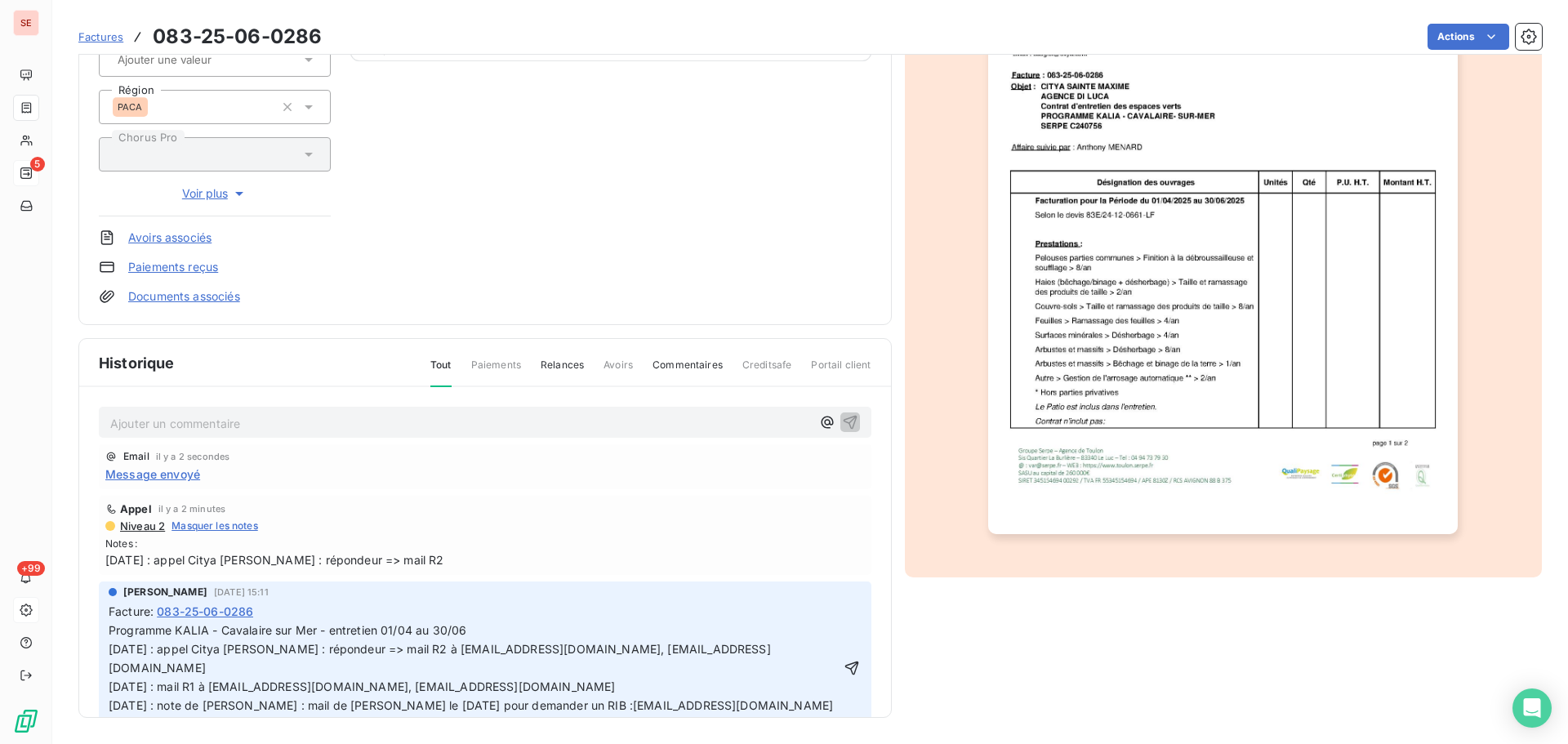
click at [204, 678] on p "04/08/25 : mail R1 à csanchez@citya.com, caugier@citya.com 03/07/25 : note de C…" at bounding box center [473, 697] width 730 height 37
click at [844, 661] on icon "button" at bounding box center [852, 668] width 17 height 17
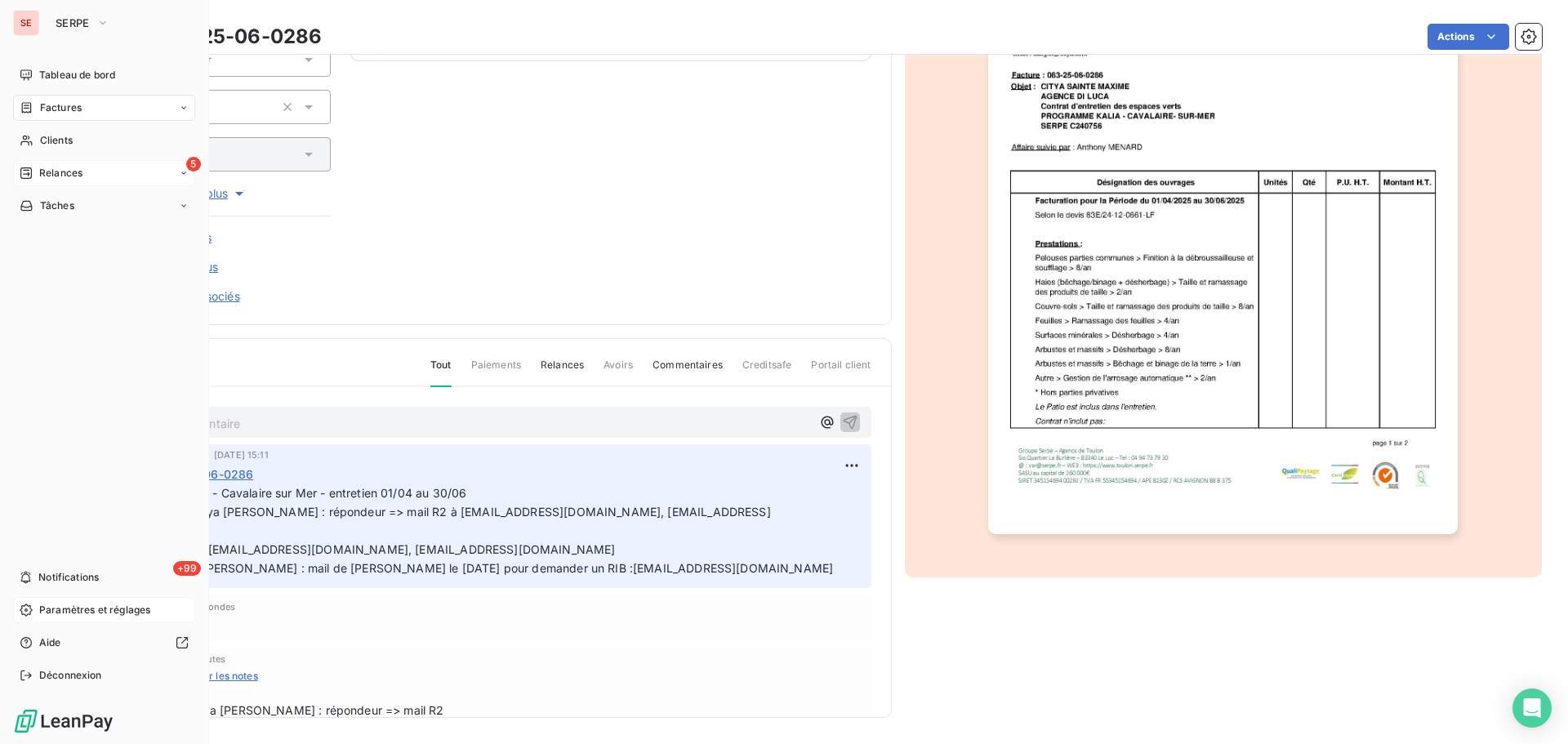
click at [72, 178] on span "Relances" at bounding box center [61, 173] width 43 height 15
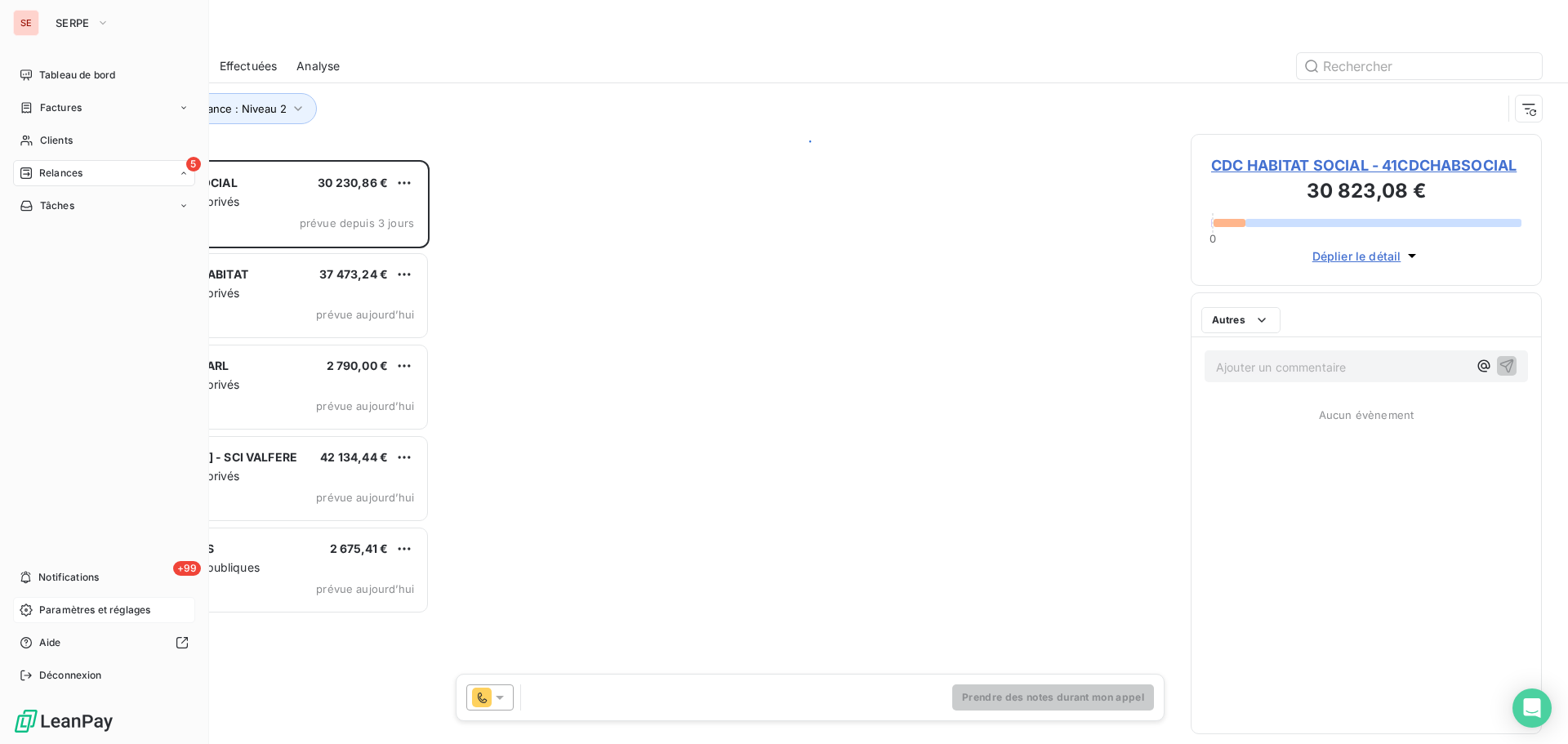
scroll to position [571, 339]
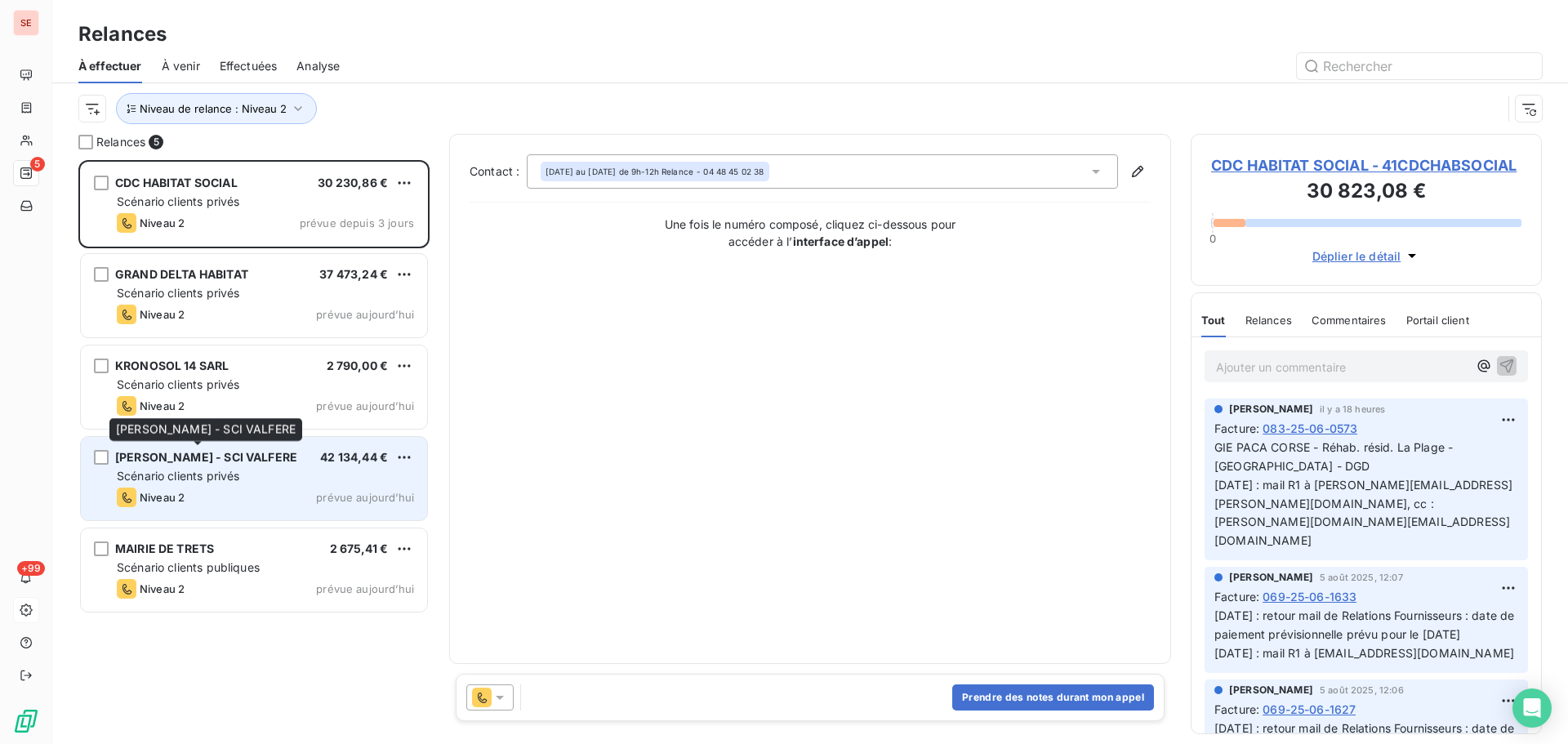
click at [171, 463] on span "[PERSON_NAME] - SCI VALFERE" at bounding box center [207, 457] width 182 height 14
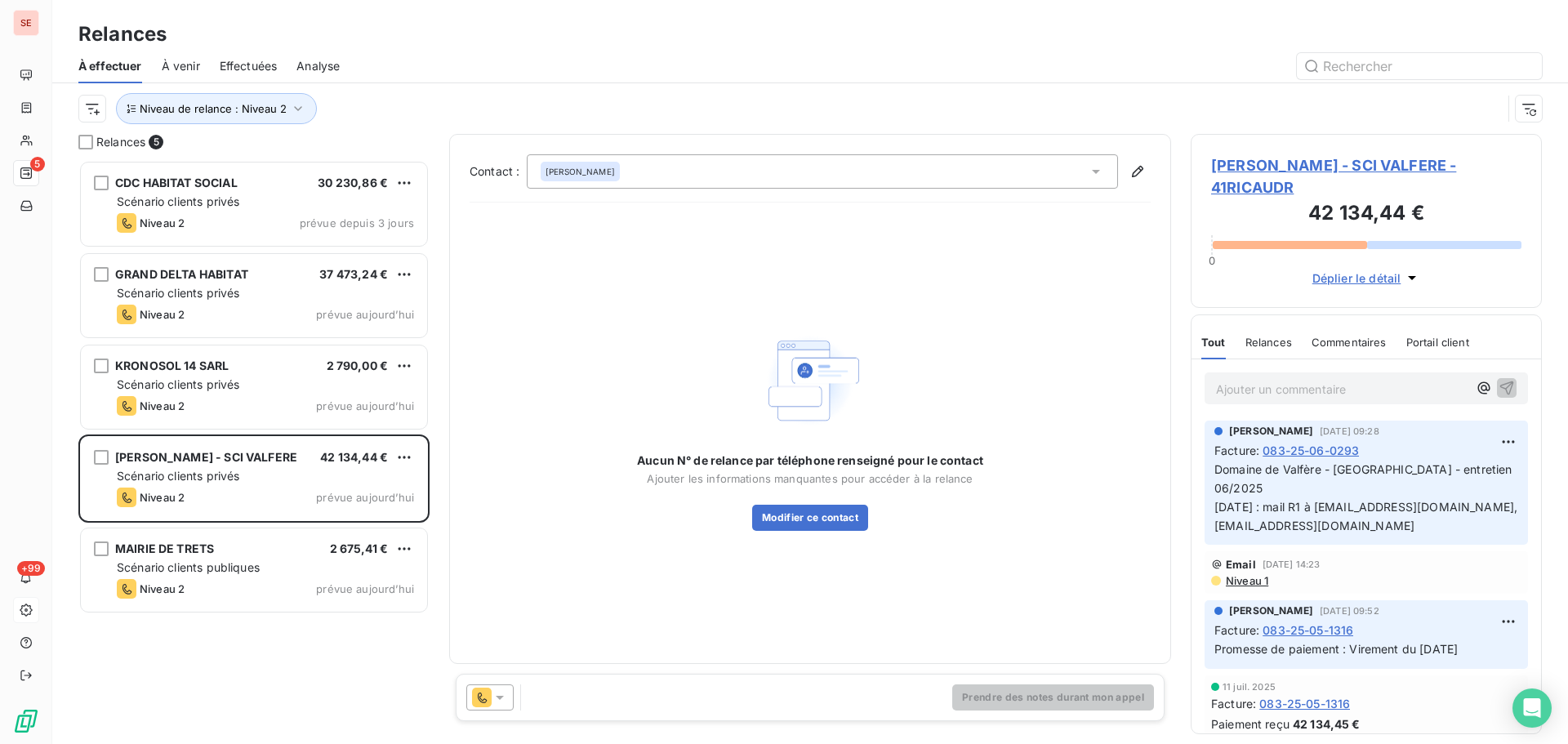
click at [1261, 165] on span "RUDY RICAUD - SCI VALFERE - 41RICAUDR" at bounding box center [1366, 176] width 311 height 44
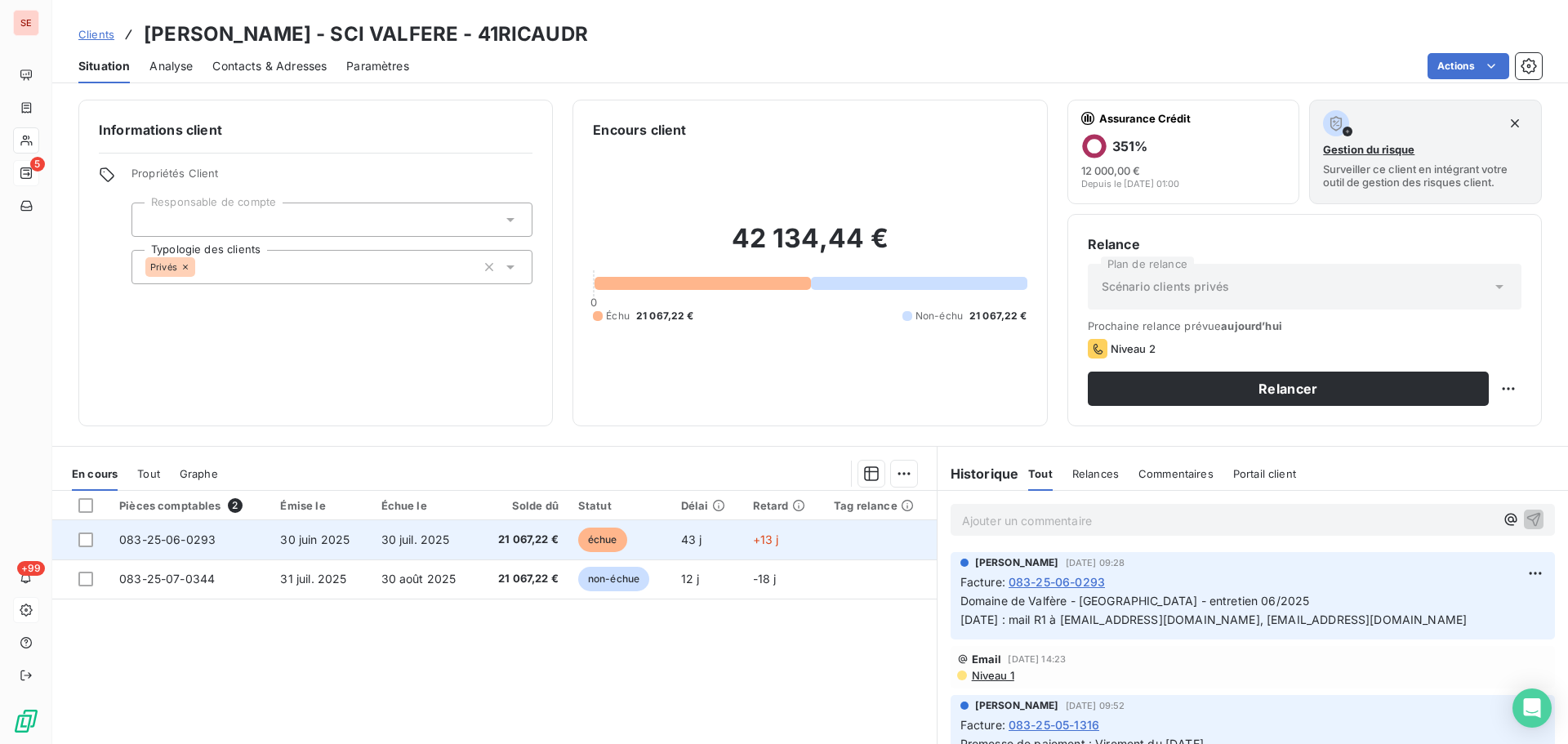
click at [497, 542] on span "21 067,22 €" at bounding box center [523, 540] width 71 height 17
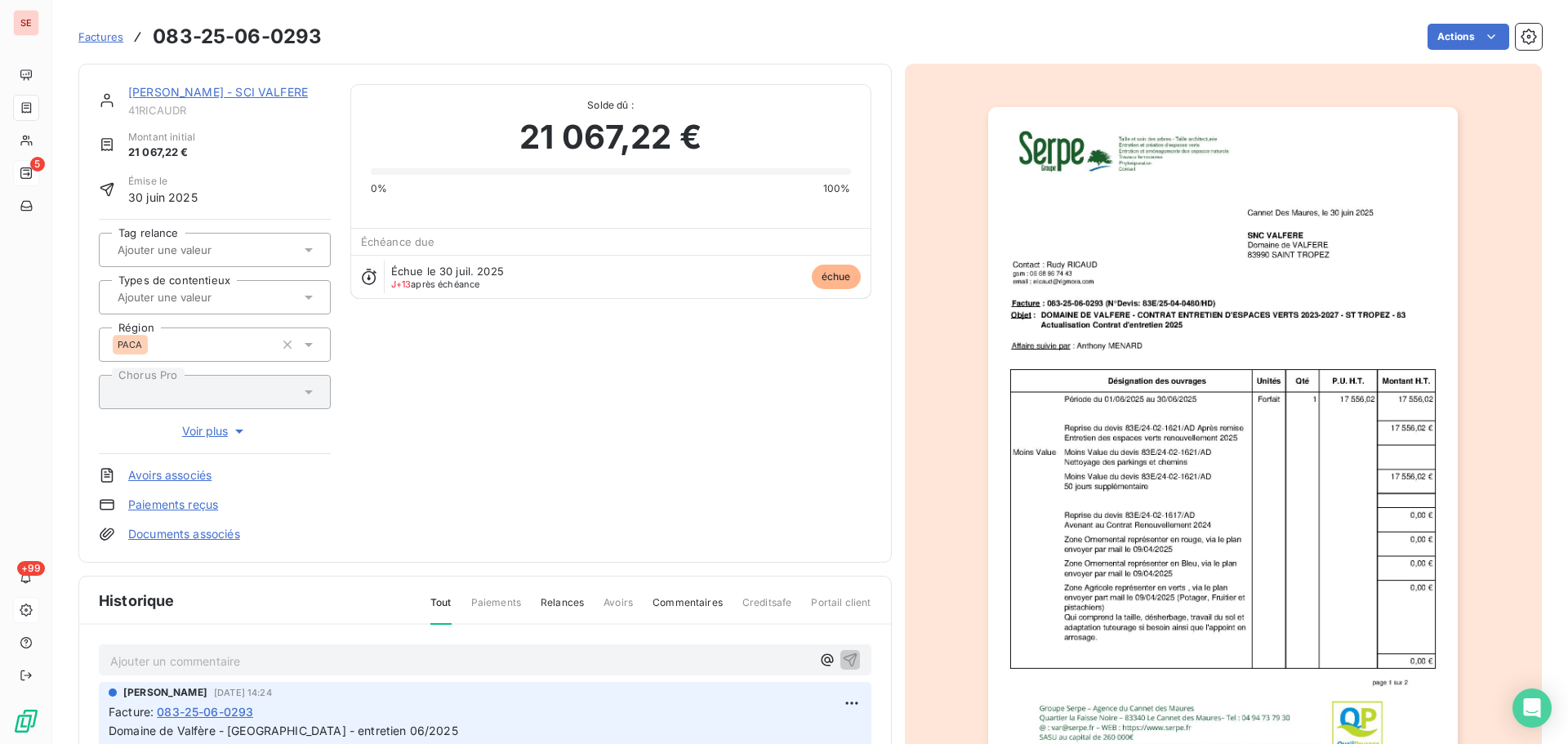
click at [220, 88] on link "[PERSON_NAME] - SCI VALFERE" at bounding box center [218, 92] width 179 height 14
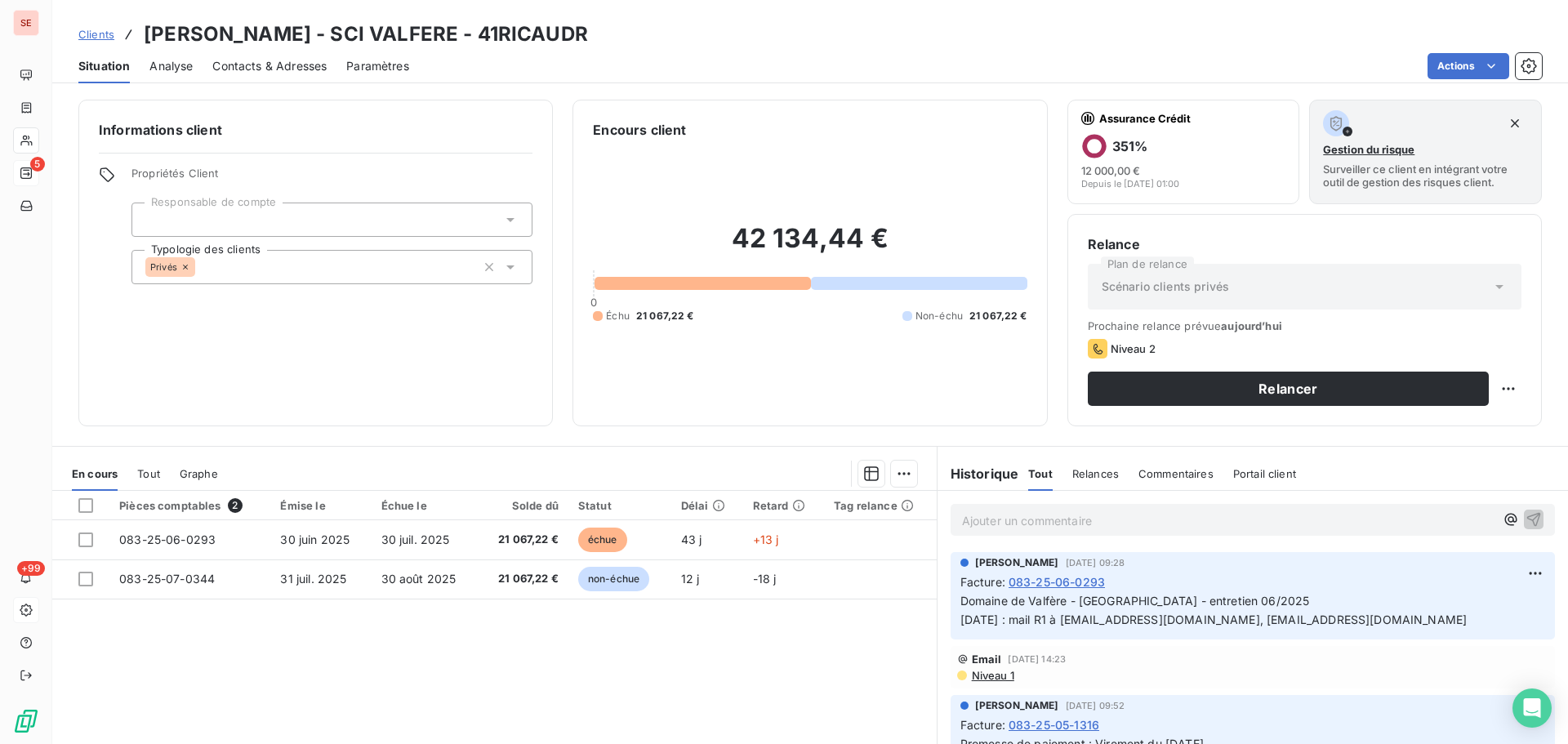
click at [272, 67] on span "Contacts & Adresses" at bounding box center [270, 66] width 115 height 17
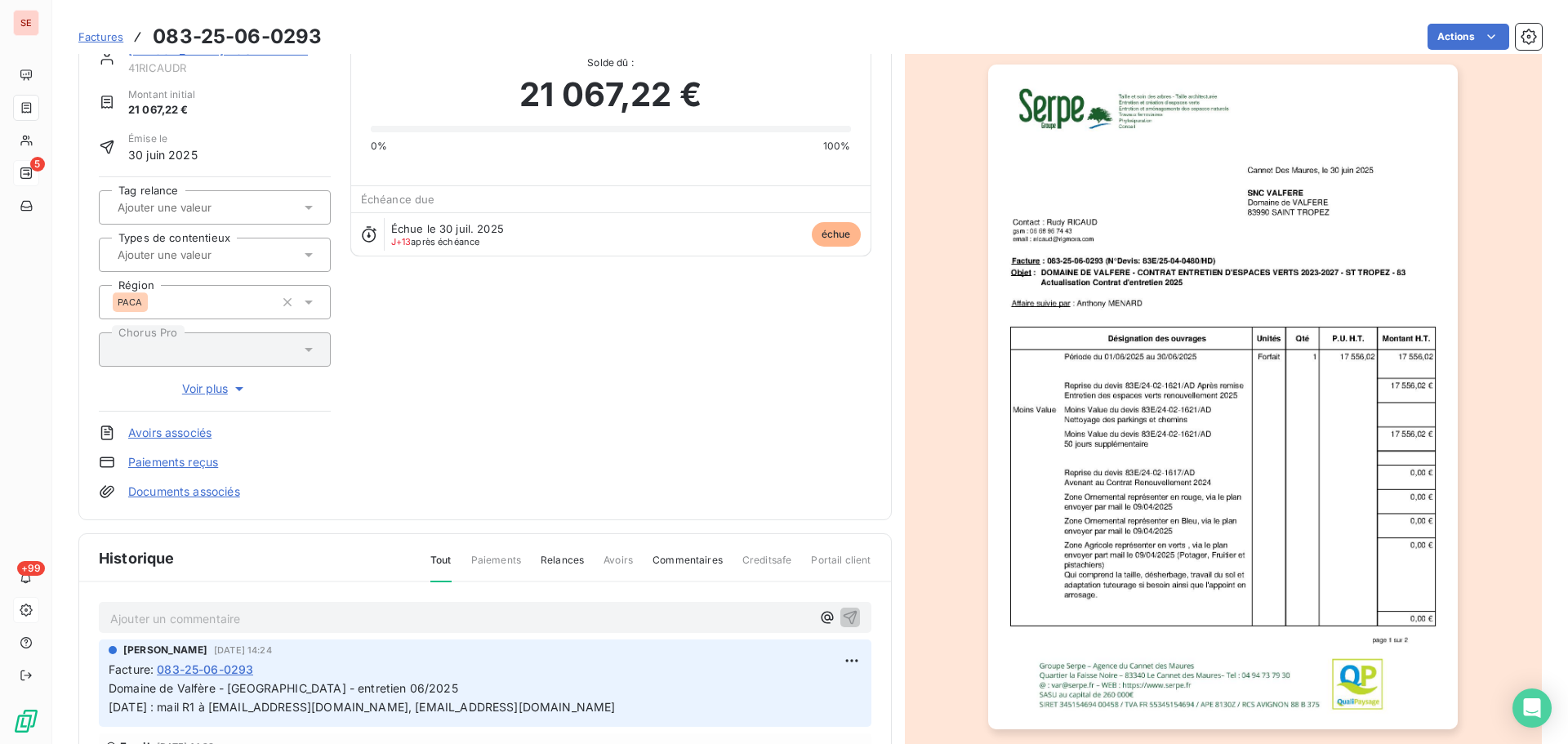
scroll to position [82, 0]
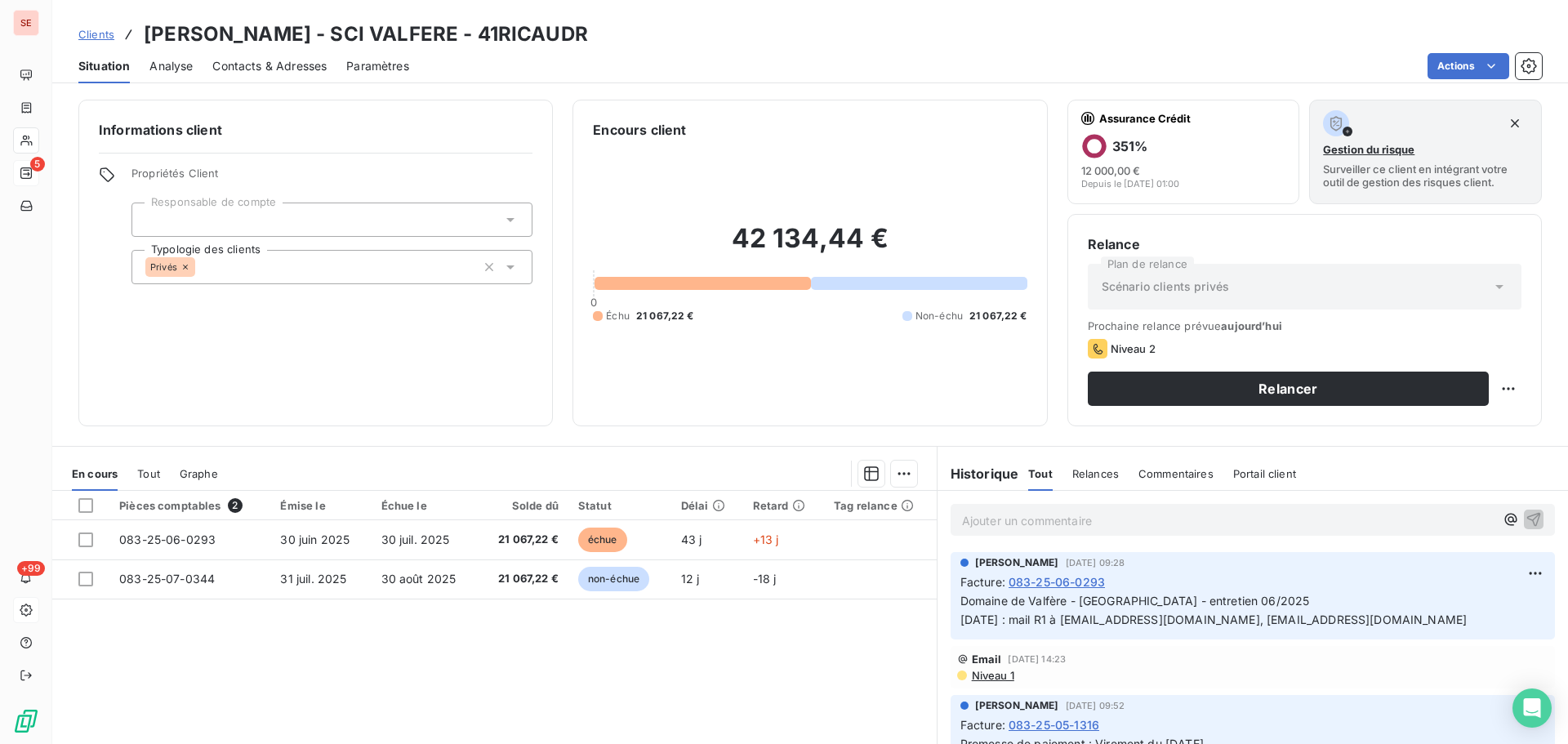
click at [303, 64] on span "Contacts & Adresses" at bounding box center [270, 66] width 115 height 17
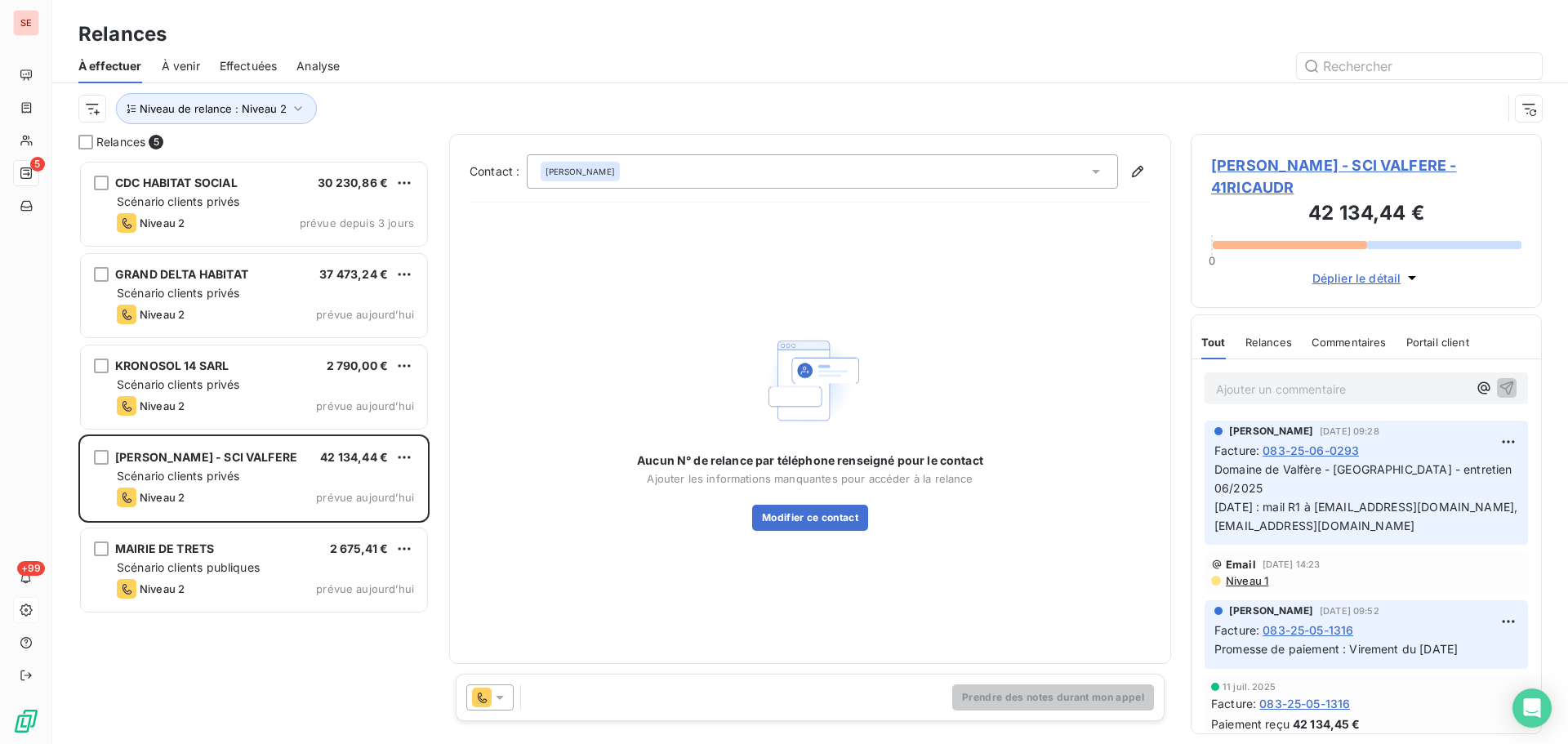
scroll to position [571, 339]
click at [846, 174] on div "RUDY RICAUD" at bounding box center [822, 172] width 591 height 34
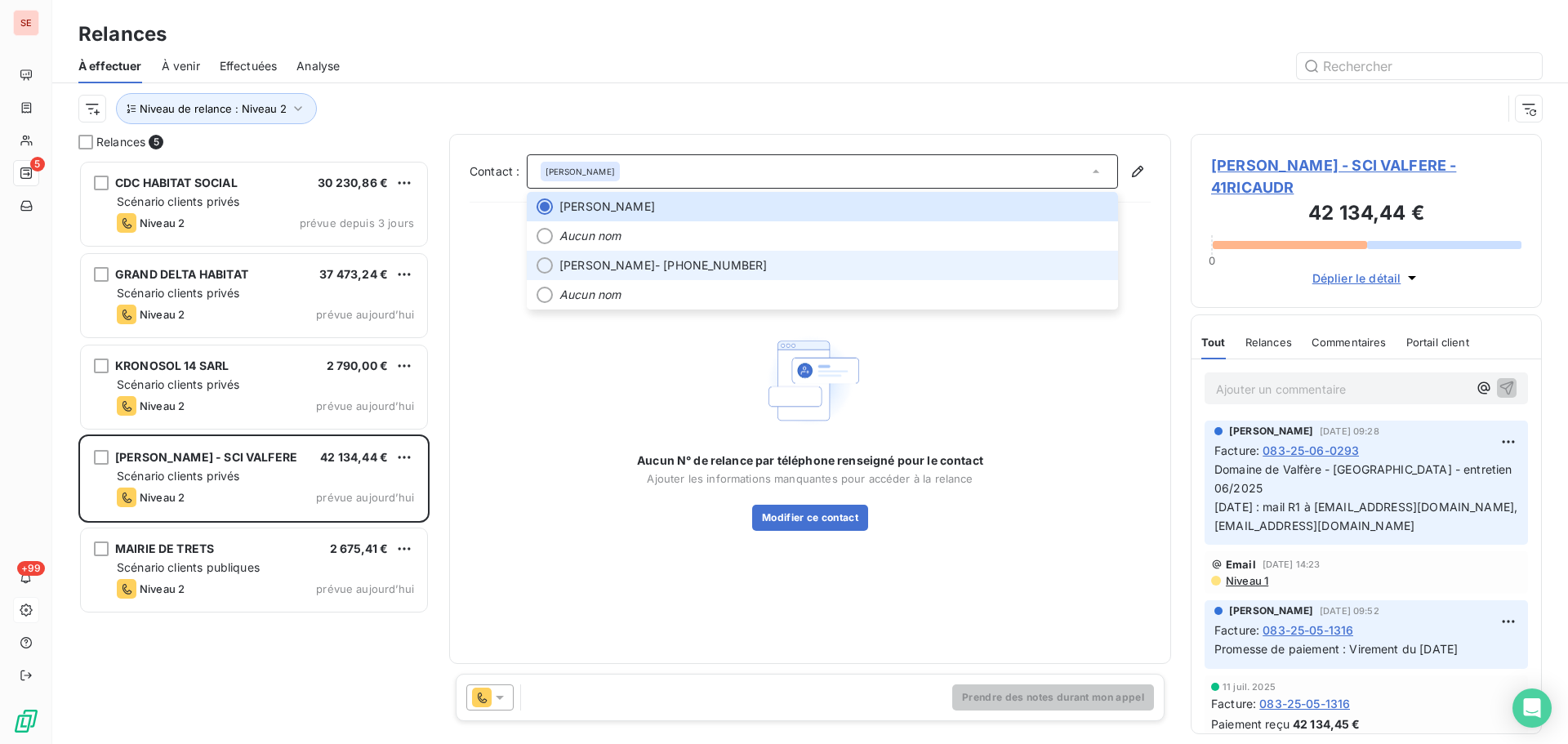
click at [748, 266] on span "Lilia RUBISCHCHEVA - 06.78.63.44.27" at bounding box center [834, 266] width 549 height 17
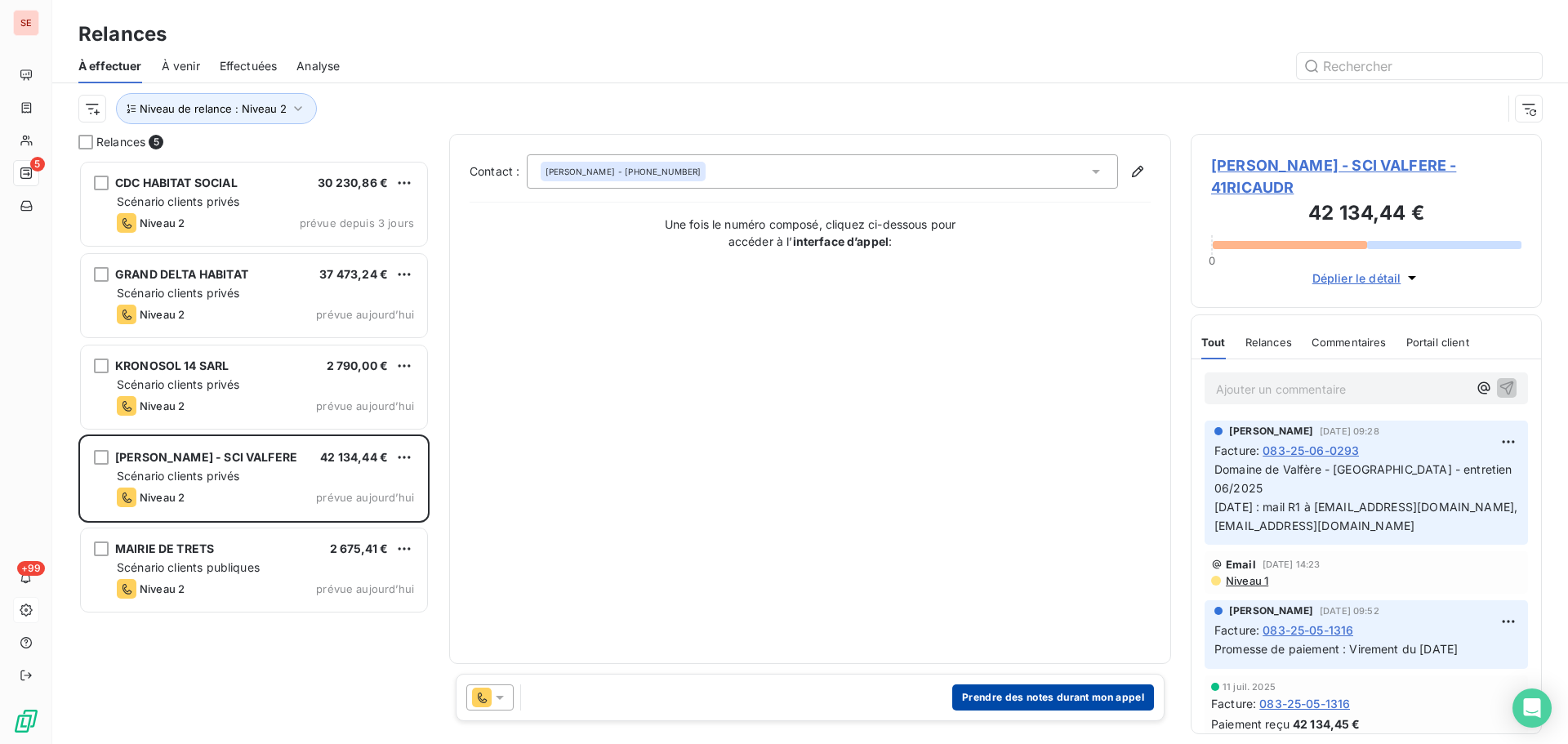
click at [1046, 699] on button "Prendre des notes durant mon appel" at bounding box center [1054, 697] width 202 height 26
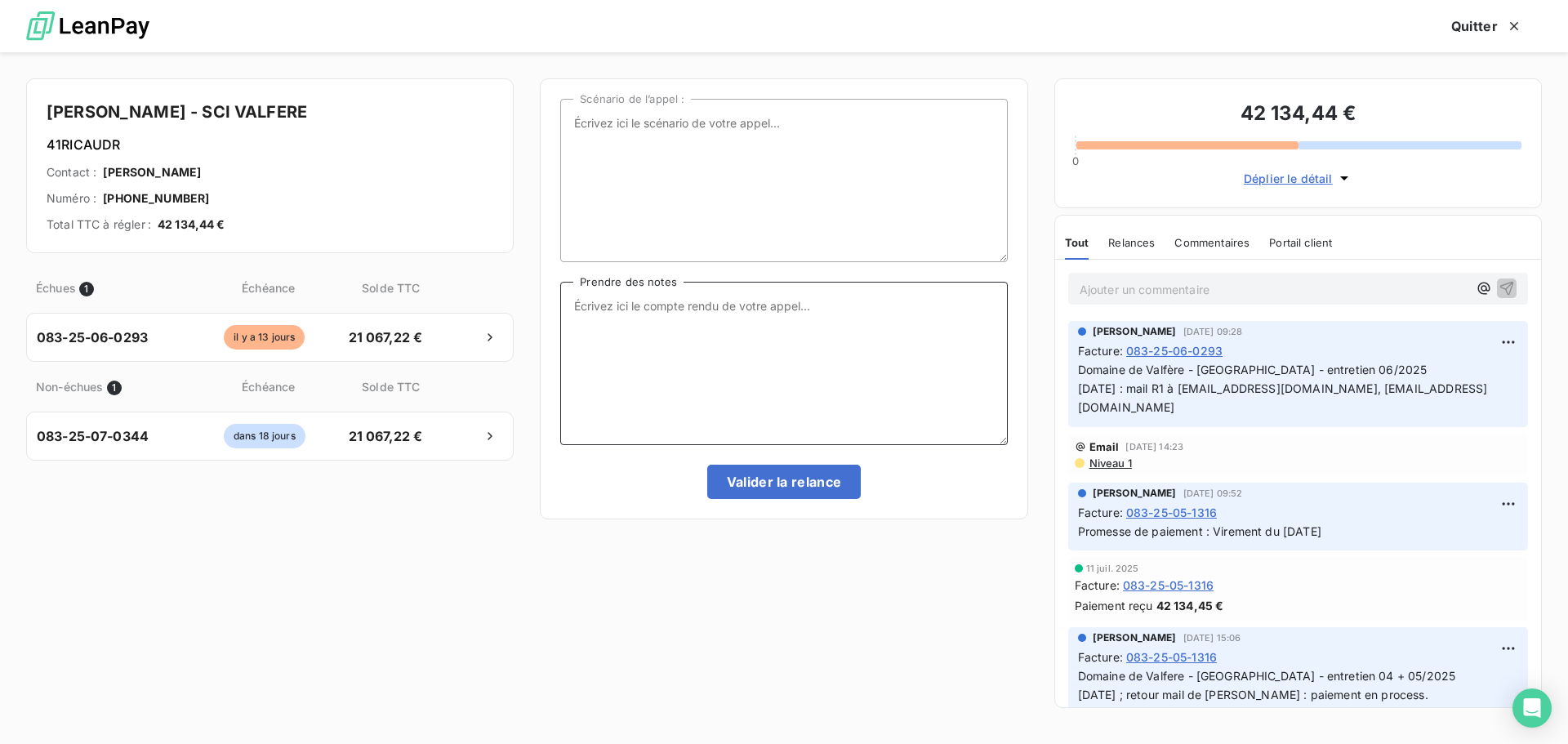
click at [684, 307] on textarea "Prendre des notes" at bounding box center [784, 364] width 447 height 164
type textarea "12/08/25 : appel Mme Rubisch"
drag, startPoint x: 784, startPoint y: 334, endPoint x: 440, endPoint y: 304, distance: 345.3
click at [440, 304] on div "RUDY RICAUD - SCI VALFERE 41RICAUDR Contact : Lilia RUBISCHCHEVA Numéro : 06.78…" at bounding box center [784, 398] width 1568 height 692
click at [1484, 25] on button "Quitter" at bounding box center [1487, 25] width 111 height 34
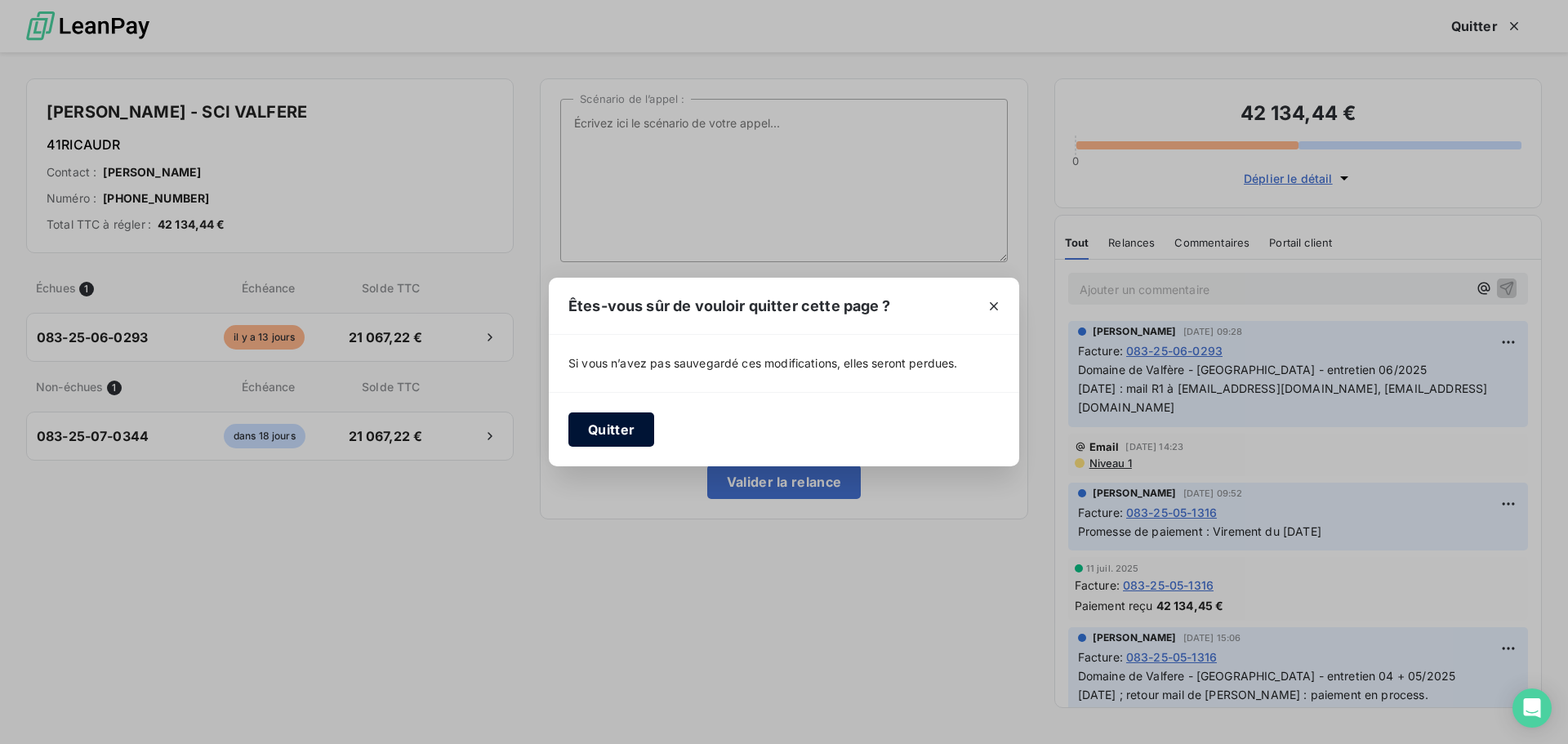
click at [632, 428] on button "Quitter" at bounding box center [612, 429] width 86 height 34
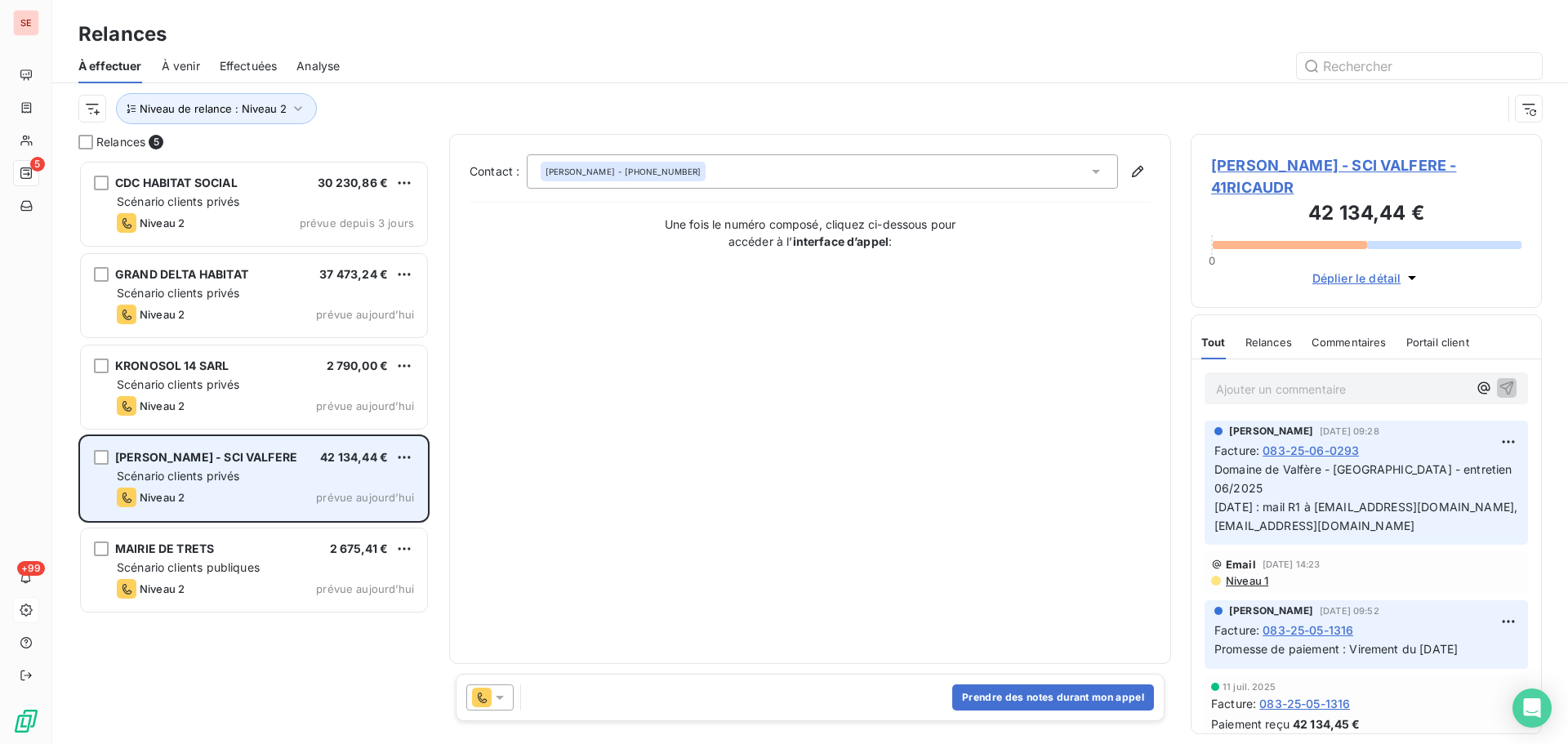
drag, startPoint x: 177, startPoint y: 464, endPoint x: 186, endPoint y: 459, distance: 10.3
click at [178, 463] on span "RUDY RICAUD - SCI VALFERE" at bounding box center [207, 457] width 182 height 14
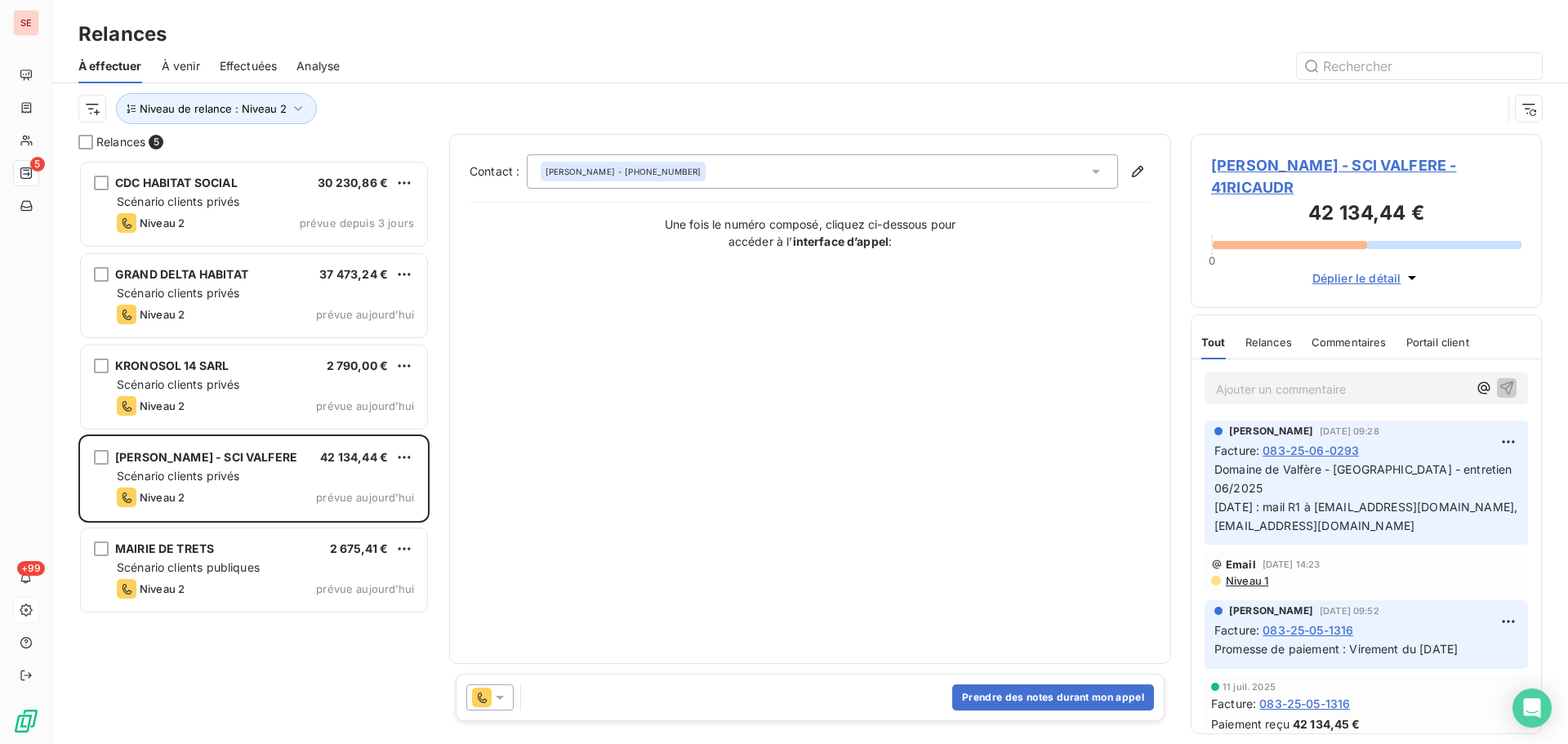
click at [1349, 155] on span "RUDY RICAUD - SCI VALFERE - 41RICAUDR" at bounding box center [1366, 176] width 311 height 44
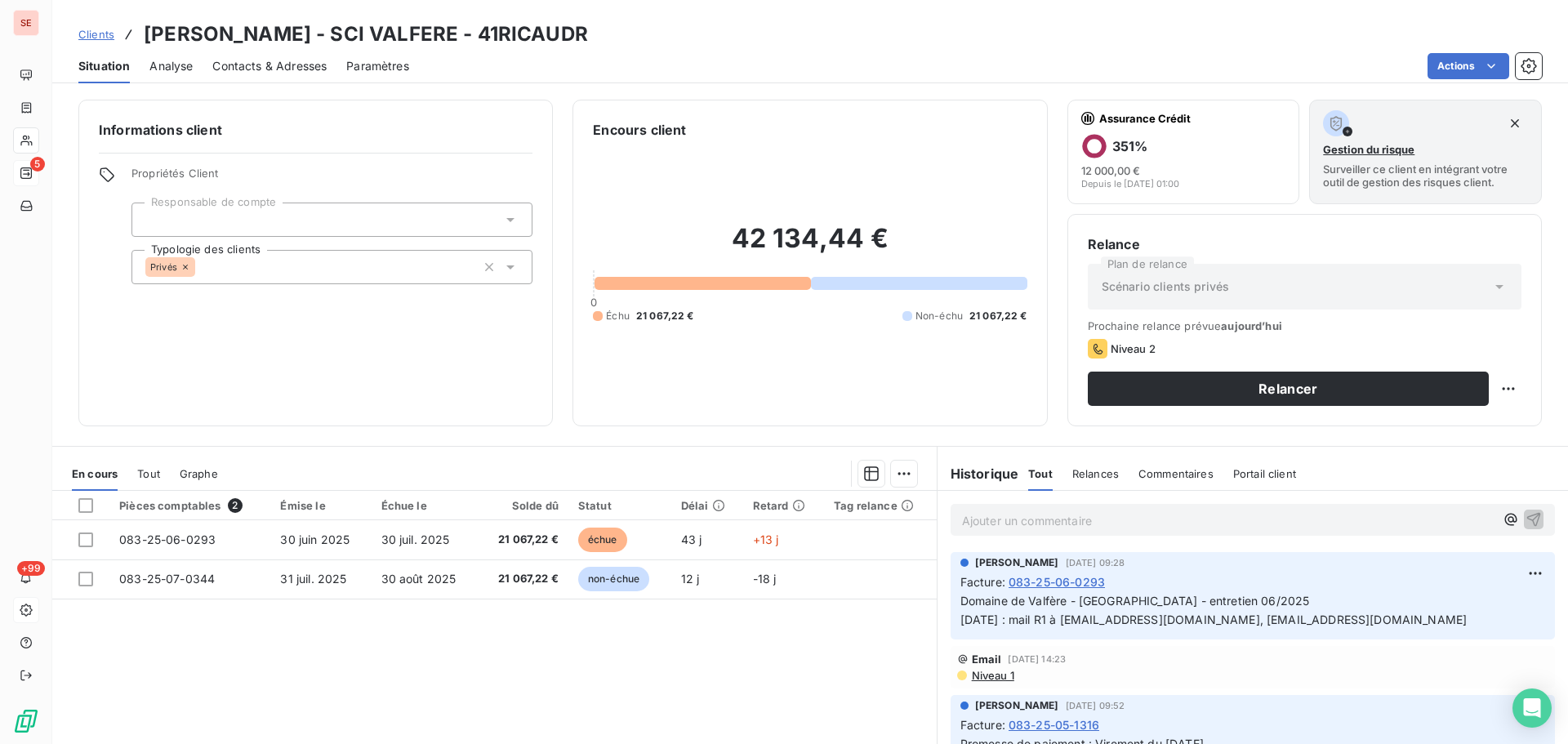
click at [339, 61] on div "Situation Analyse Contacts & Adresses Paramètres Actions" at bounding box center [809, 66] width 1516 height 34
click at [306, 66] on span "Contacts & Adresses" at bounding box center [270, 66] width 115 height 17
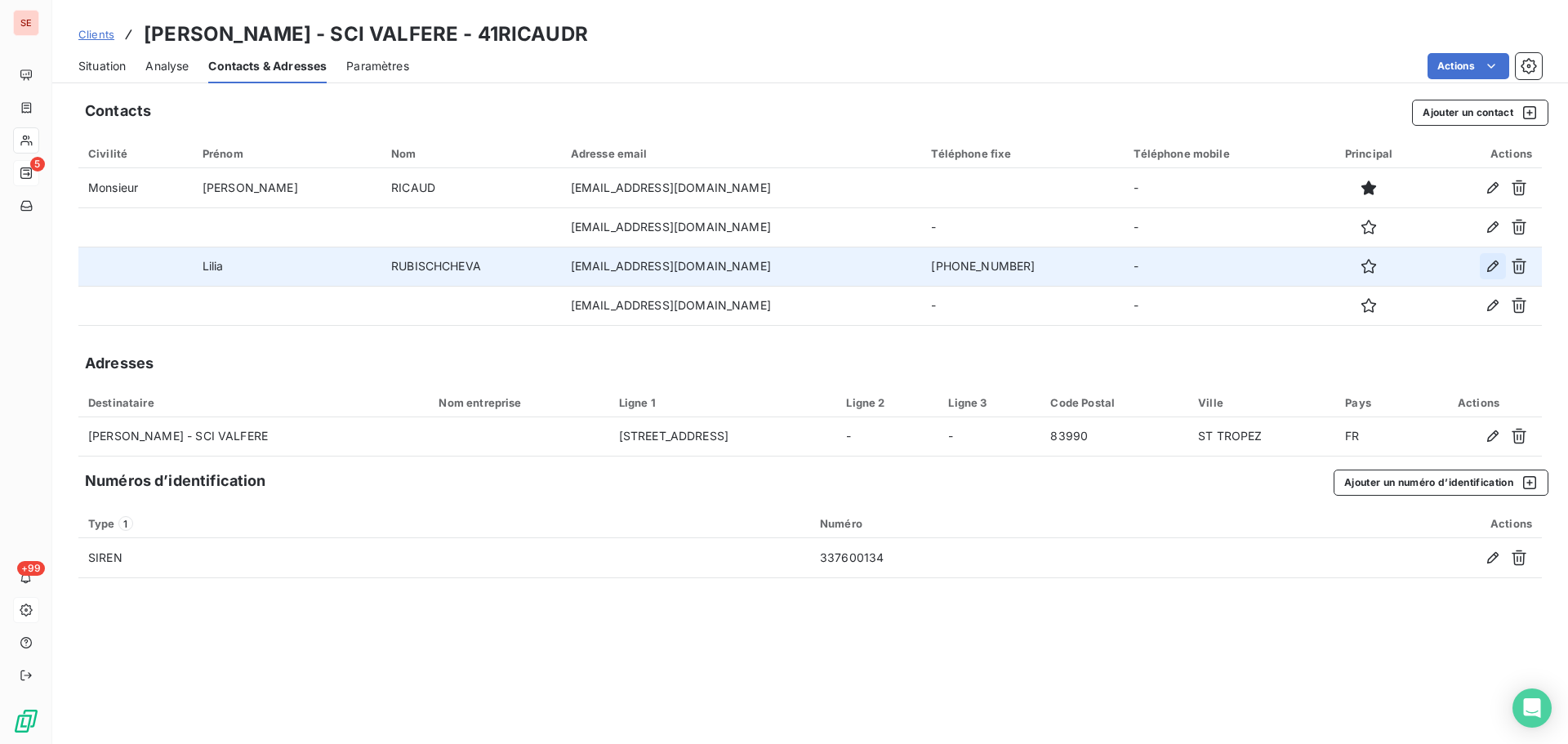
click at [1494, 262] on icon "button" at bounding box center [1493, 266] width 17 height 17
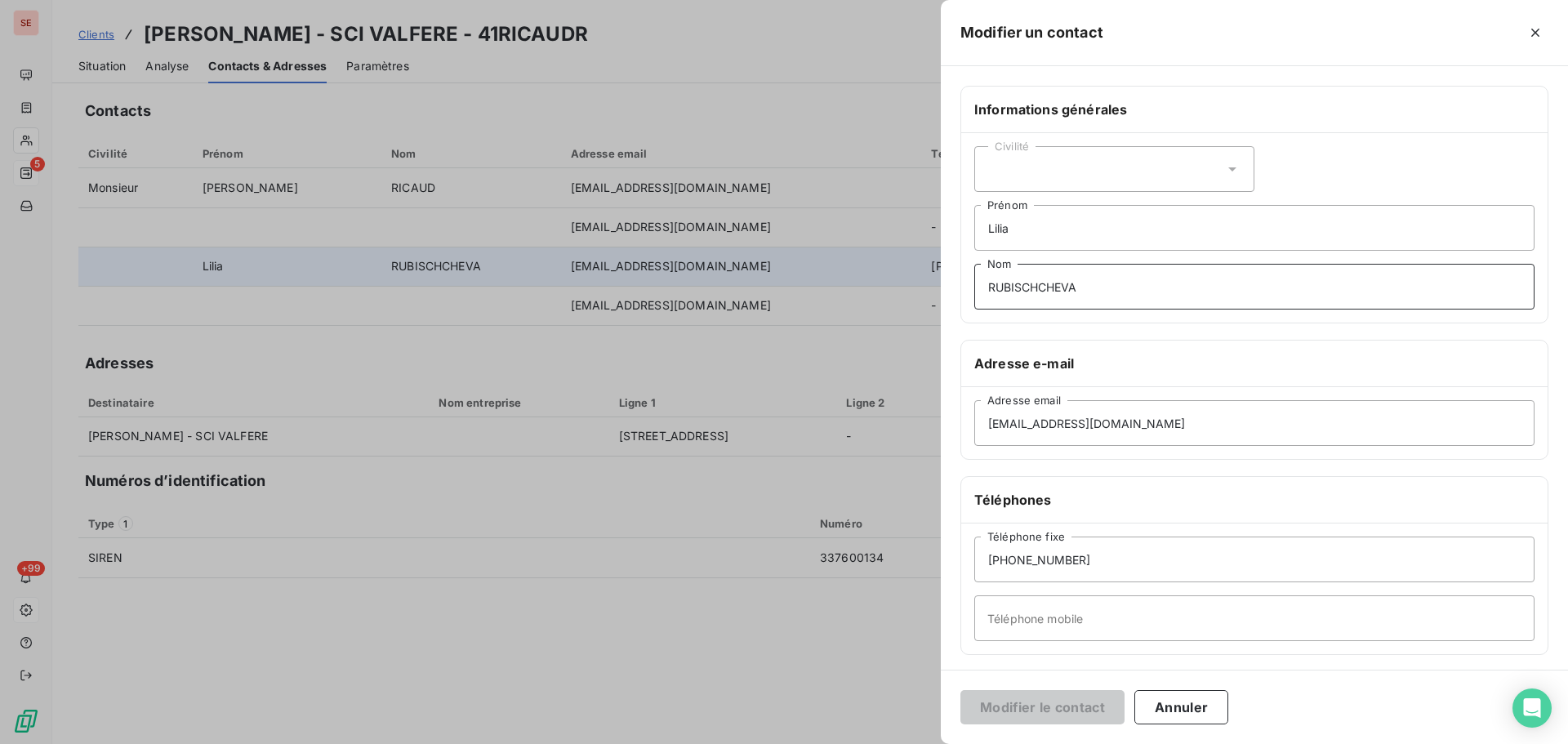
drag, startPoint x: 1022, startPoint y: 290, endPoint x: 1311, endPoint y: 282, distance: 289.1
click at [1311, 282] on input "RUBISCHCHEVA" at bounding box center [1254, 286] width 561 height 46
type input "RUBISHCHEVA"
click at [1017, 709] on button "Modifier le contact" at bounding box center [1043, 707] width 165 height 34
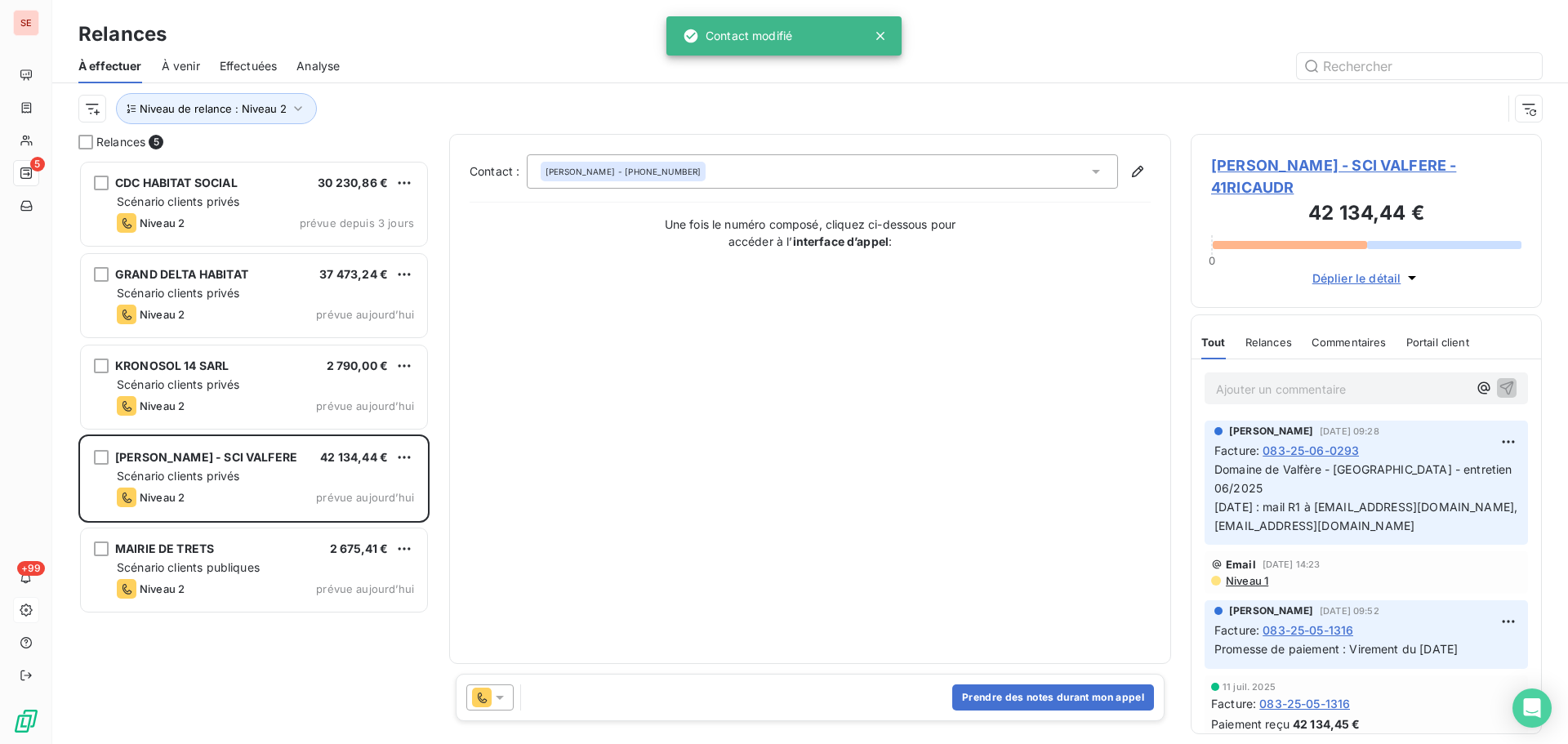
scroll to position [571, 339]
click at [1068, 713] on div "Prendre des notes durant mon appel" at bounding box center [809, 698] width 709 height 47
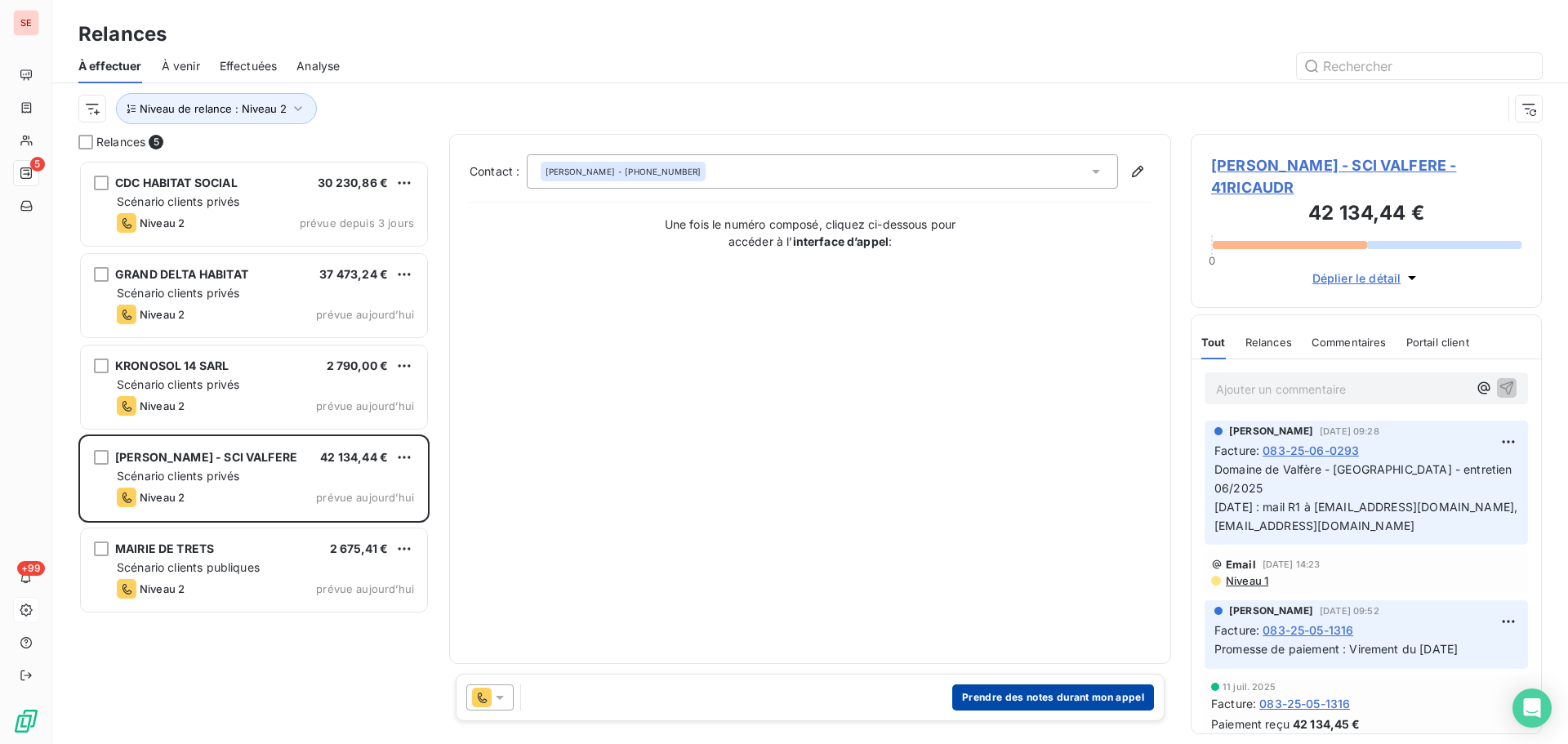
click at [1073, 697] on button "Prendre des notes durant mon appel" at bounding box center [1054, 697] width 202 height 26
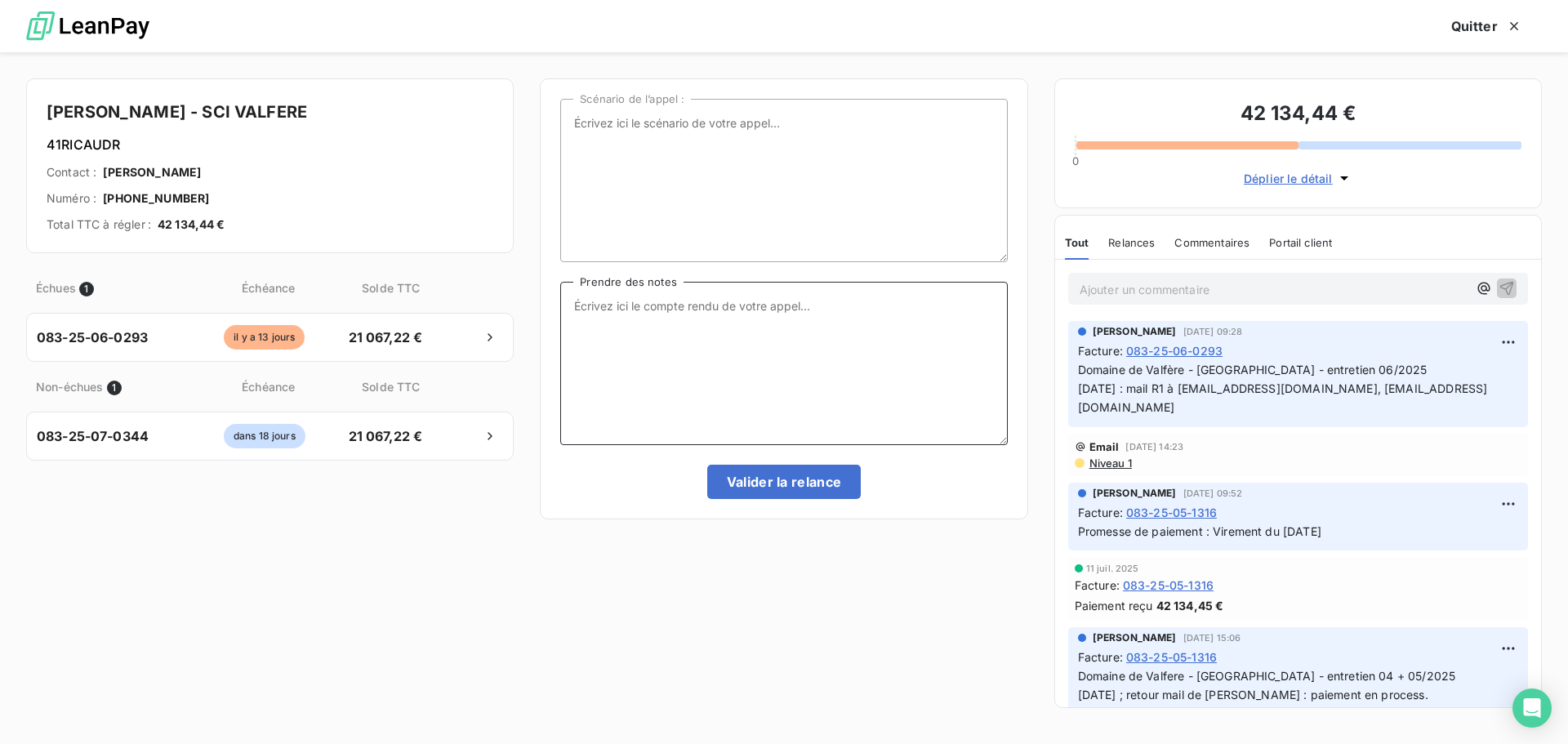
click at [720, 326] on textarea "Prendre des notes" at bounding box center [784, 364] width 447 height 164
type textarea "12/08/25 : appel Mme Rubishcheva : répondeur => mail R2"
click at [795, 478] on button "Valider la relance" at bounding box center [785, 481] width 155 height 34
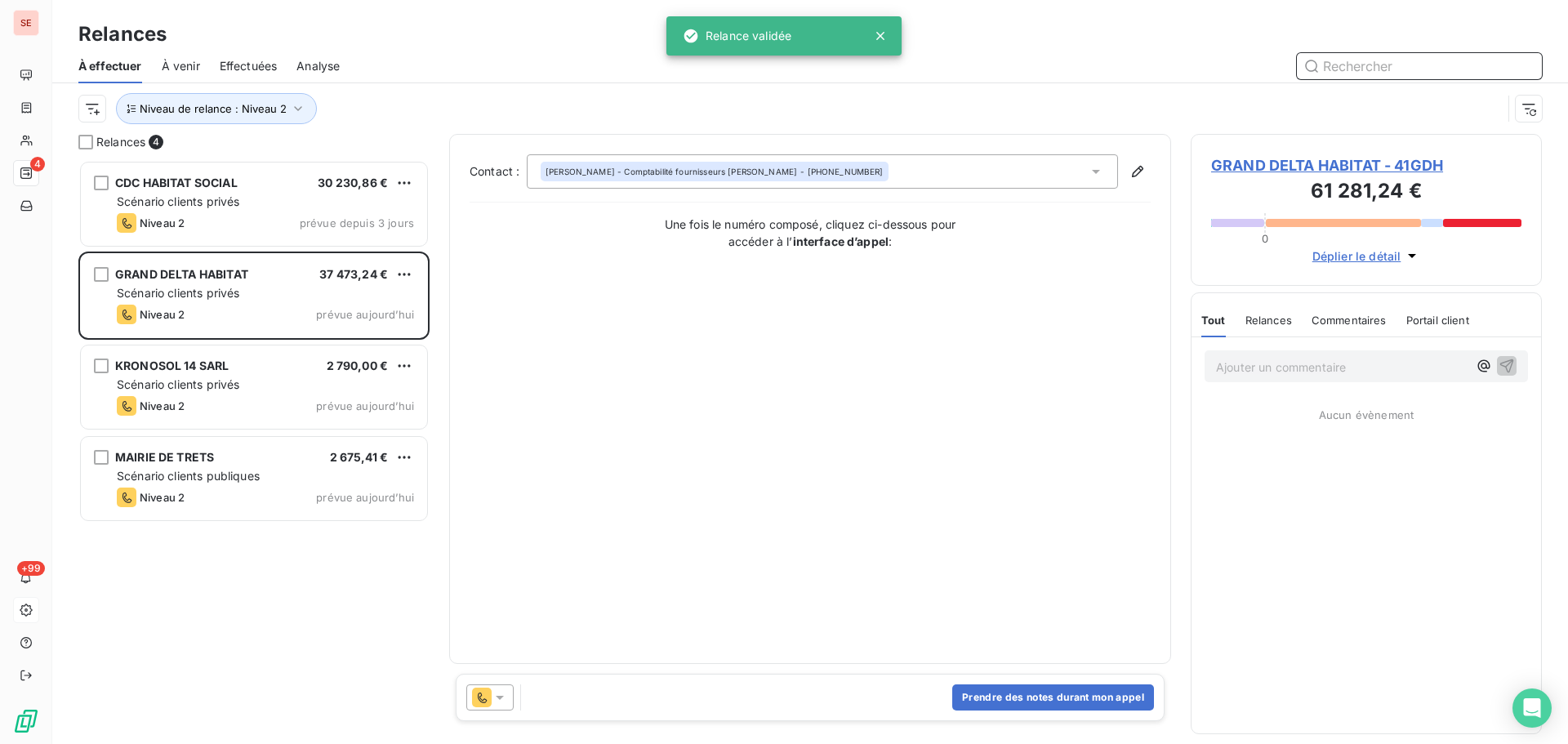
click at [258, 66] on span "Effectuées" at bounding box center [248, 66] width 58 height 17
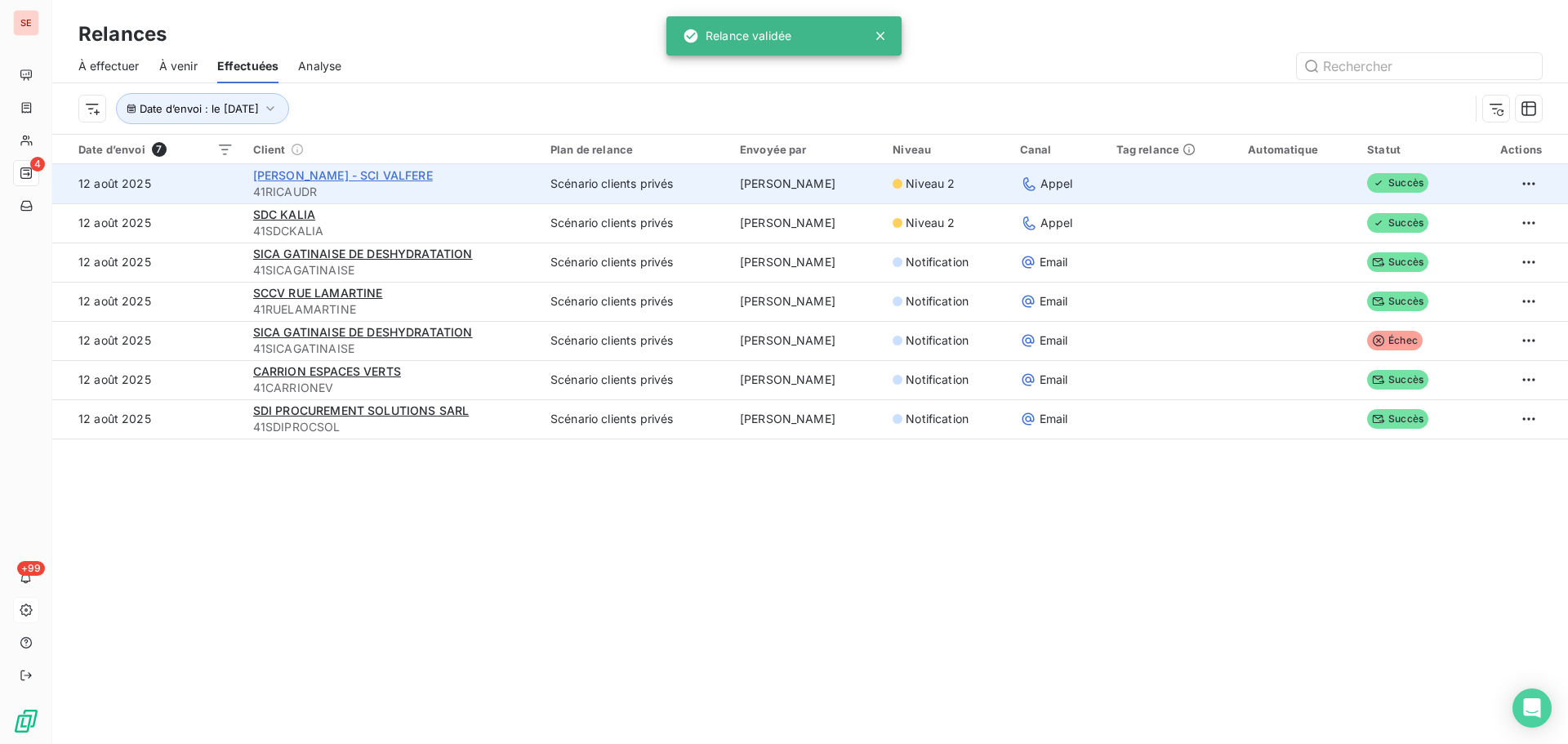
click at [283, 173] on span "RUDY RICAUD - SCI VALFERE" at bounding box center [342, 175] width 179 height 14
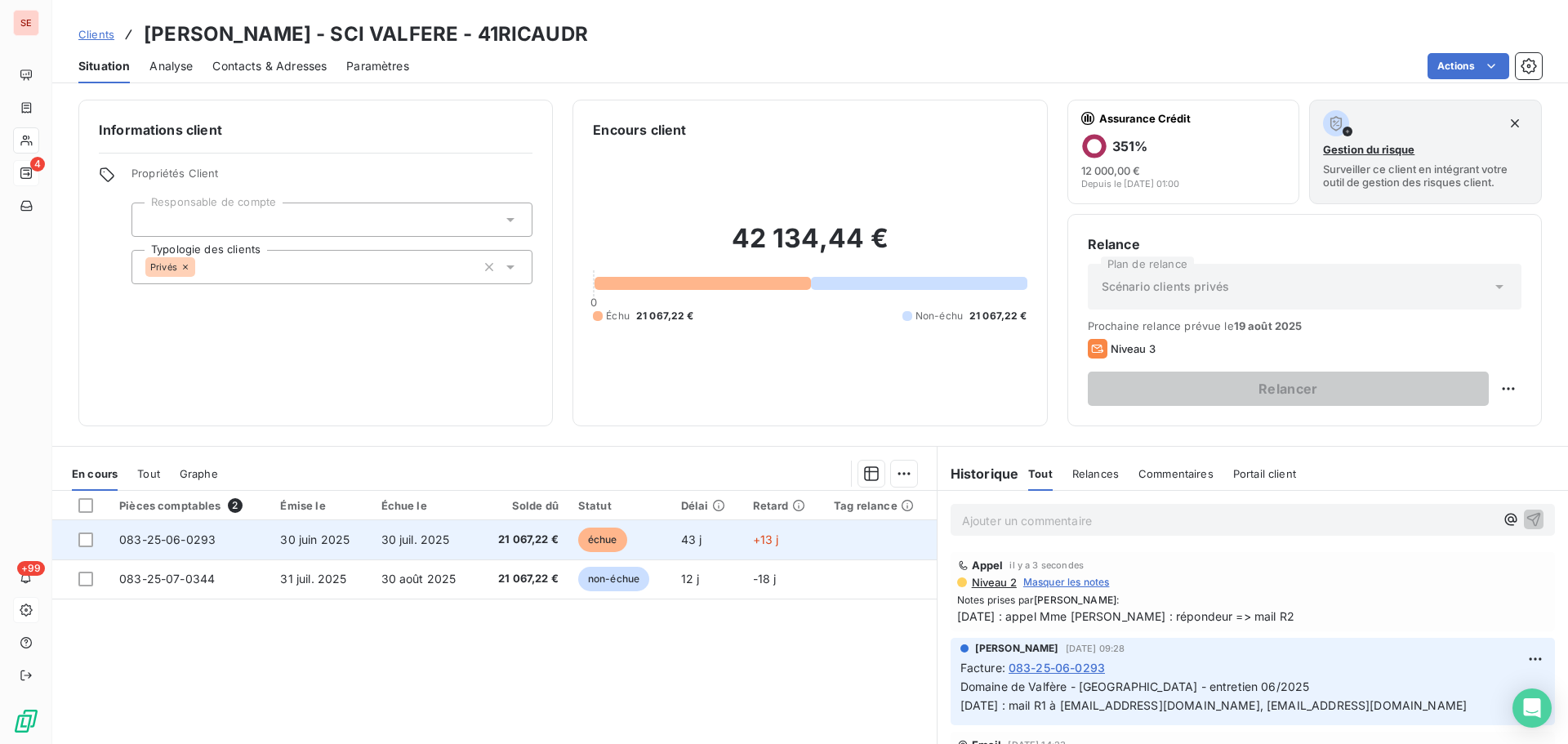
click at [236, 542] on td "083-25-06-0293" at bounding box center [190, 540] width 161 height 39
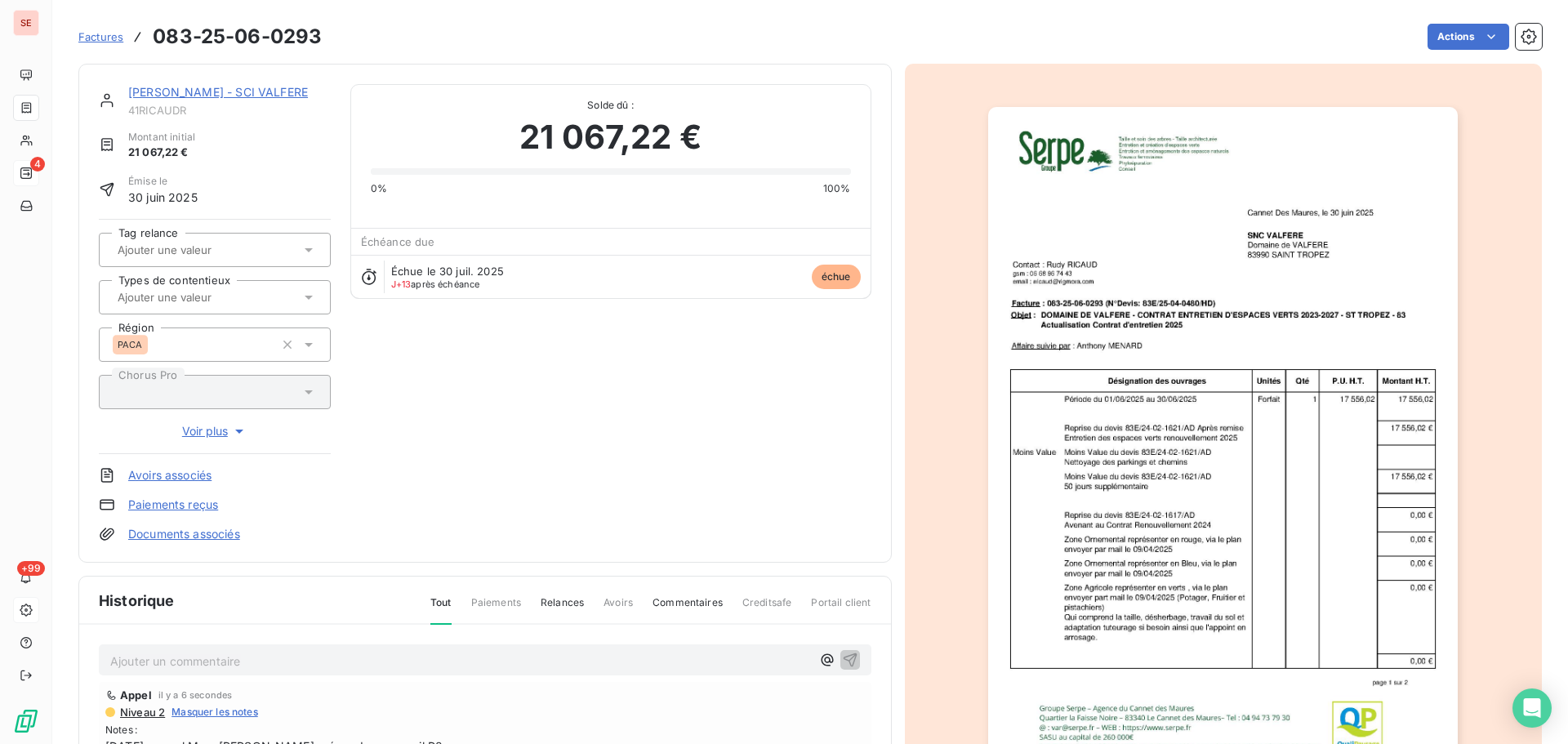
click at [209, 535] on link "Documents associés" at bounding box center [184, 534] width 112 height 17
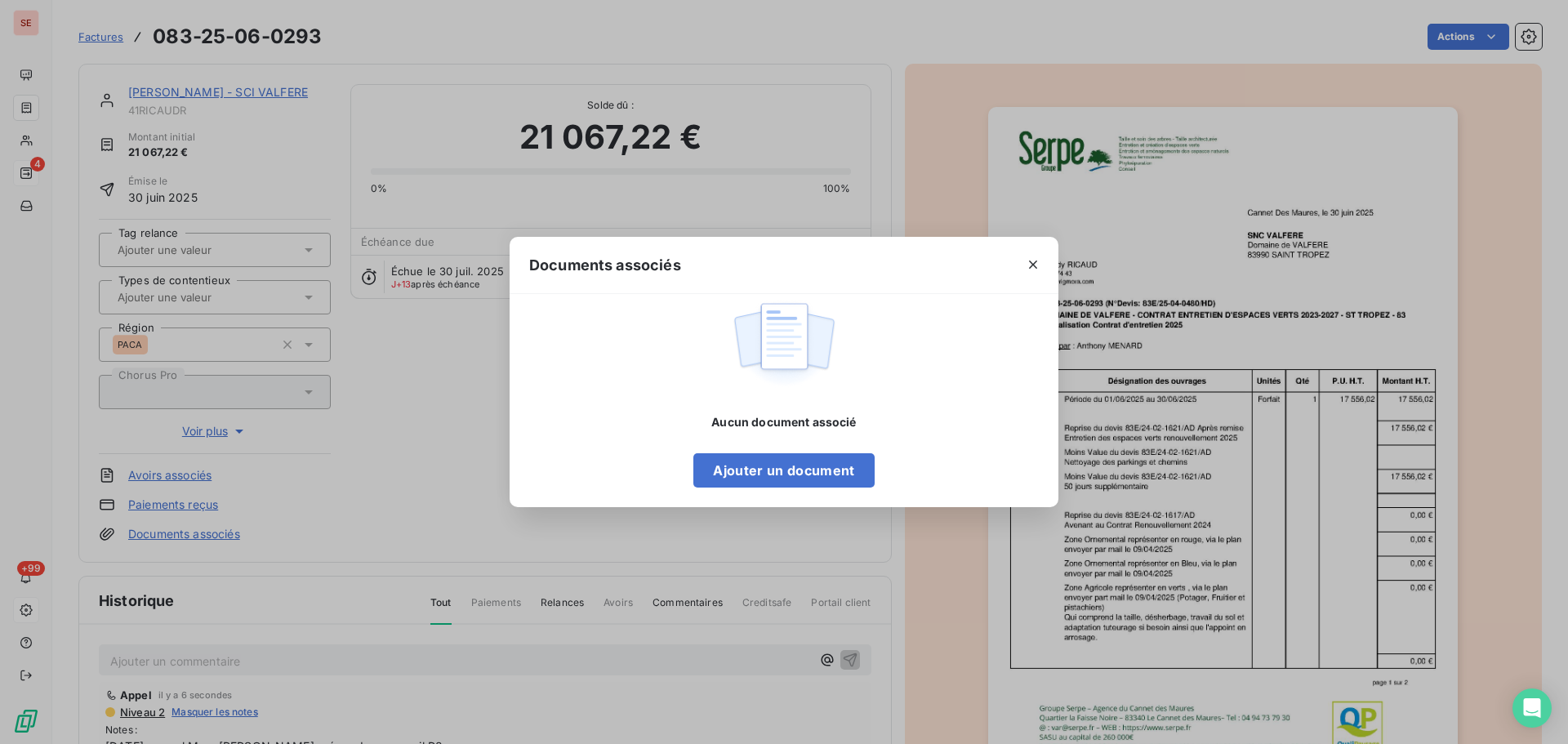
click at [1341, 446] on div "Documents associés Aucun document associé Ajouter un document" at bounding box center [784, 372] width 1568 height 744
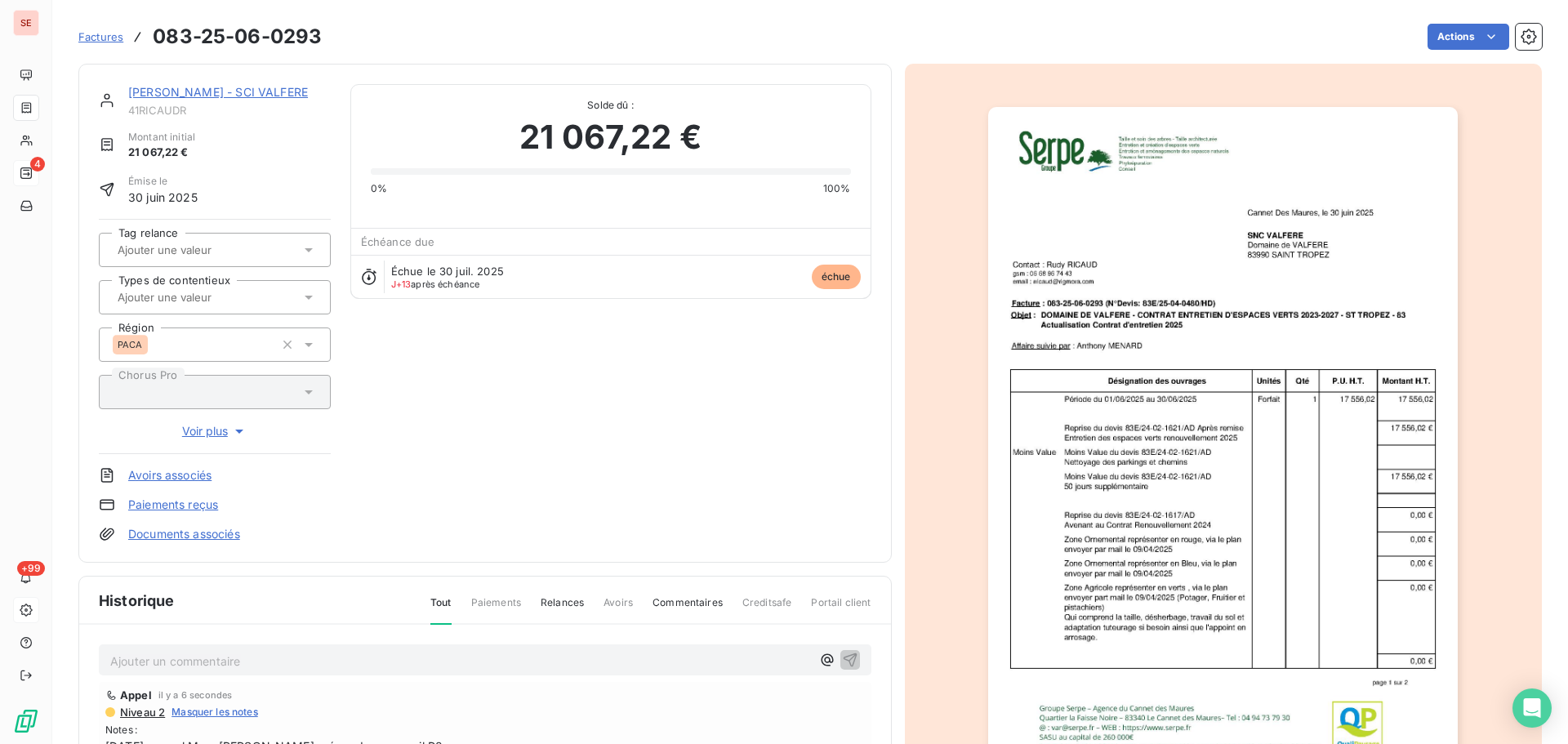
click at [1337, 456] on img "button" at bounding box center [1222, 439] width 469 height 665
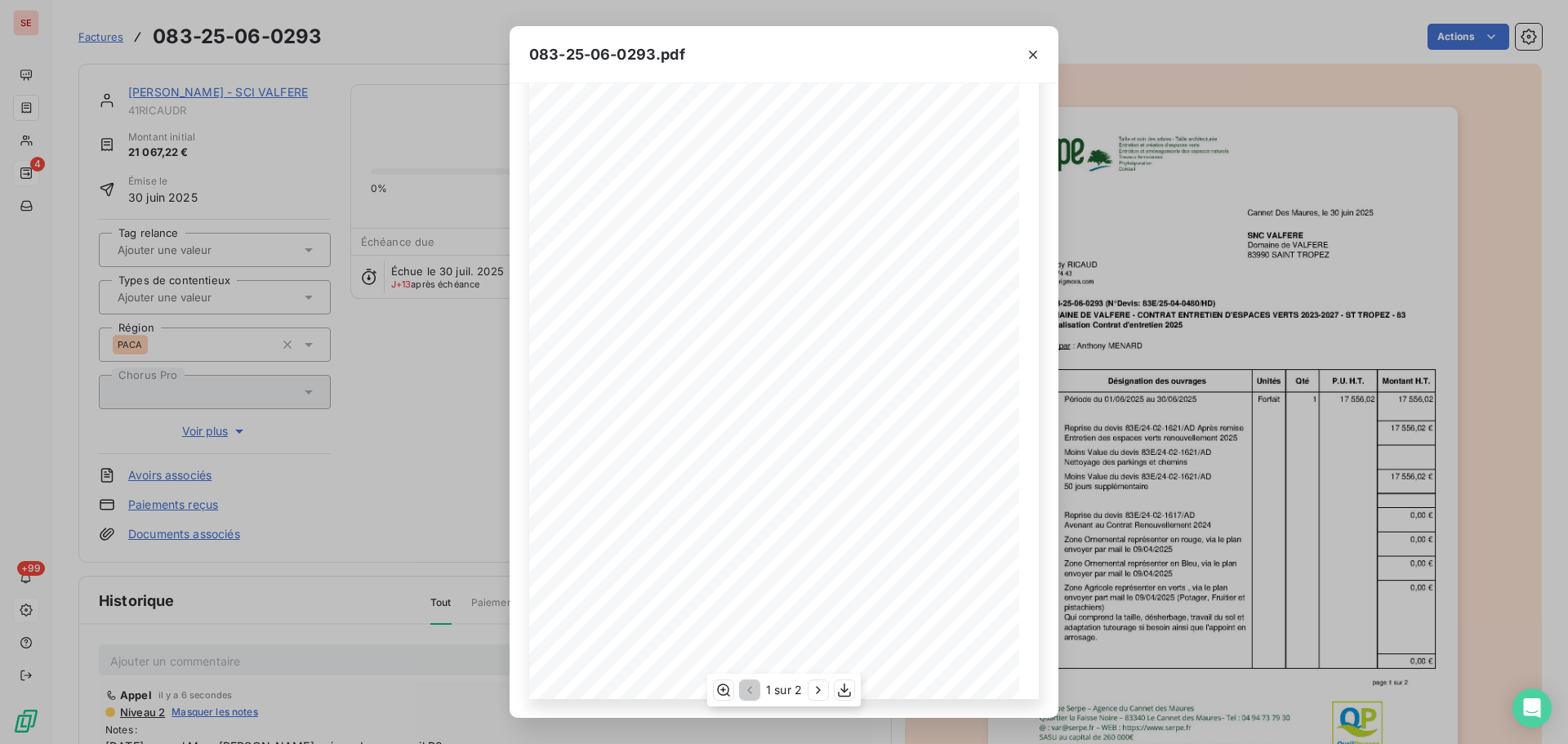
scroll to position [97, 0]
click at [839, 689] on icon "button" at bounding box center [844, 690] width 17 height 17
drag, startPoint x: 1036, startPoint y: 51, endPoint x: 978, endPoint y: 77, distance: 63.6
click at [1034, 49] on icon "button" at bounding box center [1033, 55] width 17 height 17
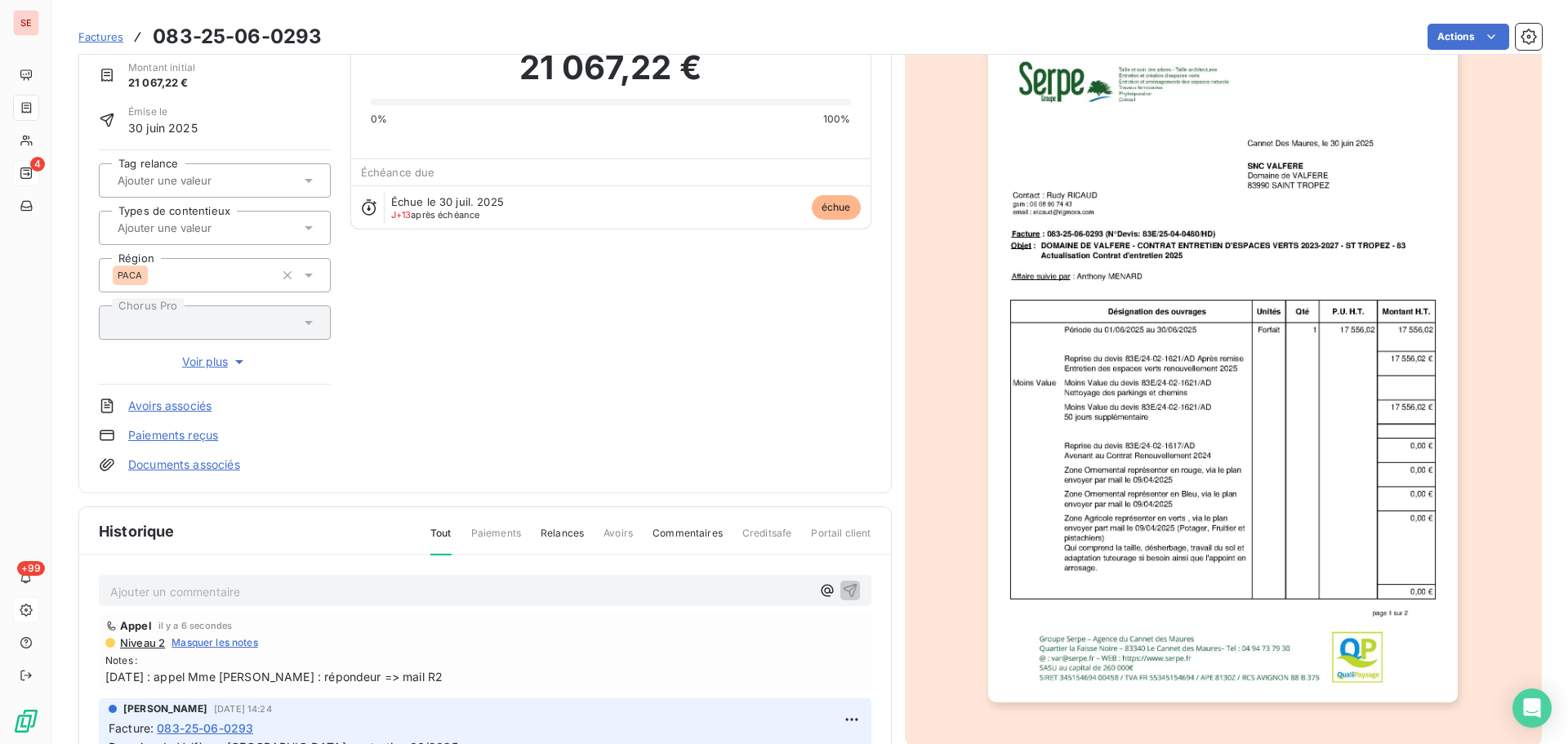
scroll to position [238, 0]
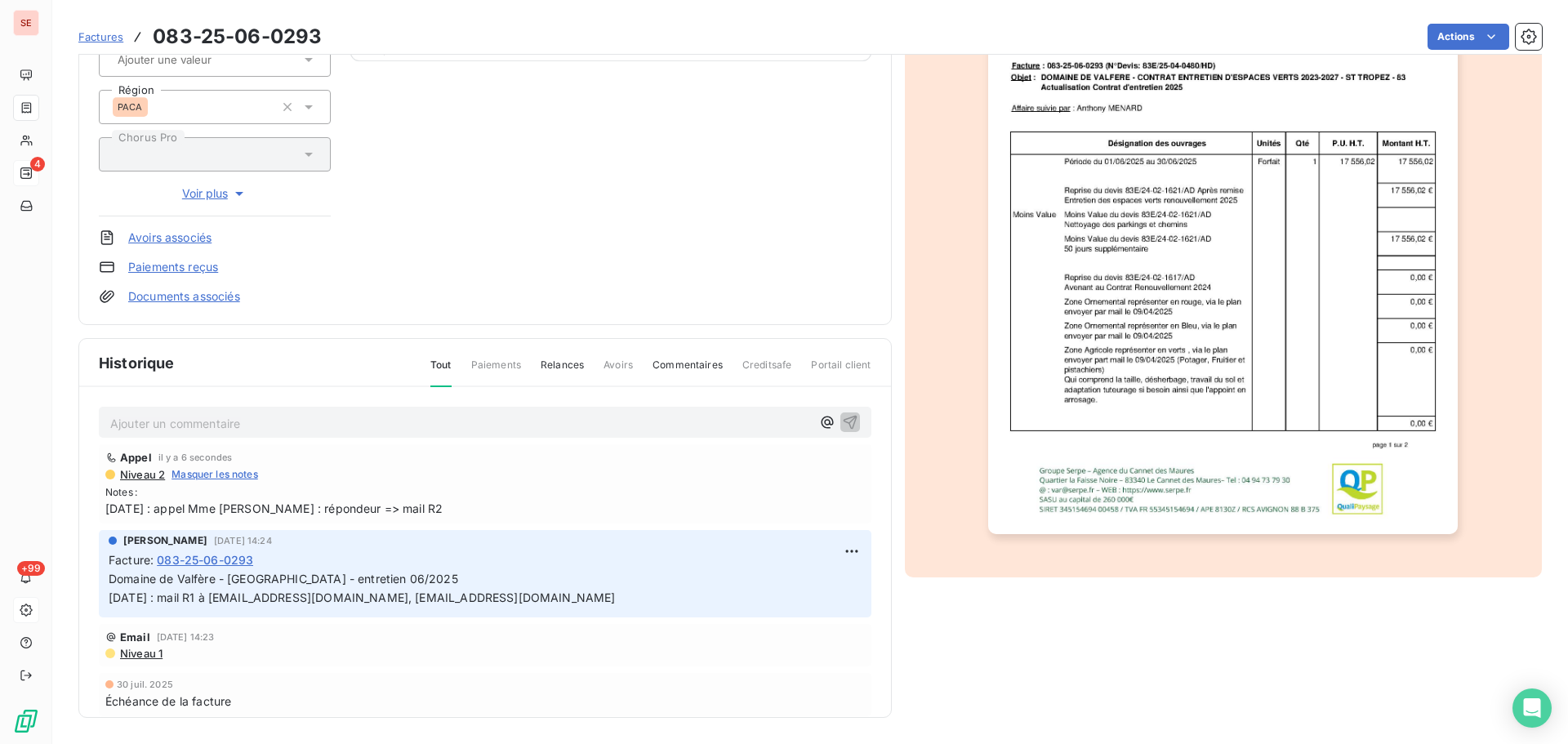
click at [138, 656] on span "Niveau 1" at bounding box center [140, 653] width 44 height 13
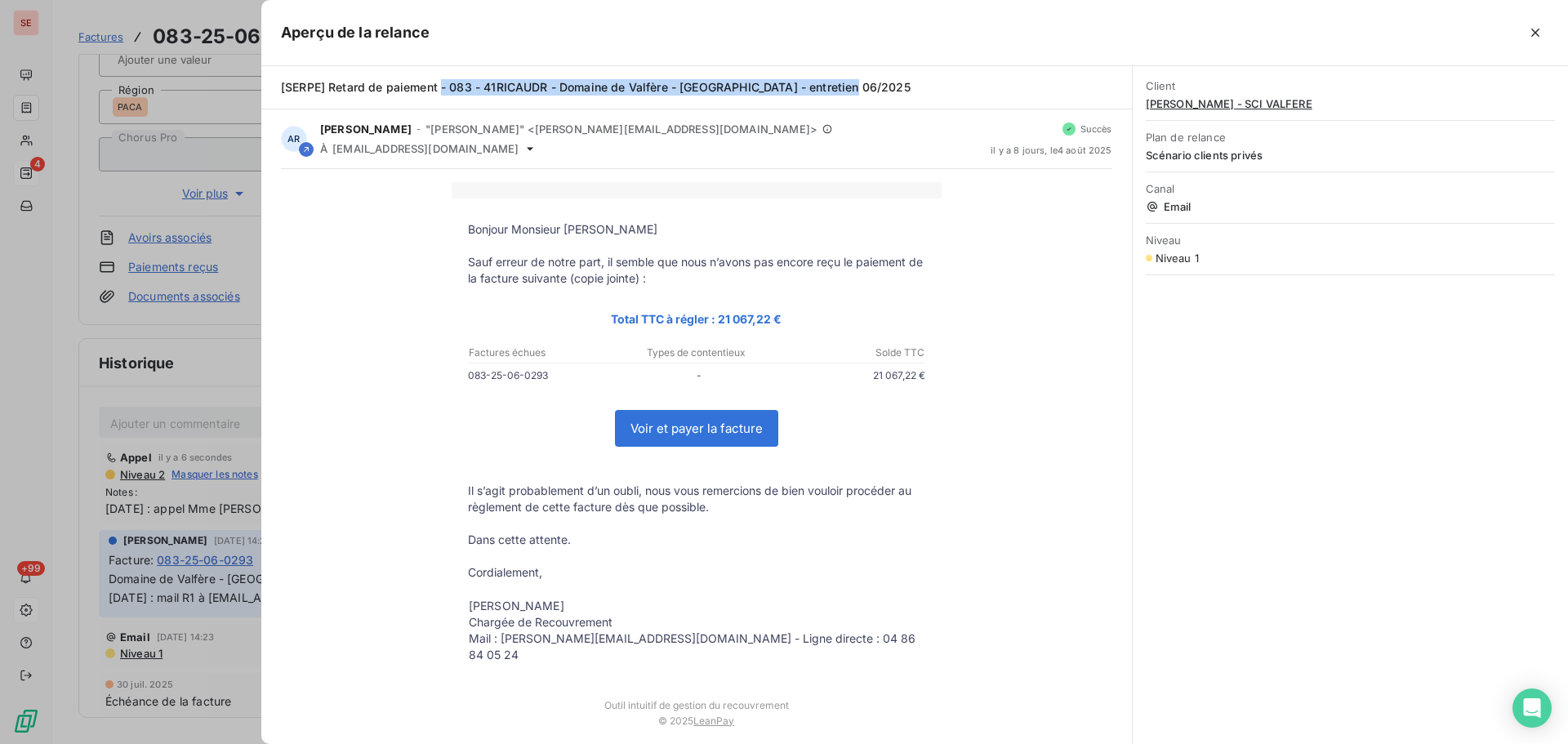
drag, startPoint x: 441, startPoint y: 87, endPoint x: 941, endPoint y: 91, distance: 500.0
click at [941, 91] on div "[SERPE] Retard de paiement - 083 - 41RICAUDR - Domaine de Valfère - ST TROPEZ -…" at bounding box center [697, 87] width 831 height 17
copy span "- 083 - 41RICAUDR - Domaine de Valfère - ST TROPEZ - entretien 06/2025"
click at [72, 200] on div at bounding box center [784, 372] width 1568 height 744
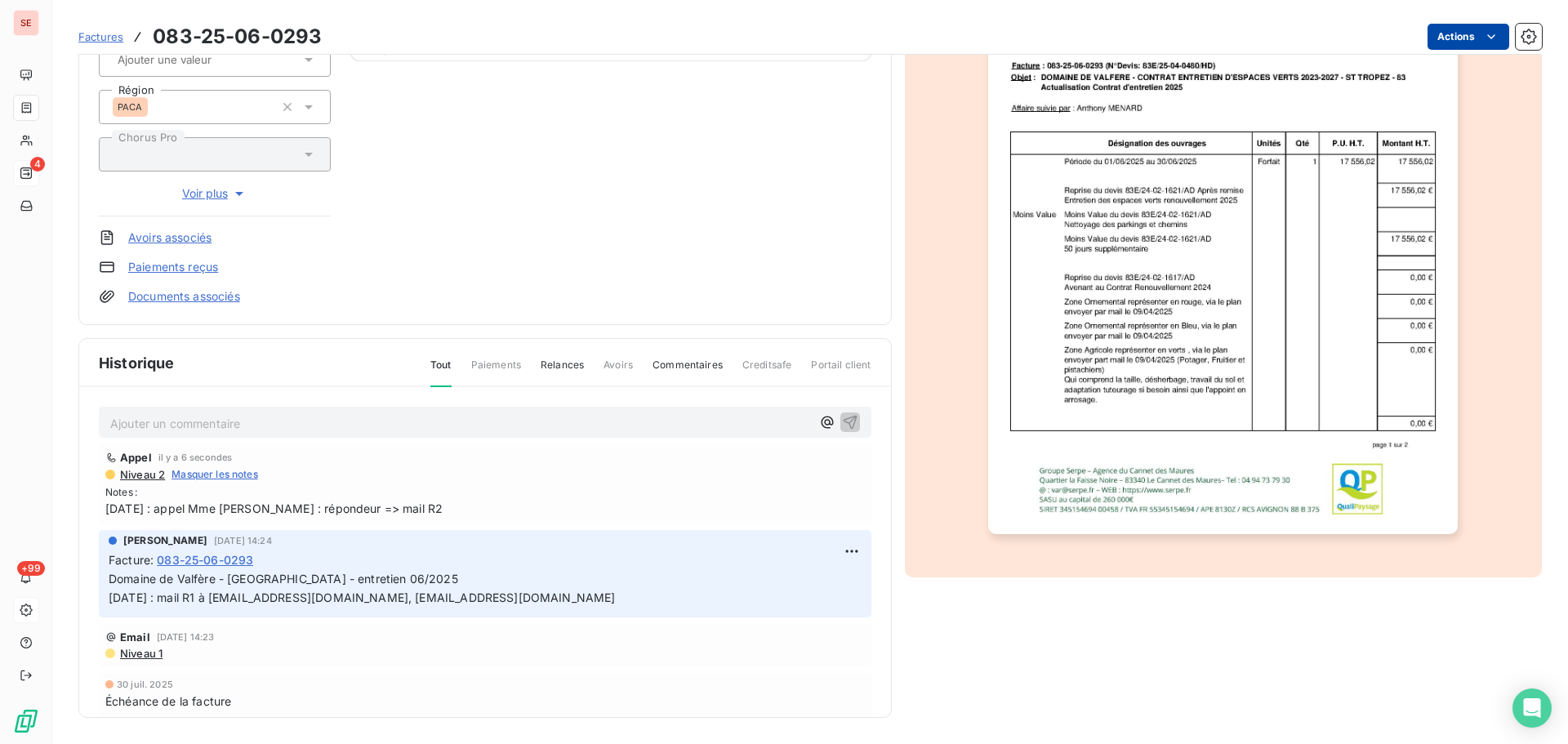
click at [1430, 35] on html "SE 4 +99 Factures 083-25-06-0293 Actions RUDY RICAUD - SCI VALFERE 41RICAUDR Mo…" at bounding box center [784, 372] width 1568 height 744
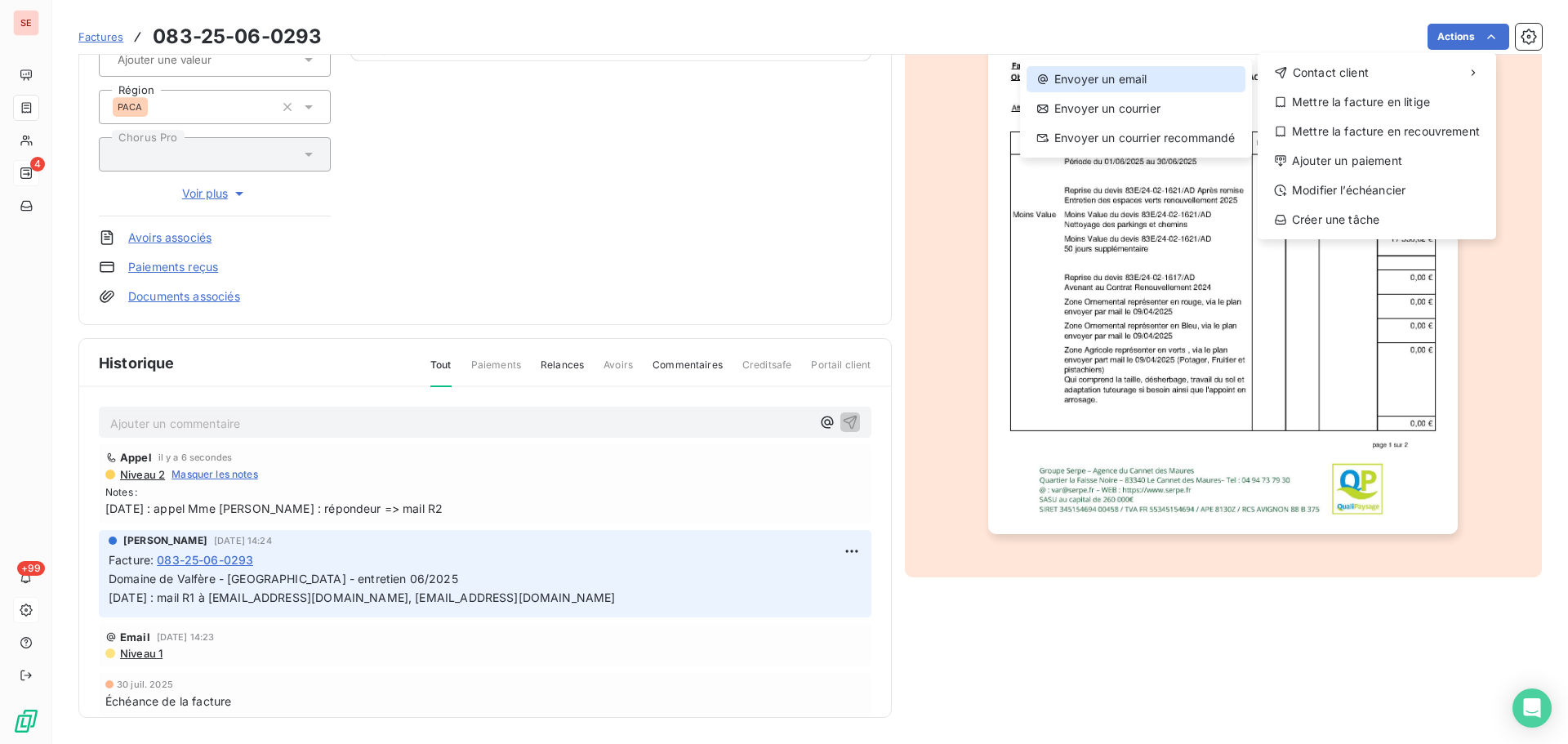
click at [1077, 79] on div "Envoyer un email" at bounding box center [1136, 79] width 219 height 26
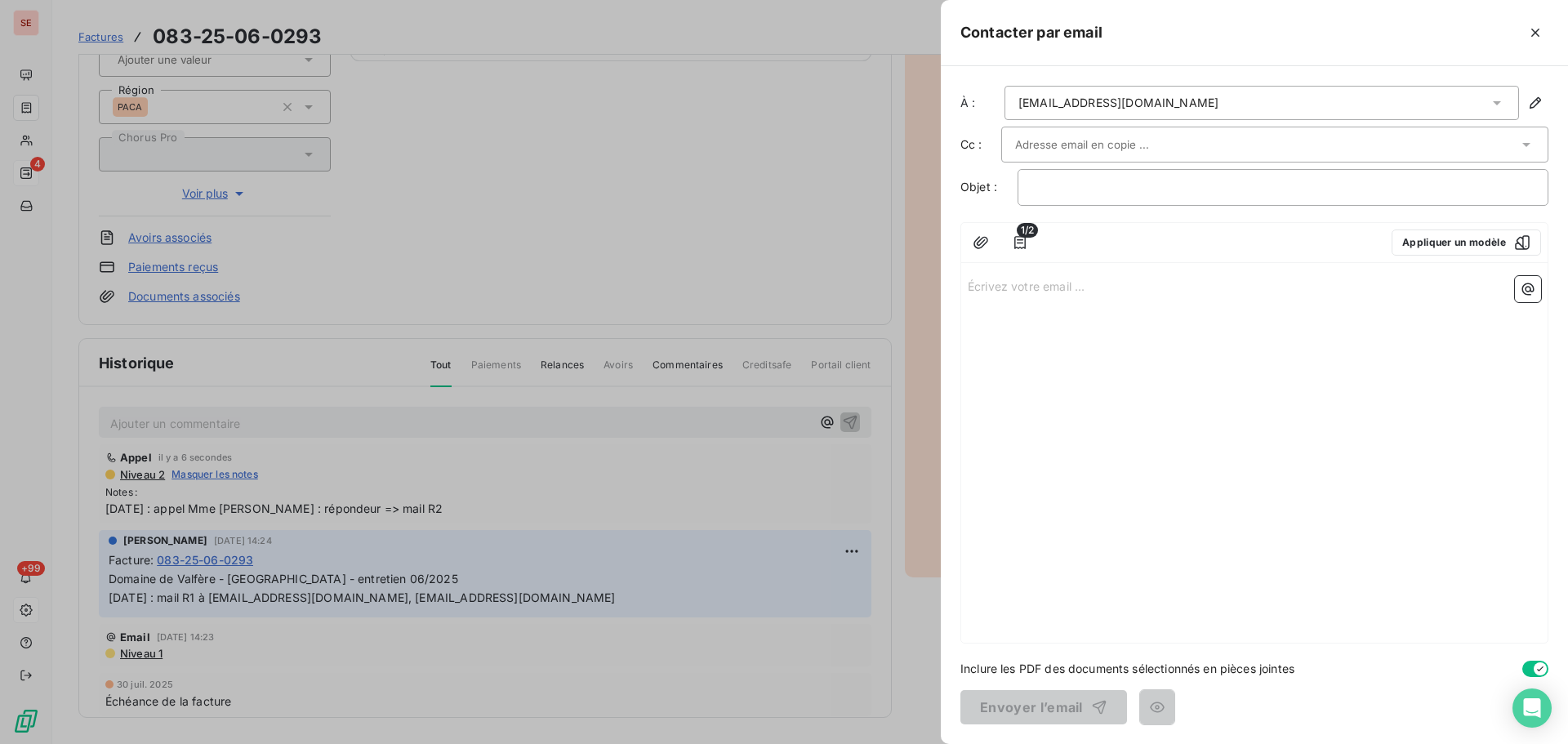
click at [1180, 109] on div "rricaud@rigmora.com" at bounding box center [1261, 103] width 514 height 34
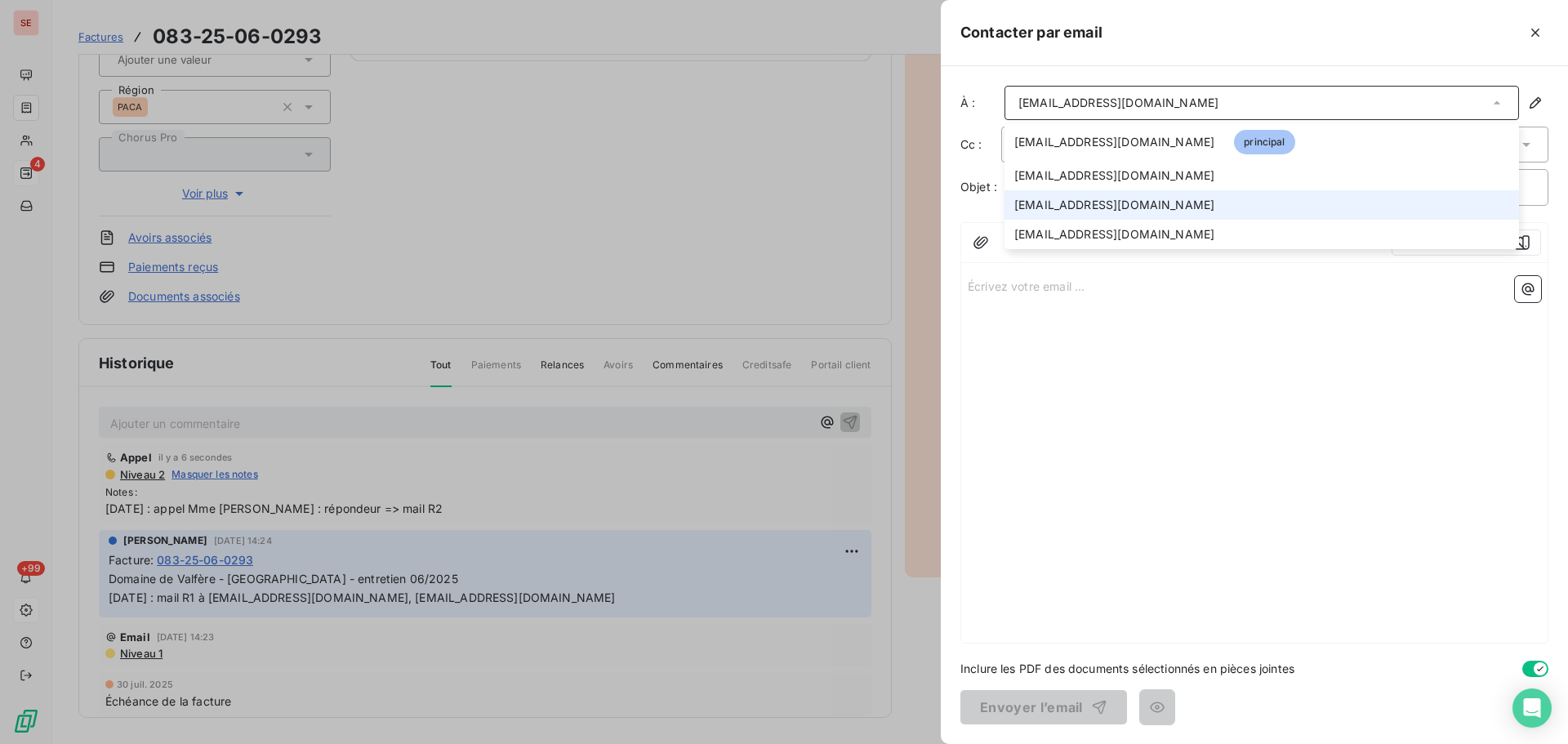
click at [1125, 209] on span "lroubischeva@rigmora.com" at bounding box center [1114, 205] width 200 height 17
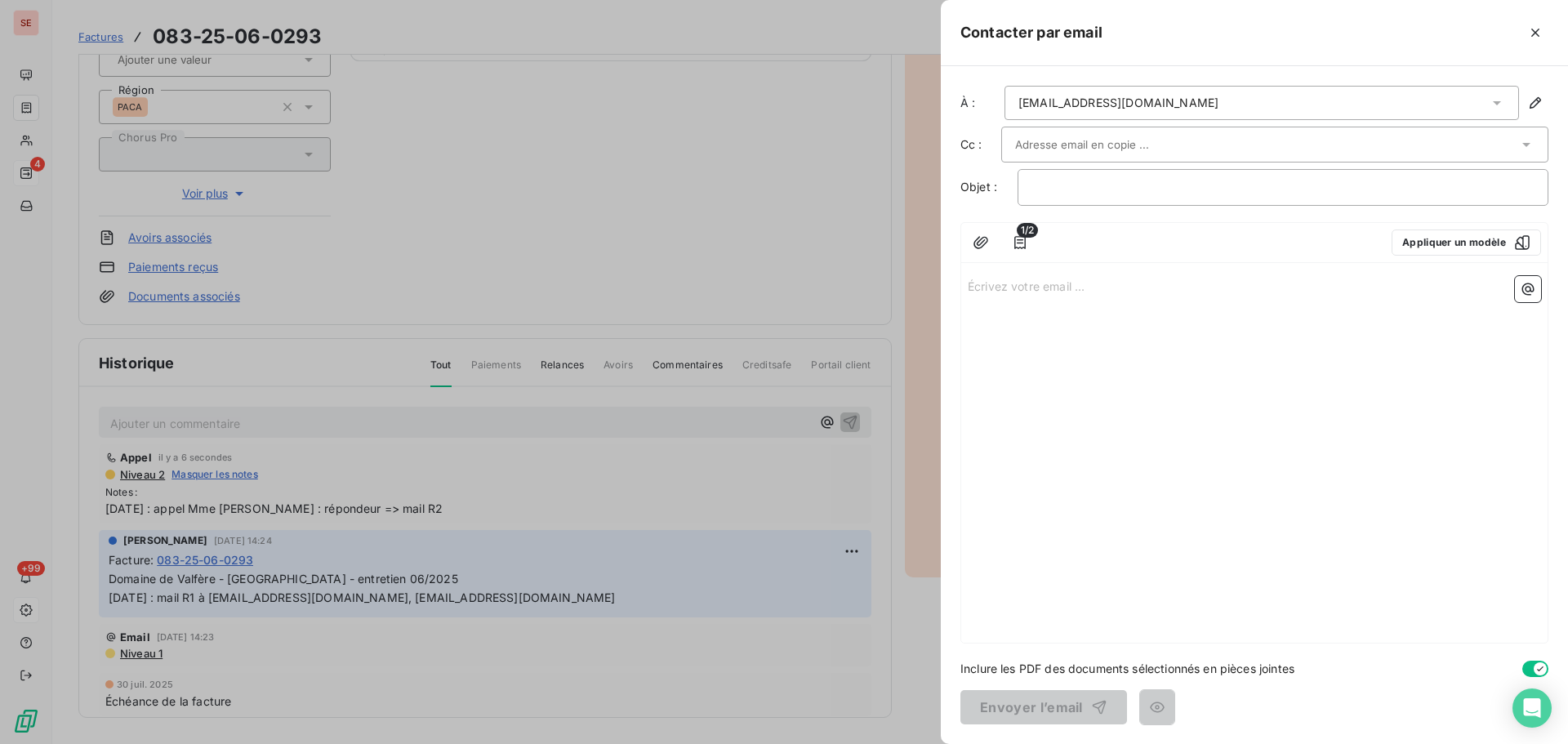
click at [1124, 150] on input "text" at bounding box center [1102, 144] width 175 height 25
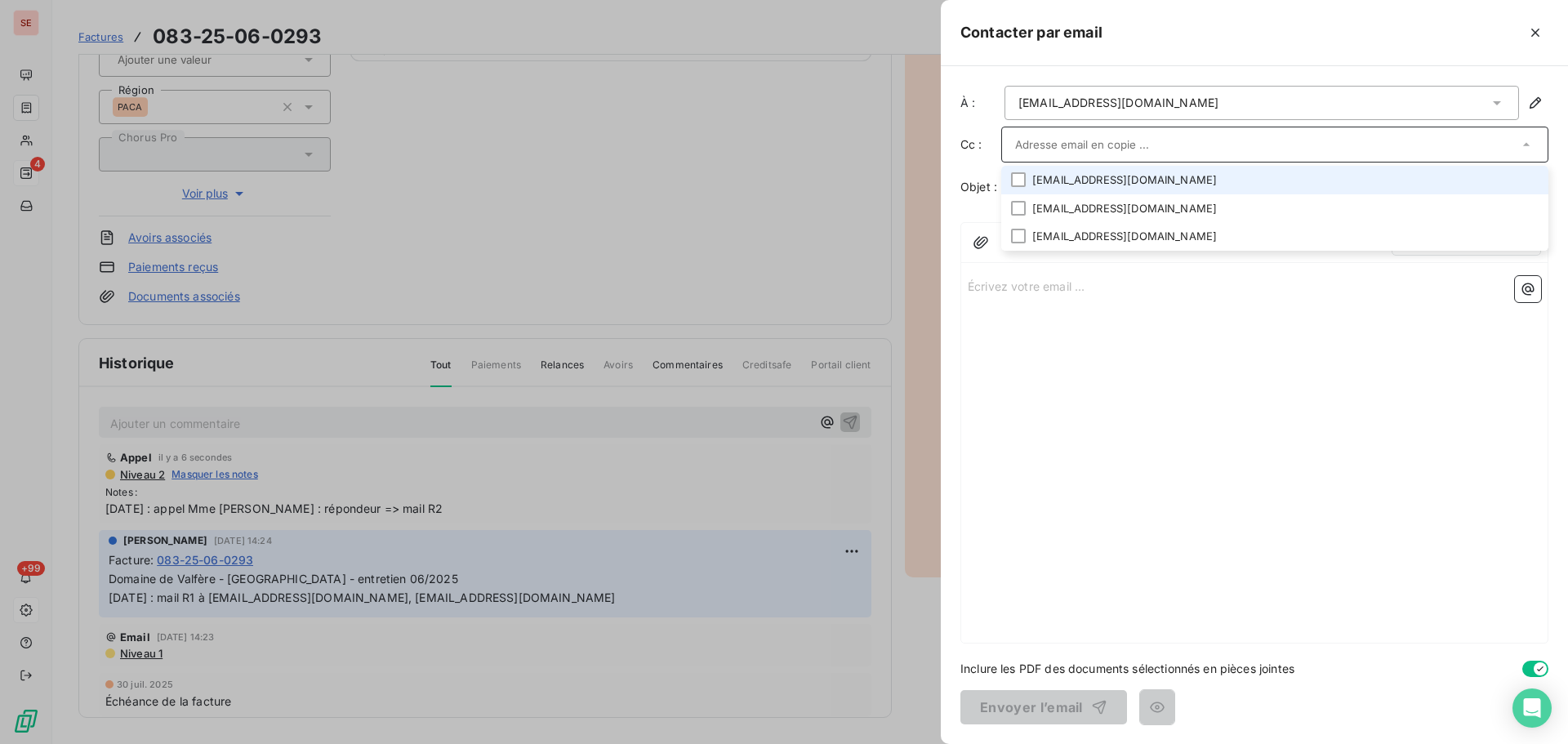
click at [1107, 185] on li "rricaud@rigmora.com" at bounding box center [1275, 179] width 547 height 28
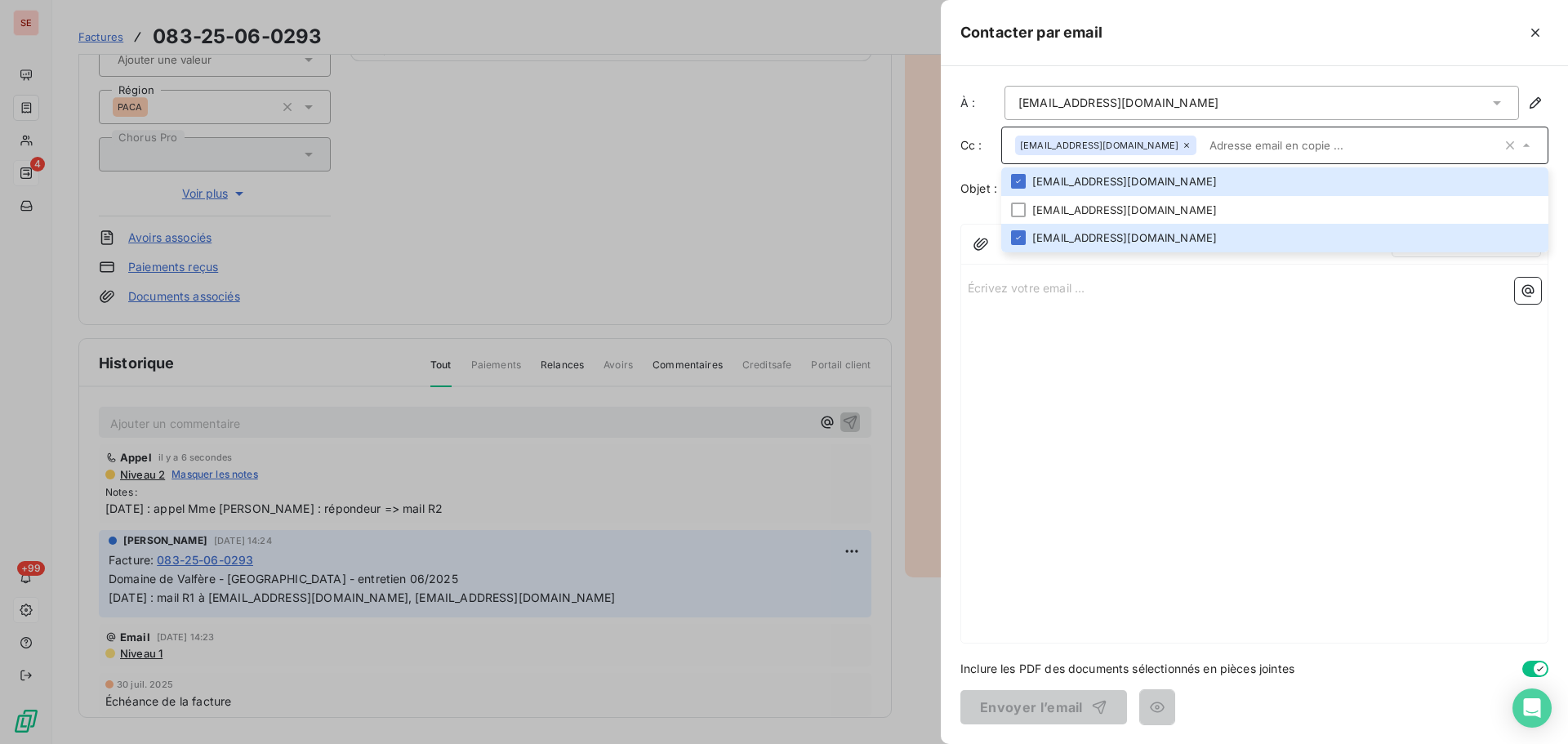
click at [1282, 18] on div "Contacter par email" at bounding box center [1254, 33] width 627 height 67
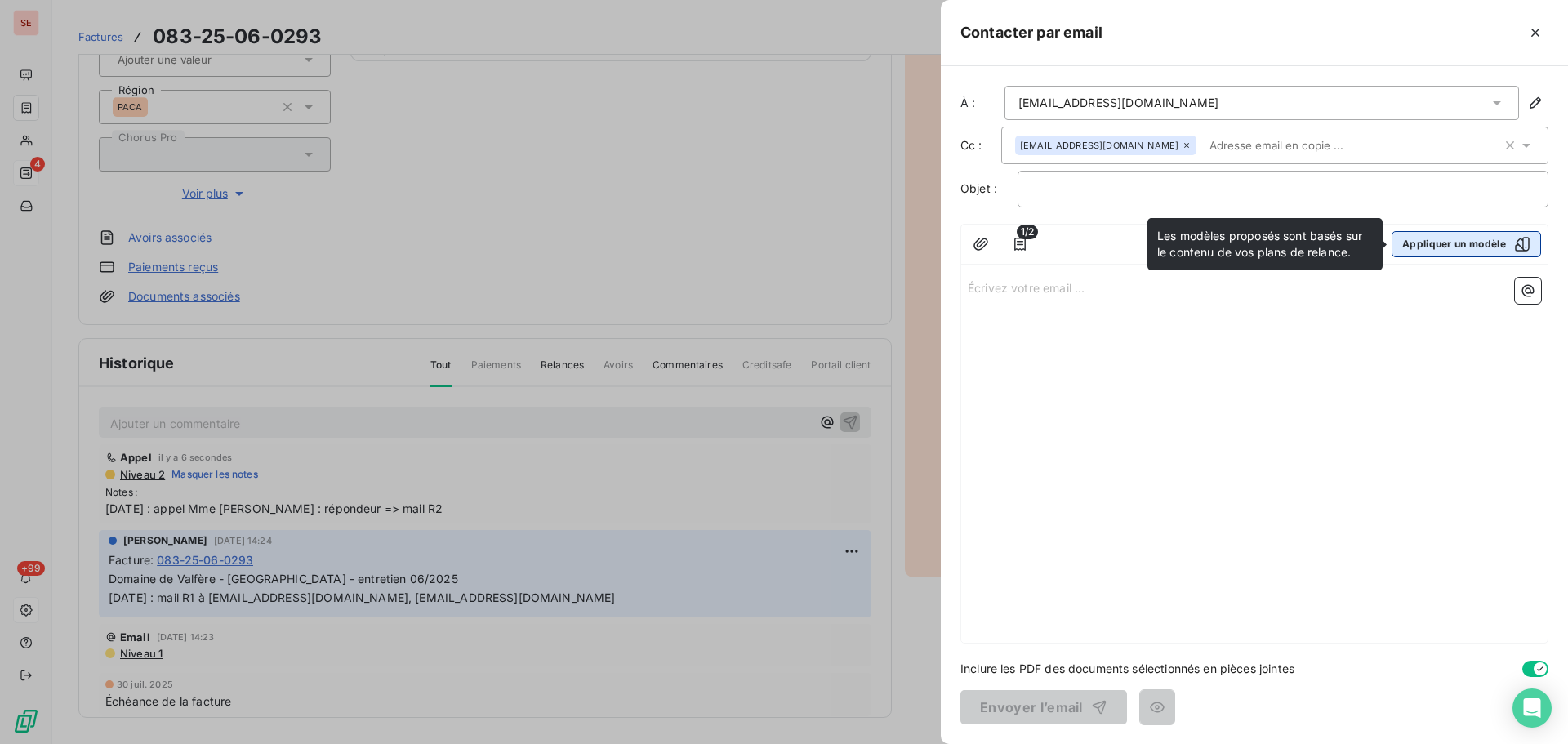
click at [1445, 243] on button "Appliquer un modèle" at bounding box center [1466, 244] width 150 height 26
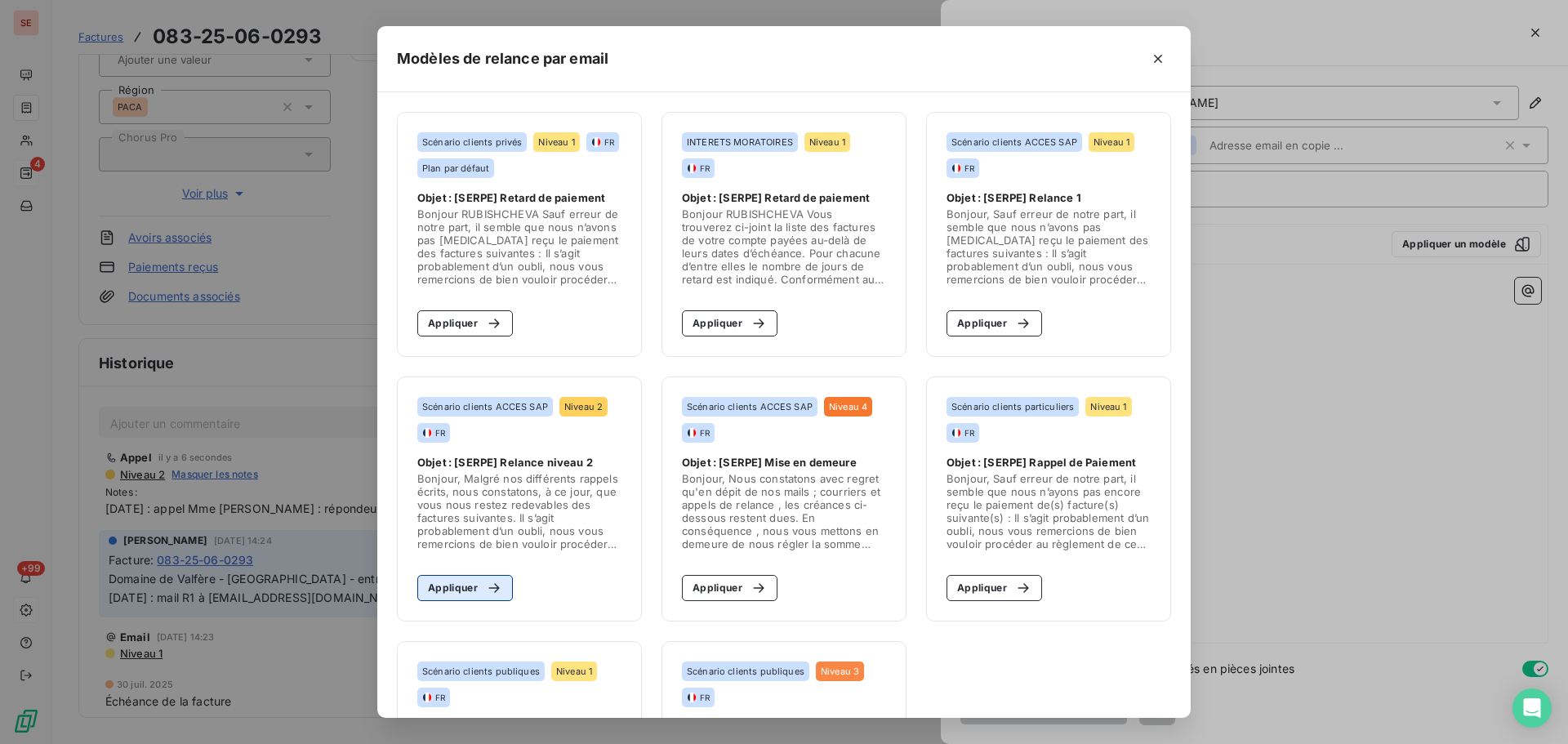
click at [466, 593] on button "Appliquer" at bounding box center [466, 588] width 96 height 26
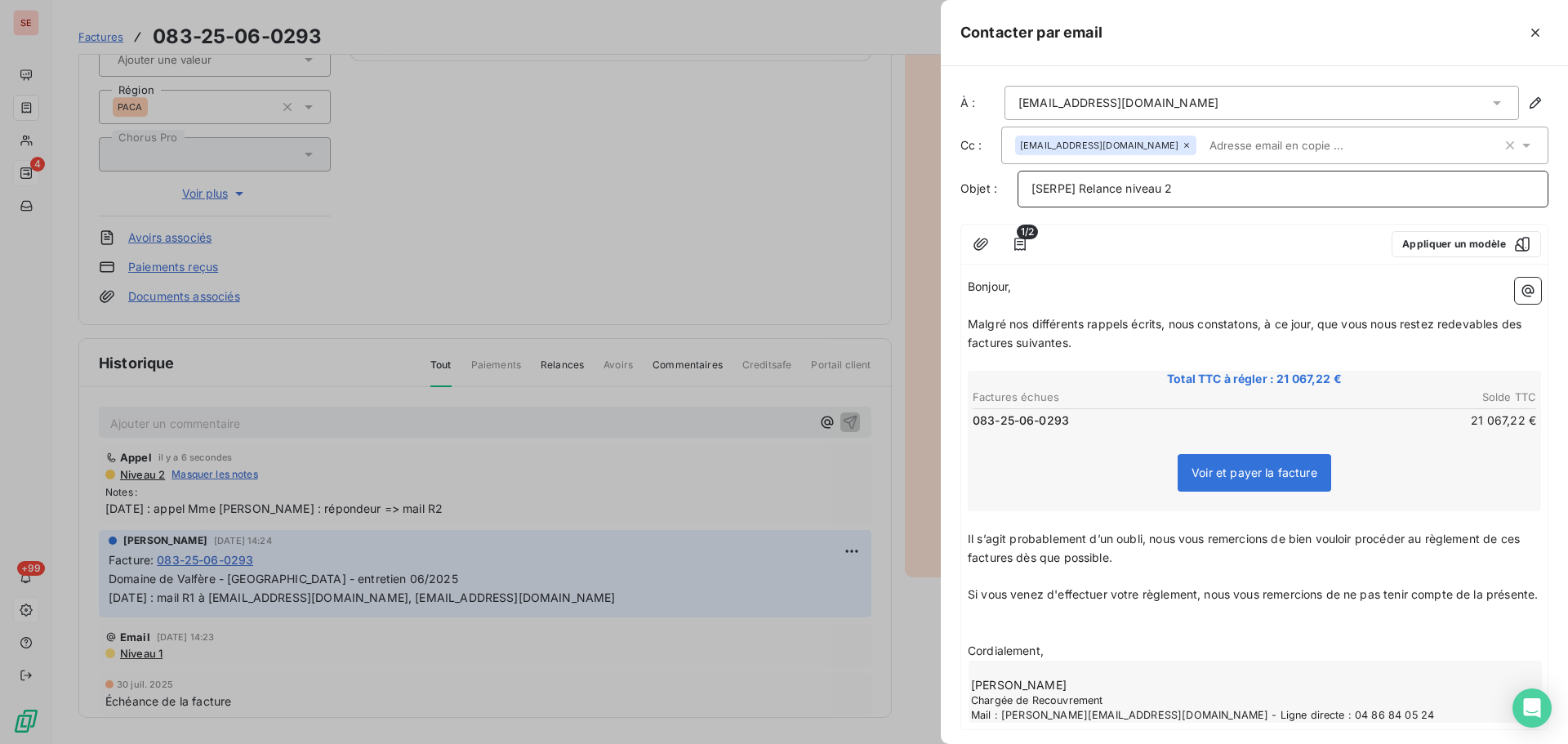
click at [1248, 185] on p "[SERPE] Relance niveau 2" at bounding box center [1283, 188] width 503 height 19
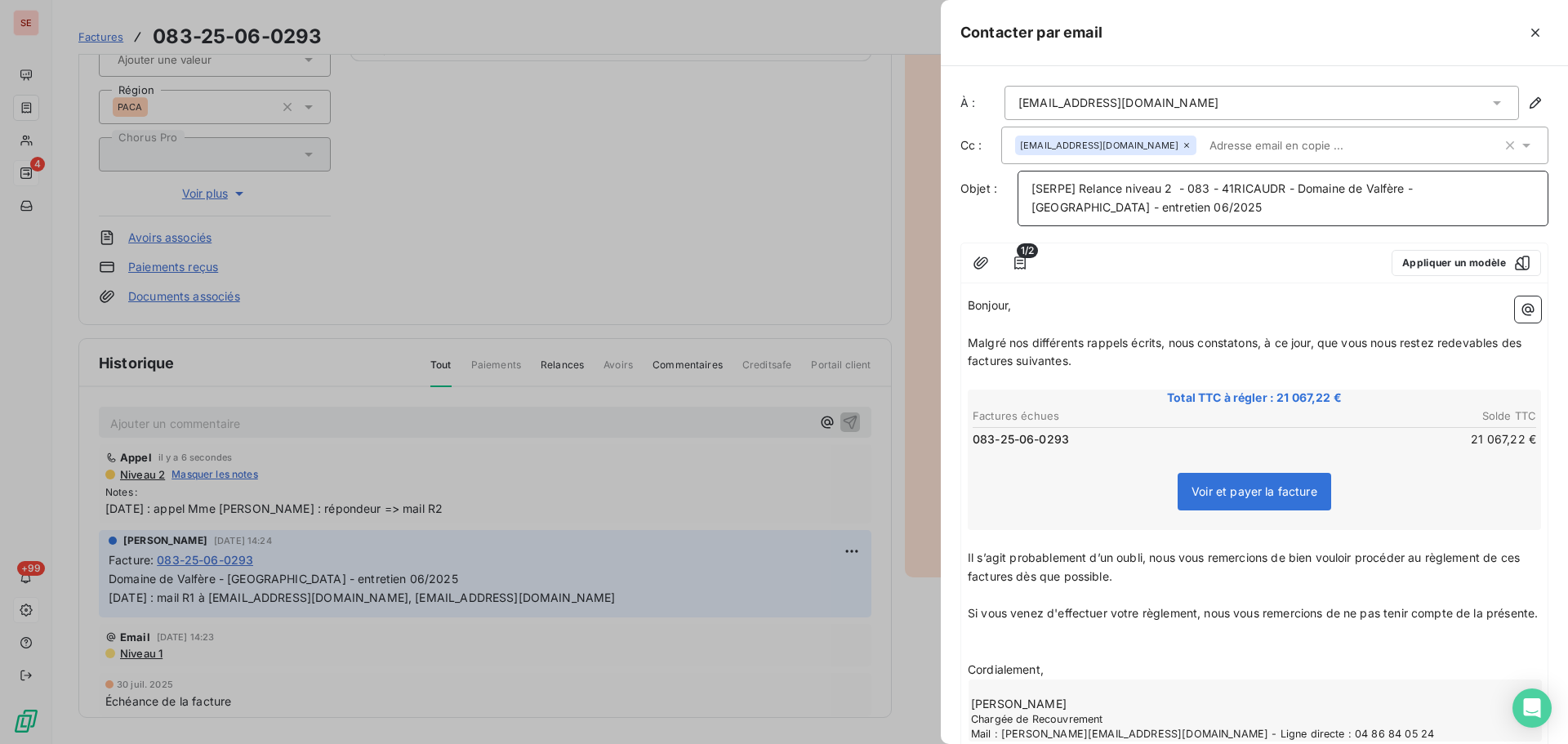
click at [1184, 184] on span "[SERPE] Relance niveau 2 - 083 - 41RICAUDR - Domaine de Valfère - ST TROPEZ - e…" at bounding box center [1224, 197] width 385 height 32
click at [1178, 184] on span "[SERPE] Relance niveau 2 - 083 - 41RICAUDR - Domaine de Valfère - ST TROPEZ - e…" at bounding box center [1224, 197] width 385 height 32
click at [968, 339] on span "Malgré nos différents rappels écrits, nous constatons, à ce jour, que vous nous…" at bounding box center [1247, 352] width 557 height 32
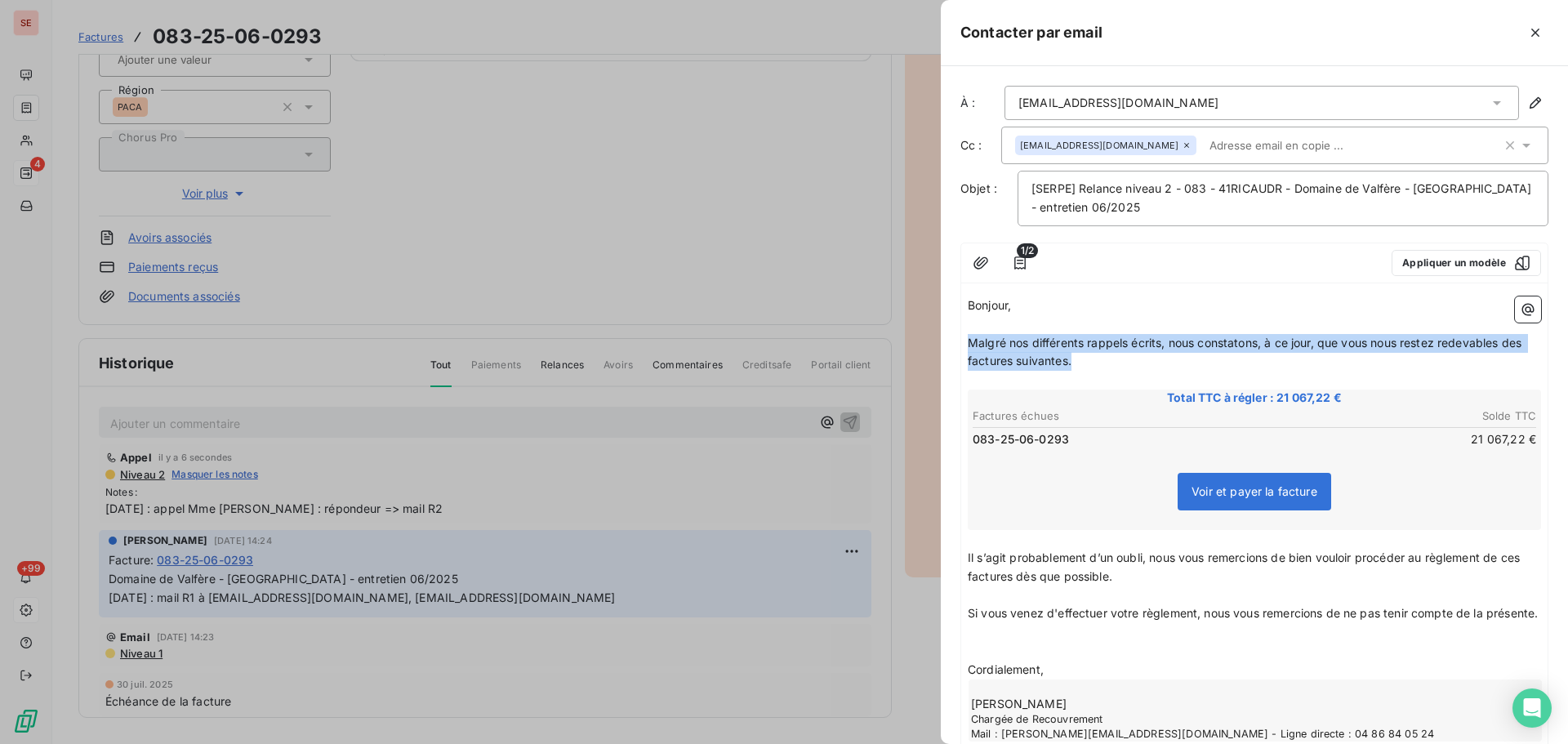
drag, startPoint x: 1085, startPoint y: 362, endPoint x: 958, endPoint y: 336, distance: 129.6
click at [958, 336] on div "À : lroubischeva@rigmora.com Cc : rricaud@rigmora.com Objet : [SERPE] Relance n…" at bounding box center [1254, 406] width 627 height 678
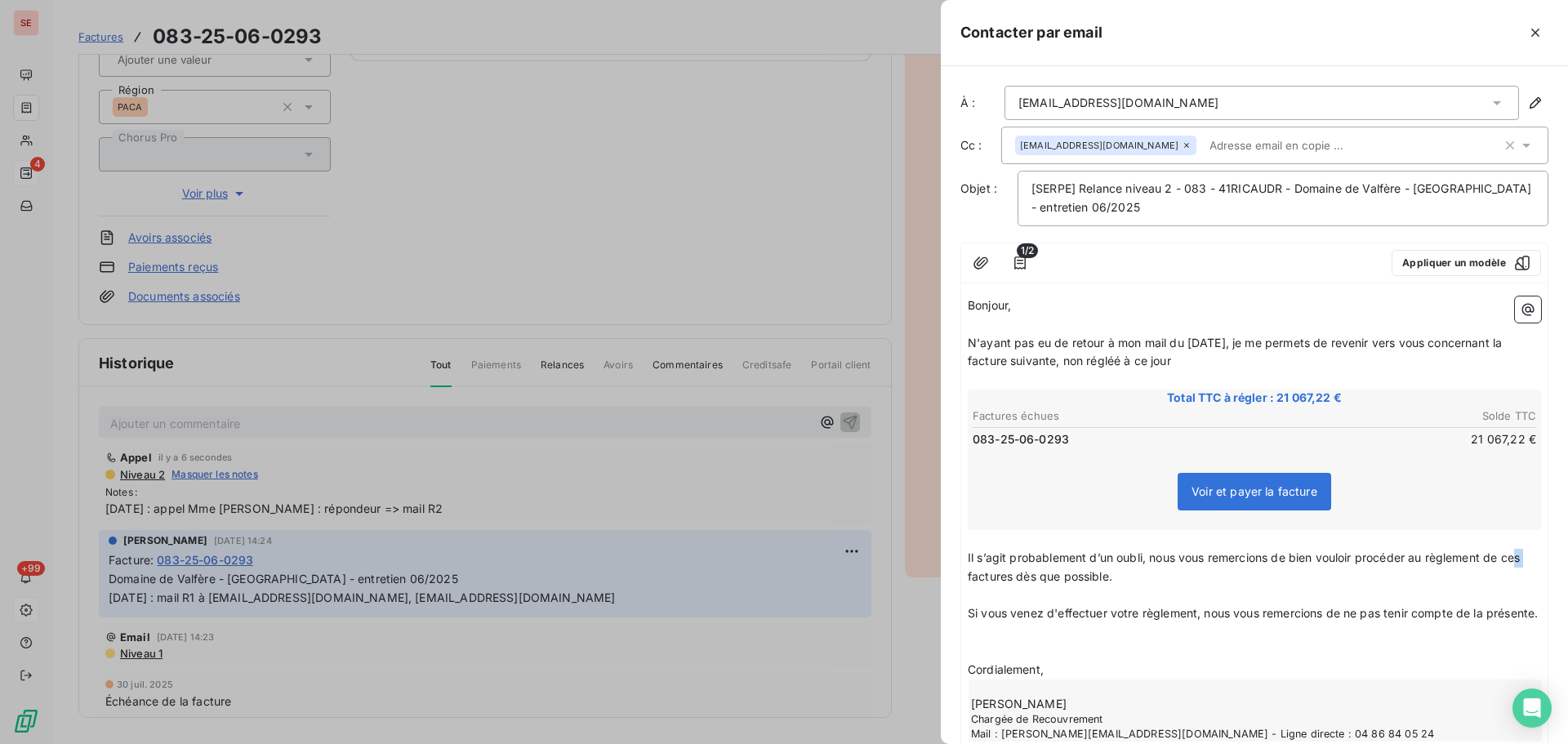
drag, startPoint x: 1519, startPoint y: 558, endPoint x: 1528, endPoint y: 560, distance: 9.2
click at [1523, 560] on span "Il s’agit probablement d’un oubli, nous vous remercions de bien vouloir procéde…" at bounding box center [1246, 567] width 556 height 32
click at [1044, 576] on span "Il s’agit probablement d’un oubli, nous vous remercions de bien vouloir procéde…" at bounding box center [1250, 567] width 564 height 32
click at [983, 642] on p "﻿" at bounding box center [1254, 632] width 573 height 19
click at [1012, 661] on p "﻿" at bounding box center [1254, 651] width 573 height 19
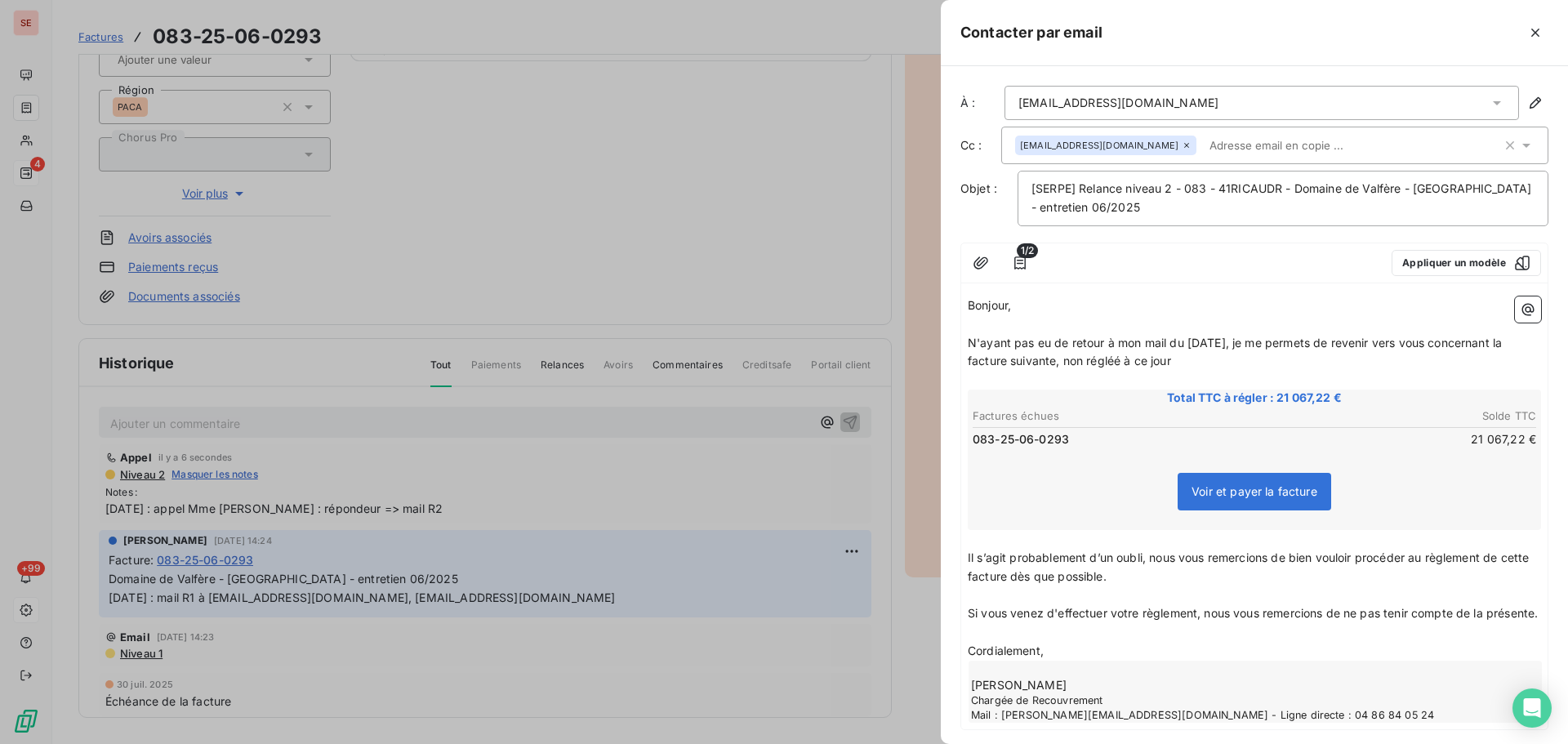
click at [1042, 623] on p "Si vous venez d'effectuer votre règlement, nous vous remercions de ne pas tenir…" at bounding box center [1254, 614] width 573 height 19
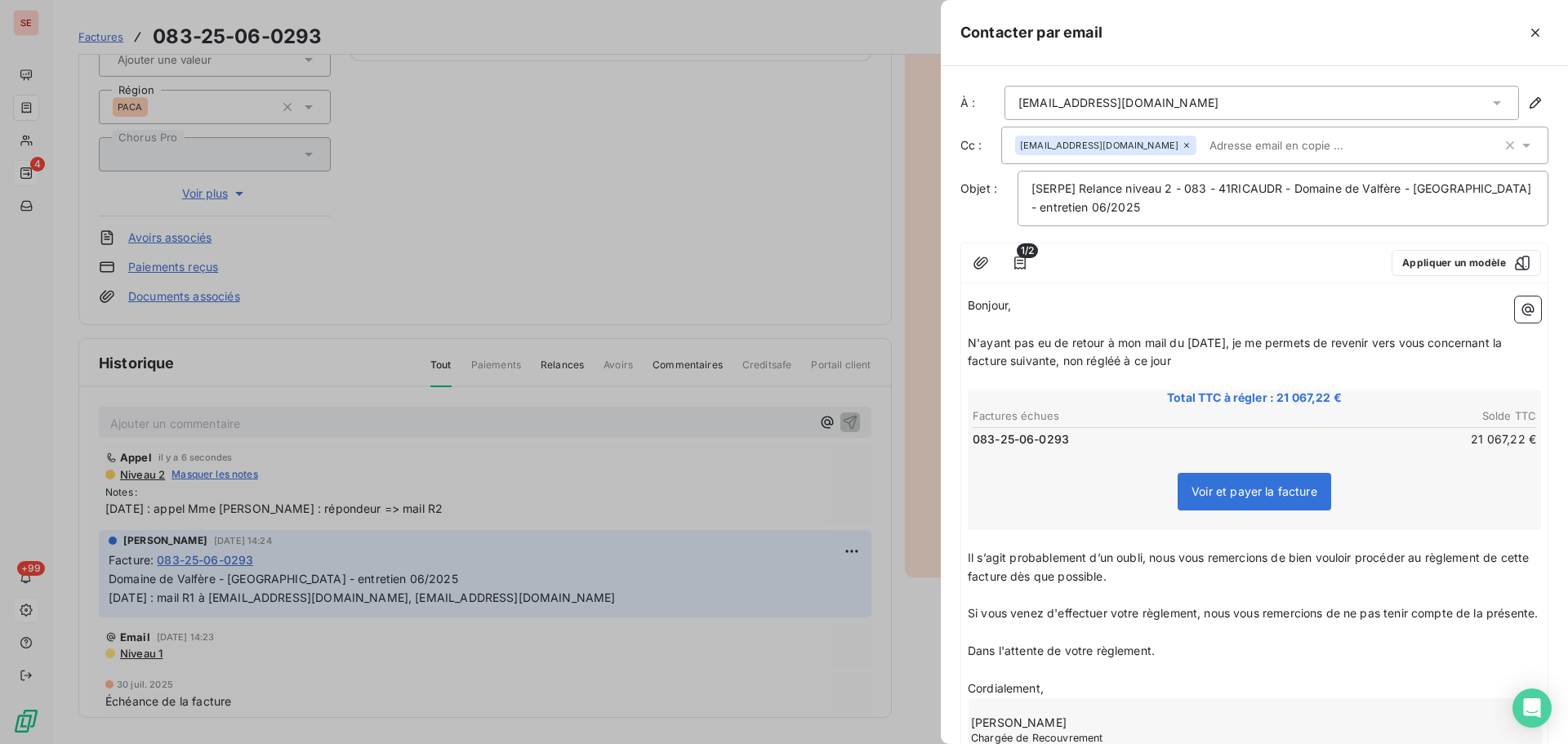
click at [1200, 361] on p "N'ayant pas eu de retour à mon mail du 04/08/2025, je me permets de revenir ver…" at bounding box center [1254, 353] width 573 height 37
click at [1133, 361] on span "N'ayant pas eu de retour à mon mail du 04/08/2025, je me permets de revenir ver…" at bounding box center [1237, 352] width 537 height 32
drag, startPoint x: 1230, startPoint y: 359, endPoint x: 969, endPoint y: 339, distance: 261.8
click at [969, 339] on p "N'ayant pas eu de retour à mon mail du 04/08/2025, je me permets de revenir ver…" at bounding box center [1254, 353] width 573 height 37
copy span "N'ayant pas eu de retour à mon mail du 04/08/2025, je me permets de revenir ver…"
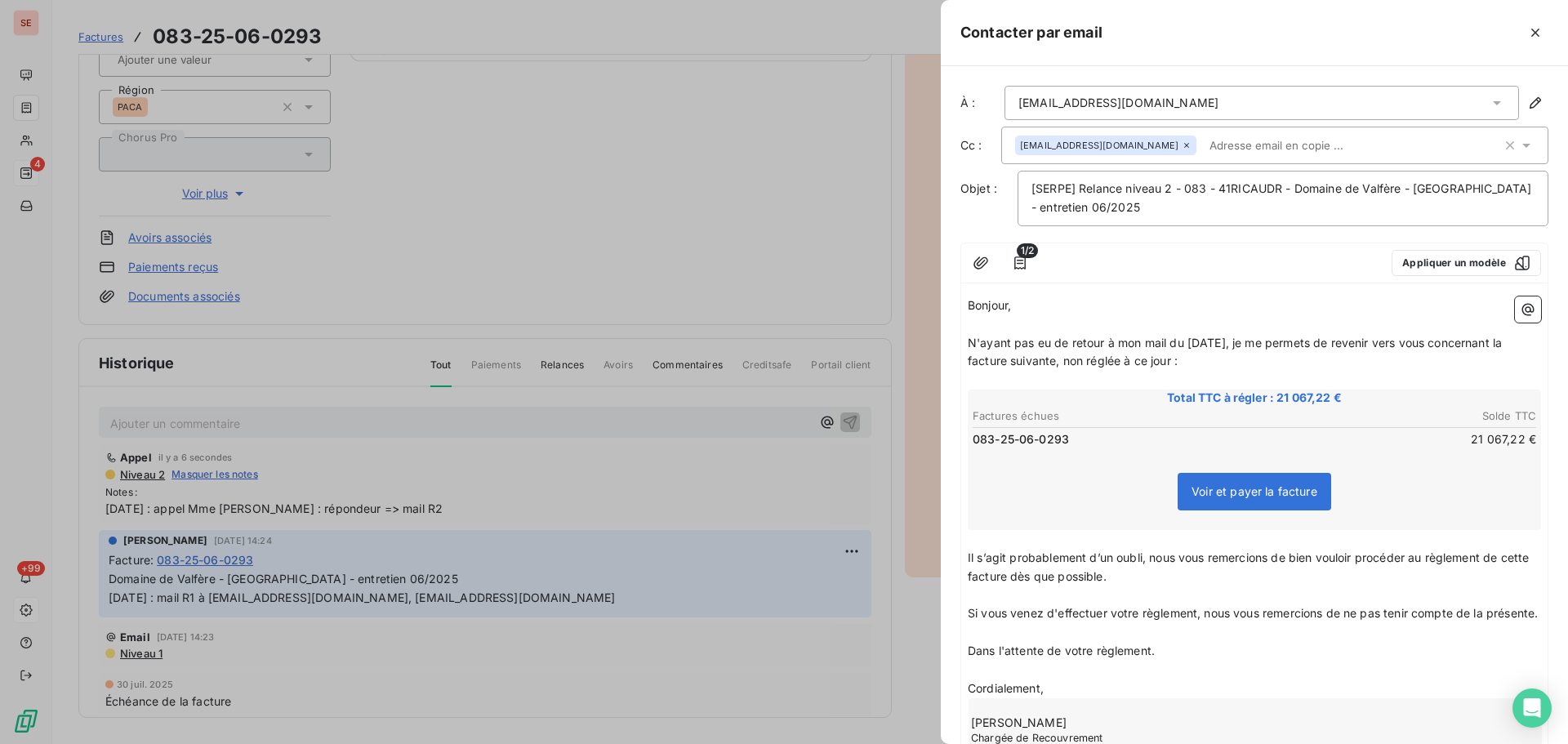
click at [1242, 367] on p "N'ayant pas eu de retour à mon mail du 04/08/2025, je me permets de revenir ver…" at bounding box center [1254, 353] width 573 height 37
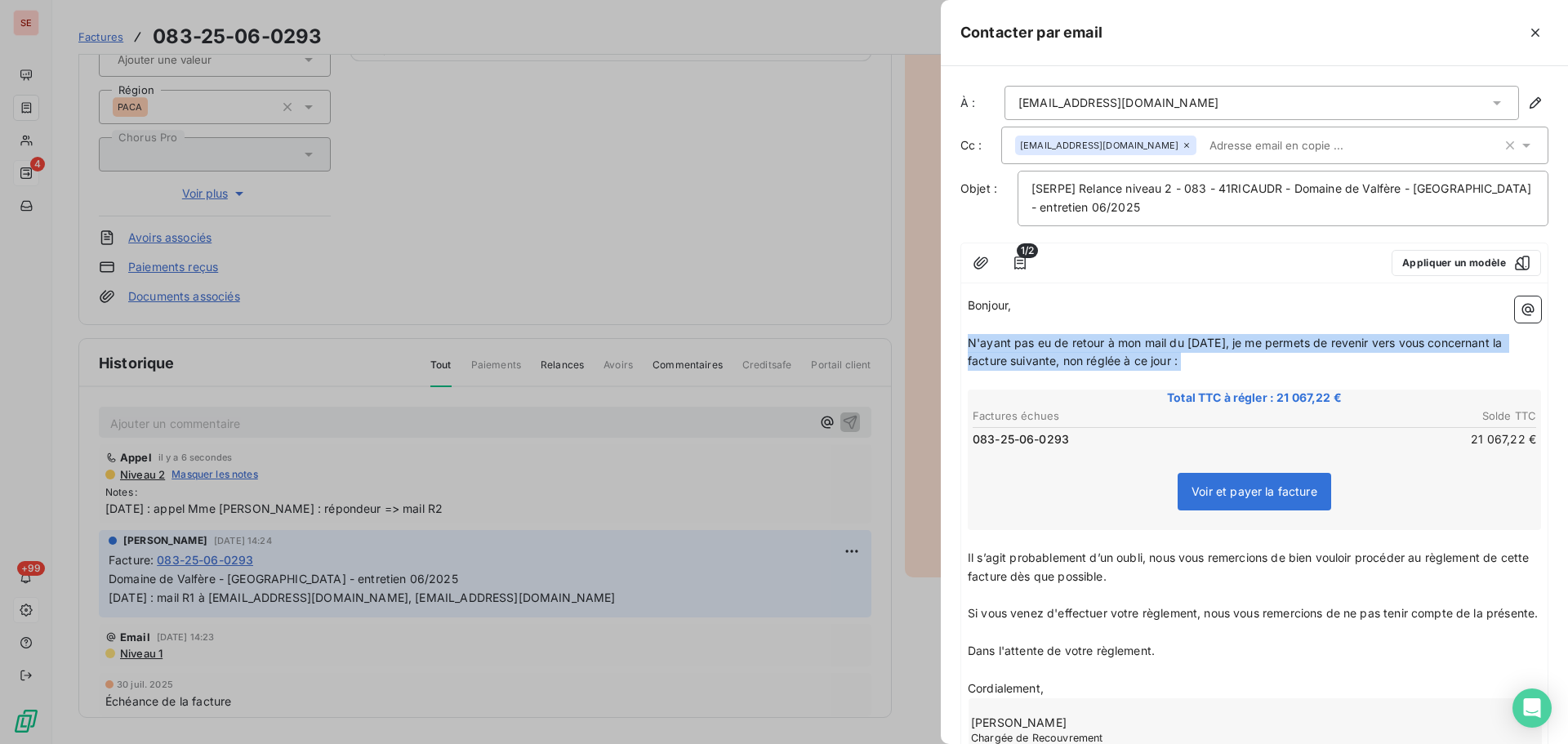
drag, startPoint x: 1205, startPoint y: 371, endPoint x: 964, endPoint y: 341, distance: 242.9
click at [964, 341] on div "Bonjour, ﻿ N'ayant pas eu de retour à mon mail du 04/08/2025, je me permets de …" at bounding box center [1254, 528] width 586 height 477
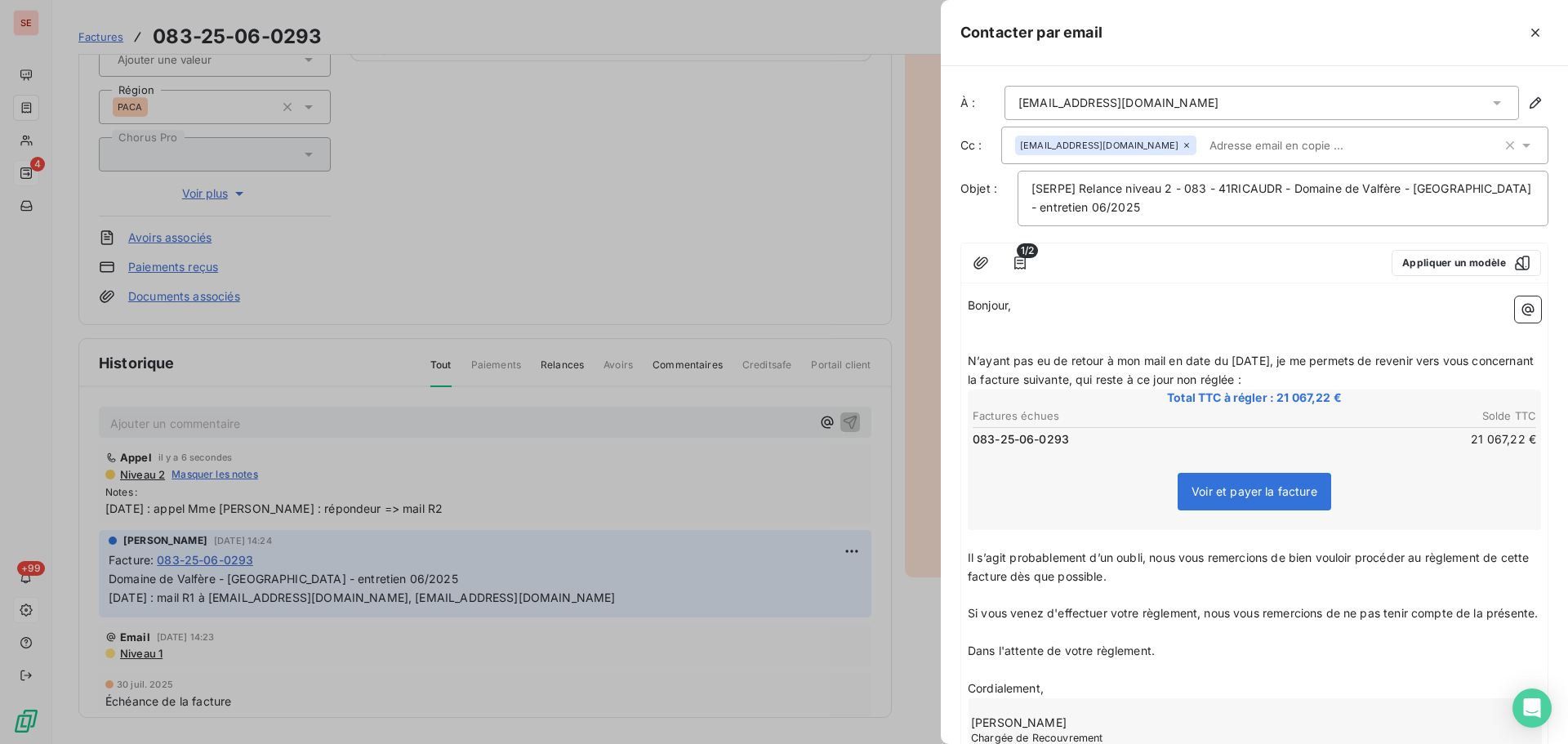
click at [988, 346] on p "﻿" at bounding box center [1254, 343] width 573 height 19
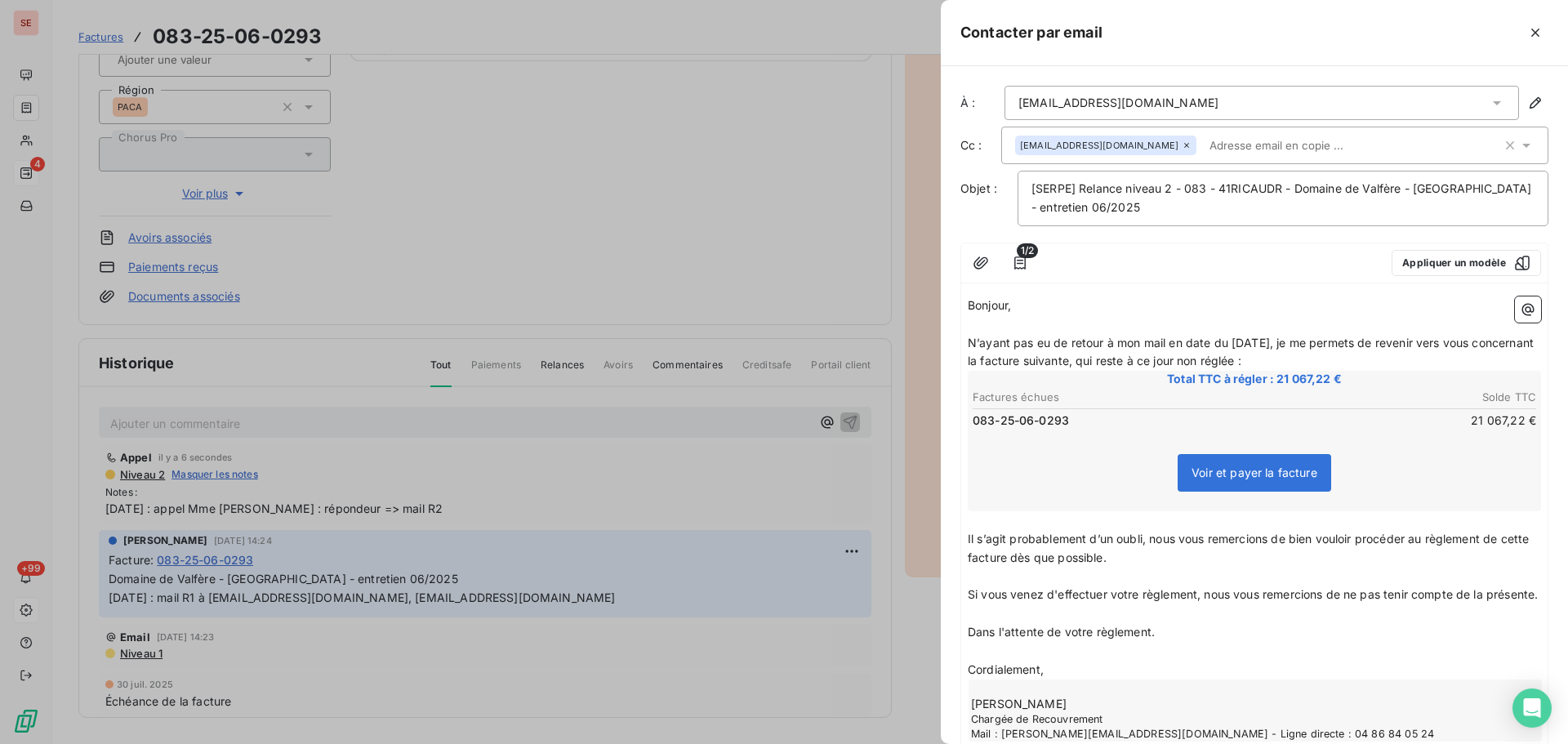
click at [1367, 365] on p "N’ayant pas eu de retour à mon mail en date du 04/08/2025, je me permets de rev…" at bounding box center [1254, 353] width 573 height 37
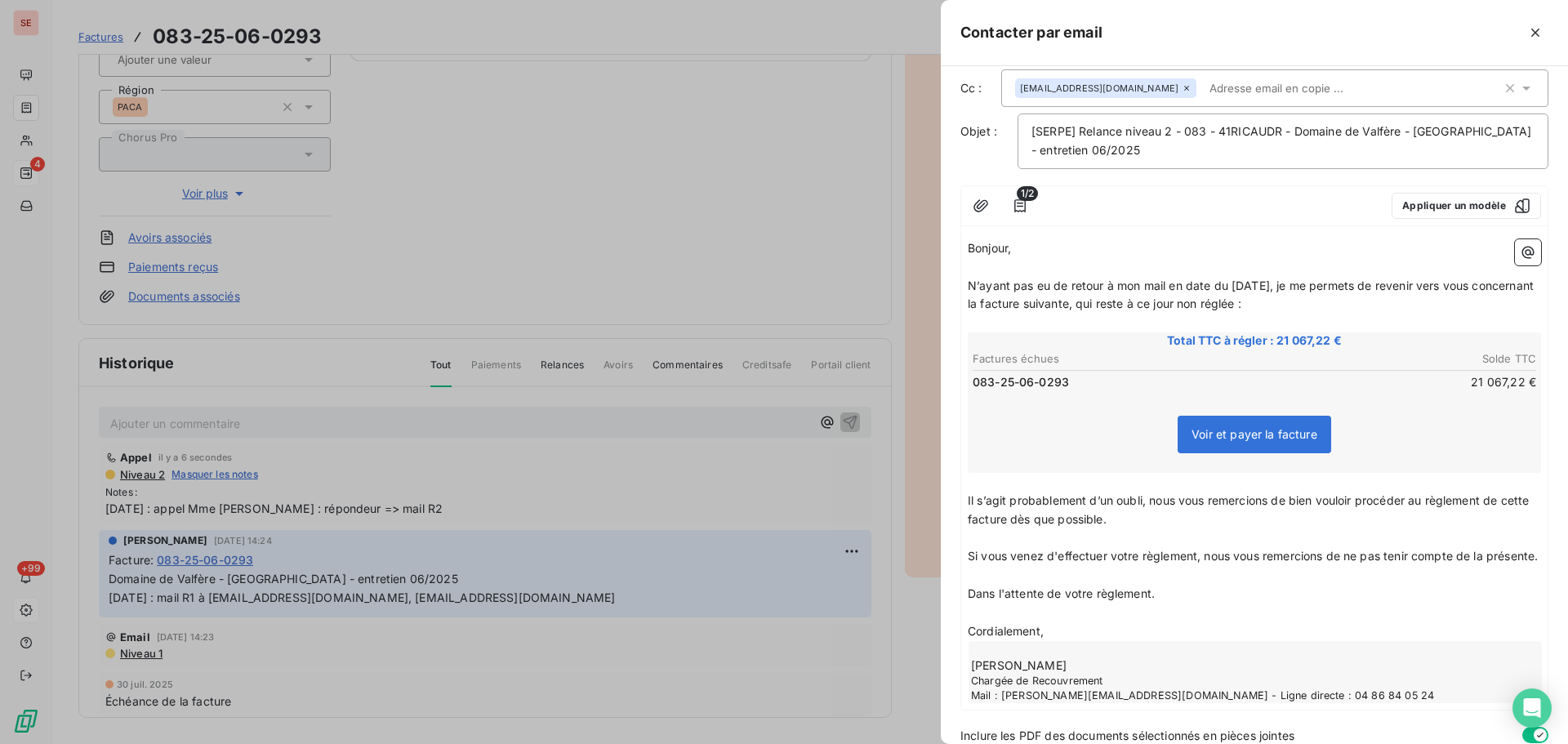
scroll to position [143, 0]
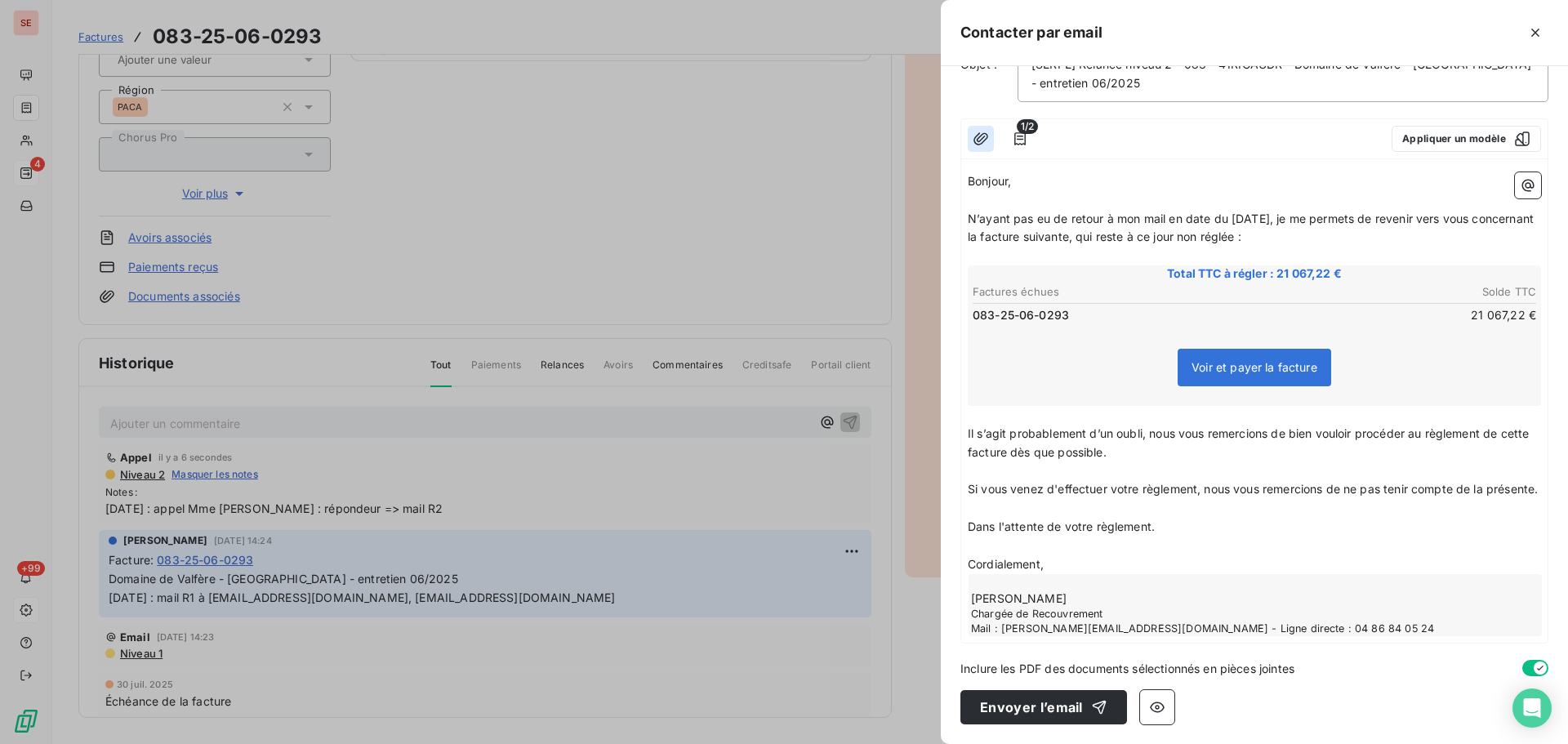
click at [987, 130] on icon "button" at bounding box center [981, 138] width 17 height 17
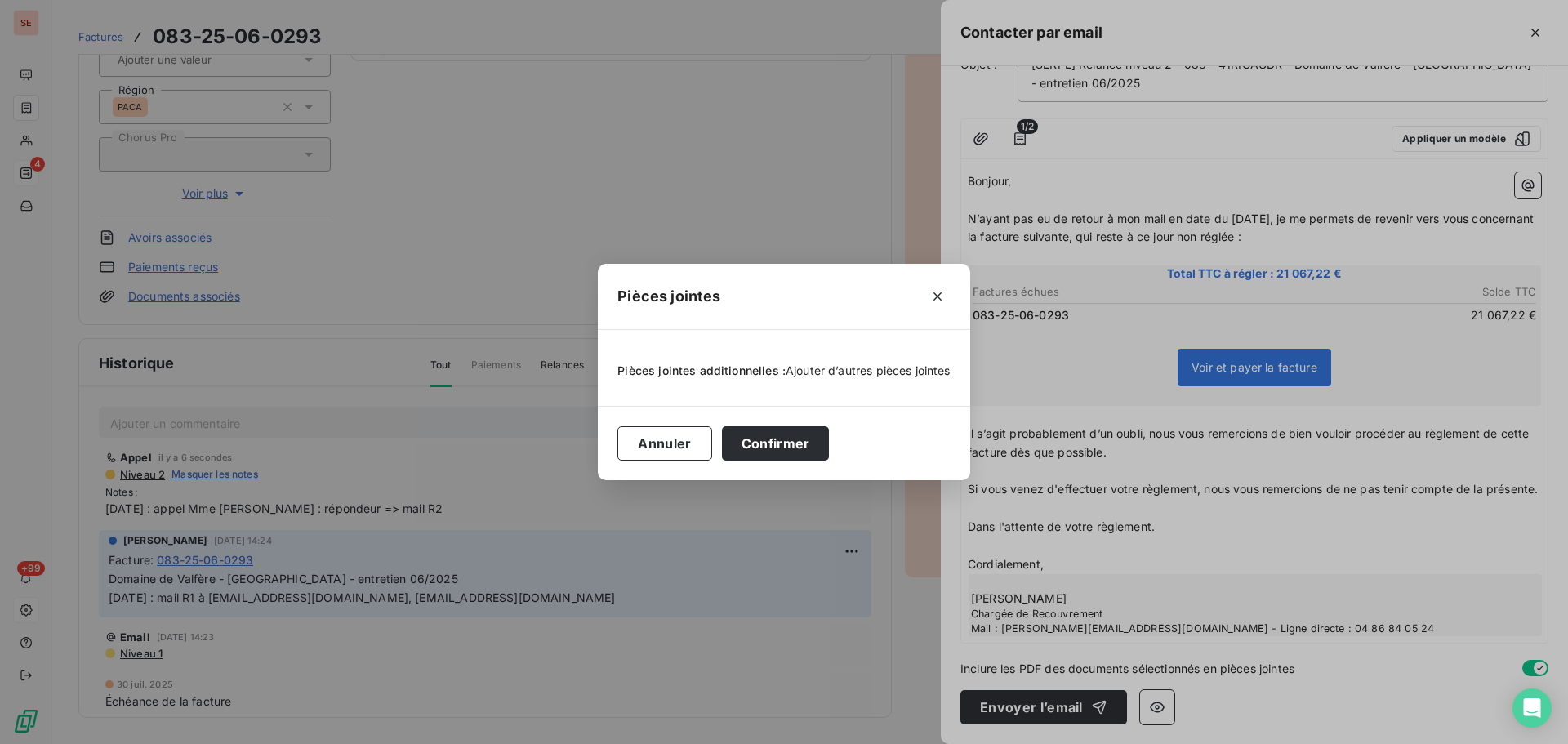
click at [865, 370] on span "Ajouter d’autres pièces jointes" at bounding box center [868, 371] width 165 height 14
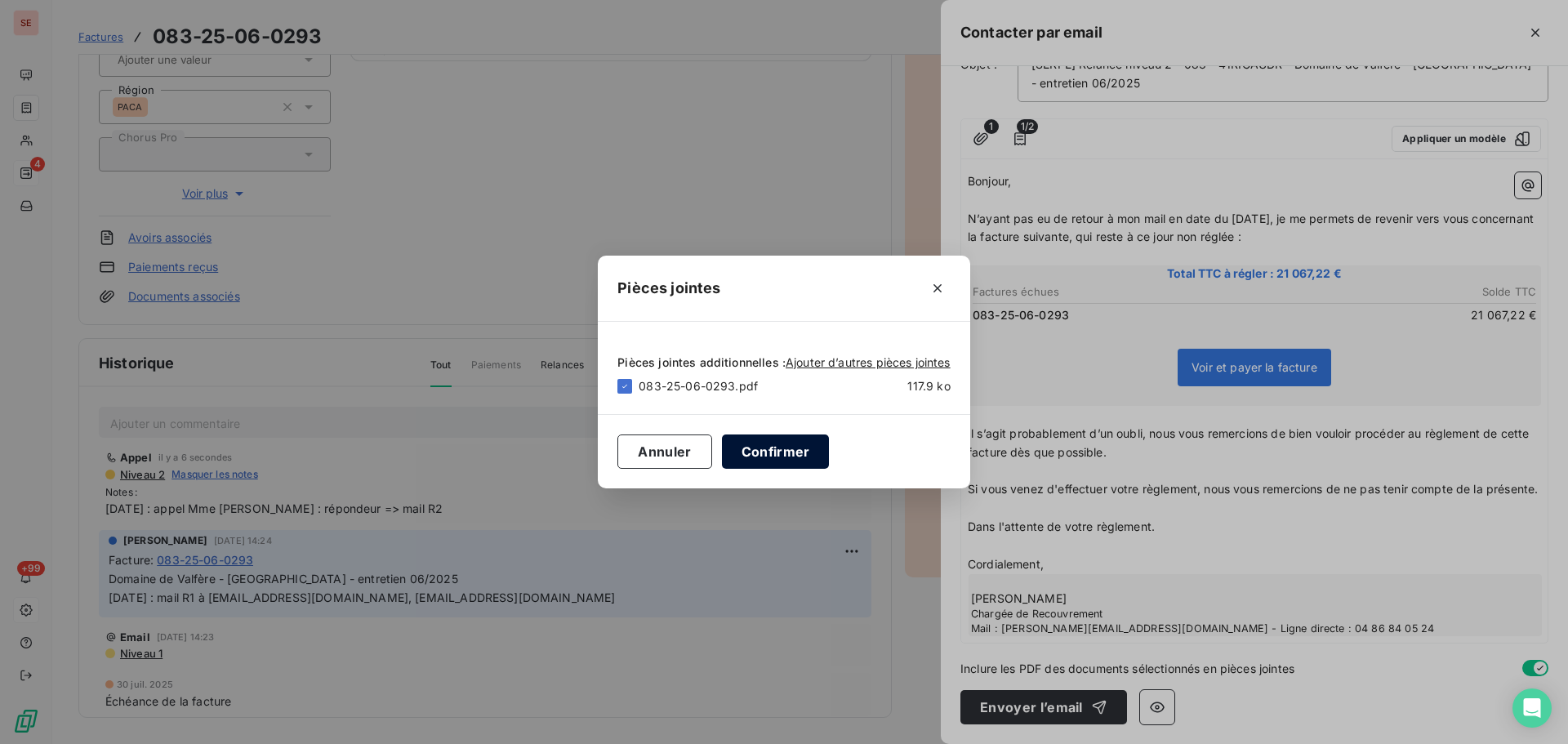
click at [760, 449] on button "Confirmer" at bounding box center [776, 451] width 108 height 34
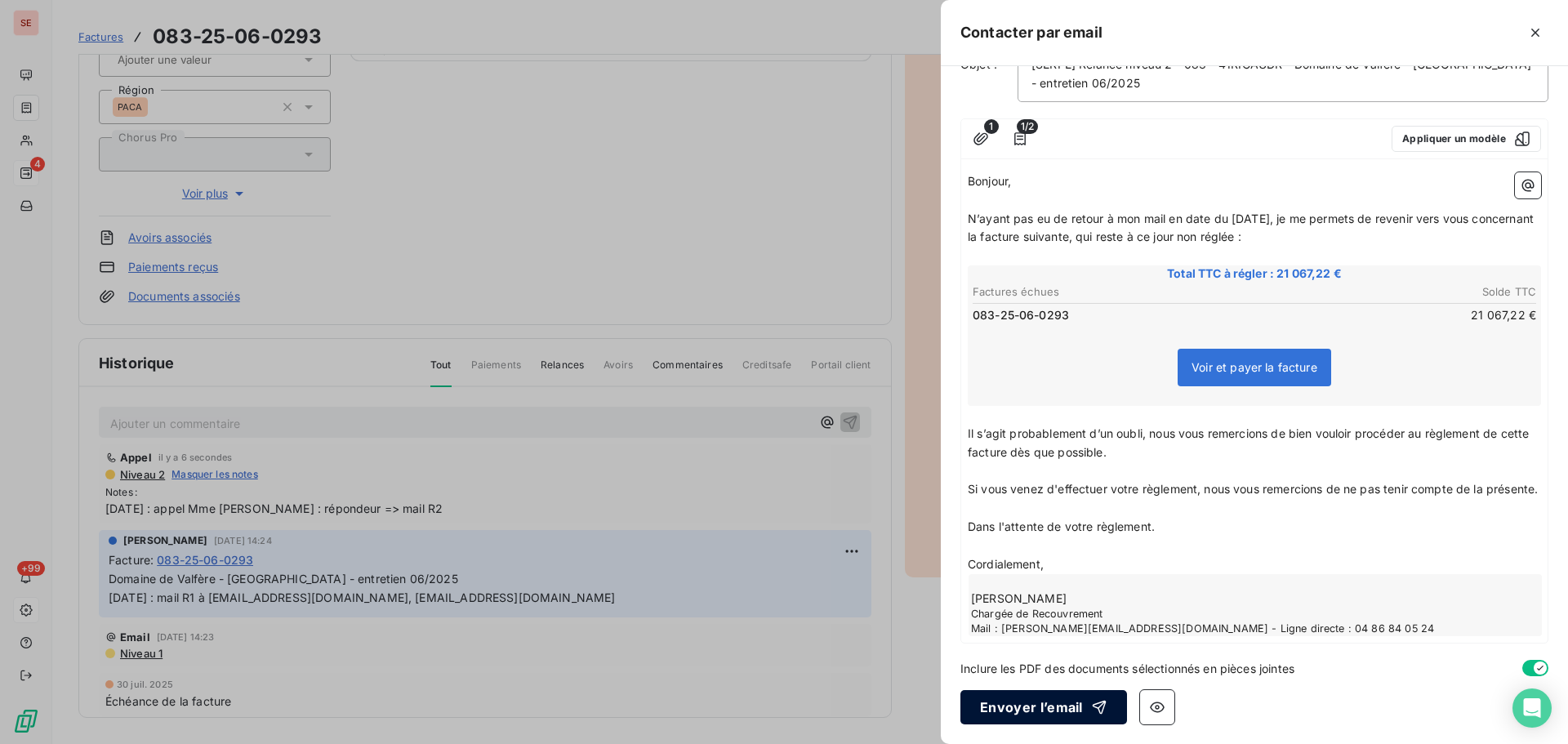
click at [1045, 709] on button "Envoyer l’email" at bounding box center [1044, 707] width 167 height 34
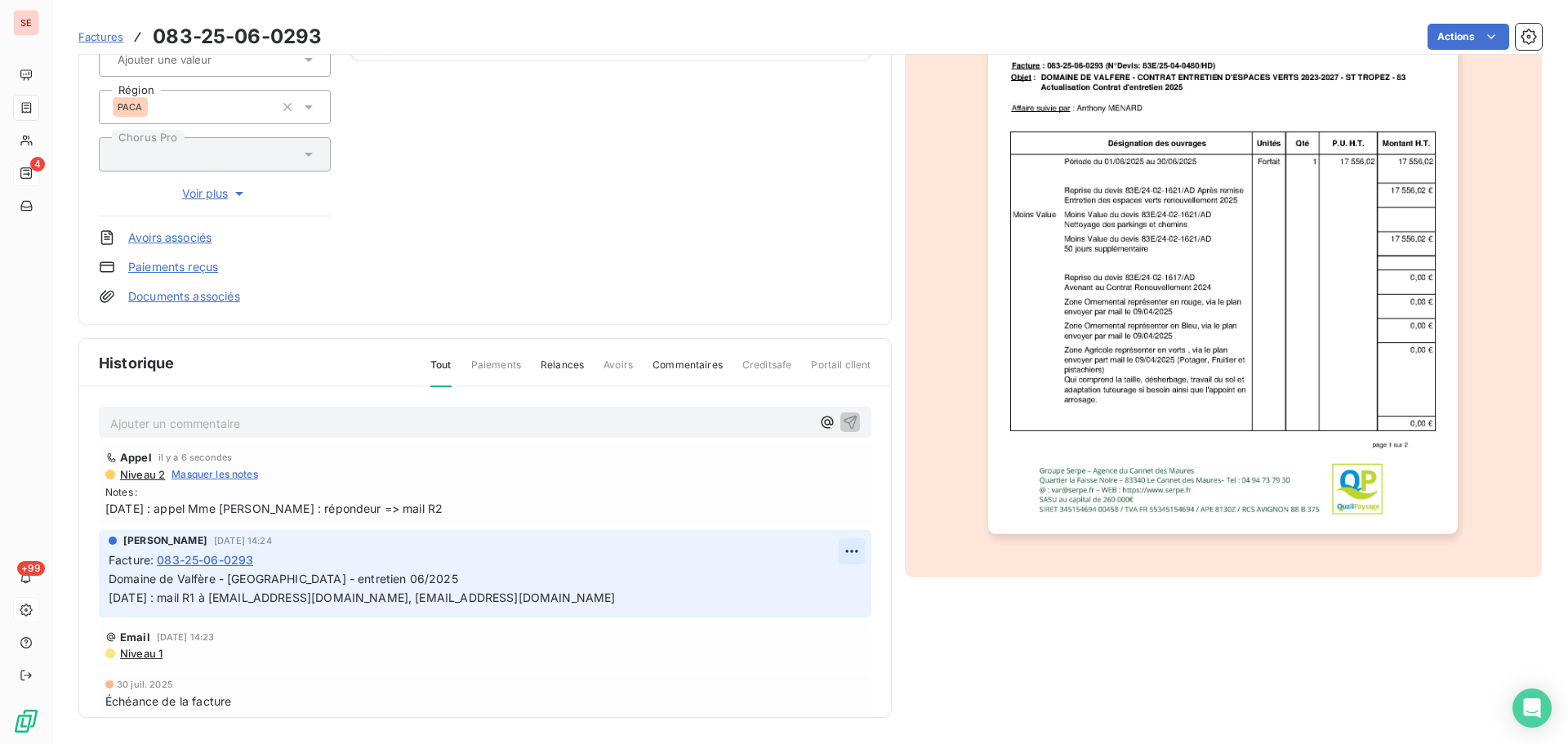
click at [837, 553] on html "SE 4 +99 Factures 083-25-06-0293 Actions RUDY RICAUD - SCI VALFERE 41RICAUDR Mo…" at bounding box center [784, 372] width 1568 height 744
click at [807, 579] on div "Editer" at bounding box center [793, 587] width 91 height 26
click at [399, 507] on span "12/08/25 : appel Mme Rubishcheva : répondeur => mail R2" at bounding box center [485, 509] width 760 height 18
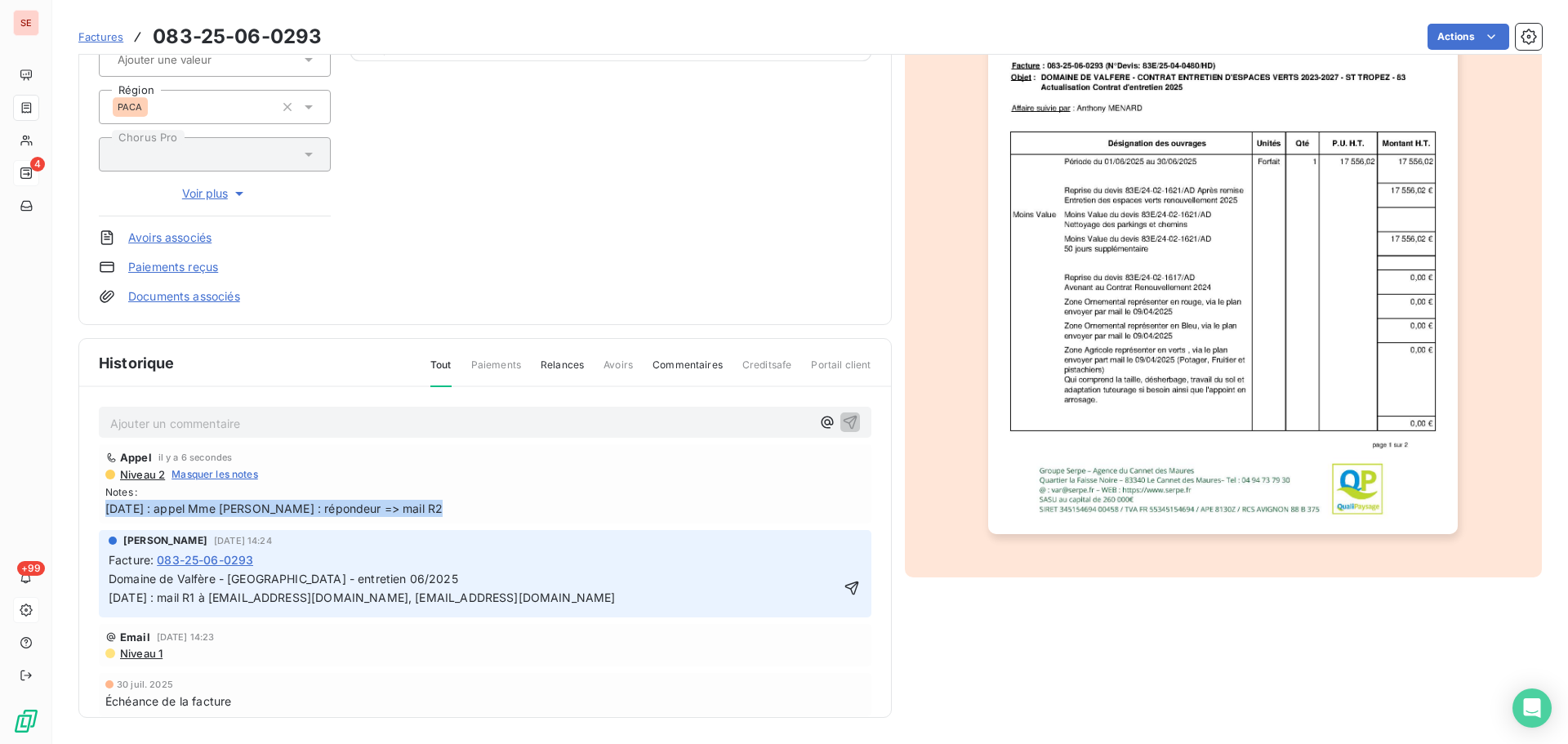
copy span "12/08/25 : appel Mme Rubishcheva : répondeur => mail R2"
click at [416, 574] on p "Domaine de Valfère - ST TROPEZ - entretien 06/2025 04/08/25 : mail R1 à rricaud…" at bounding box center [473, 589] width 730 height 37
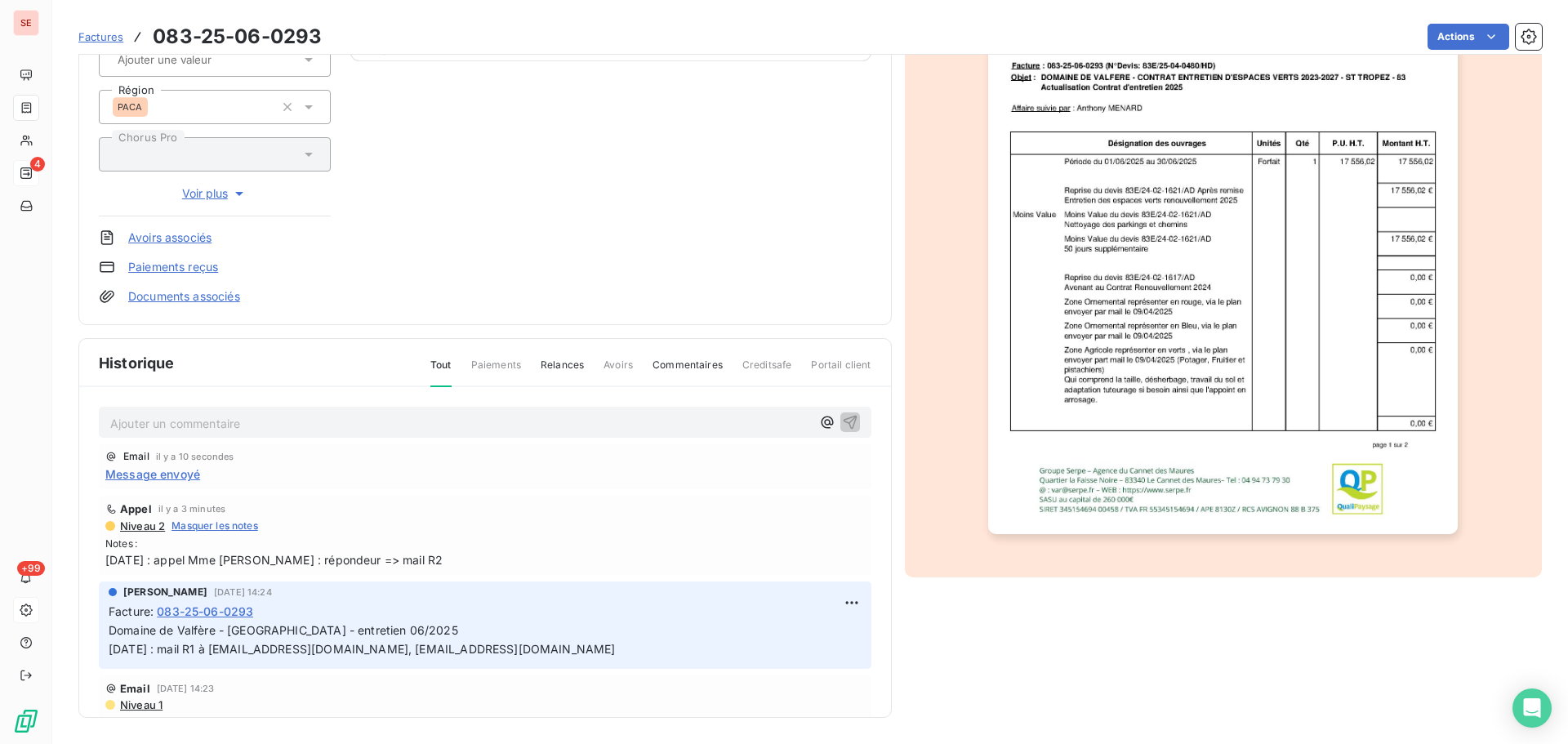
click at [841, 603] on html "SE 4 +99 Factures 083-25-06-0293 Actions RUDY RICAUD - SCI VALFERE 41RICAUDR Mo…" at bounding box center [784, 372] width 1568 height 744
drag, startPoint x: 800, startPoint y: 634, endPoint x: 768, endPoint y: 637, distance: 32.1
click at [797, 635] on div "Editer" at bounding box center [793, 638] width 91 height 26
click at [466, 630] on p "Domaine de Valfère - ST TROPEZ - entretien 06/2025 04/08/25 : mail R1 à rricaud…" at bounding box center [473, 640] width 730 height 37
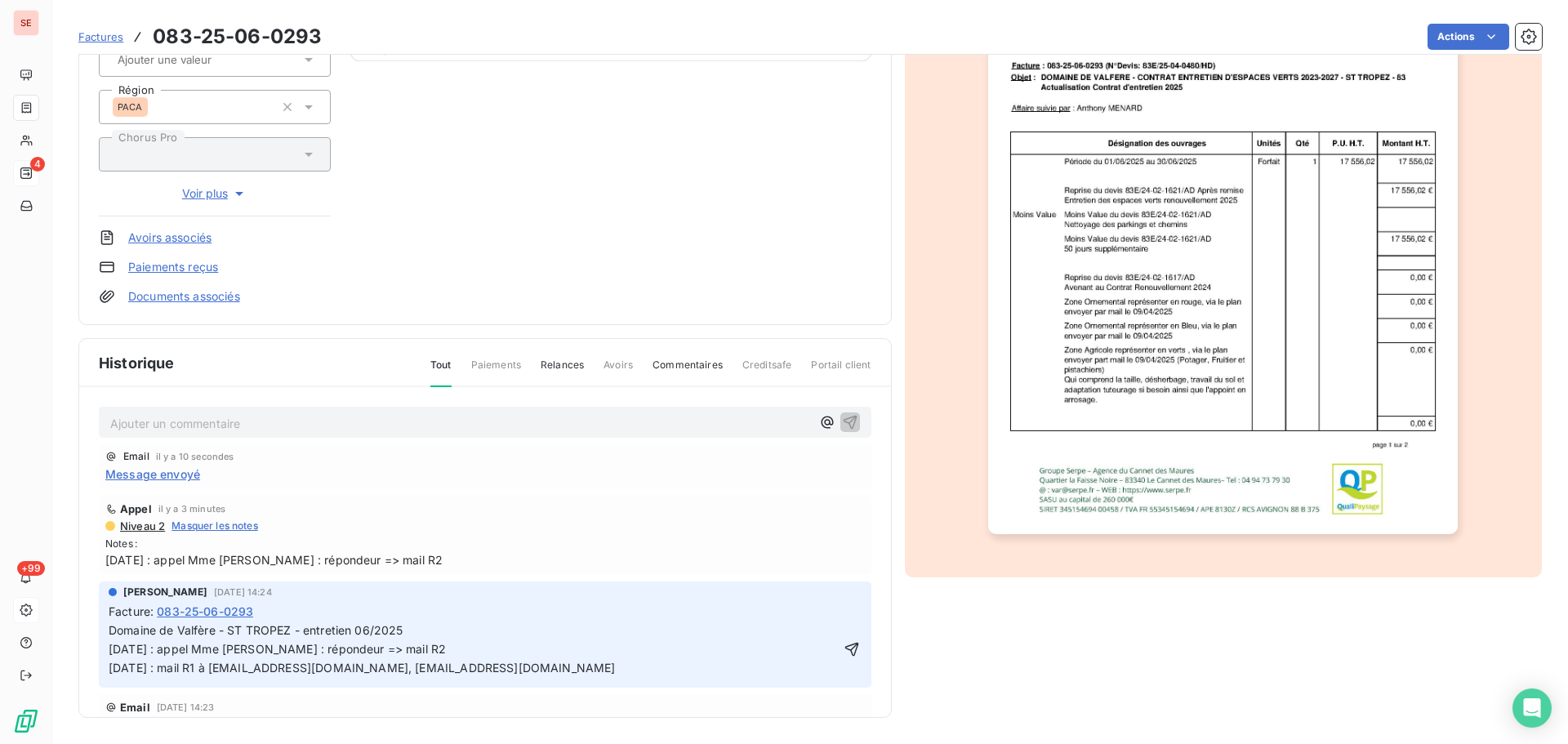
click at [439, 656] on p "Domaine de Valfère - ST TROPEZ - entretien 06/2025 12/08/25 : appel Mme Rubishc…" at bounding box center [473, 640] width 730 height 37
drag, startPoint x: 350, startPoint y: 685, endPoint x: 511, endPoint y: 683, distance: 161.0
click at [511, 678] on p "04/08/25 : mail R1 à rricaud@rigmora.com, lroubischeva@rigmora.com" at bounding box center [473, 669] width 730 height 19
copy span "lroubischeva@rigmora.com"
click at [466, 653] on p "Domaine de Valfère - ST TROPEZ - entretien 06/2025 12/08/25 : appel Mme Rubishc…" at bounding box center [473, 640] width 730 height 37
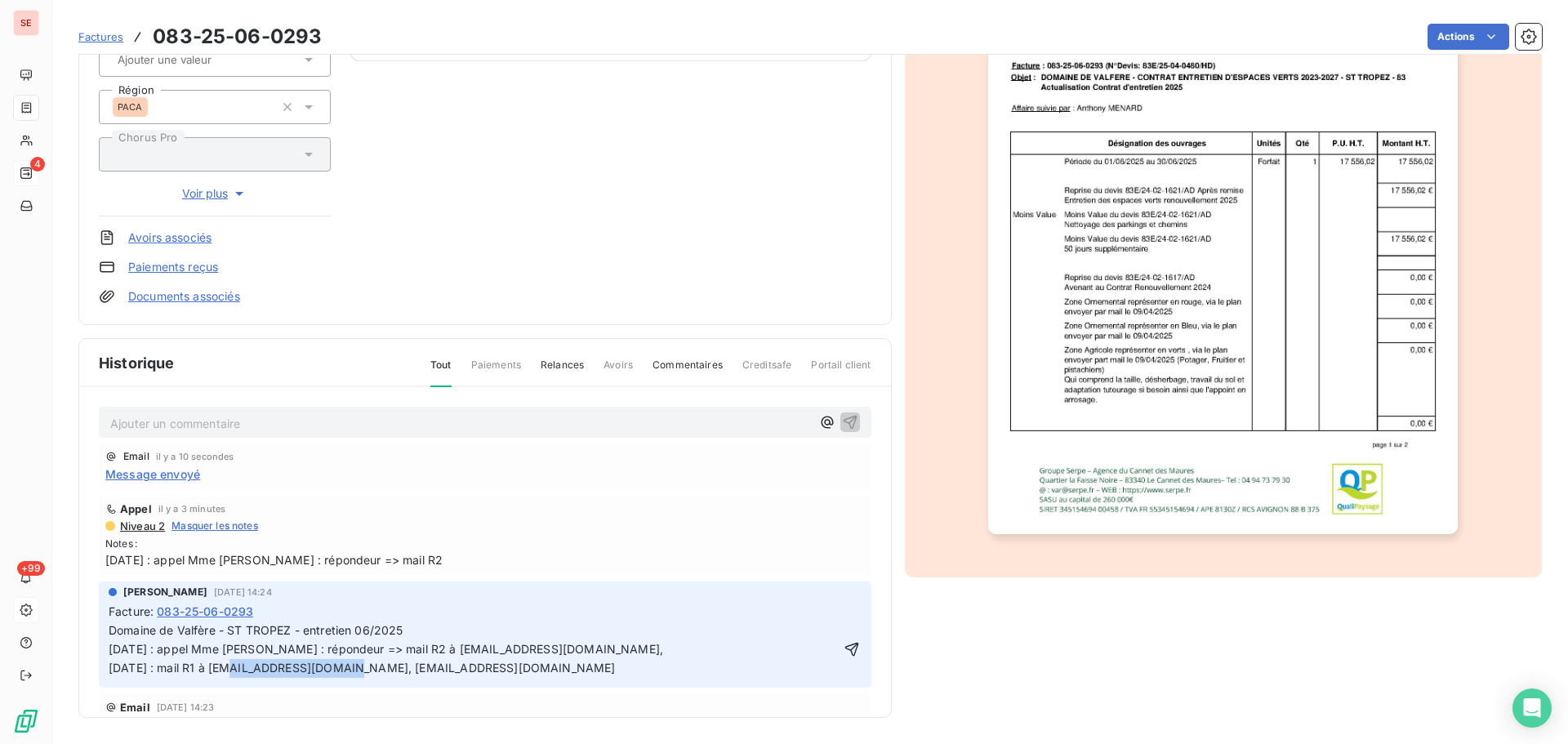
drag, startPoint x: 247, startPoint y: 684, endPoint x: 339, endPoint y: 684, distance: 92.0
click at [339, 674] on span "04/08/25 : mail R1 à rricaud@rigmora.com, lroubischeva@rigmora.com" at bounding box center [363, 668] width 508 height 14
copy span "rricaud@rigmora.com"
click at [672, 655] on p "Domaine de Valfère - ST TROPEZ - entretien 06/2025 12/08/25 : appel Mme Rubishc…" at bounding box center [473, 640] width 730 height 37
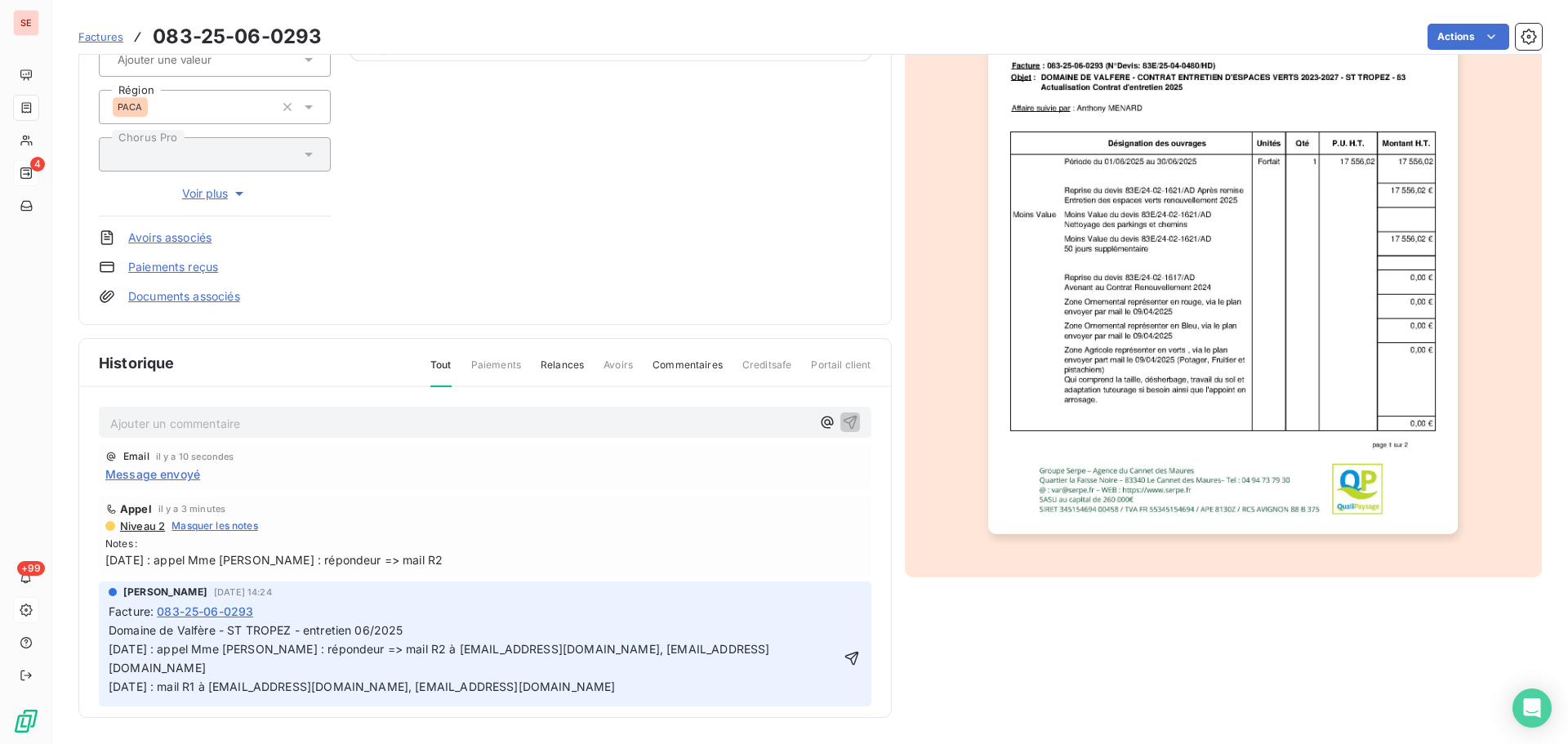
click at [606, 679] on p "04/08/25 : mail R1 à rricaud@rigmora.com, lroubischeva@rigmora.com" at bounding box center [473, 687] width 730 height 19
click at [308, 678] on p "04/08/25 : mail R1 à rricaud@rigmora.com, lroubischeva@rigmora.com" at bounding box center [473, 687] width 730 height 19
click at [842, 649] on button "button" at bounding box center [851, 659] width 19 height 20
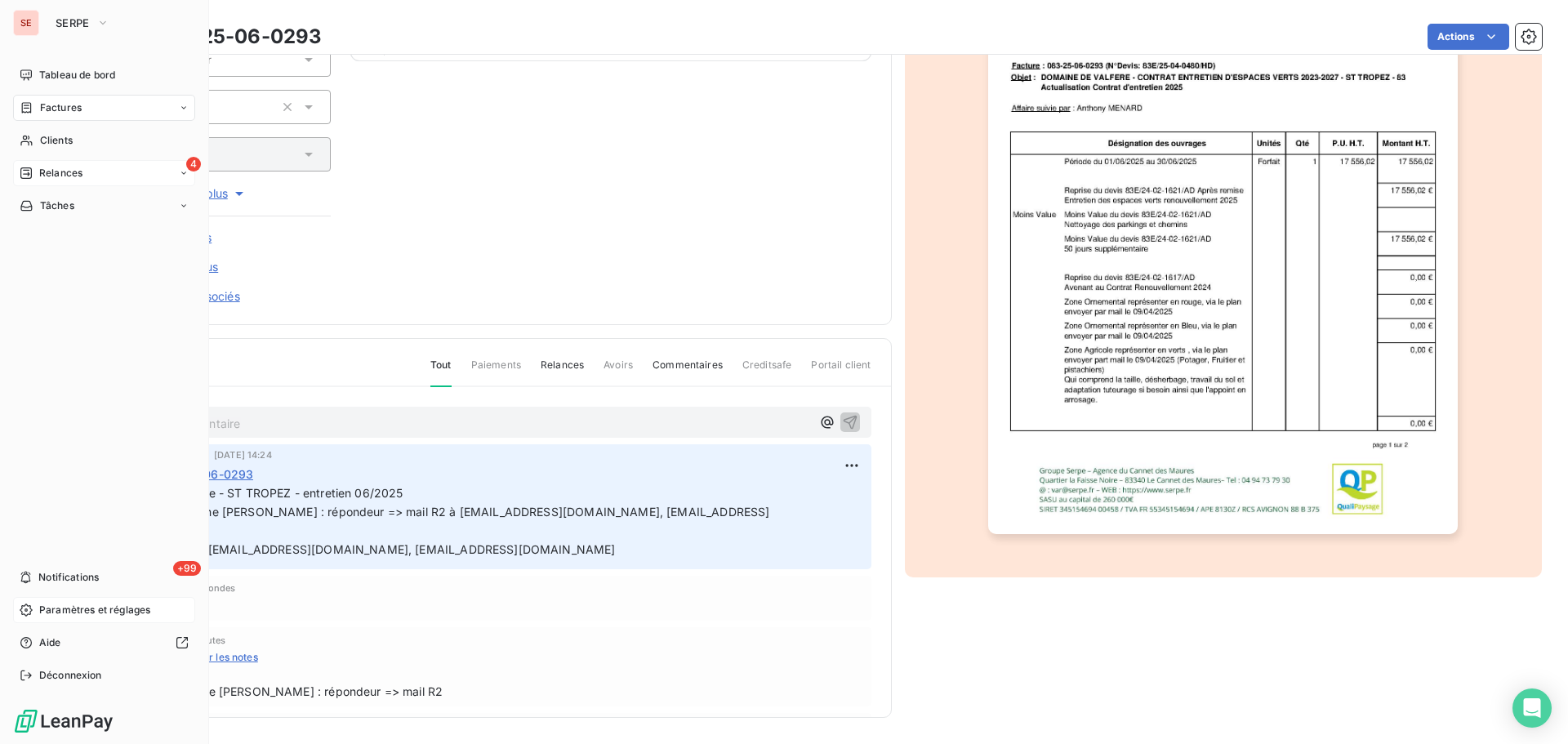
click at [50, 178] on span "Relances" at bounding box center [61, 173] width 43 height 15
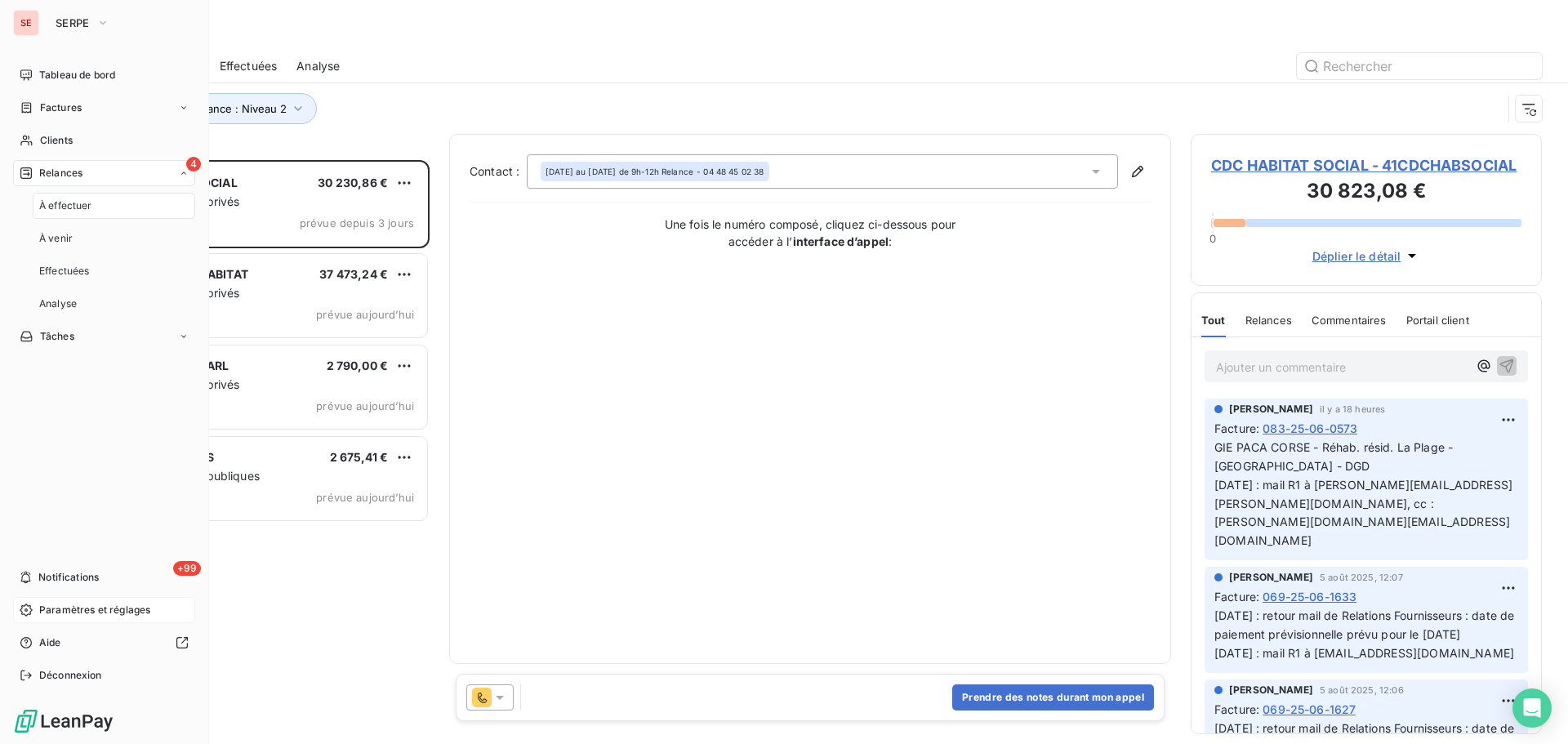
scroll to position [571, 339]
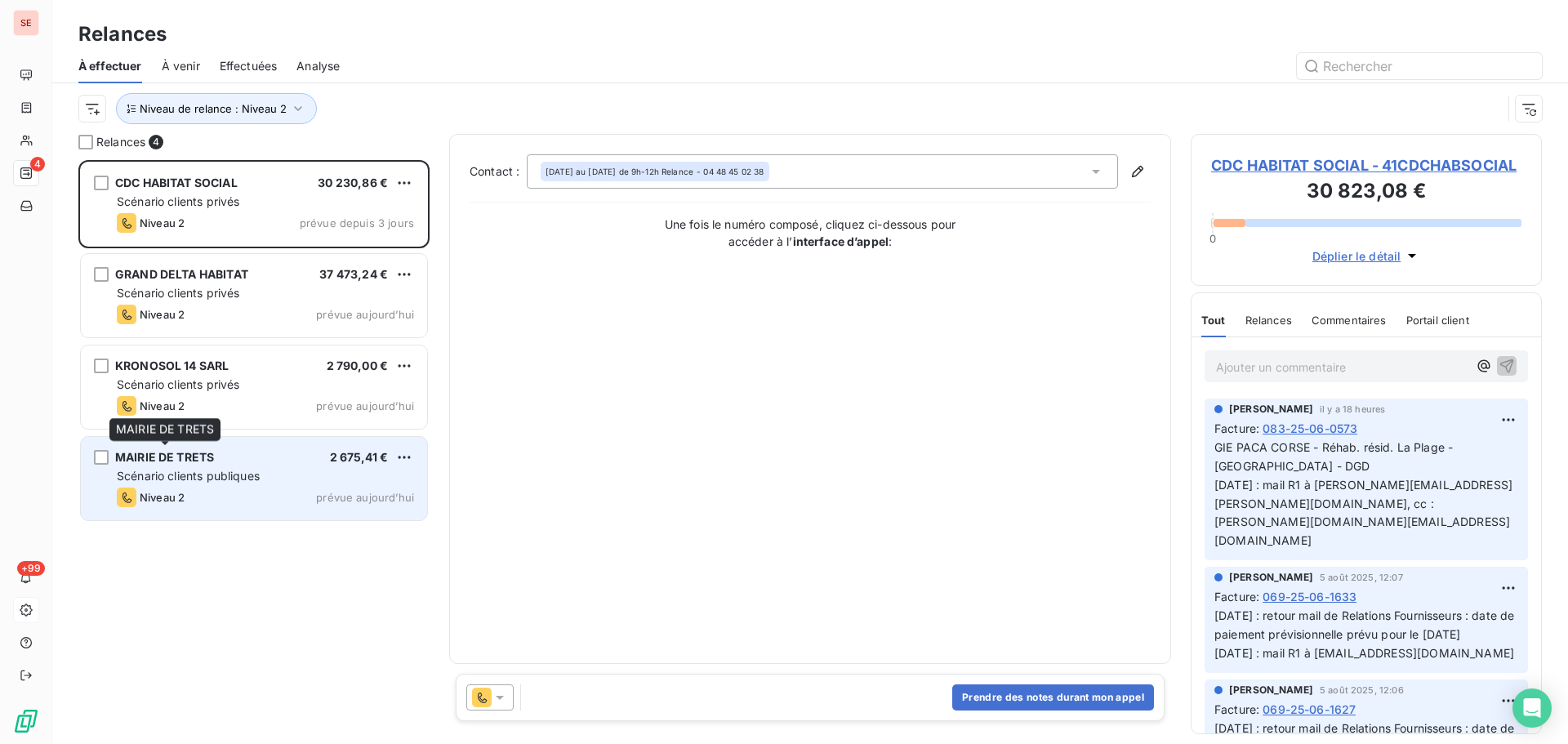
click at [135, 457] on span "MAIRIE DE TRETS" at bounding box center [165, 457] width 99 height 14
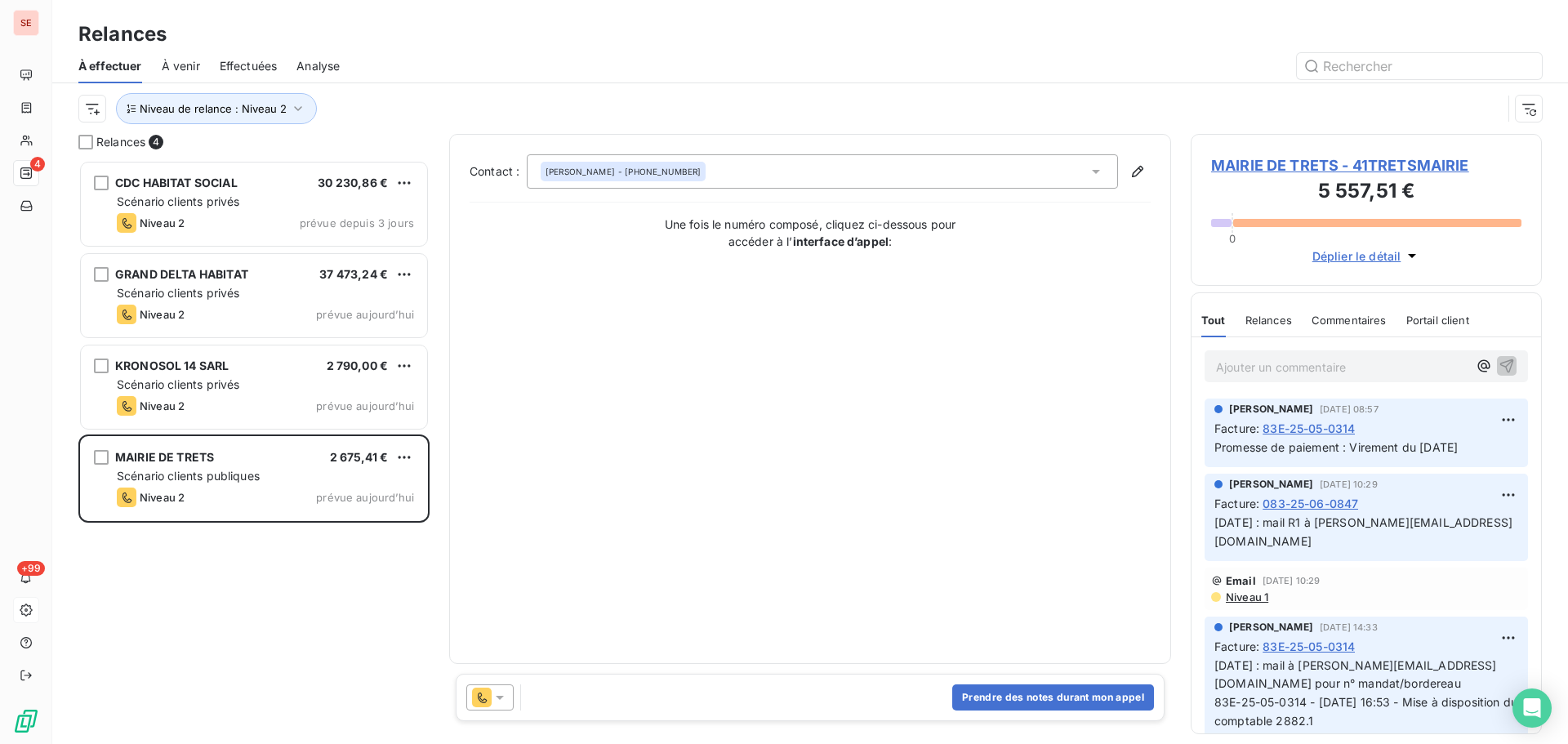
click at [1233, 162] on span "MAIRIE DE TRETS - 41TRETSMAIRIE" at bounding box center [1366, 166] width 311 height 23
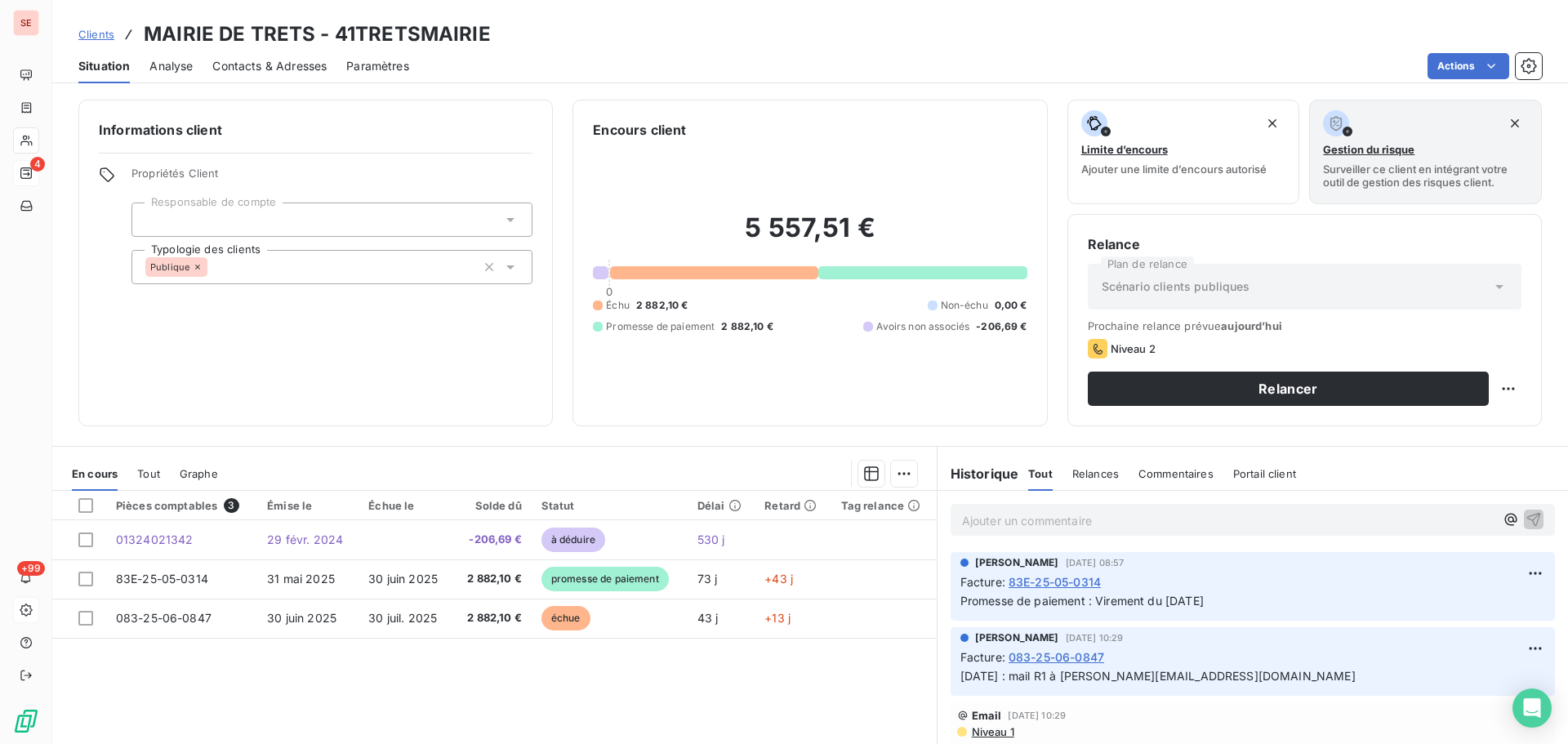
click at [312, 64] on span "Contacts & Adresses" at bounding box center [270, 66] width 115 height 17
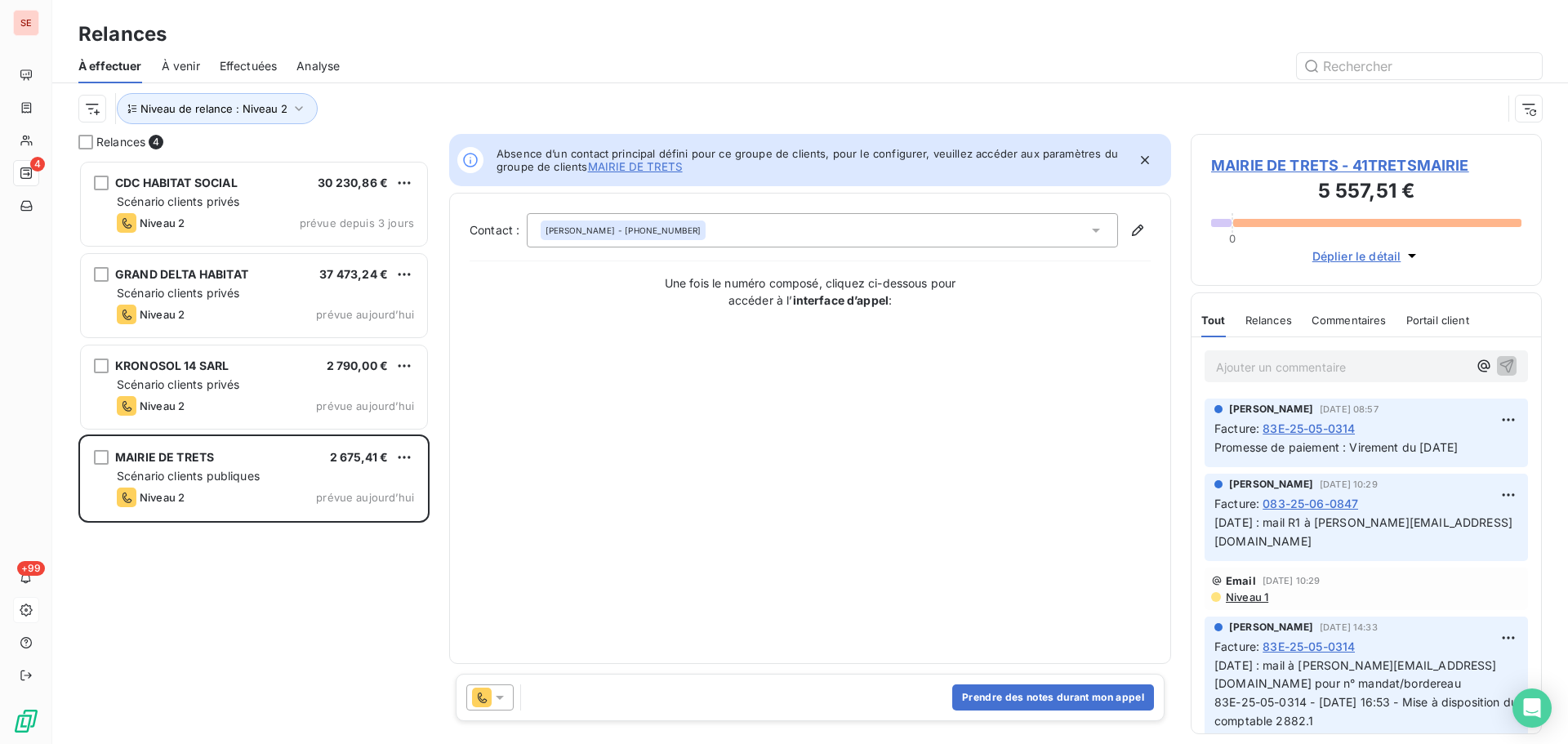
scroll to position [571, 339]
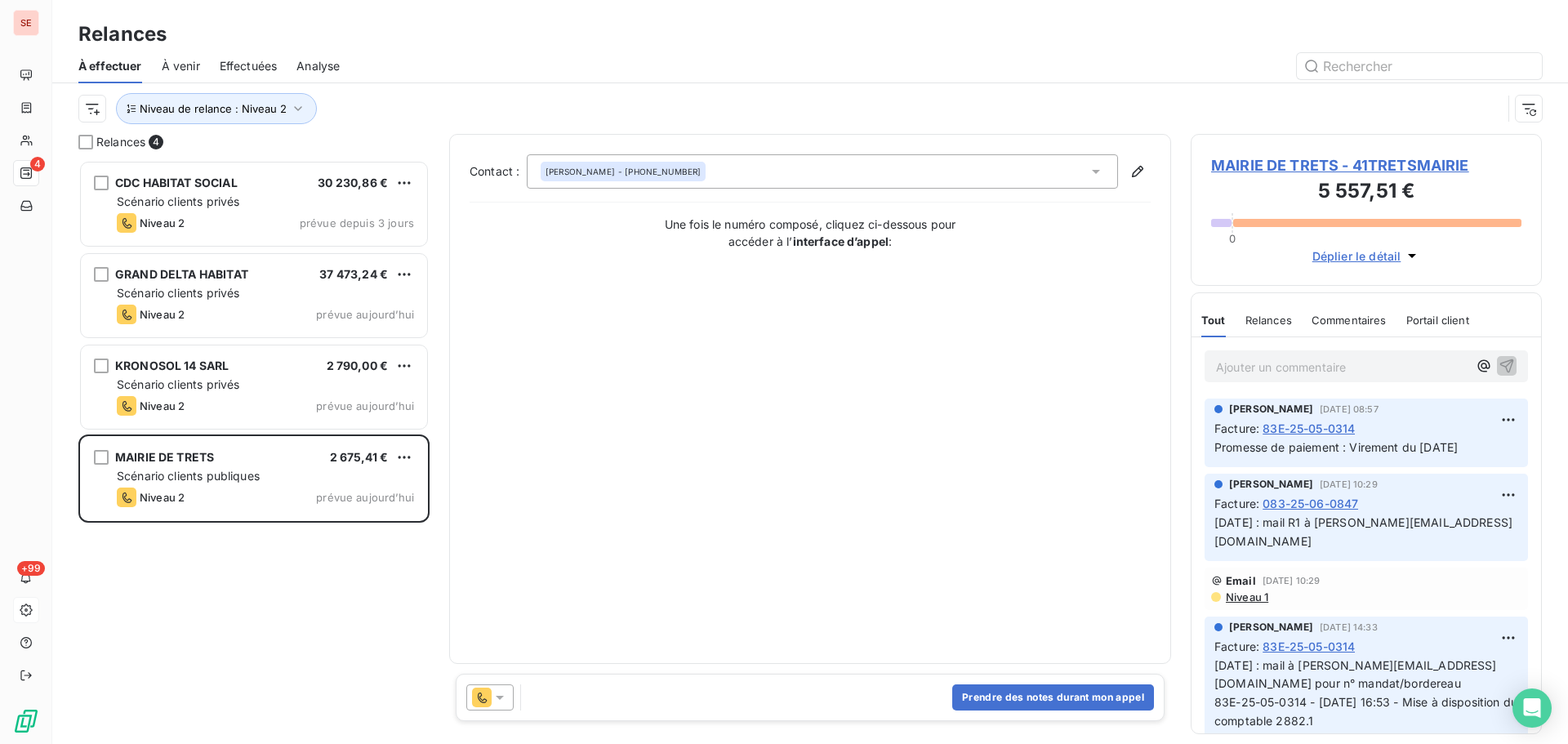
click at [794, 171] on div "Corinne BRUZZONE - 04.42.37.55.47" at bounding box center [822, 172] width 591 height 34
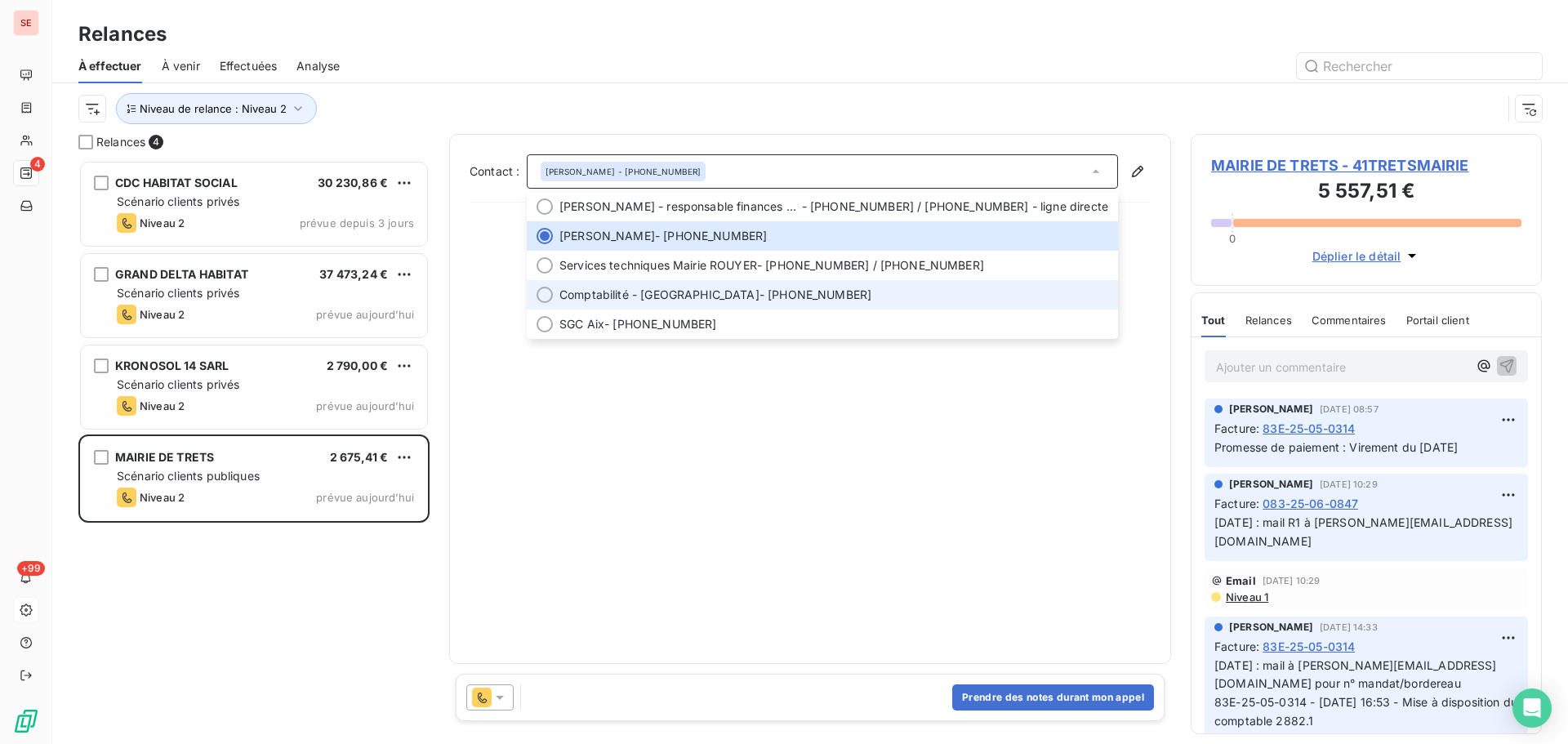
click at [685, 296] on span "Comptabilité - Mairie de Trets" at bounding box center [660, 295] width 200 height 17
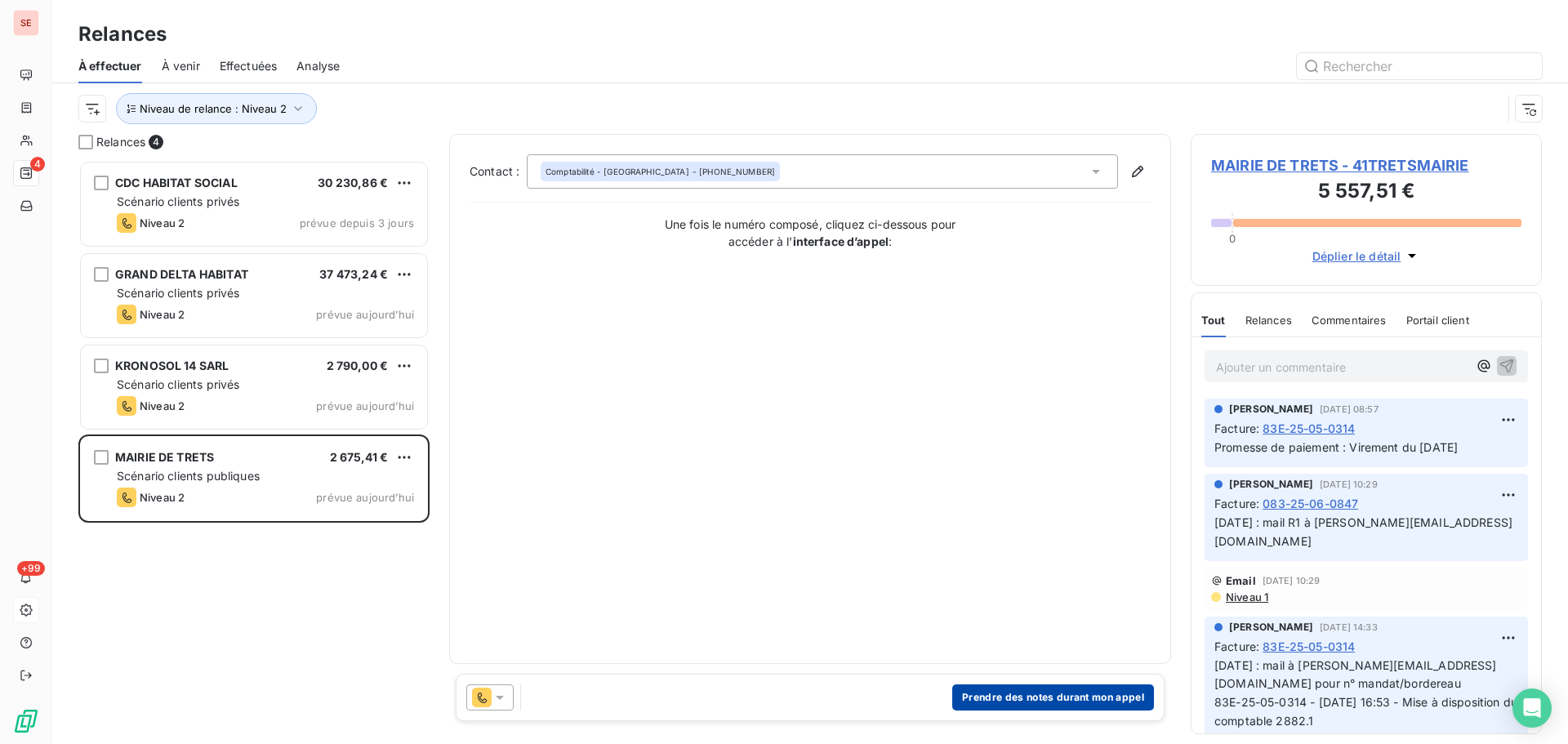
click at [1027, 696] on button "Prendre des notes durant mon appel" at bounding box center [1054, 697] width 202 height 26
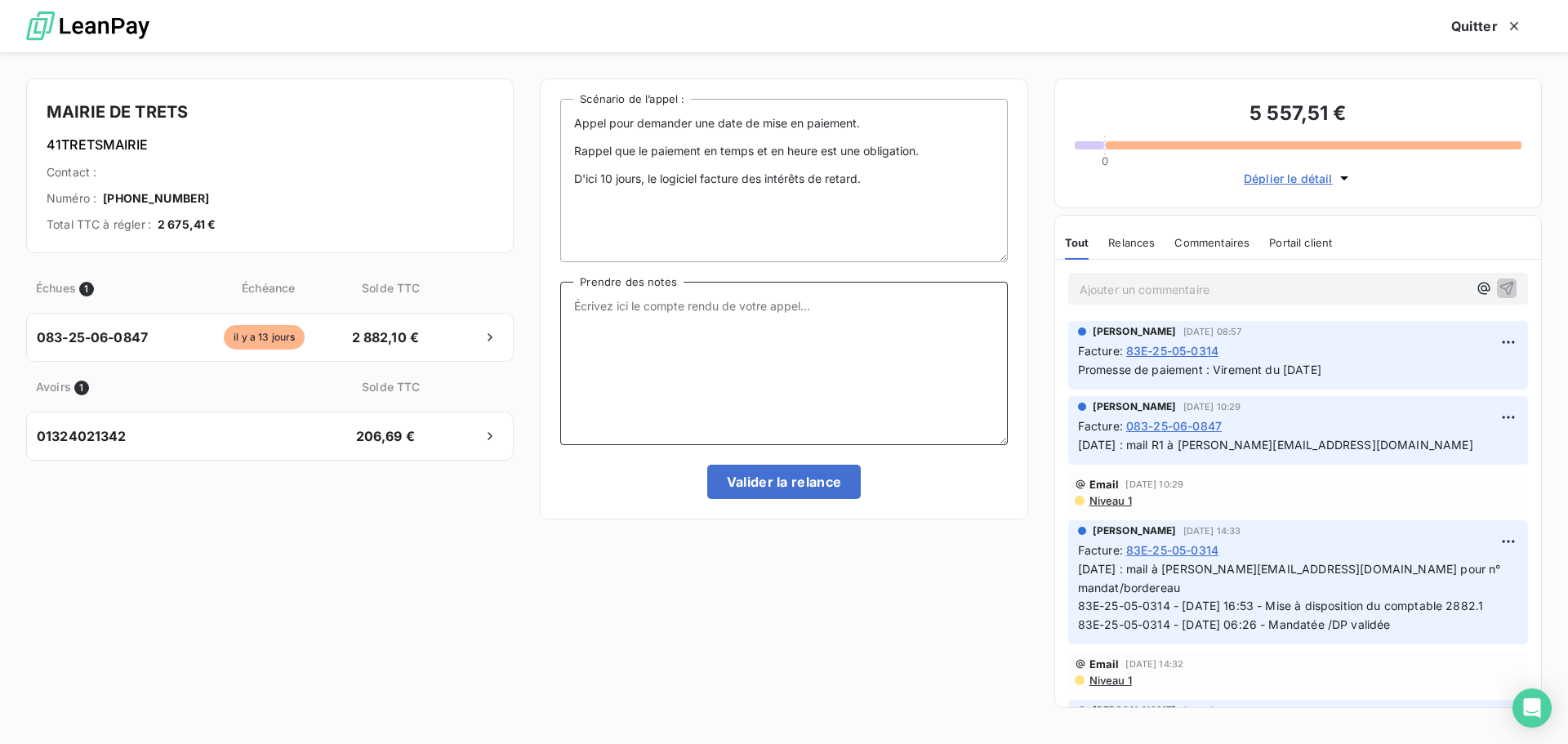
drag, startPoint x: 688, startPoint y: 308, endPoint x: 691, endPoint y: 291, distance: 17.3
click at [688, 303] on textarea "Prendre des notes" at bounding box center [784, 364] width 447 height 164
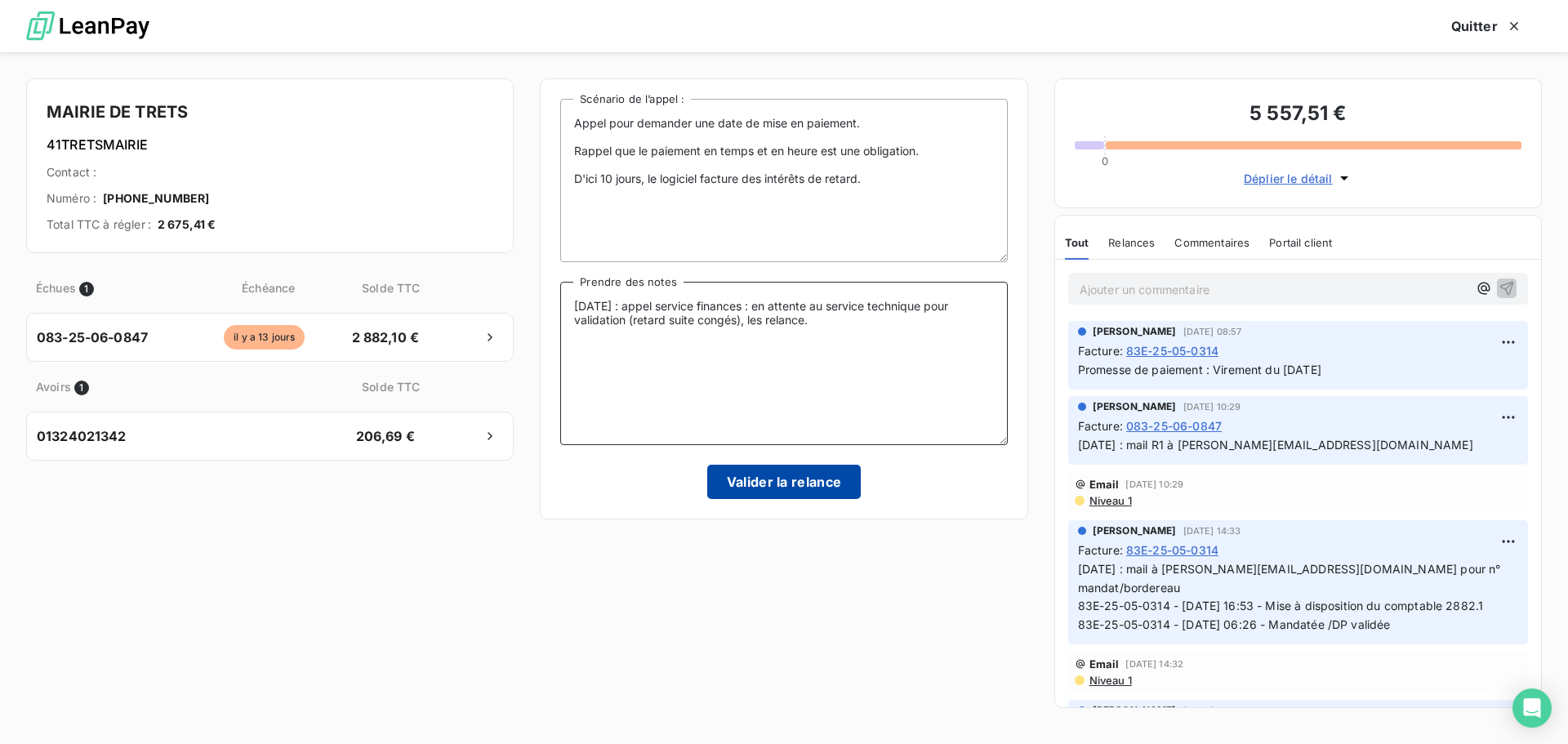
type textarea "12/08/25 : appel service finances : en attente au service technique pour valida…"
click at [826, 473] on button "Valider la relance" at bounding box center [785, 481] width 155 height 34
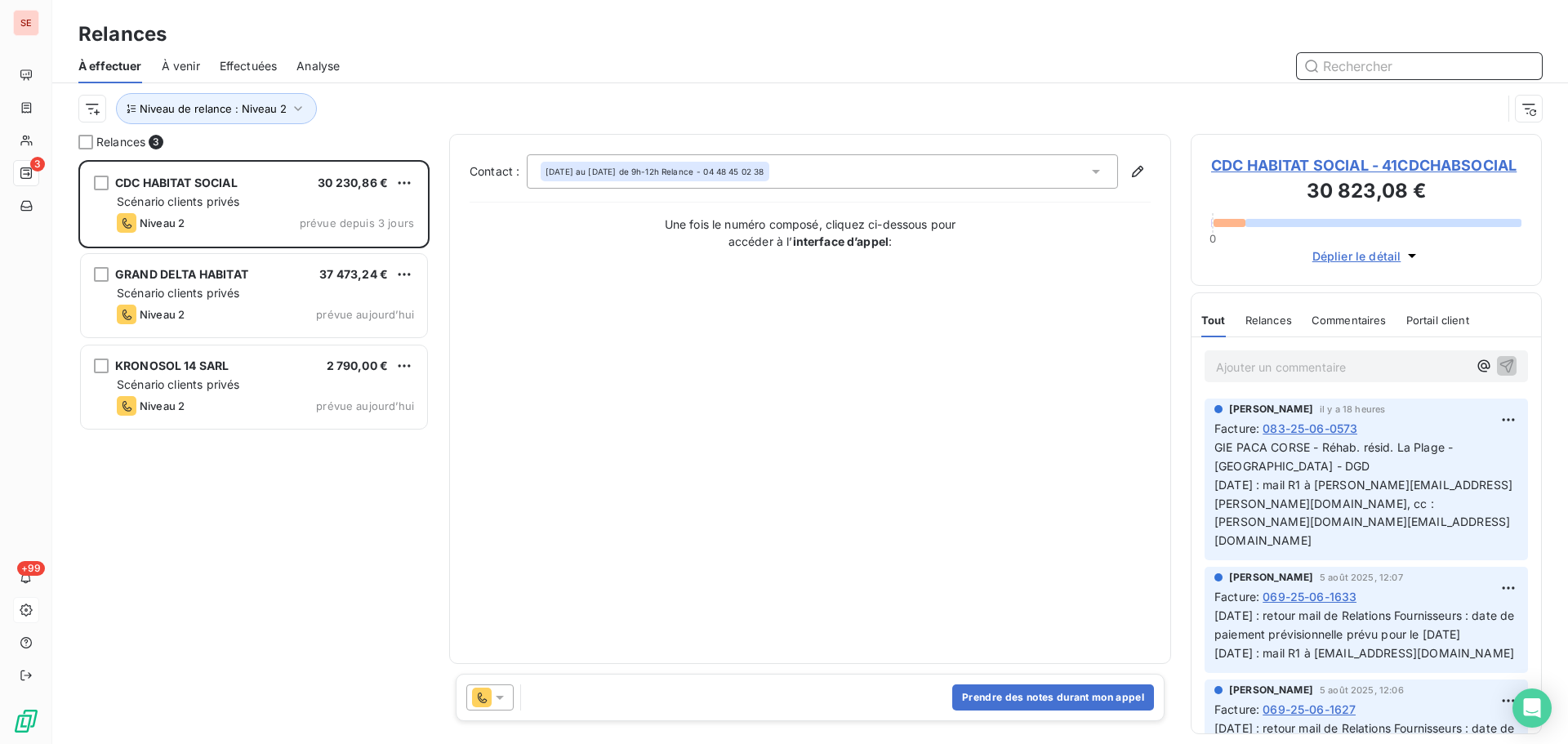
click at [248, 70] on span "Effectuées" at bounding box center [248, 66] width 58 height 17
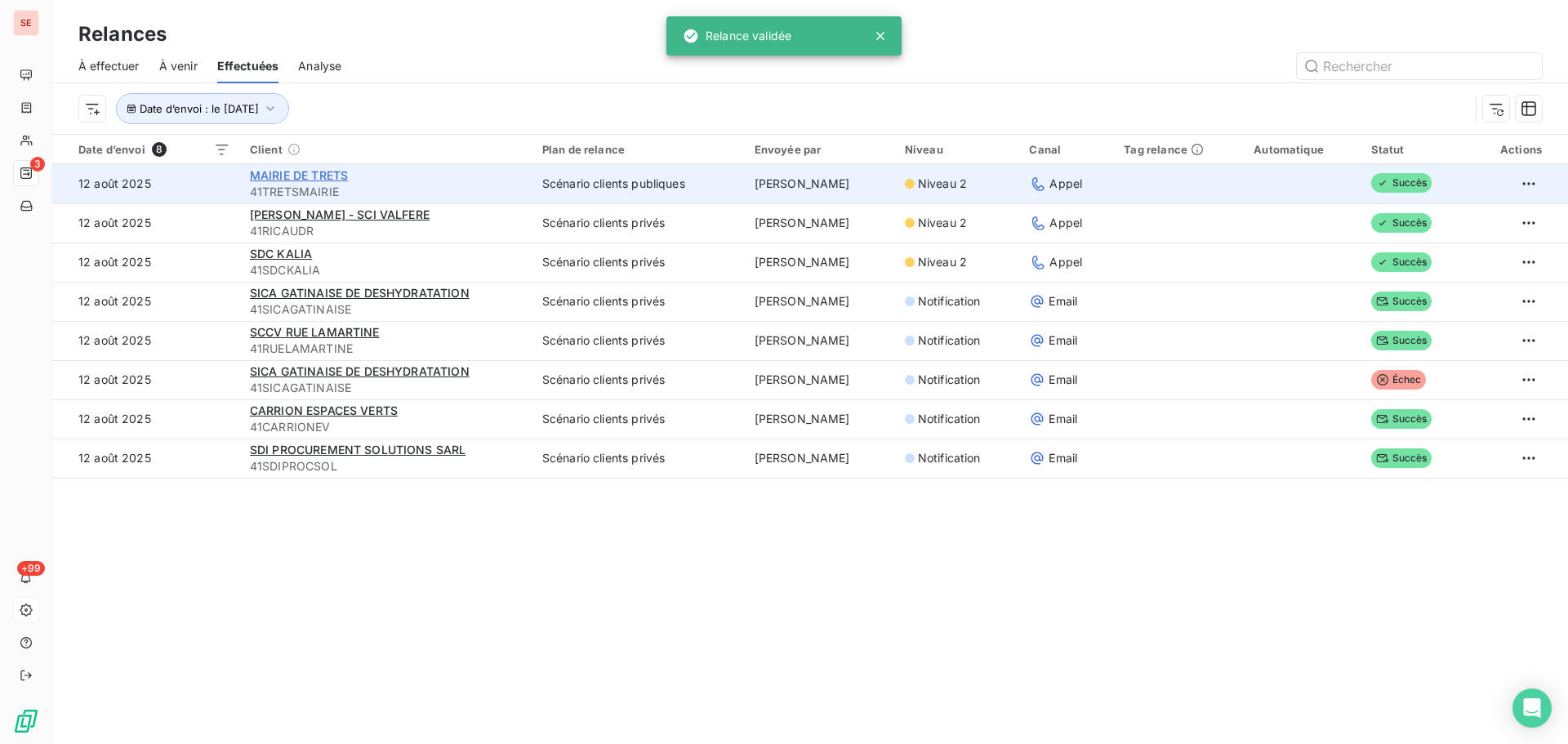
click at [314, 180] on span "MAIRIE DE TRETS" at bounding box center [299, 175] width 98 height 14
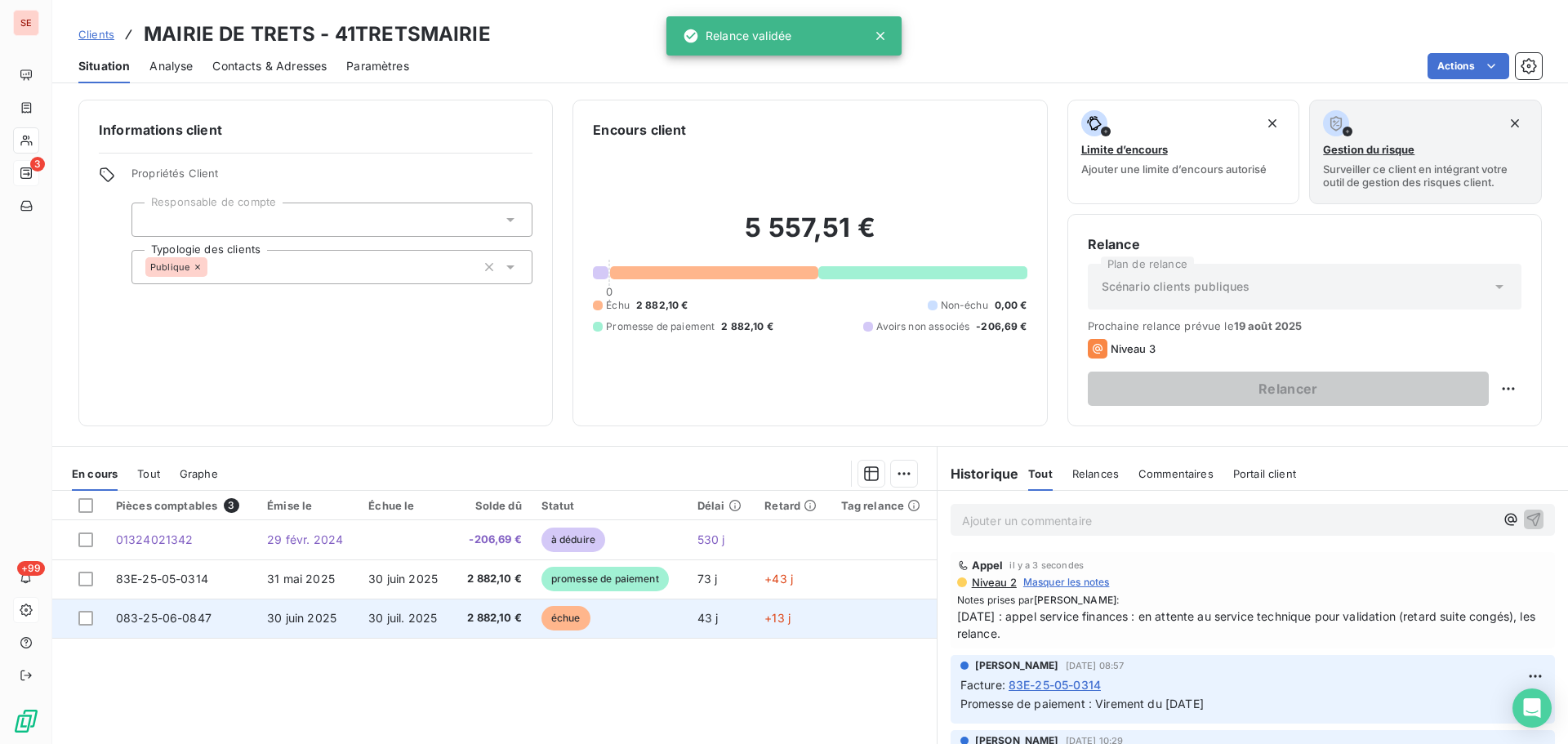
click at [302, 623] on span "30 juin 2025" at bounding box center [302, 618] width 70 height 14
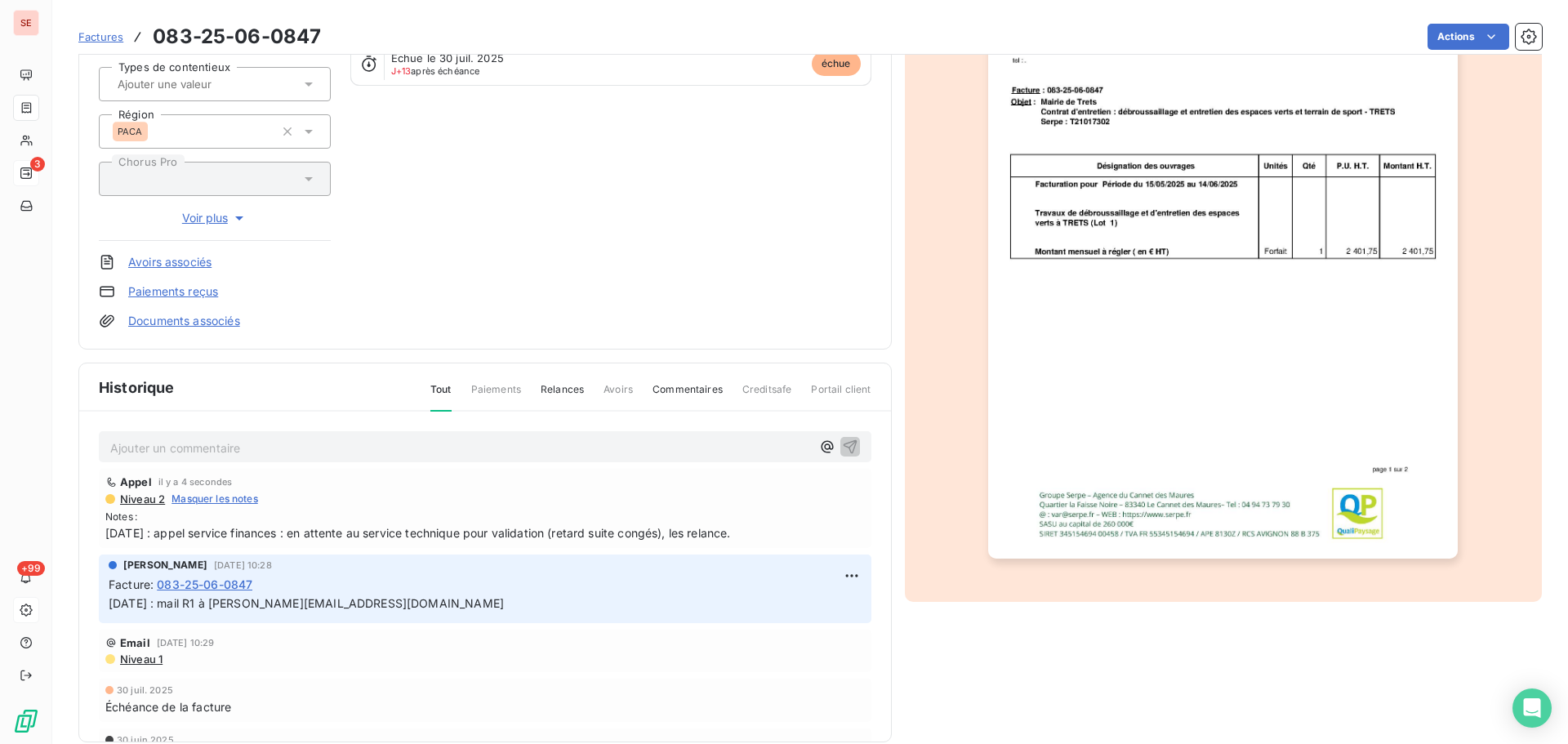
scroll to position [238, 0]
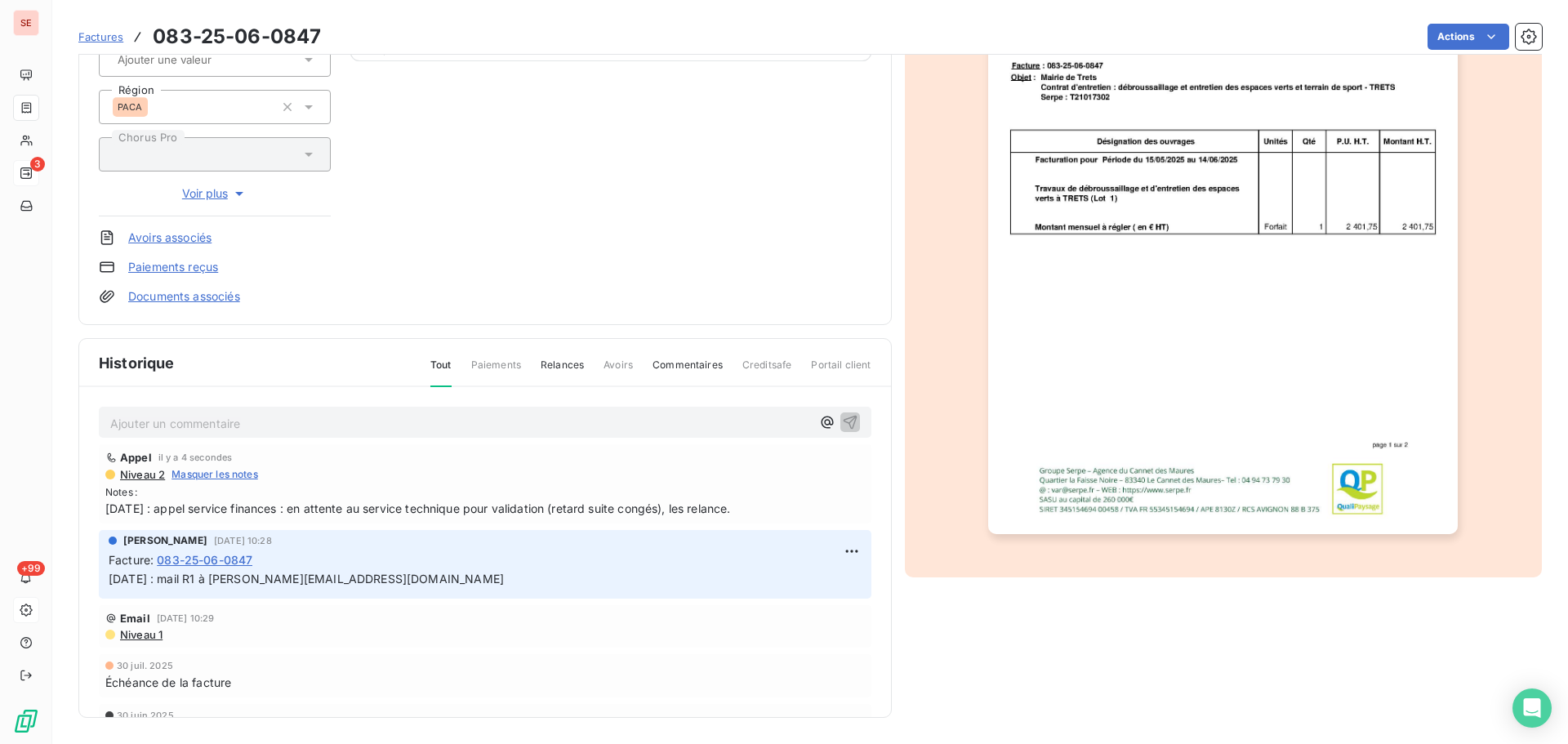
click at [484, 508] on span "12/08/25 : appel service finances : en attente au service technique pour valida…" at bounding box center [485, 509] width 760 height 18
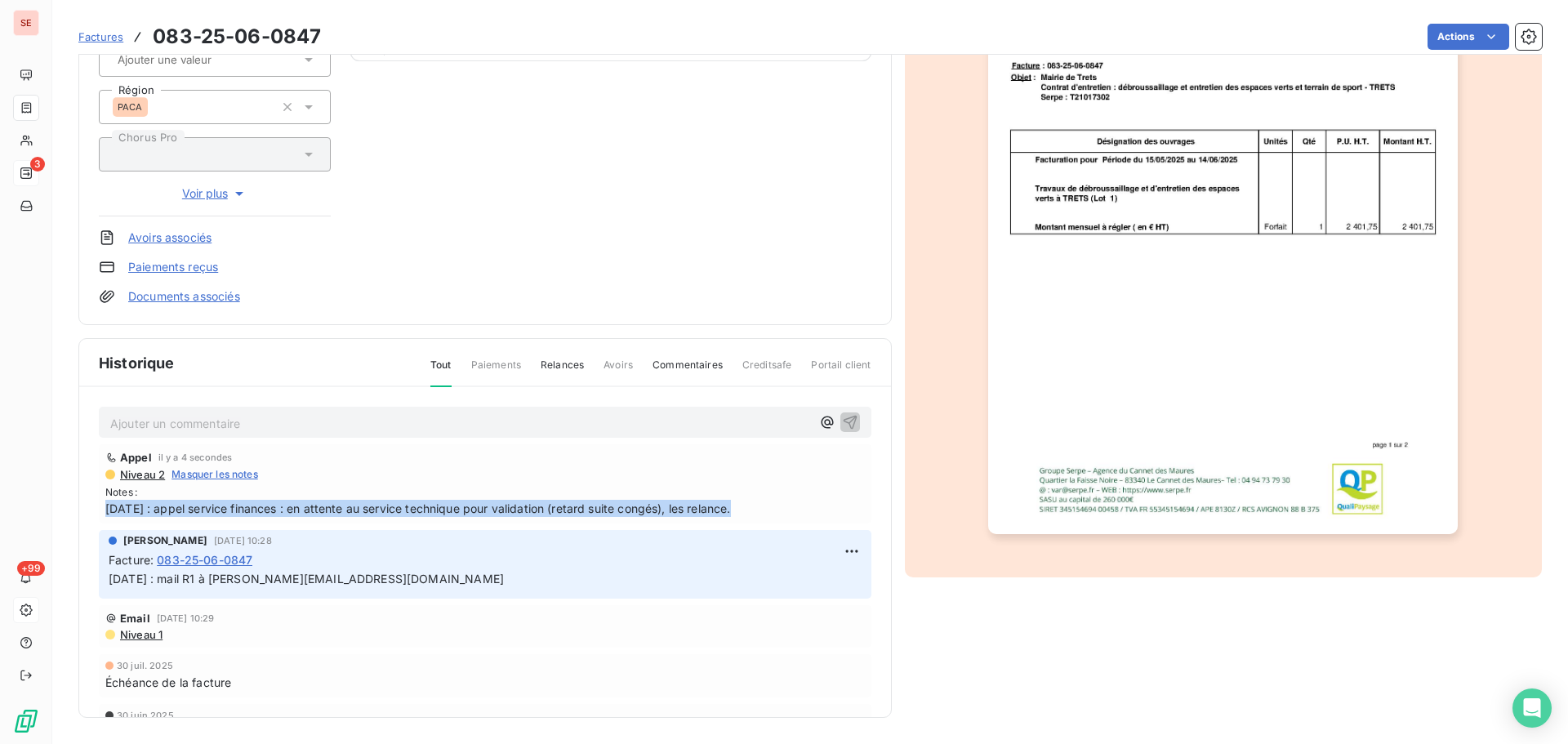
click at [484, 508] on span "12/08/25 : appel service finances : en attente au service technique pour valida…" at bounding box center [485, 509] width 760 height 18
click at [839, 554] on html "SE 3 +99 Factures 083-25-06-0847 Actions MAIRIE DE TRETS 41TRETSMAIRIE Montant …" at bounding box center [784, 372] width 1568 height 744
click at [811, 580] on div "Editer" at bounding box center [793, 587] width 91 height 26
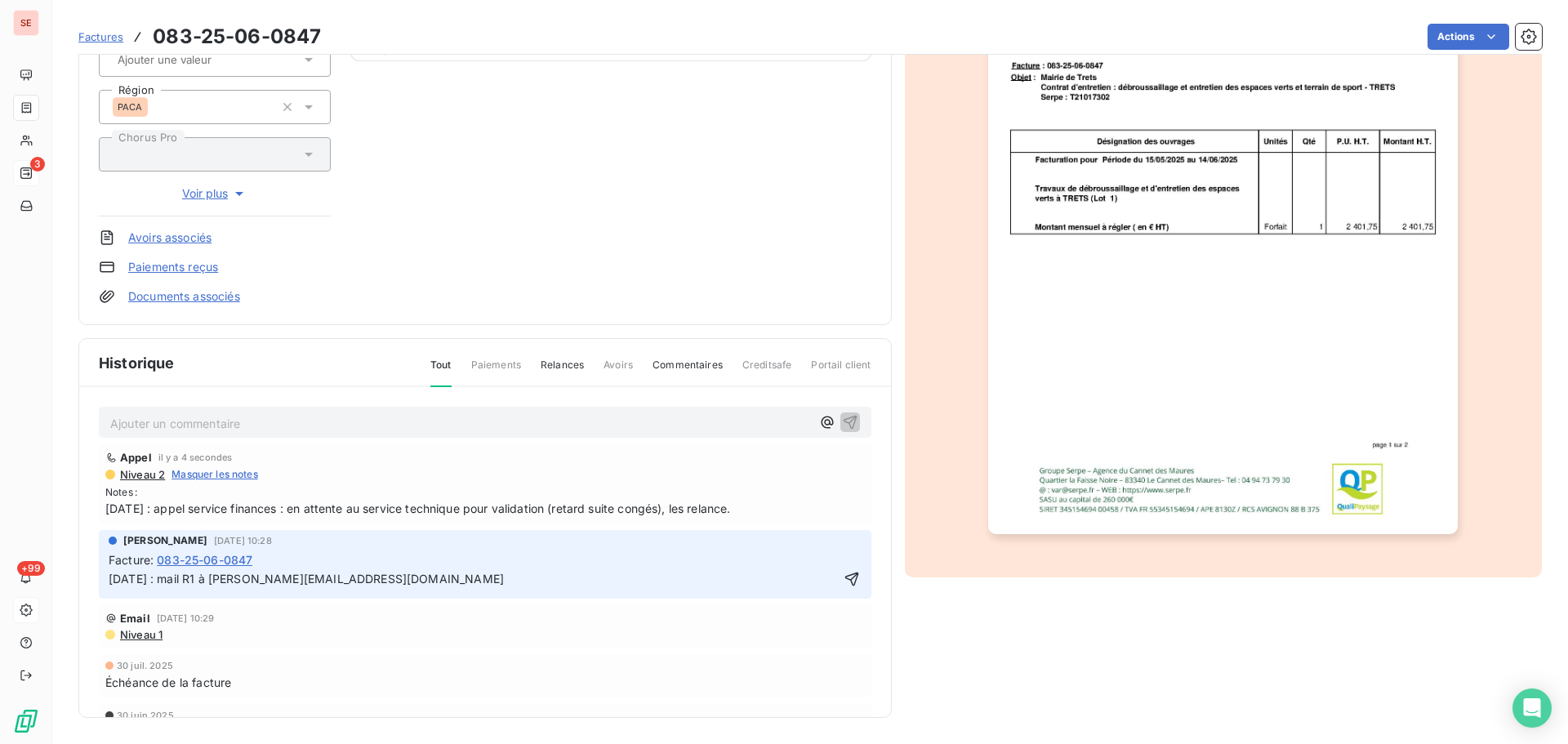
click at [111, 576] on span "05/08/25 : mail R1 à c.bruzzone@trets.fr" at bounding box center [306, 578] width 395 height 14
click at [111, 575] on p "05/08/25 : mail R1 à c.bruzzone@trets.fr" at bounding box center [473, 579] width 730 height 19
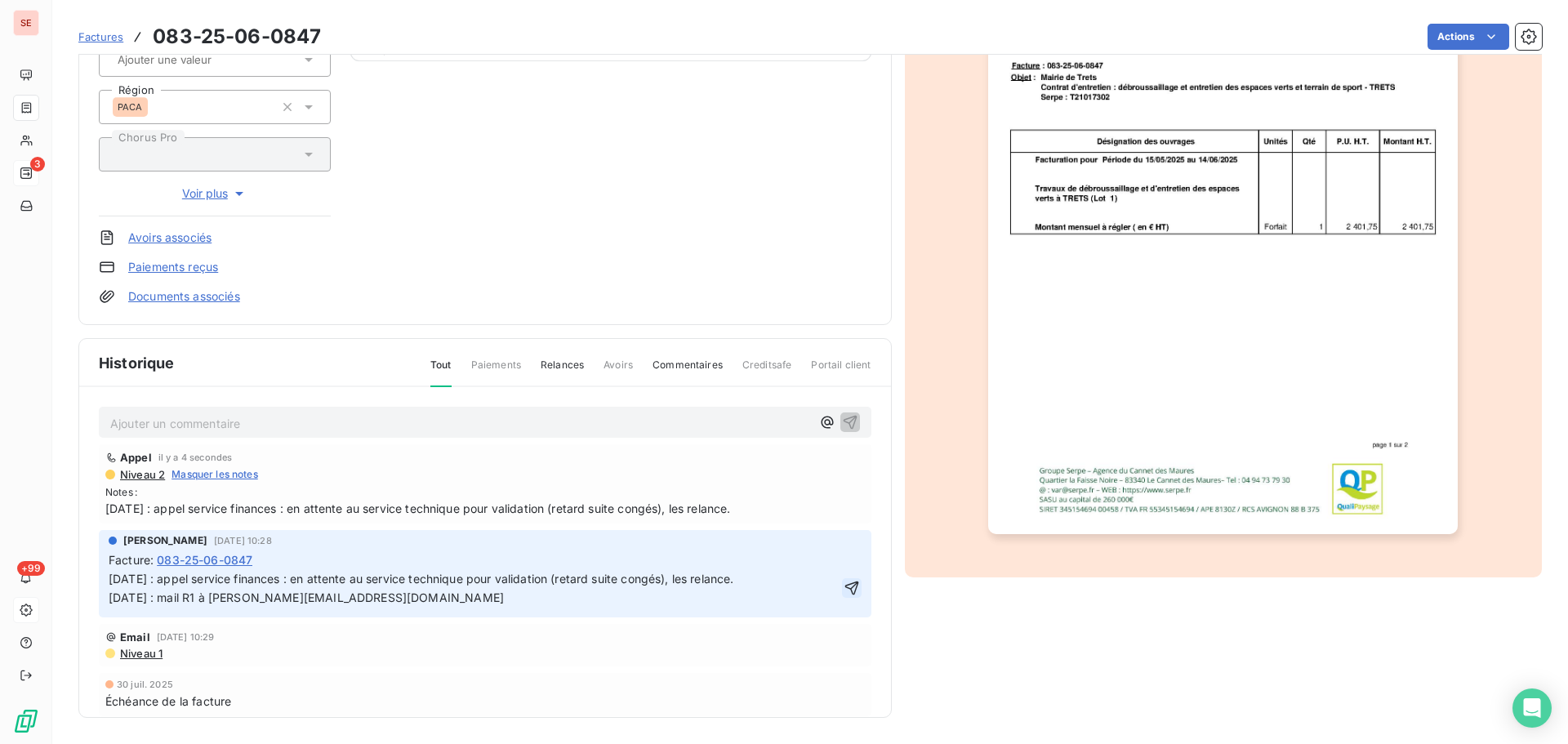
click at [845, 586] on icon "button" at bounding box center [852, 588] width 14 height 14
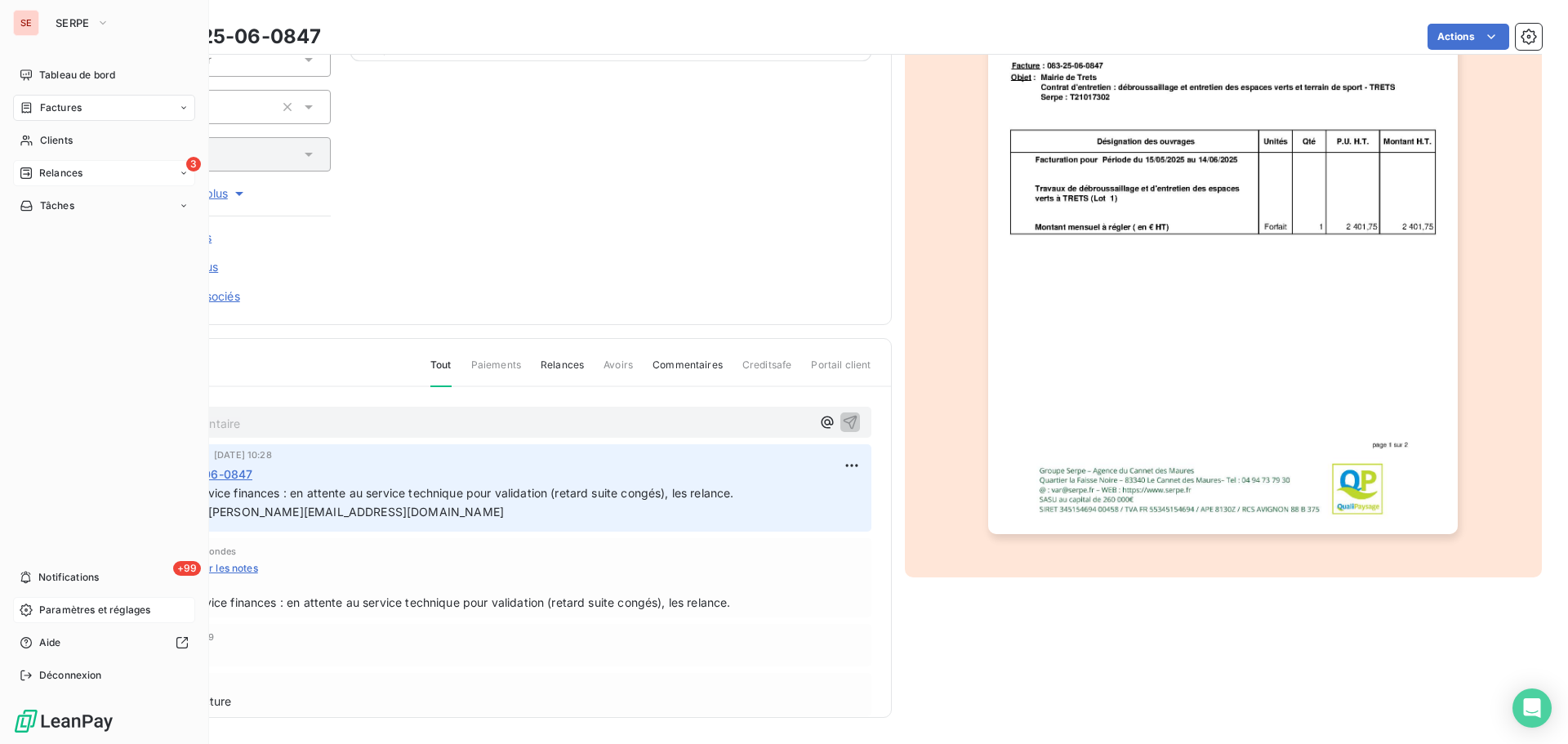
click at [53, 173] on span "Relances" at bounding box center [61, 173] width 43 height 15
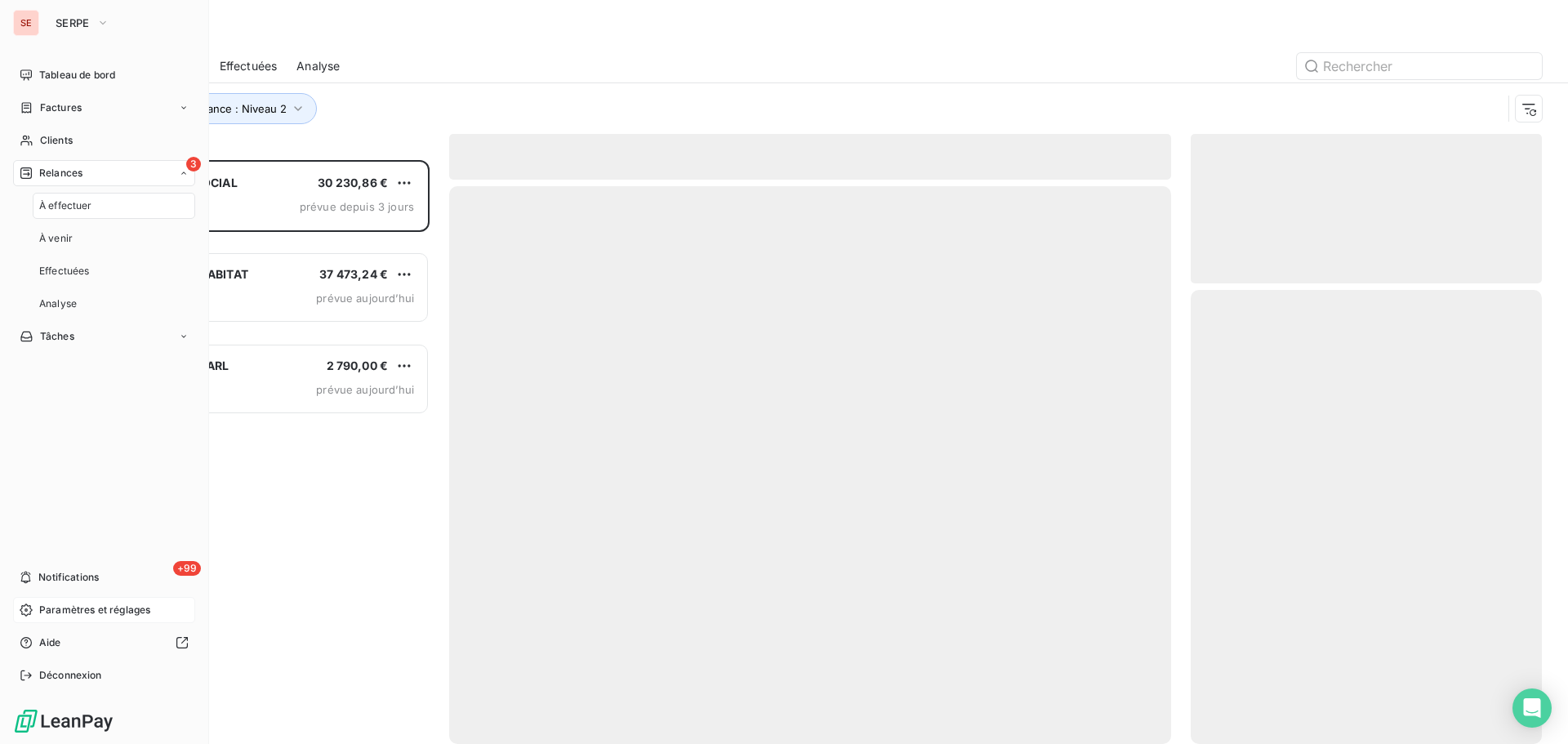
scroll to position [571, 339]
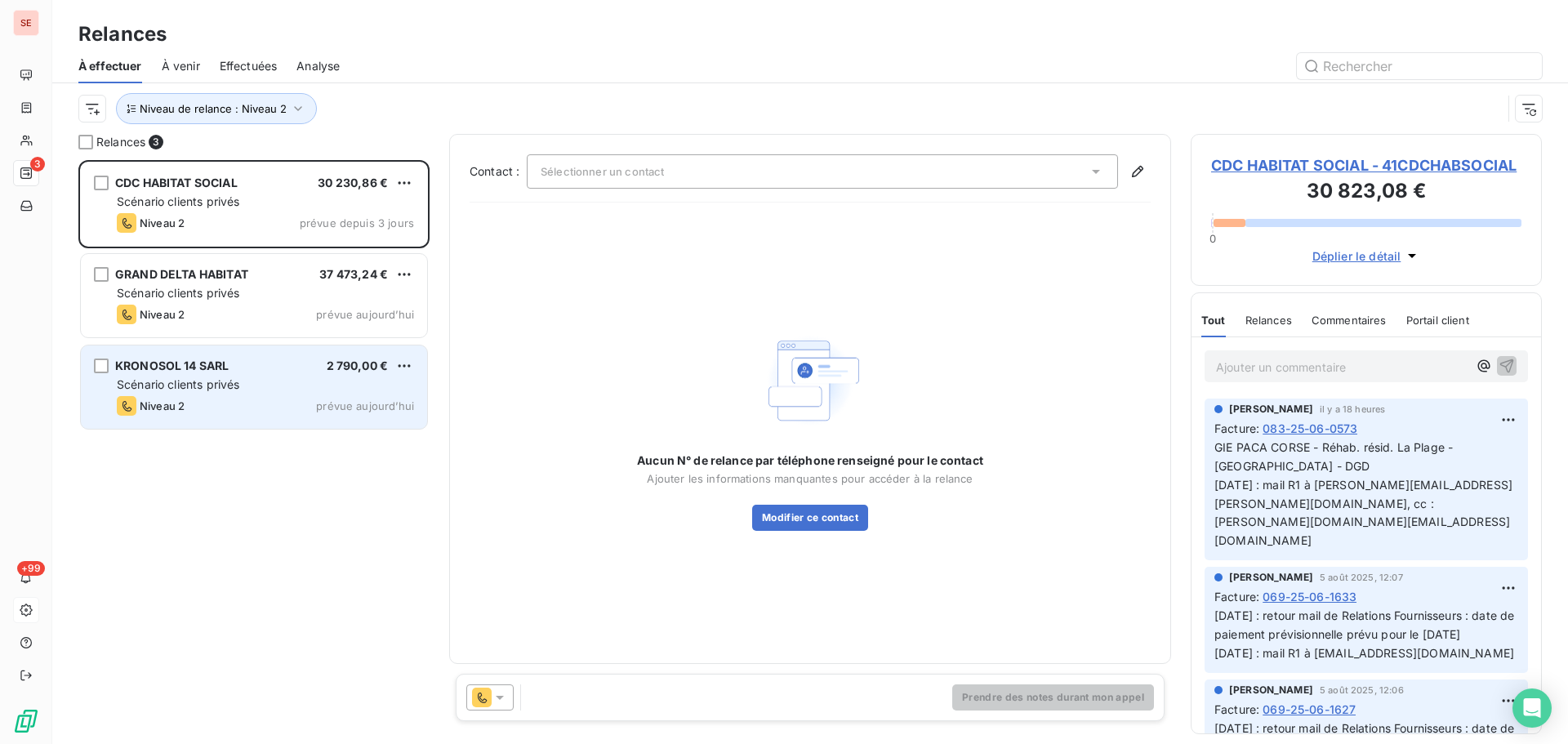
click at [258, 363] on div "KRONOSOL 14 SARL 2 790,00 €" at bounding box center [265, 366] width 297 height 15
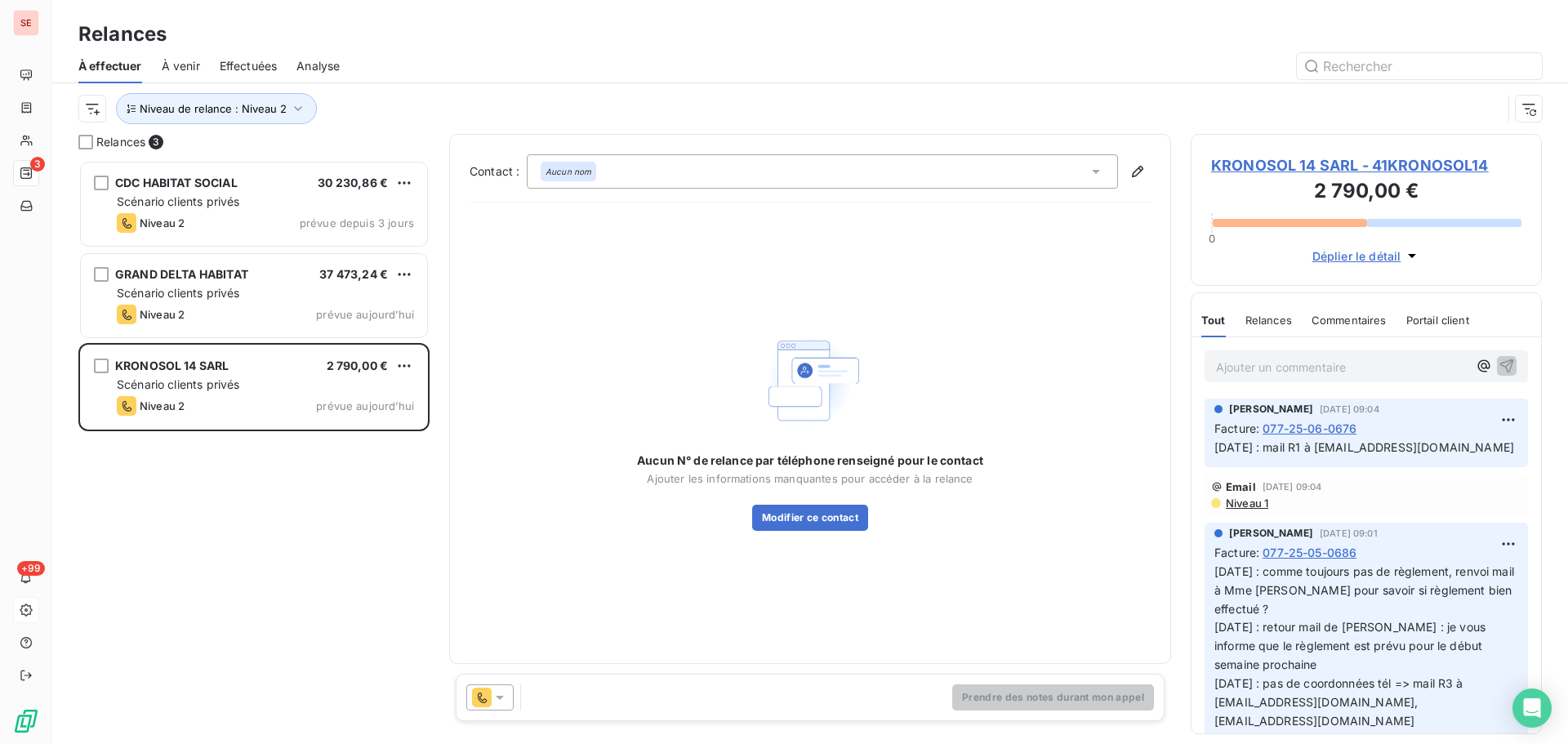
click at [1261, 165] on span "KRONOSOL 14 SARL - 41KRONOSOL14" at bounding box center [1366, 166] width 311 height 23
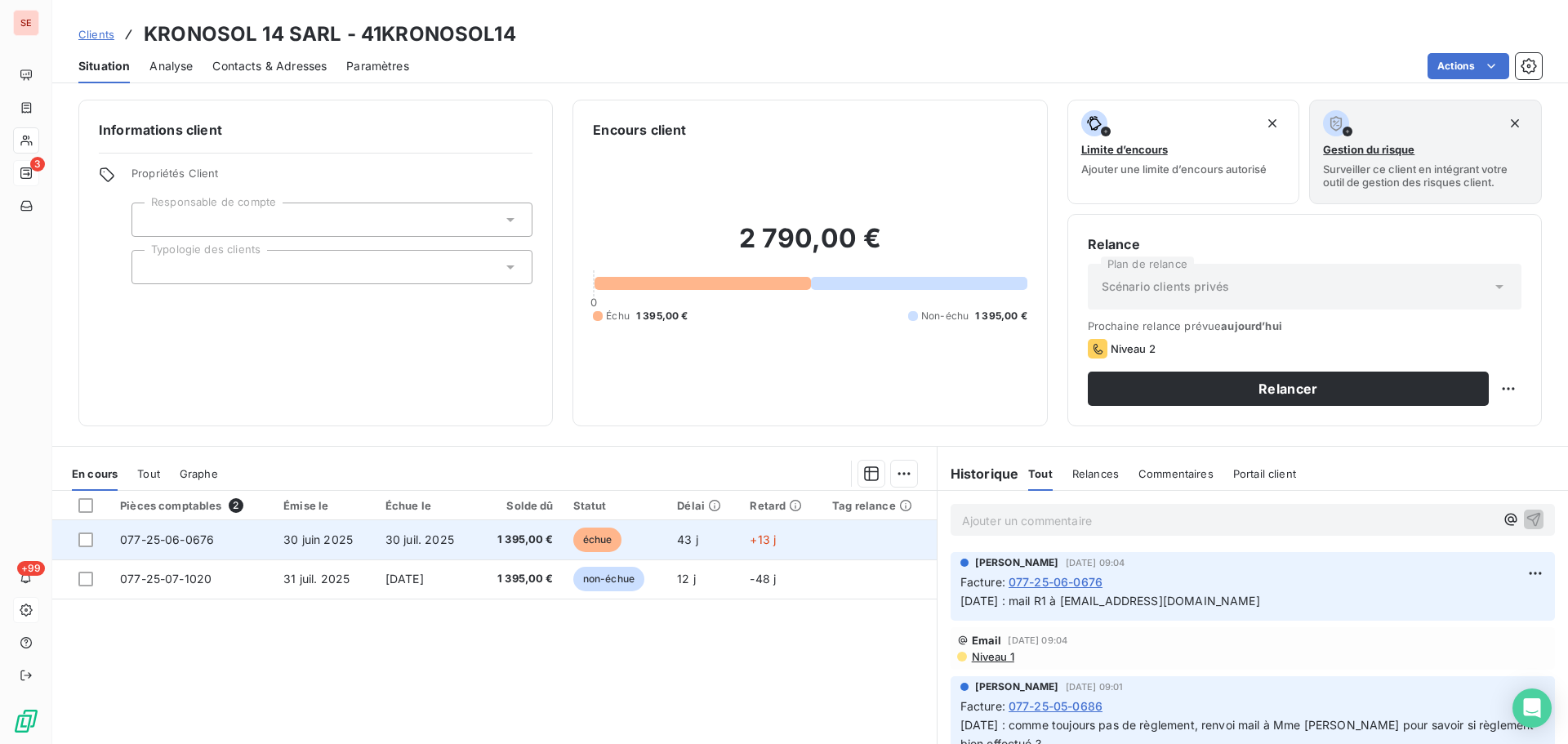
click at [412, 532] on span "30 juil. 2025" at bounding box center [419, 539] width 69 height 14
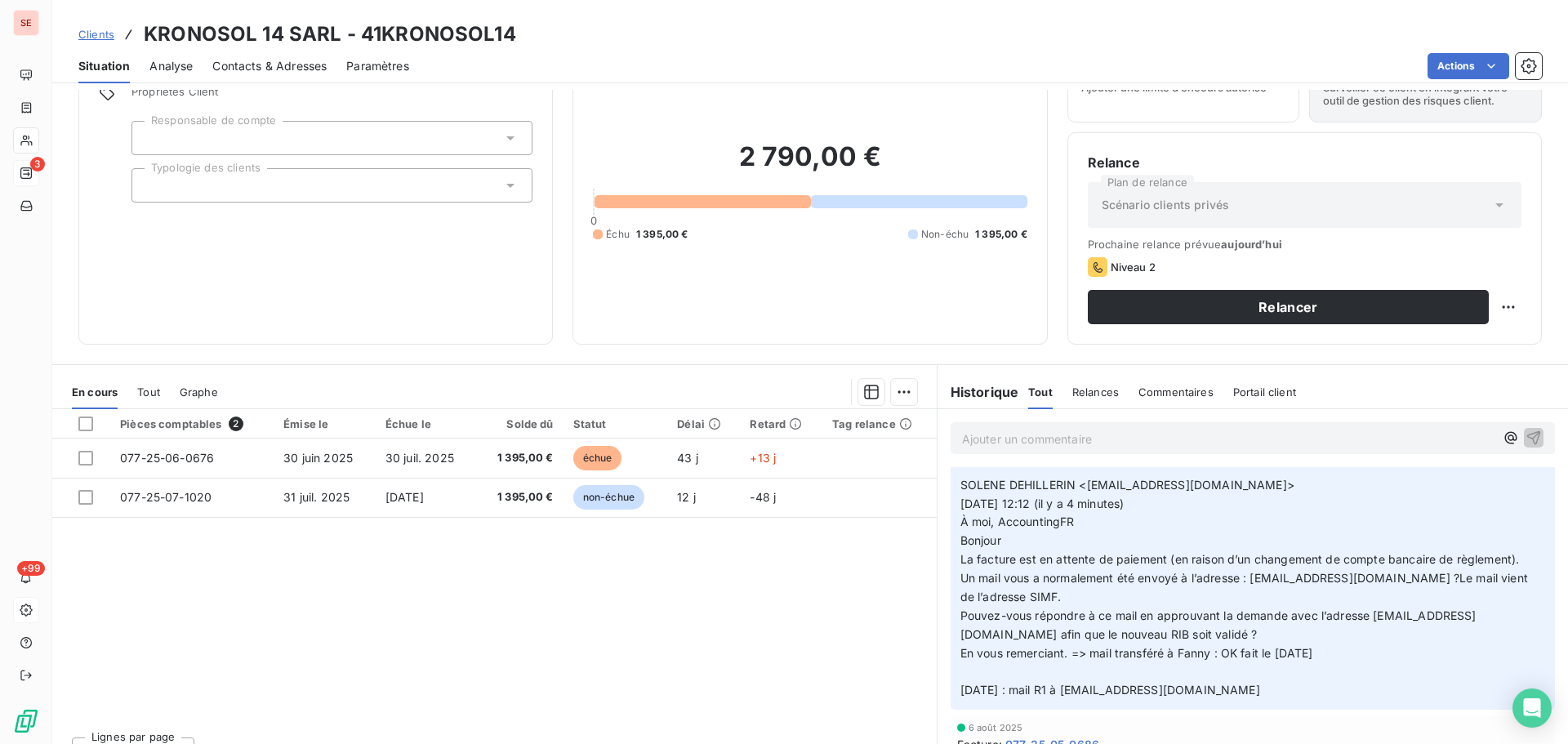
scroll to position [409, 0]
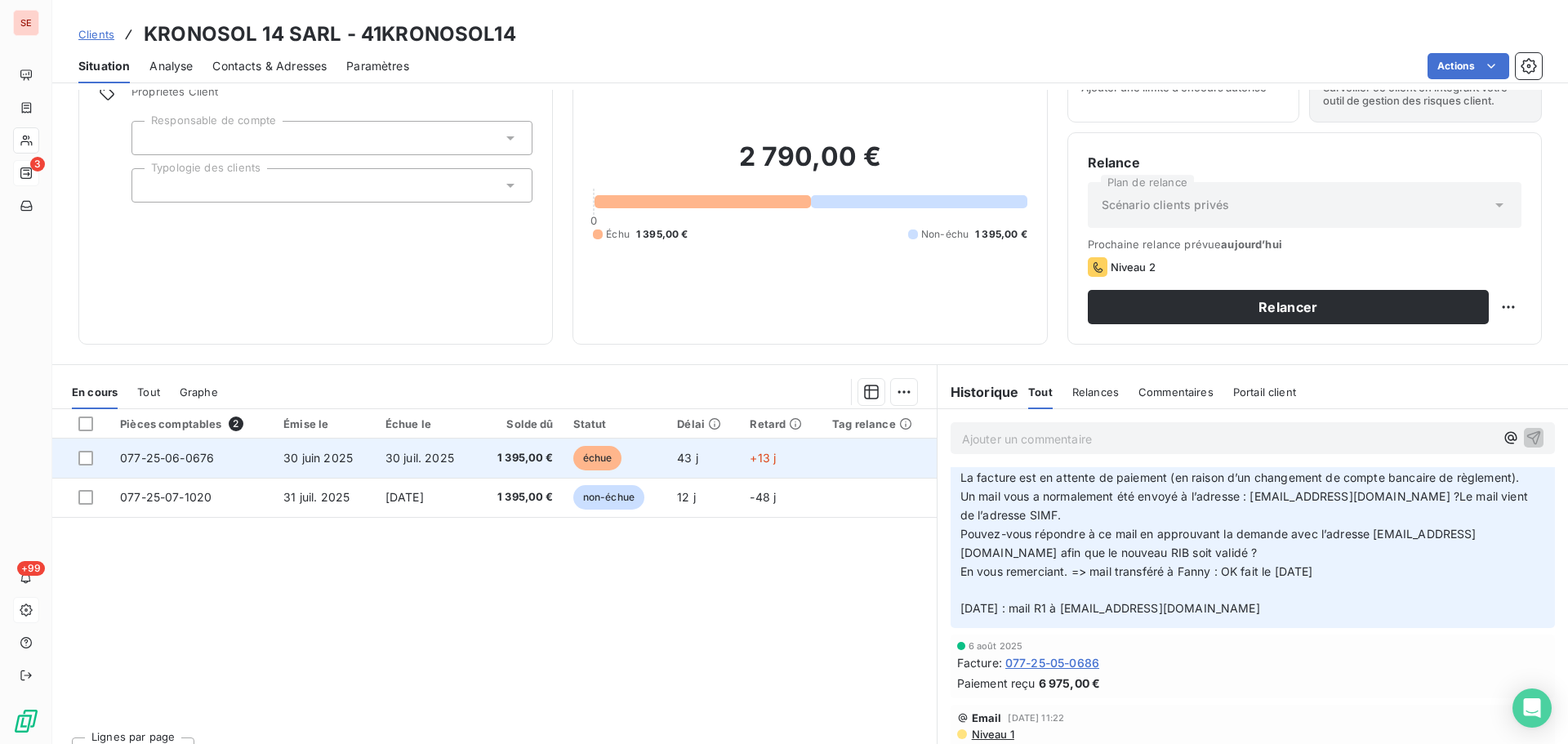
click at [511, 460] on span "1 395,00 €" at bounding box center [520, 458] width 67 height 17
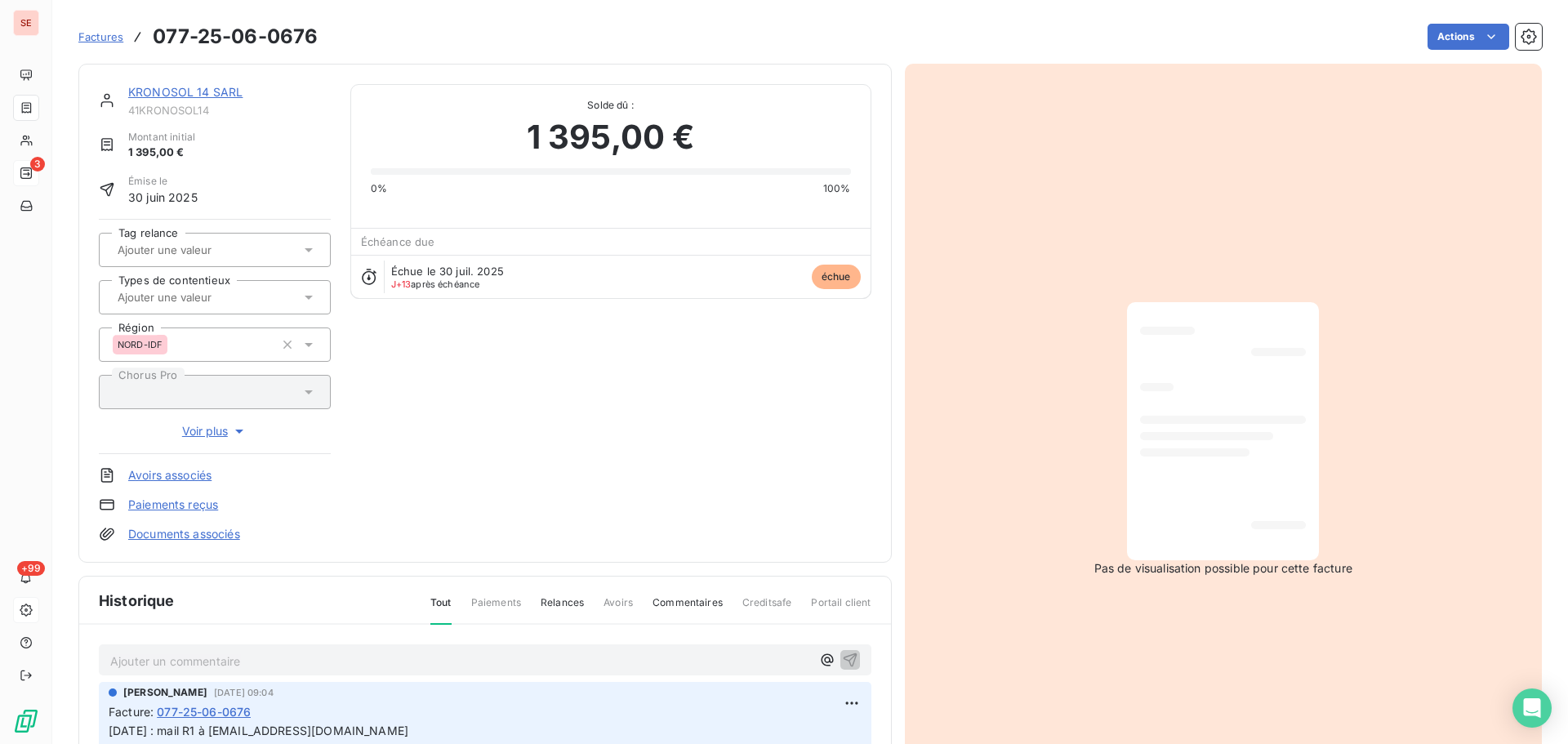
click at [173, 543] on div "KRONOSOL 14 SARL 41KRONOSOL14 Montant initial 1 395,00 € Émise le 30 juin 2025 …" at bounding box center [485, 313] width 813 height 499
click at [185, 530] on link "Documents associés" at bounding box center [184, 534] width 112 height 17
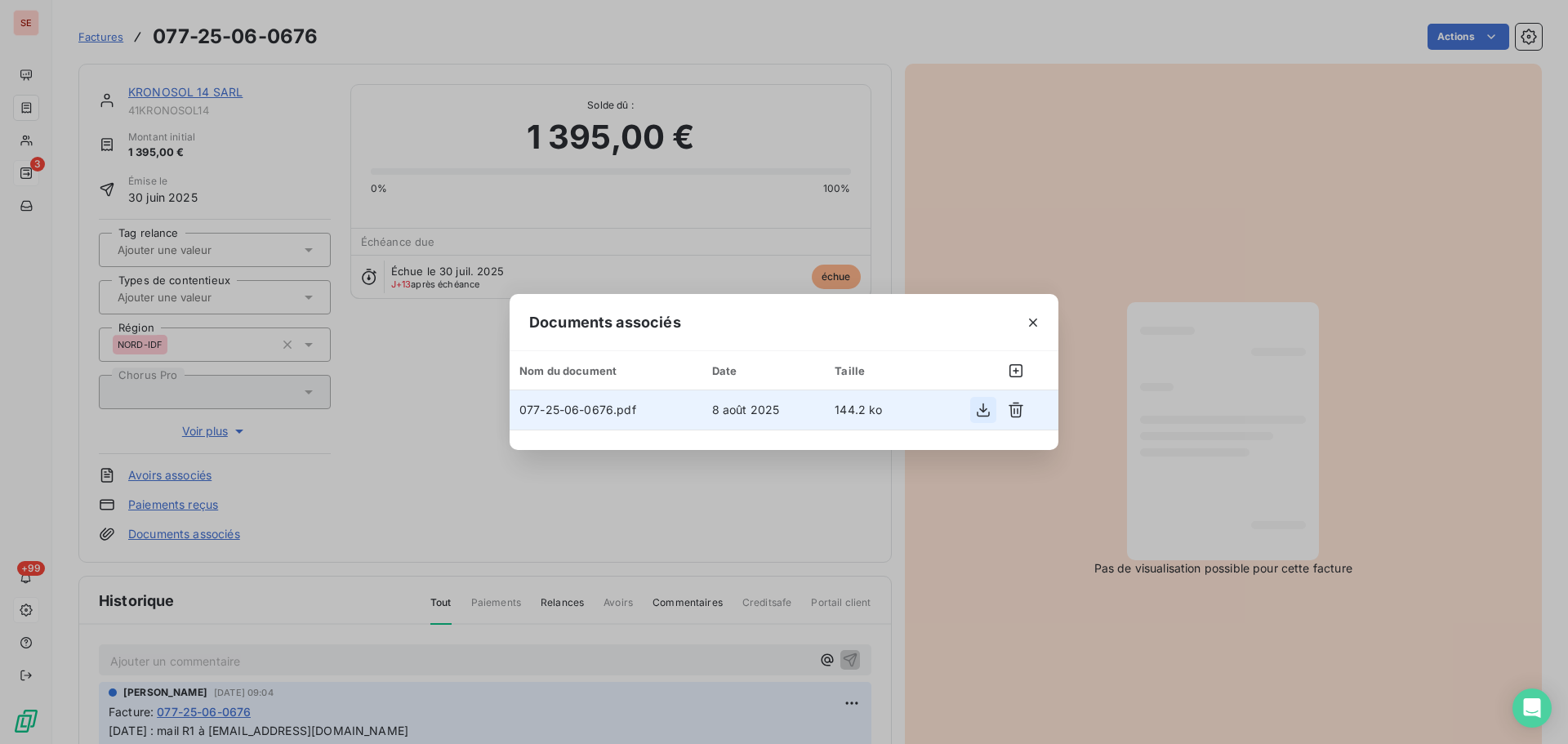
click at [989, 418] on button "button" at bounding box center [983, 410] width 26 height 26
click at [1035, 322] on icon "button" at bounding box center [1033, 322] width 17 height 17
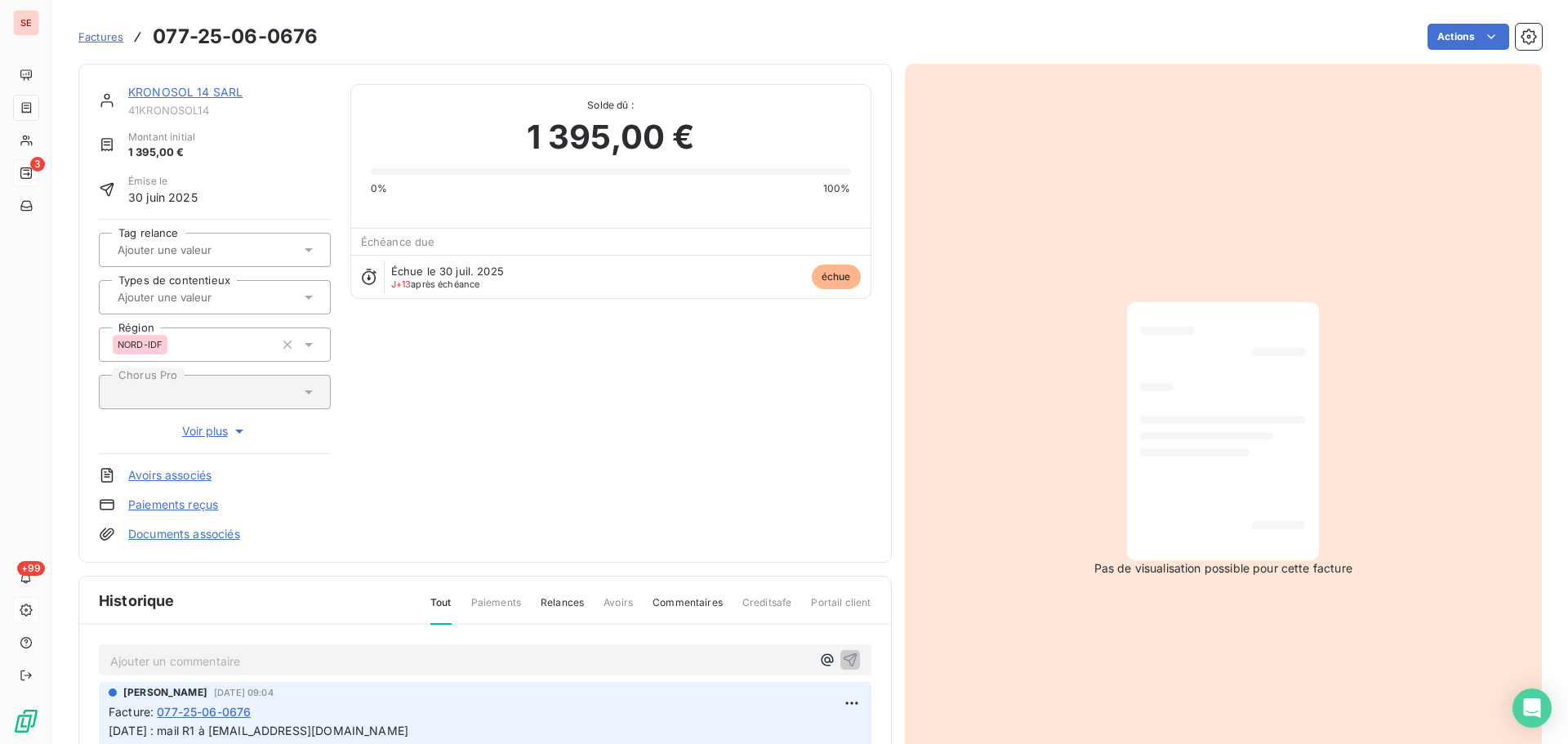
click at [175, 97] on link "KRONOSOL 14 SARL" at bounding box center [185, 92] width 115 height 14
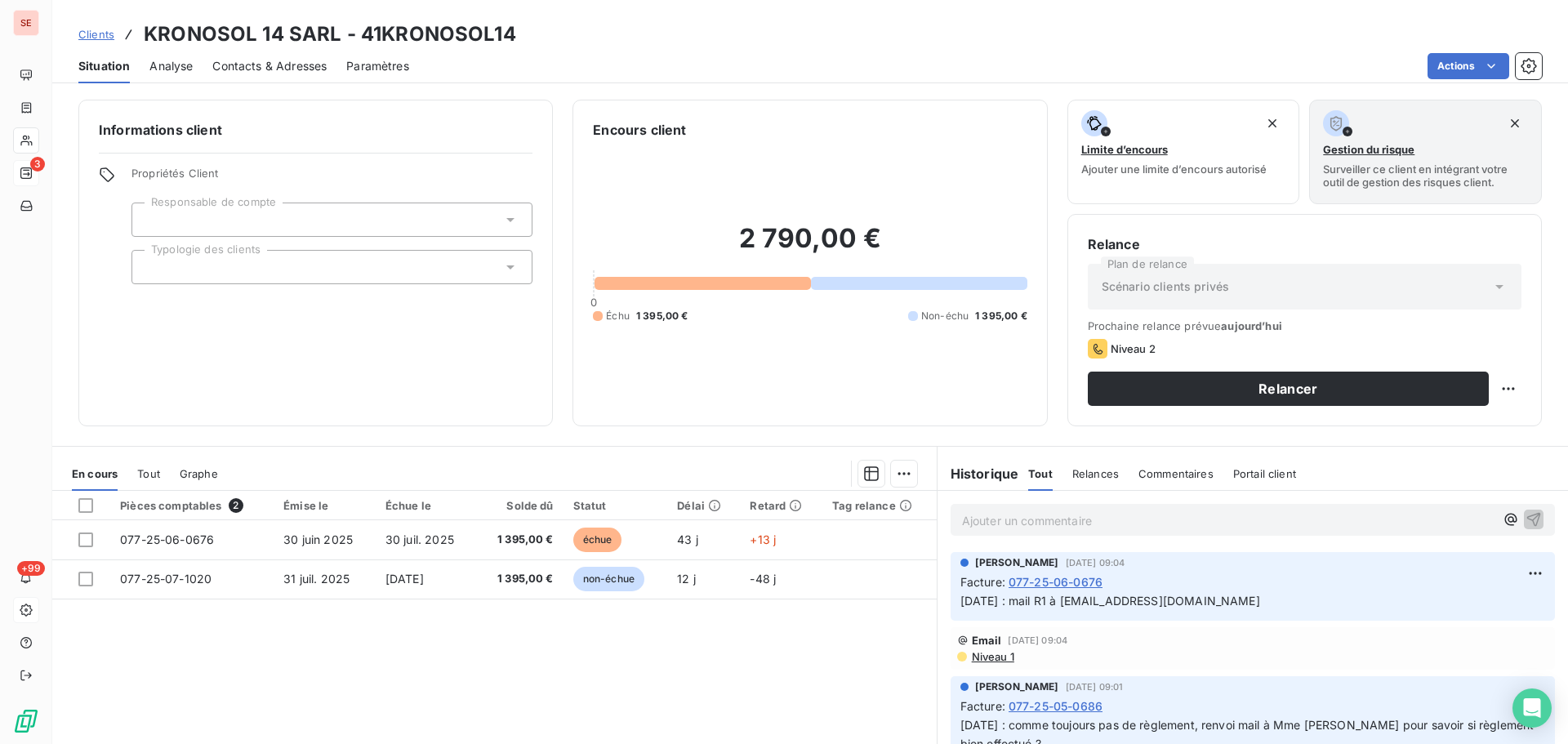
click at [265, 62] on span "Contacts & Adresses" at bounding box center [270, 66] width 115 height 17
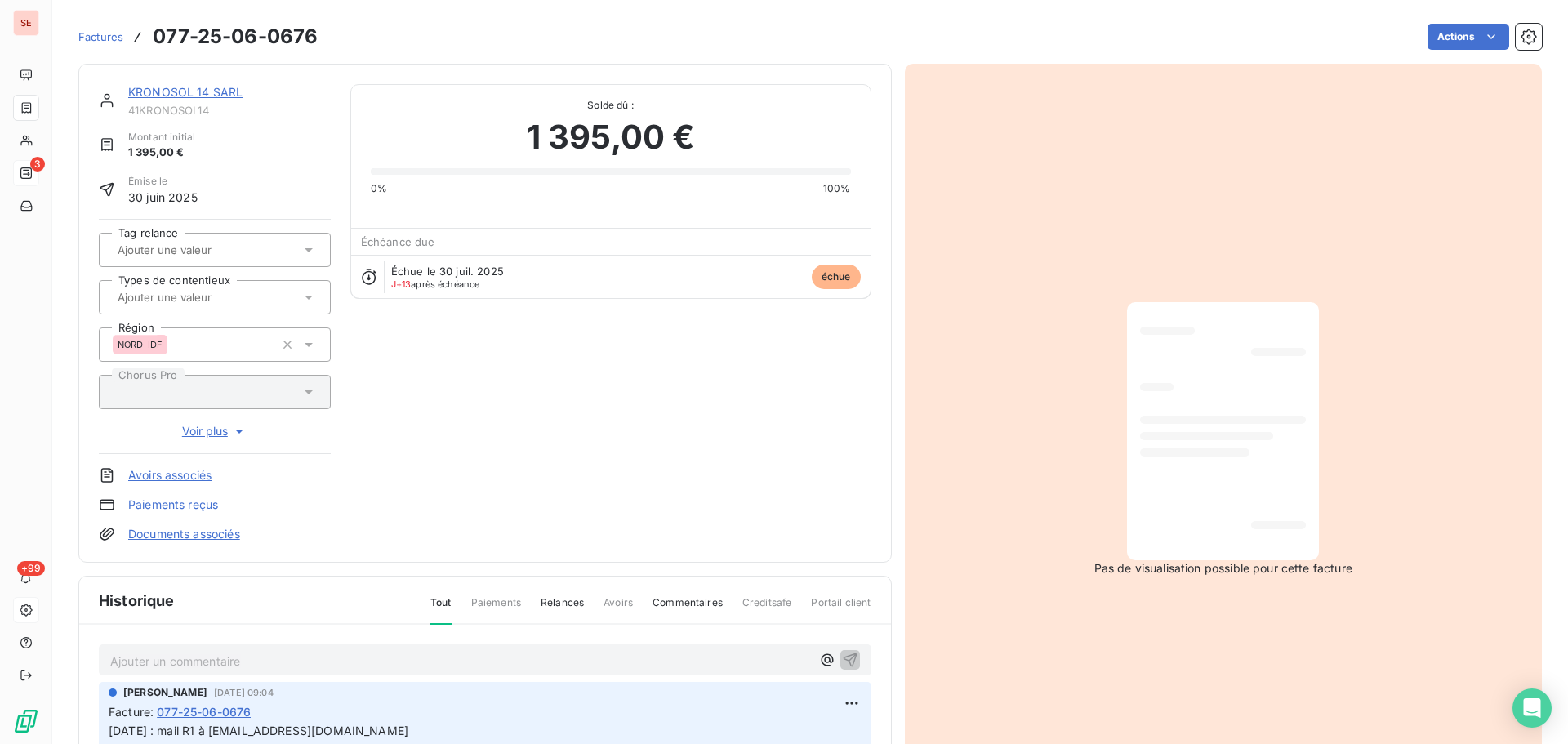
click at [166, 91] on link "KRONOSOL 14 SARL" at bounding box center [185, 92] width 115 height 14
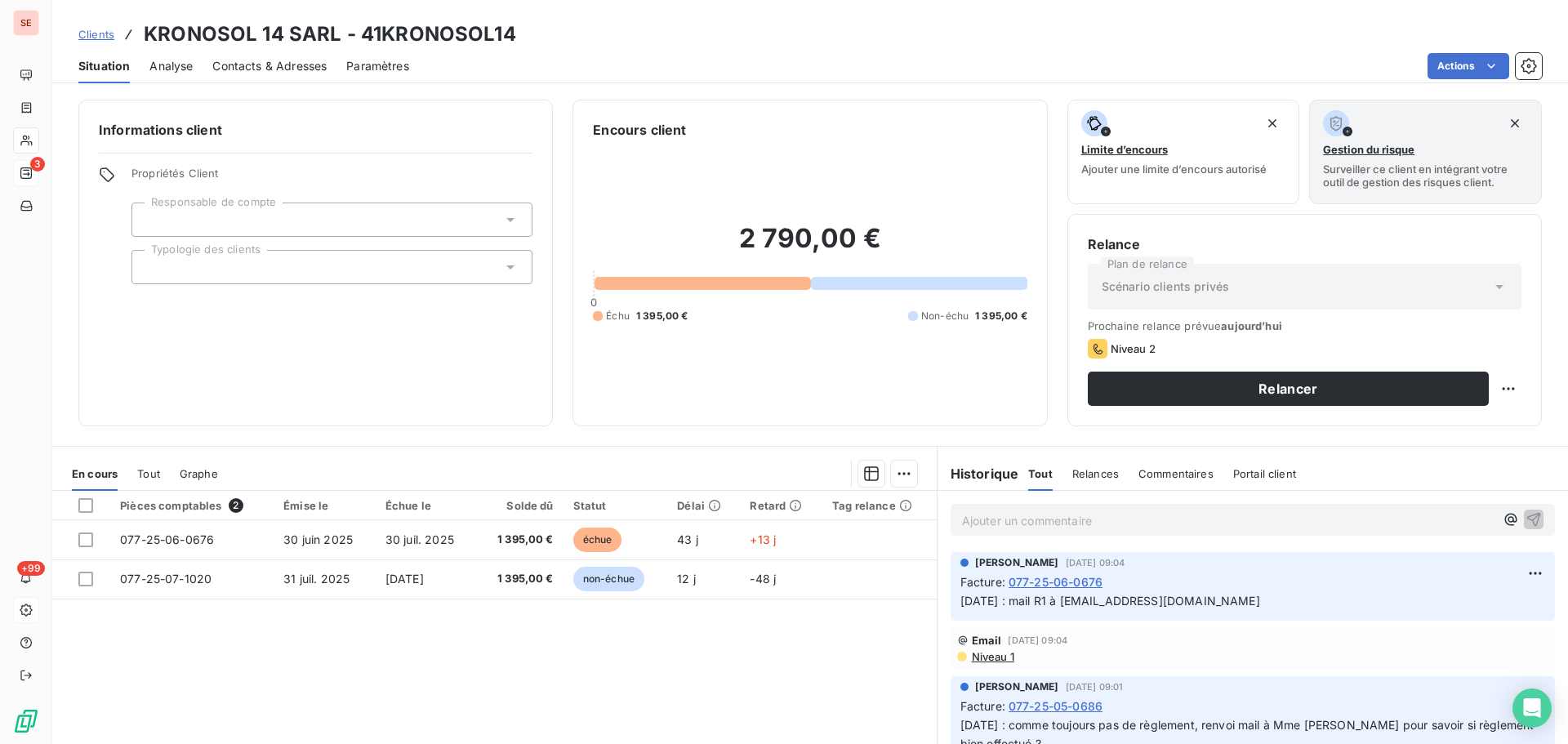
click at [300, 70] on span "Contacts & Adresses" at bounding box center [270, 66] width 115 height 17
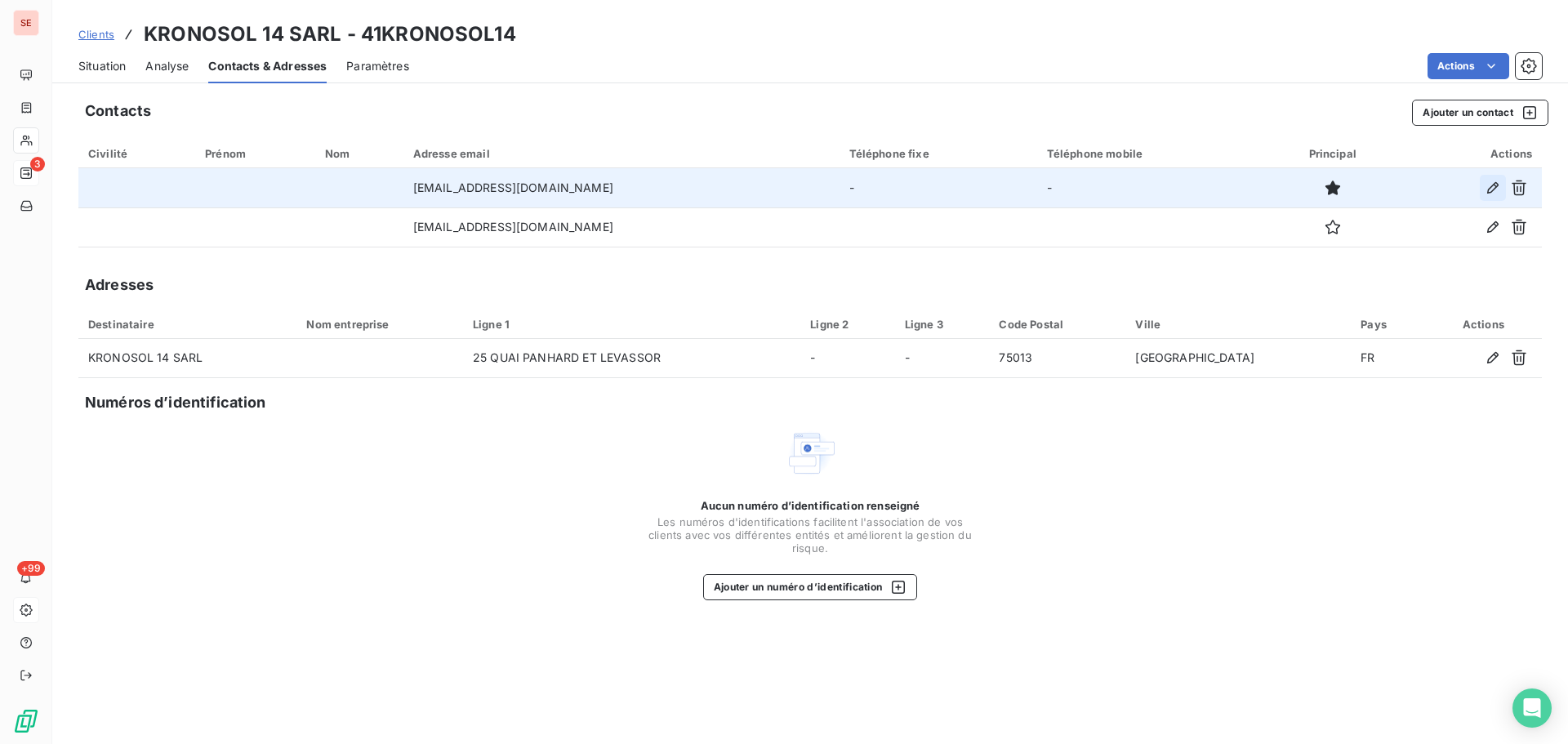
click at [1492, 185] on icon "button" at bounding box center [1493, 187] width 17 height 17
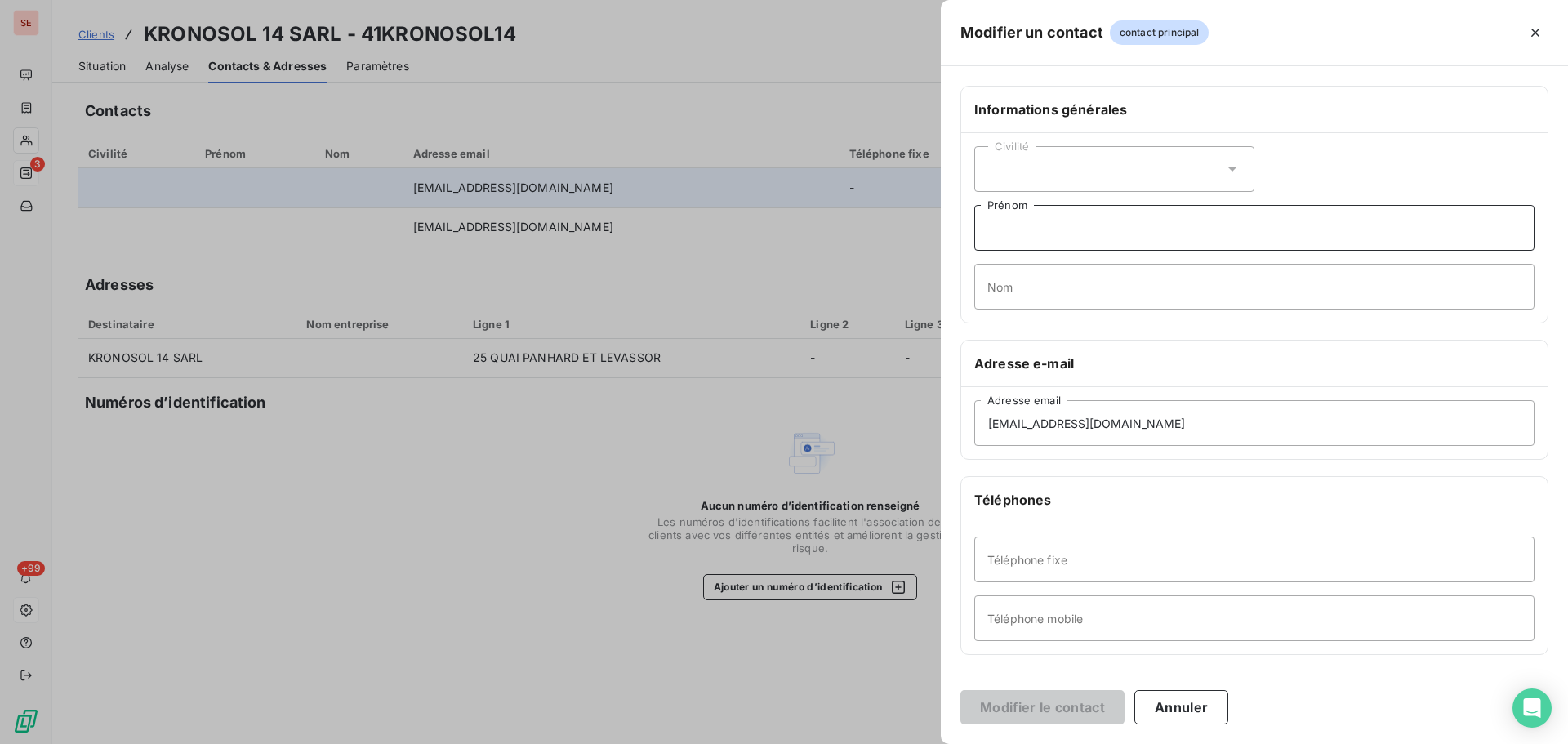
click at [1036, 233] on input "Prénom" at bounding box center [1254, 227] width 561 height 46
type input "Solène"
type input "d"
type input "DEHILLERIN"
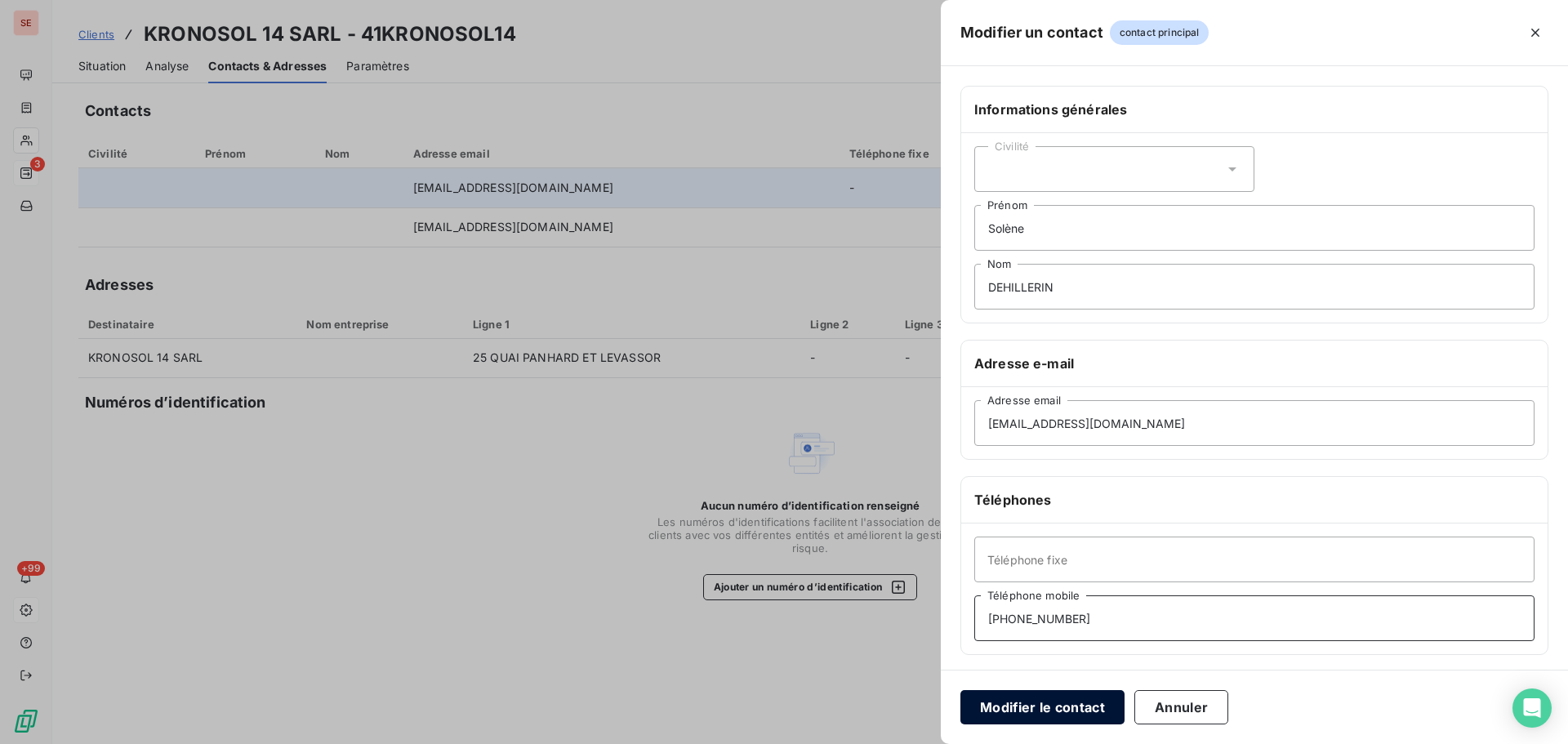
type input "07.85.77.42.87"
click at [1016, 718] on button "Modifier le contact" at bounding box center [1043, 707] width 165 height 34
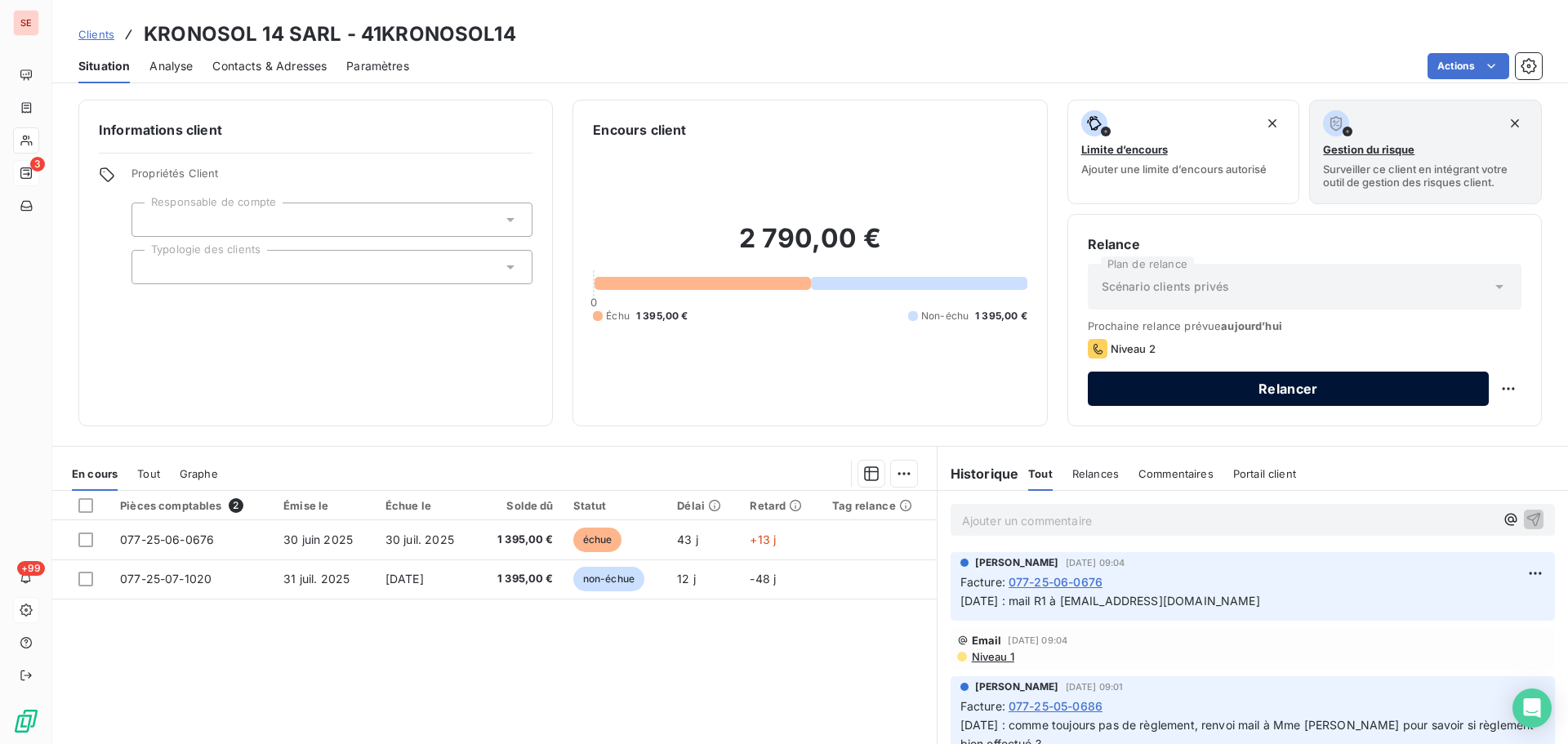
click at [1288, 392] on button "Relancer" at bounding box center [1288, 388] width 401 height 34
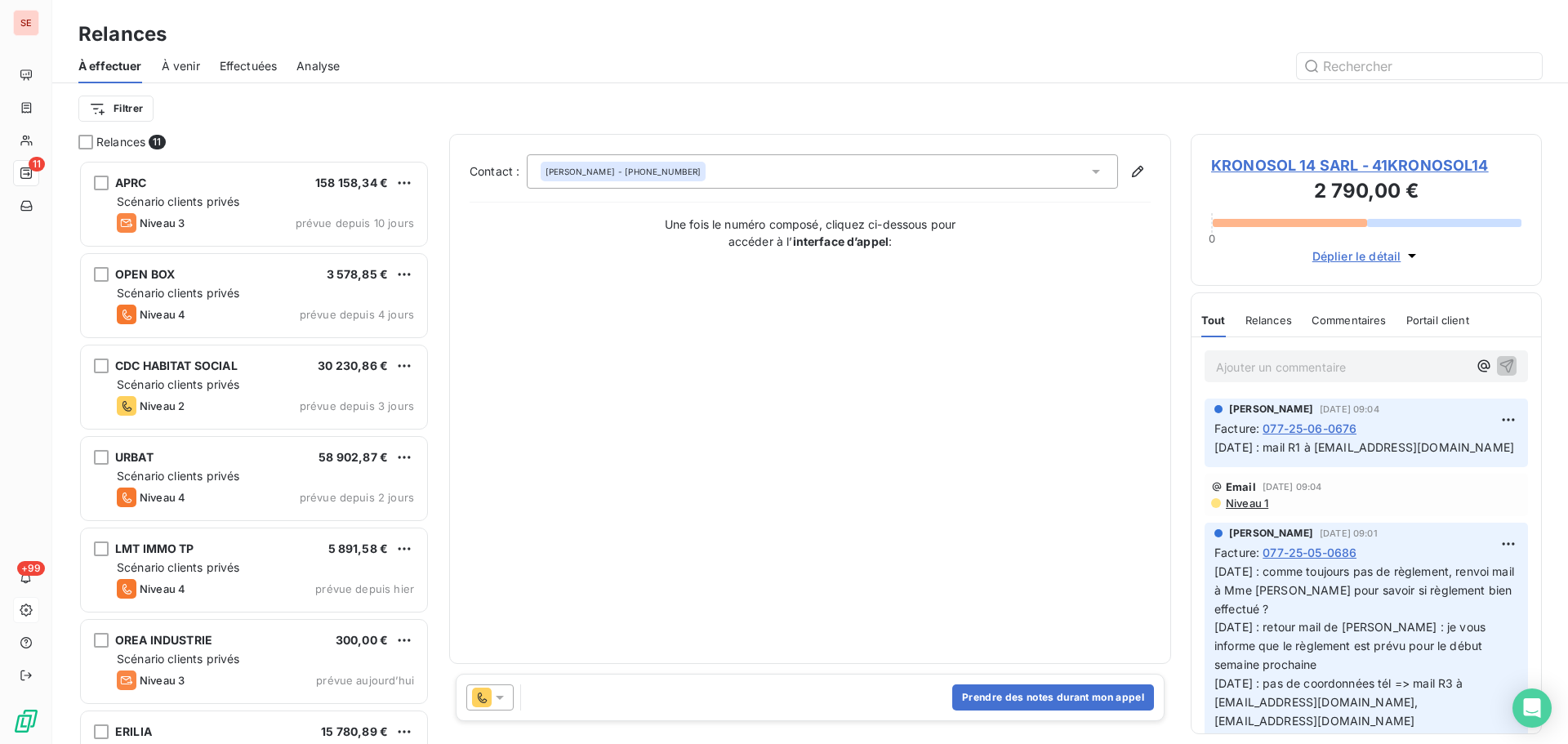
scroll to position [571, 339]
click at [1040, 699] on button "Prendre des notes durant mon appel" at bounding box center [1054, 697] width 202 height 26
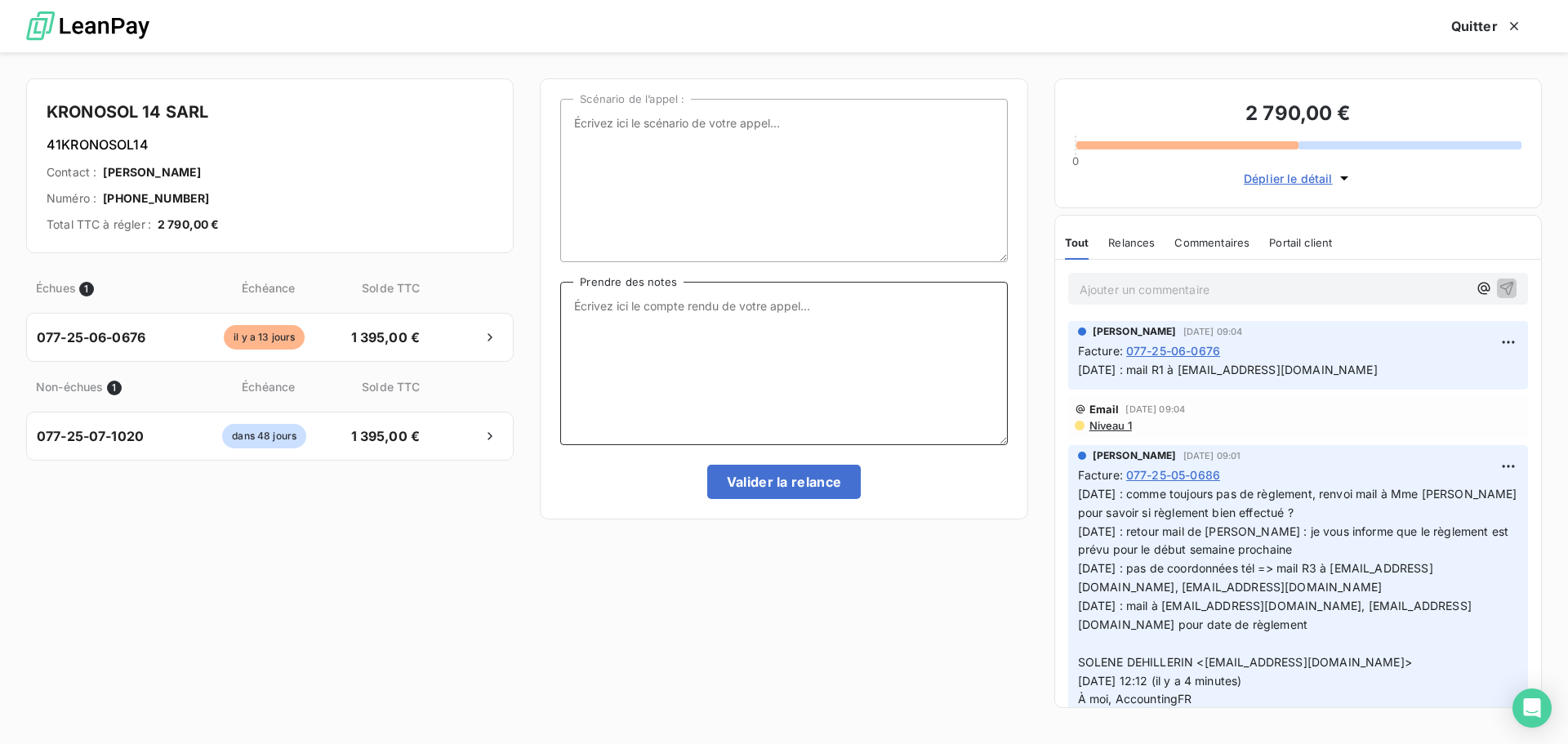
click at [723, 317] on textarea "Prendre des notes" at bounding box center [784, 364] width 447 height 164
type textarea "12/08/25 : appel Mme Dehillerin : répondeur => mail R2"
click at [829, 498] on button "Valider la relance" at bounding box center [785, 481] width 155 height 34
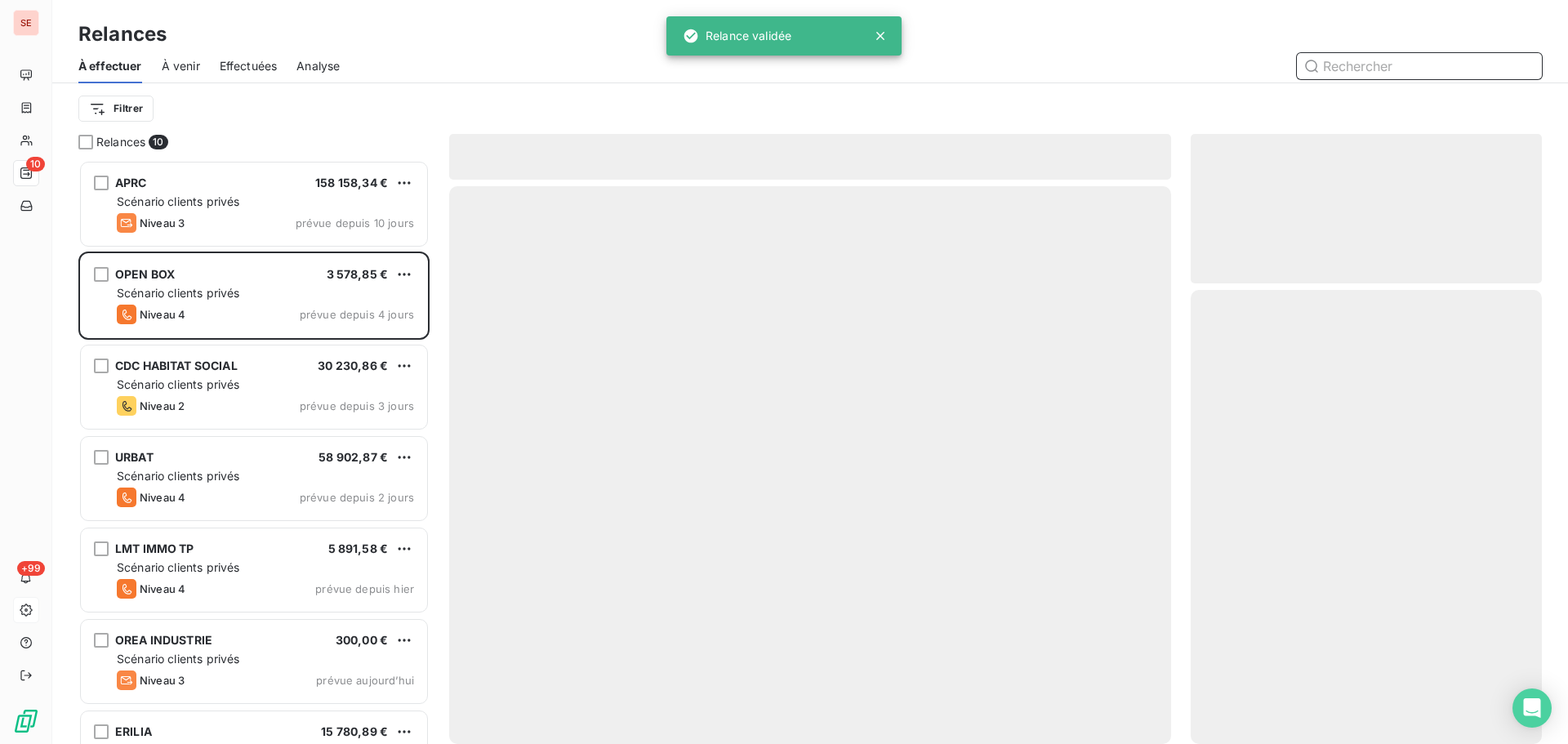
click at [267, 65] on span "Effectuées" at bounding box center [248, 66] width 58 height 17
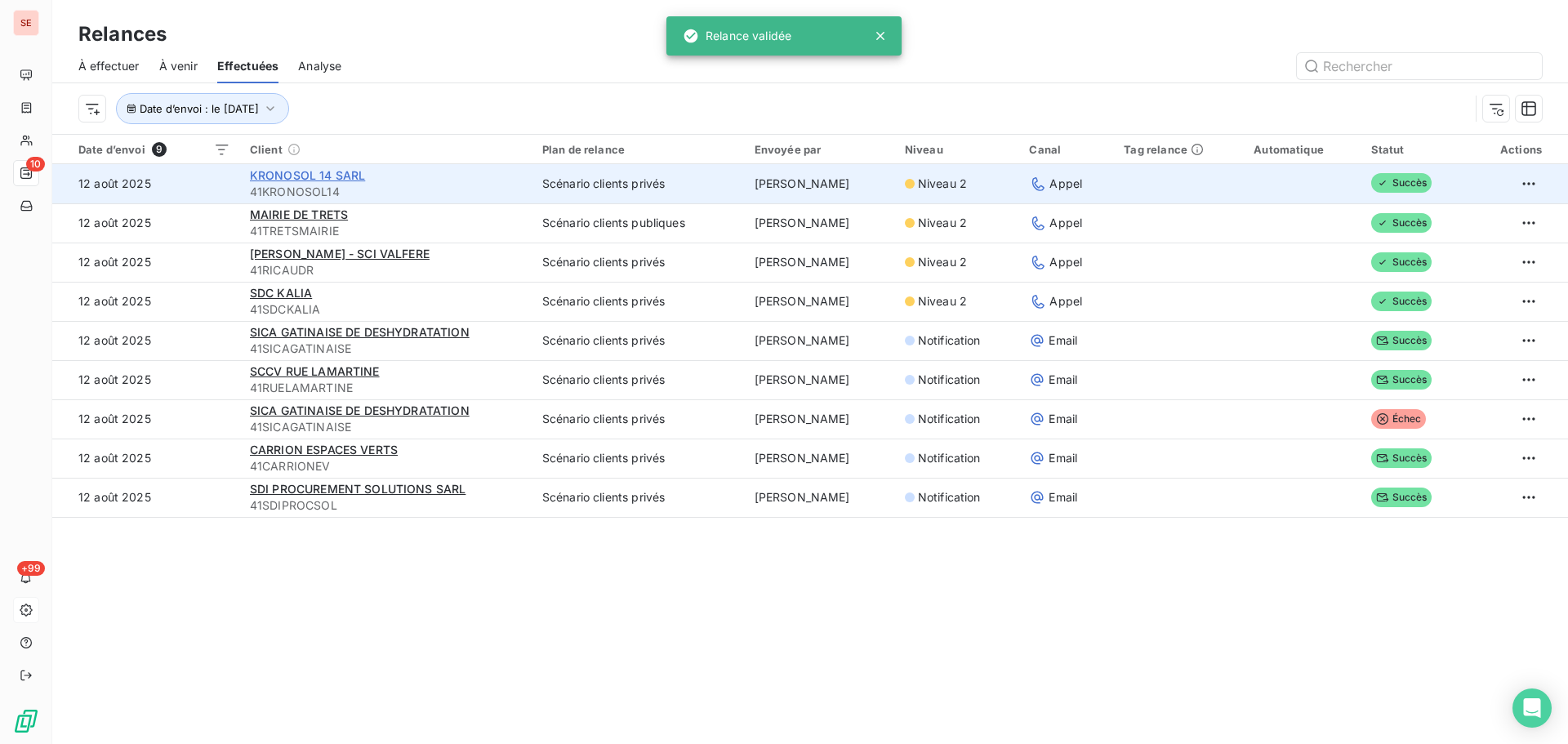
click at [301, 174] on span "KRONOSOL 14 SARL" at bounding box center [308, 175] width 116 height 14
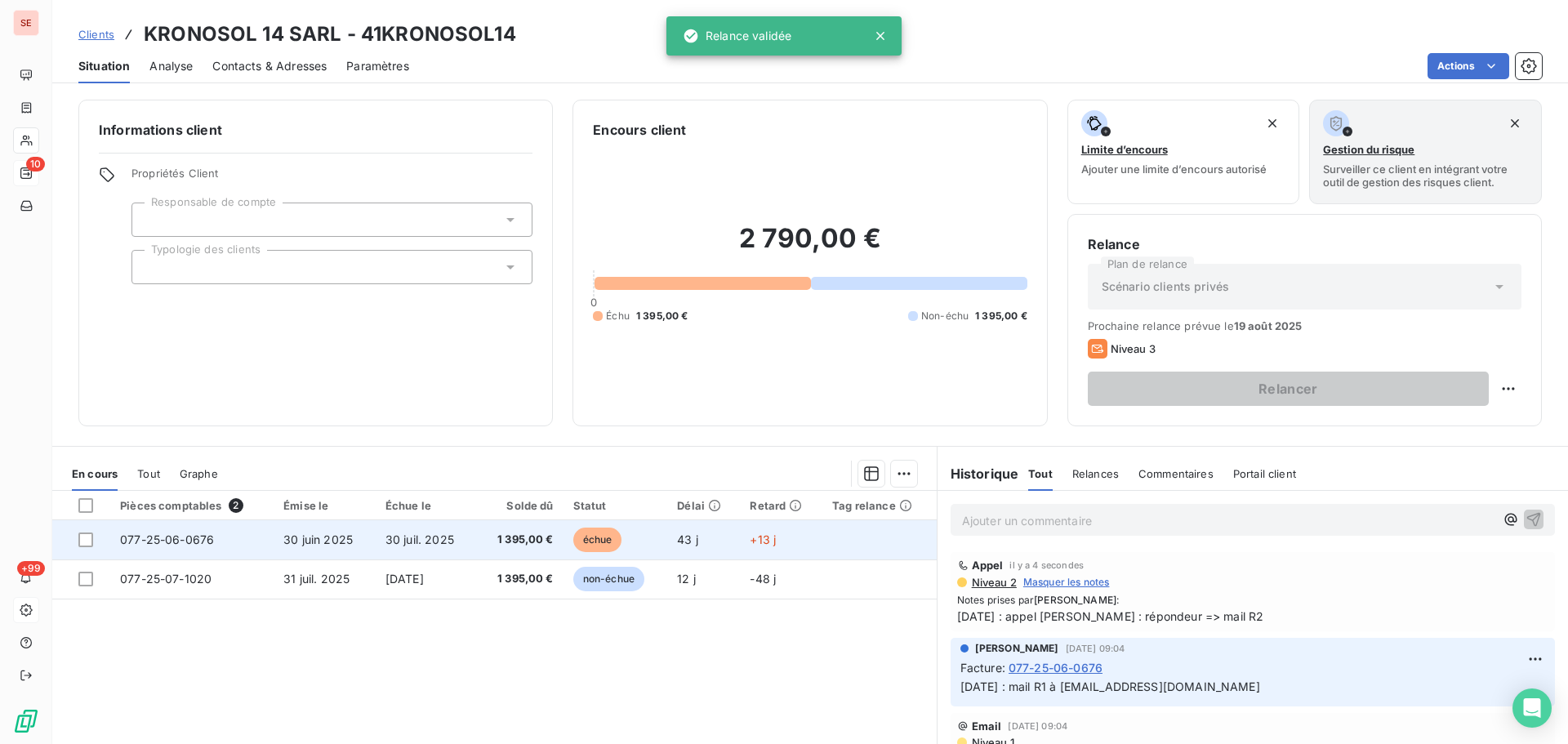
click at [449, 540] on td "30 juil. 2025" at bounding box center [425, 540] width 101 height 39
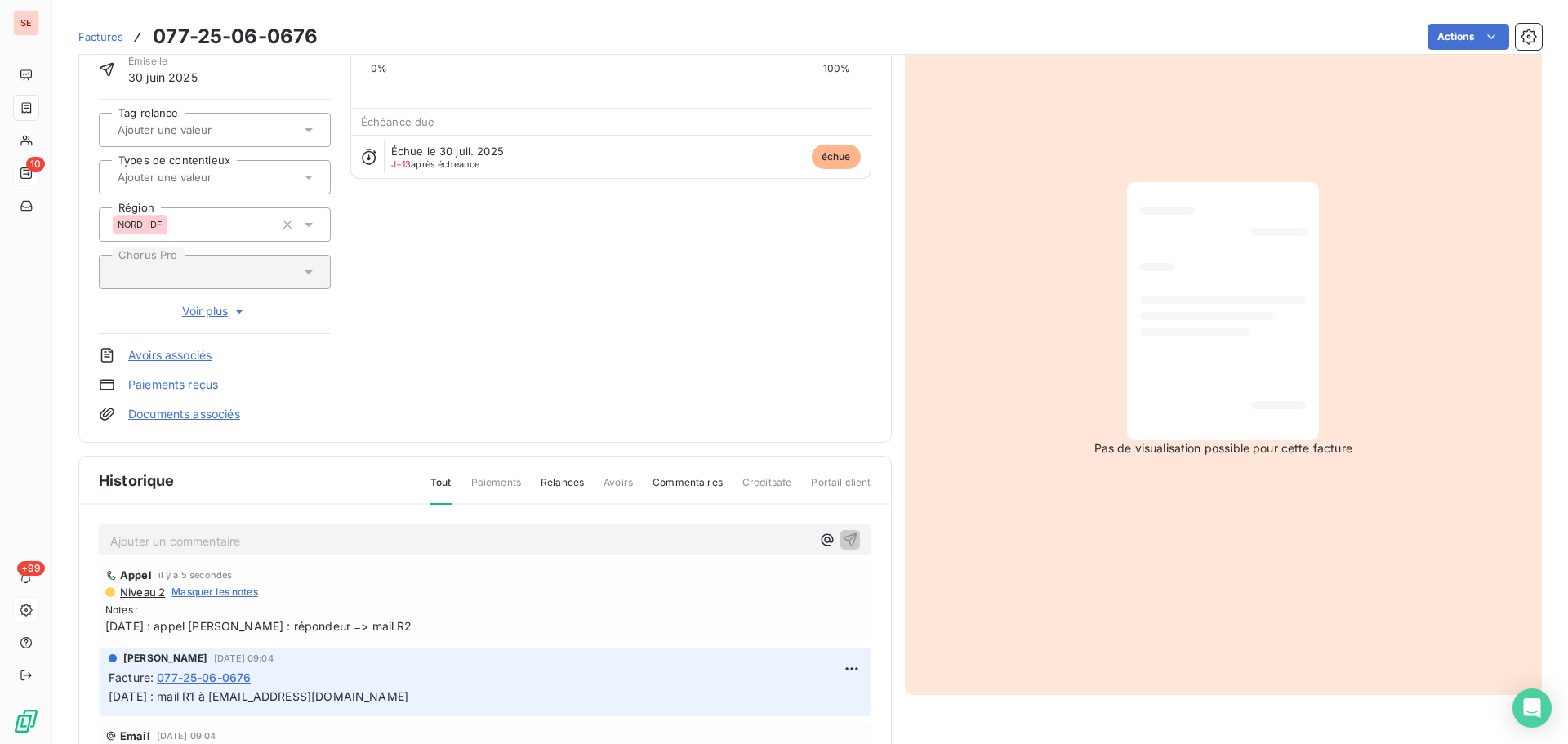
scroll to position [165, 0]
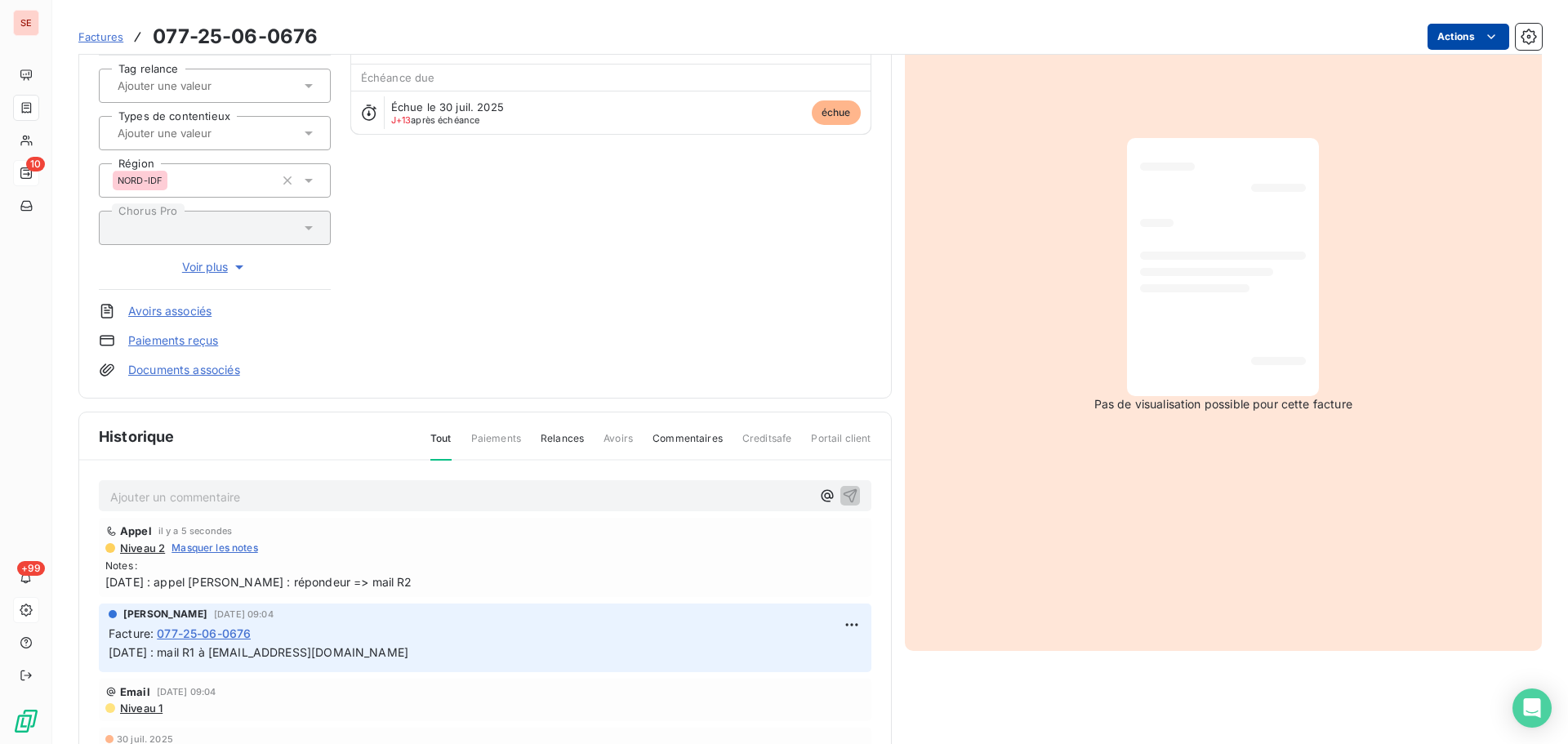
click at [1452, 30] on html "SE 10 +99 Factures 077-25-06-0676 Actions KRONOSOL 14 SARL 41KRONOSOL14 Montant…" at bounding box center [784, 372] width 1568 height 744
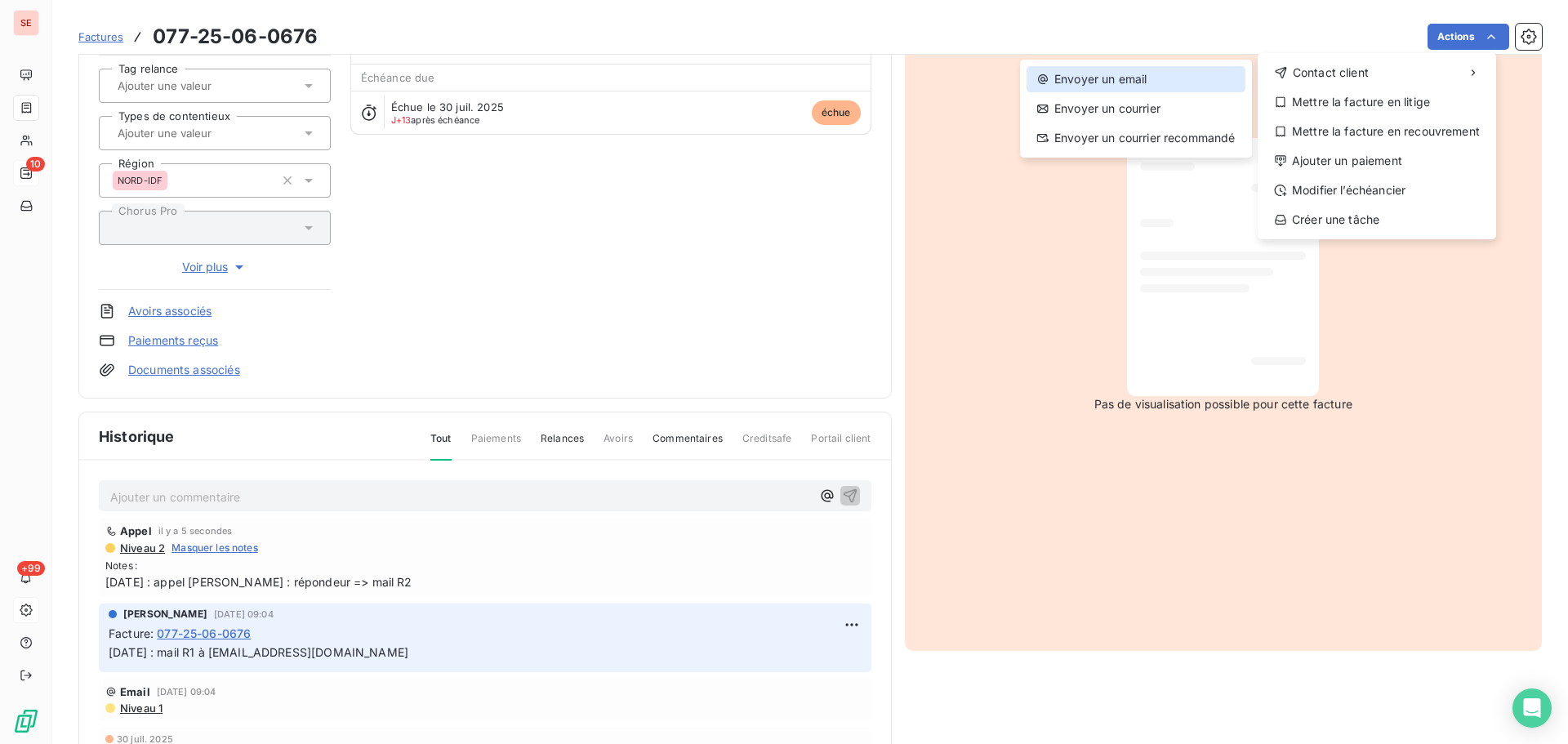
click at [1180, 74] on div "Envoyer un email" at bounding box center [1136, 79] width 219 height 26
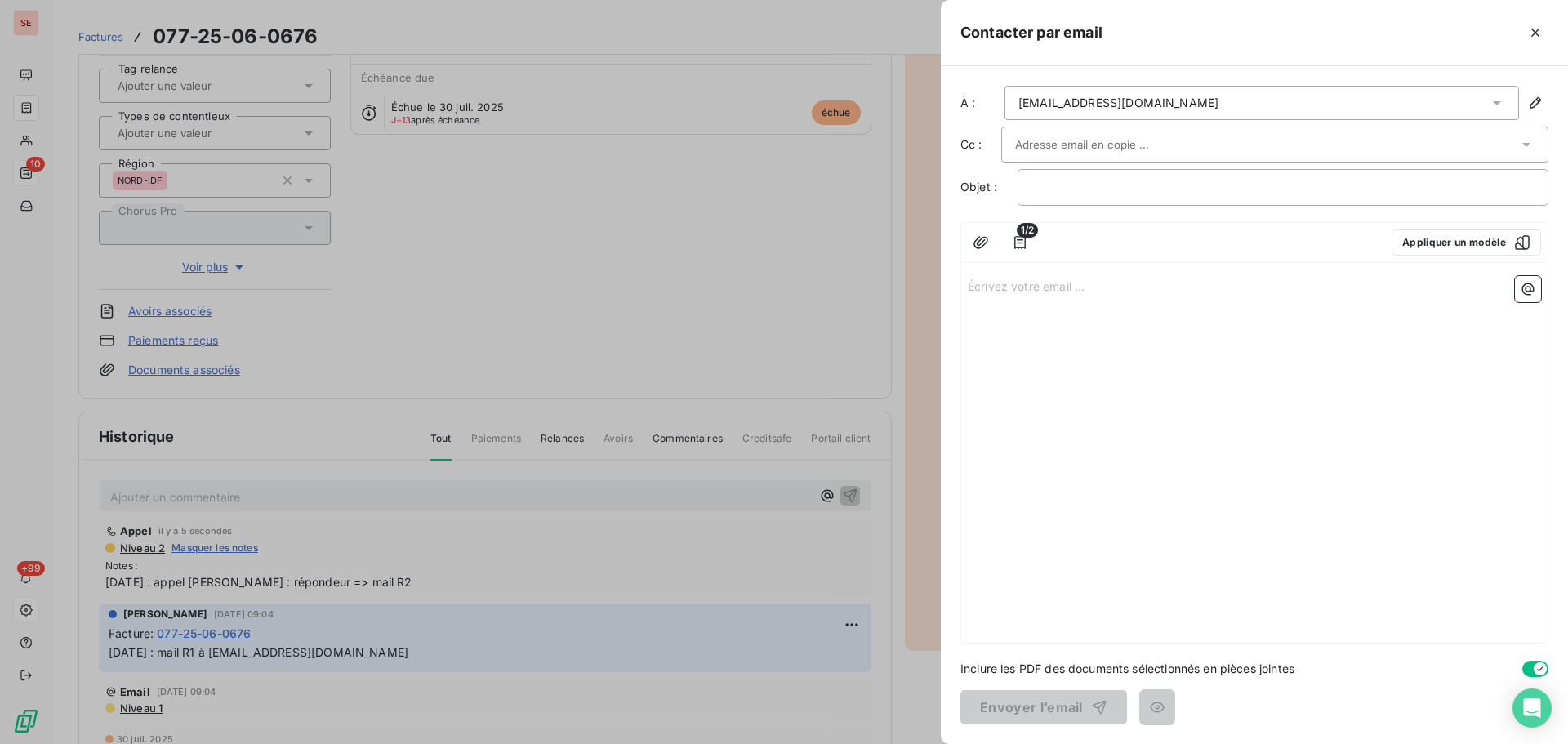
click at [1120, 142] on input "text" at bounding box center [1102, 144] width 175 height 25
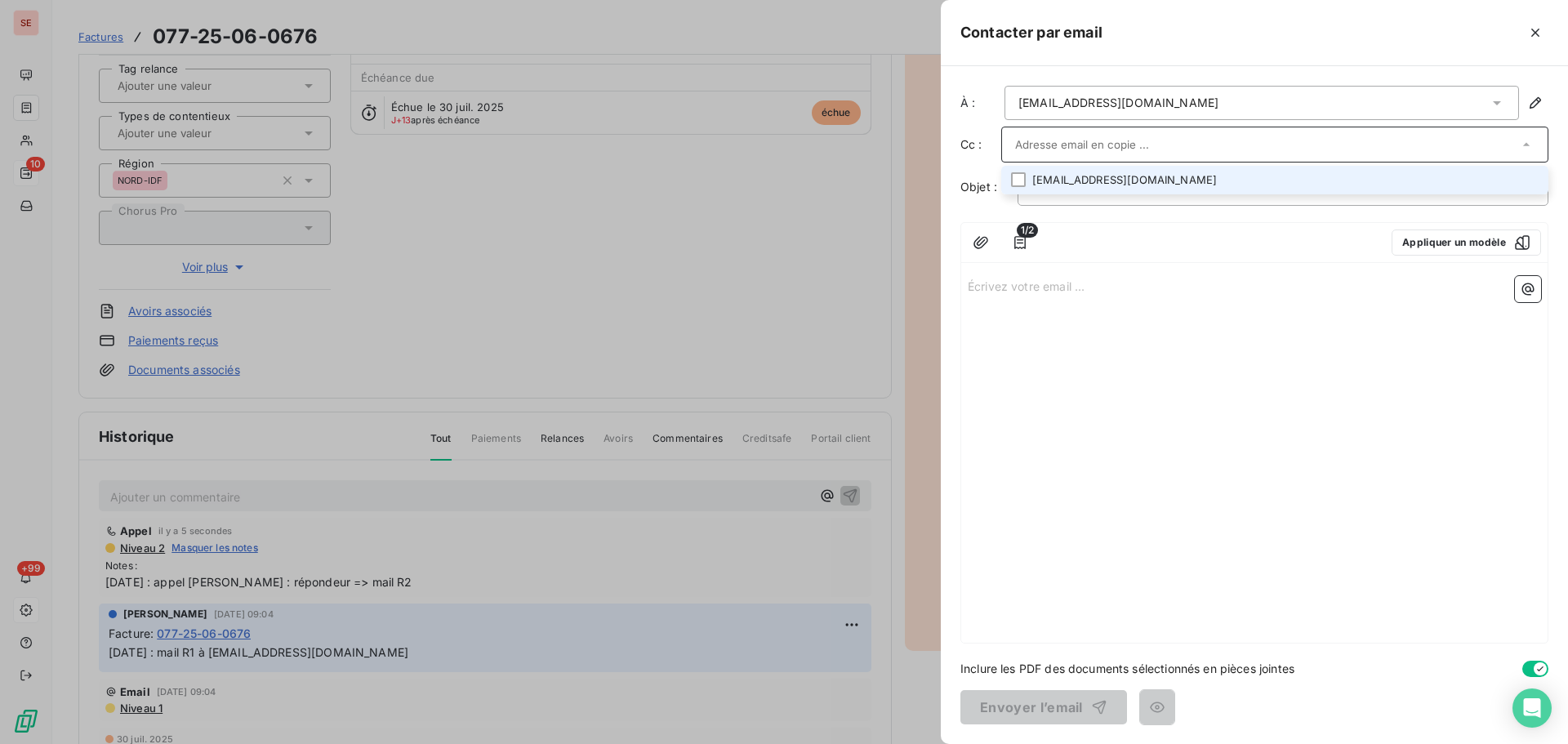
click at [1094, 179] on li "accountingfr@edp.com" at bounding box center [1275, 179] width 547 height 28
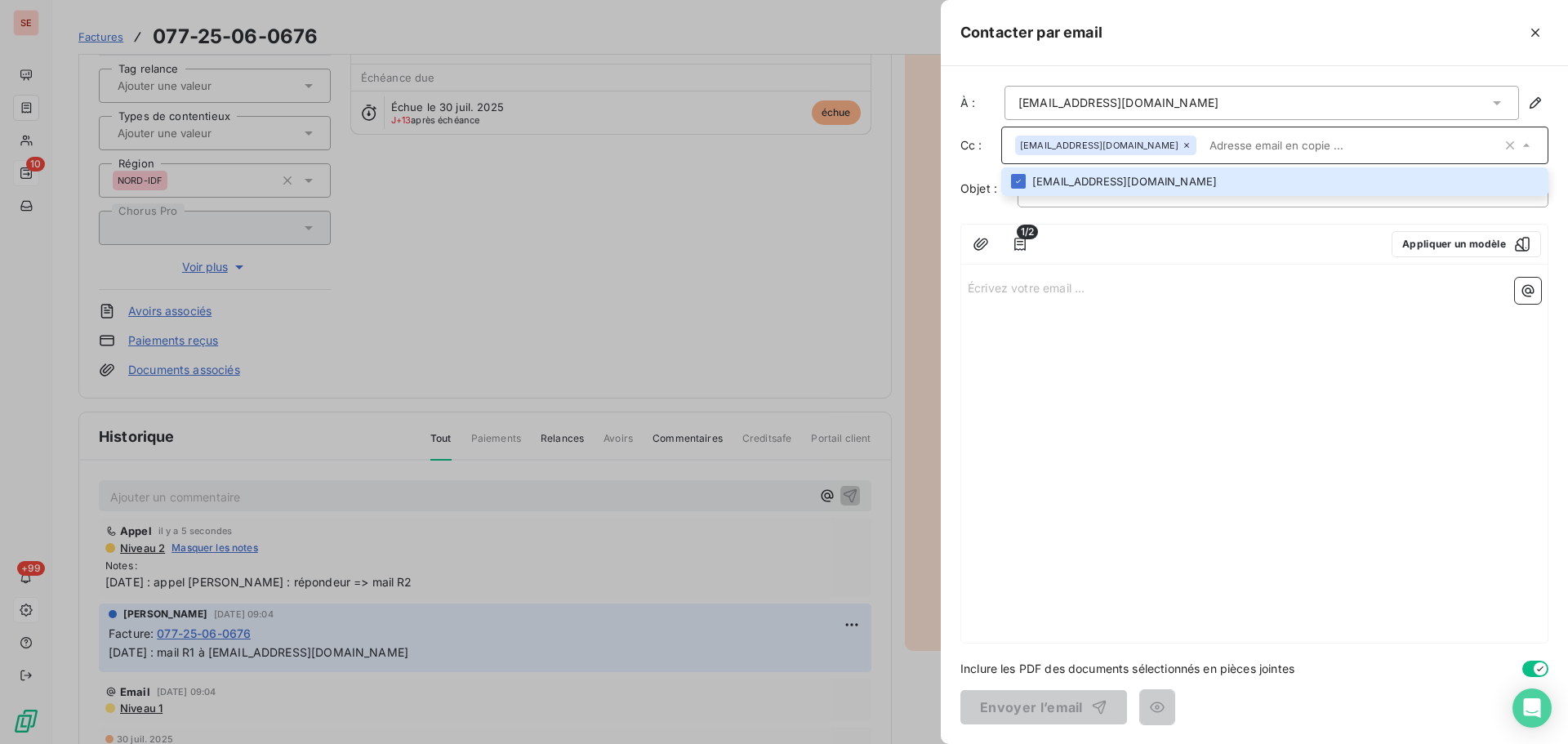
click at [1347, 41] on div at bounding box center [1325, 32] width 446 height 26
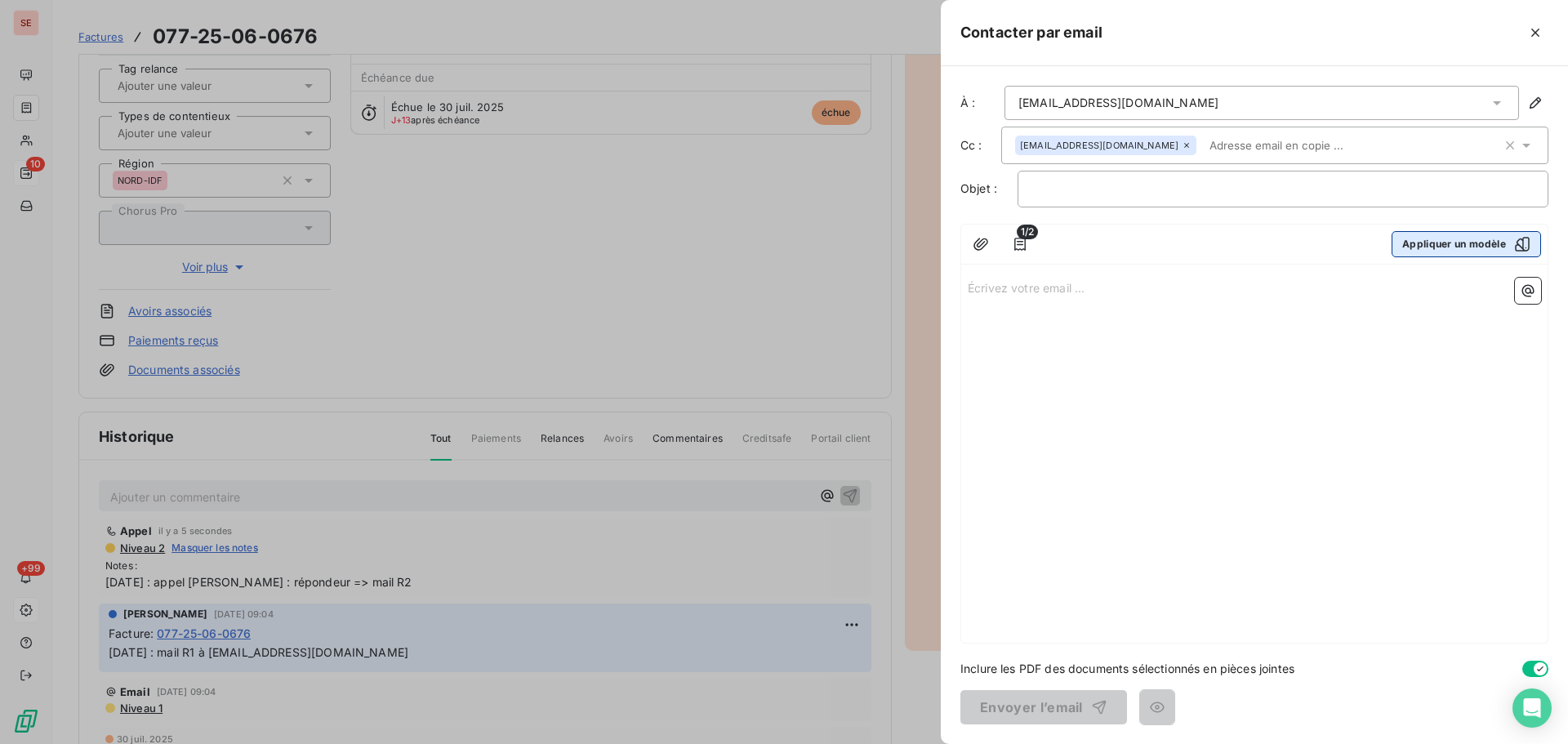
click at [1438, 239] on button "Appliquer un modèle" at bounding box center [1466, 244] width 150 height 26
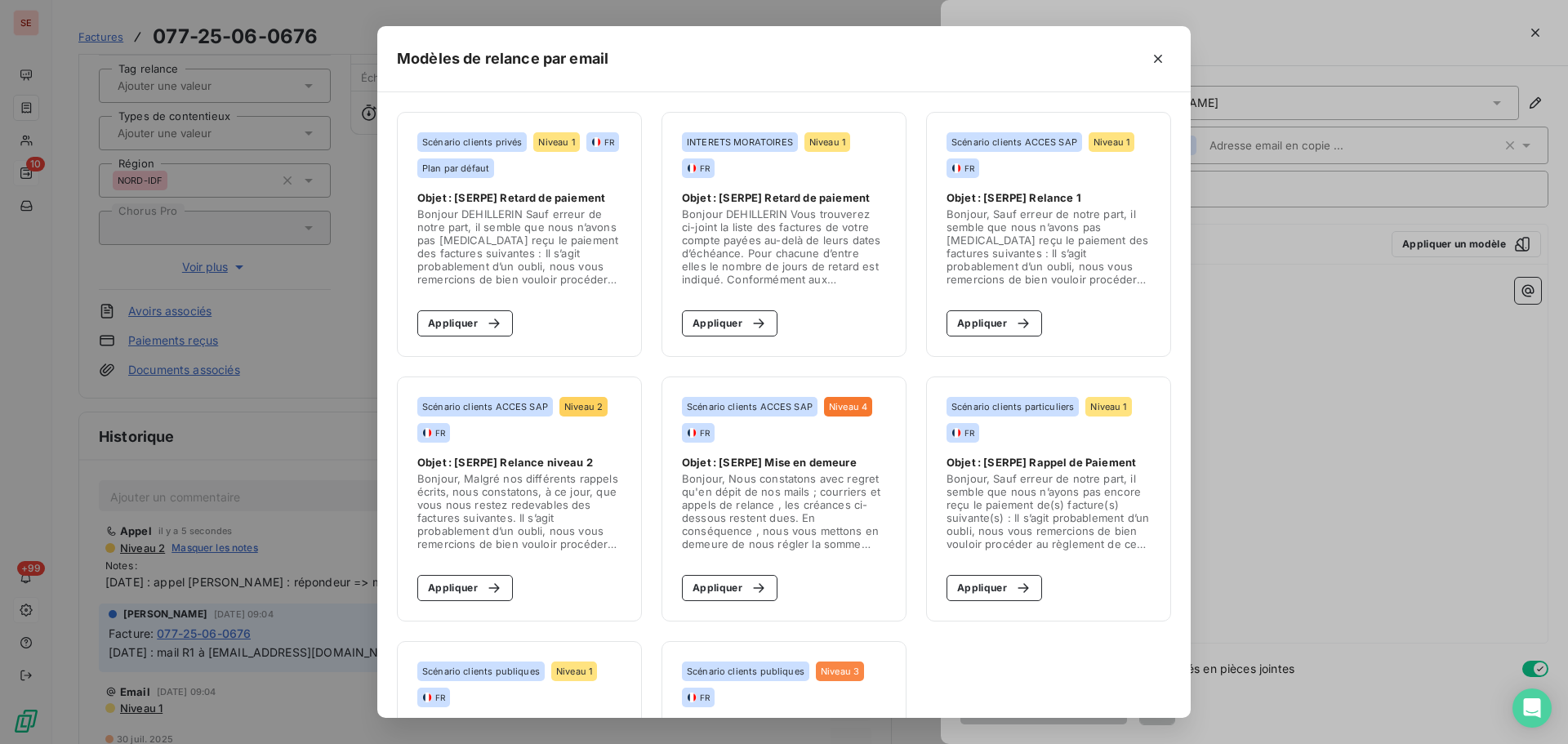
click at [1355, 430] on div "Modèles de relance par email Scénario clients privés Niveau 1 FR Plan par défau…" at bounding box center [784, 372] width 1568 height 744
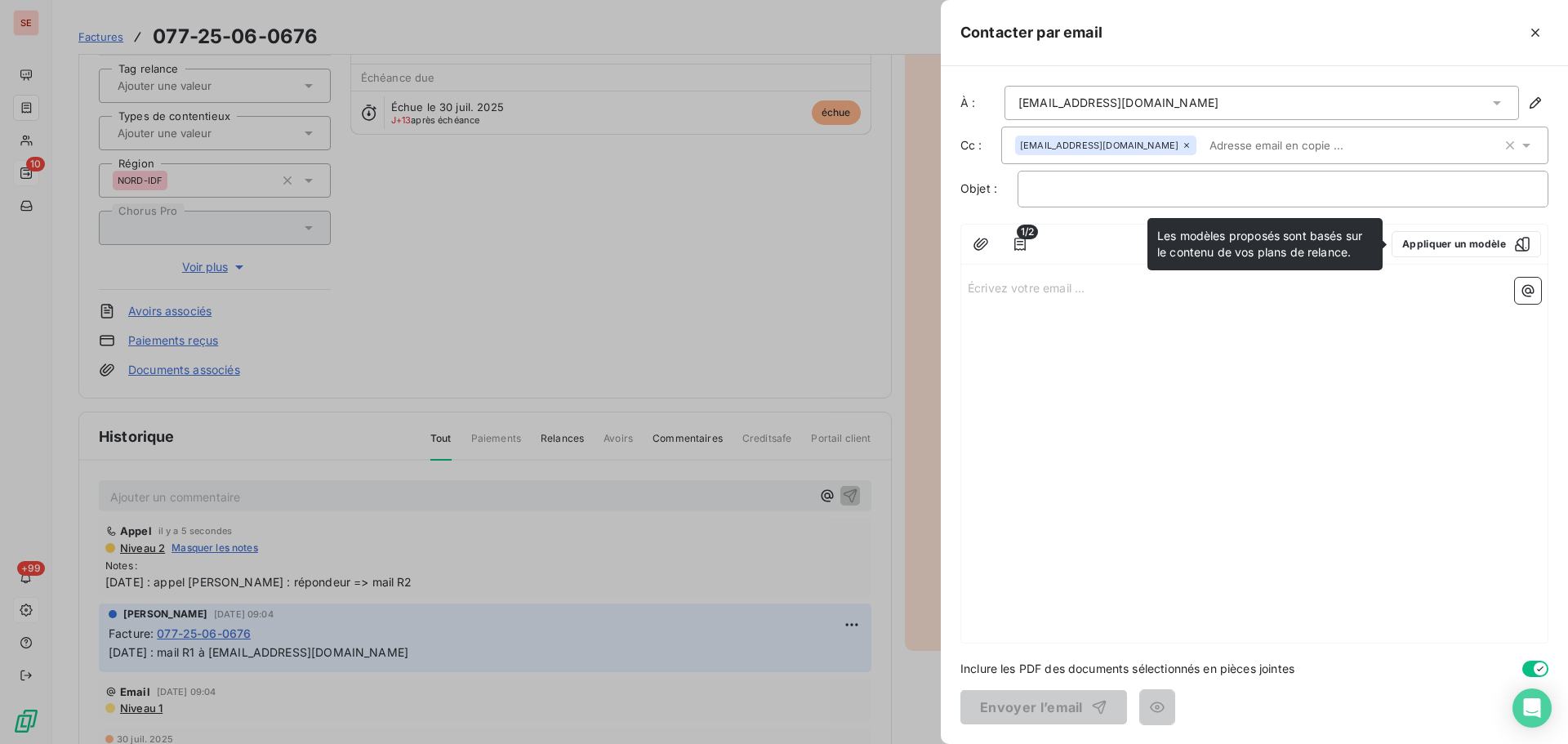
click at [140, 705] on div at bounding box center [784, 372] width 1568 height 744
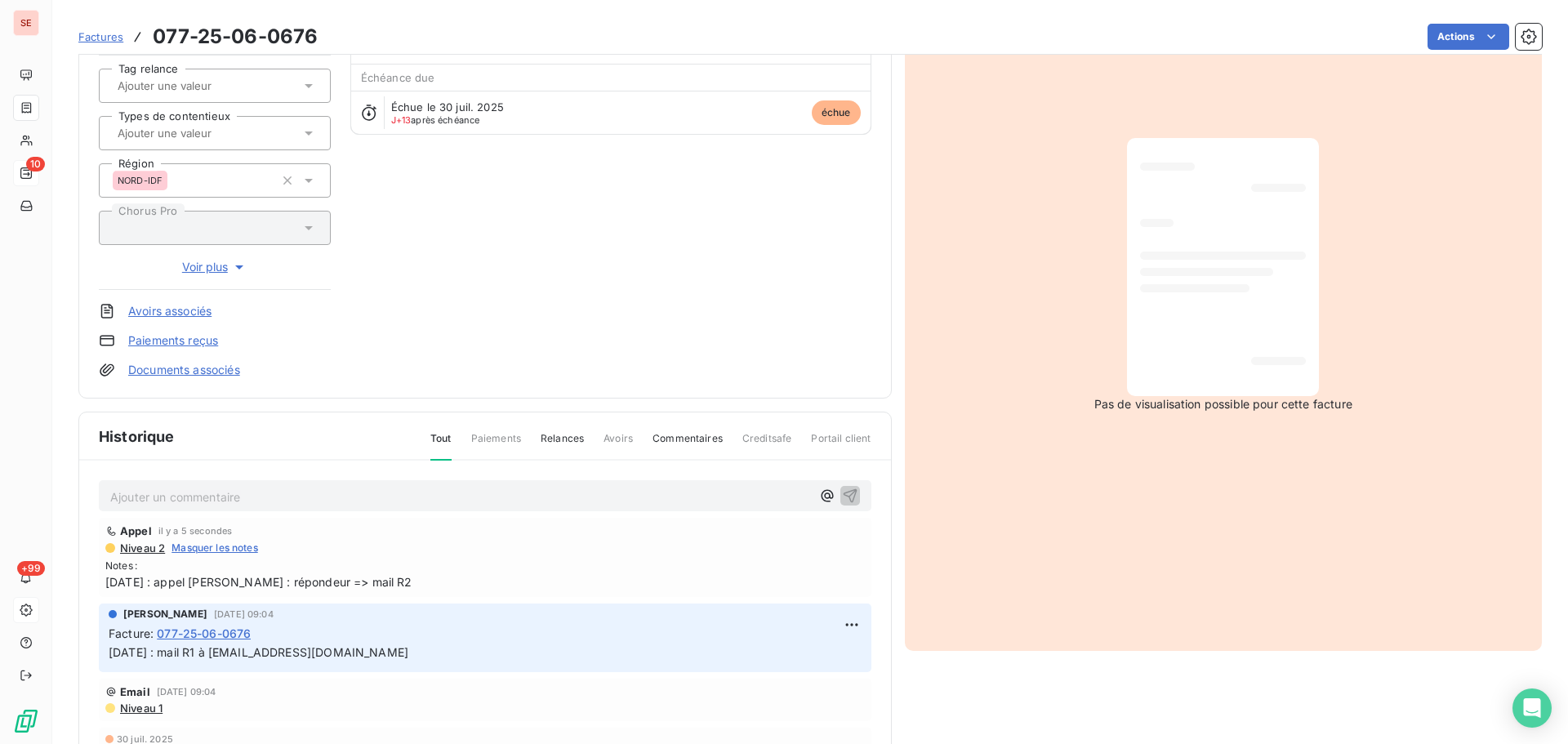
click at [140, 706] on span "Niveau 1" at bounding box center [140, 708] width 44 height 13
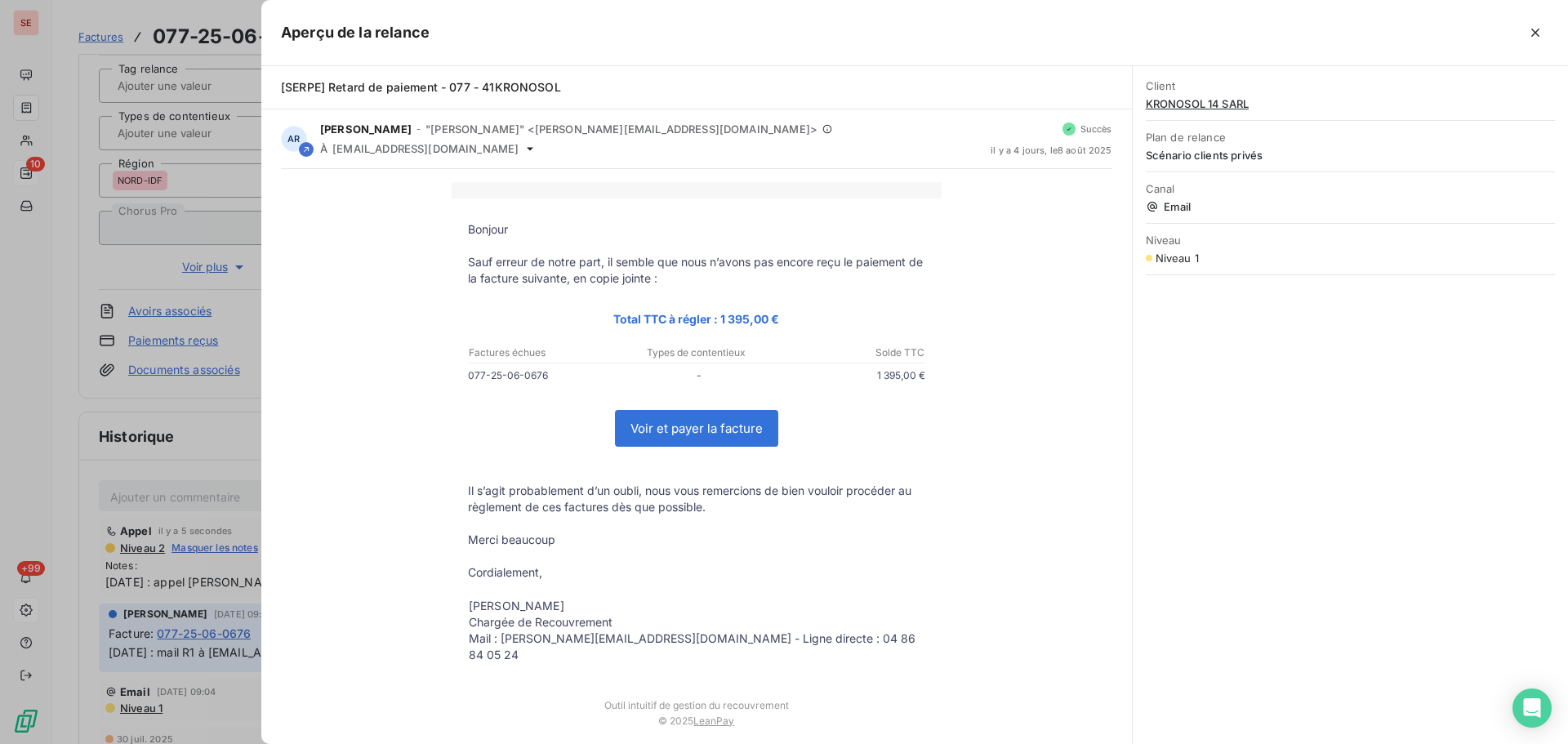
click at [30, 261] on div at bounding box center [784, 372] width 1568 height 744
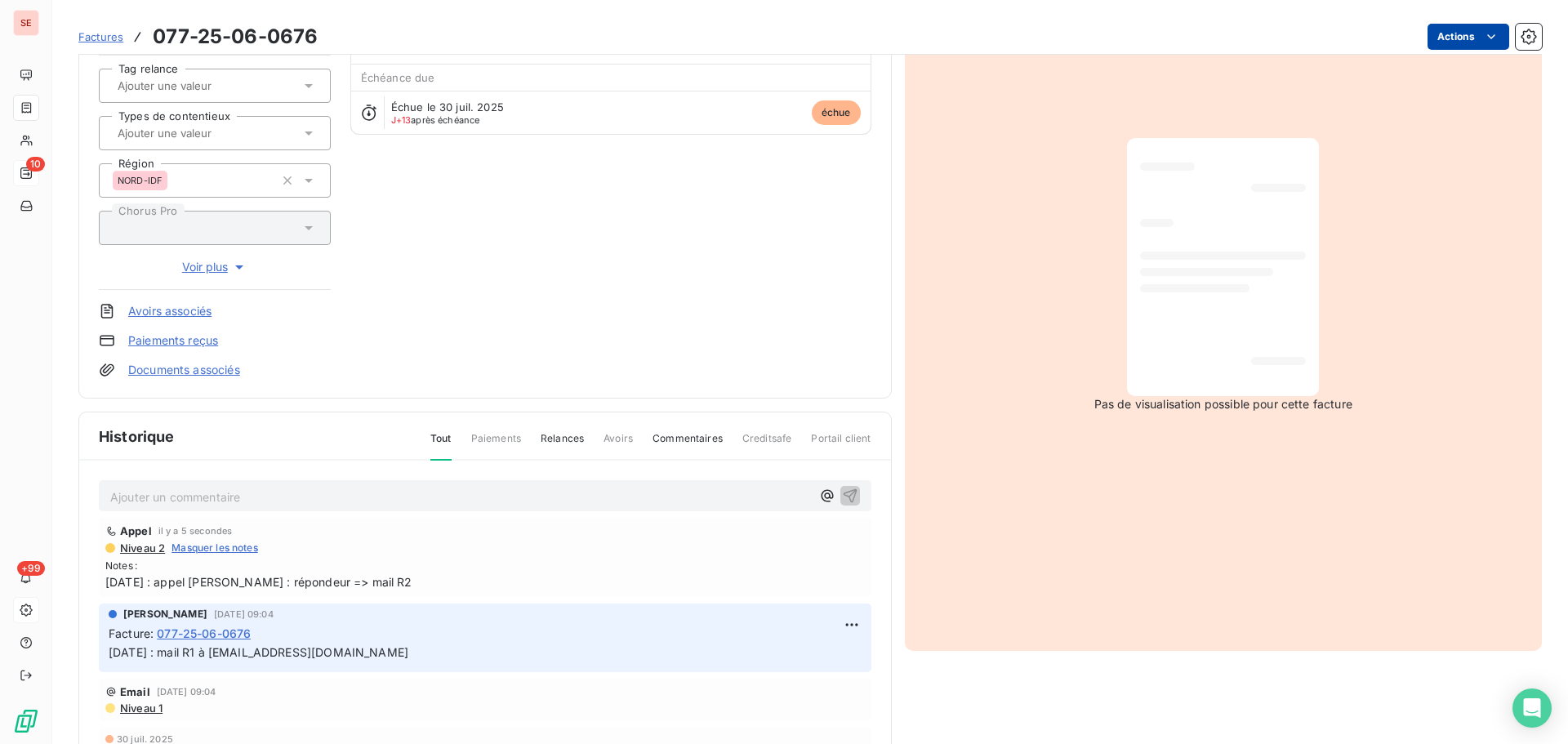
click at [1435, 32] on html "SE 10 +99 Factures 077-25-06-0676 Actions KRONOSOL 14 SARL 41KRONOSOL14 Montant…" at bounding box center [784, 372] width 1568 height 744
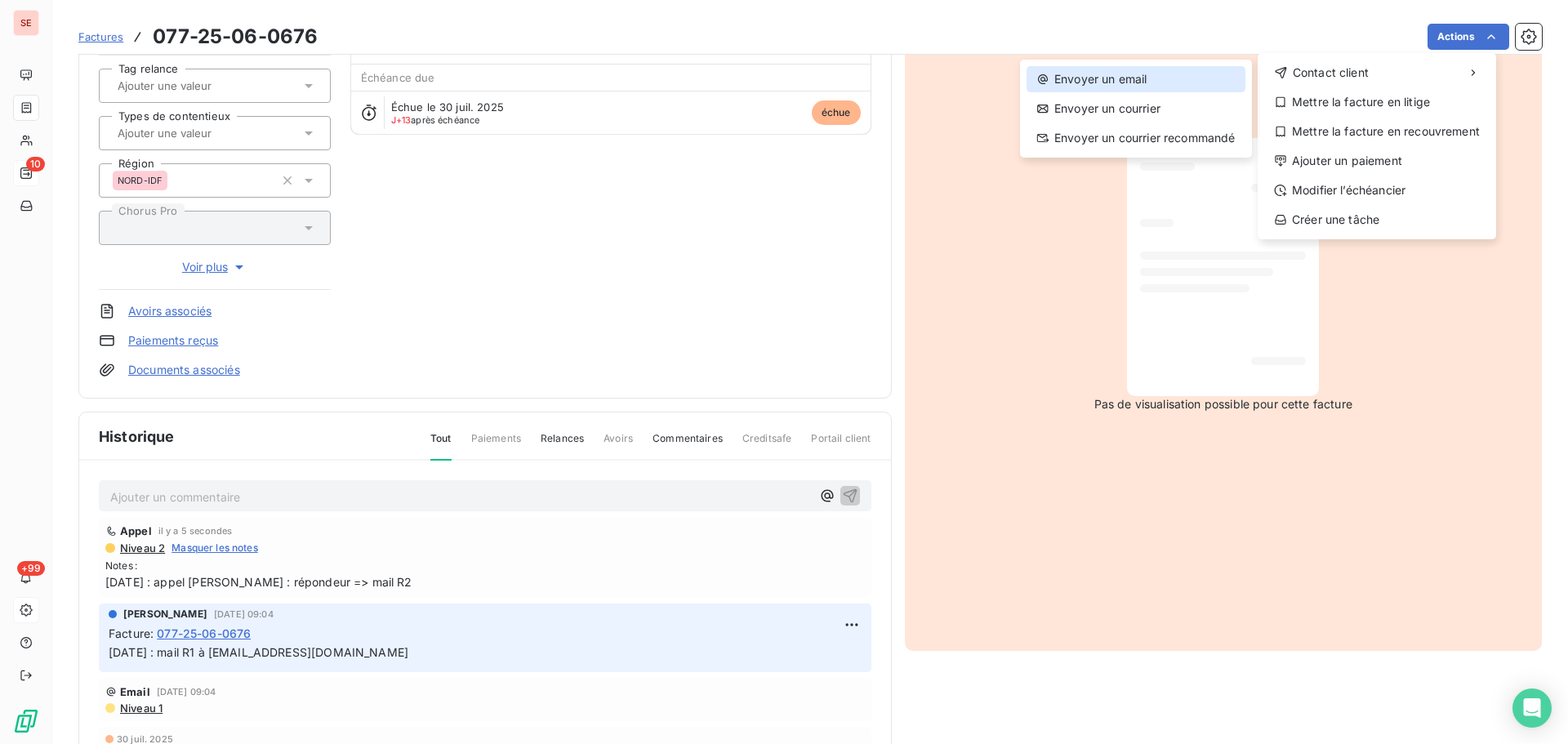
click at [1148, 76] on div "Envoyer un email" at bounding box center [1136, 79] width 219 height 26
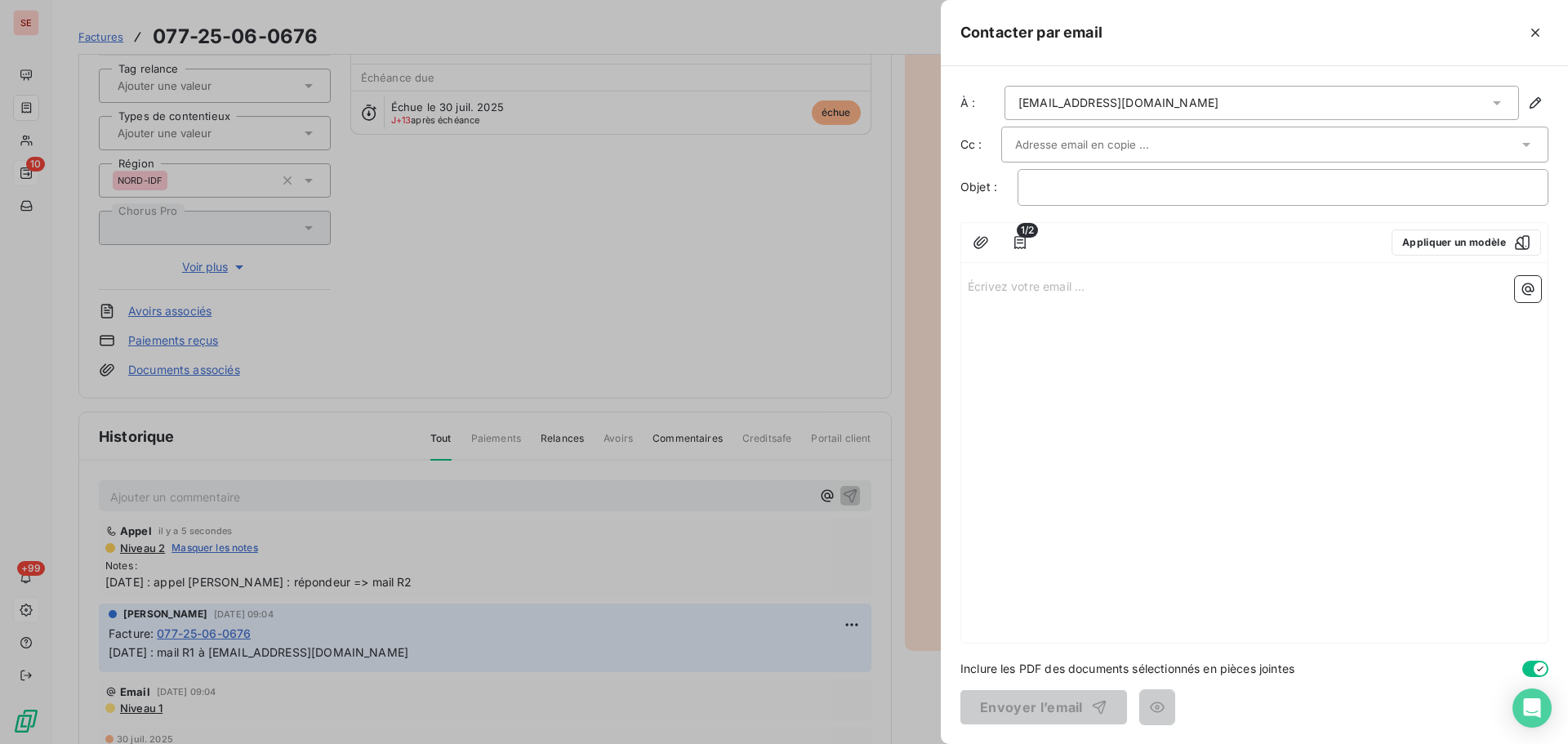
click at [1099, 139] on input "text" at bounding box center [1102, 144] width 175 height 25
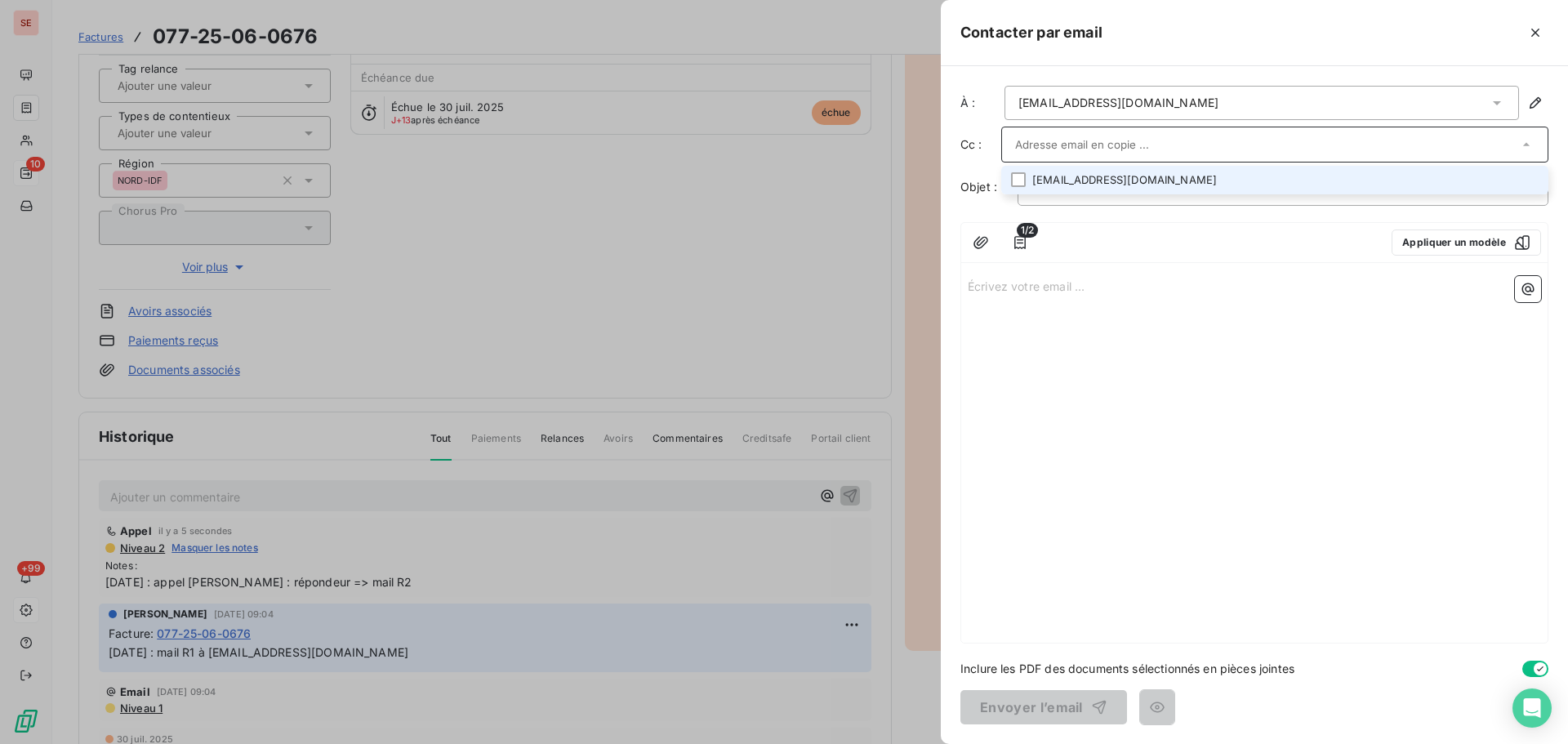
click at [1084, 182] on li "accountingfr@edp.com" at bounding box center [1275, 179] width 547 height 28
click at [1083, 179] on li "accountingfr@edp.com" at bounding box center [1275, 181] width 547 height 28
click at [1083, 179] on li "accountingfr@edp.com" at bounding box center [1275, 179] width 547 height 28
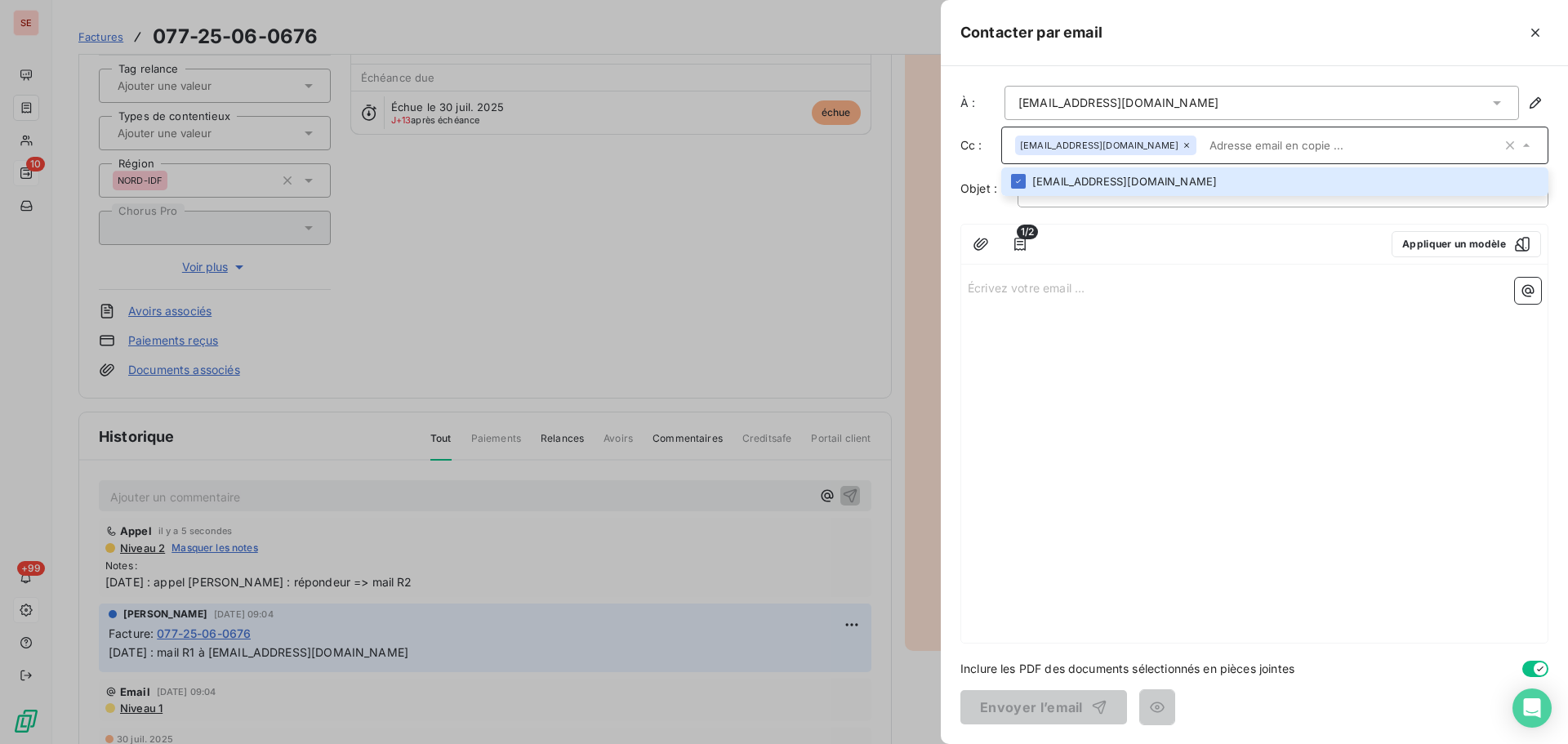
click at [1150, 268] on div "1/2 Appliquer un modèle Écrivez votre email ... ﻿" at bounding box center [1254, 433] width 588 height 420
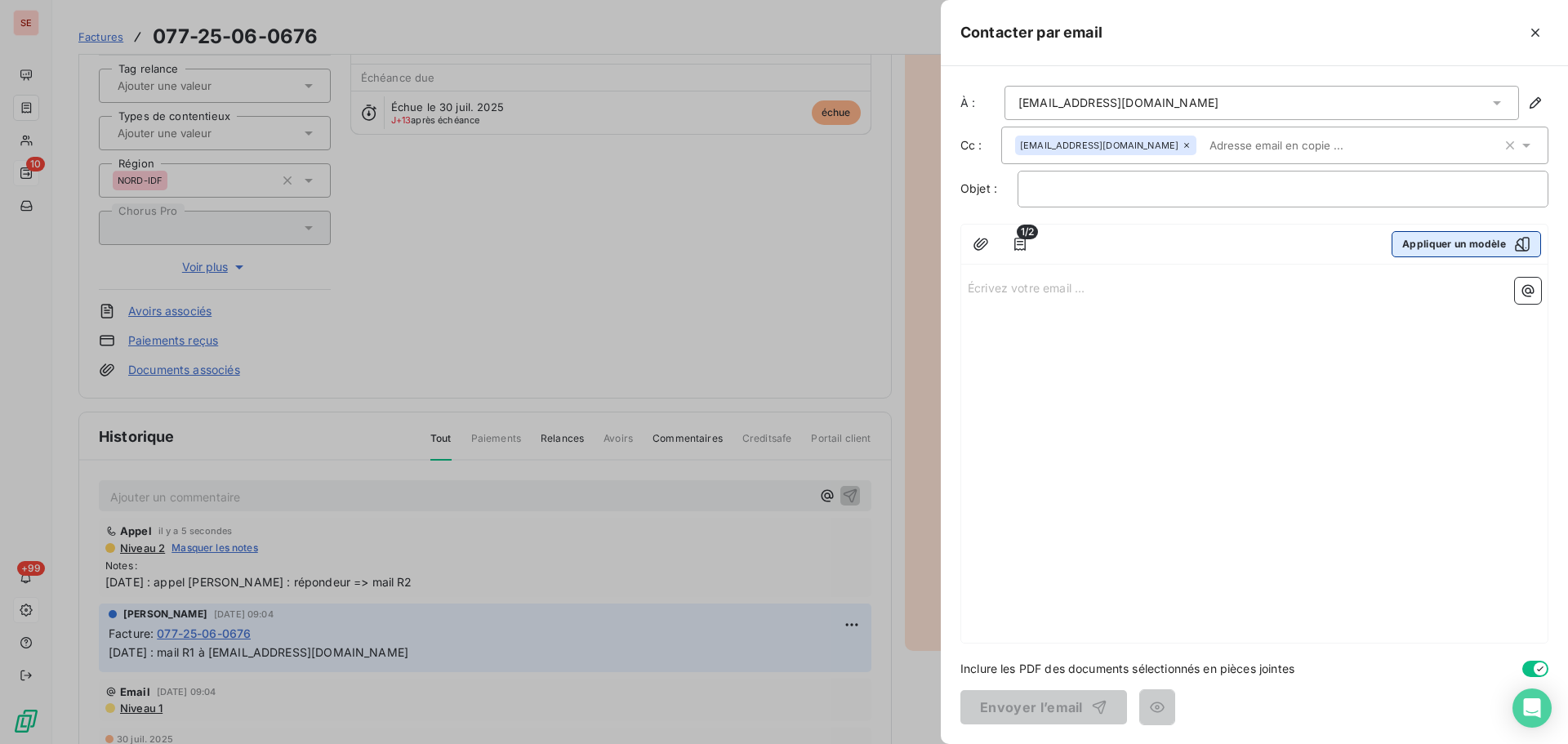
click at [1498, 246] on button "Appliquer un modèle" at bounding box center [1466, 244] width 150 height 26
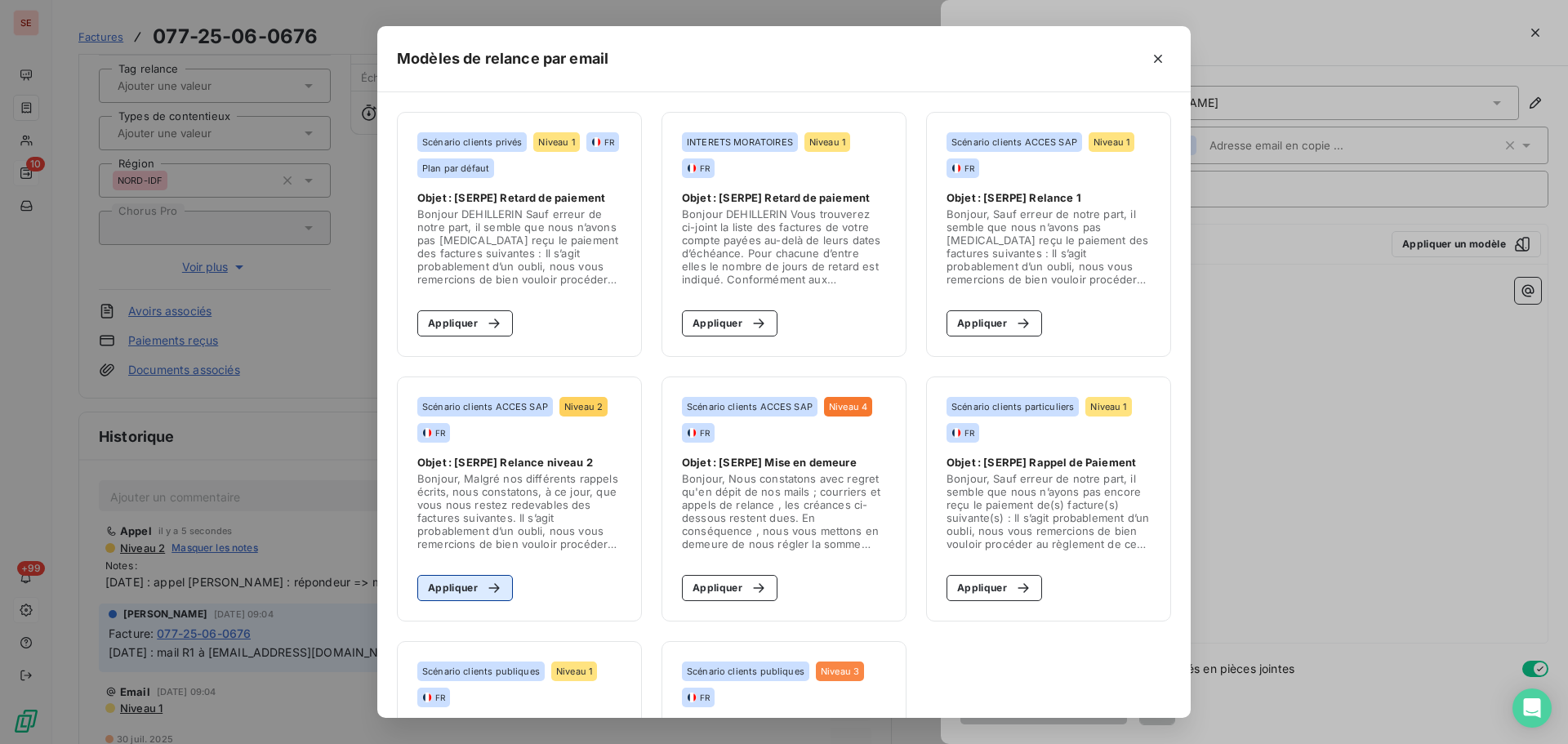
click at [425, 587] on button "Appliquer" at bounding box center [466, 588] width 96 height 26
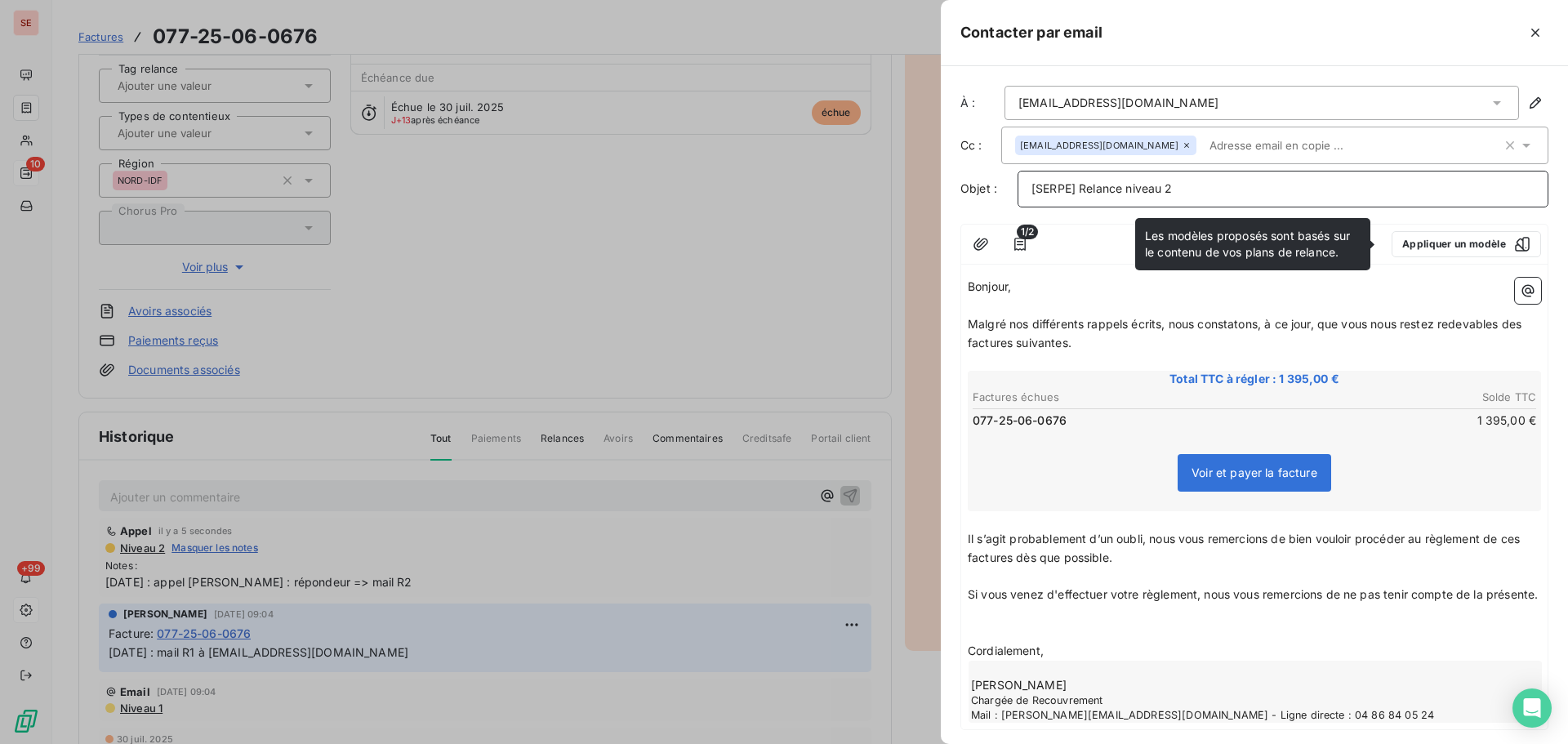
click at [1243, 196] on p "[SERPE] Relance niveau 2" at bounding box center [1283, 188] width 503 height 19
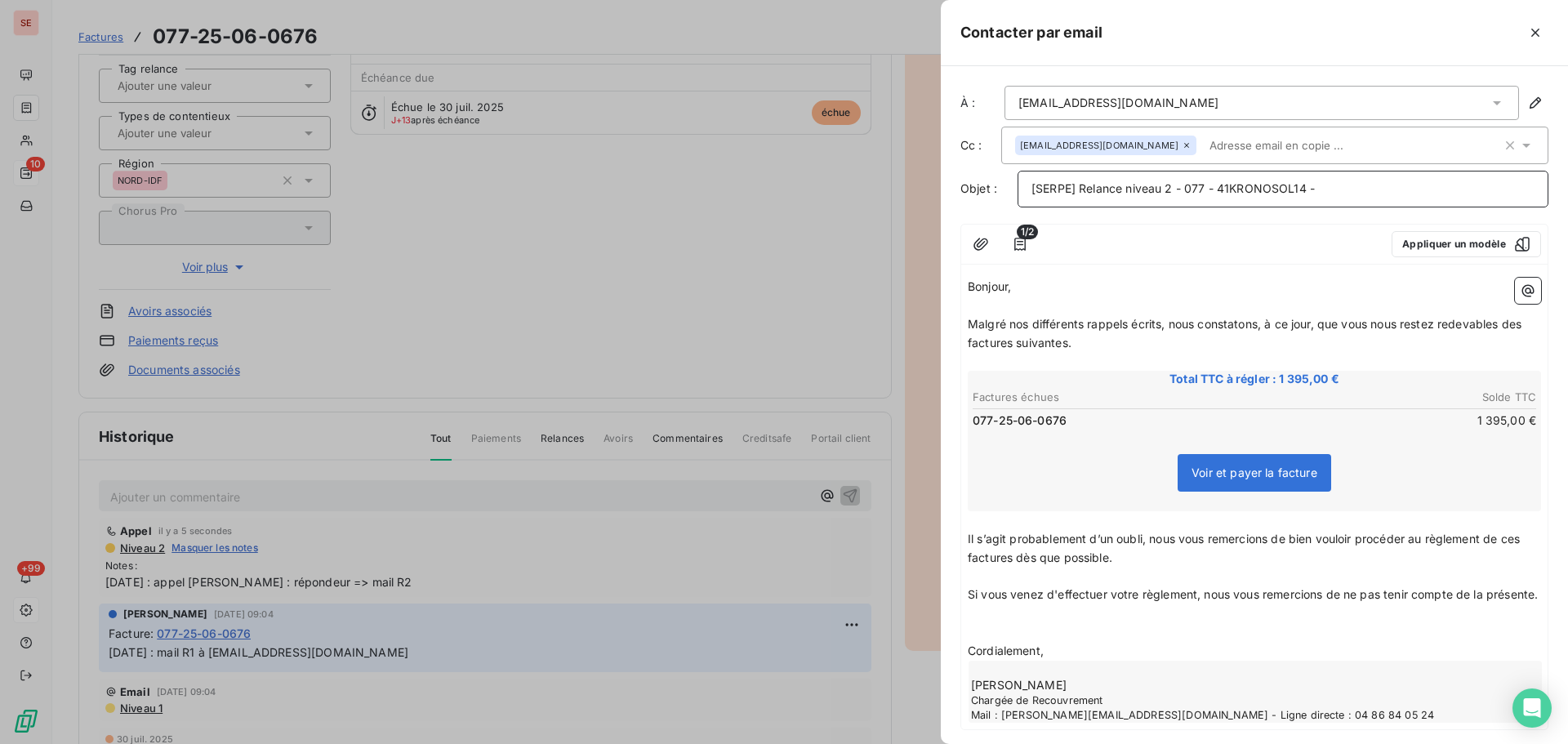
click at [1351, 191] on p "[SERPE] Relance niveau 2 - 077 - 41KRONOSOL14 -" at bounding box center [1283, 188] width 503 height 19
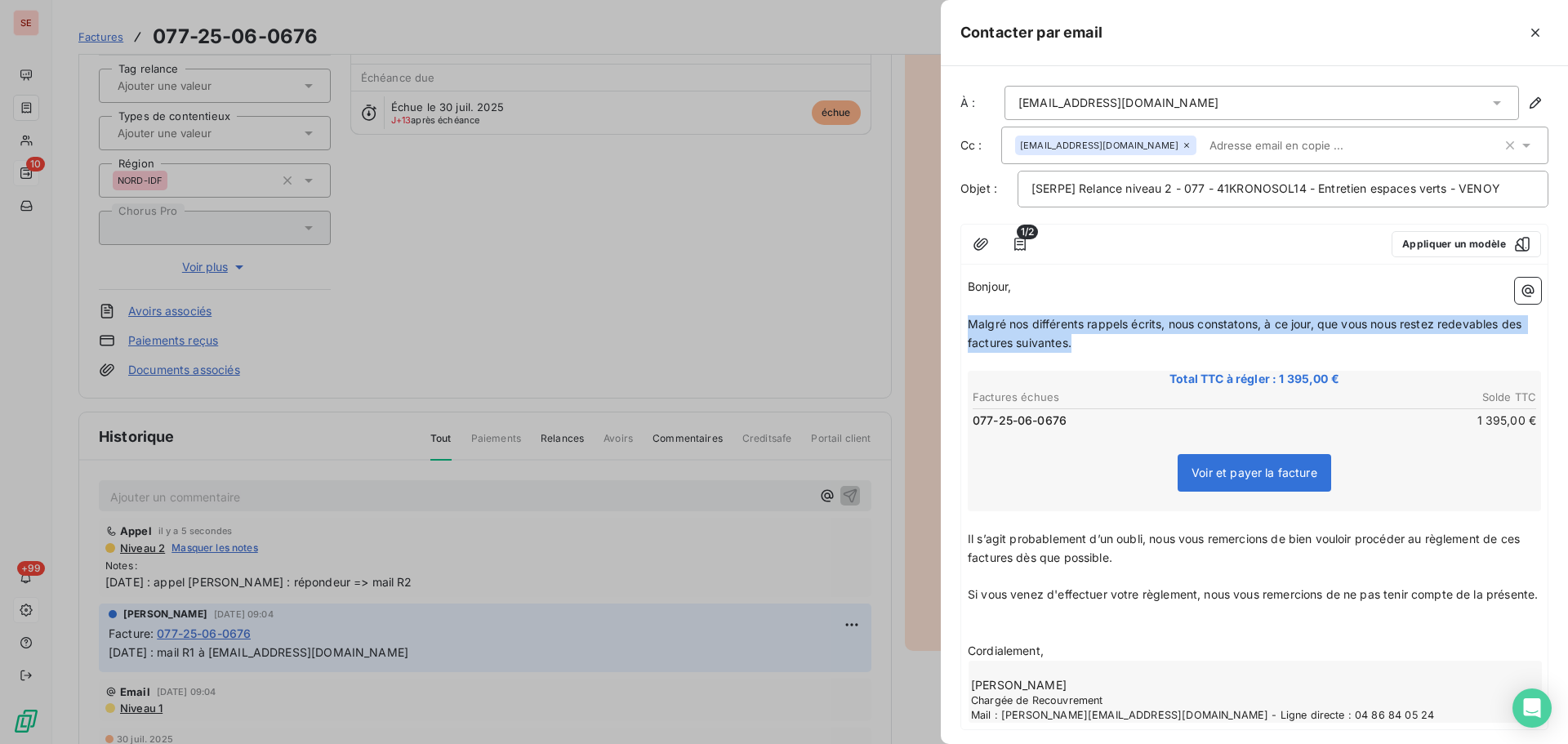
drag, startPoint x: 1095, startPoint y: 342, endPoint x: 931, endPoint y: 322, distance: 165.2
click at [931, 743] on div "Contacter par email À : solene.dehillerin@edp.com Cc : accountingfr@edp.com Obj…" at bounding box center [784, 744] width 1568 height 0
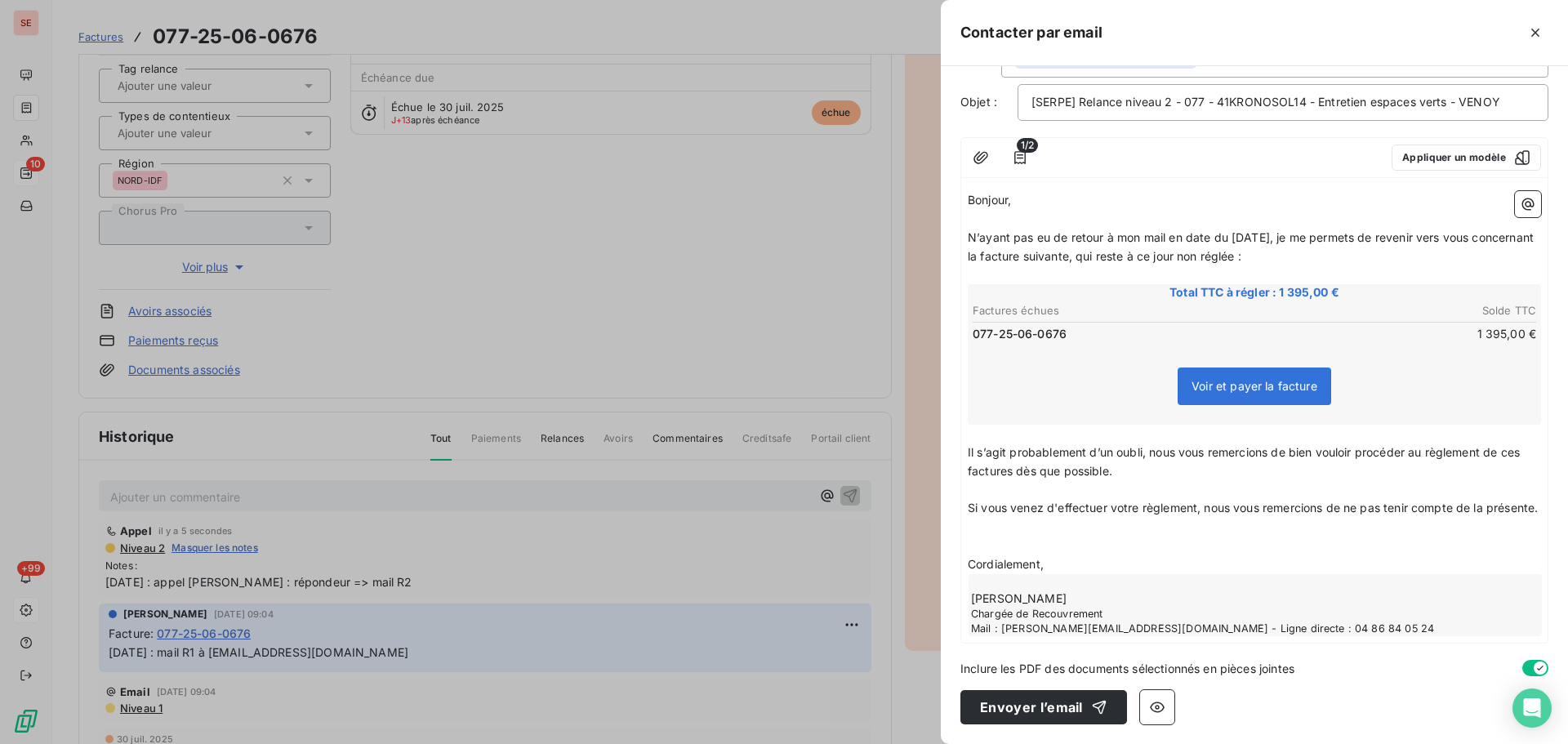
scroll to position [106, 0]
click at [1523, 445] on span "Il s’agit probablement d’un oubli, nous vous remercions de bien vouloir procéde…" at bounding box center [1246, 461] width 556 height 32
click at [1043, 452] on span "Il s’agit probablement d’un oubli, nous vous remercions de bien vouloir procéde…" at bounding box center [1250, 461] width 564 height 32
click at [1041, 530] on p "﻿" at bounding box center [1254, 526] width 573 height 19
click at [1017, 535] on p "﻿" at bounding box center [1254, 526] width 573 height 19
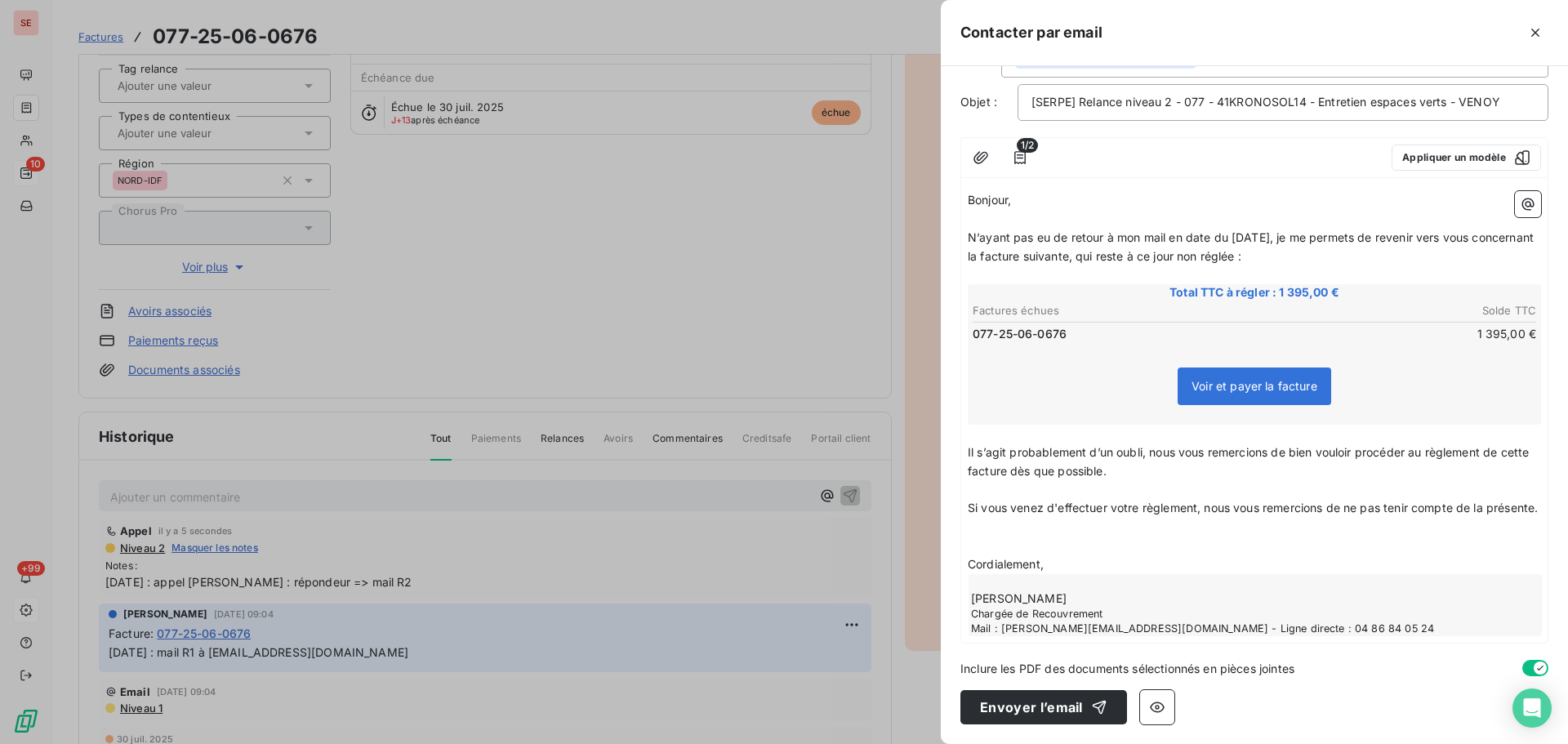
click at [976, 542] on p "﻿" at bounding box center [1254, 546] width 573 height 19
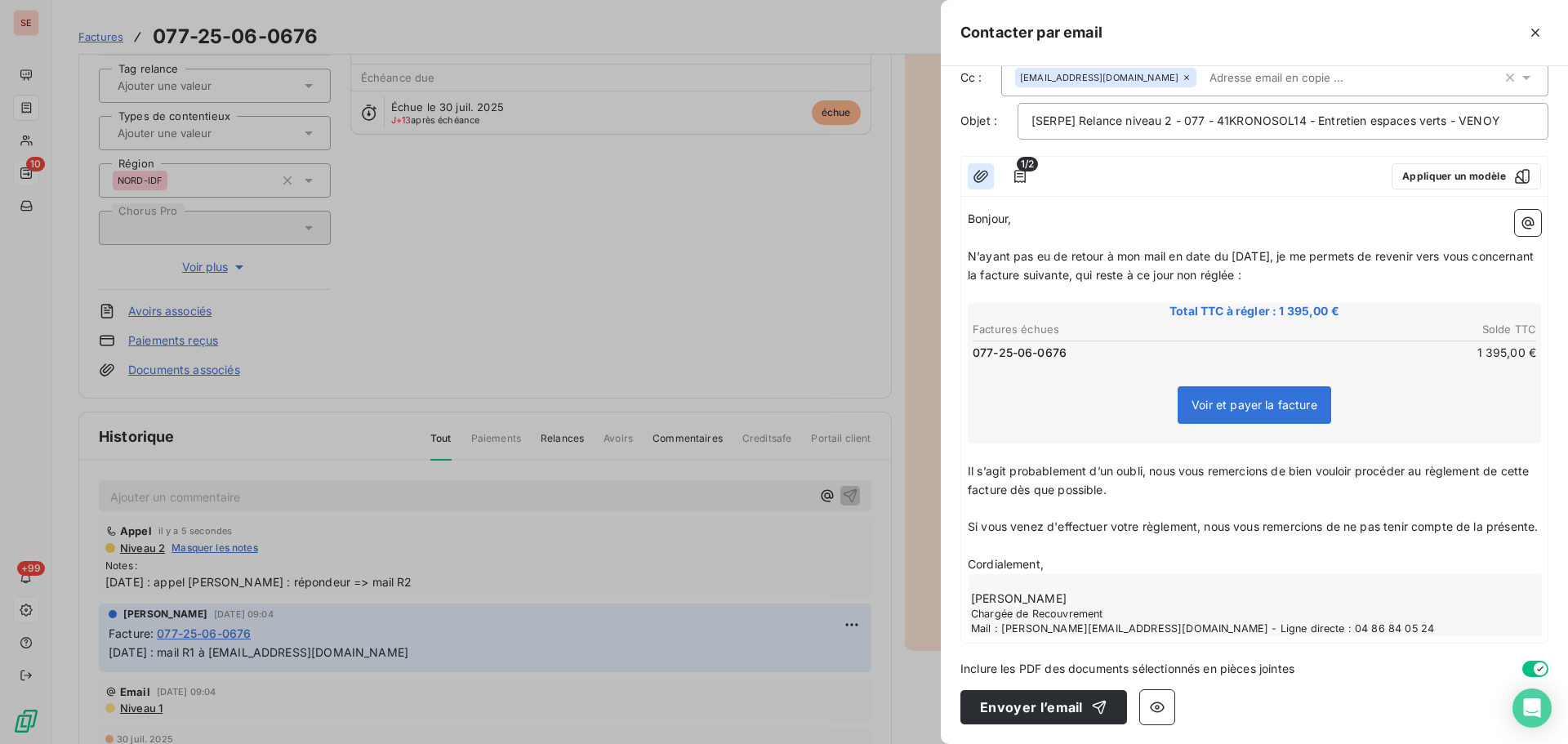
click at [979, 169] on icon "button" at bounding box center [981, 176] width 17 height 17
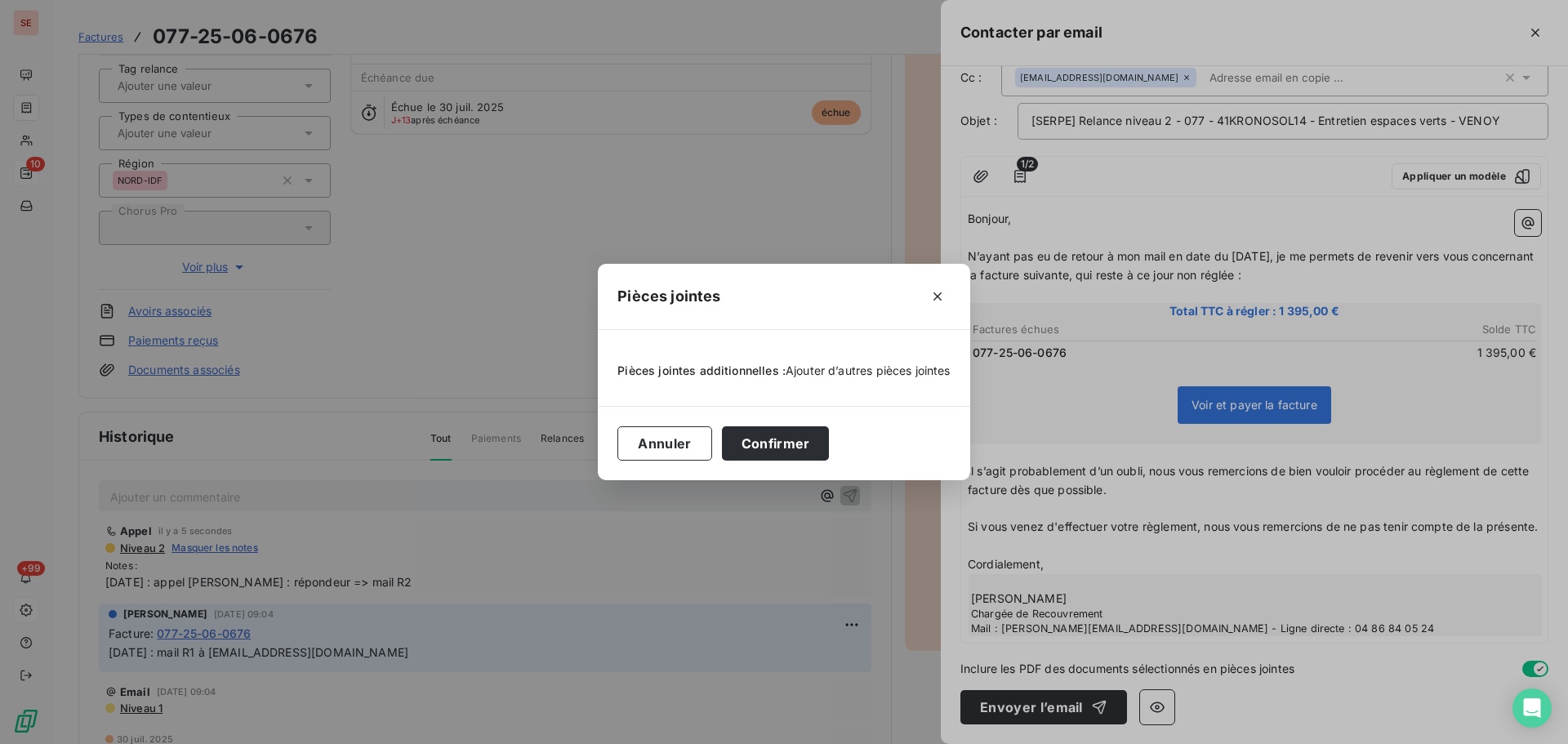
click at [815, 371] on span "Ajouter d’autres pièces jointes" at bounding box center [868, 371] width 165 height 14
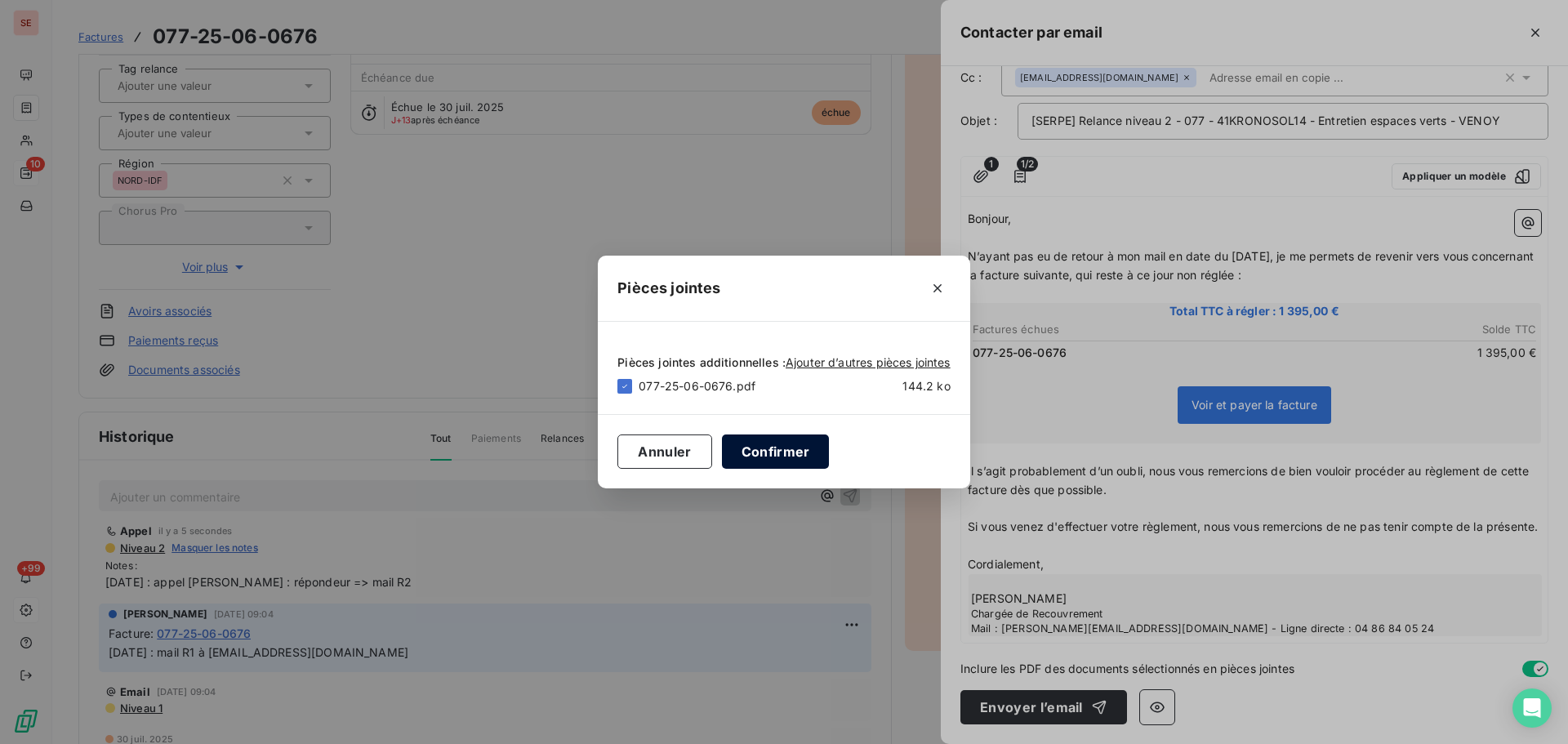
click at [772, 454] on button "Confirmer" at bounding box center [776, 451] width 108 height 34
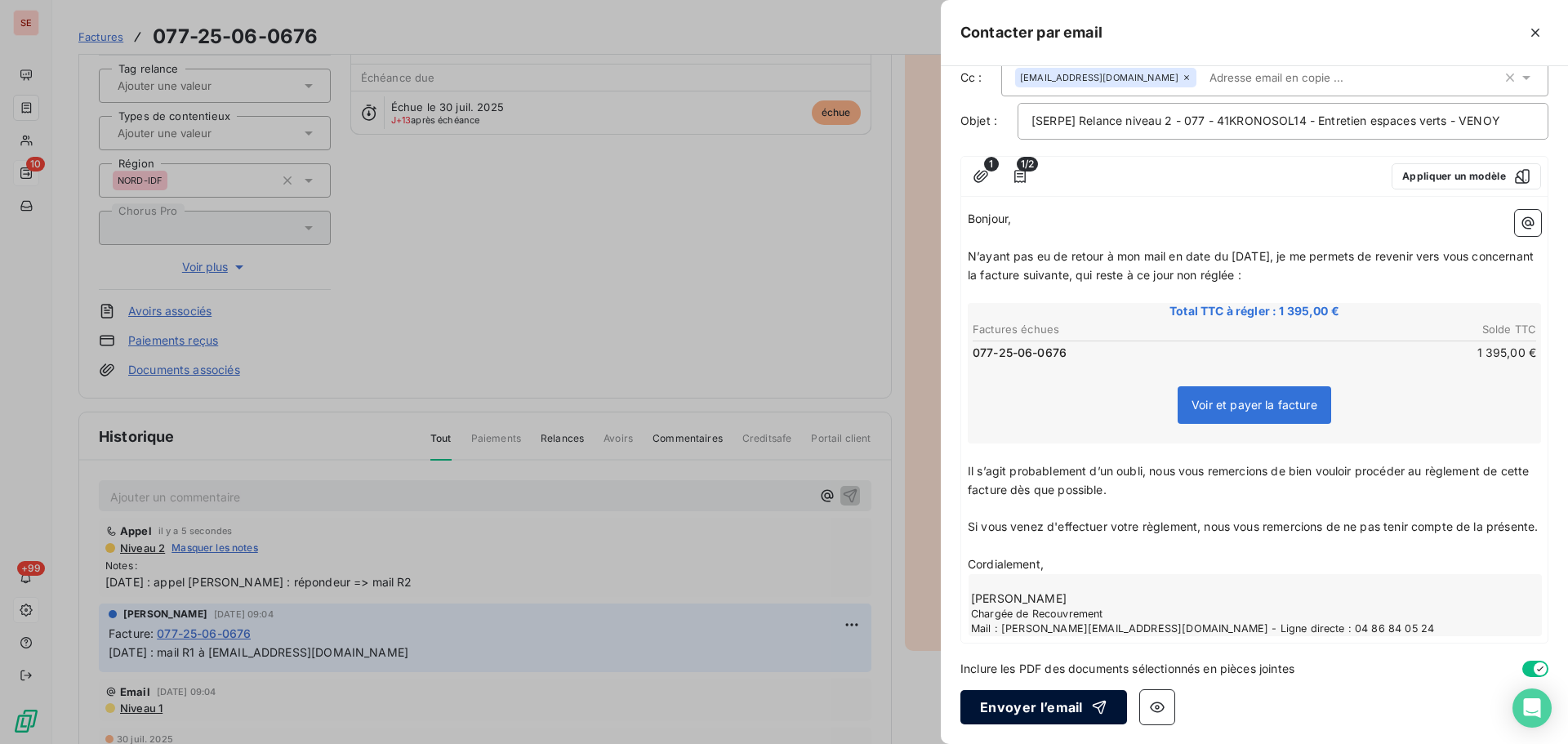
click at [1024, 712] on button "Envoyer l’email" at bounding box center [1044, 707] width 167 height 34
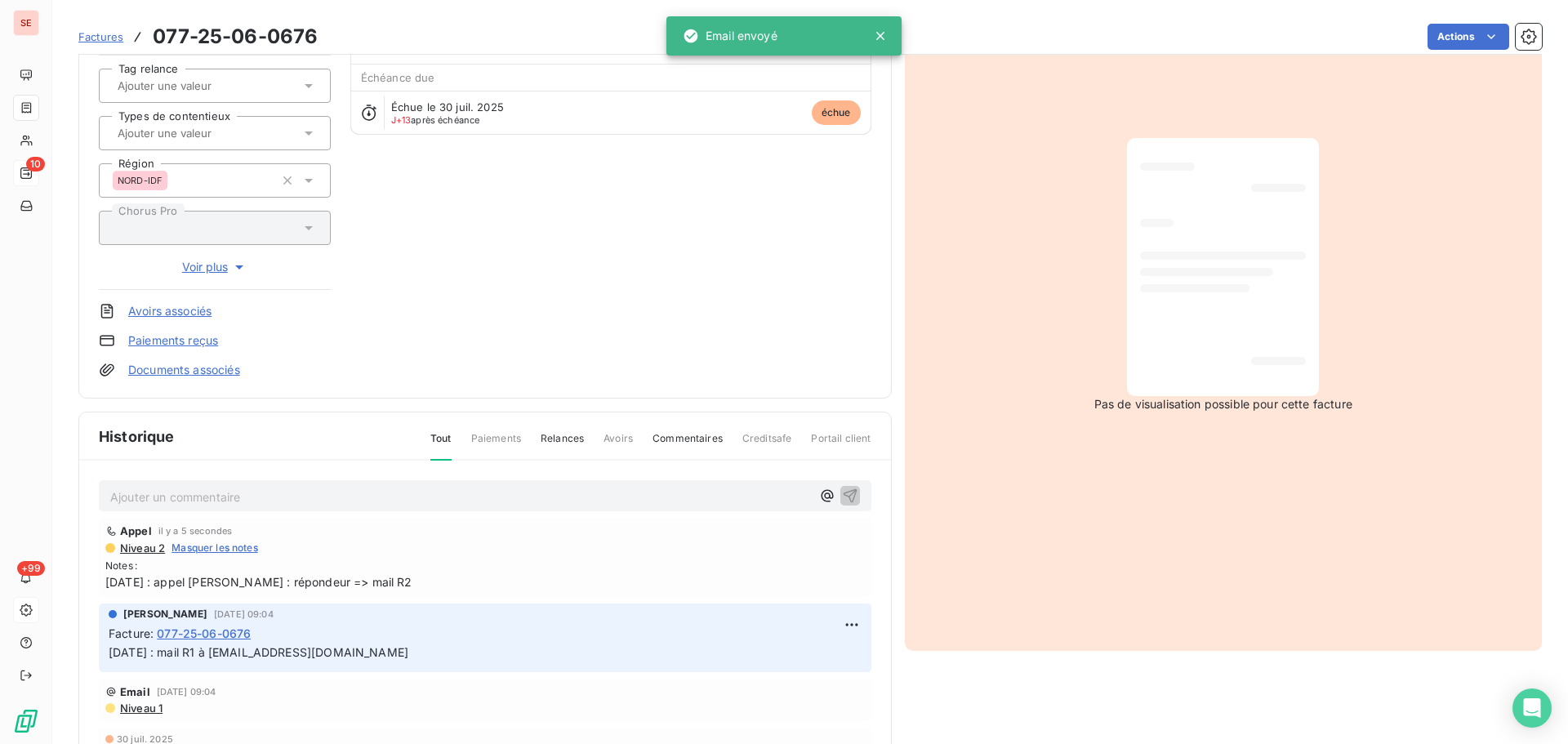
click at [342, 583] on span "12/08/25 : appel Mme Dehillerin : répondeur => mail R2" at bounding box center [485, 582] width 760 height 18
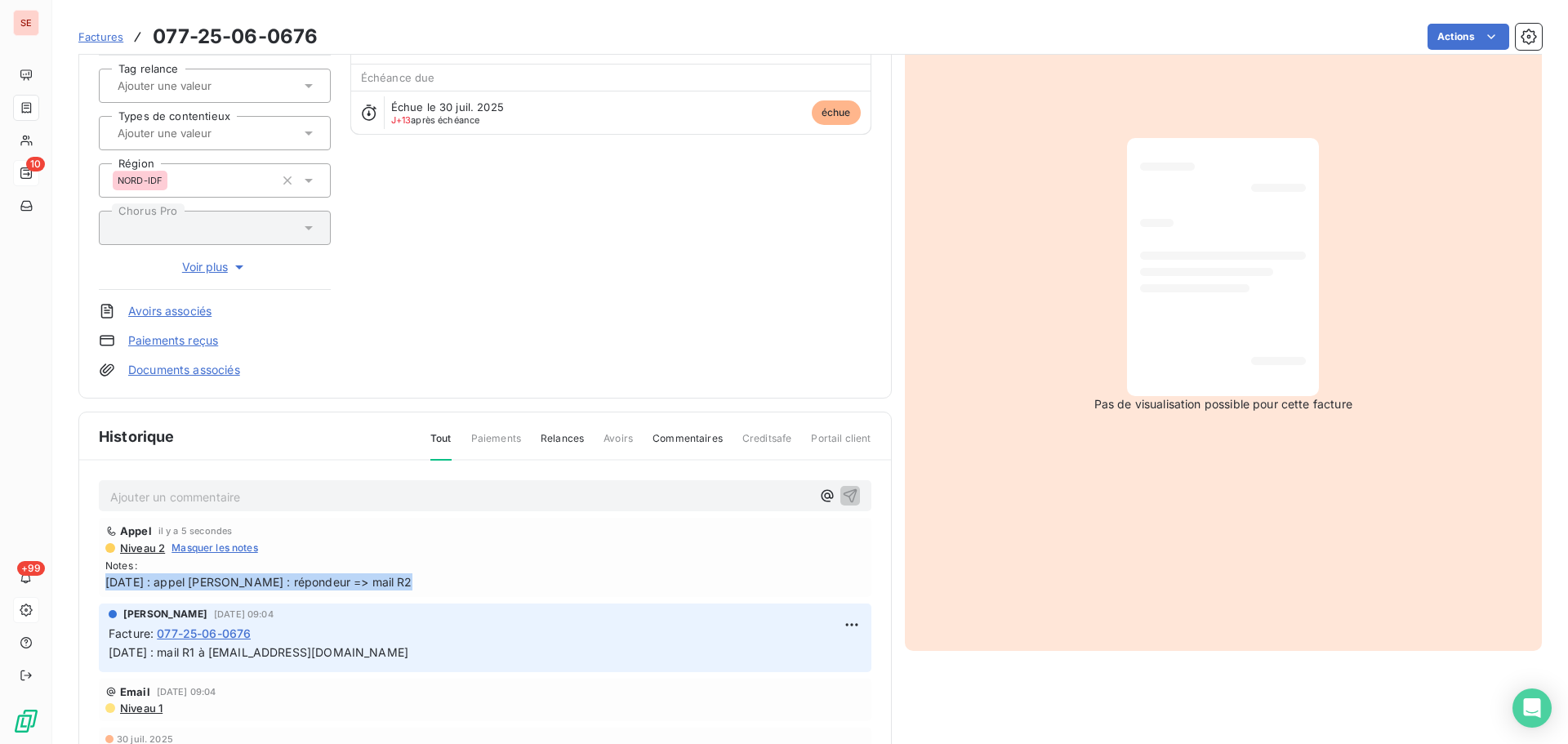
click at [843, 624] on html "SE 10 +99 Factures 077-25-06-0676 Actions KRONOSOL 14 SARL 41KRONOSOL14 Montant…" at bounding box center [784, 372] width 1568 height 744
click at [811, 655] on div "Editer" at bounding box center [793, 661] width 91 height 26
drag, startPoint x: 106, startPoint y: 655, endPoint x: 116, endPoint y: 655, distance: 10.0
click at [106, 655] on div "AMELIA RAIMUNDO 8 août 2025, 09:04 Facture : 077-25-06-0676 08/08/25 : mail R1 …" at bounding box center [485, 638] width 772 height 69
click at [112, 651] on span "08/08/25 : mail R1 à solene.dehillerin@edp.com" at bounding box center [259, 652] width 300 height 14
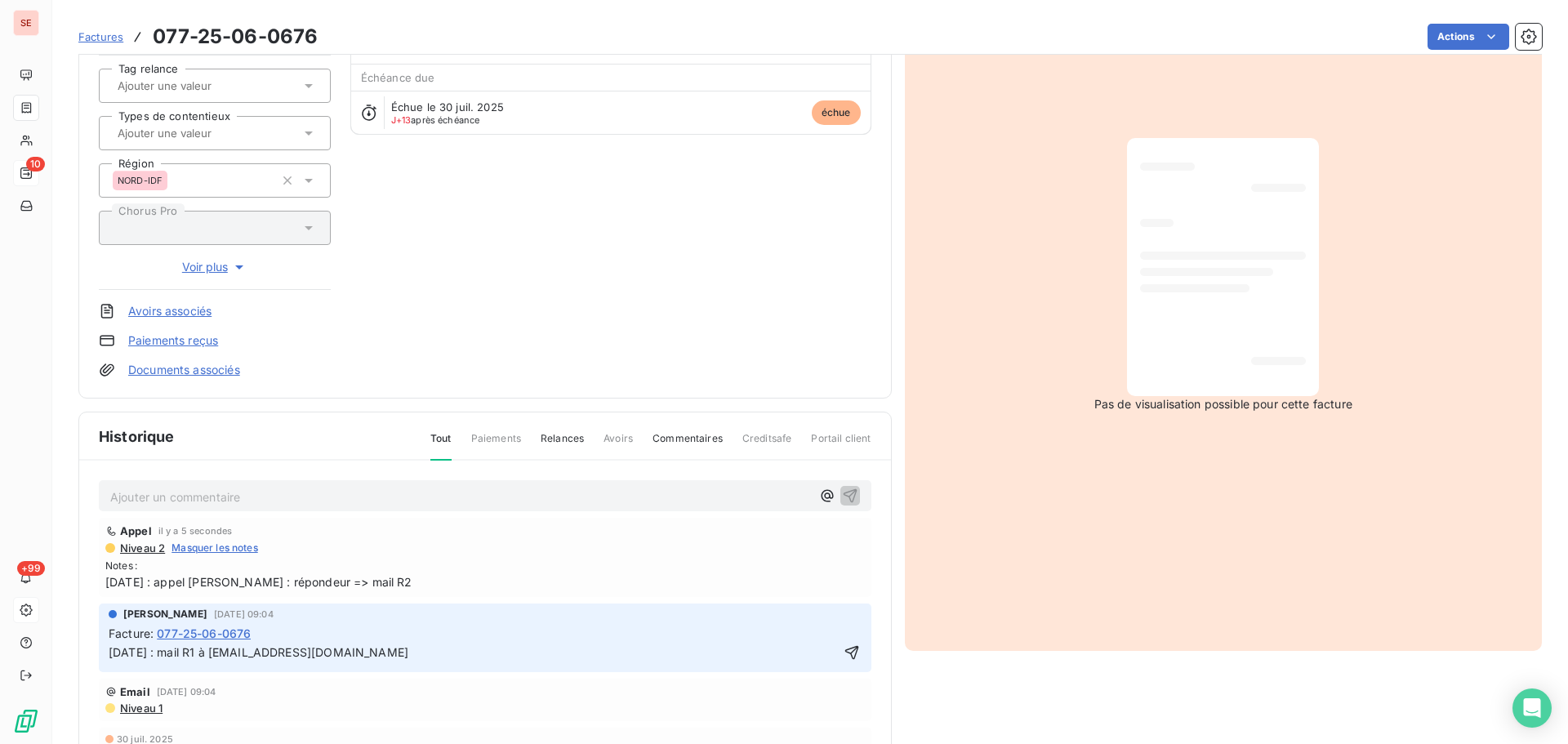
click at [101, 650] on div "AMELIA RAIMUNDO 8 août 2025, 09:04 Facture : 077-25-06-0676 08/08/25 : mail R1 …" at bounding box center [485, 638] width 772 height 69
click at [116, 655] on p "08/08/25 : mail R1 à solene.dehillerin@edp.com" at bounding box center [473, 653] width 730 height 19
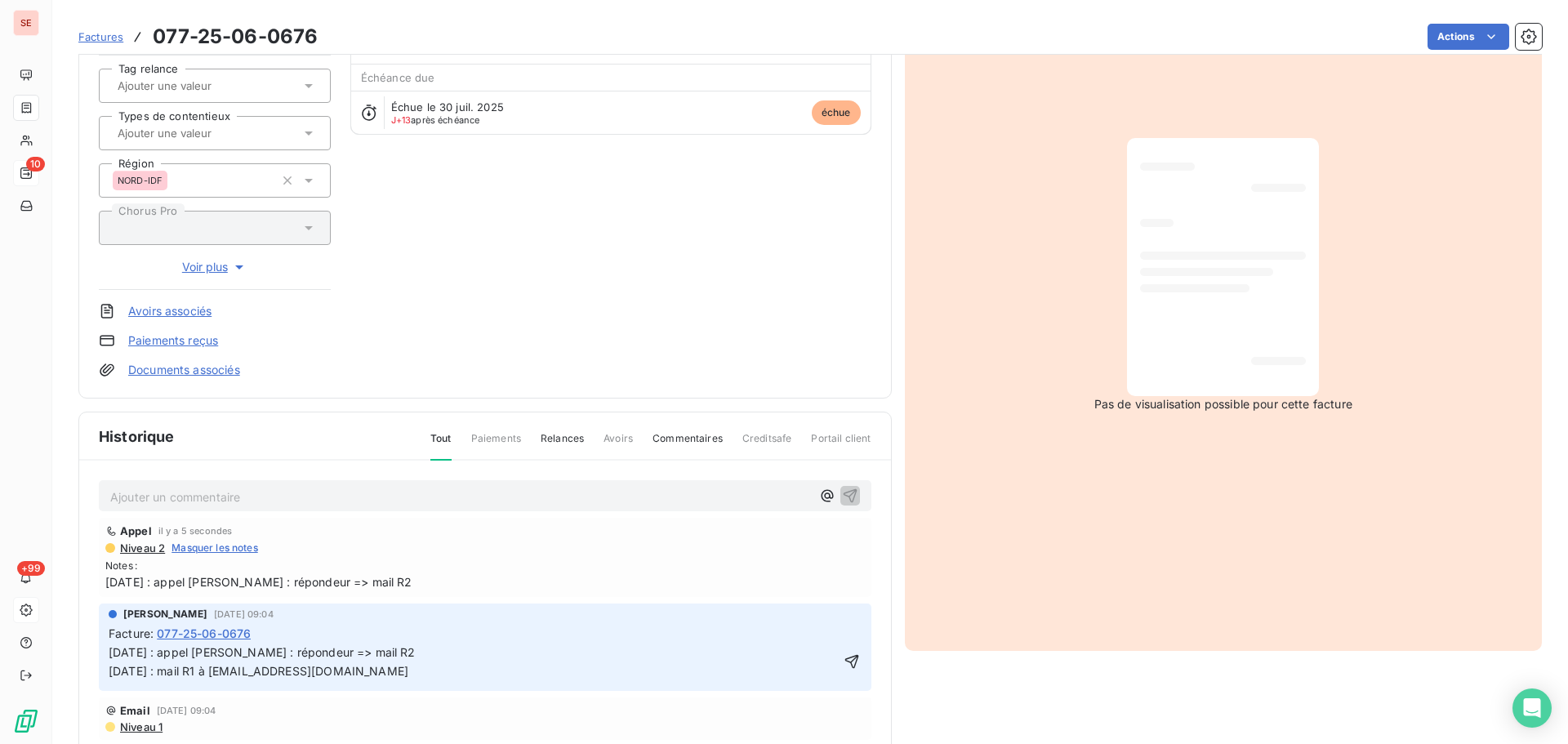
click at [431, 656] on p "12/08/25 : appel Mme Dehillerin : répondeur => mail R2" at bounding box center [473, 653] width 730 height 19
drag, startPoint x: 224, startPoint y: 688, endPoint x: 415, endPoint y: 689, distance: 191.0
click at [415, 681] on p "08/08/25 : mail R1 à solene.dehillerin@edp.com" at bounding box center [473, 671] width 730 height 19
click at [439, 650] on p "12/08/25 : appel Mme Dehillerin : répondeur => mail R2 à" at bounding box center [473, 653] width 730 height 19
click at [602, 659] on p "12/08/25 : appel Mme Dehillerin : répondeur => mail R2 à solene.dehillerin@edp.…" at bounding box center [473, 653] width 730 height 19
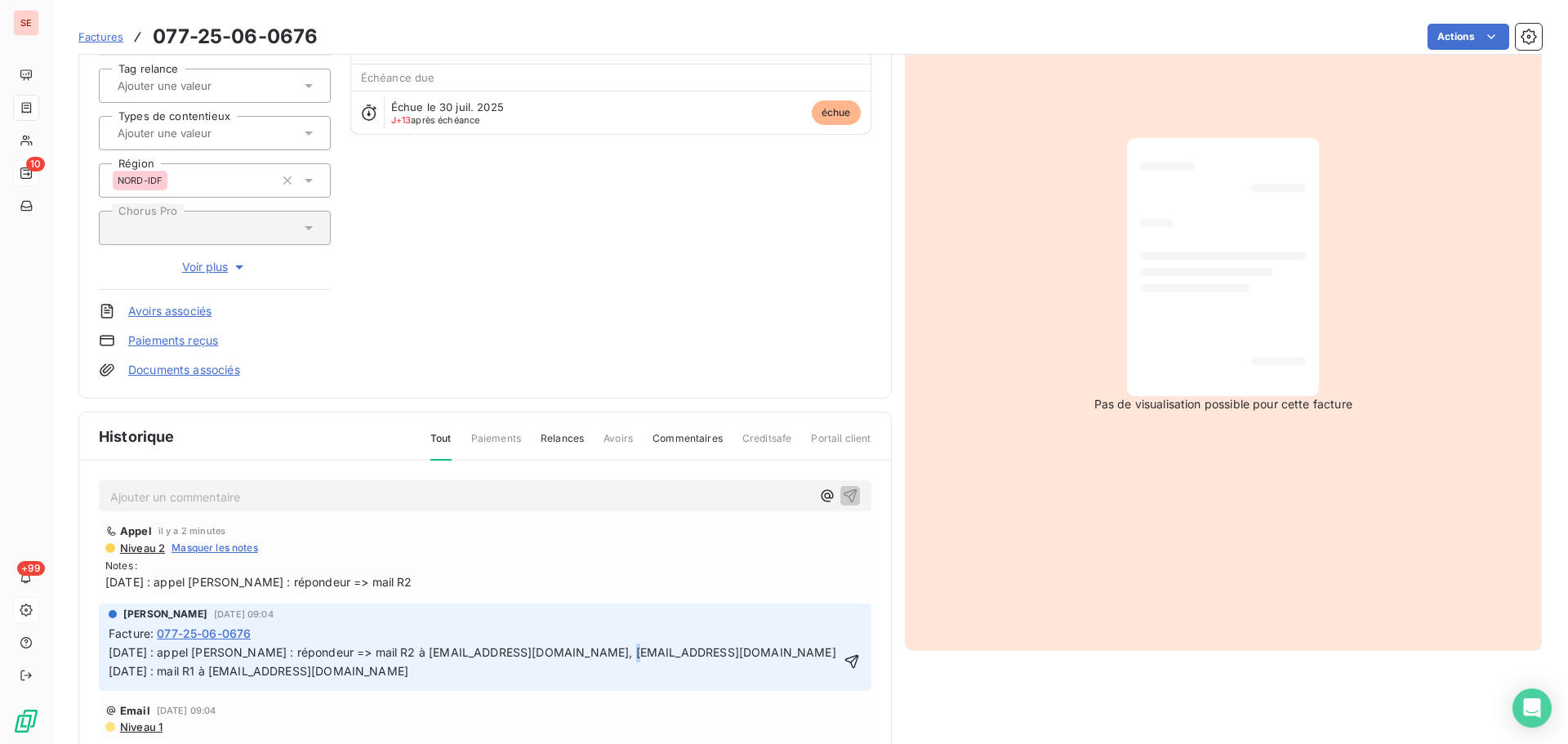
click at [590, 652] on span "12/08/25 : appel Mme Dehillerin : répondeur => mail R2 à solene.dehillerin@edp.…" at bounding box center [472, 652] width 728 height 14
click at [436, 674] on p "08/08/25 : mail R1 à solene.dehillerin@edp.com" at bounding box center [473, 671] width 730 height 19
click at [844, 659] on icon "button" at bounding box center [852, 662] width 17 height 17
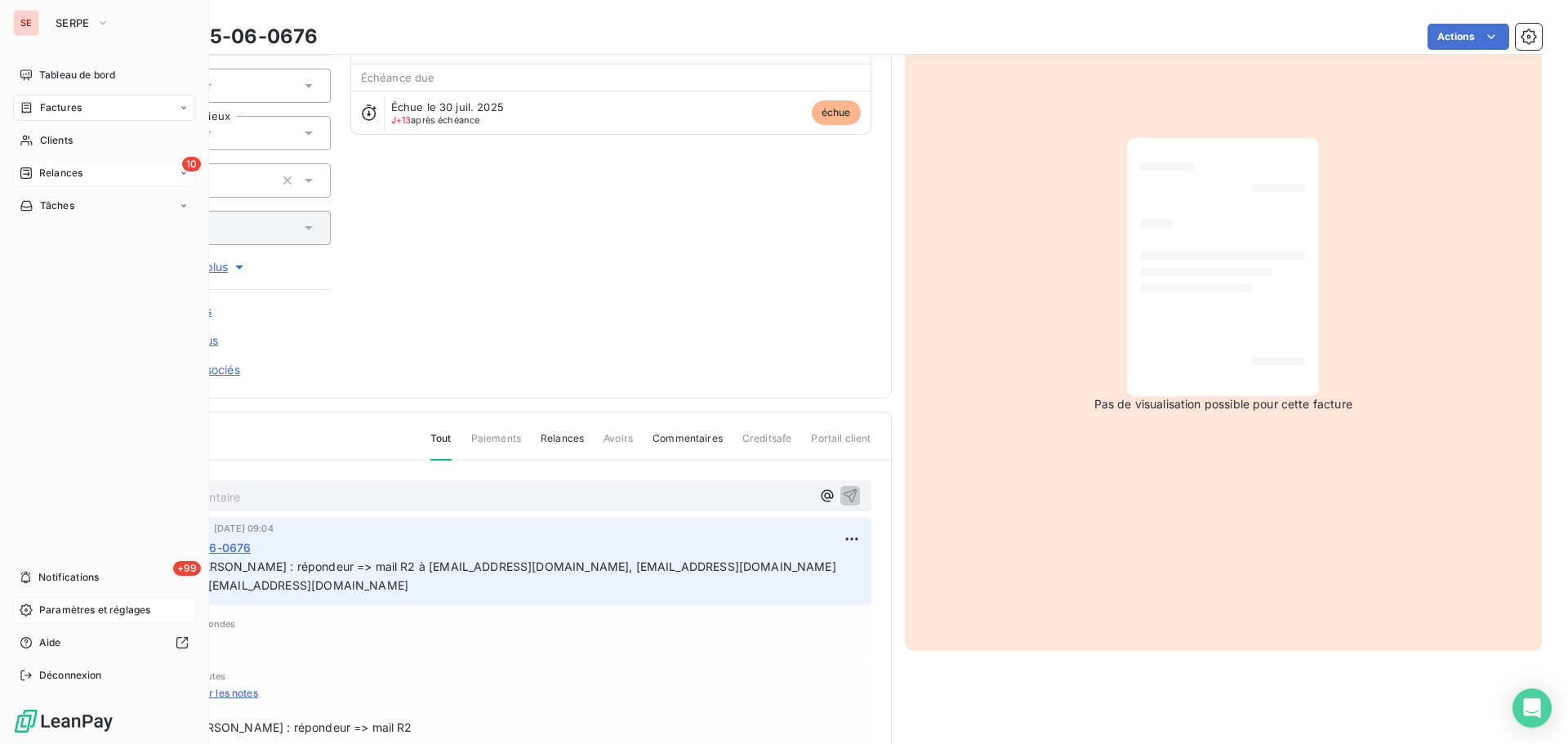
click at [76, 170] on span "Relances" at bounding box center [61, 173] width 43 height 15
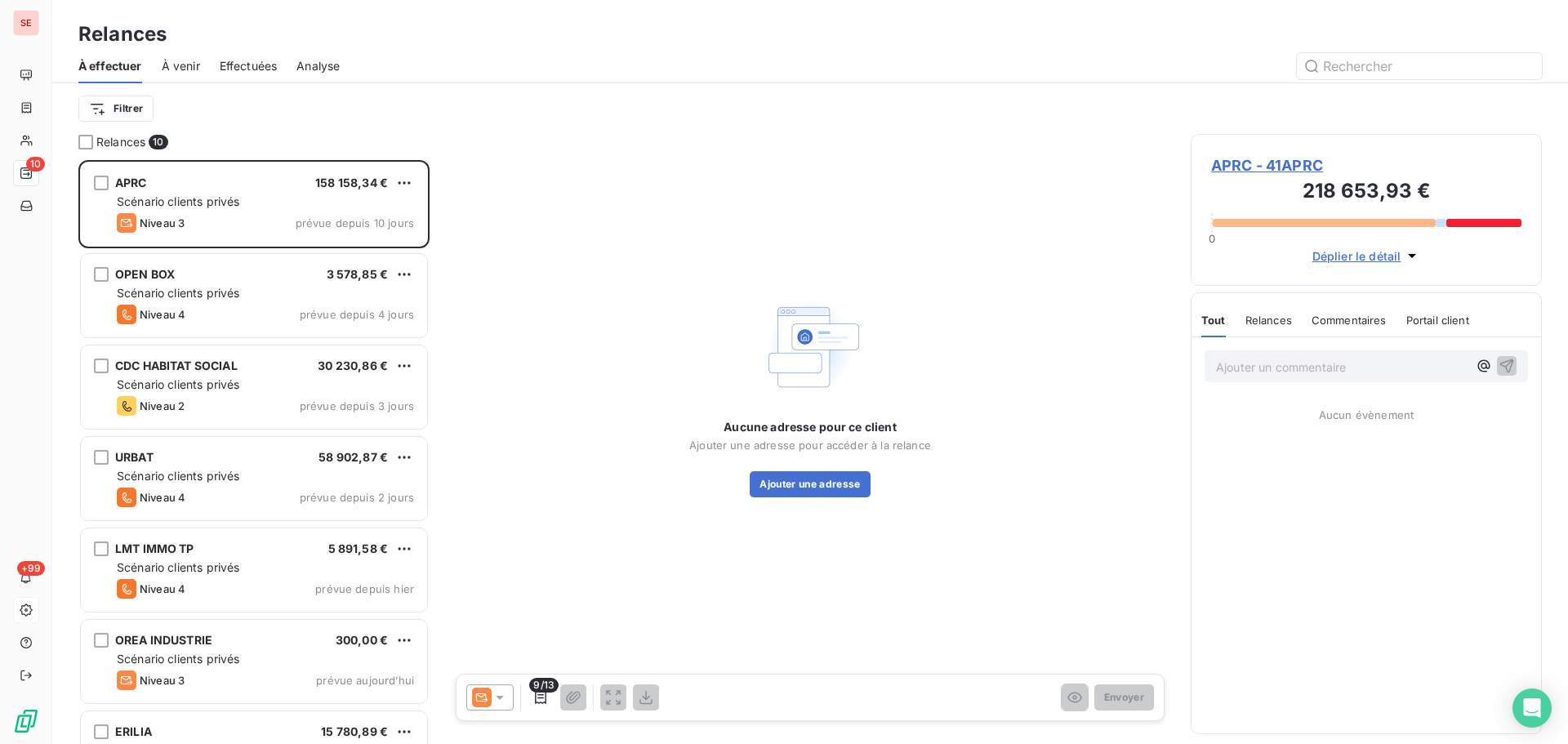
scroll to position [571, 339]
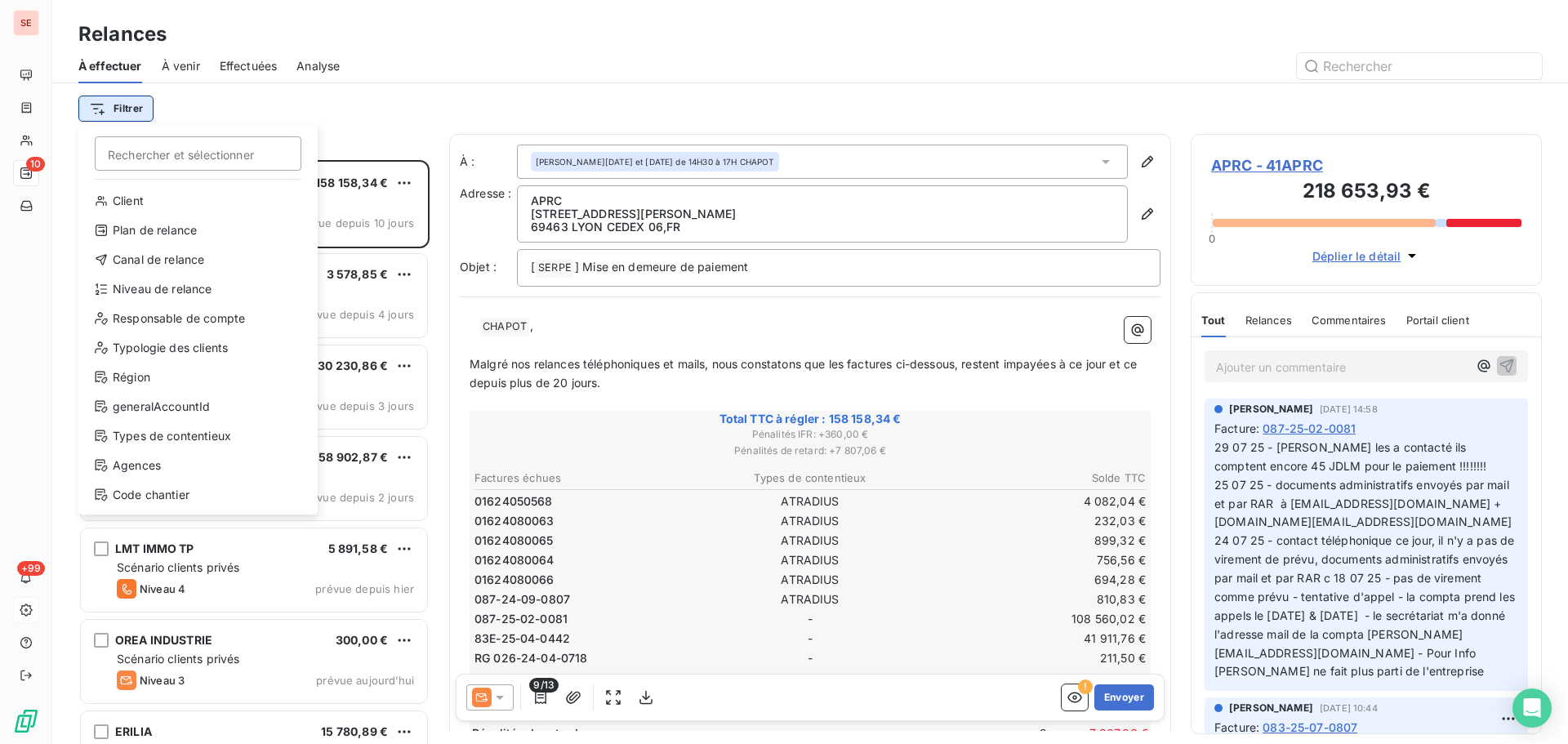
click at [125, 103] on html "SE 10 +99 Relances À effectuer À venir Effectuées Analyse Filtrer Rechercher et…" at bounding box center [784, 372] width 1568 height 744
click at [162, 290] on div "Niveau de relance" at bounding box center [198, 289] width 226 height 26
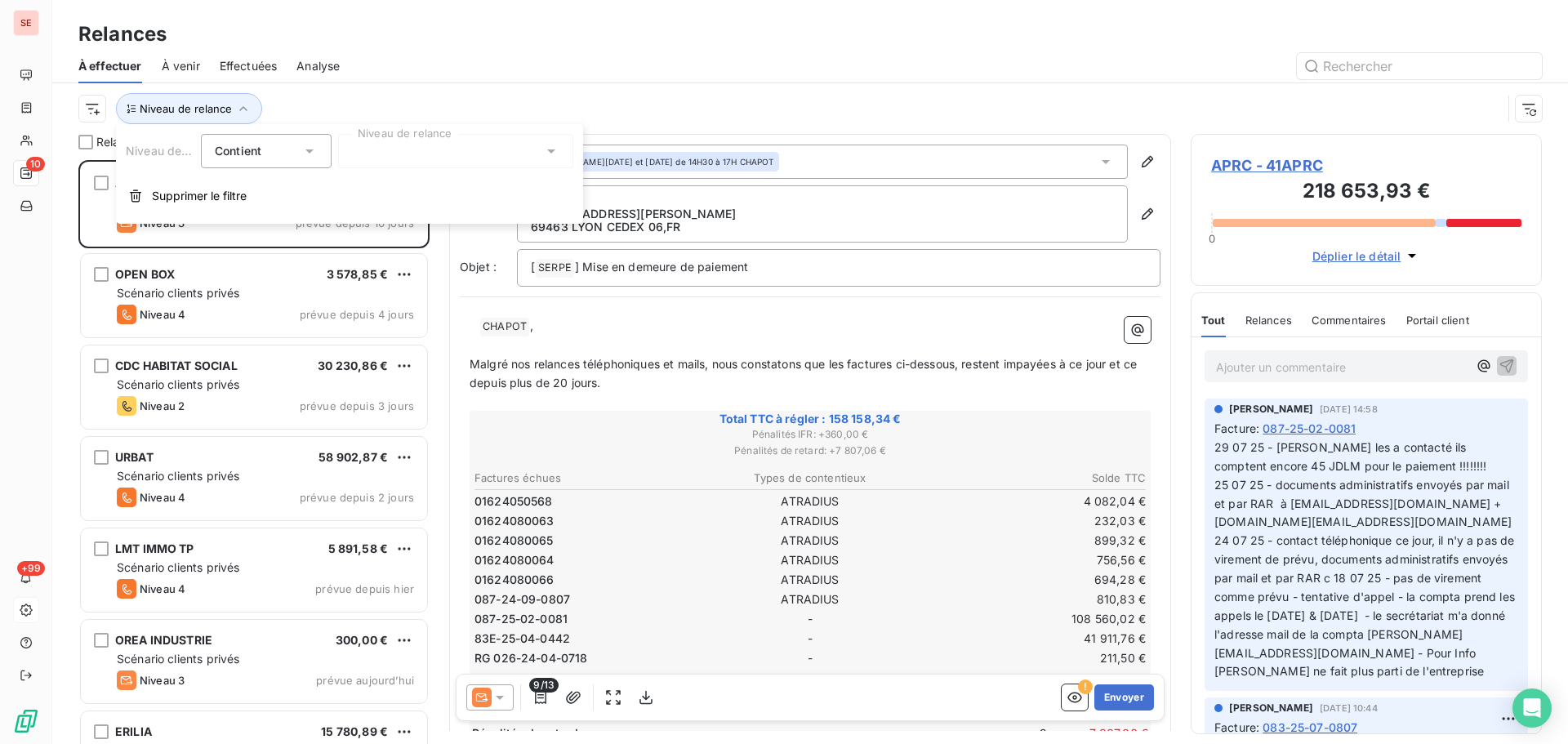
click at [478, 149] on div at bounding box center [456, 151] width 235 height 34
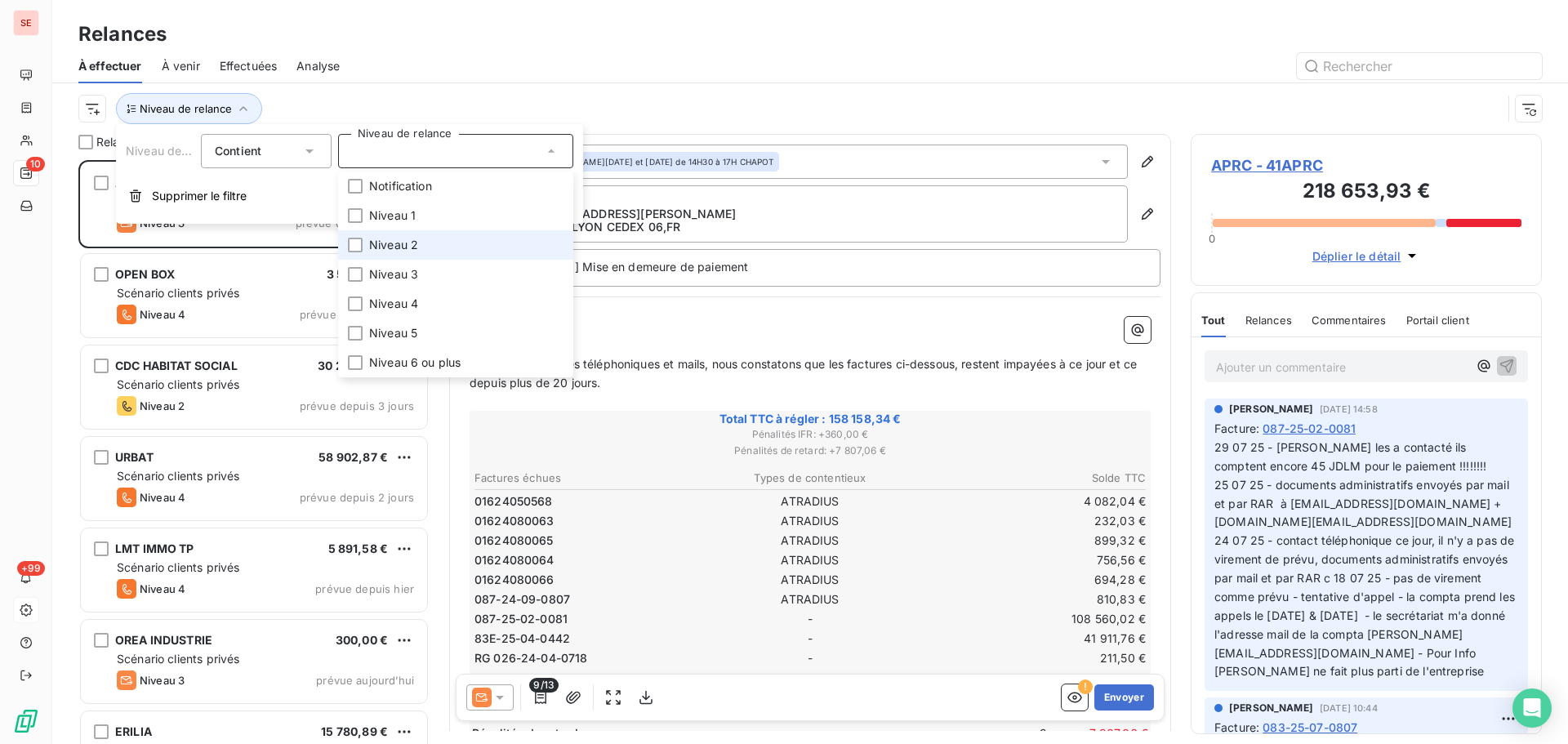
click at [419, 240] on li "Niveau 2" at bounding box center [456, 245] width 235 height 29
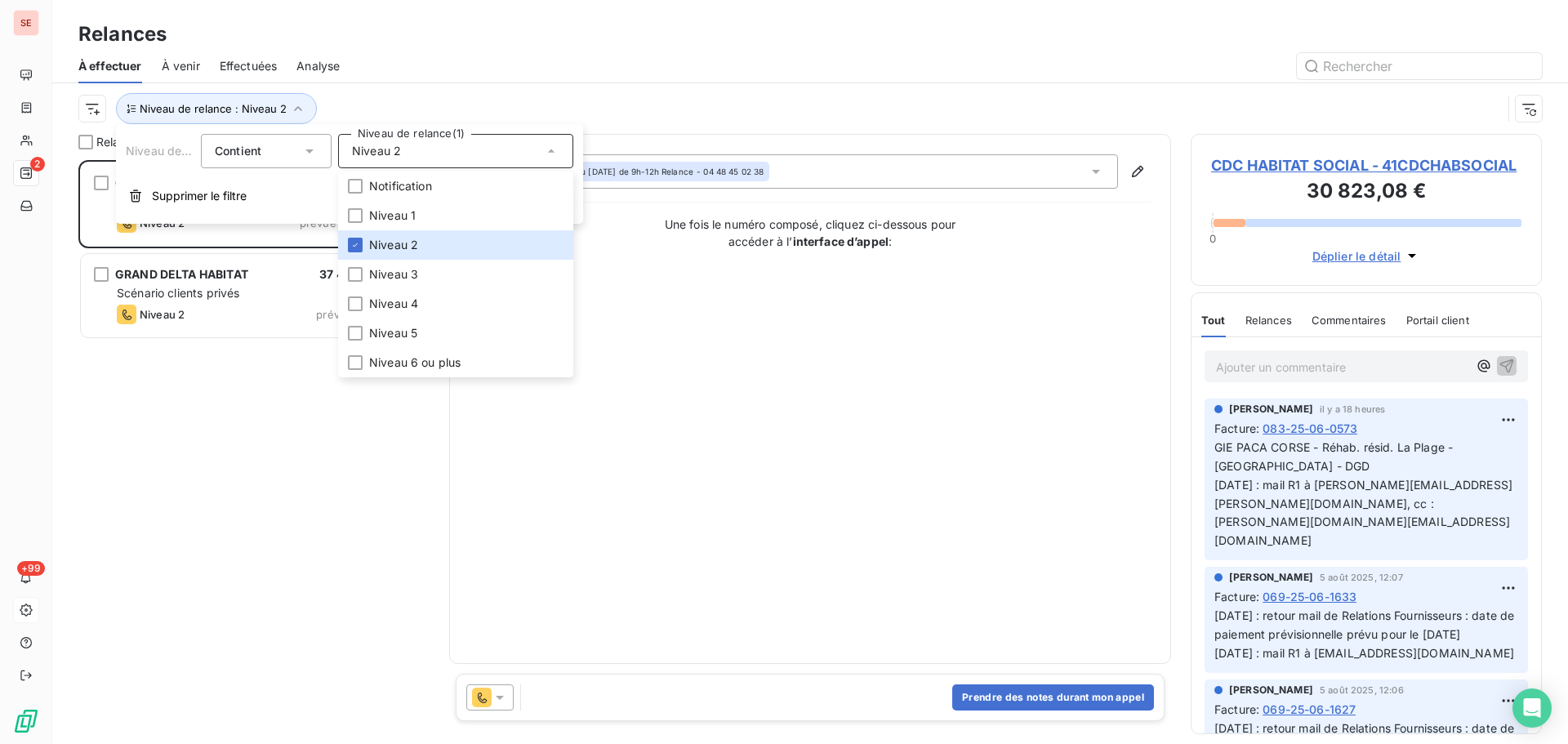
click at [458, 83] on div "Niveau de relance : Niveau 2" at bounding box center [810, 109] width 1464 height 51
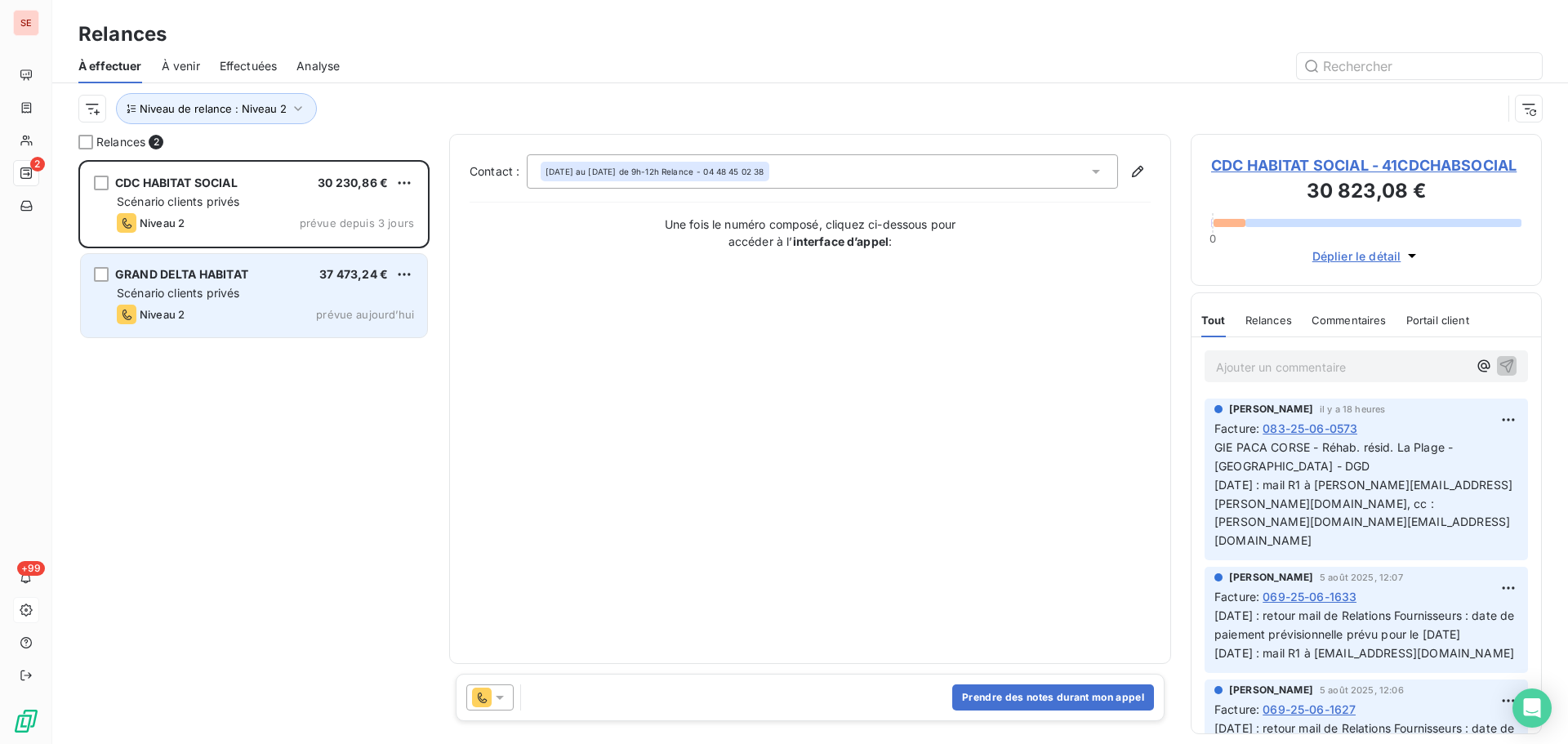
click at [243, 286] on div "Scénario clients privés" at bounding box center [265, 293] width 297 height 17
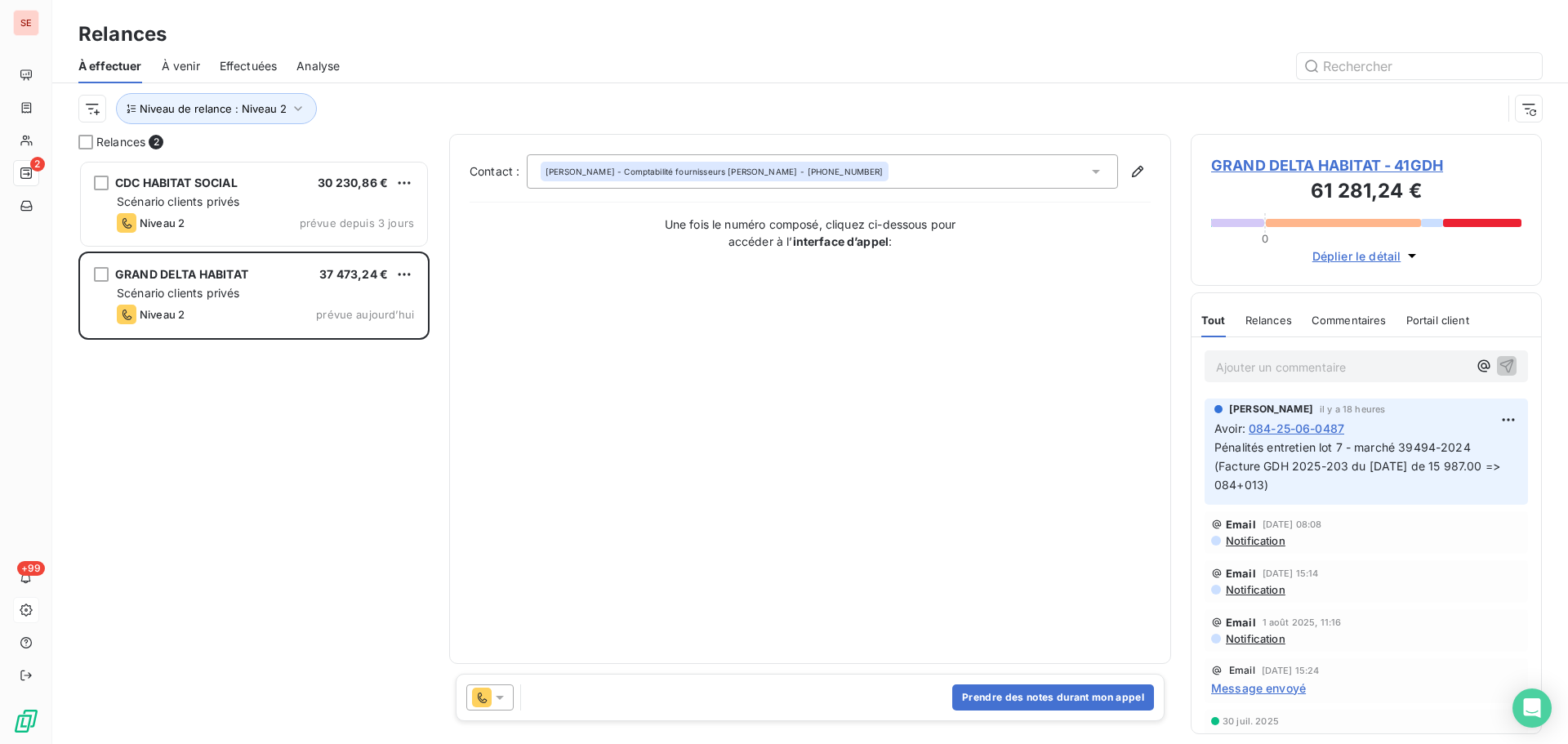
click at [1372, 168] on span "GRAND DELTA HABITAT - 41GDH" at bounding box center [1366, 166] width 311 height 23
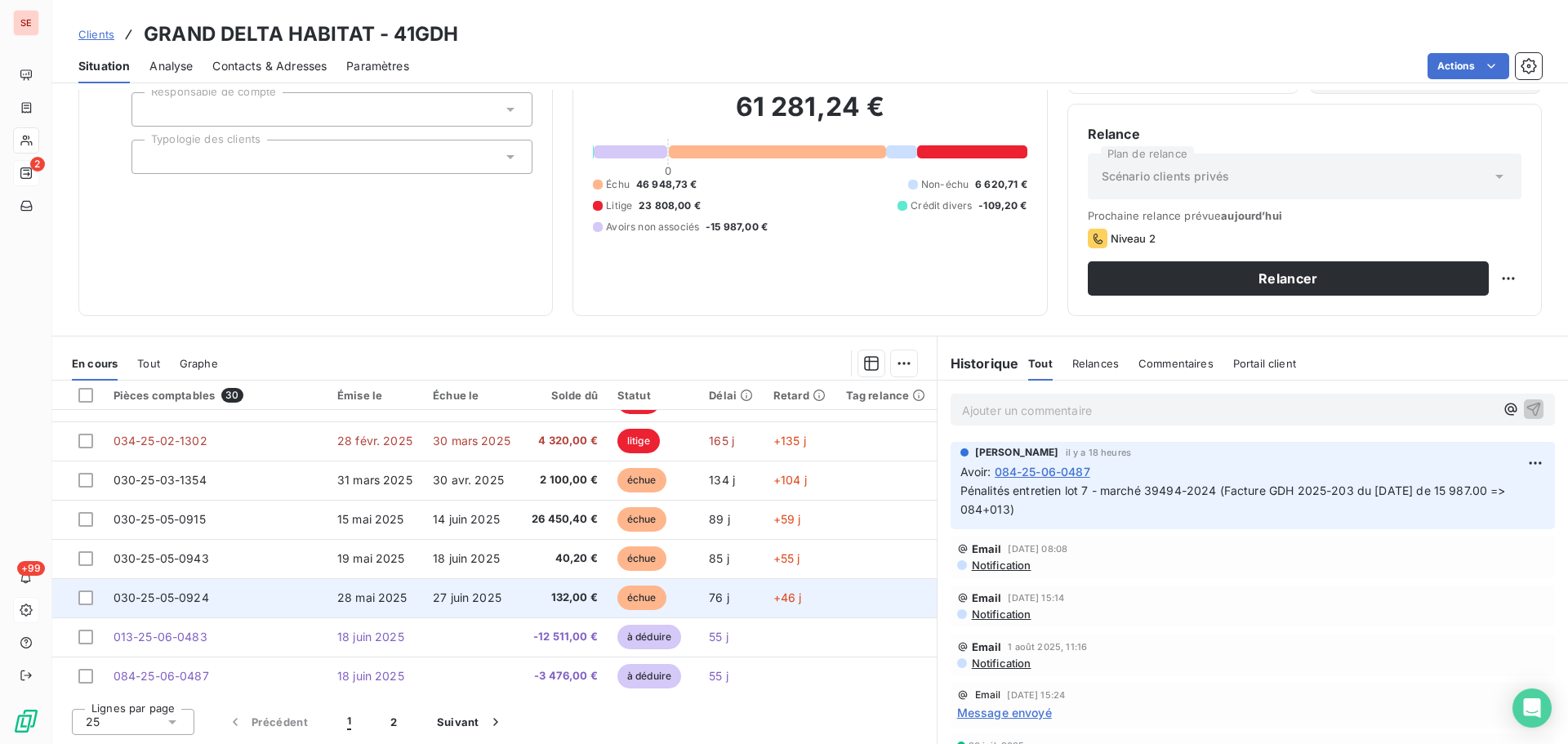
scroll to position [164, 0]
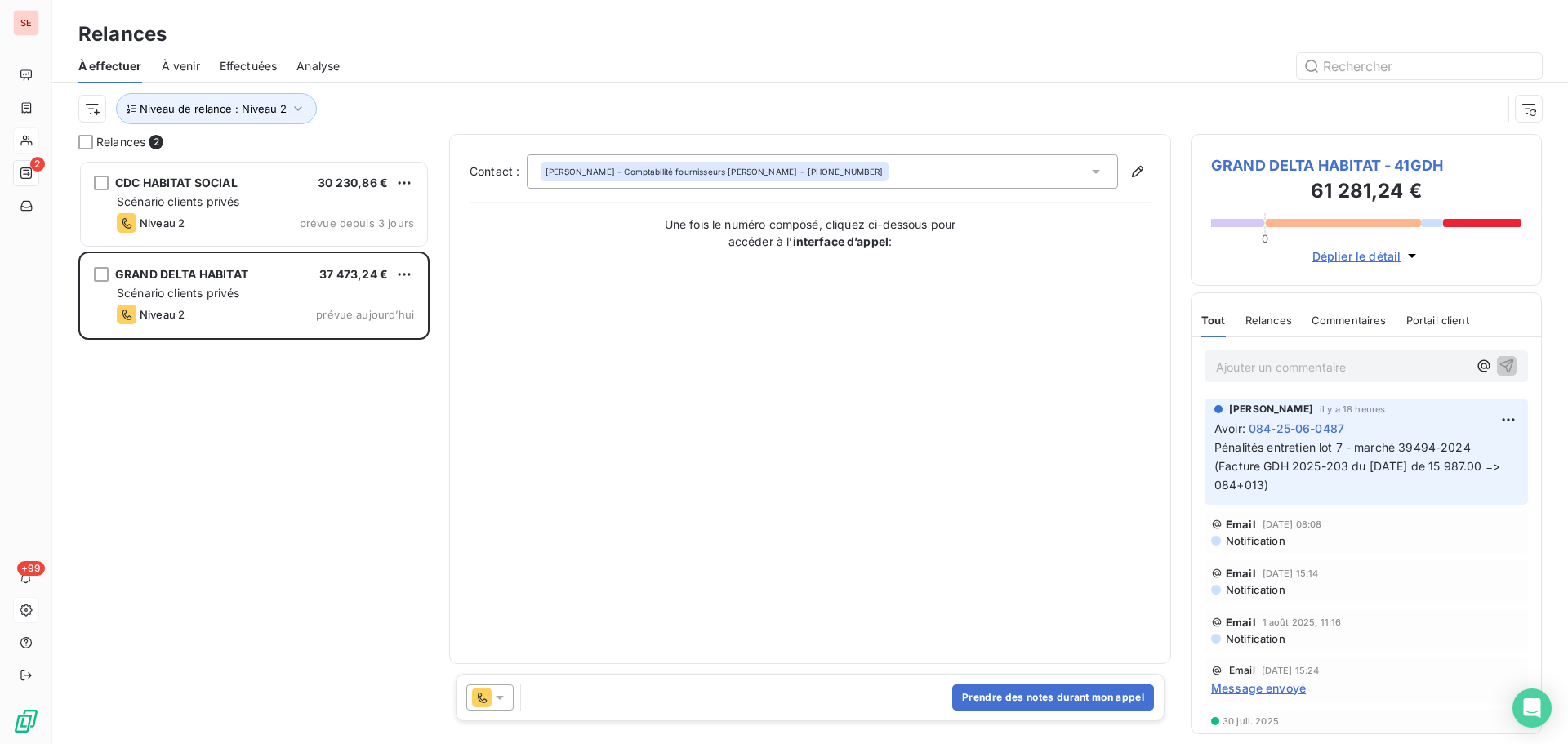
scroll to position [571, 339]
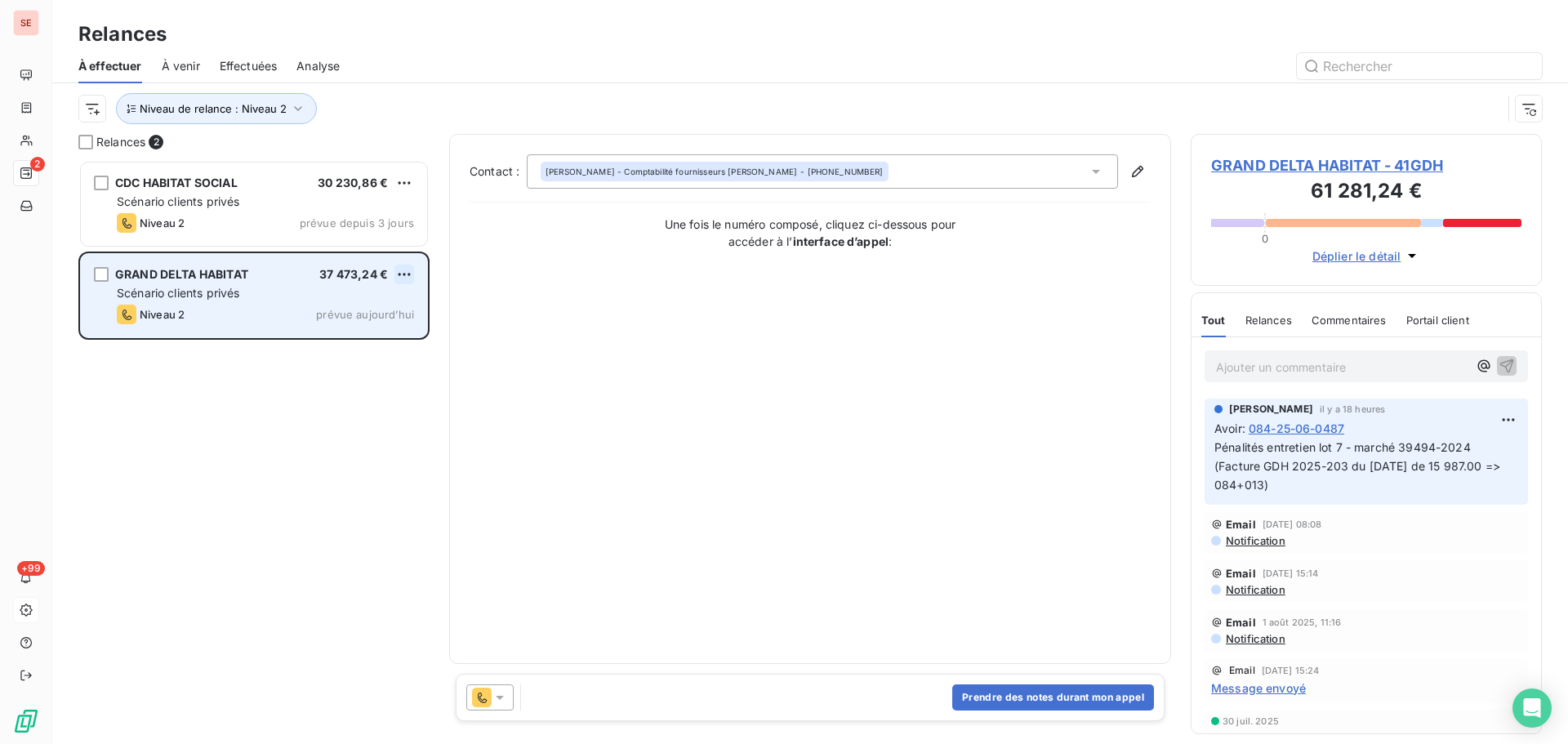
click at [410, 268] on html "SE 2 +99 Relances À effectuer À venir Effectuées Analyse Niveau de relance : Ni…" at bounding box center [784, 372] width 1568 height 744
click at [357, 305] on div "Replanifier cette action" at bounding box center [333, 307] width 146 height 26
select select "7"
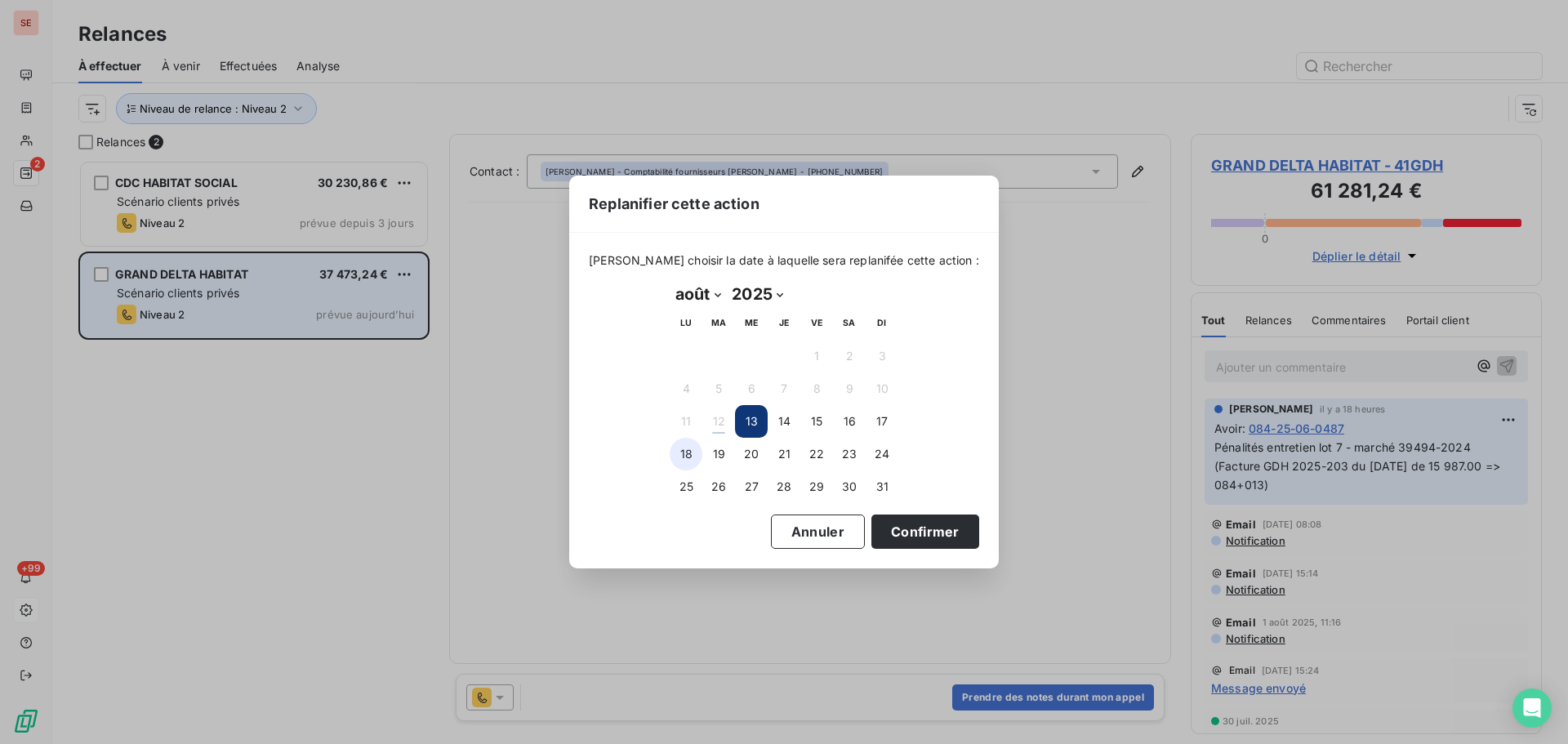
click at [690, 458] on button "18" at bounding box center [685, 454] width 32 height 32
click at [913, 537] on button "Confirmer" at bounding box center [925, 531] width 108 height 34
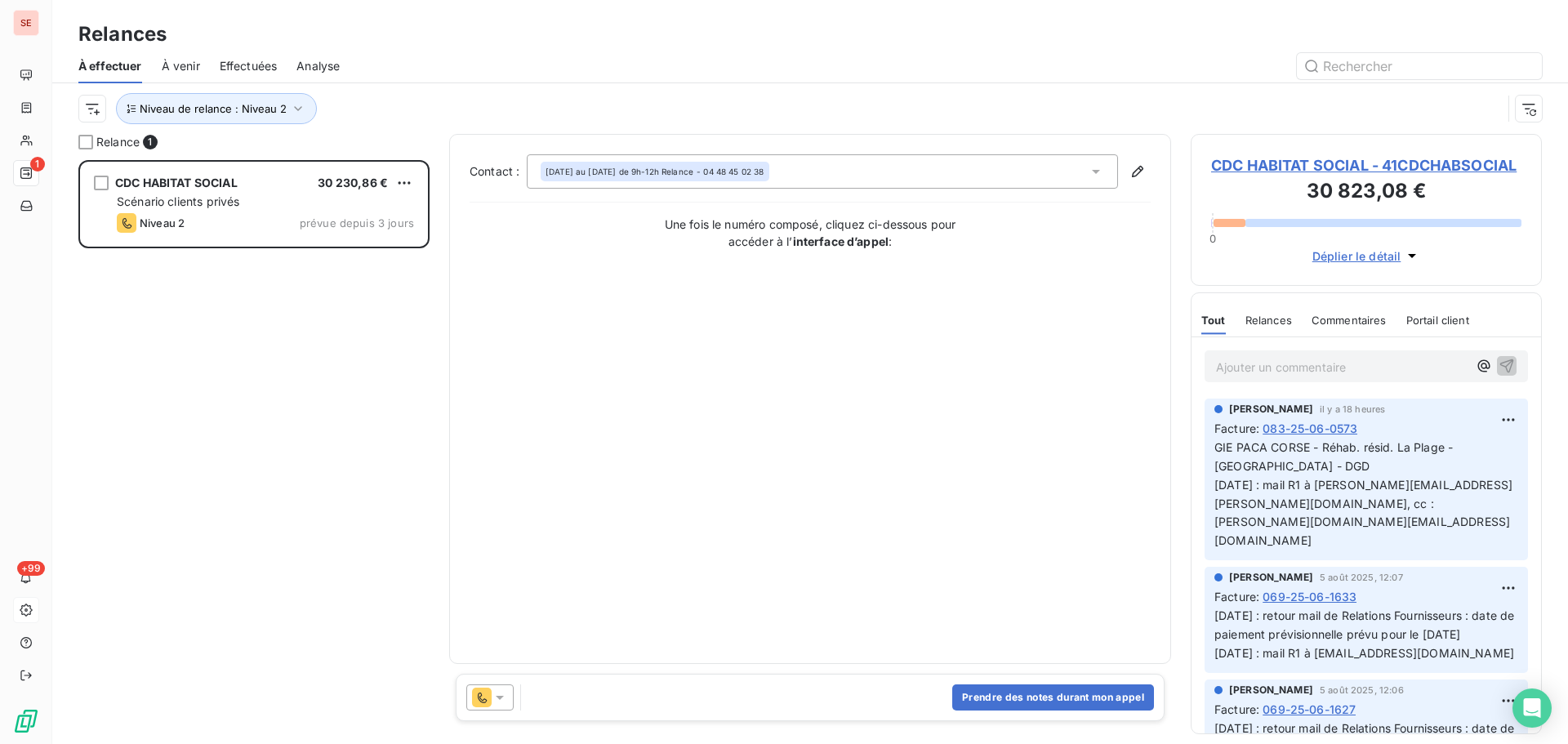
click at [203, 502] on div "CDC HABITAT SOCIAL 30 230,86 € Scénario clients privés Niveau 2 prévue depuis 3…" at bounding box center [254, 452] width 351 height 584
click at [1311, 159] on span "CDC HABITAT SOCIAL - 41CDCHABSOCIAL" at bounding box center [1366, 166] width 311 height 23
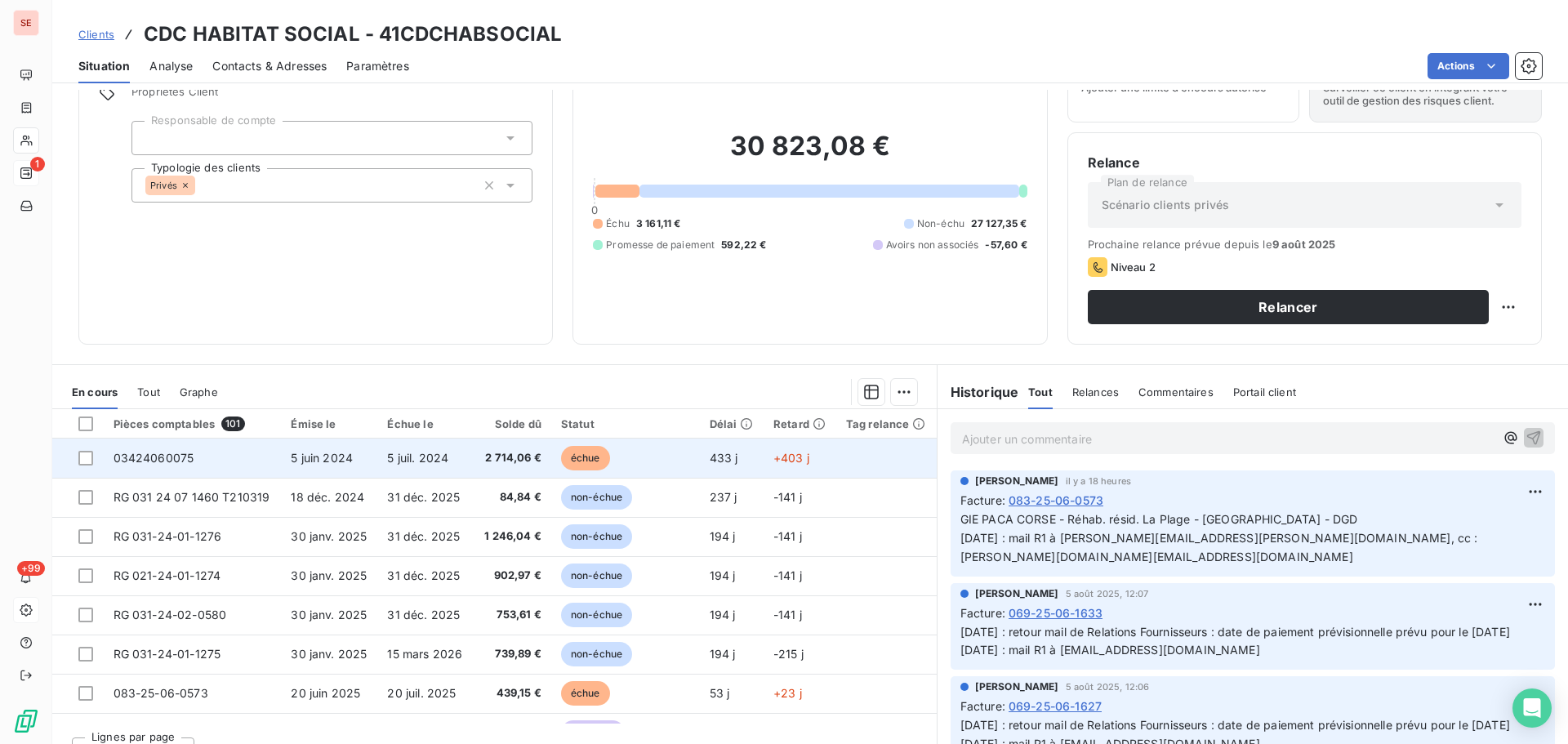
scroll to position [81, 0]
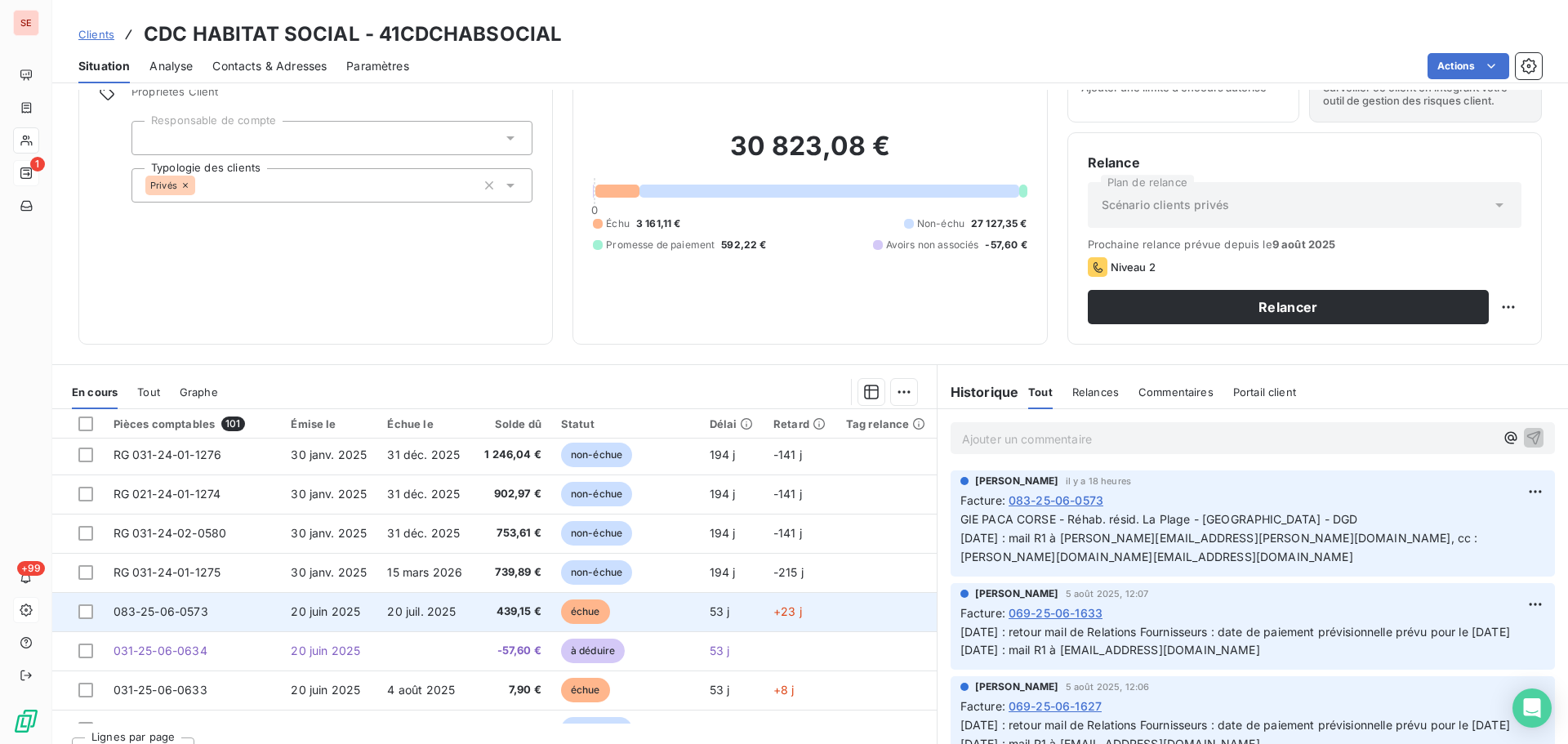
click at [305, 613] on span "20 juin 2025" at bounding box center [325, 612] width 70 height 14
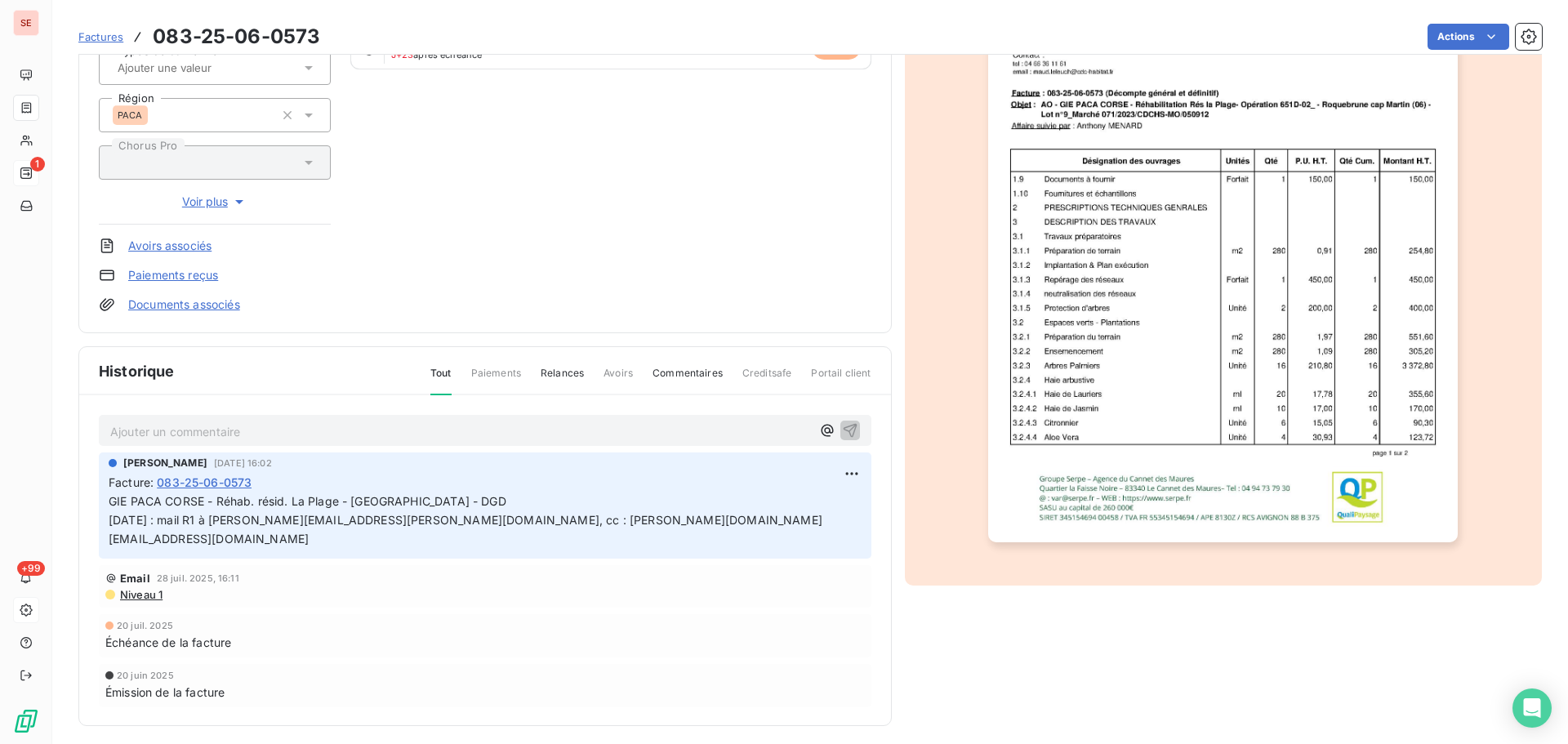
scroll to position [238, 0]
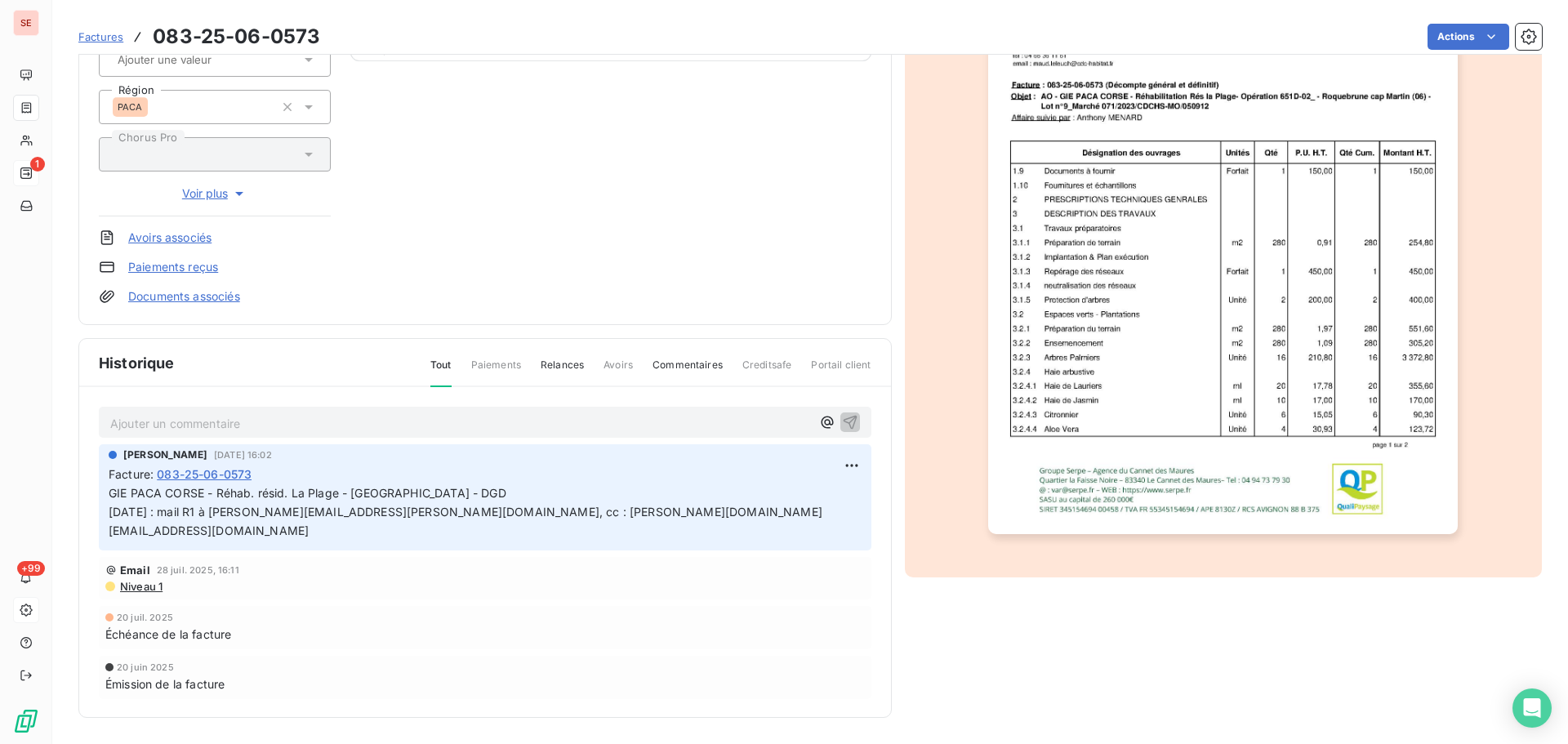
click at [138, 580] on span "Niveau 1" at bounding box center [140, 586] width 44 height 13
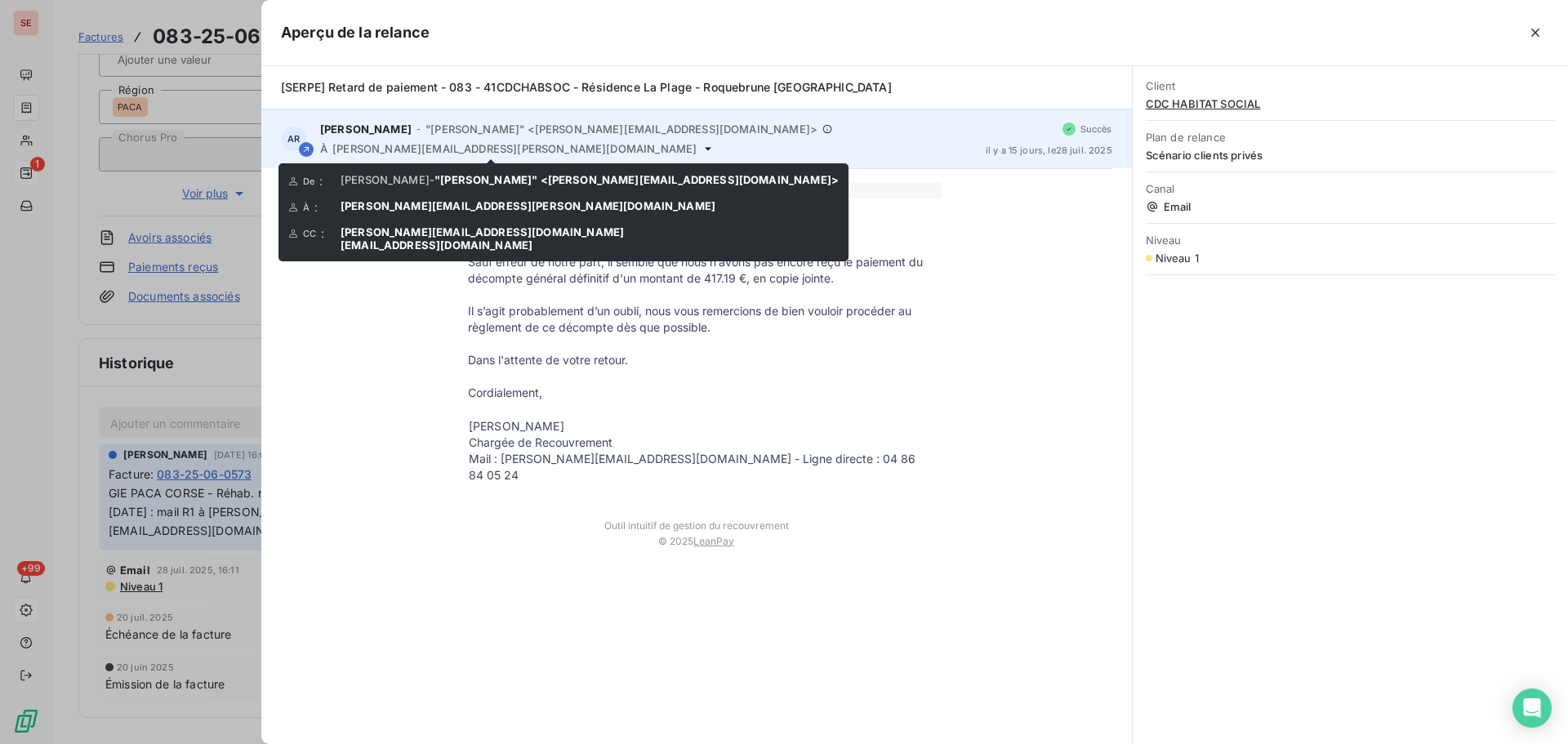
click at [702, 147] on icon at bounding box center [708, 148] width 13 height 13
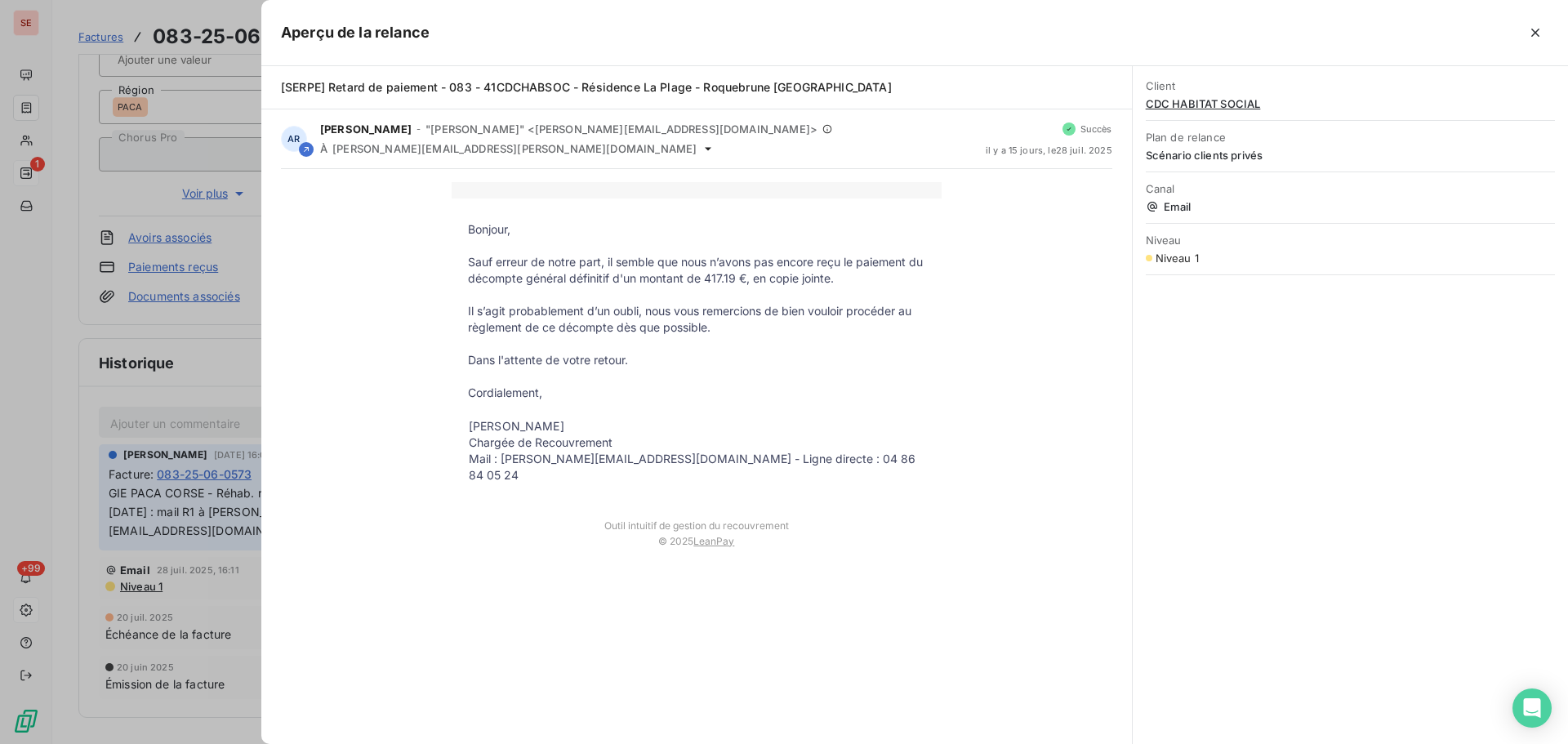
click at [222, 350] on div at bounding box center [784, 372] width 1568 height 744
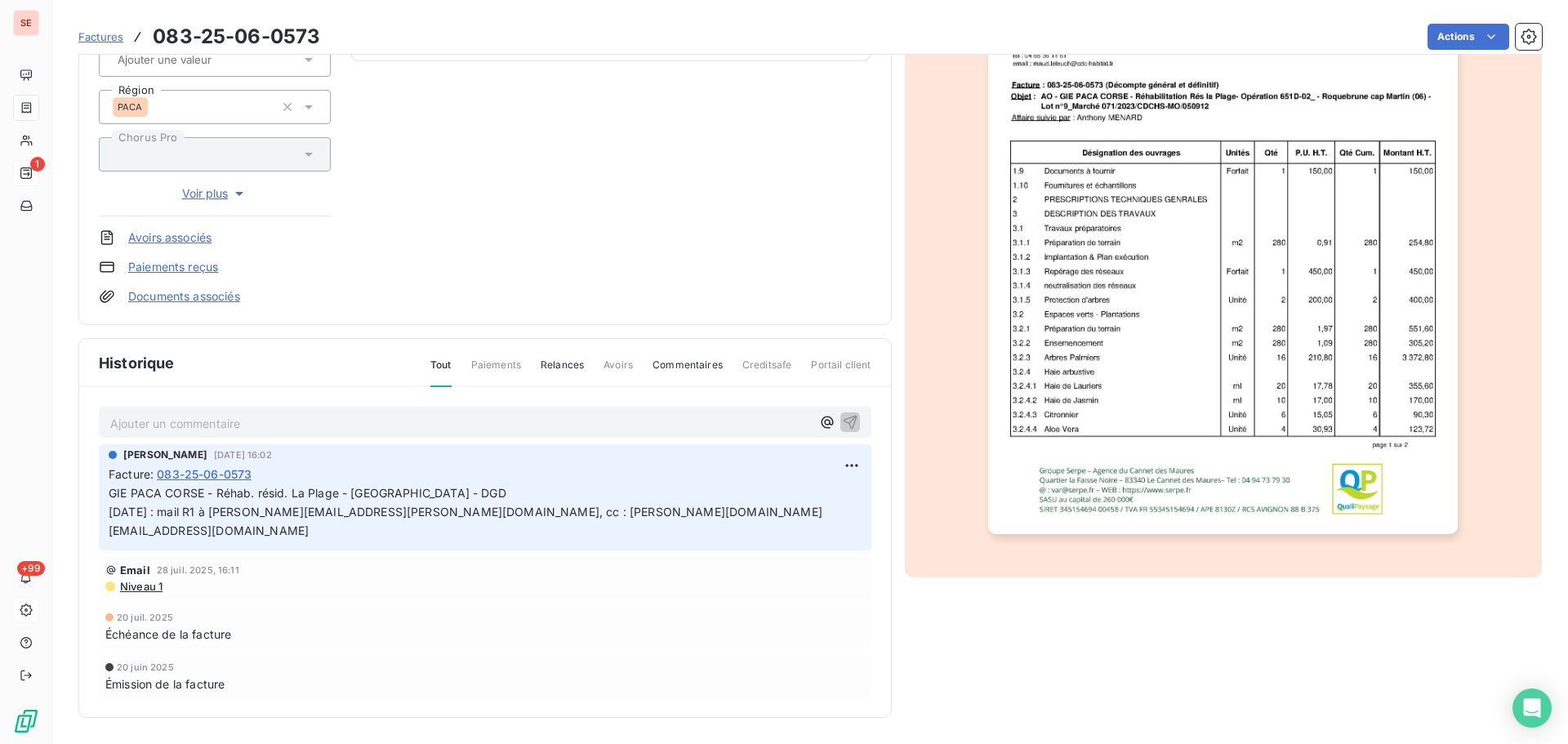
click at [146, 580] on span "Niveau 1" at bounding box center [140, 586] width 44 height 13
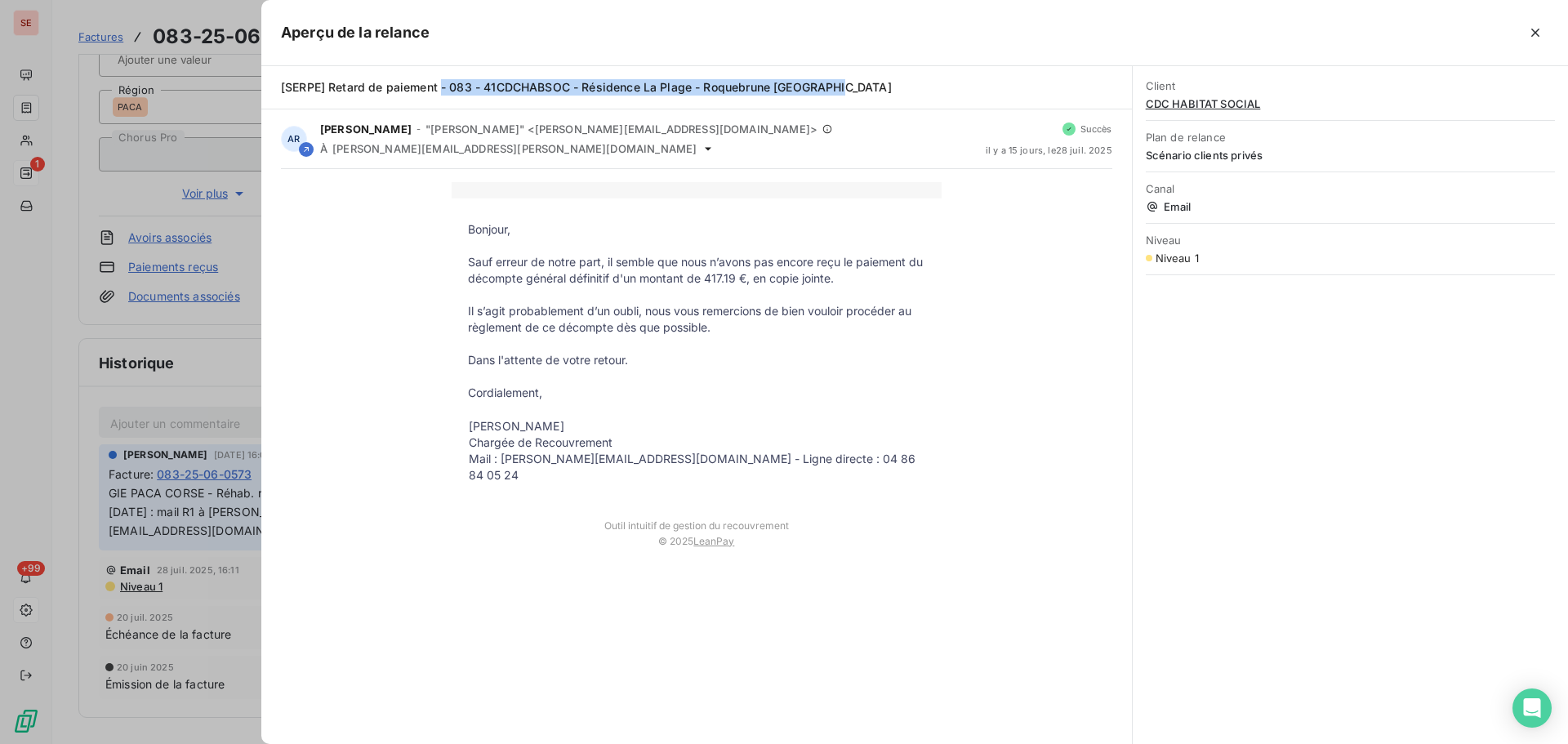
drag, startPoint x: 440, startPoint y: 85, endPoint x: 840, endPoint y: 89, distance: 400.0
click at [840, 89] on div "[SERPE] Retard de paiement - 083 - 41CDCHABSOC - Résidence La Plage - Roquebrun…" at bounding box center [697, 87] width 831 height 17
drag, startPoint x: 178, startPoint y: 683, endPoint x: 198, endPoint y: 670, distance: 23.9
click at [177, 685] on div at bounding box center [784, 372] width 1568 height 744
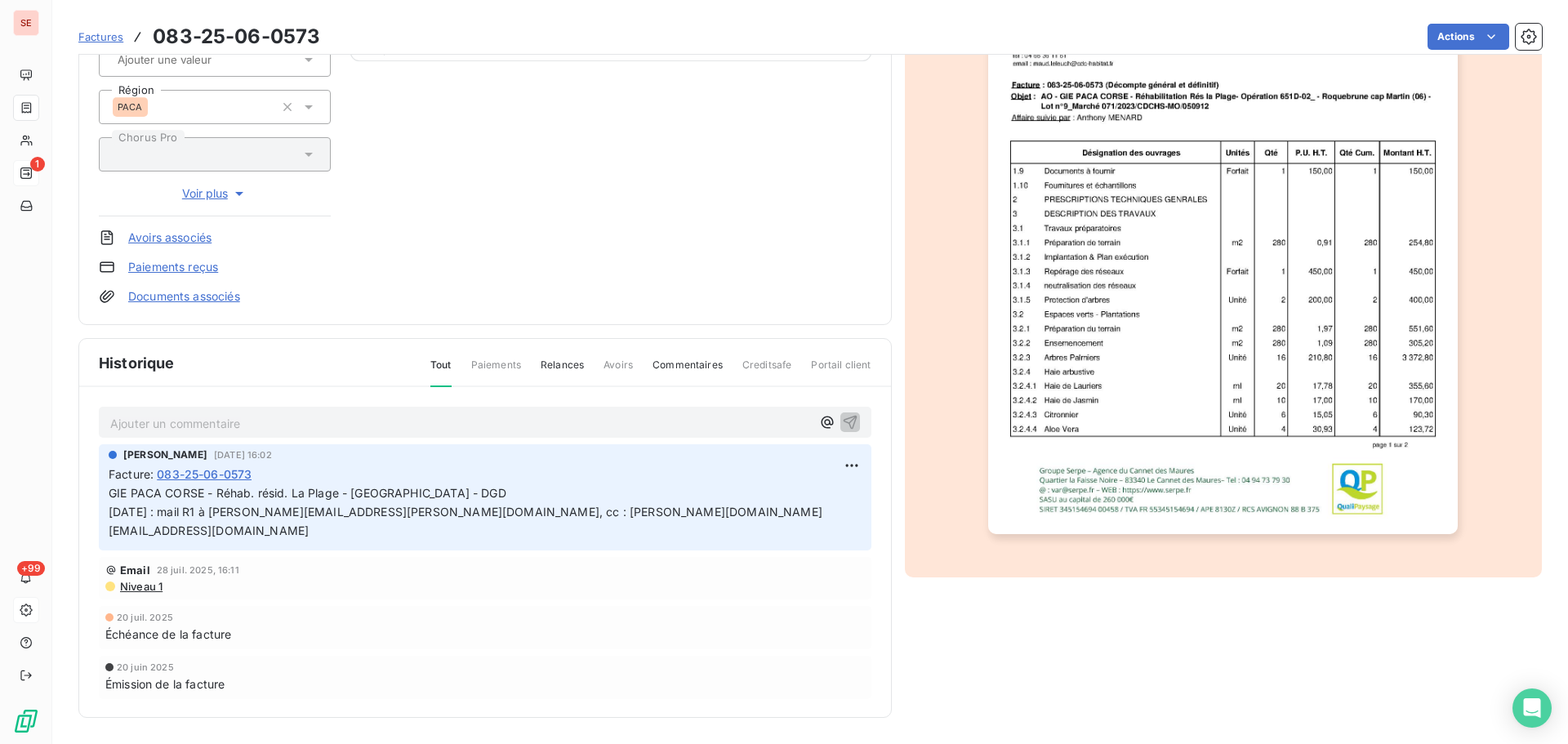
click at [228, 299] on link "Documents associés" at bounding box center [184, 296] width 112 height 17
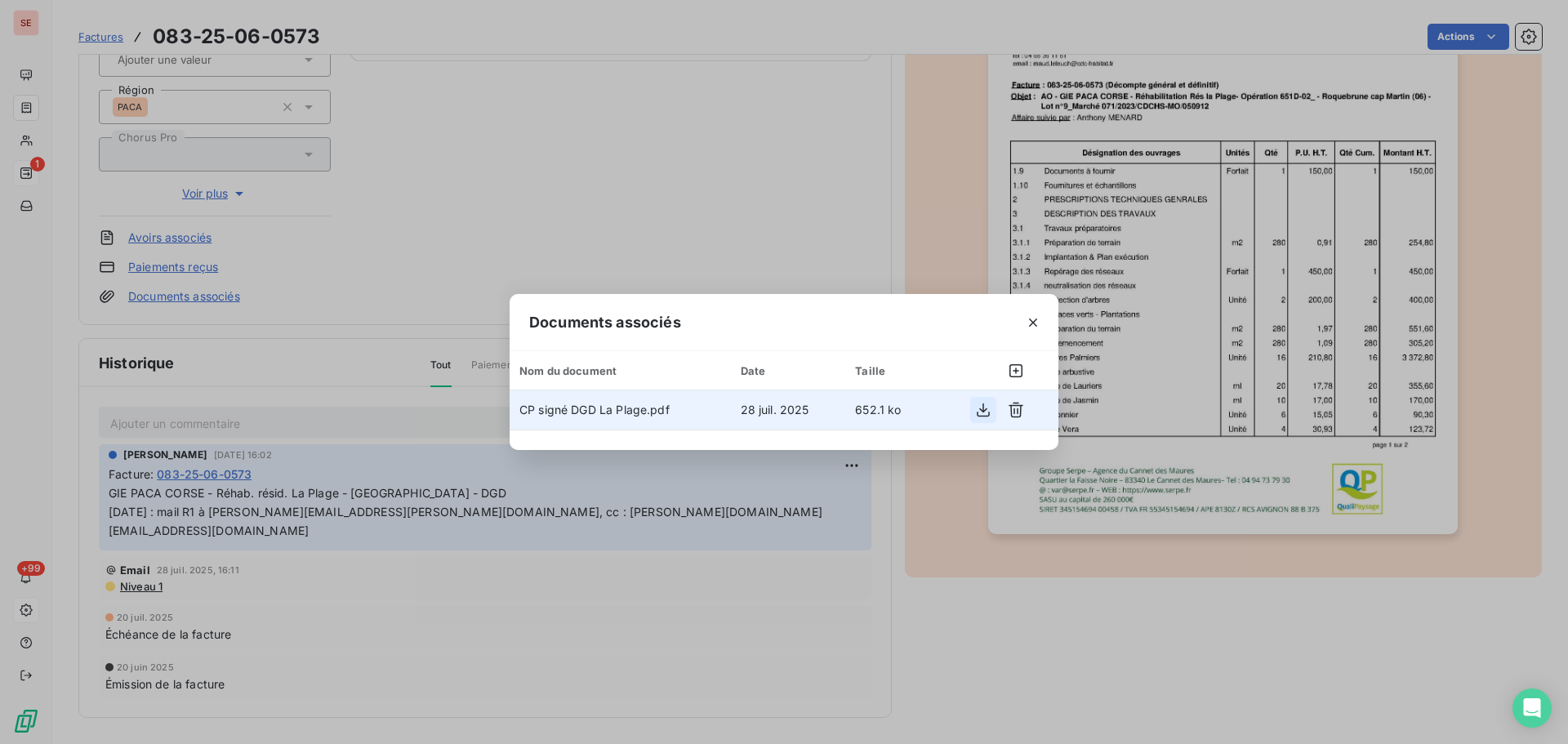
click at [978, 415] on icon "button" at bounding box center [983, 410] width 17 height 17
click at [1032, 324] on icon "button" at bounding box center [1033, 322] width 8 height 8
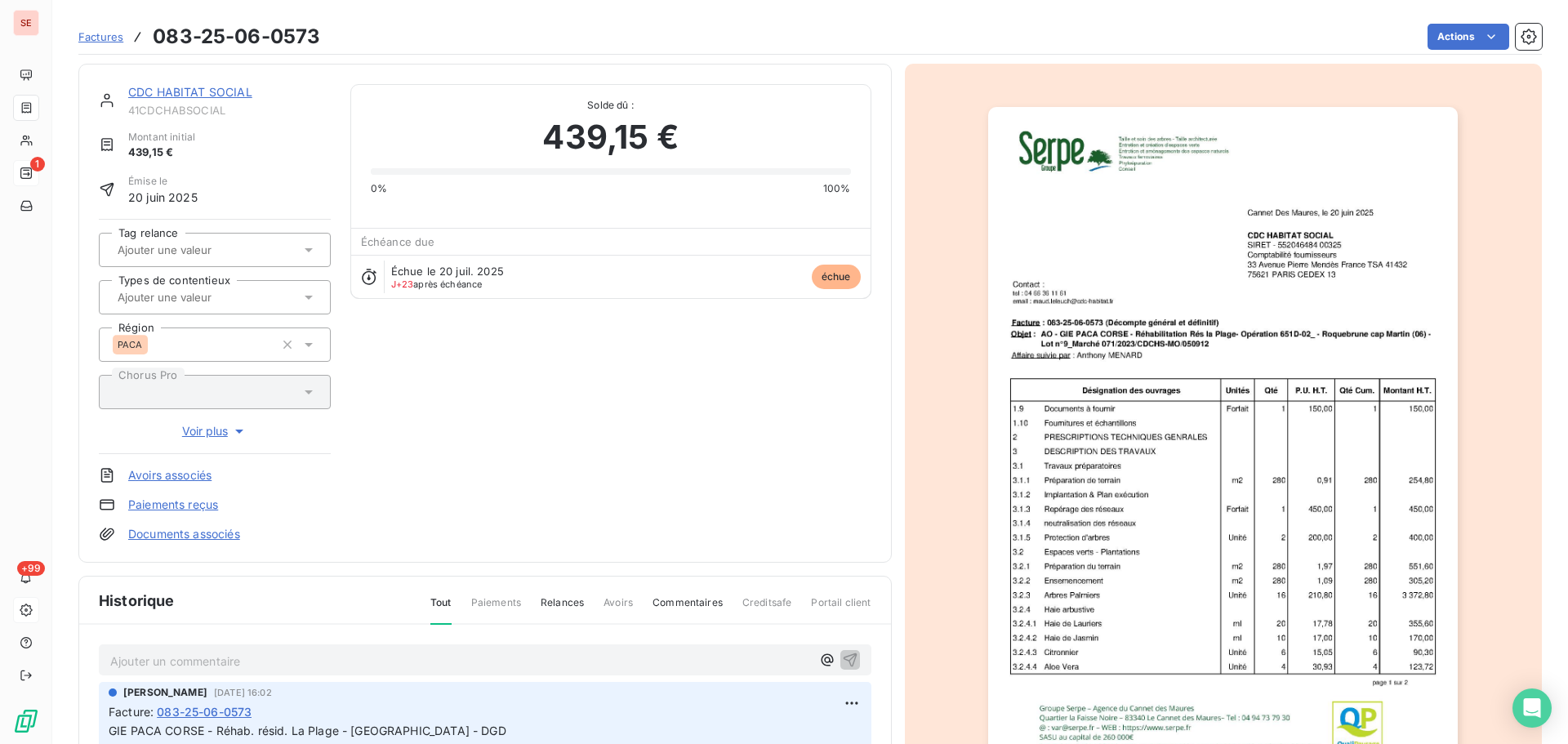
scroll to position [0, 0]
click at [223, 97] on link "CDC HABITAT SOCIAL" at bounding box center [190, 92] width 124 height 14
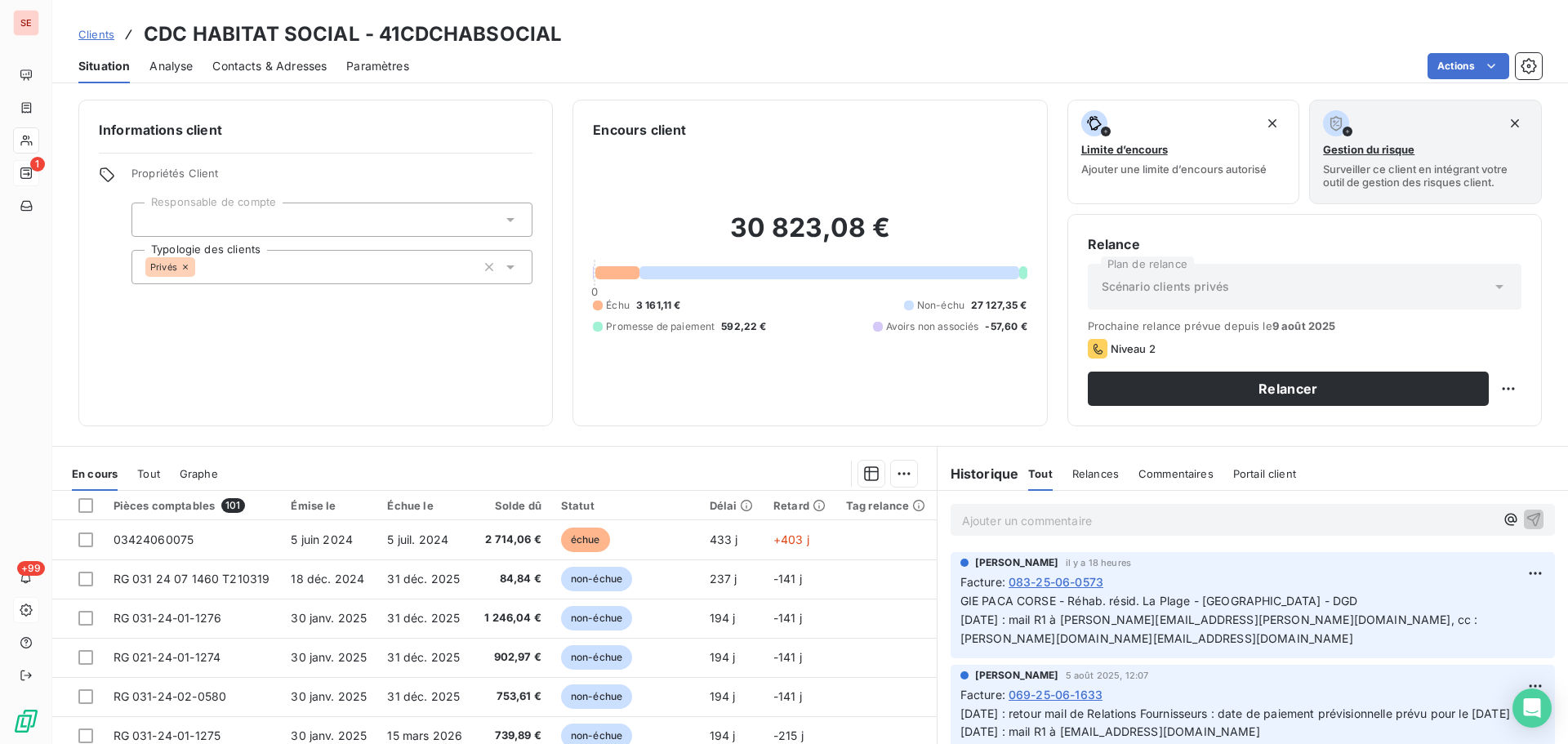
click at [260, 70] on span "Contacts & Adresses" at bounding box center [270, 66] width 115 height 17
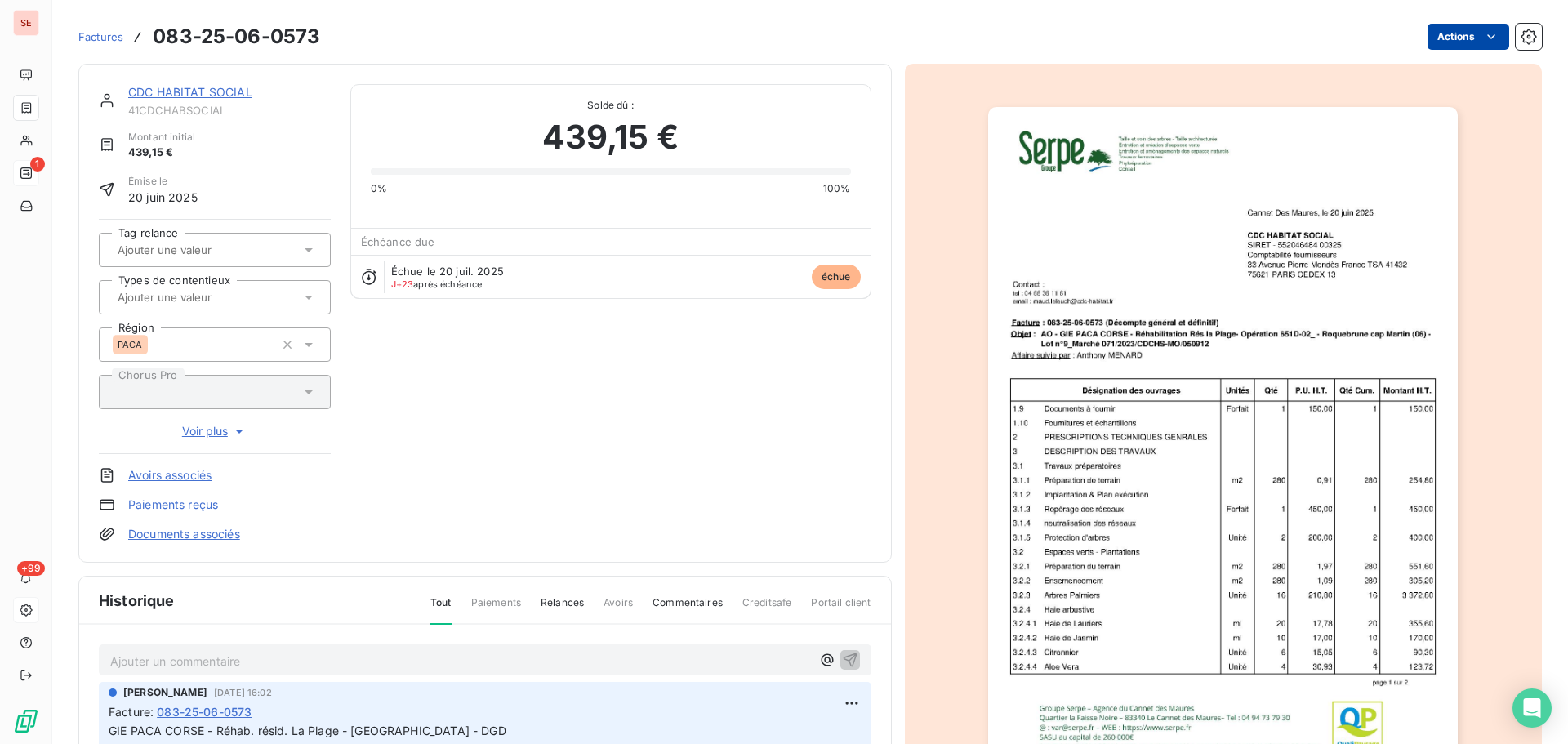
click at [1435, 37] on html "SE 1 +99 Factures 083-25-06-0573 Actions CDC HABITAT SOCIAL 41CDCHABSOCIAL Mont…" at bounding box center [784, 372] width 1568 height 744
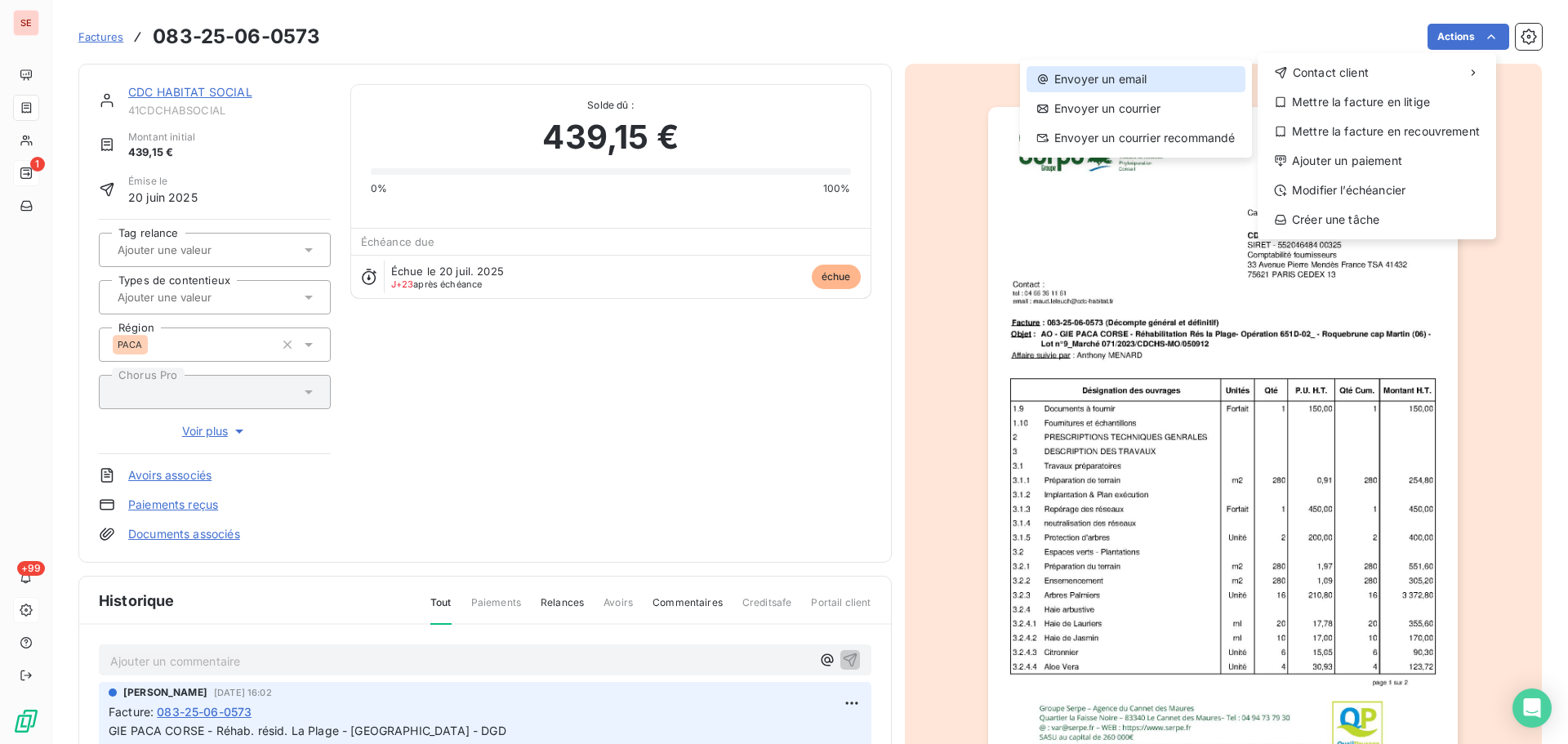
click at [1135, 78] on div "Envoyer un email" at bounding box center [1136, 79] width 219 height 26
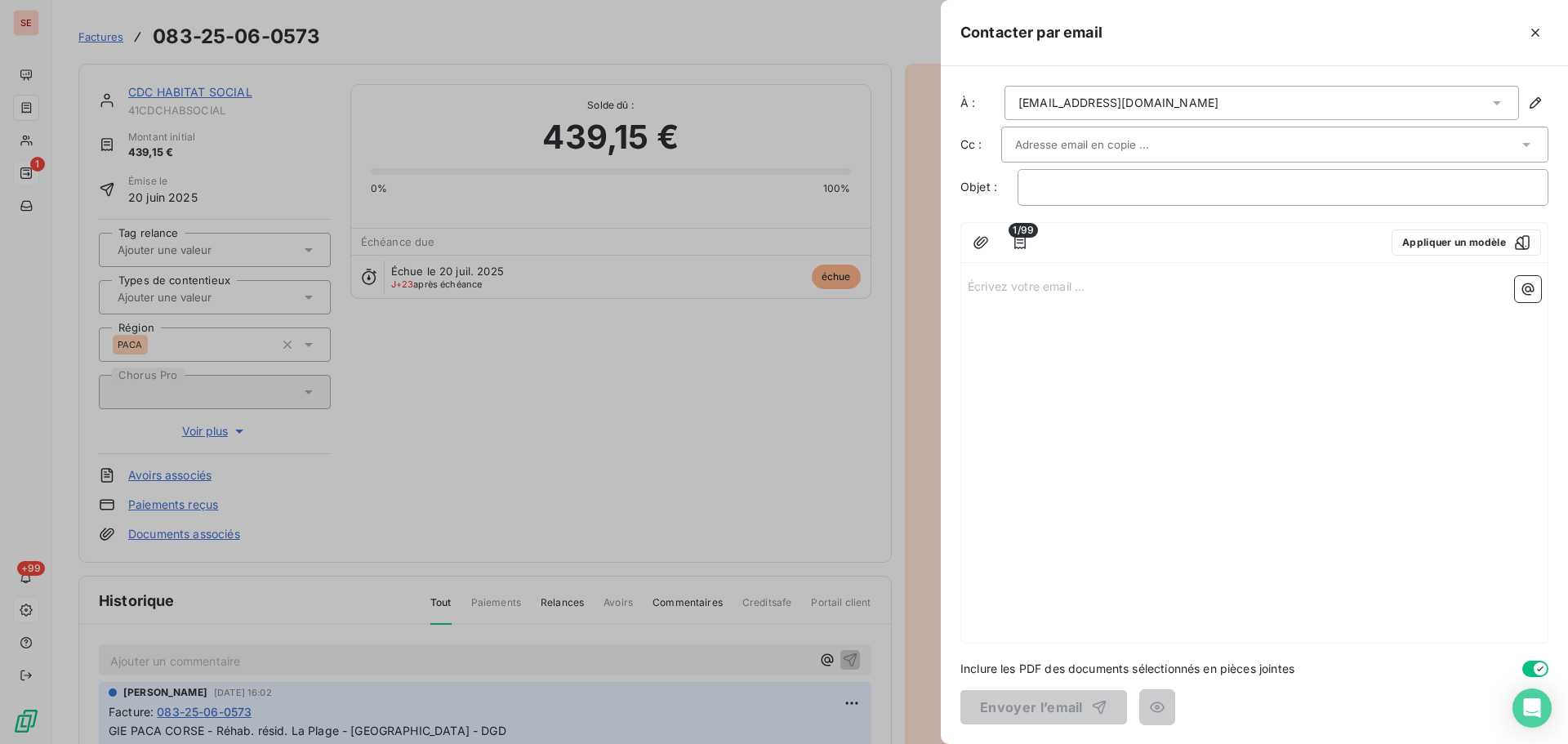
click at [1252, 103] on div "relations.fournisseurs@cdc-habitat.fr" at bounding box center [1261, 103] width 514 height 34
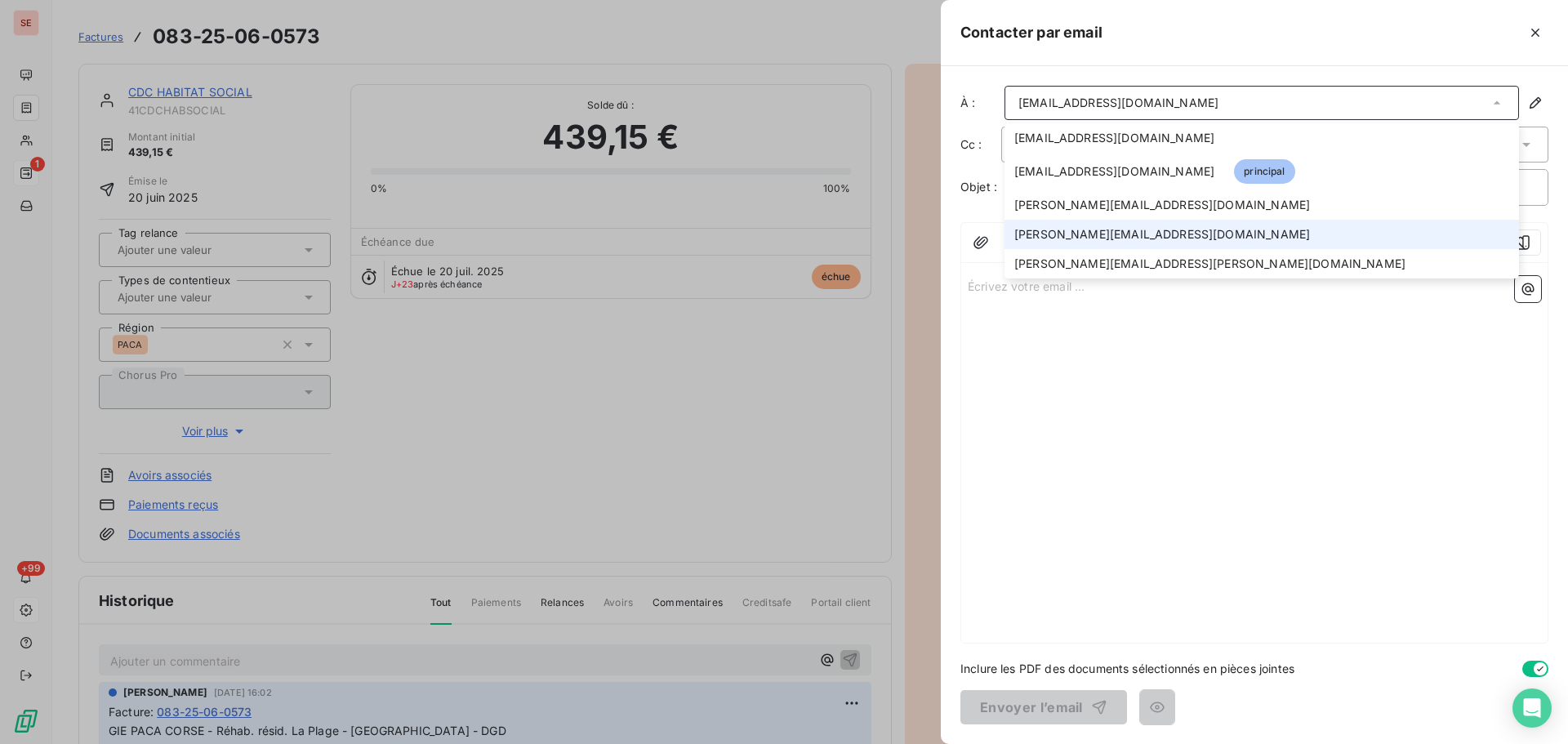
click at [1134, 239] on span "franz.cherprenet@cdc-habitat.fr" at bounding box center [1162, 234] width 296 height 17
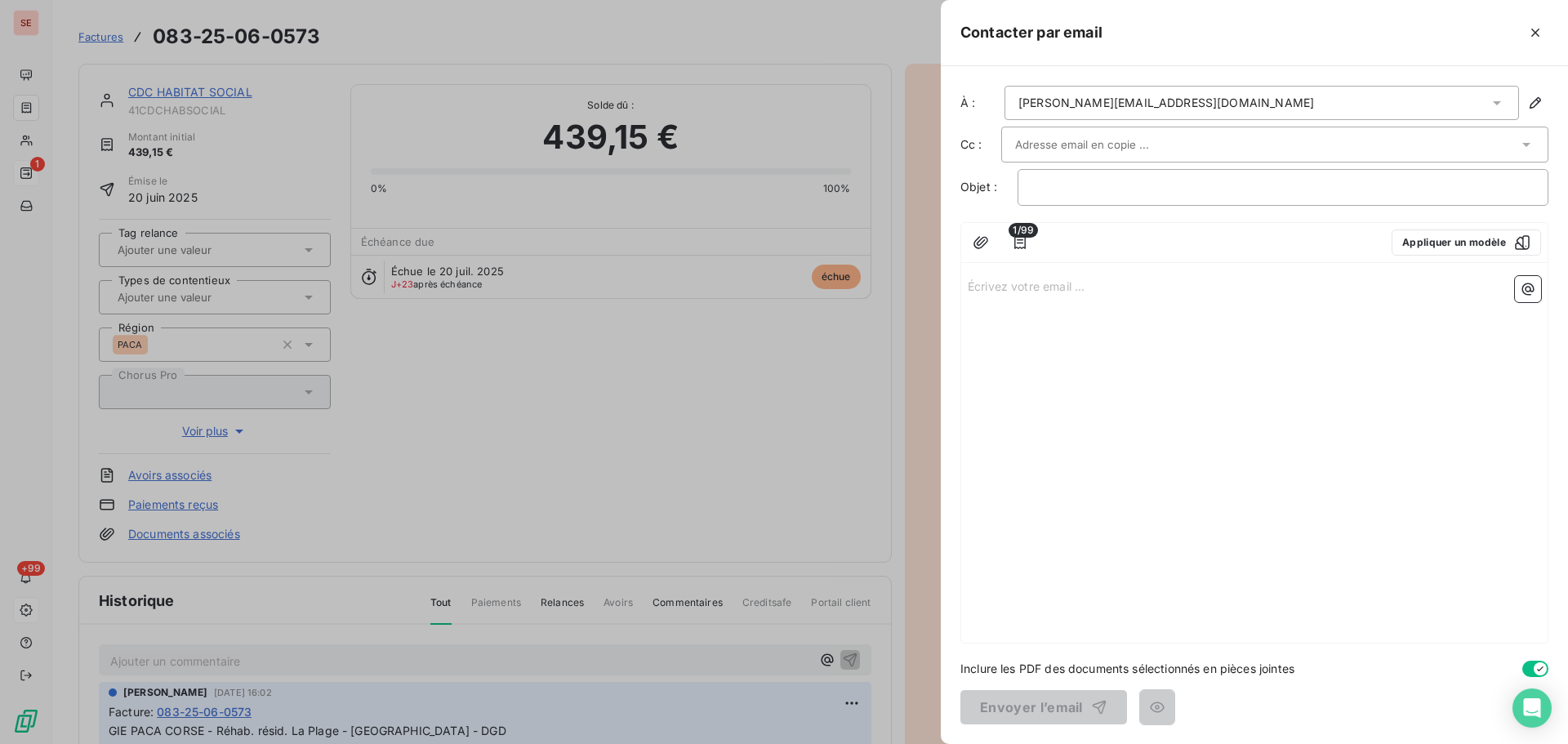
click at [1106, 144] on input "text" at bounding box center [1102, 144] width 175 height 25
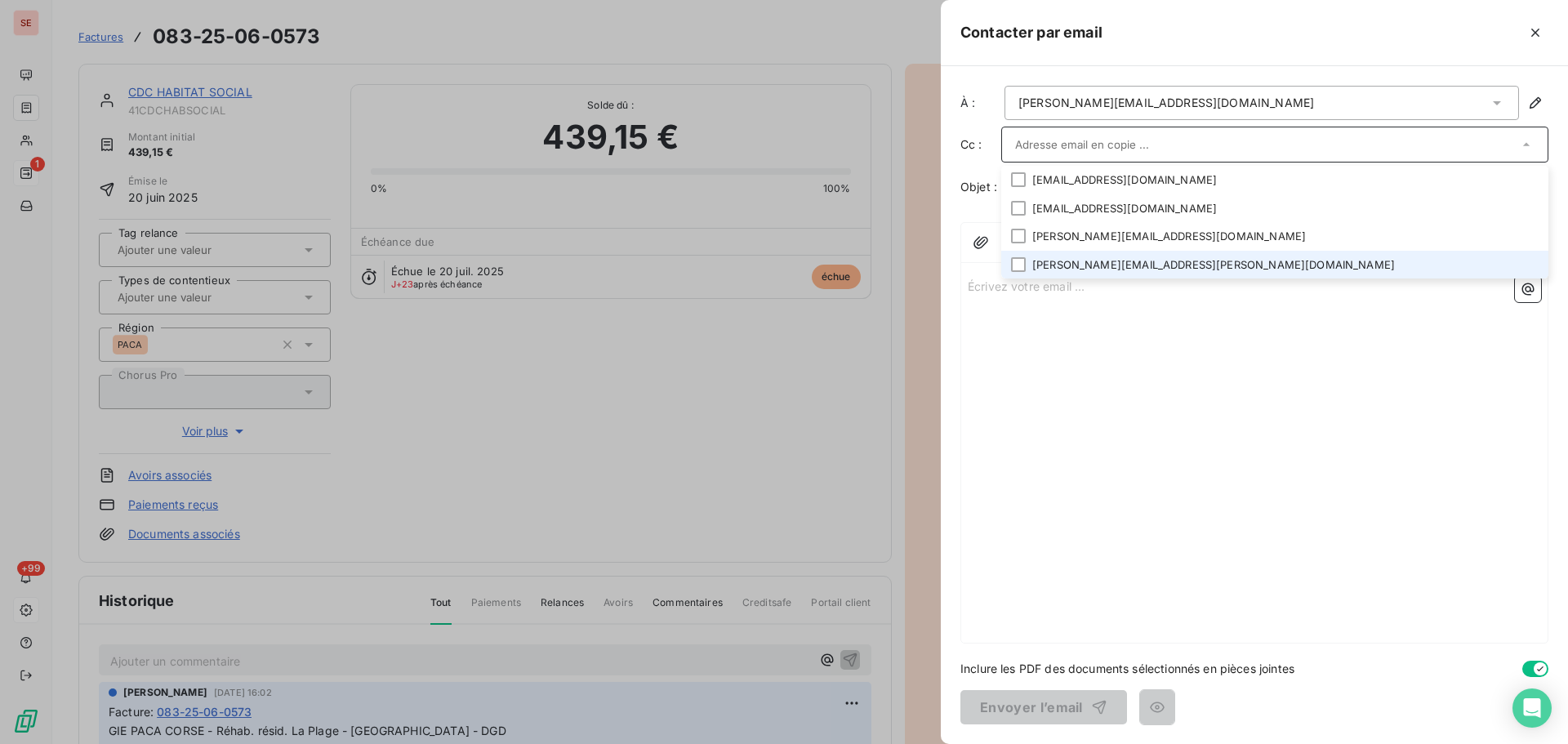
click at [1071, 263] on li "alexis.torres@cdc-habitat.fr" at bounding box center [1275, 265] width 547 height 28
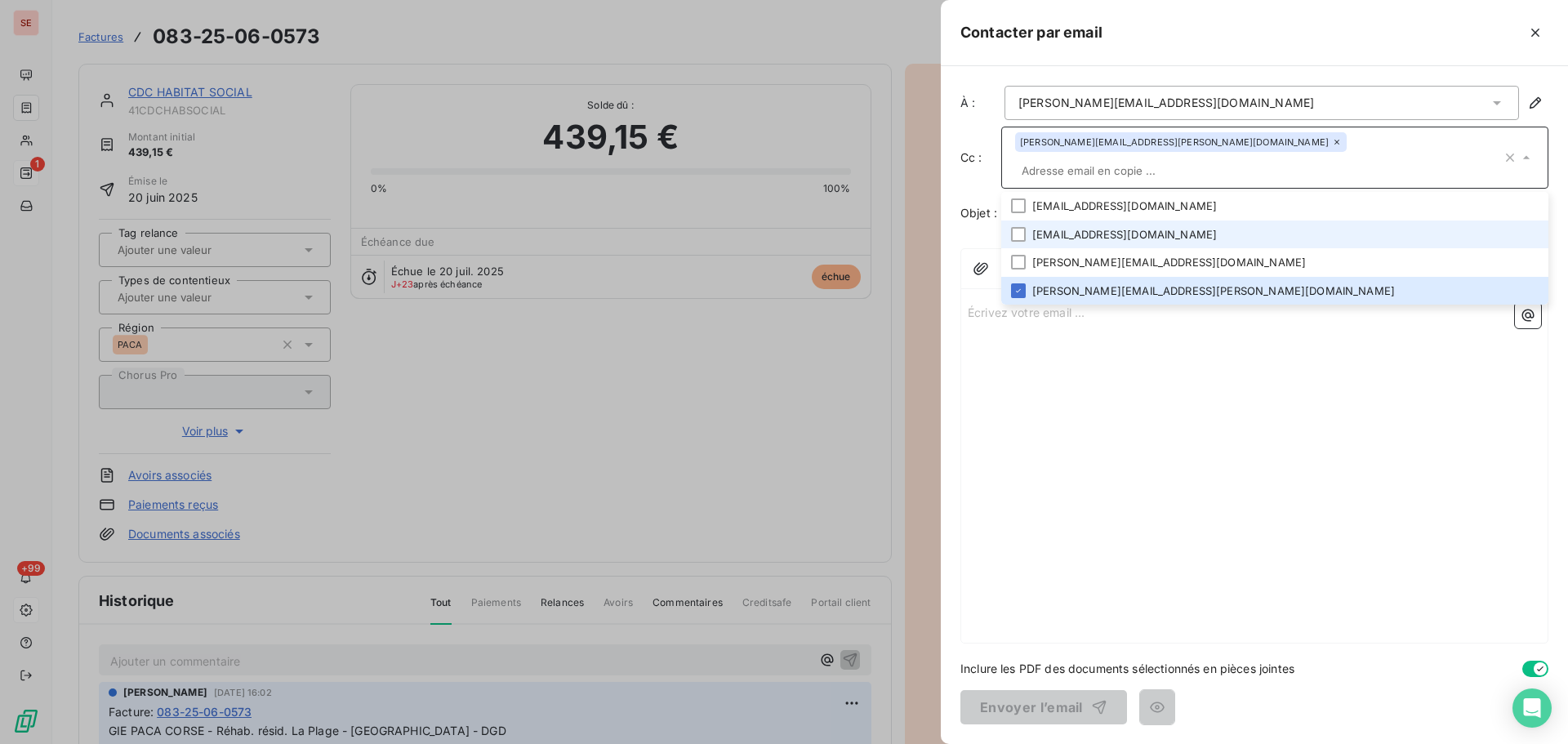
click at [1145, 221] on li "relations.fournisseurs@cdc-habitat.fr" at bounding box center [1275, 234] width 547 height 28
click at [1274, 46] on div "Contacter par email" at bounding box center [1254, 33] width 627 height 67
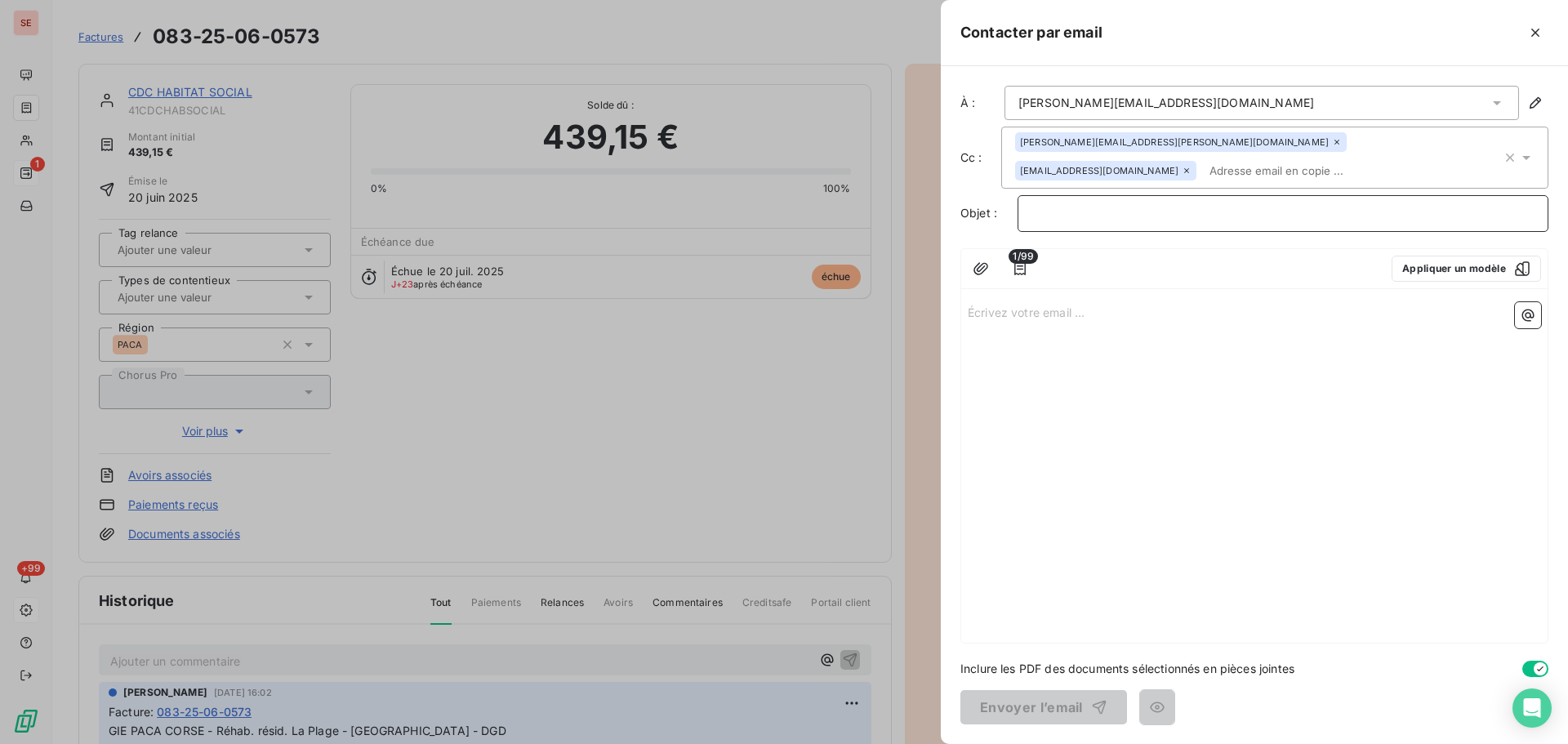
click at [1090, 218] on p "﻿" at bounding box center [1283, 213] width 503 height 19
click at [1419, 272] on button "Appliquer un modèle" at bounding box center [1466, 269] width 150 height 26
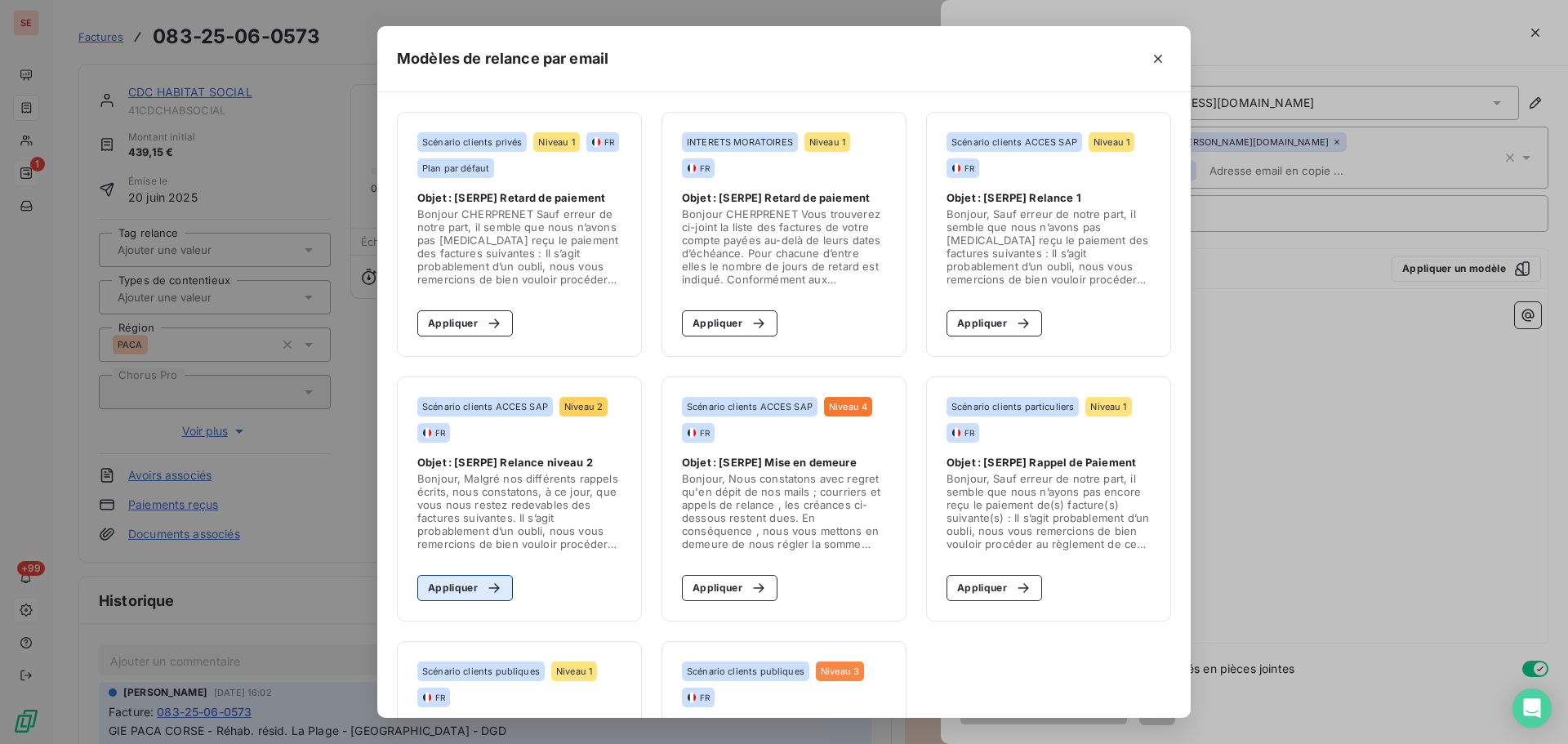
click at [462, 589] on button "Appliquer" at bounding box center [466, 588] width 96 height 26
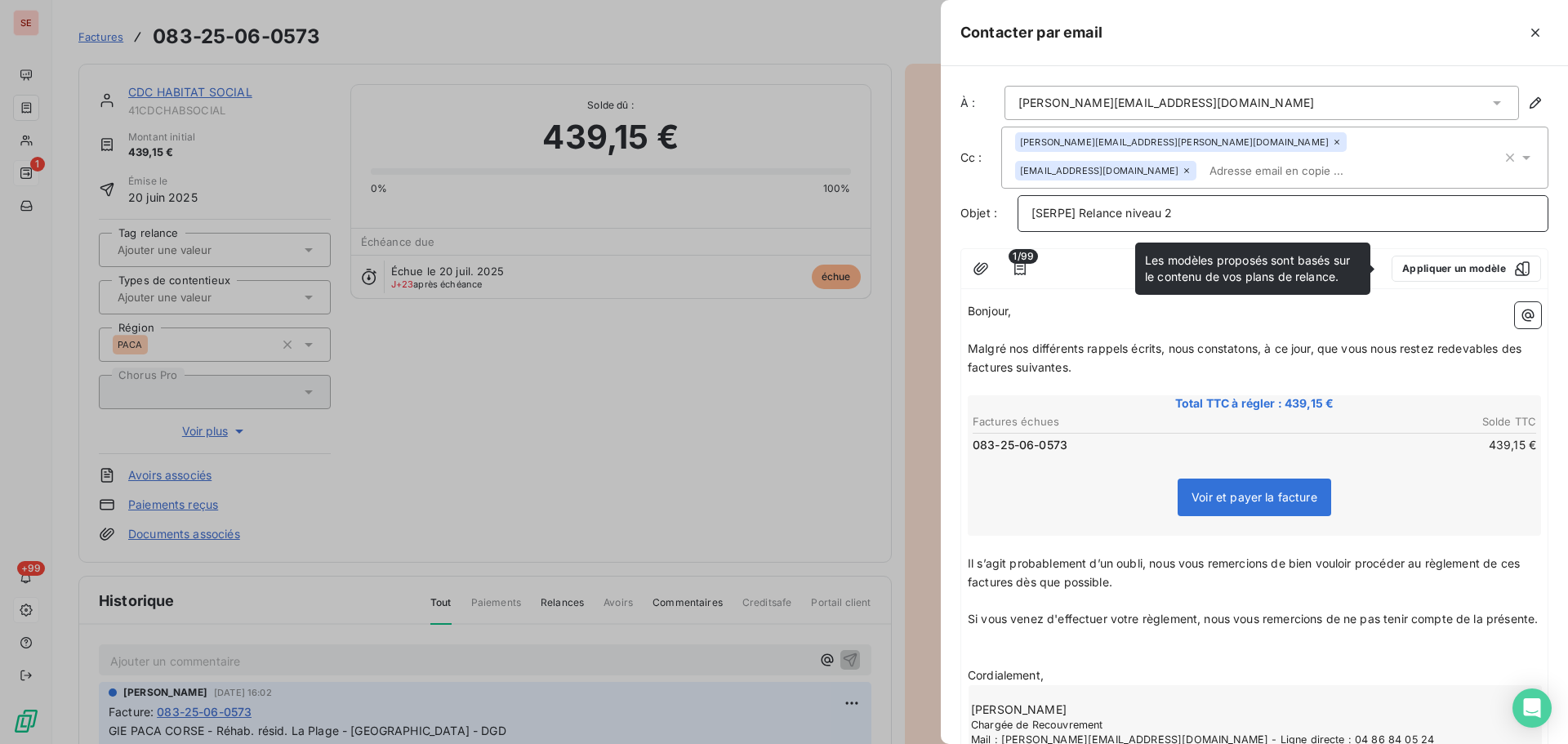
click at [1213, 212] on p "[SERPE] Relance niveau 2" at bounding box center [1283, 213] width 503 height 19
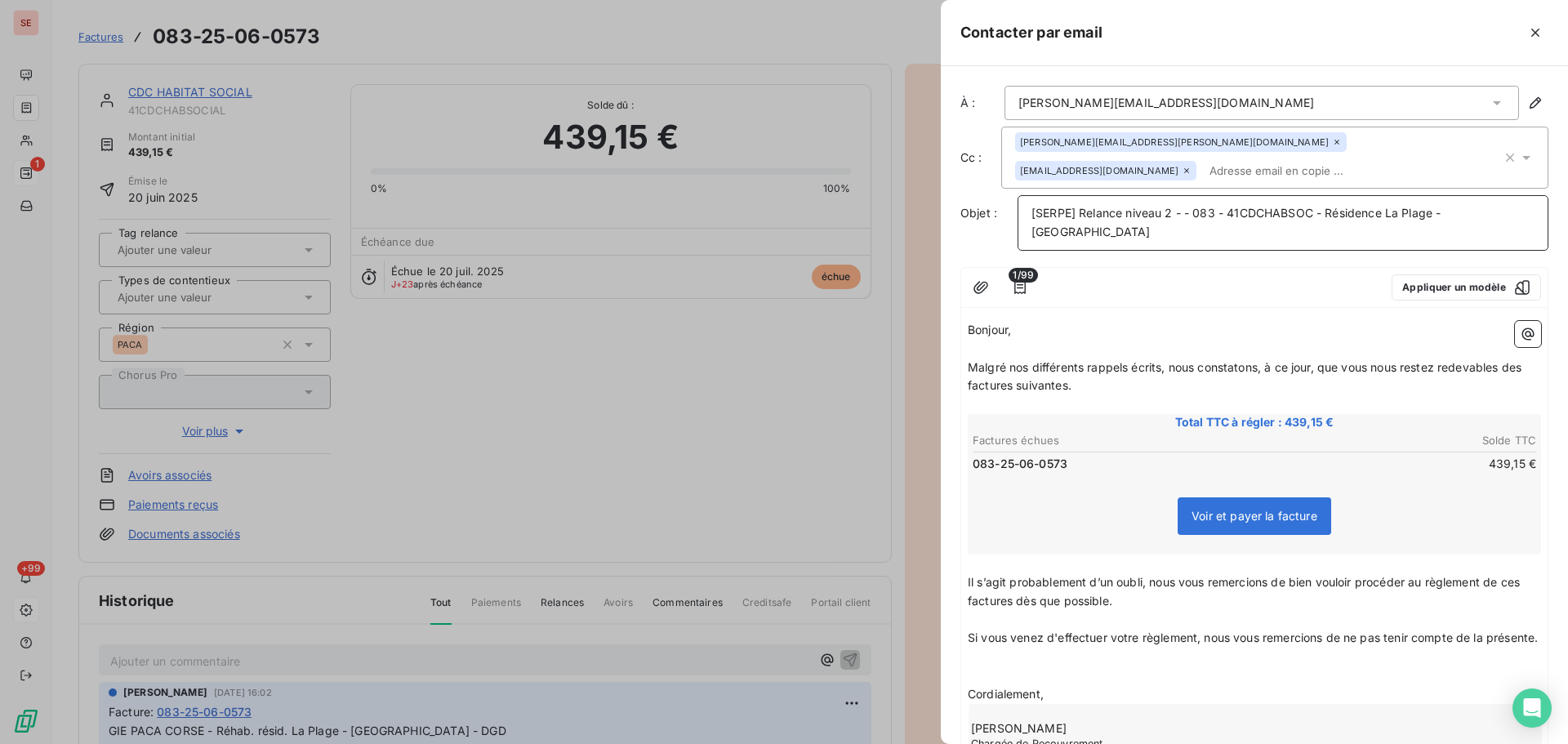
click at [1186, 212] on span "[SERPE] Relance niveau 2 - - 083 - 41CDCHABSOC - Résidence La Plage - Roquebrun…" at bounding box center [1239, 222] width 414 height 32
drag, startPoint x: 1075, startPoint y: 383, endPoint x: 976, endPoint y: 386, distance: 99.0
click at [983, 386] on p "Malgré nos différents rappels écrits, nous constatons, à ce jour, que vous nous…" at bounding box center [1254, 377] width 573 height 37
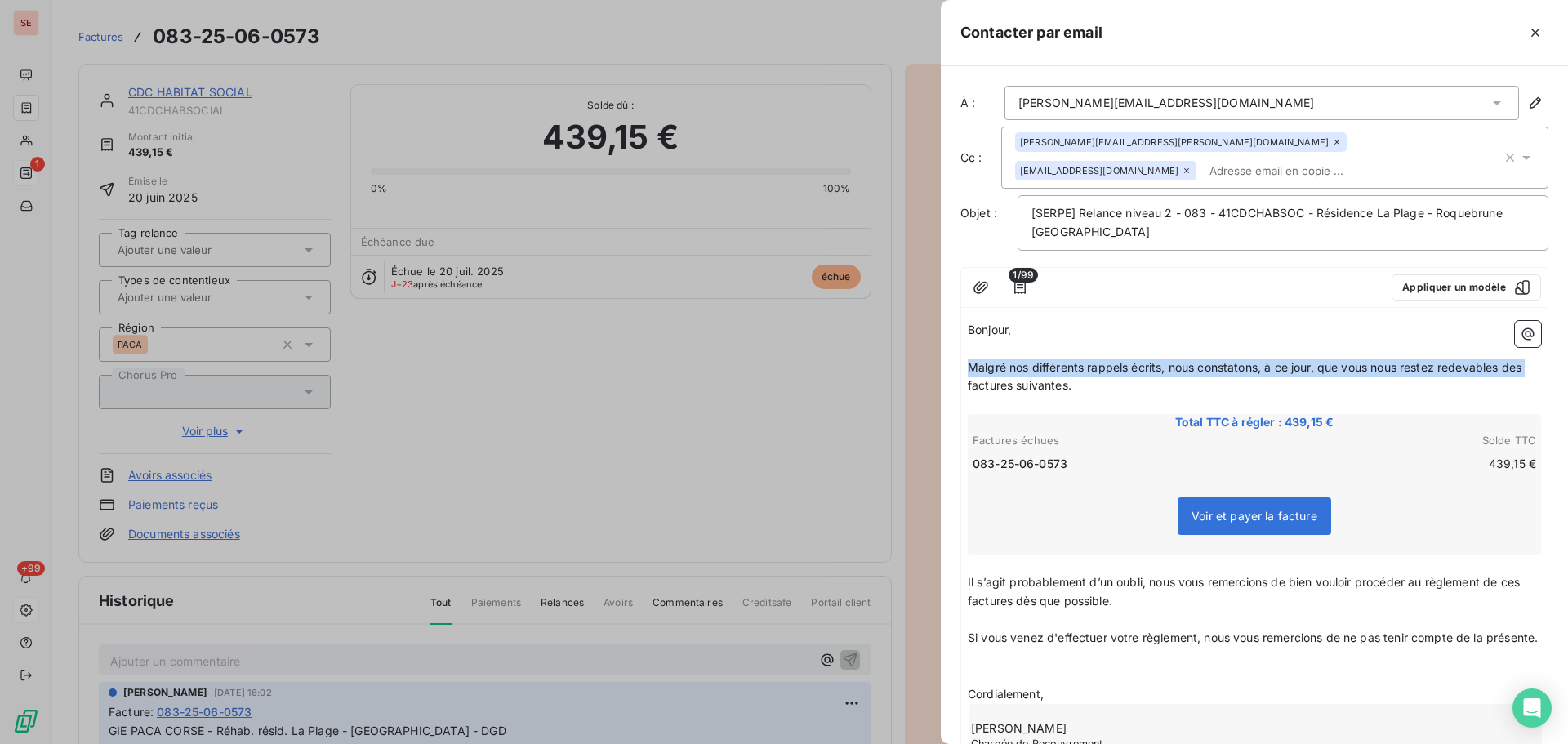
drag, startPoint x: 965, startPoint y: 383, endPoint x: 953, endPoint y: 371, distance: 17.0
click at [953, 371] on div "À : franz.cherprenet@cdc-habitat.fr Cc : alexis.torres@cdc-habitat.fr relations…" at bounding box center [1254, 406] width 627 height 678
click at [1074, 374] on p "Malgré nos différents rappels écrits, nous constatons, à ce jour, que vous nous…" at bounding box center [1254, 377] width 573 height 37
drag, startPoint x: 1078, startPoint y: 392, endPoint x: 967, endPoint y: 371, distance: 113.0
click at [967, 371] on div "Bonjour, ﻿ Malgré nos différents rappels écrits, nous constatons, à ce jour, qu…" at bounding box center [1254, 544] width 586 height 459
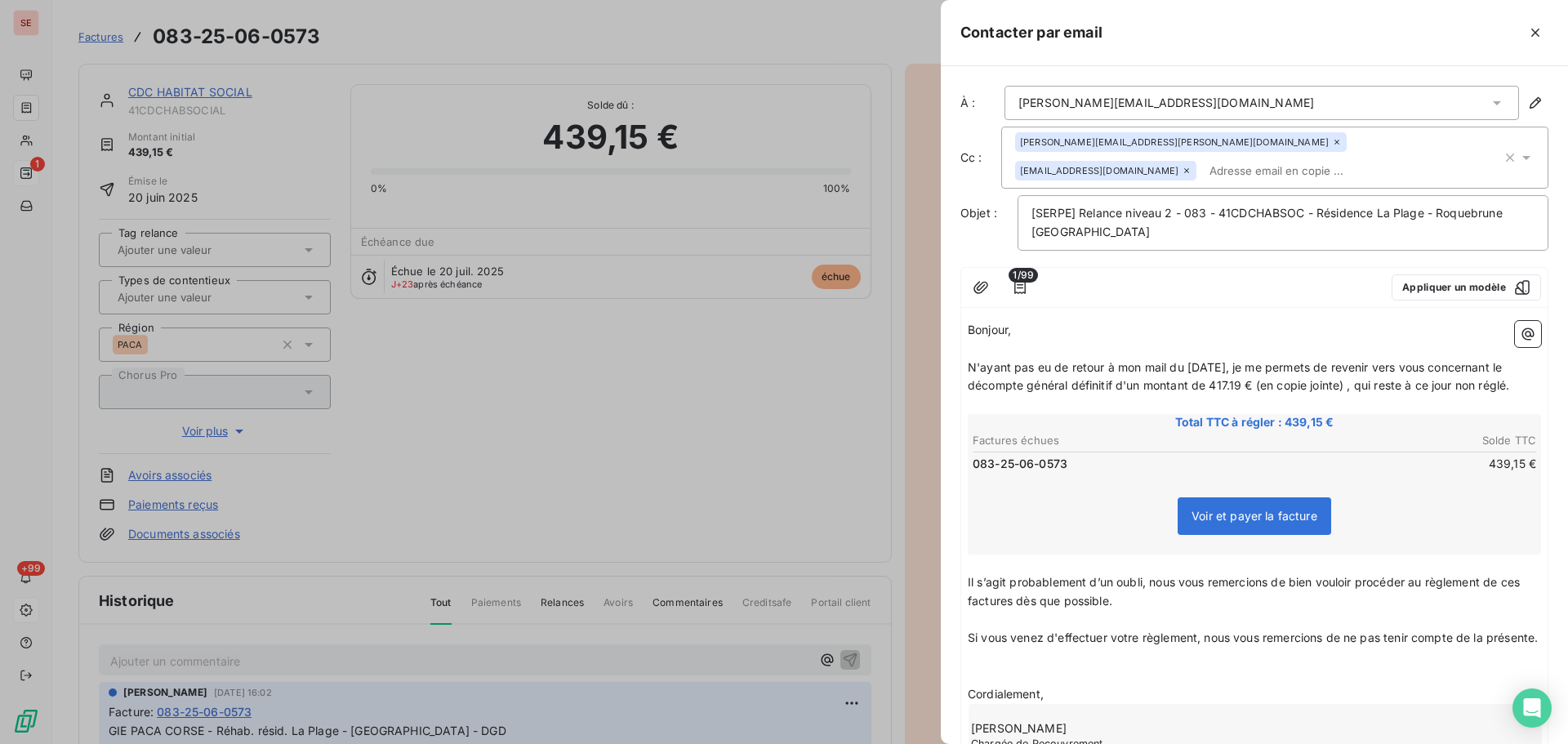
click at [1132, 521] on div "Voir et payer la facture" at bounding box center [1254, 520] width 568 height 71
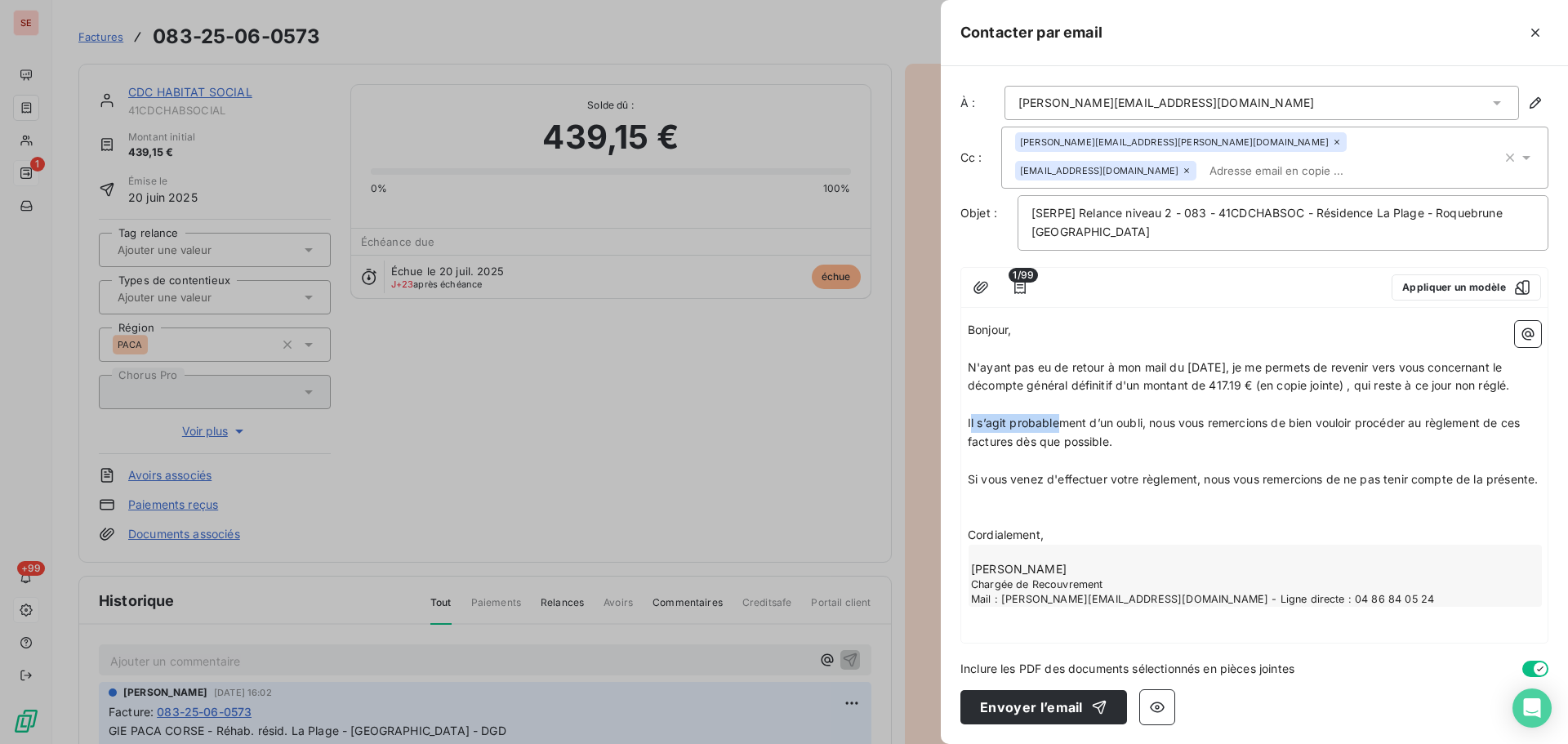
drag, startPoint x: 969, startPoint y: 425, endPoint x: 1059, endPoint y: 424, distance: 90.0
click at [1059, 424] on span "Il s’agit probablement d’un oubli, nous vous remercions de bien vouloir procéde…" at bounding box center [1246, 431] width 556 height 32
click at [1004, 425] on span "Il s’agit probablement d’un oubli, nous vous remercions de bien vouloir procéde…" at bounding box center [1246, 431] width 556 height 32
drag, startPoint x: 968, startPoint y: 424, endPoint x: 1158, endPoint y: 428, distance: 190.0
click at [1158, 428] on span "Il s’agit probablement d’un oubli, nous vous remercions de bien vouloir procéde…" at bounding box center [1246, 431] width 556 height 32
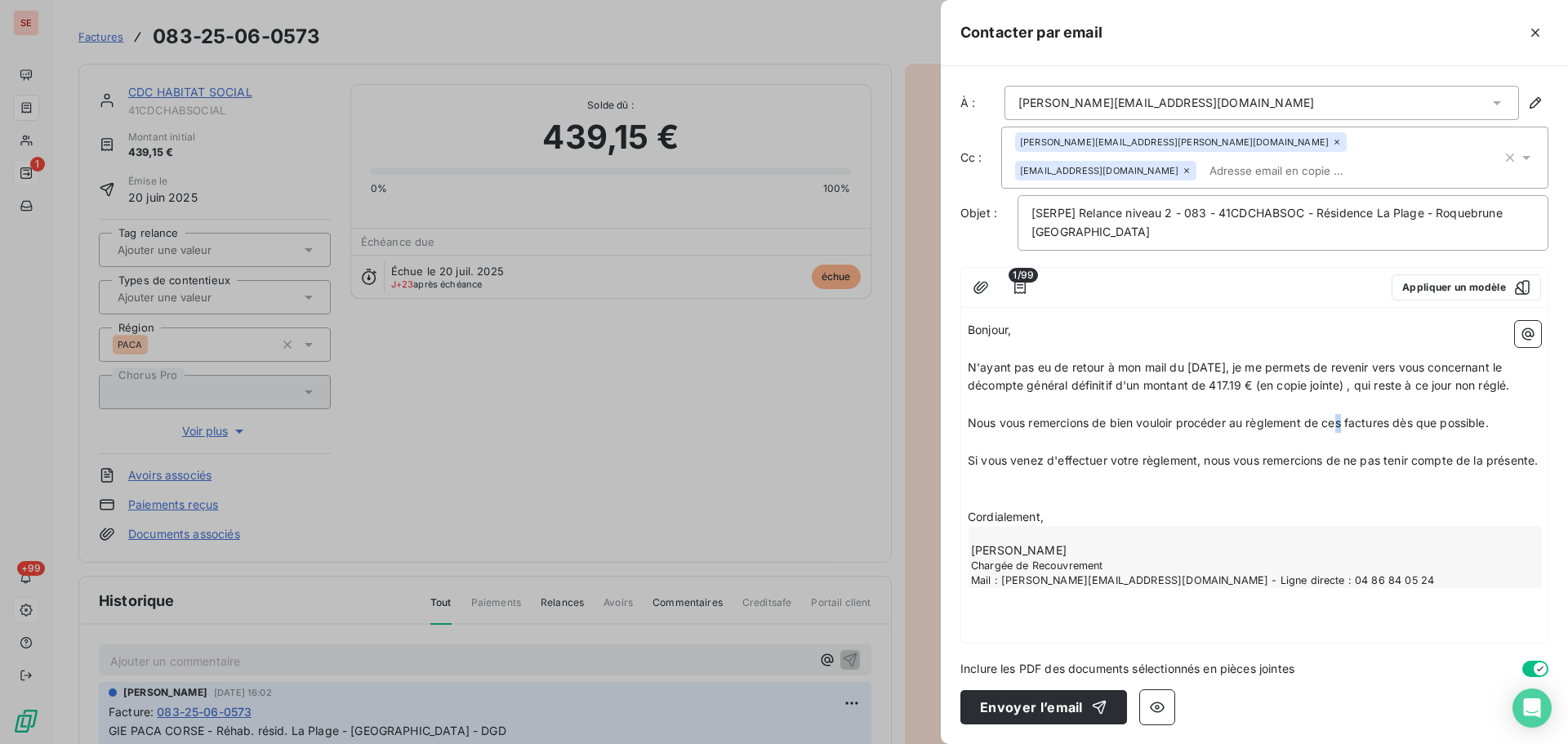
click at [1345, 421] on span "Nous vous remercions de bien vouloir procéder au règlement de ces factures dès …" at bounding box center [1229, 422] width 521 height 14
drag, startPoint x: 1346, startPoint y: 424, endPoint x: 1388, endPoint y: 427, distance: 42.1
click at [1388, 427] on span "Nous vous remercions de bien vouloir procéder au règlement de ce factures dès q…" at bounding box center [1226, 422] width 515 height 14
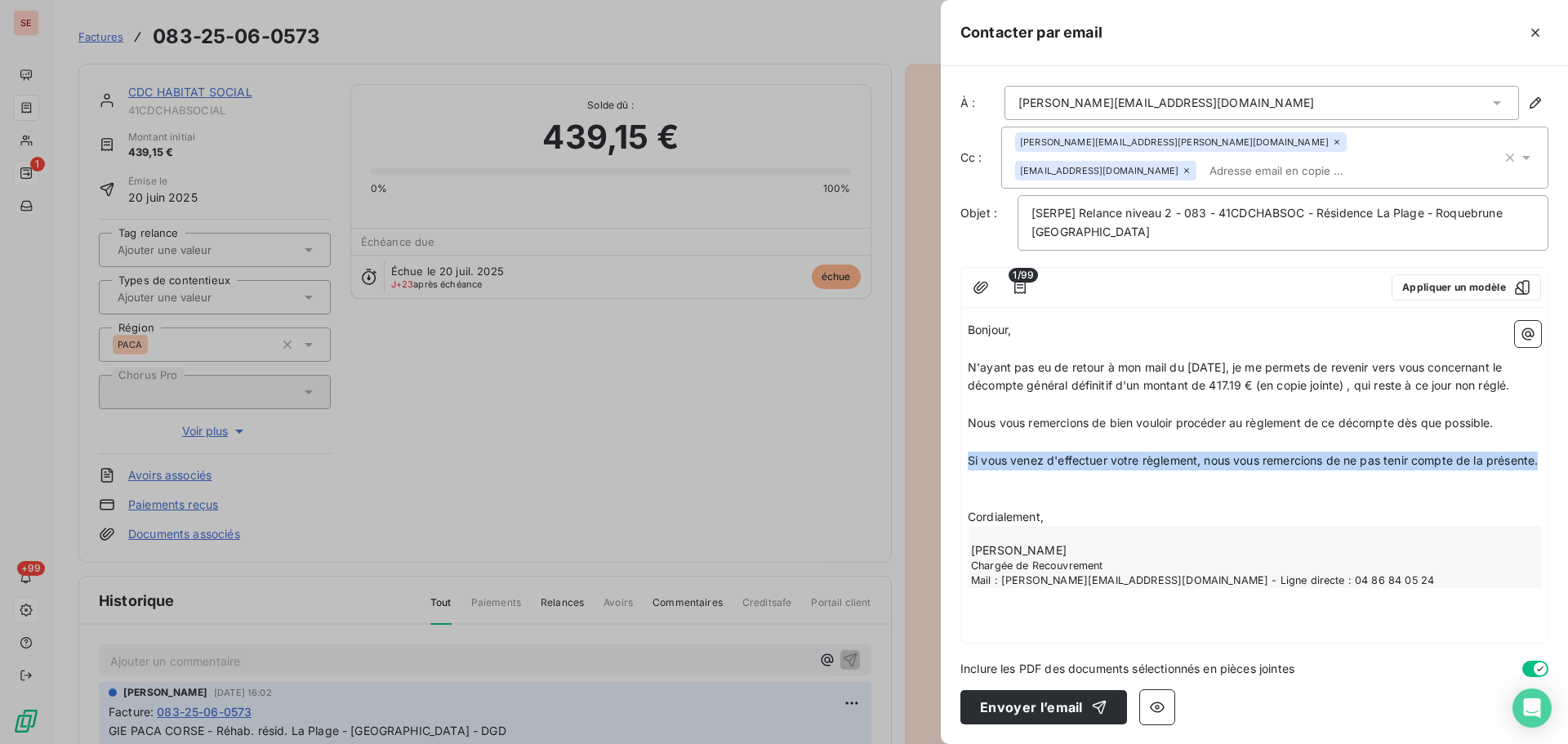
drag, startPoint x: 1041, startPoint y: 483, endPoint x: 963, endPoint y: 462, distance: 80.8
click at [963, 462] on div "Bonjour, ﻿ N'ayant pas eu de retour à mon mail du 28/07/25, je me permets de re…" at bounding box center [1254, 478] width 586 height 328
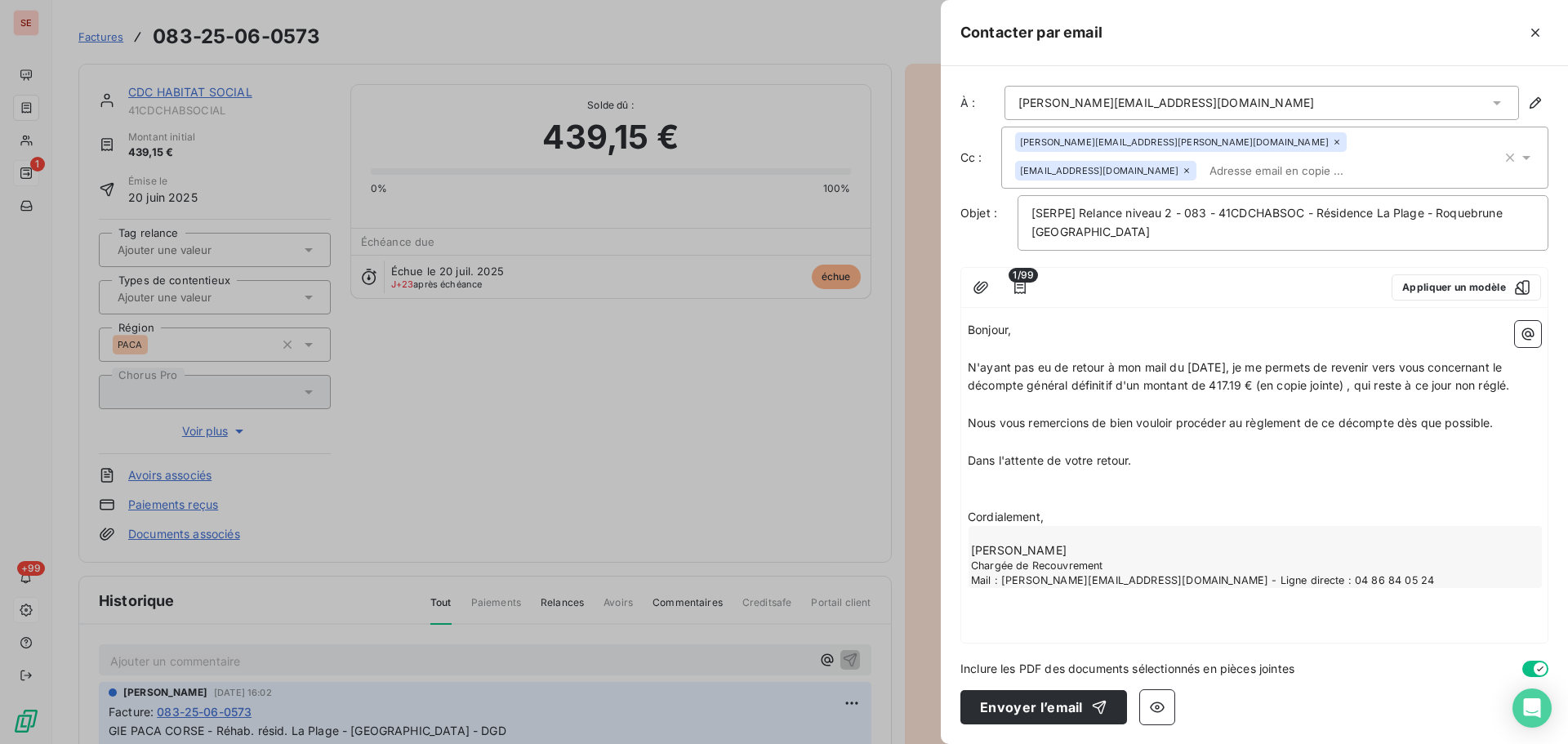
click at [976, 491] on p "﻿" at bounding box center [1254, 498] width 573 height 19
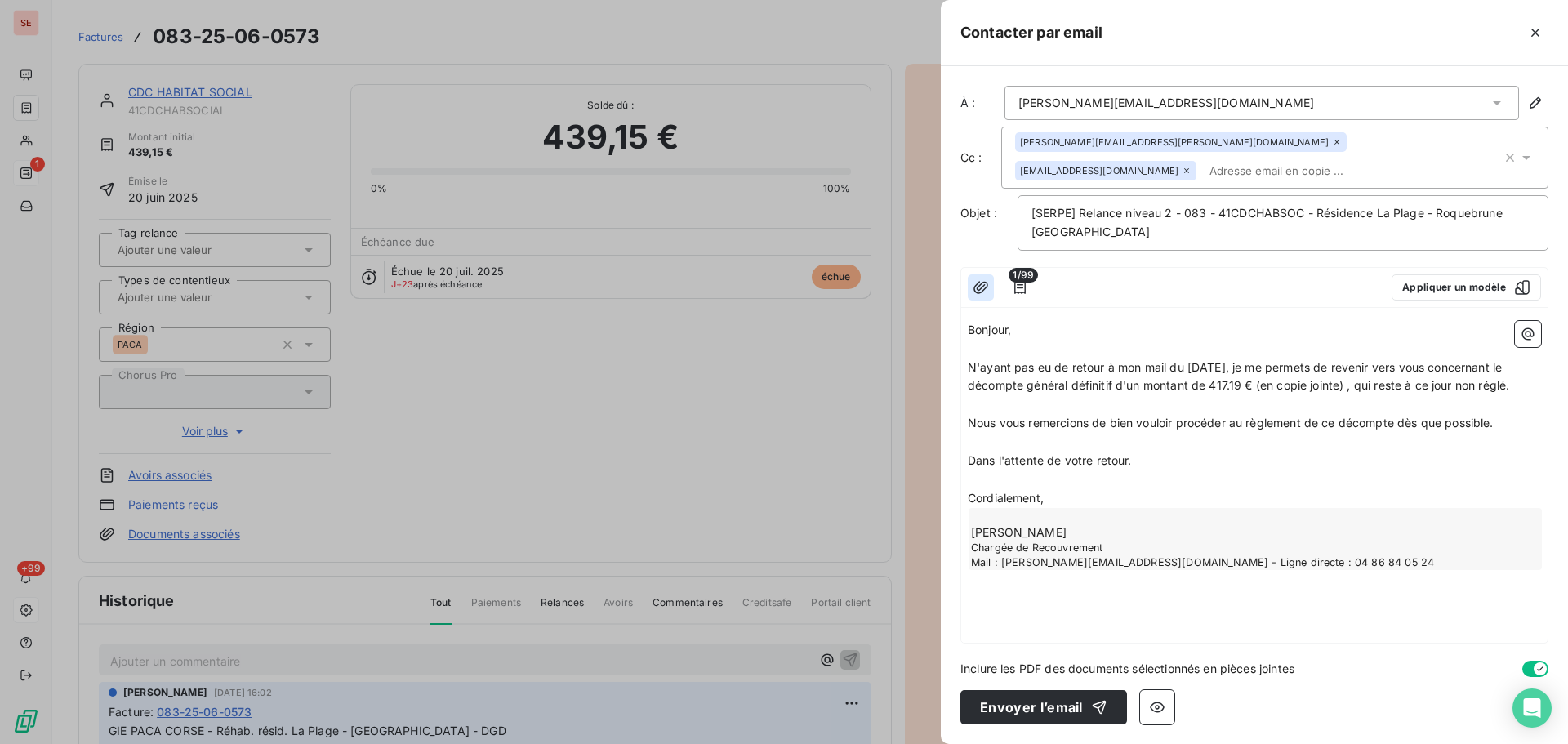
click at [983, 290] on icon "button" at bounding box center [980, 287] width 15 height 13
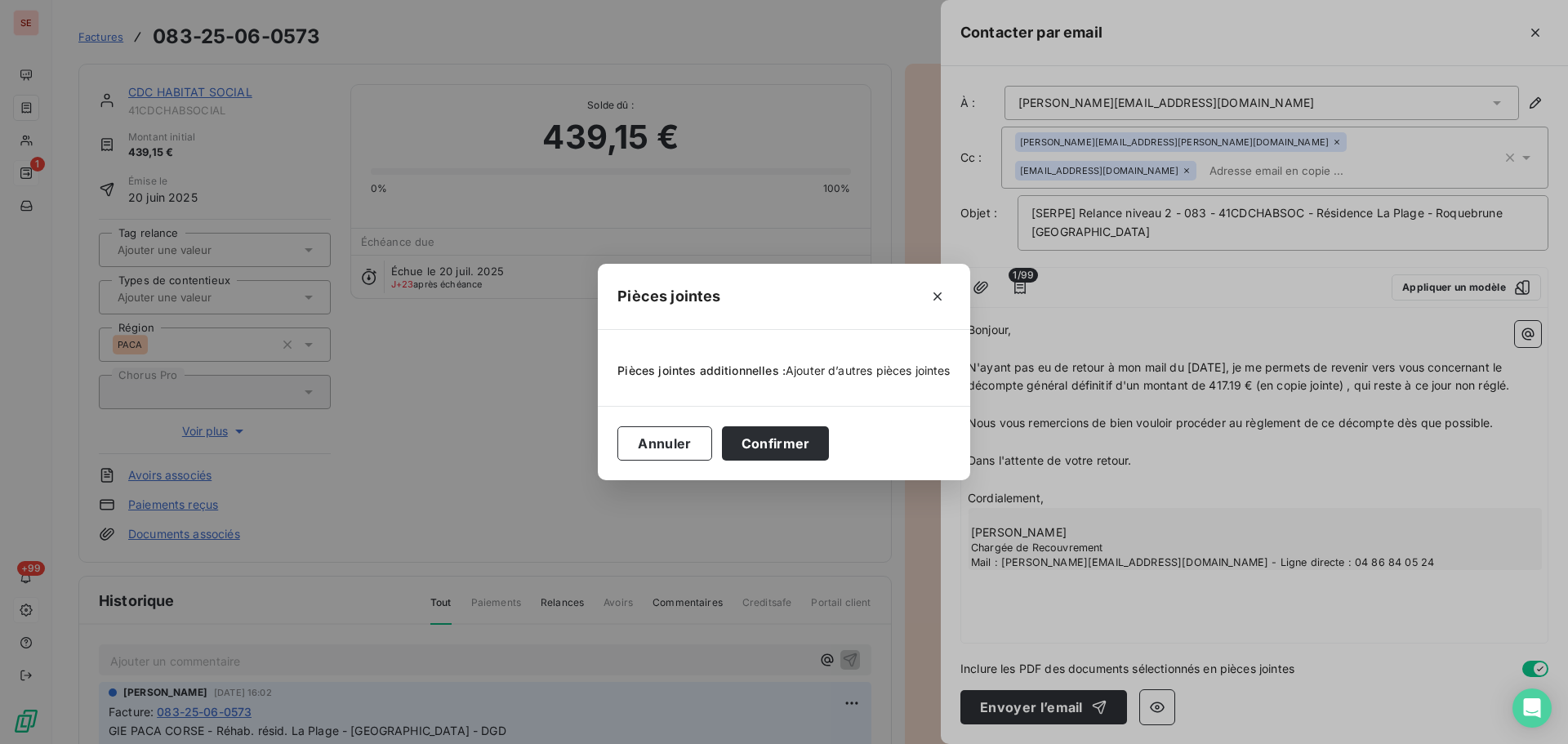
click at [818, 371] on span "Ajouter d’autres pièces jointes" at bounding box center [868, 371] width 165 height 14
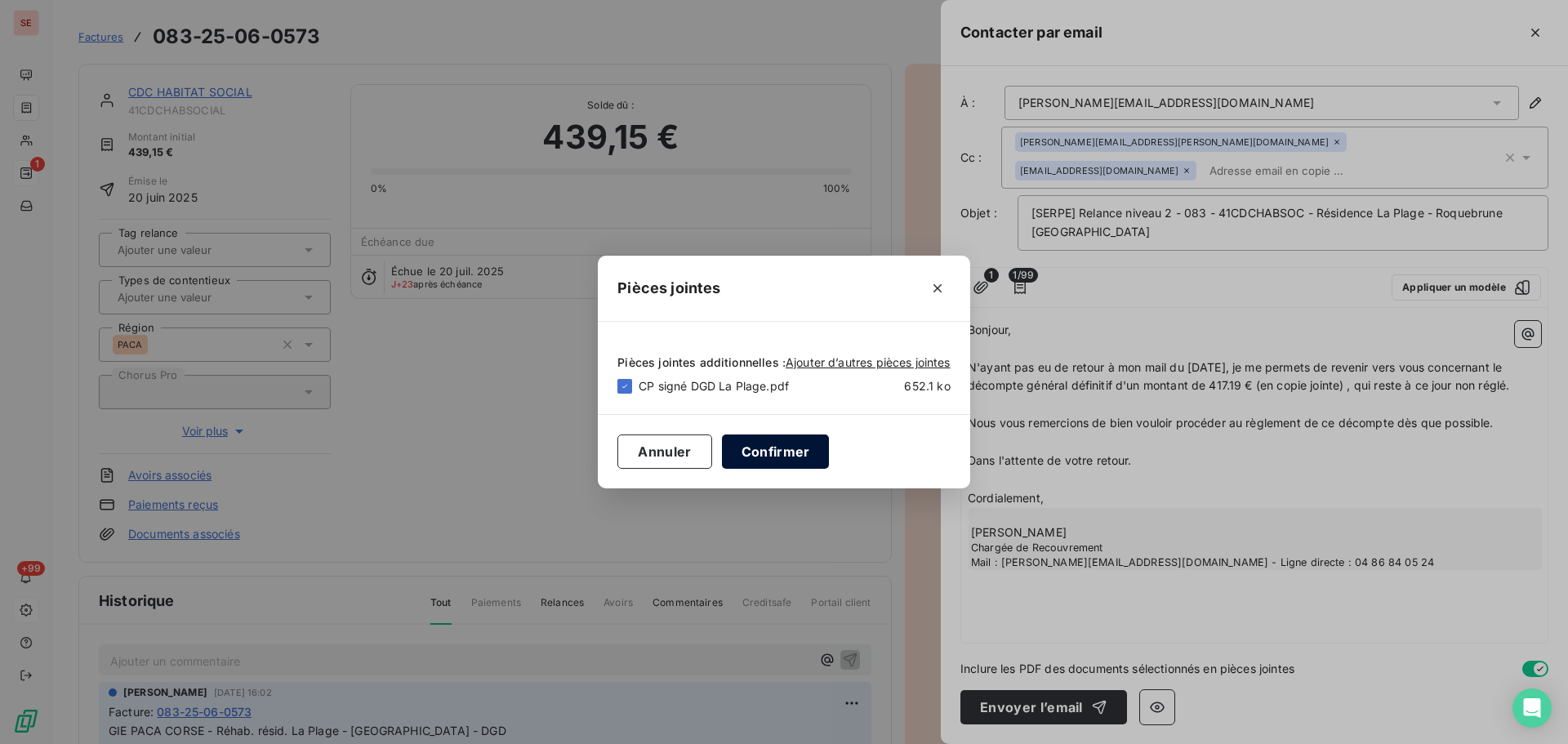
click at [779, 449] on button "Confirmer" at bounding box center [776, 451] width 108 height 34
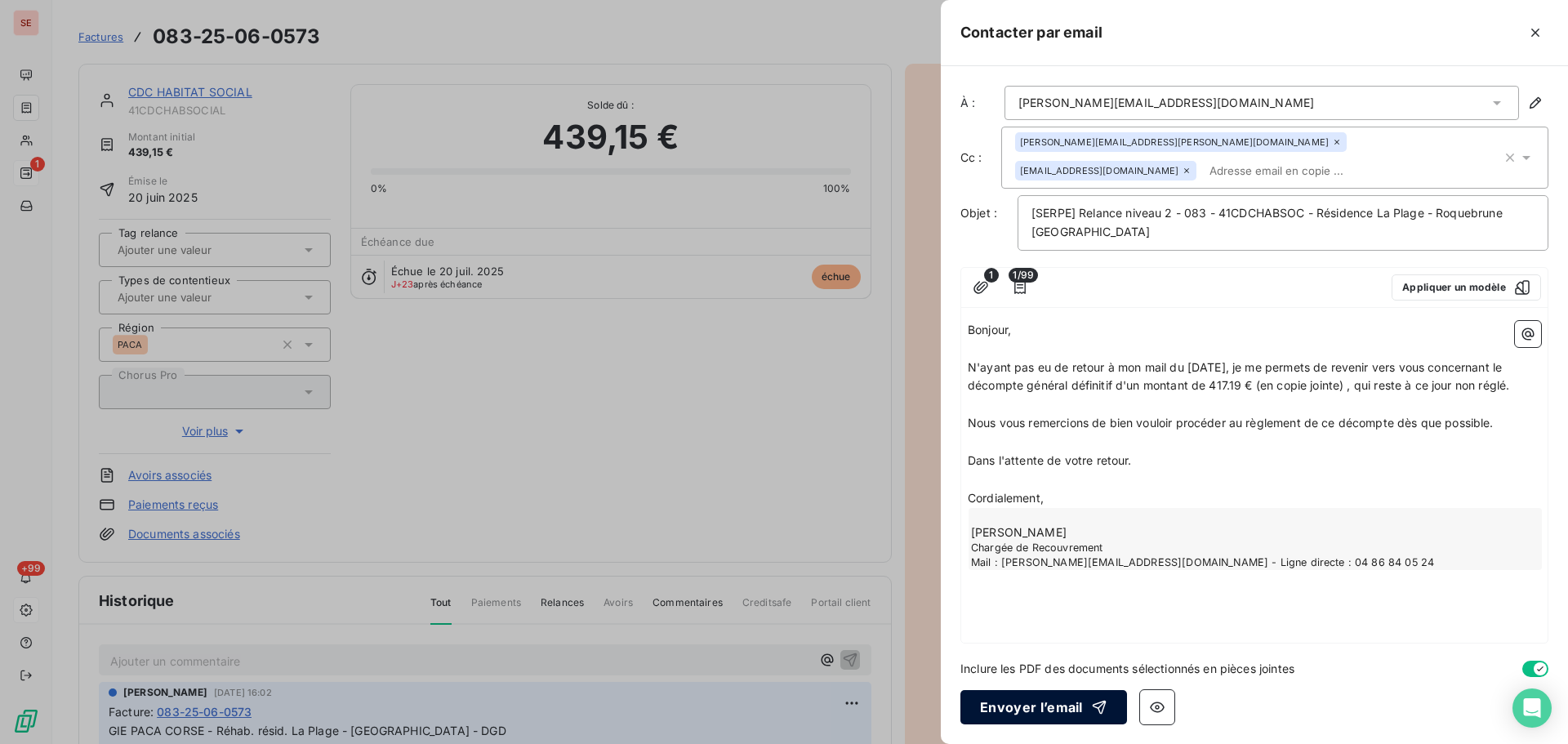
click at [1024, 703] on button "Envoyer l’email" at bounding box center [1044, 707] width 167 height 34
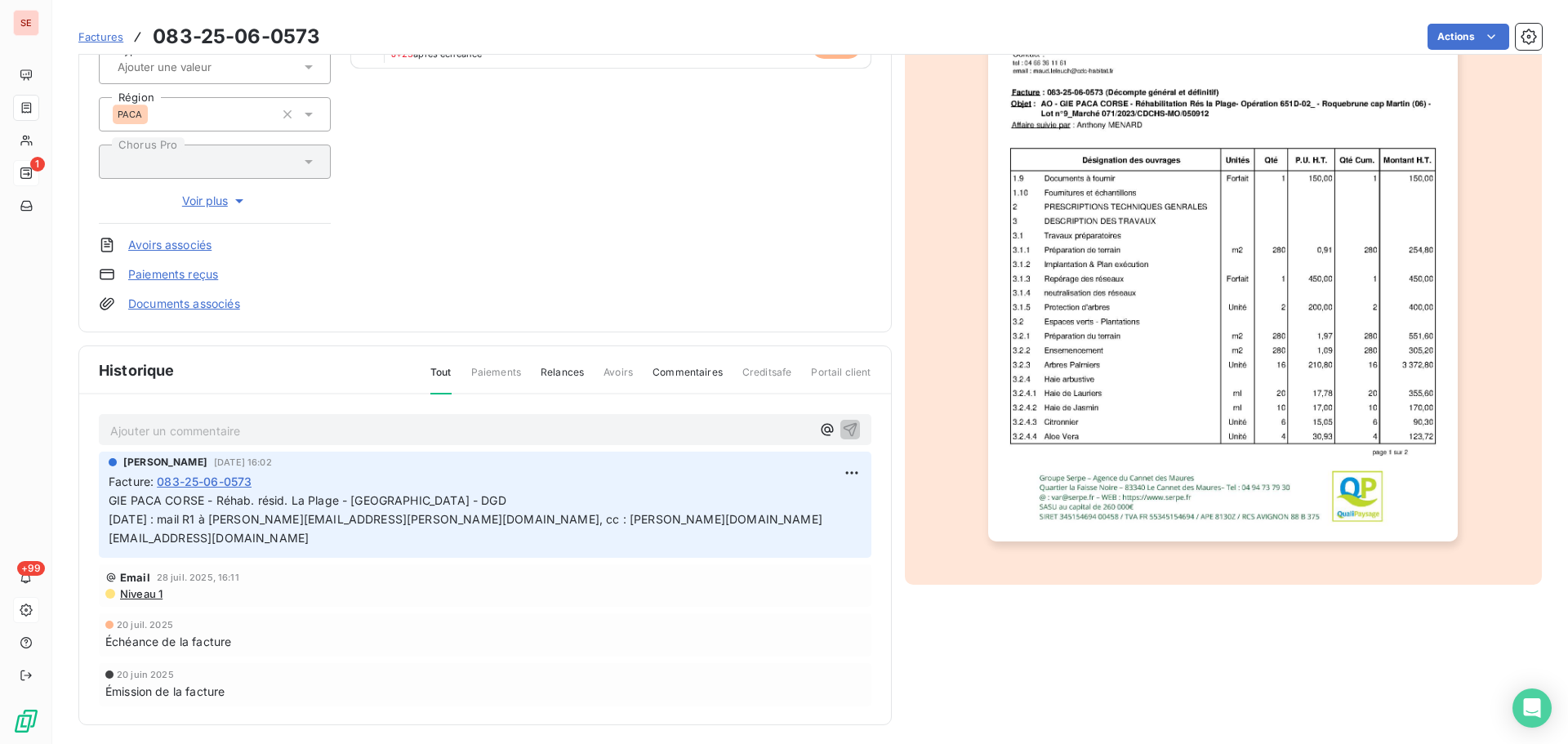
scroll to position [238, 0]
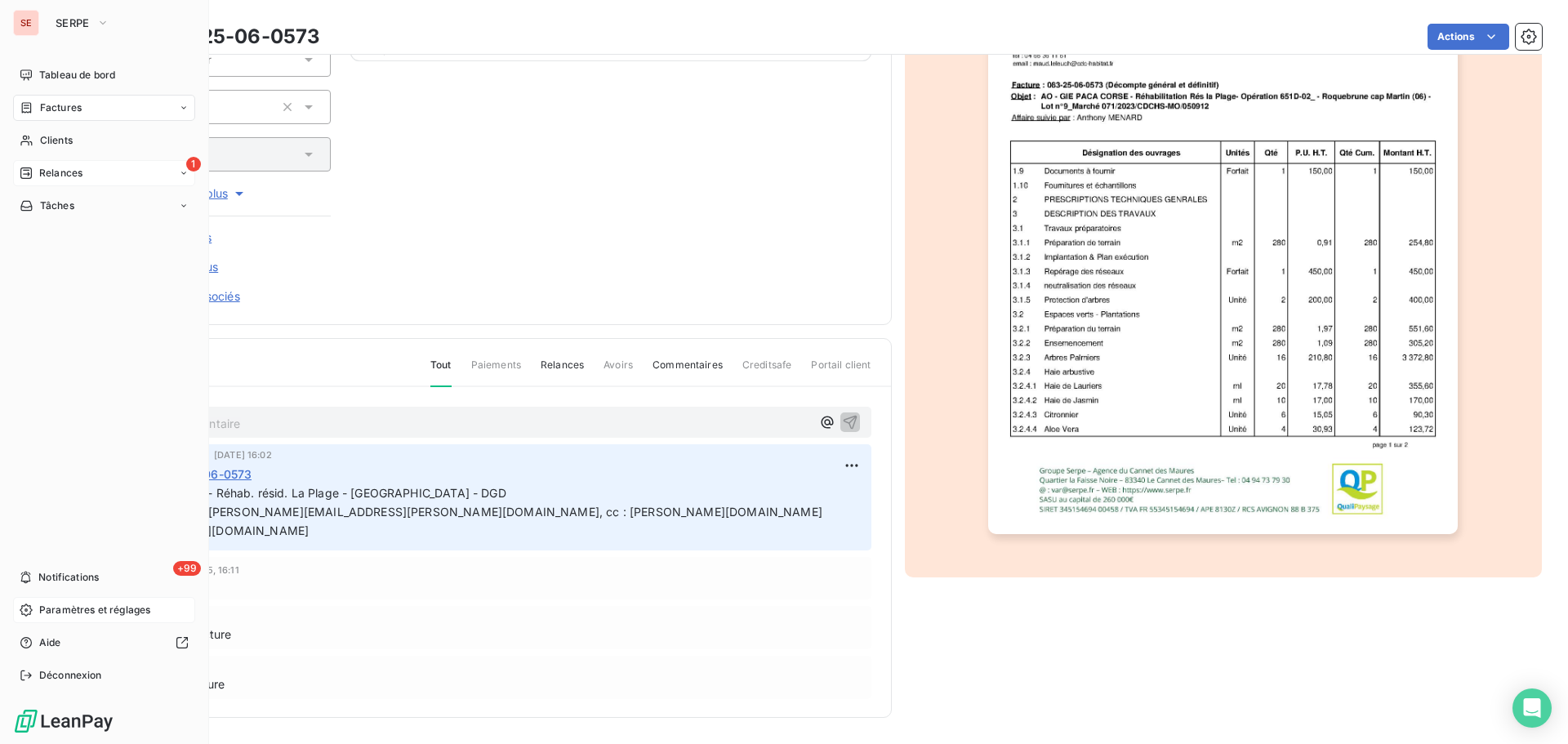
click at [85, 174] on div "1 Relances" at bounding box center [104, 173] width 182 height 26
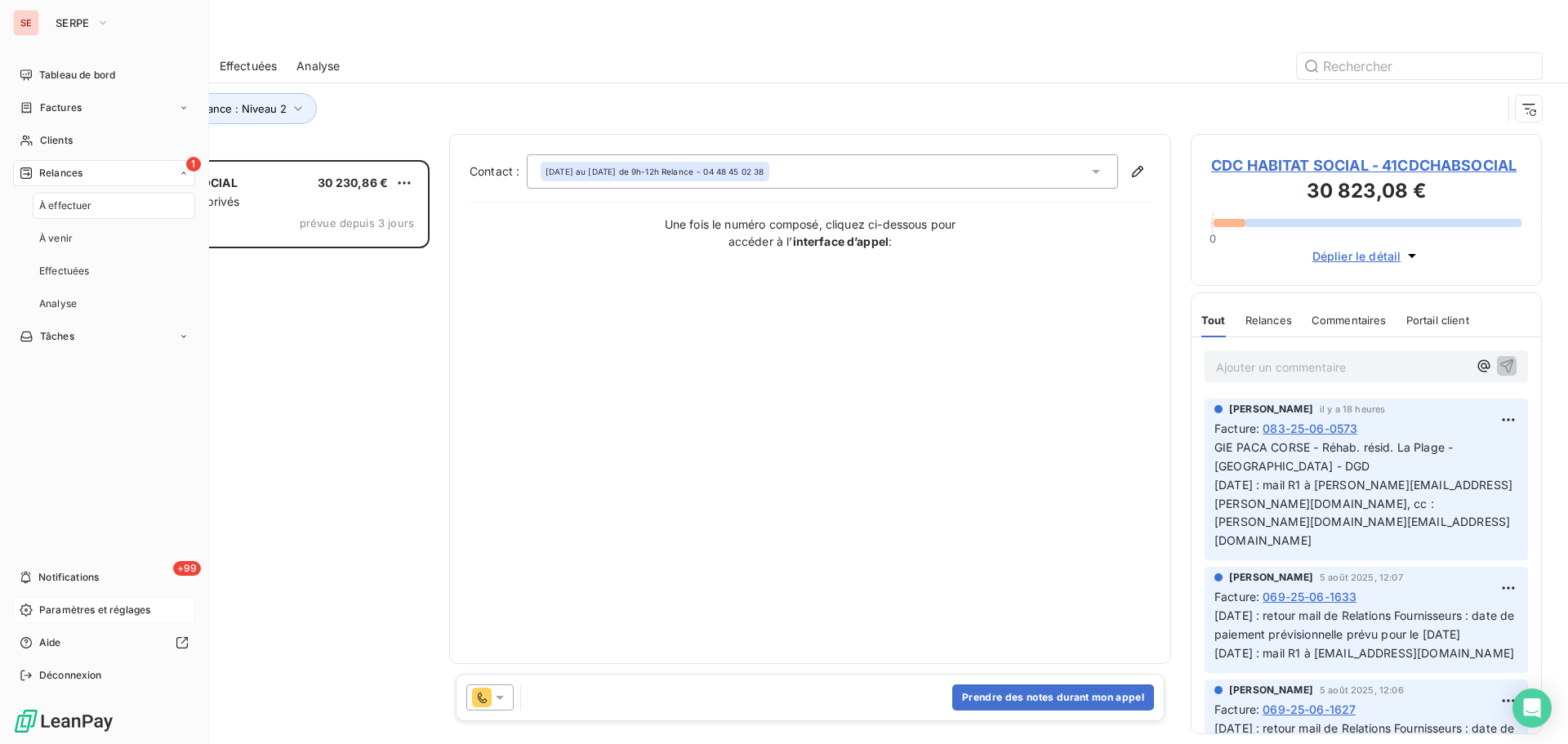
scroll to position [571, 339]
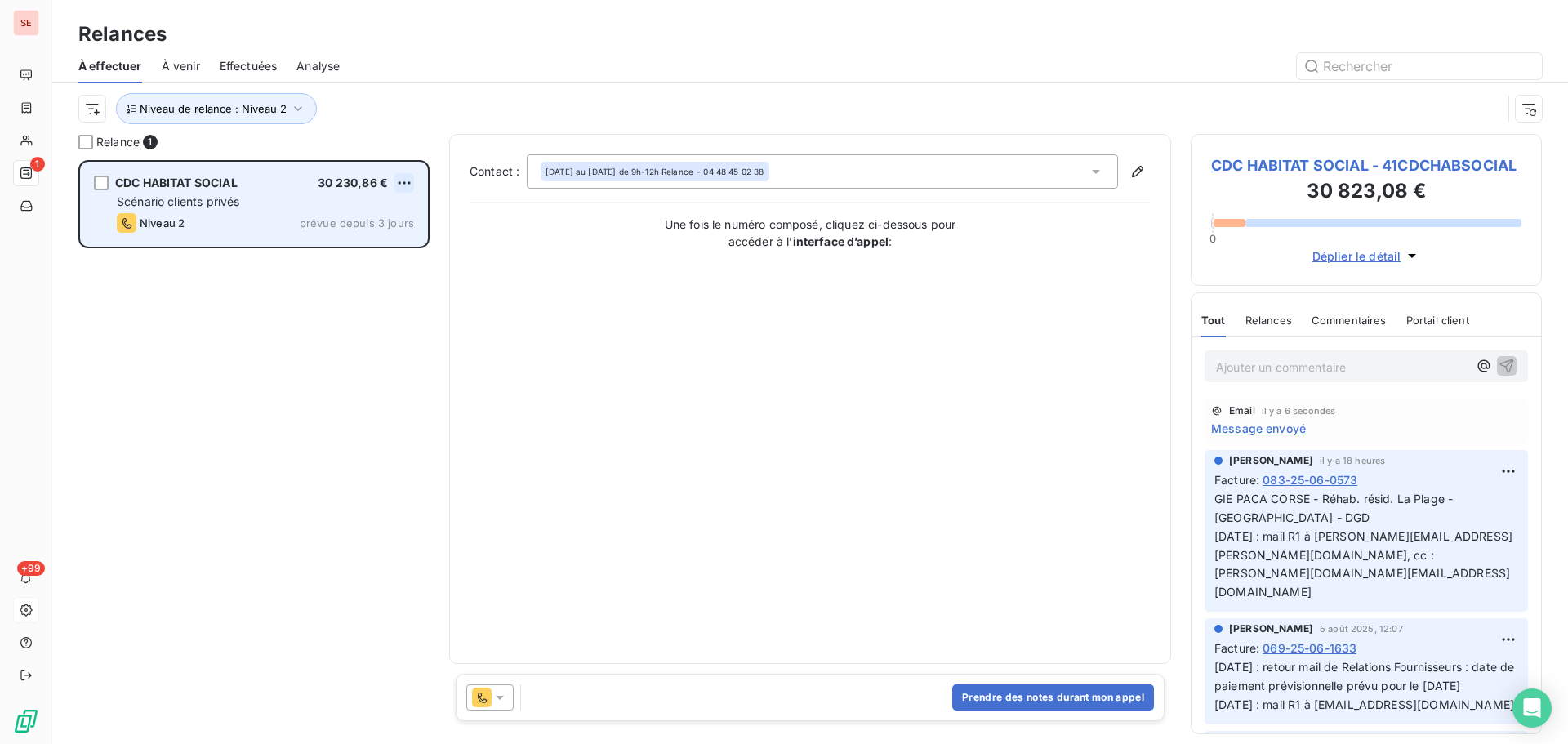
click at [405, 184] on html "SE 1 +99 Relances À effectuer À venir Effectuées Analyse Niveau de relance : Ni…" at bounding box center [784, 372] width 1568 height 744
click at [361, 245] on div "Passer cette action" at bounding box center [333, 245] width 146 height 26
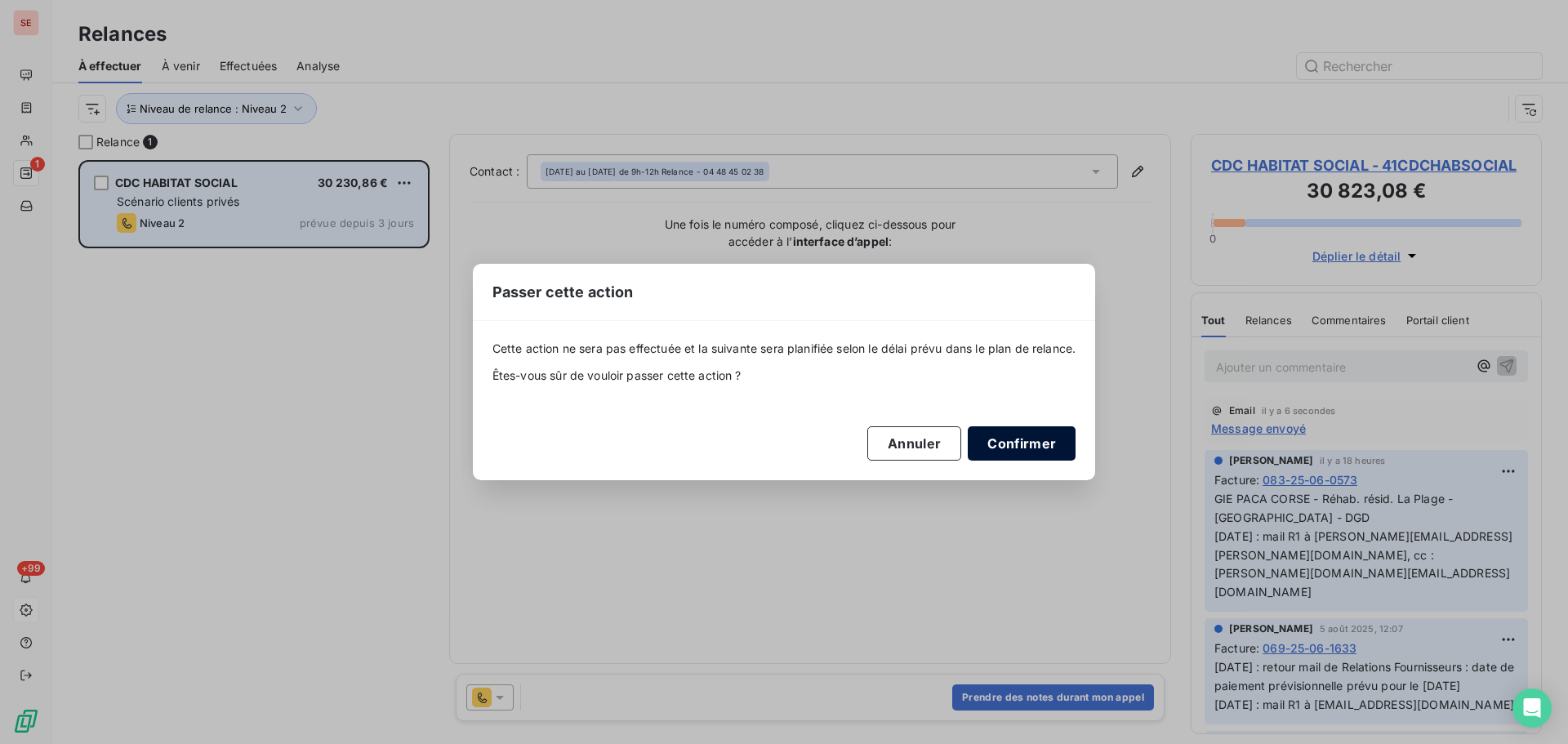
drag, startPoint x: 1021, startPoint y: 438, endPoint x: 803, endPoint y: 369, distance: 228.7
click at [1021, 439] on button "Confirmer" at bounding box center [1022, 443] width 108 height 34
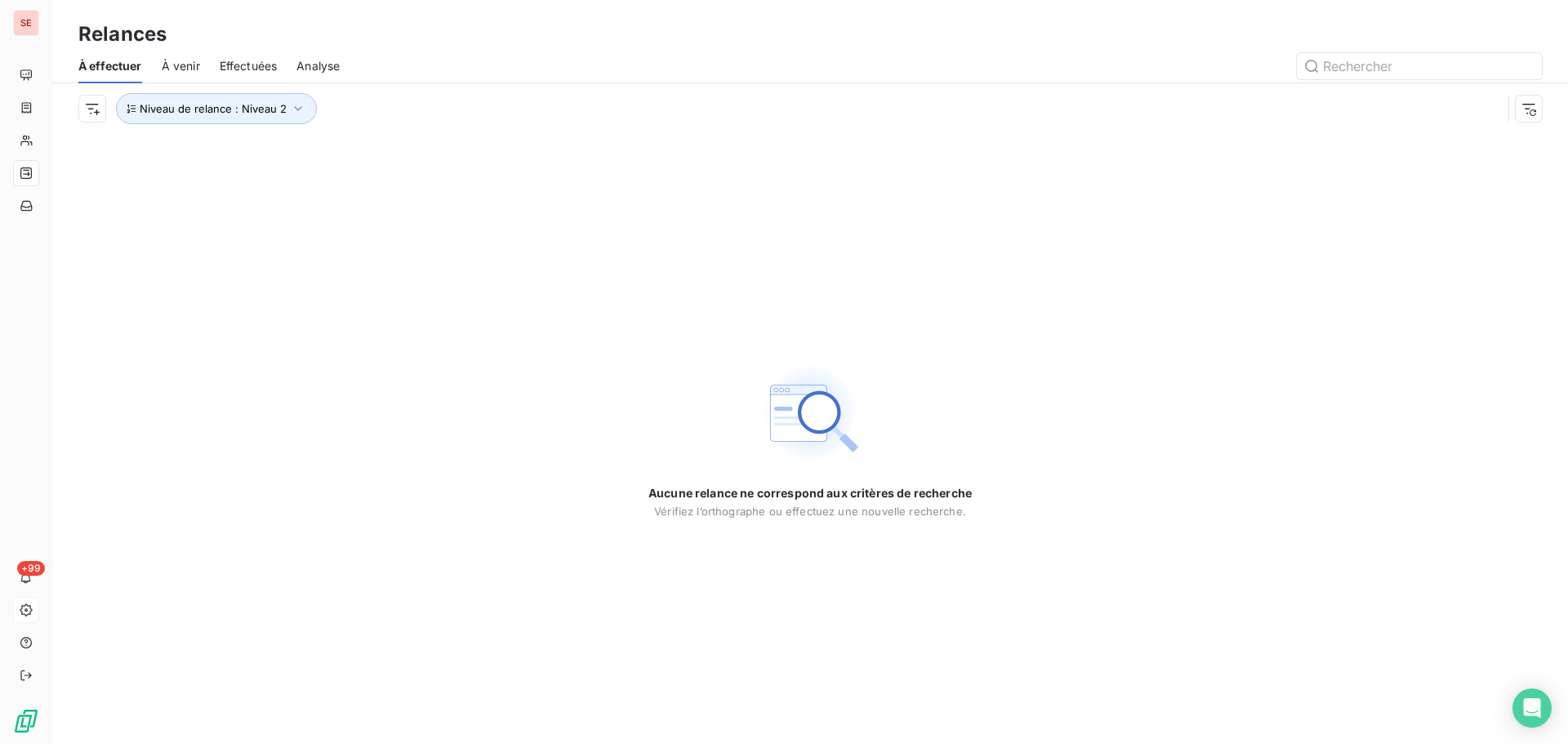
click at [248, 67] on span "Effectuées" at bounding box center [248, 66] width 58 height 17
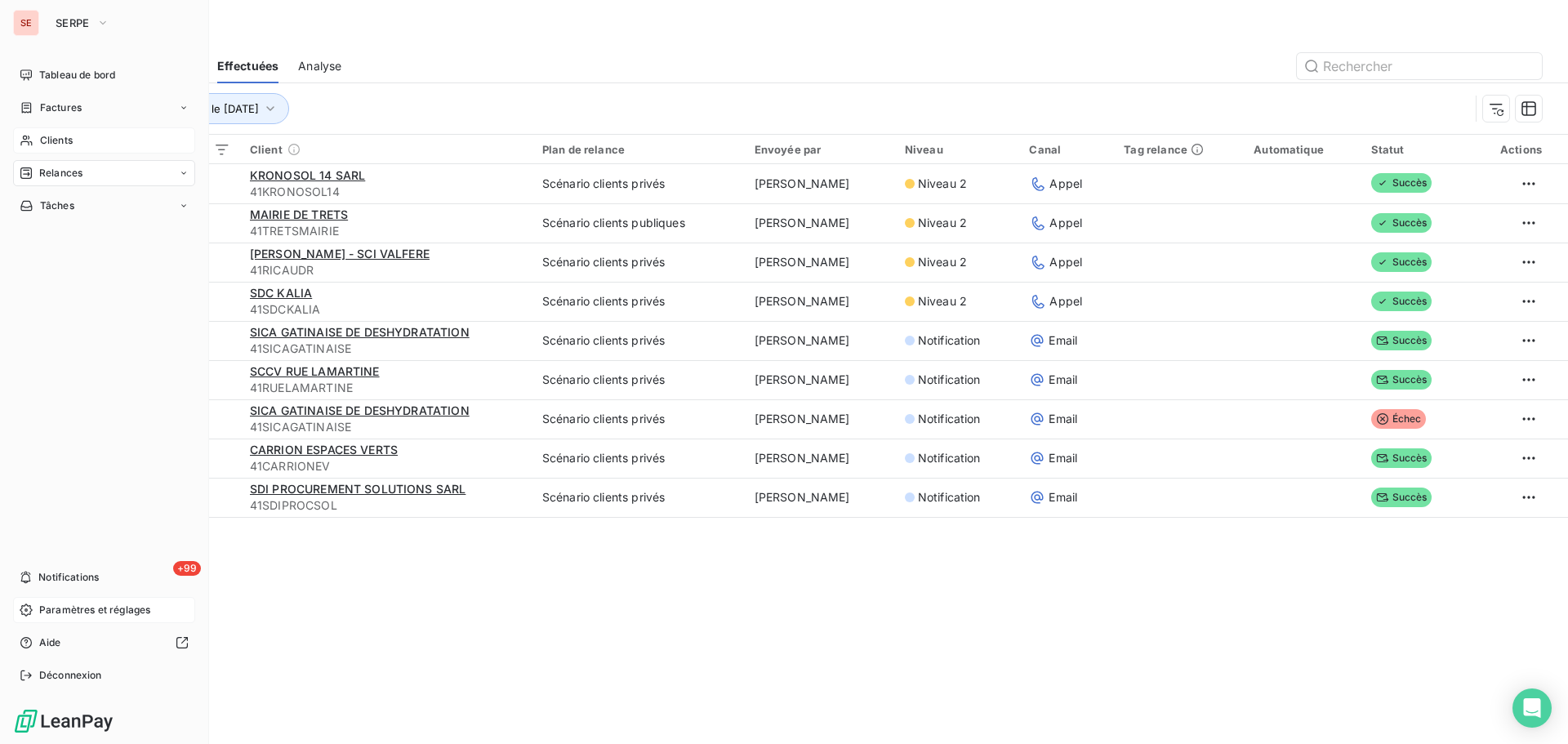
drag, startPoint x: 58, startPoint y: 144, endPoint x: 112, endPoint y: 142, distance: 54.0
click at [59, 142] on span "Clients" at bounding box center [56, 140] width 32 height 15
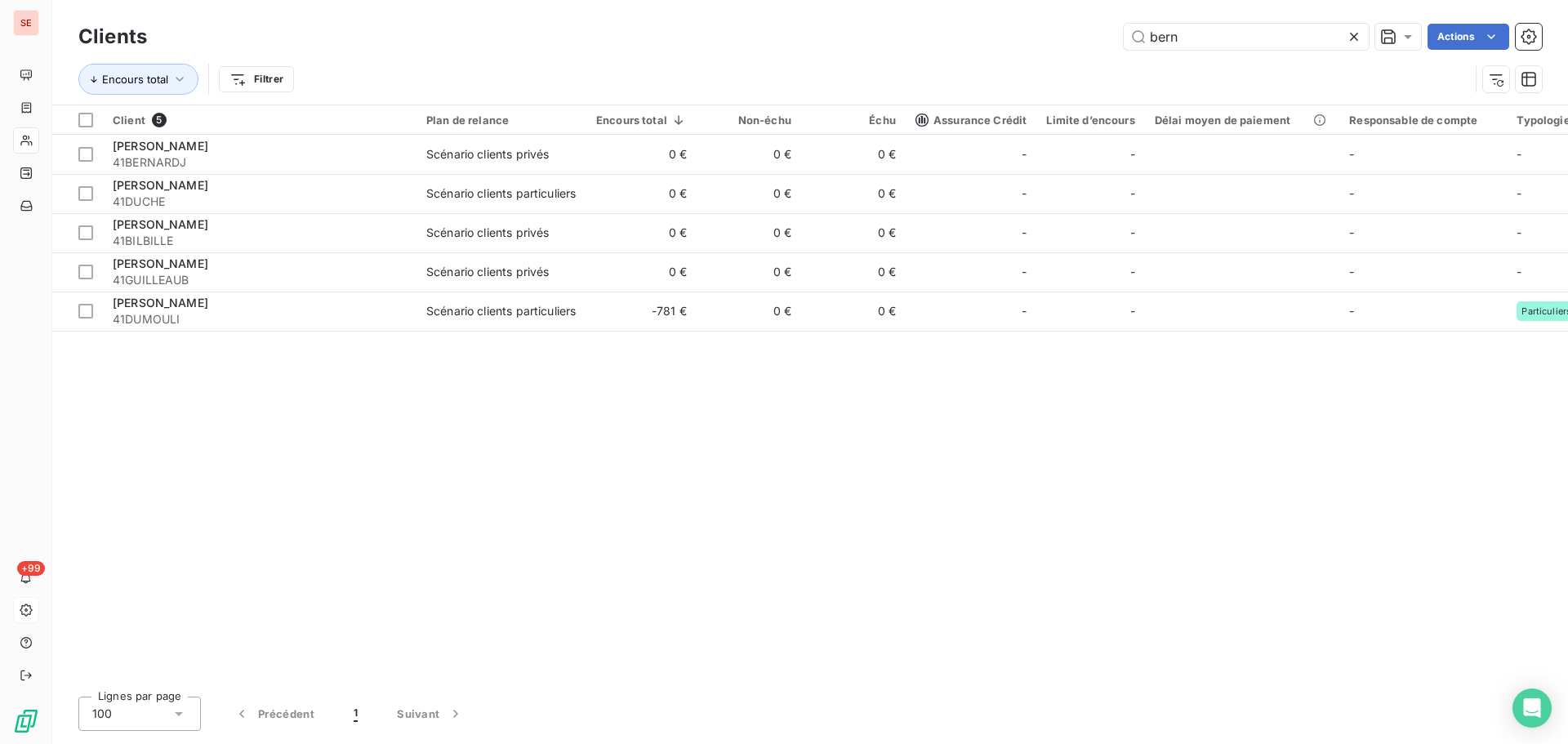
drag, startPoint x: 1225, startPoint y: 45, endPoint x: 1029, endPoint y: 35, distance: 196.3
click at [1029, 35] on div "bern Actions" at bounding box center [854, 36] width 1375 height 26
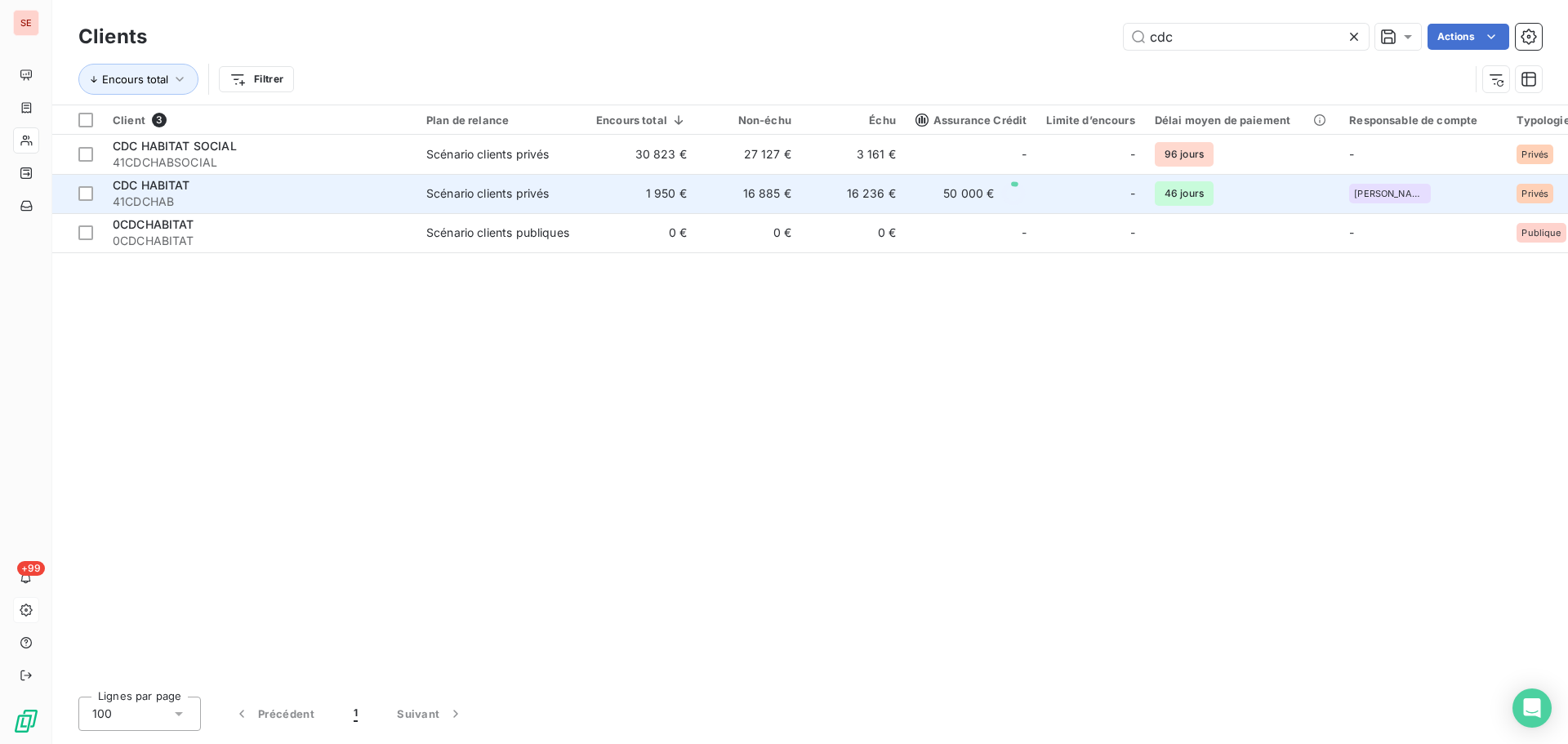
type input "cdc"
click at [276, 193] on div "CDC HABITAT" at bounding box center [260, 185] width 294 height 17
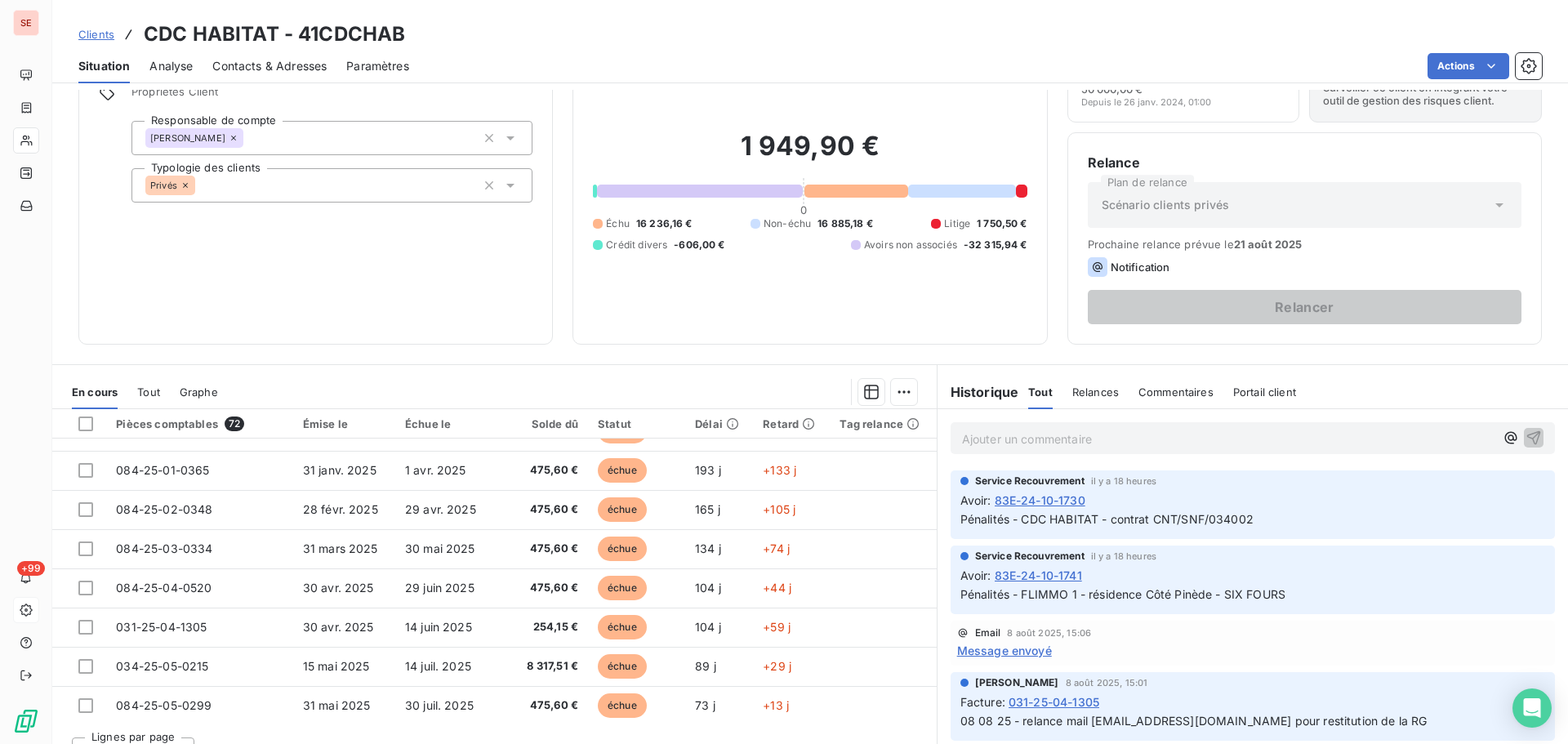
scroll to position [409, 0]
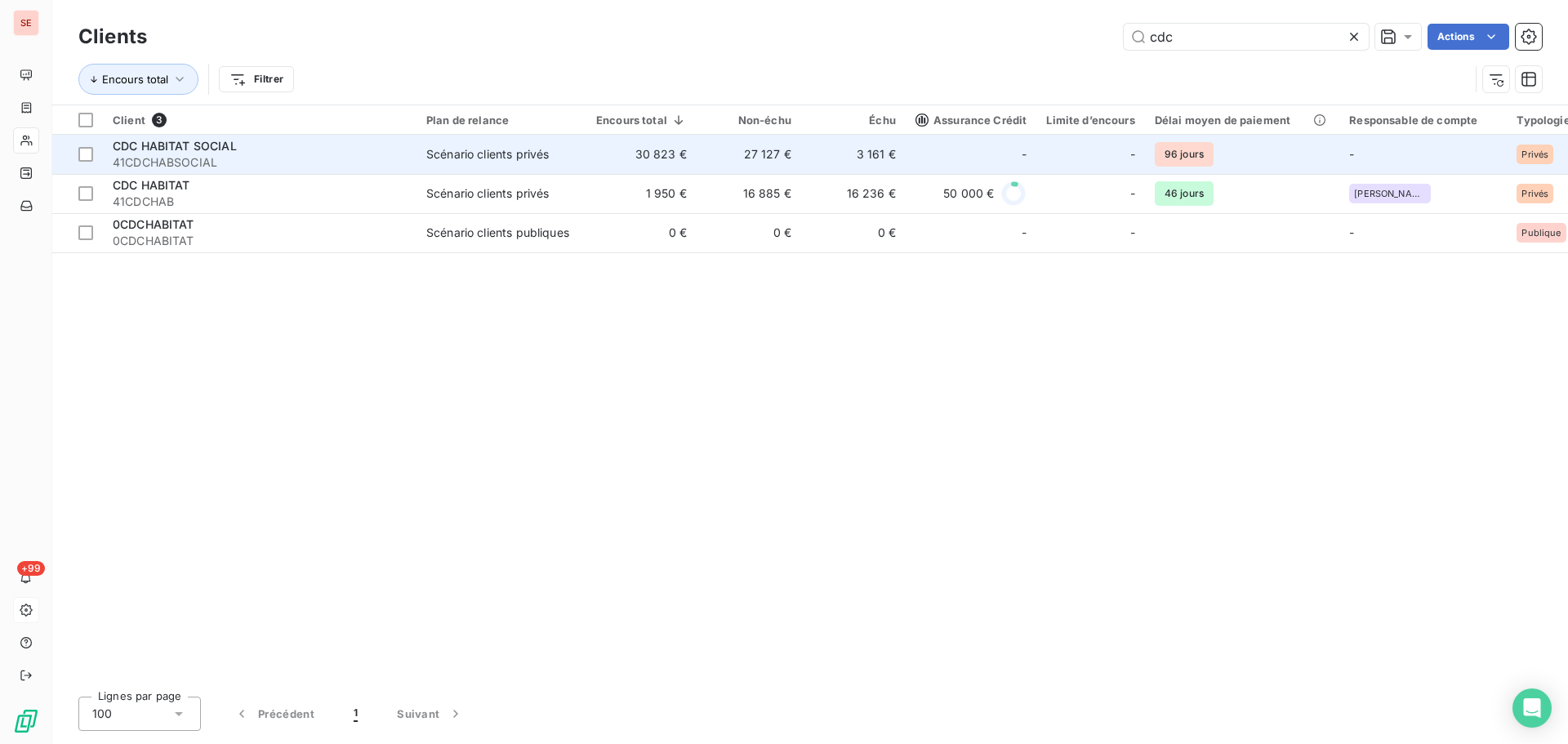
click at [203, 161] on span "41CDCHABSOCIAL" at bounding box center [260, 163] width 294 height 17
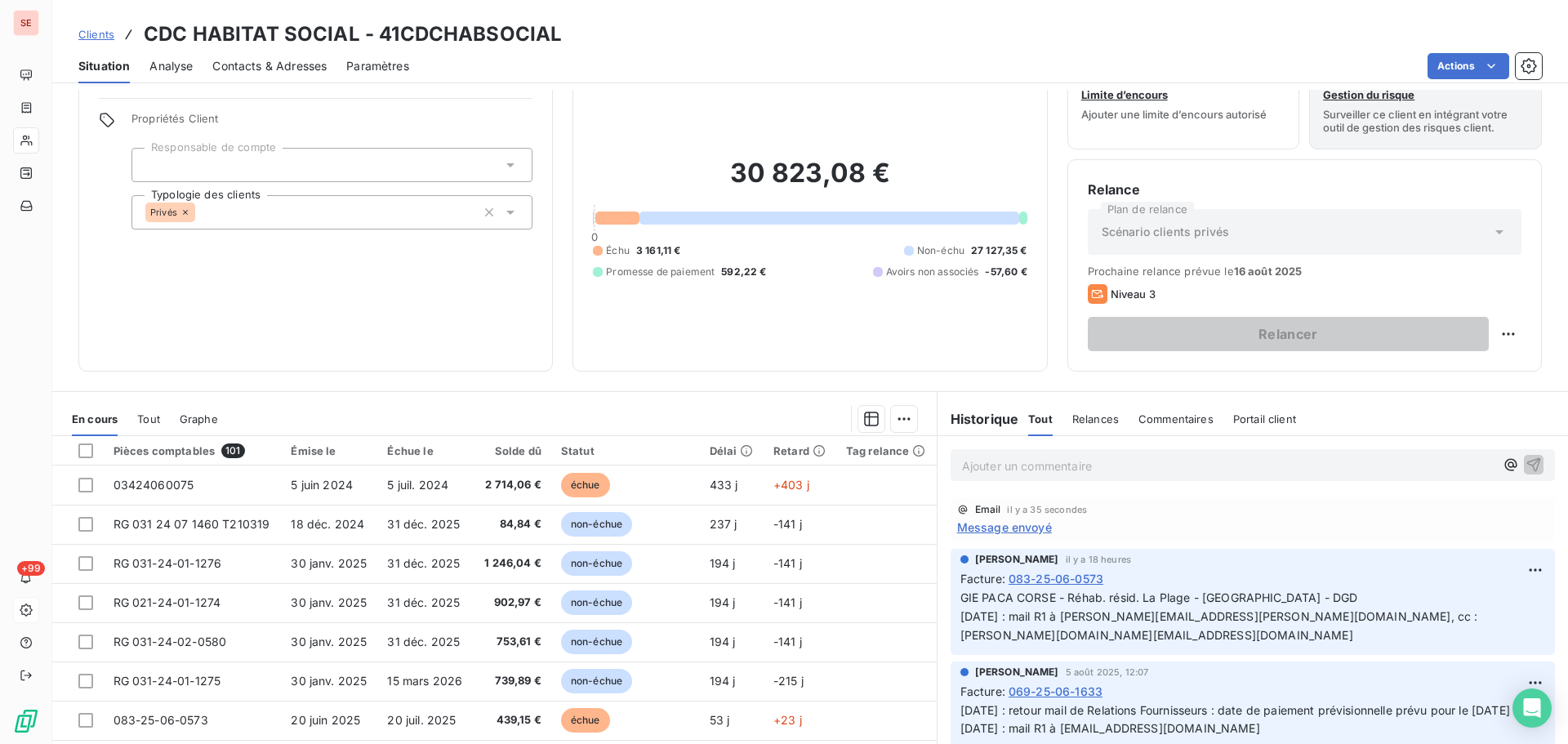
scroll to position [81, 0]
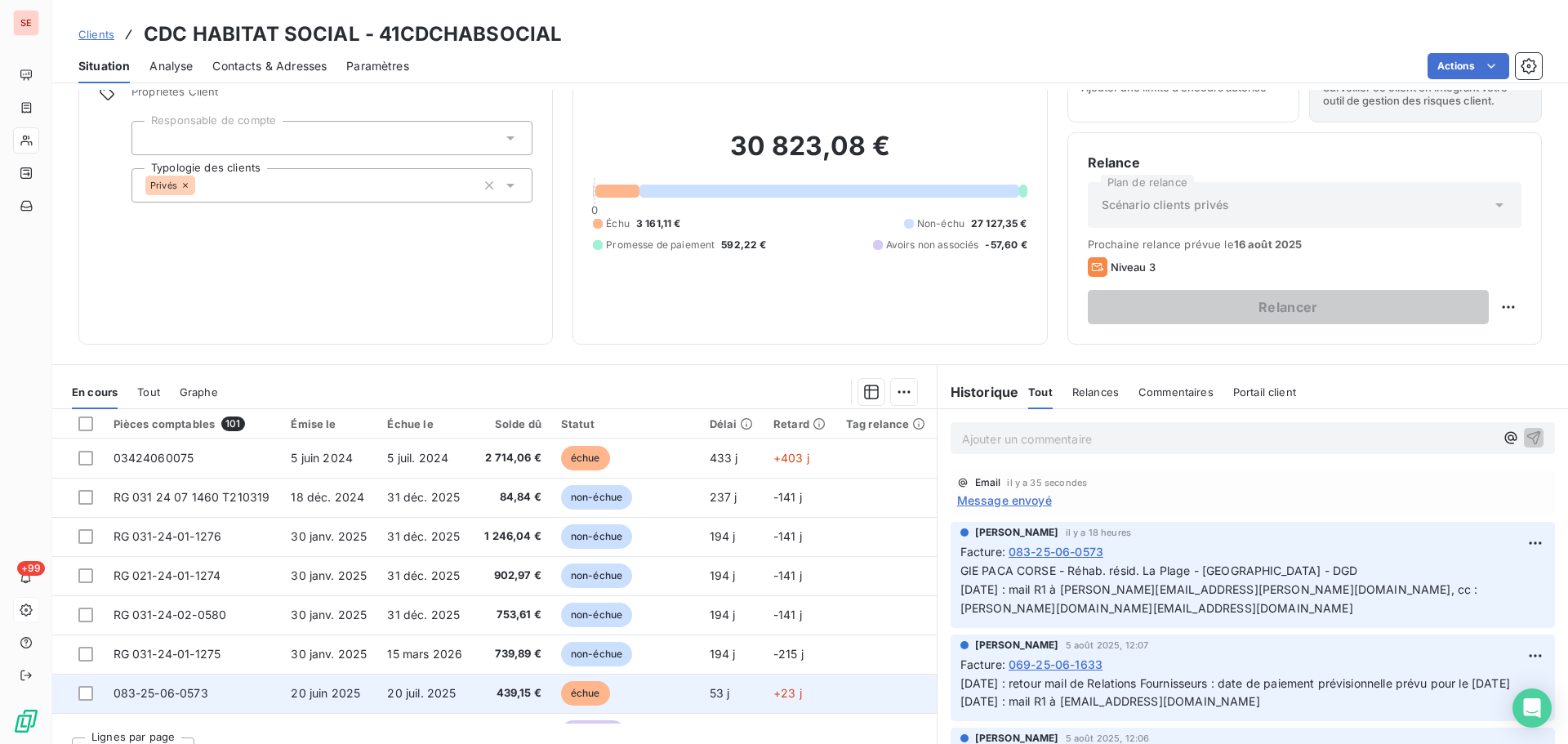
click at [434, 698] on span "20 juil. 2025" at bounding box center [421, 693] width 69 height 14
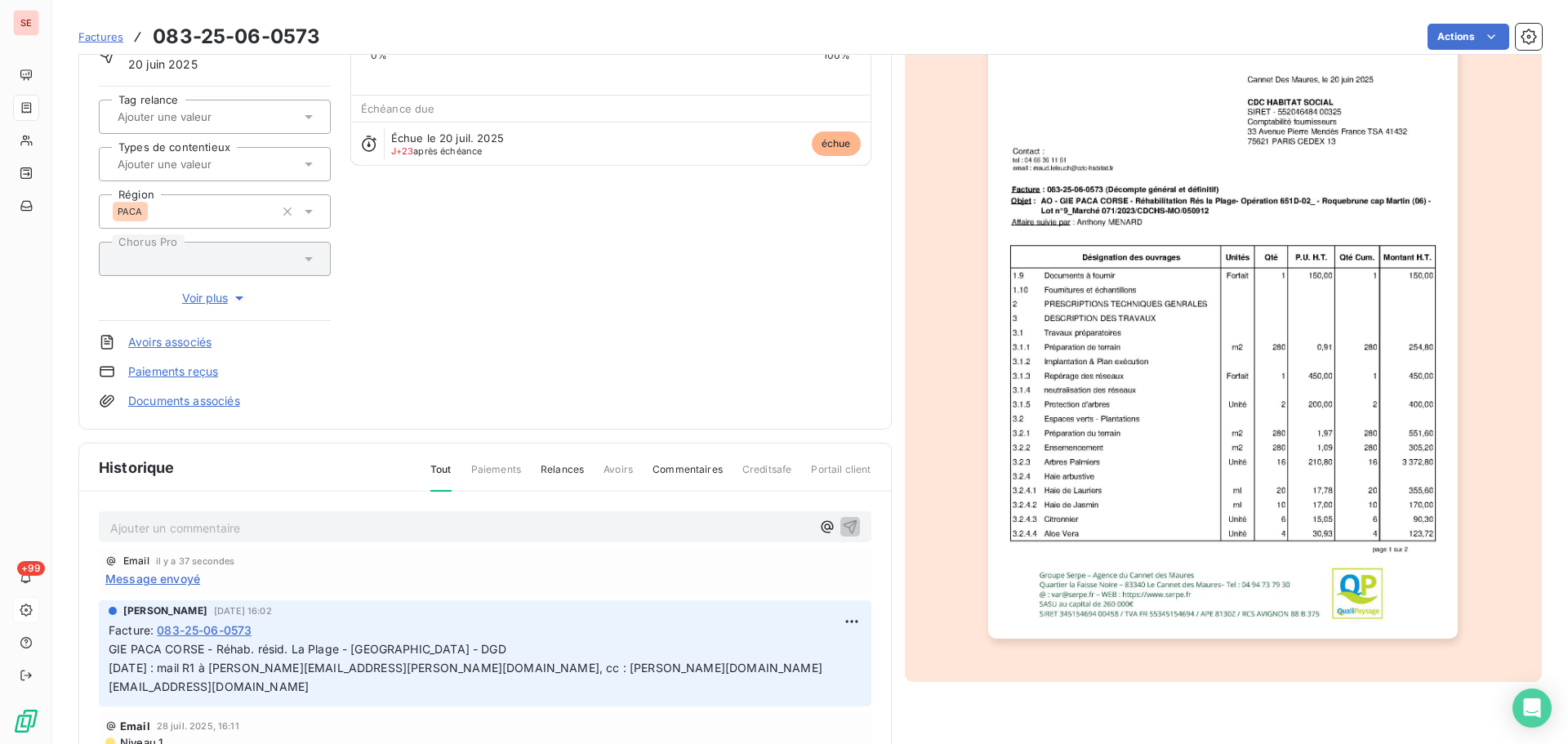
scroll to position [166, 0]
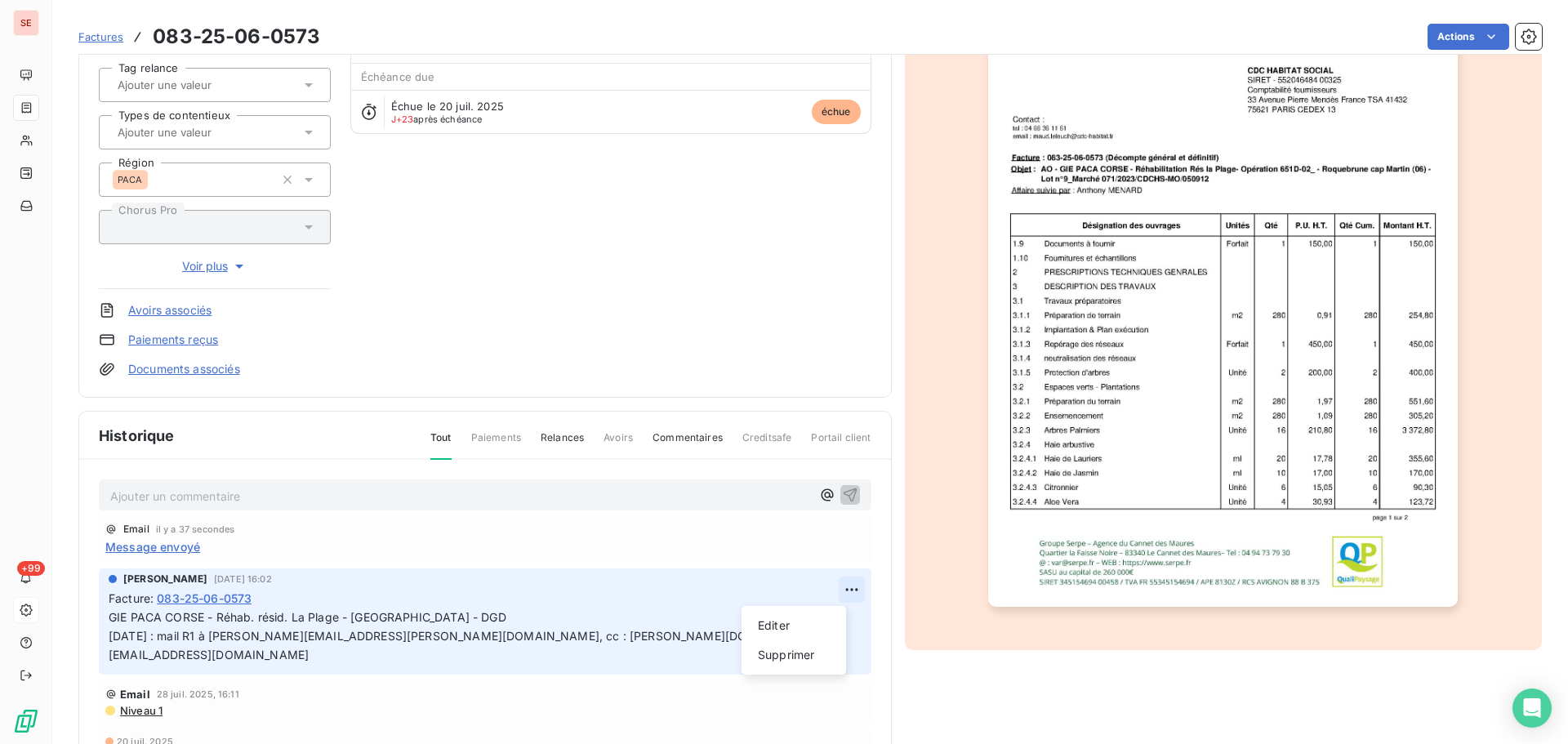
click at [830, 589] on html "SE +99 Factures 083-25-06-0573 Actions CDC HABITAT SOCIAL 41CDCHABSOCIAL Montan…" at bounding box center [784, 372] width 1568 height 744
click at [789, 620] on div "Editer" at bounding box center [793, 625] width 91 height 26
click at [571, 611] on p "GIE PACA CORSE - Réhab. résid. La Plage - Roquebrune Cap Martin - DGD 28/07/25 …" at bounding box center [475, 637] width 733 height 57
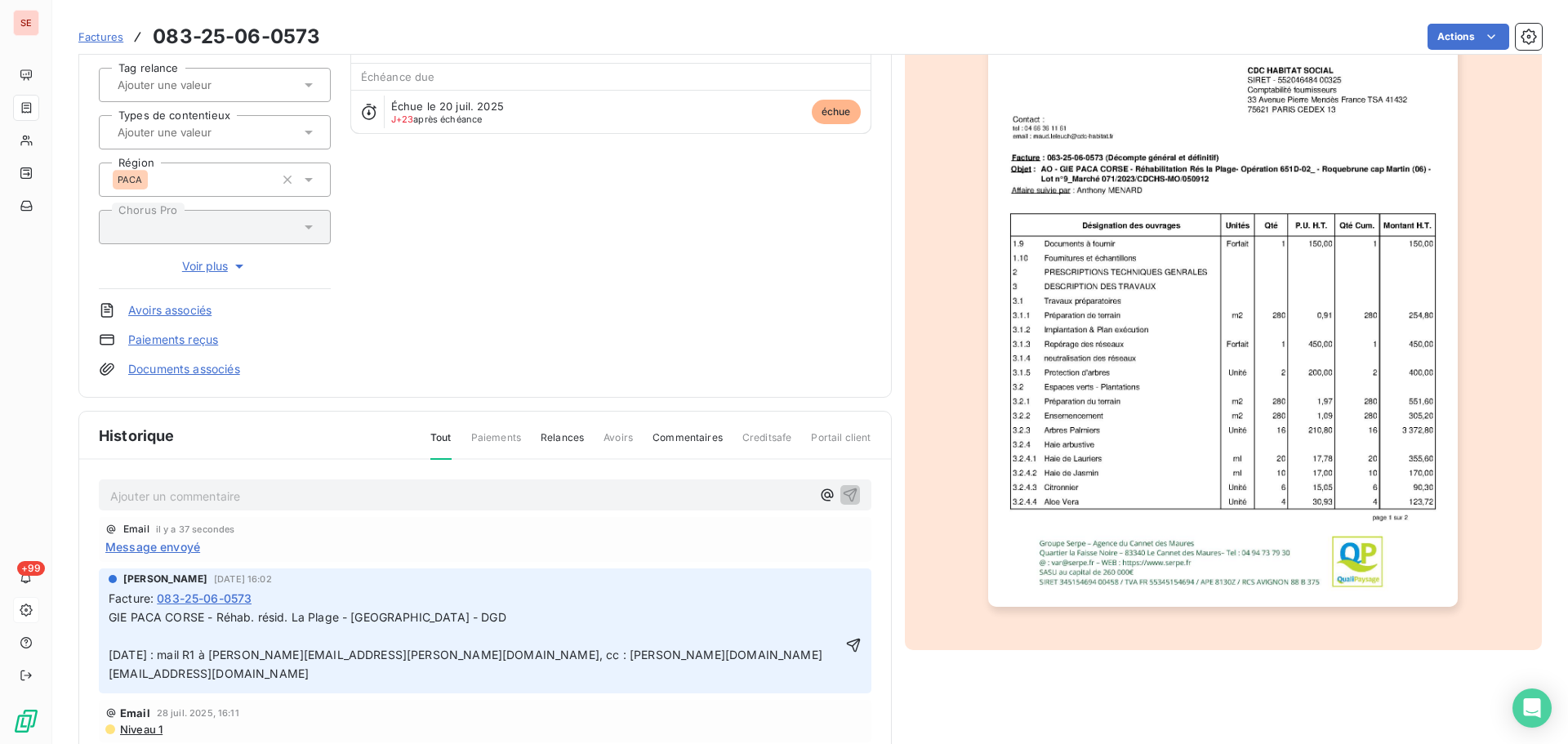
click at [448, 659] on span "GIE PACA CORSE - Réhab. résid. La Plage - Roquebrune Cap Martin - DGD 28/07/25 …" at bounding box center [466, 646] width 713 height 71
click at [448, 658] on span "GIE PACA CORSE - Réhab. résid. La Plage - Roquebrune Cap Martin - DGD 28/07/25 …" at bounding box center [466, 646] width 713 height 71
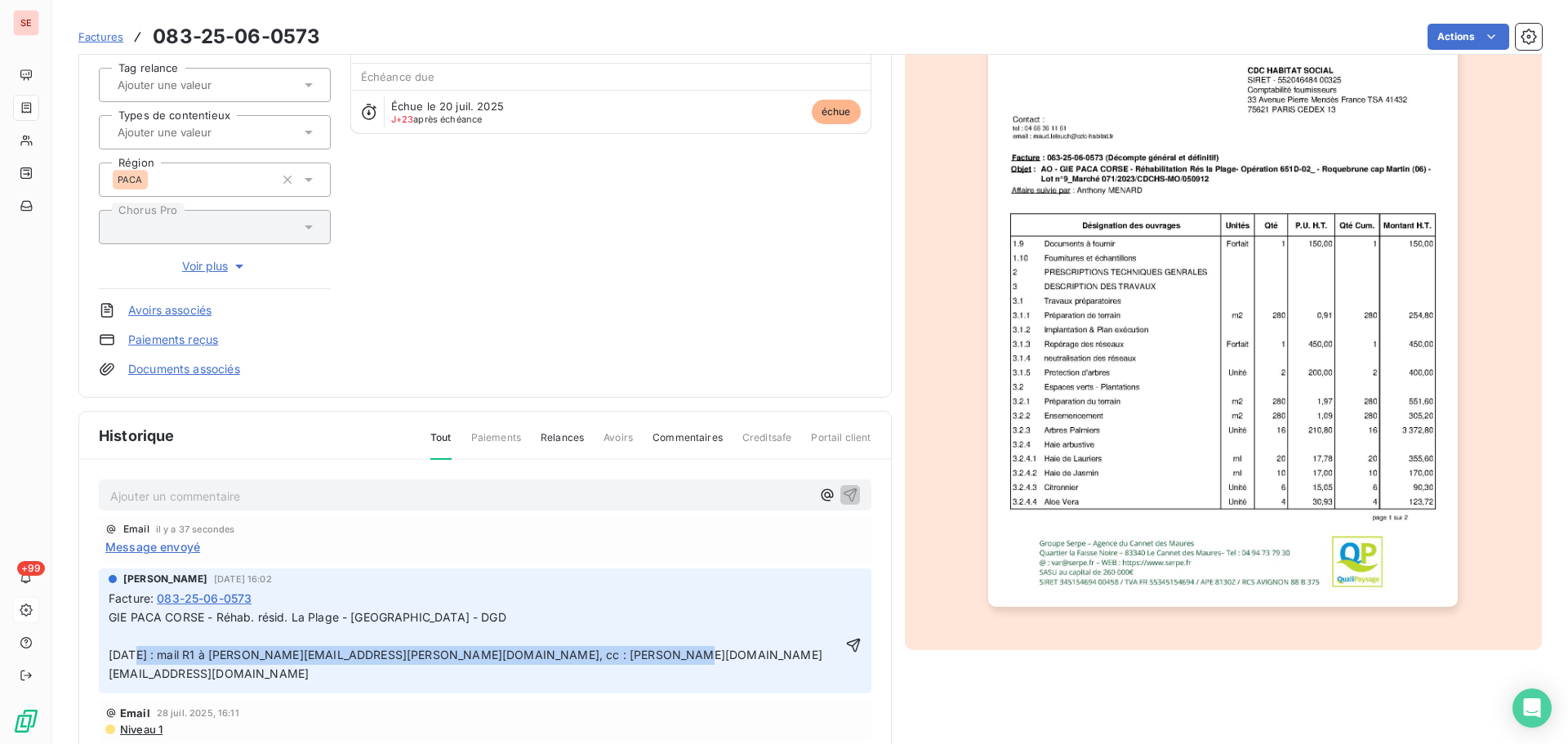
click at [448, 656] on span "GIE PACA CORSE - Réhab. résid. La Plage - Roquebrune Cap Martin - DGD 28/07/25 …" at bounding box center [466, 646] width 713 height 71
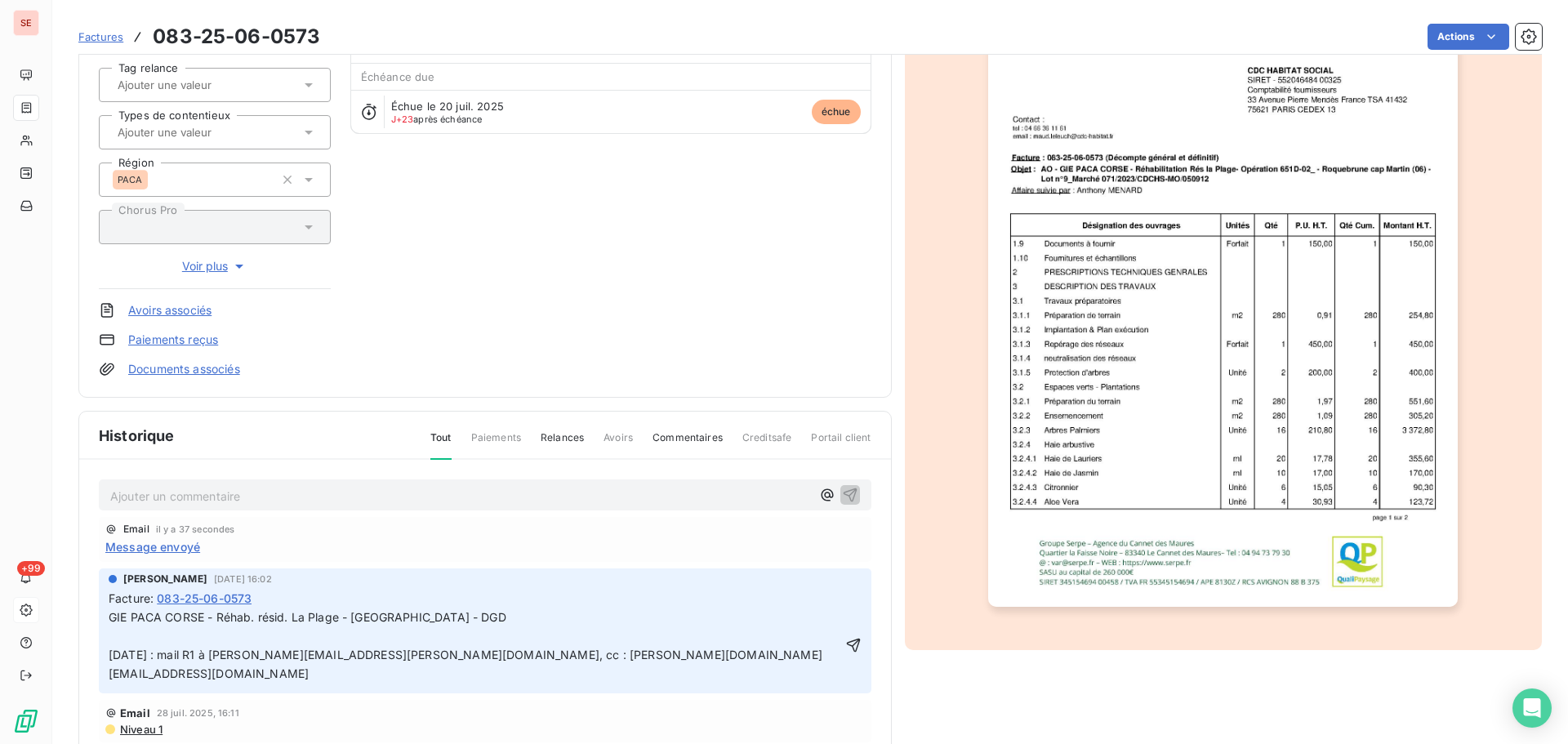
click at [332, 626] on p "GIE PACA CORSE - Réhab. résid. La Plage - Roquebrune Cap Martin - DGD 28/07/25 …" at bounding box center [475, 646] width 733 height 75
click at [214, 640] on p "GIE PACA CORSE - Réhab. résid. La Plage - Roquebrune Cap Martin - DGD 28/07/25 …" at bounding box center [475, 646] width 733 height 75
click at [227, 634] on span "GIE PACA CORSE - Réhab. résid. La Plage - Roquebrune Cap Martin - DGD 28/07/25 …" at bounding box center [469, 646] width 721 height 71
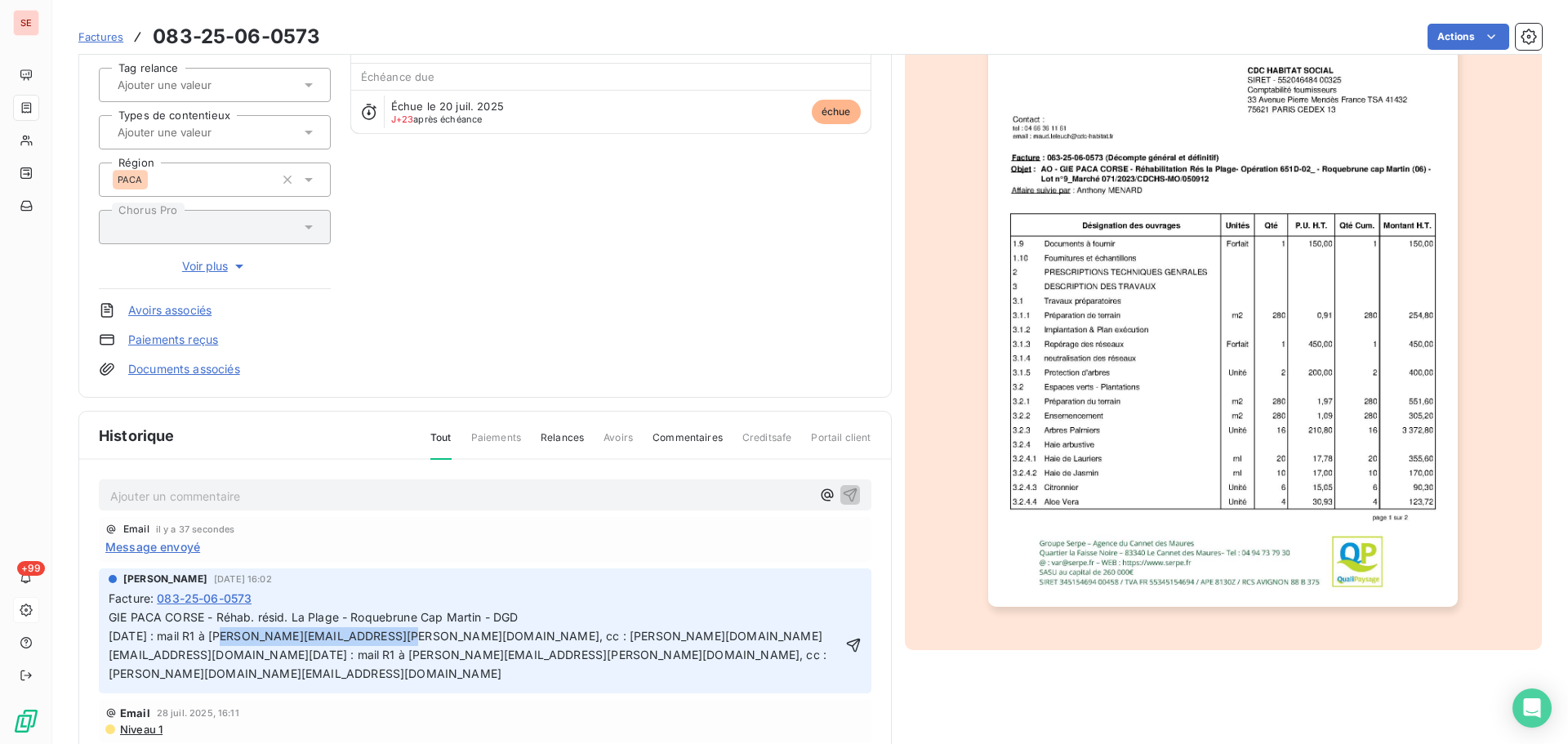
drag, startPoint x: 221, startPoint y: 635, endPoint x: 374, endPoint y: 640, distance: 153.1
click at [374, 640] on span "GIE PACA CORSE - Réhab. résid. La Plage - Roquebrune Cap Martin - DGD 28/07/25 …" at bounding box center [469, 646] width 721 height 71
drag, startPoint x: 404, startPoint y: 633, endPoint x: 639, endPoint y: 635, distance: 235.0
click at [639, 635] on p "GIE PACA CORSE - Réhab. résid. La Plage - Roquebrune Cap Martin - DGD 28/07/25 …" at bounding box center [475, 646] width 733 height 75
drag, startPoint x: 405, startPoint y: 654, endPoint x: 608, endPoint y: 659, distance: 203.1
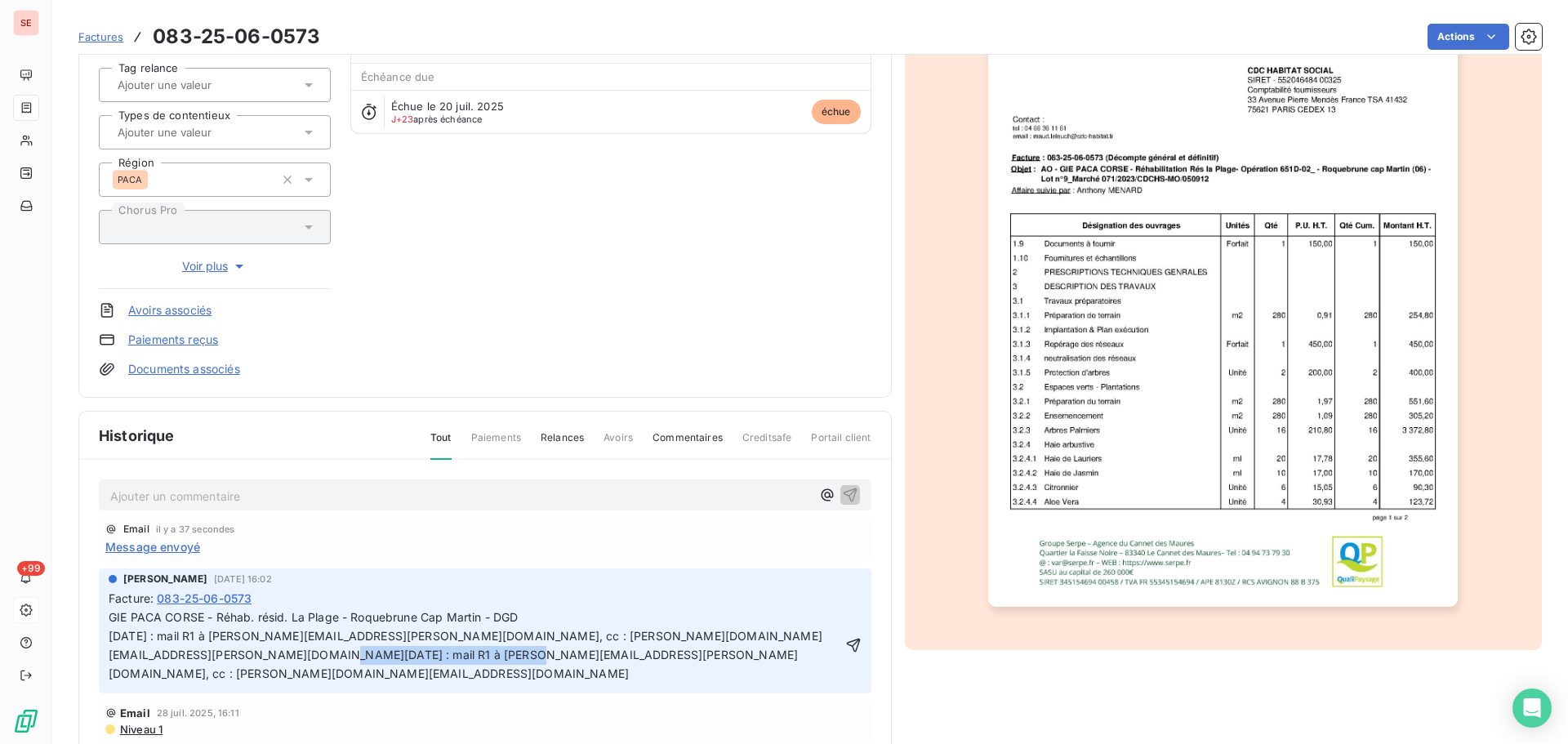
click at [608, 659] on p "GIE PACA CORSE - Réhab. résid. La Plage - Roquebrune Cap Martin - DGD 28/07/25 …" at bounding box center [475, 646] width 733 height 75
drag, startPoint x: 239, startPoint y: 635, endPoint x: 372, endPoint y: 639, distance: 133.1
click at [372, 639] on span "GIE PACA CORSE - Réhab. résid. La Plage - Roquebrune Cap Martin - DGD 28/07/25 …" at bounding box center [466, 646] width 713 height 71
click at [207, 631] on span "GIE PACA CORSE - Réhab. résid. La Plage - Roquebrune Cap Martin - DGD 28/07/25 …" at bounding box center [469, 646] width 721 height 71
click at [846, 637] on icon "button" at bounding box center [854, 645] width 17 height 17
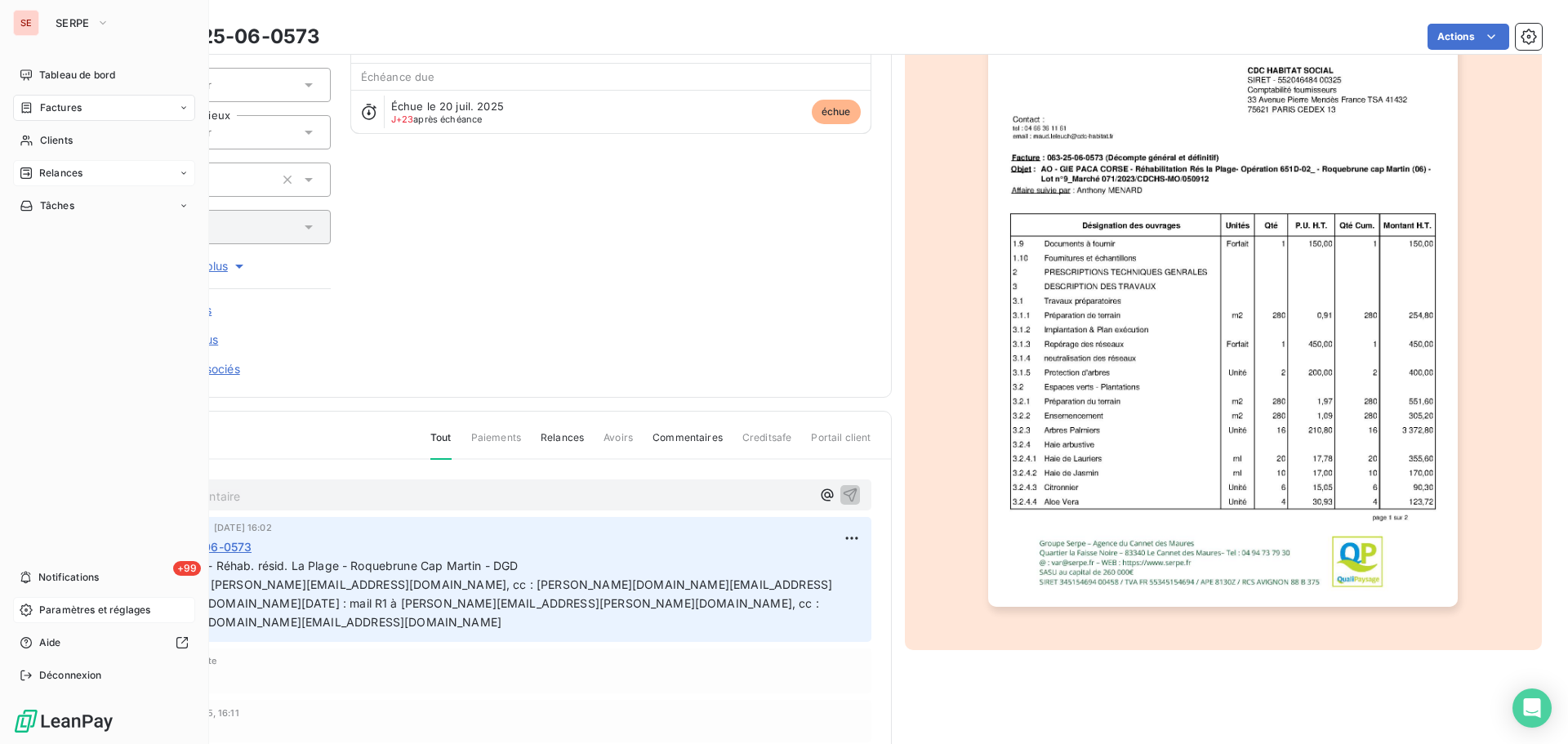
click at [106, 167] on div "Relances" at bounding box center [104, 173] width 182 height 26
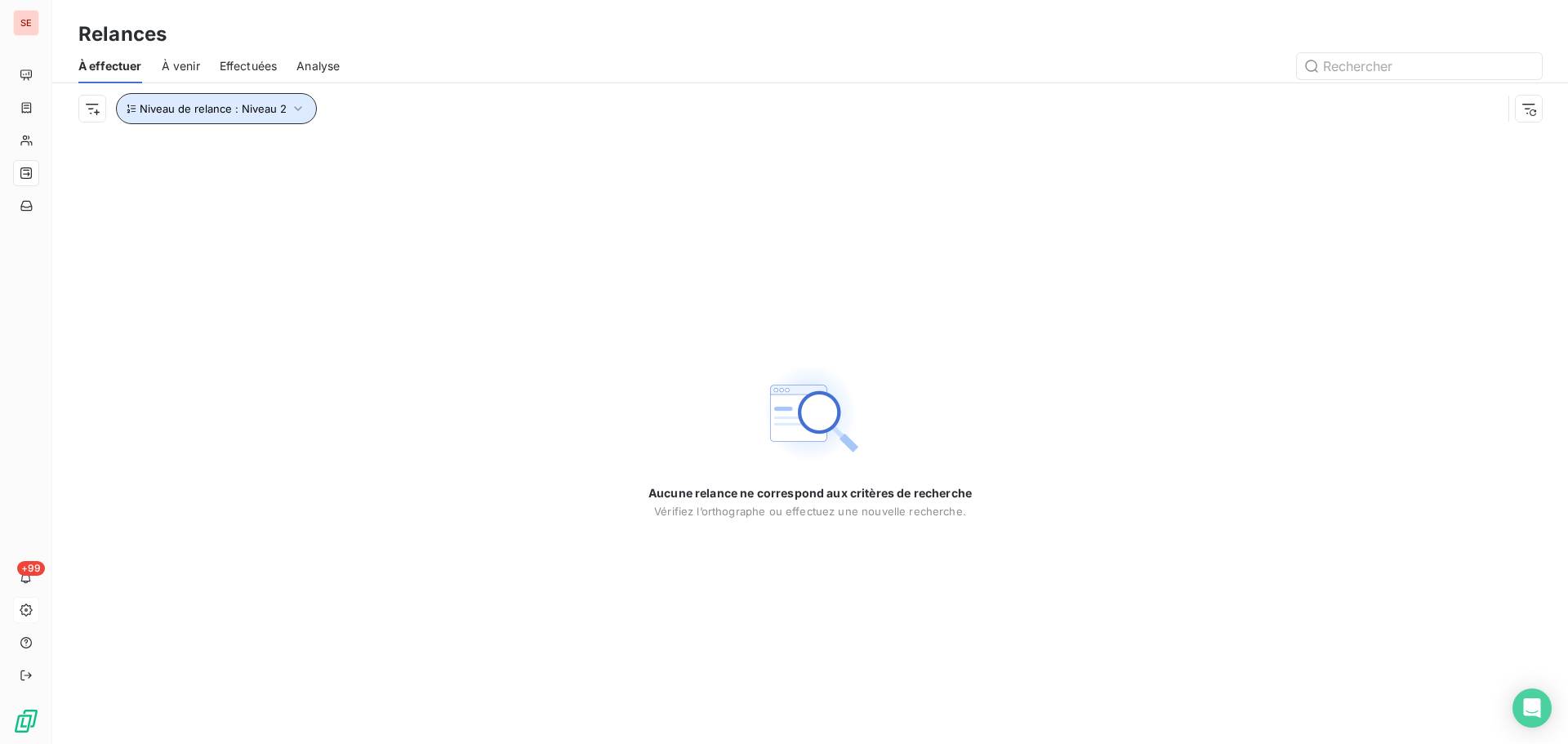
click at [277, 113] on span "Niveau de relance : Niveau 2" at bounding box center [214, 108] width 147 height 13
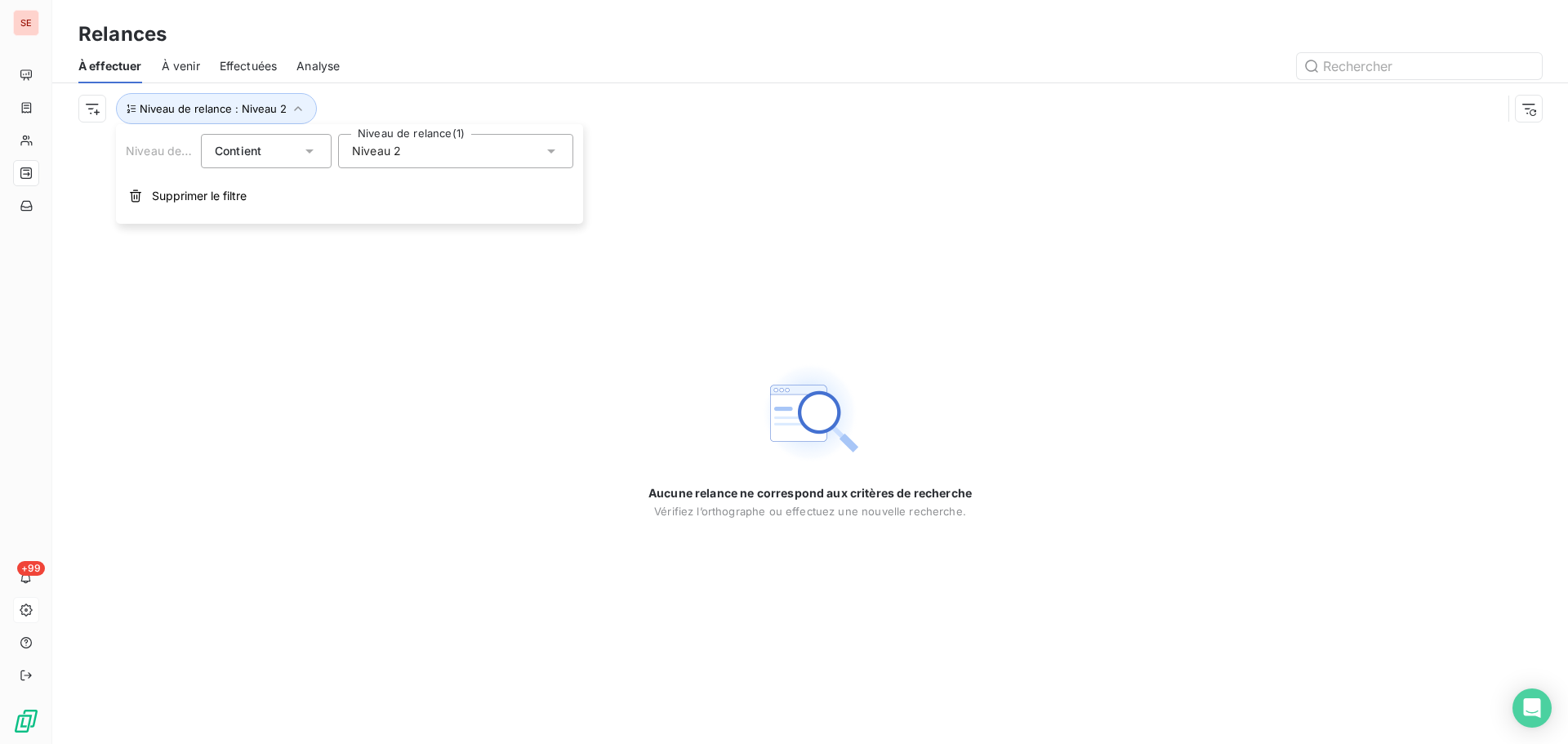
click at [389, 156] on span "Niveau 2" at bounding box center [376, 151] width 49 height 17
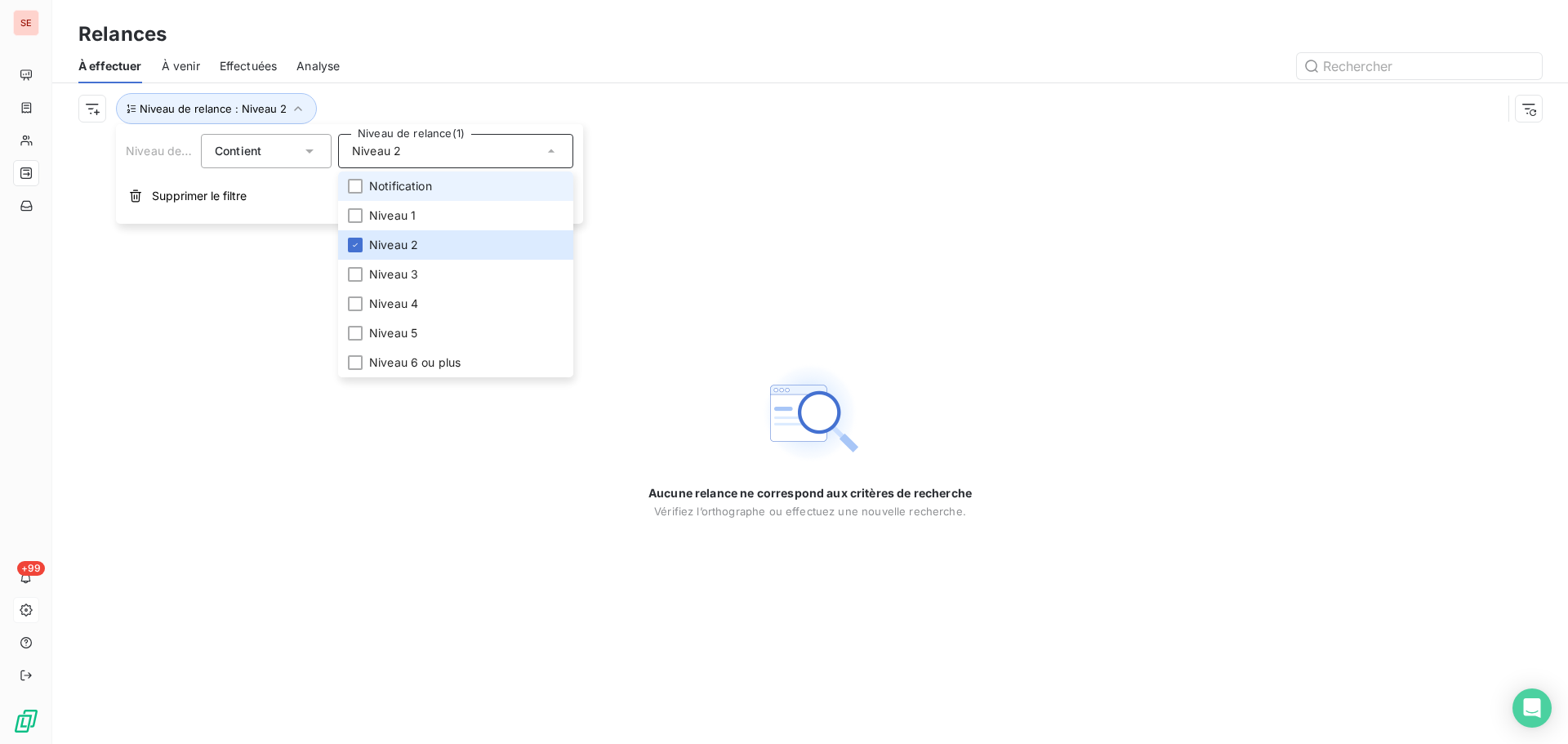
click at [391, 186] on span "Notification" at bounding box center [401, 186] width 63 height 17
click at [398, 212] on span "Niveau 1" at bounding box center [393, 216] width 47 height 17
click at [358, 179] on div at bounding box center [355, 186] width 15 height 15
click at [355, 218] on icon at bounding box center [355, 215] width 5 height 3
click at [361, 242] on div at bounding box center [355, 245] width 15 height 15
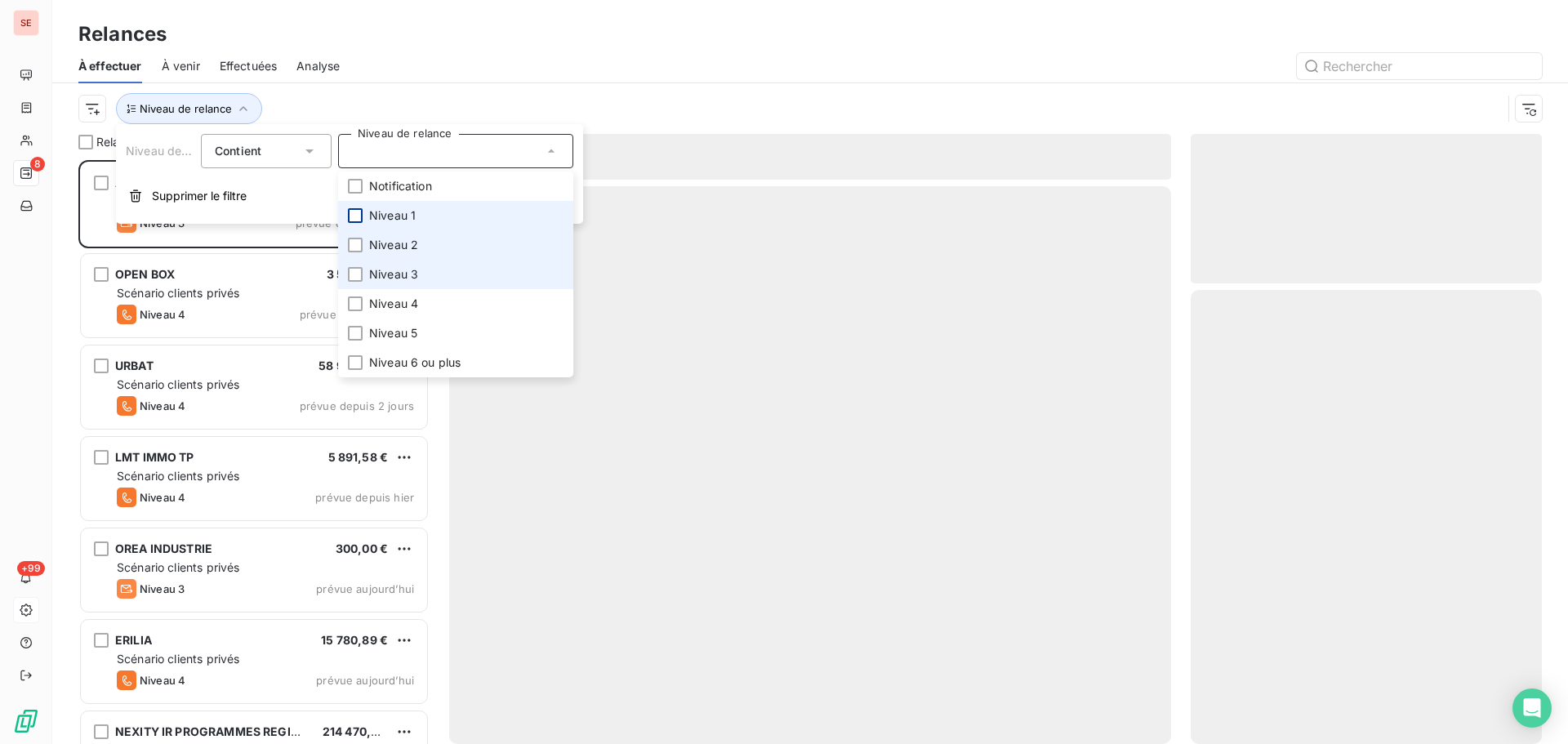
scroll to position [13, 13]
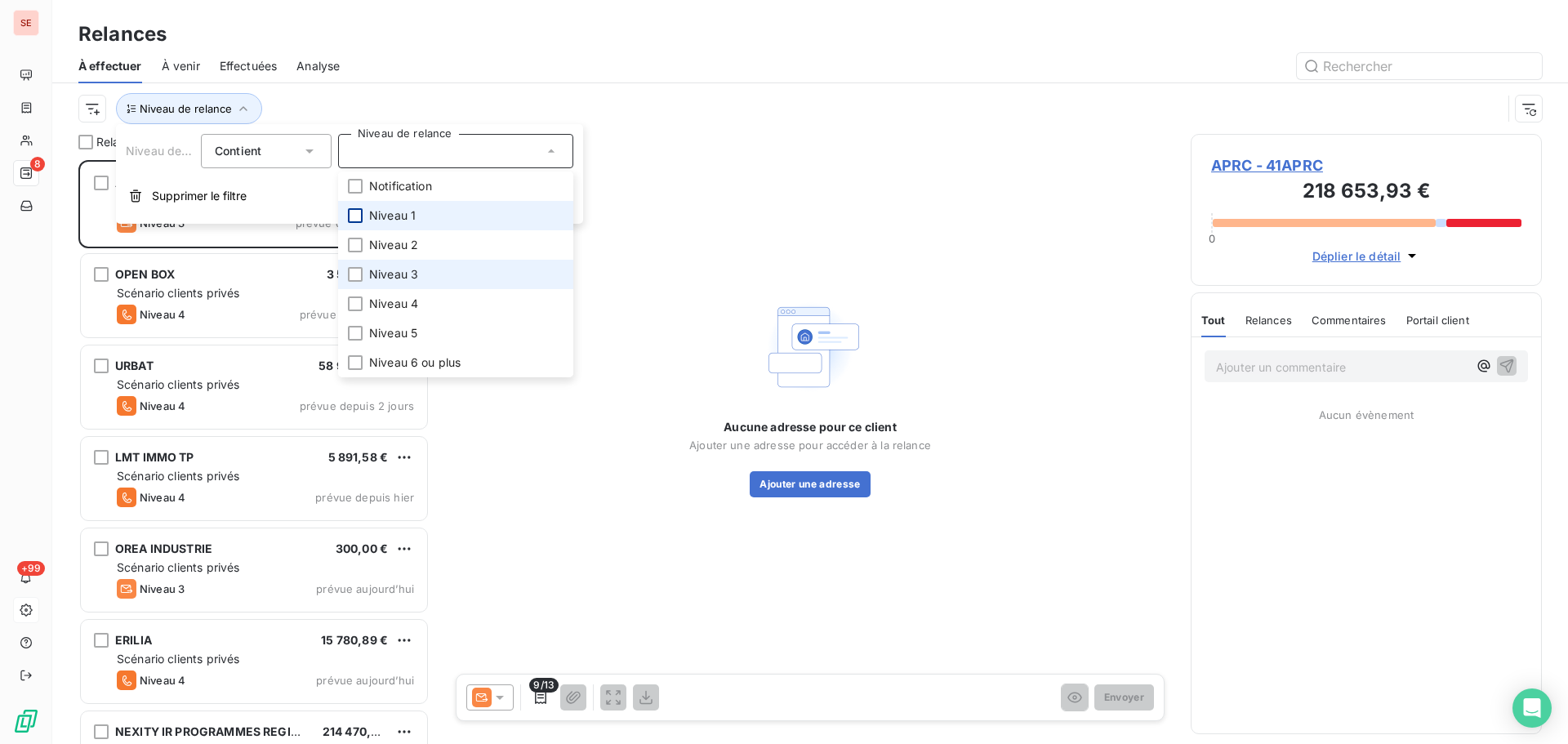
click at [413, 274] on span "Niveau 3" at bounding box center [394, 274] width 49 height 17
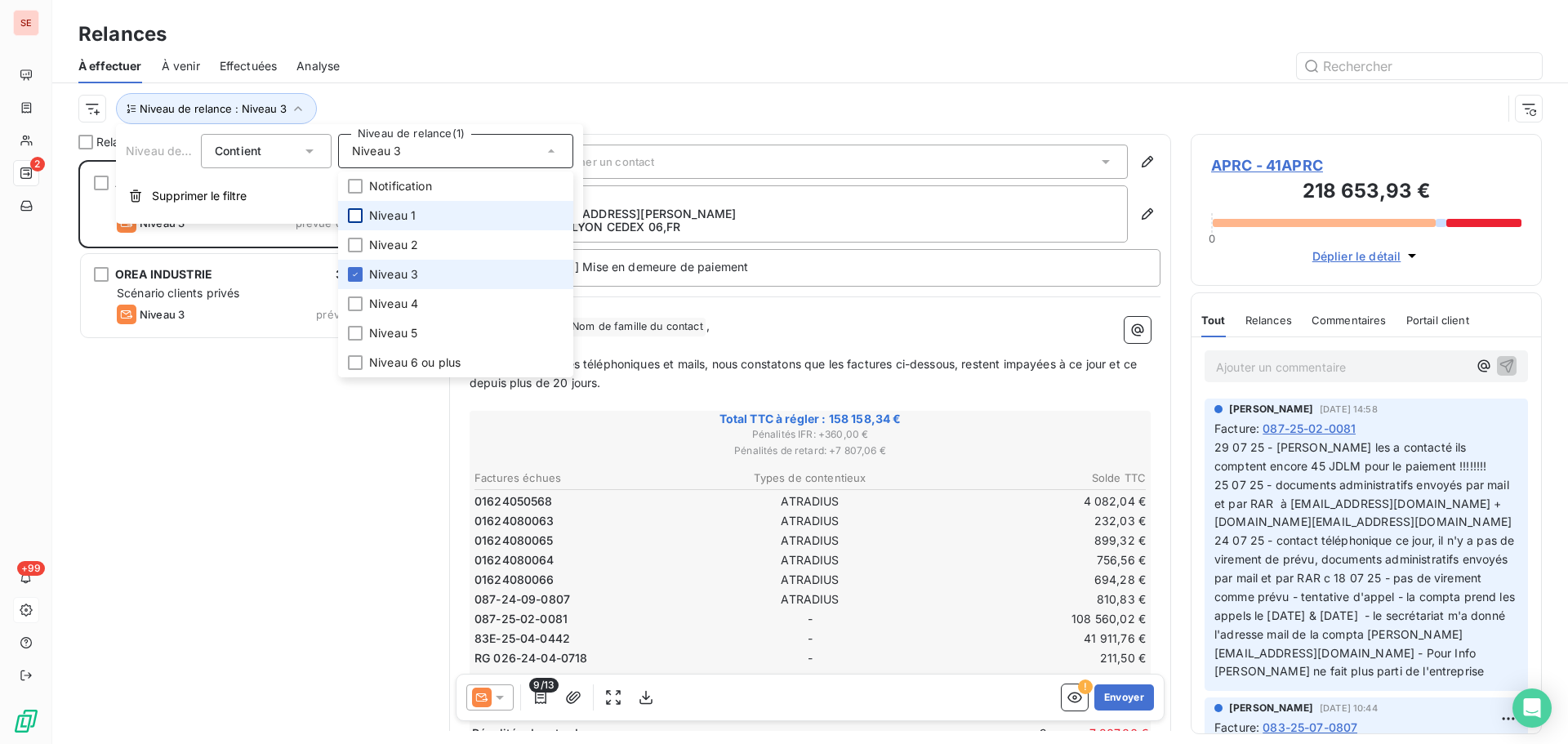
scroll to position [571, 339]
click at [405, 70] on div at bounding box center [951, 66] width 1183 height 26
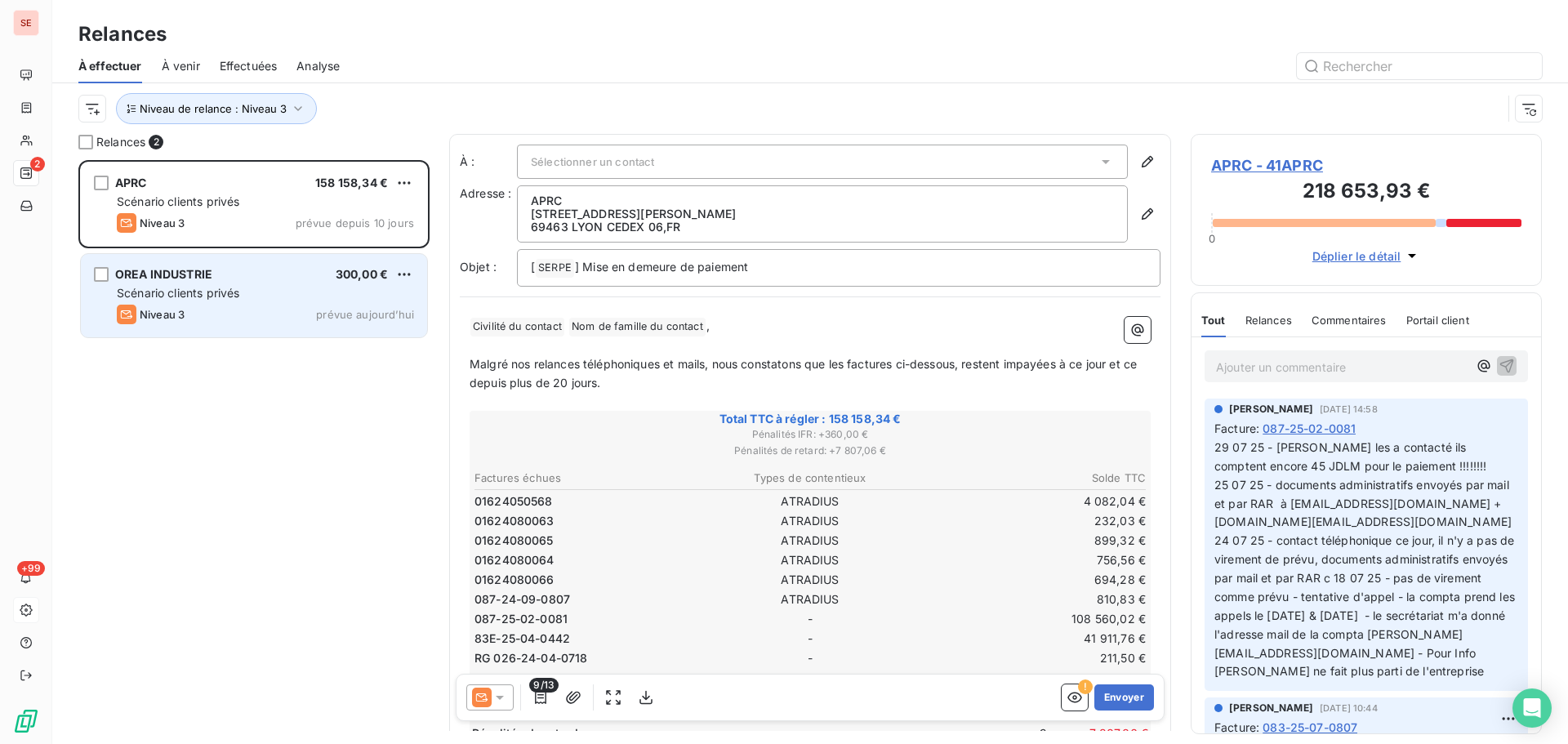
click at [225, 294] on span "Scénario clients privés" at bounding box center [177, 293] width 122 height 14
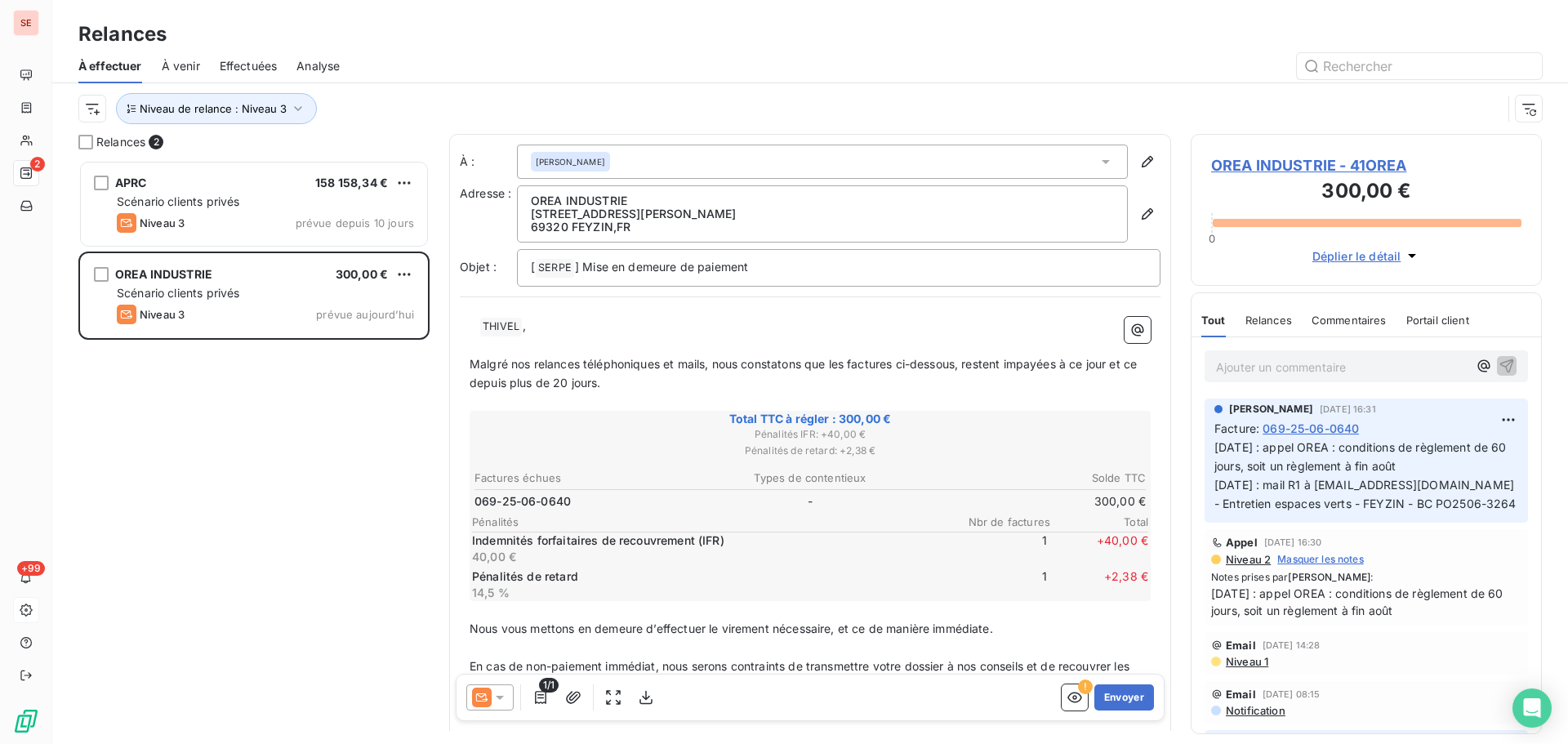
click at [1292, 165] on span "OREA INDUSTRIE - 41OREA" at bounding box center [1366, 166] width 311 height 23
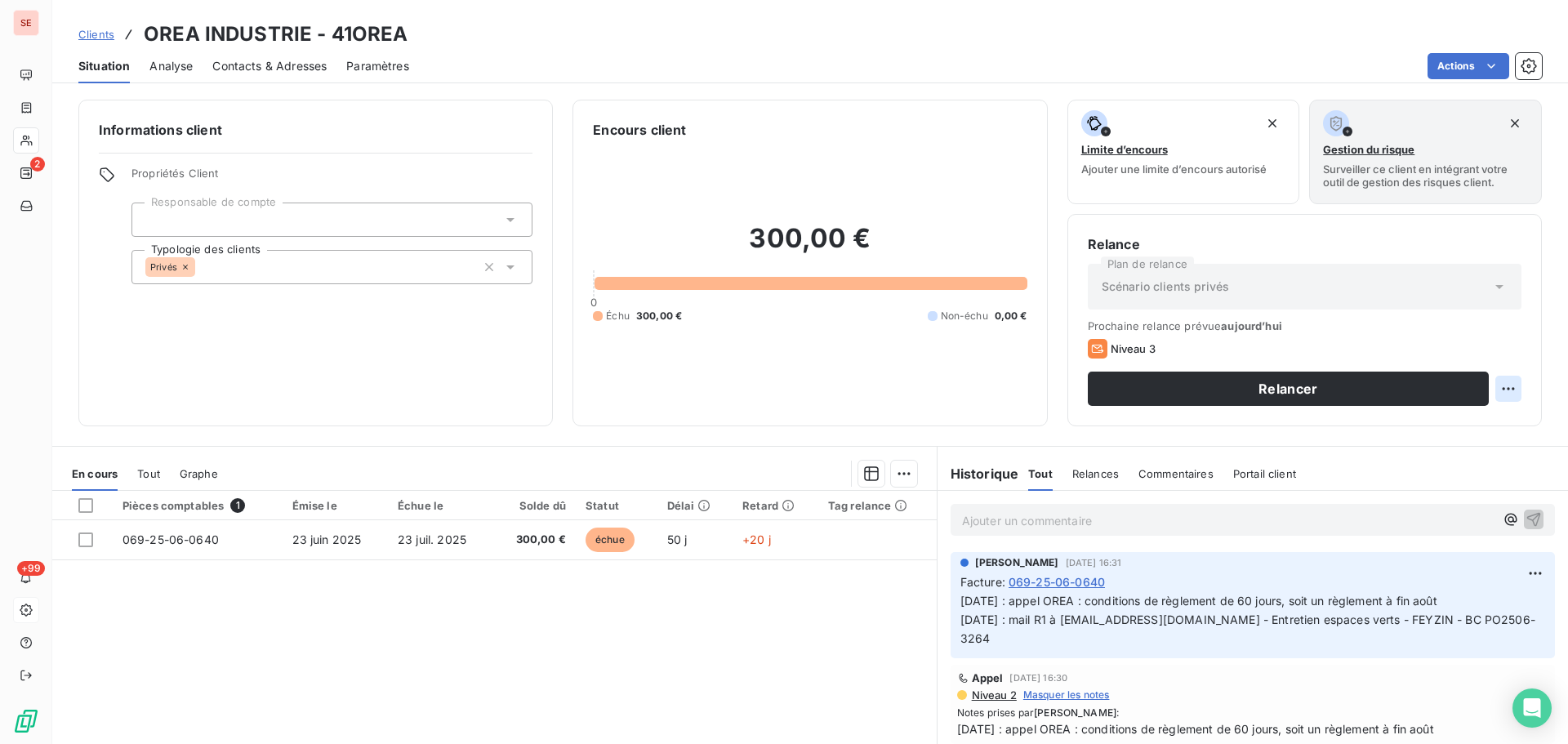
click at [1503, 385] on html "SE 2 +99 Clients OREA INDUSTRIE - 41OREA Situation Analyse Contacts & Adresses …" at bounding box center [784, 372] width 1568 height 744
click at [1473, 424] on div "Replanifier cette action" at bounding box center [1428, 424] width 146 height 26
select select "7"
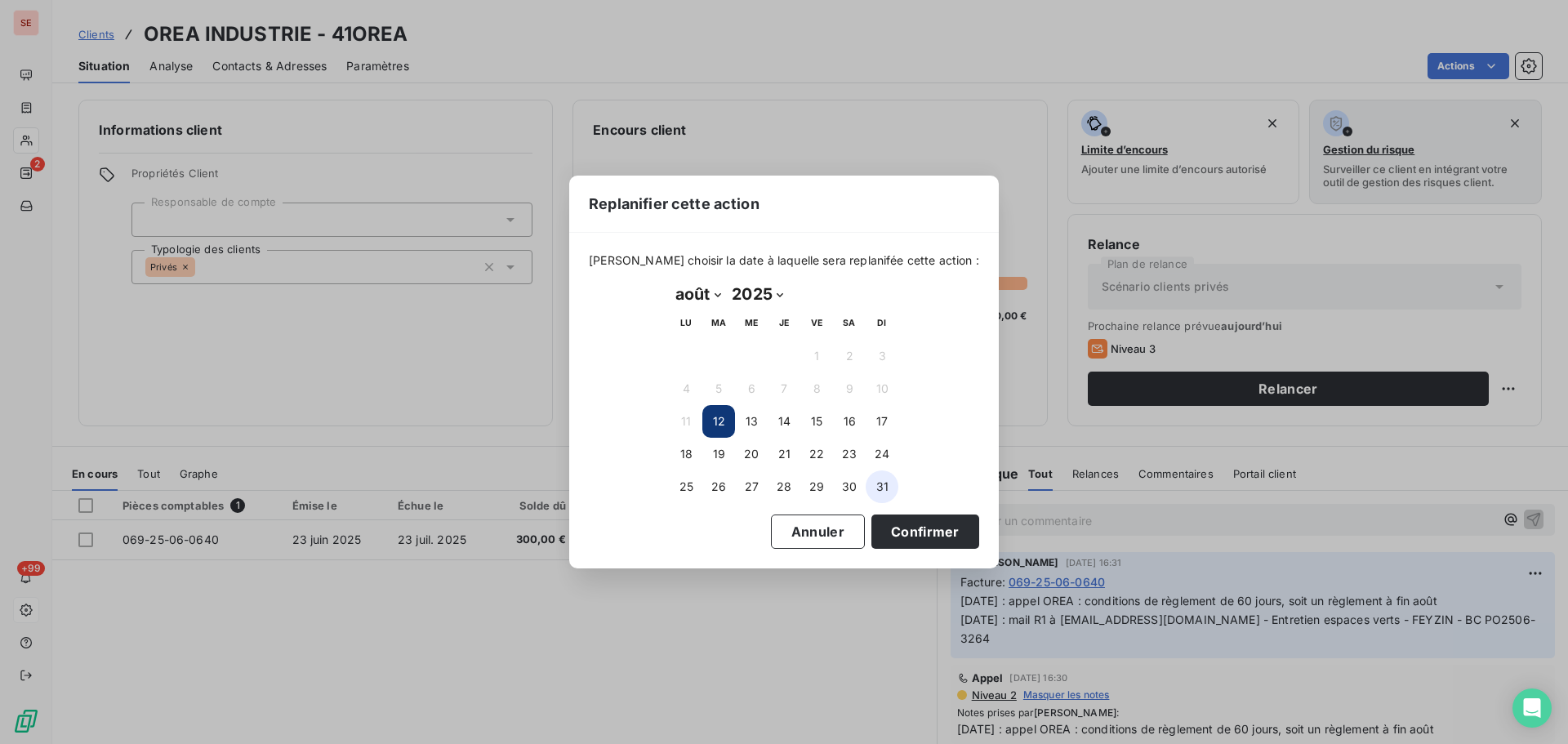
click at [885, 483] on button "31" at bounding box center [881, 486] width 32 height 32
click at [890, 527] on button "Confirmer" at bounding box center [925, 531] width 108 height 34
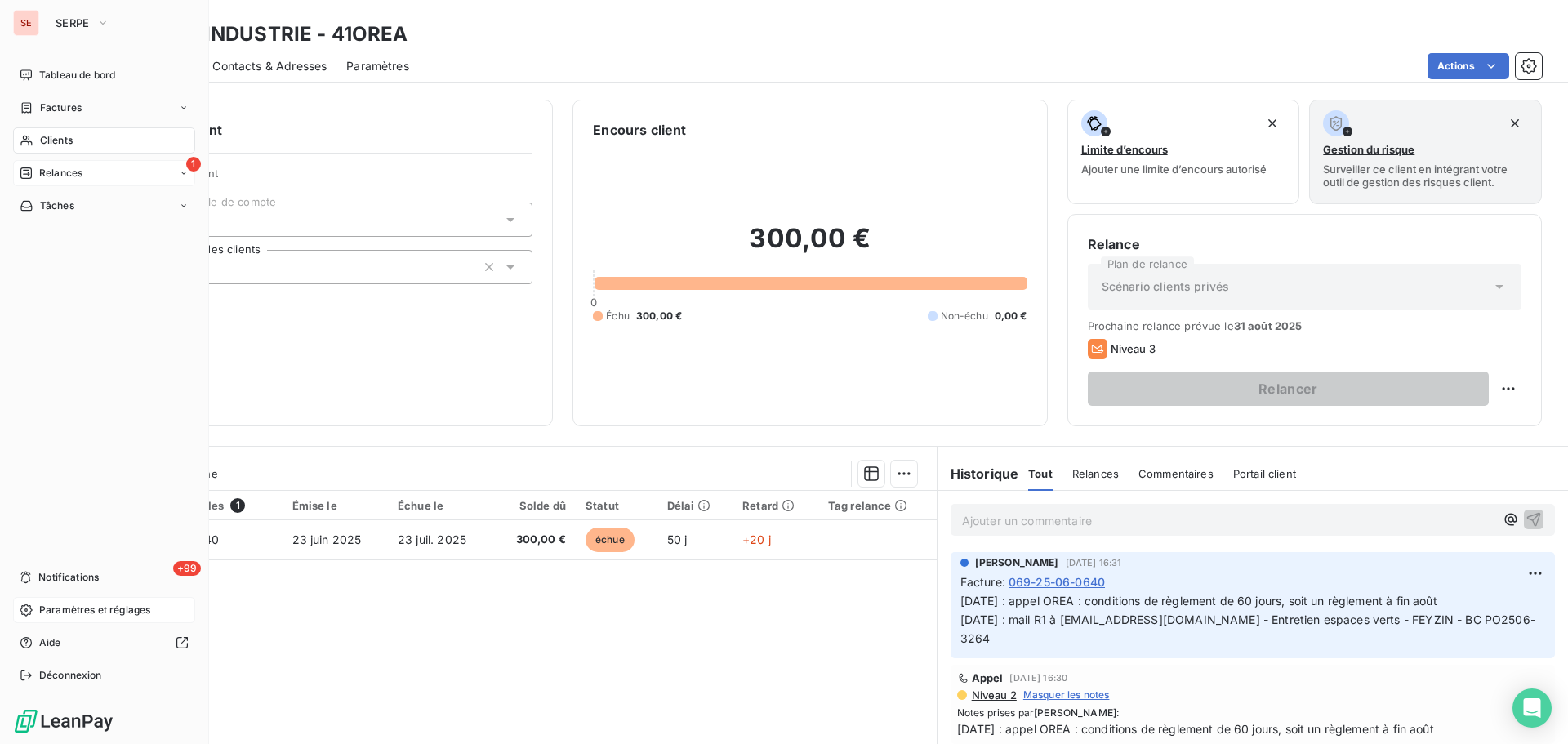
click at [83, 170] on div "1 Relances" at bounding box center [104, 173] width 182 height 26
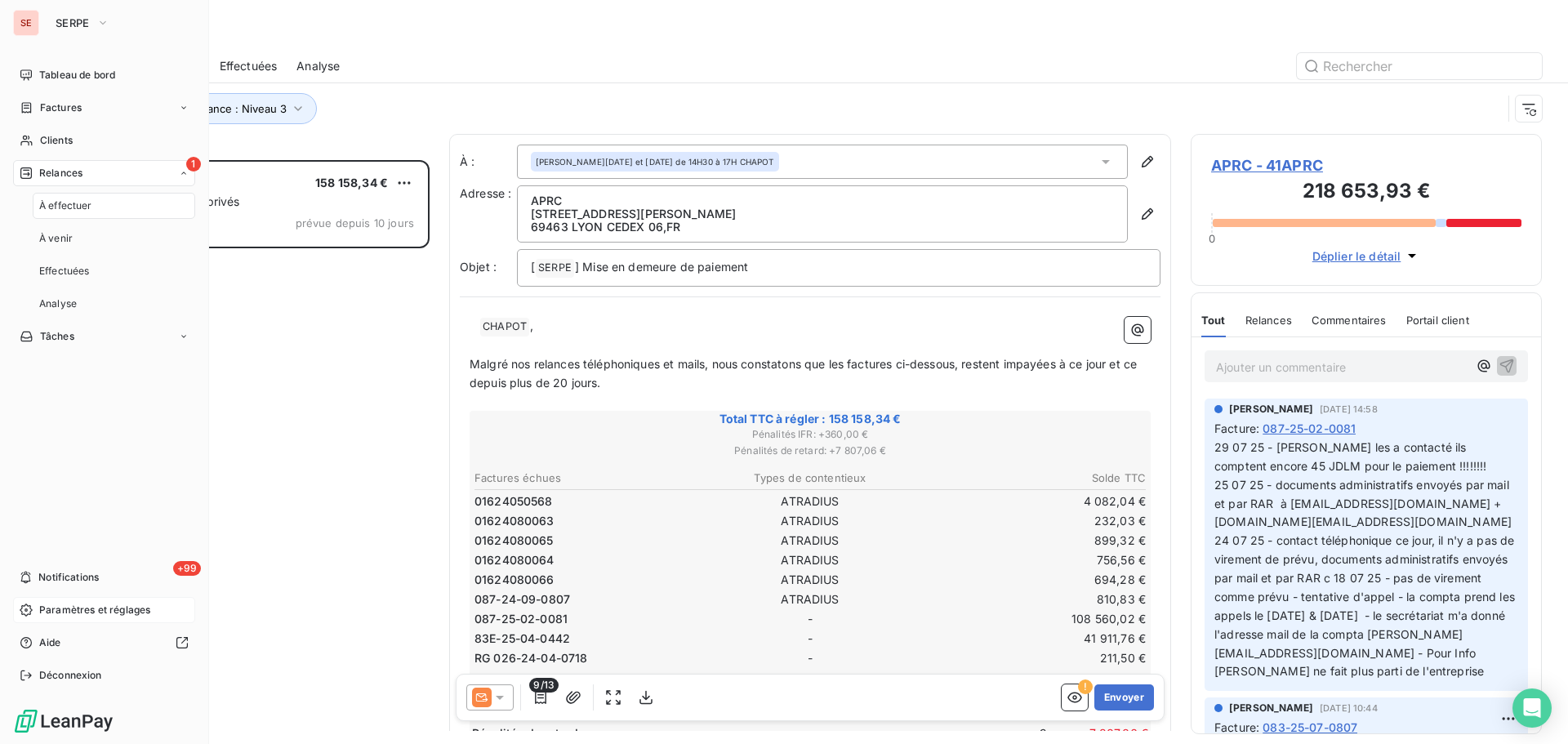
scroll to position [571, 339]
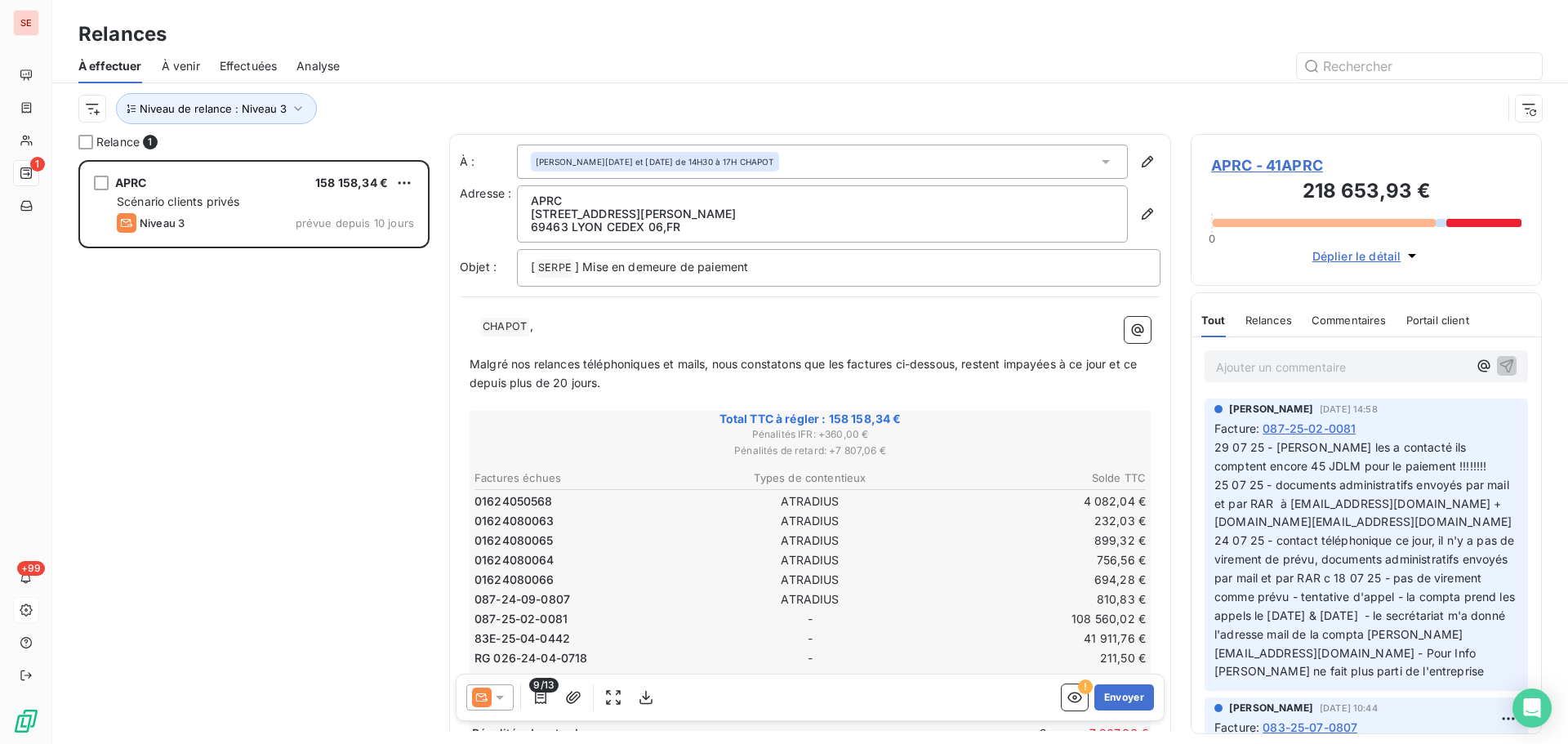
click at [292, 395] on div "APRC 158 158,34 € Scénario clients privés Niveau 3 prévue depuis 10 jours" at bounding box center [254, 452] width 351 height 584
click at [293, 111] on icon "button" at bounding box center [298, 109] width 17 height 17
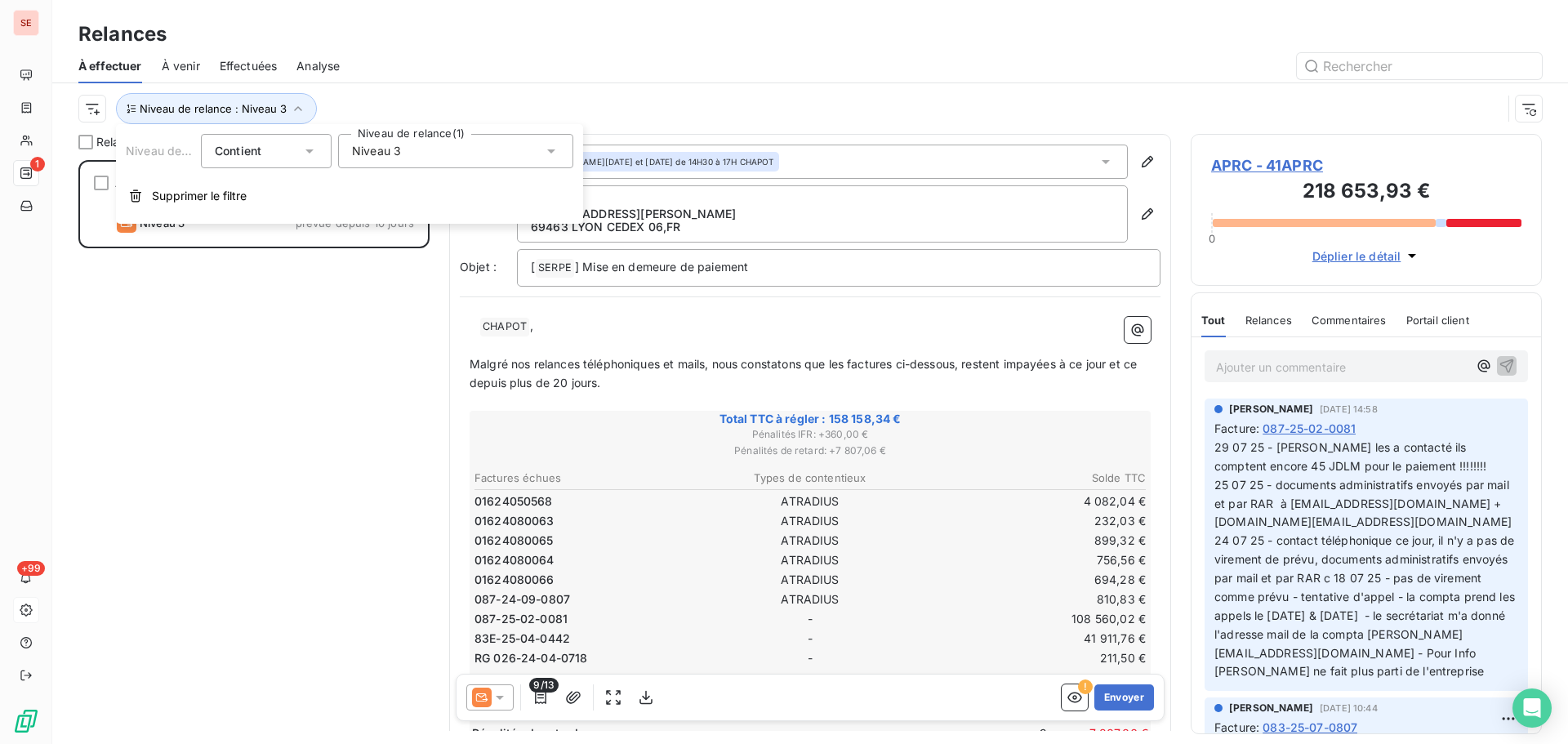
click at [442, 143] on div "Niveau 3" at bounding box center [456, 151] width 235 height 34
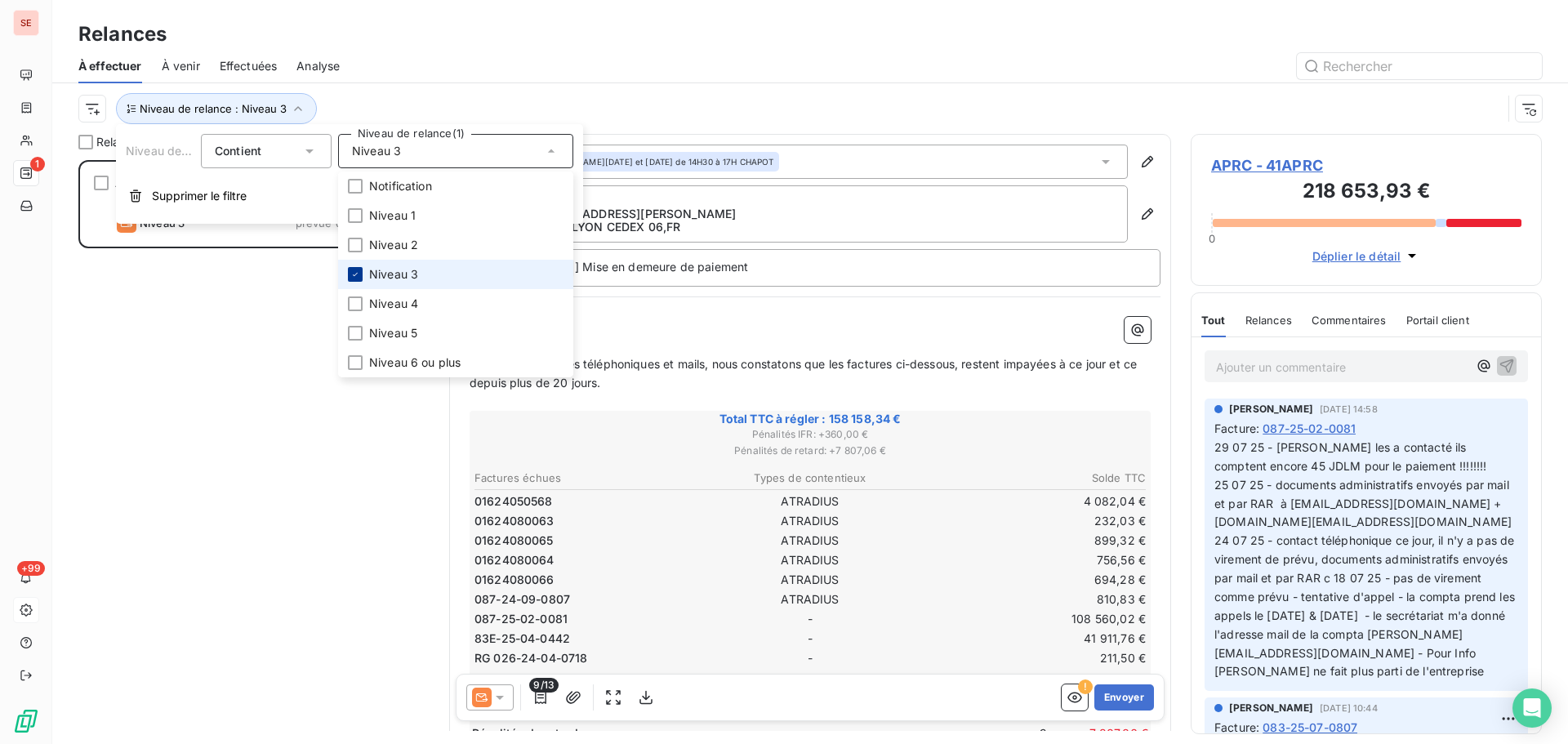
click at [352, 273] on icon at bounding box center [356, 274] width 10 height 10
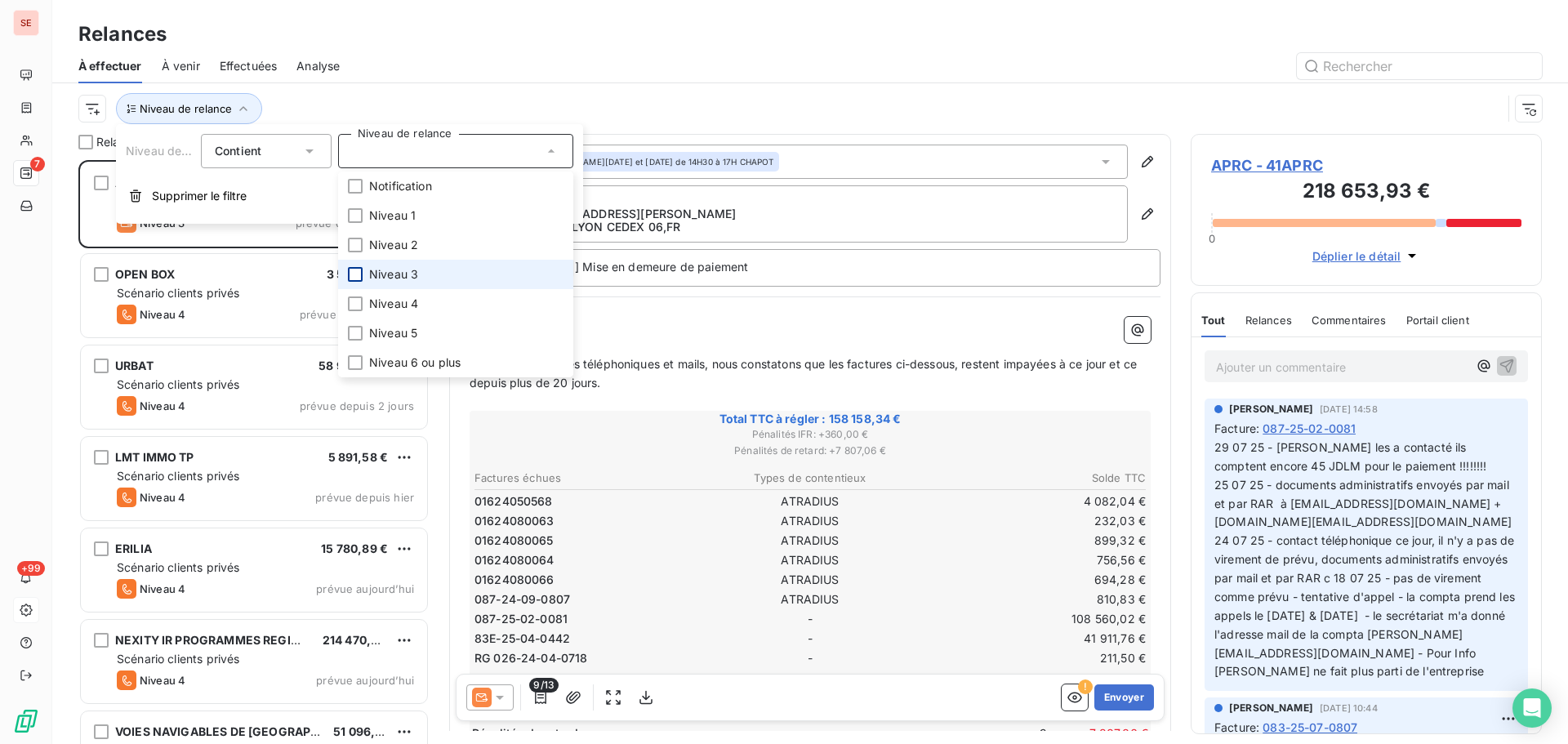
click at [477, 68] on div at bounding box center [951, 66] width 1183 height 26
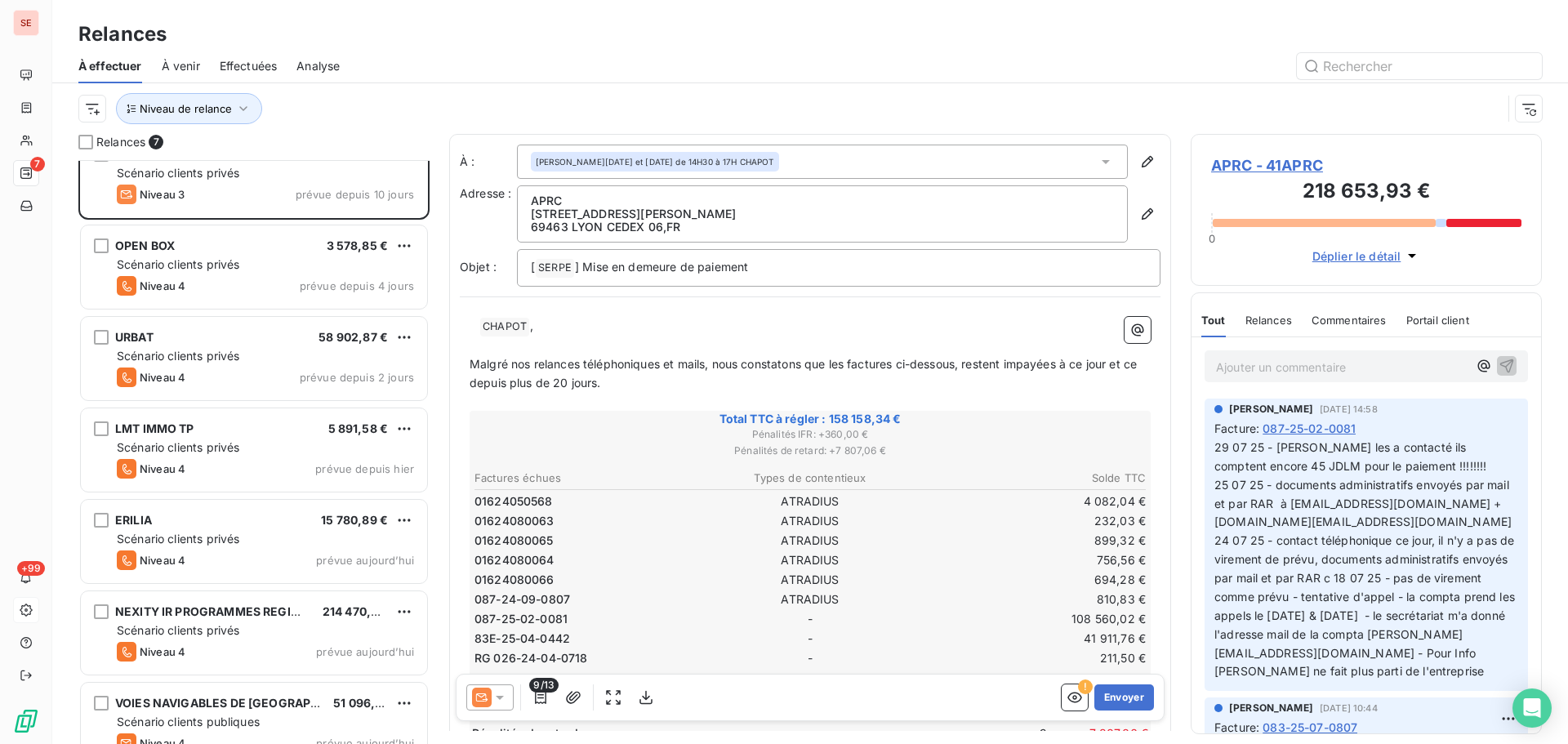
scroll to position [57, 0]
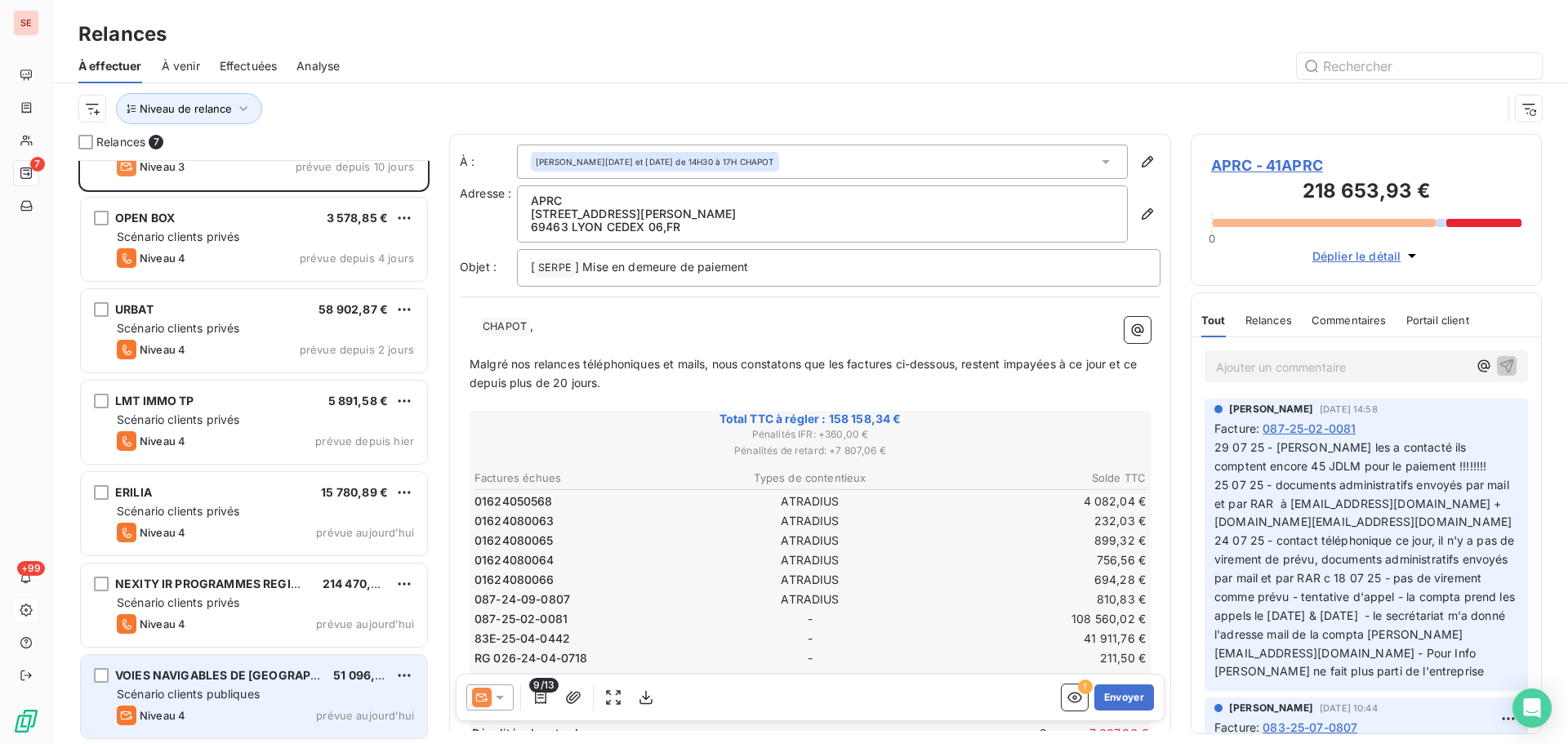
click at [208, 696] on span "Scénario clients publiques" at bounding box center [188, 694] width 143 height 14
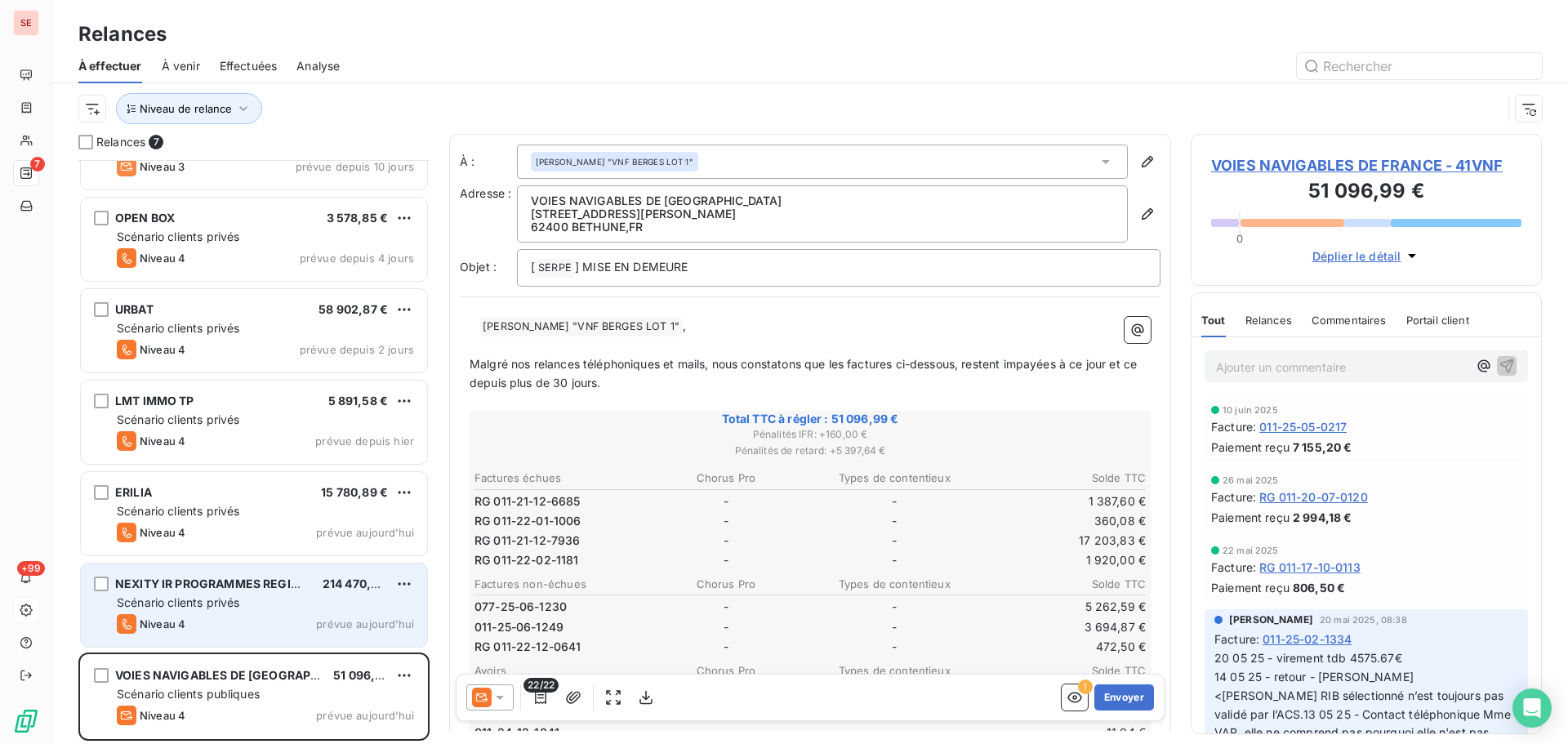
click at [302, 592] on div "NEXITY IR PROGRAMMES REGION SUD" at bounding box center [213, 584] width 194 height 17
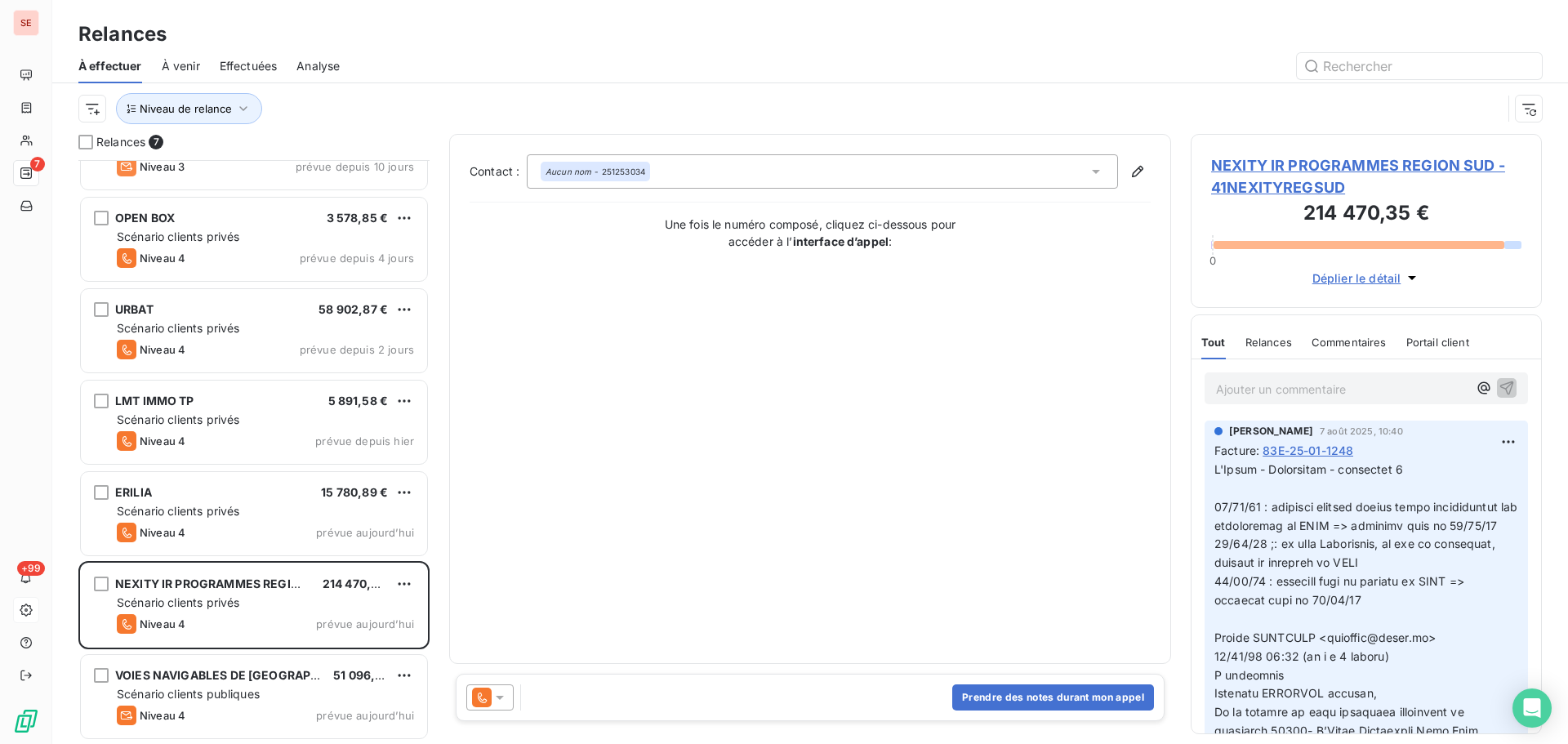
click at [1241, 166] on span "NEXITY IR PROGRAMMES REGION SUD - 41NEXITYREGSUD" at bounding box center [1366, 176] width 311 height 44
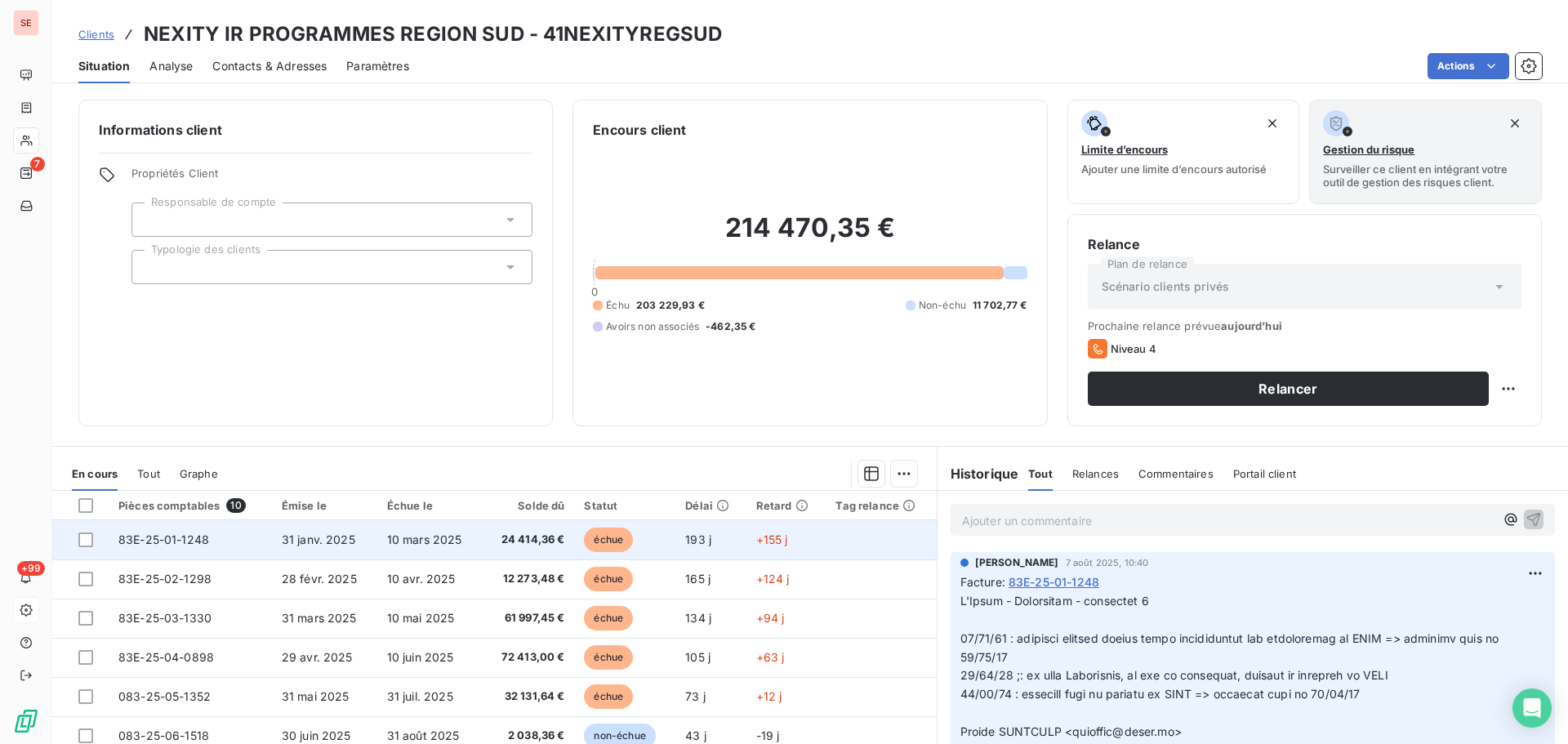
click at [332, 549] on td "31 janv. 2025" at bounding box center [325, 540] width 106 height 39
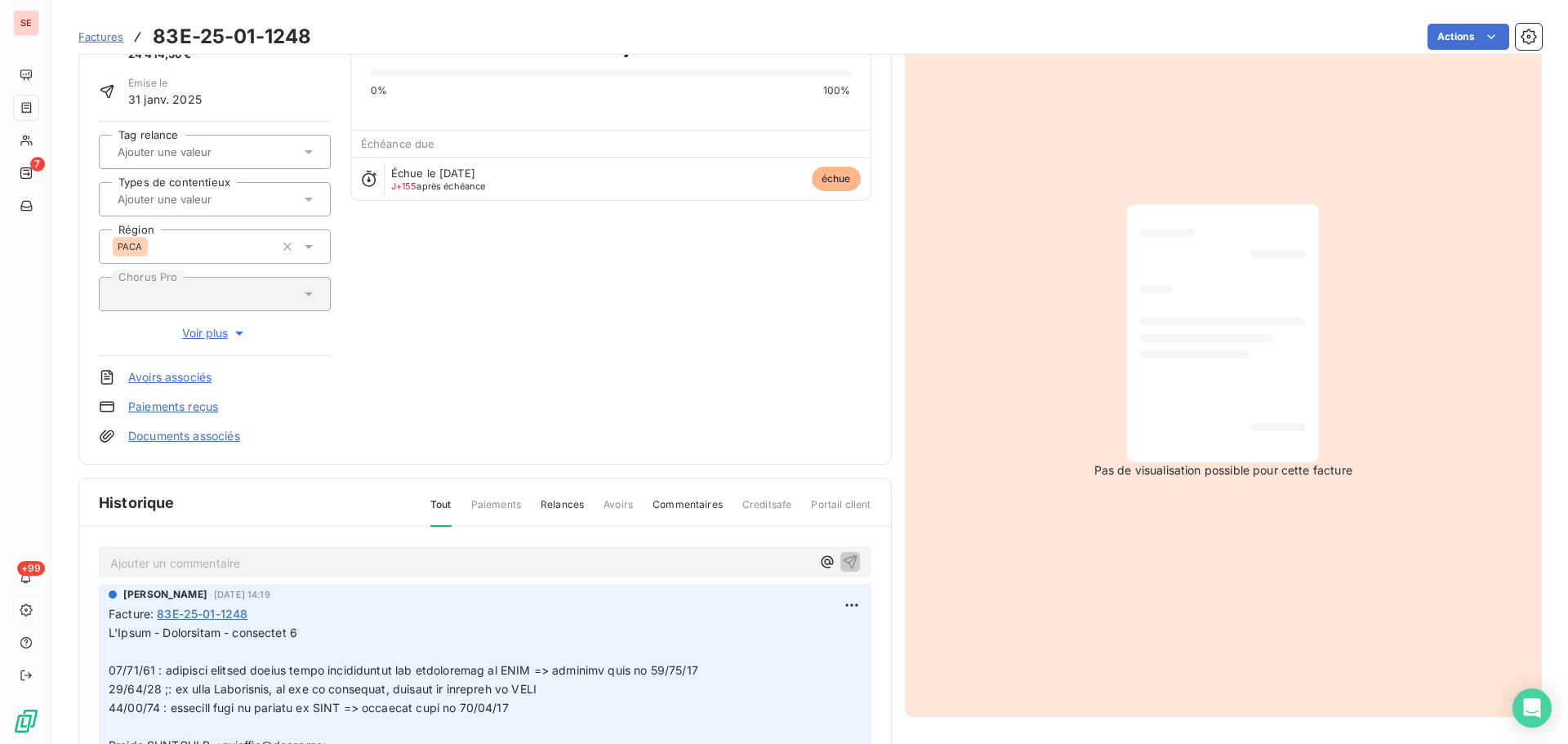
scroll to position [238, 0]
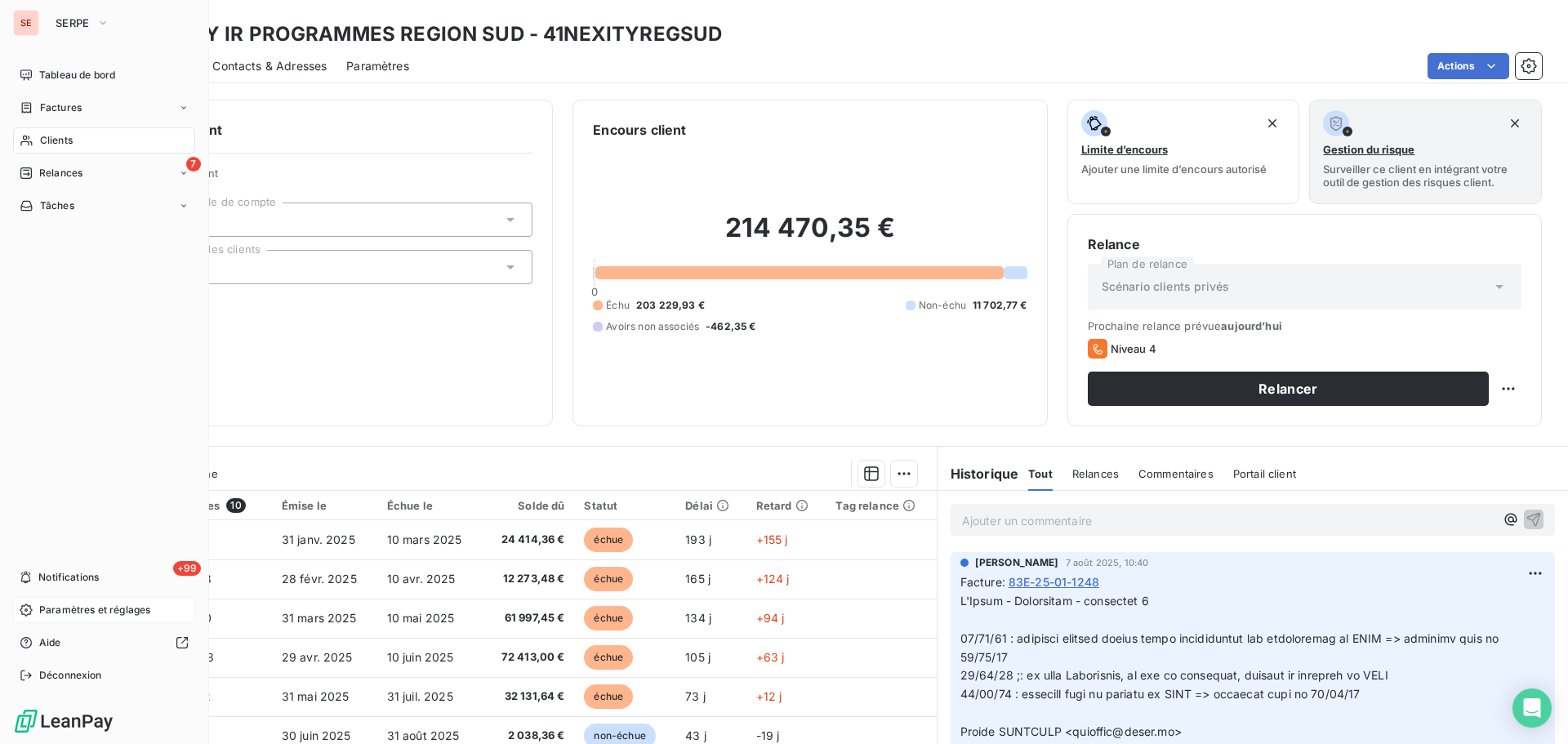
click at [70, 174] on span "Relances" at bounding box center [61, 173] width 43 height 15
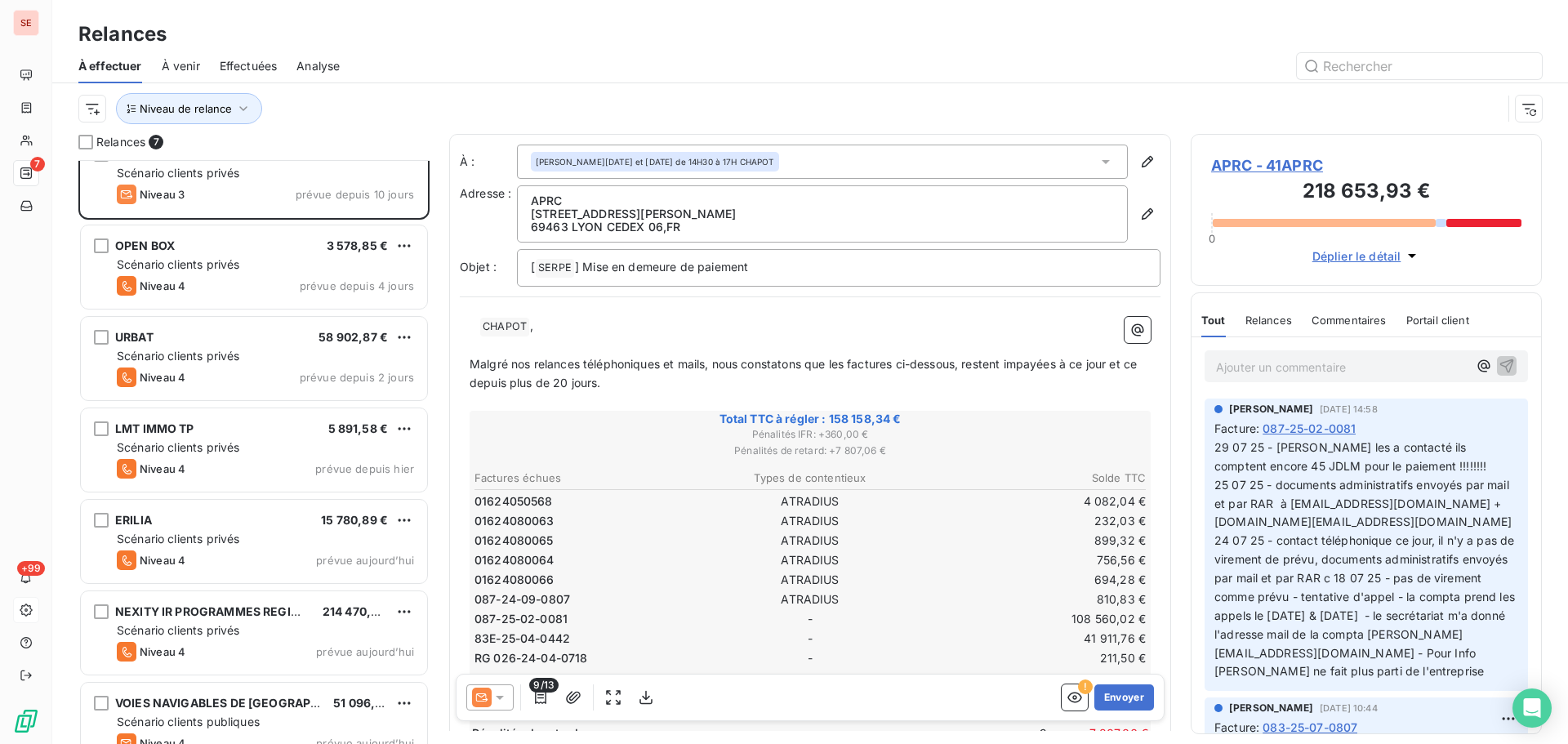
scroll to position [57, 0]
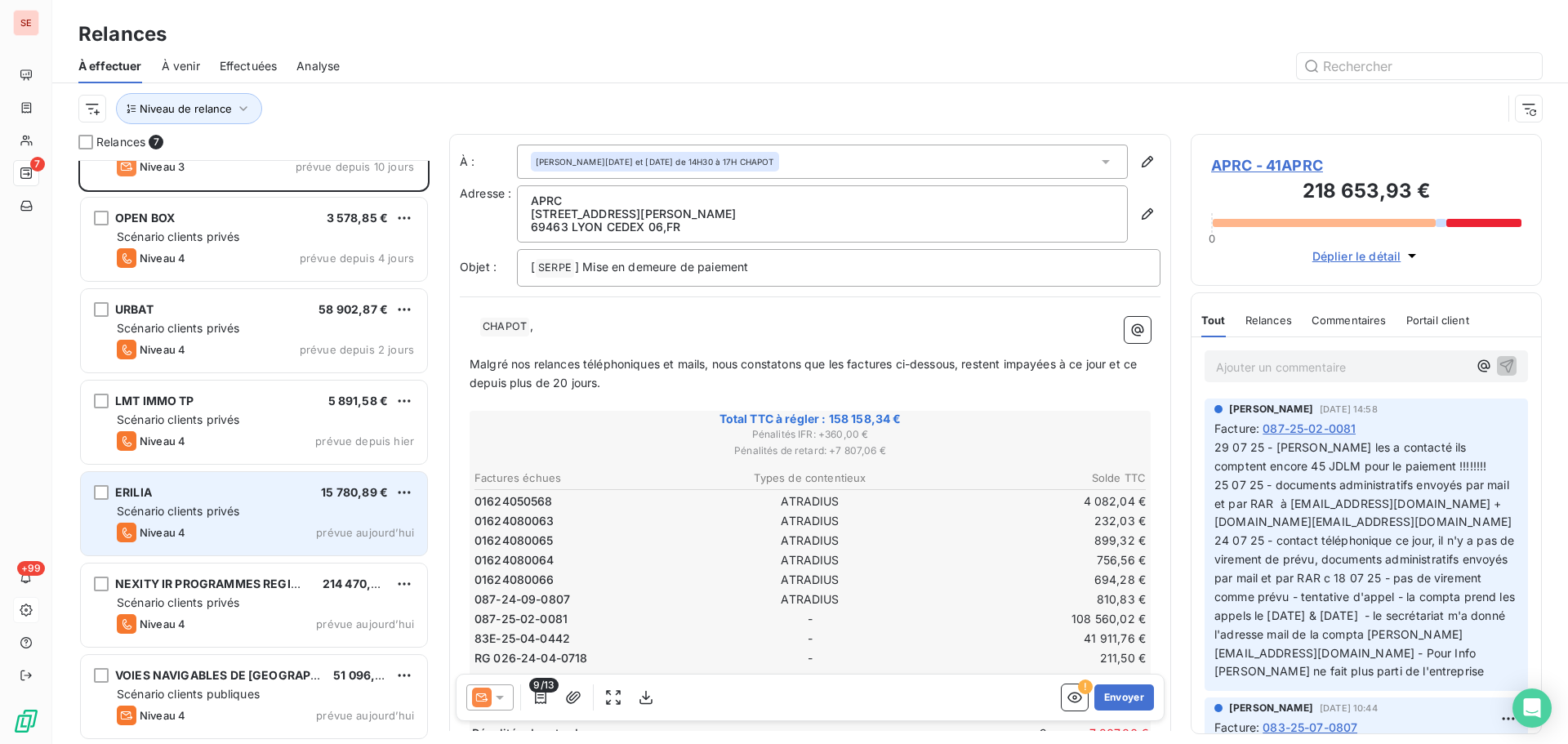
click at [242, 521] on div "ERILIA 15 780,89 € Scénario clients privés Niveau 4 prévue aujourd’hui" at bounding box center [254, 514] width 346 height 83
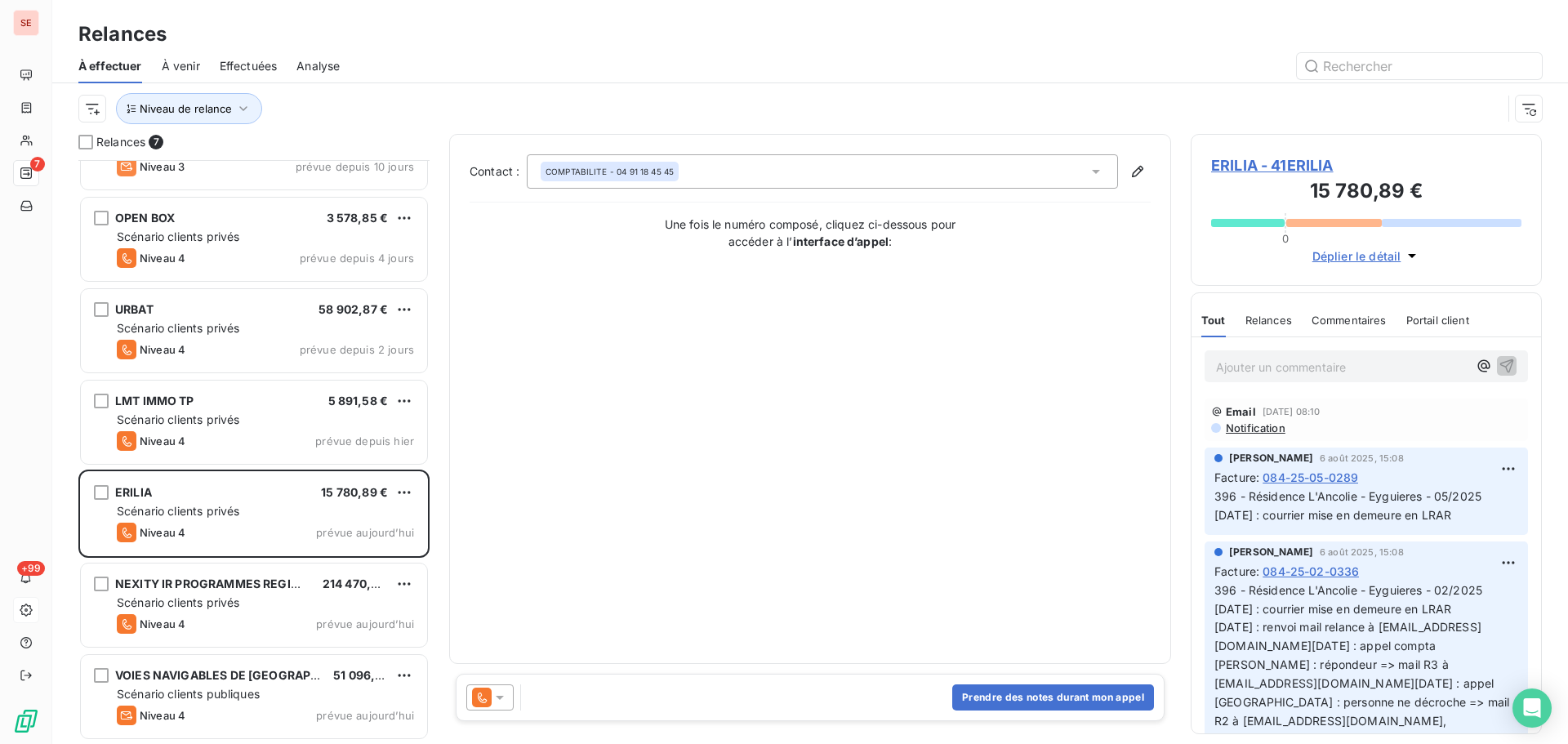
click at [1231, 166] on span "ERILIA - 41ERILIA" at bounding box center [1366, 166] width 311 height 23
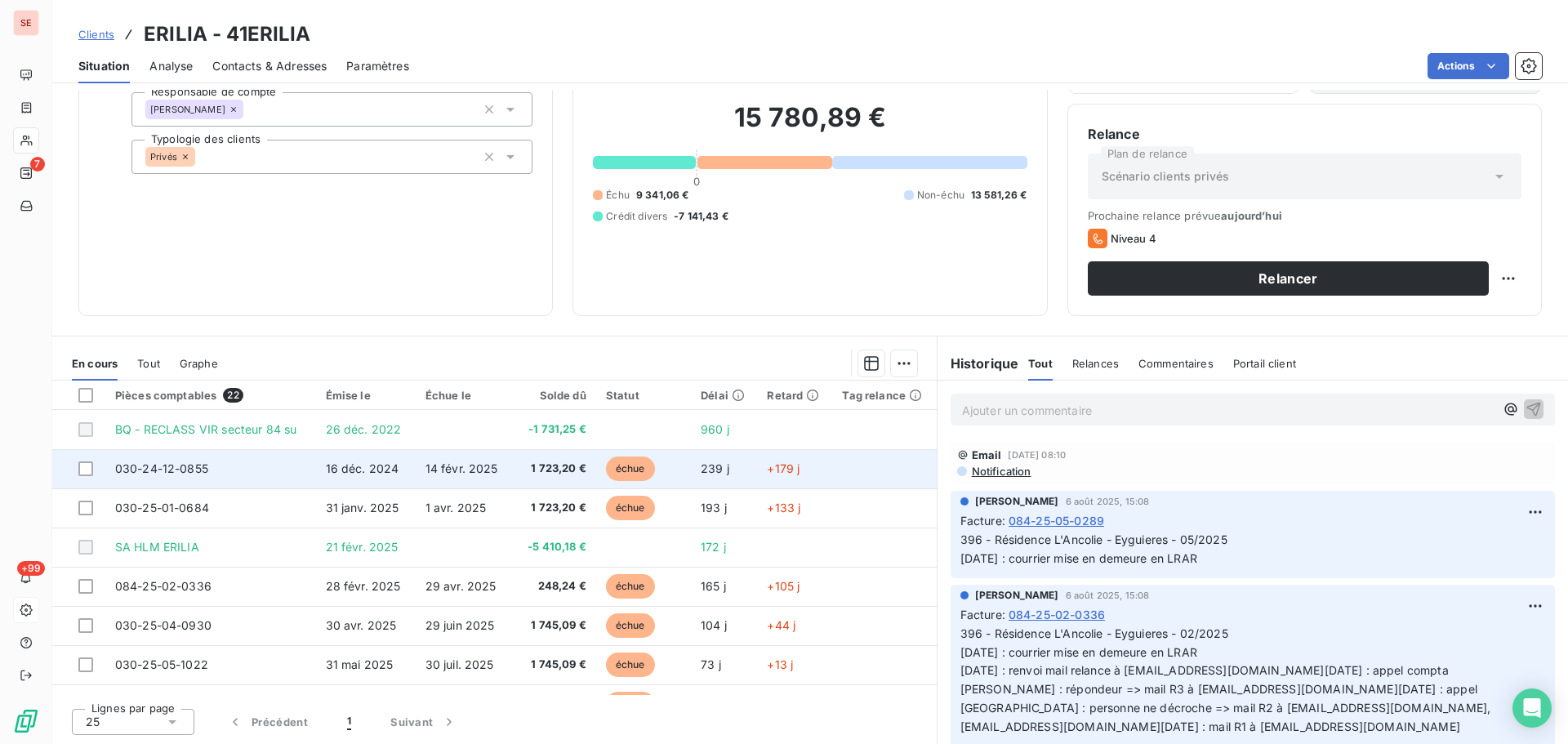
click at [227, 472] on td "030-24-12-0855" at bounding box center [211, 469] width 211 height 39
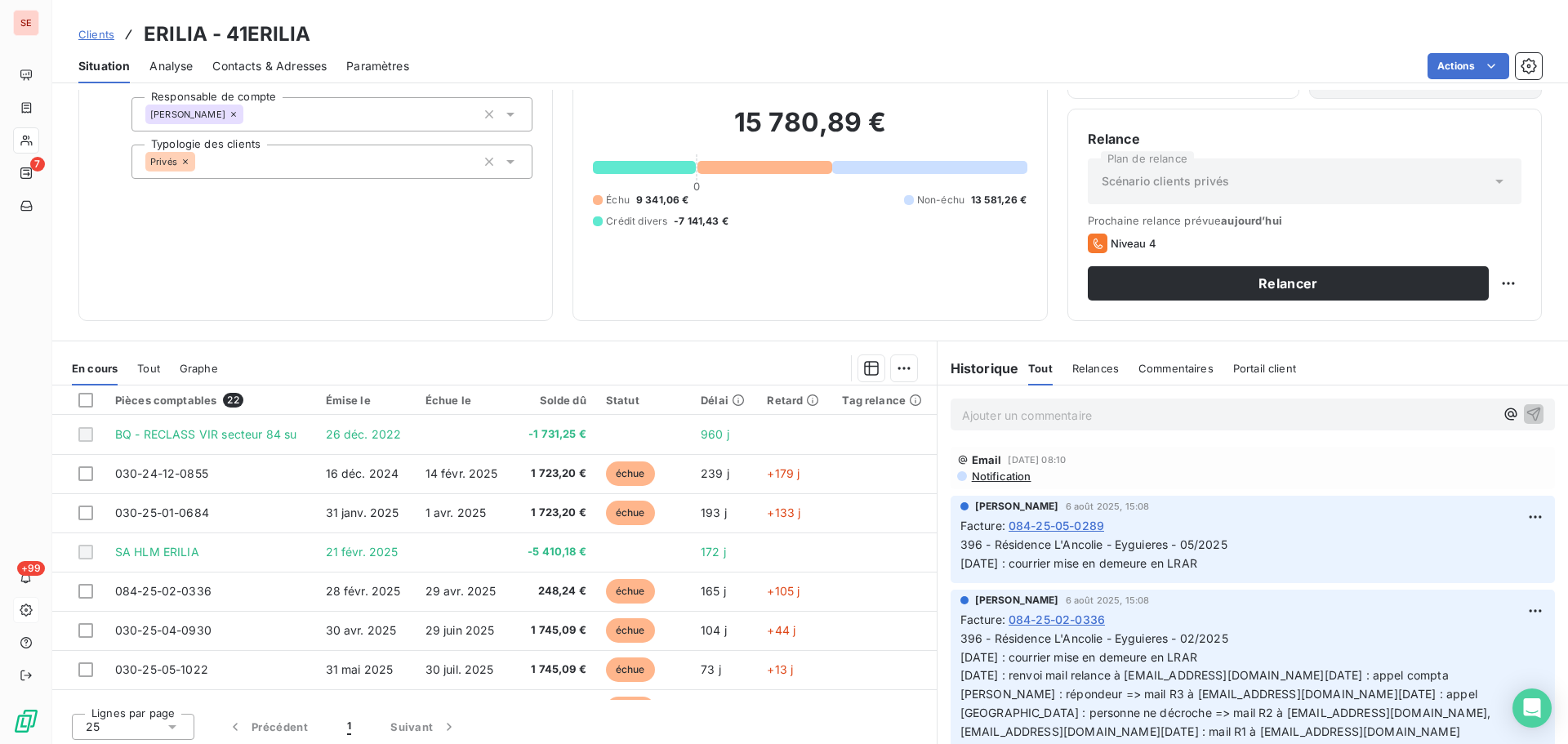
scroll to position [111, 0]
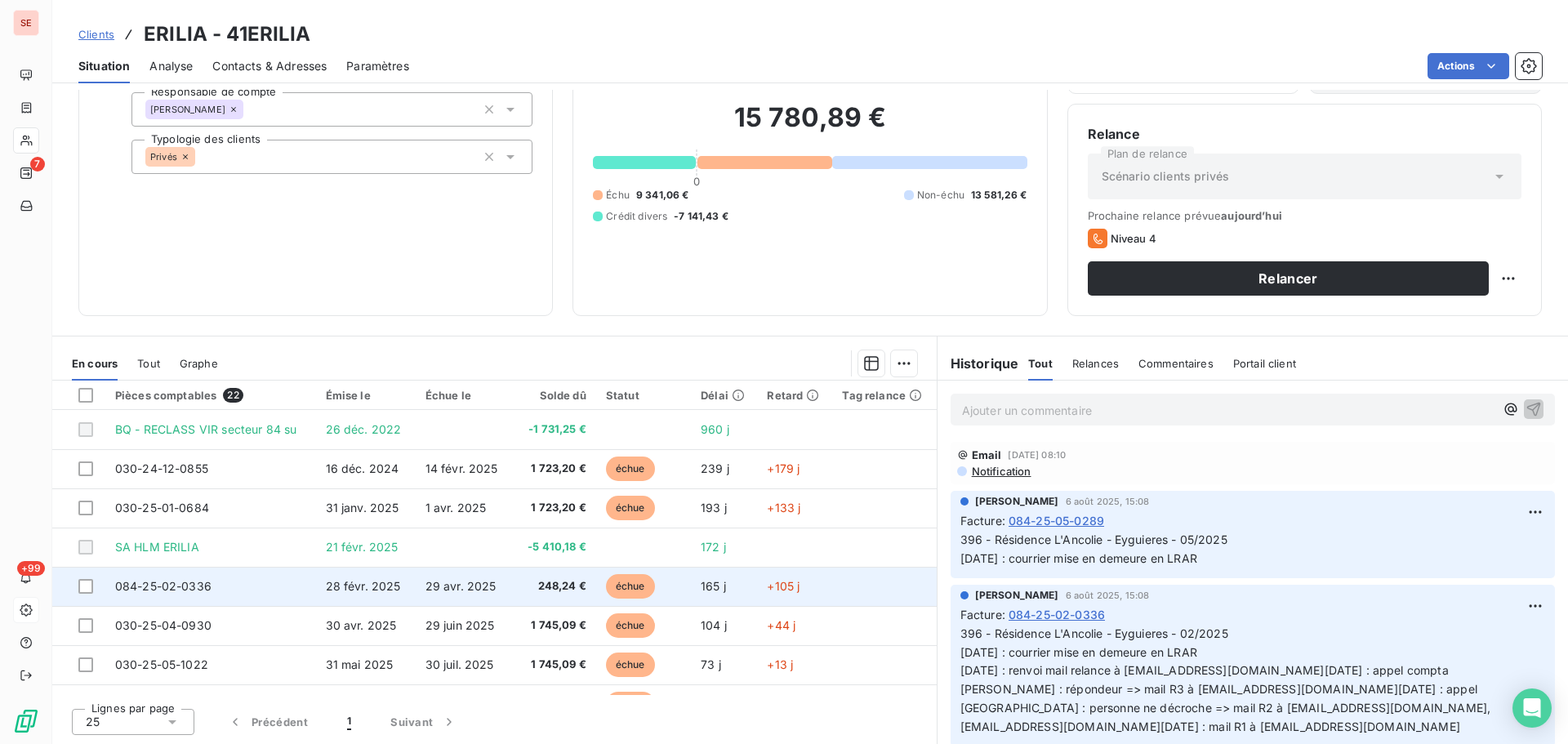
click at [438, 582] on span "29 avr. 2025" at bounding box center [461, 586] width 72 height 14
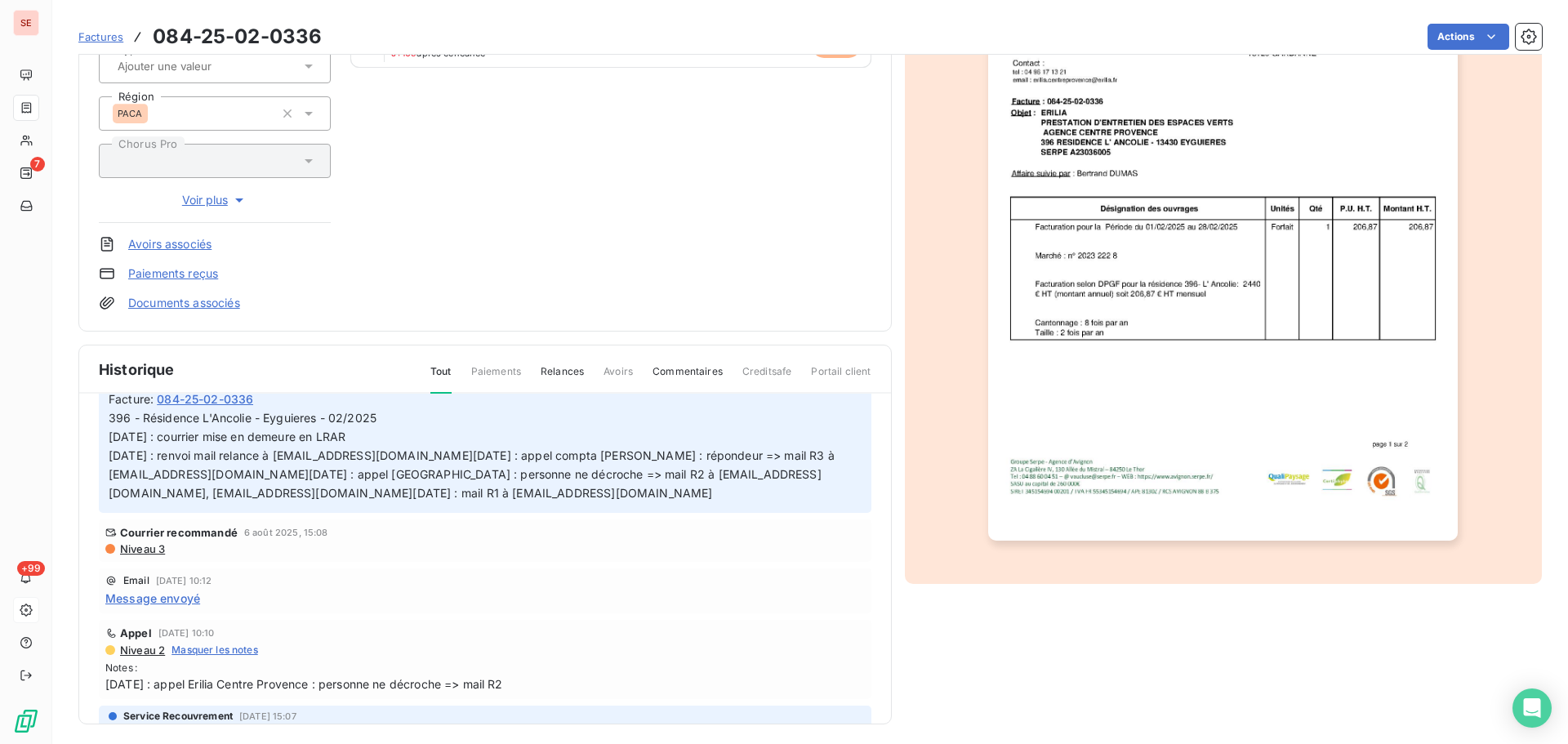
scroll to position [238, 0]
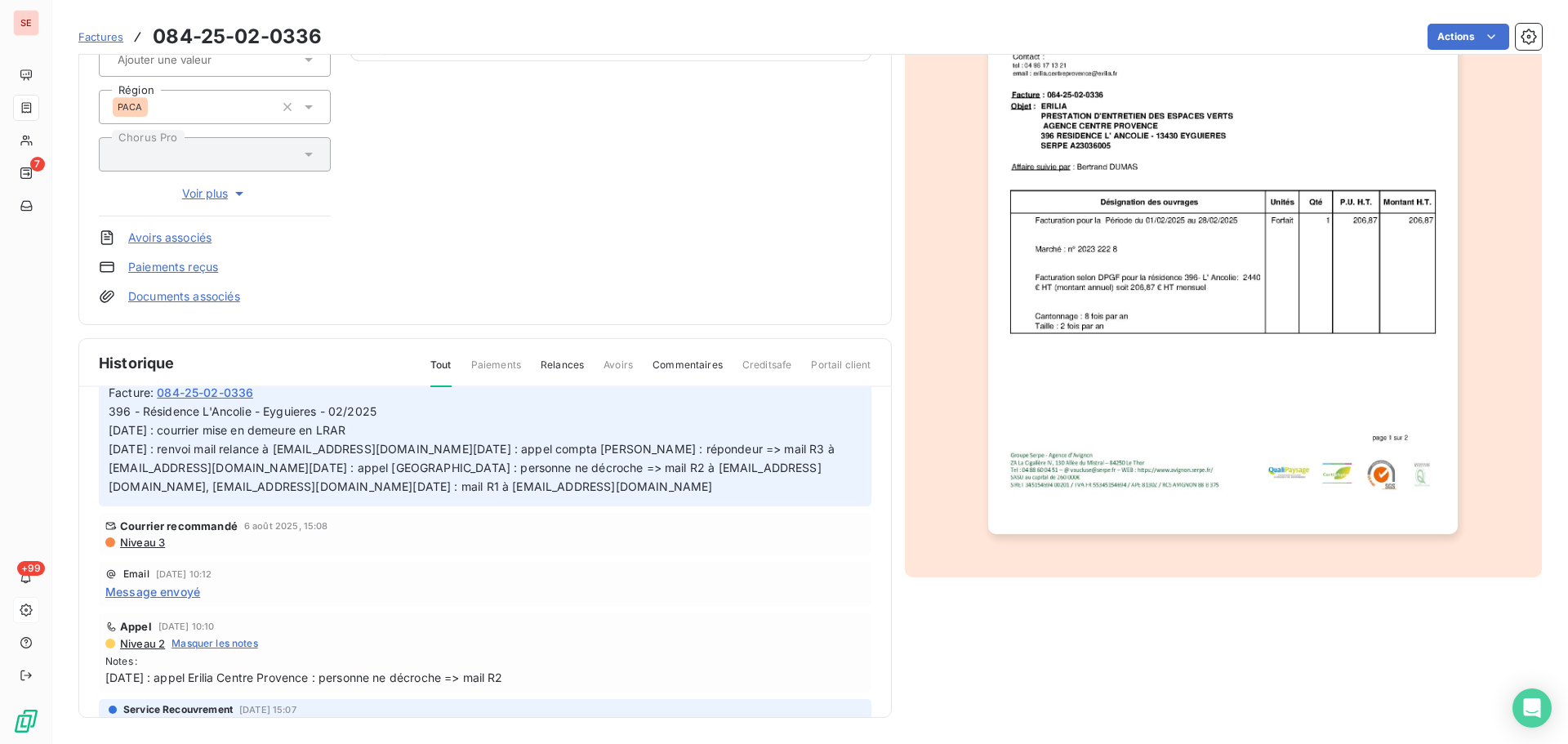
click at [150, 549] on span "Niveau 3" at bounding box center [142, 542] width 47 height 13
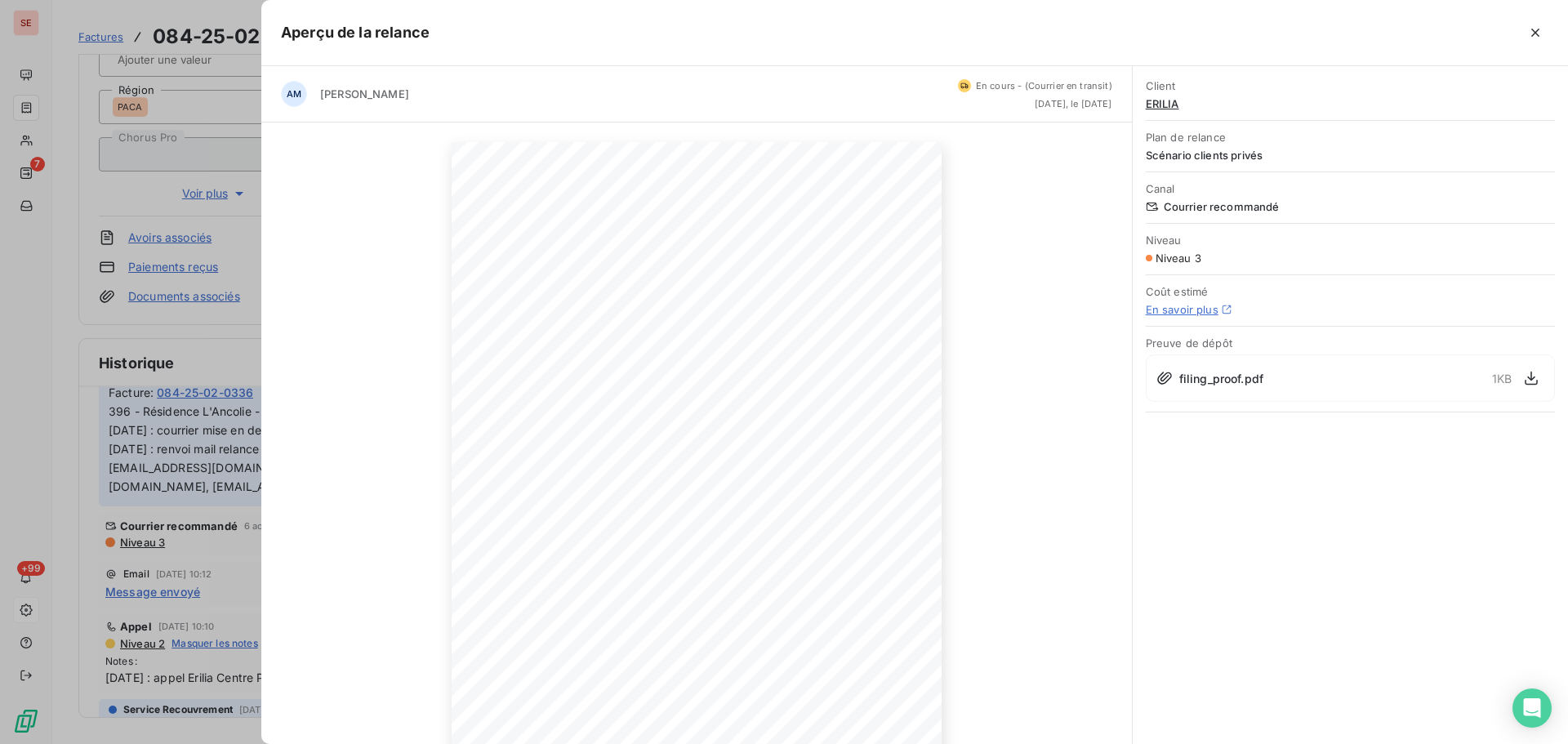
click at [20, 445] on div at bounding box center [784, 372] width 1568 height 744
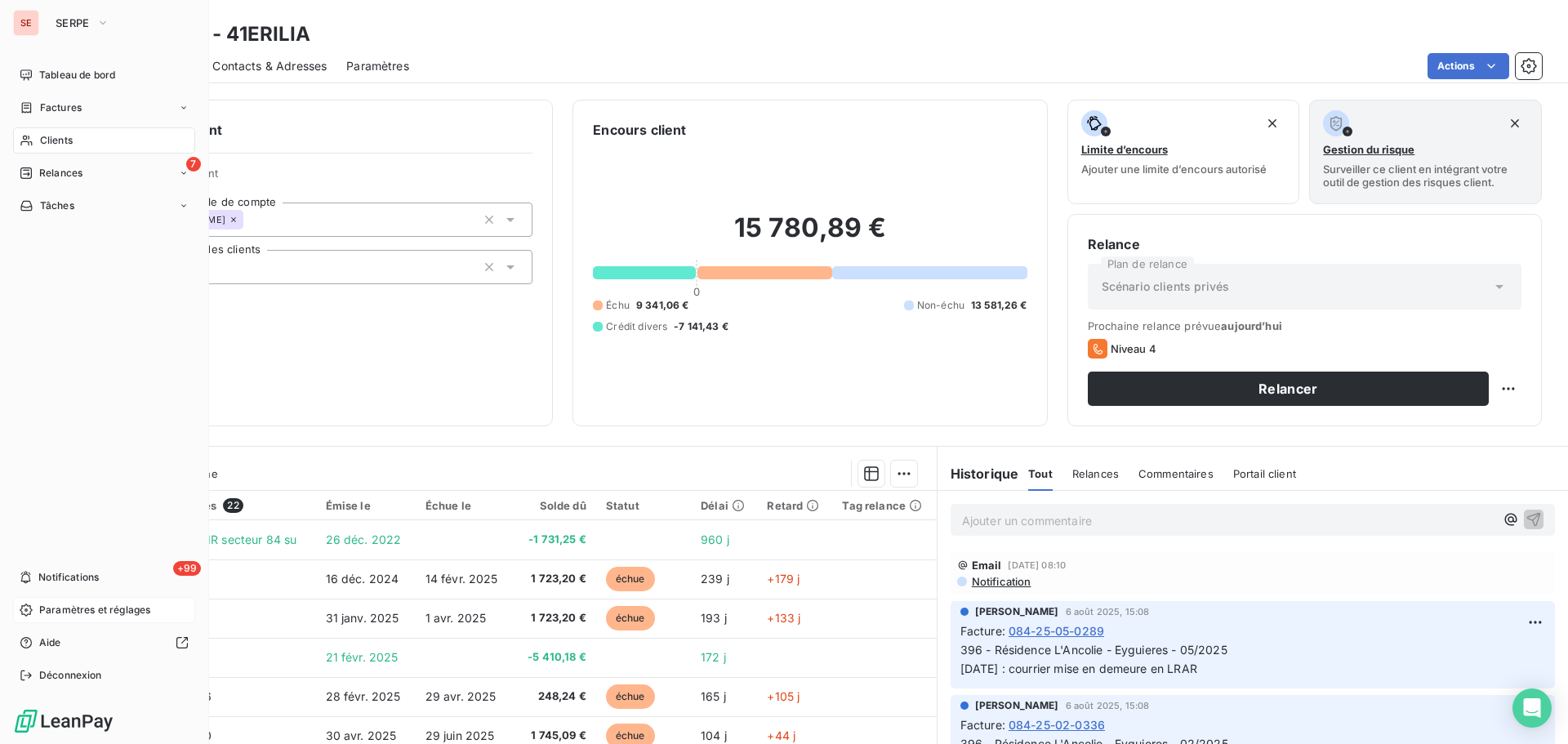
click at [76, 176] on span "Relances" at bounding box center [61, 173] width 43 height 15
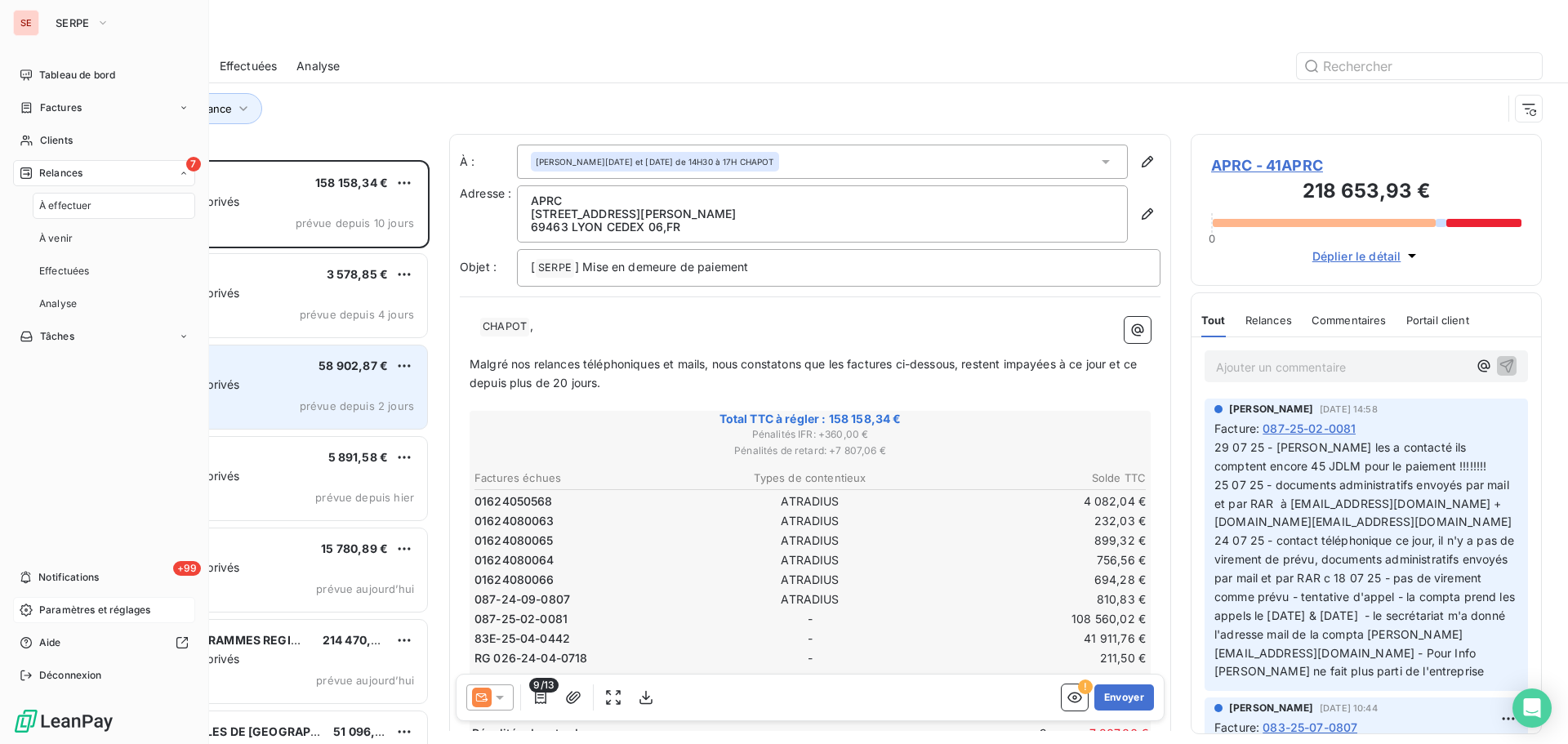
scroll to position [571, 339]
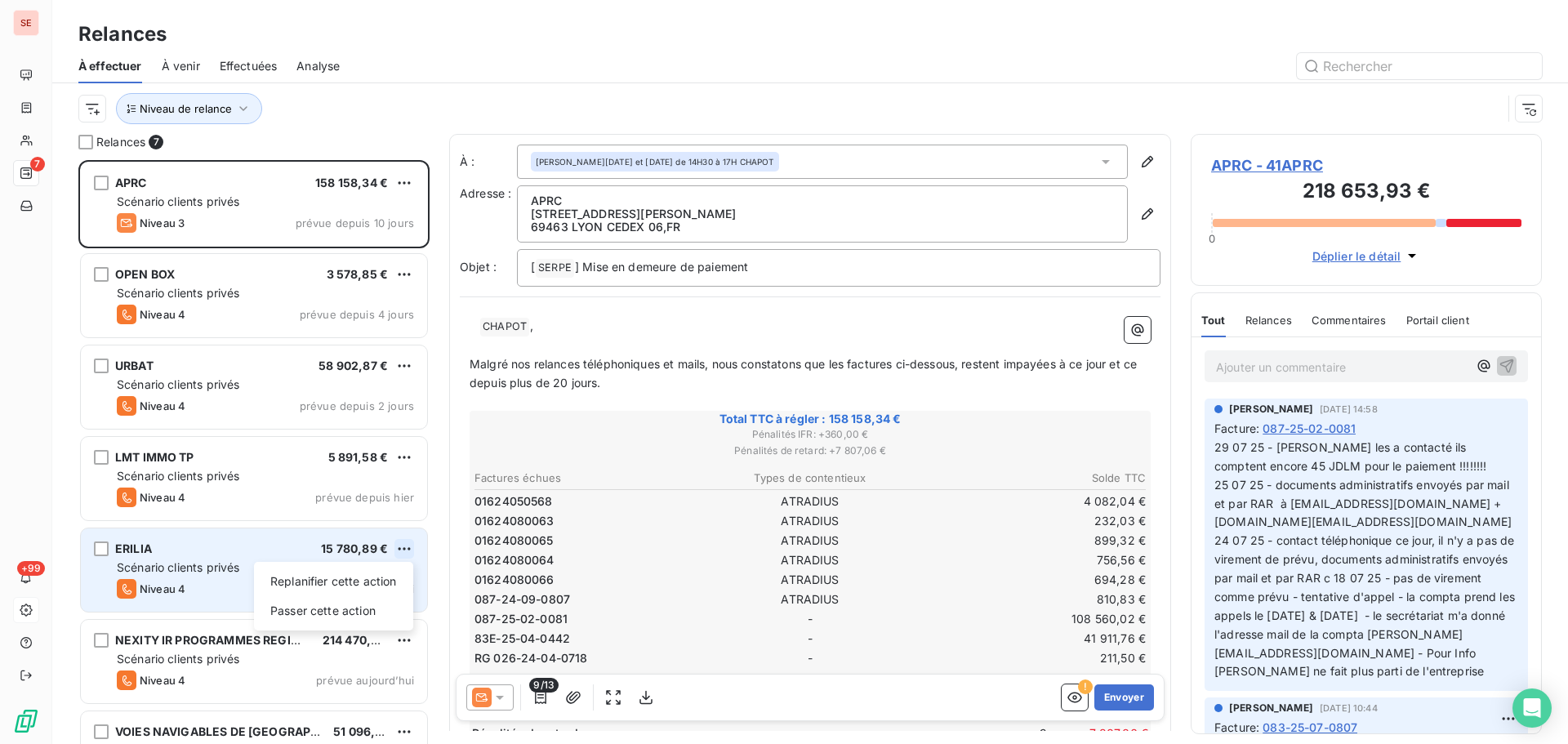
click at [413, 545] on html "SE 7 +99 Relances À effectuer À venir Effectuées Analyse Niveau de relance Rela…" at bounding box center [784, 372] width 1568 height 744
click at [358, 588] on div "Replanifier cette action" at bounding box center [333, 581] width 146 height 26
select select "7"
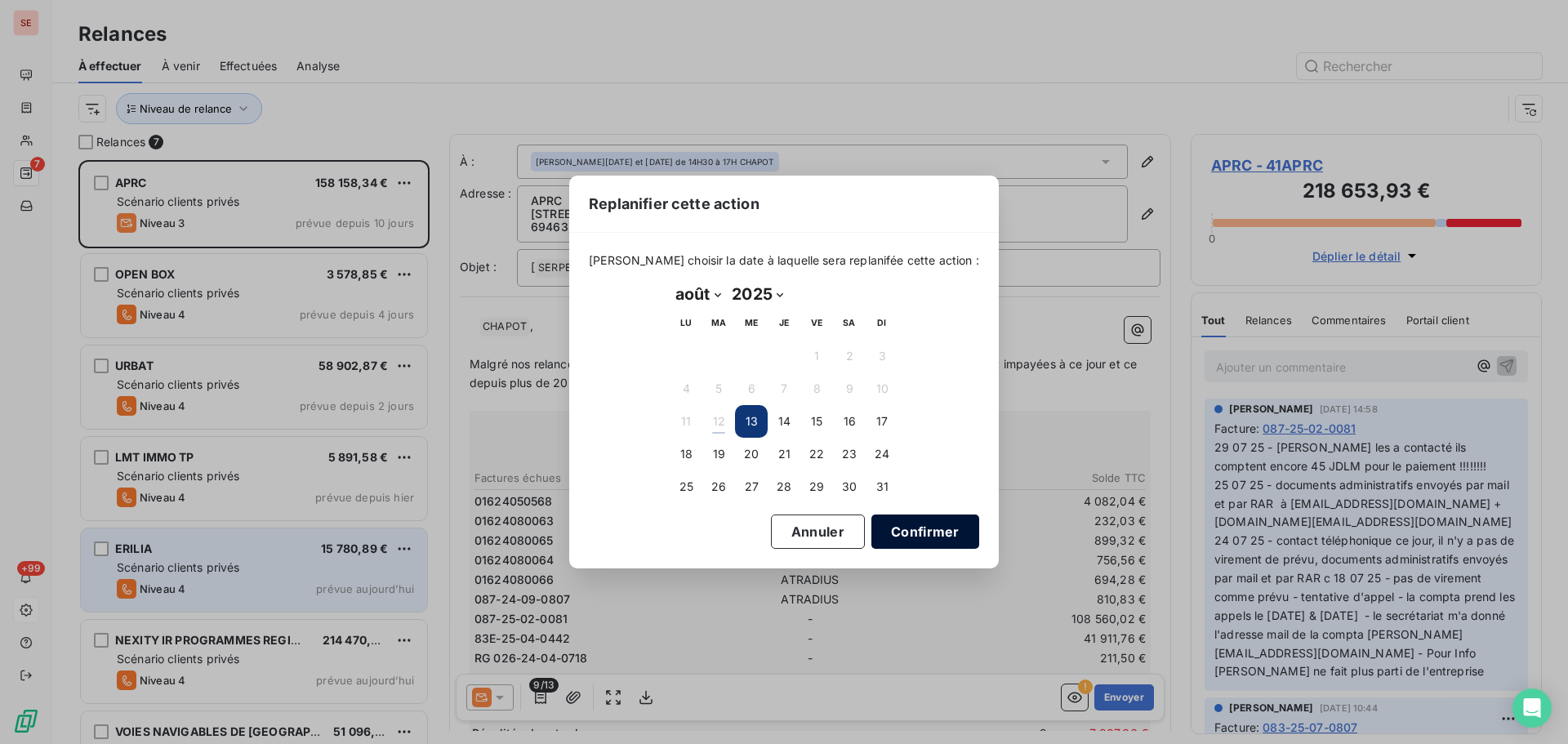
click at [905, 527] on button "Confirmer" at bounding box center [925, 531] width 108 height 34
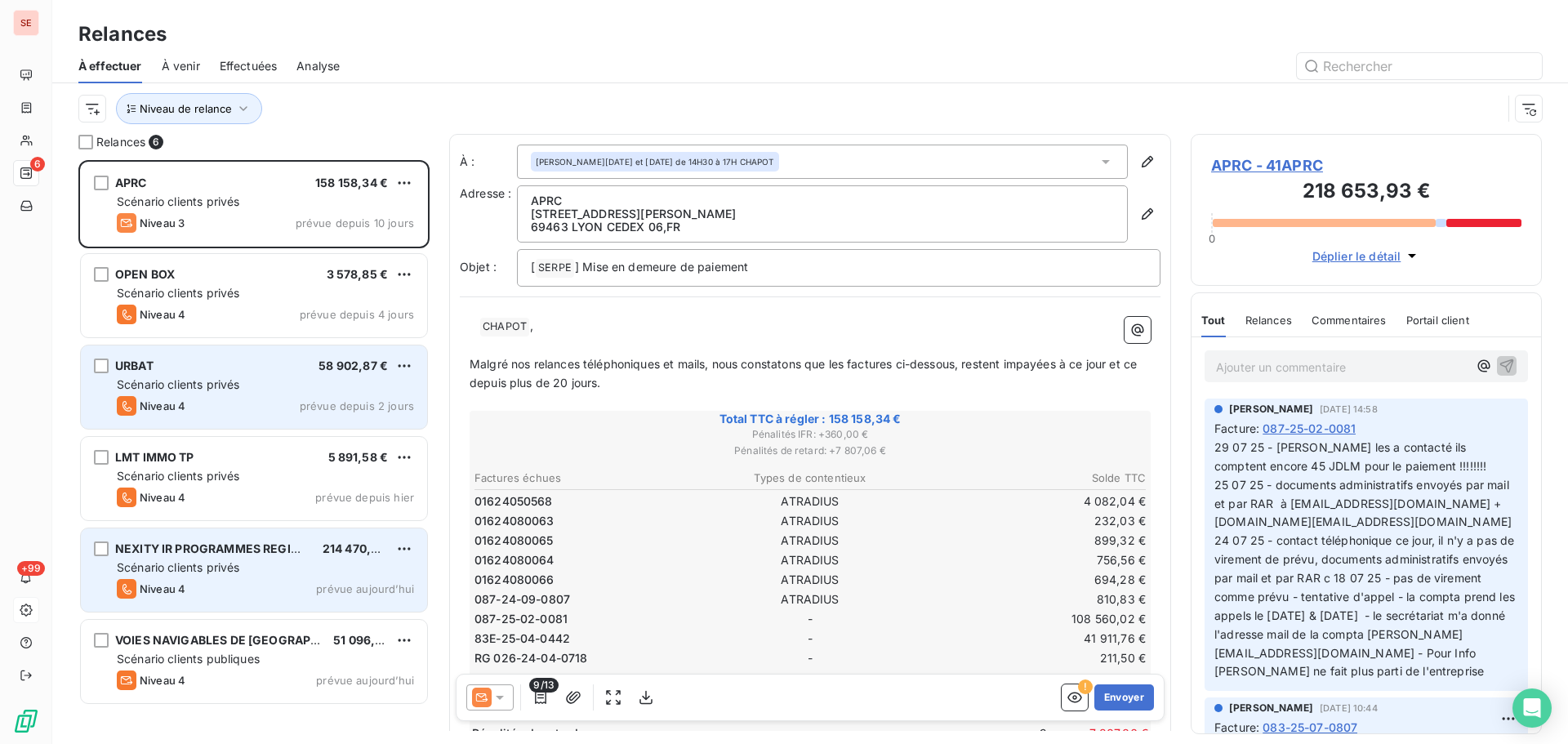
click at [250, 388] on div "Scénario clients privés" at bounding box center [265, 384] width 297 height 17
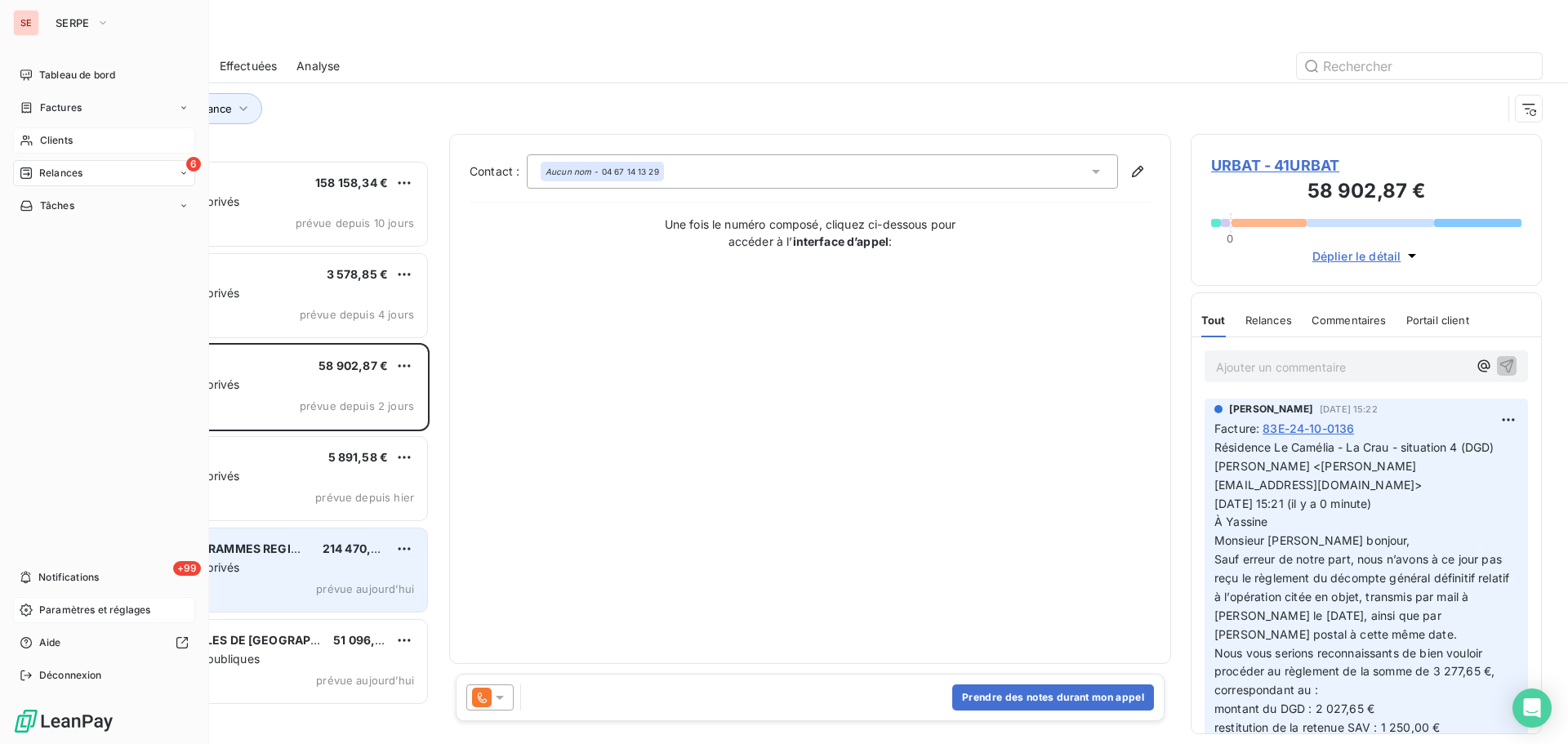
click at [52, 133] on span "Clients" at bounding box center [56, 140] width 32 height 15
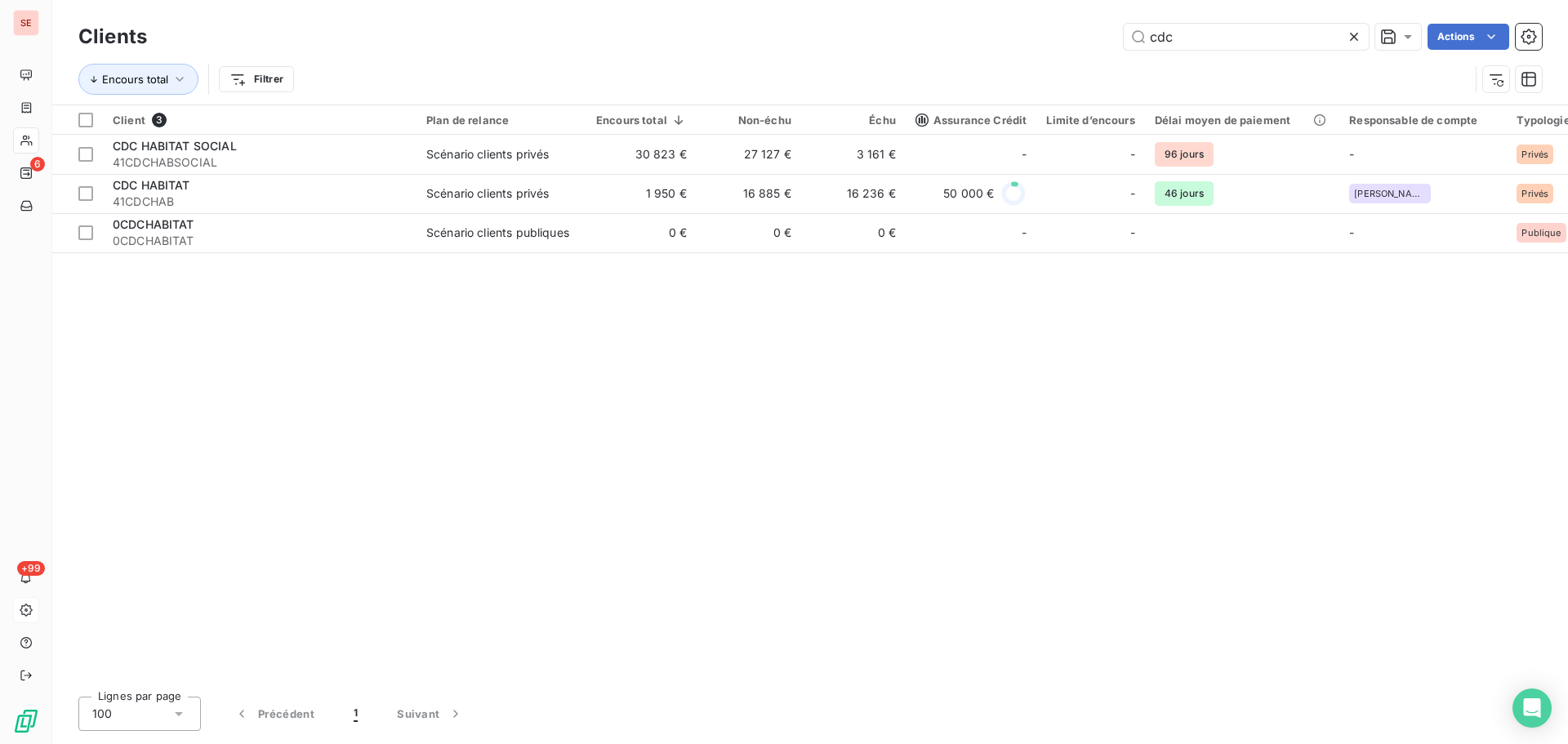
drag, startPoint x: 1231, startPoint y: 37, endPoint x: 890, endPoint y: 21, distance: 341.4
click at [861, 77] on div "Clients cdc Actions Encours total Filtrer" at bounding box center [810, 62] width 1464 height 85
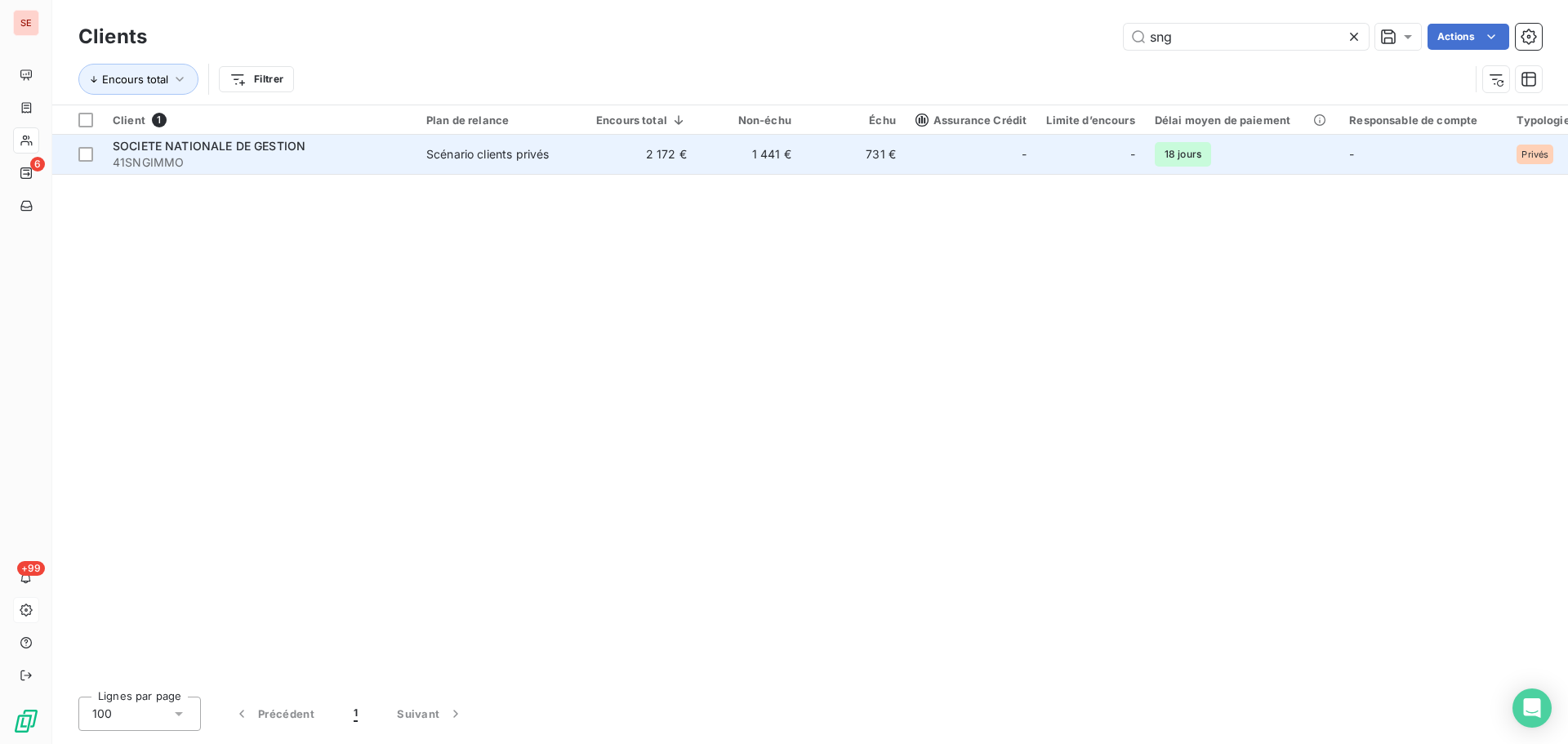
type input "sng"
click at [172, 166] on span "41SNGIMMO" at bounding box center [260, 163] width 294 height 17
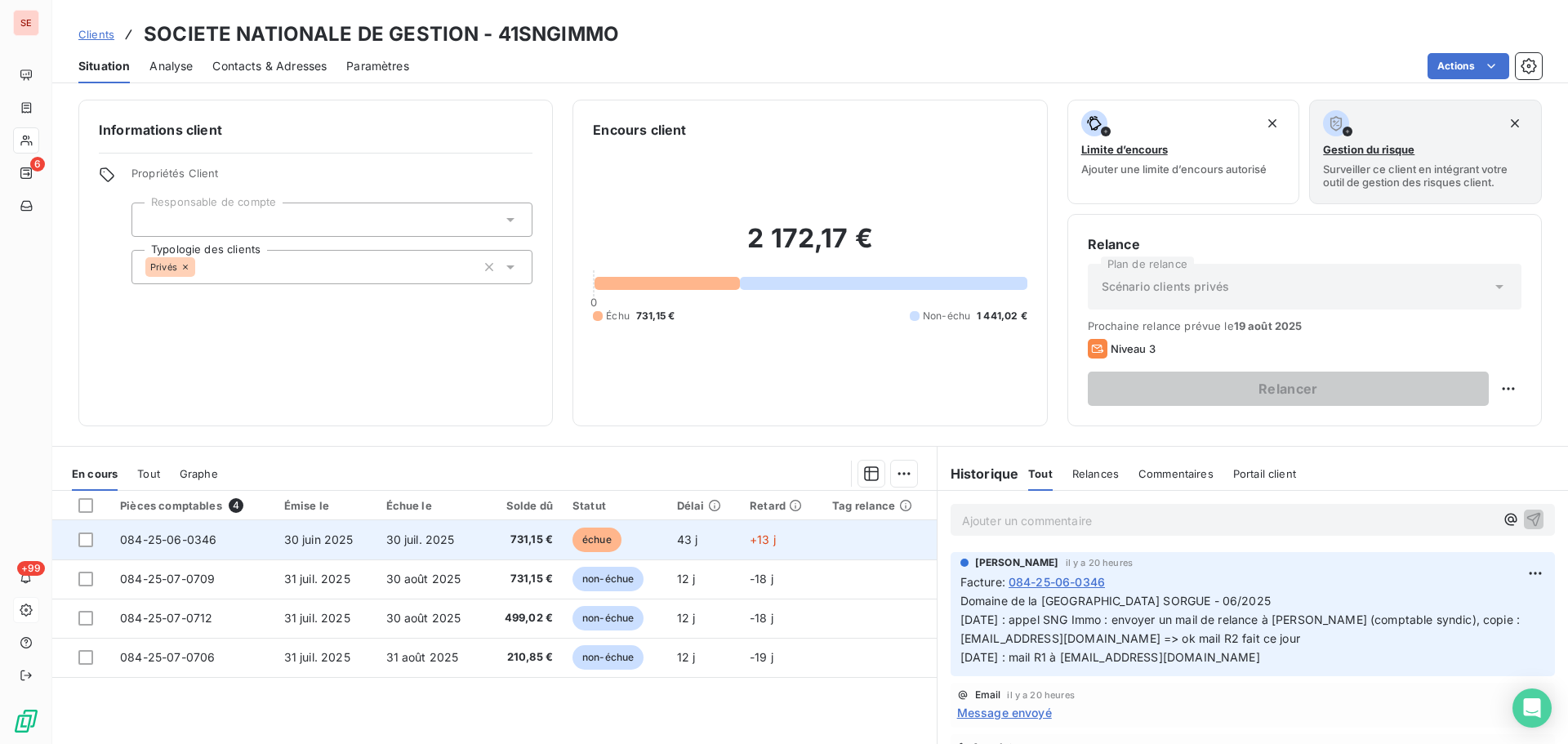
click at [498, 541] on span "731,15 €" at bounding box center [524, 540] width 59 height 17
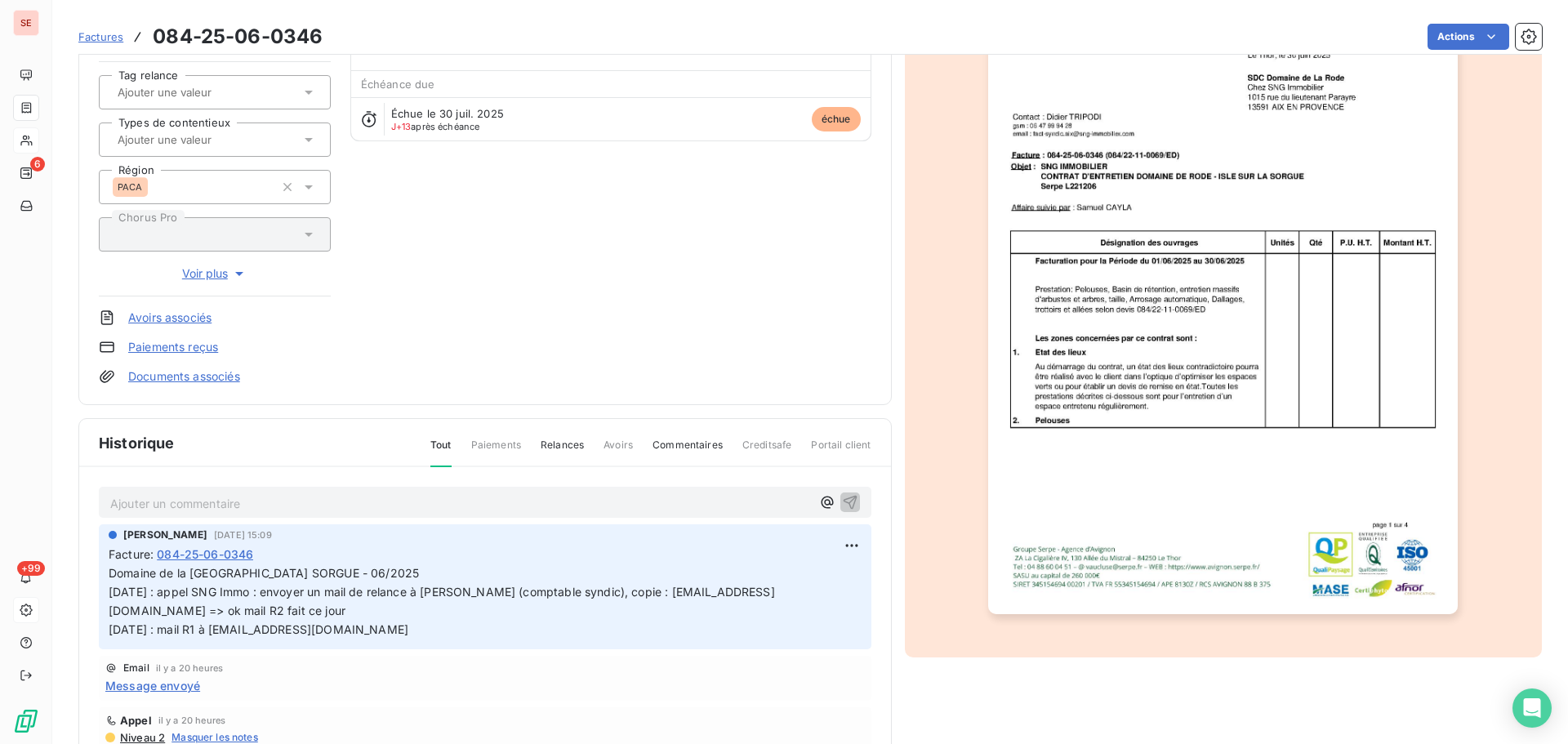
scroll to position [165, 0]
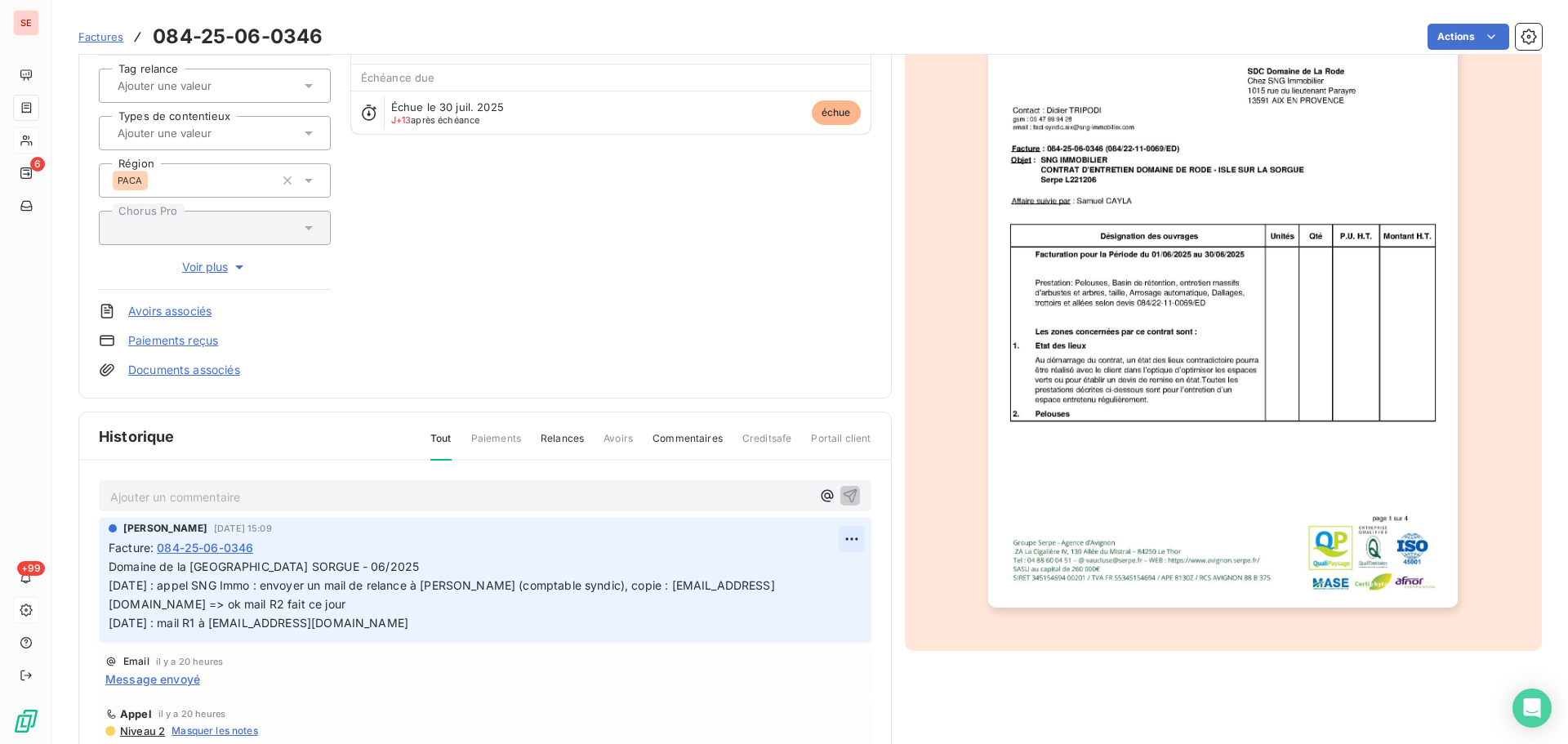
click at [825, 541] on html "SE 6 +99 Factures 084-25-06-0346 Actions SOCIETE NATIONALE DE GESTION 41SNGIMMO…" at bounding box center [784, 372] width 1568 height 744
click at [816, 567] on div "Editer" at bounding box center [793, 574] width 91 height 26
click at [111, 579] on span "Domaine de la Rode - ISLE SUR SORGUE - 06/2025 11/08/25 : appel SNG Immo : envo…" at bounding box center [442, 595] width 666 height 71
click at [110, 585] on span "Domaine de la Rode - ISLE SUR SORGUE - 06/2025 11/08/25 : appel SNG Immo : envo…" at bounding box center [442, 595] width 666 height 71
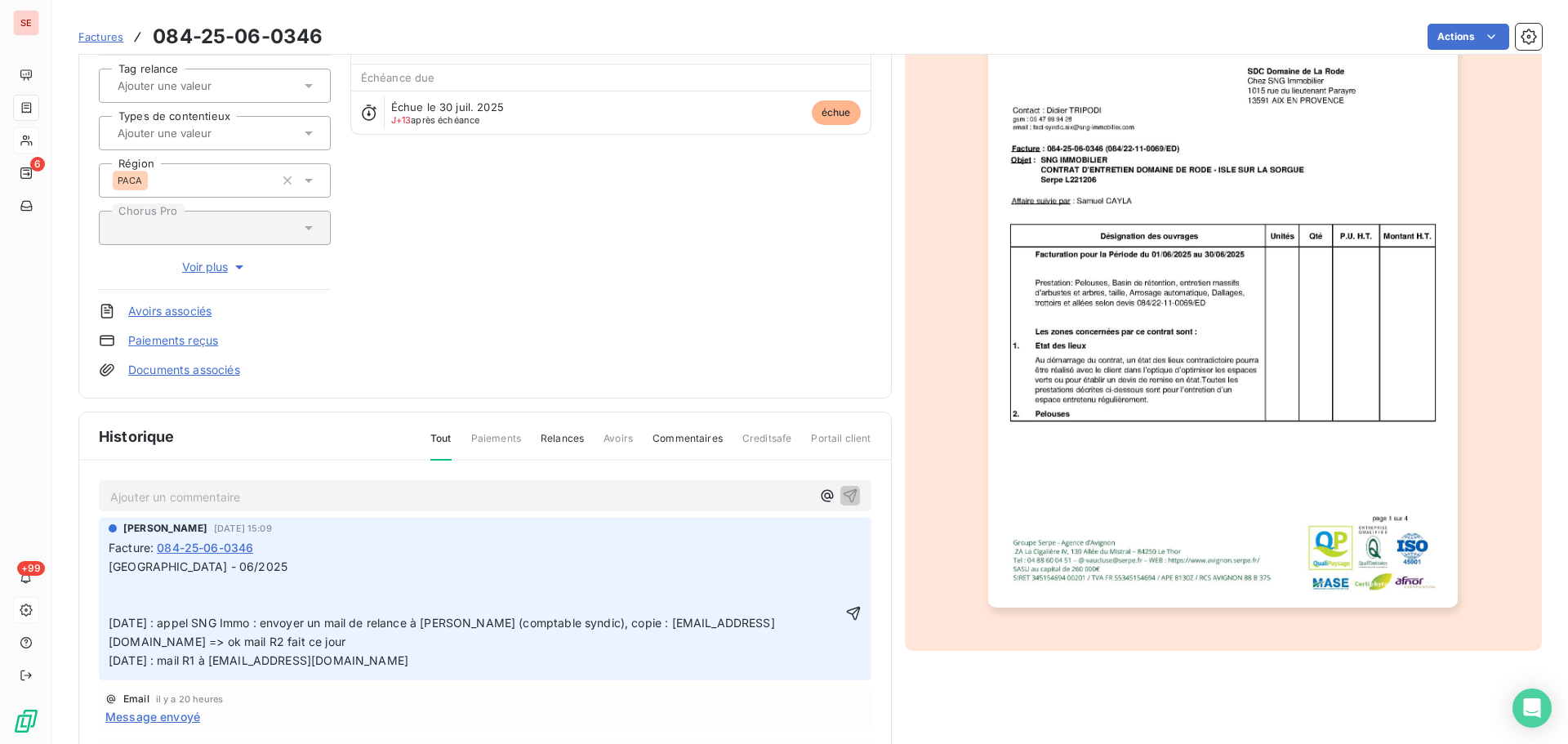
click at [110, 586] on p "Domaine de la Rode - ISLE SUR SORGUE - 06/2025 11/08/25 : appel SNG Immo : envo…" at bounding box center [475, 614] width 733 height 112
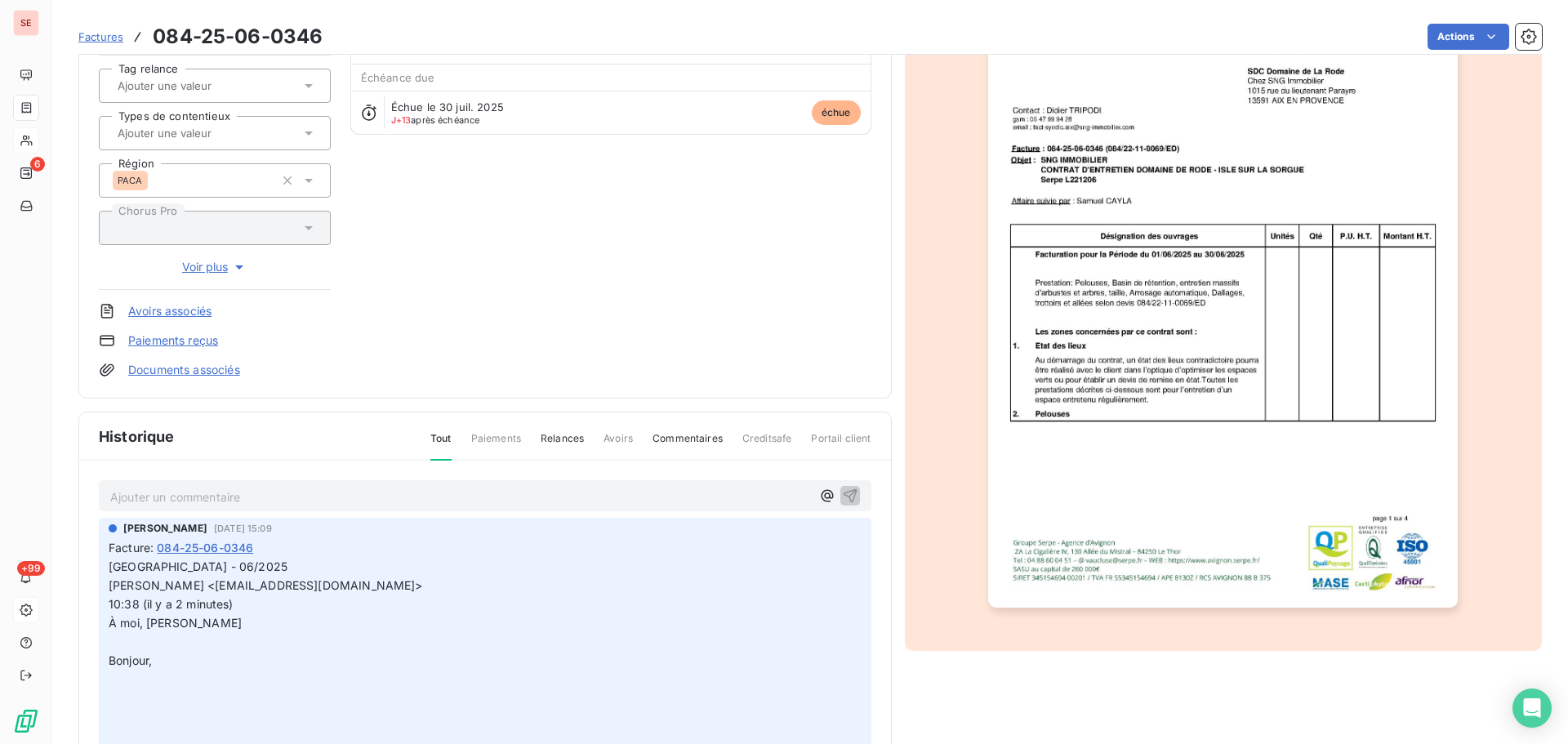
click at [110, 596] on p "Solène DEVILLARD <solene.devillard@sng-immobilier.com>" at bounding box center [475, 585] width 733 height 19
click at [111, 606] on span "10:38 (il y a 2 minutes)" at bounding box center [172, 604] width 125 height 14
click at [135, 645] on p "﻿" at bounding box center [475, 642] width 733 height 19
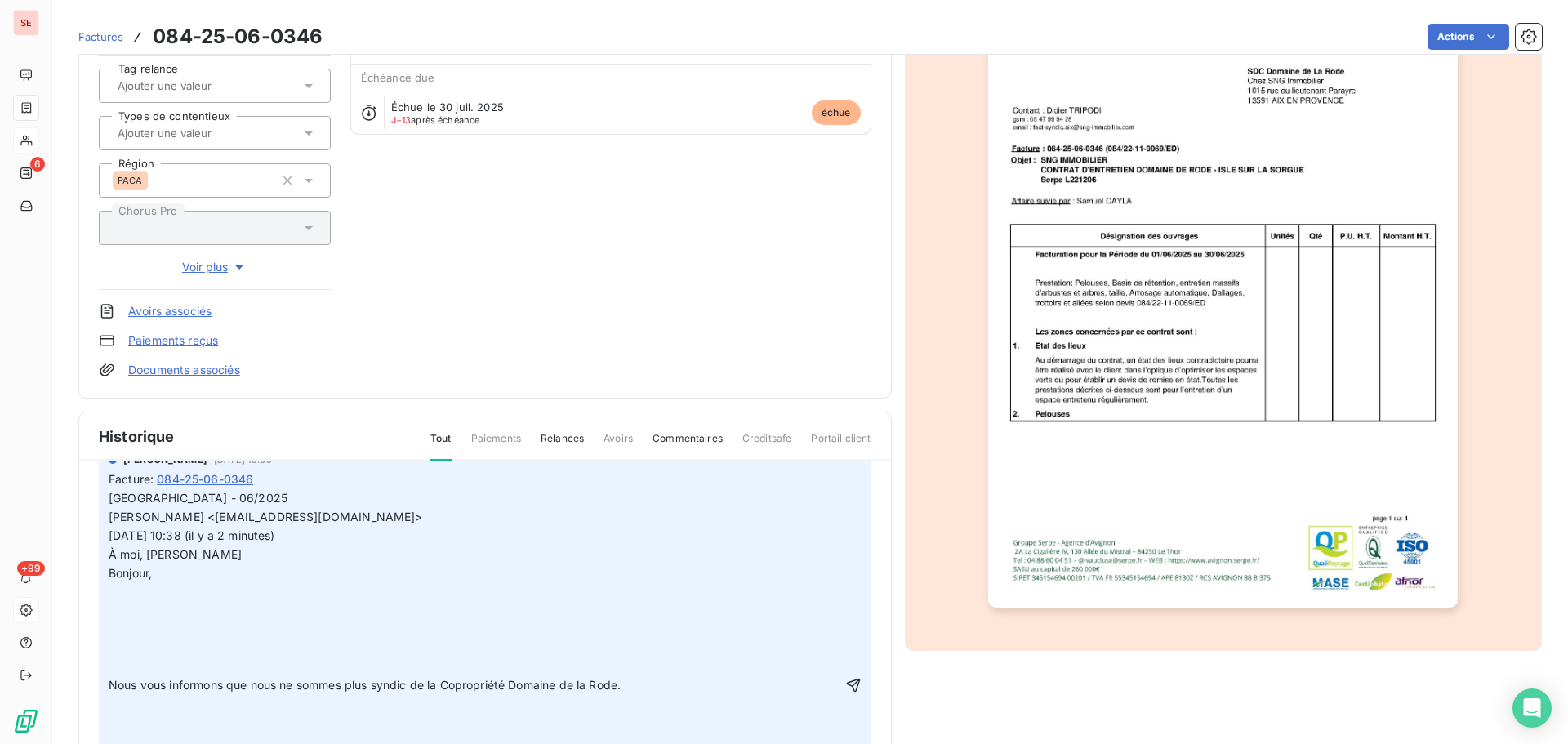
scroll to position [164, 0]
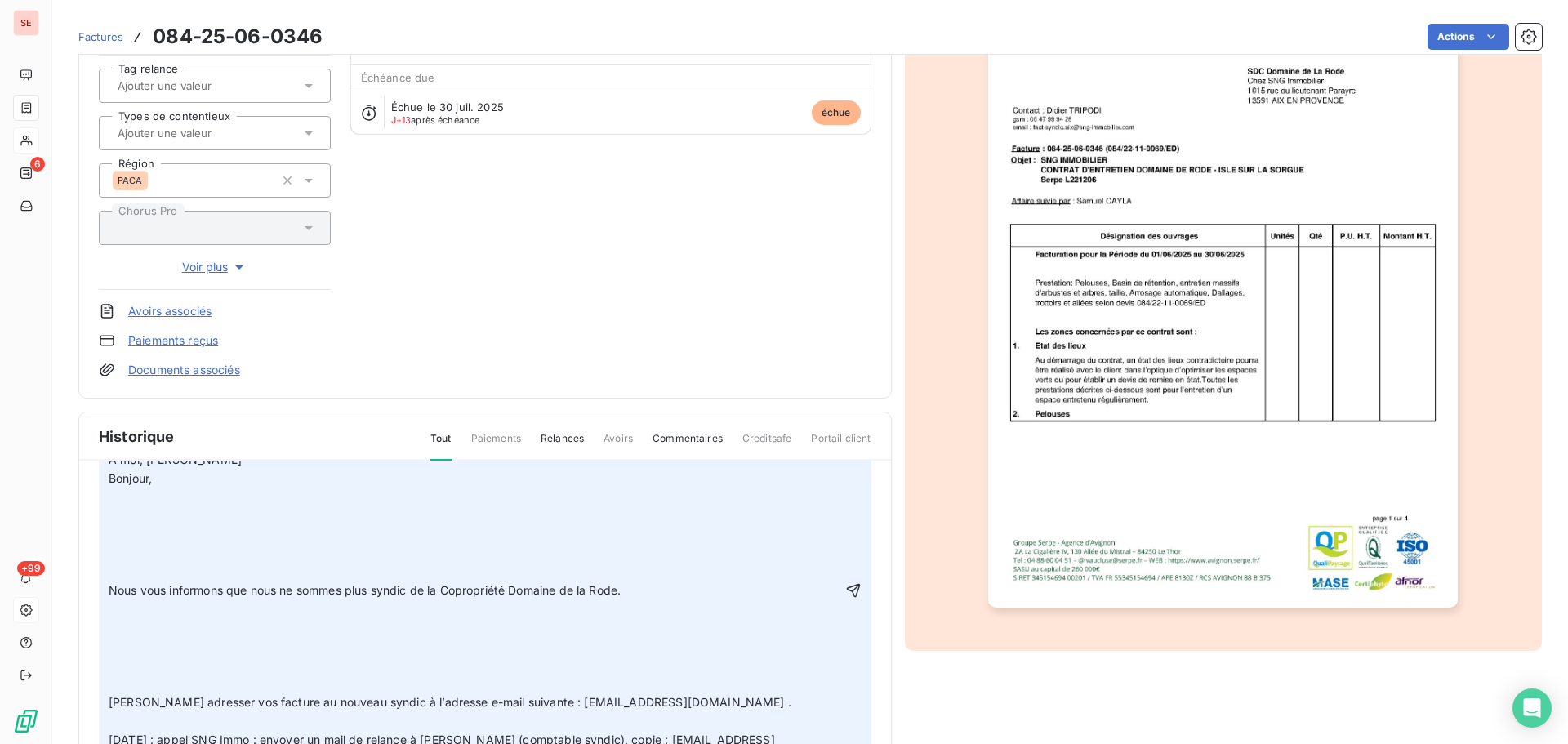
click at [112, 581] on p "Nous vous informons que nous ne sommes plus syndic de la Copropriété Domaine de…" at bounding box center [475, 590] width 733 height 19
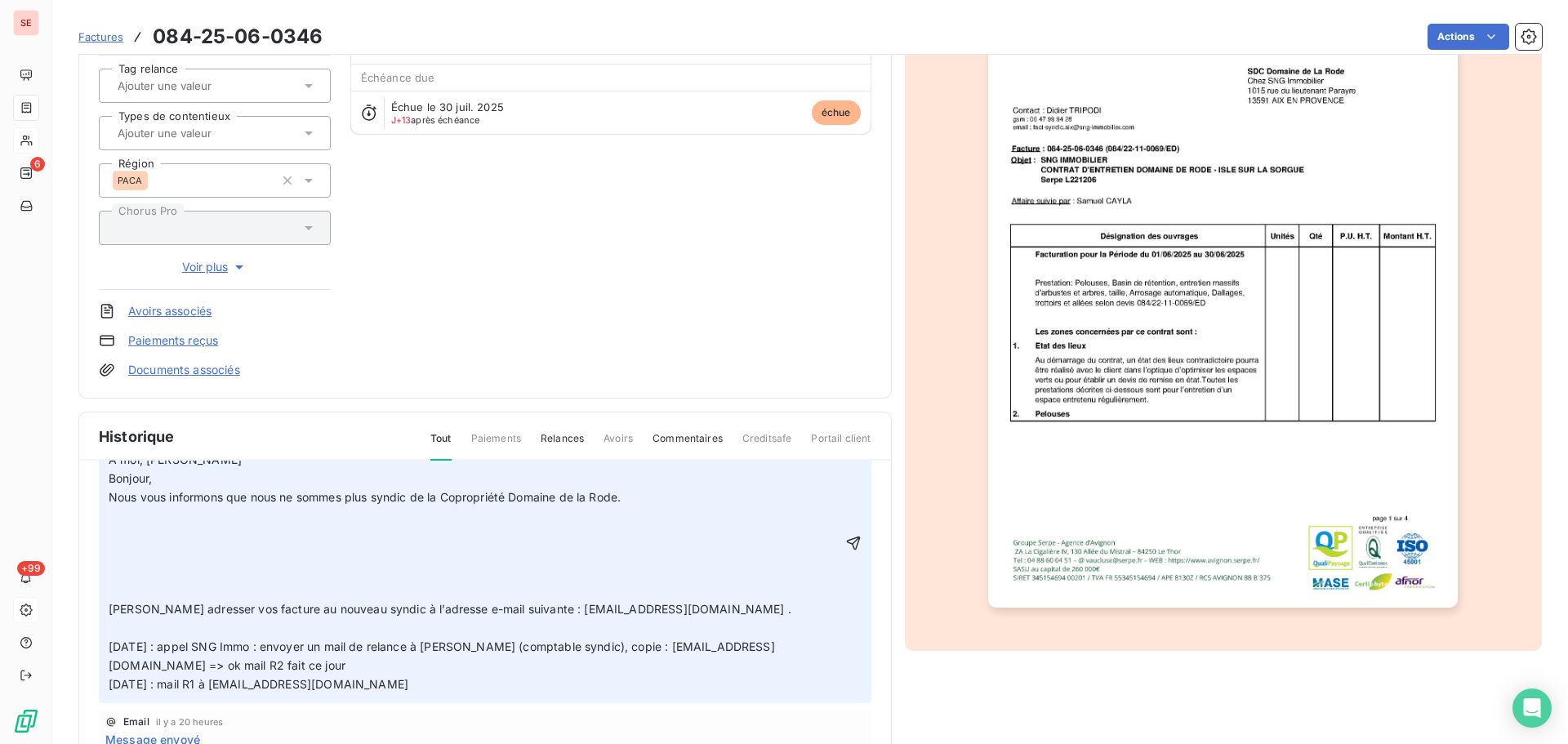
click at [148, 591] on p "﻿" at bounding box center [475, 590] width 733 height 19
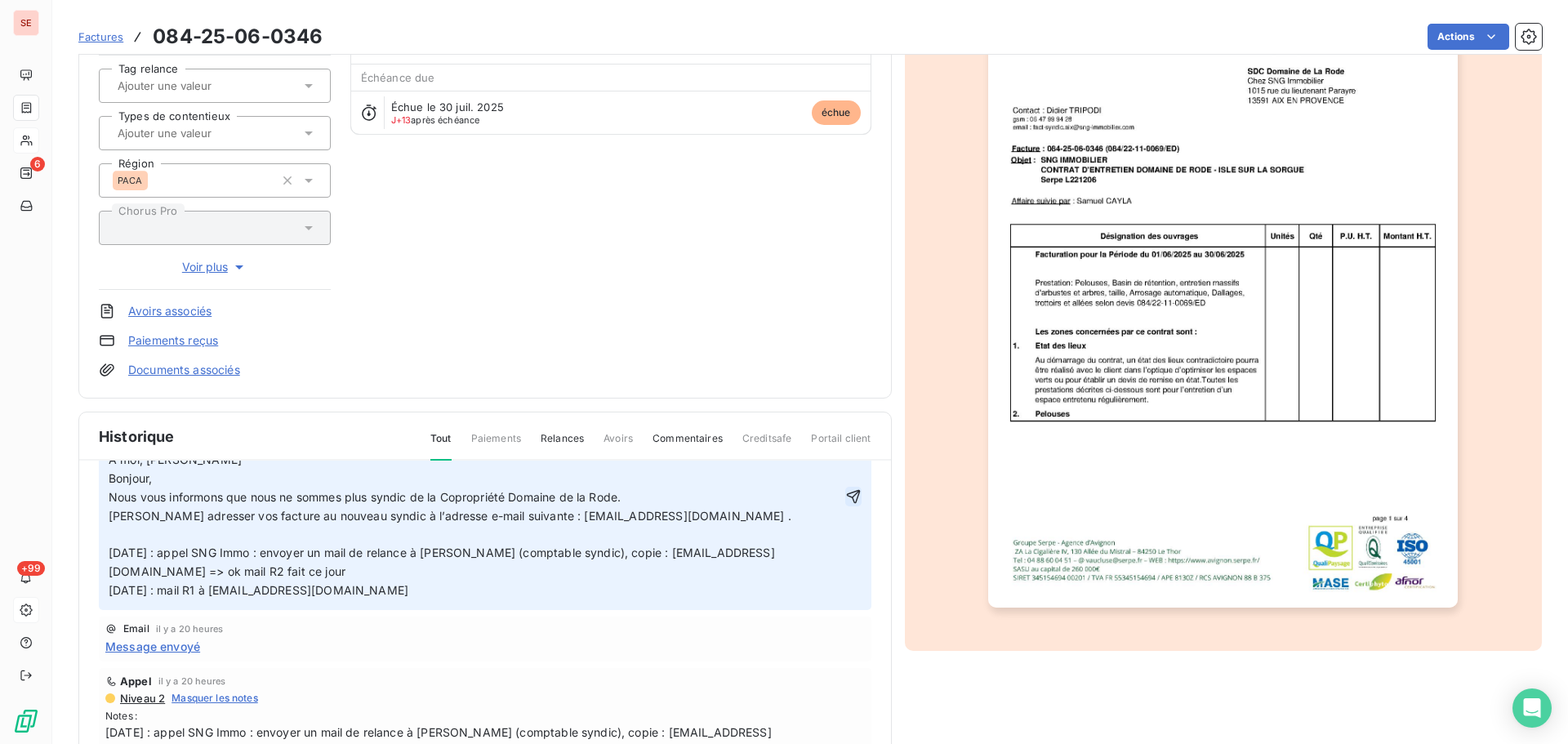
click at [846, 494] on icon "button" at bounding box center [854, 496] width 17 height 17
click at [194, 369] on link "Documents associés" at bounding box center [184, 370] width 112 height 17
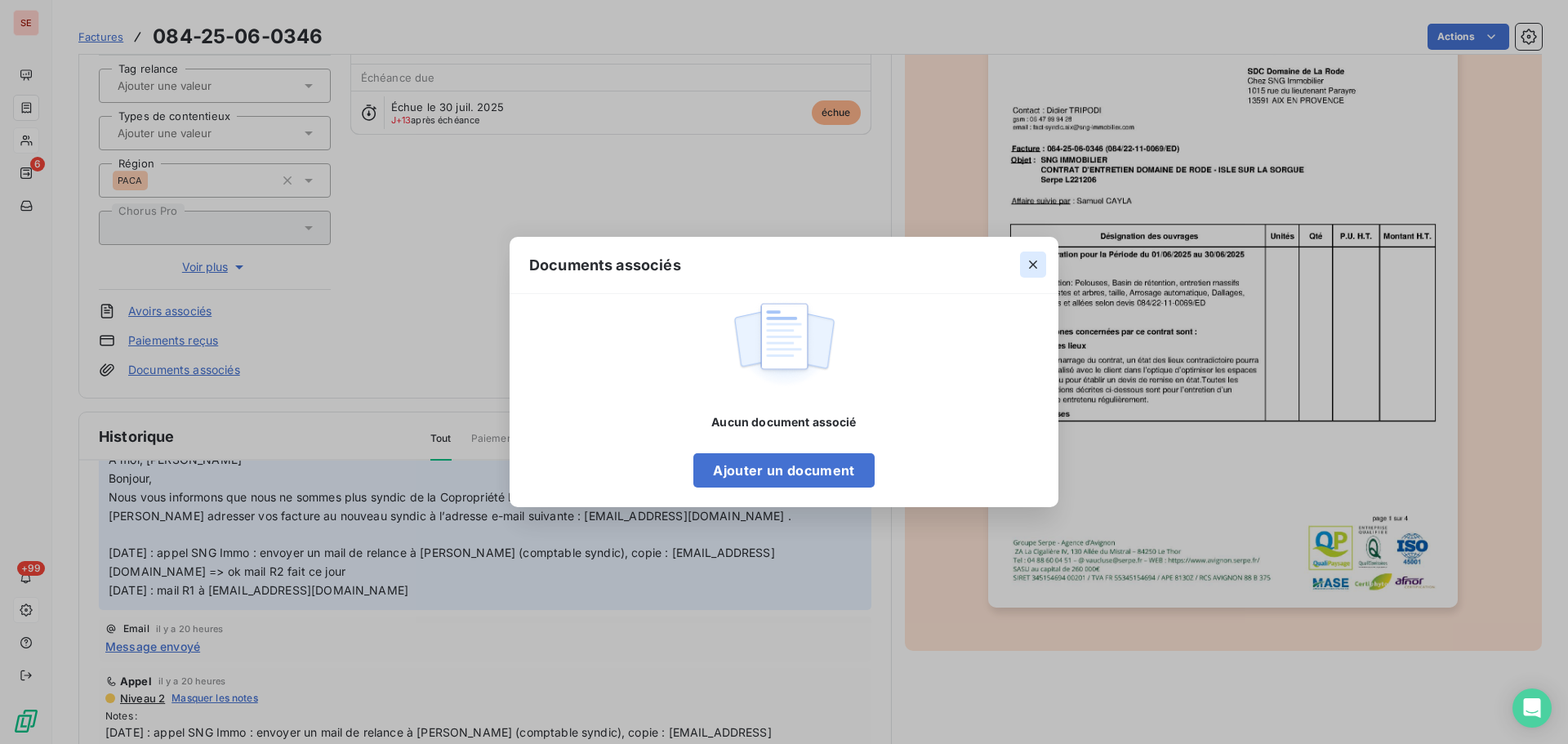
click at [1029, 266] on icon "button" at bounding box center [1033, 265] width 17 height 17
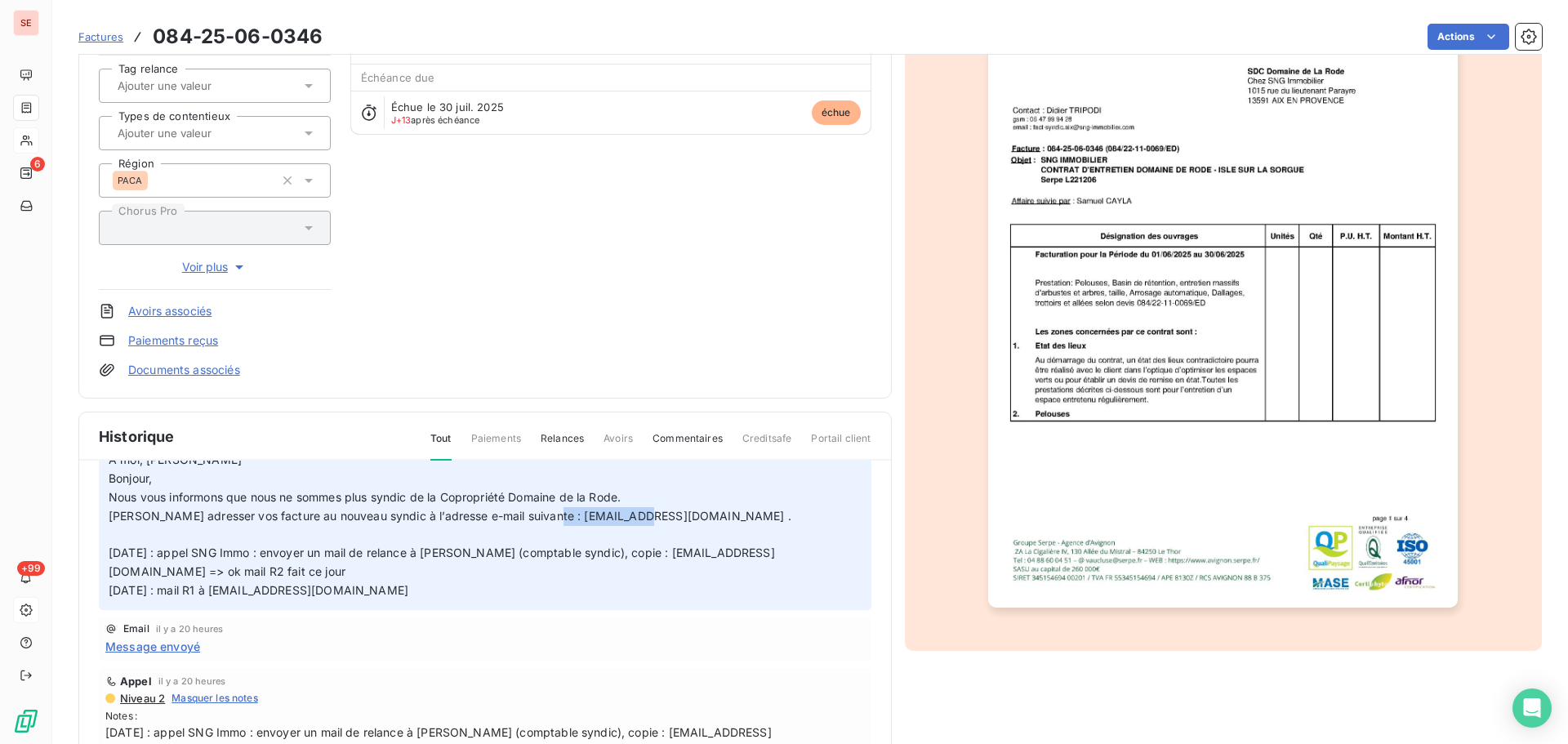
drag, startPoint x: 537, startPoint y: 518, endPoint x: 630, endPoint y: 522, distance: 93.1
click at [630, 522] on p "Veuillez adresser vos facture au nouveau syndic à l’adresse e-mail suivante : s…" at bounding box center [485, 554] width 753 height 93
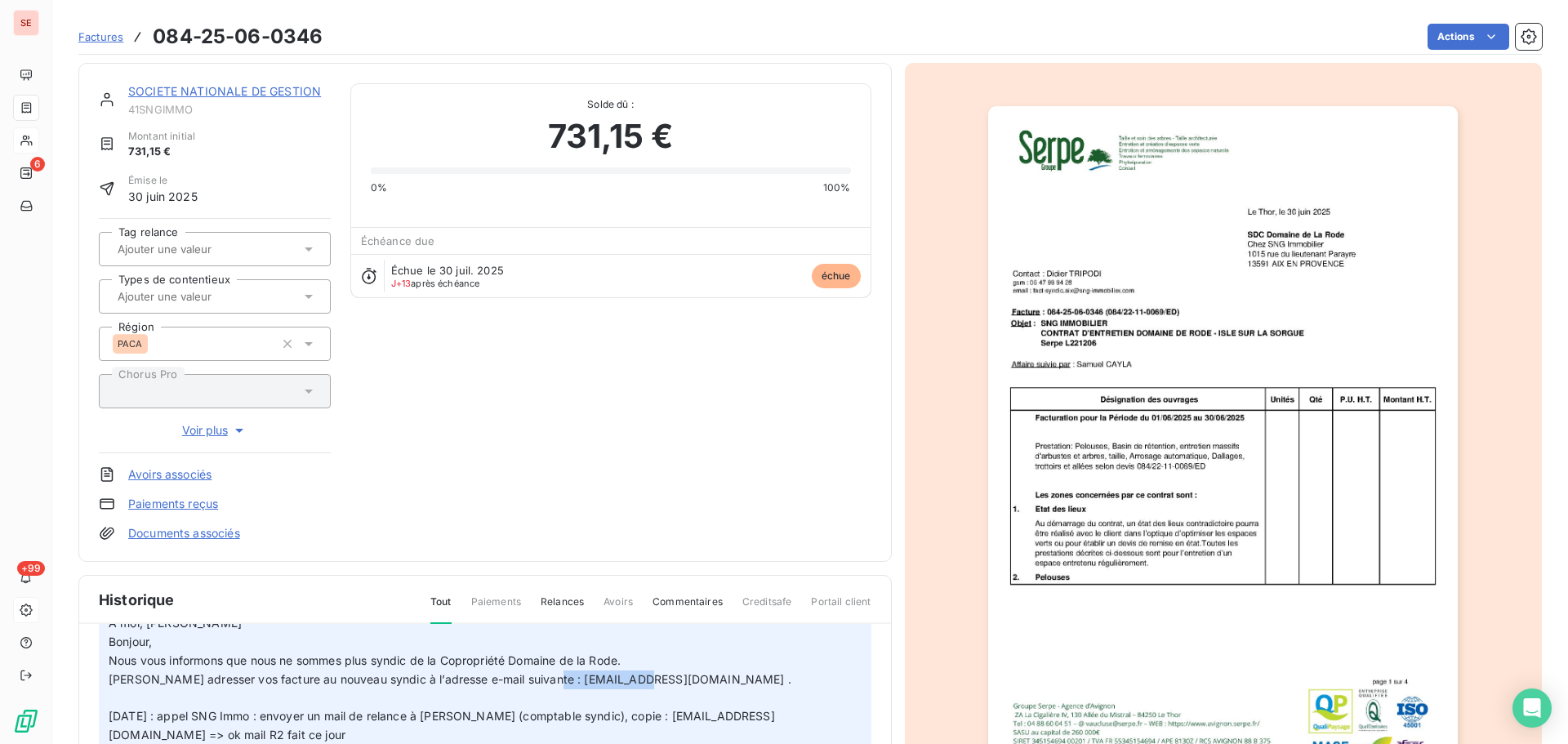
scroll to position [0, 0]
click at [233, 90] on link "SOCIETE NATIONALE DE GESTION" at bounding box center [224, 92] width 193 height 14
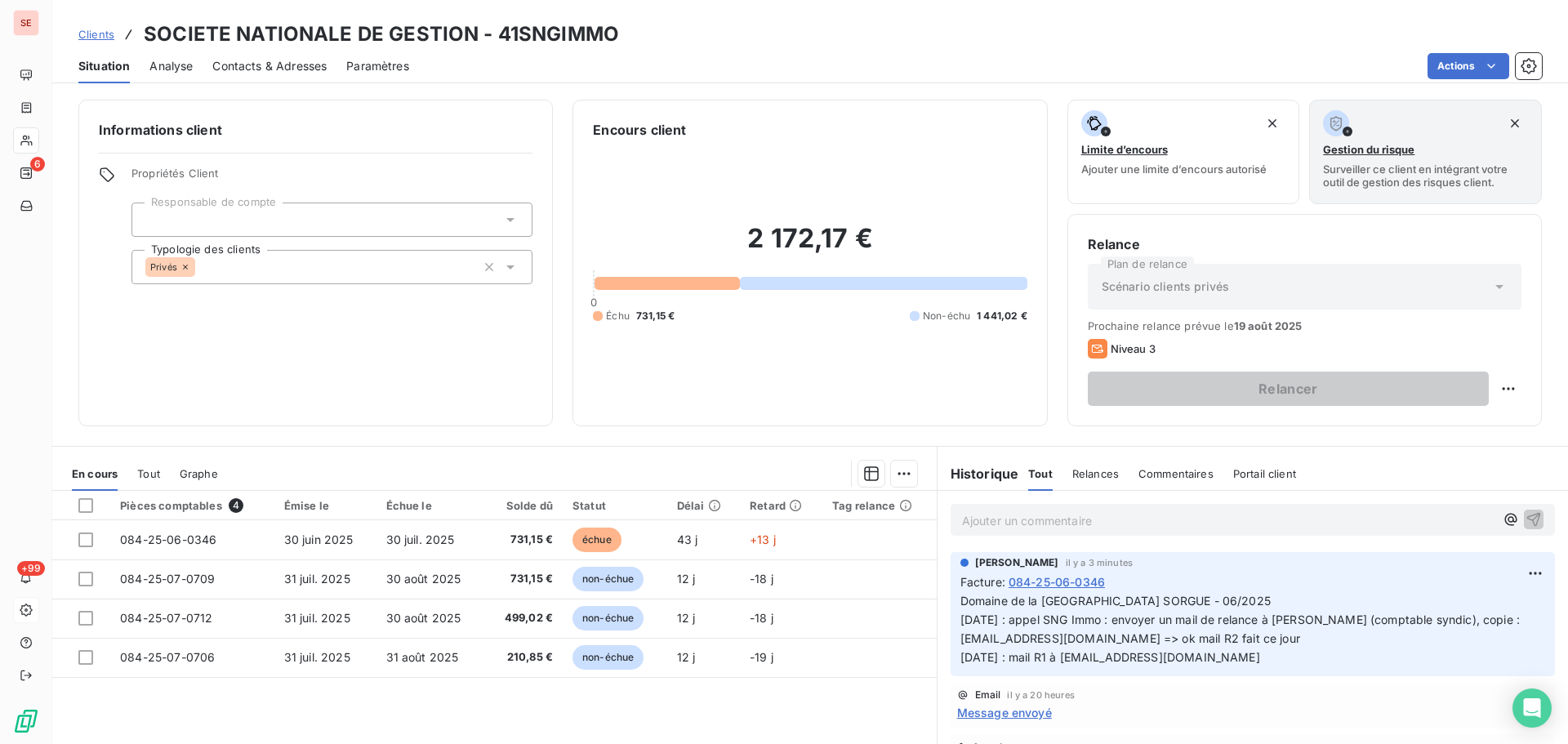
click at [281, 67] on span "Contacts & Adresses" at bounding box center [270, 66] width 115 height 17
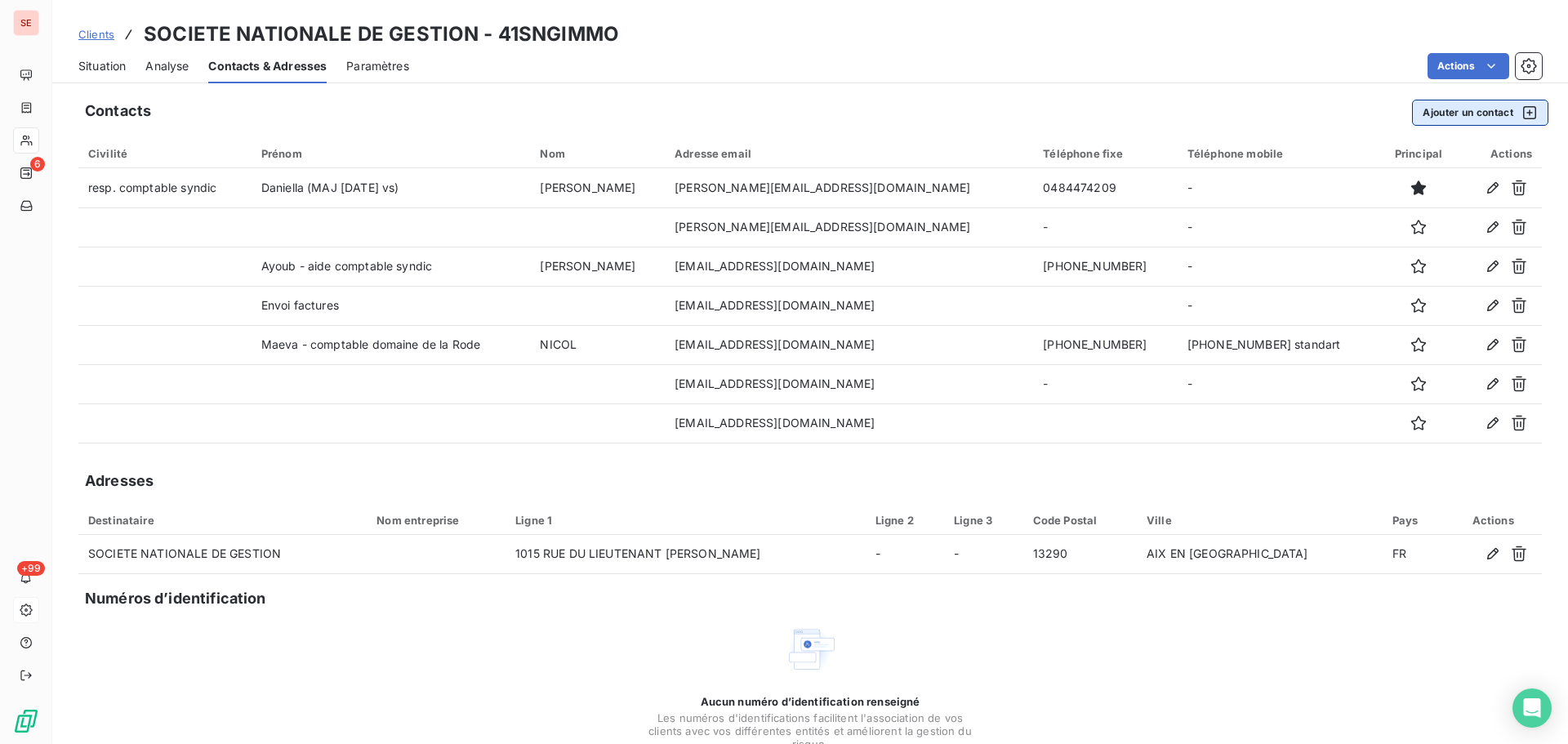
click at [1469, 114] on button "Ajouter un contact" at bounding box center [1480, 113] width 136 height 26
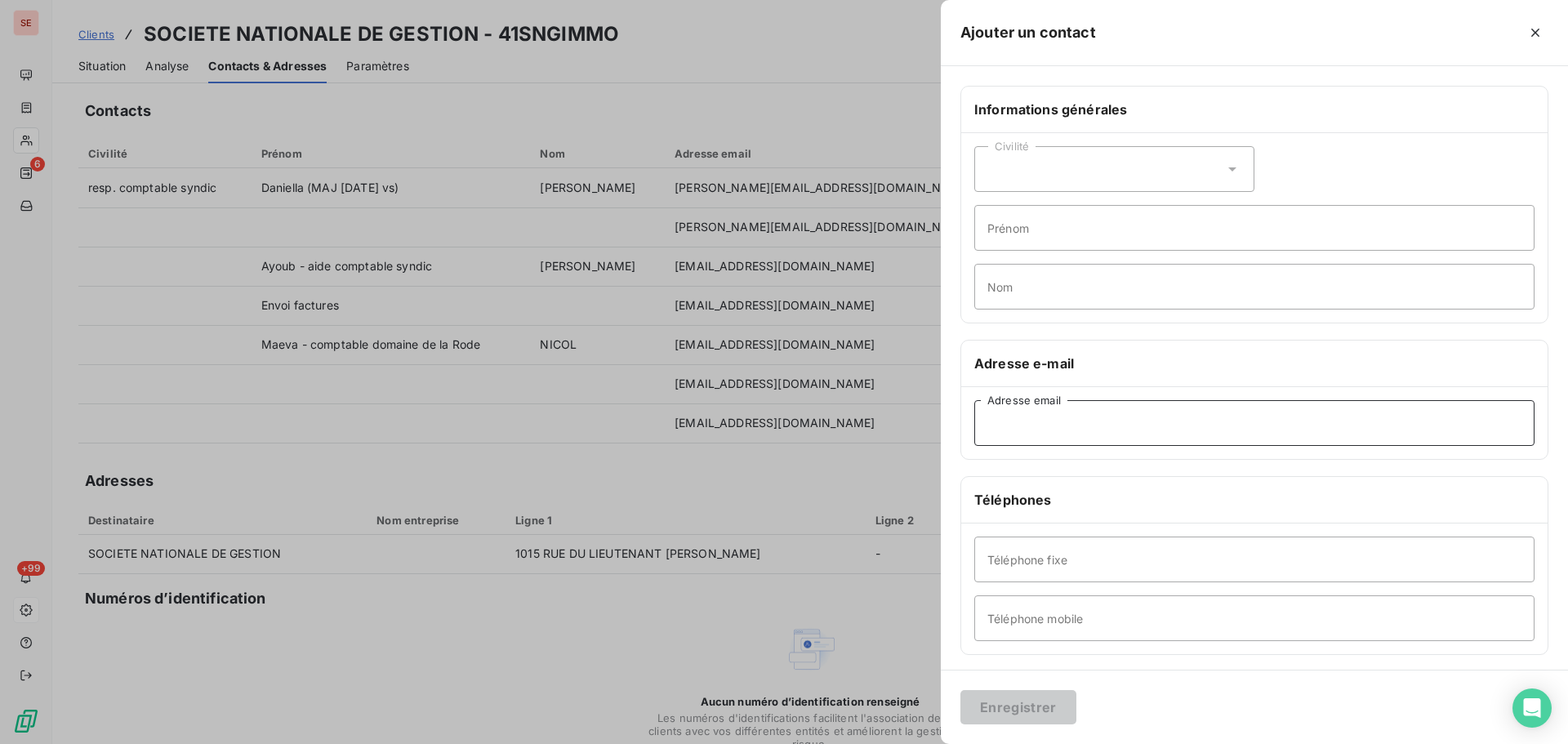
click at [1047, 430] on input "Adresse email" at bounding box center [1254, 422] width 561 height 46
paste input "syndic@agsl.ovh"
type input "syndic@agsl.ovh"
click at [1032, 290] on input "Nom" at bounding box center [1254, 286] width 561 height 46
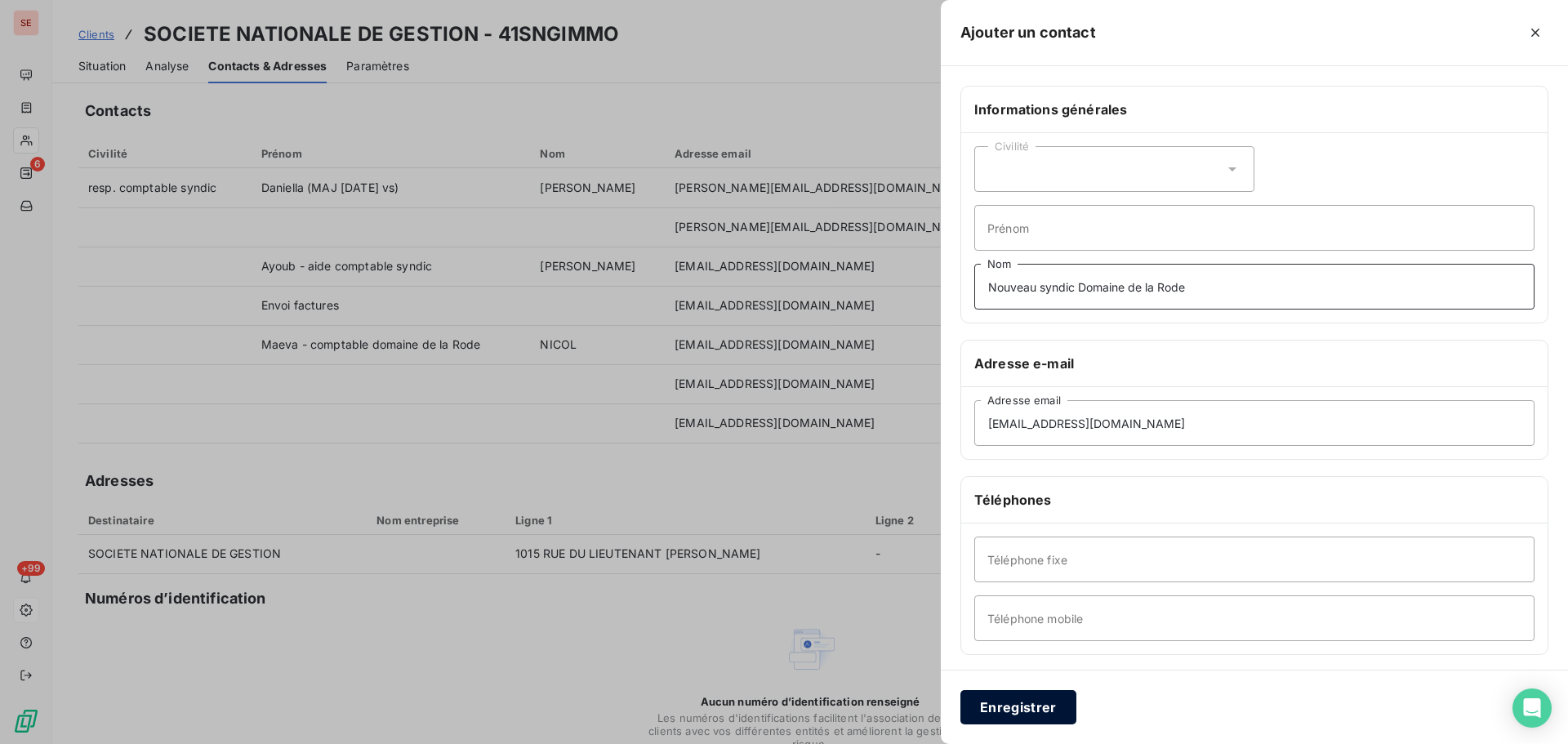
type input "Nouveau syndic Domaine de la Rode"
click at [997, 710] on button "Enregistrer" at bounding box center [1018, 707] width 116 height 34
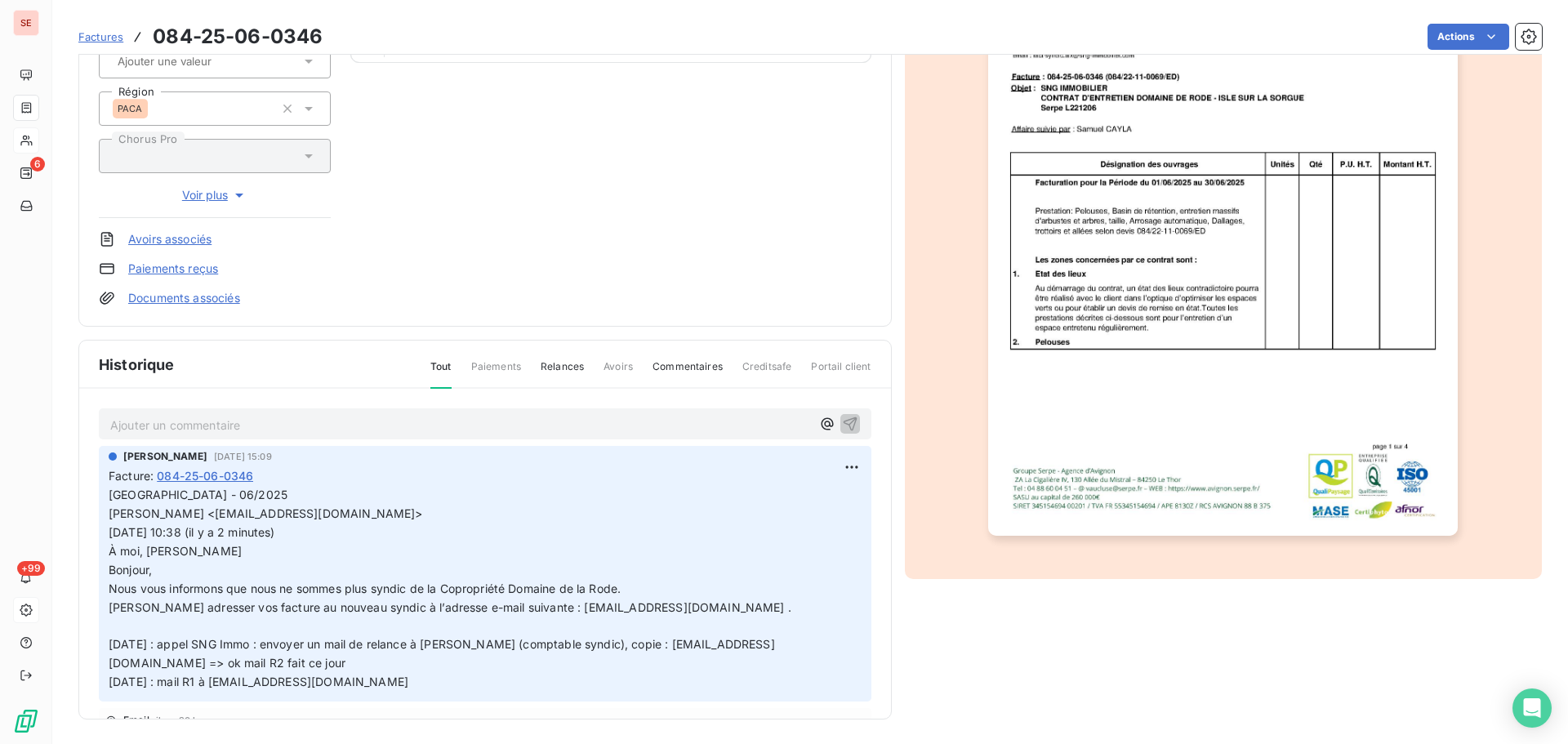
scroll to position [238, 0]
click at [832, 468] on html "SE 6 +99 Factures 084-25-06-0346 Actions SOCIETE NATIONALE DE GESTION 41SNGIMMO…" at bounding box center [784, 372] width 1568 height 744
click at [817, 503] on div "Editer" at bounding box center [793, 501] width 91 height 26
click at [685, 606] on p "Domaine de la Rode - ISLE SUR SORGUE - 06/2025 Solène DEVILLARD <solene.devilla…" at bounding box center [475, 587] width 733 height 206
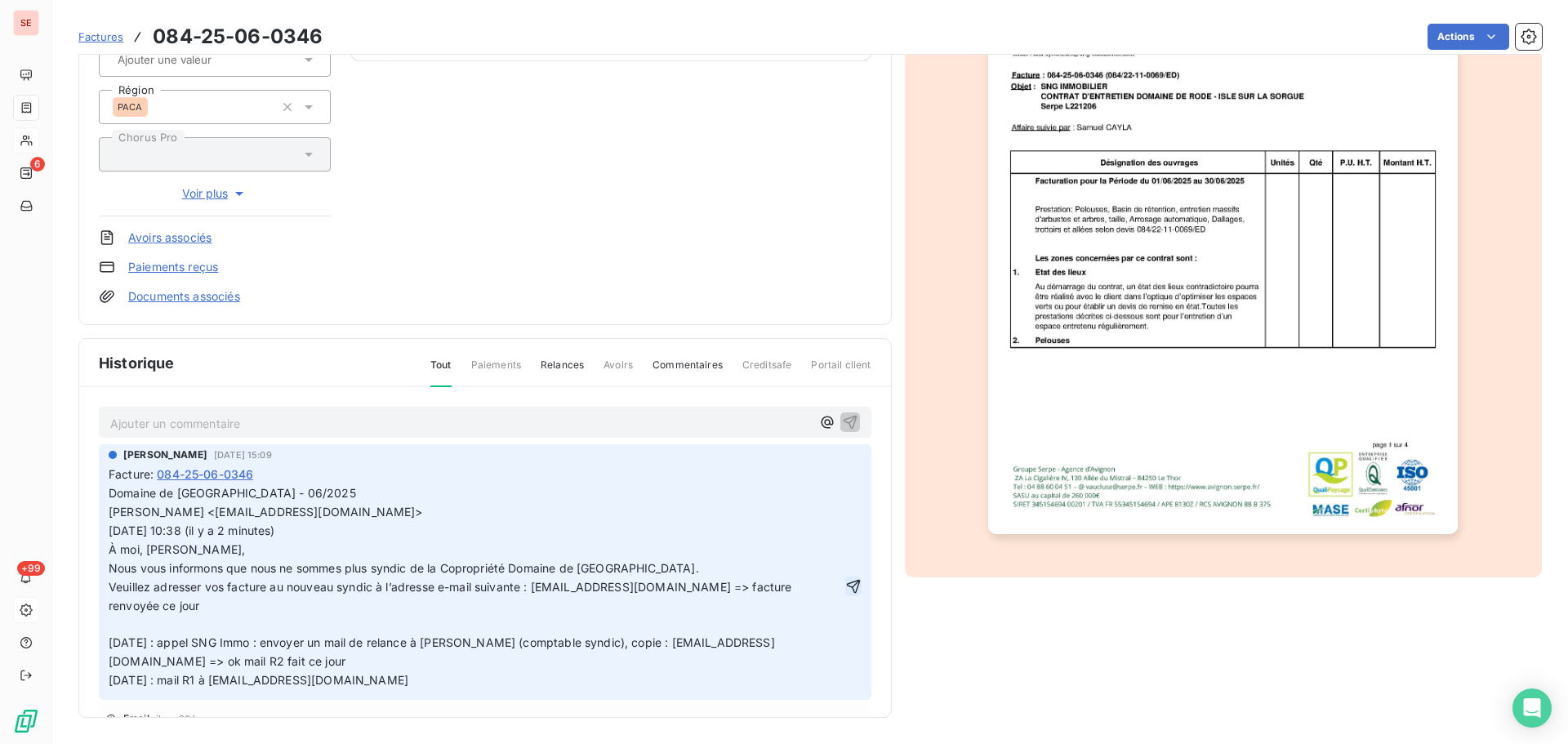
click at [846, 582] on icon "button" at bounding box center [853, 587] width 14 height 14
drag, startPoint x: 318, startPoint y: 389, endPoint x: 307, endPoint y: 348, distance: 42.4
click at [39, 175] on div "6" at bounding box center [25, 173] width 26 height 26
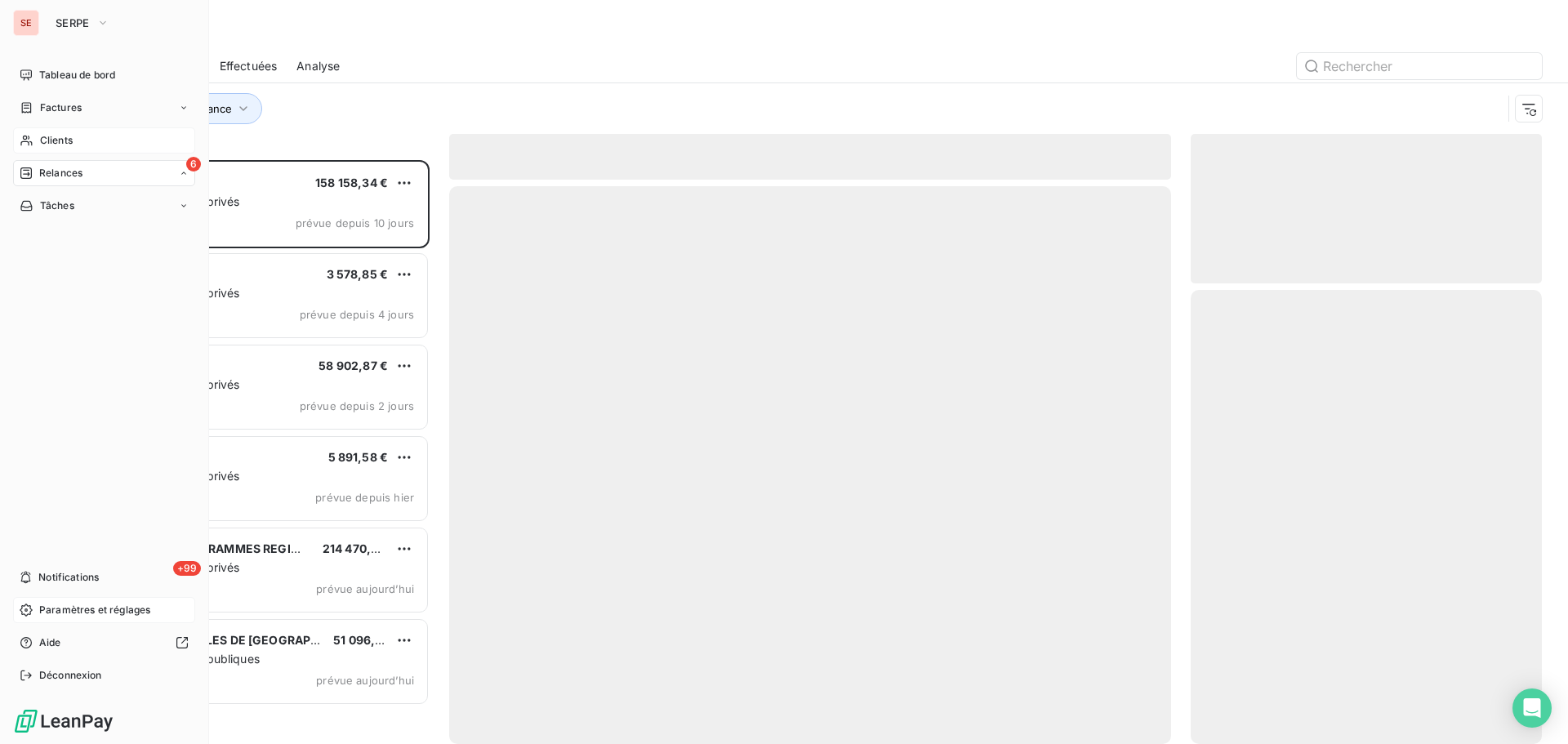
scroll to position [571, 339]
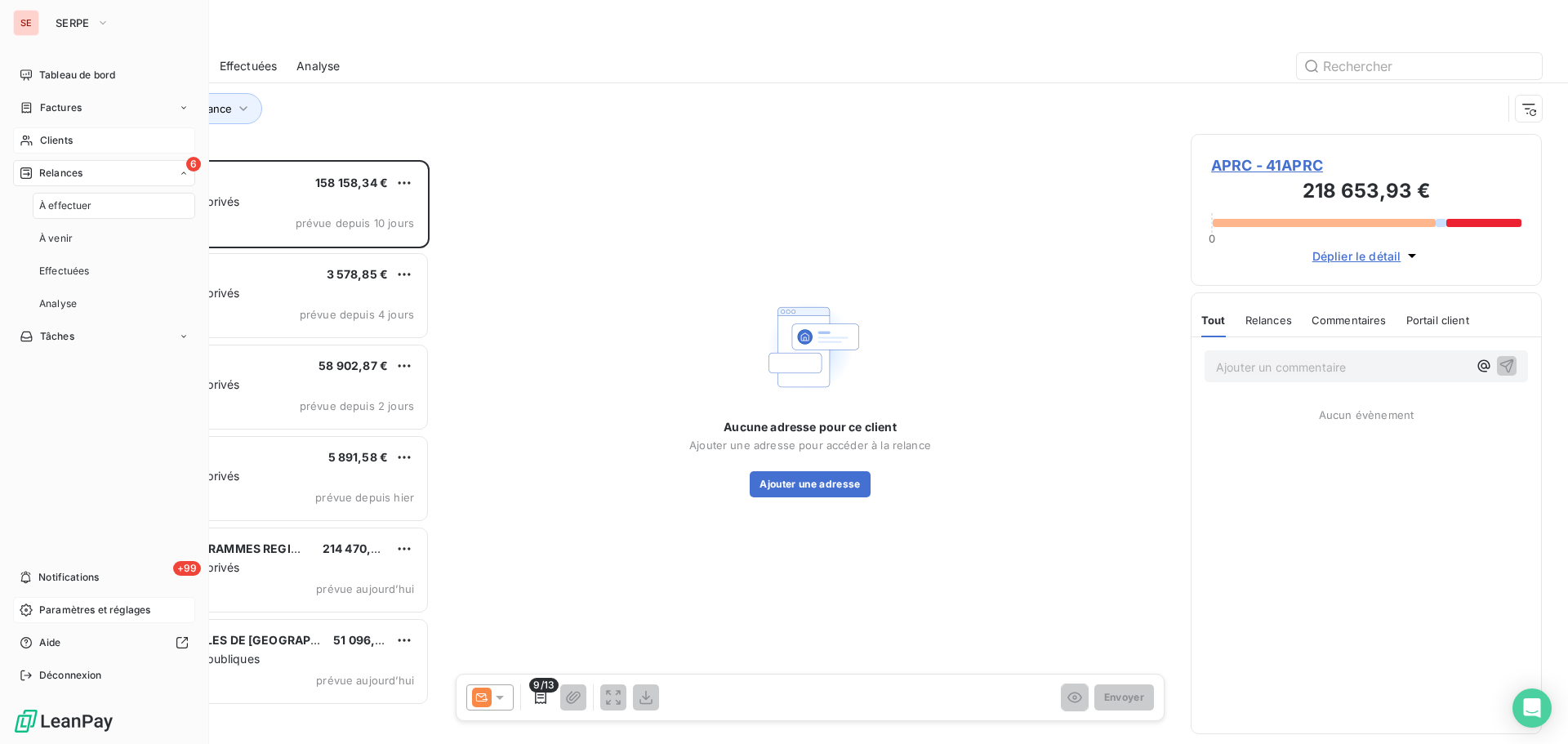
click at [62, 174] on span "Relances" at bounding box center [61, 173] width 43 height 15
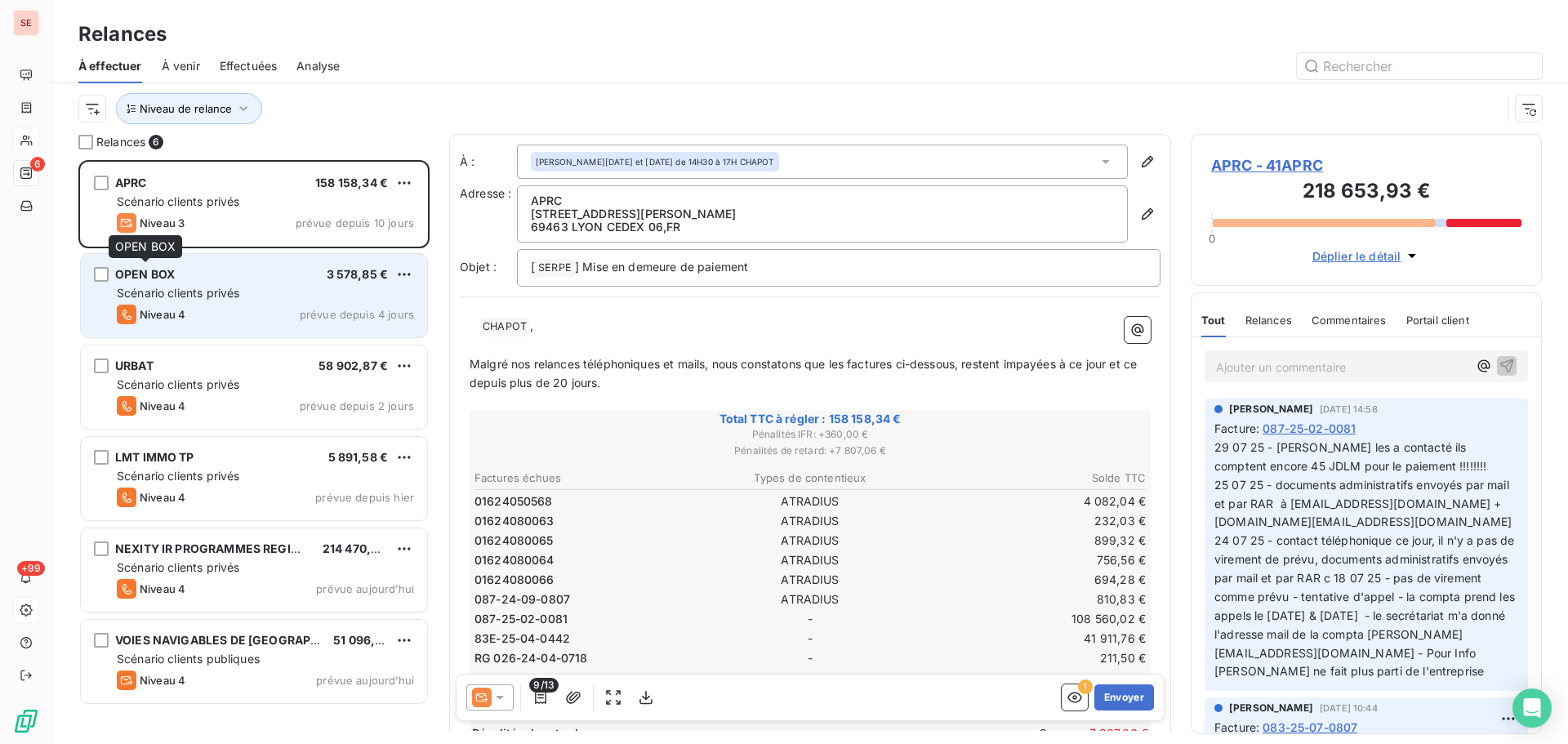
click at [170, 277] on span "OPEN BOX" at bounding box center [145, 274] width 60 height 14
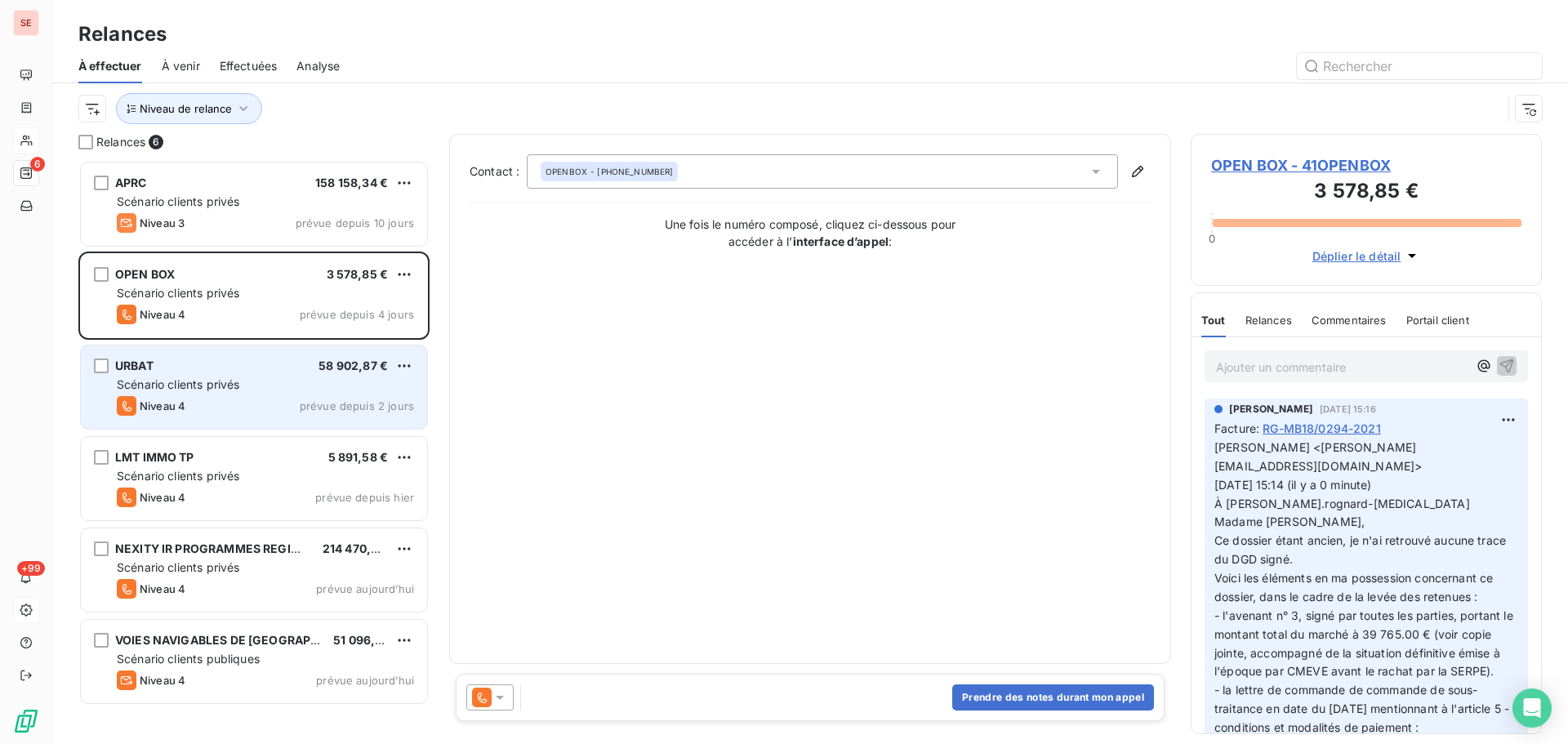
click at [225, 400] on div "Niveau 4 prévue depuis 2 jours" at bounding box center [265, 406] width 297 height 20
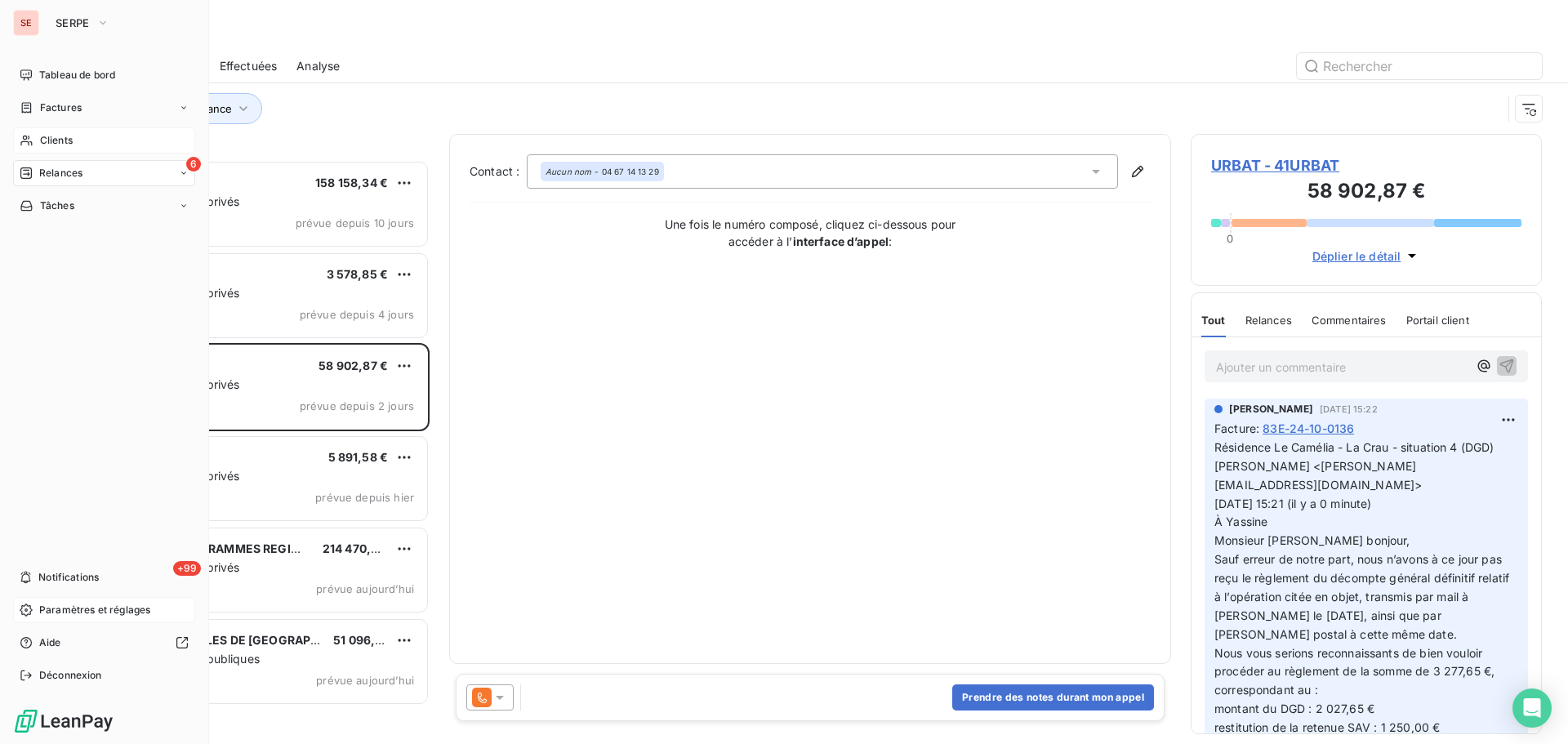
click at [91, 163] on div "6 Relances" at bounding box center [104, 173] width 182 height 26
click at [76, 24] on span "SERPE" at bounding box center [73, 23] width 34 height 13
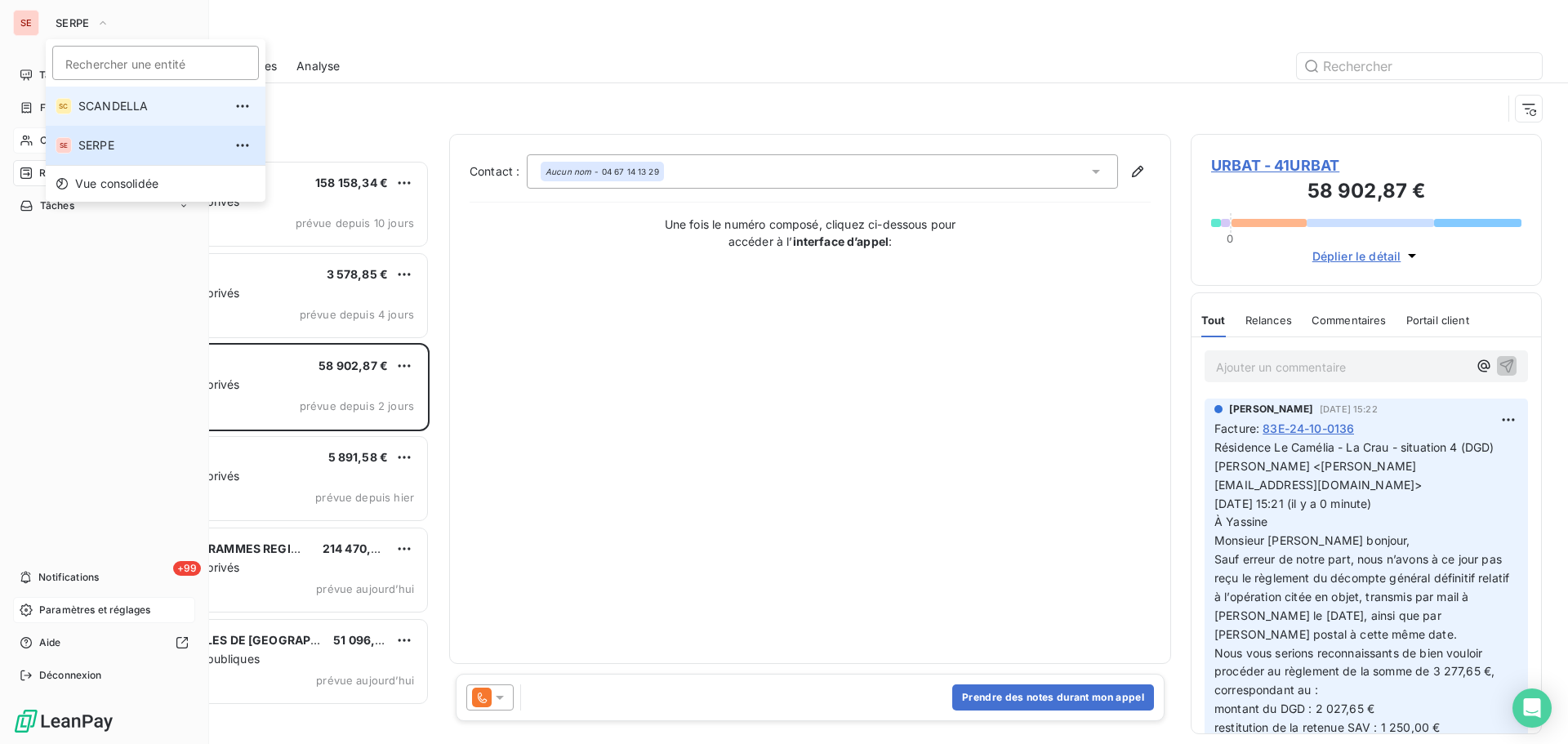
click at [106, 72] on ul "Rechercher une entité SC SCANDELLA SE SERPE Vue consolidée" at bounding box center [156, 121] width 220 height 163
click at [116, 97] on li "SC SCANDELLA" at bounding box center [156, 106] width 220 height 39
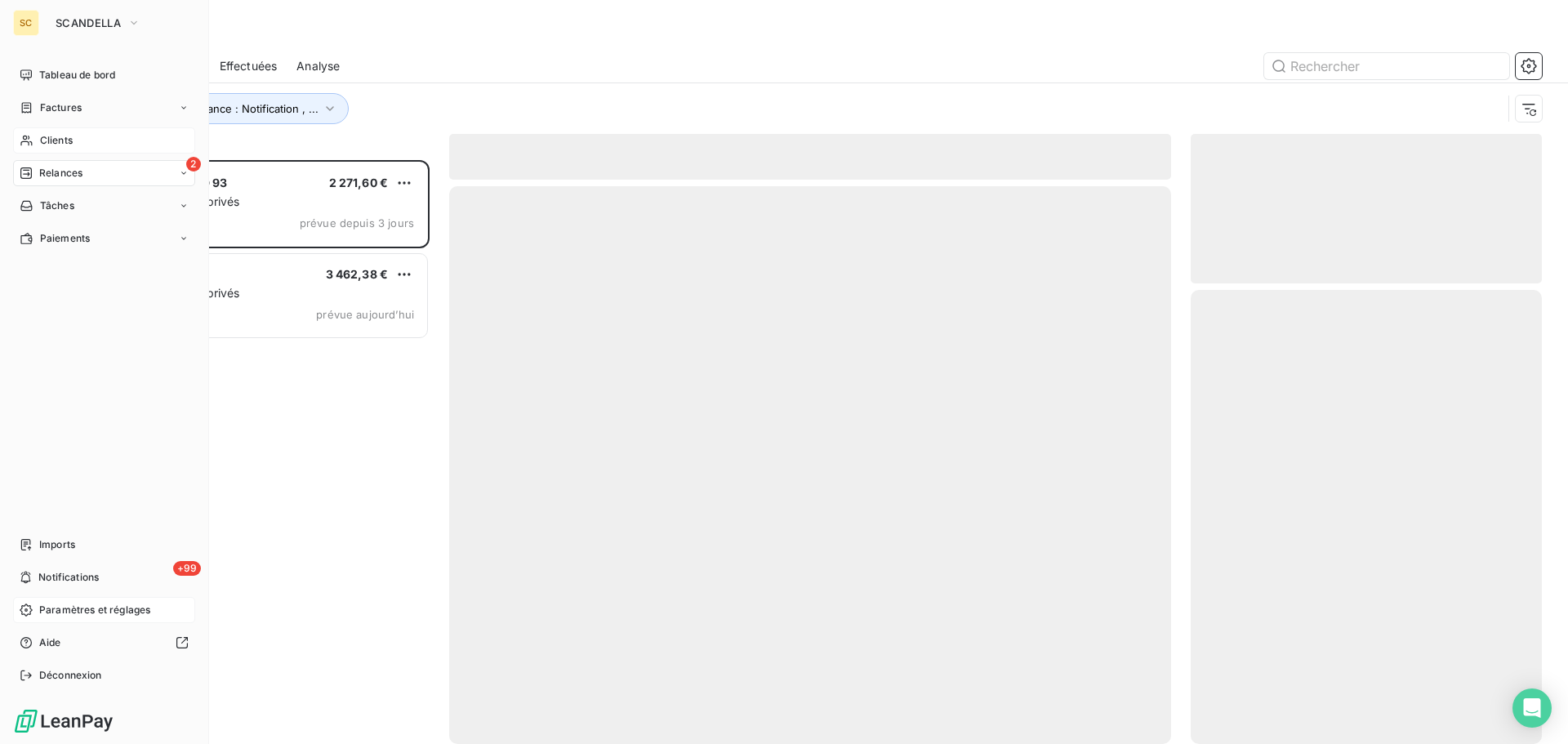
scroll to position [571, 339]
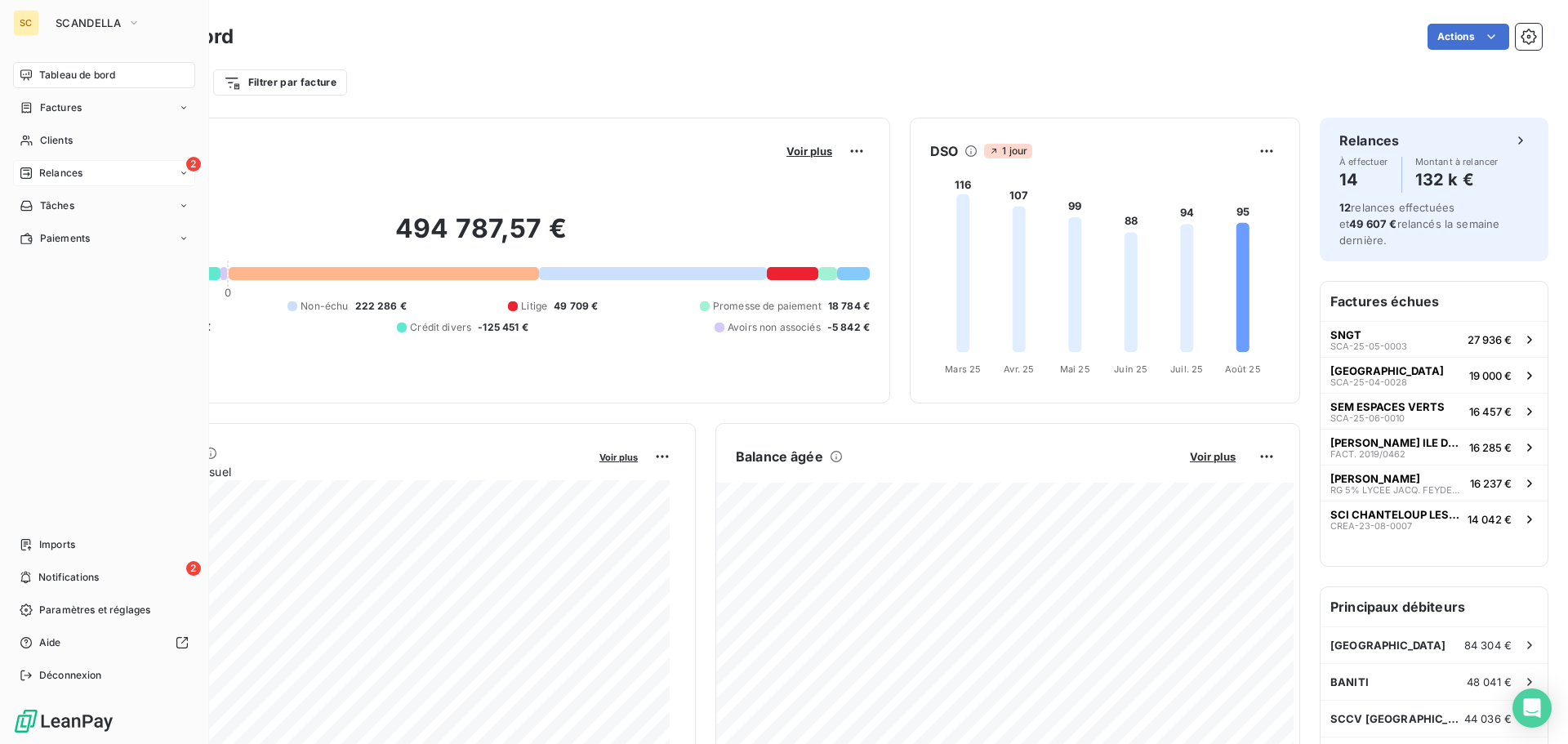
click at [54, 175] on span "Relances" at bounding box center [61, 173] width 43 height 15
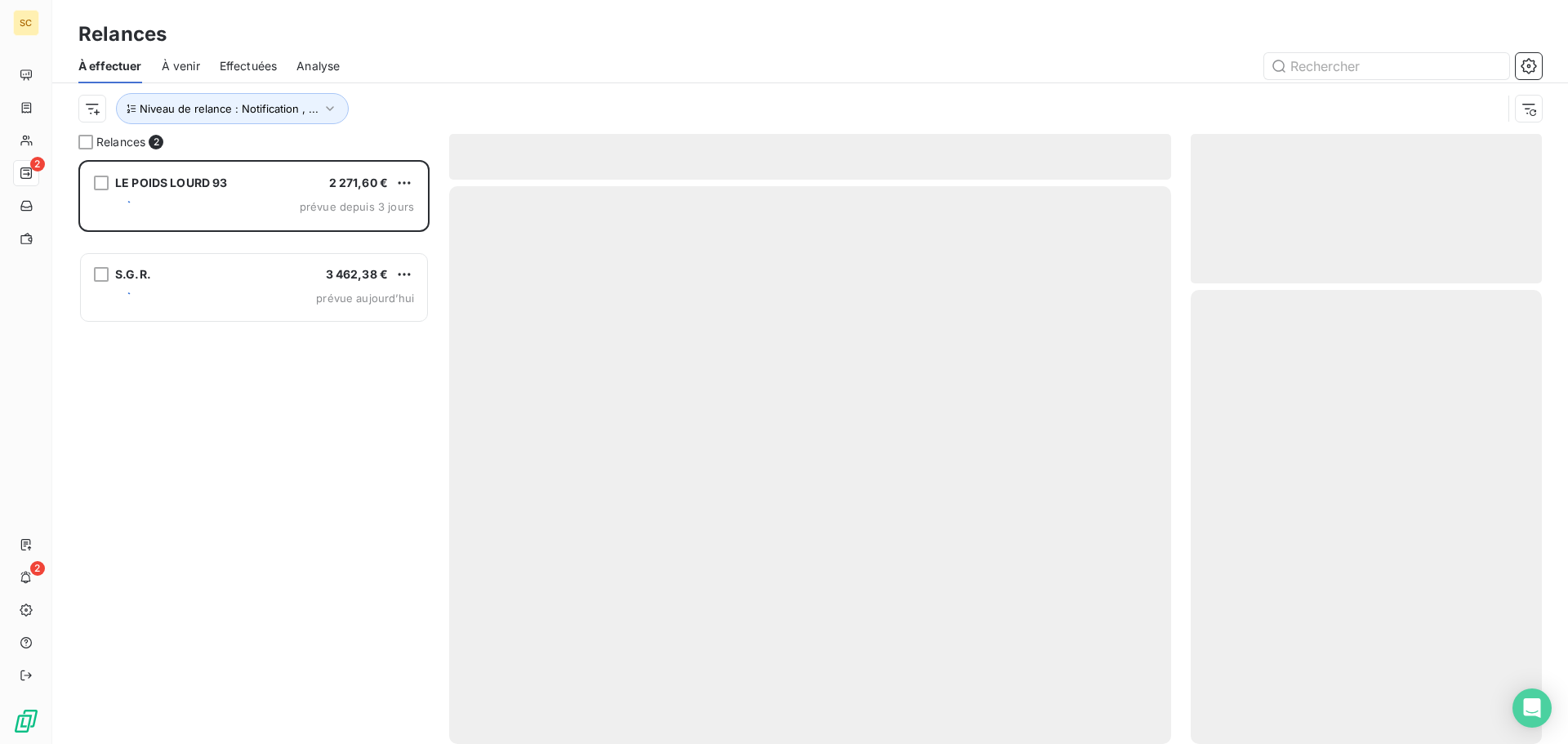
scroll to position [571, 339]
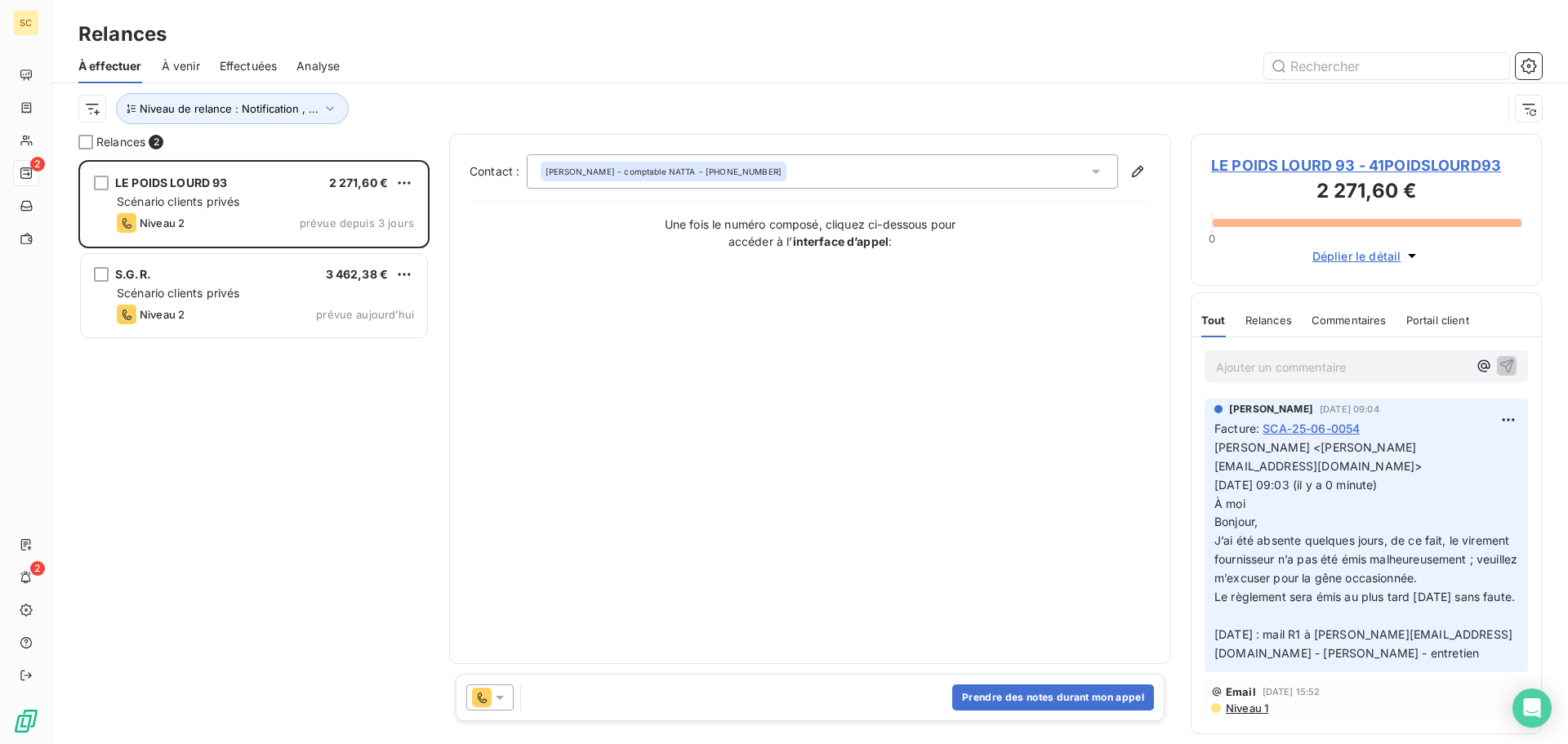
click at [1311, 165] on span "LE POIDS LOURD 93 - 41POIDSLOURD93" at bounding box center [1366, 166] width 311 height 23
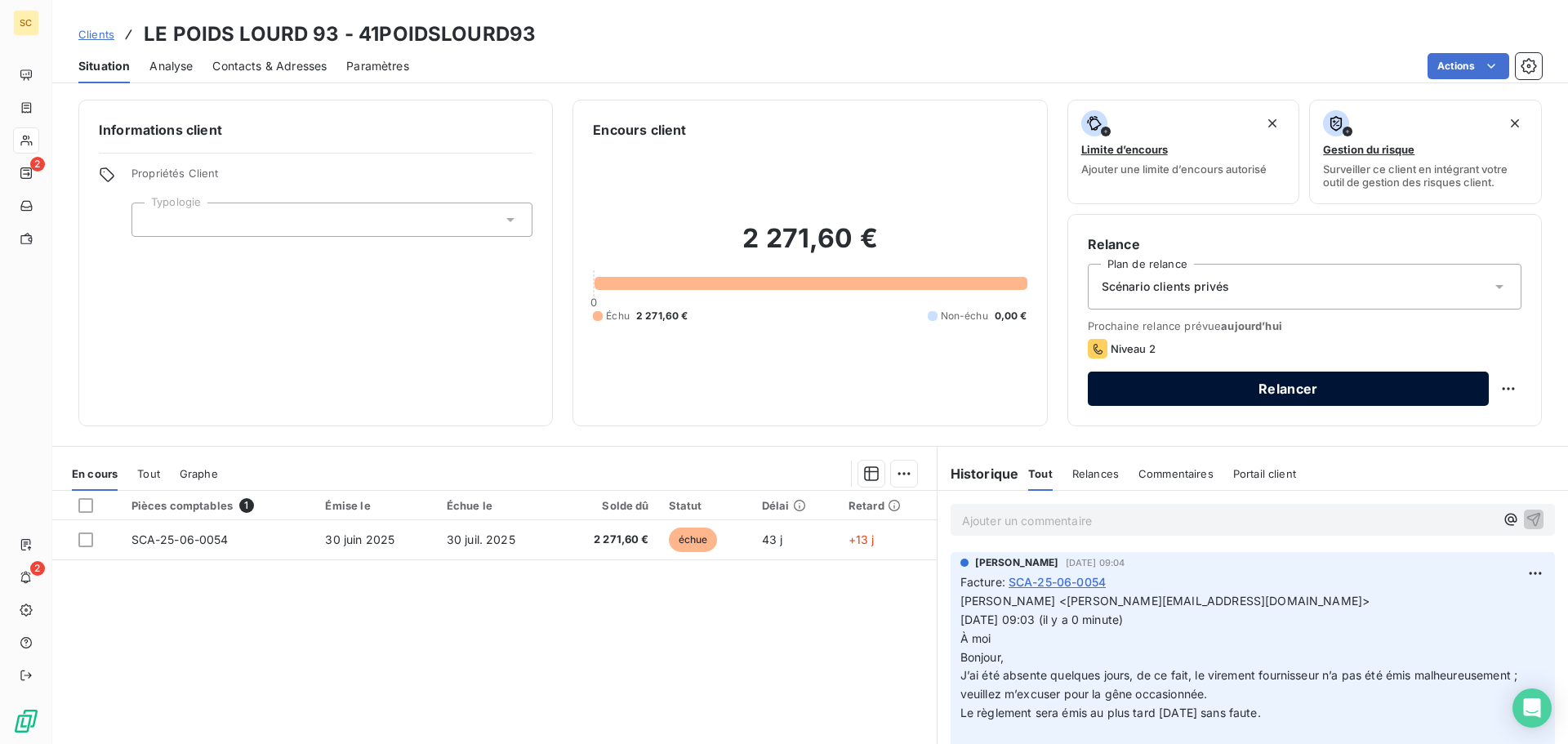
click at [1302, 392] on button "Relancer" at bounding box center [1288, 388] width 401 height 34
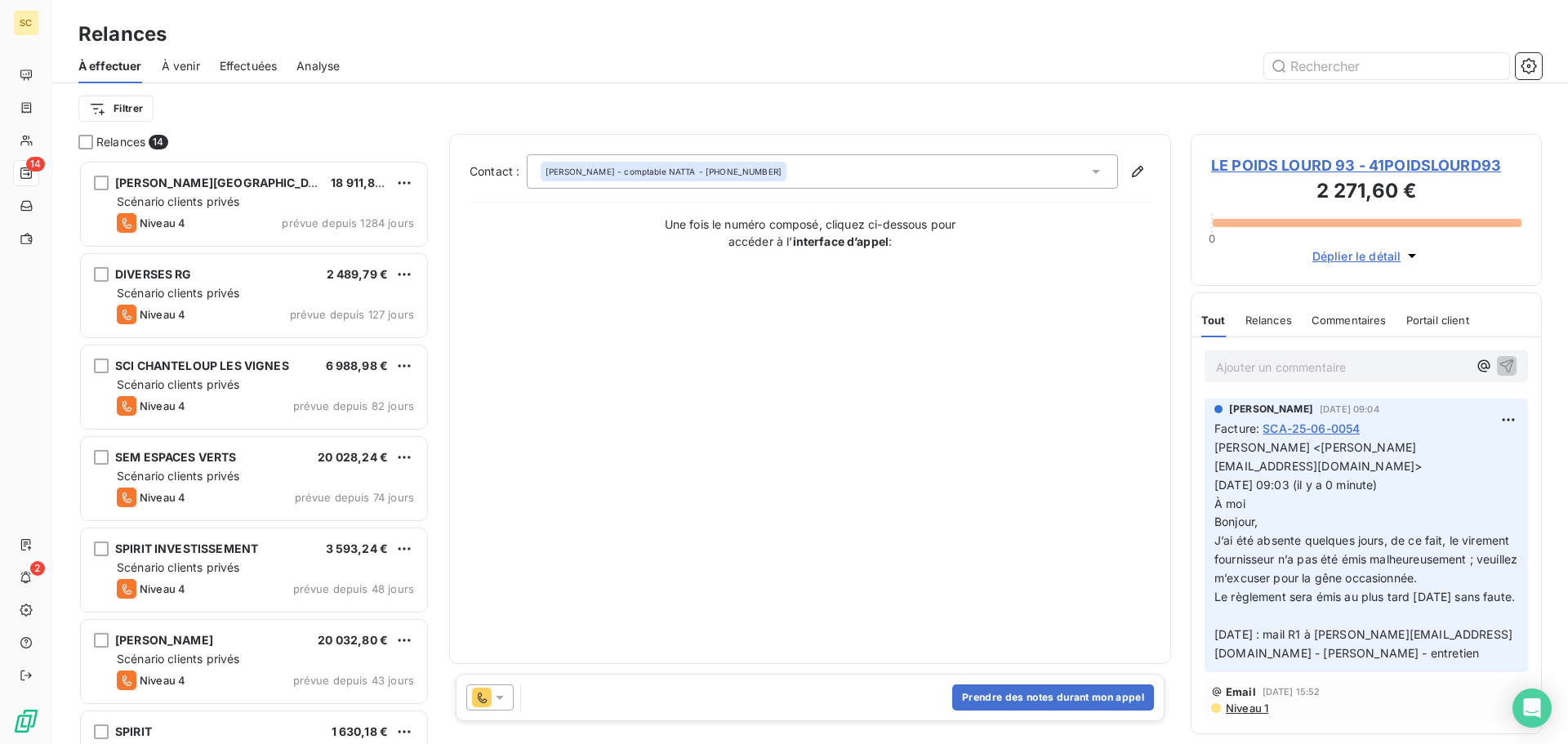
scroll to position [571, 339]
click at [1003, 697] on button "Prendre des notes durant mon appel" at bounding box center [1054, 697] width 202 height 26
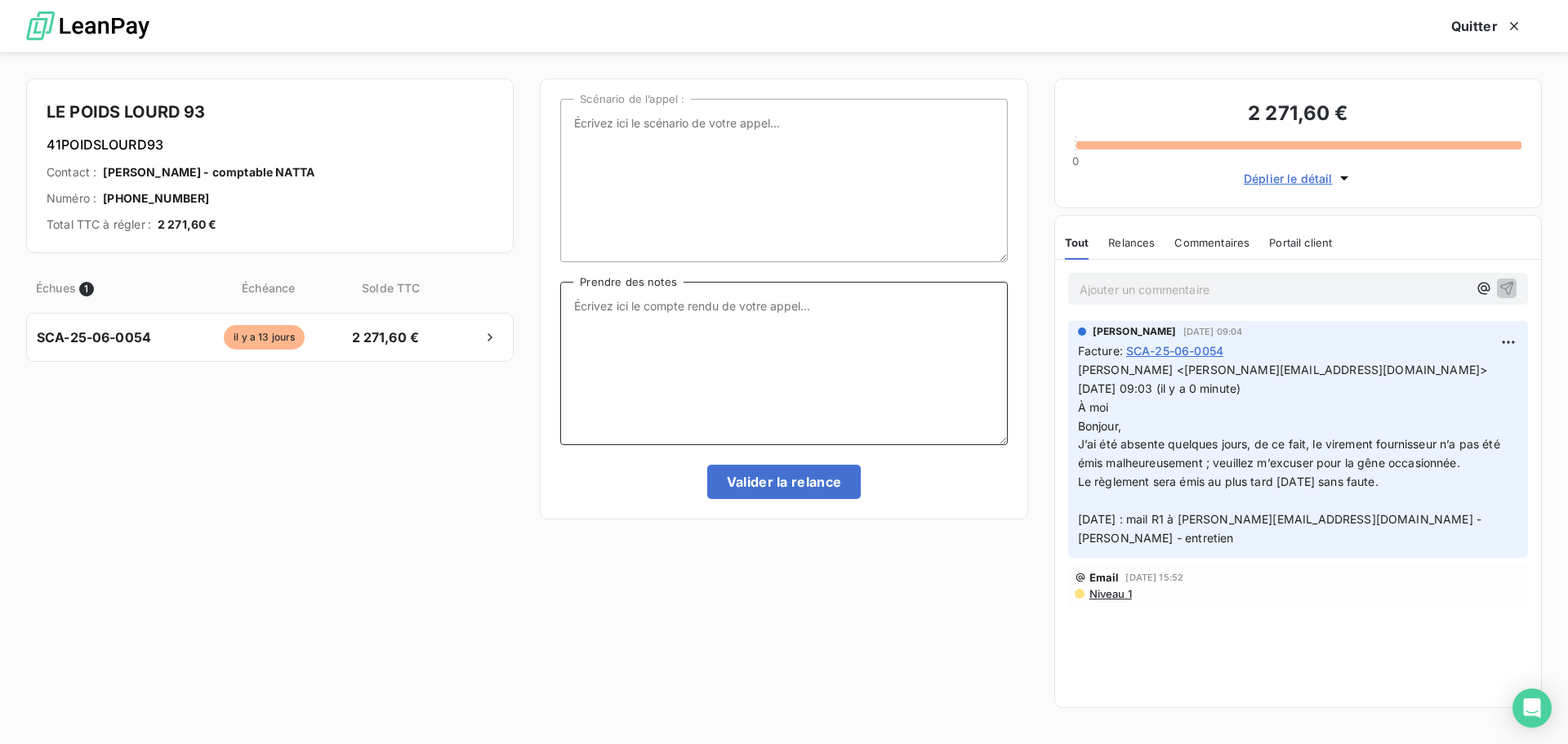
click at [635, 302] on textarea "Prendre des notes" at bounding box center [784, 364] width 447 height 164
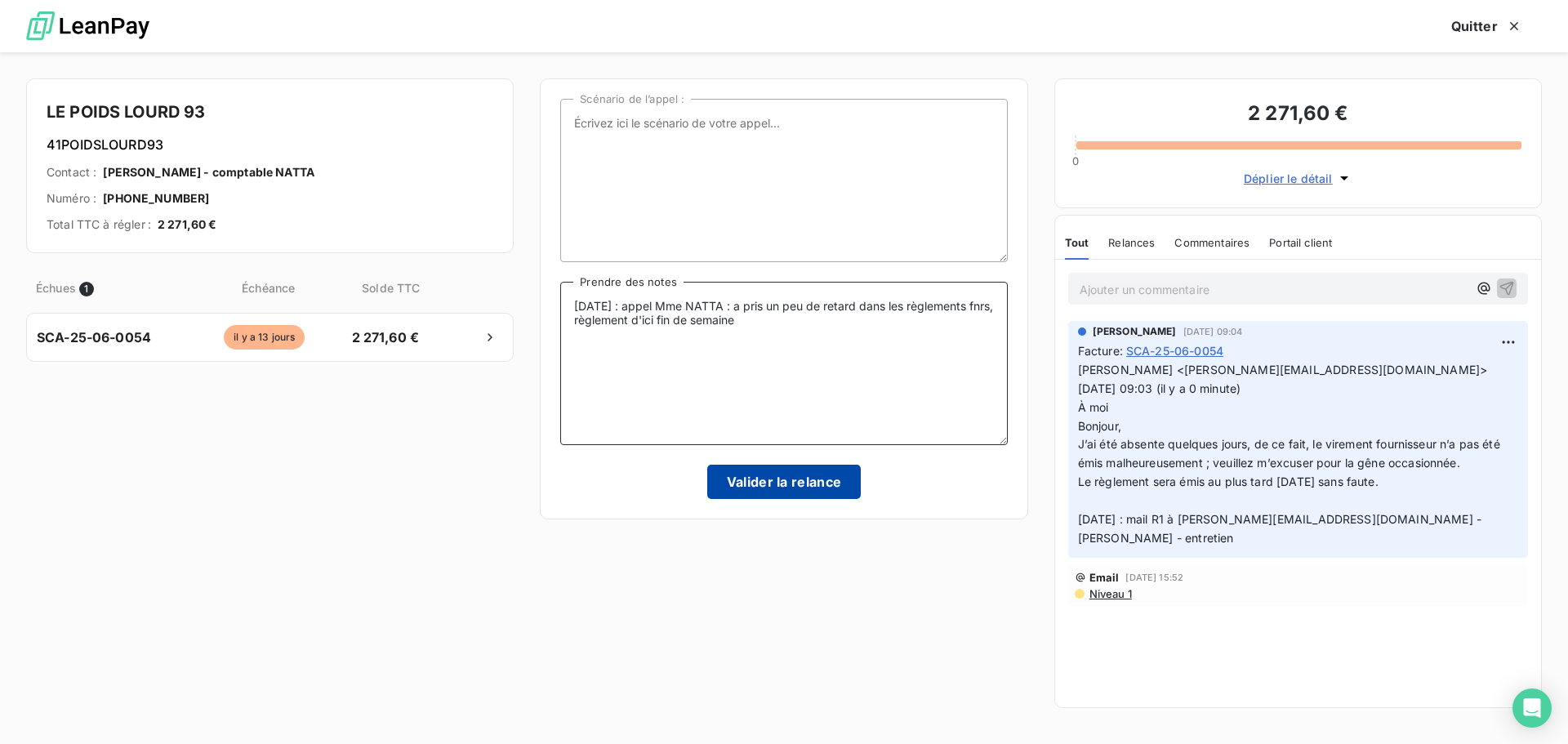
type textarea "[DATE] : appel Mme NATTA : a pris un peu de retard dans les règlements fnrs, rè…"
click at [723, 489] on button "Valider la relance" at bounding box center [785, 481] width 155 height 34
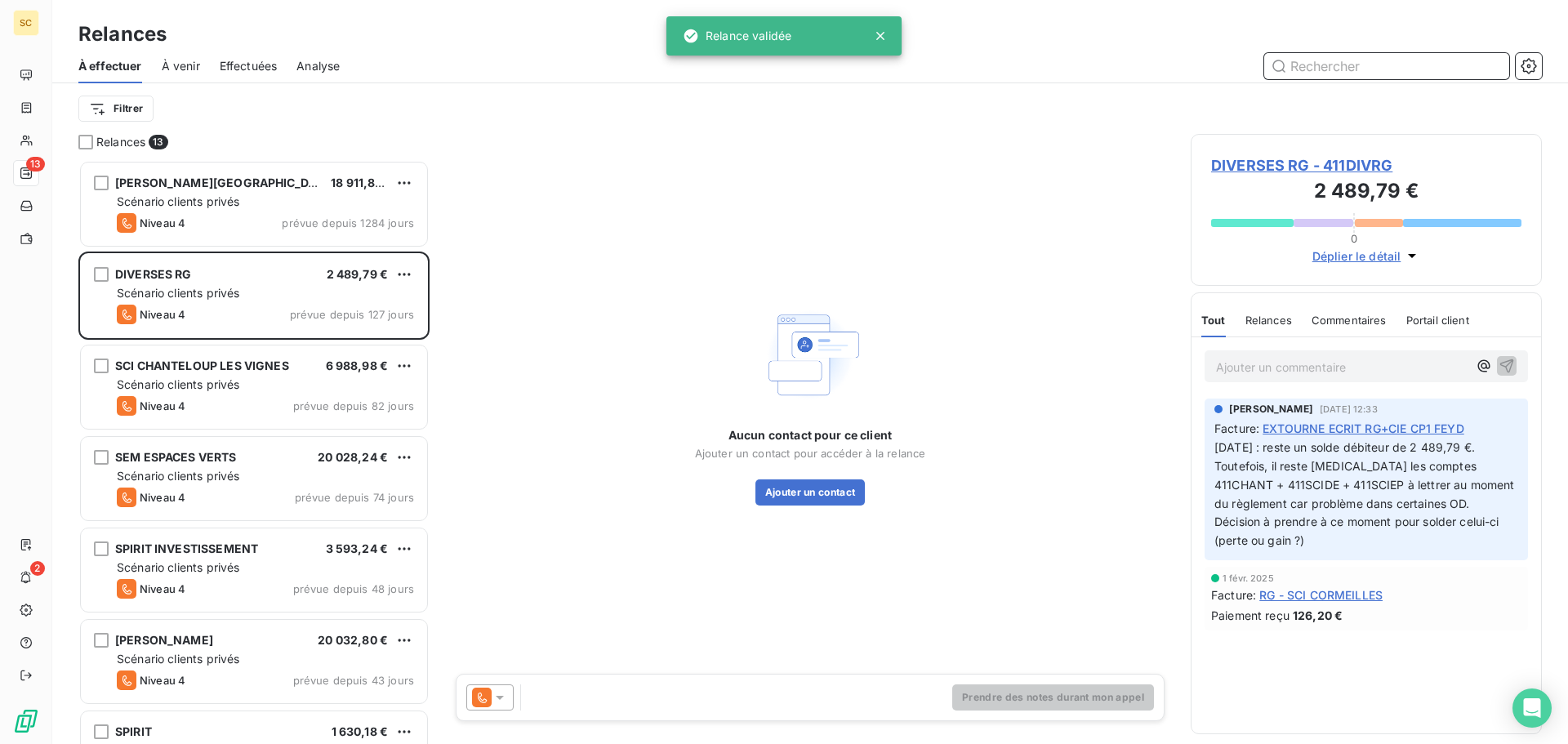
click at [269, 67] on span "Effectuées" at bounding box center [248, 66] width 58 height 17
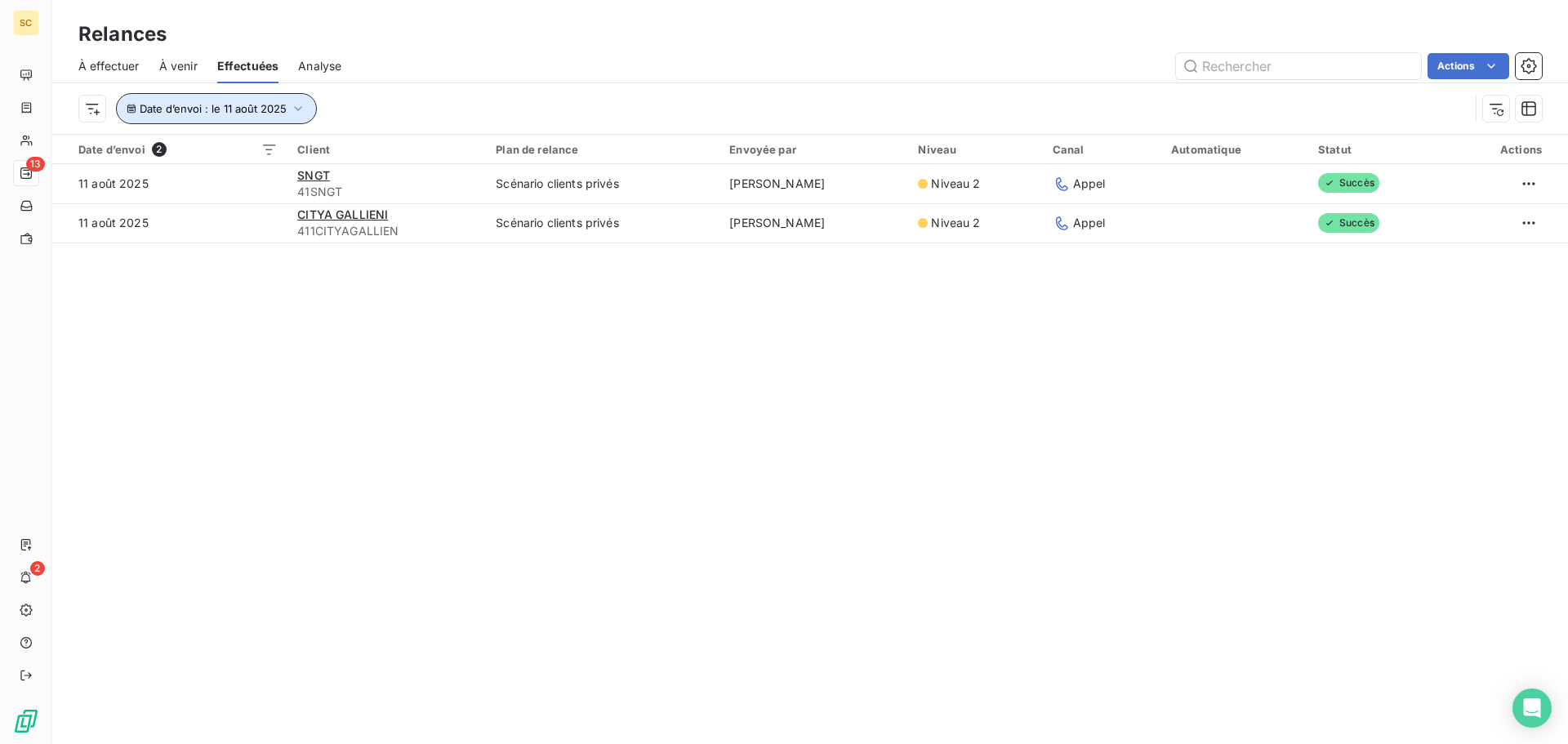
click at [253, 111] on span "Date d’envoi : le 11 août 2025" at bounding box center [214, 108] width 147 height 13
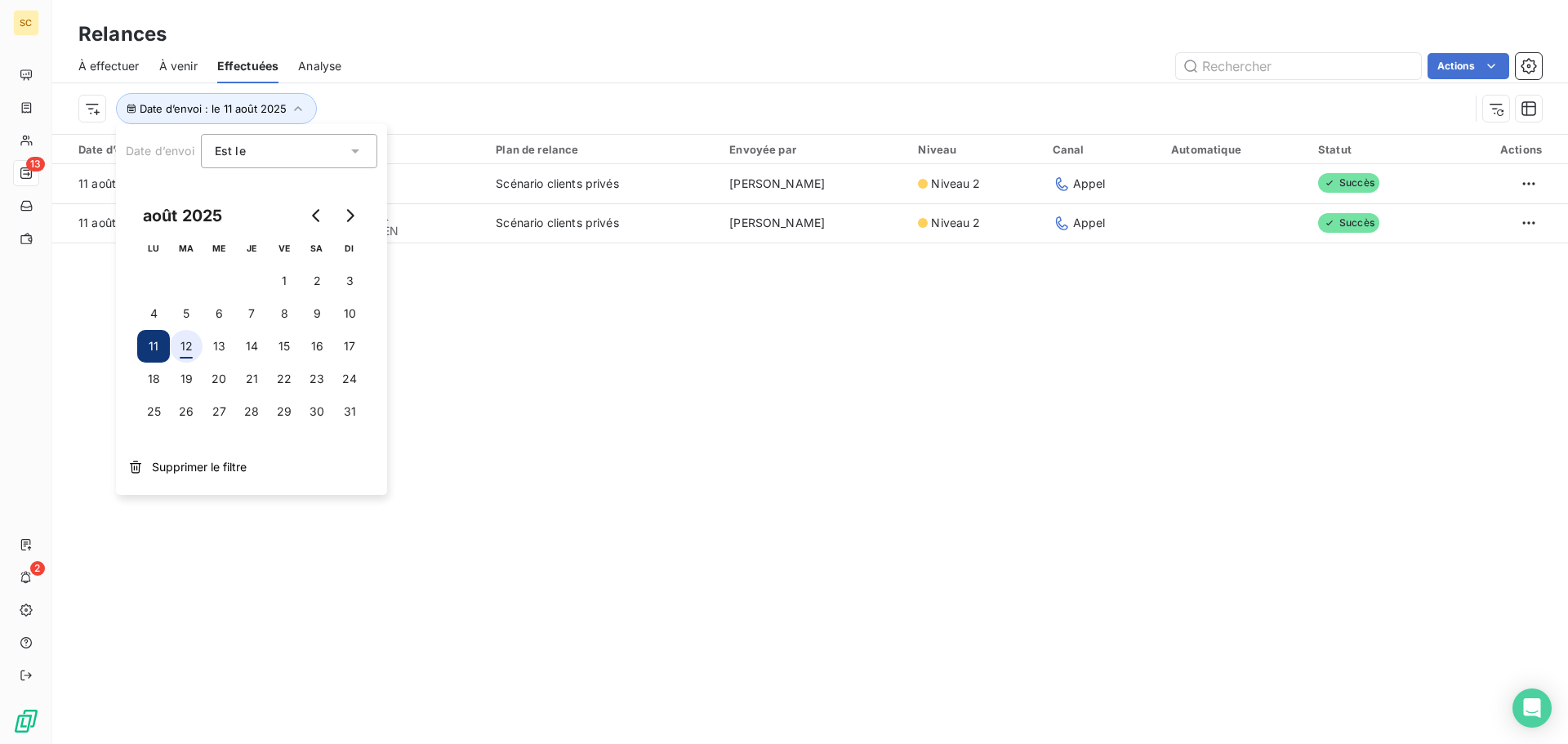
click at [184, 346] on button "12" at bounding box center [185, 346] width 32 height 32
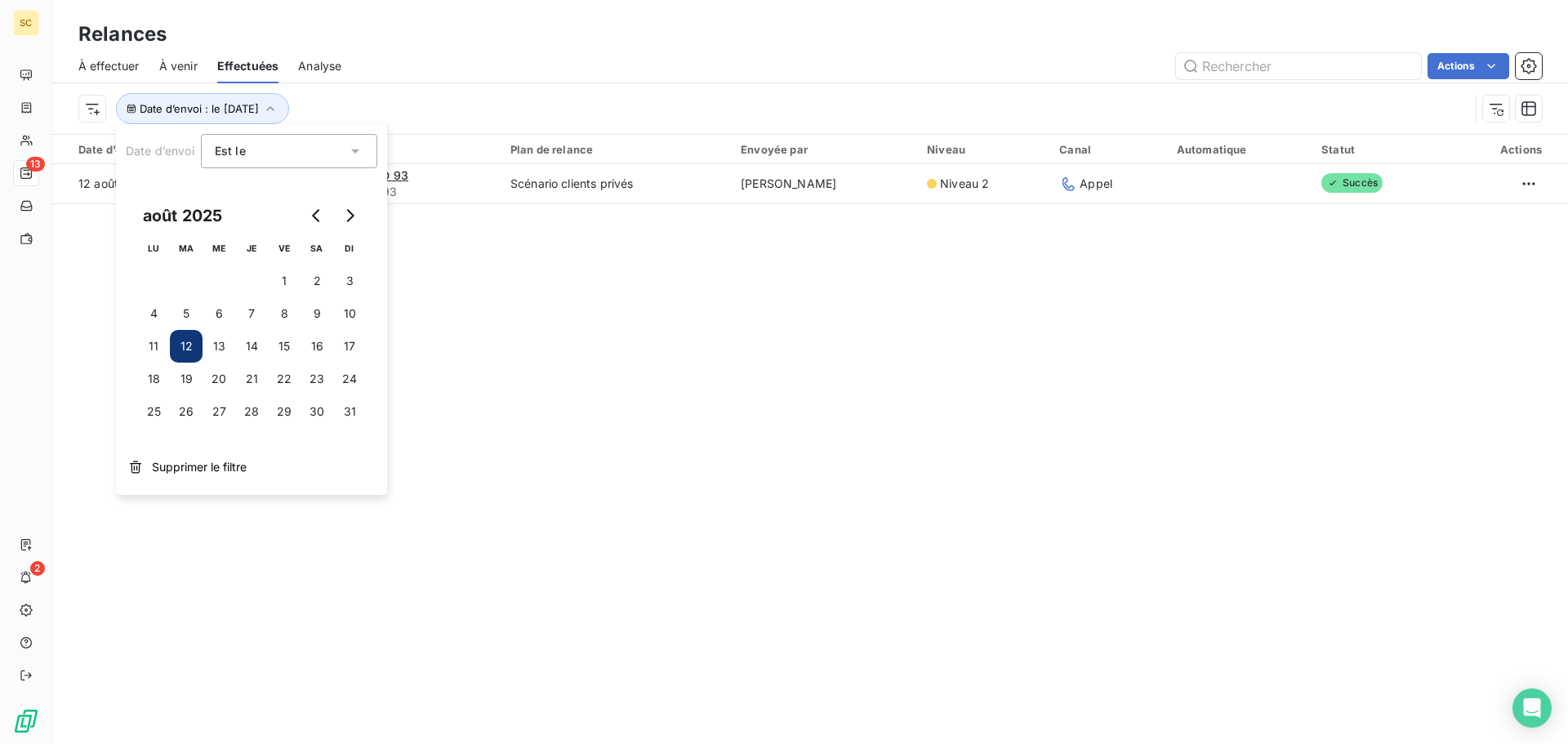
drag, startPoint x: 699, startPoint y: 374, endPoint x: 694, endPoint y: 362, distance: 13.0
click at [699, 371] on div "Relances À effectuer À venir Effectuées Analyse Actions Date d’envoi : le 12 ao…" at bounding box center [809, 372] width 1516 height 744
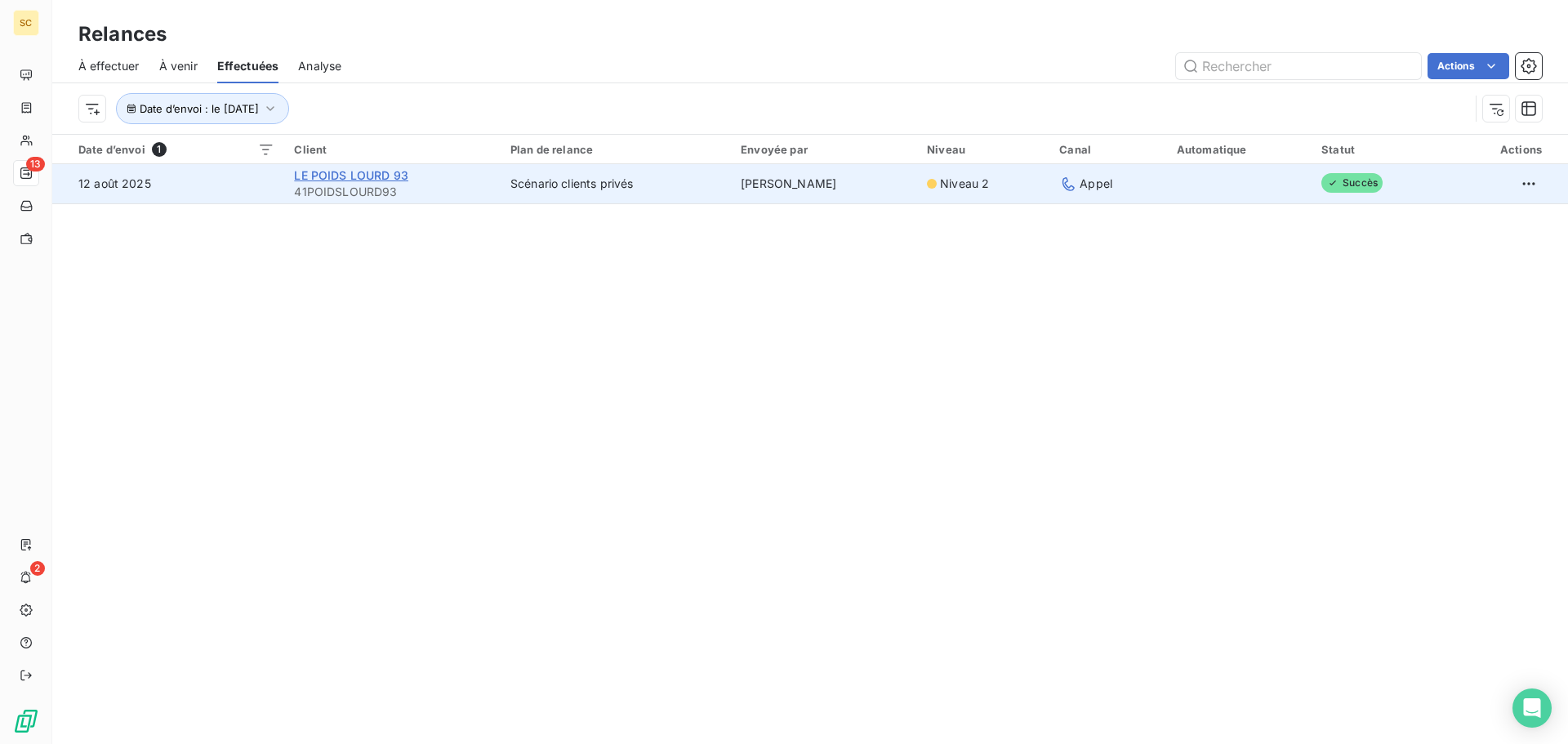
click at [378, 174] on span "LE POIDS LOURD 93" at bounding box center [351, 175] width 115 height 14
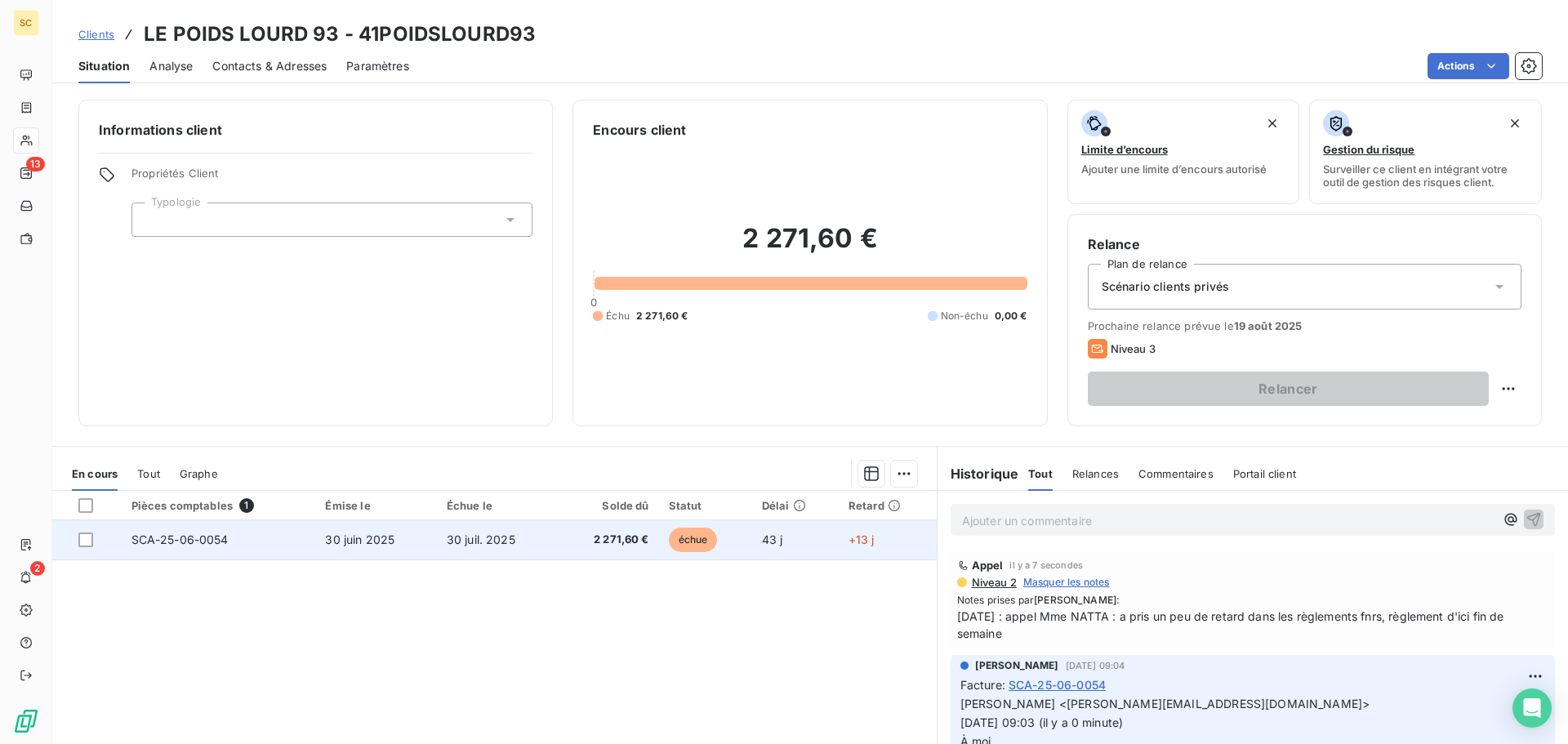
click at [399, 545] on td "30 juin 2025" at bounding box center [375, 540] width 121 height 39
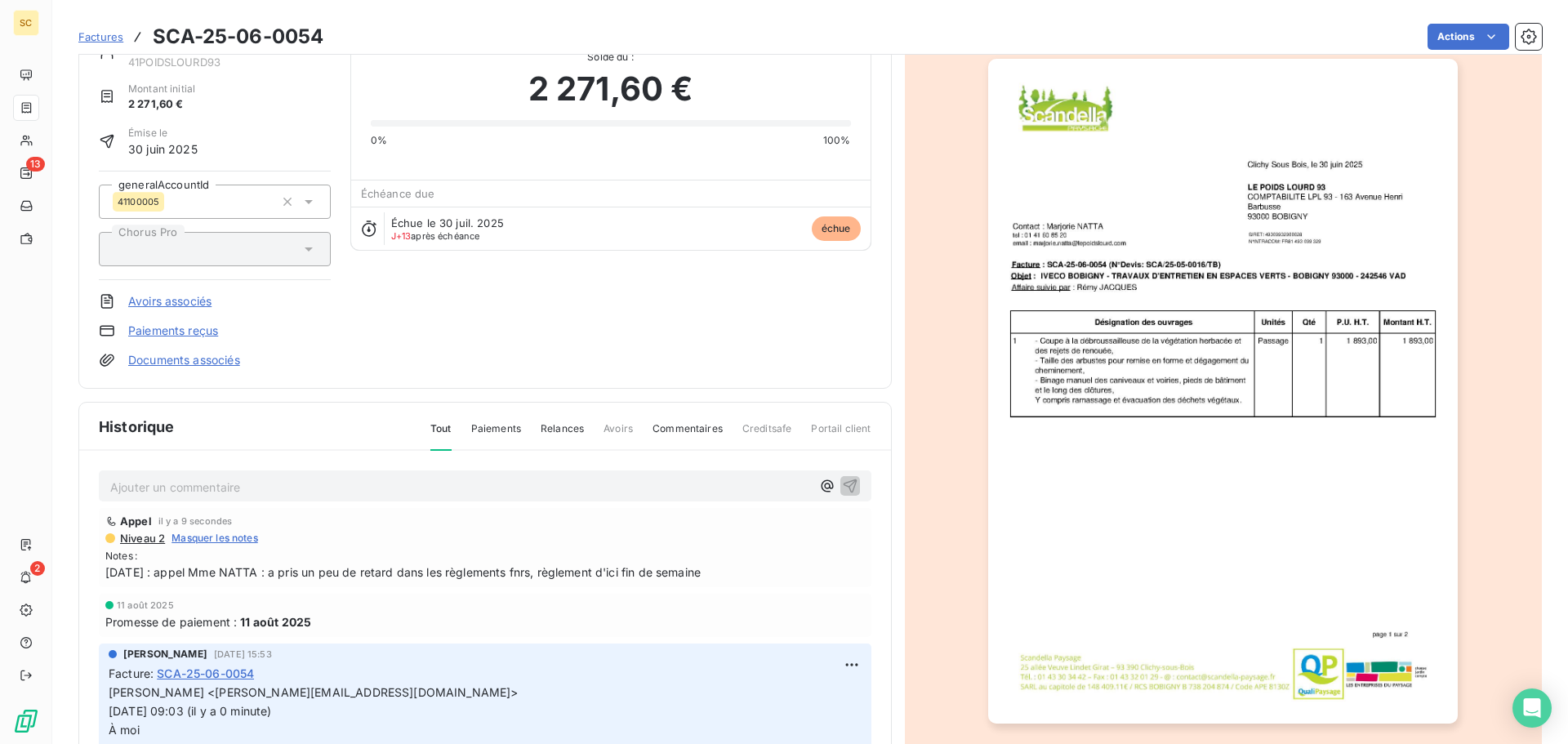
scroll to position [113, 0]
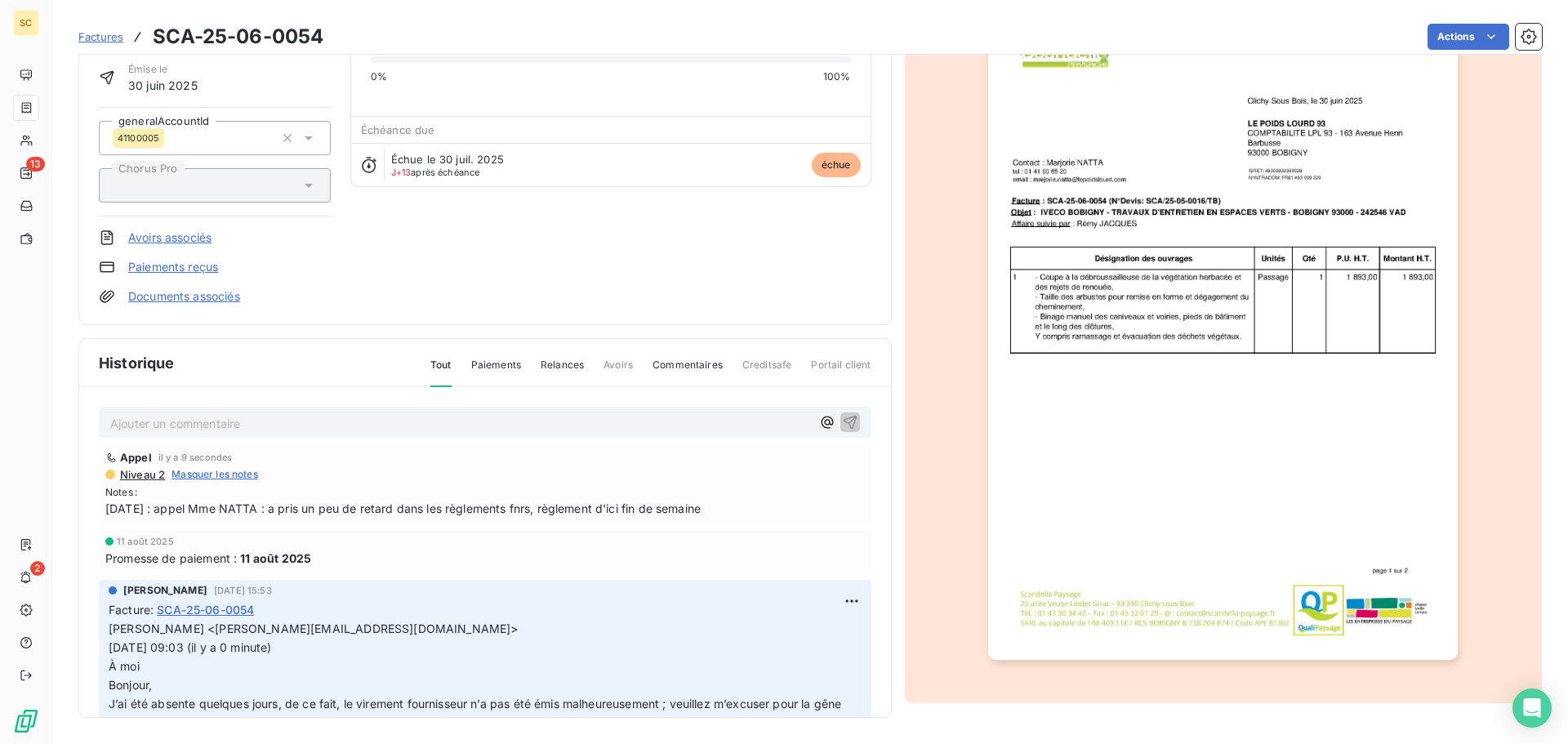
click at [597, 504] on span "12/08/25 : appel Mme NATTA : a pris un peu de retard dans les règlements fnrs, …" at bounding box center [485, 509] width 760 height 18
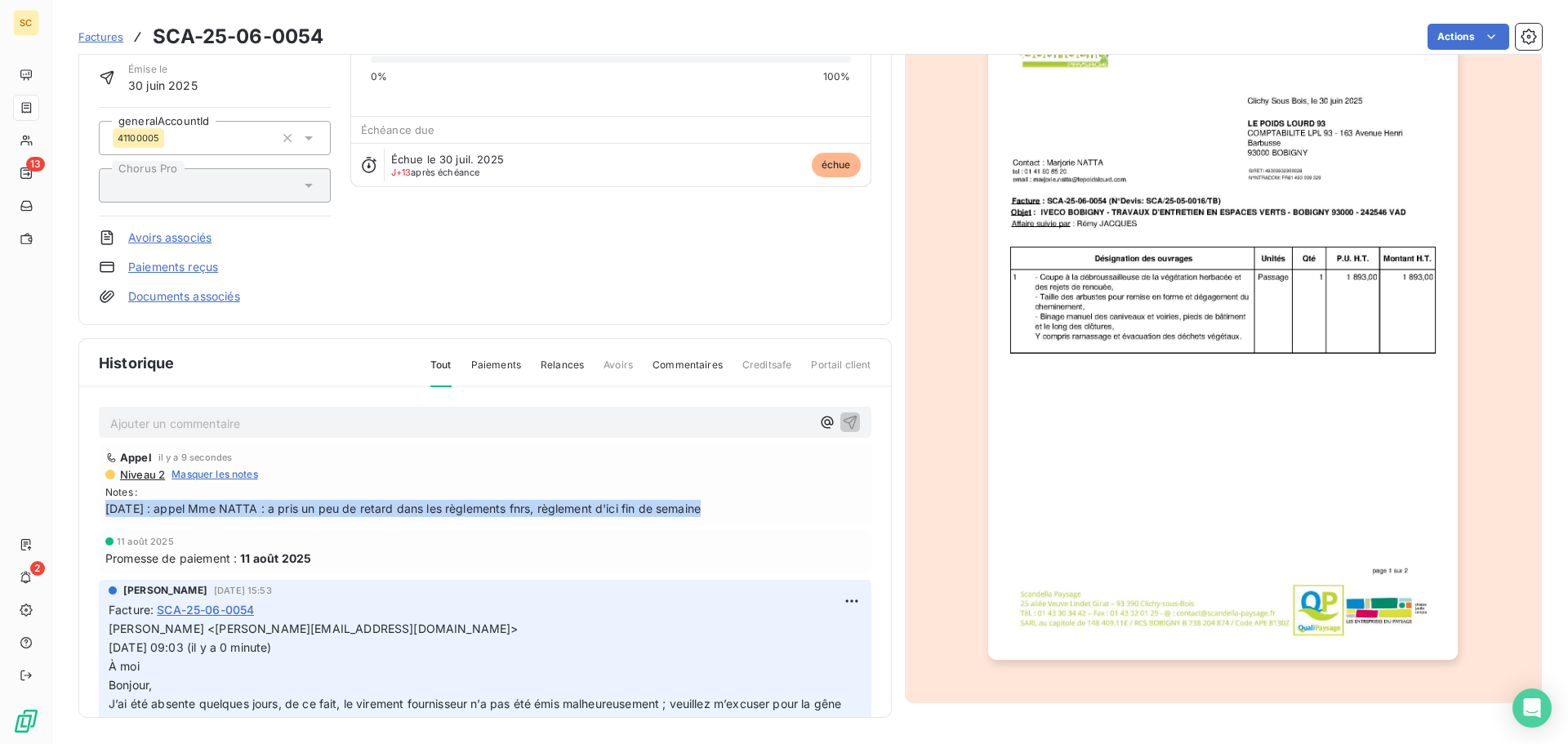
click at [598, 504] on span "12/08/25 : appel Mme NATTA : a pris un peu de retard dans les règlements fnrs, …" at bounding box center [485, 509] width 760 height 18
copy span "12/08/25 : appel Mme NATTA : a pris un peu de retard dans les règlements fnrs, …"
click at [836, 599] on html "SC 13 2 Factures SCA-25-06-0054 Actions LE POIDS LOURD 93 41POIDSLOURD93 Montan…" at bounding box center [784, 372] width 1568 height 744
drag, startPoint x: 806, startPoint y: 635, endPoint x: 744, endPoint y: 630, distance: 62.2
click at [805, 630] on div "Editer" at bounding box center [793, 637] width 91 height 26
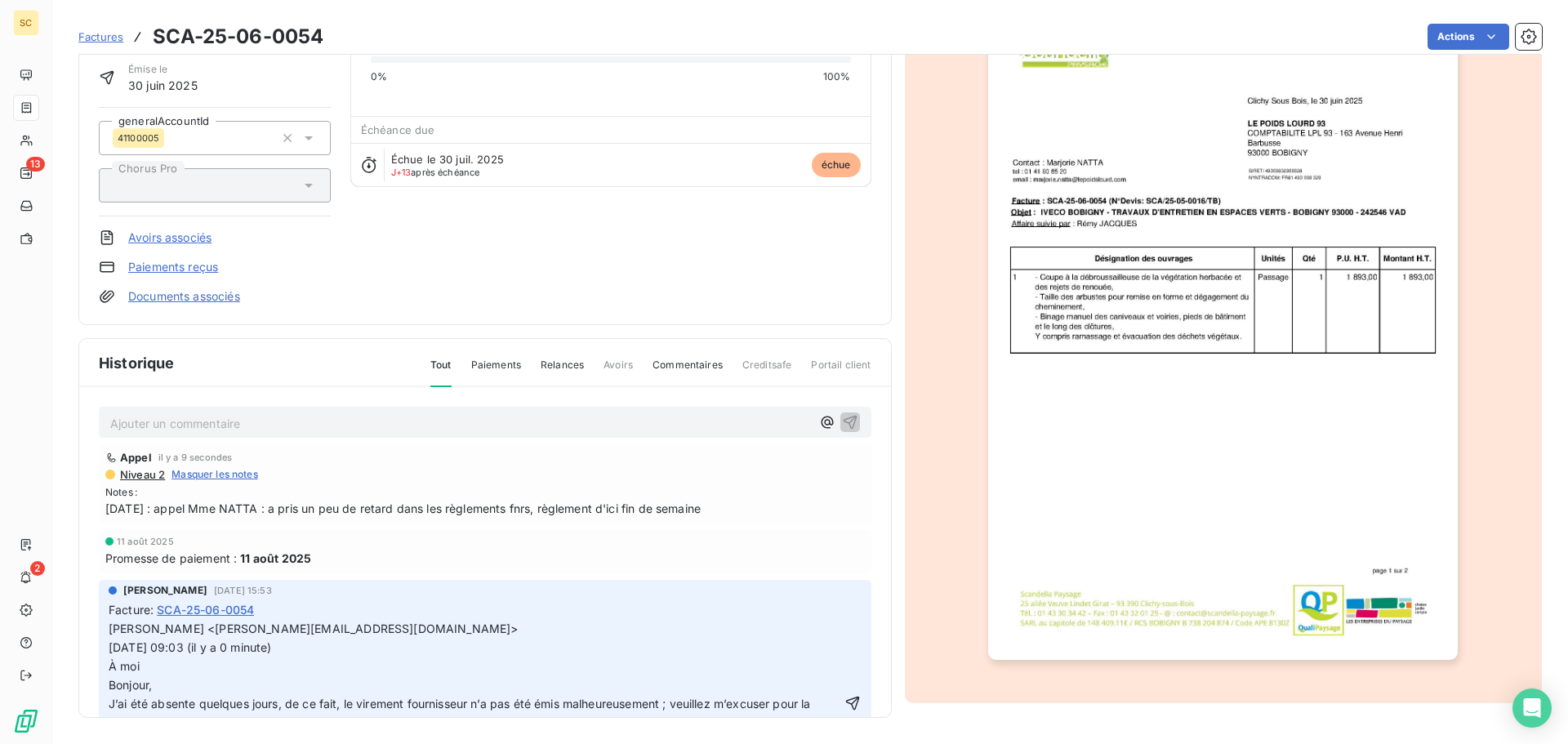
click at [112, 627] on span "Marjorie NATTA <marjorie.natta@lepoidslourd.com>" at bounding box center [314, 628] width 410 height 14
click at [125, 629] on p "Marjorie NATTA <marjorie.natta@lepoidslourd.com> 05/08/25 09:03 (il y a 0 minut…" at bounding box center [474, 705] width 732 height 169
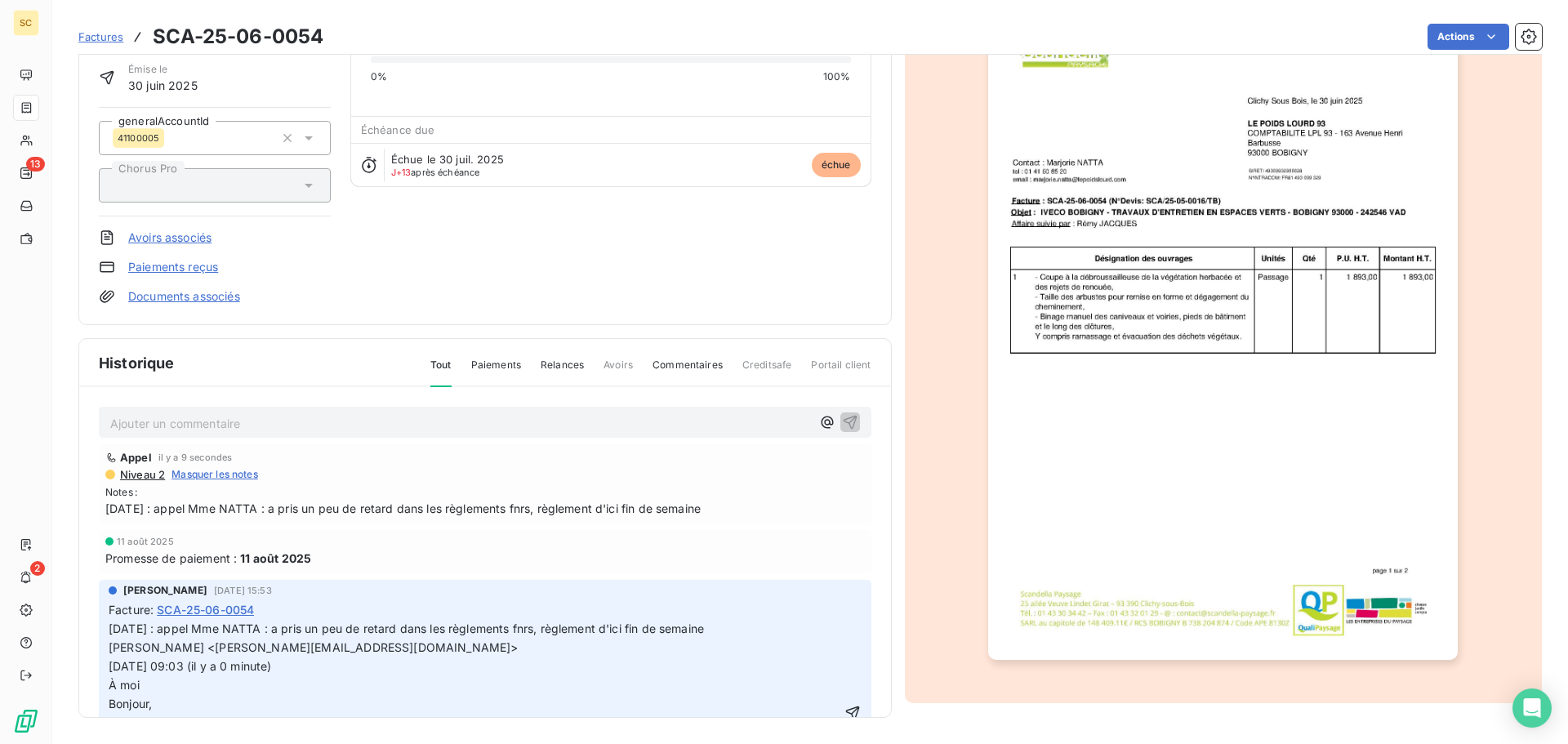
click at [131, 665] on p "Marjorie NATTA <marjorie.natta@lepoidslourd.com> 05/08/25 09:03 (il y a 0 minut…" at bounding box center [474, 723] width 732 height 169
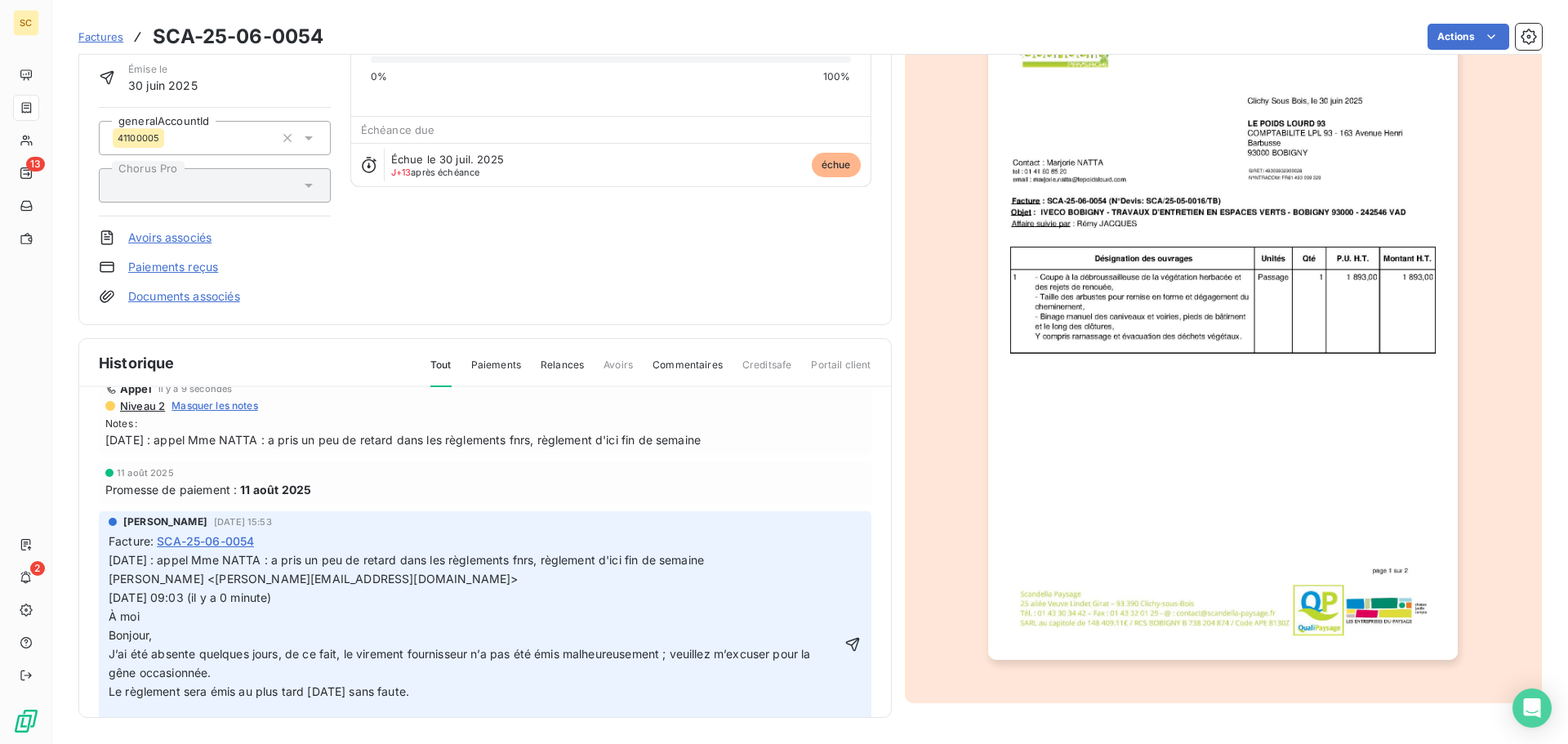
scroll to position [164, 0]
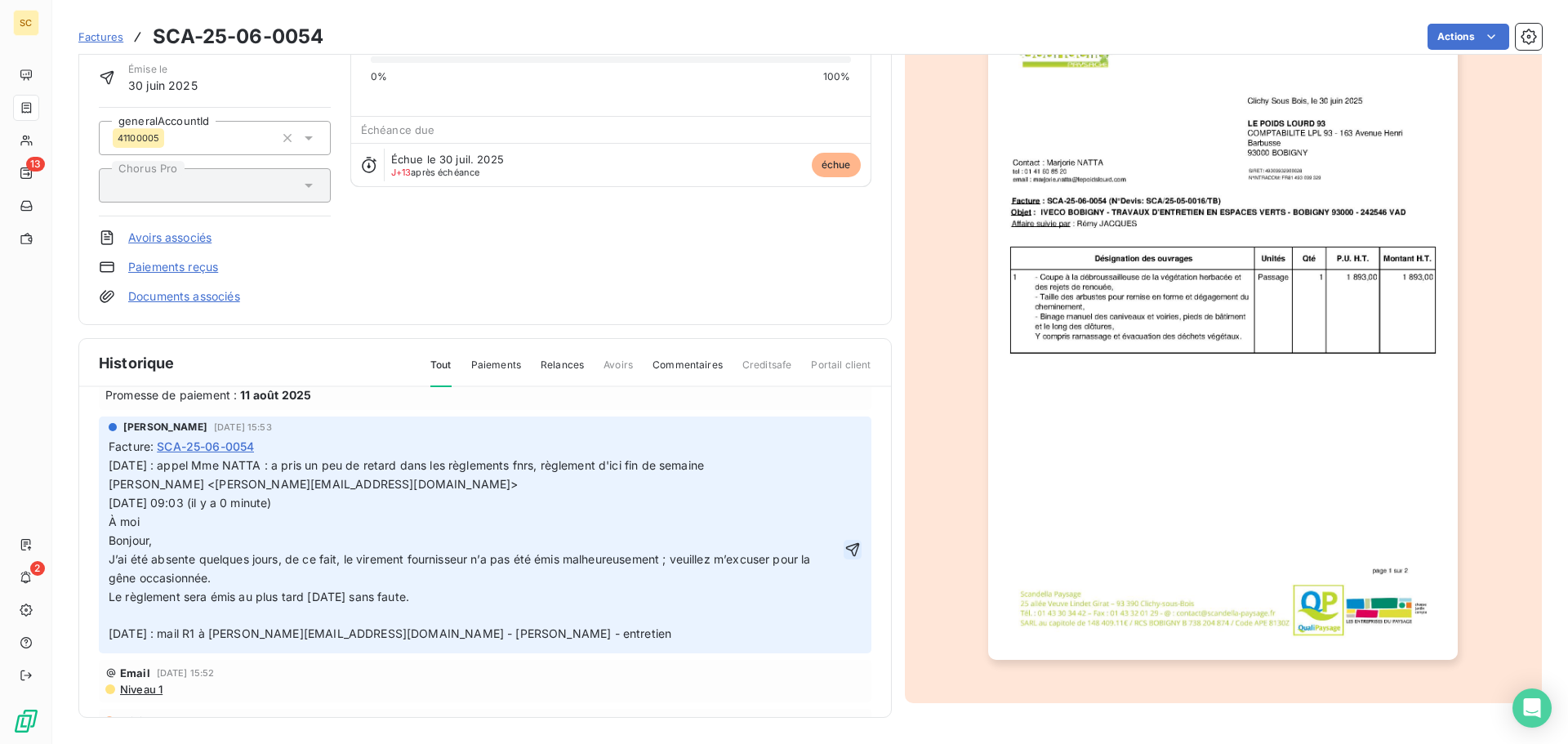
click at [846, 557] on icon "button" at bounding box center [853, 549] width 14 height 14
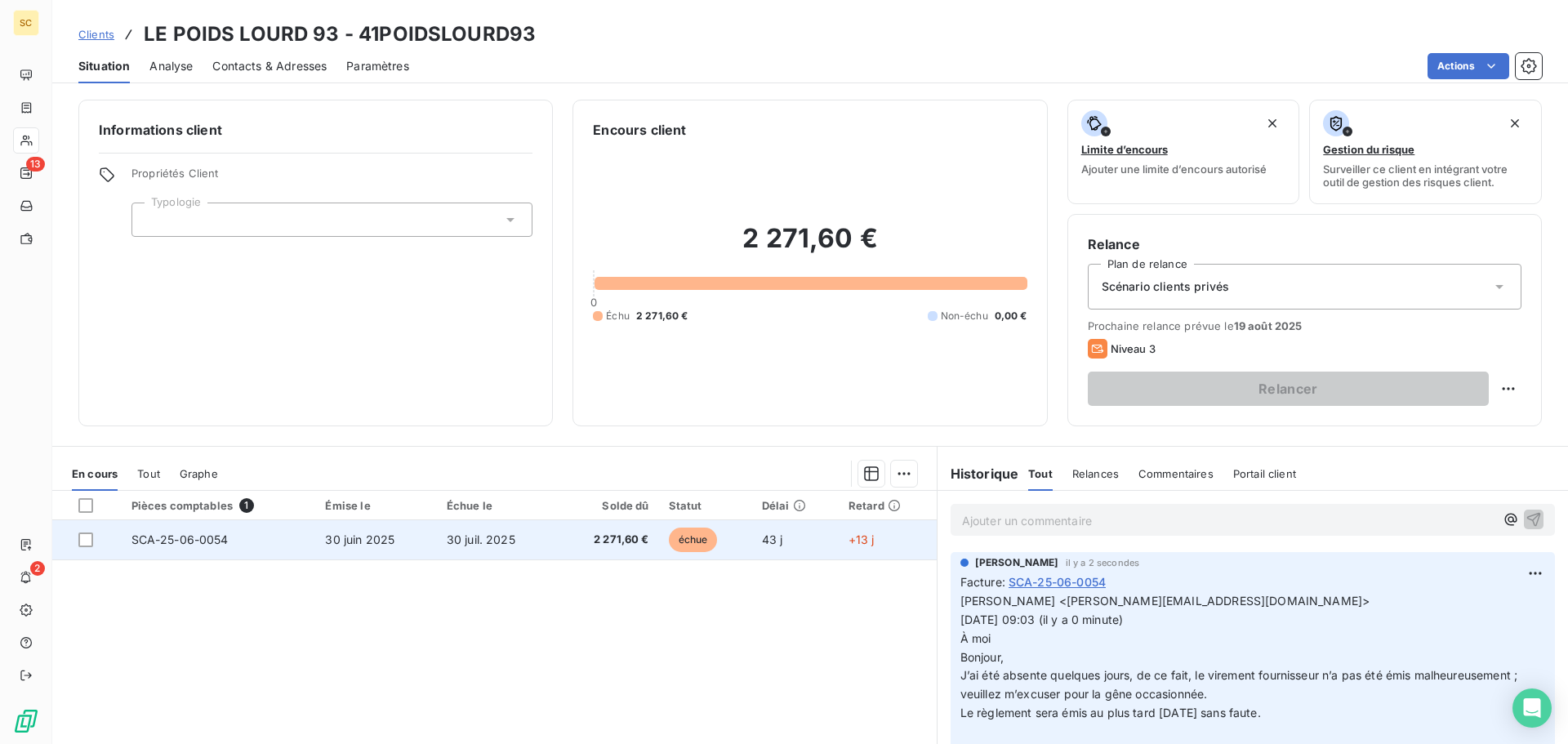
click at [593, 537] on span "2 271,60 €" at bounding box center [608, 540] width 82 height 17
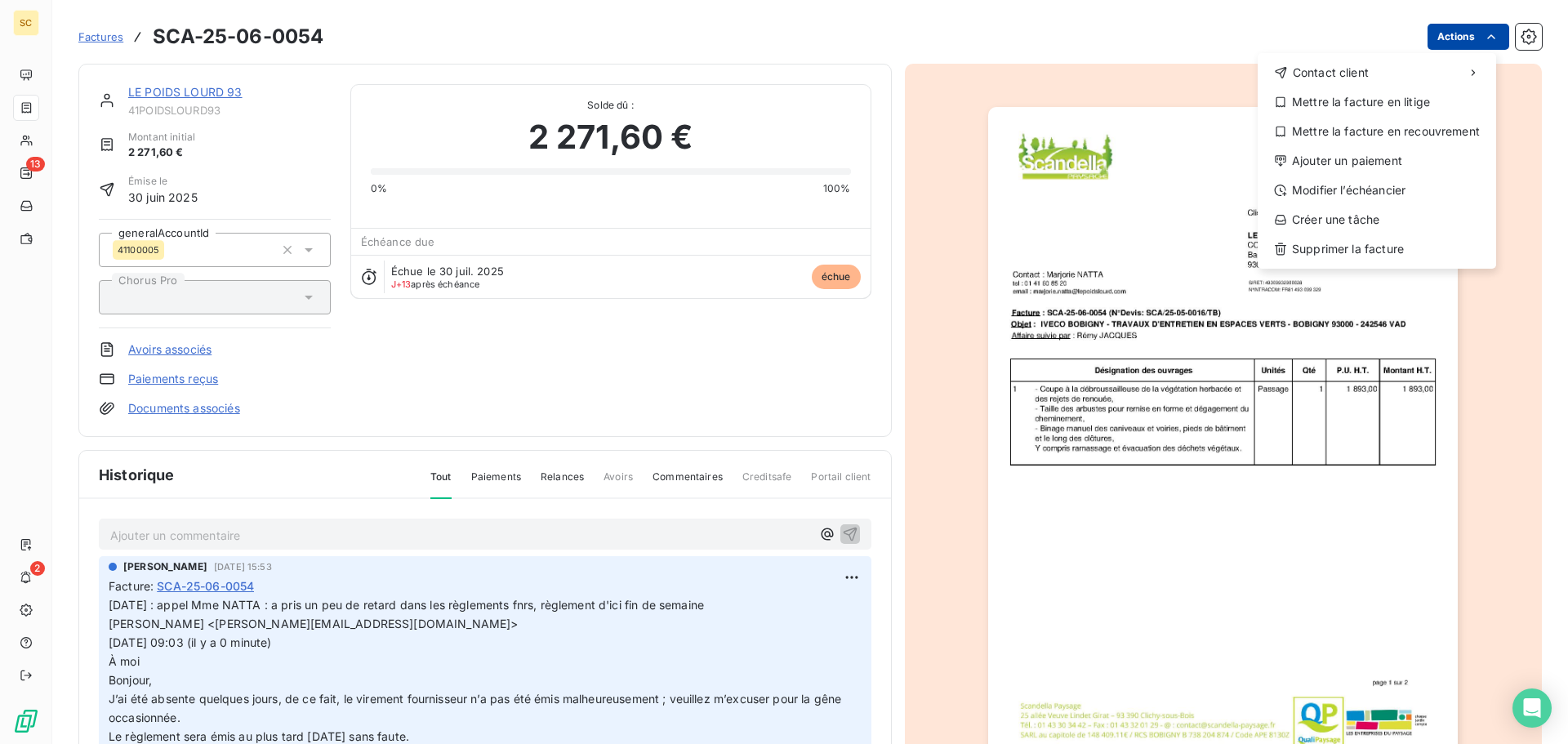
click at [1446, 37] on html "SC 13 2 Factures SCA-25-06-0054 Actions Contact client Mettre la facture en lit…" at bounding box center [784, 372] width 1568 height 744
click at [1396, 162] on div "Ajouter un paiement" at bounding box center [1377, 161] width 225 height 26
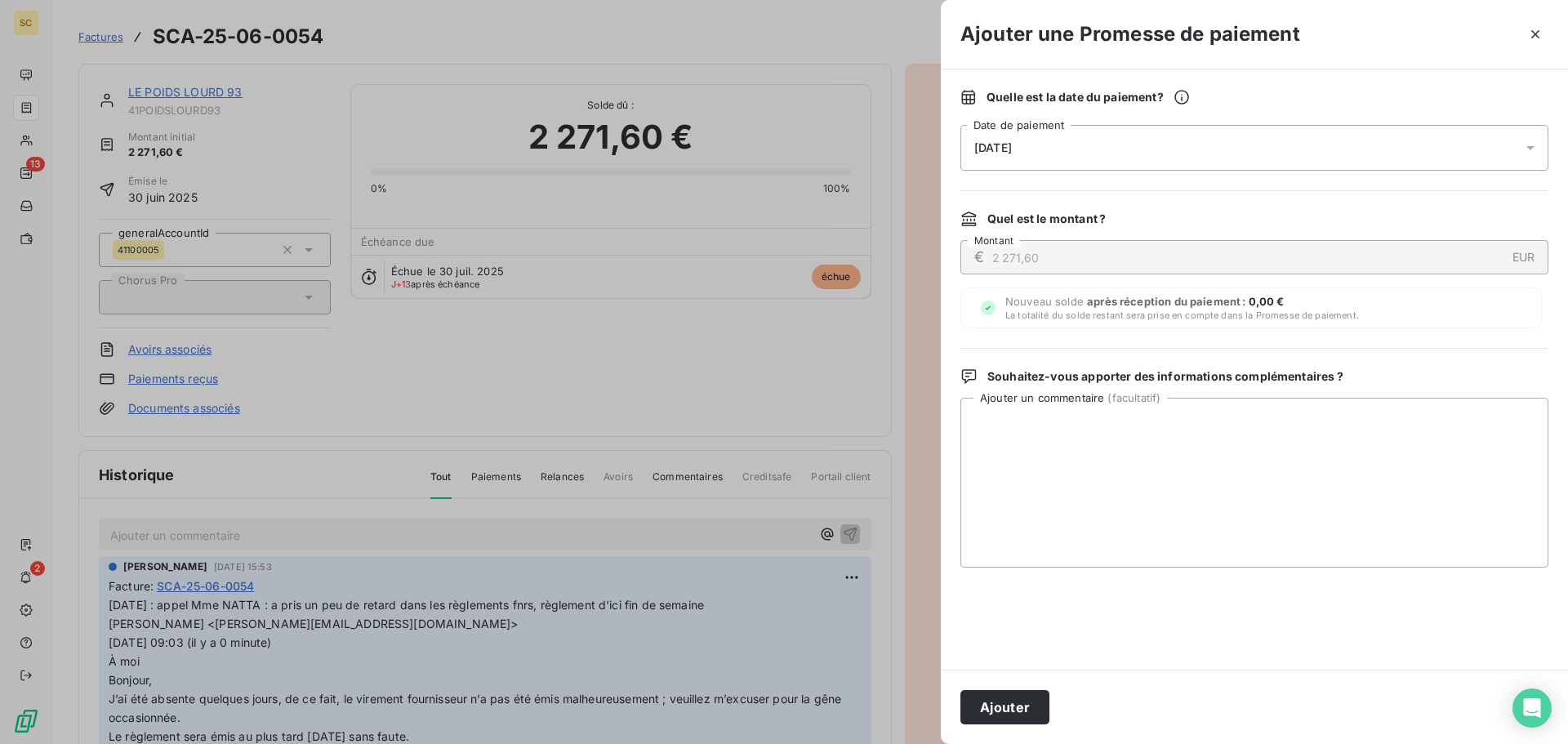
click at [1012, 145] on span "[DATE]" at bounding box center [993, 147] width 37 height 13
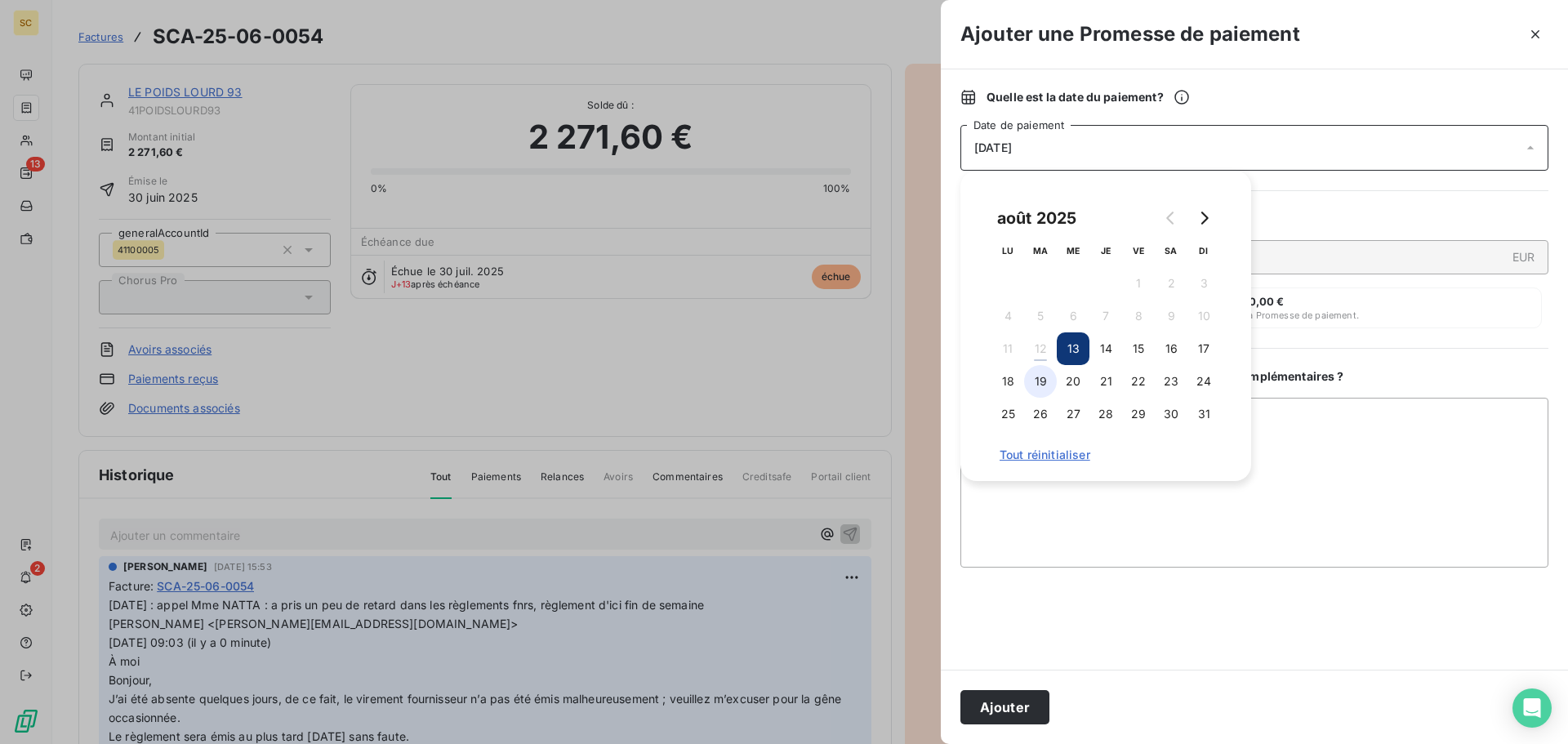
click at [1039, 384] on button "19" at bounding box center [1040, 381] width 32 height 32
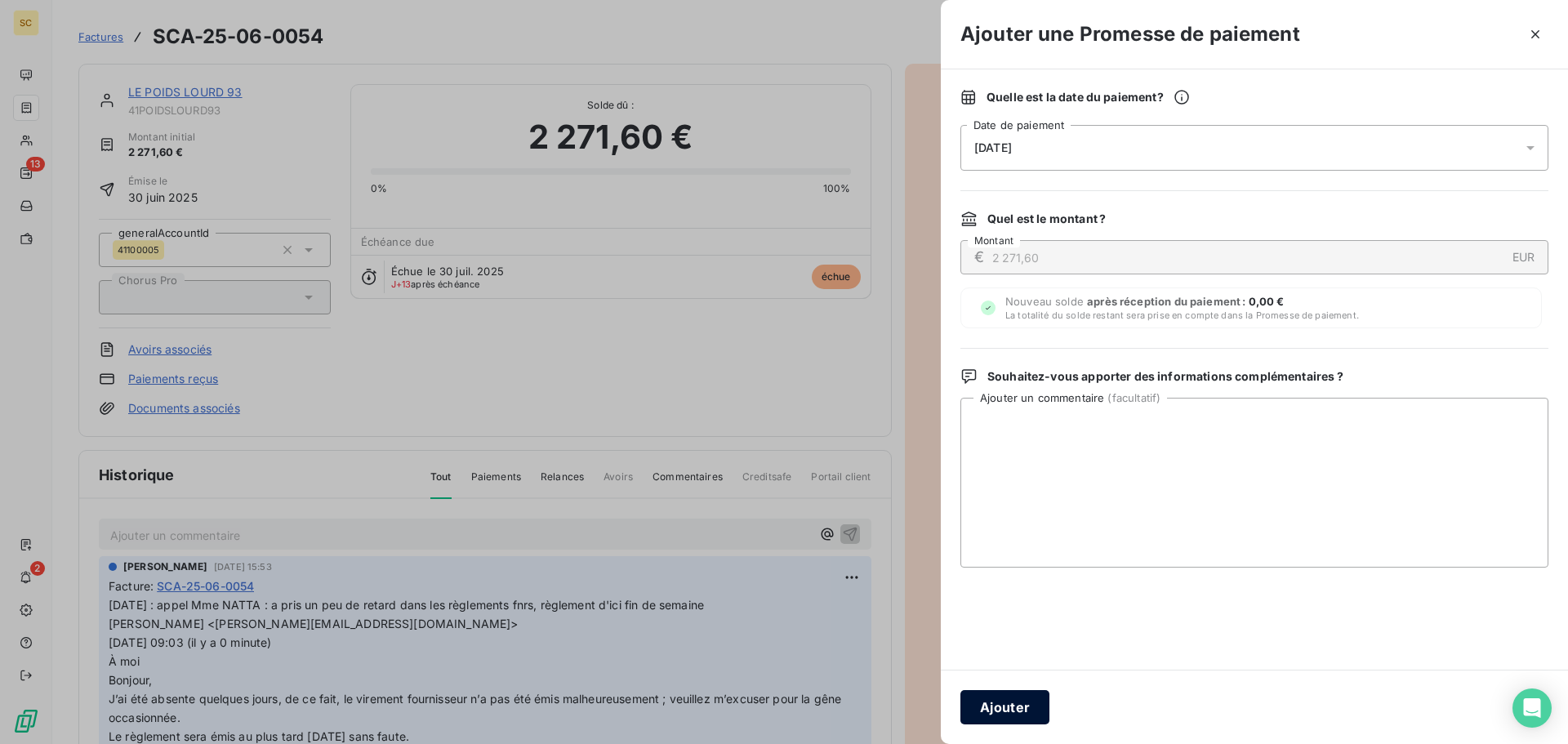
click at [1032, 699] on button "Ajouter" at bounding box center [1004, 707] width 89 height 34
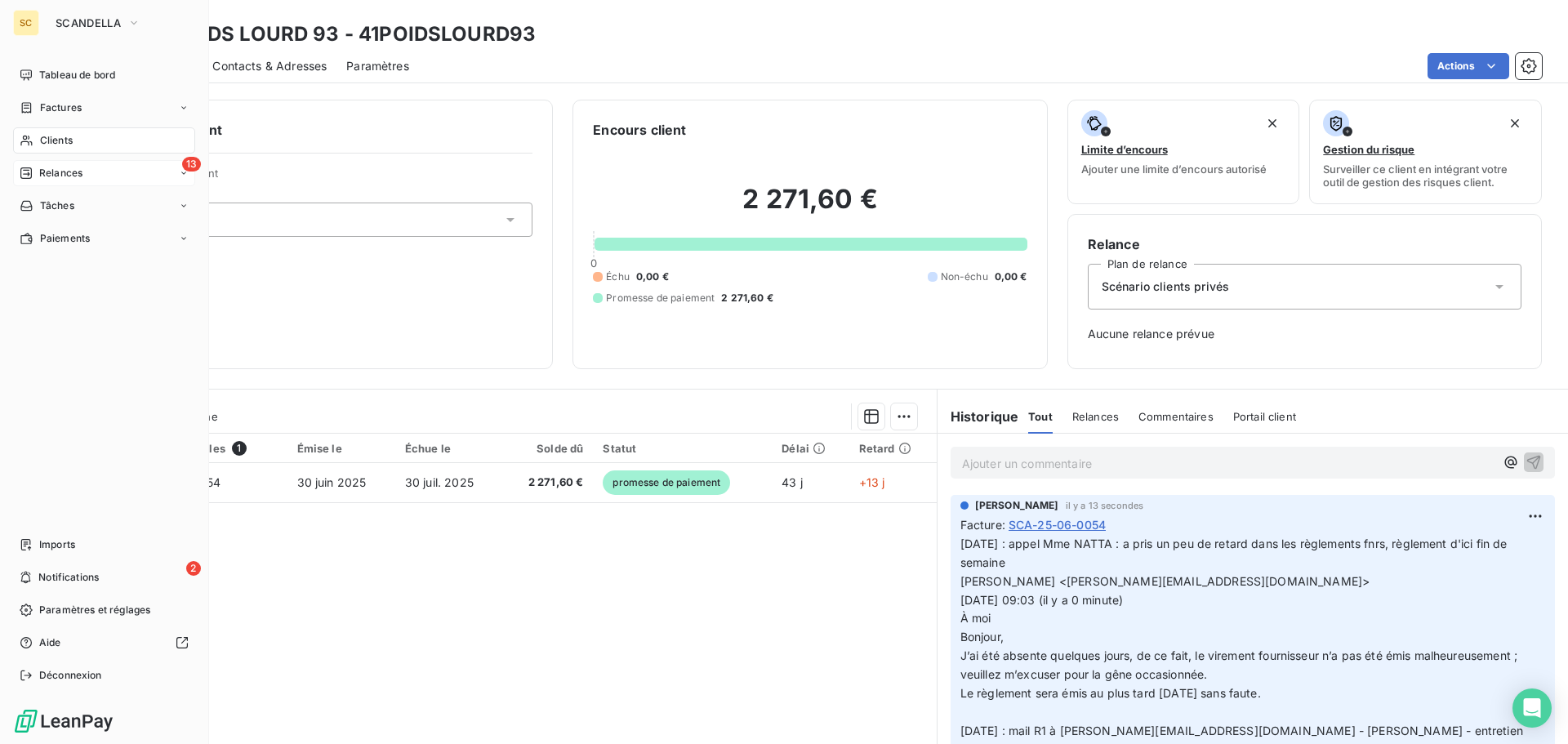
click at [66, 174] on span "Relances" at bounding box center [61, 173] width 43 height 15
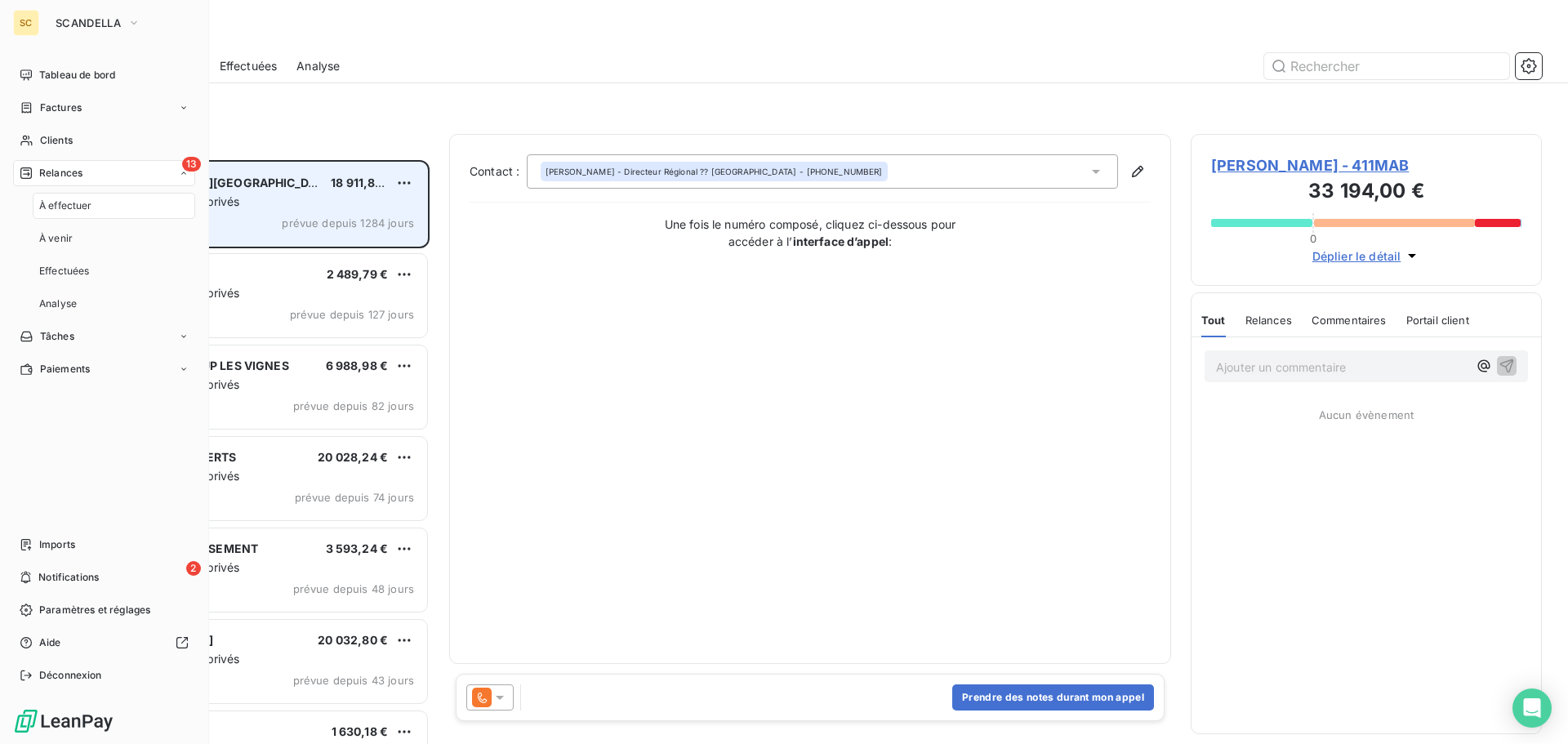
scroll to position [571, 339]
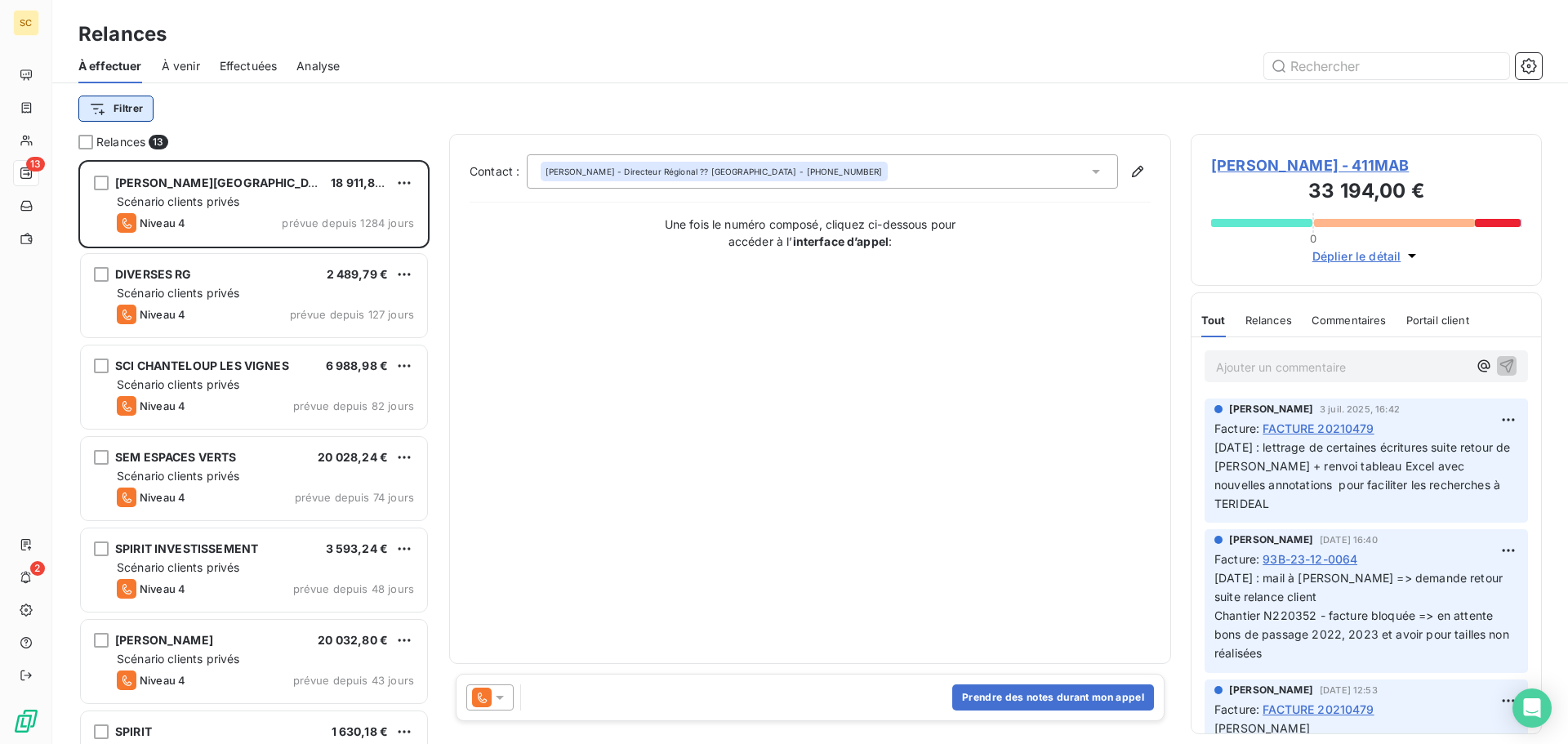
click at [122, 111] on html "SC 13 2 Relances À effectuer À venir Effectuées Analyse Filtrer Relances 13 S.A…" at bounding box center [784, 372] width 1568 height 744
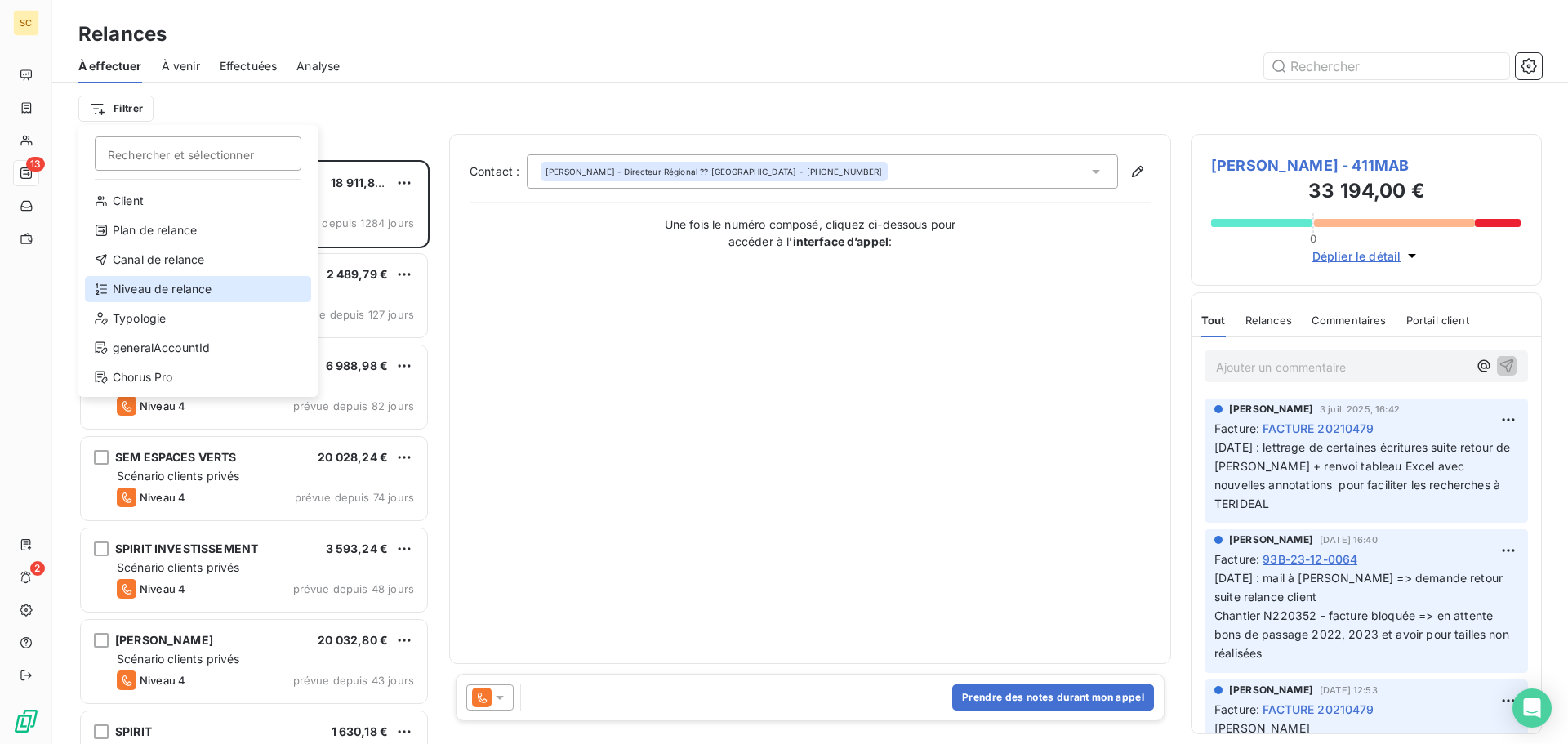
click at [165, 298] on div "Niveau de relance" at bounding box center [198, 289] width 226 height 26
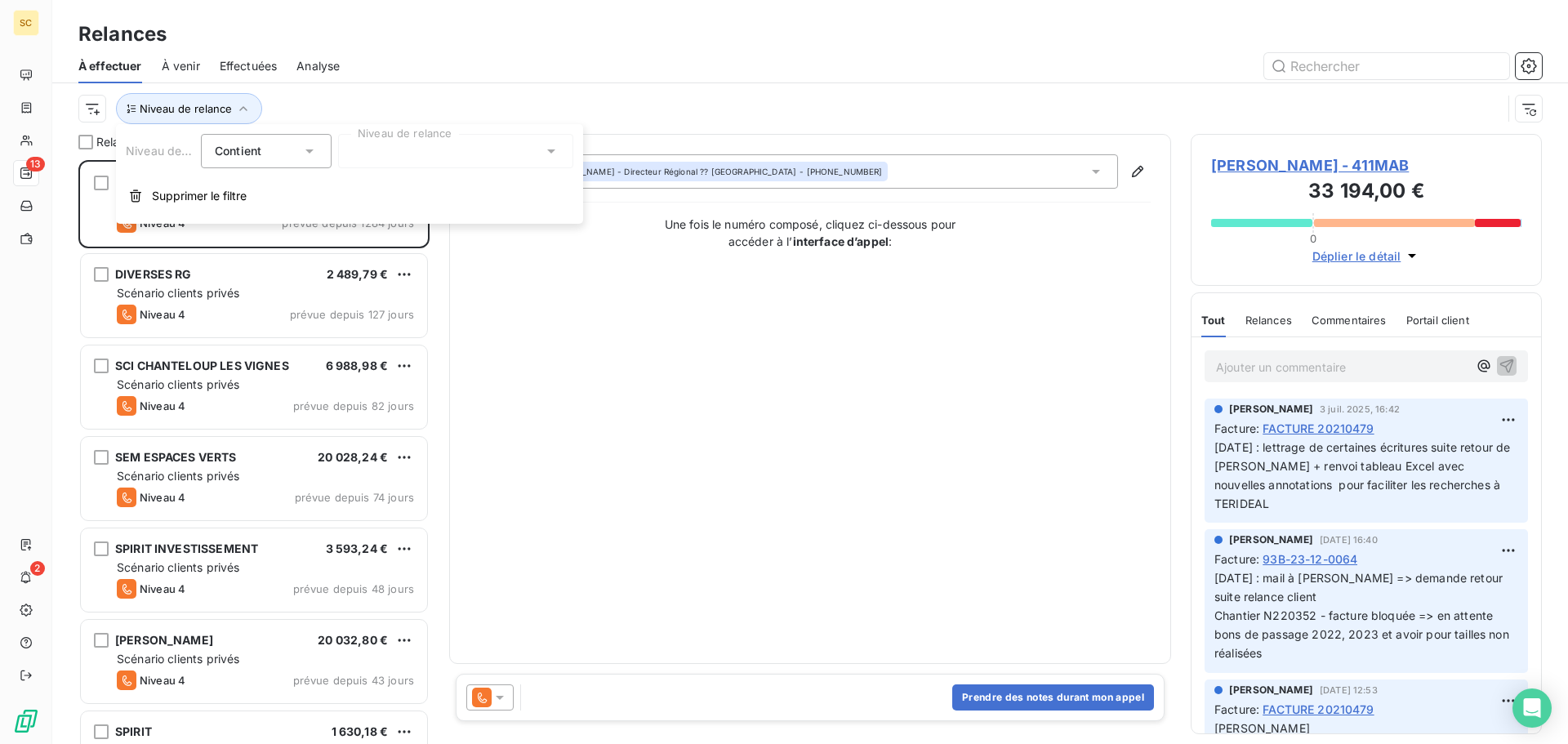
click at [478, 144] on div at bounding box center [456, 151] width 235 height 34
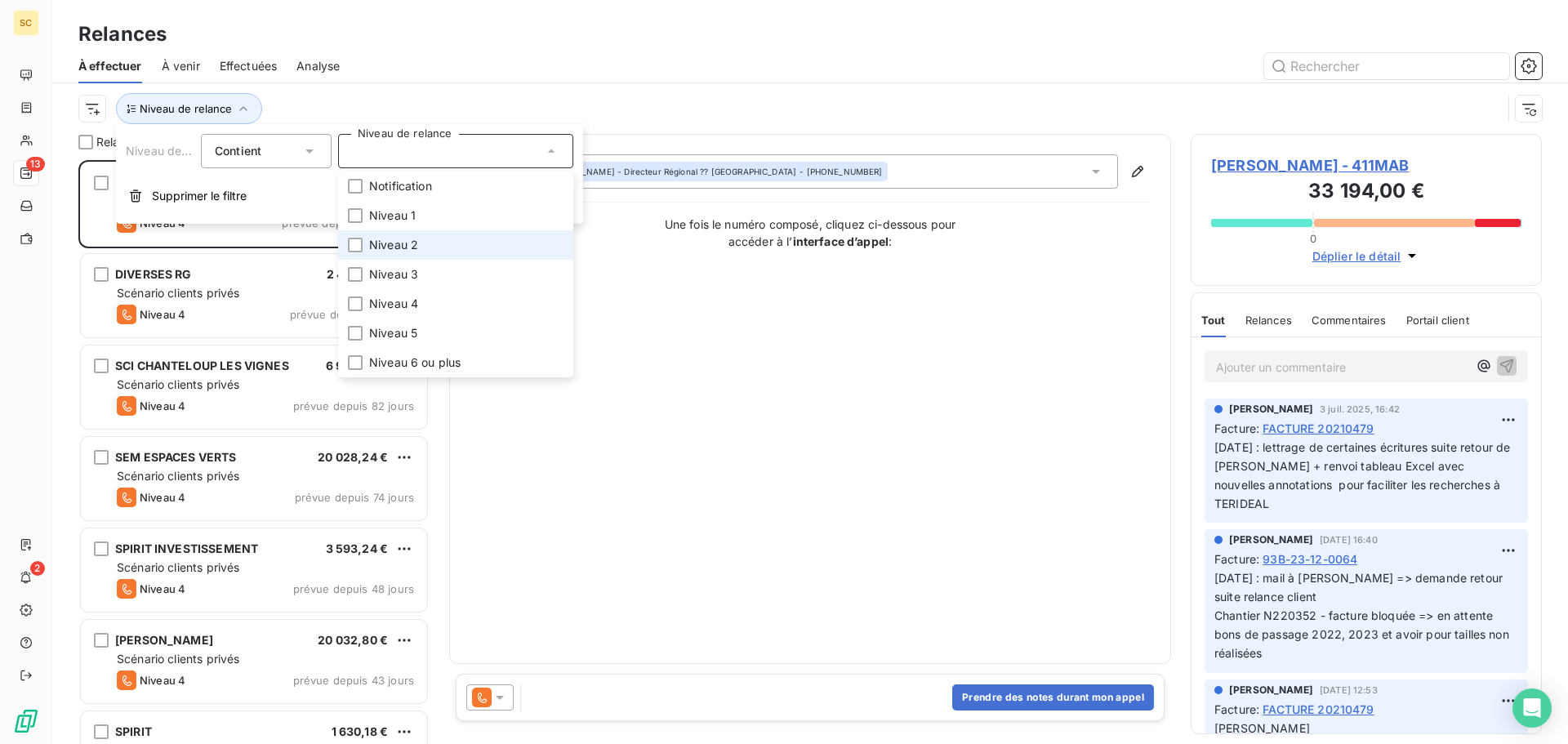
click at [449, 249] on li "Niveau 2" at bounding box center [456, 245] width 235 height 29
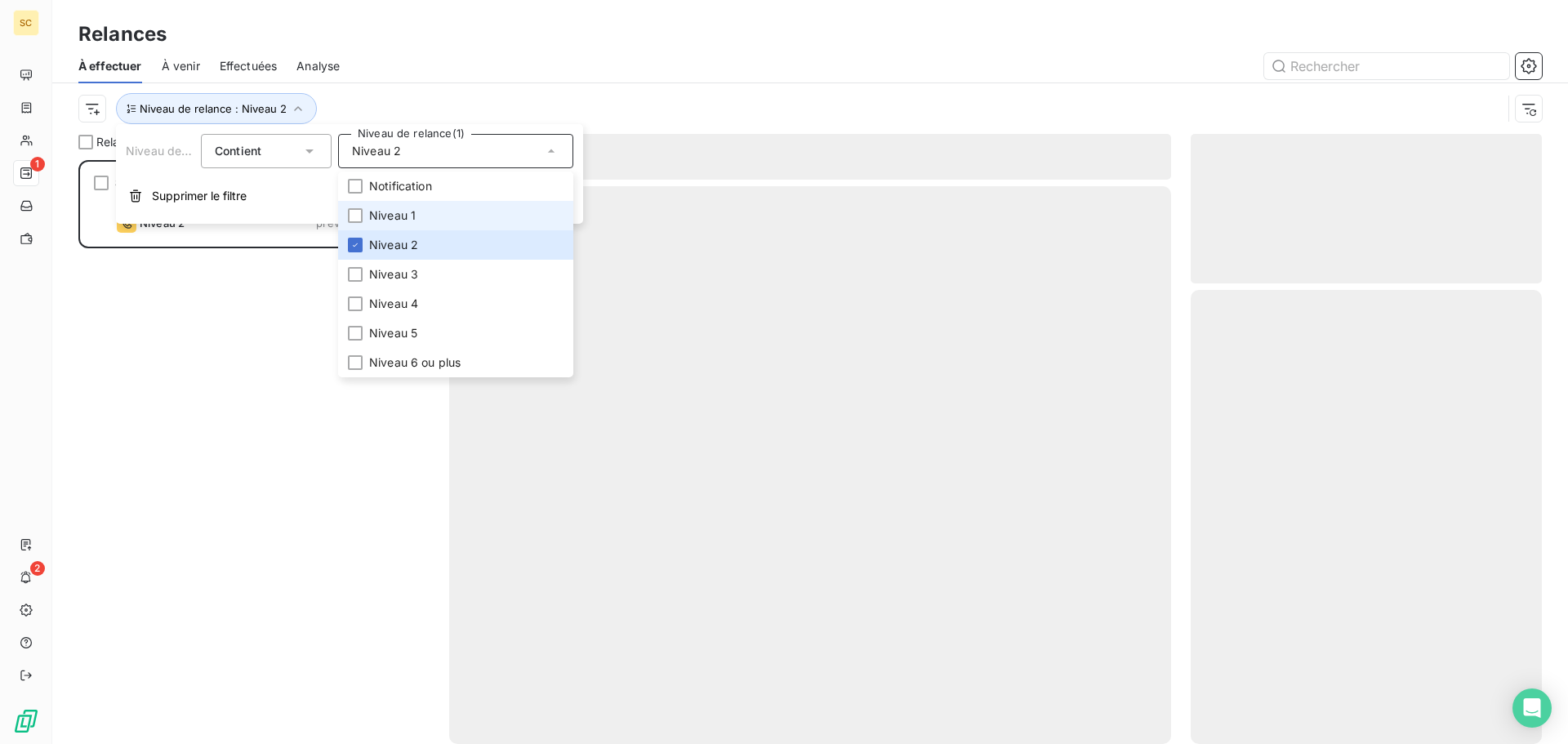
scroll to position [571, 339]
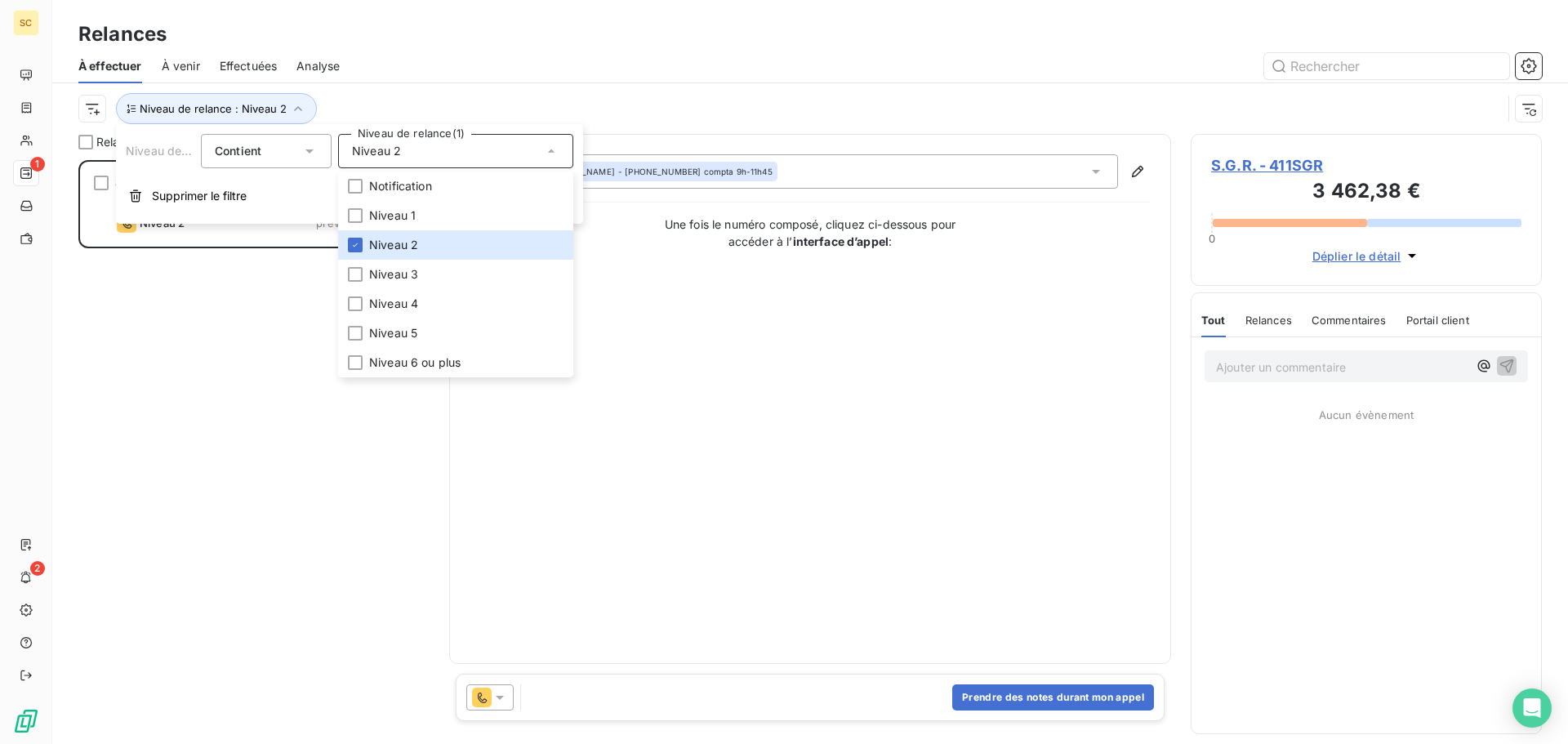
click at [593, 77] on div at bounding box center [951, 66] width 1183 height 26
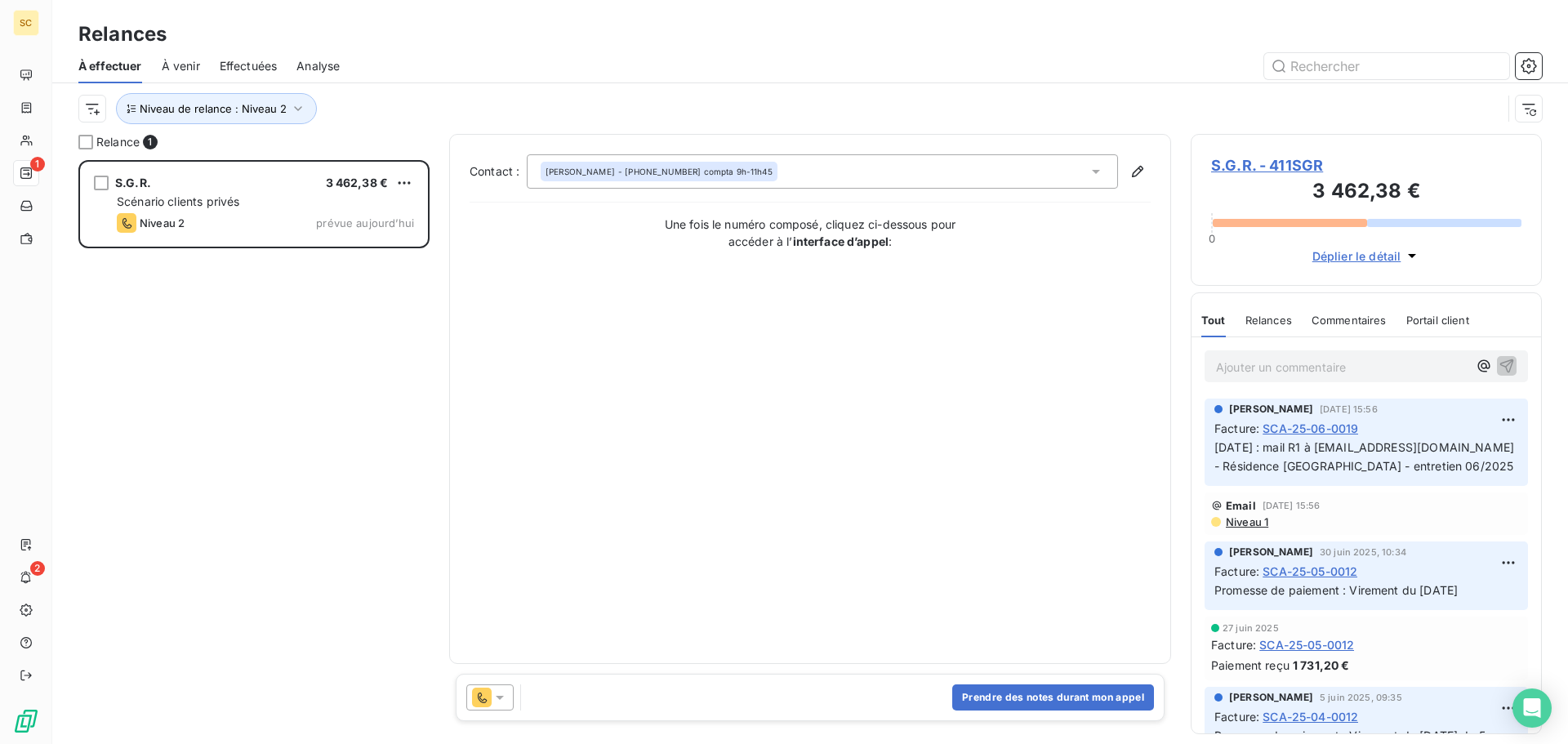
click at [1277, 164] on span "S.G.R. - 411SGR" at bounding box center [1366, 166] width 311 height 23
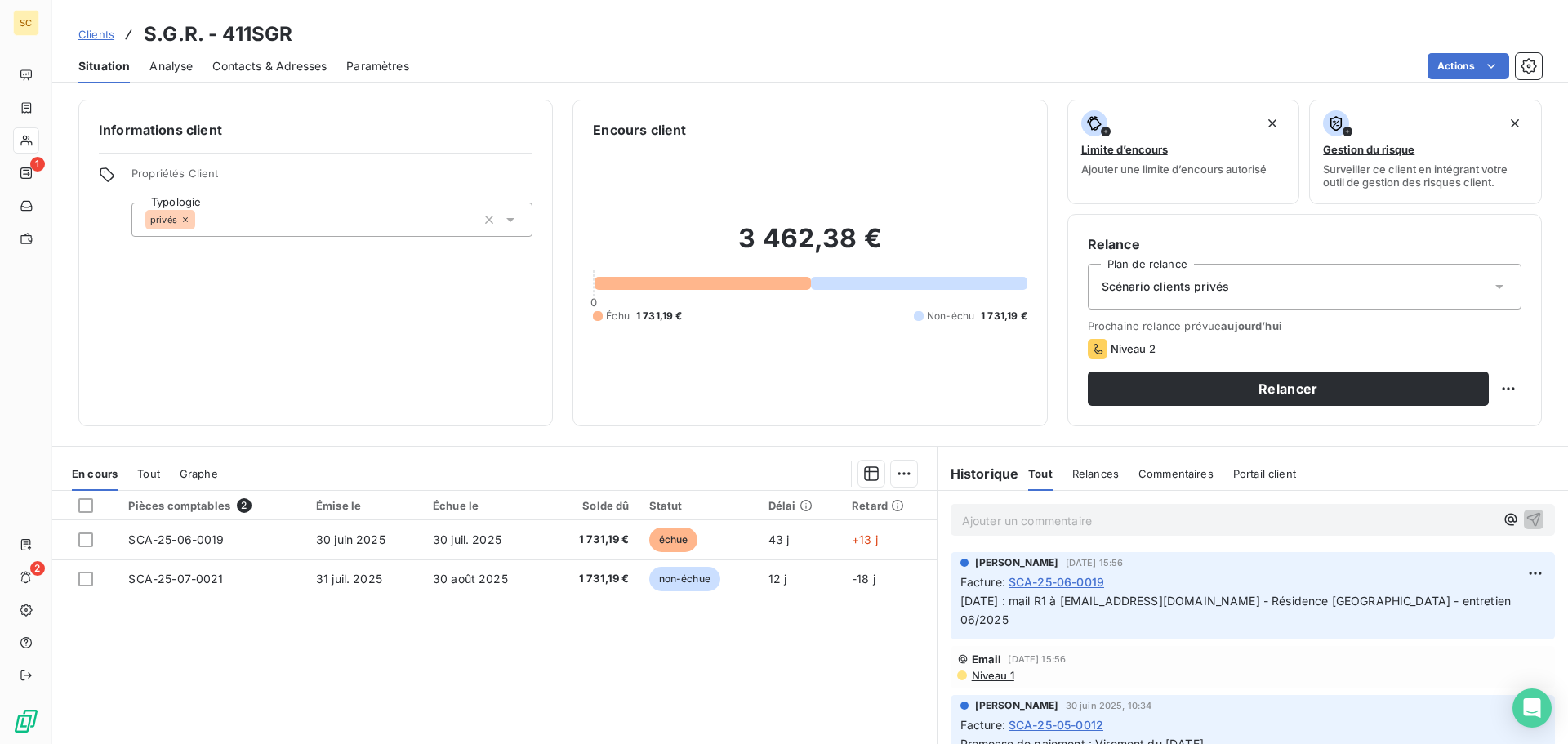
click at [238, 66] on span "Contacts & Adresses" at bounding box center [270, 66] width 115 height 17
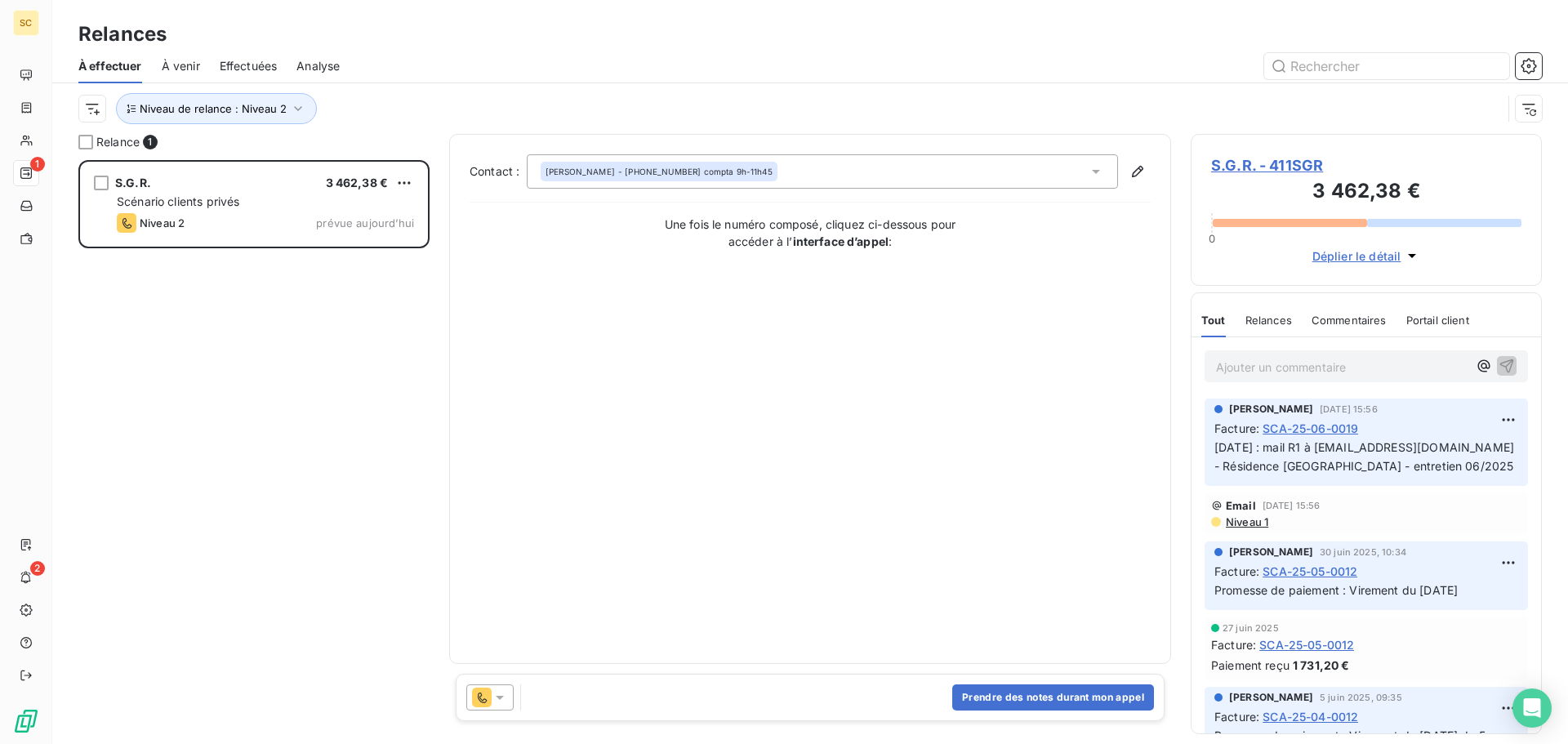
scroll to position [571, 339]
click at [1024, 692] on button "Prendre des notes durant mon appel" at bounding box center [1054, 697] width 202 height 26
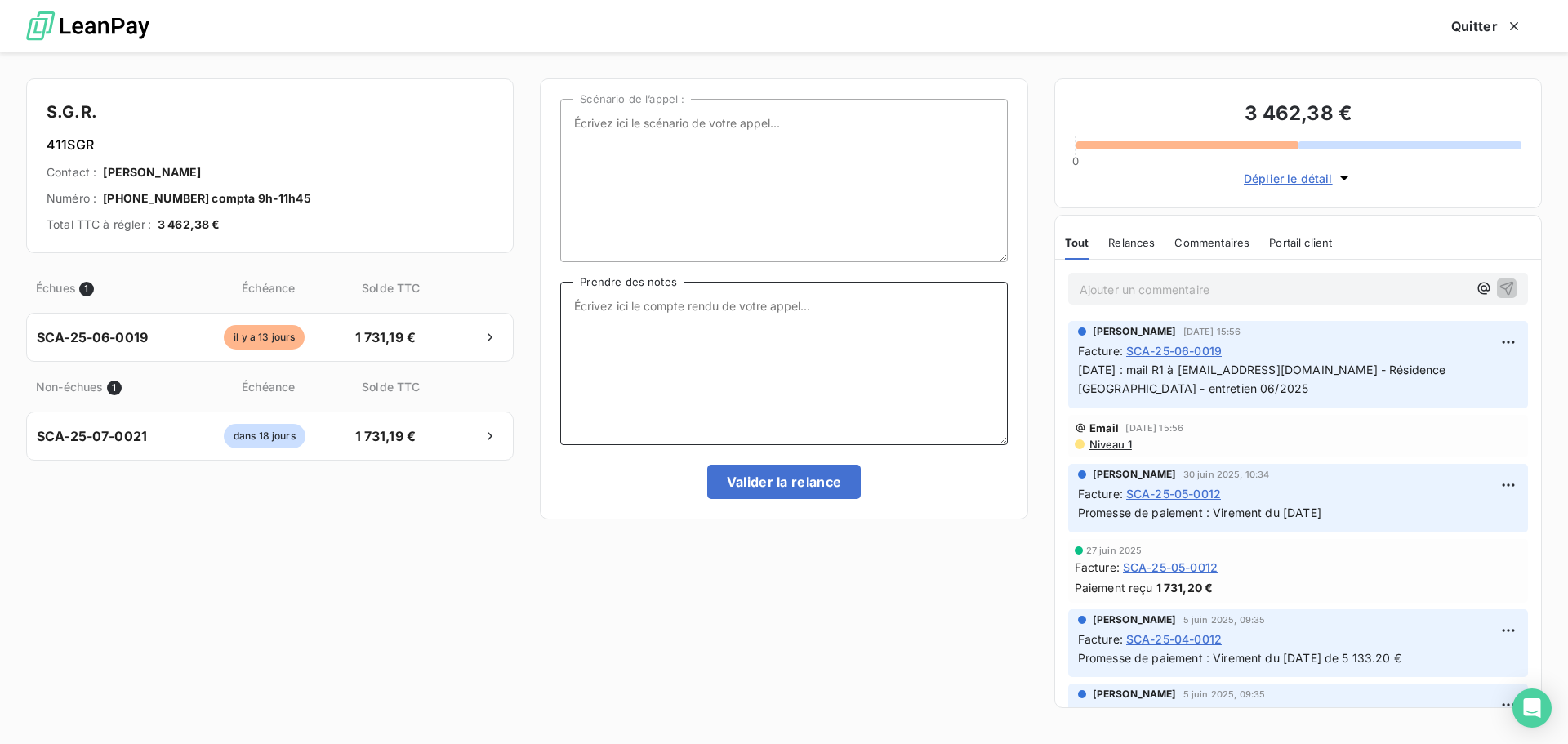
click at [762, 299] on textarea "Prendre des notes" at bounding box center [784, 364] width 447 height 164
type textarea "12/08/25 : appel SGR : voir avec Mme RIBEIRO à son retour de CP le 26/08/25"
click at [746, 484] on button "Valider la relance" at bounding box center [785, 481] width 155 height 34
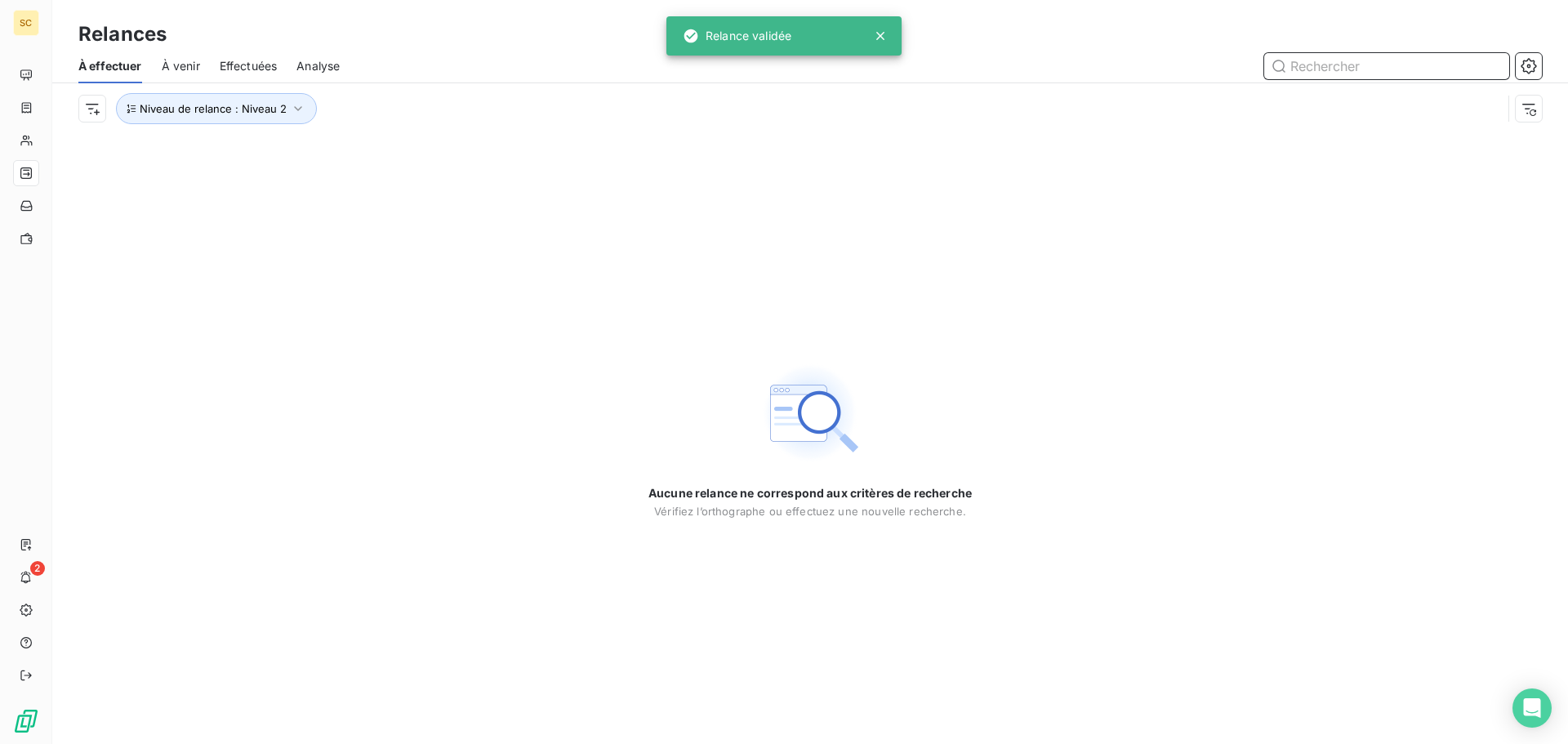
click at [243, 67] on span "Effectuées" at bounding box center [248, 66] width 58 height 17
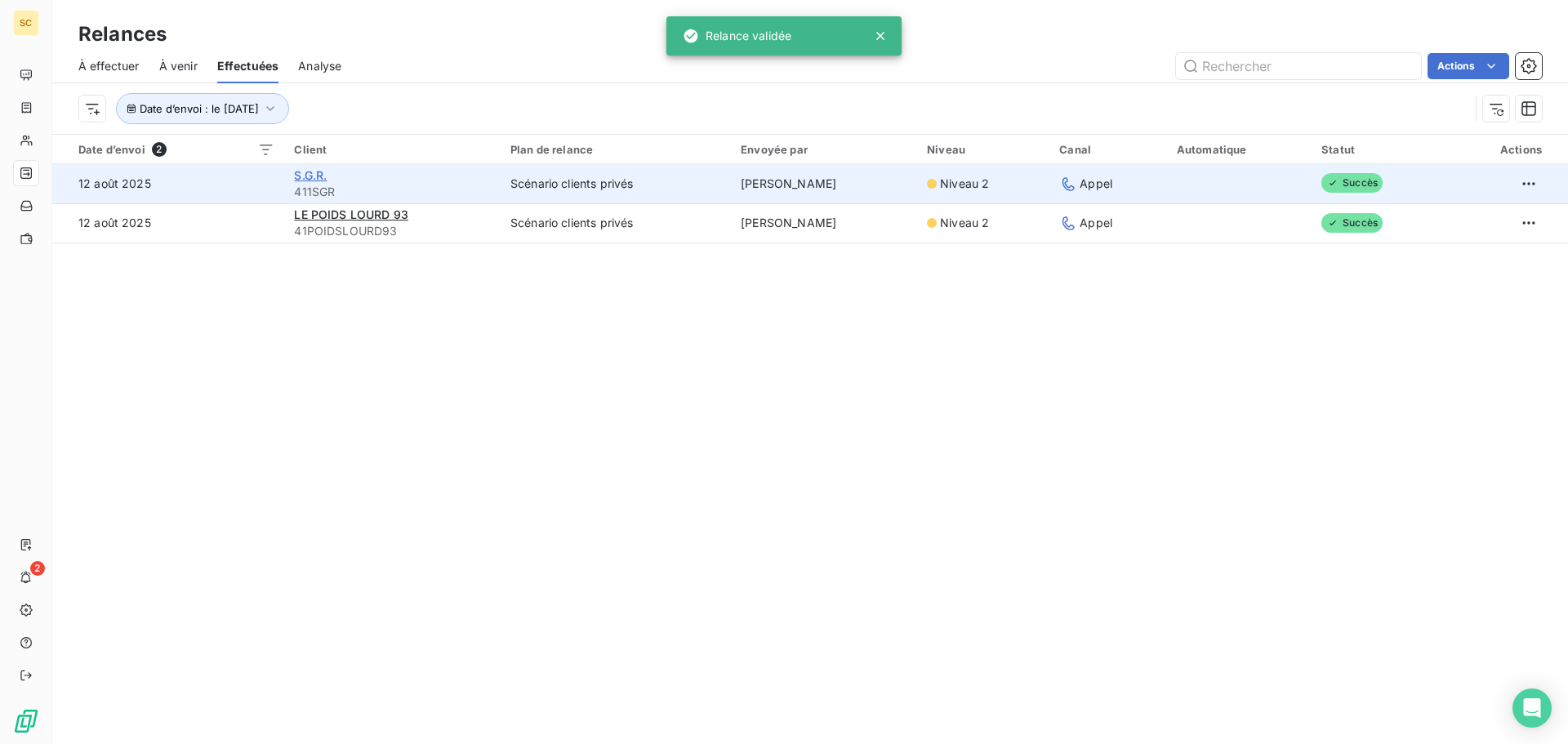
click at [313, 180] on span "S.G.R." at bounding box center [310, 175] width 32 height 14
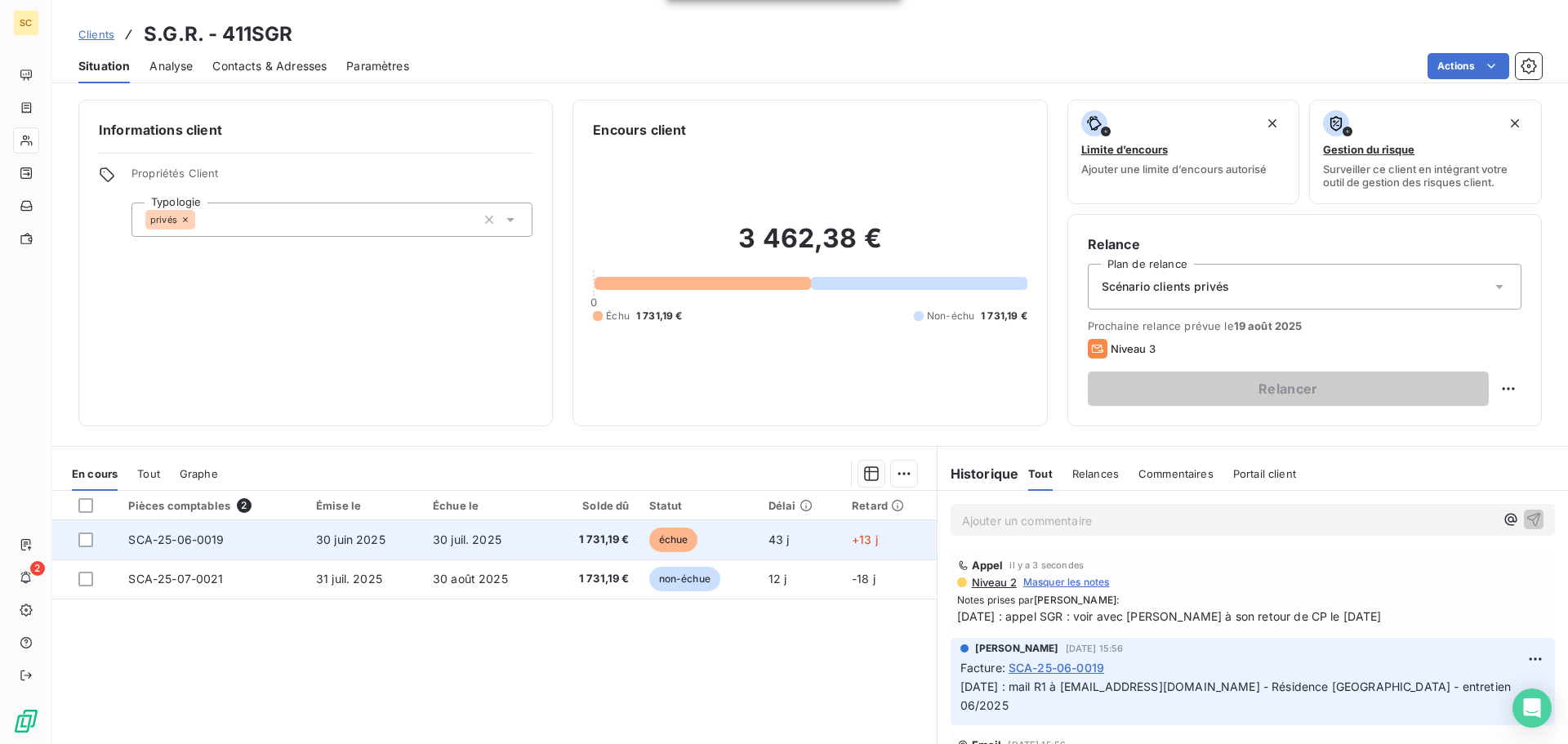
click at [440, 545] on span "30 juil. 2025" at bounding box center [467, 539] width 69 height 14
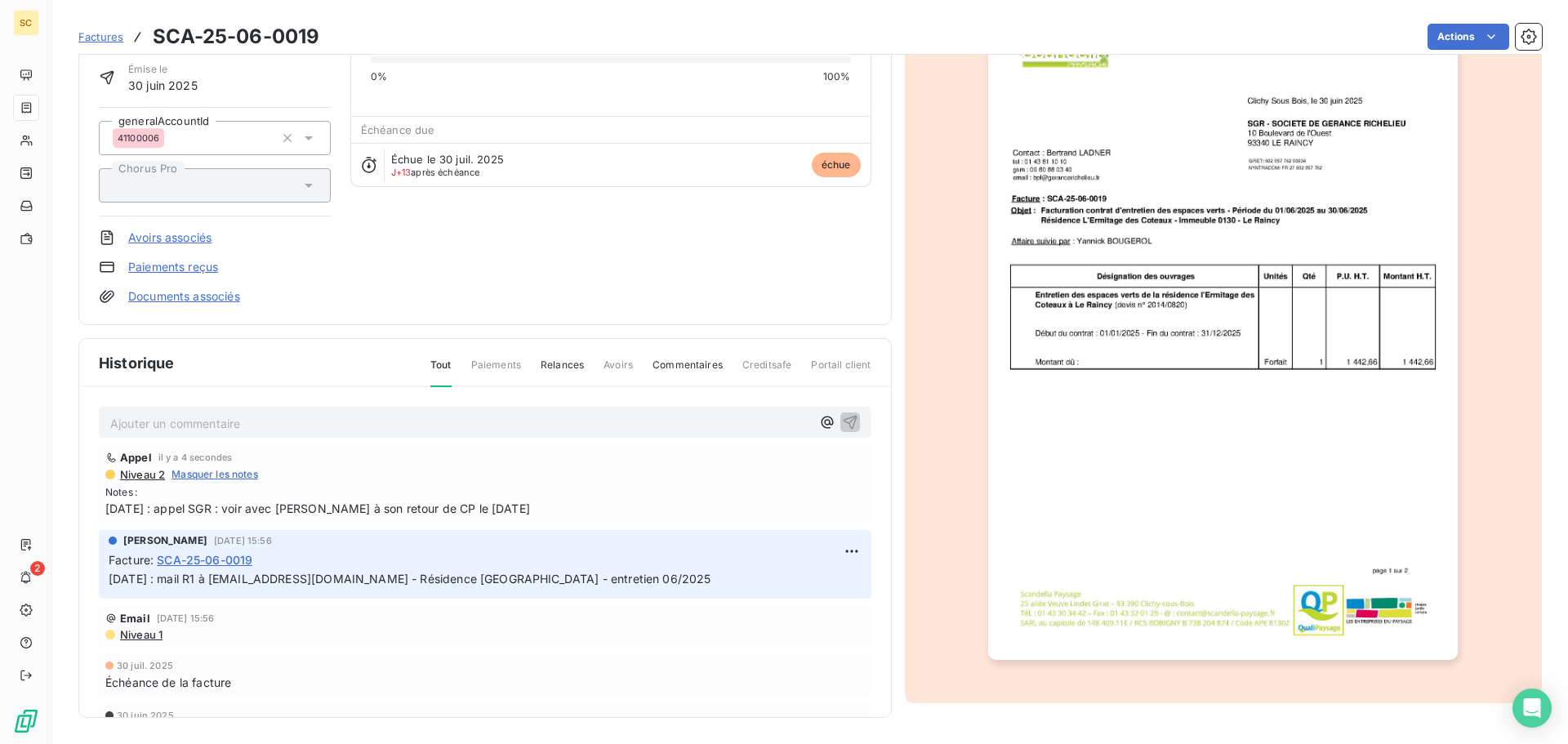
scroll to position [47, 0]
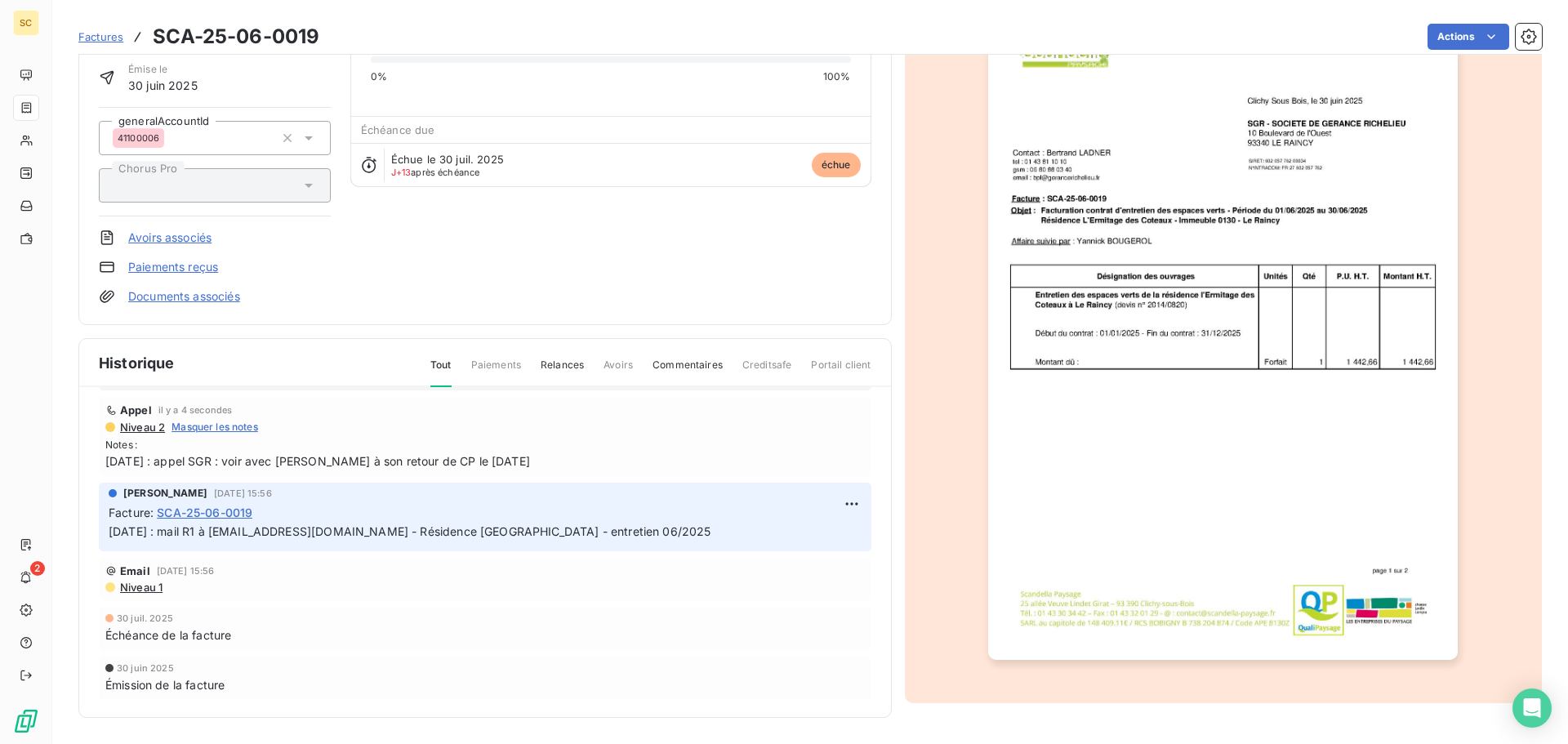
click at [427, 460] on span "12/08/25 : appel SGR : voir avec Mme RIBEIRO à son retour de CP le 26/08/25" at bounding box center [485, 462] width 760 height 18
copy span "12/08/25 : appel SGR : voir avec Mme RIBEIRO à son retour de CP le 26/08/25"
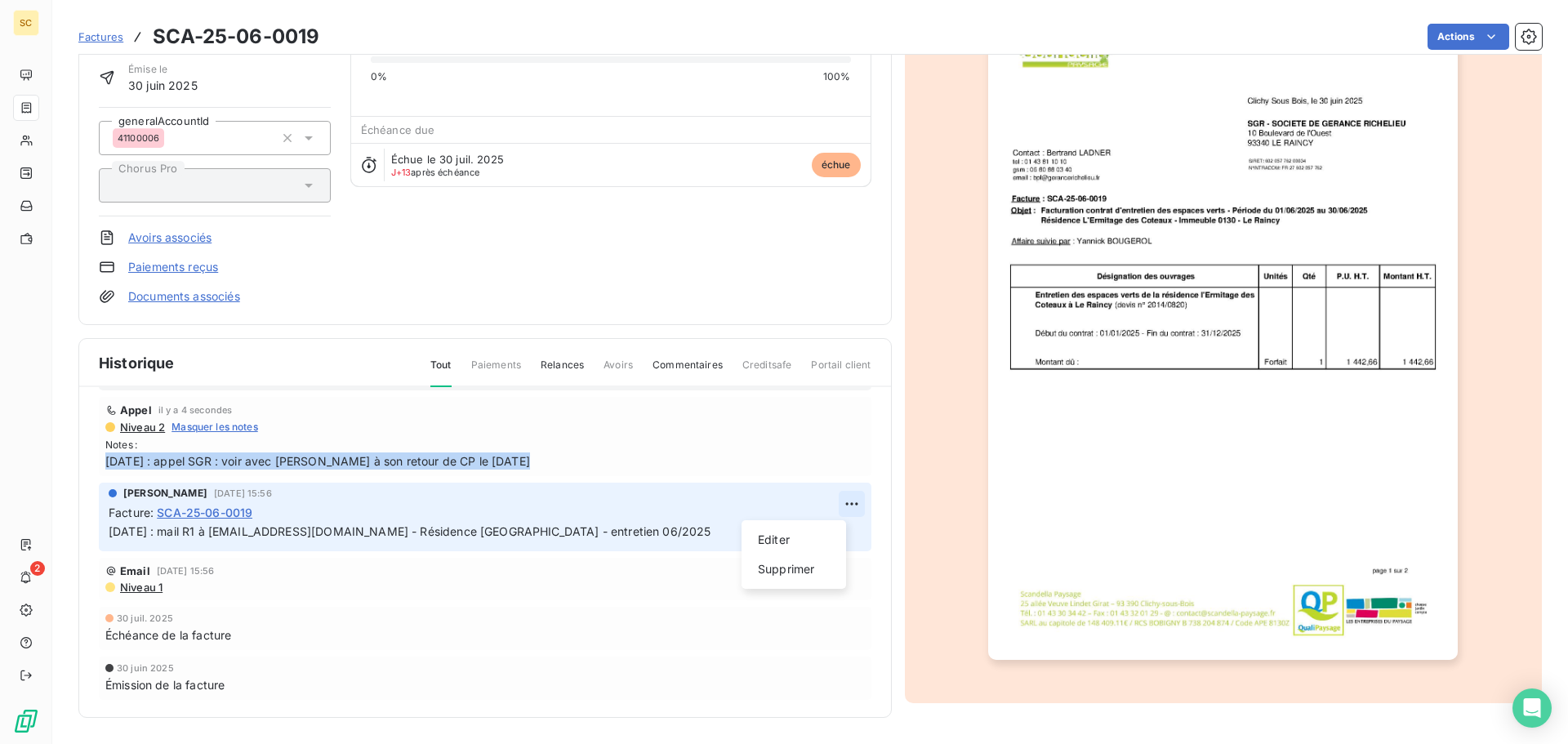
click at [823, 503] on html "SC 2 Factures SCA-25-06-0019 Actions S.G.R. 411SGR Montant initial 1 731,19 € É…" at bounding box center [784, 372] width 1568 height 744
drag, startPoint x: 793, startPoint y: 543, endPoint x: 440, endPoint y: 509, distance: 354.6
click at [793, 542] on div "Editer" at bounding box center [793, 540] width 91 height 26
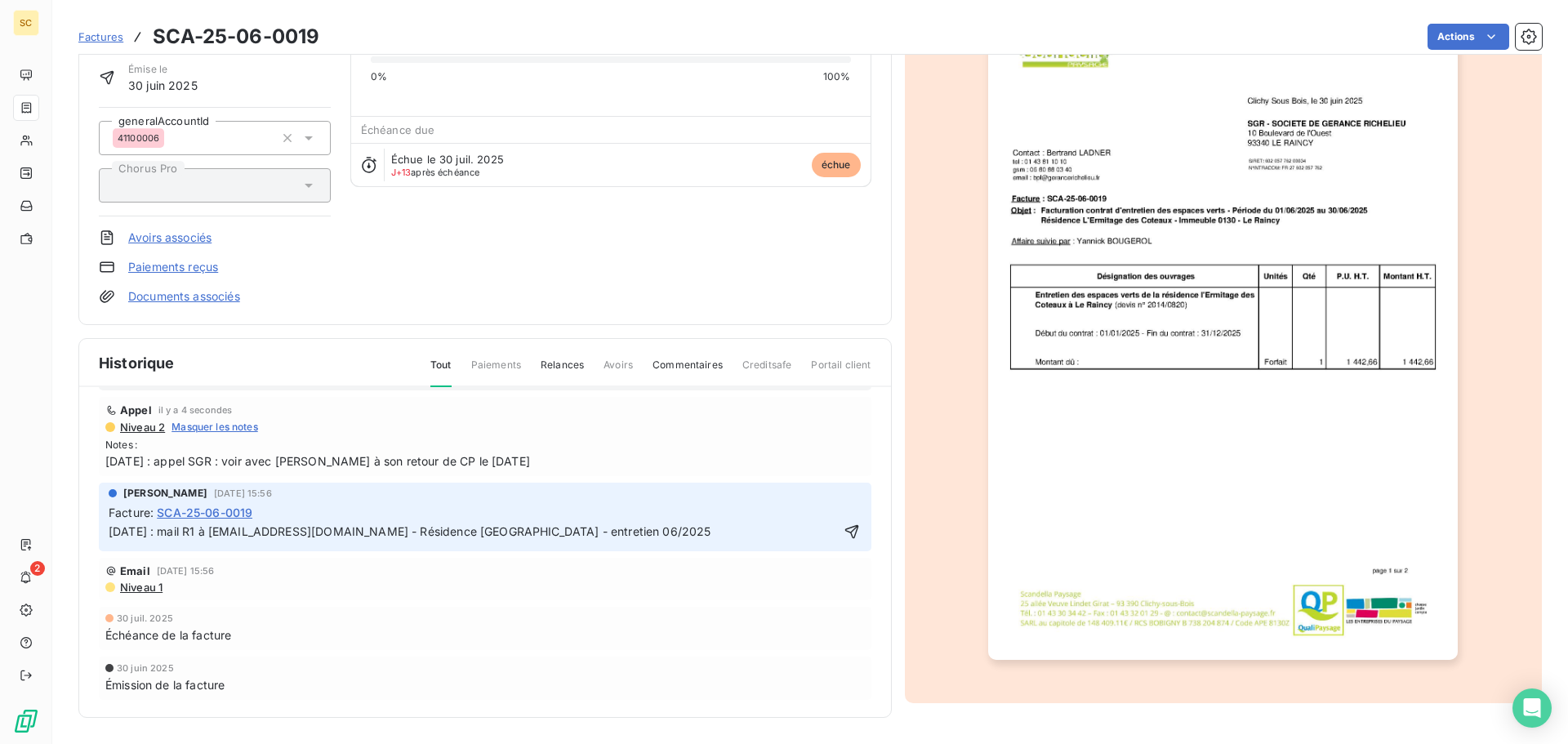
click at [112, 532] on span "04/08/25 : mail R1 à jr@gerancerichelieu.fr - Résidence Ermitage des Côteaux - …" at bounding box center [410, 531] width 603 height 14
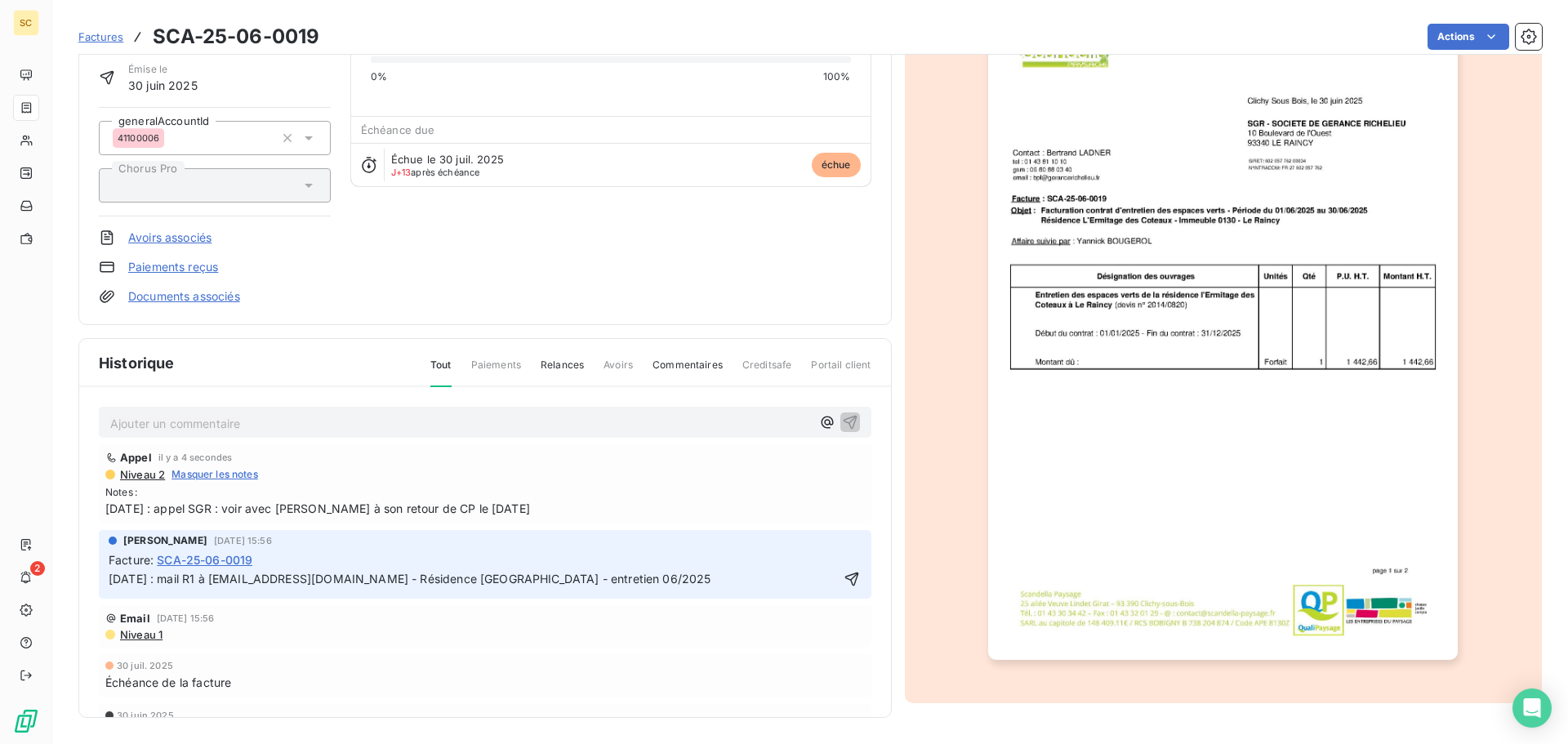
click at [126, 588] on p "04/08/25 : mail R1 à jr@gerancerichelieu.fr - Résidence Ermitage des Côteaux - …" at bounding box center [473, 579] width 730 height 19
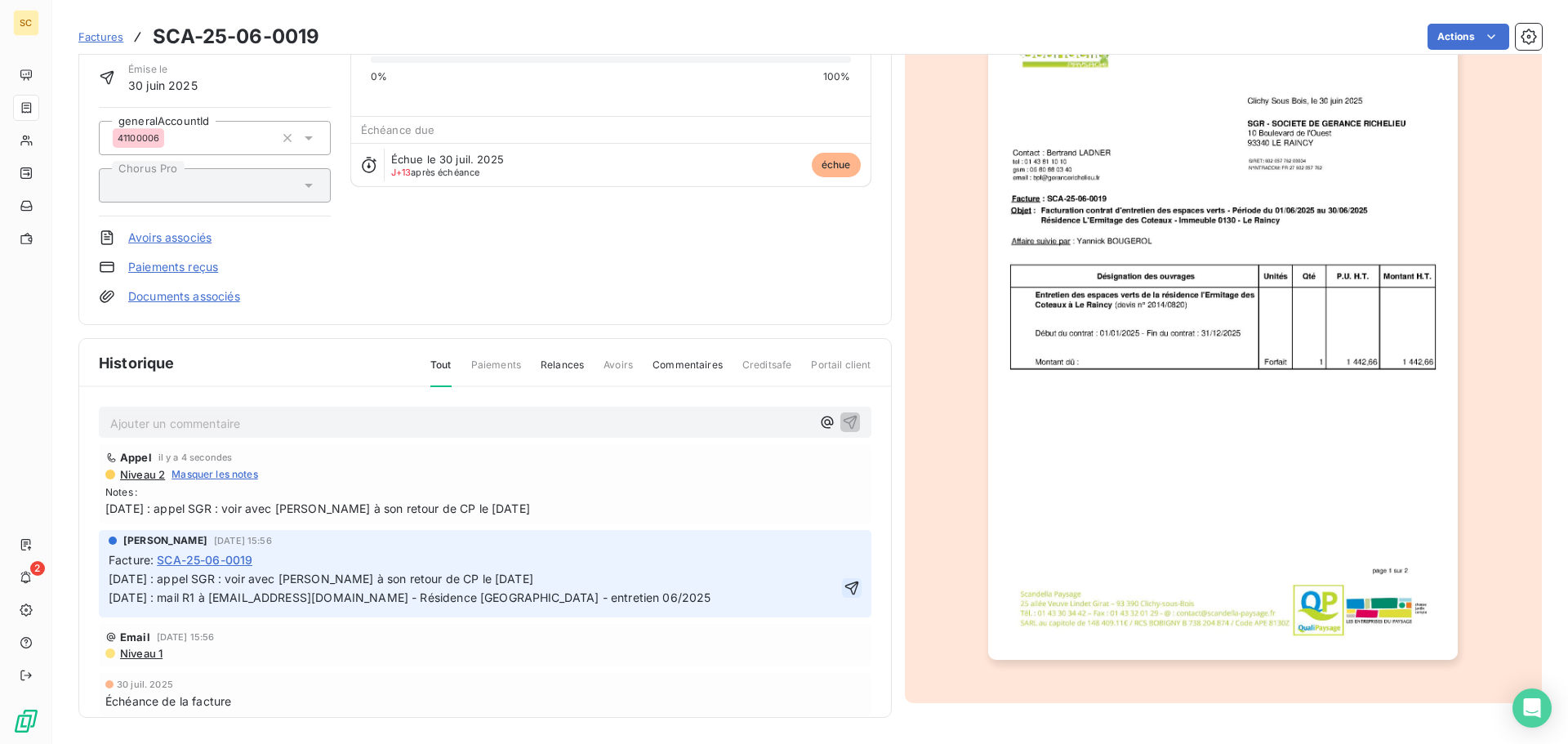
click at [844, 585] on icon "button" at bounding box center [852, 588] width 17 height 17
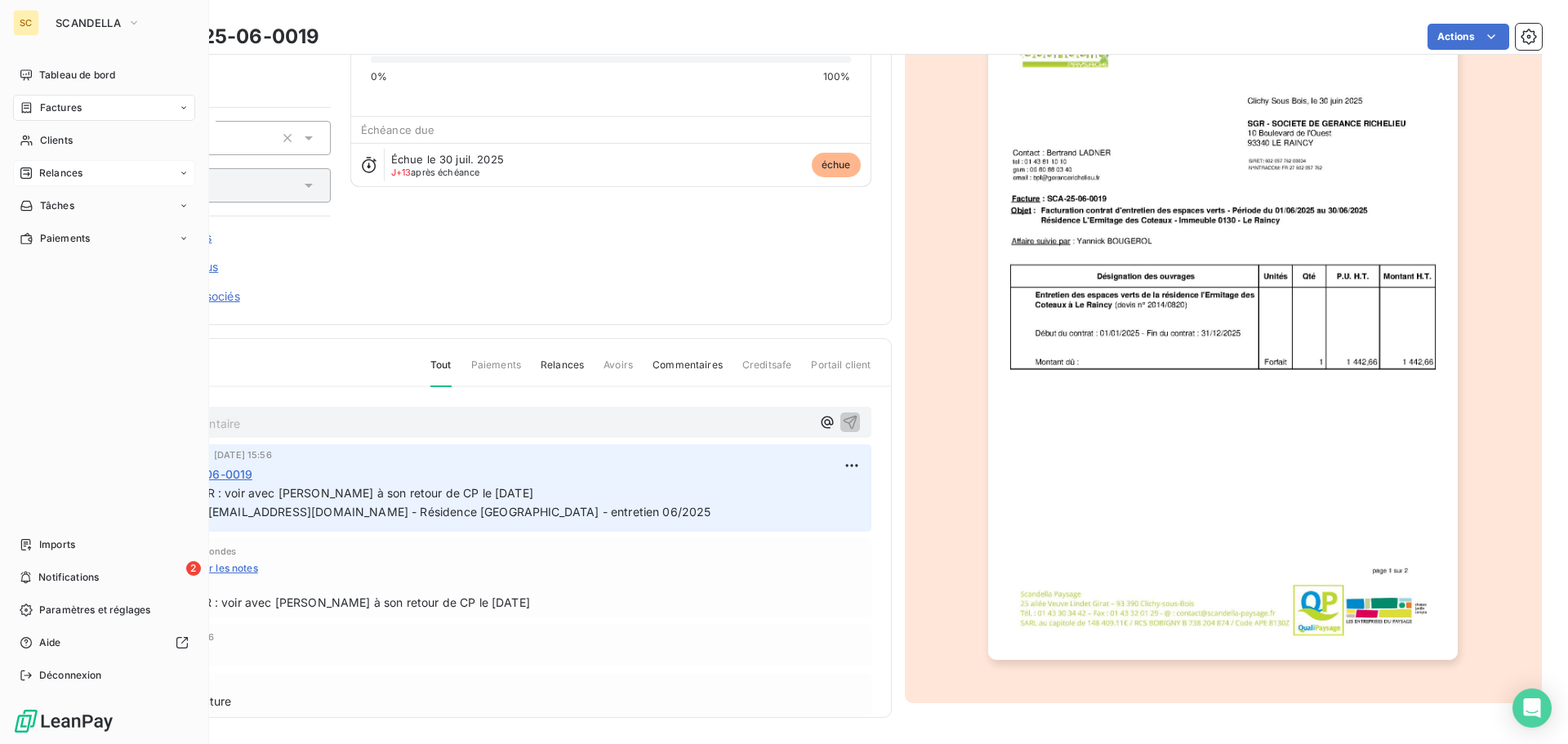
click at [70, 170] on span "Relances" at bounding box center [61, 173] width 43 height 15
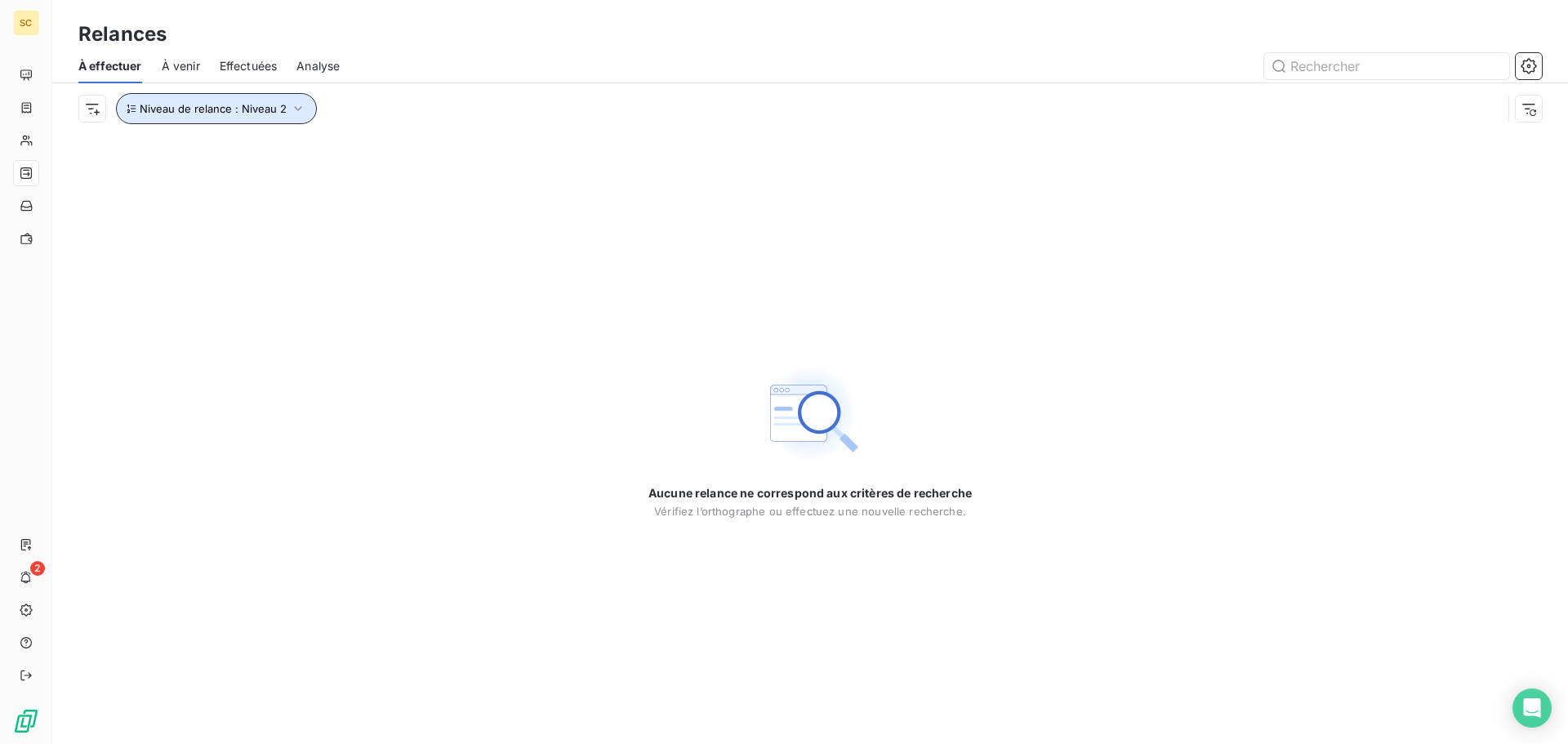
click at [202, 113] on span "Niveau de relance : Niveau 2" at bounding box center [214, 108] width 147 height 13
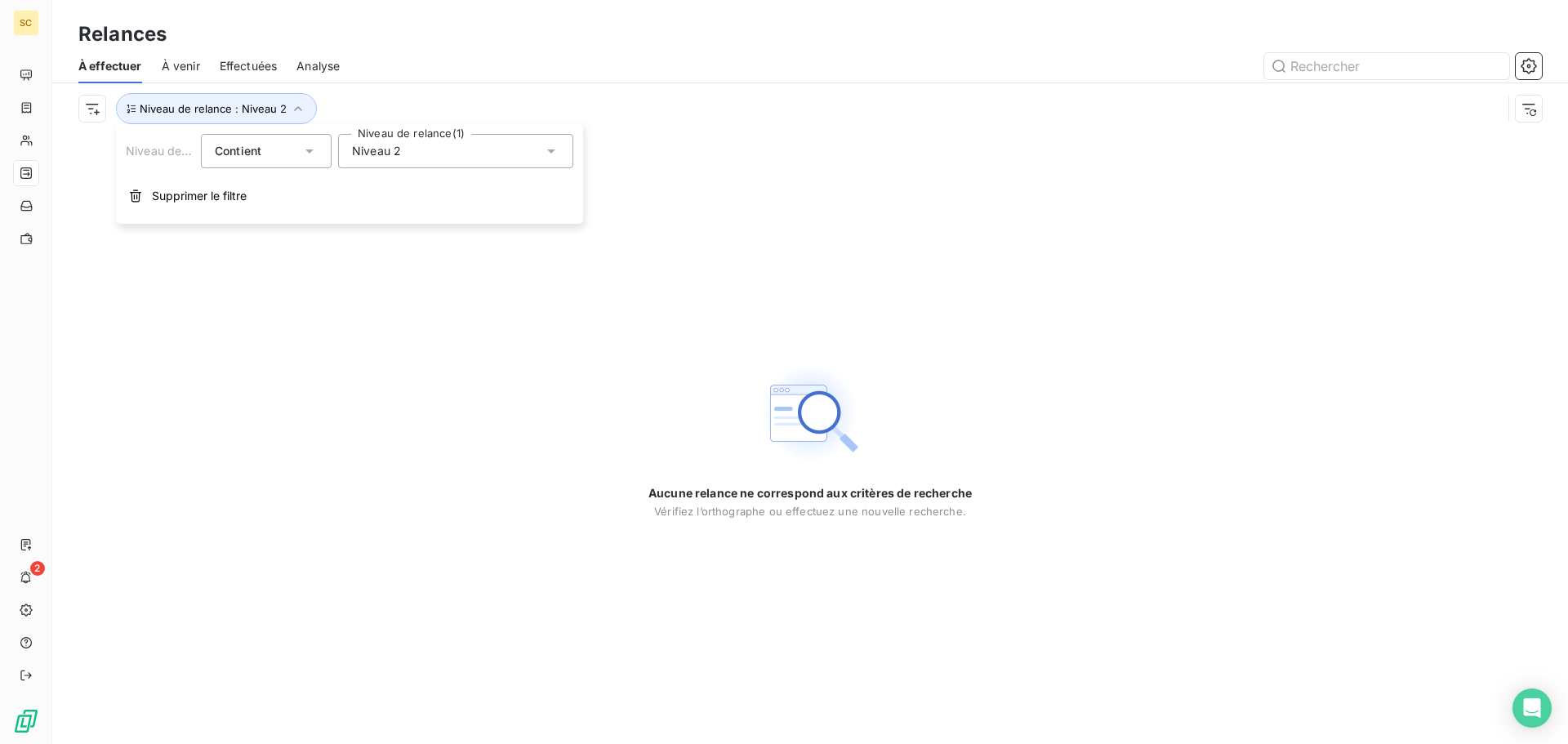
click at [464, 152] on div "Niveau 2" at bounding box center [456, 151] width 235 height 34
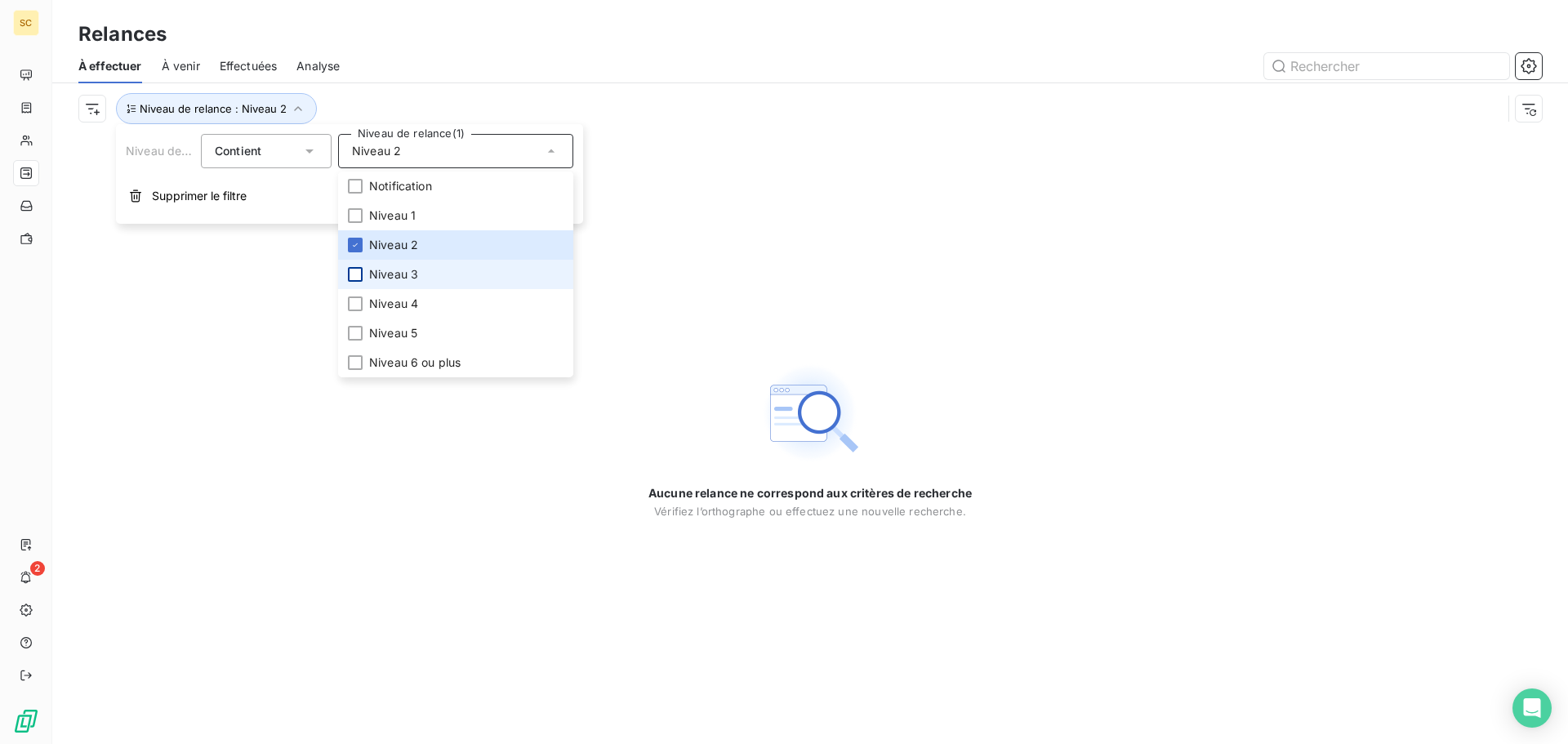
click at [358, 272] on div at bounding box center [355, 274] width 15 height 15
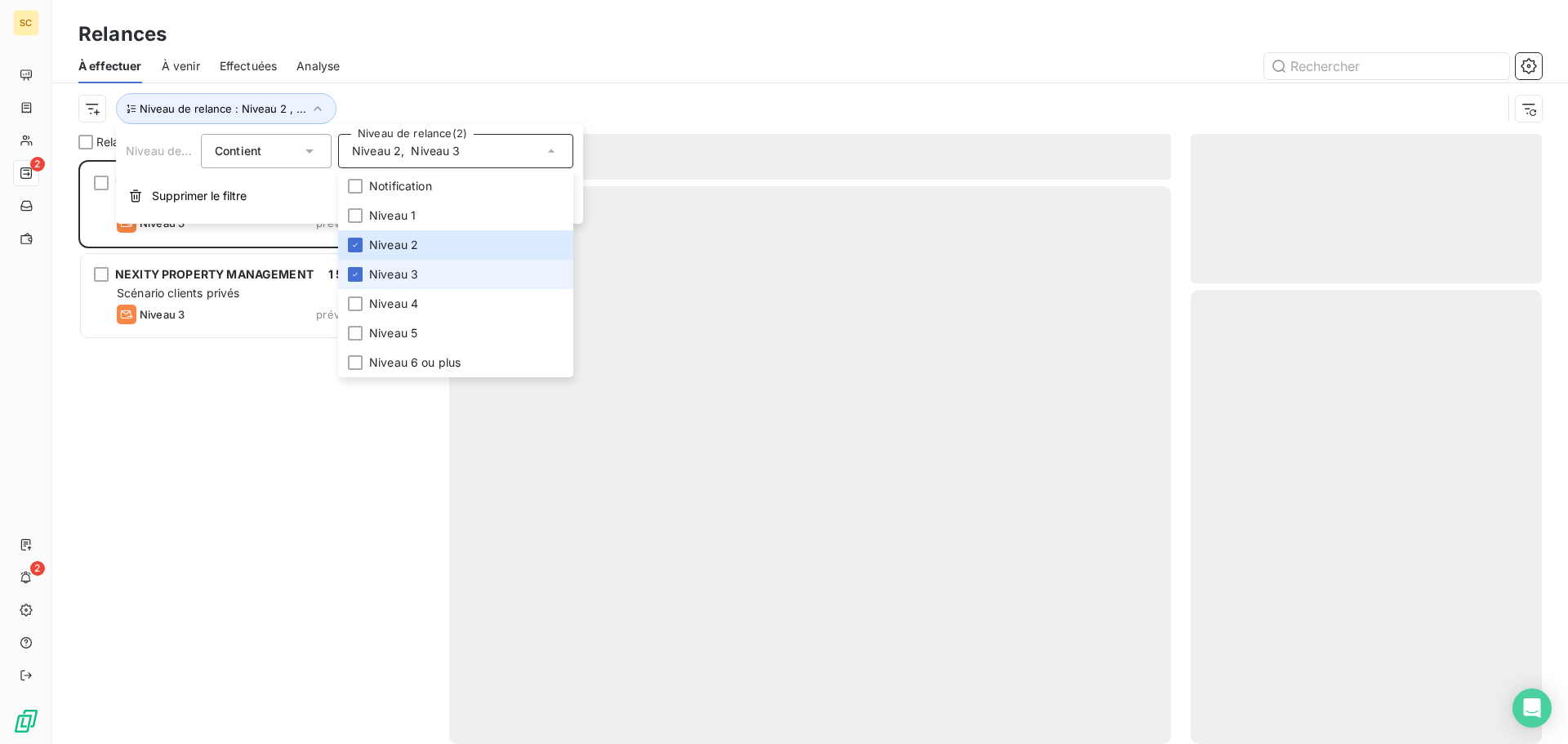
scroll to position [571, 339]
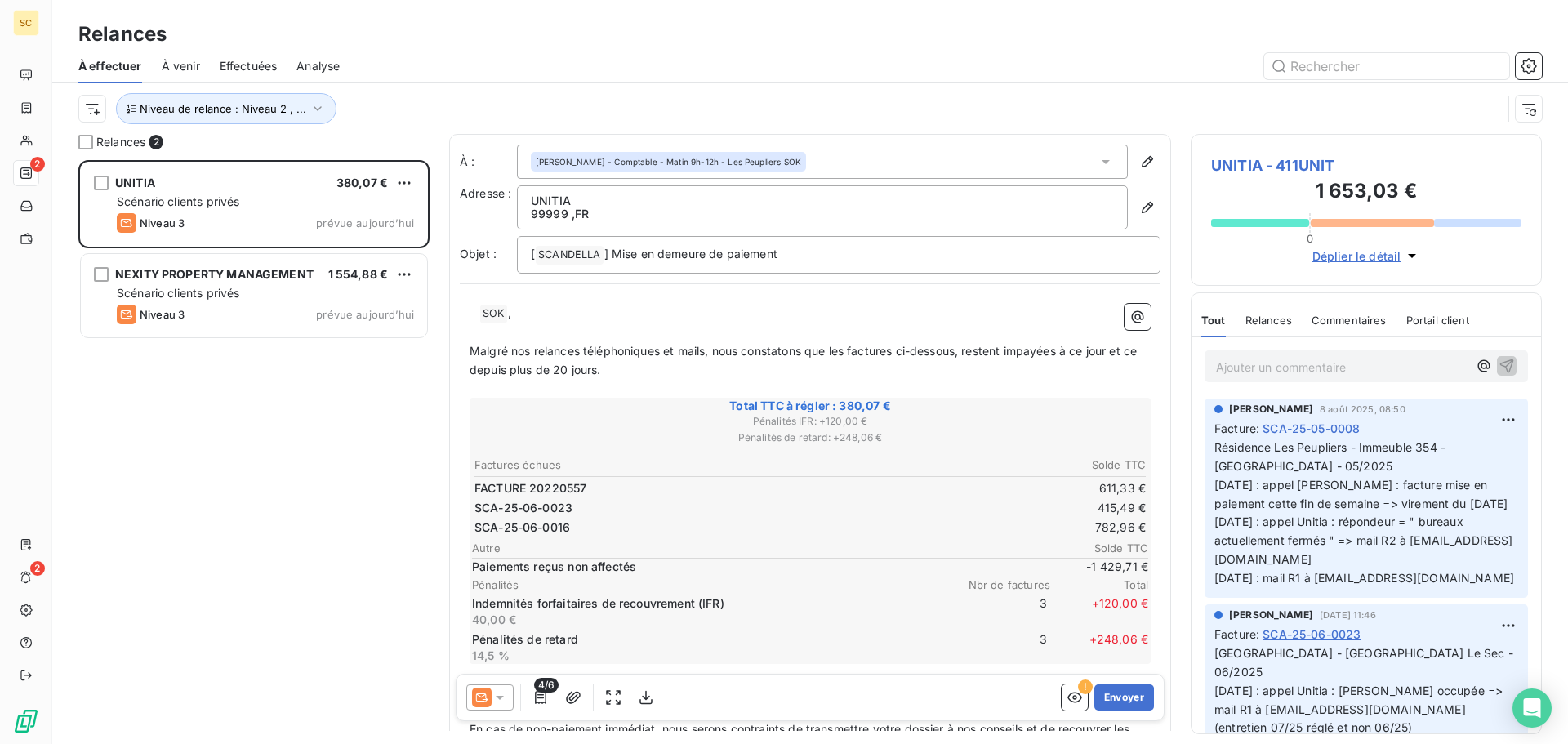
click at [467, 56] on div at bounding box center [951, 66] width 1183 height 26
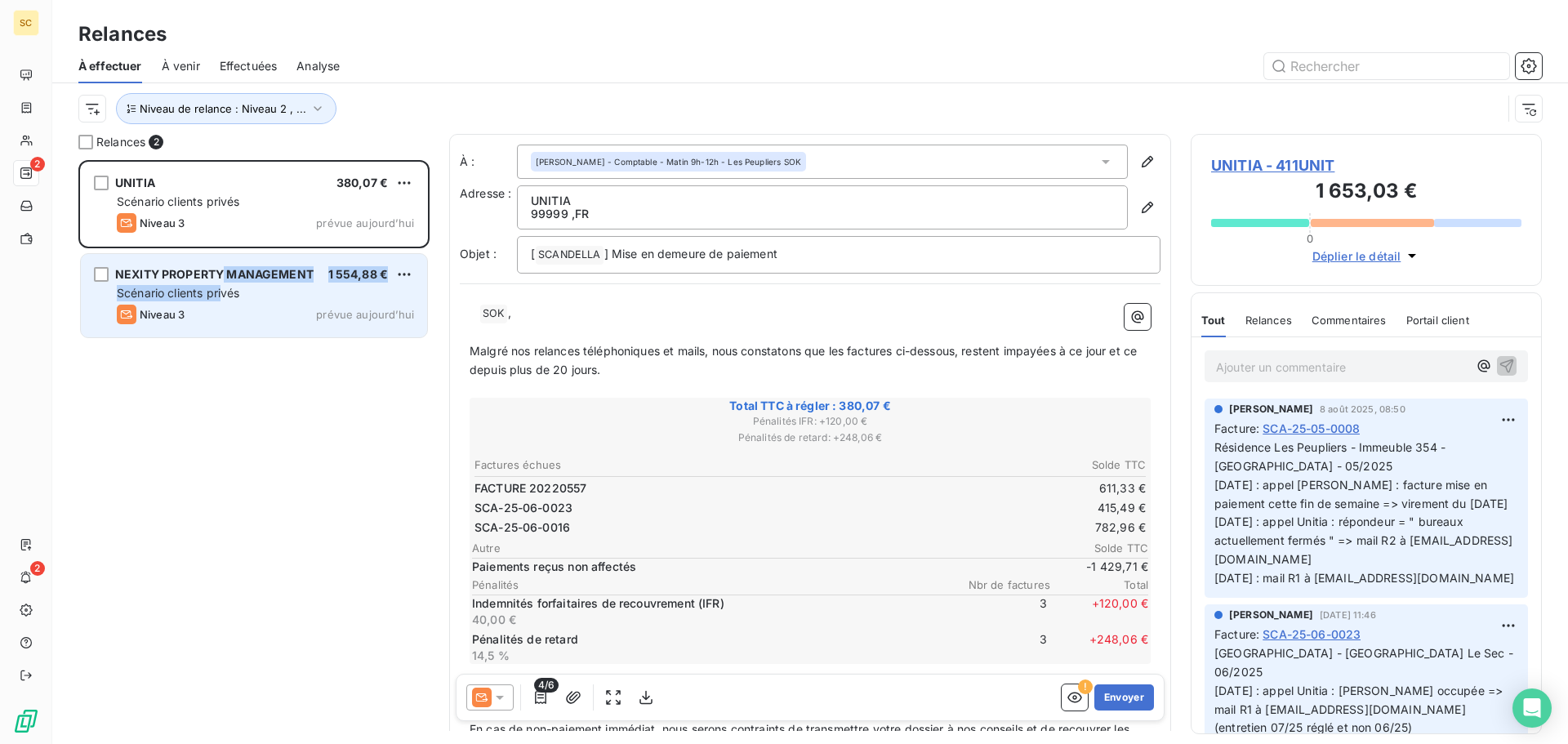
click at [225, 282] on div "NEXITY PROPERTY MANAGEMENT 1 554,88 € Scénario clients privés Niveau 3 prévue a…" at bounding box center [254, 295] width 346 height 83
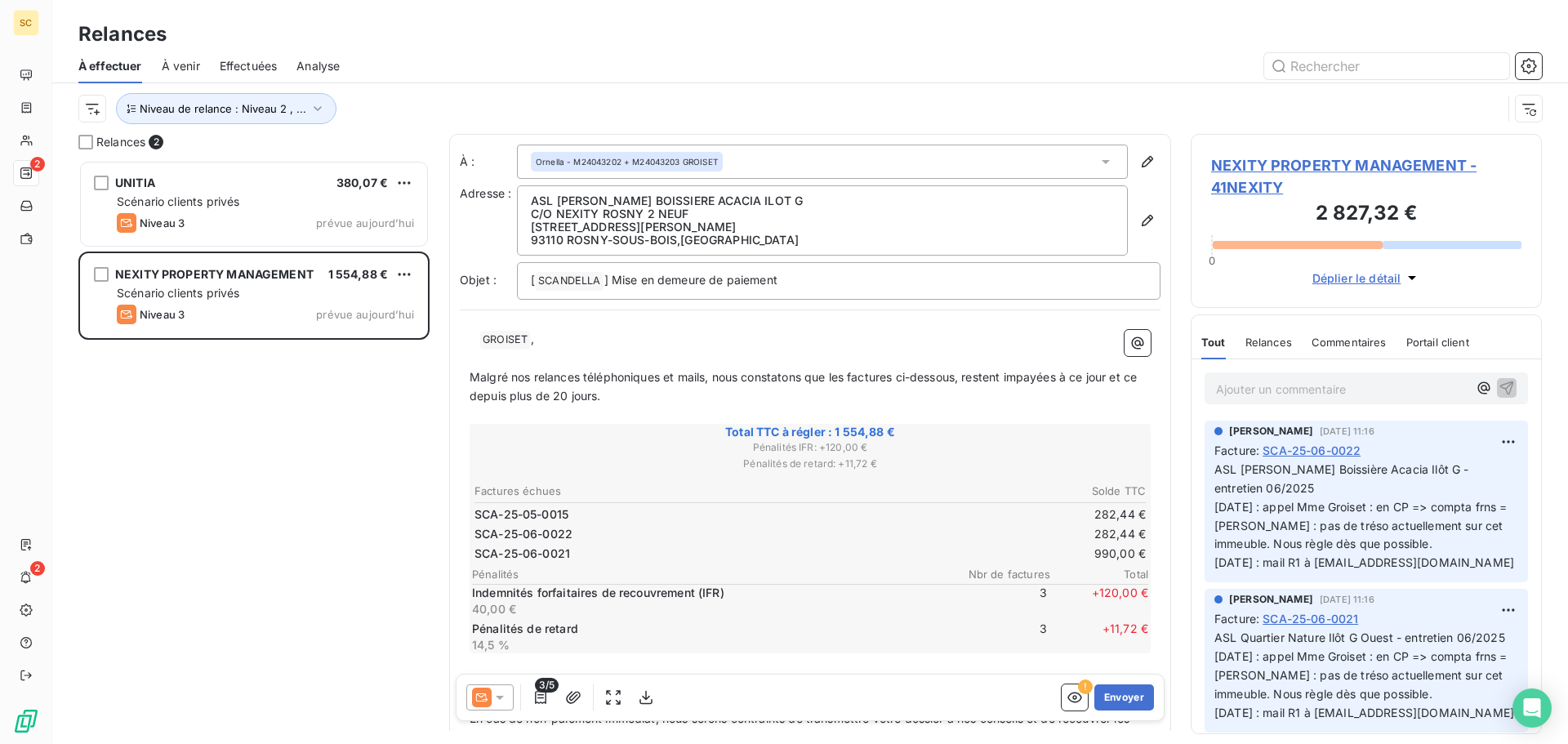
click at [223, 459] on div "UNITIA 380,07 € Scénario clients privés Niveau 3 prévue aujourd’hui NEXITY PROP…" at bounding box center [254, 452] width 351 height 584
drag, startPoint x: 714, startPoint y: 240, endPoint x: 230, endPoint y: 486, distance: 542.9
click at [230, 486] on div "UNITIA 380,07 € Scénario clients privés Niveau 3 prévue aujourd’hui NEXITY PROP…" at bounding box center [254, 452] width 351 height 584
click at [410, 272] on html "SC 2 2 Relances À effectuer À venir Effectuées Analyse Niveau de relance : Nive…" at bounding box center [784, 372] width 1568 height 744
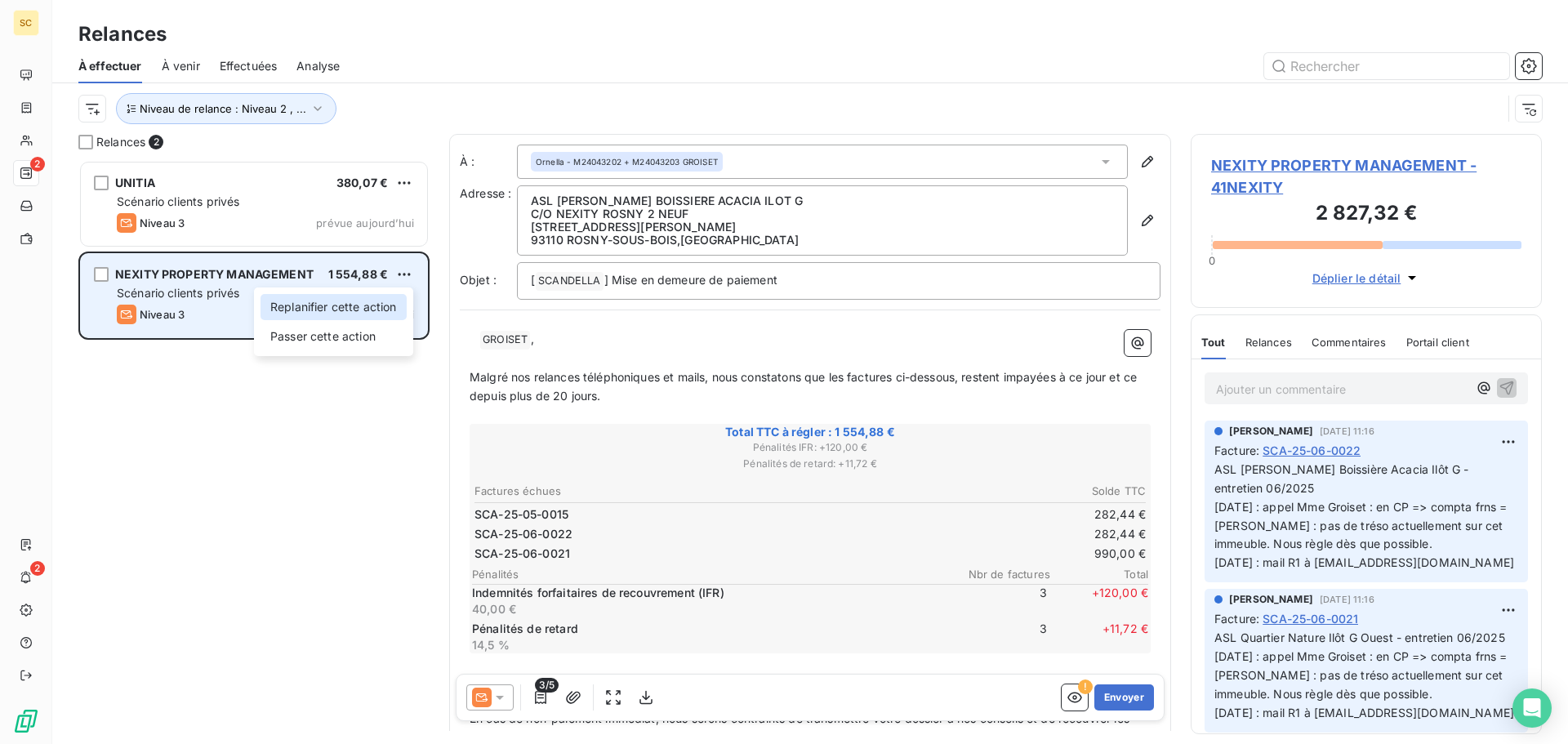
click at [371, 307] on div "Replanifier cette action" at bounding box center [333, 307] width 146 height 26
select select "7"
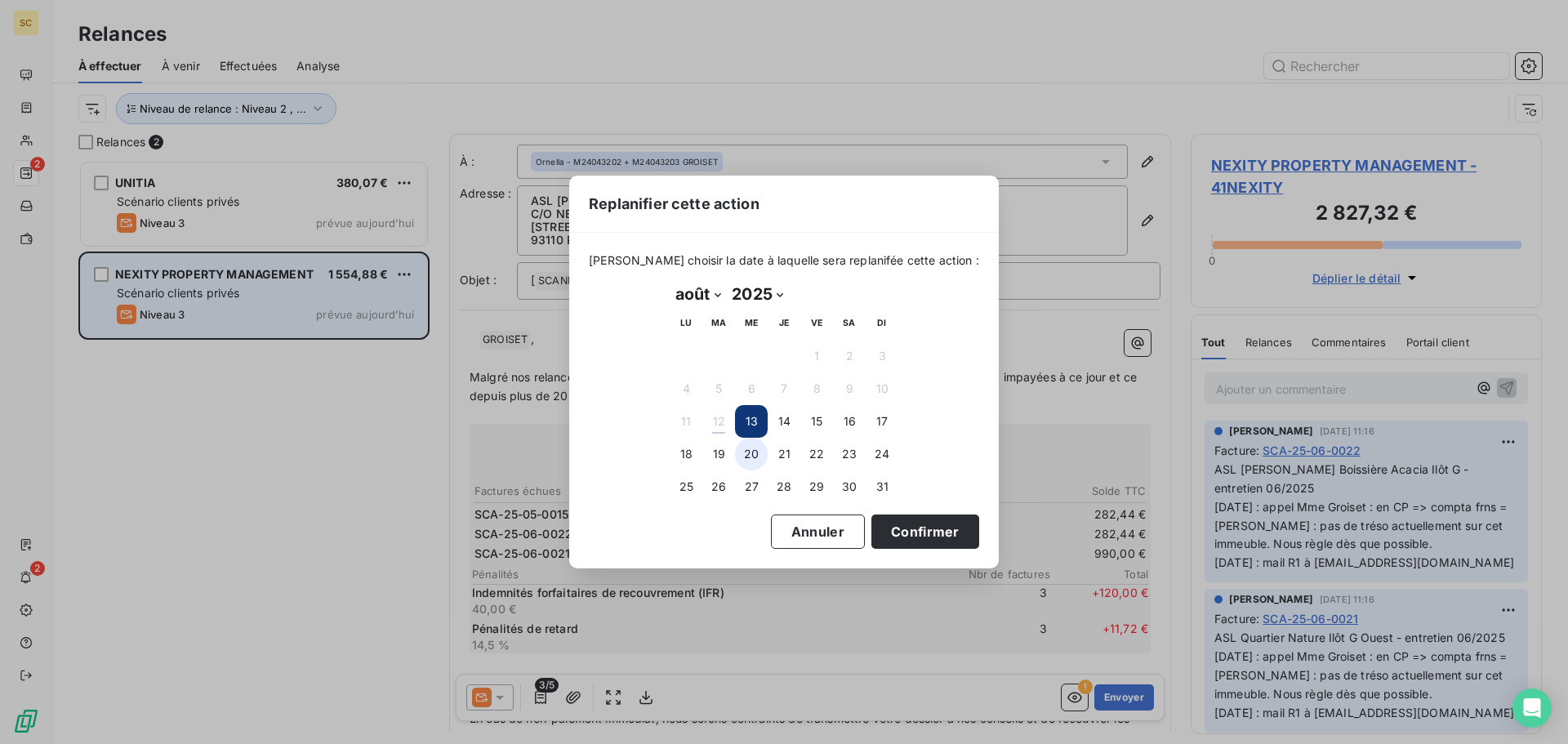
click at [752, 457] on button "20" at bounding box center [751, 454] width 32 height 32
click at [871, 528] on button "Confirmer" at bounding box center [925, 531] width 108 height 34
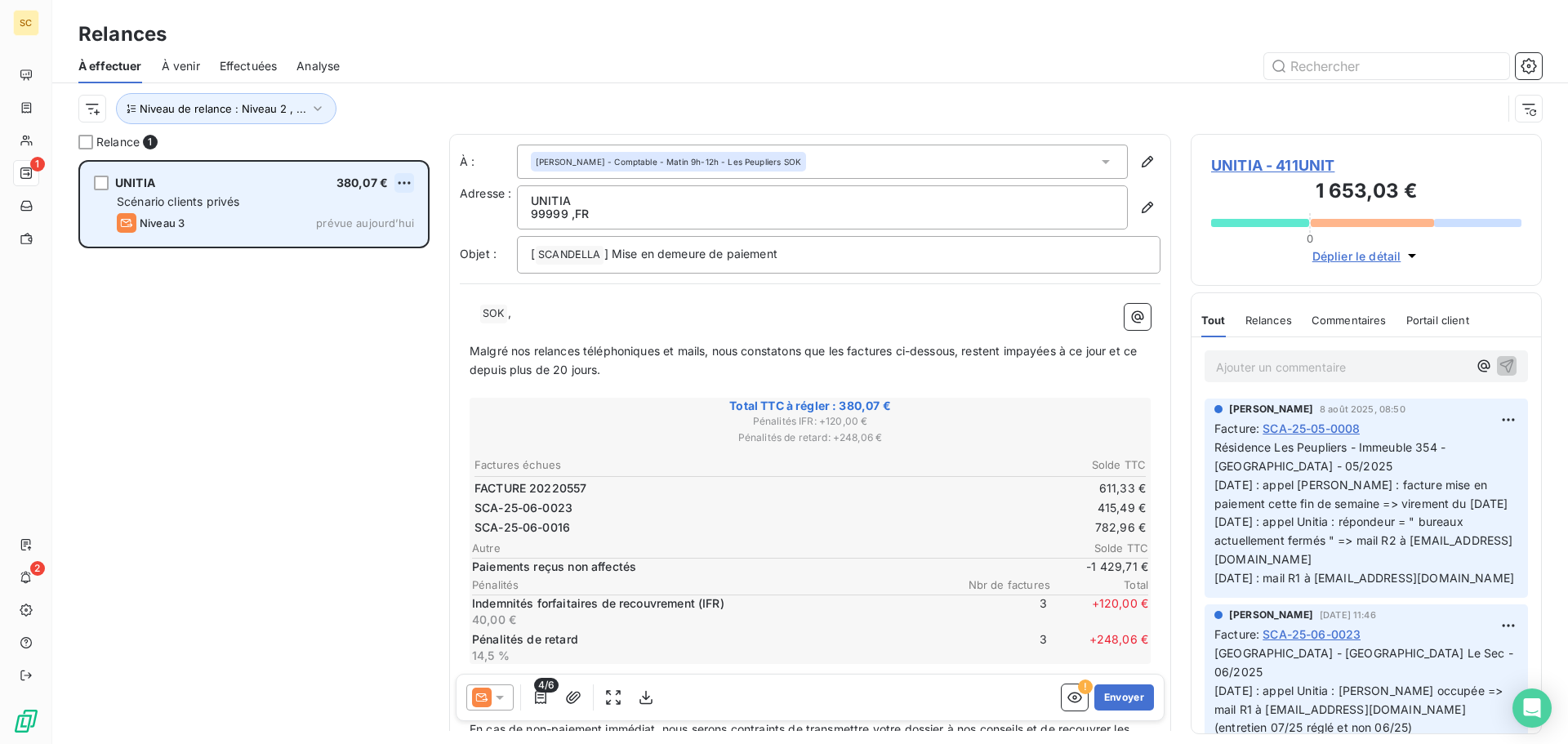
click at [409, 175] on html "SC 1 2 Relances À effectuer À venir Effectuées Analyse Niveau de relance : Nive…" at bounding box center [784, 372] width 1568 height 744
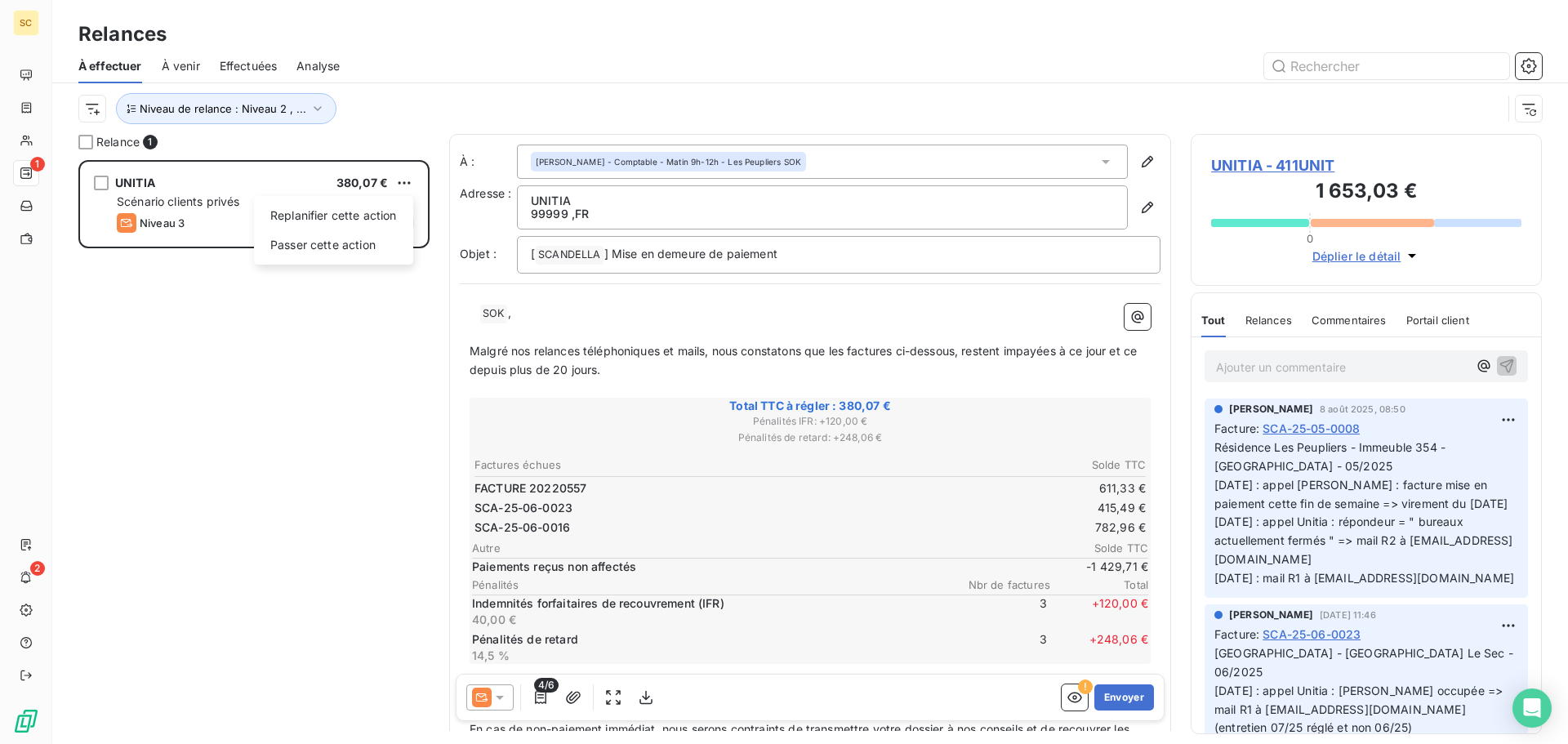
click at [600, 101] on html "SC 1 2 Relances À effectuer À venir Effectuées Analyse Niveau de relance : Nive…" at bounding box center [784, 372] width 1568 height 744
click at [312, 115] on icon "button" at bounding box center [318, 109] width 17 height 17
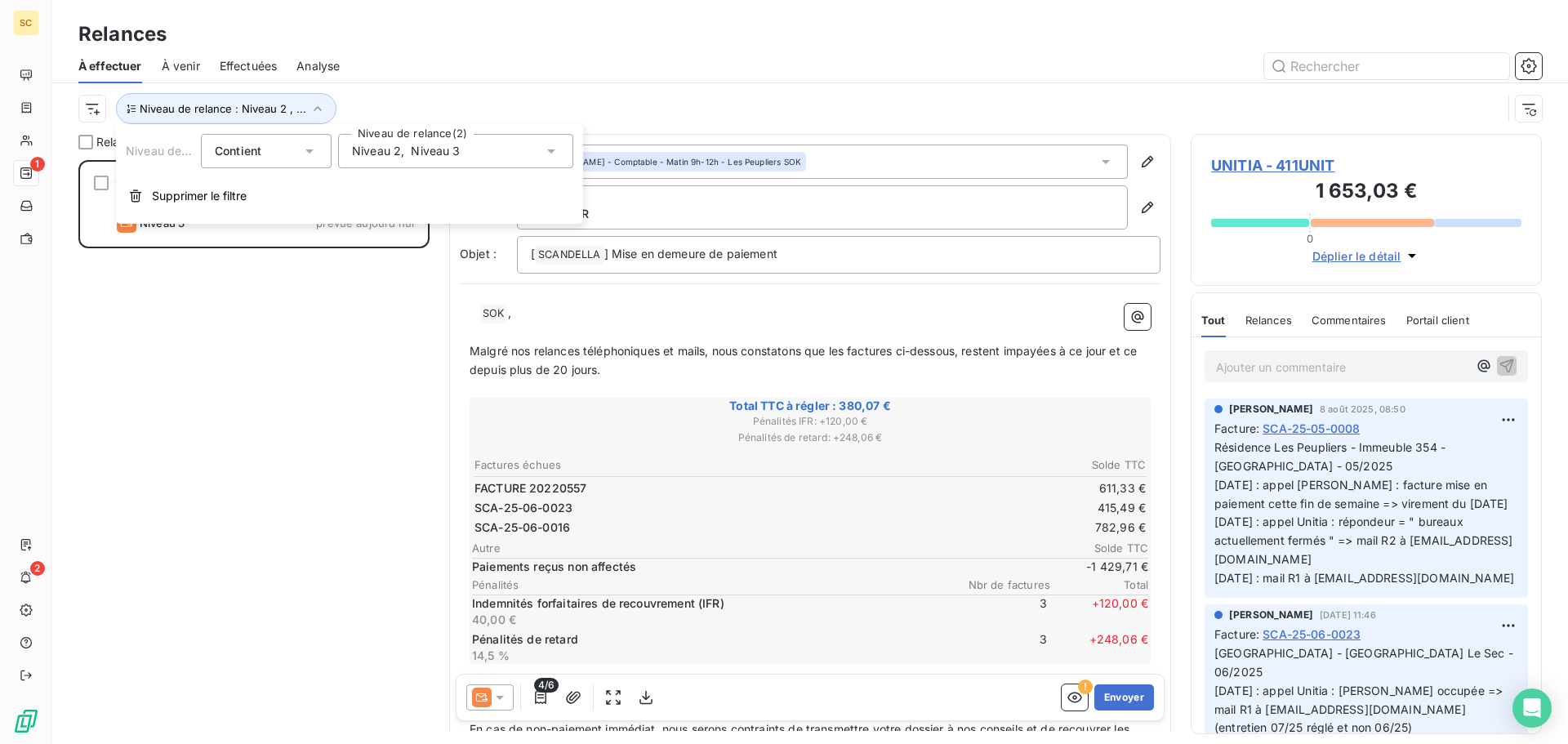
click at [390, 148] on span "Niveau 2" at bounding box center [376, 151] width 49 height 17
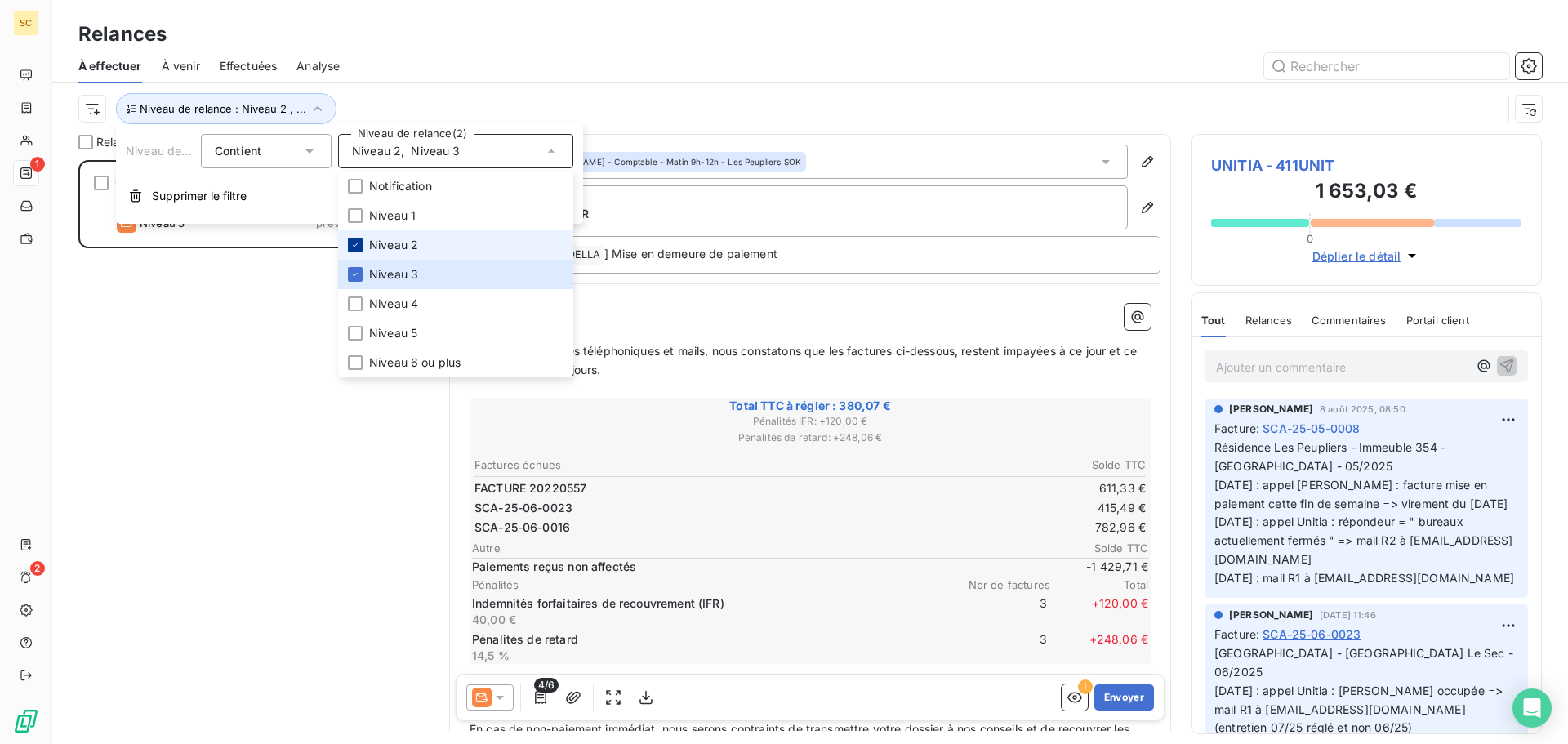
click at [357, 238] on div at bounding box center [355, 245] width 15 height 15
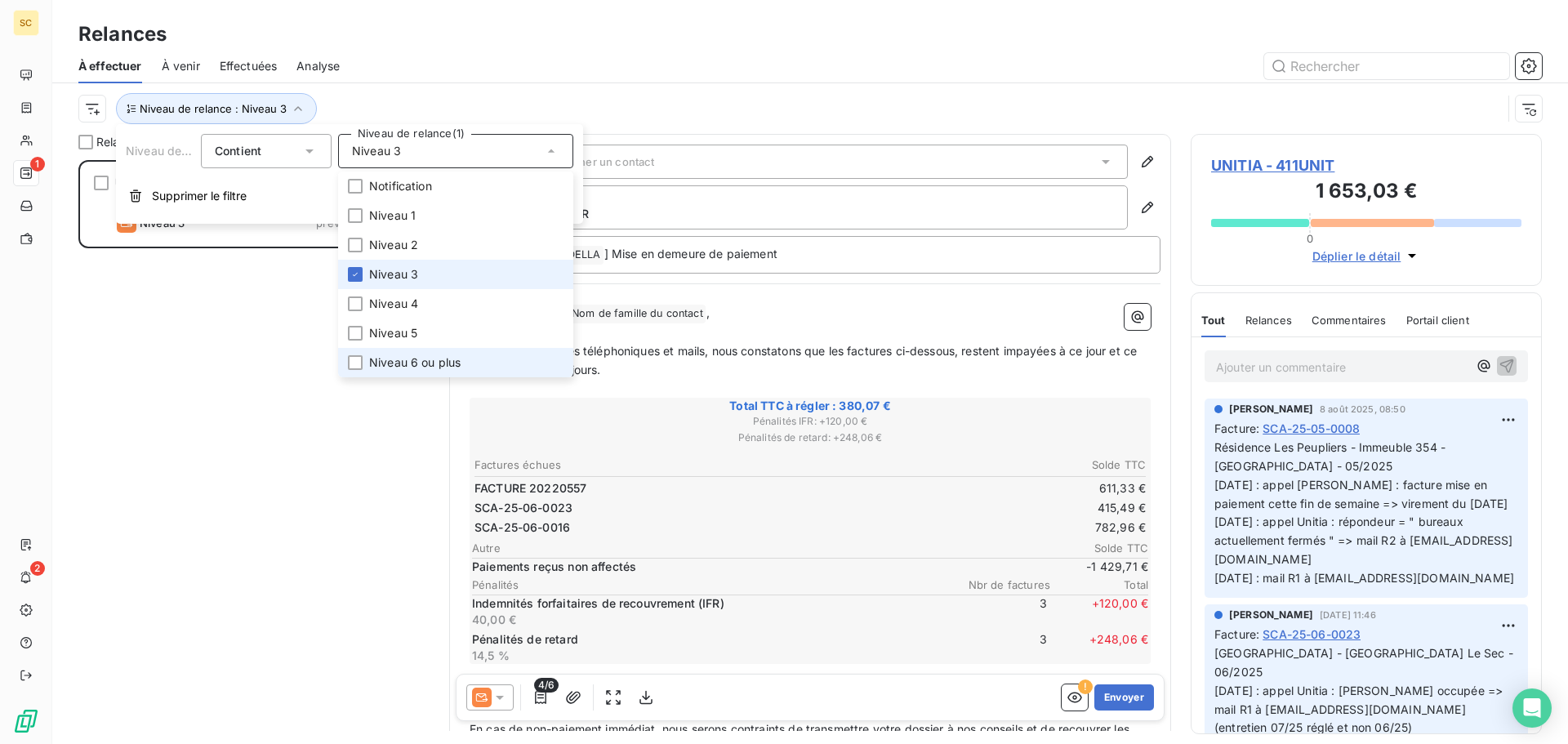
scroll to position [571, 339]
click at [355, 330] on div at bounding box center [355, 333] width 15 height 15
click at [353, 334] on icon at bounding box center [356, 333] width 10 height 10
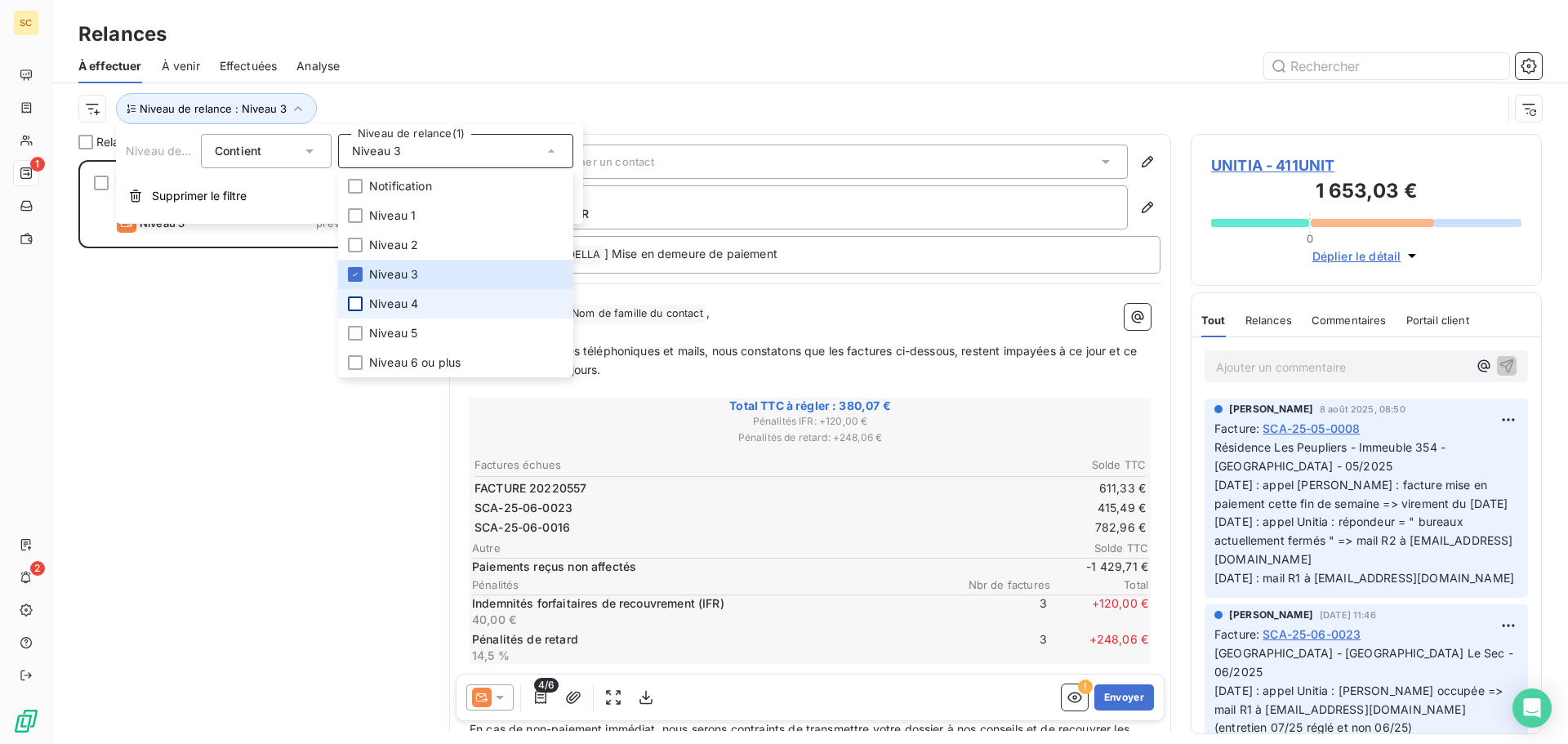
click at [361, 308] on div at bounding box center [355, 304] width 15 height 15
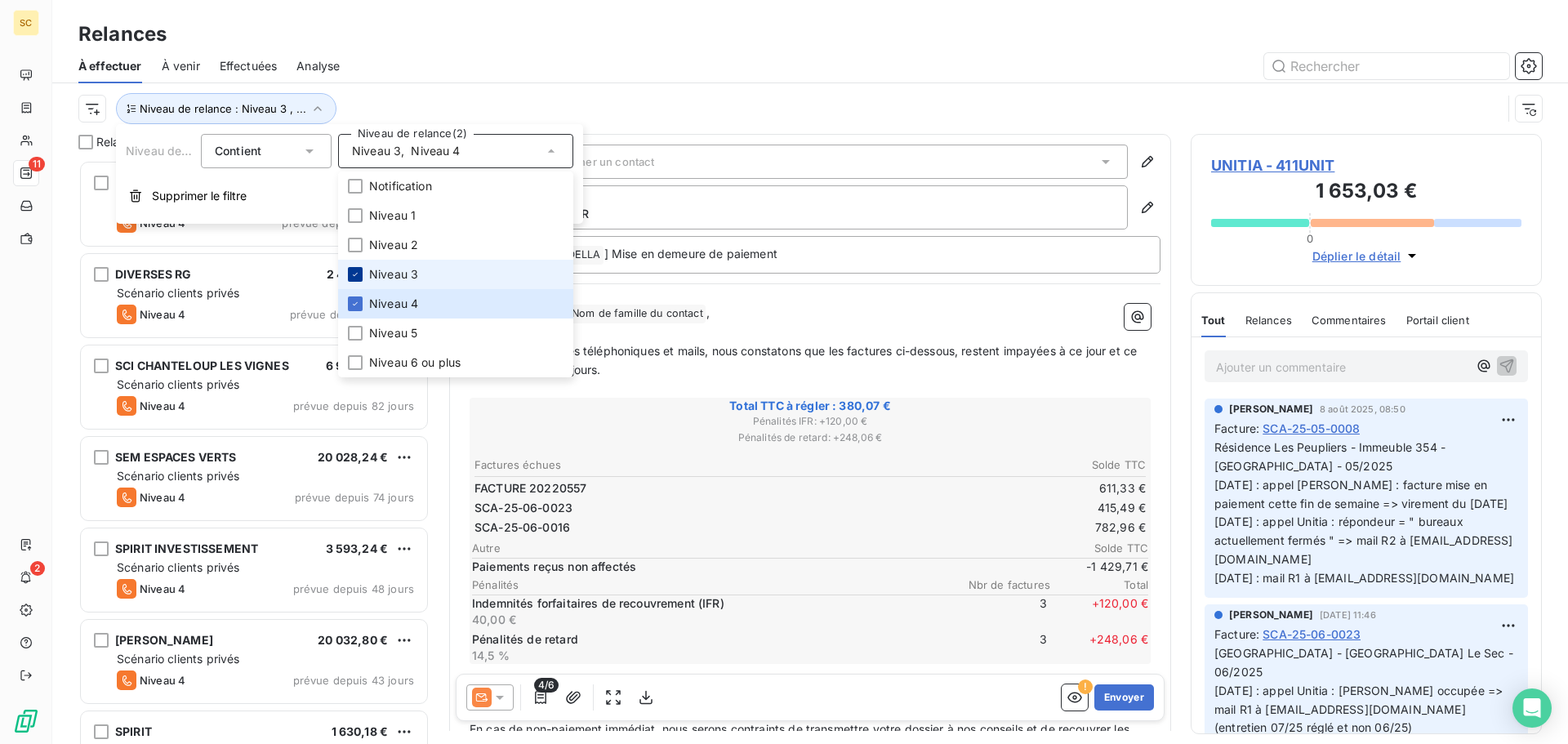
click at [352, 281] on div at bounding box center [355, 274] width 15 height 15
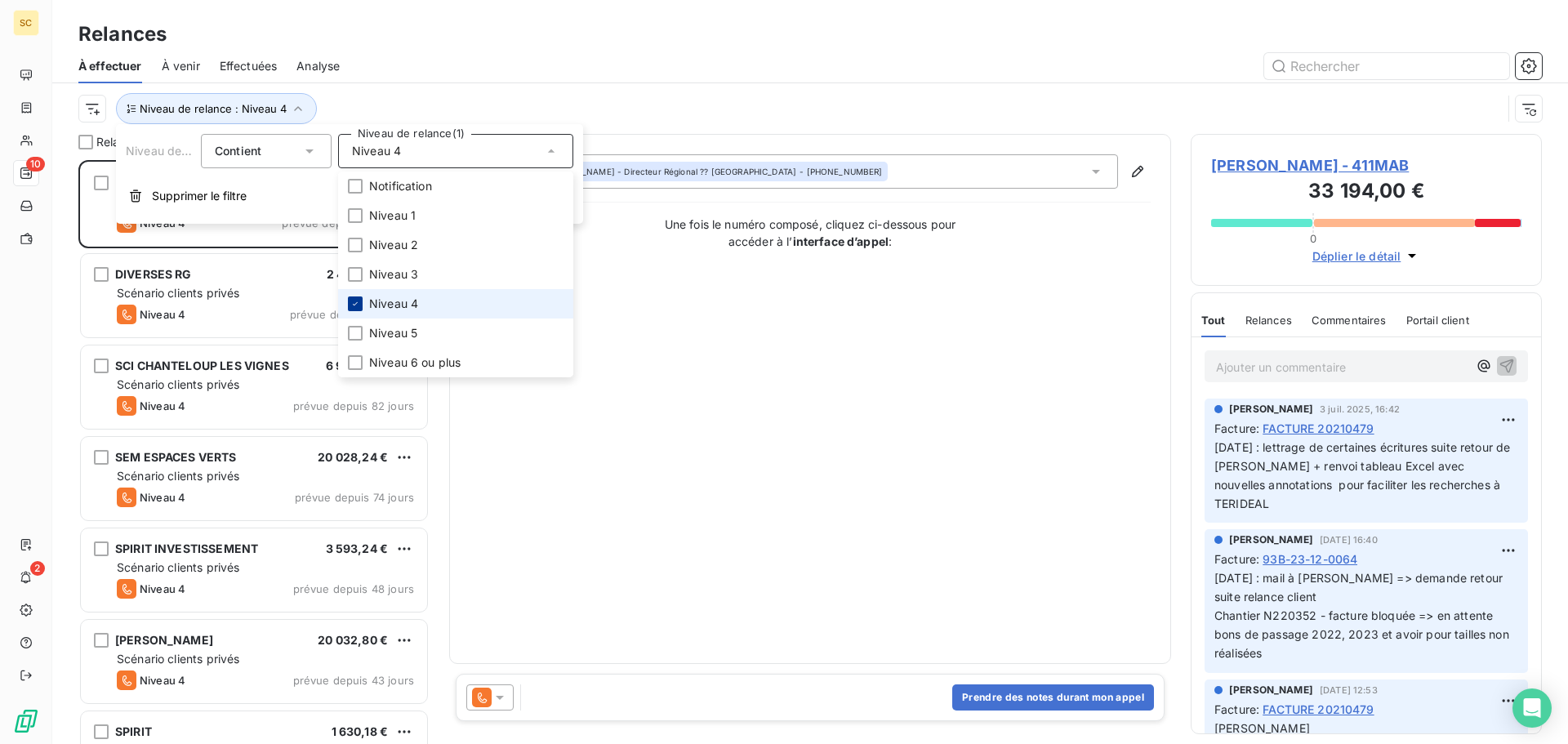
scroll to position [571, 339]
click at [351, 304] on icon at bounding box center [356, 304] width 10 height 10
click at [536, 93] on div "Niveau de relance" at bounding box center [790, 109] width 1424 height 31
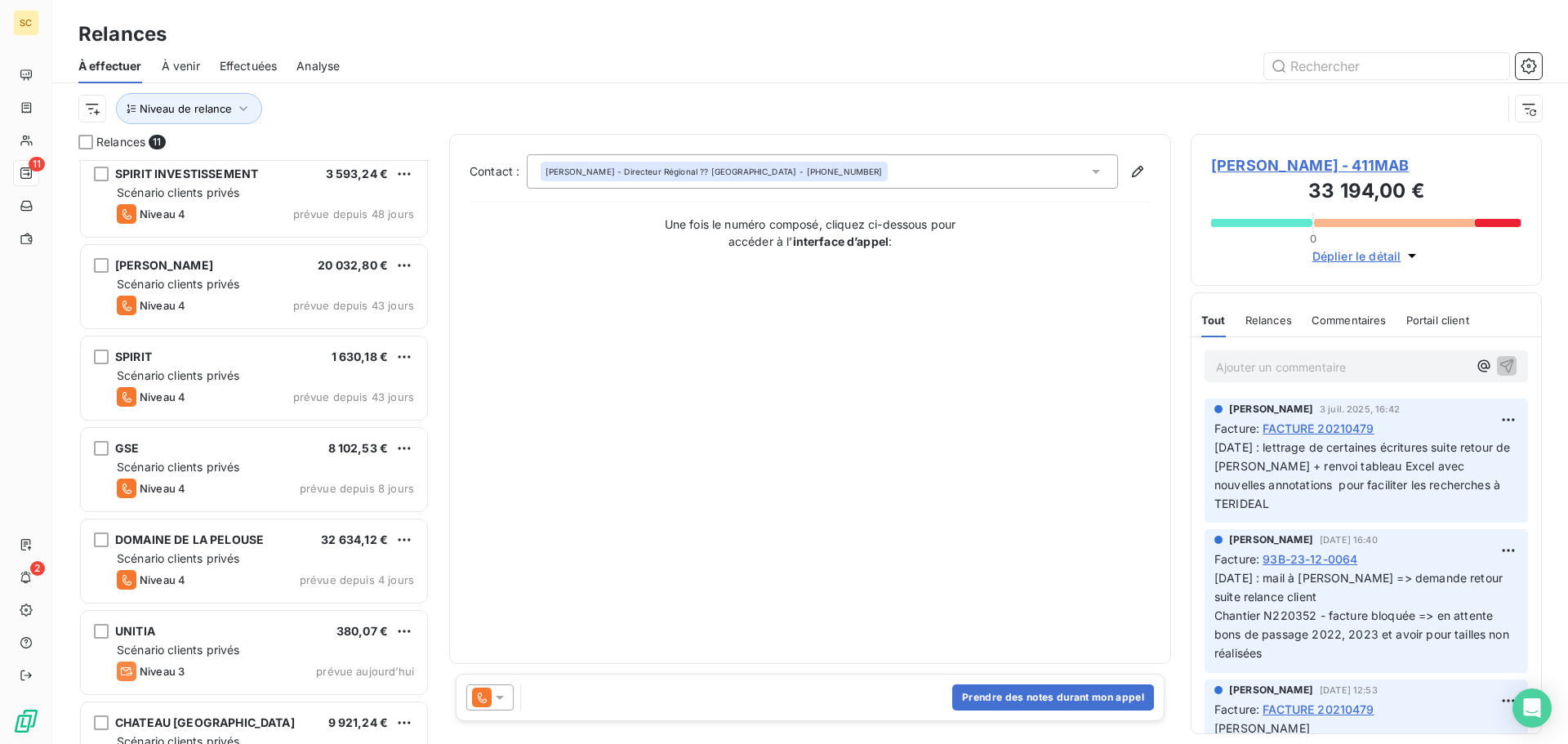
scroll to position [423, 0]
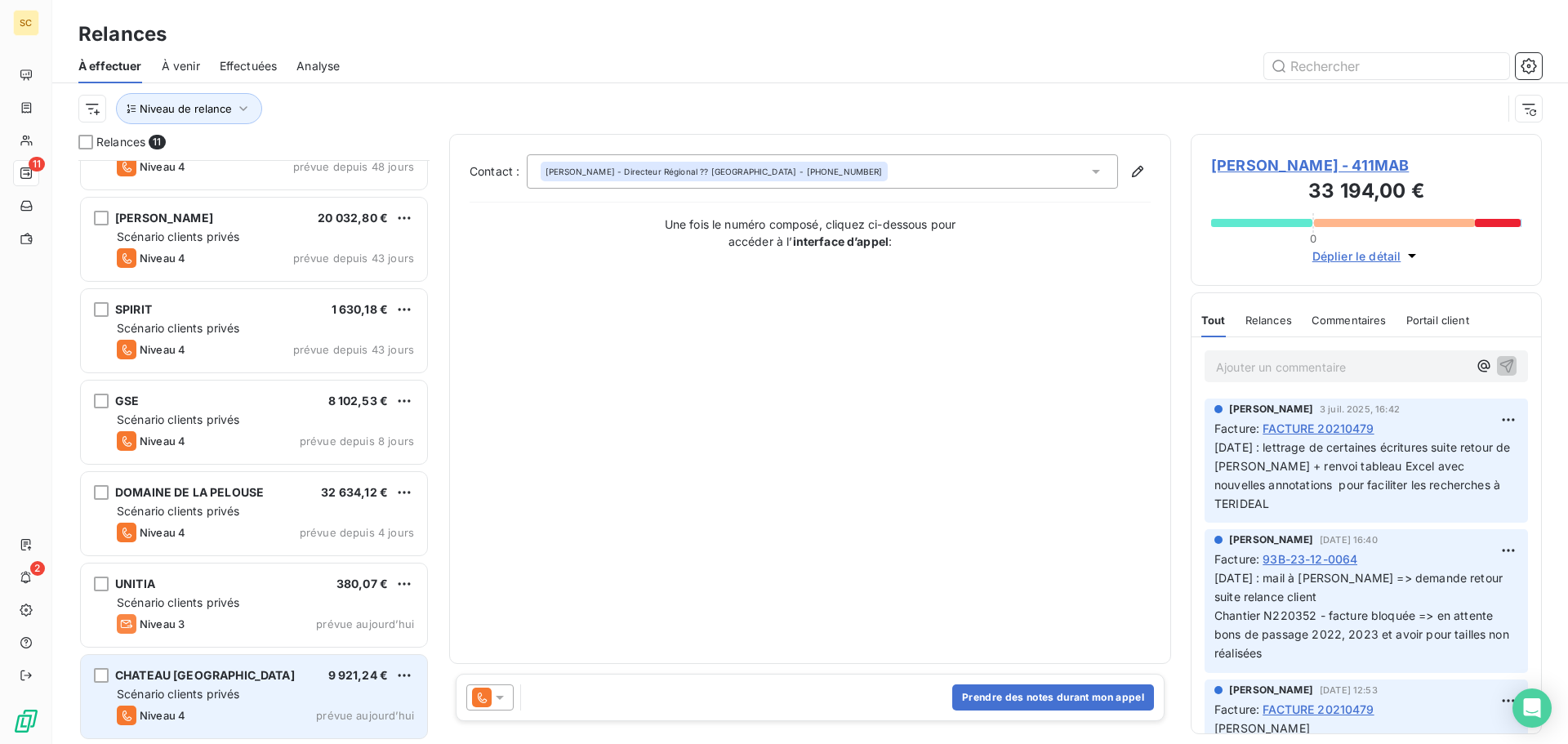
click at [203, 704] on div "CHATEAU MONT ROYAL 9 921,24 € Scénario clients privés Niveau 4 prévue aujourd’h…" at bounding box center [254, 696] width 346 height 83
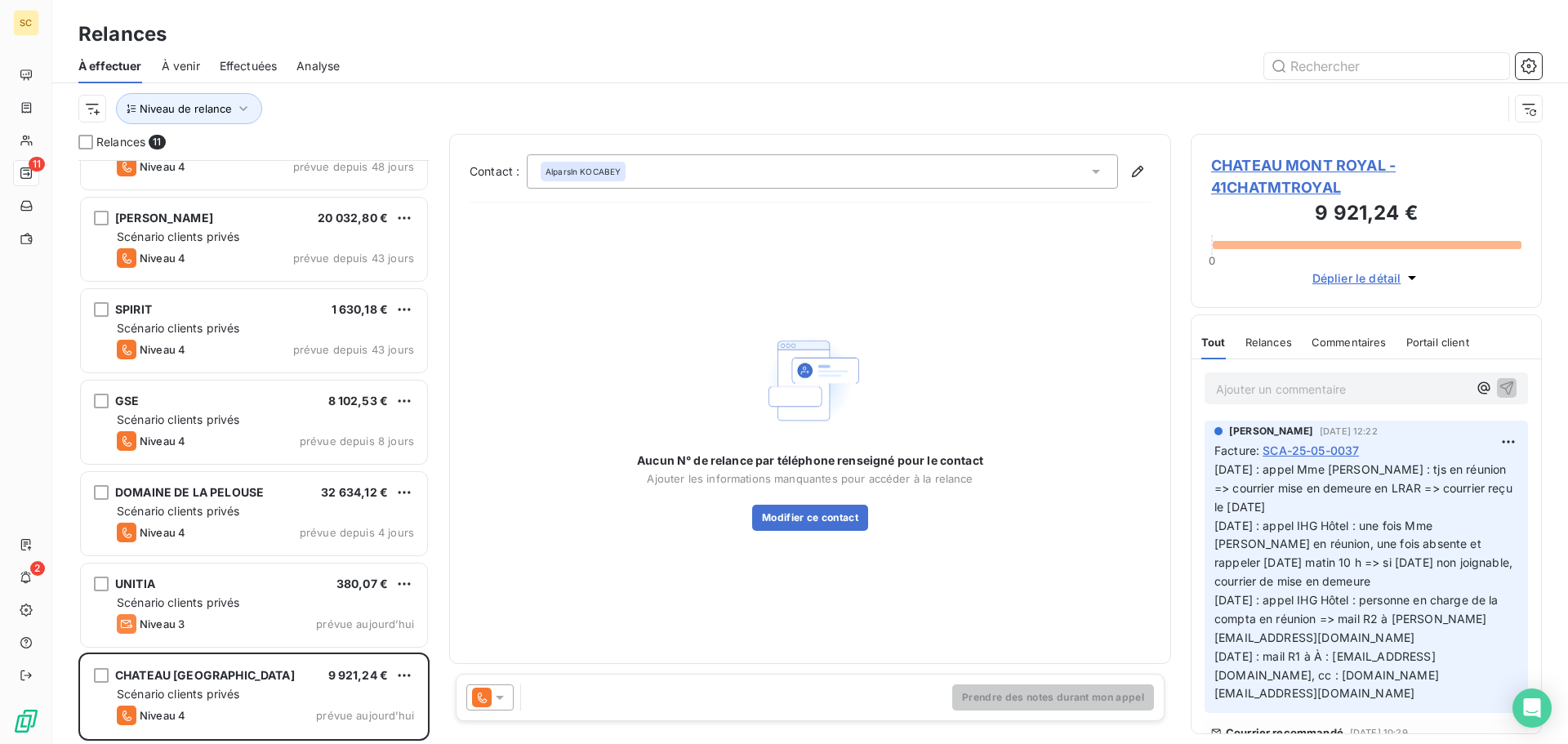
click at [1294, 166] on span "CHATEAU MONT ROYAL - 41CHATMTROYAL" at bounding box center [1366, 176] width 311 height 44
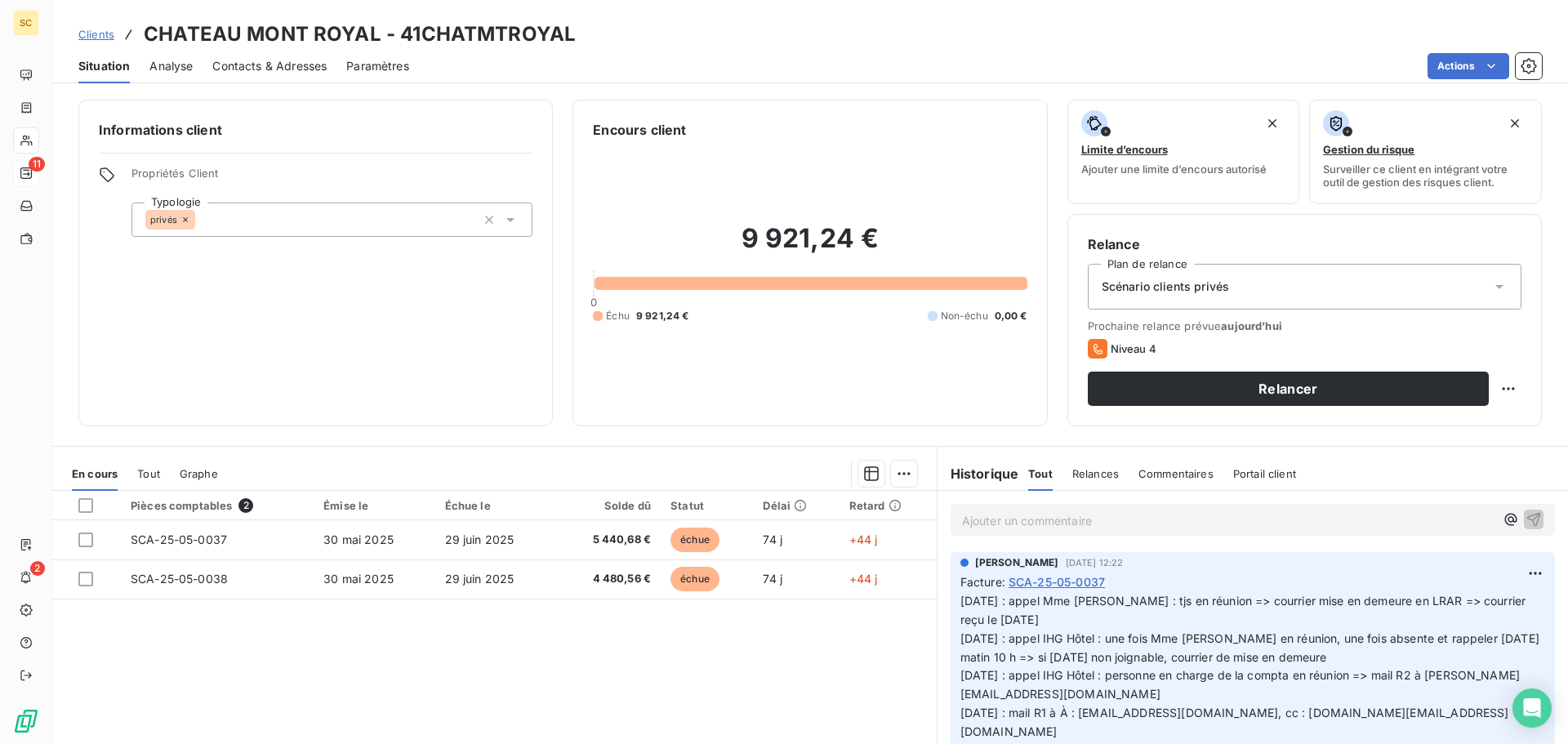
click at [277, 71] on span "Contacts & Adresses" at bounding box center [270, 66] width 115 height 17
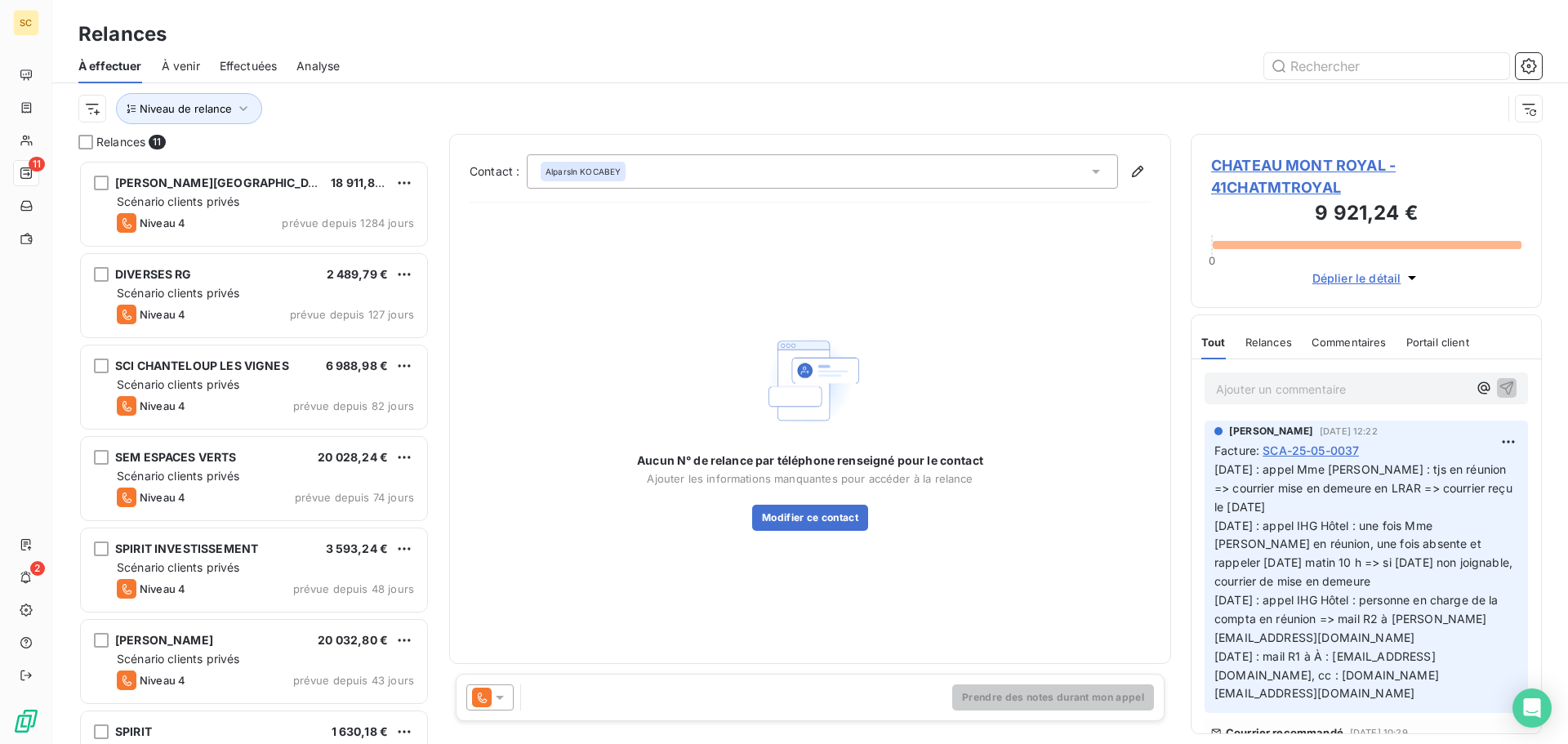
scroll to position [571, 339]
click at [1095, 174] on icon at bounding box center [1096, 172] width 17 height 17
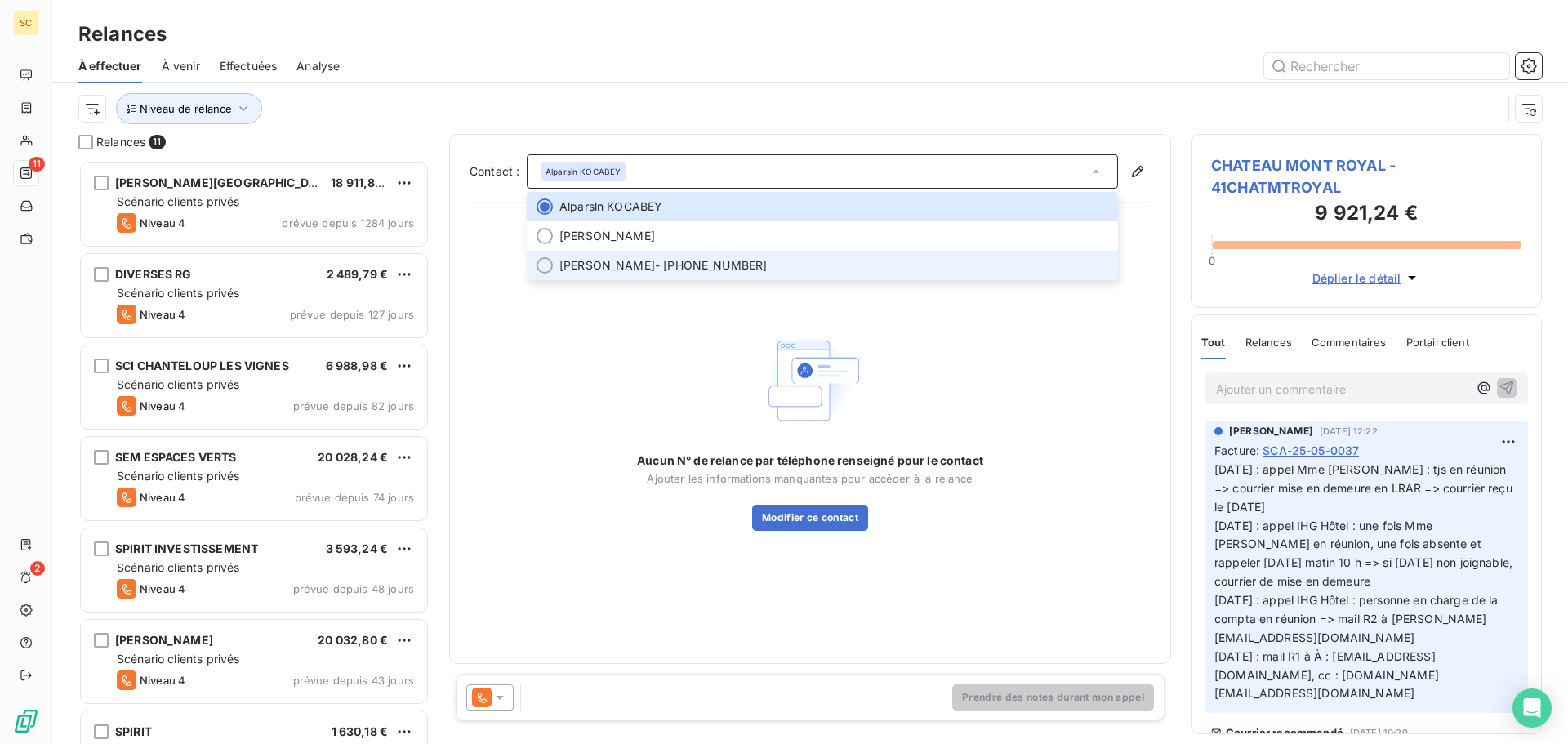
click at [571, 264] on span "Sonia OUADELLI" at bounding box center [608, 266] width 96 height 17
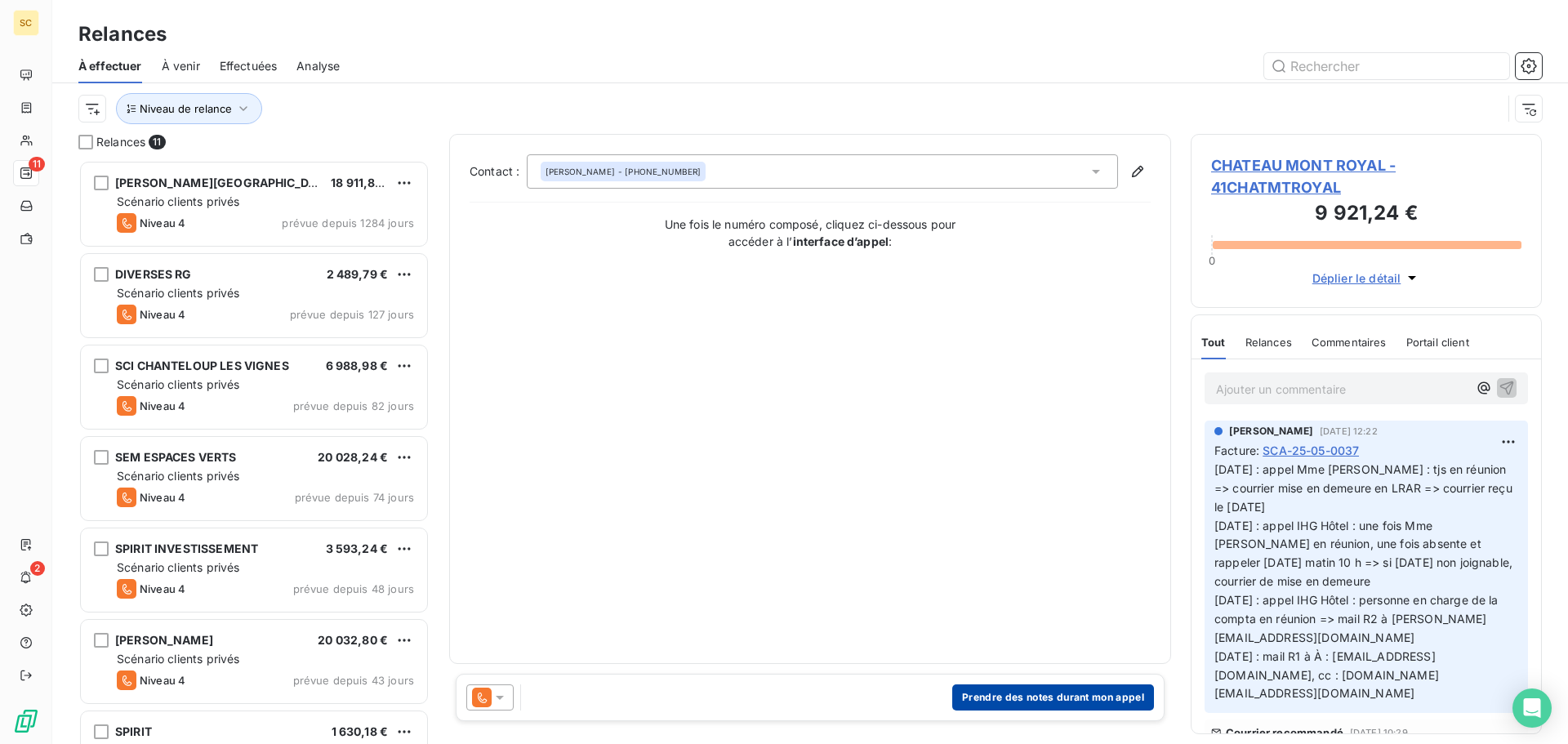
click at [1115, 704] on button "Prendre des notes durant mon appel" at bounding box center [1054, 697] width 202 height 26
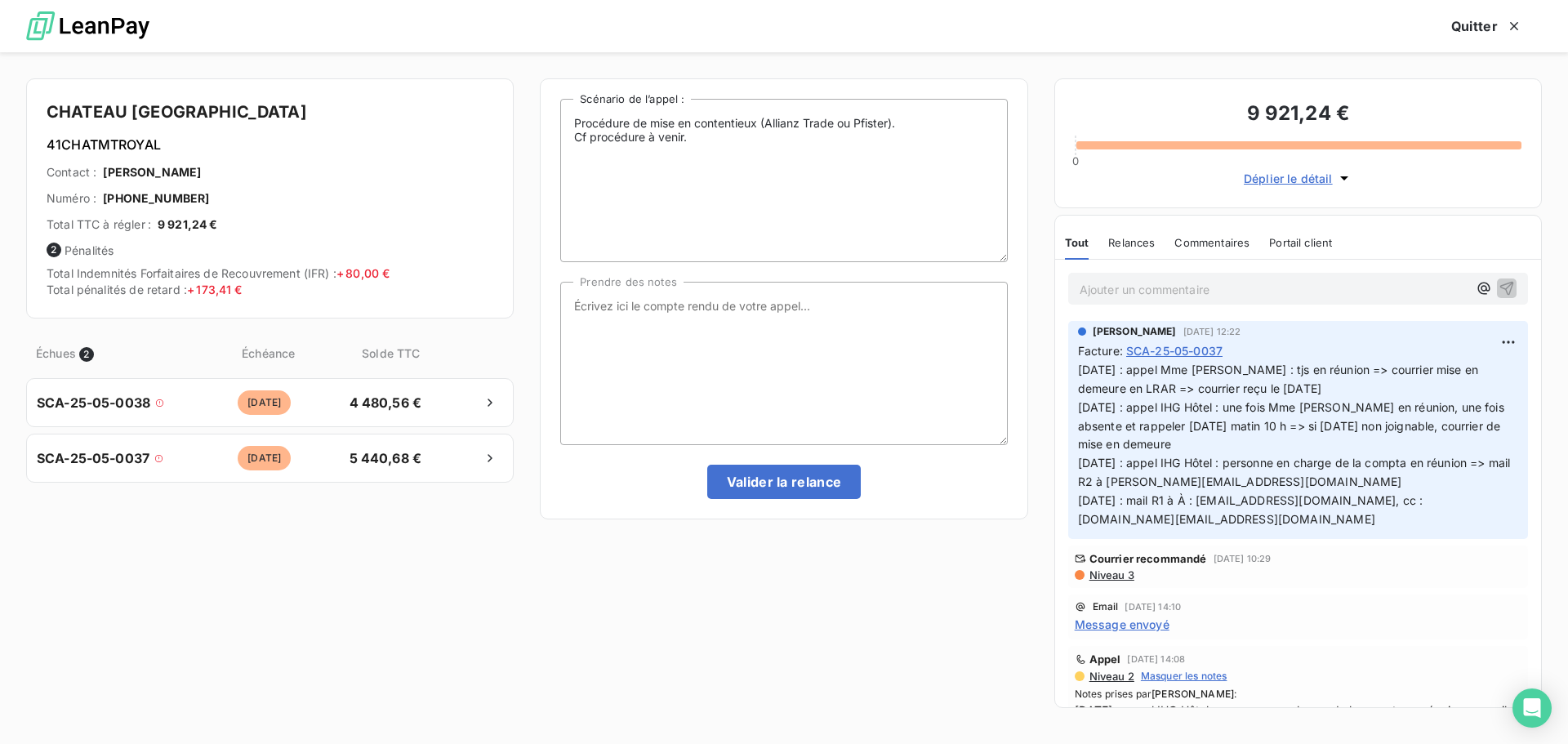
click at [1118, 578] on span "Niveau 3" at bounding box center [1111, 574] width 47 height 13
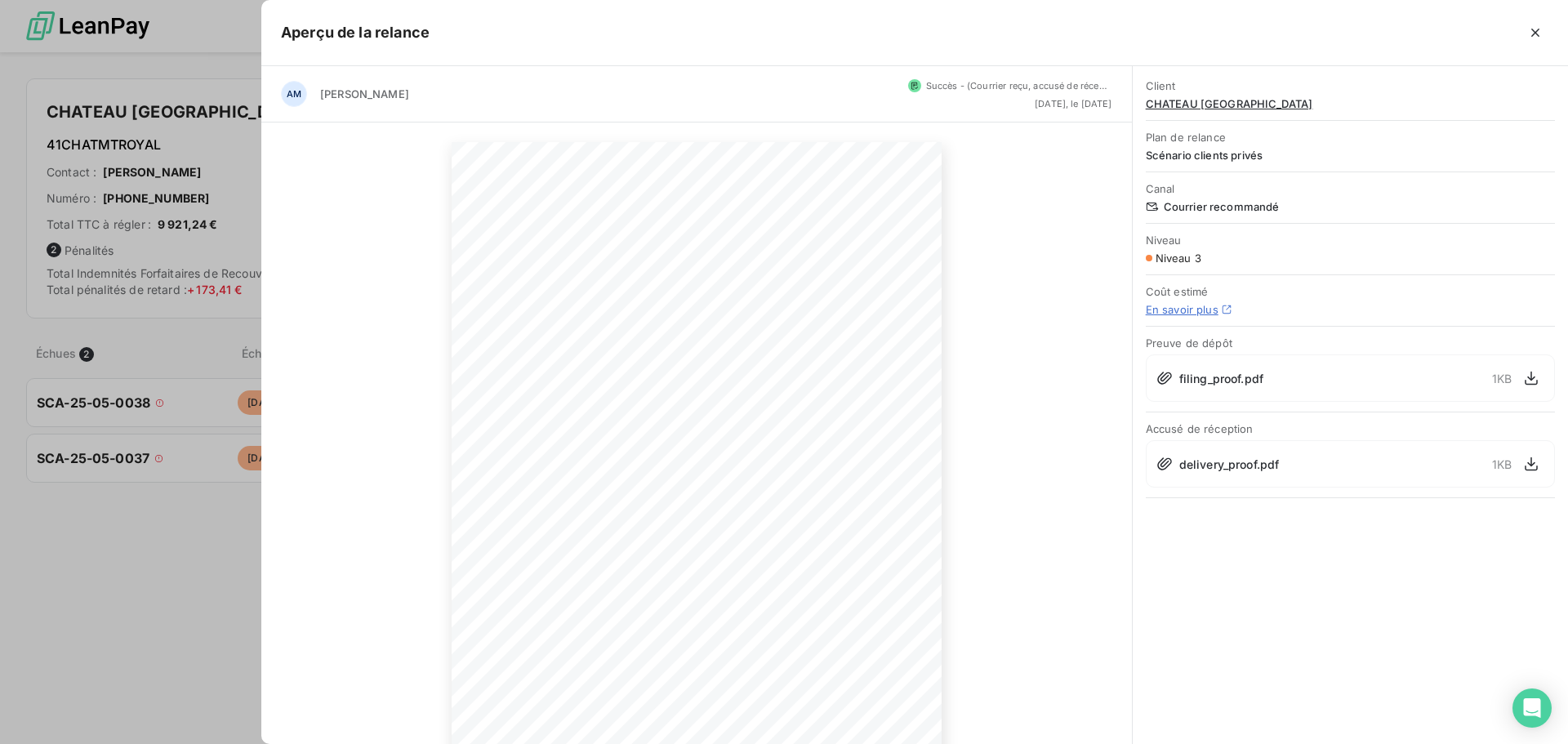
scroll to position [111, 0]
click at [851, 690] on icon "button" at bounding box center [847, 690] width 17 height 17
click at [1535, 25] on icon "button" at bounding box center [1536, 32] width 17 height 17
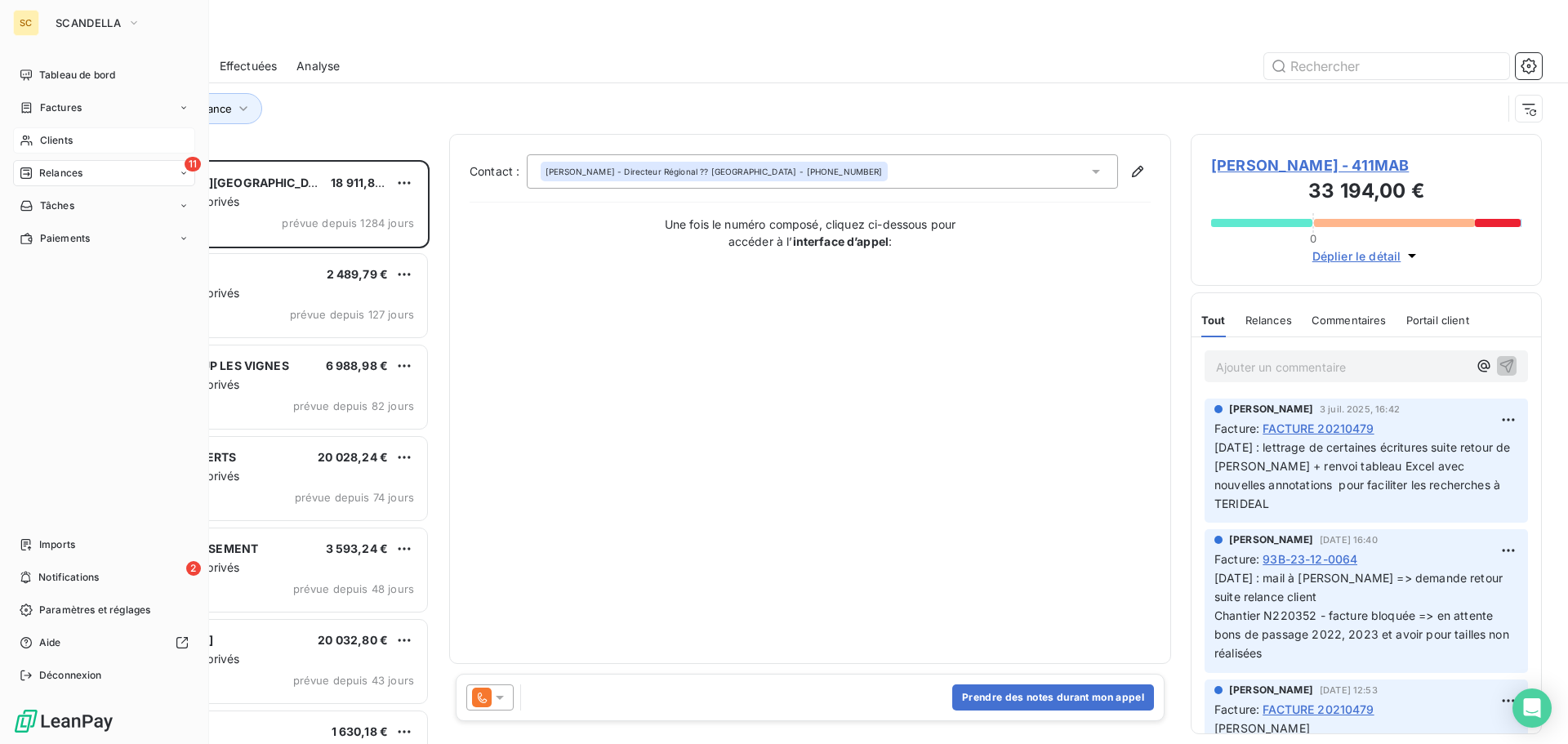
click at [81, 137] on div "Clients" at bounding box center [104, 140] width 182 height 26
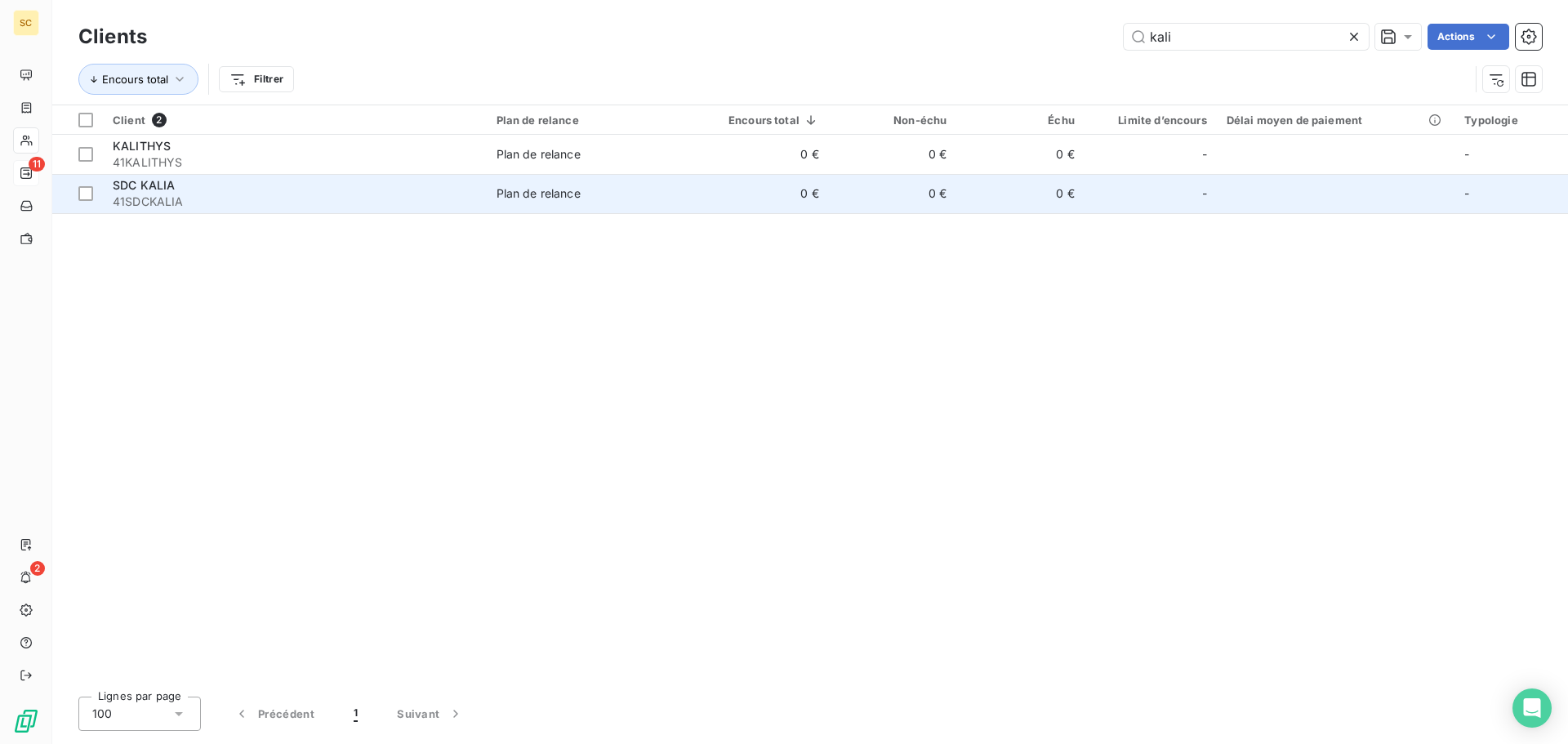
type input "kali"
click at [282, 184] on div "SDC KALIA" at bounding box center [295, 185] width 365 height 17
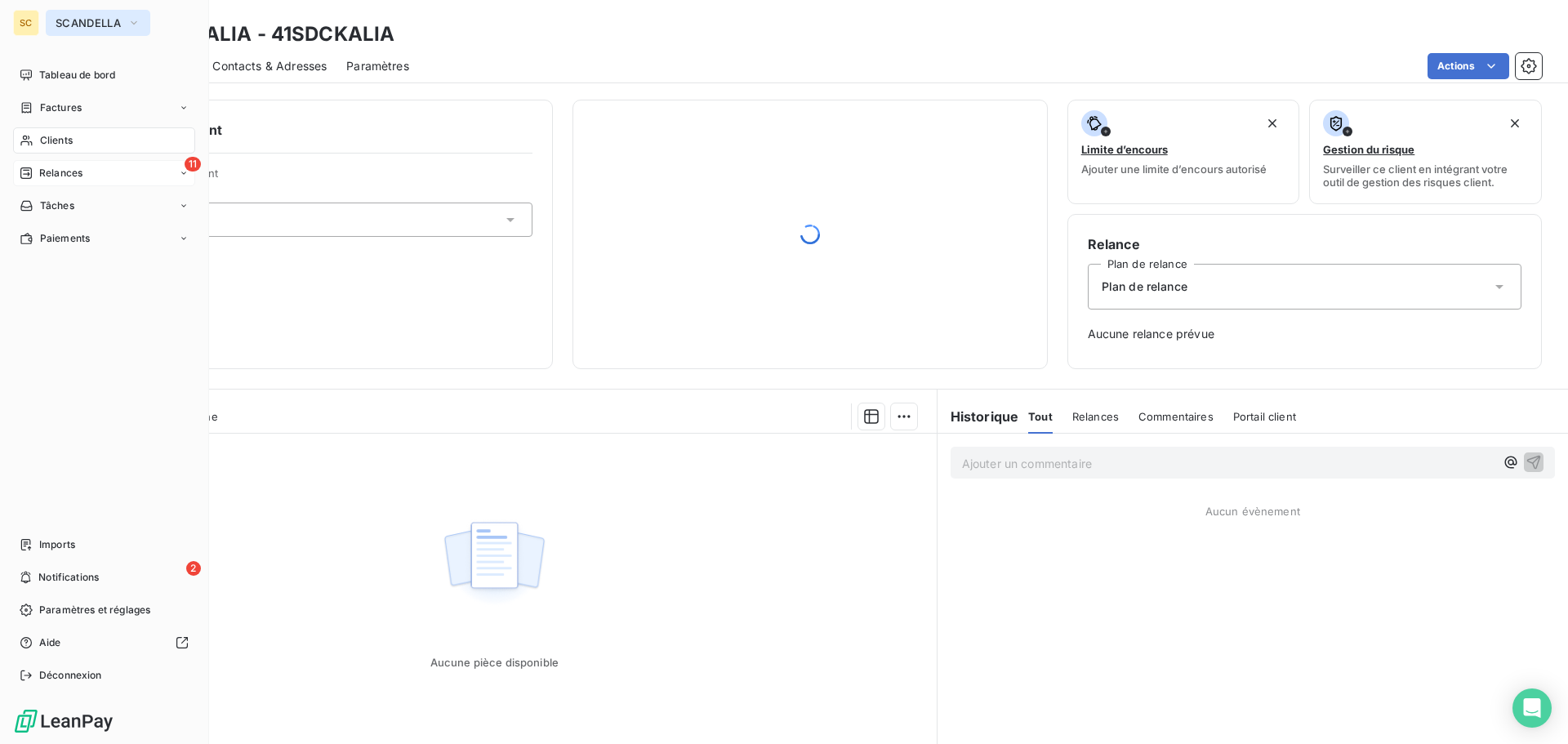
click at [77, 22] on span "SCANDELLA" at bounding box center [88, 23] width 66 height 13
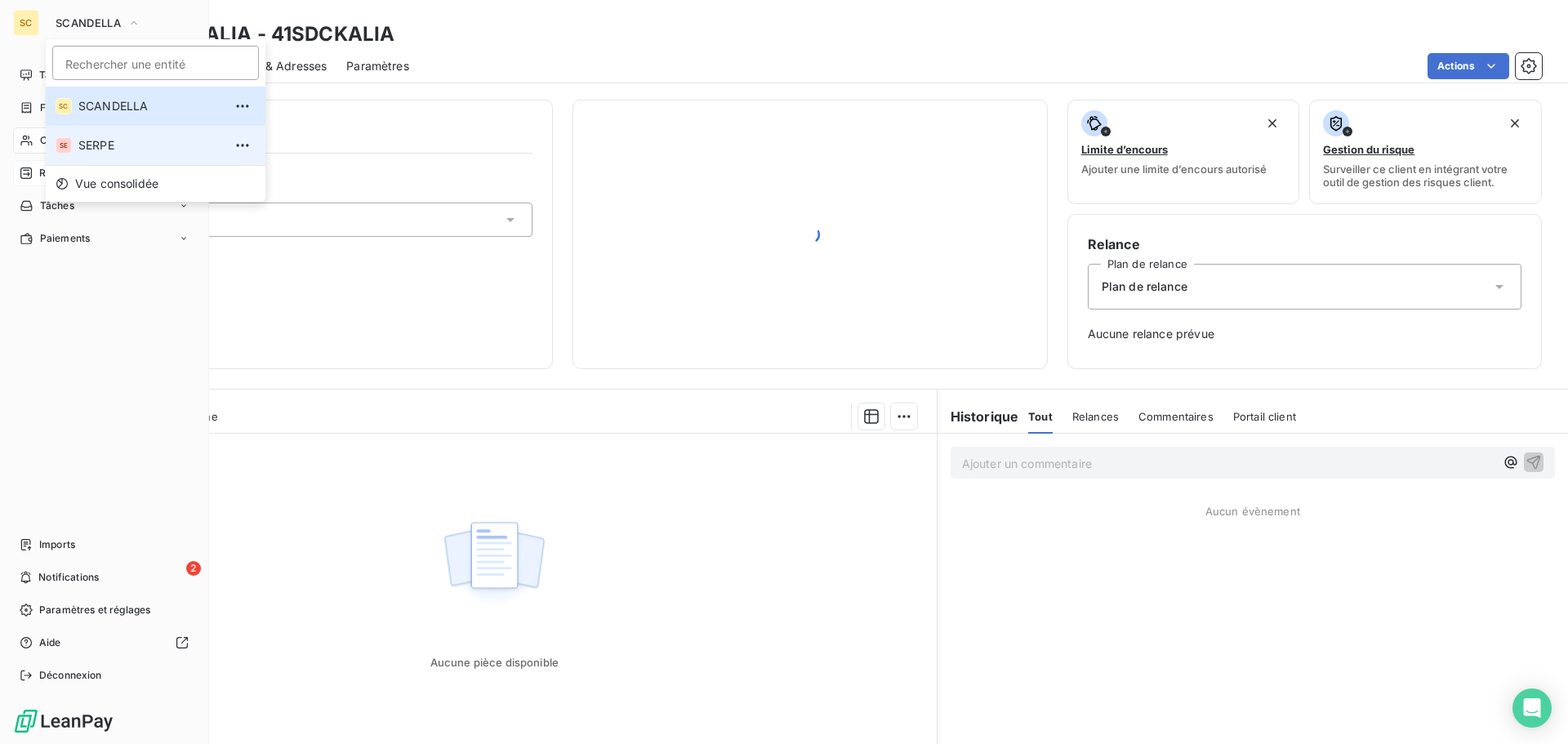
click at [95, 143] on span "SERPE" at bounding box center [151, 145] width 145 height 17
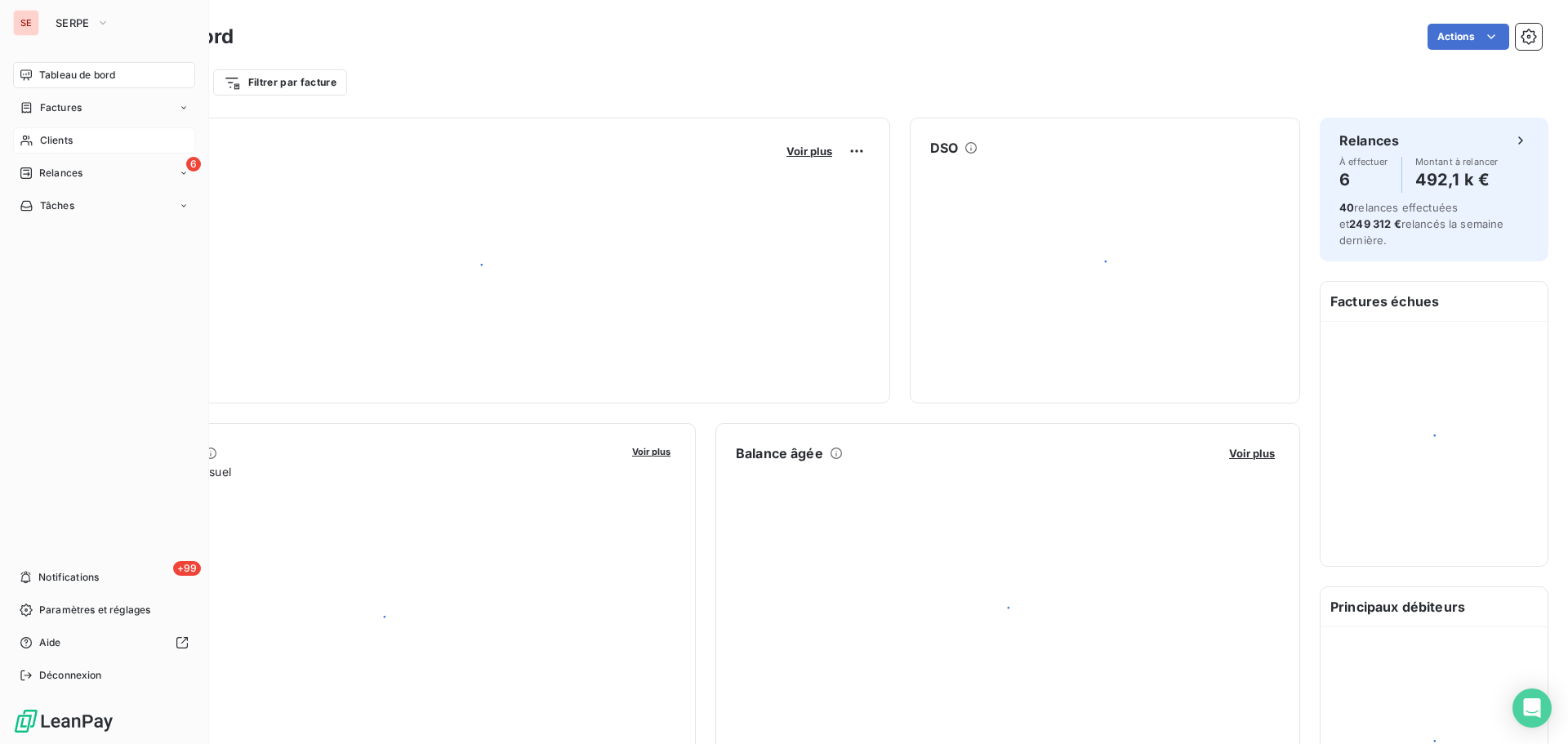
click at [73, 139] on span "Clients" at bounding box center [56, 140] width 32 height 15
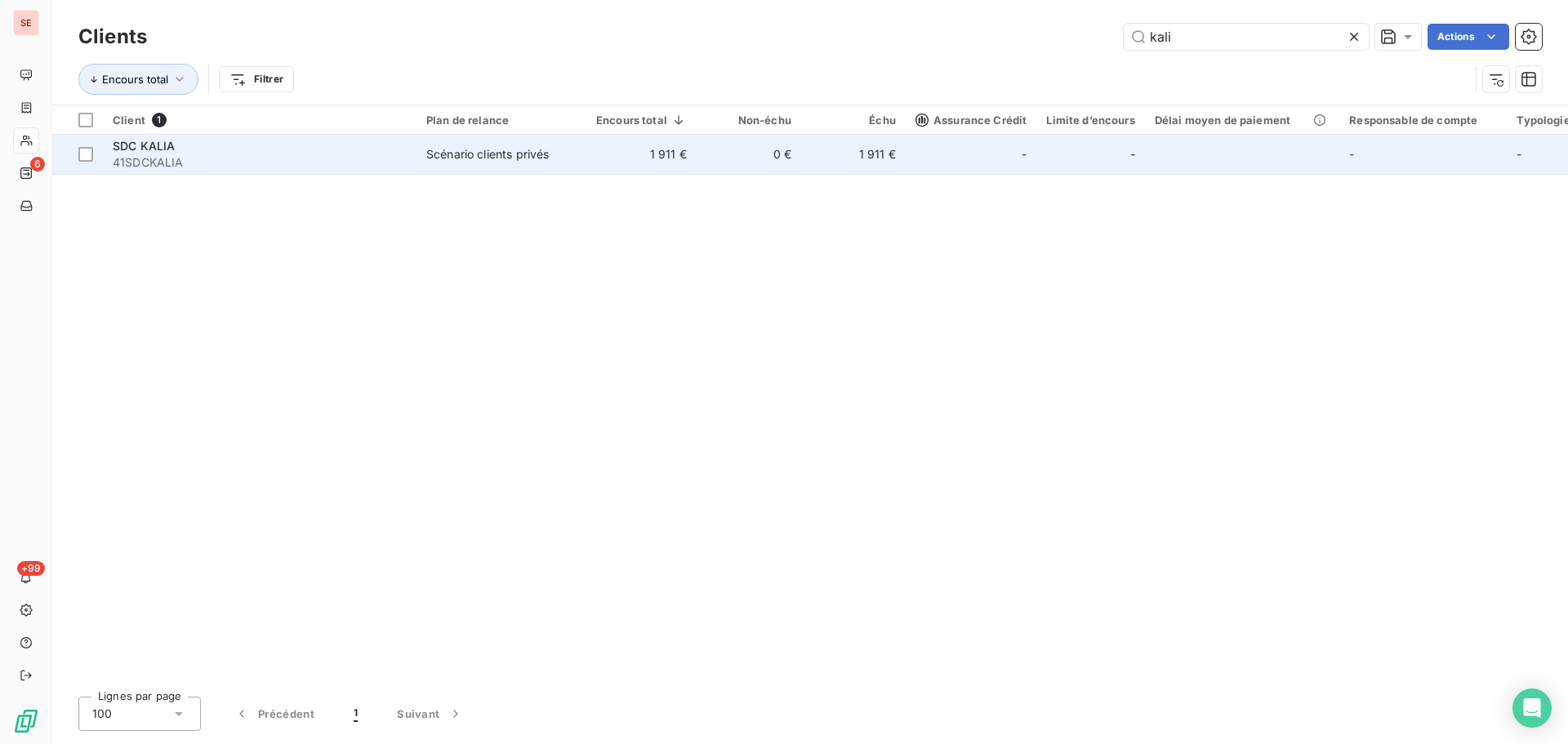
type input "kali"
click at [558, 166] on td "Scénario clients privés" at bounding box center [501, 155] width 170 height 39
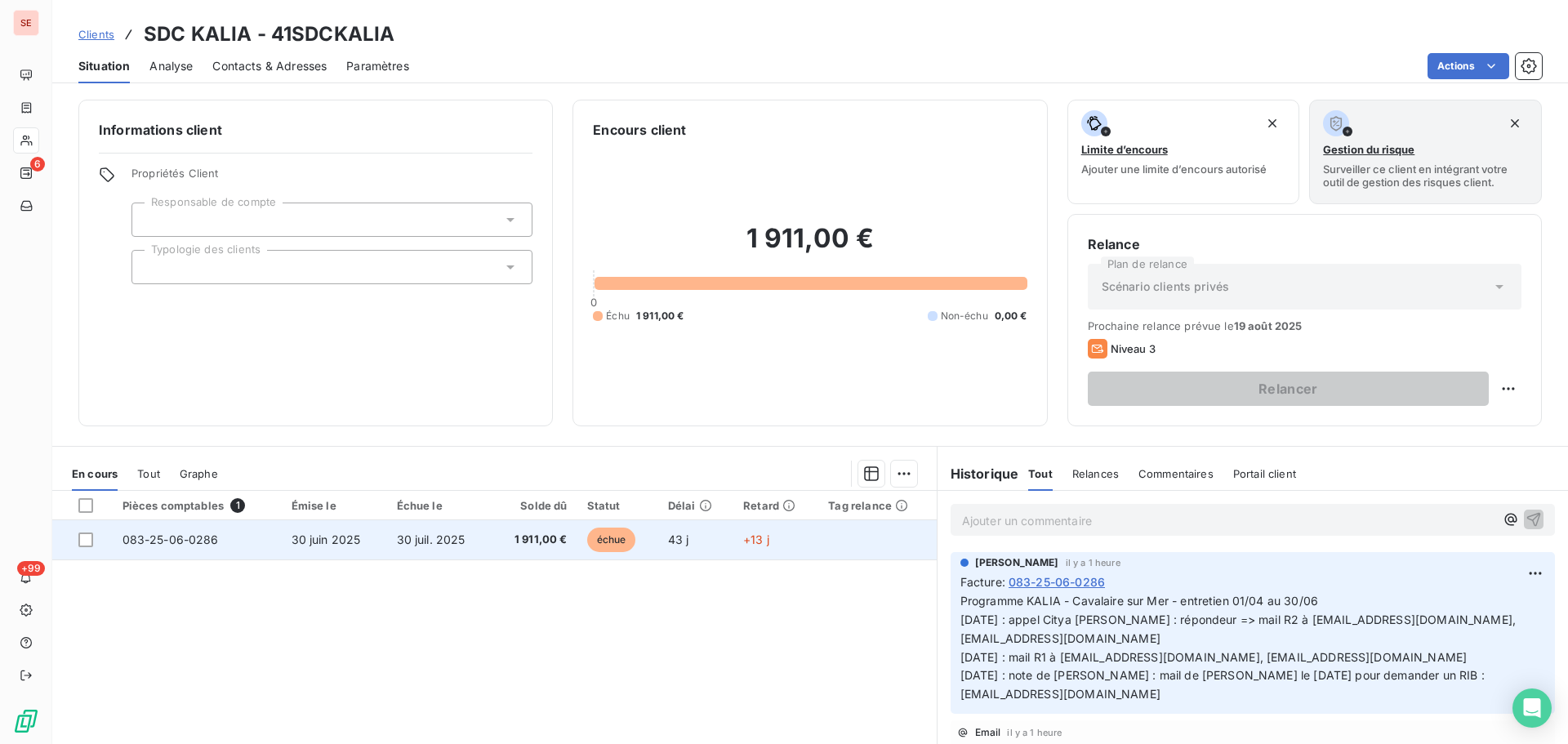
click at [450, 540] on span "30 juil. 2025" at bounding box center [431, 539] width 69 height 14
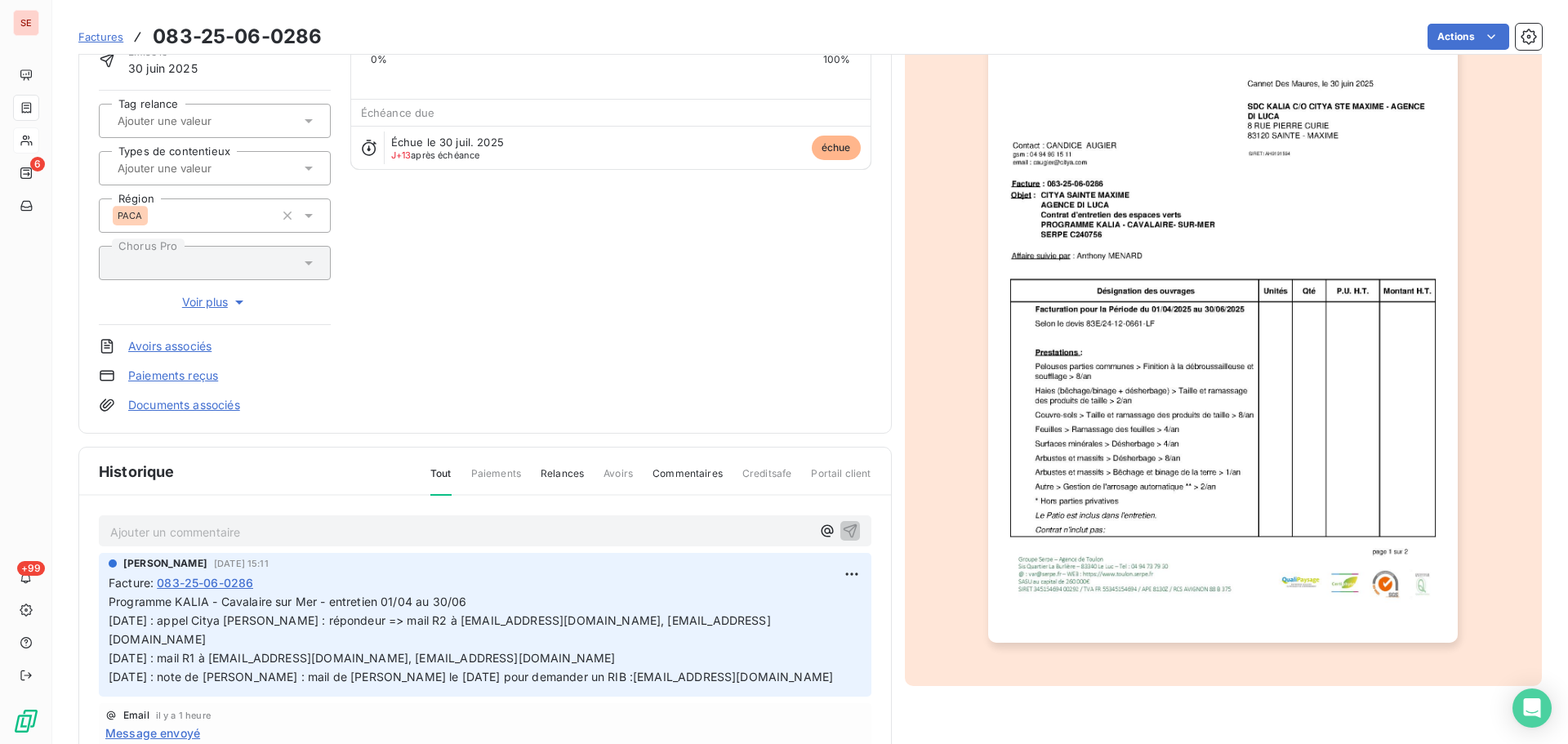
scroll to position [165, 0]
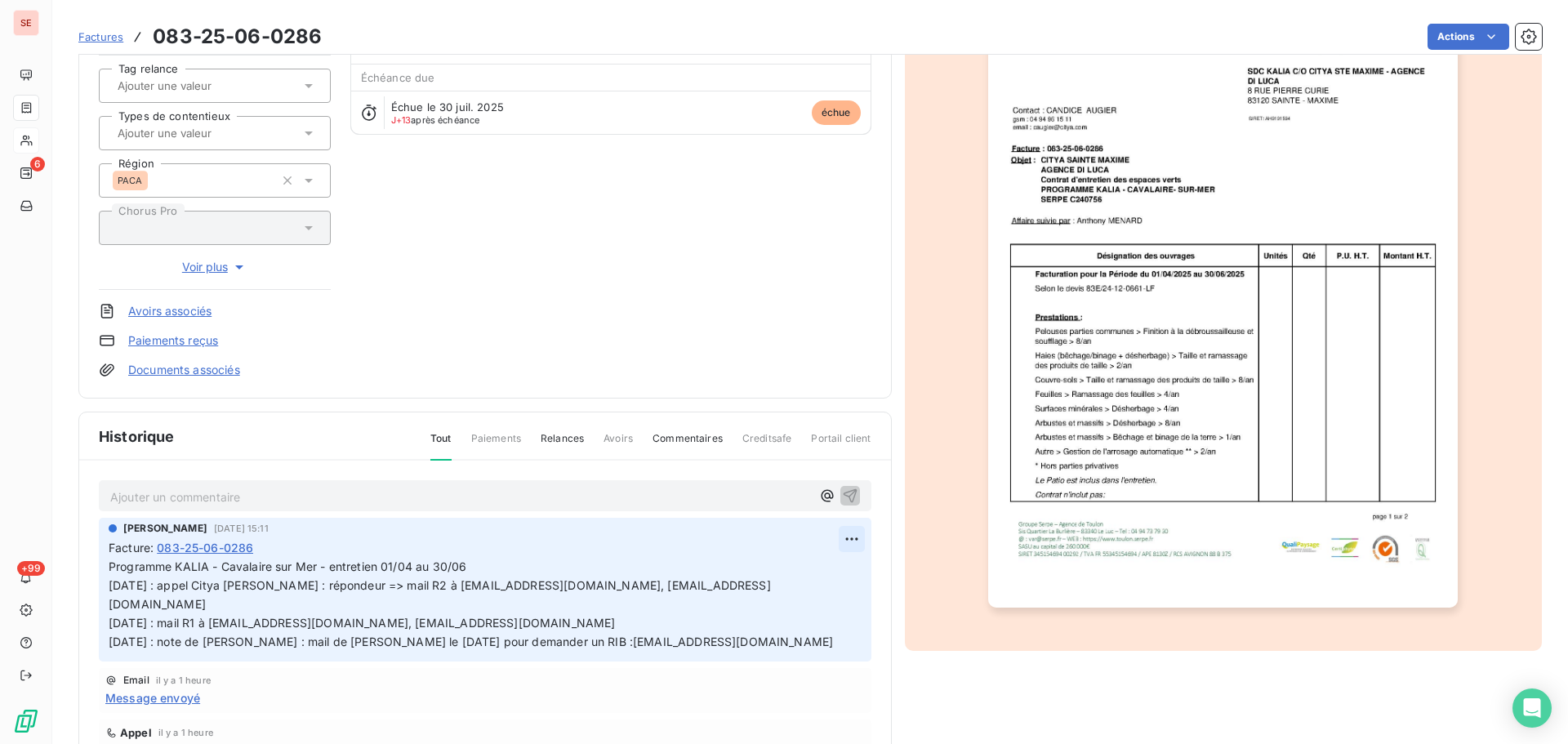
click at [833, 536] on html "SE 6 +99 Factures 083-25-06-0286 Actions SDC KALIA 41SDCKALIA Montant initial 1…" at bounding box center [784, 372] width 1568 height 744
click at [799, 570] on div "Editer" at bounding box center [793, 574] width 91 height 26
click at [111, 583] on span "Programme KALIA - Cavalaire sur Mer - entretien 01/04 au 30/06 [DATE] : appel C…" at bounding box center [470, 604] width 724 height 89
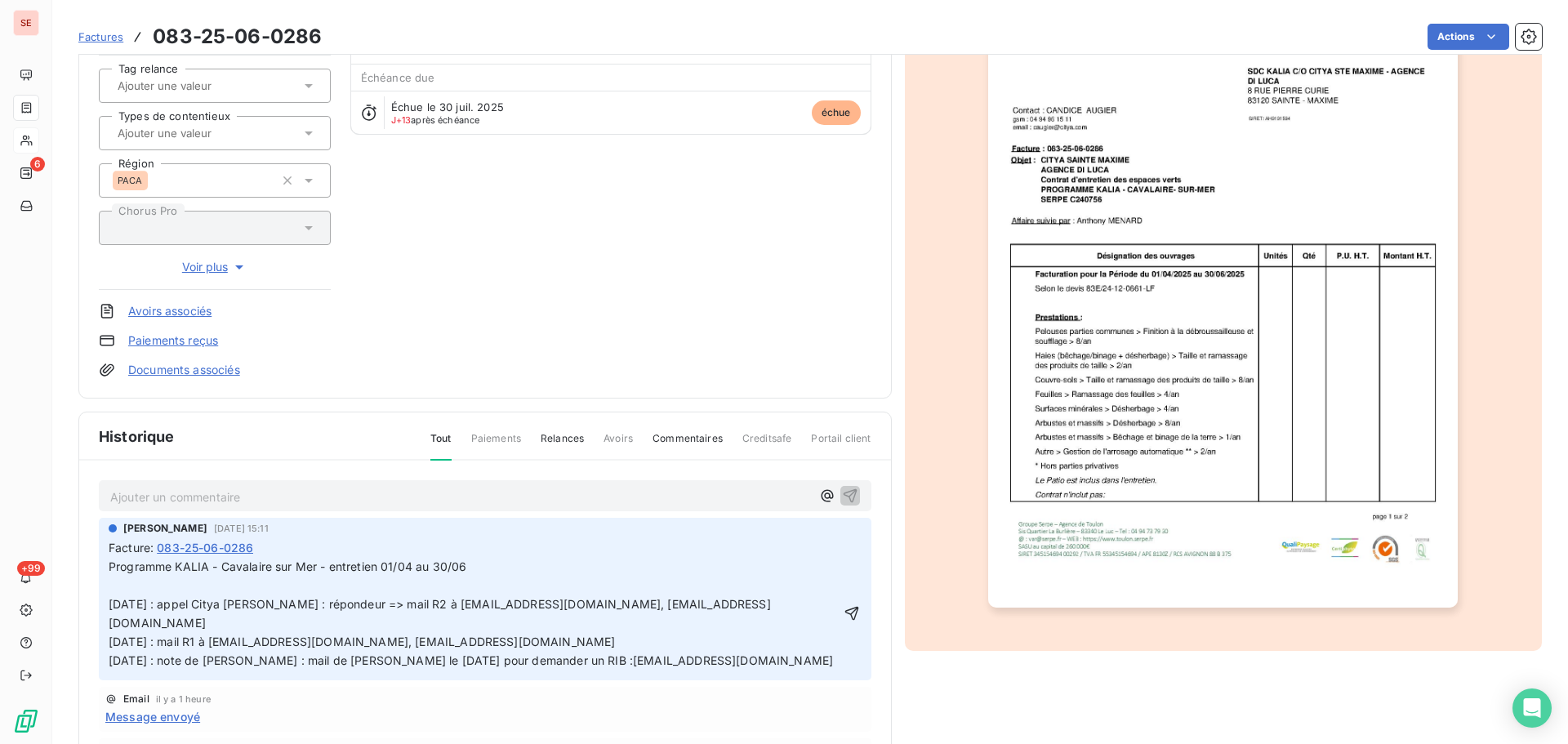
click at [155, 584] on p "Programme KALIA - Cavalaire sur Mer - entretien 01/04 au 30/06 [DATE] : appel C…" at bounding box center [473, 614] width 730 height 112
click at [844, 606] on icon "button" at bounding box center [852, 614] width 17 height 17
click at [1441, 43] on html "SE 6 +99 Factures 083-25-06-0286 Actions SDC KALIA 41SDCKALIA Montant initial 1…" at bounding box center [784, 372] width 1568 height 744
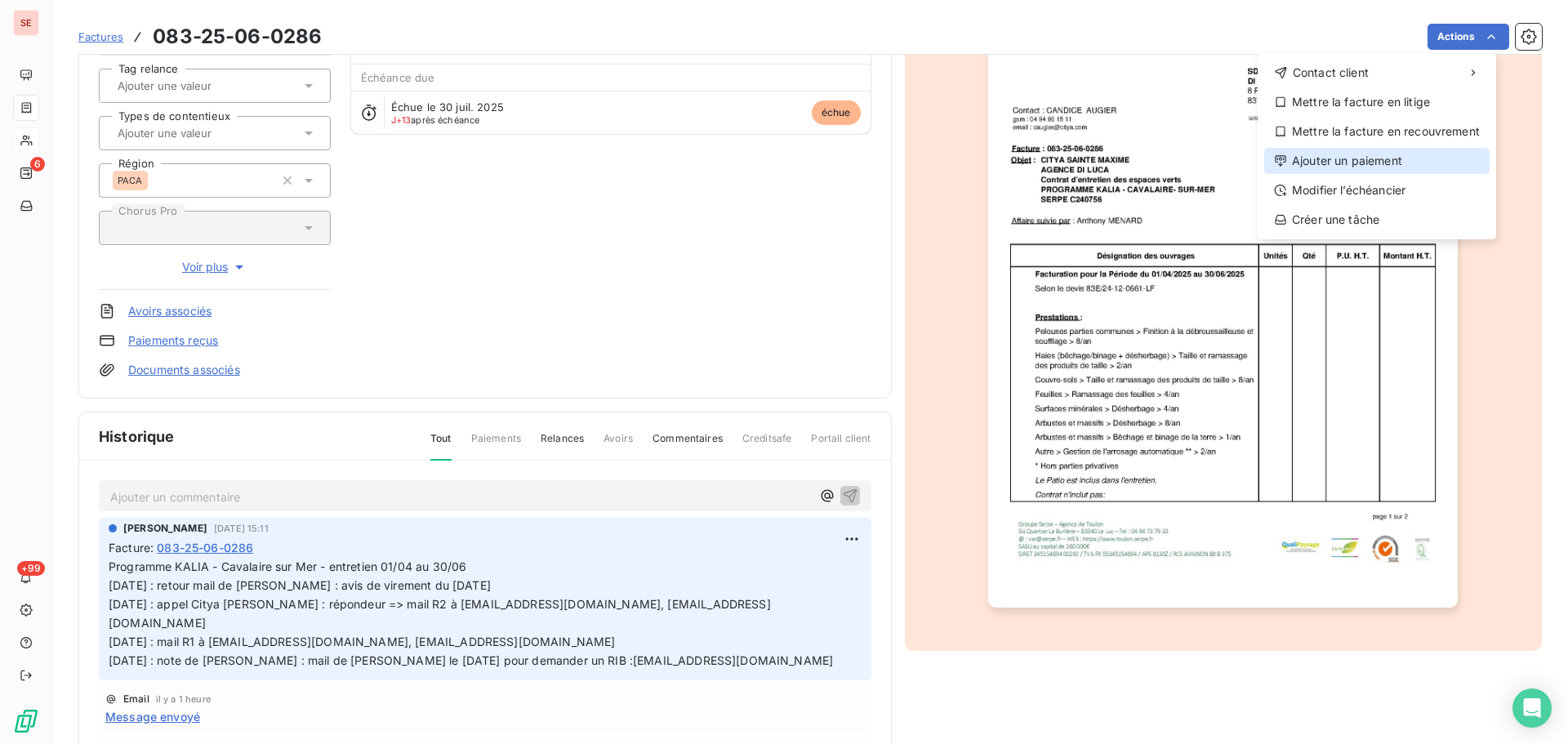
click at [1369, 155] on div "Ajouter un paiement" at bounding box center [1377, 161] width 225 height 26
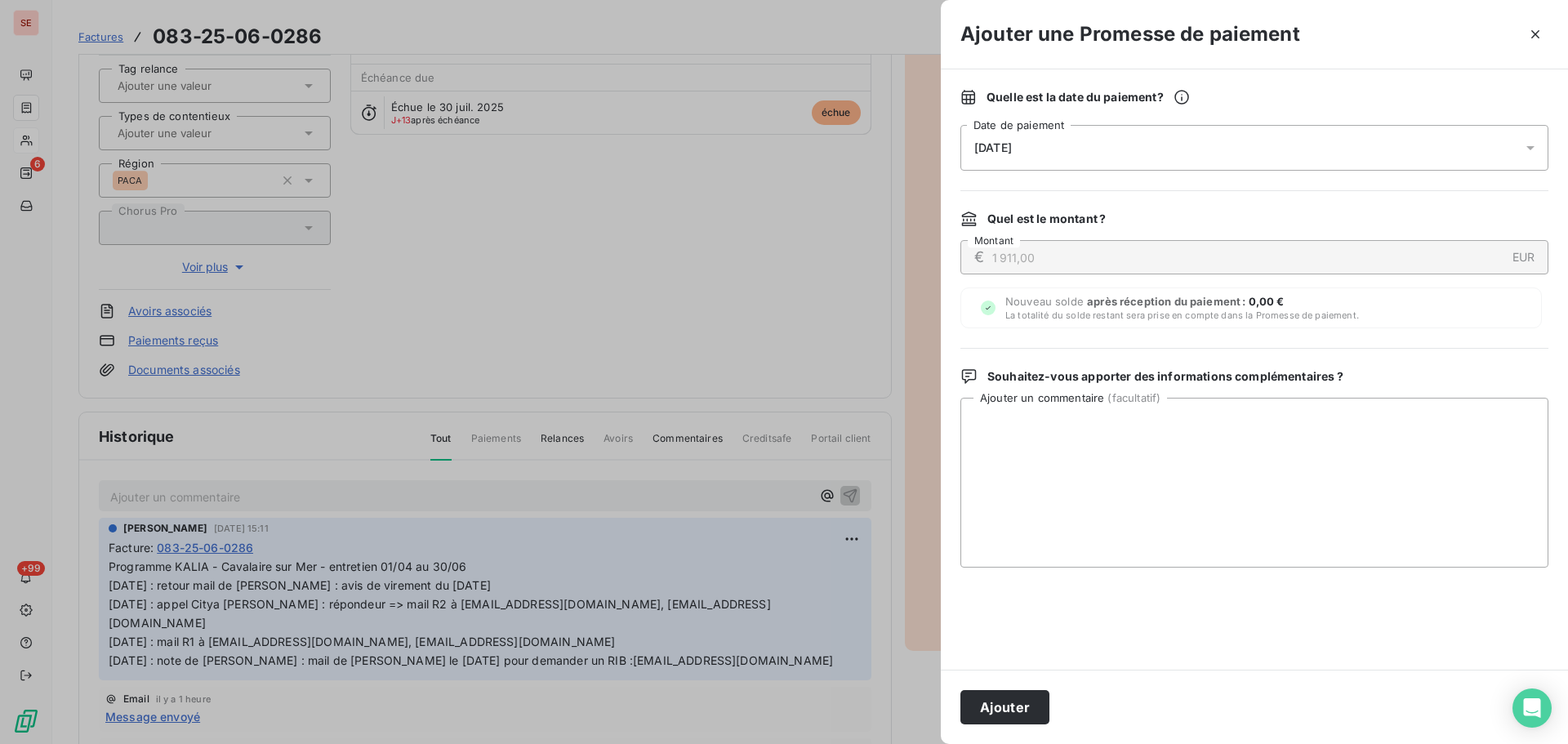
click at [1115, 153] on div "[DATE]" at bounding box center [1254, 148] width 588 height 46
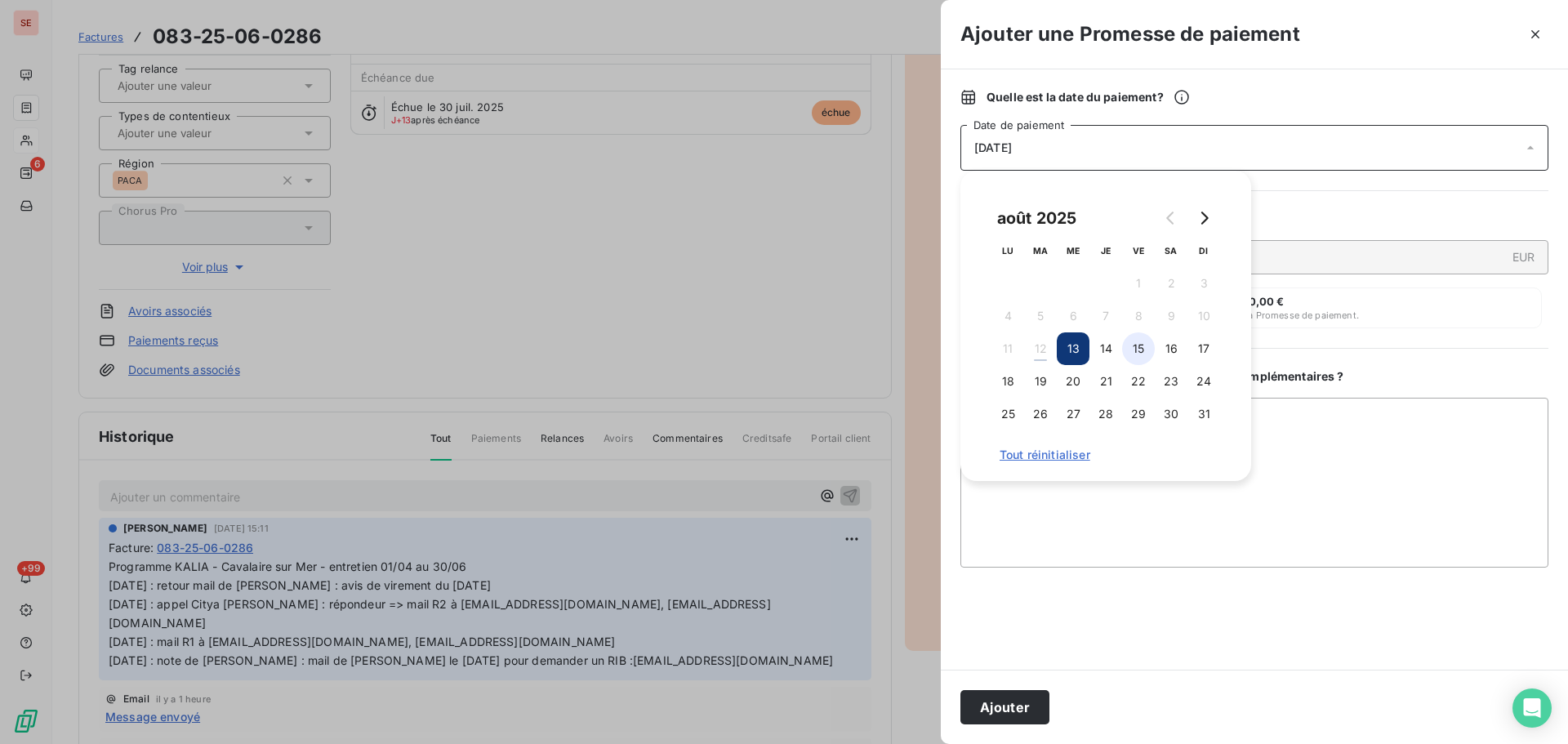
drag, startPoint x: 1145, startPoint y: 346, endPoint x: 1140, endPoint y: 358, distance: 13.0
click at [1145, 344] on button "15" at bounding box center [1138, 348] width 32 height 32
click at [1032, 712] on button "Ajouter" at bounding box center [1004, 707] width 89 height 34
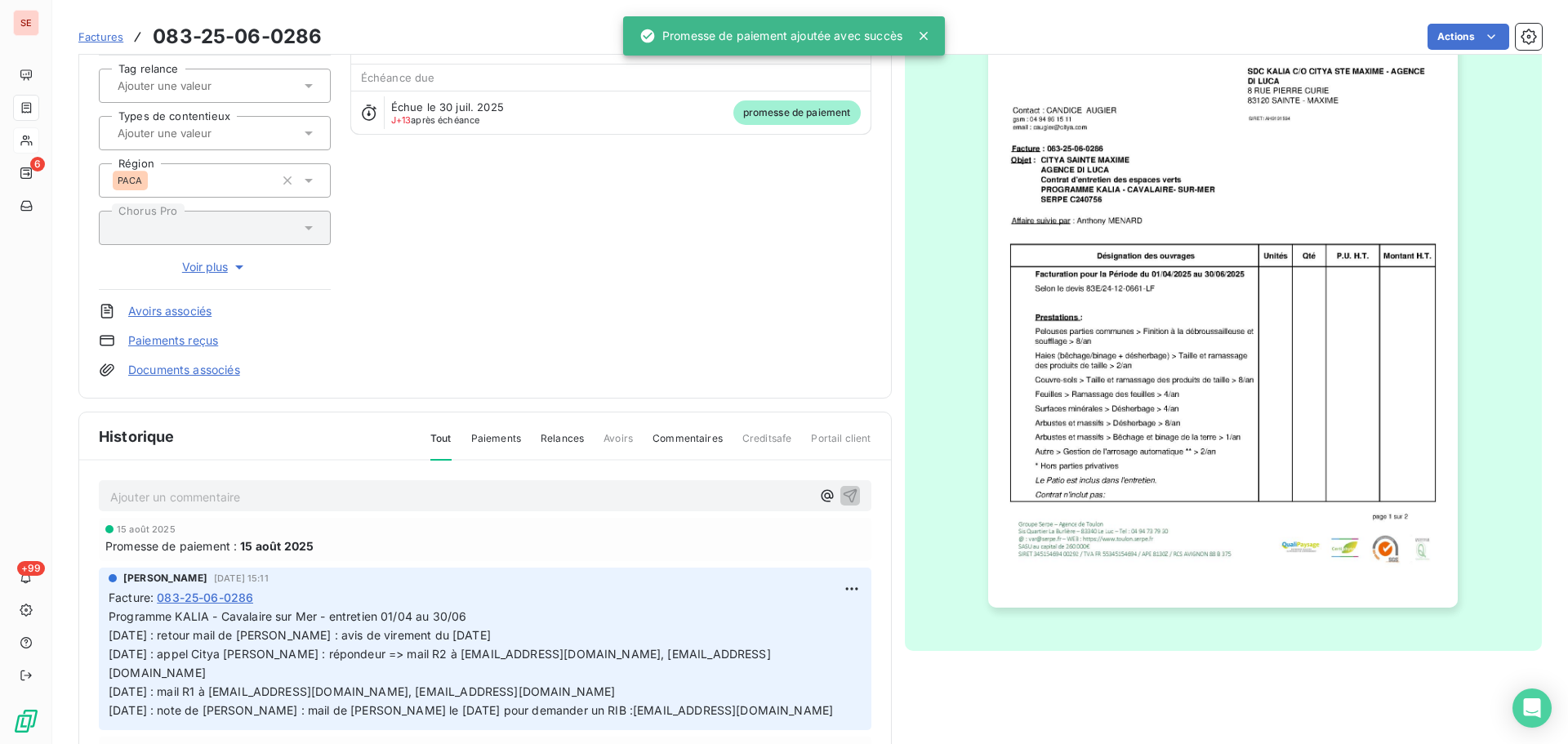
click at [288, 318] on div "Avoirs associés" at bounding box center [215, 311] width 232 height 17
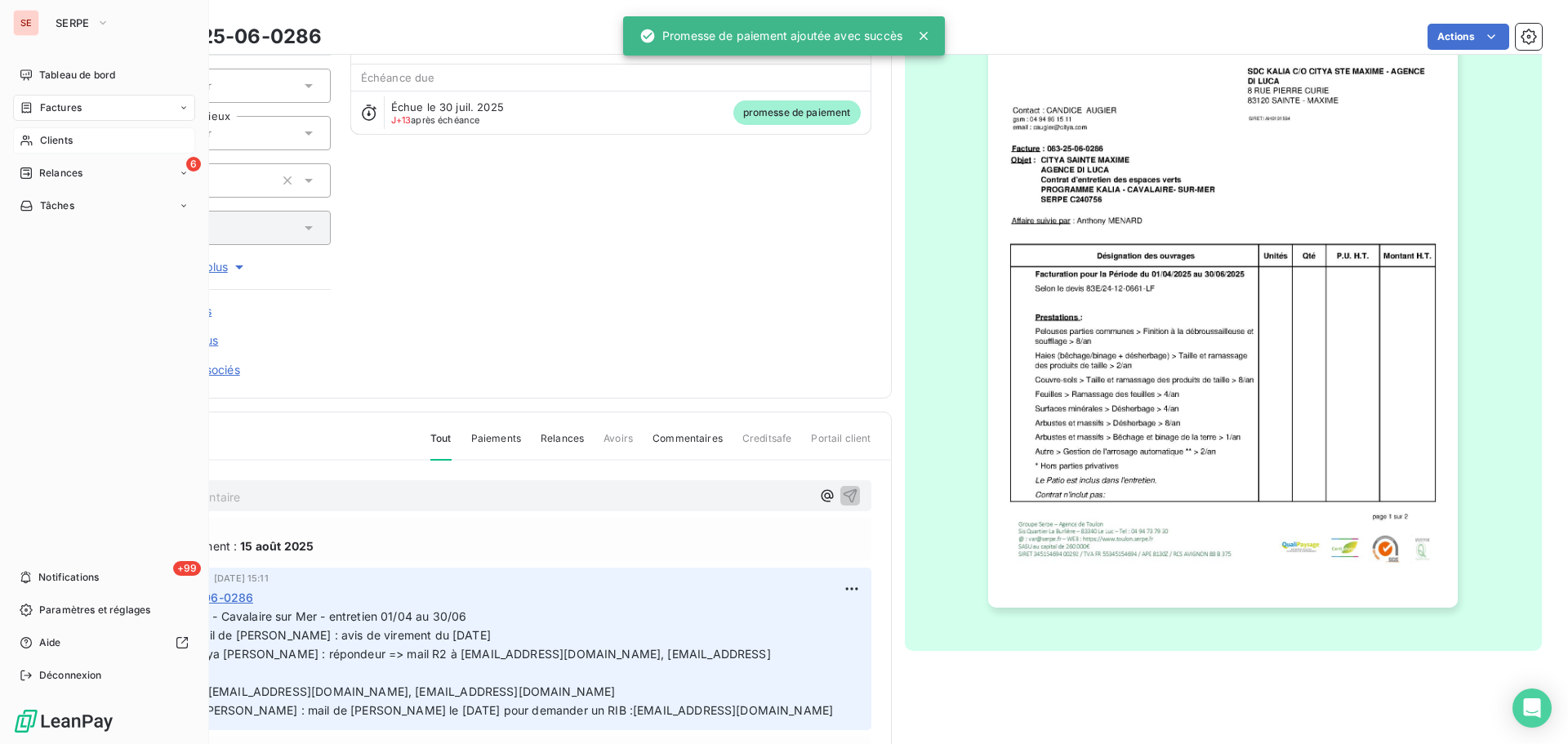
click at [44, 143] on span "Clients" at bounding box center [56, 140] width 32 height 15
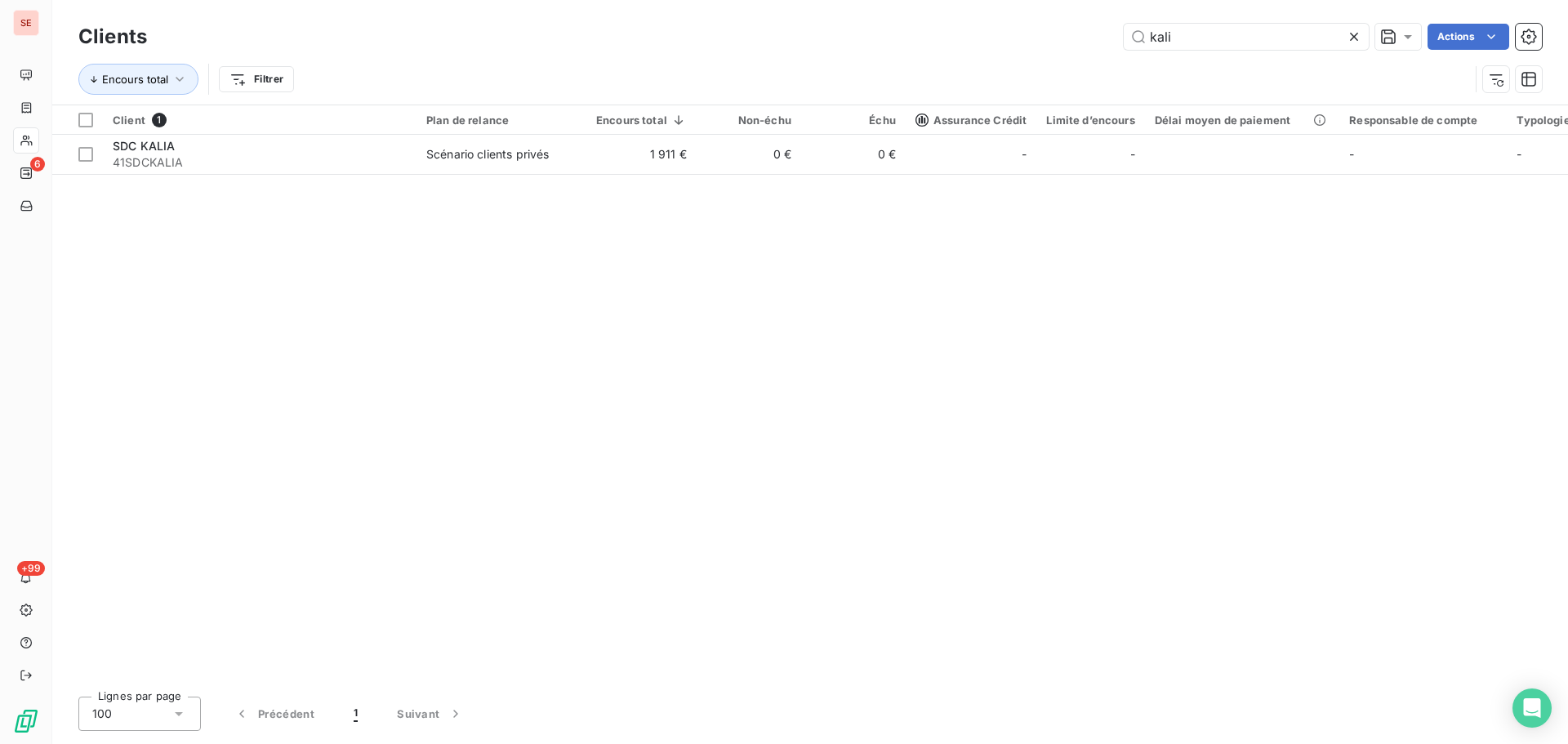
drag, startPoint x: 1218, startPoint y: 27, endPoint x: 1085, endPoint y: 40, distance: 133.6
click at [1086, 44] on div "kali Actions" at bounding box center [854, 36] width 1375 height 26
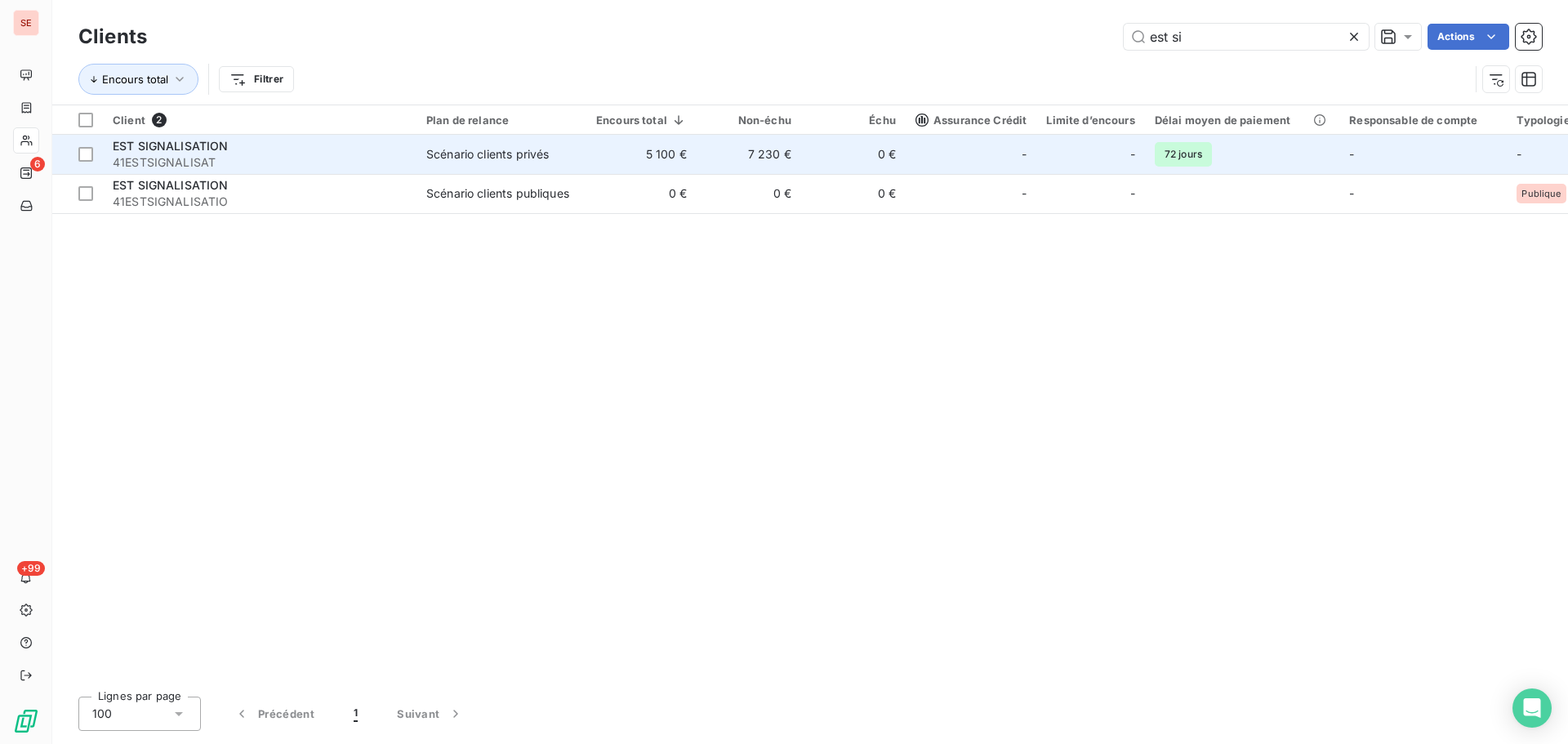
type input "est si"
click at [390, 149] on div "EST SIGNALISATION" at bounding box center [260, 146] width 294 height 17
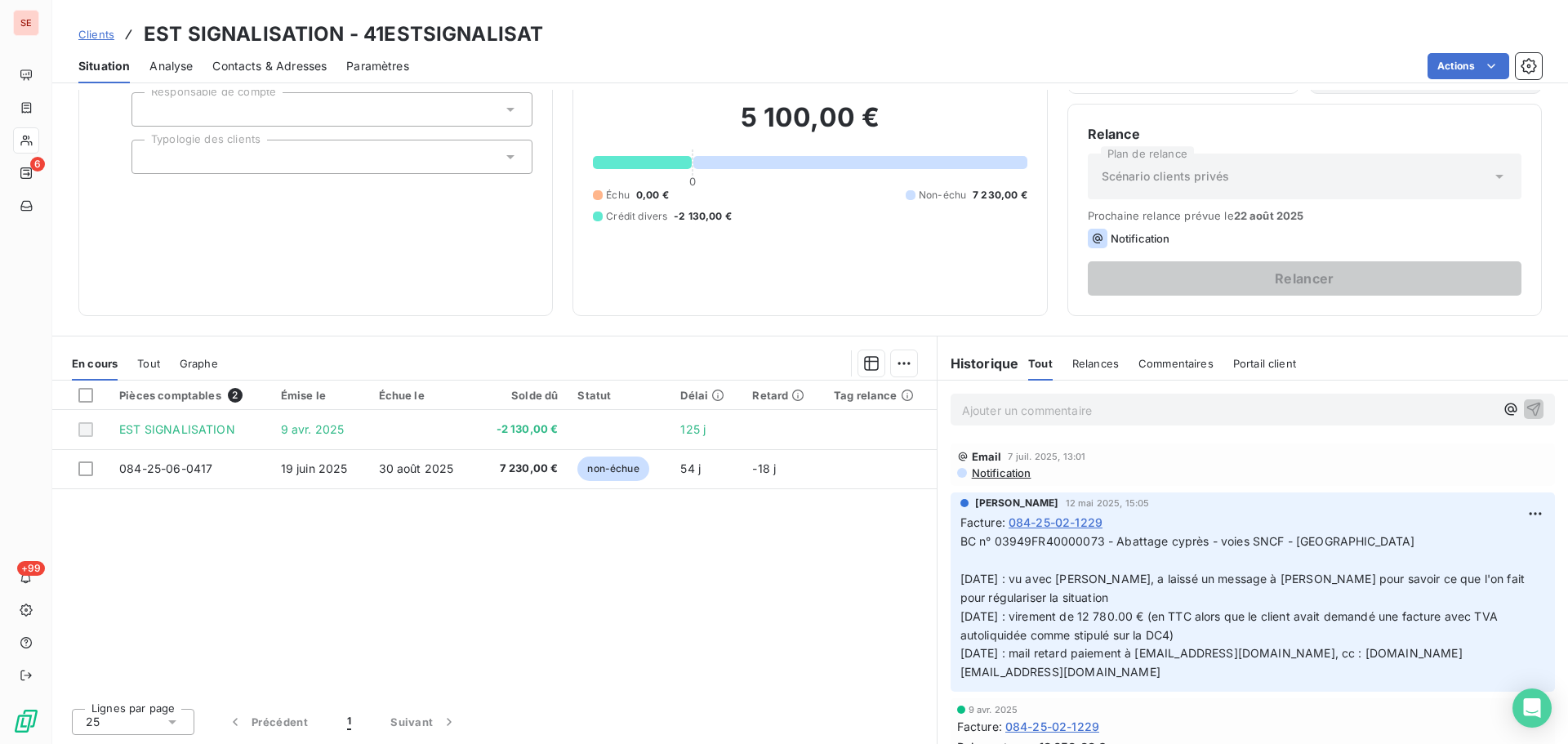
scroll to position [409, 0]
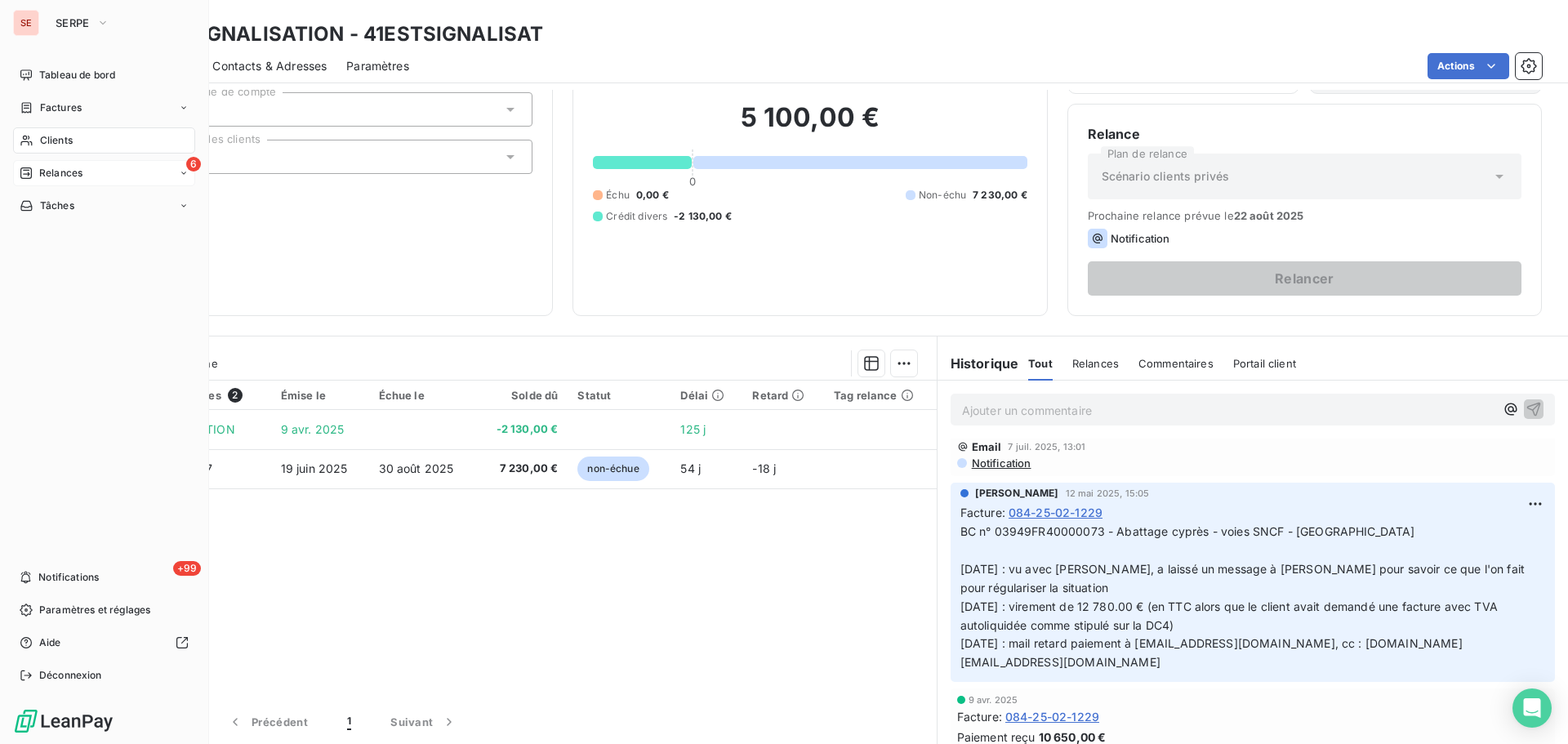
click at [67, 178] on span "Relances" at bounding box center [61, 173] width 43 height 15
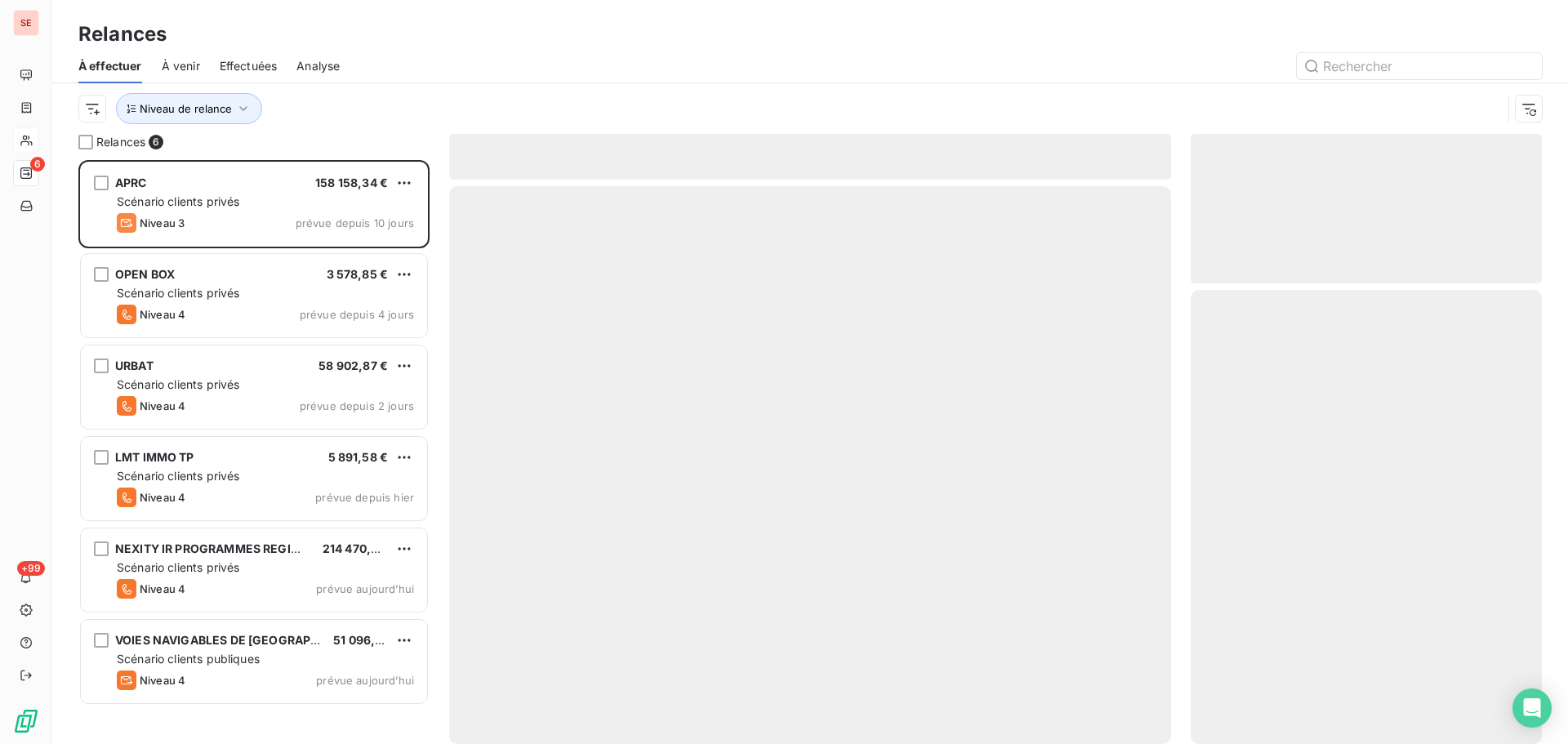
scroll to position [571, 339]
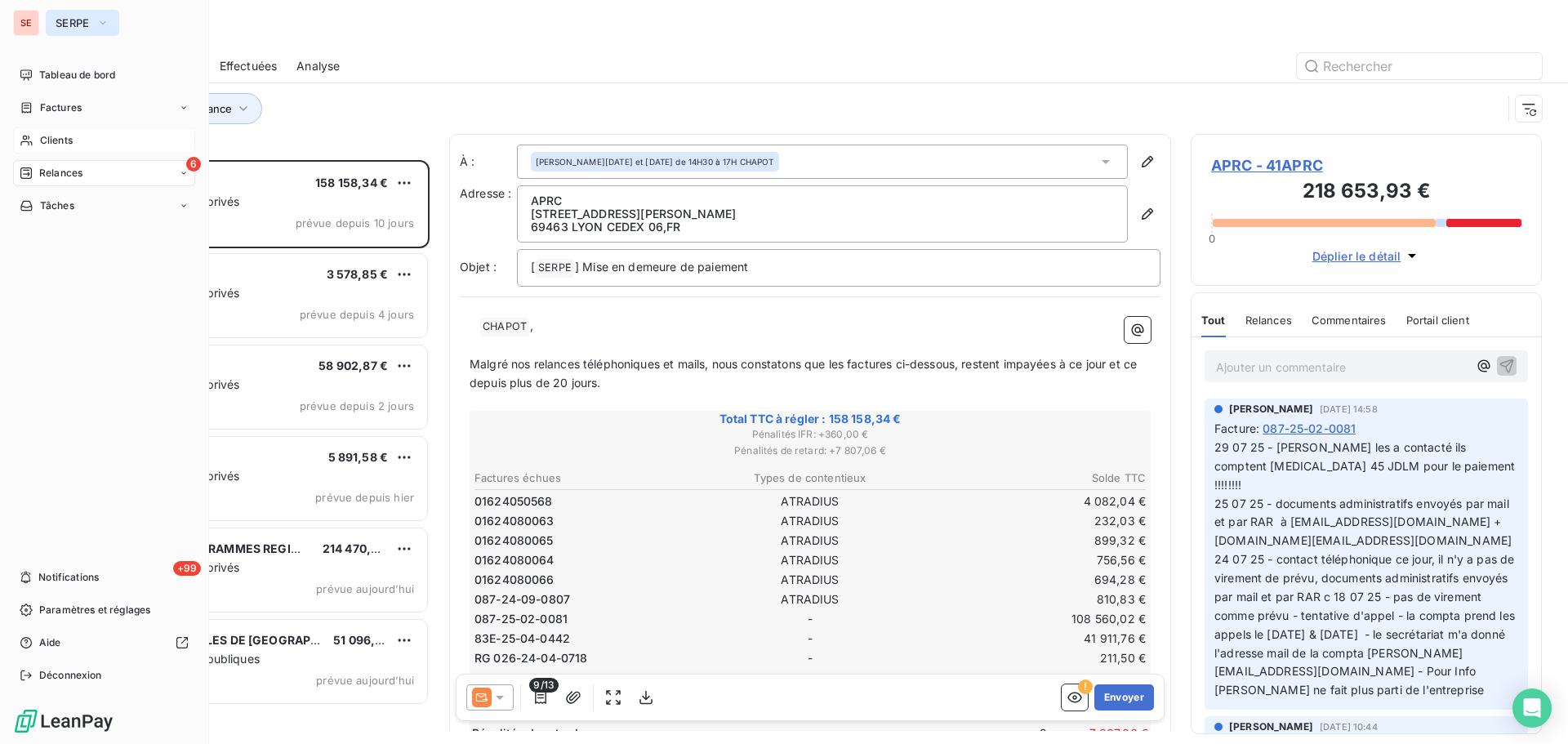
click at [88, 25] on span "SERPE" at bounding box center [73, 23] width 34 height 13
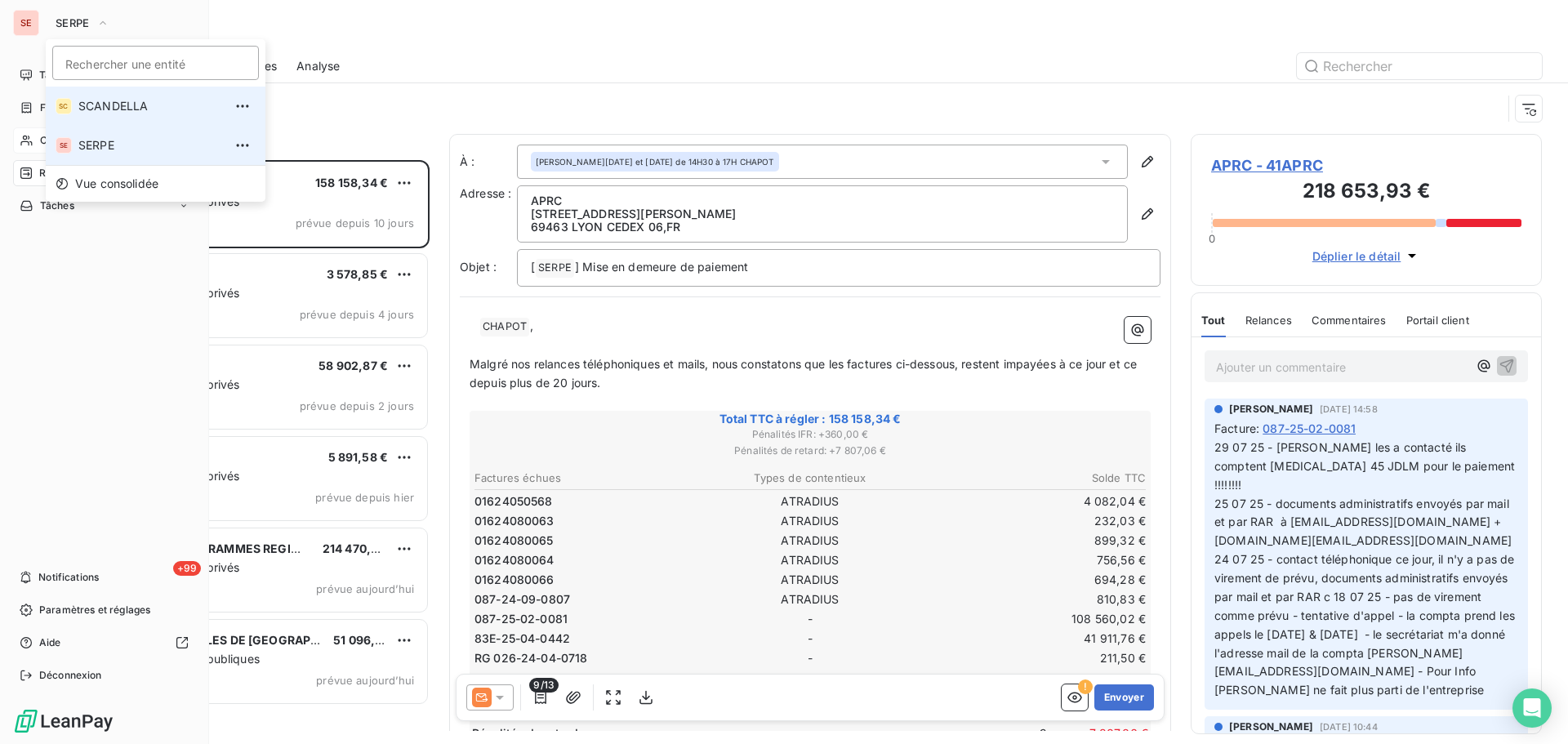
click at [111, 103] on span "SCANDELLA" at bounding box center [151, 106] width 145 height 17
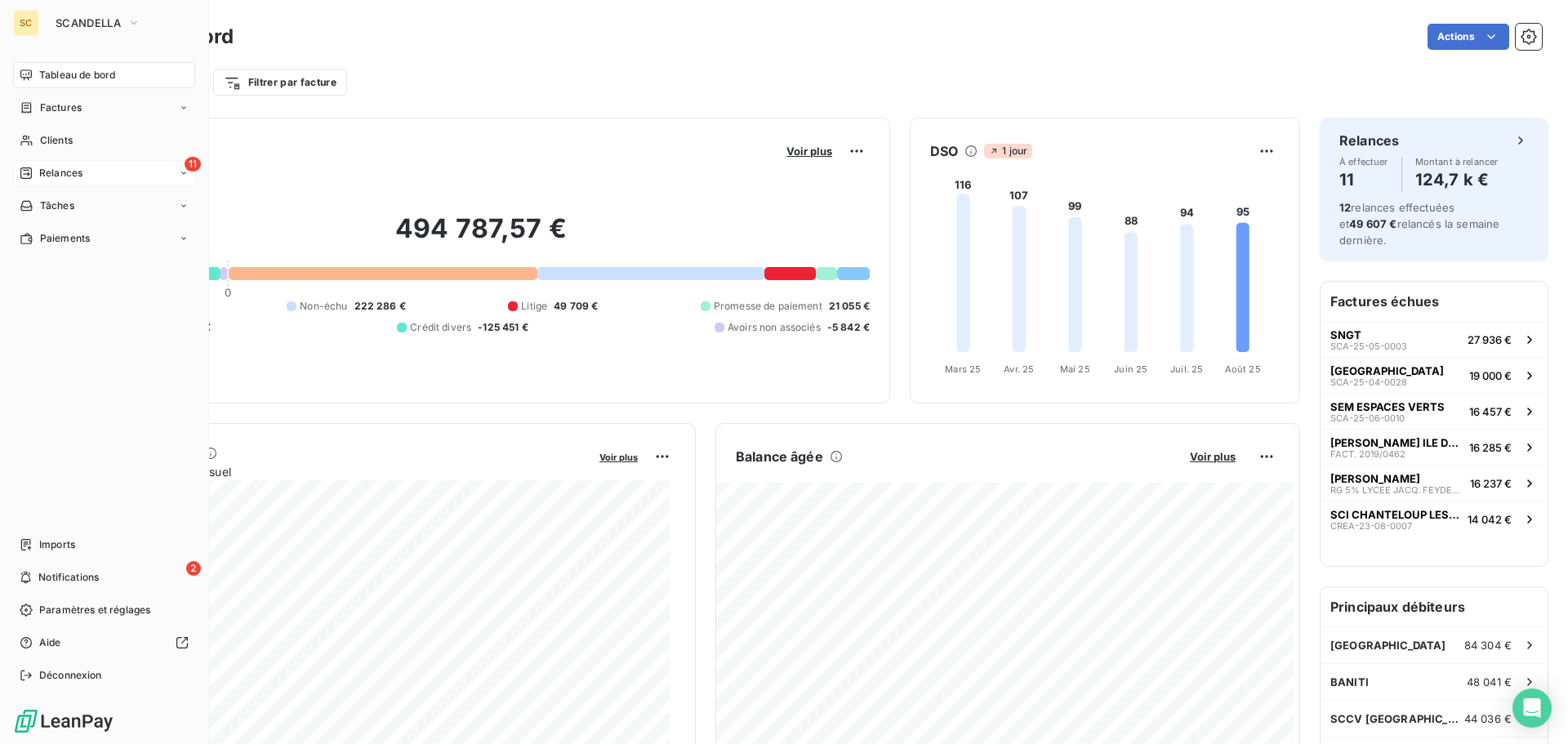
click at [80, 173] on span "Relances" at bounding box center [61, 173] width 43 height 15
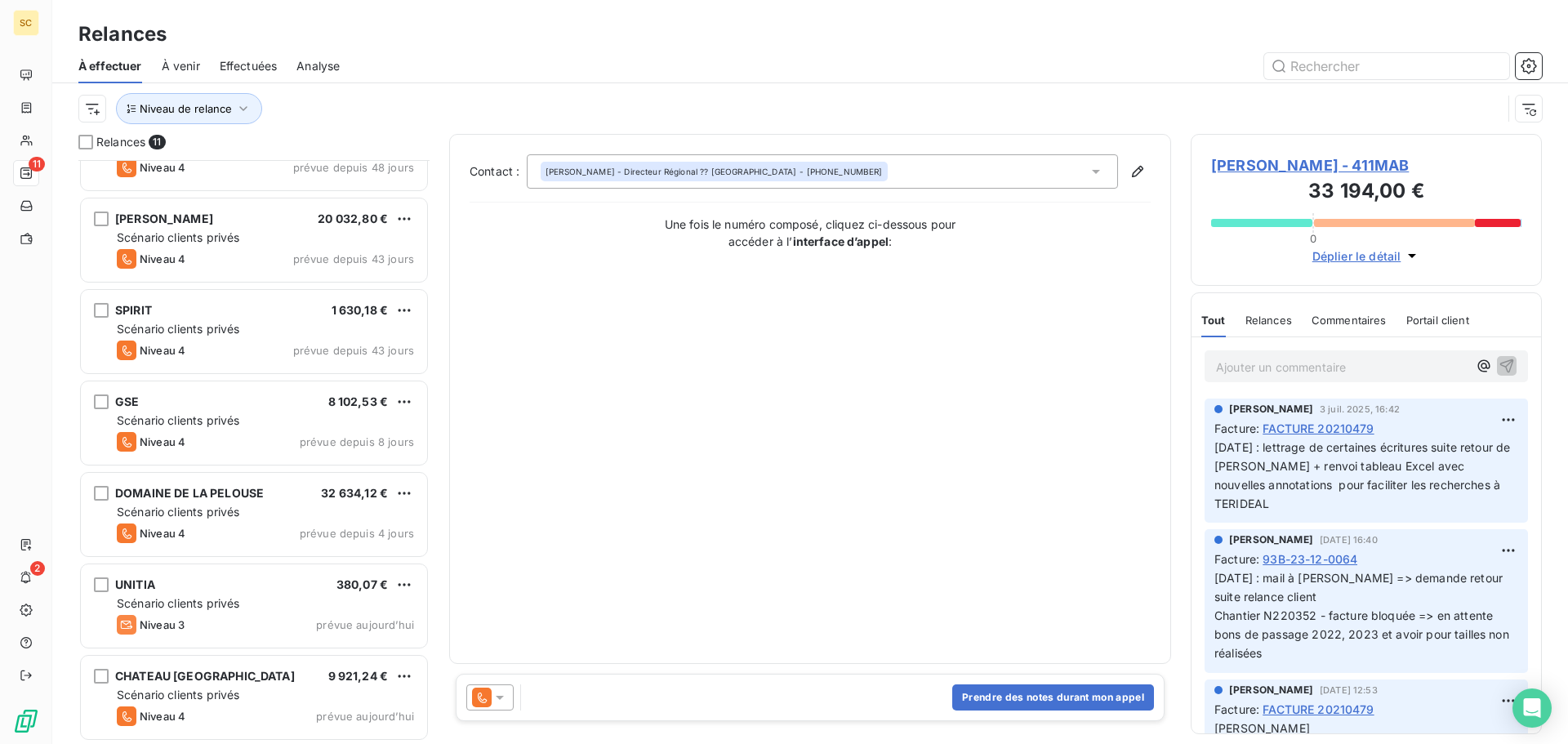
scroll to position [423, 0]
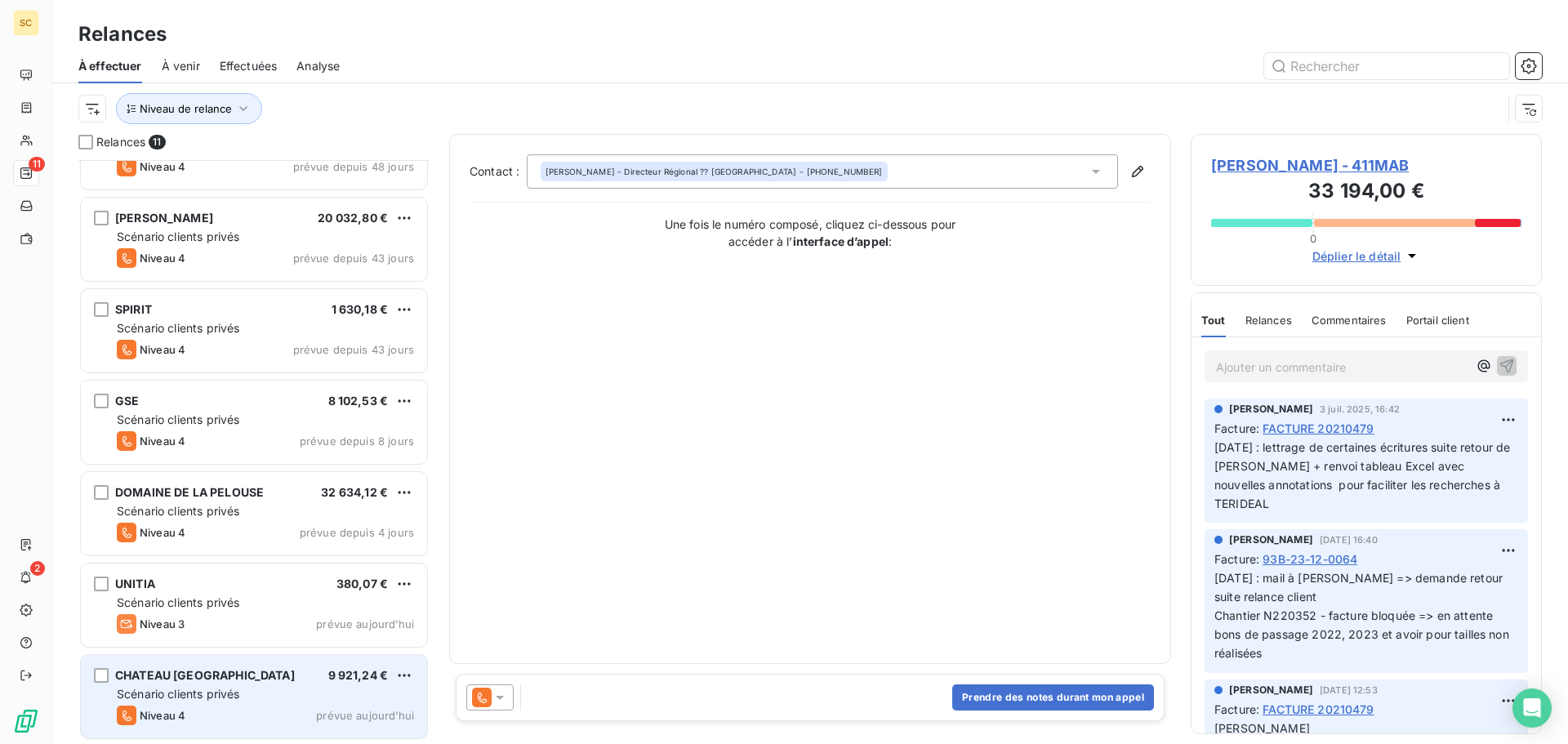
click at [253, 670] on div "[GEOGRAPHIC_DATA] 9 921,24 €" at bounding box center [265, 675] width 297 height 15
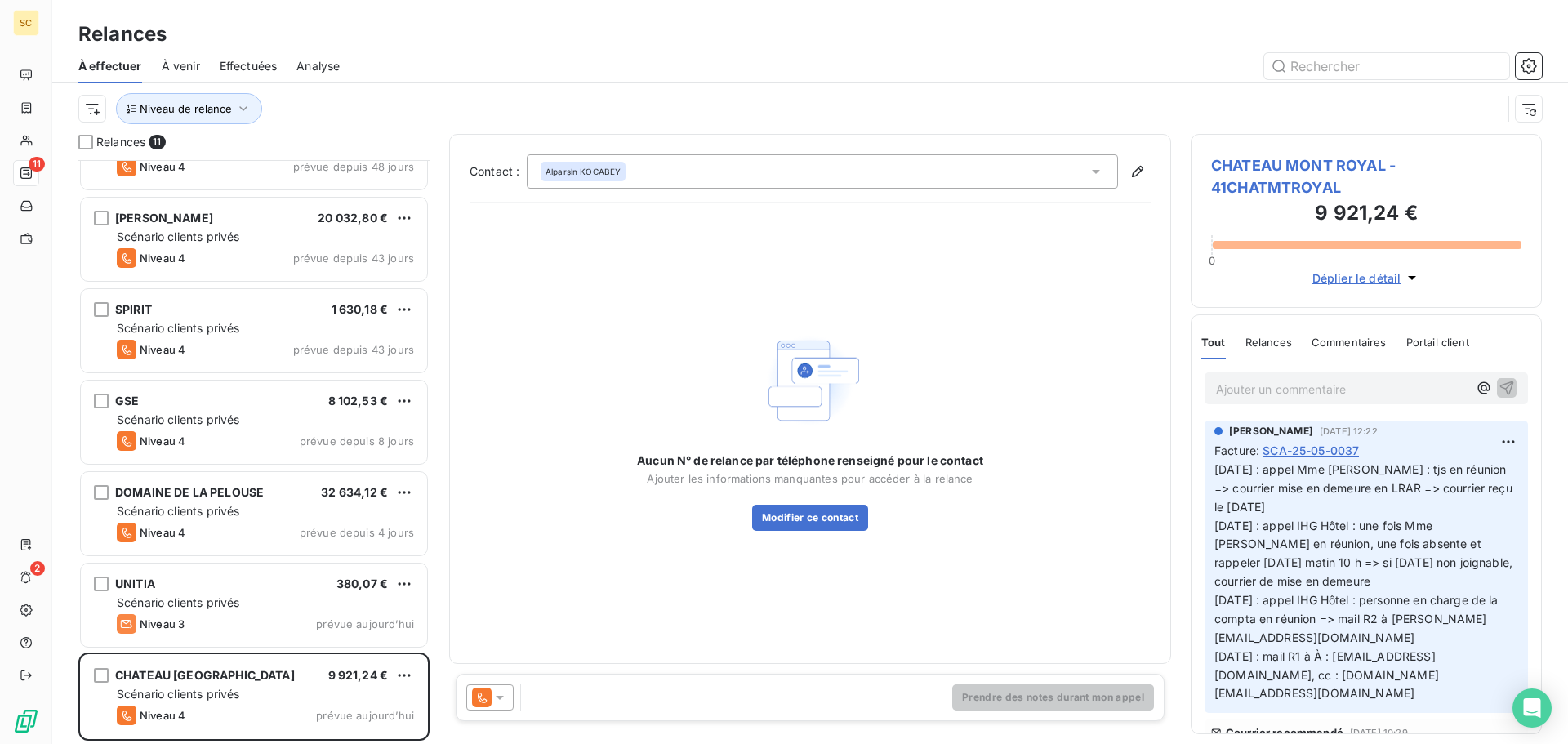
click at [883, 186] on div "Alparsln KOCABEY" at bounding box center [822, 172] width 591 height 34
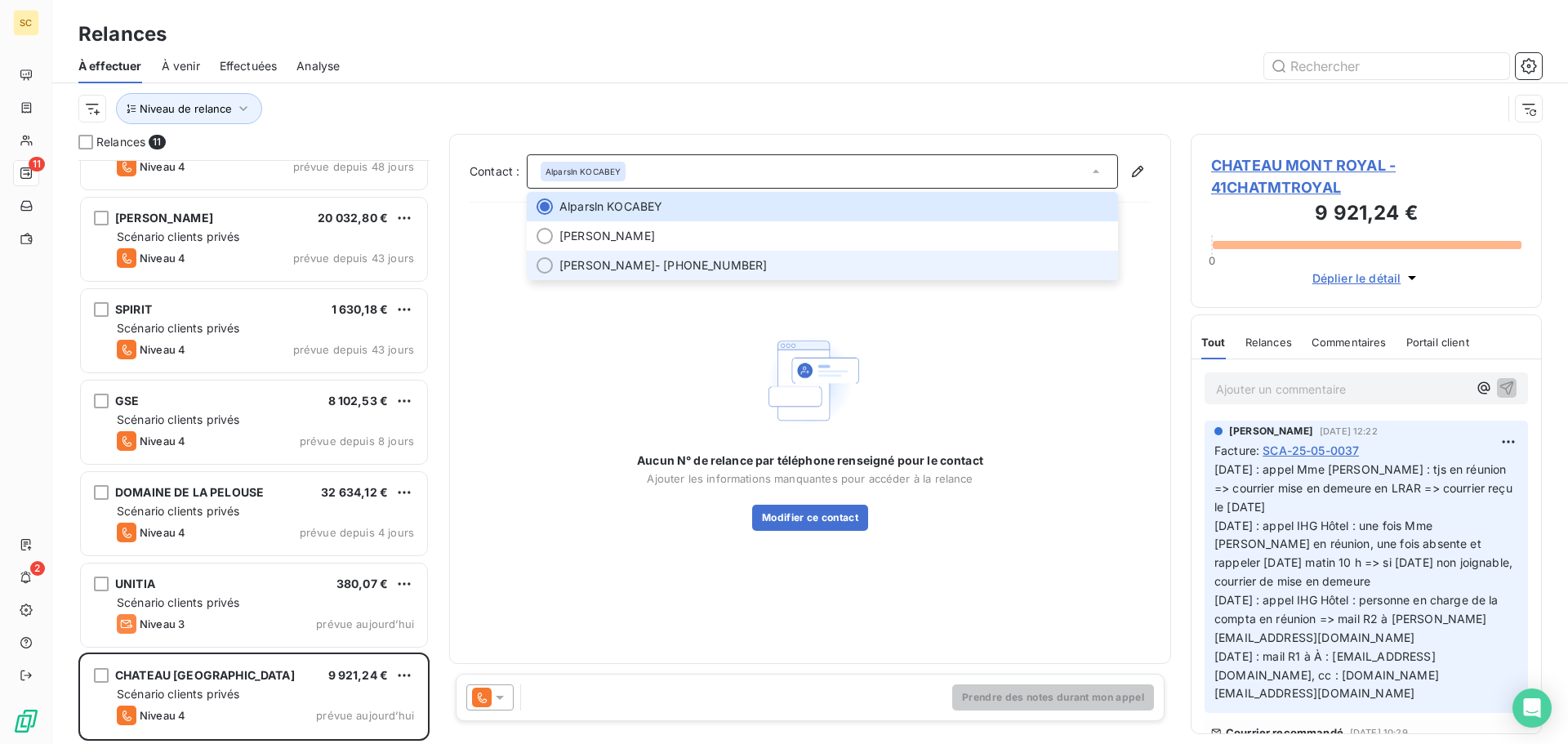
click at [805, 271] on span "[PERSON_NAME] - [PHONE_NUMBER]" at bounding box center [834, 266] width 549 height 17
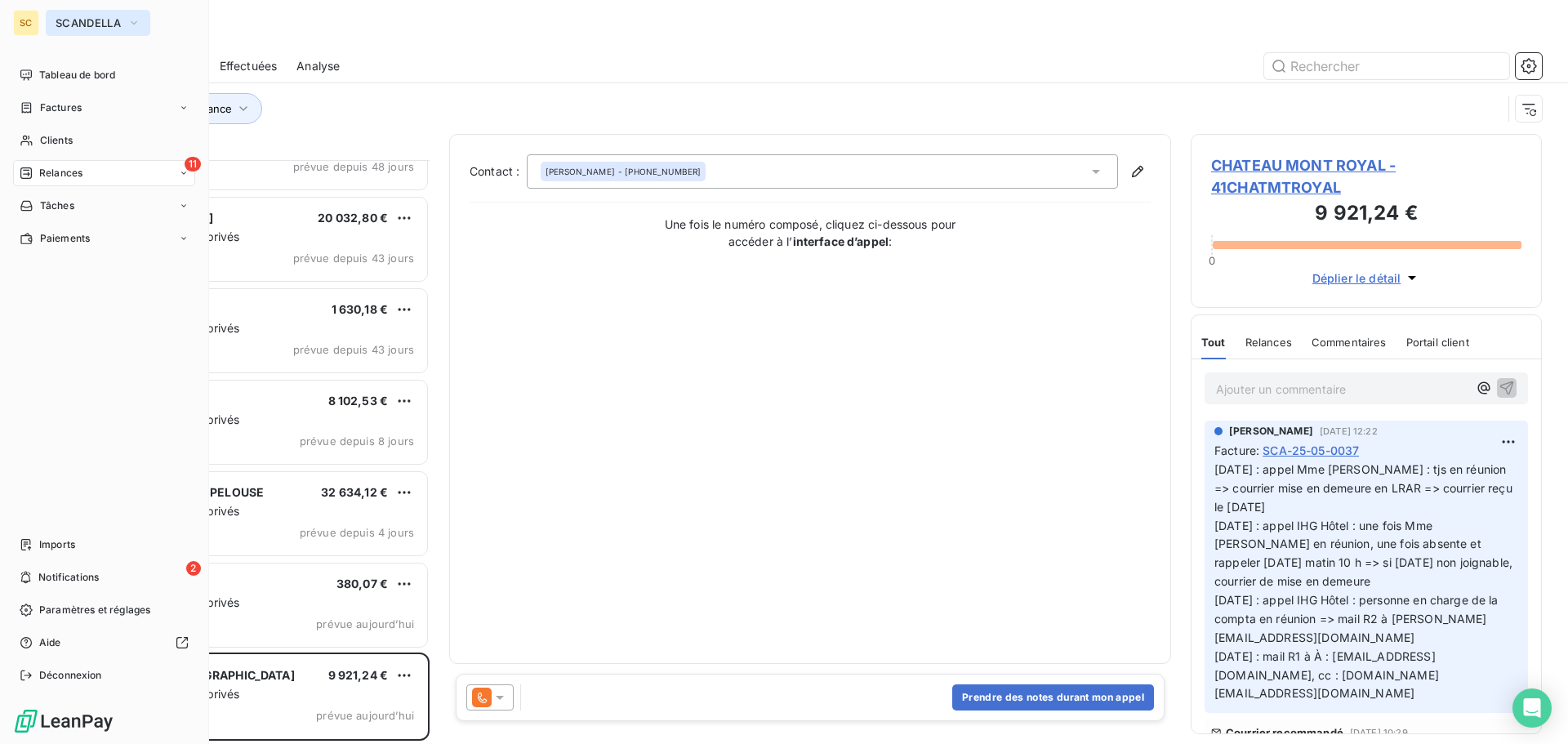
drag, startPoint x: 76, startPoint y: 25, endPoint x: 81, endPoint y: 35, distance: 11.2
click at [77, 25] on span "SCANDELLA" at bounding box center [88, 23] width 66 height 13
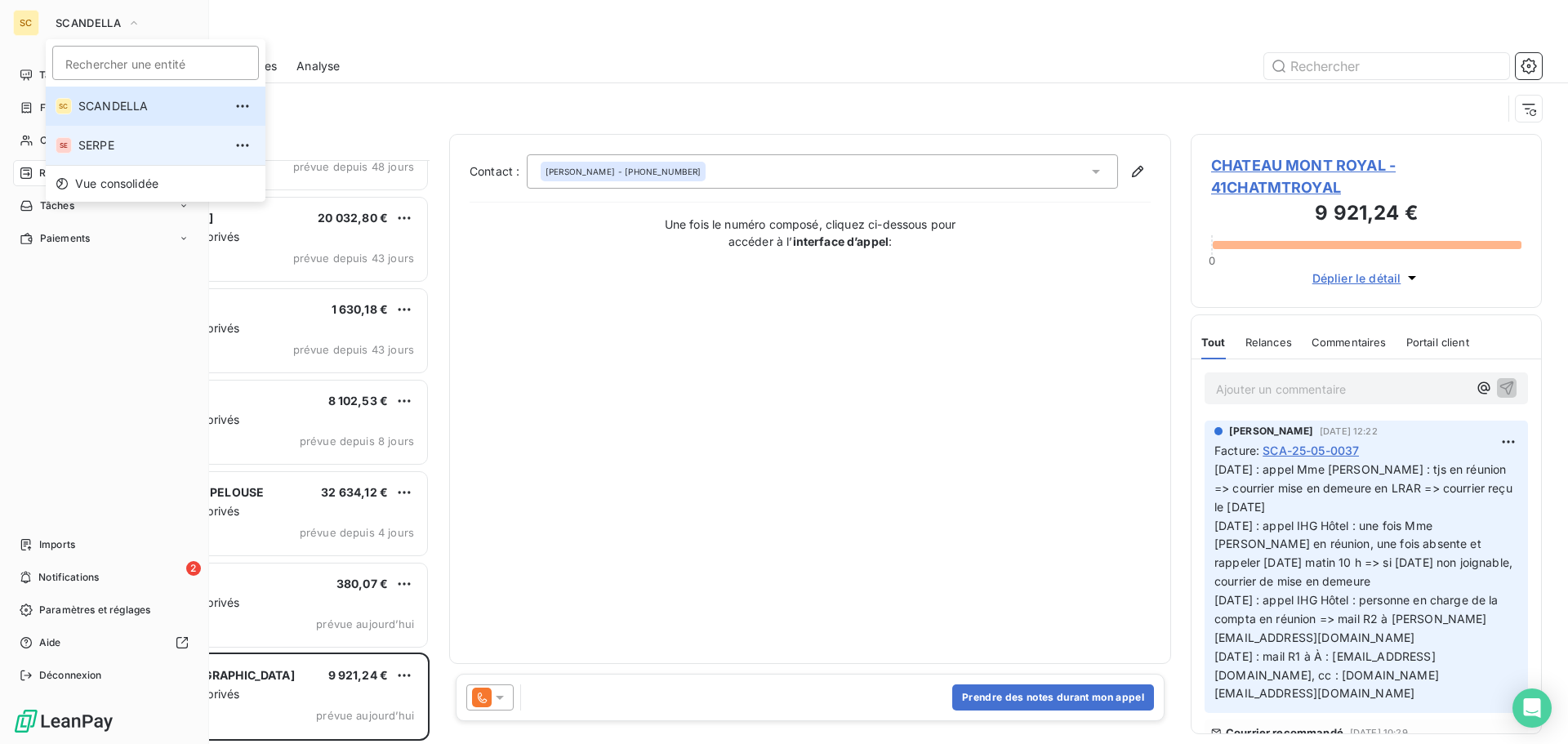
click at [84, 139] on span "SERPE" at bounding box center [151, 145] width 145 height 17
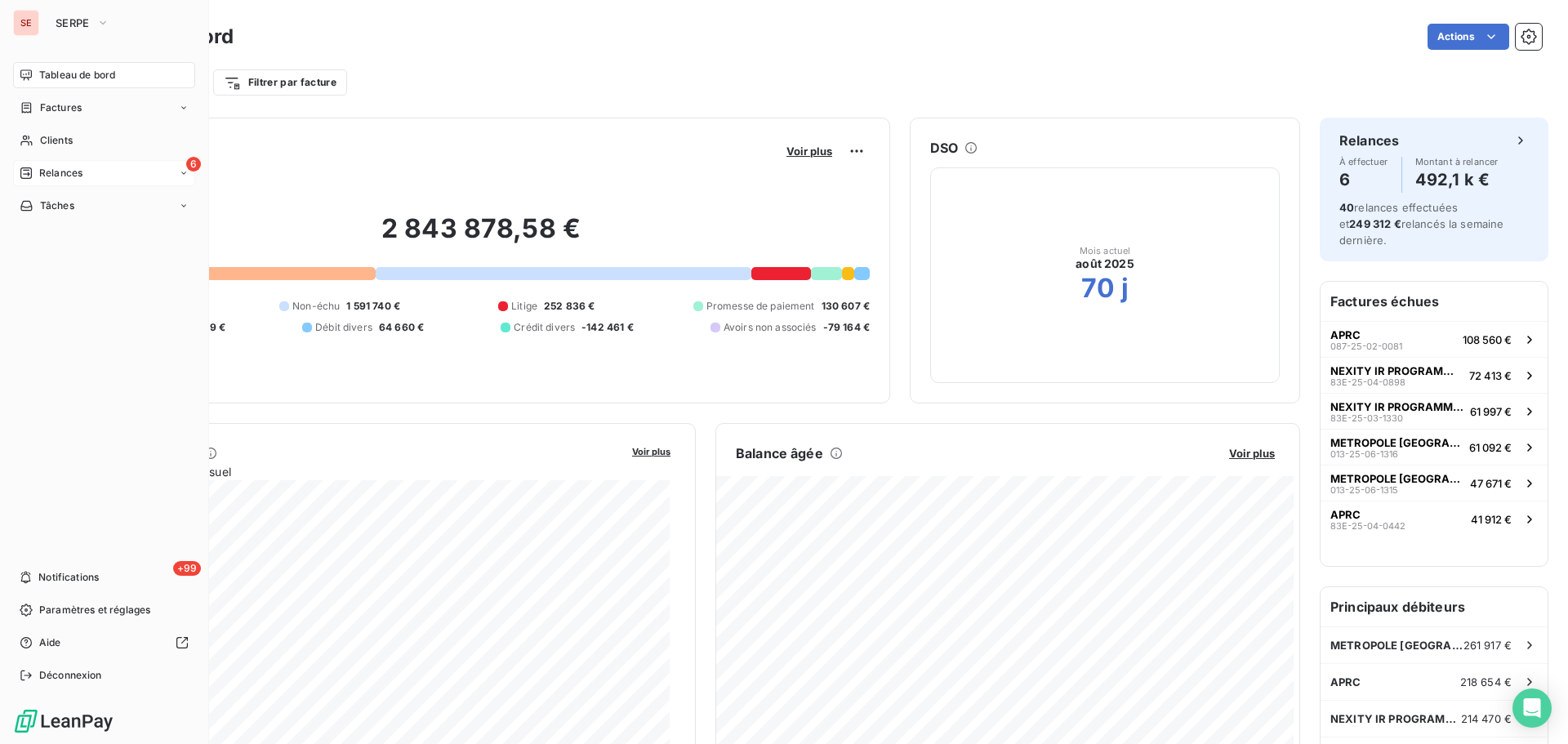
click at [86, 170] on div "6 Relances" at bounding box center [104, 173] width 182 height 26
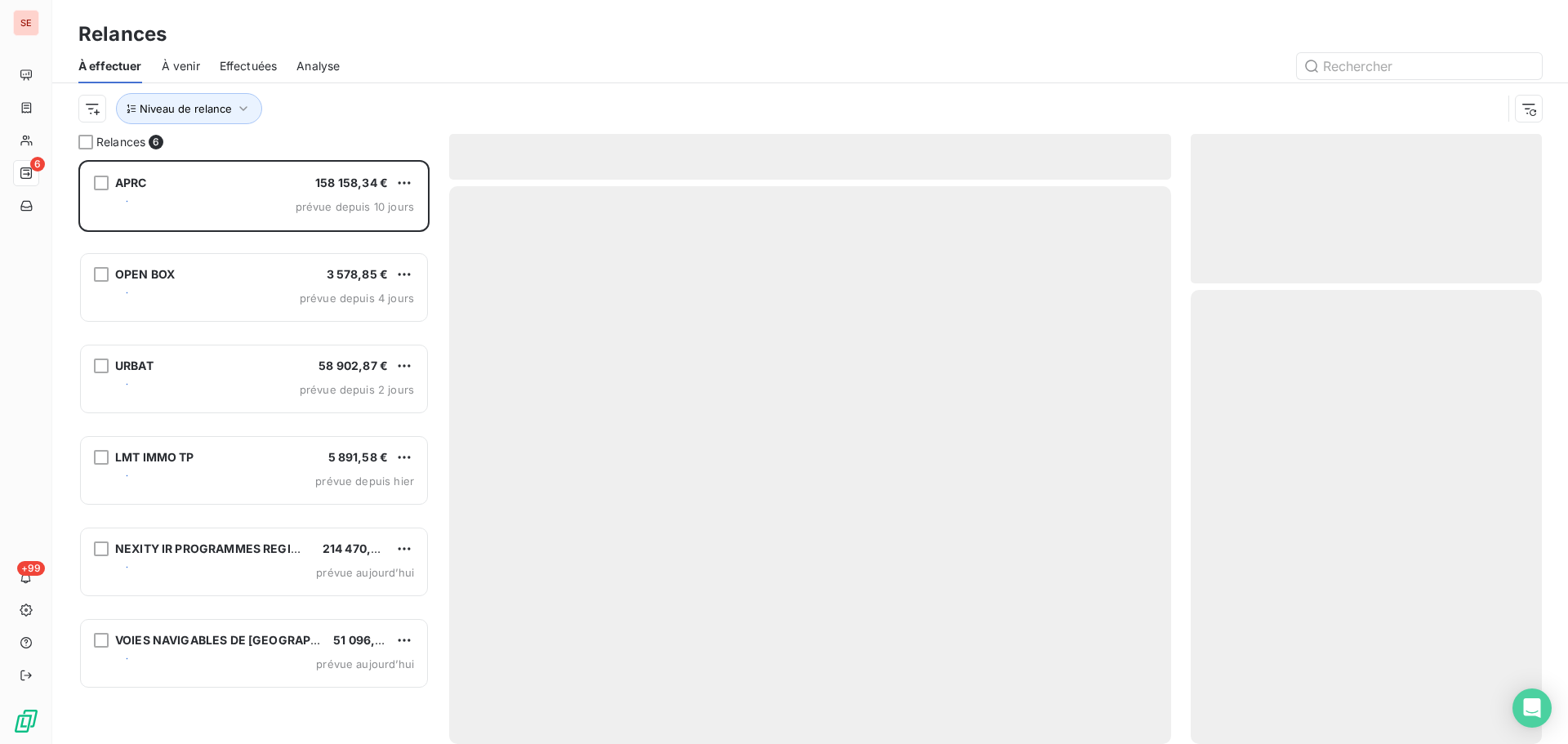
scroll to position [571, 339]
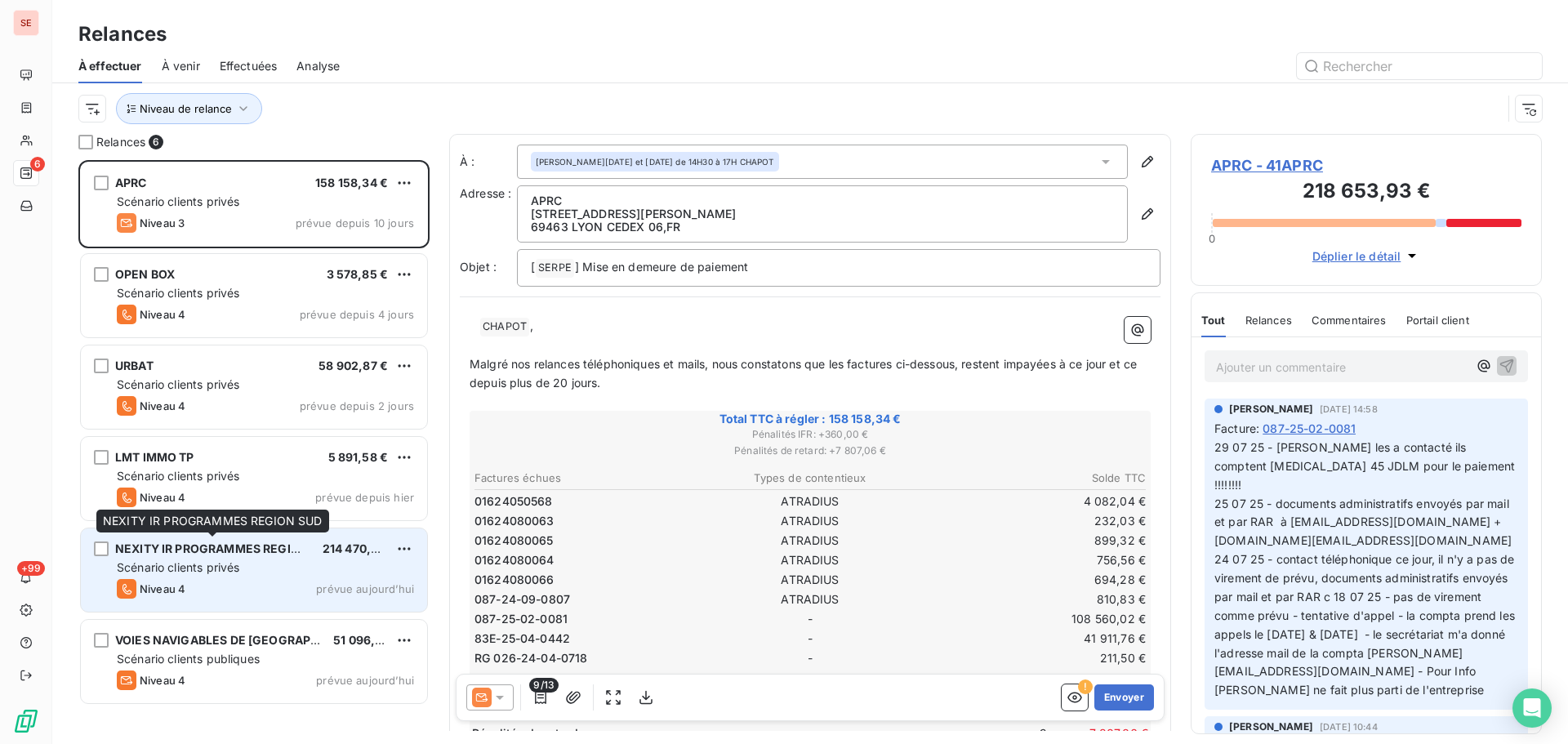
click at [181, 554] on span "NEXITY IR PROGRAMMES REGION SUD" at bounding box center [225, 549] width 220 height 14
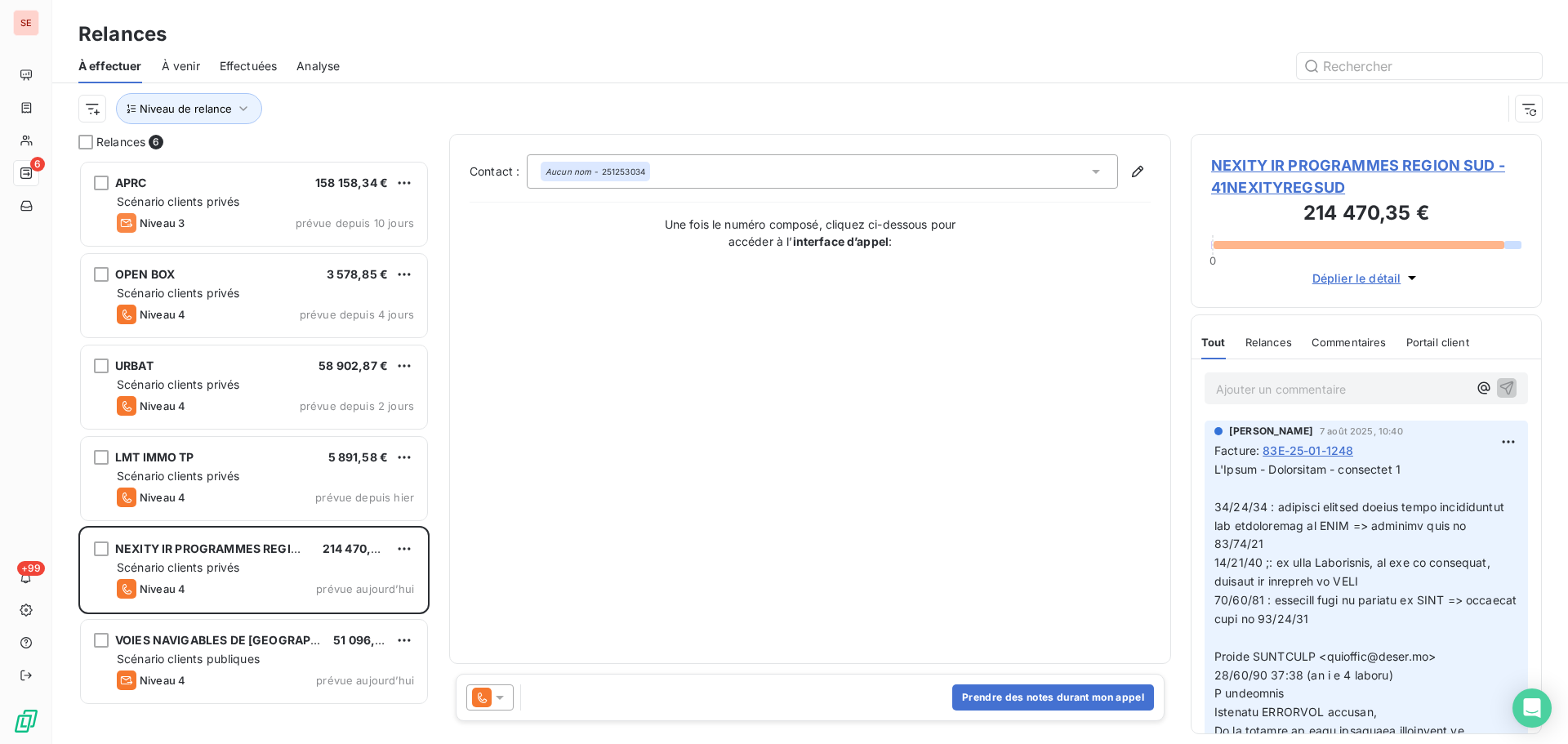
click at [1243, 165] on span "NEXITY IR PROGRAMMES REGION SUD - 41NEXITYREGSUD" at bounding box center [1366, 176] width 311 height 44
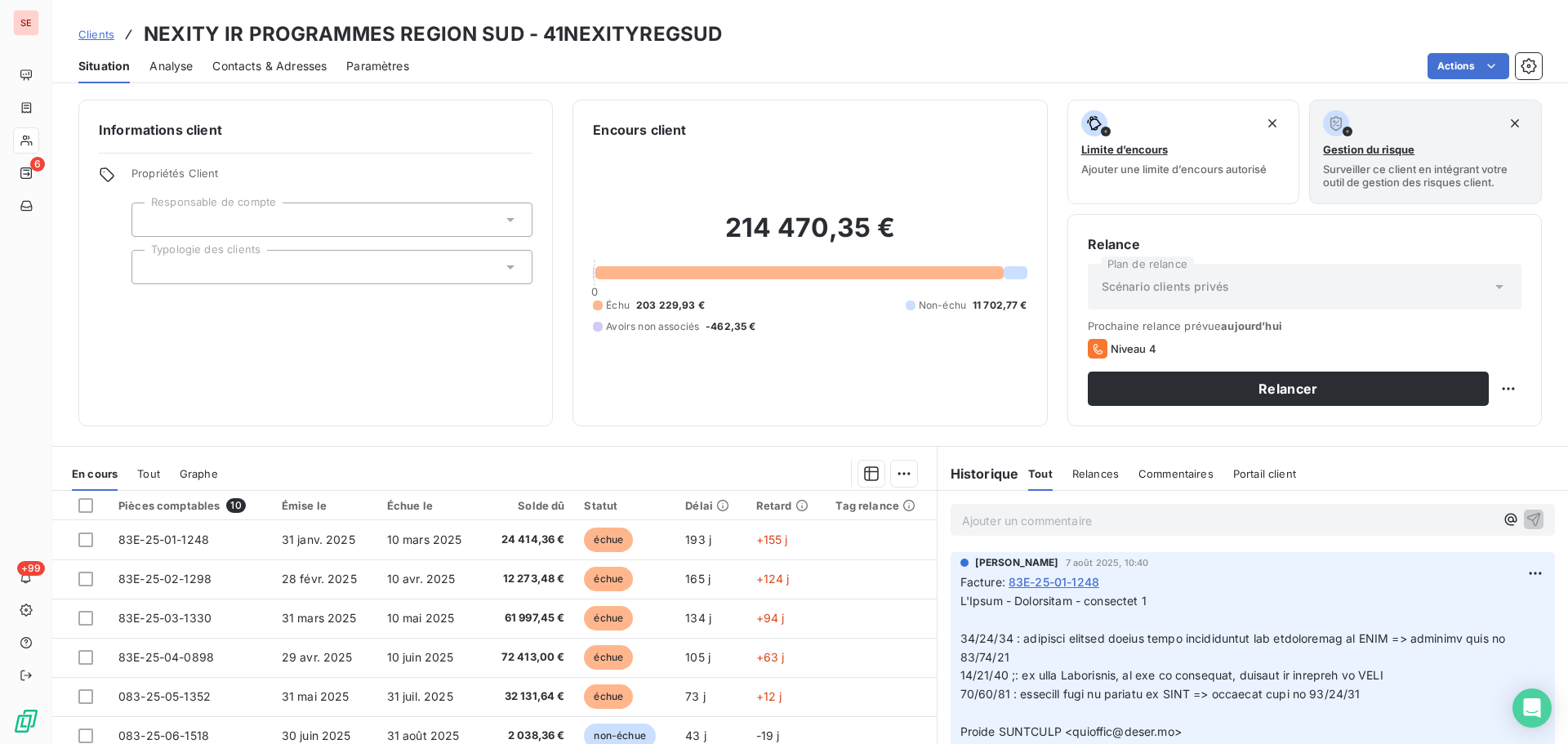
click at [268, 69] on span "Contacts & Adresses" at bounding box center [270, 66] width 115 height 17
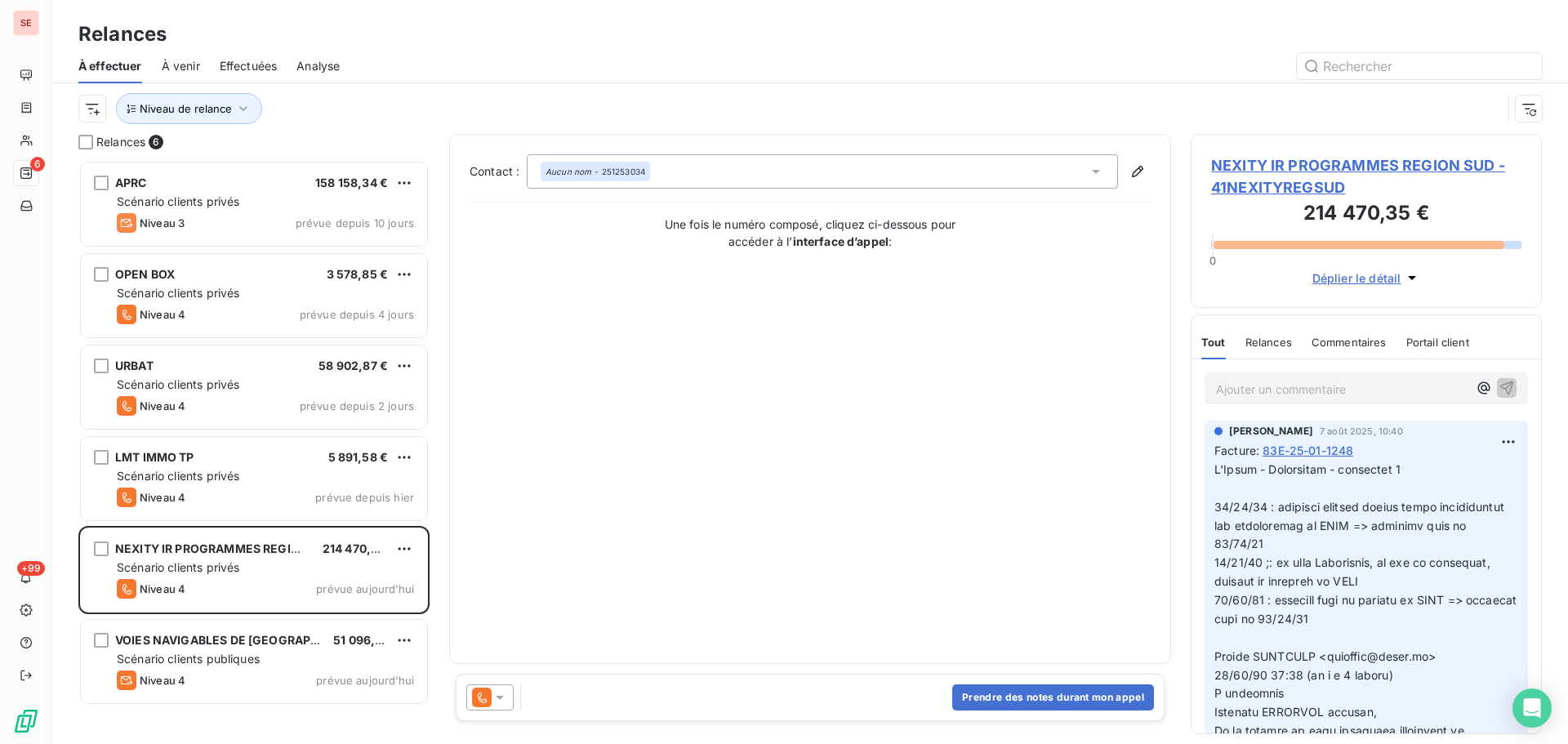
scroll to position [571, 339]
click at [635, 359] on div "Contact : Aucun nom - 251253034 Une fois le numéro composé, cliquez ci-dessous …" at bounding box center [809, 399] width 681 height 489
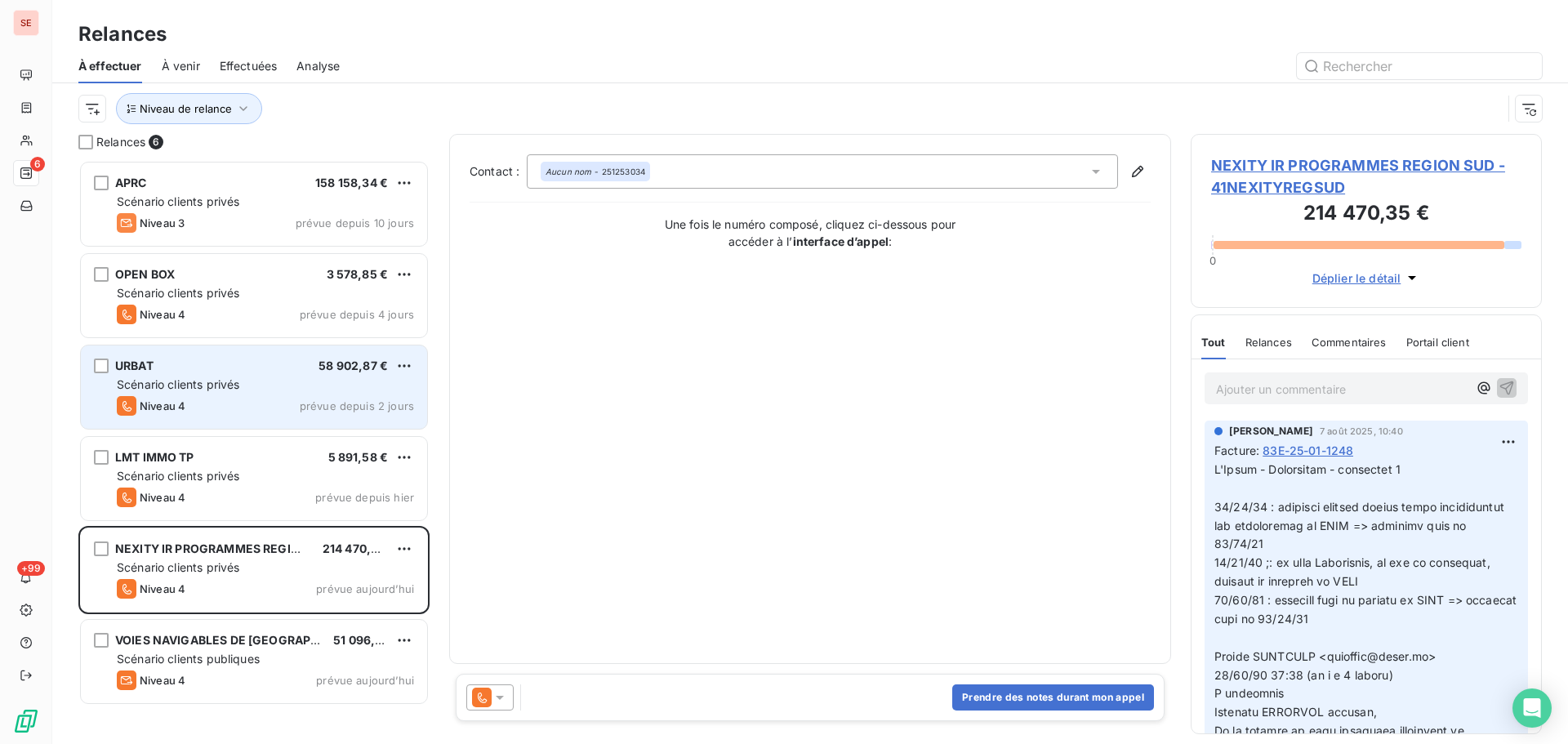
click at [341, 395] on div "URBAT 58 902,87 € Scénario clients privés Niveau 4 prévue depuis 2 jours" at bounding box center [254, 387] width 346 height 83
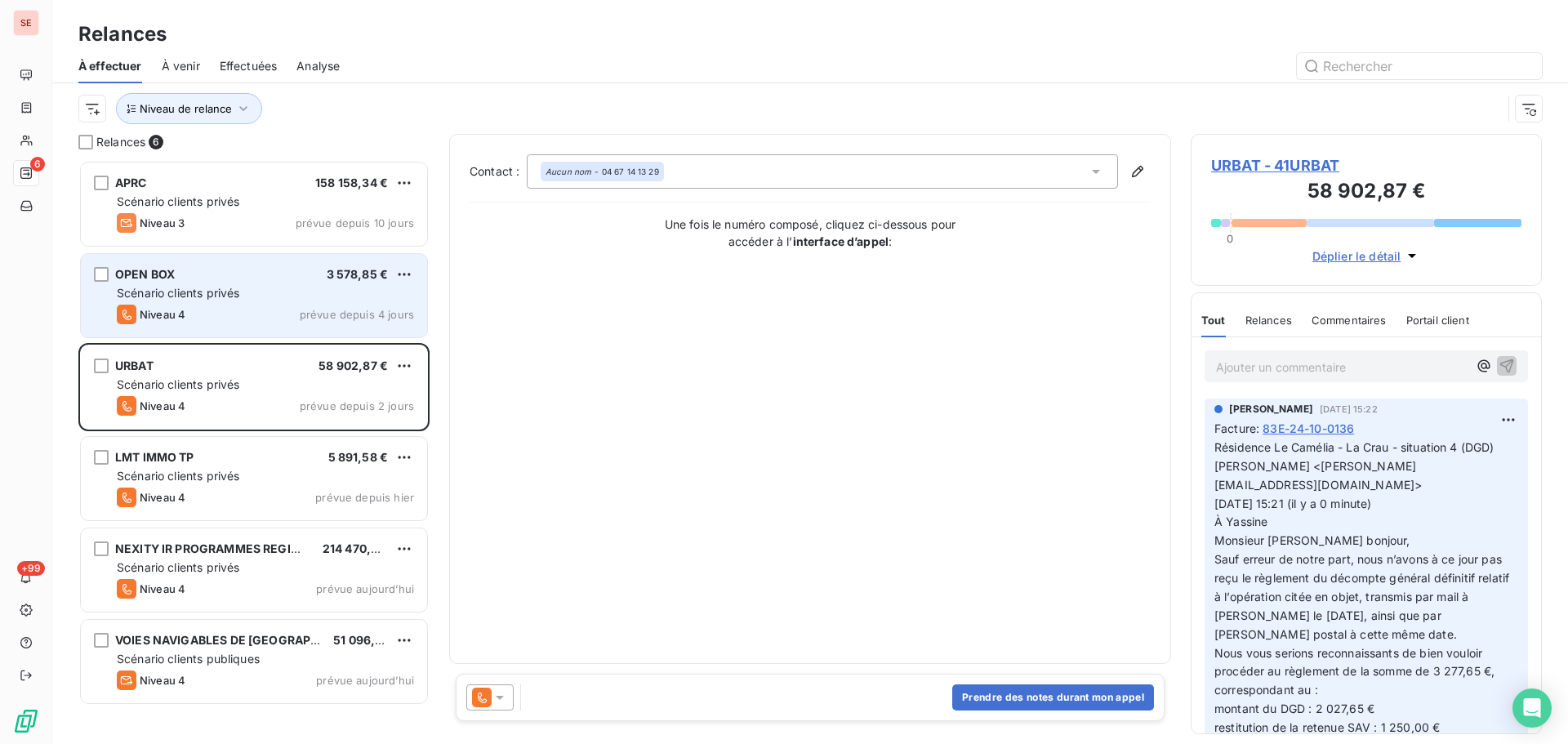
click at [274, 309] on div "Niveau 4 prévue depuis 4 jours" at bounding box center [265, 315] width 297 height 20
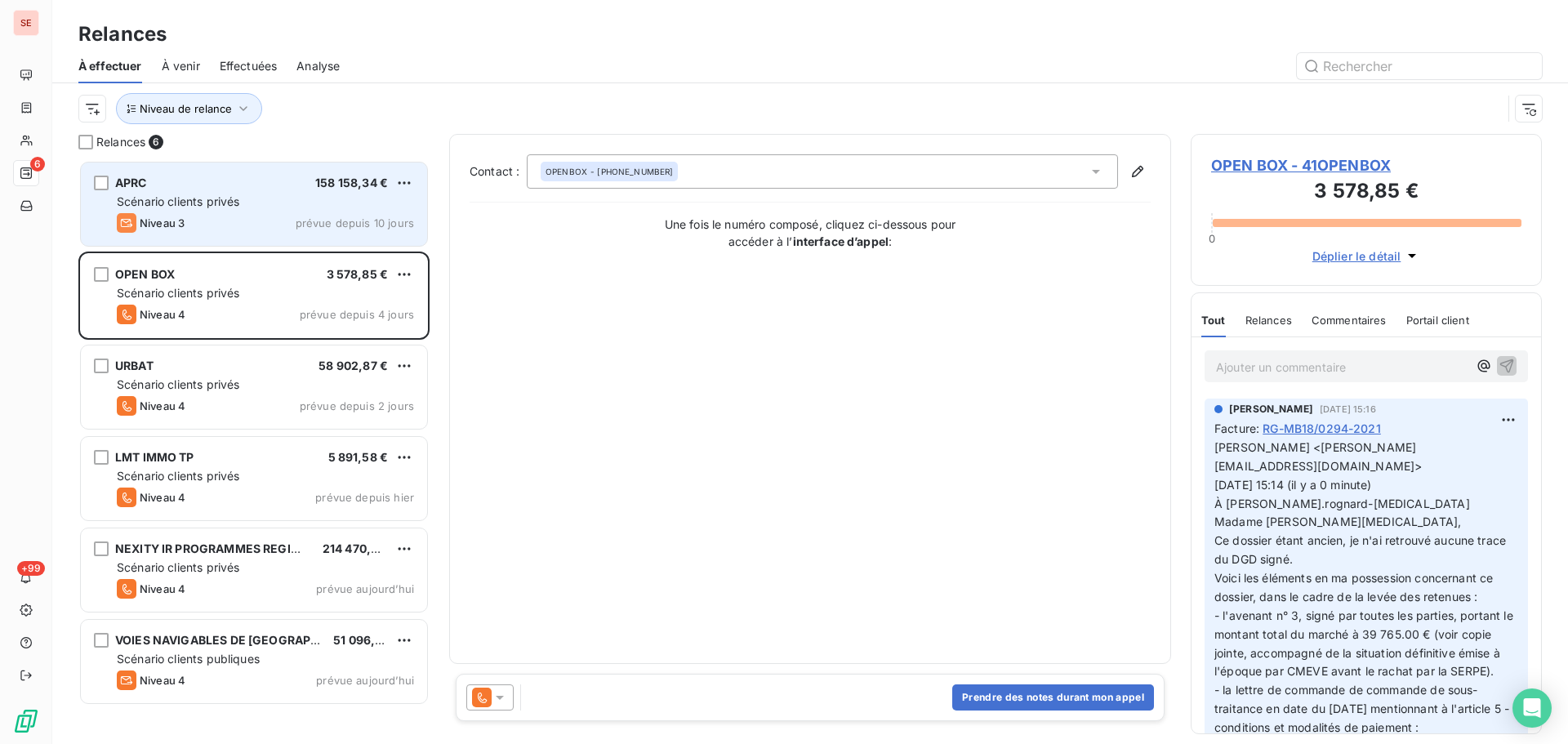
click at [227, 223] on div "Niveau 3 prévue depuis 10 jours" at bounding box center [265, 223] width 297 height 20
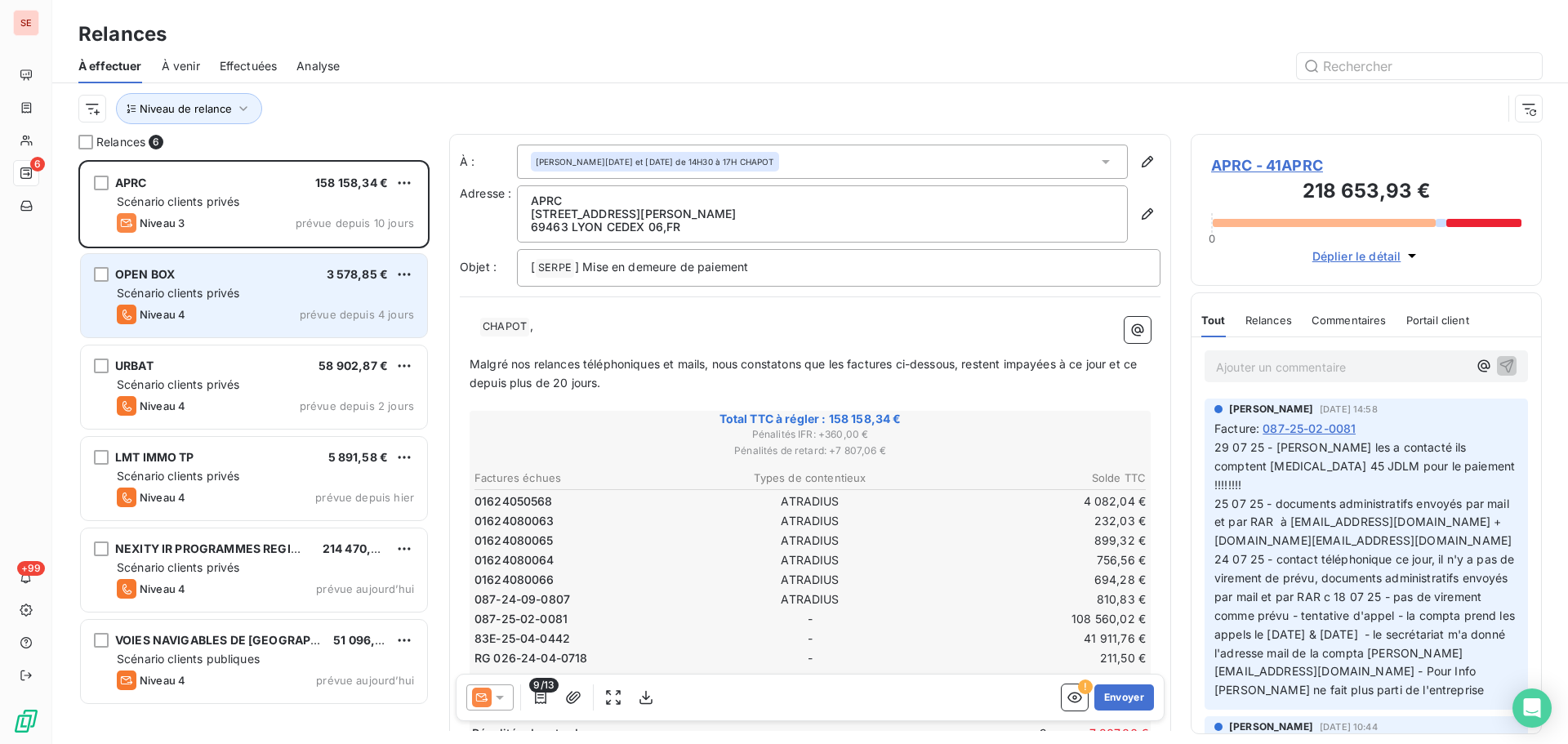
click at [226, 300] on div "Scénario clients privés" at bounding box center [265, 293] width 297 height 17
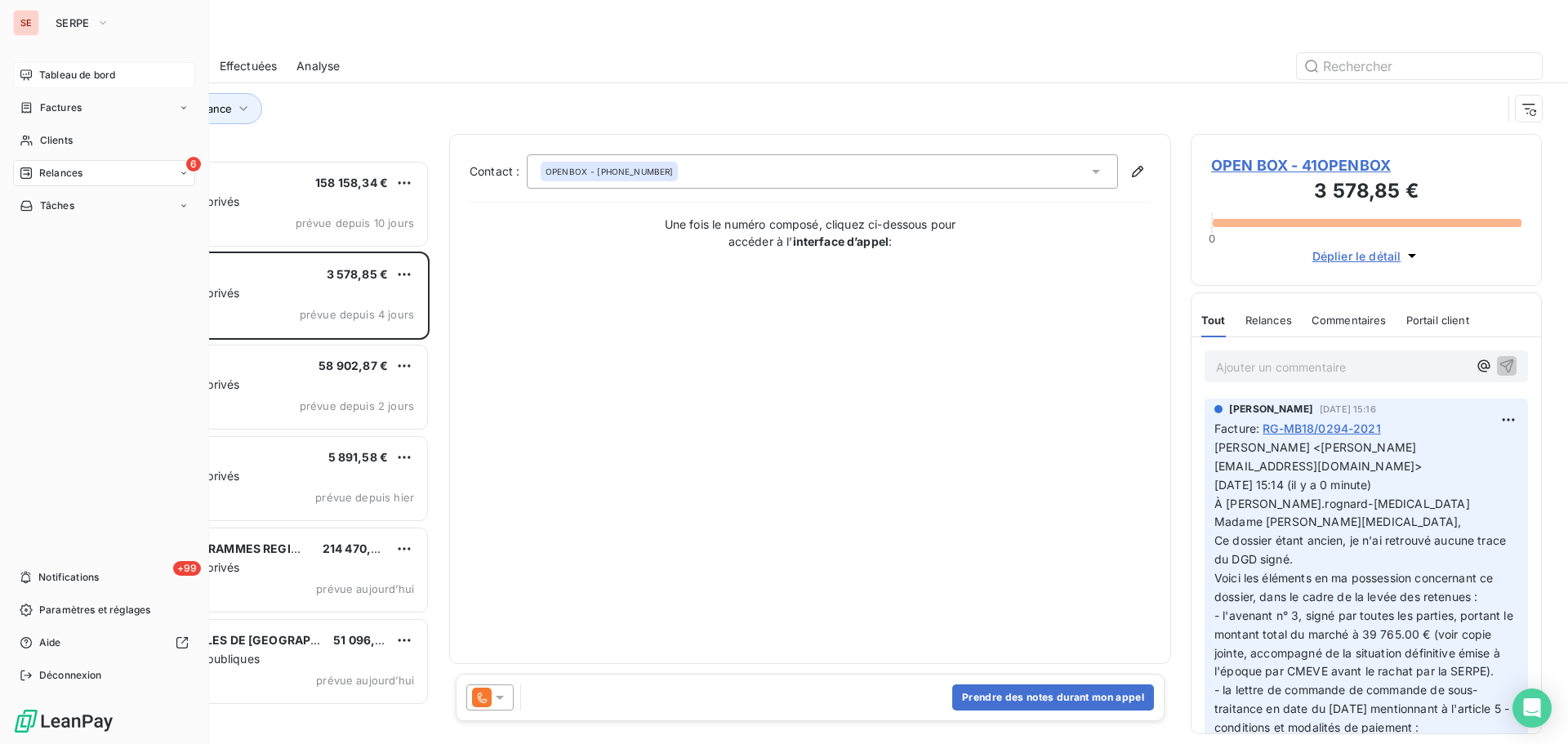
click at [68, 72] on span "Tableau de bord" at bounding box center [77, 74] width 76 height 15
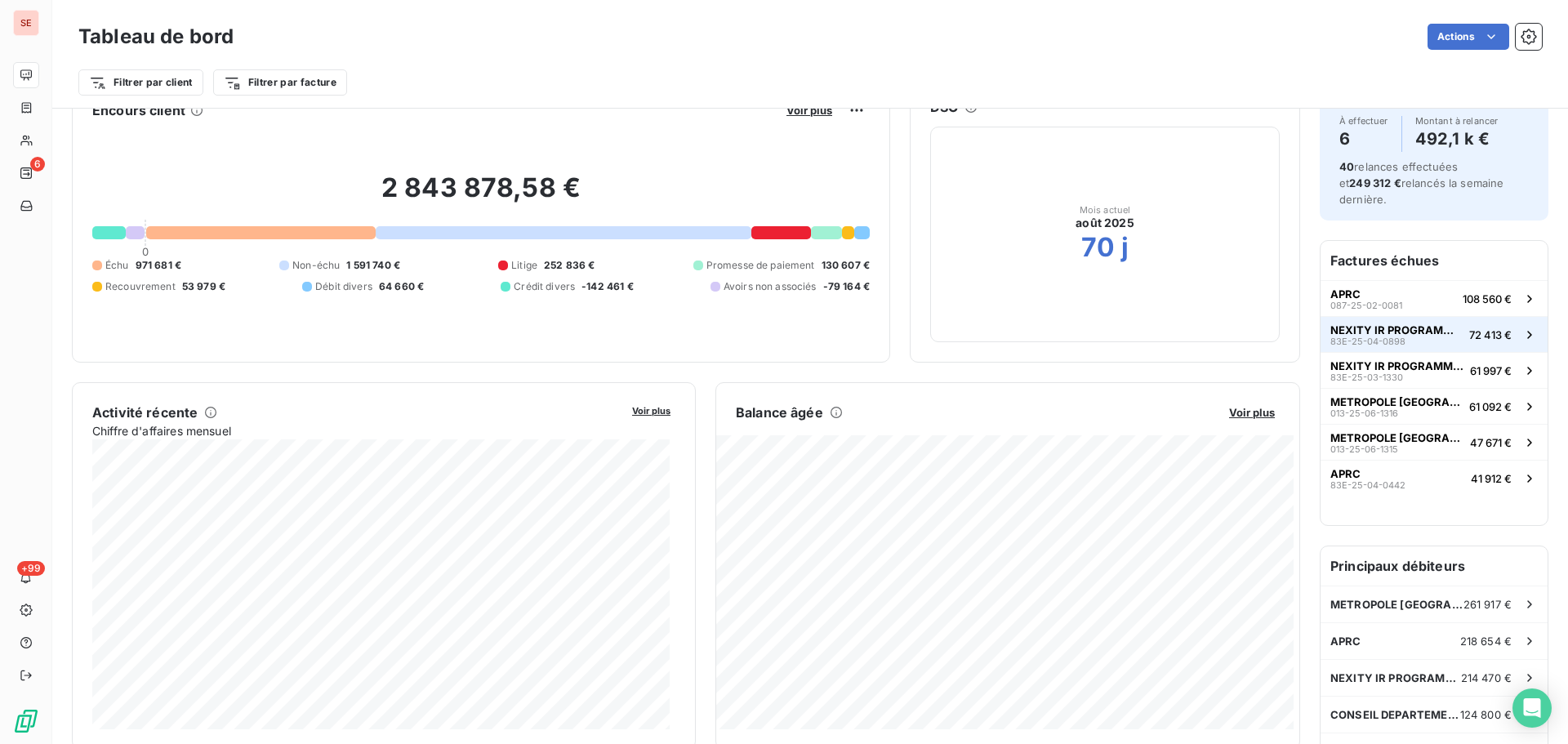
scroll to position [82, 0]
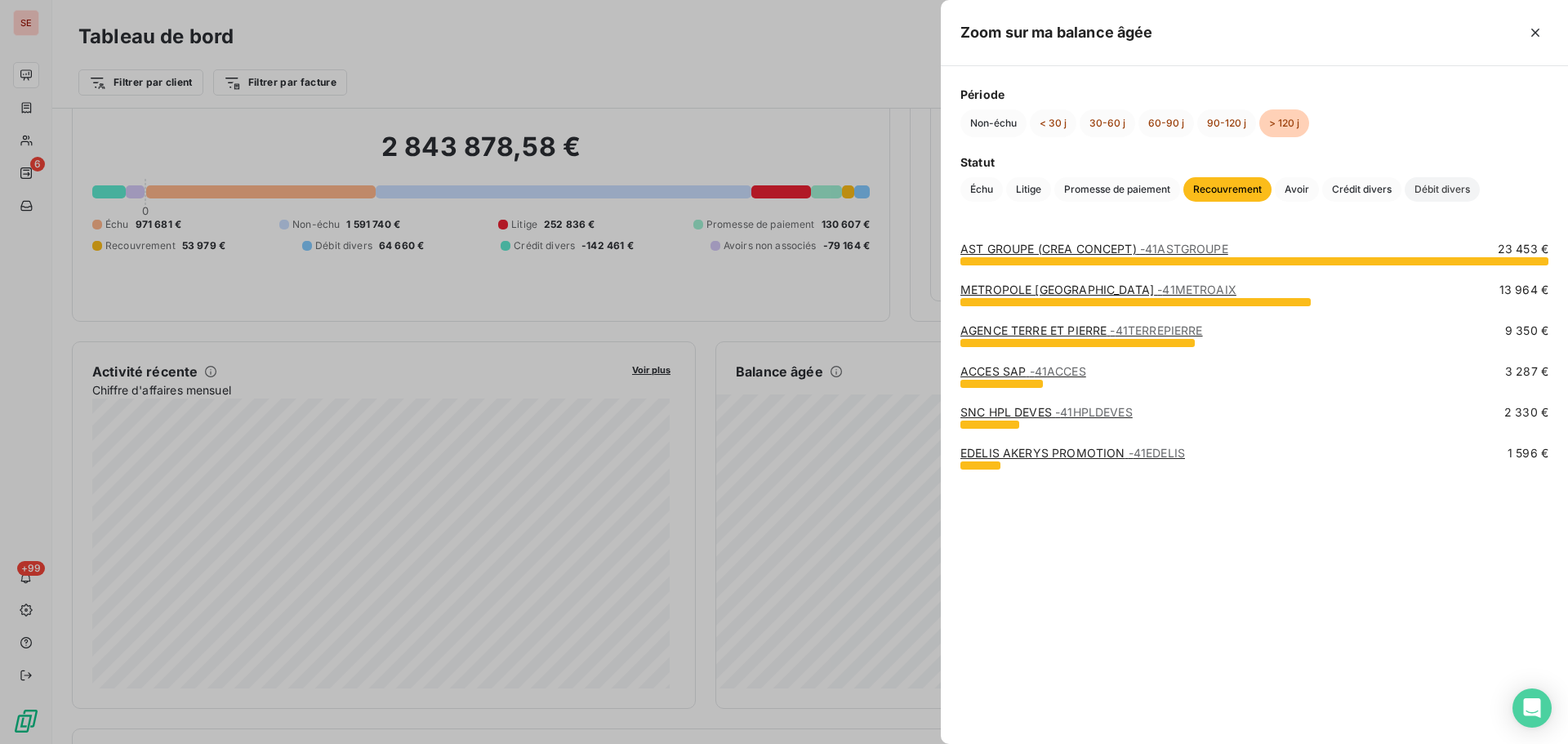
click at [1458, 189] on span "Débit divers" at bounding box center [1442, 189] width 75 height 25
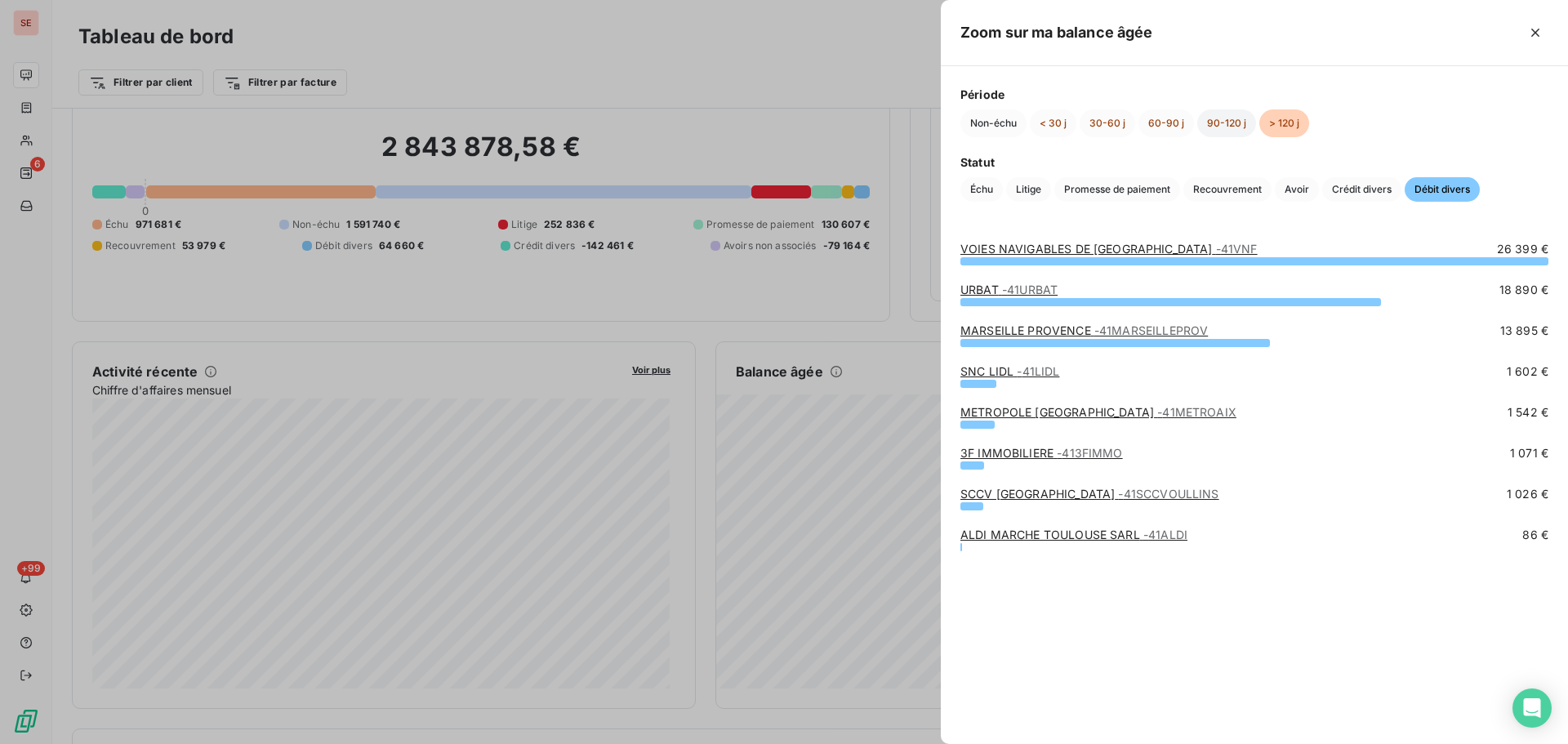
click at [1218, 123] on button "90-120 j" at bounding box center [1227, 124] width 59 height 27
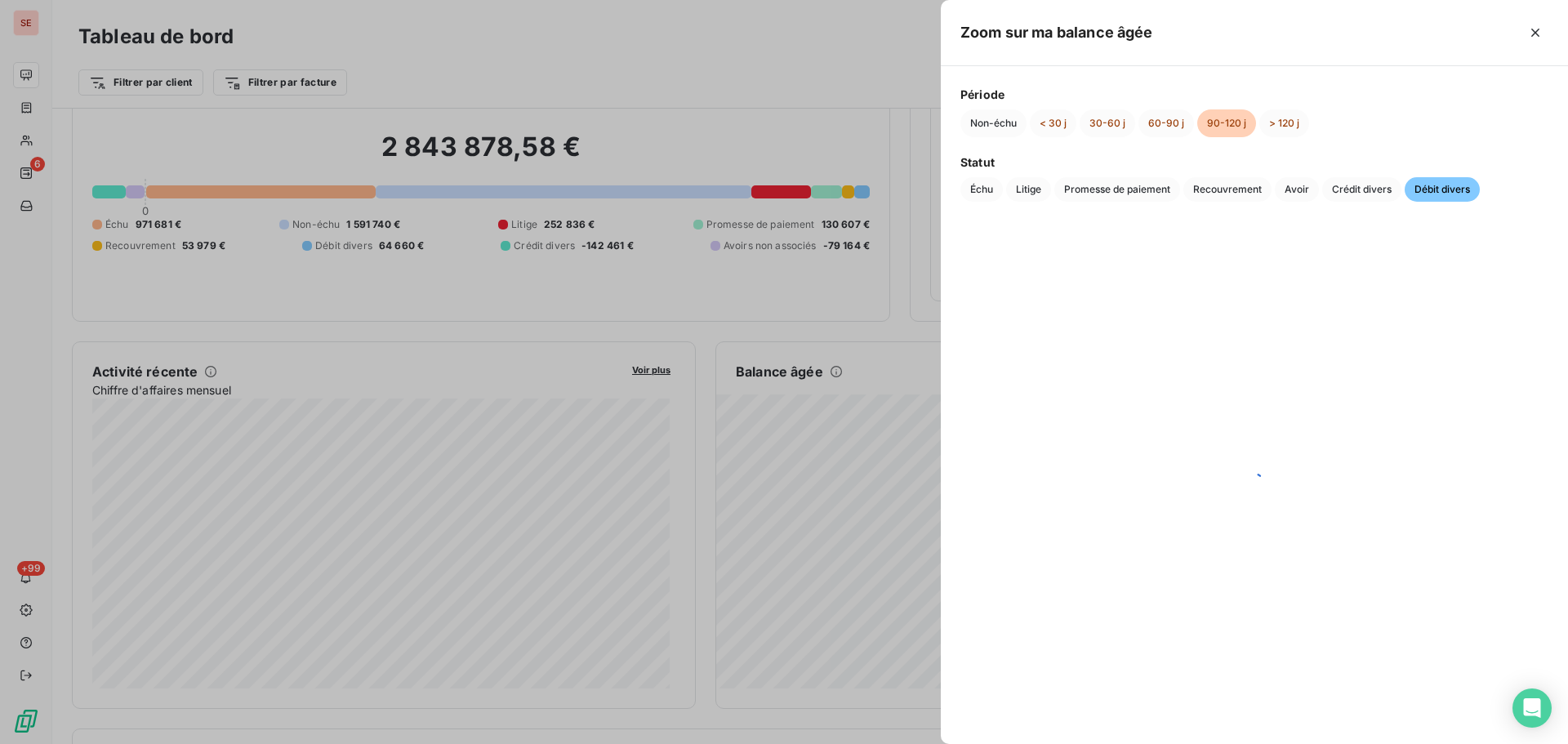
click at [1218, 123] on button "90-120 j" at bounding box center [1227, 124] width 59 height 27
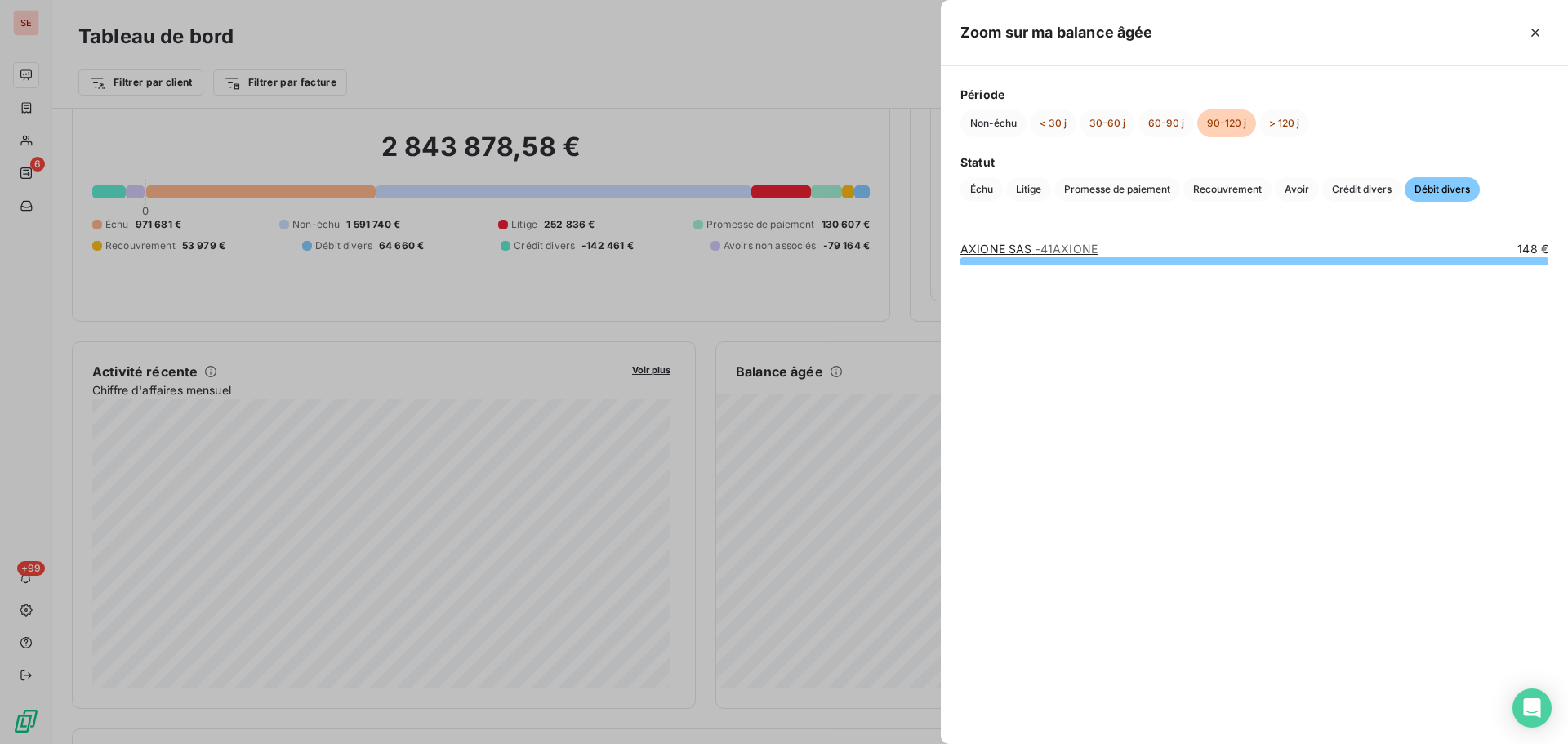
click at [1081, 247] on span "- 41AXIONE" at bounding box center [1066, 249] width 62 height 14
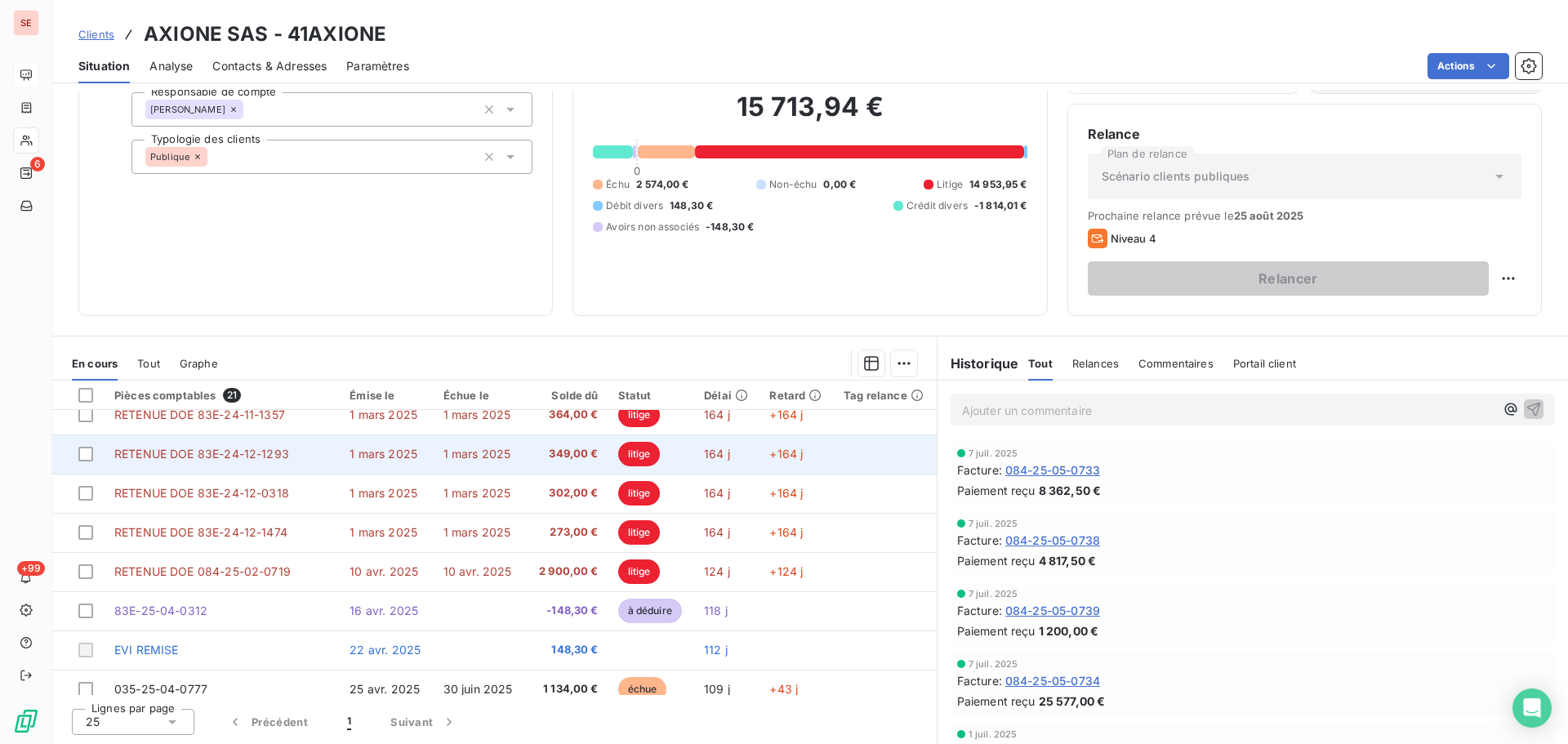
scroll to position [81, 0]
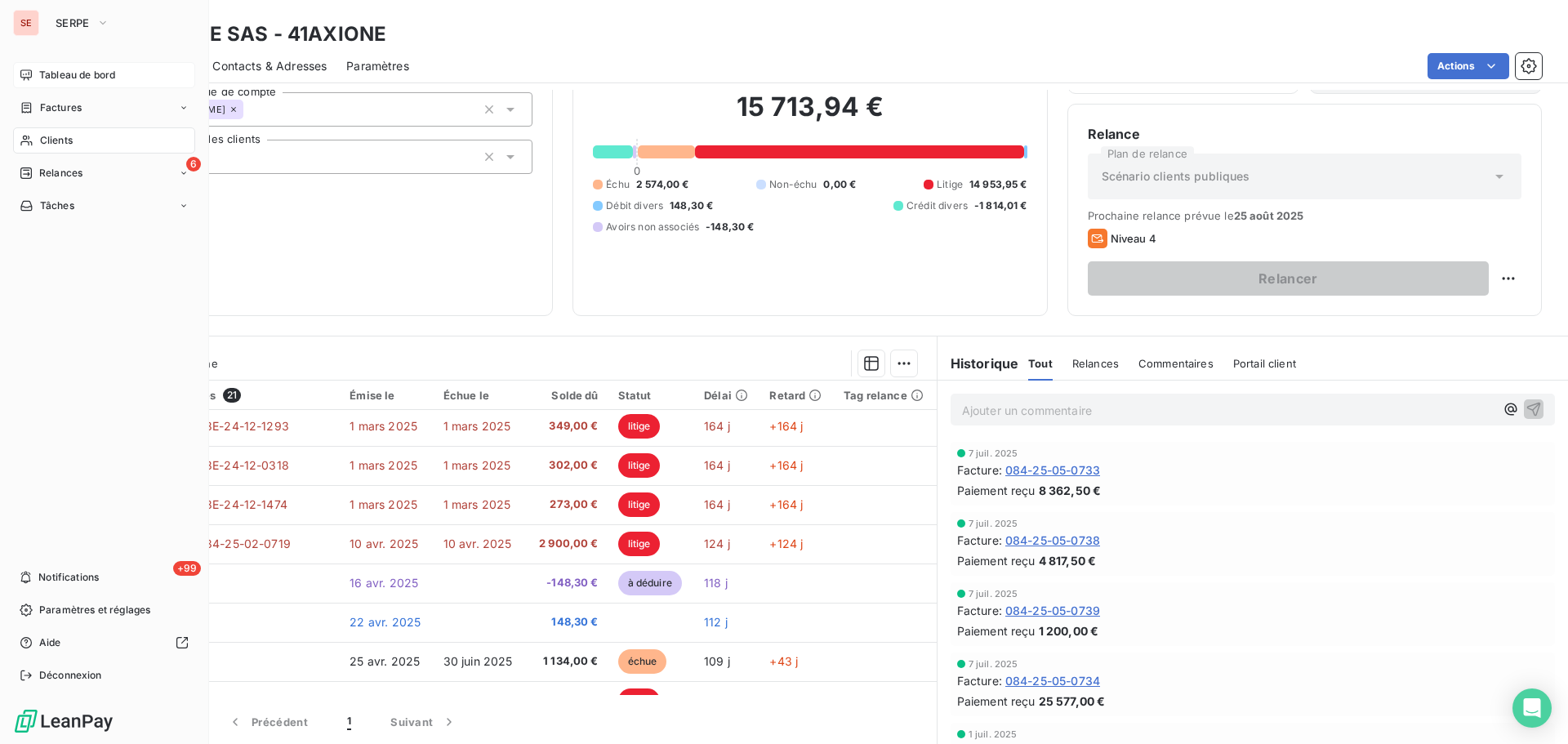
click at [103, 66] on div "Tableau de bord" at bounding box center [104, 74] width 182 height 26
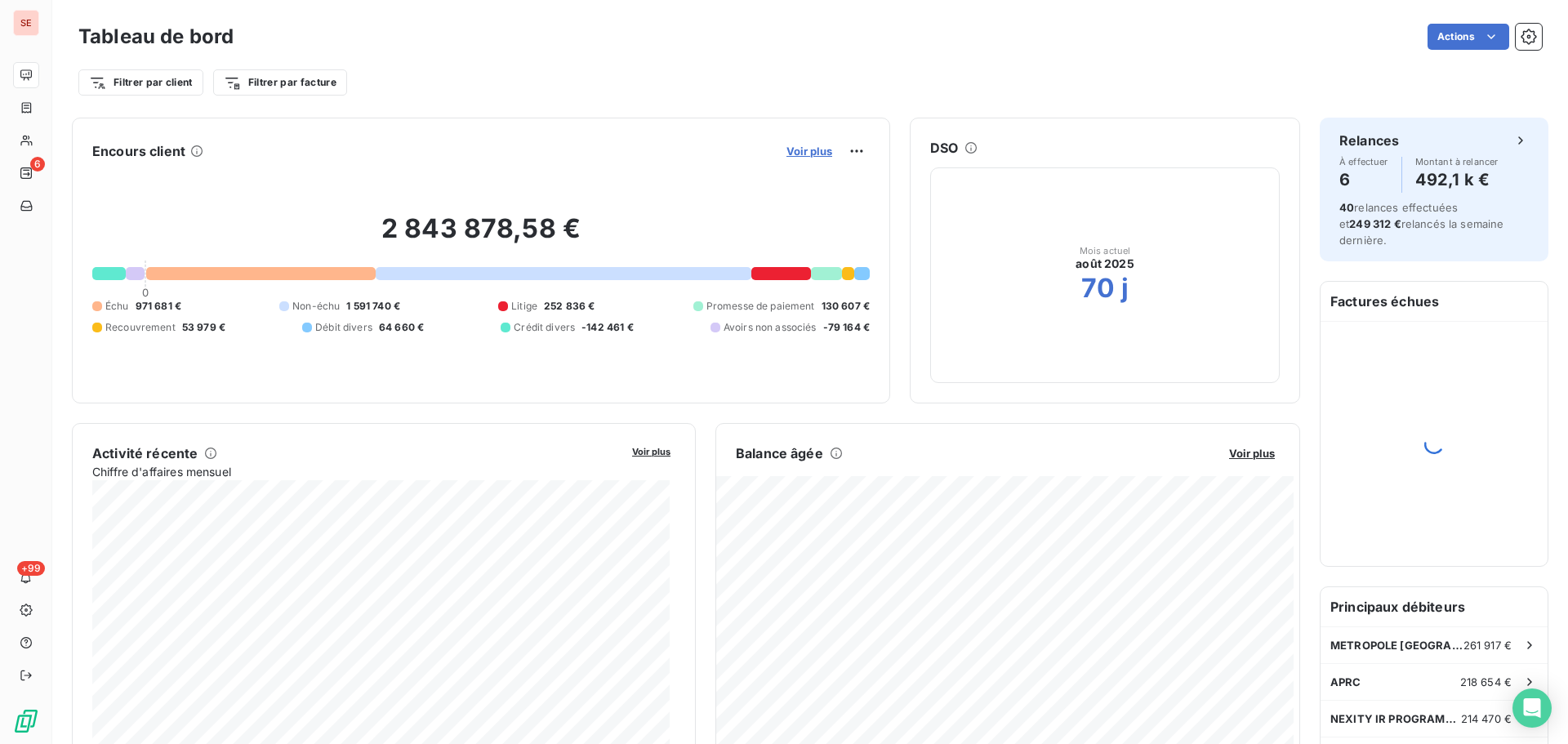
click at [794, 155] on span "Voir plus" at bounding box center [809, 151] width 46 height 13
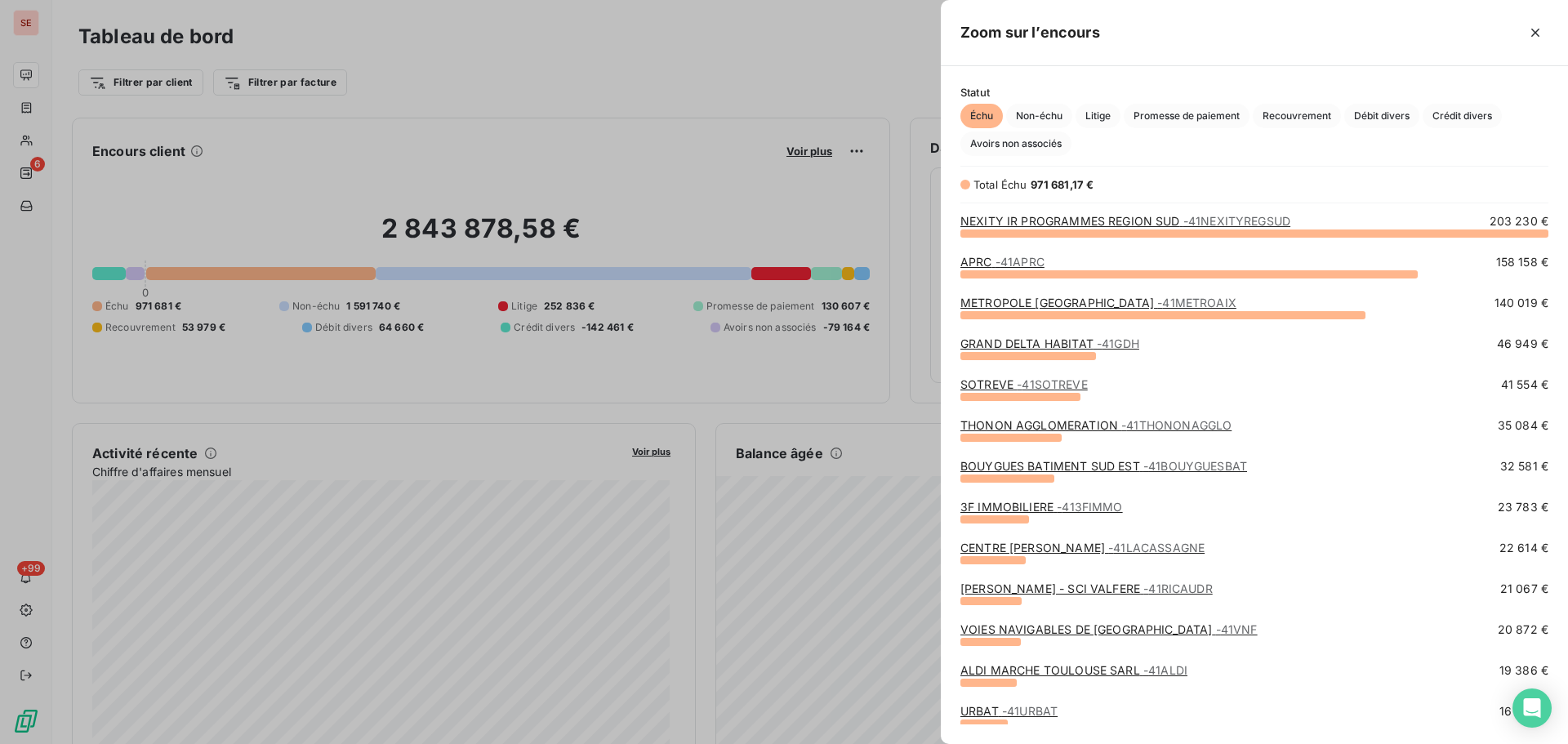
scroll to position [499, 615]
click at [1399, 122] on span "Débit divers" at bounding box center [1382, 116] width 75 height 25
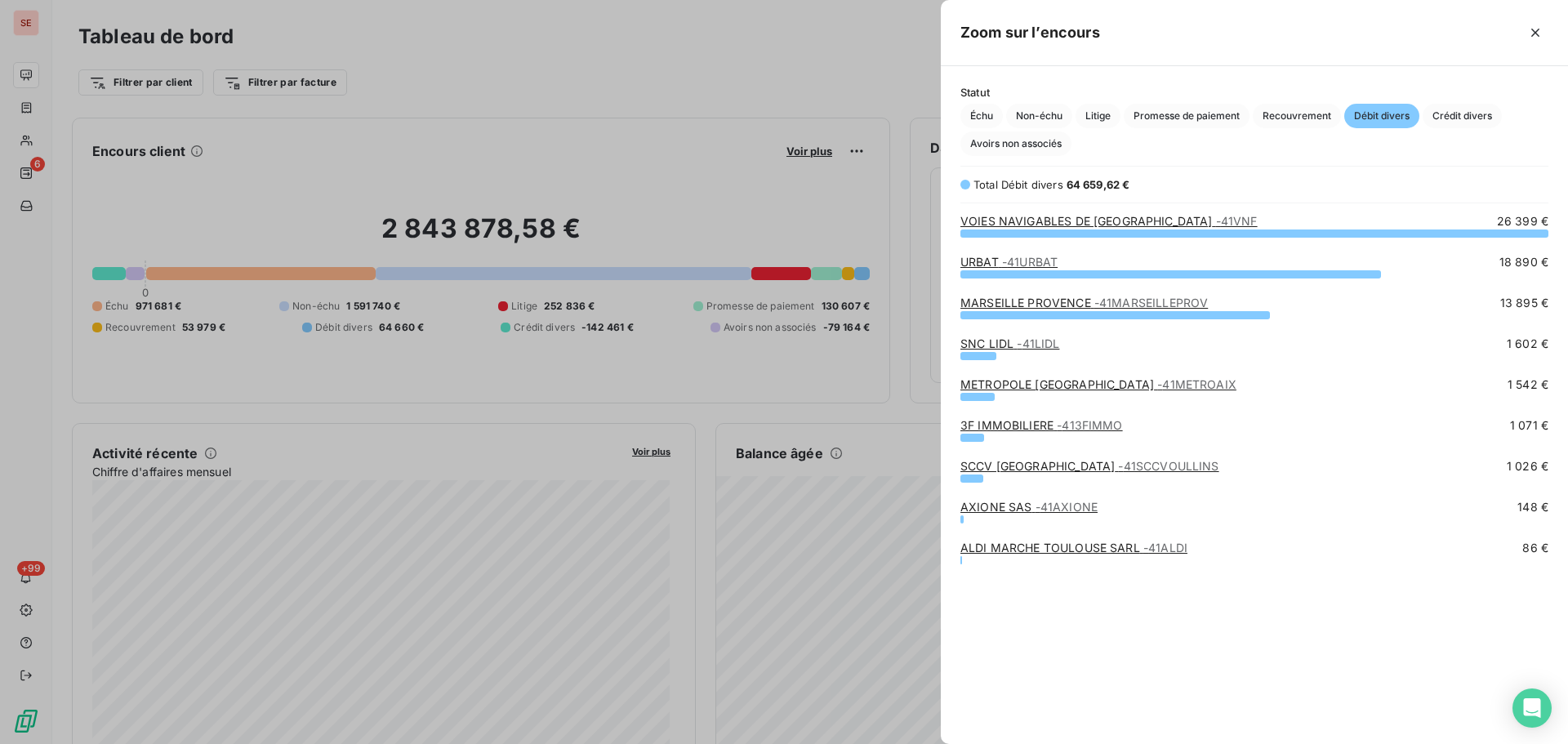
click at [985, 265] on link "URBAT - 41URBAT" at bounding box center [1008, 262] width 97 height 14
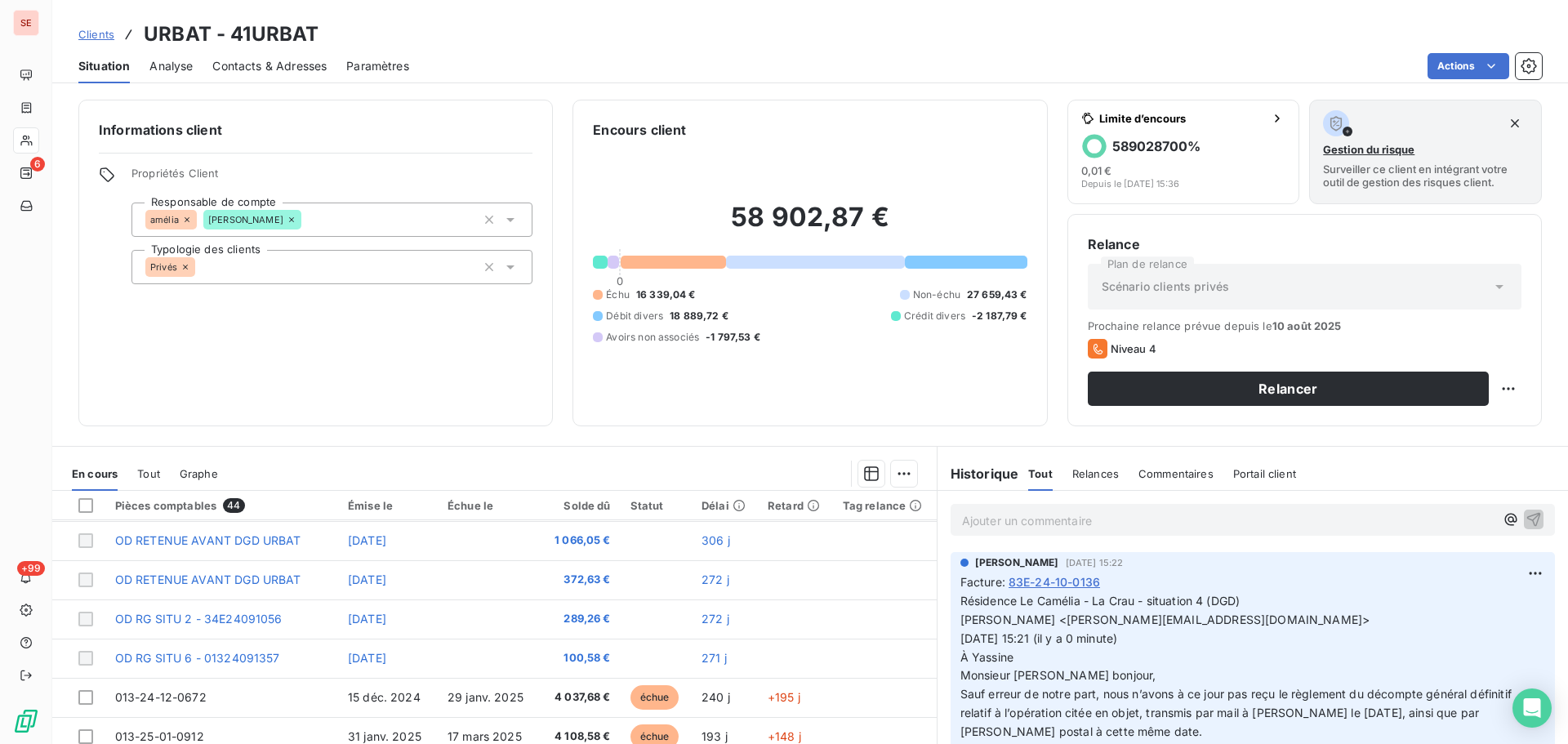
scroll to position [696, 0]
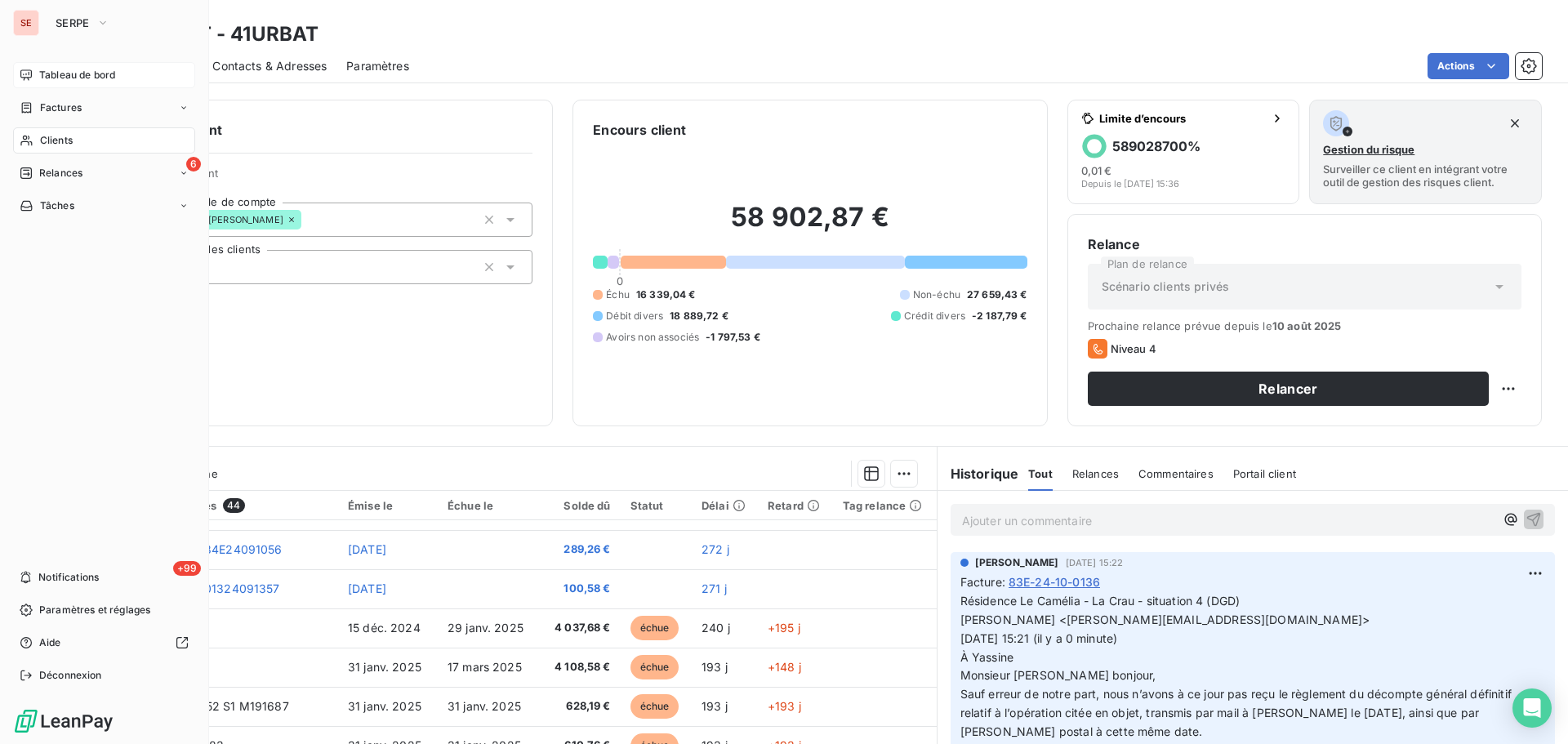
click at [82, 71] on span "Tableau de bord" at bounding box center [77, 74] width 76 height 15
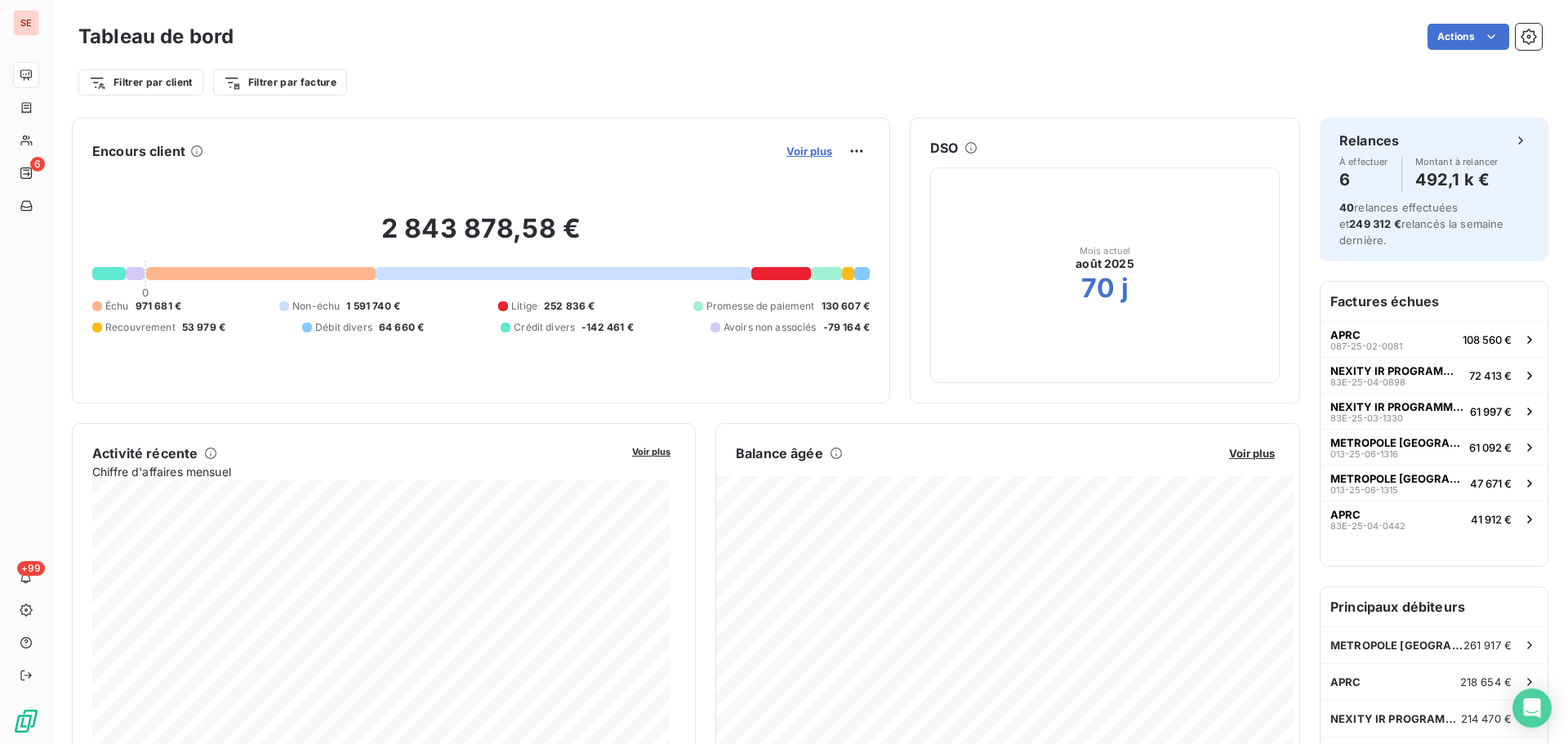
click at [811, 150] on span "Voir plus" at bounding box center [809, 151] width 46 height 13
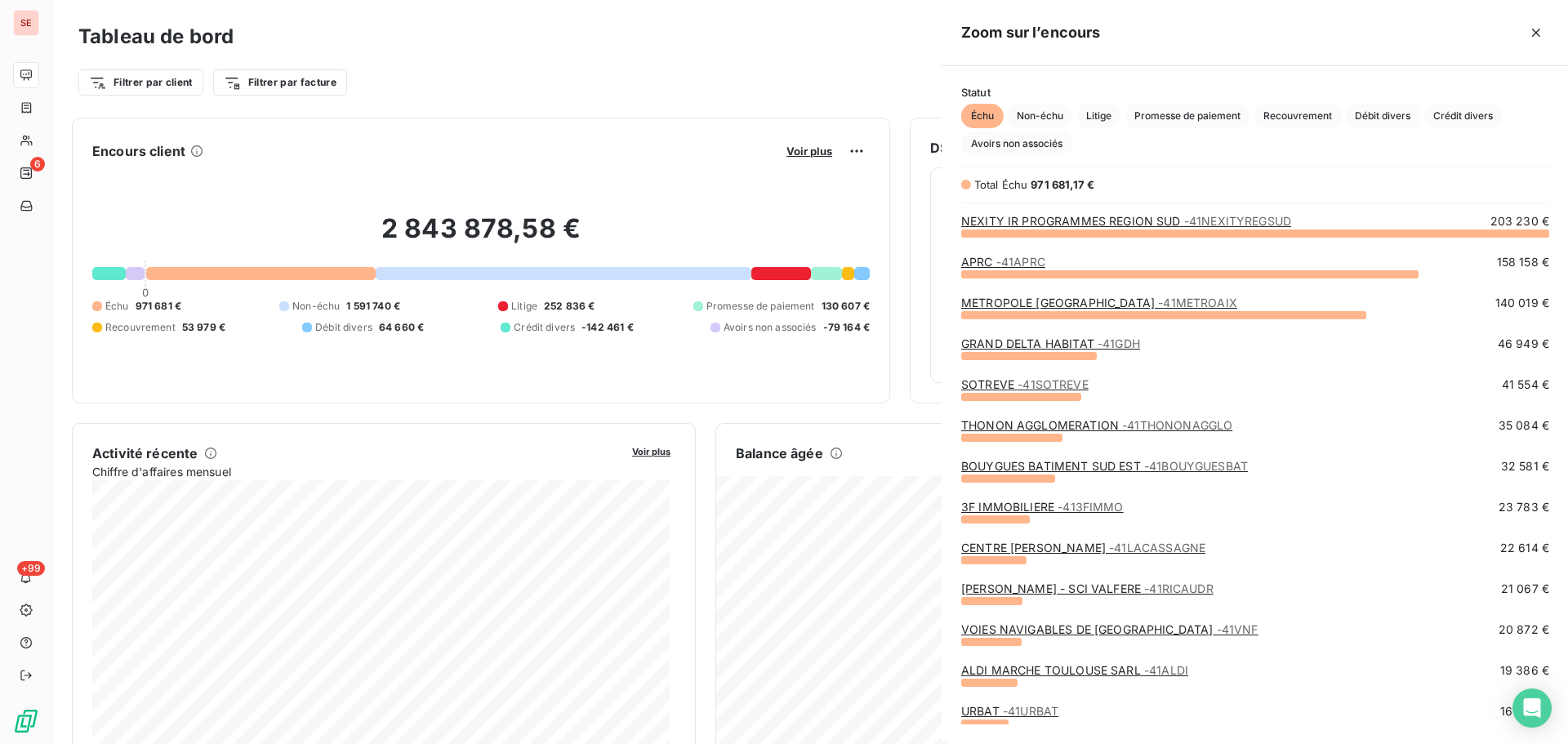
scroll to position [732, 615]
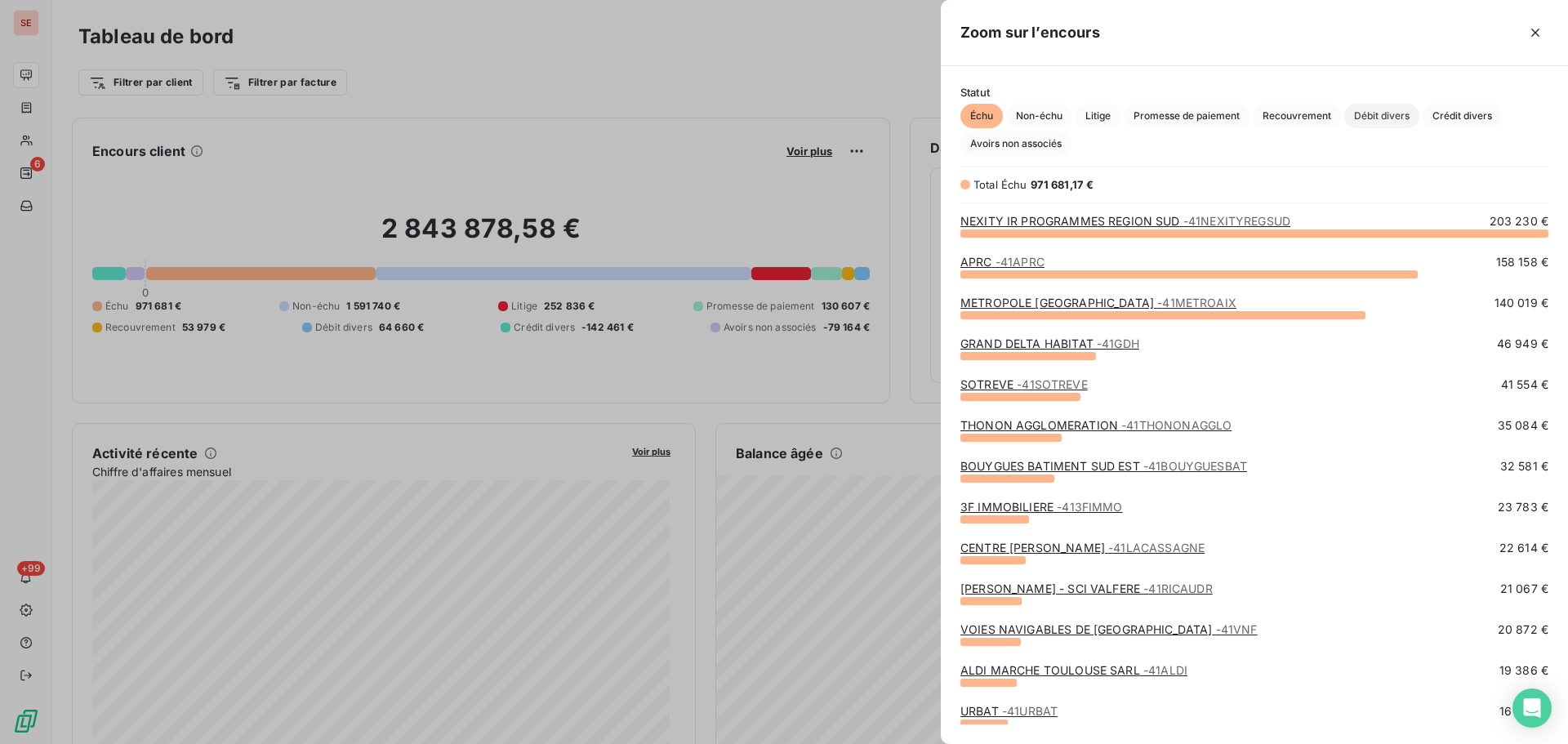
click at [1372, 111] on span "Débit divers" at bounding box center [1382, 116] width 75 height 25
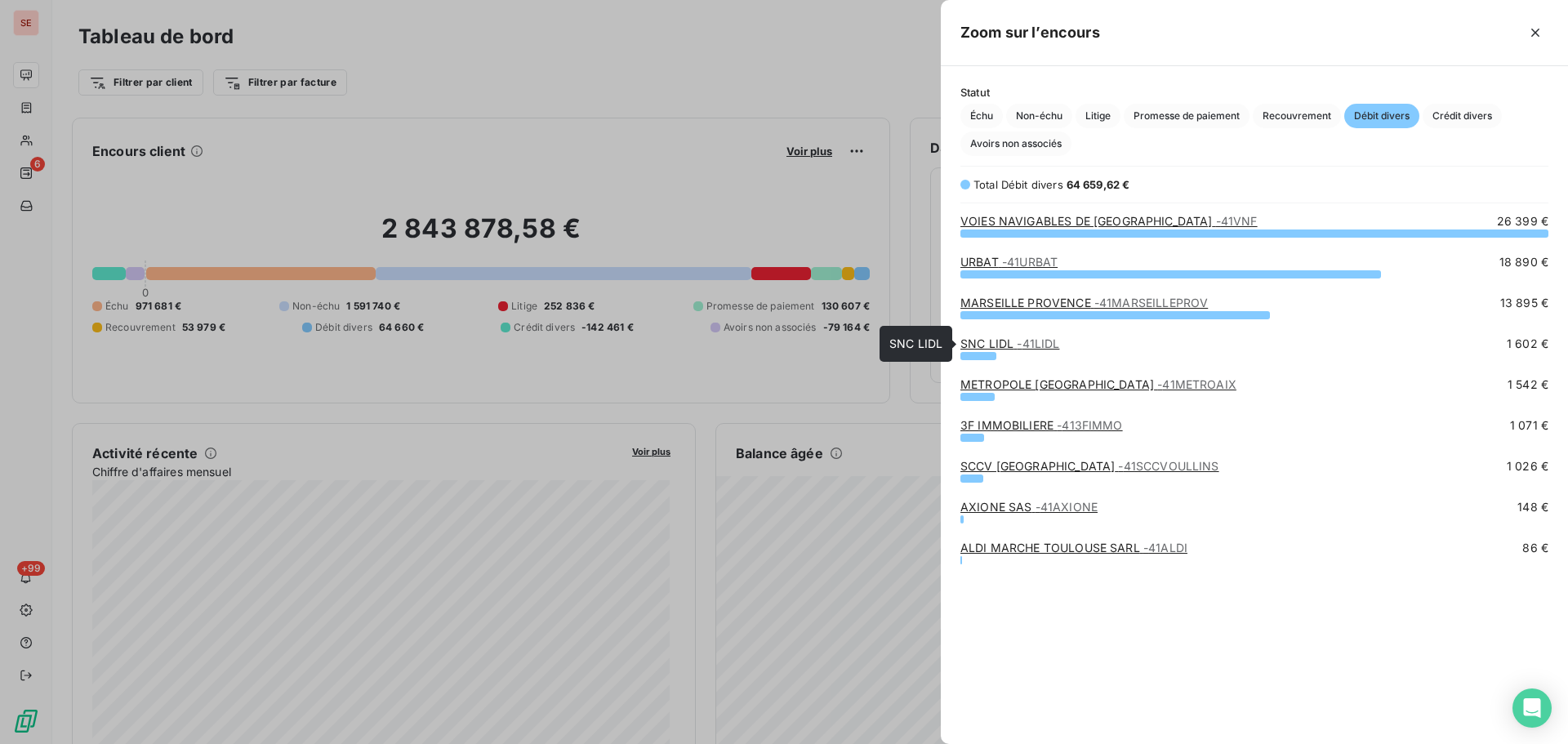
click at [997, 340] on link "SNC LIDL - 41LIDL" at bounding box center [1009, 343] width 99 height 14
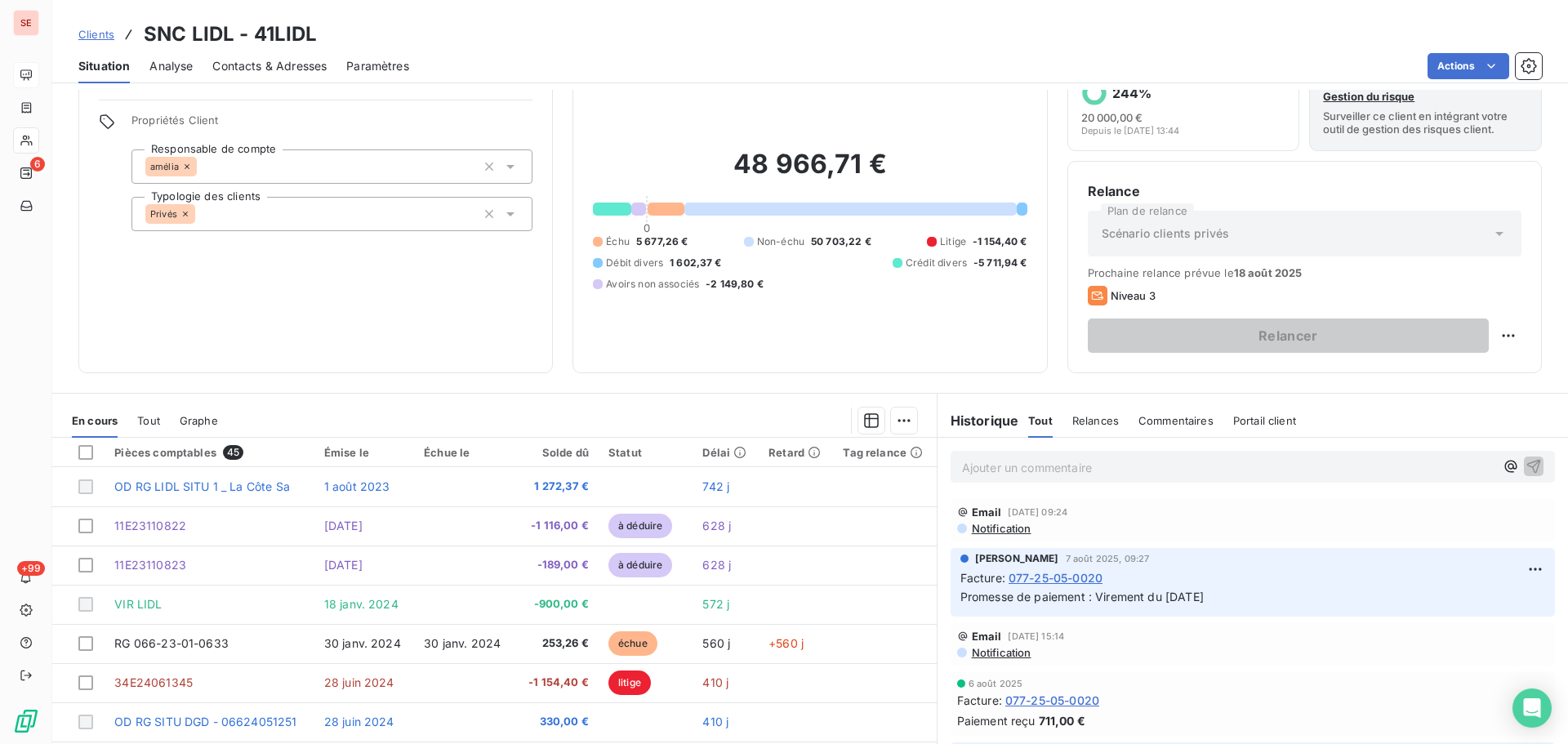
scroll to position [81, 0]
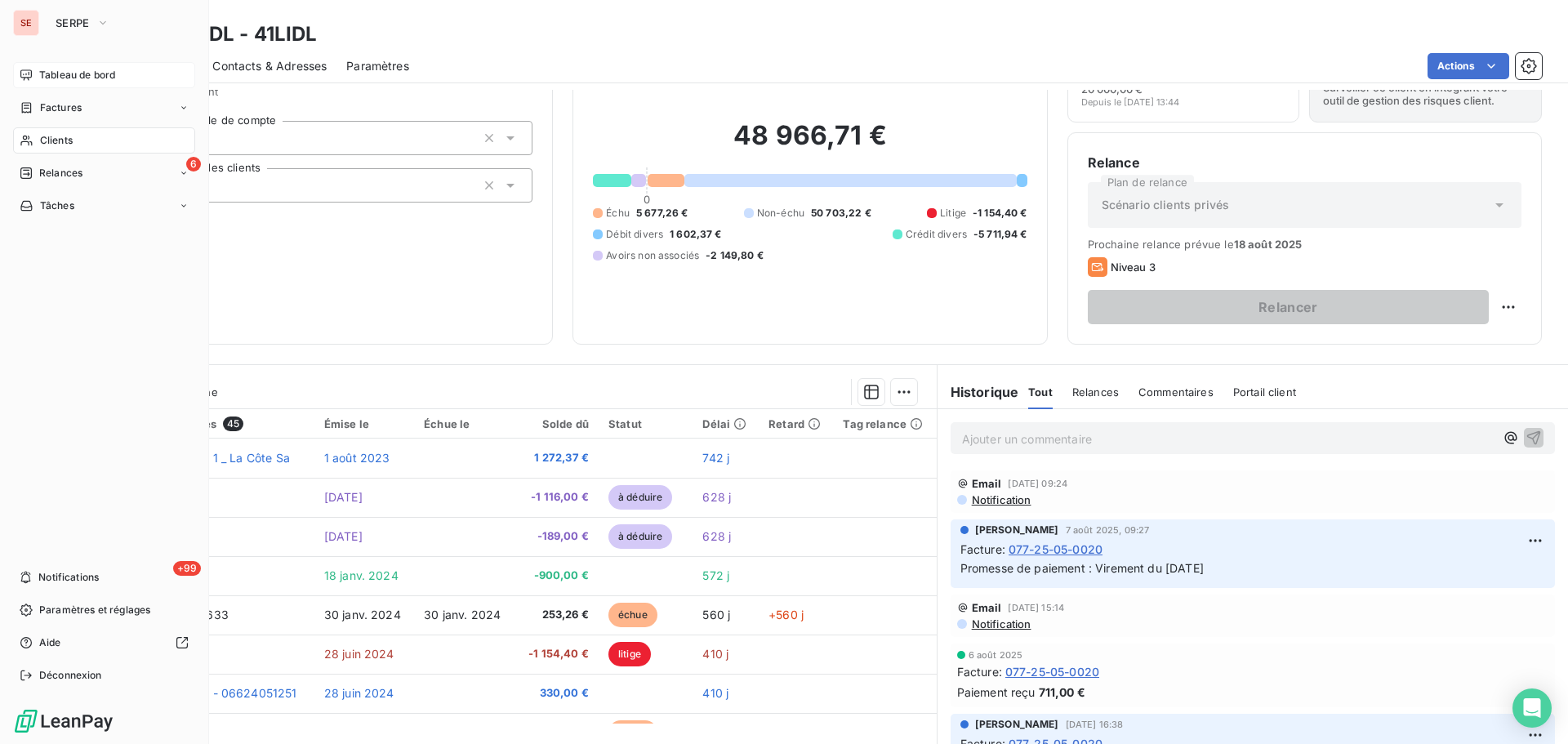
drag, startPoint x: 80, startPoint y: 74, endPoint x: 111, endPoint y: 75, distance: 31.0
click at [81, 74] on span "Tableau de bord" at bounding box center [77, 74] width 76 height 15
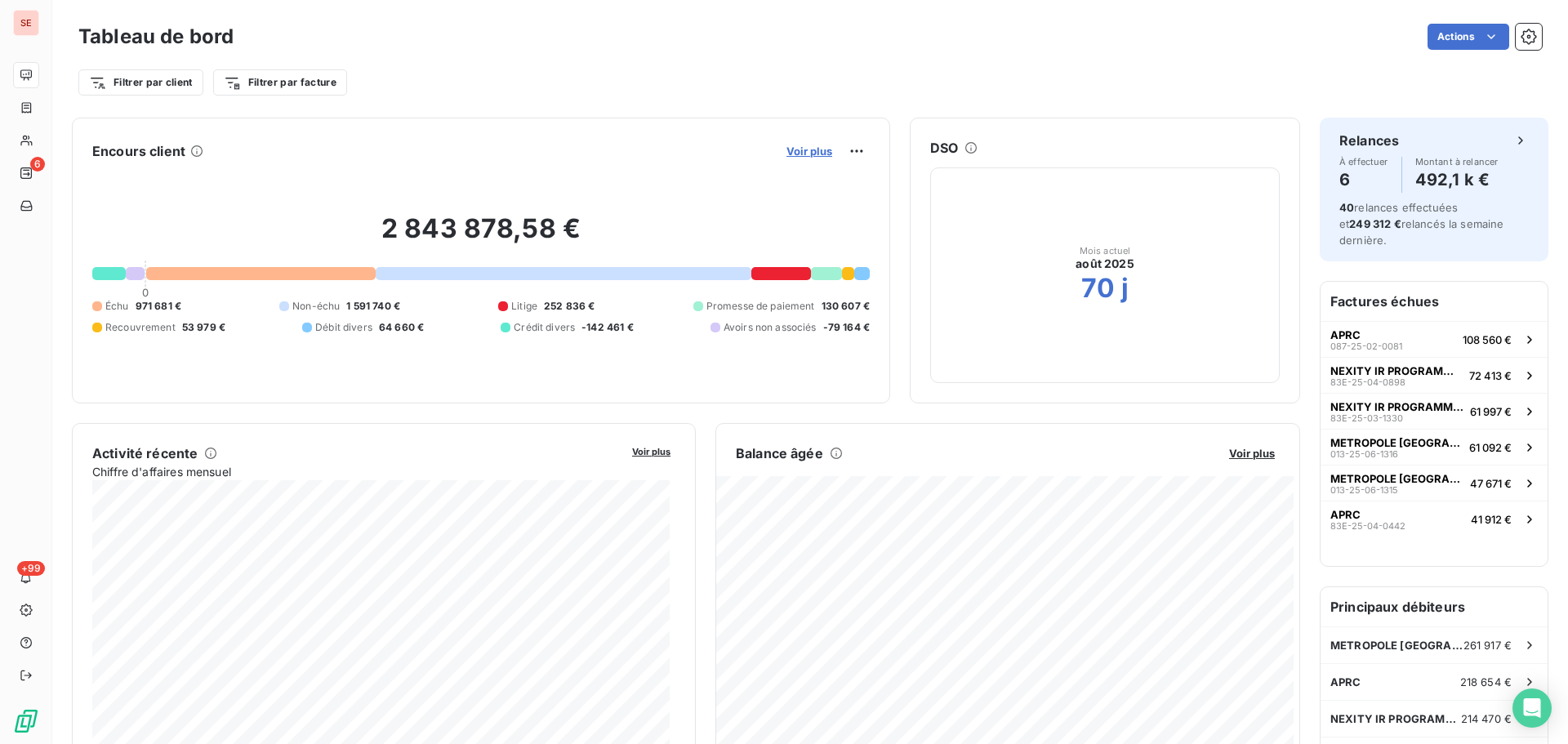
click at [810, 150] on span "Voir plus" at bounding box center [809, 151] width 46 height 13
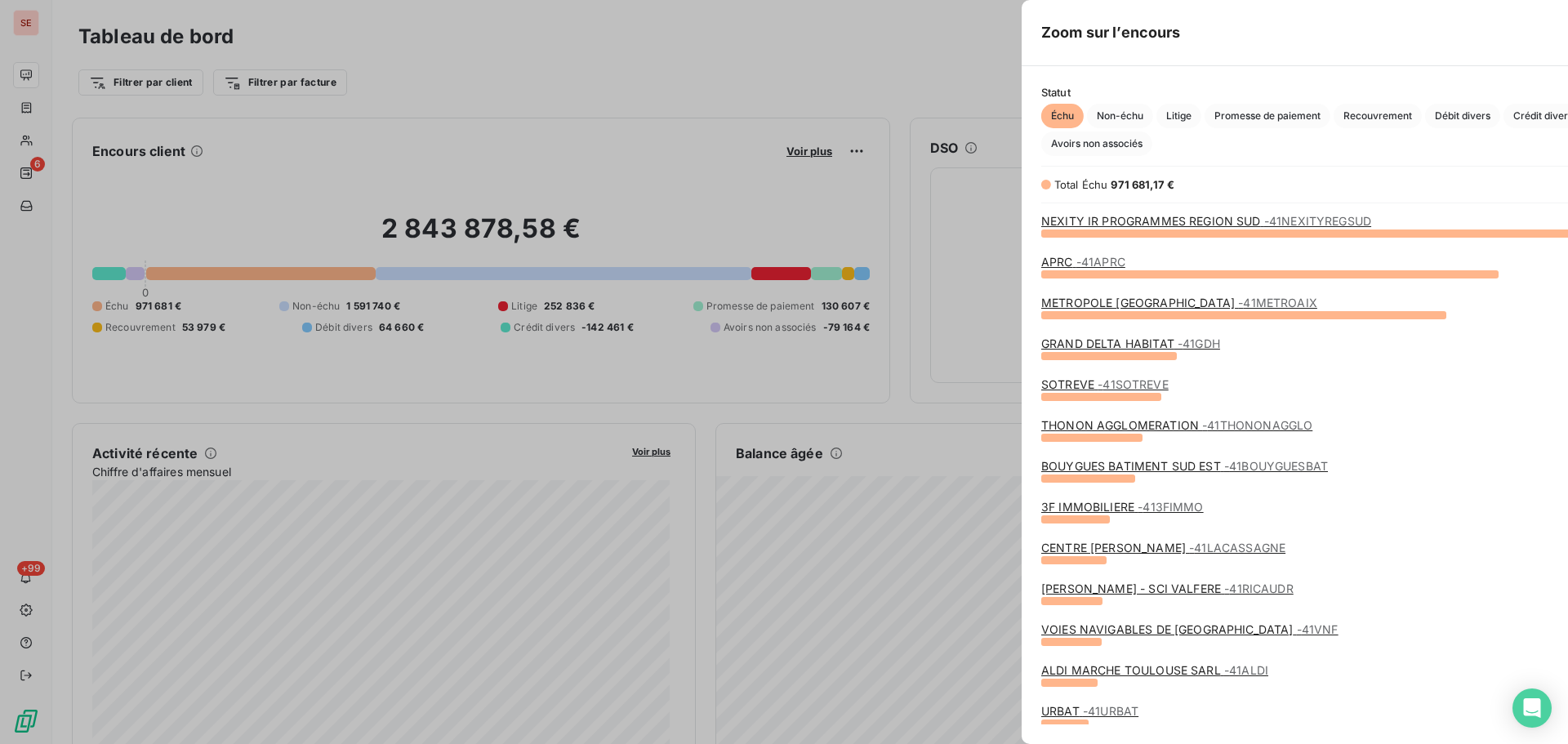
scroll to position [732, 615]
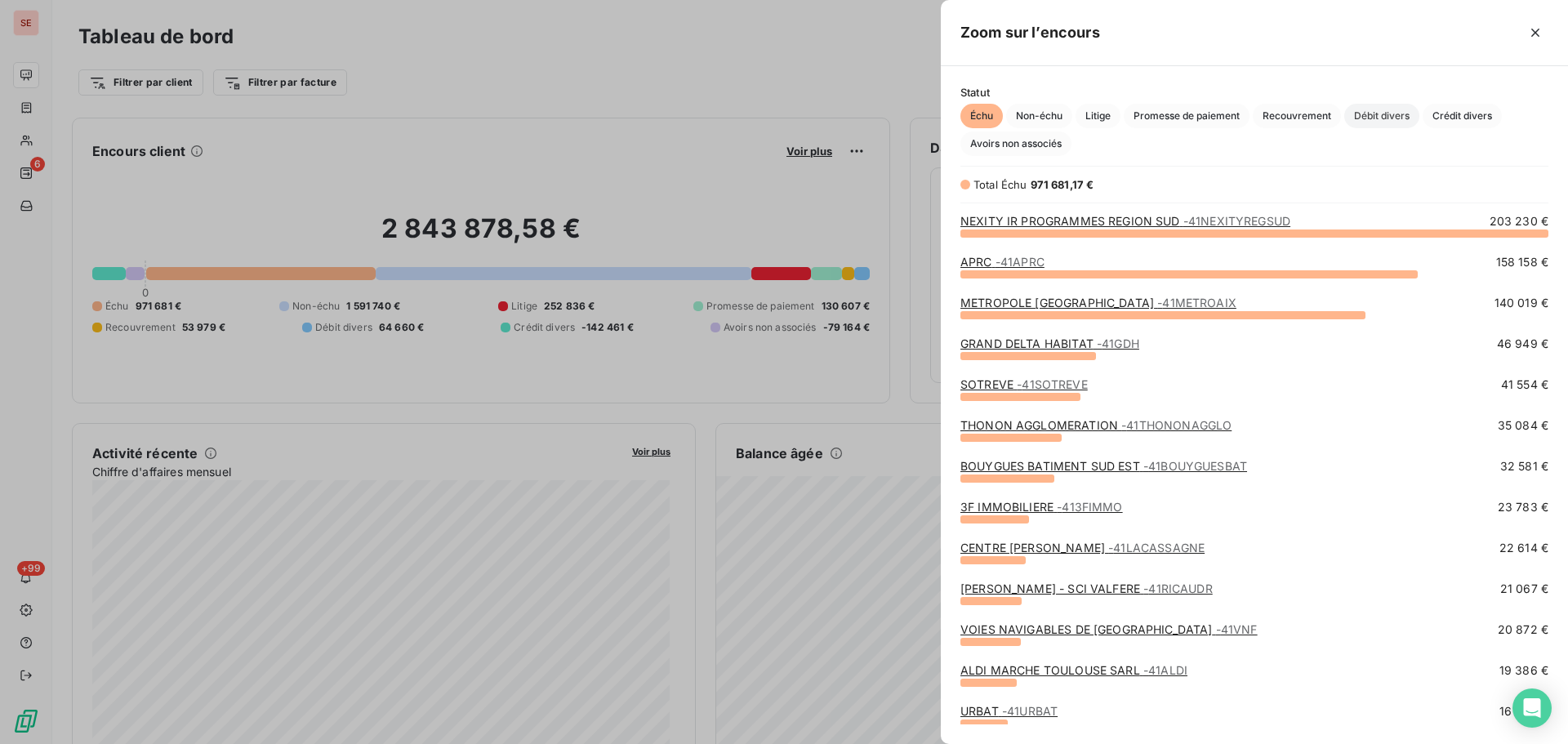
click at [1385, 116] on span "Débit divers" at bounding box center [1382, 116] width 75 height 25
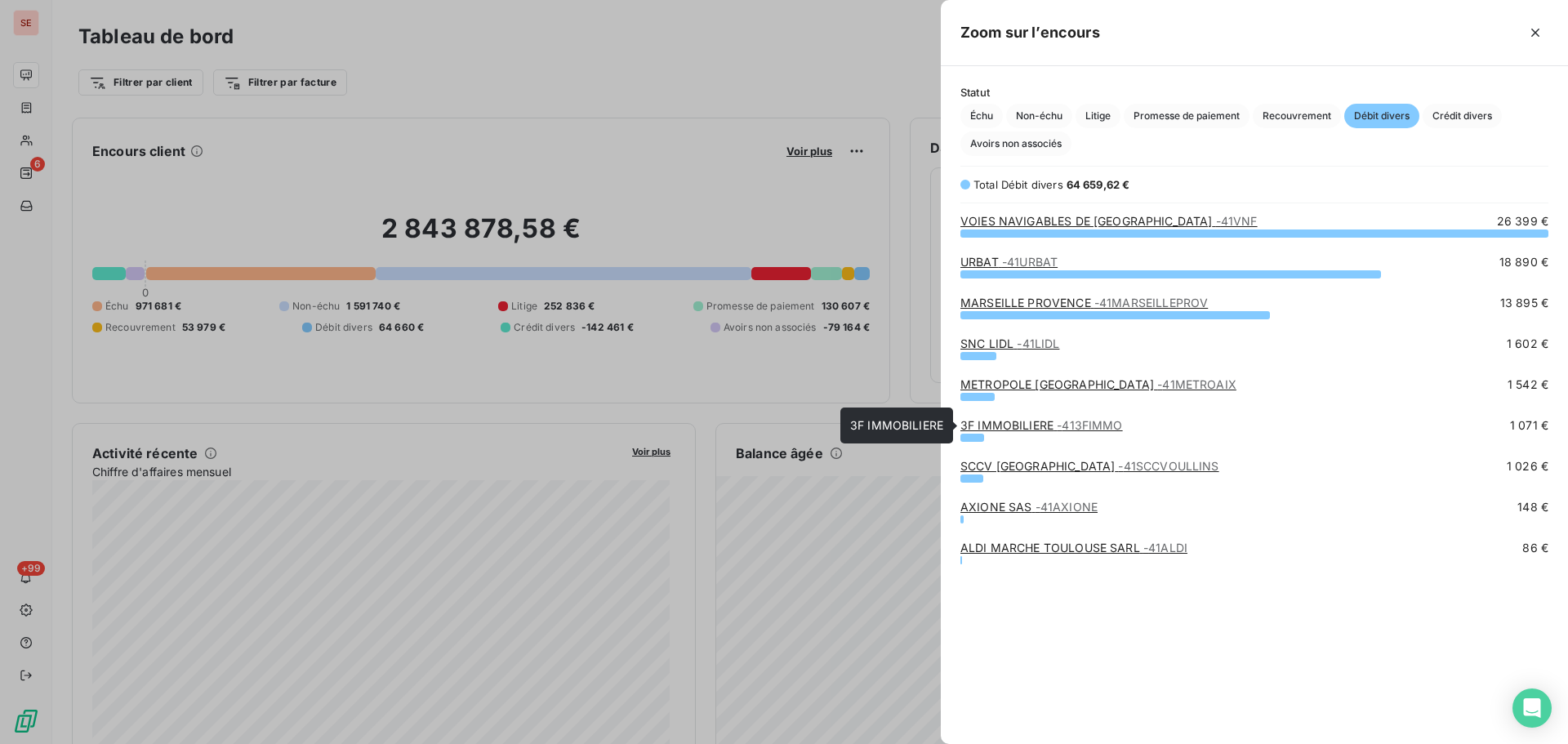
click at [1066, 424] on span "- 413FIMMO" at bounding box center [1089, 425] width 66 height 14
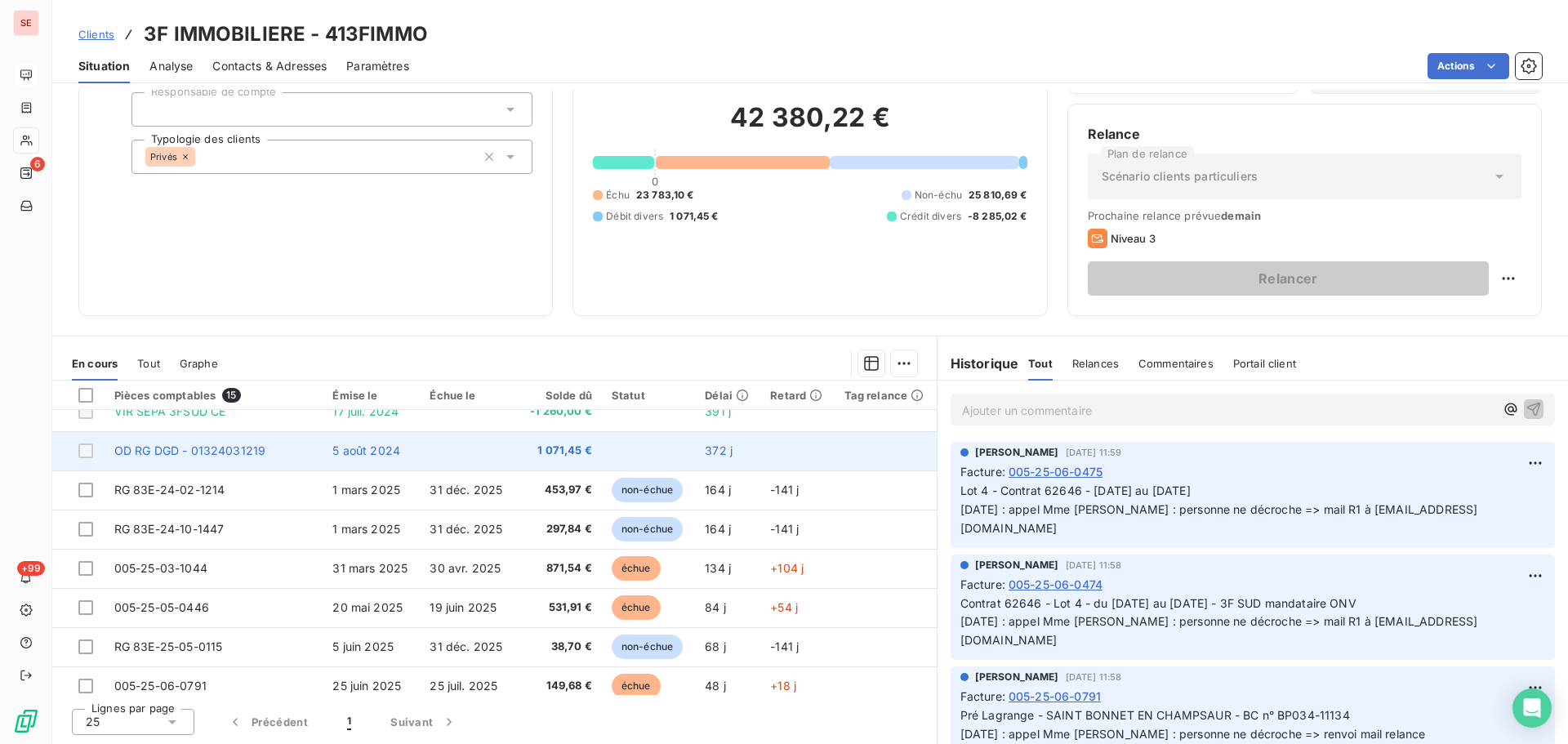
scroll to position [81, 0]
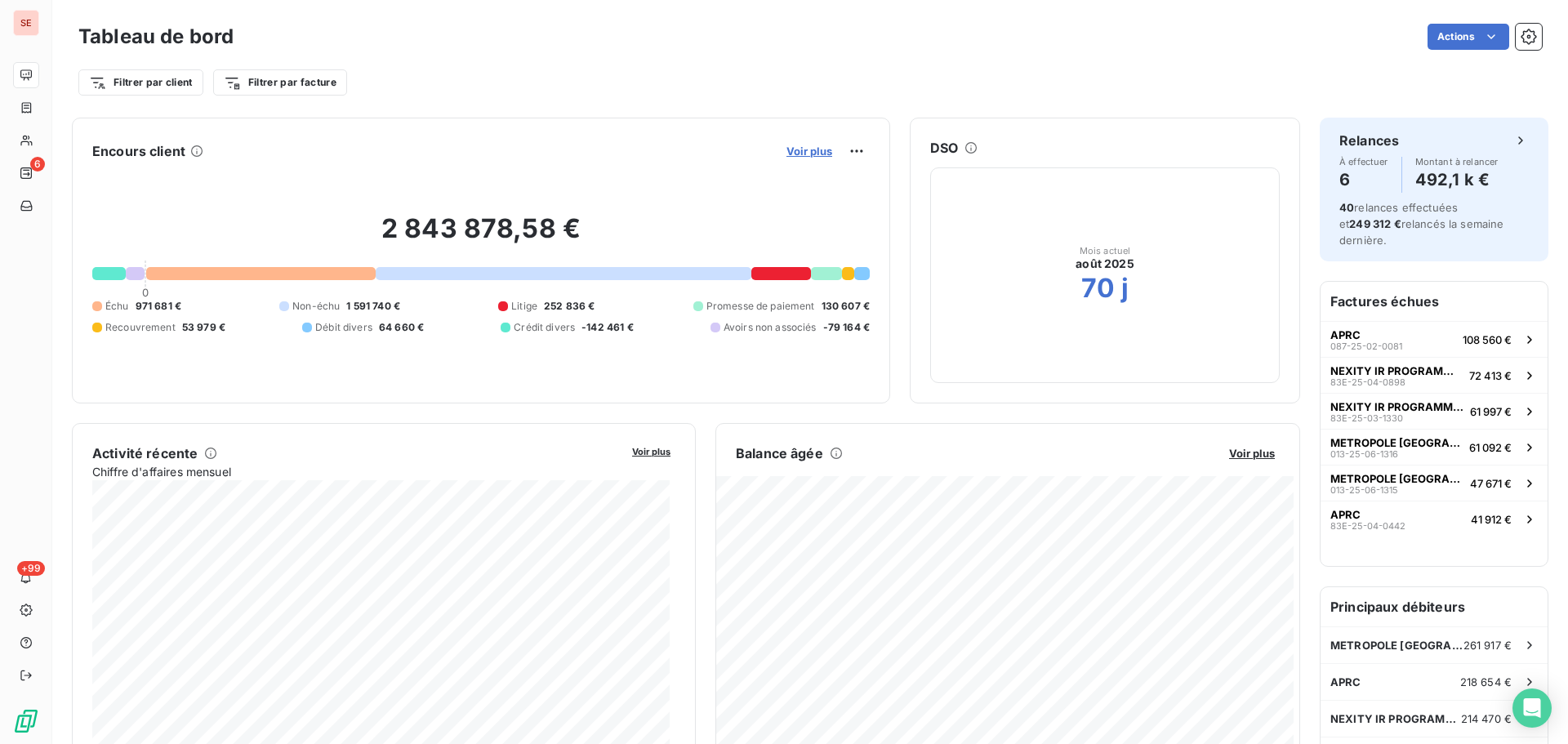
click at [801, 153] on span "Voir plus" at bounding box center [809, 151] width 46 height 13
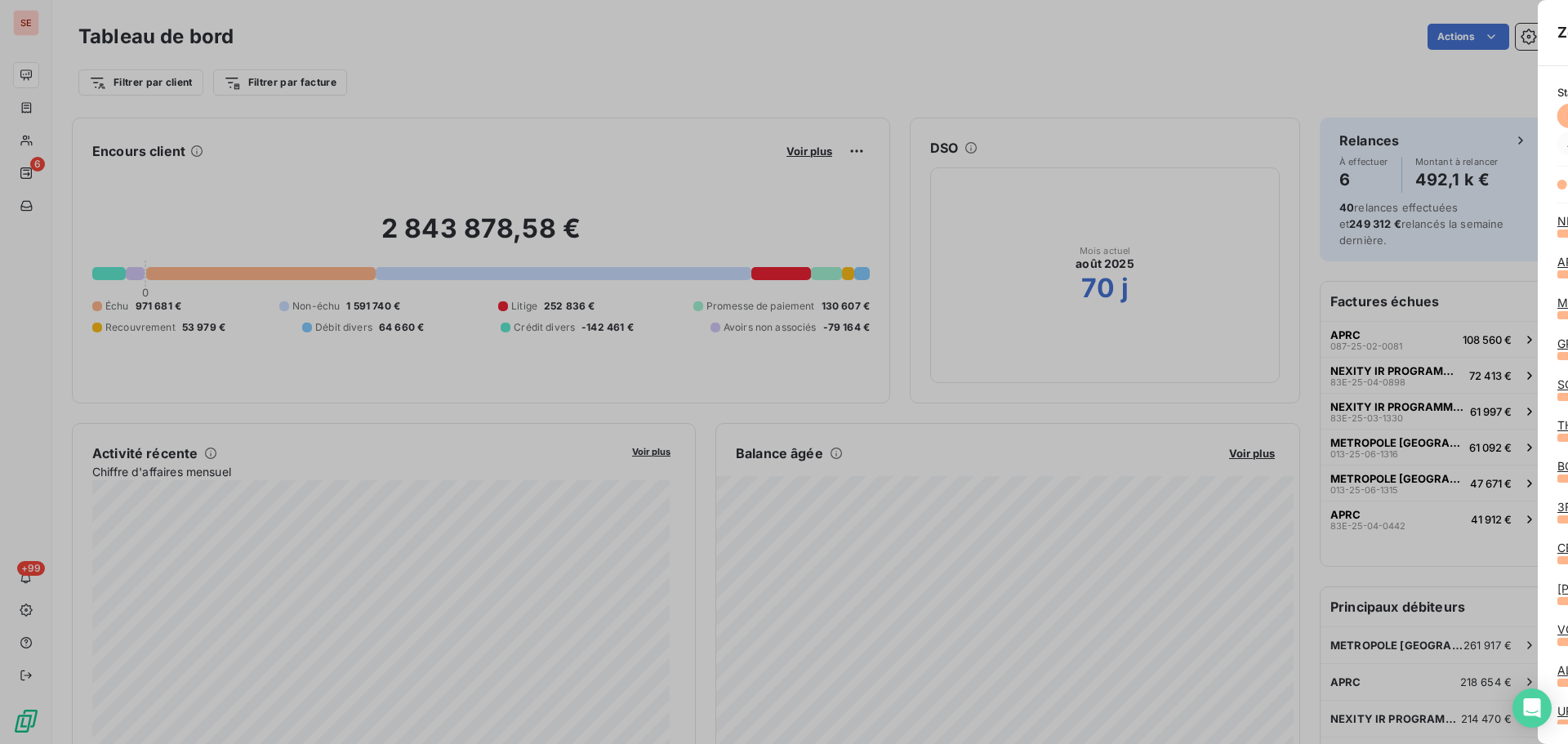
scroll to position [732, 615]
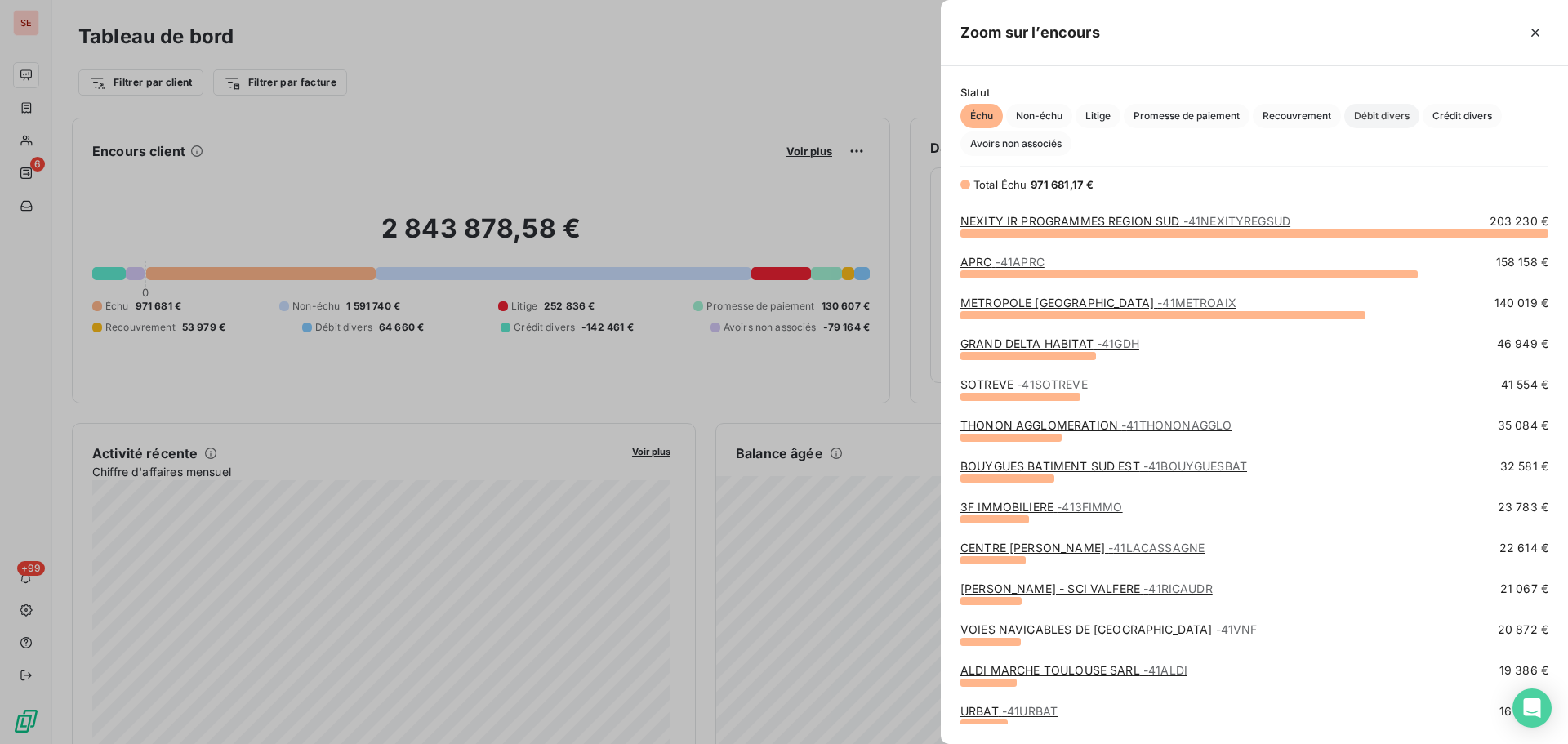
click at [1399, 116] on span "Débit divers" at bounding box center [1382, 116] width 75 height 25
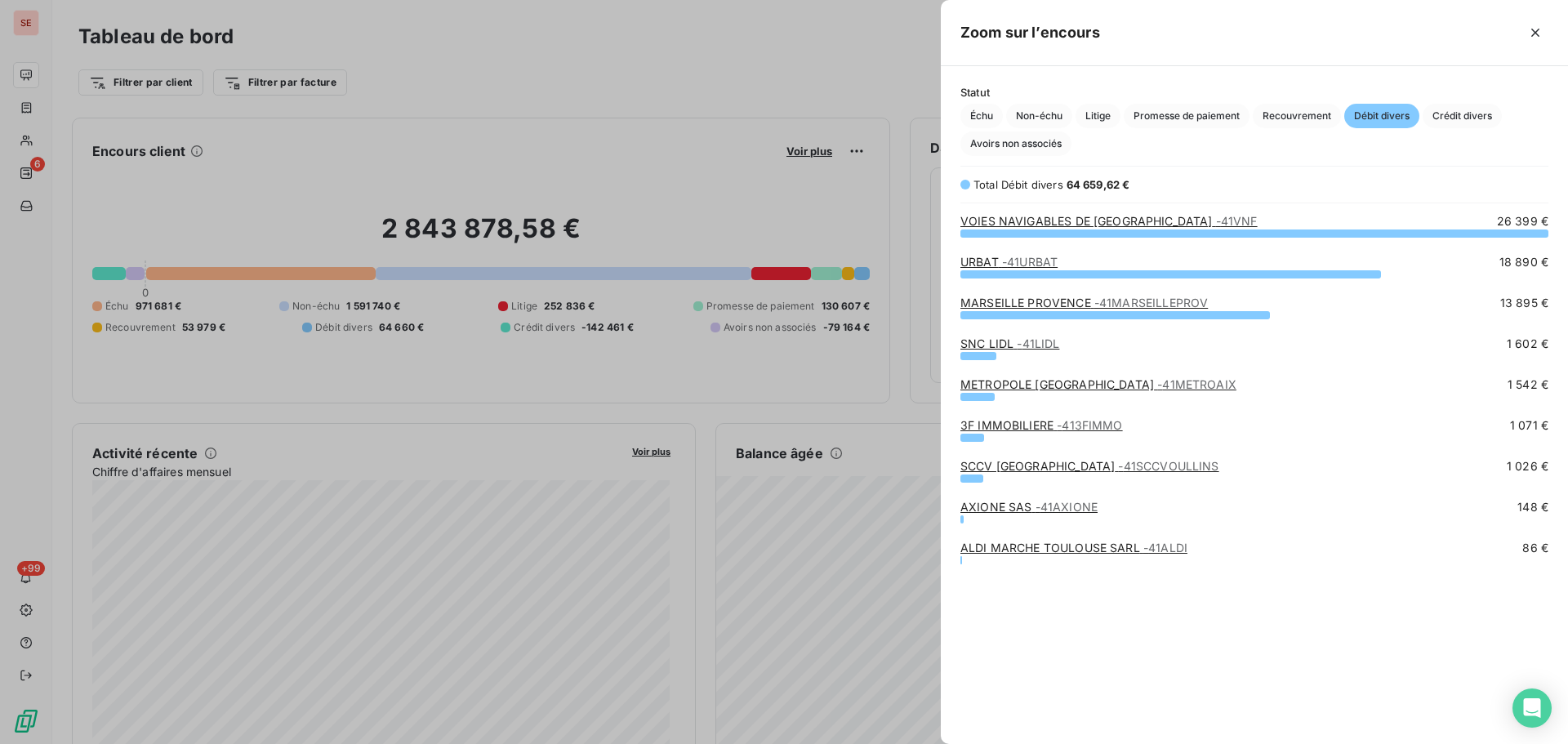
click at [1056, 468] on link "SCCV RUE DES JARDINS OULLINS - 41SCCVOULLINS" at bounding box center [1090, 466] width 259 height 14
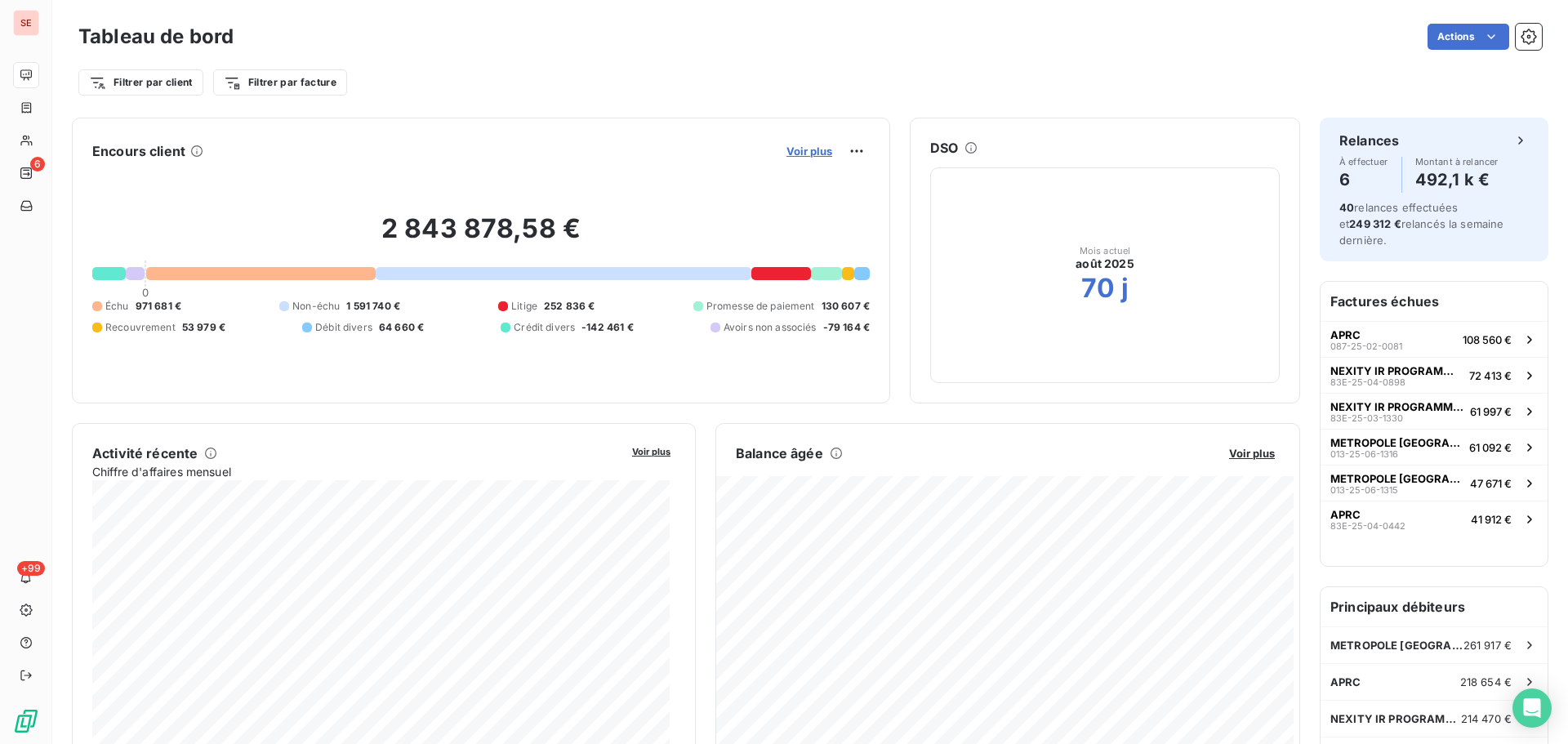
click at [800, 152] on span "Voir plus" at bounding box center [809, 151] width 46 height 13
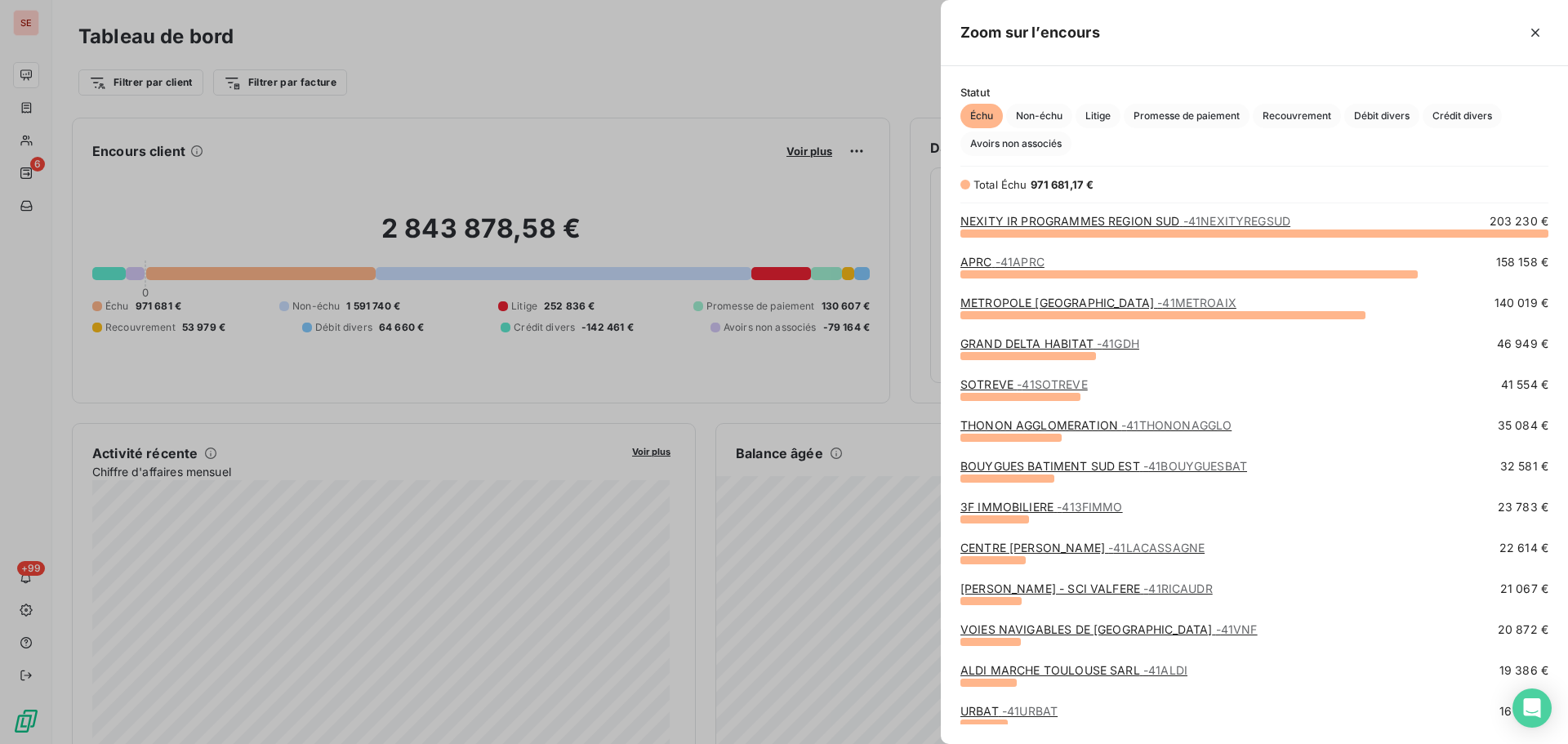
scroll to position [245, 0]
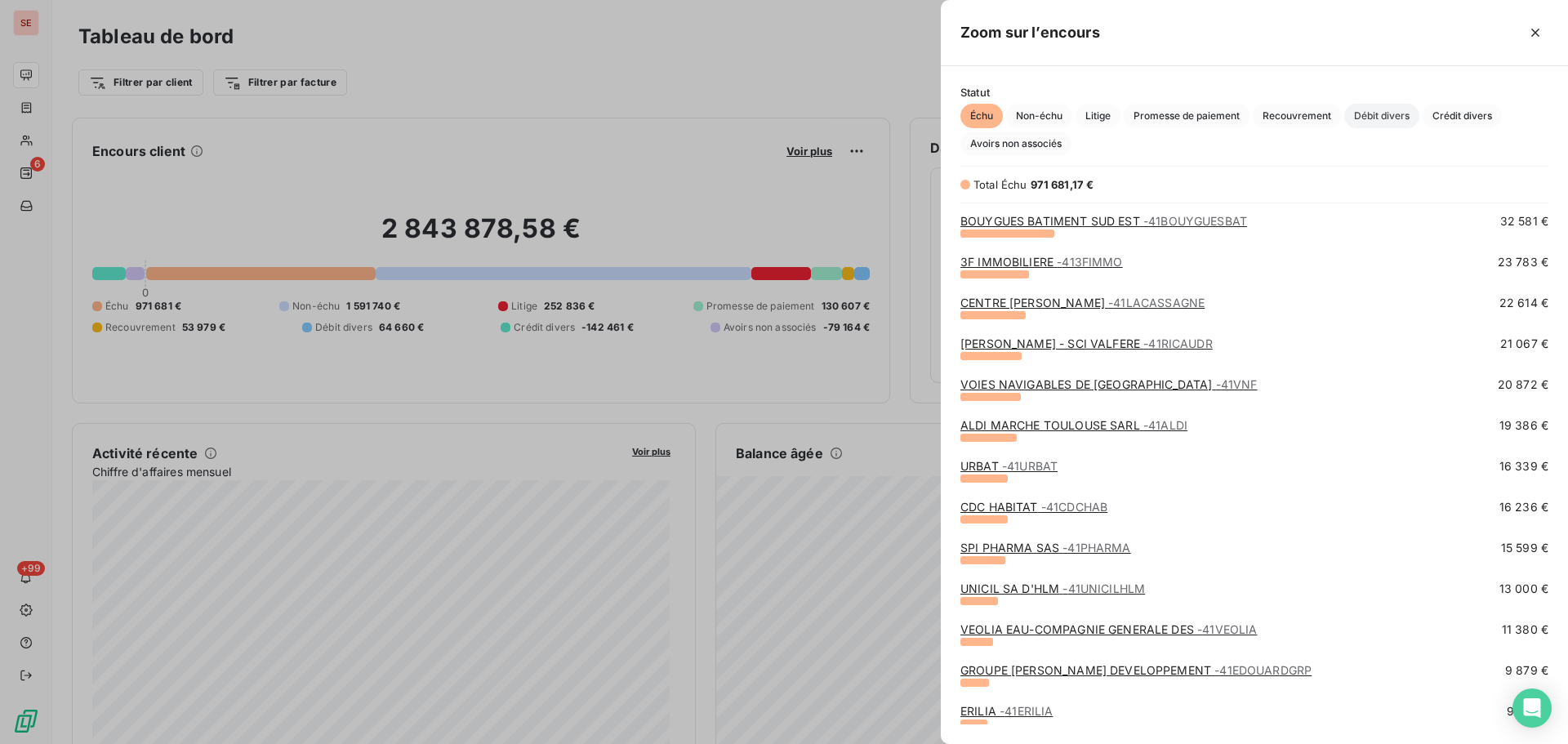
click at [1380, 125] on span "Débit divers" at bounding box center [1382, 116] width 75 height 25
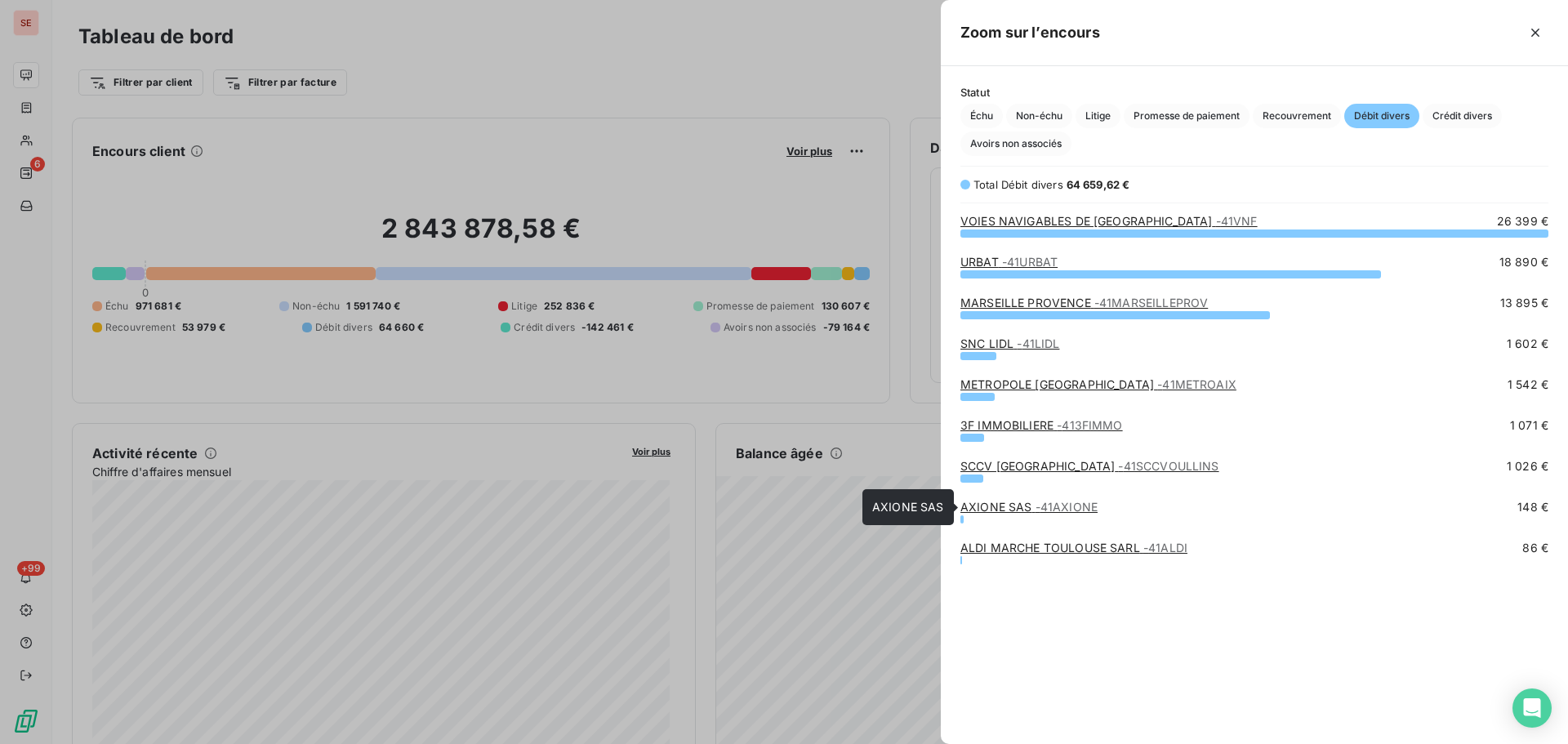
click at [1037, 508] on span "- 41AXIONE" at bounding box center [1066, 507] width 62 height 14
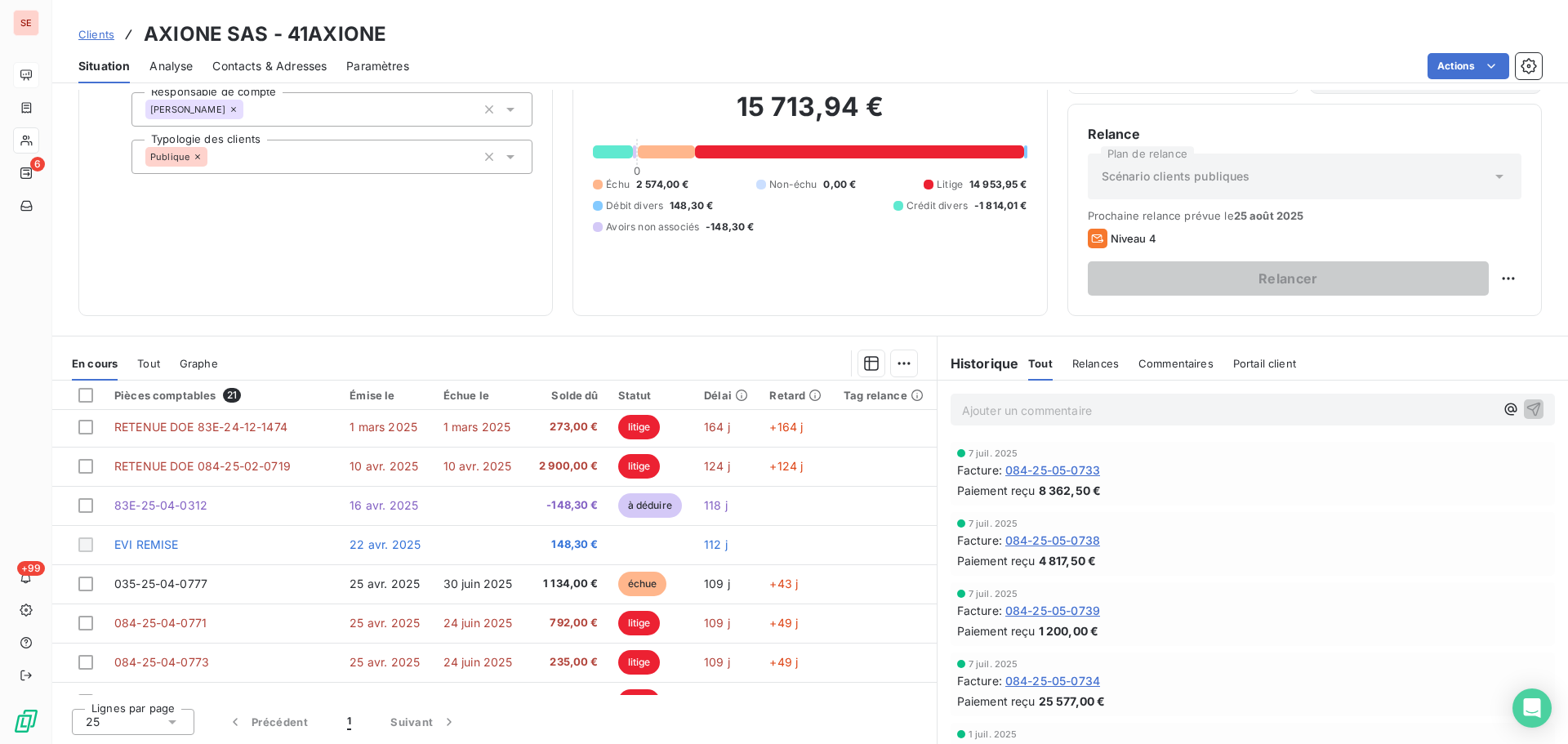
scroll to position [164, 0]
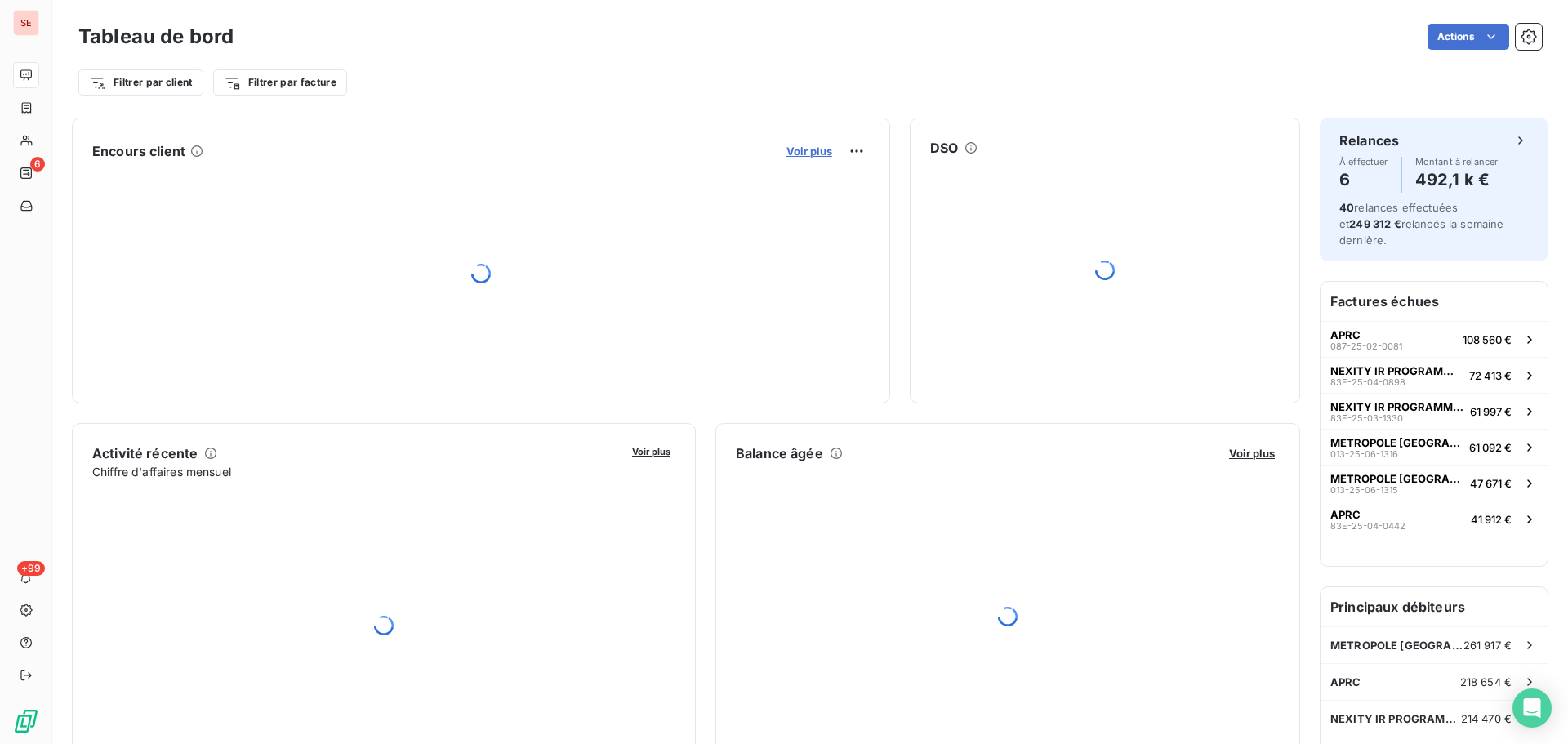
click at [795, 157] on span "Voir plus" at bounding box center [809, 151] width 46 height 13
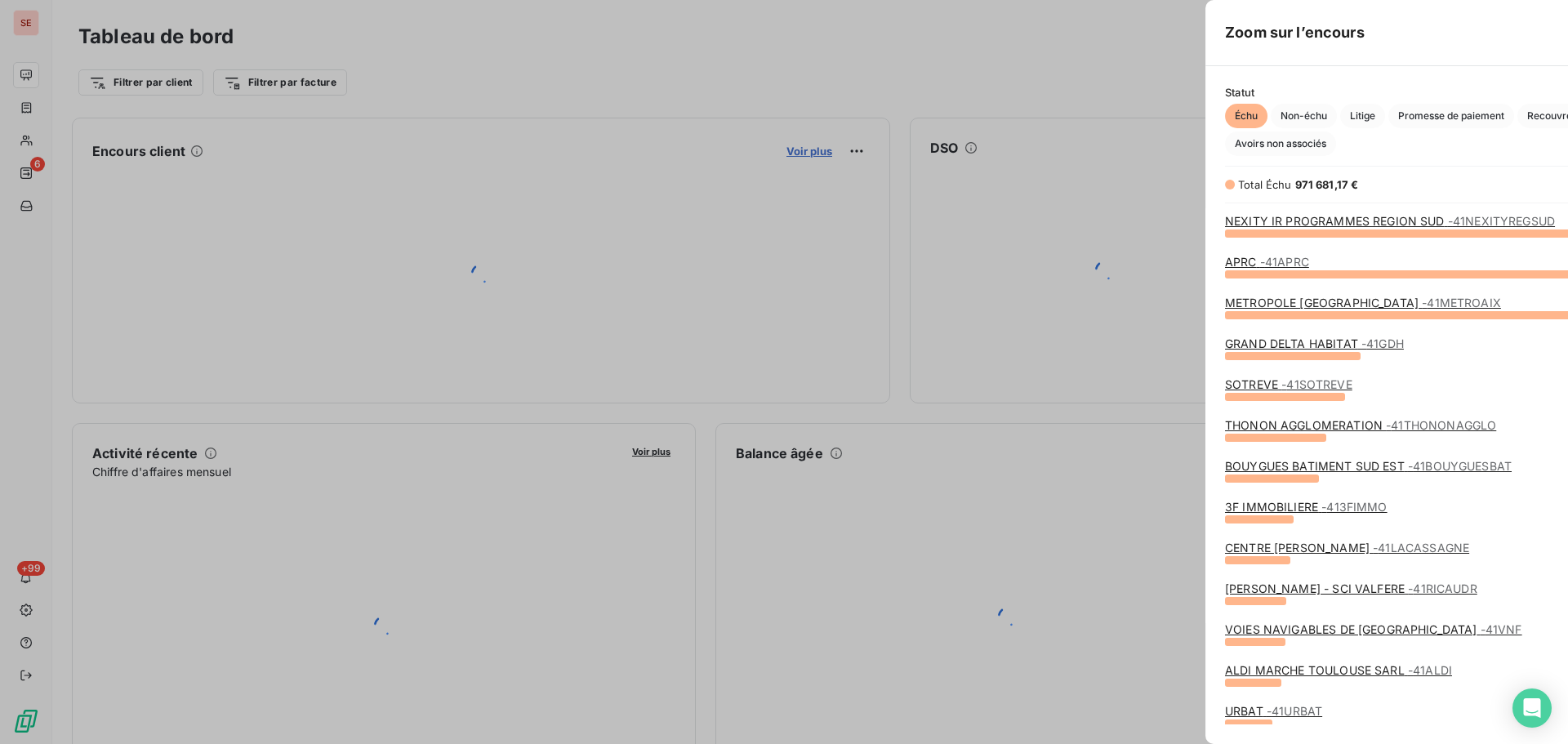
scroll to position [732, 615]
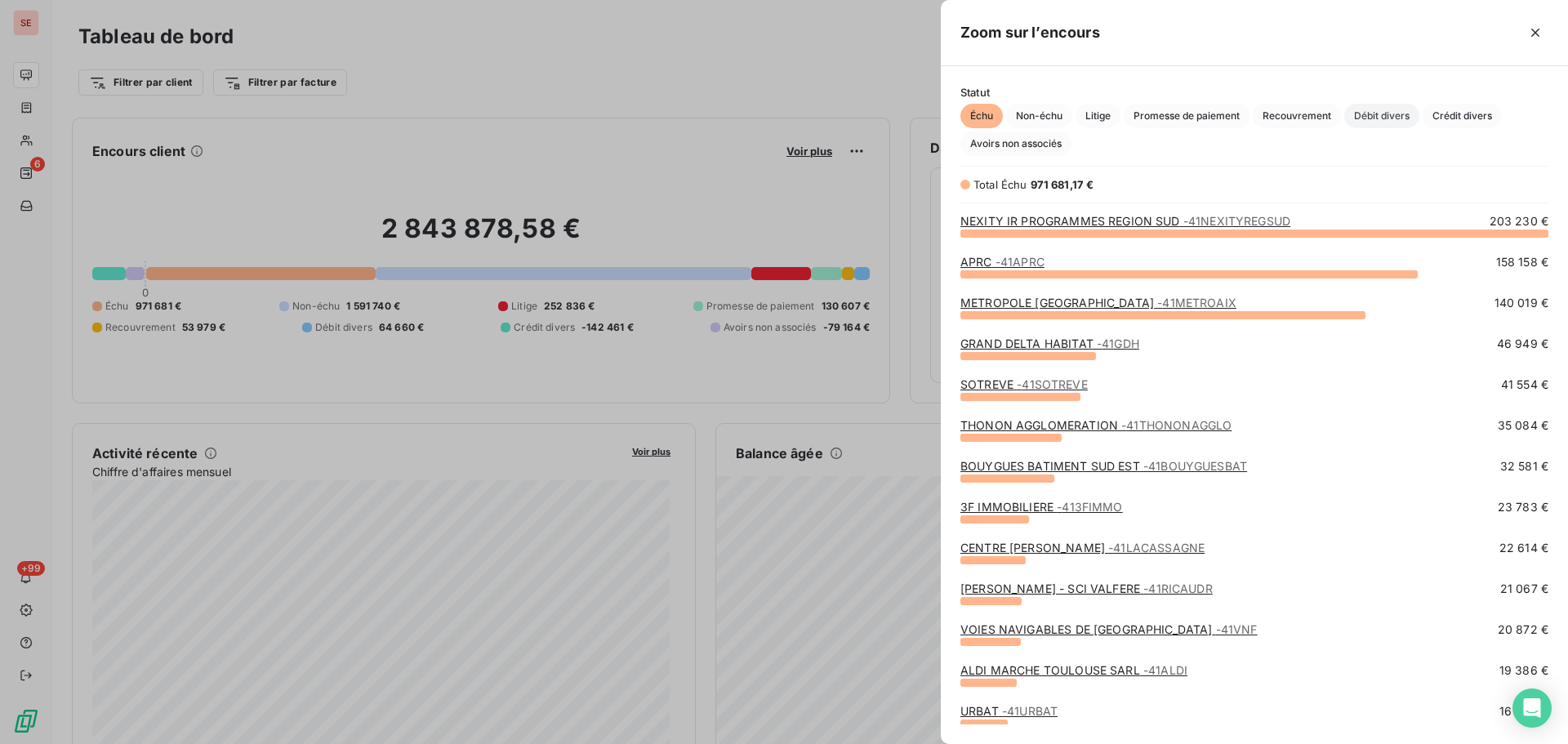
click at [1397, 115] on span "Débit divers" at bounding box center [1382, 116] width 75 height 25
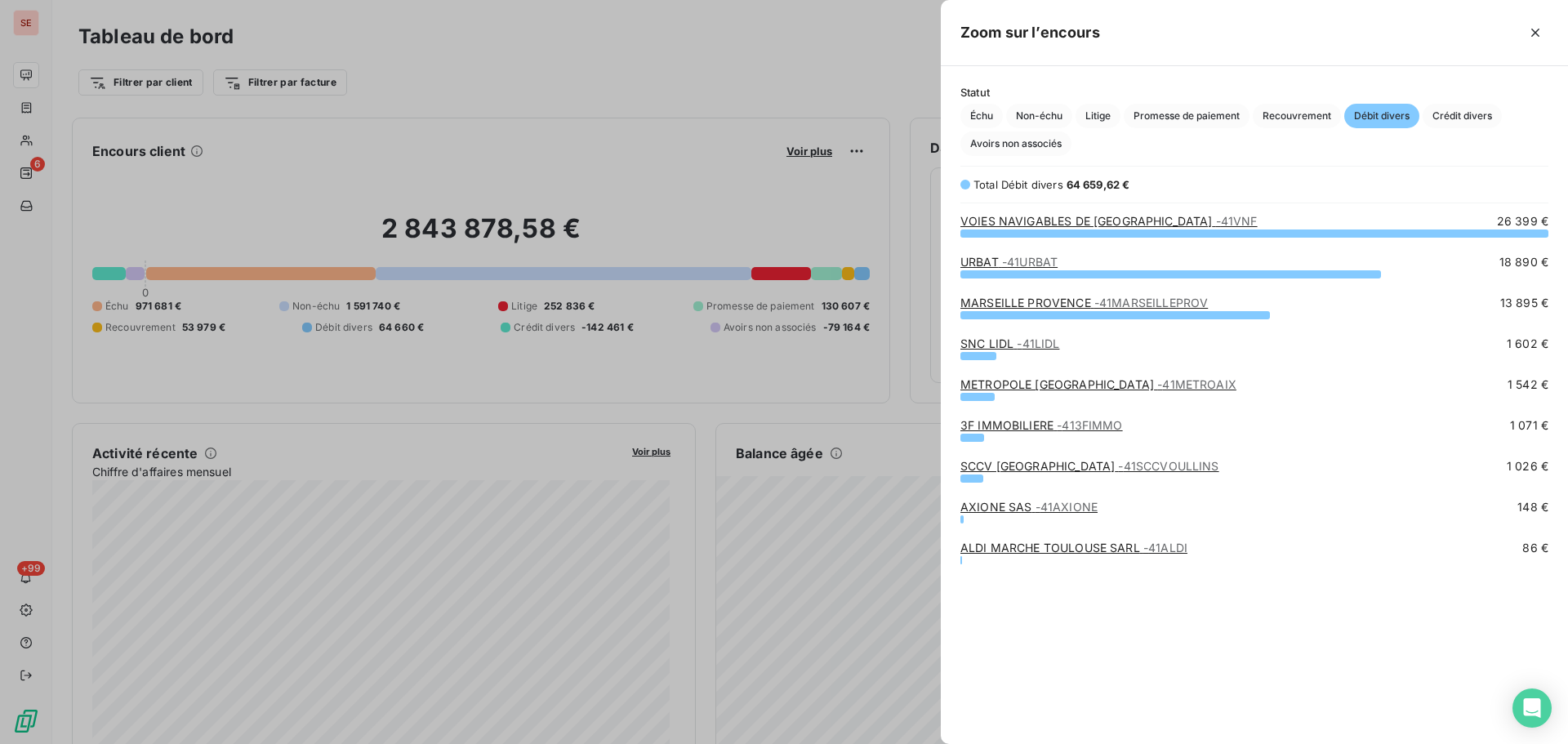
click at [1125, 549] on link "ALDI MARCHE TOULOUSE SARL - 41ALDI" at bounding box center [1074, 548] width 227 height 14
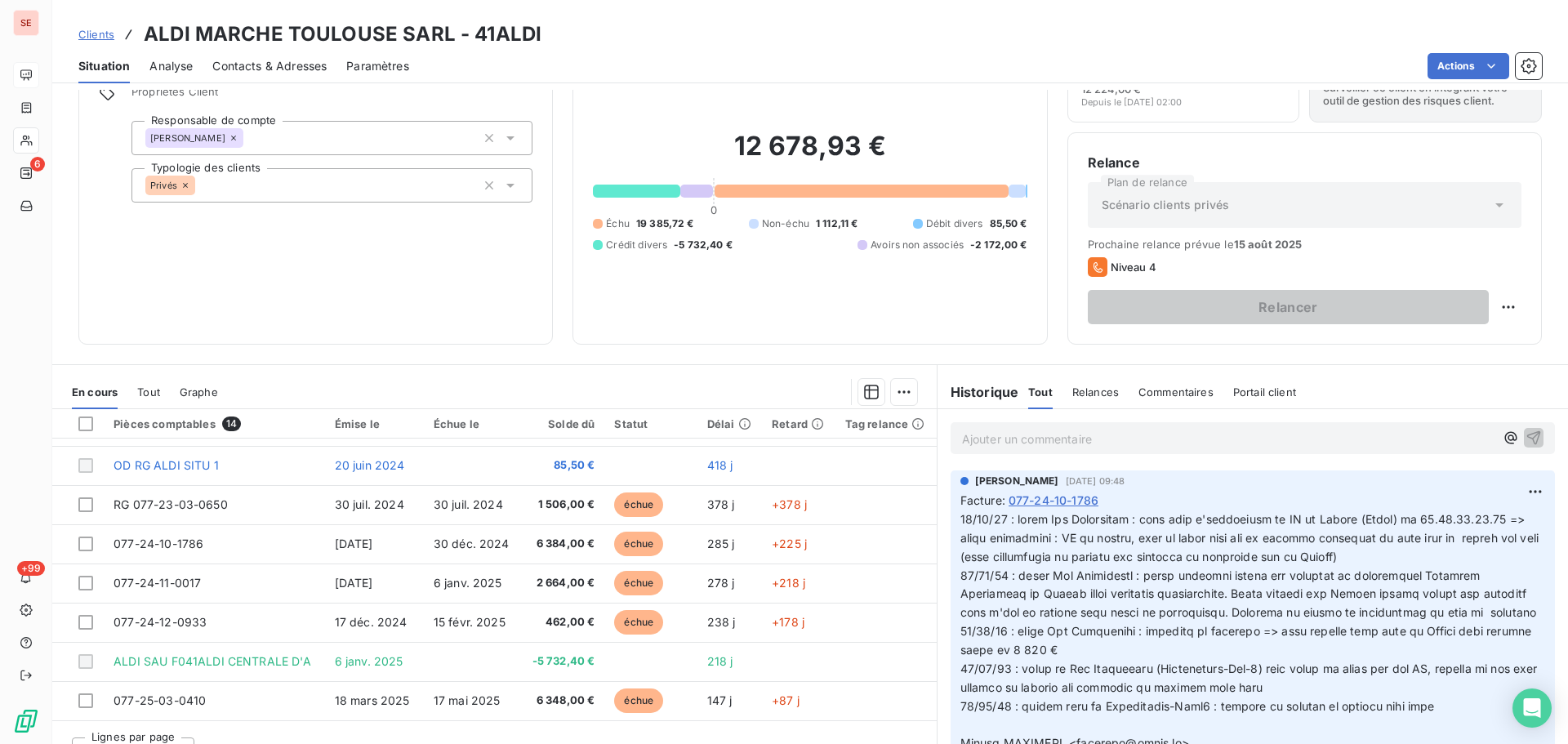
scroll to position [81, 0]
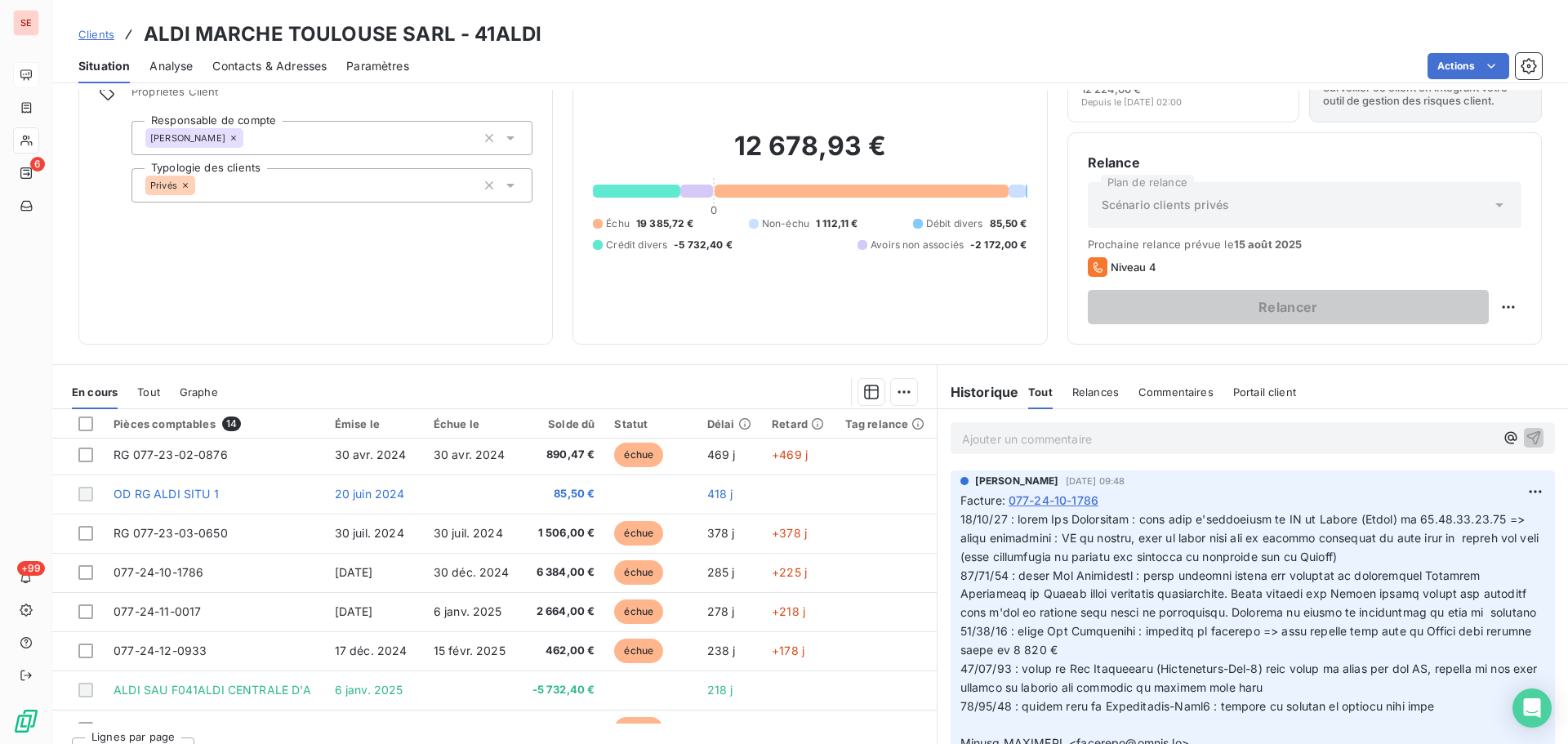
click at [395, 488] on span "20 juin 2024" at bounding box center [370, 494] width 71 height 14
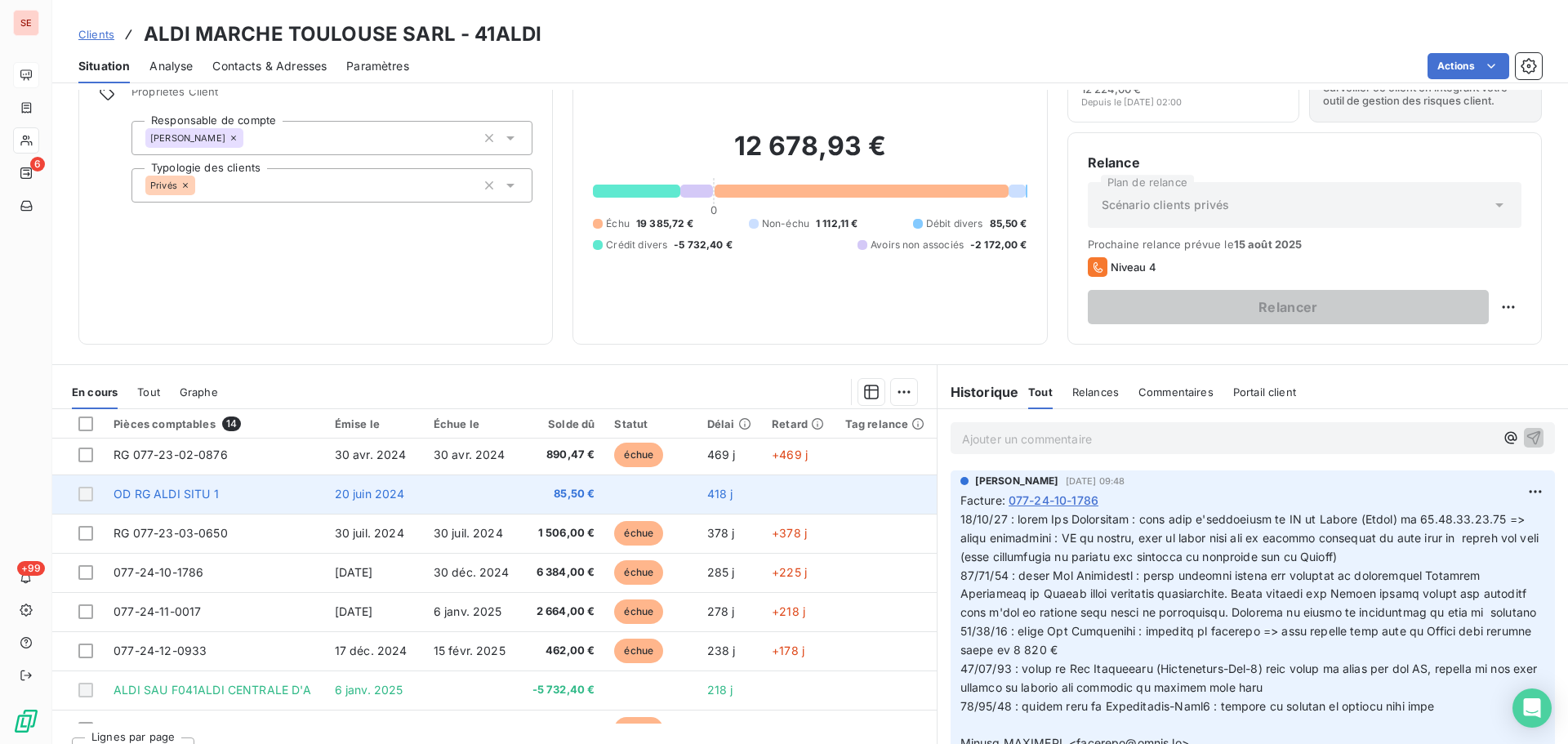
click at [388, 495] on span "20 juin 2024" at bounding box center [370, 494] width 71 height 14
click at [292, 495] on td "OD RG ALDI SITU 1" at bounding box center [215, 494] width 221 height 39
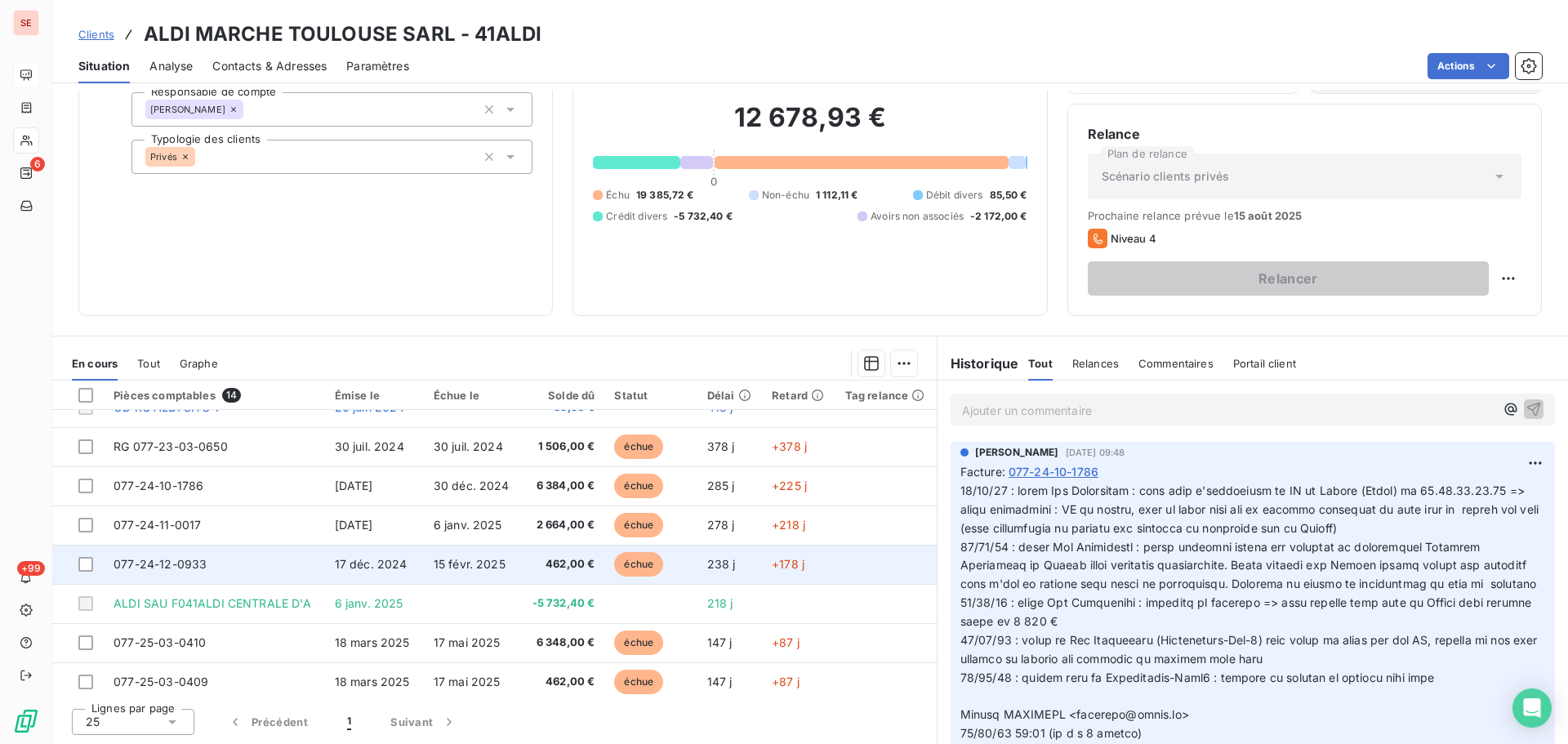
scroll to position [101, 0]
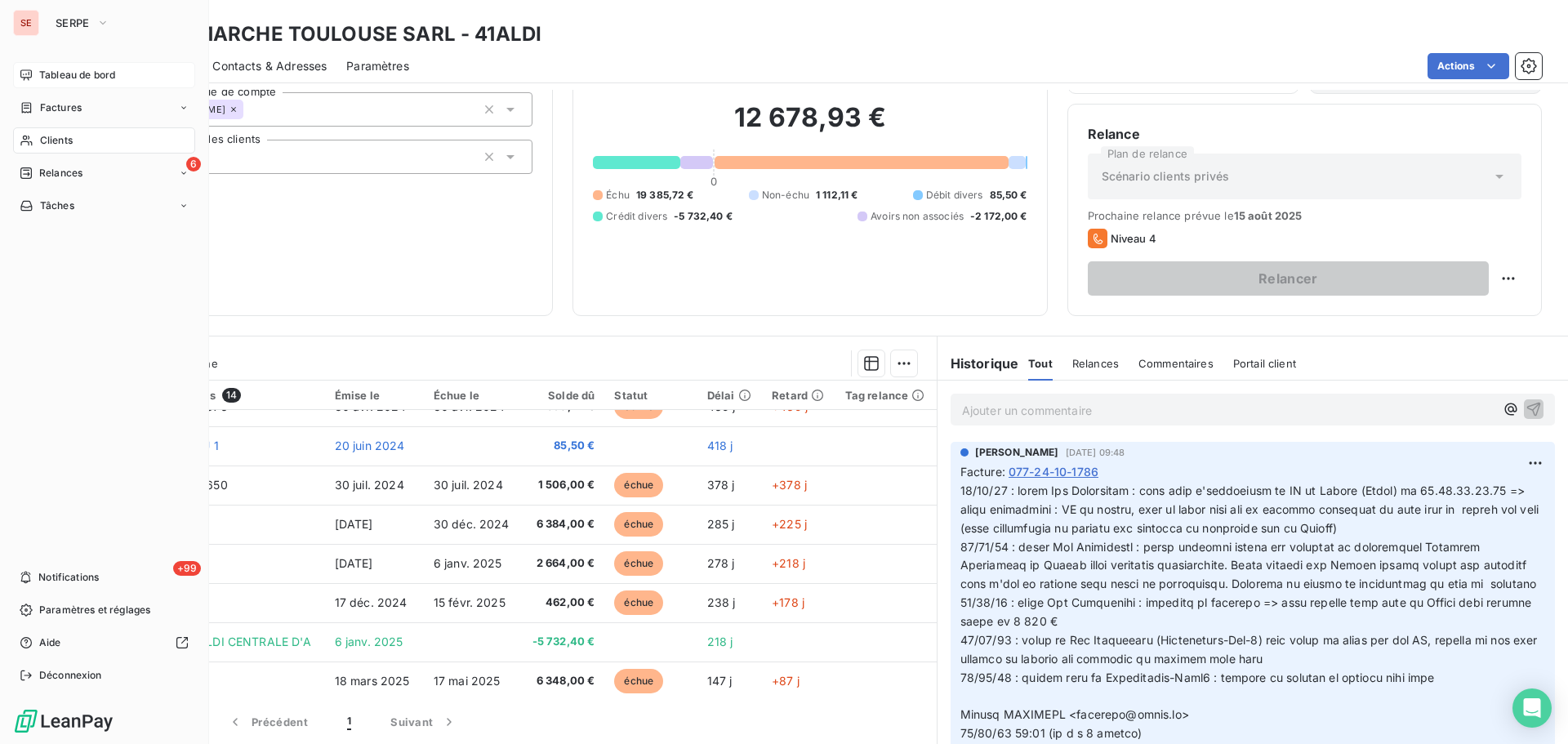
click at [62, 171] on span "Relances" at bounding box center [61, 173] width 43 height 15
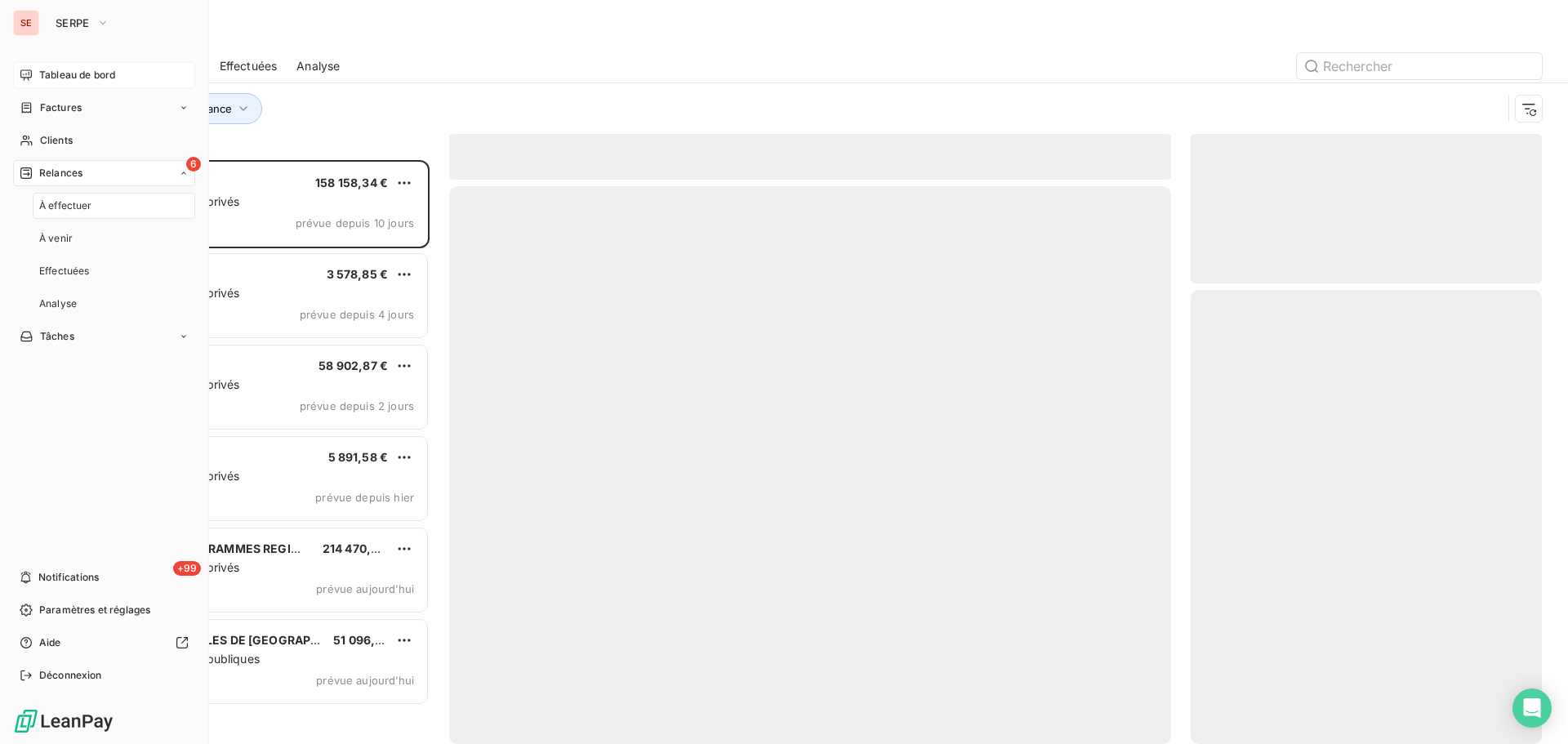
scroll to position [571, 339]
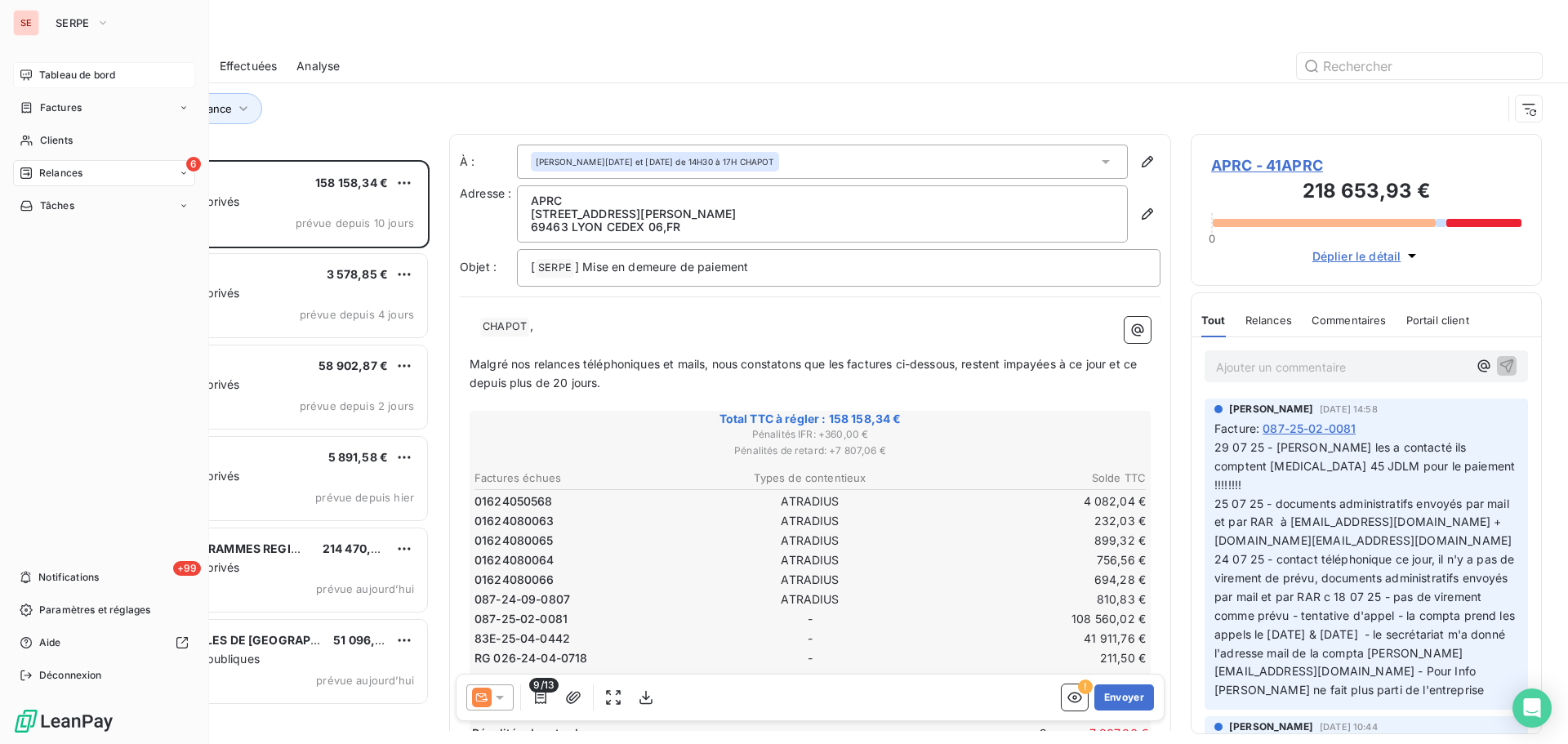
click at [74, 72] on span "Tableau de bord" at bounding box center [77, 74] width 76 height 15
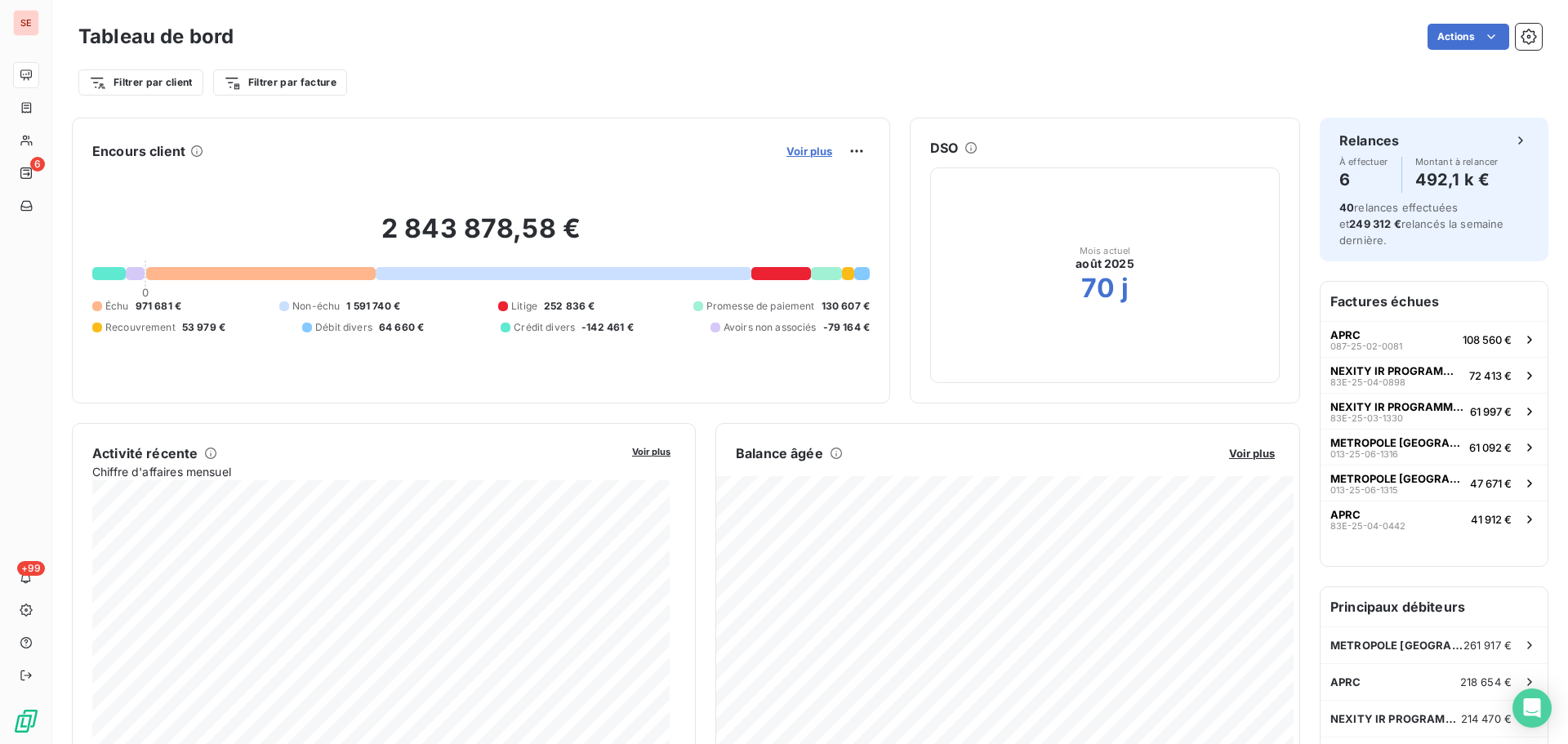
click at [805, 148] on span "Voir plus" at bounding box center [809, 151] width 46 height 13
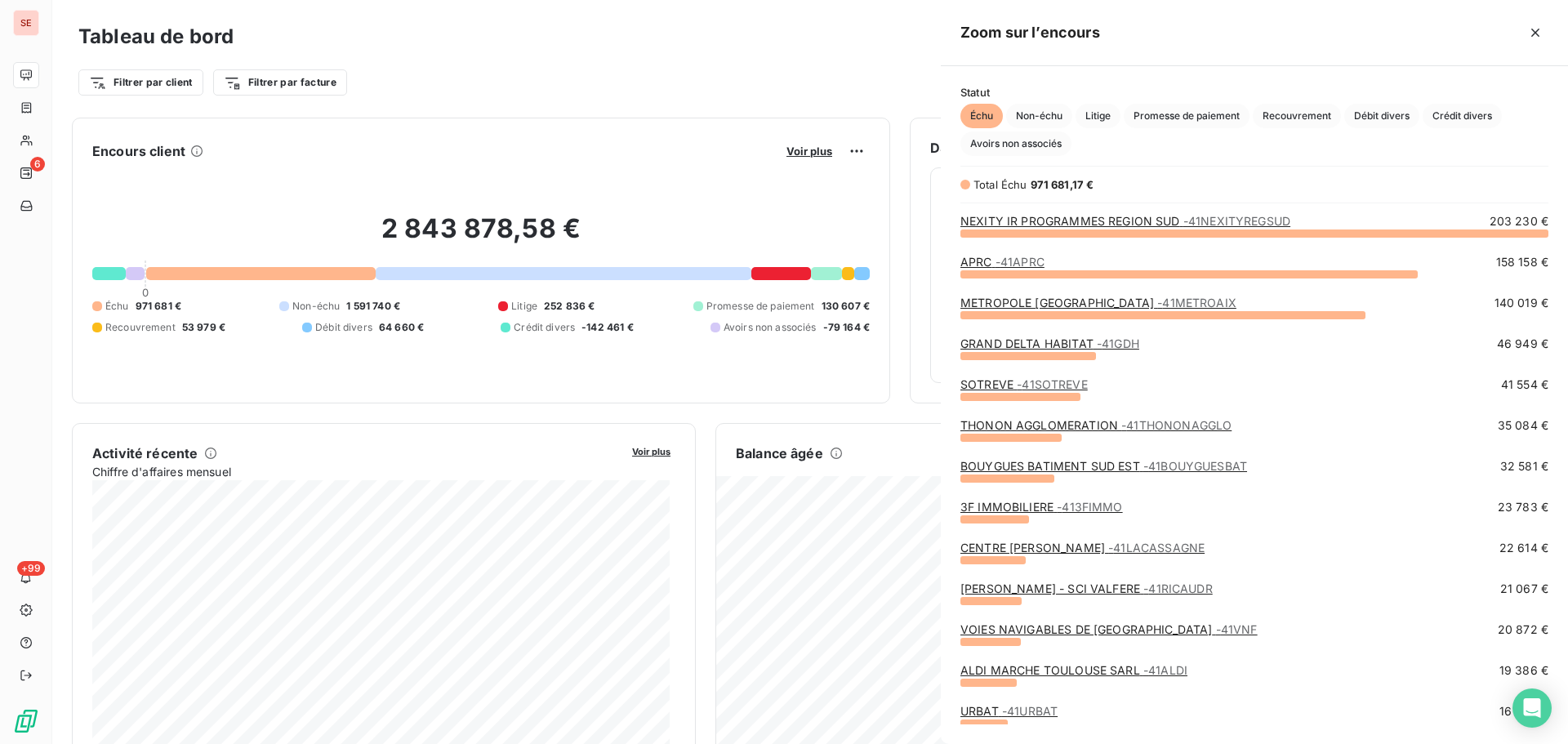
scroll to position [732, 615]
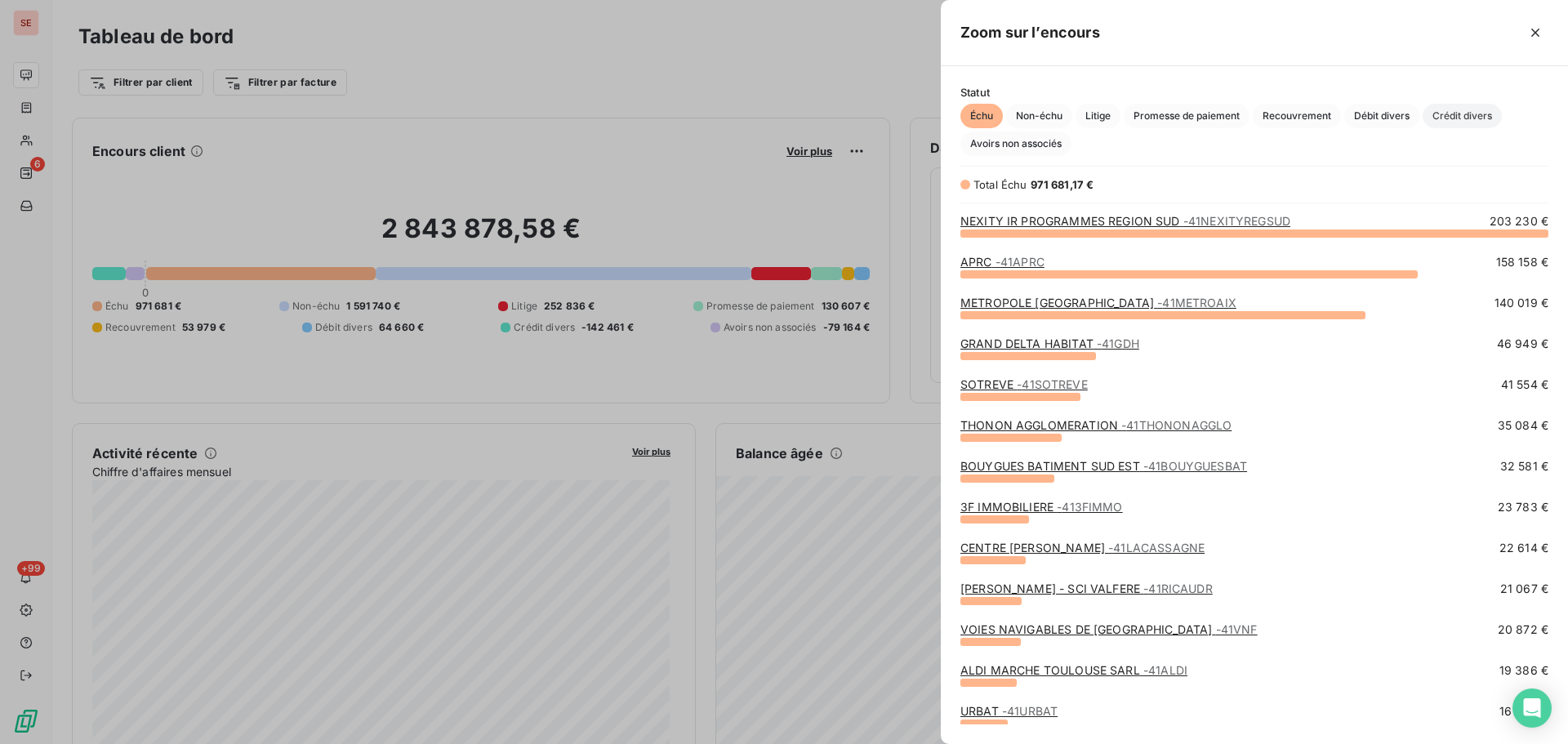
click at [1469, 114] on span "Crédit divers" at bounding box center [1462, 116] width 79 height 25
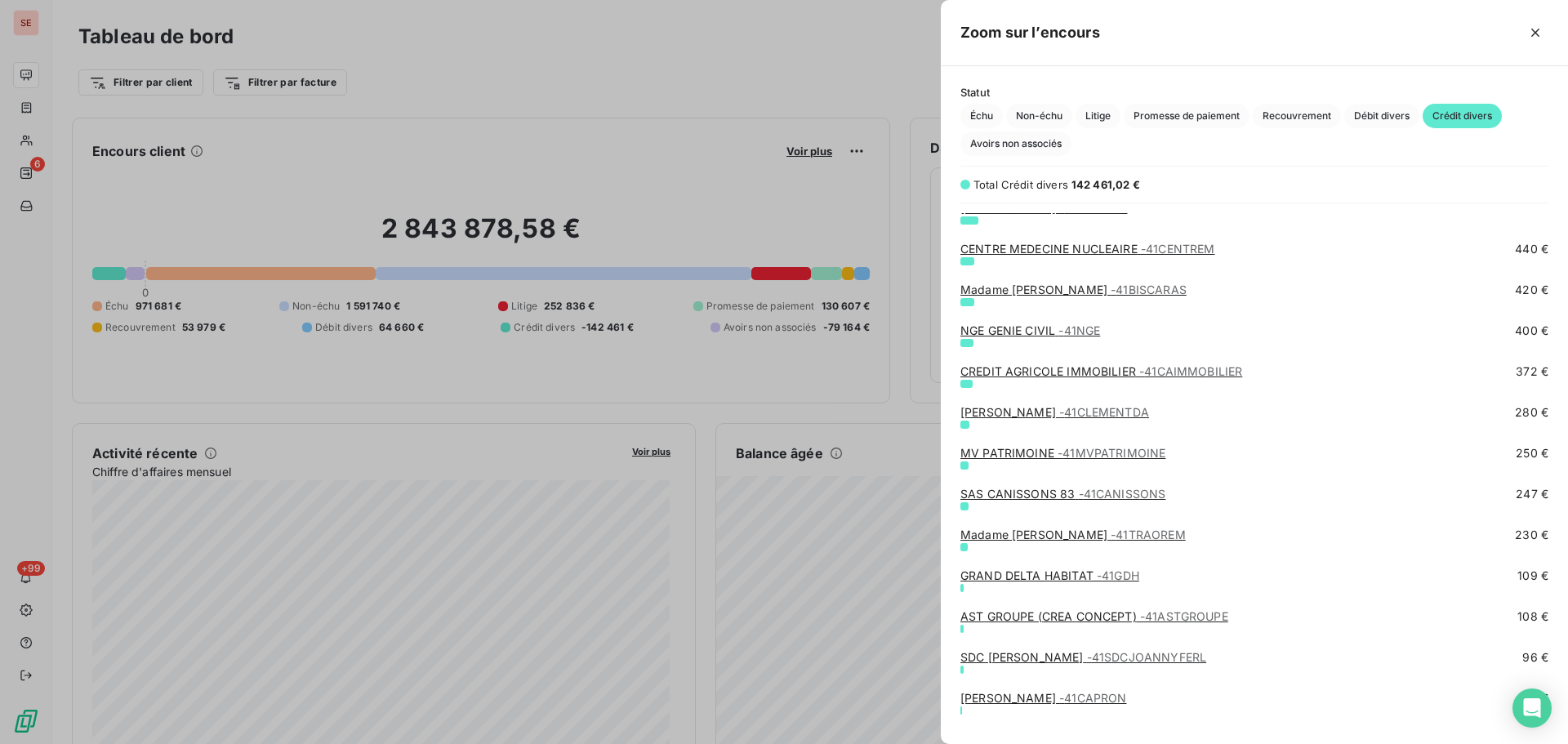
scroll to position [1755, 0]
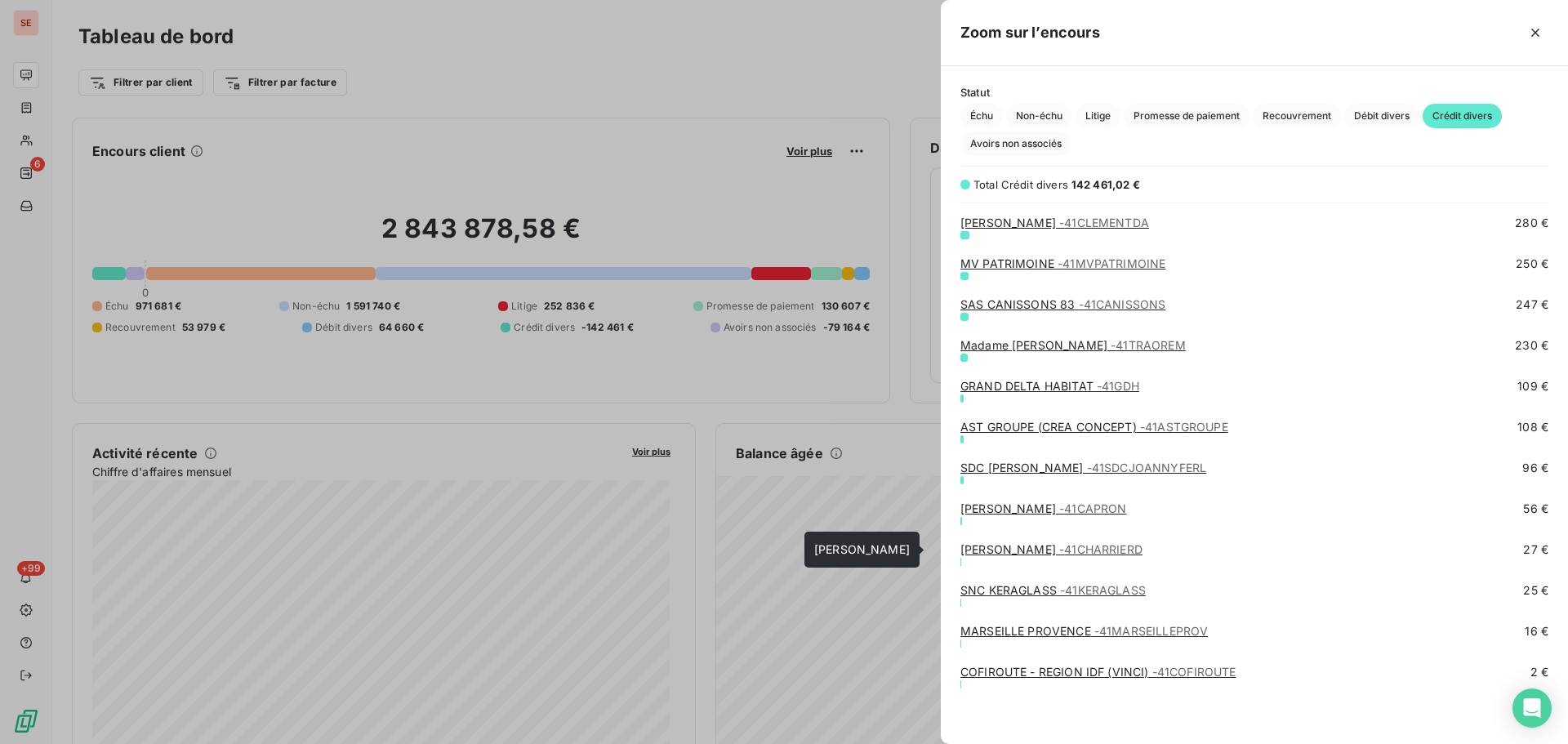
click at [1036, 543] on link "CHARRIER DOMINIQUE - 41CHARRIERD" at bounding box center [1052, 549] width 182 height 14
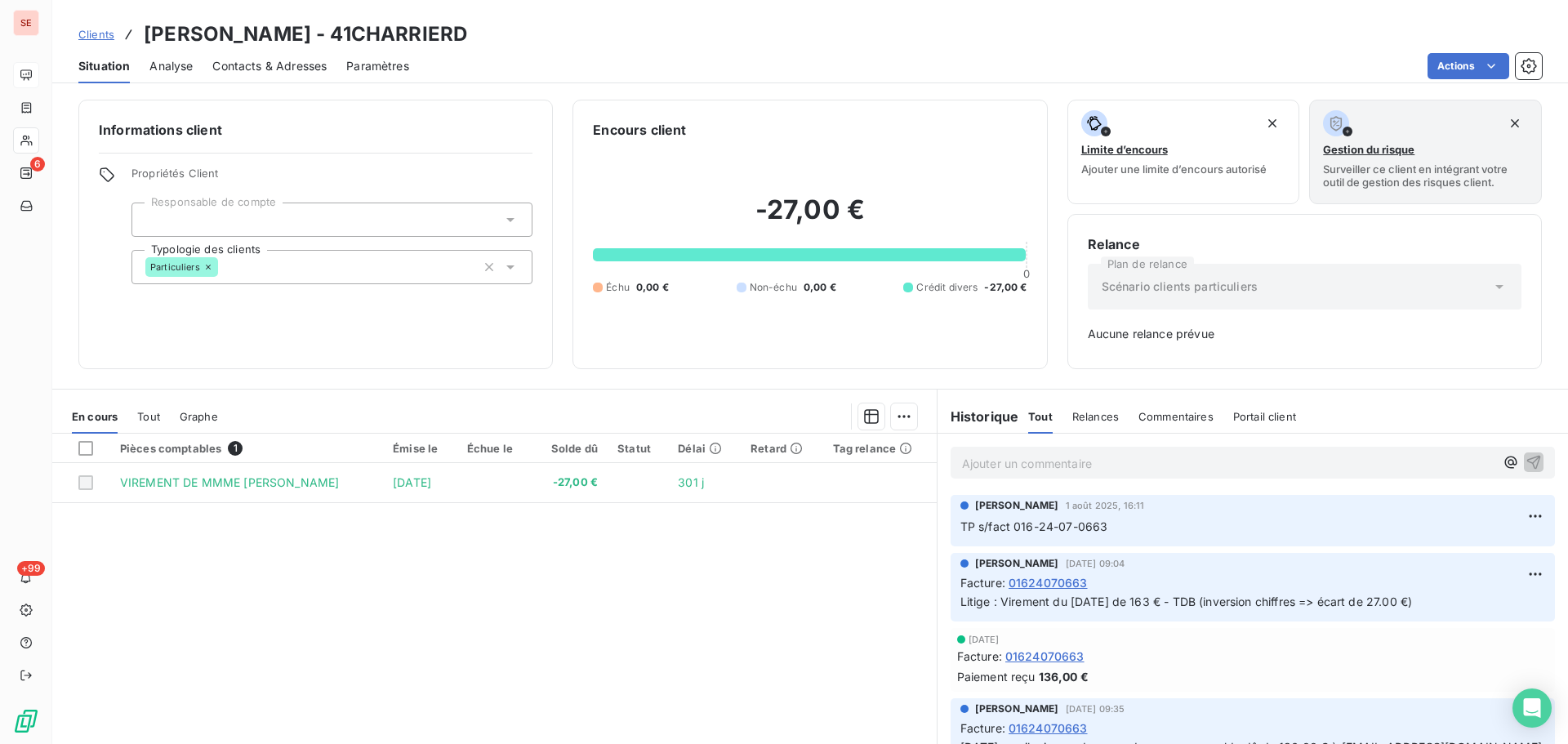
drag, startPoint x: 1200, startPoint y: 602, endPoint x: 1429, endPoint y: 605, distance: 229.0
click at [1429, 605] on p "Litige : Virement du 15/10/24 de 163 € - TDB (inversion chiffres => écart de 27…" at bounding box center [1252, 602] width 585 height 19
copy span "(inversion chiffres => écart de 27.00 €)"
click at [1120, 526] on p "TP s/fact 016-24-07-0663" at bounding box center [1252, 526] width 585 height 19
click at [1516, 515] on html "SE 6 +99 Clients CHARRIER DOMINIQUE - 41CHARRIERD Situation Analyse Contacts & …" at bounding box center [784, 372] width 1568 height 744
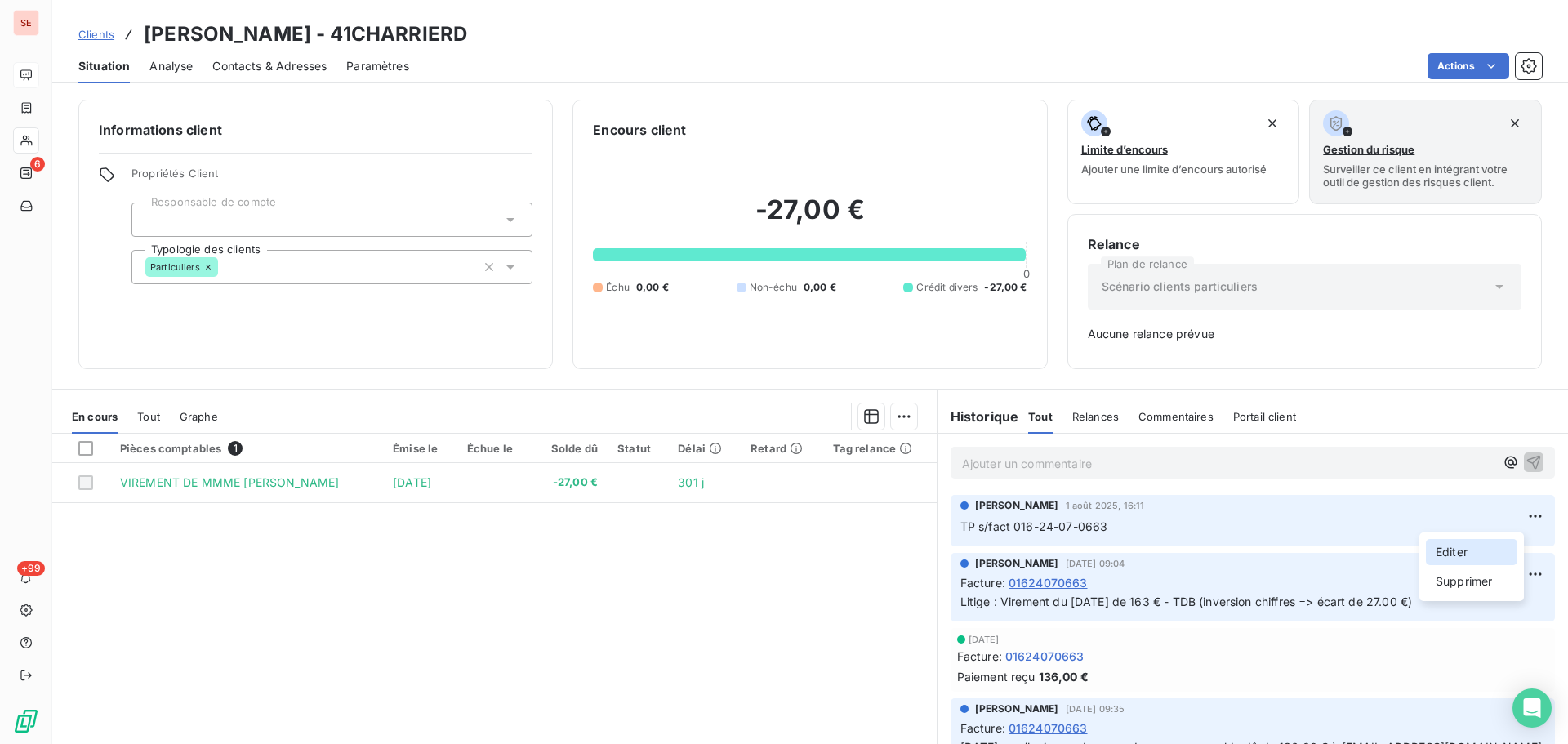
click at [1462, 547] on div "Editer" at bounding box center [1471, 552] width 91 height 26
click at [1528, 525] on icon "button" at bounding box center [1536, 525] width 17 height 17
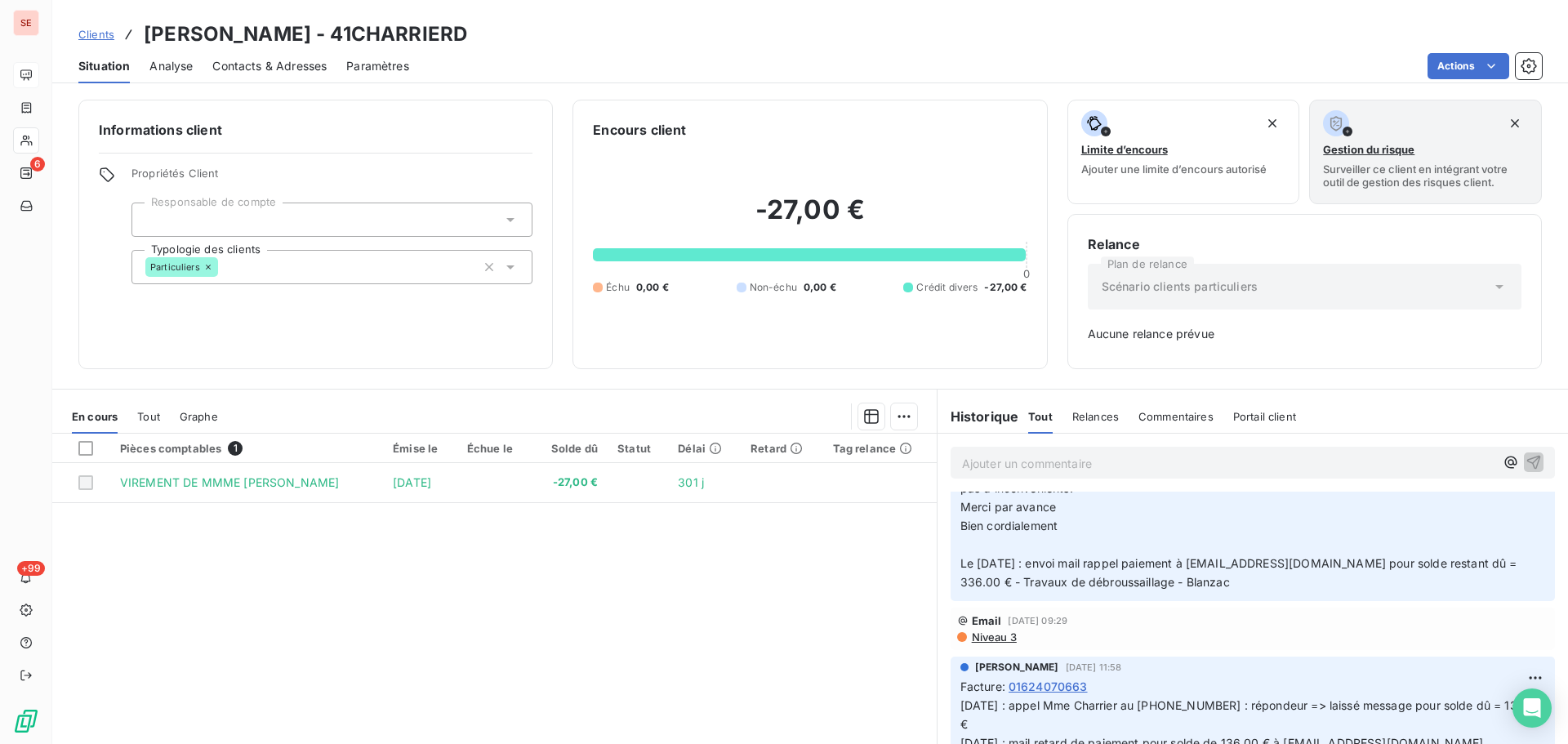
scroll to position [490, 0]
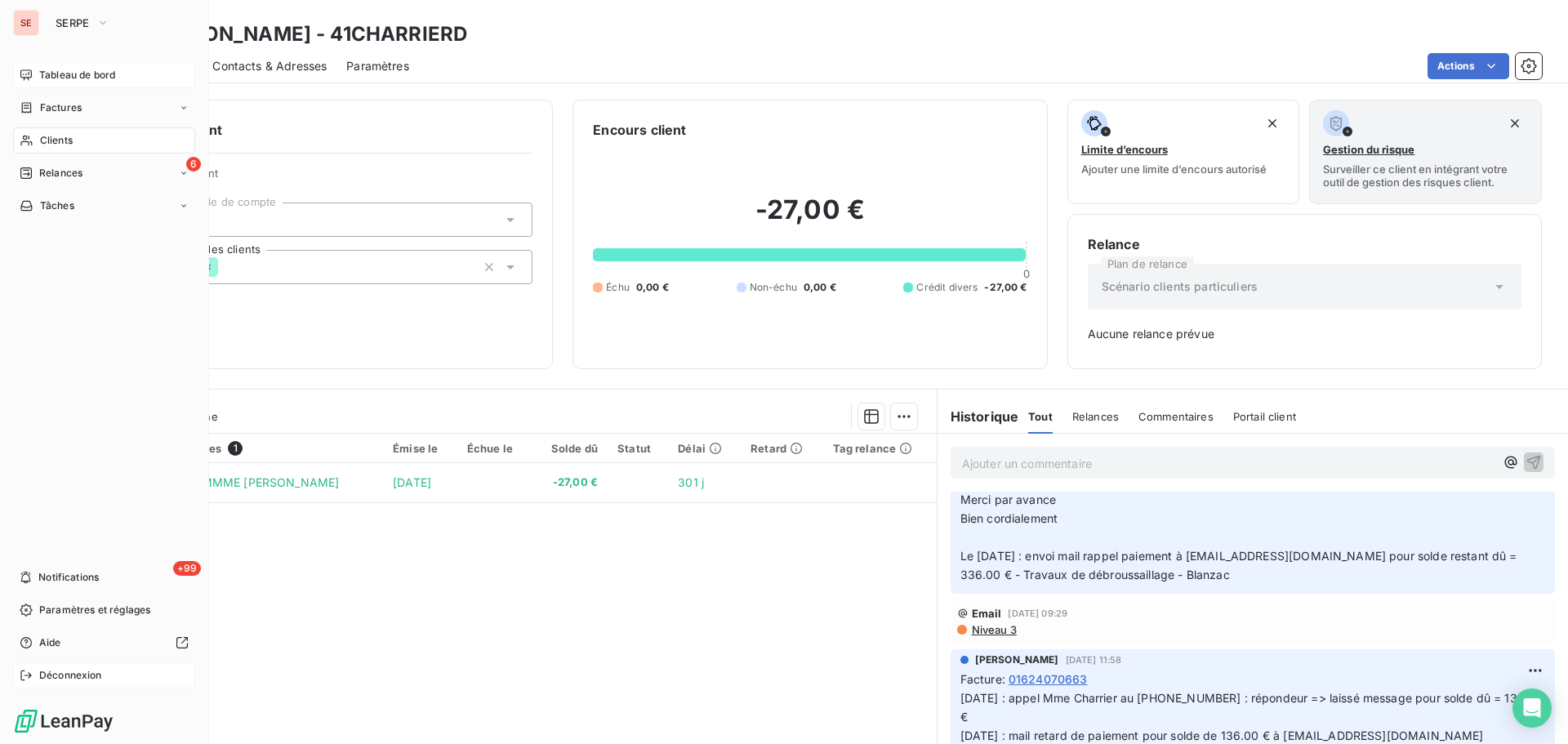
click at [86, 681] on span "Déconnexion" at bounding box center [71, 675] width 63 height 15
